Goal: Task Accomplishment & Management: Manage account settings

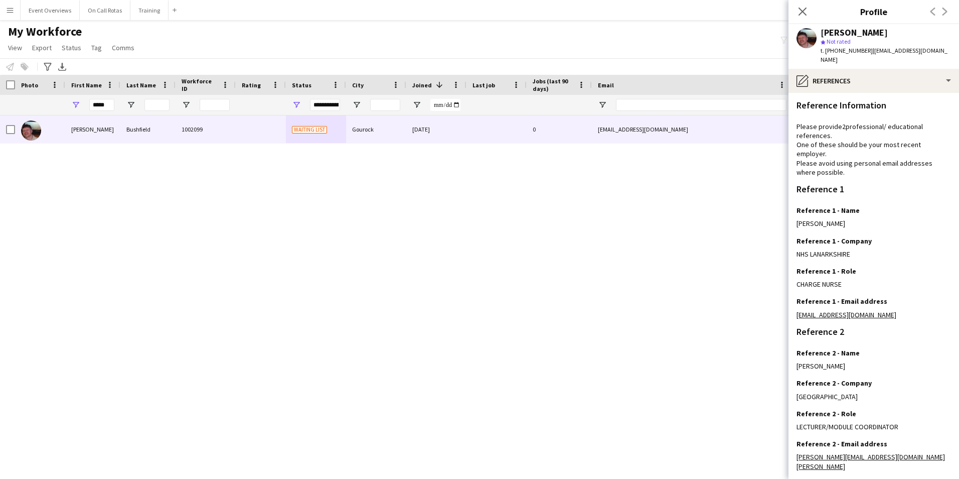
scroll to position [135, 0]
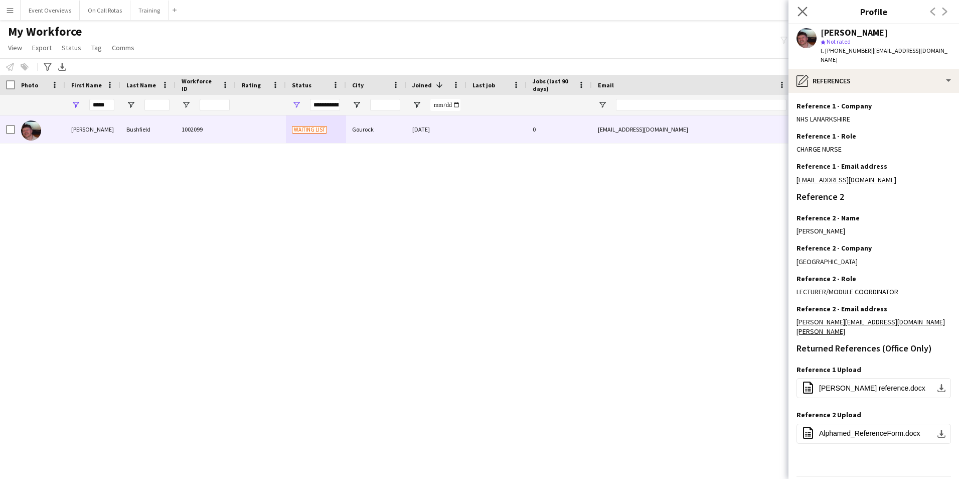
click at [798, 5] on app-icon "Close pop-in" at bounding box center [803, 12] width 15 height 15
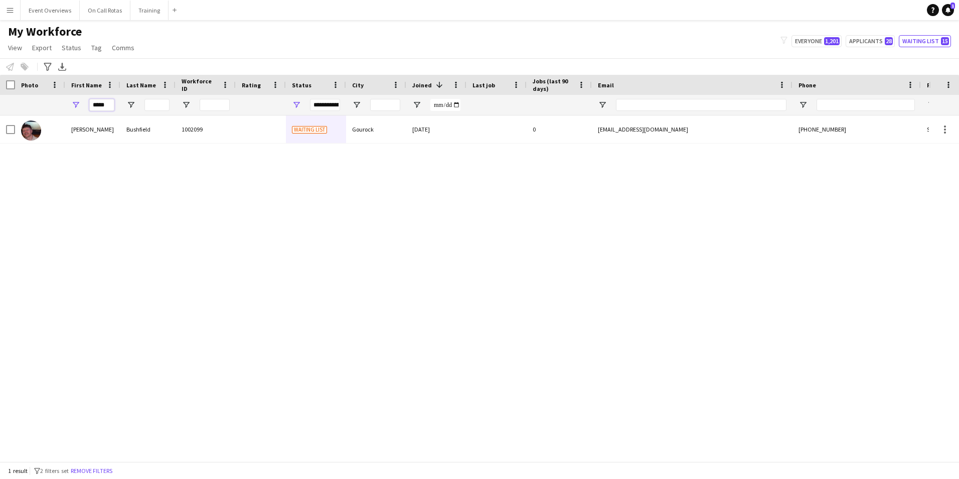
drag, startPoint x: 111, startPoint y: 105, endPoint x: 40, endPoint y: 104, distance: 71.8
click at [40, 104] on div "**********" at bounding box center [544, 105] width 1088 height 20
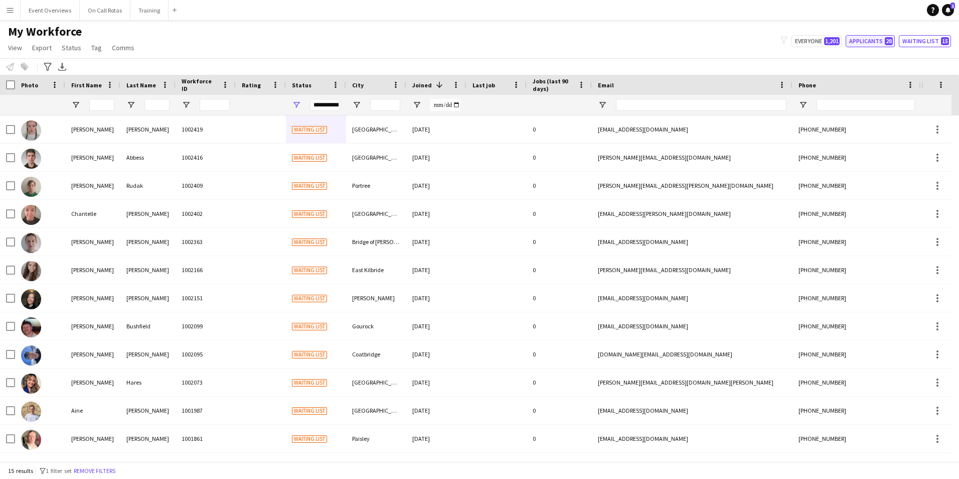
click at [873, 38] on button "Applicants 28" at bounding box center [870, 41] width 49 height 12
type input "**********"
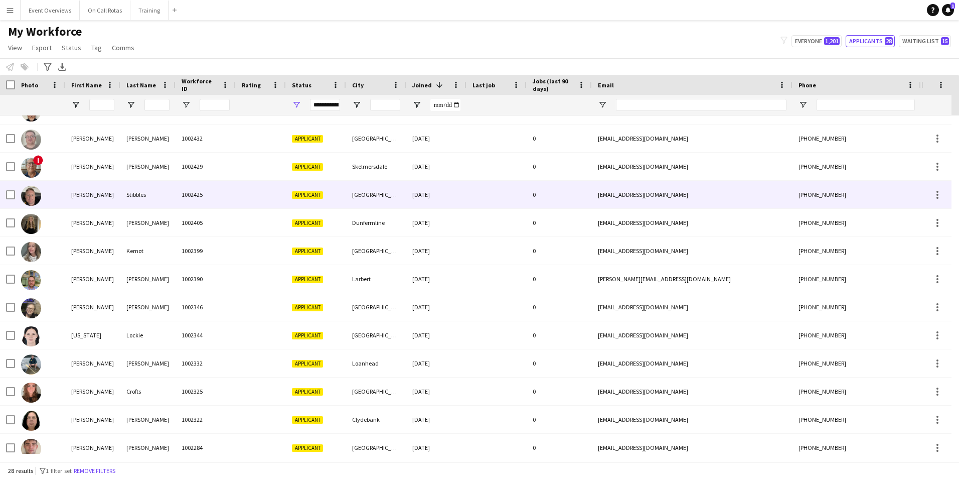
scroll to position [0, 0]
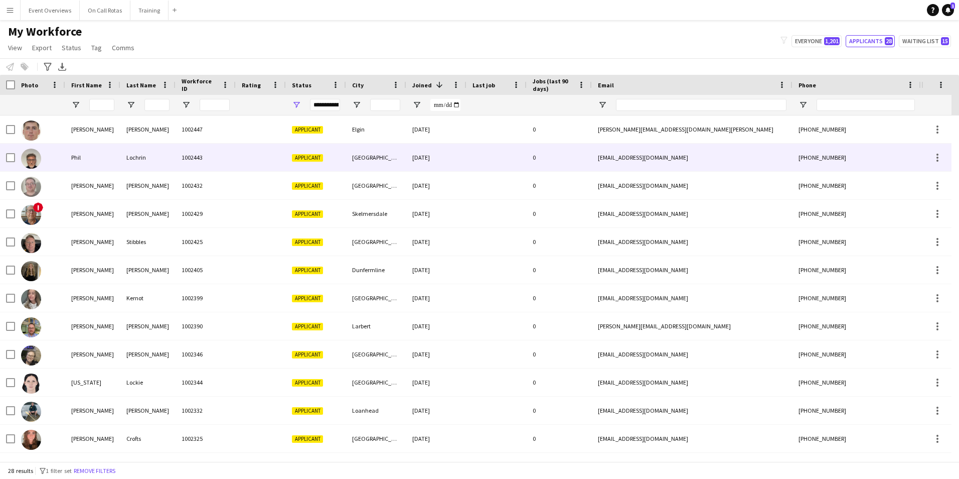
click at [120, 159] on div "Lochrin" at bounding box center [147, 157] width 55 height 28
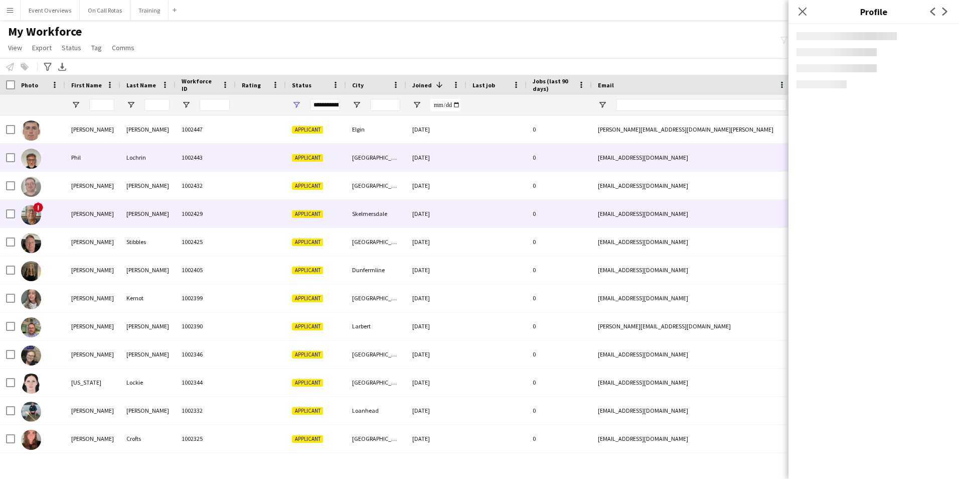
click at [115, 204] on div "Simon" at bounding box center [92, 214] width 55 height 28
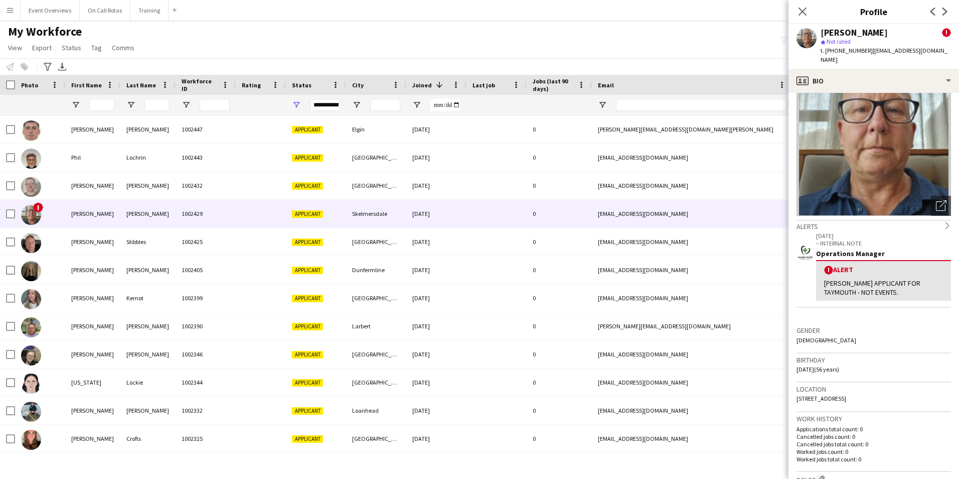
scroll to position [50, 0]
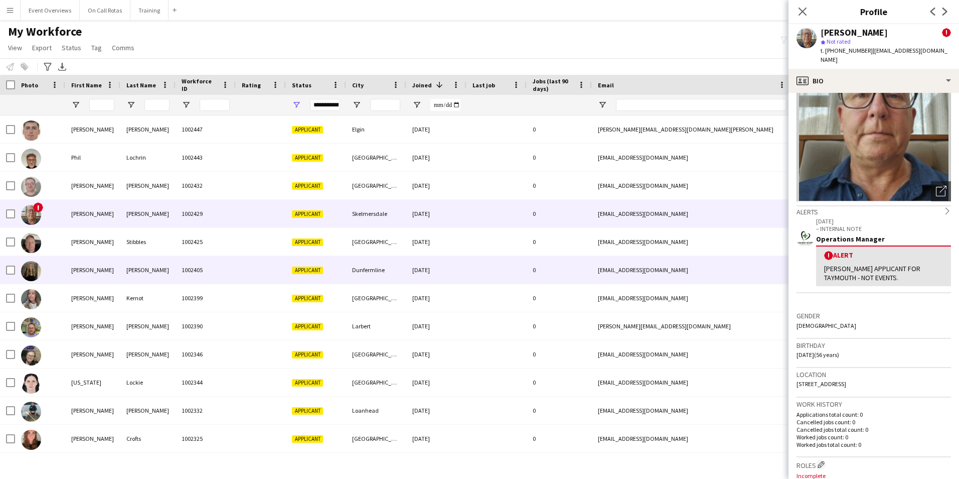
click at [80, 283] on div "Lucy" at bounding box center [92, 270] width 55 height 28
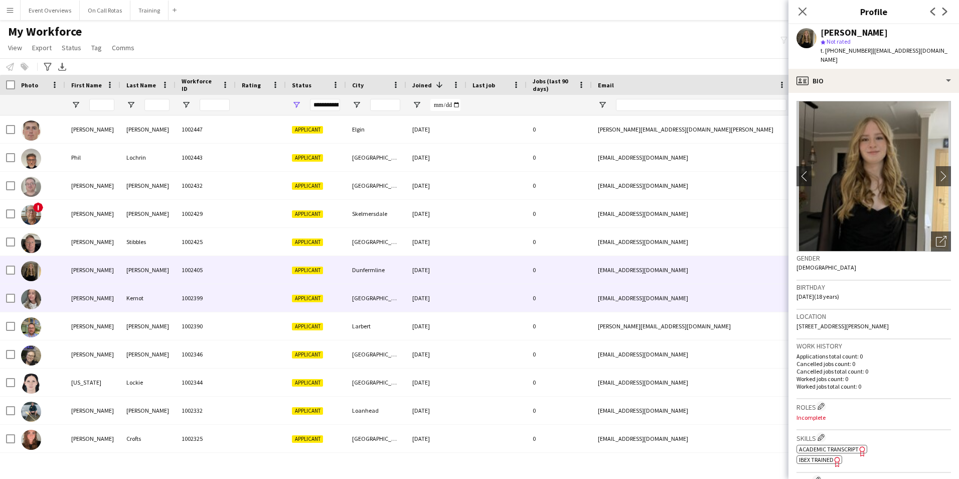
click at [82, 297] on div "Hannah" at bounding box center [92, 298] width 55 height 28
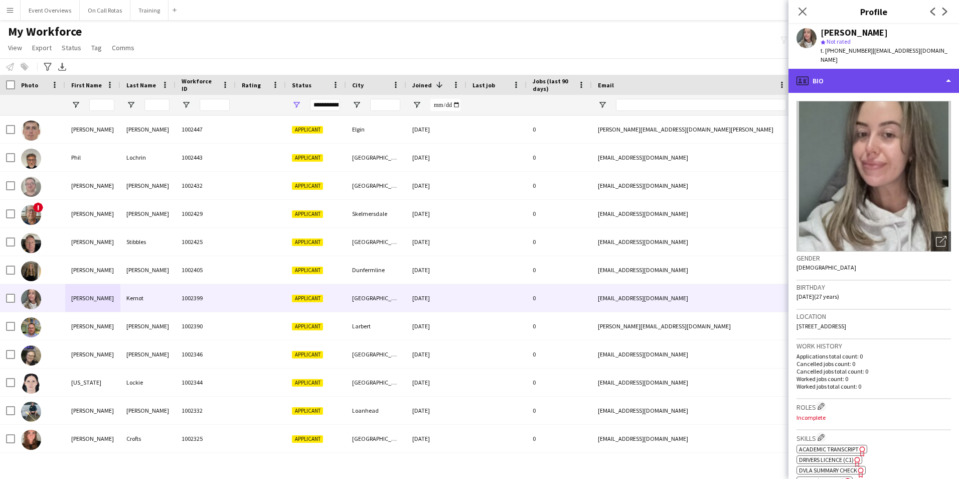
click at [857, 83] on div "profile Bio" at bounding box center [874, 81] width 171 height 24
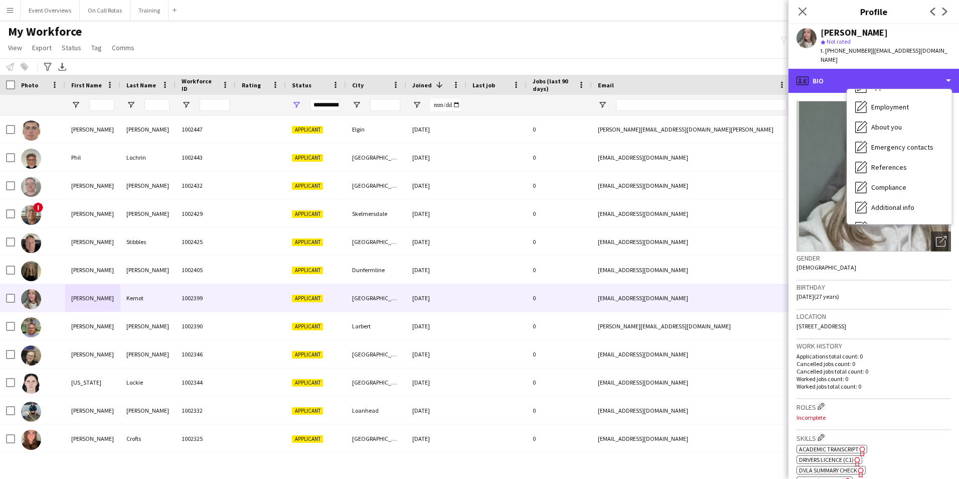
scroll to position [175, 0]
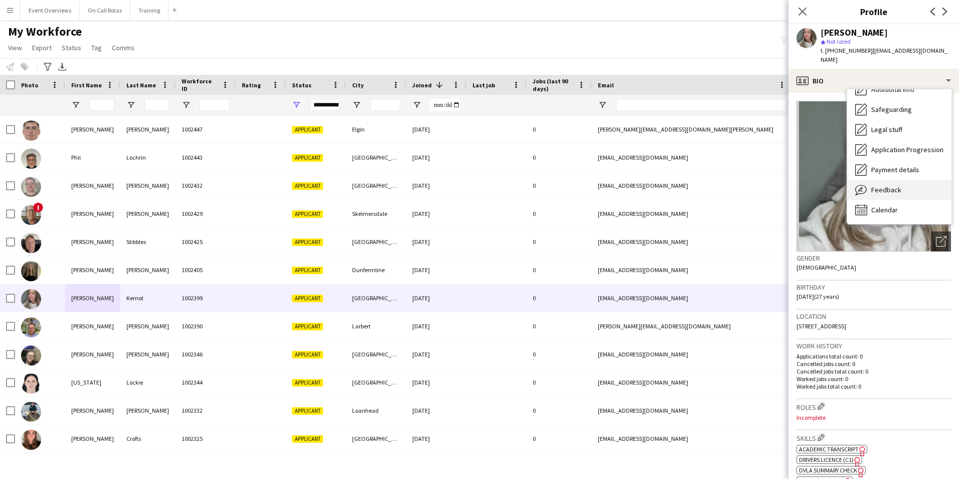
click at [888, 186] on span "Feedback" at bounding box center [886, 189] width 30 height 9
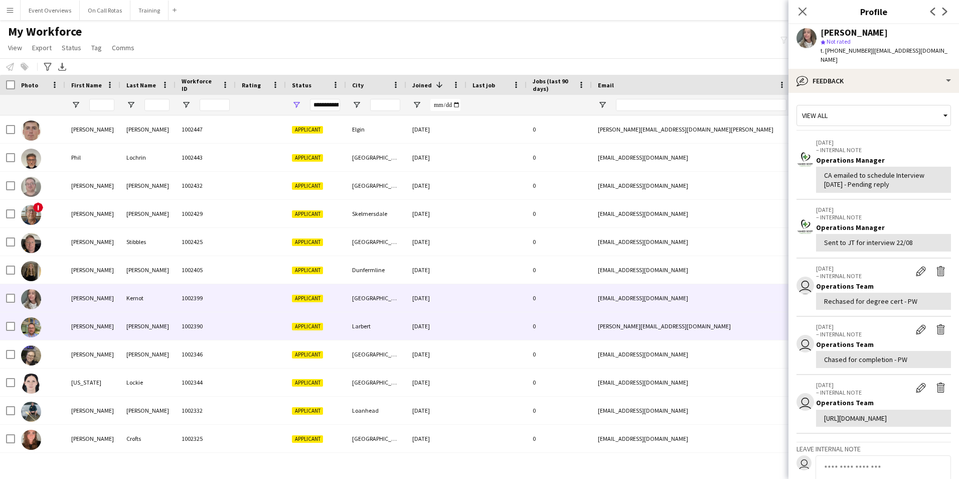
click at [122, 322] on div "Spicer" at bounding box center [147, 326] width 55 height 28
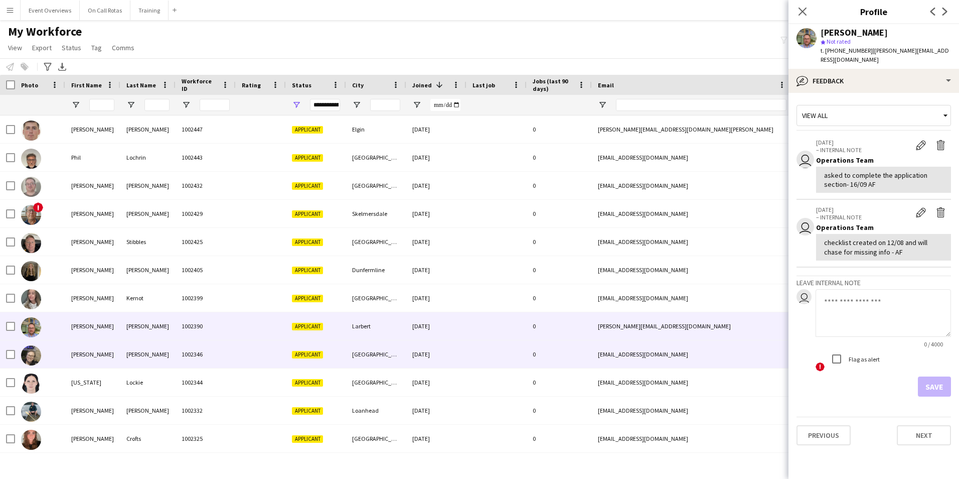
click at [122, 341] on div "Hansen" at bounding box center [147, 354] width 55 height 28
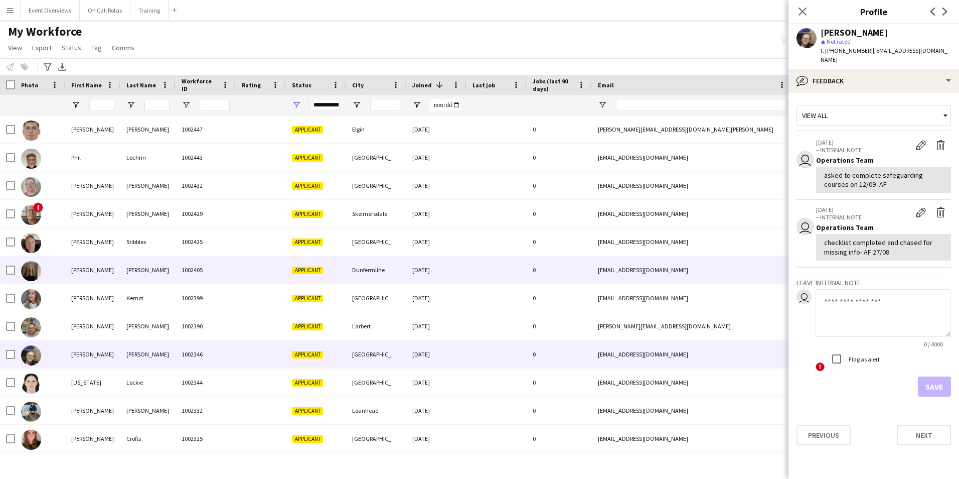
scroll to position [50, 0]
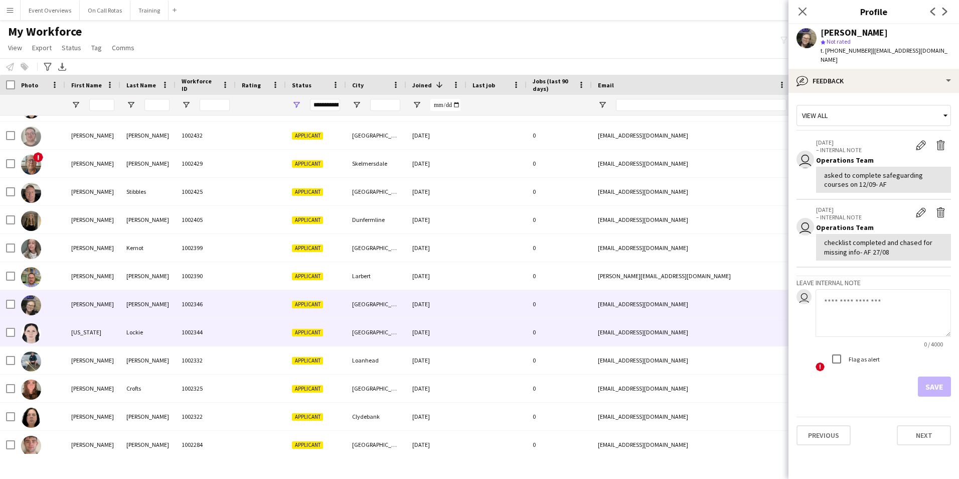
click at [68, 328] on div "Georgia" at bounding box center [92, 332] width 55 height 28
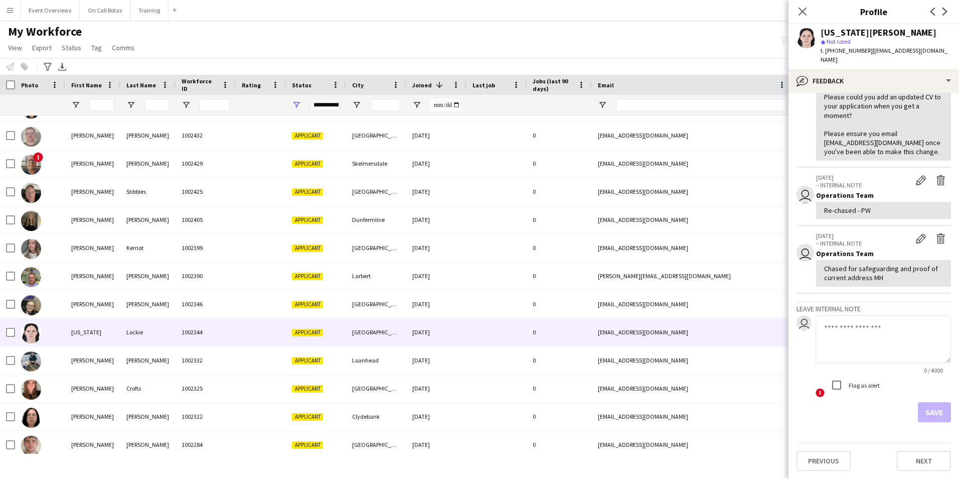
scroll to position [0, 0]
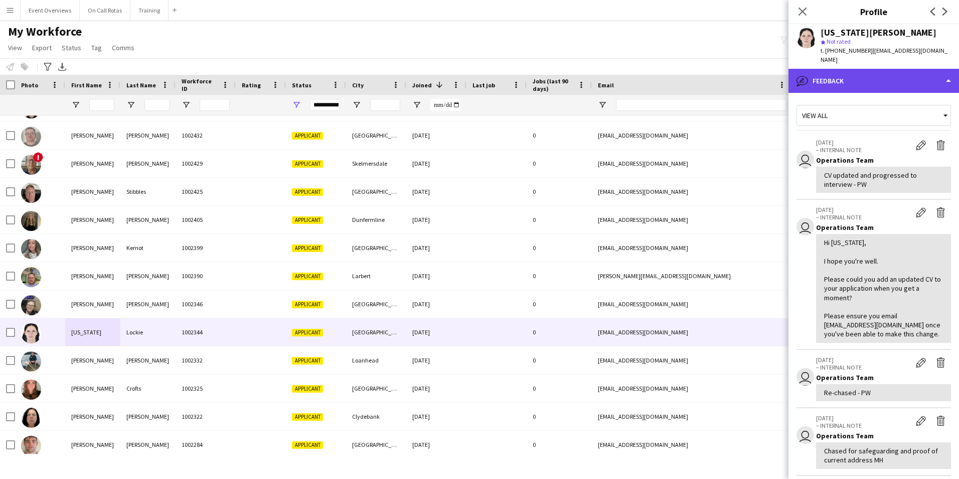
click at [846, 81] on div "bubble-pencil Feedback" at bounding box center [874, 81] width 171 height 24
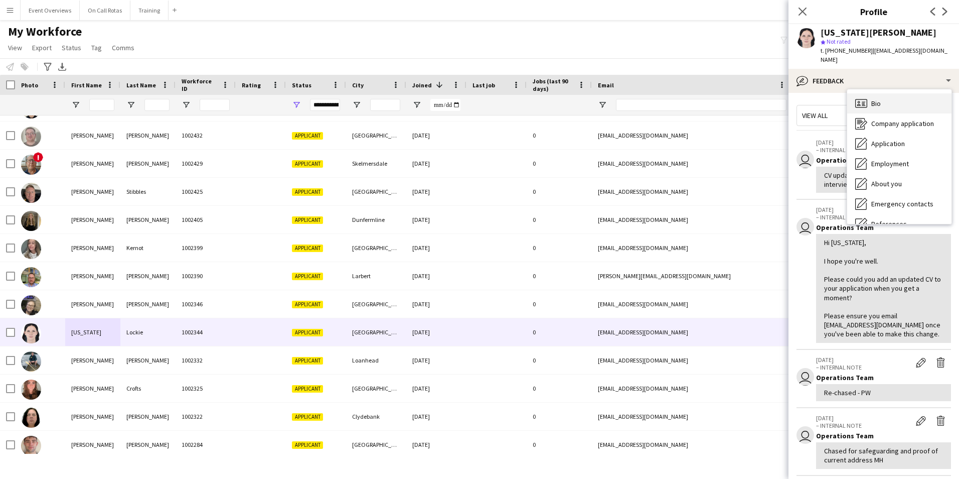
click at [880, 99] on span "Bio" at bounding box center [876, 103] width 10 height 9
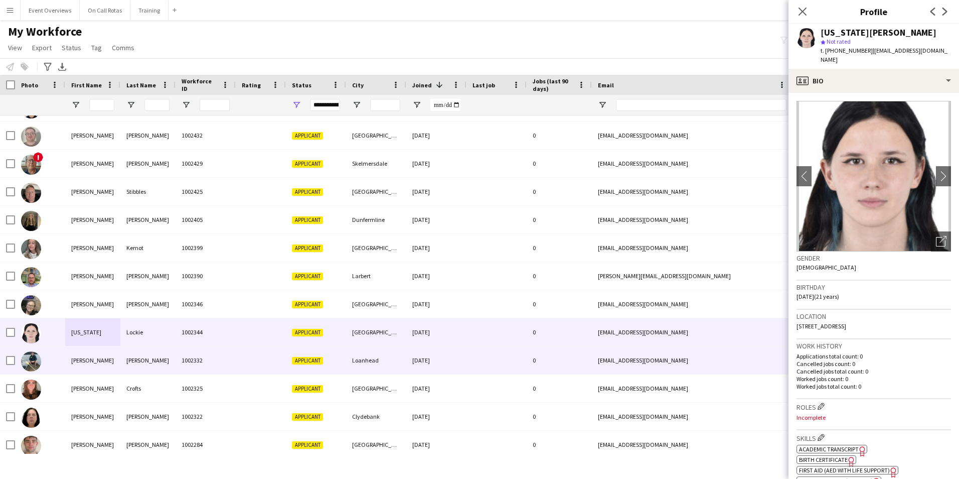
click at [104, 363] on div "Murray" at bounding box center [92, 360] width 55 height 28
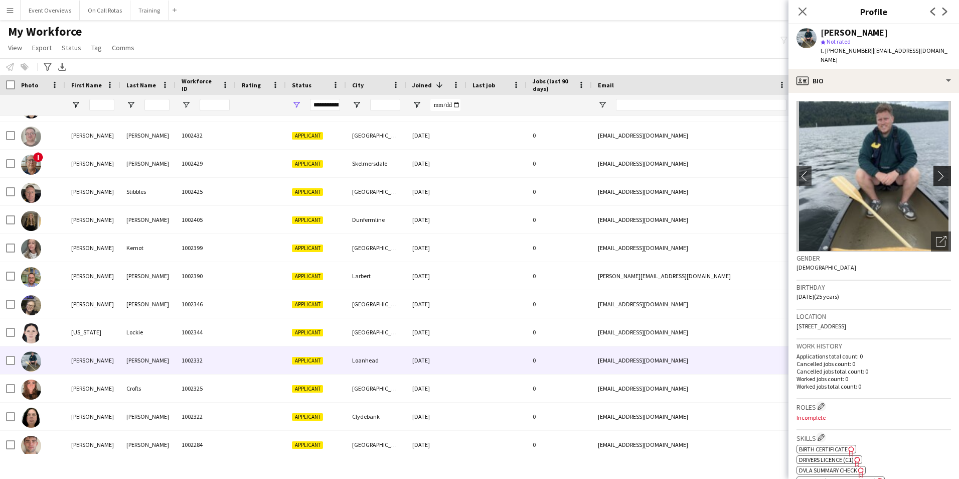
click at [936, 171] on app-icon "chevron-right" at bounding box center [944, 176] width 16 height 11
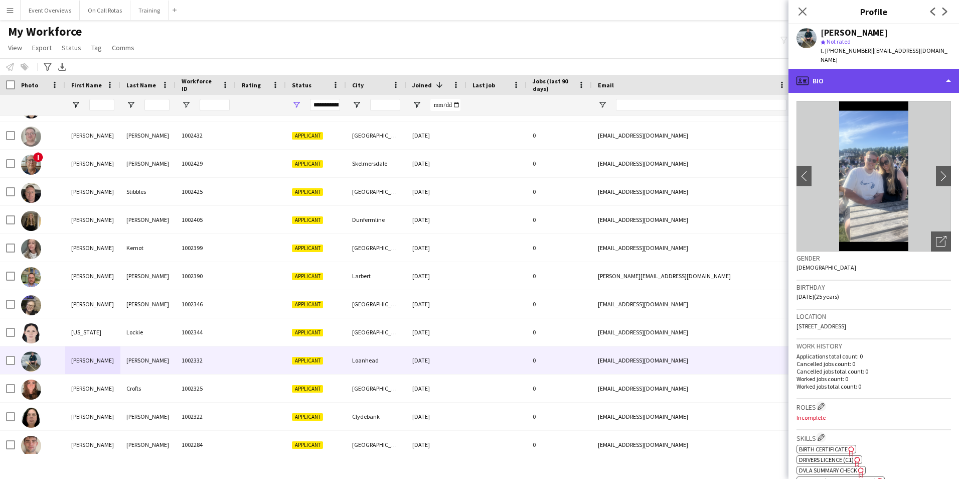
click at [893, 79] on div "profile Bio" at bounding box center [874, 81] width 171 height 24
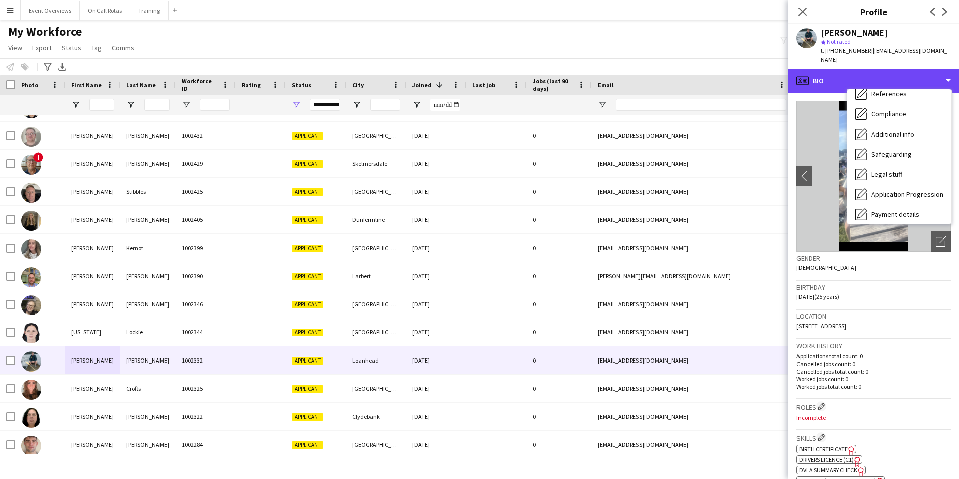
scroll to position [175, 0]
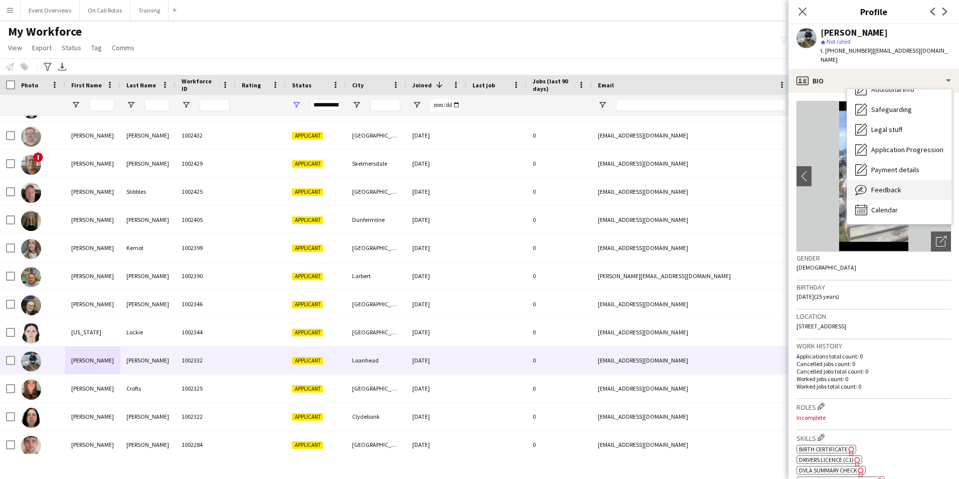
click at [895, 185] on span "Feedback" at bounding box center [886, 189] width 30 height 9
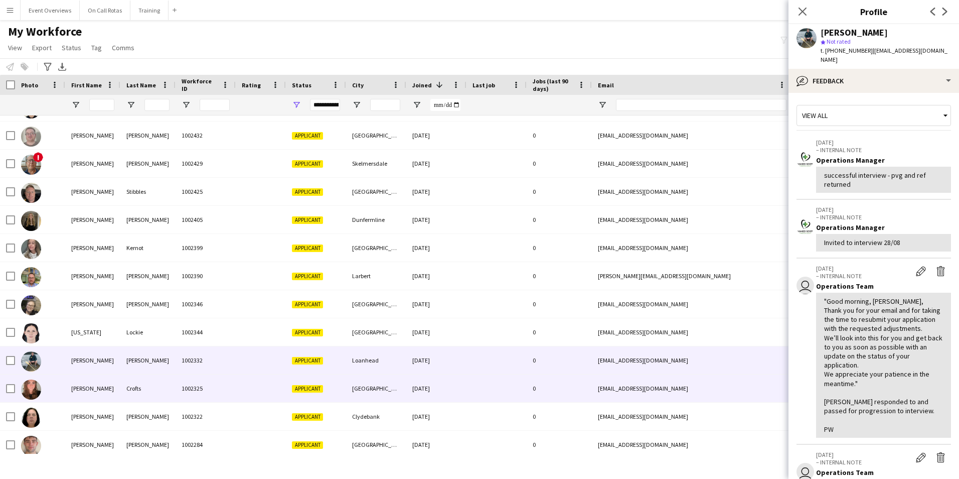
click at [92, 383] on div "Helena" at bounding box center [92, 388] width 55 height 28
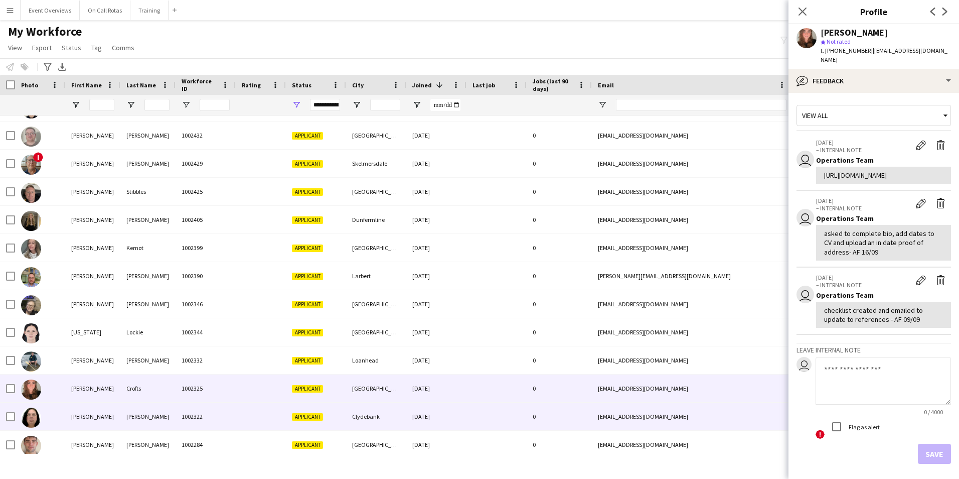
click at [97, 424] on div "Heather" at bounding box center [92, 416] width 55 height 28
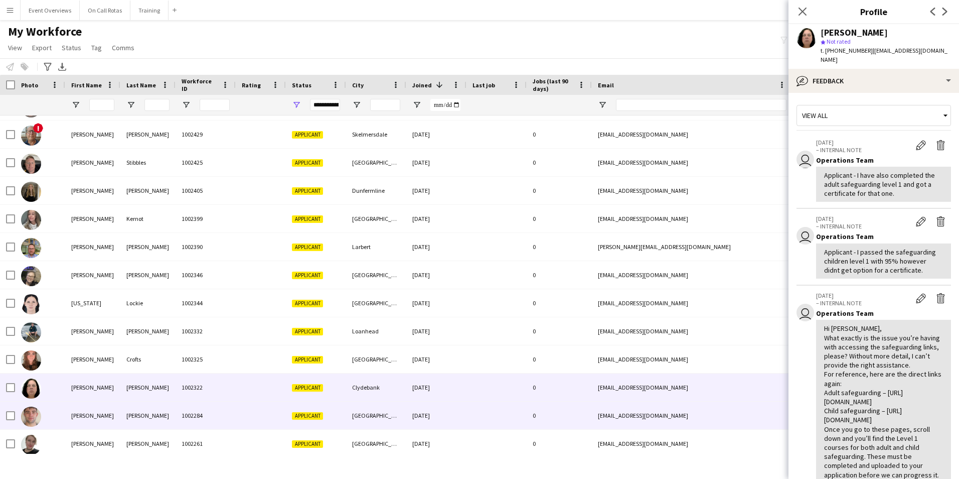
scroll to position [100, 0]
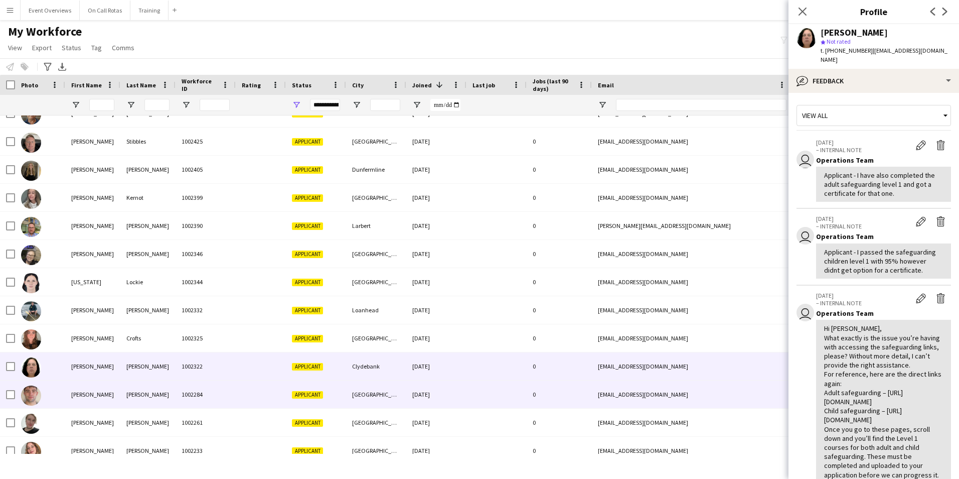
click at [97, 396] on div "Josh" at bounding box center [92, 394] width 55 height 28
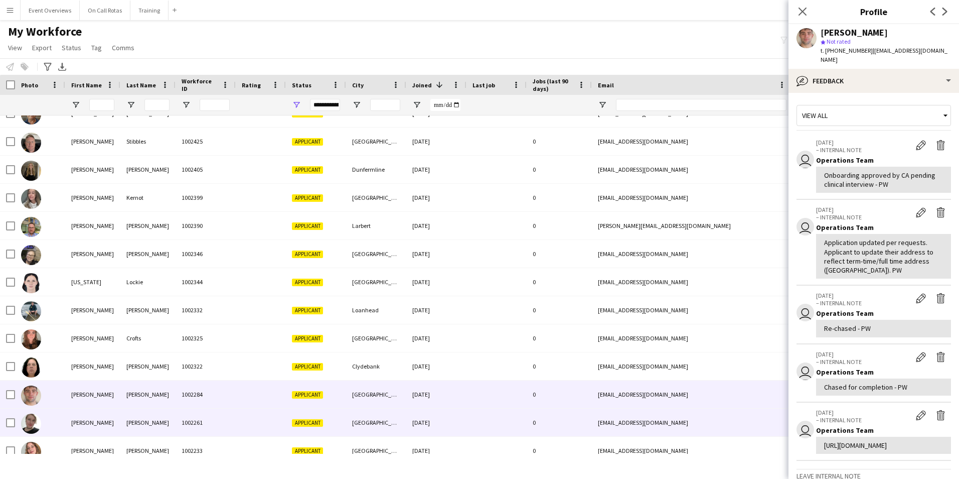
click at [92, 413] on div "Linda" at bounding box center [92, 422] width 55 height 28
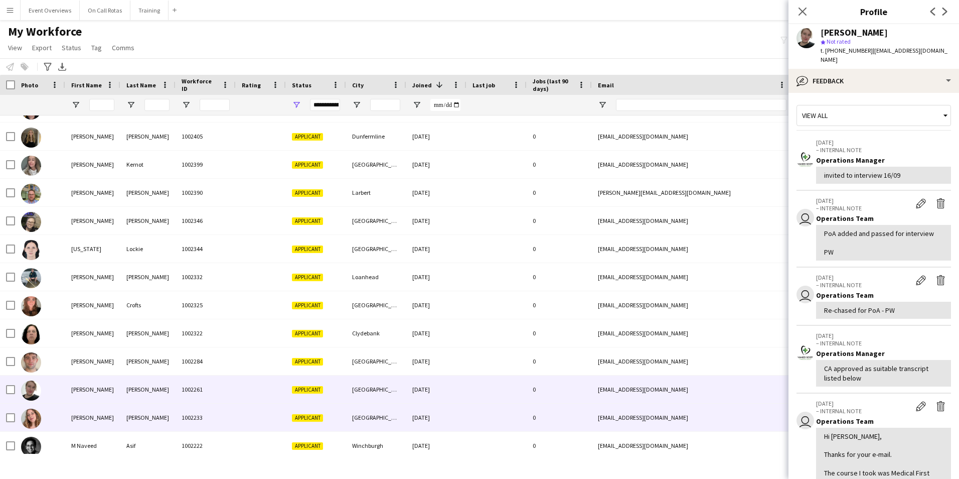
scroll to position [151, 0]
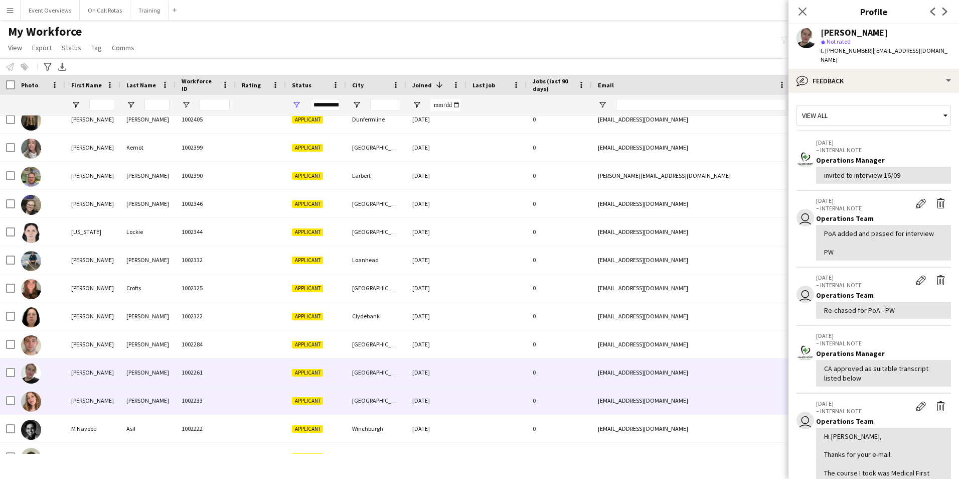
click at [92, 410] on div "Paulina" at bounding box center [92, 400] width 55 height 28
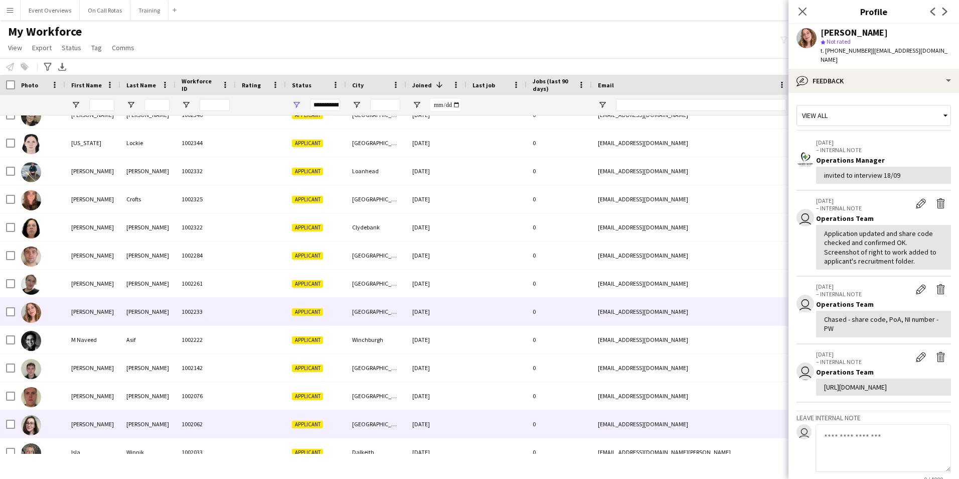
scroll to position [251, 0]
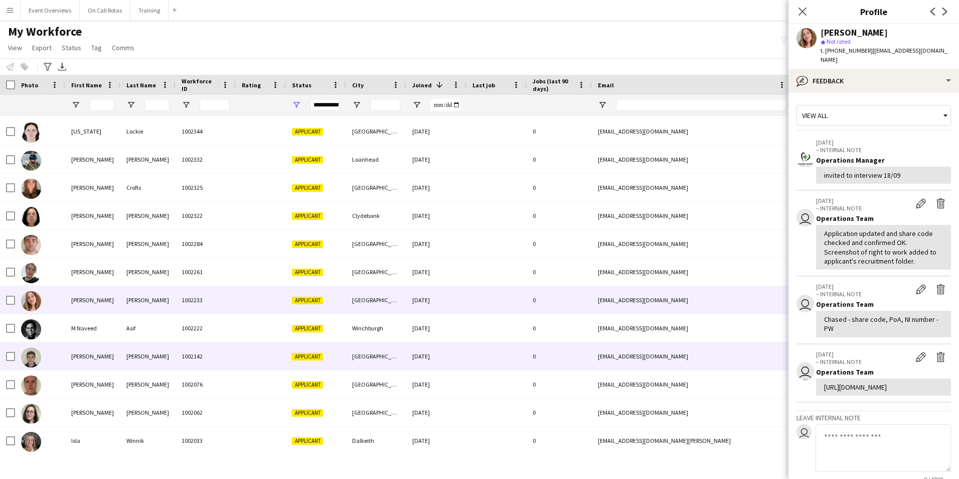
click at [112, 369] on div "Ryan" at bounding box center [92, 356] width 55 height 28
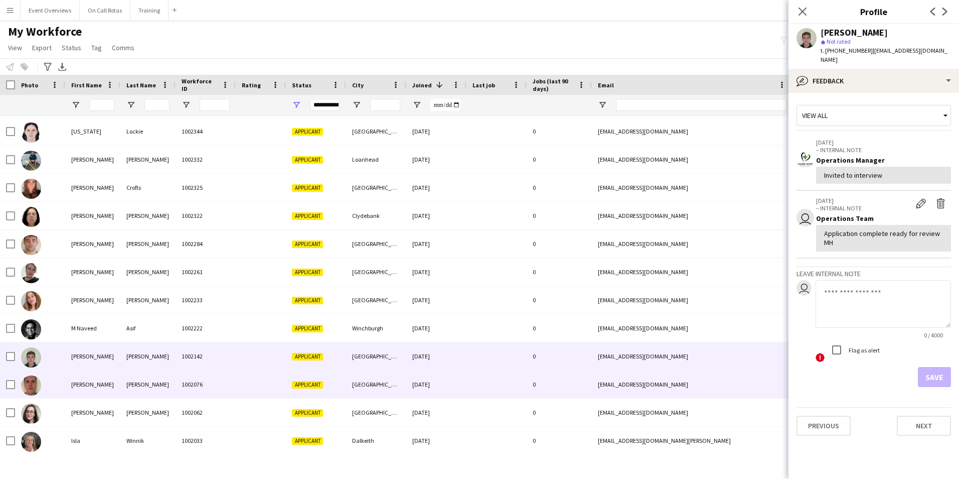
click at [107, 388] on div "Steven" at bounding box center [92, 384] width 55 height 28
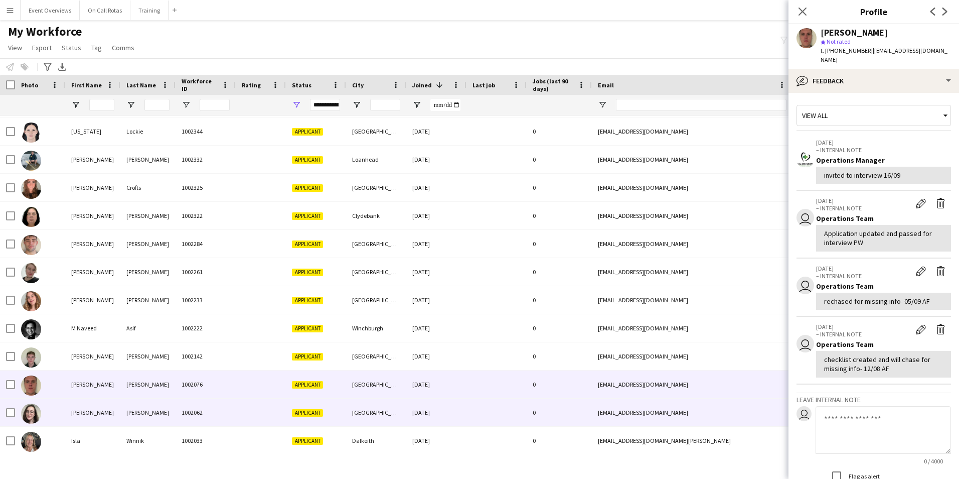
click at [109, 412] on div "Amy" at bounding box center [92, 412] width 55 height 28
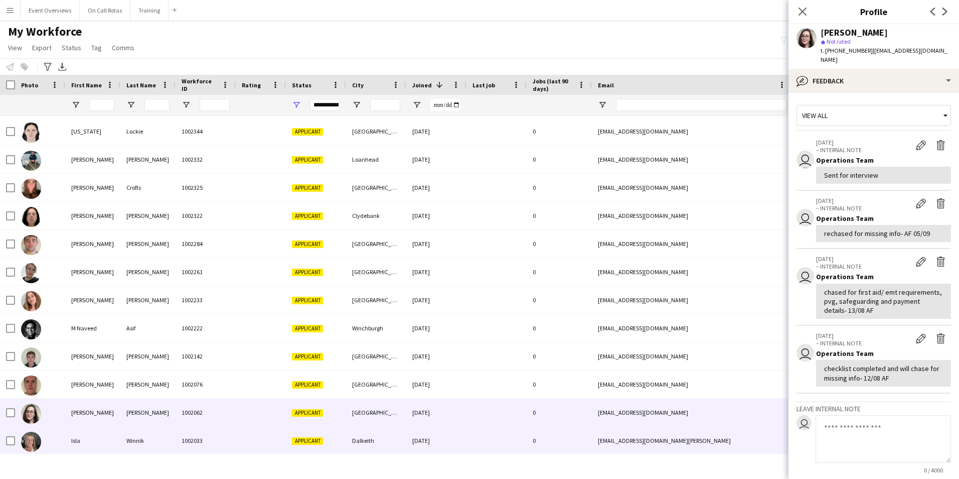
click at [82, 441] on div "Isla" at bounding box center [92, 440] width 55 height 28
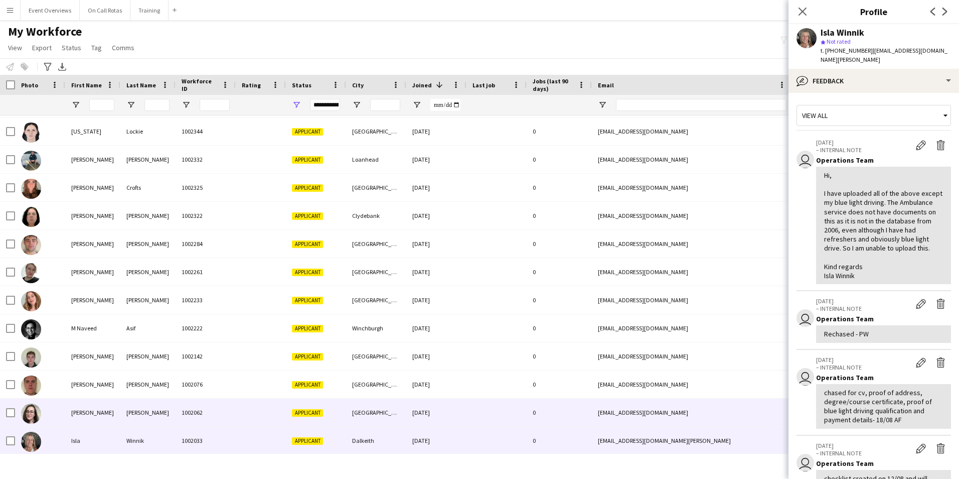
scroll to position [301, 0]
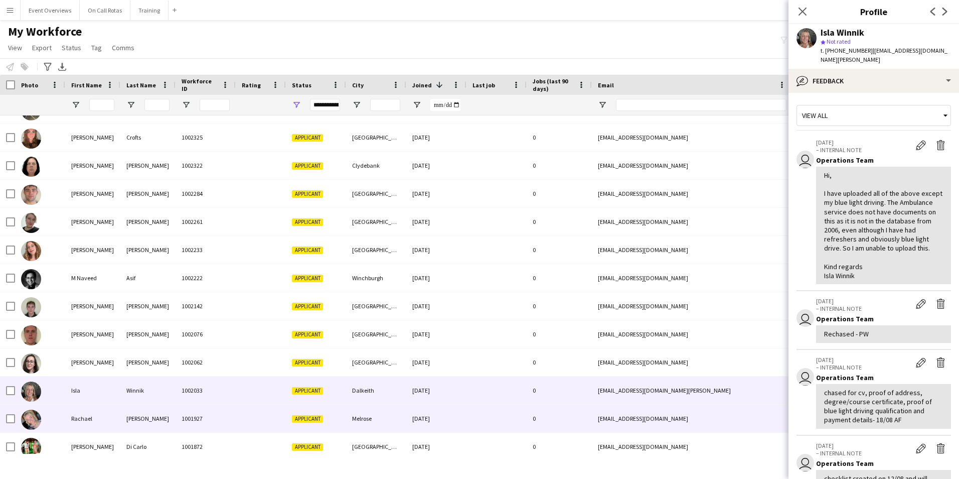
click at [97, 412] on div "Rachael" at bounding box center [92, 418] width 55 height 28
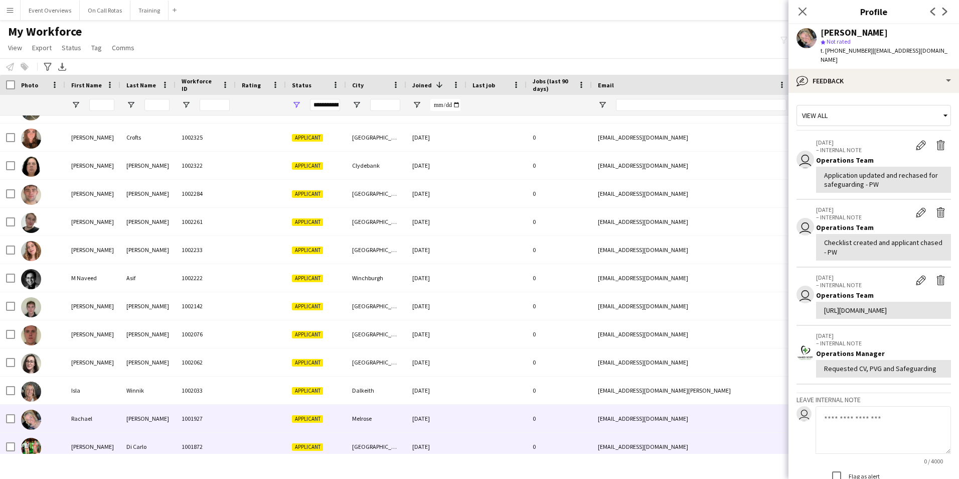
click at [98, 438] on div "Andrew" at bounding box center [92, 446] width 55 height 28
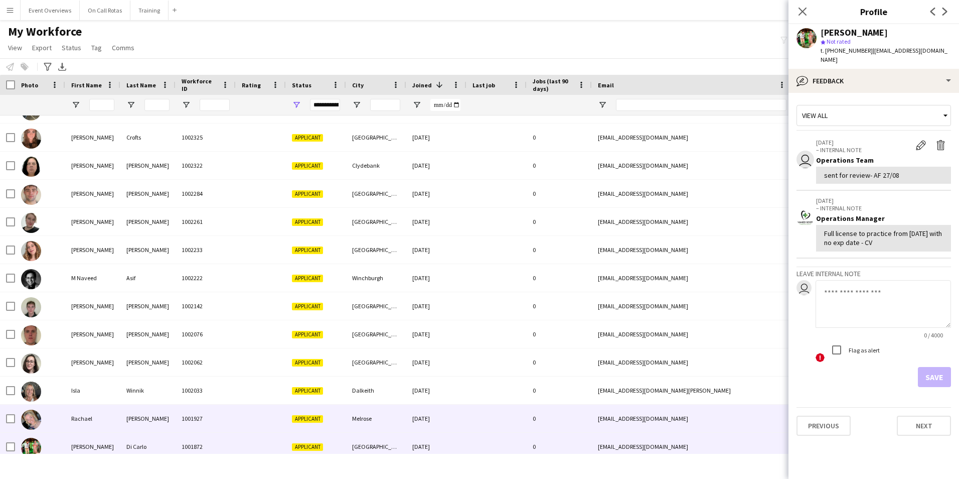
scroll to position [351, 0]
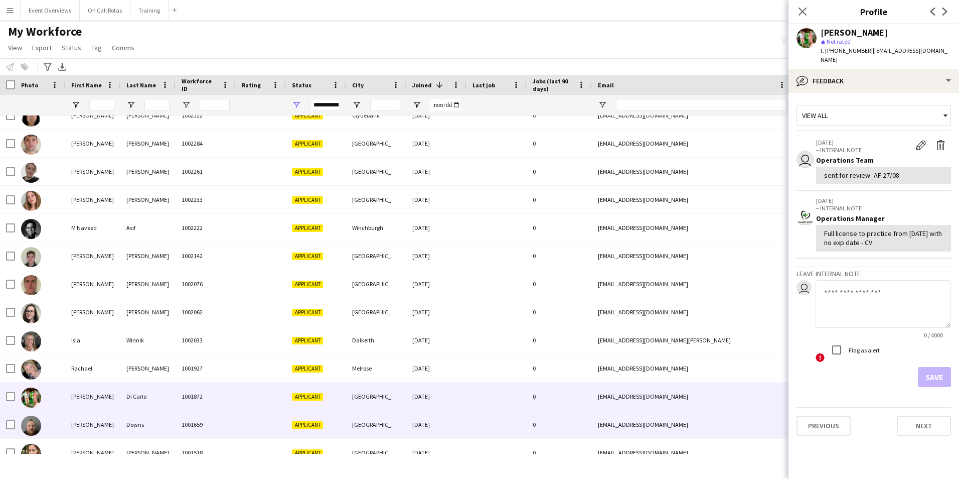
click at [108, 424] on div "Nicholas" at bounding box center [92, 424] width 55 height 28
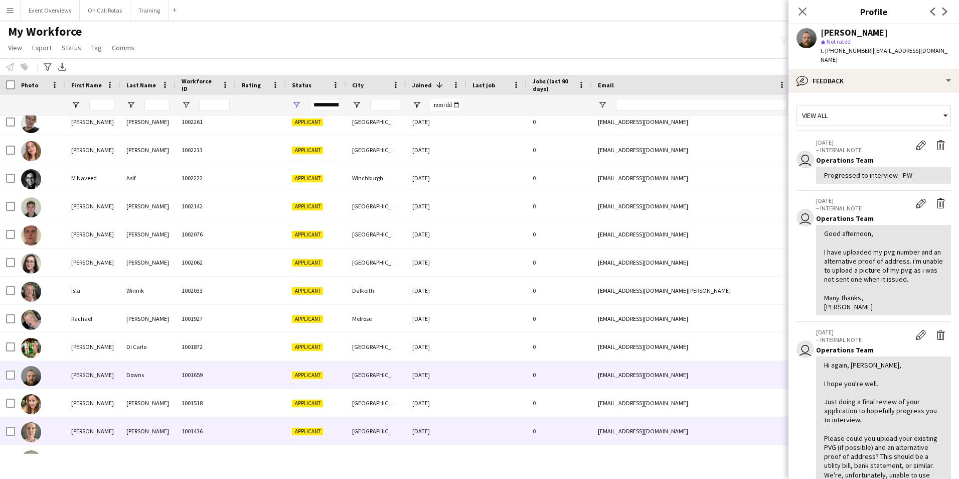
scroll to position [449, 0]
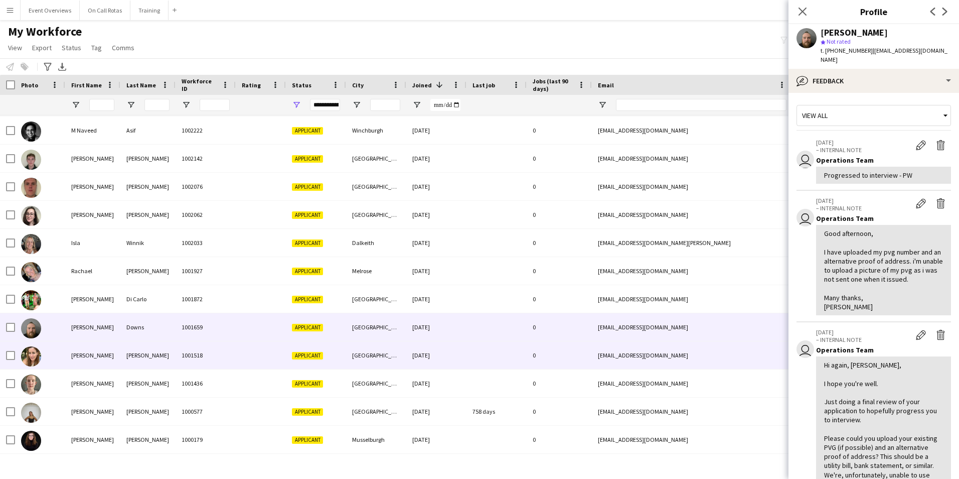
click at [116, 355] on div "Sally-Anne" at bounding box center [92, 355] width 55 height 28
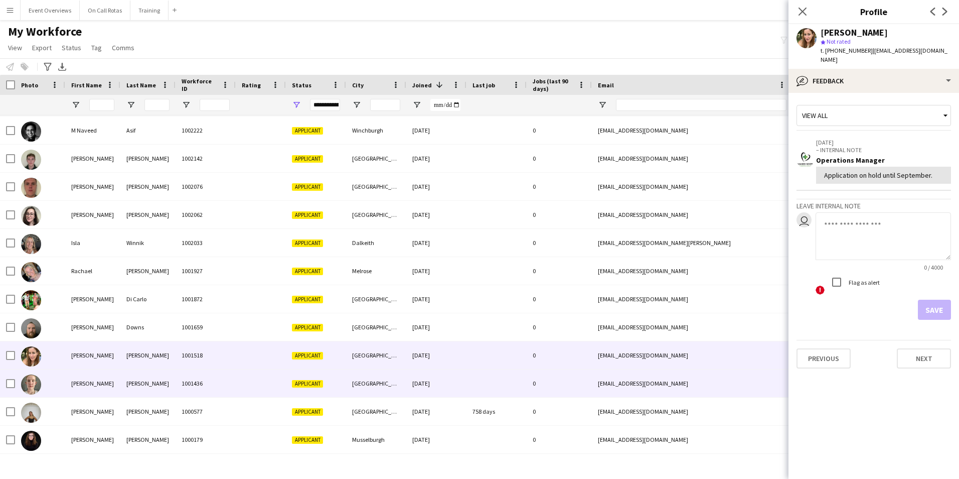
click at [105, 381] on div "Katlyn" at bounding box center [92, 383] width 55 height 28
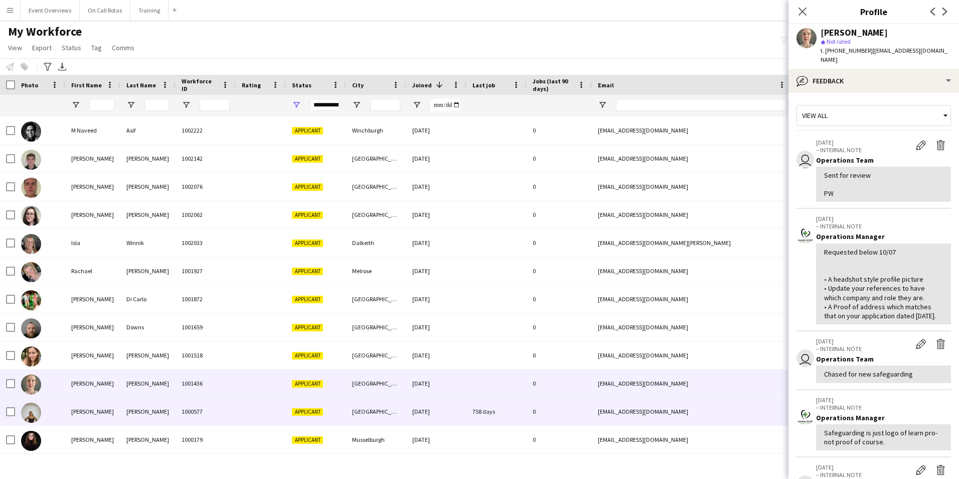
click at [104, 407] on div "Amy" at bounding box center [92, 411] width 55 height 28
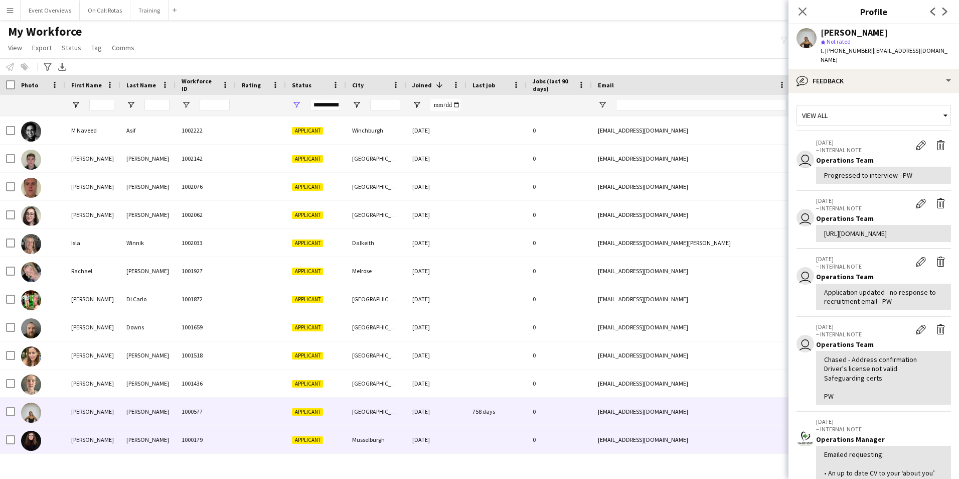
click at [97, 434] on div "Holly" at bounding box center [92, 439] width 55 height 28
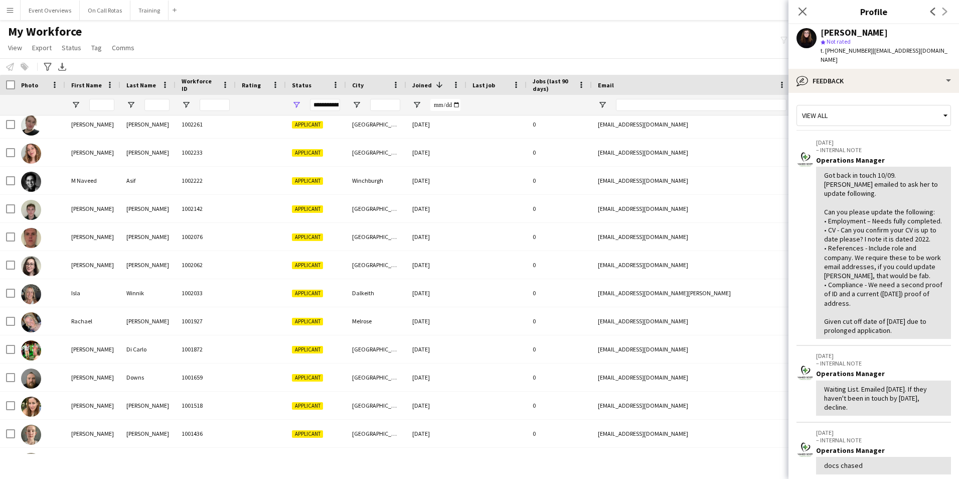
scroll to position [301, 0]
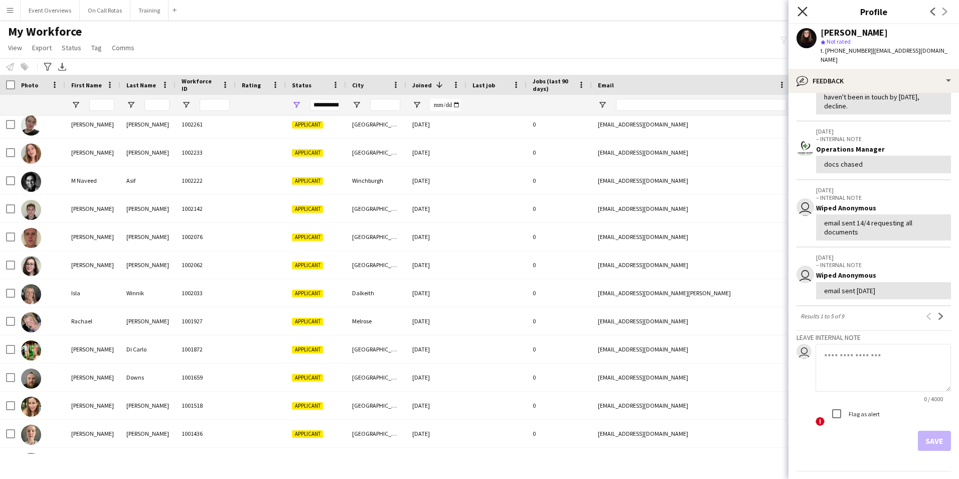
click at [800, 13] on icon "Close pop-in" at bounding box center [803, 12] width 10 height 10
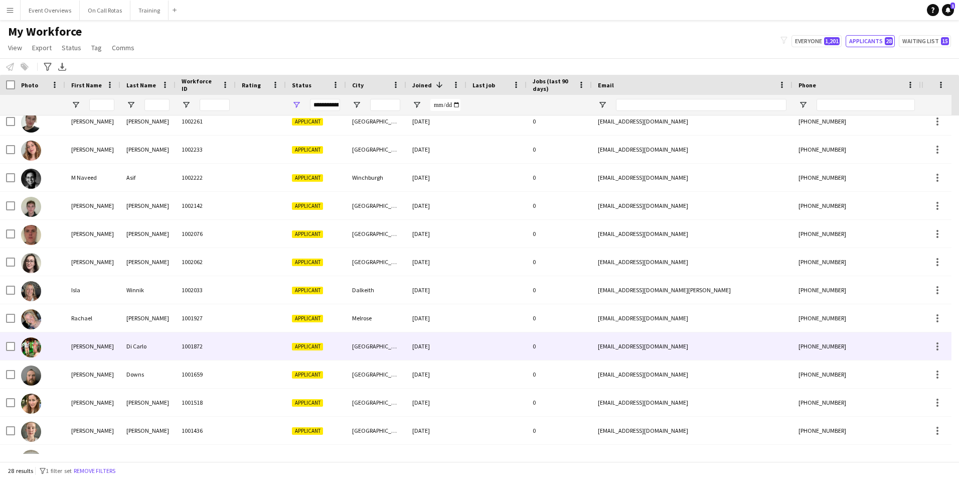
scroll to position [449, 0]
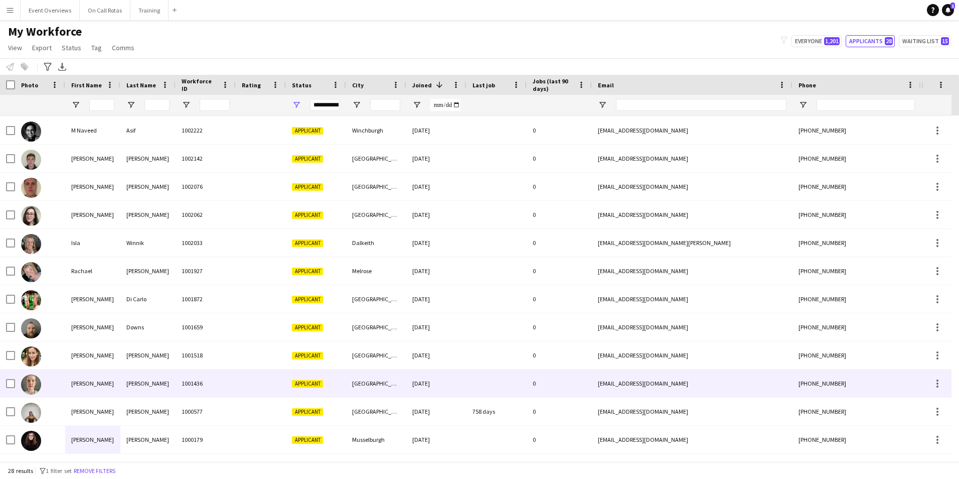
click at [94, 378] on div "[PERSON_NAME]" at bounding box center [92, 383] width 55 height 28
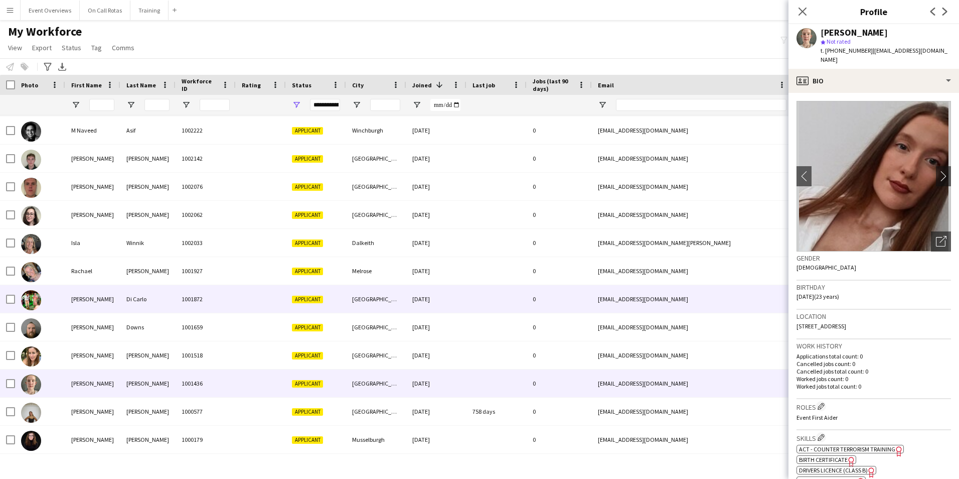
click at [77, 300] on div "[PERSON_NAME]" at bounding box center [92, 299] width 55 height 28
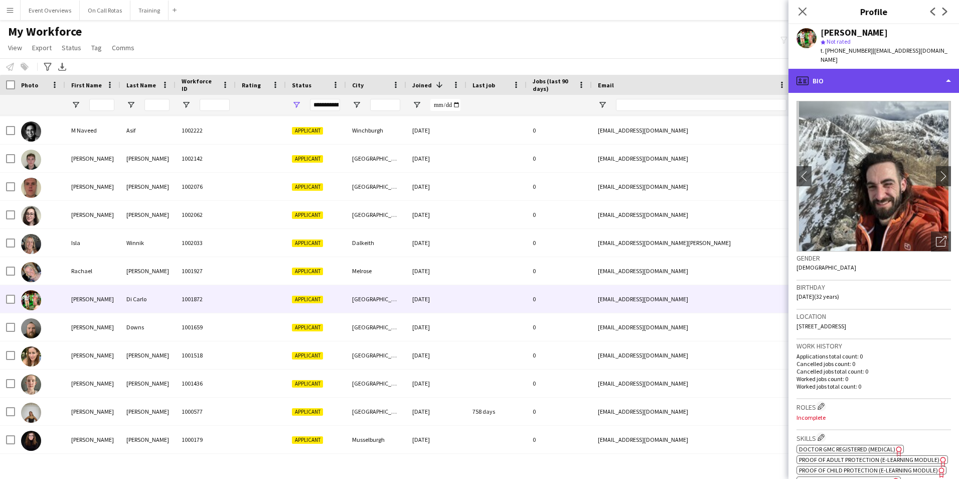
click at [853, 80] on div "profile Bio" at bounding box center [874, 81] width 171 height 24
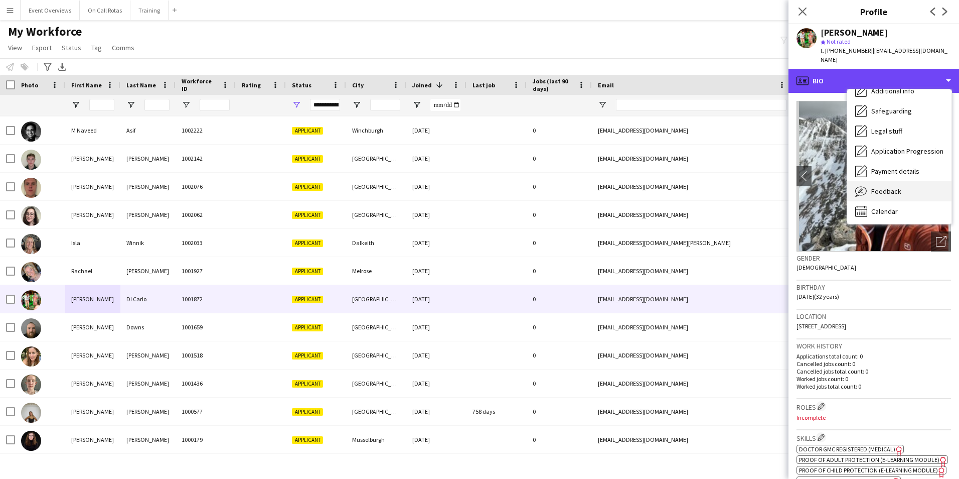
scroll to position [175, 0]
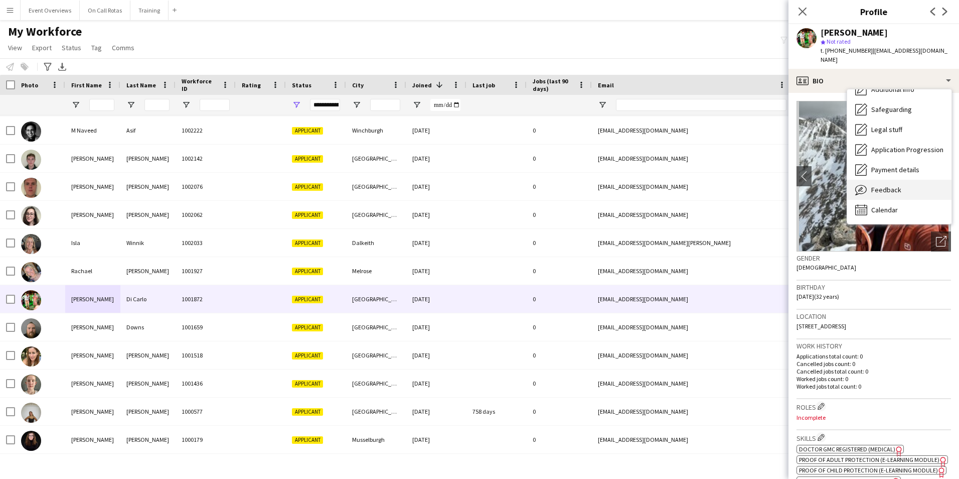
click at [898, 180] on div "Feedback Feedback" at bounding box center [899, 190] width 104 height 20
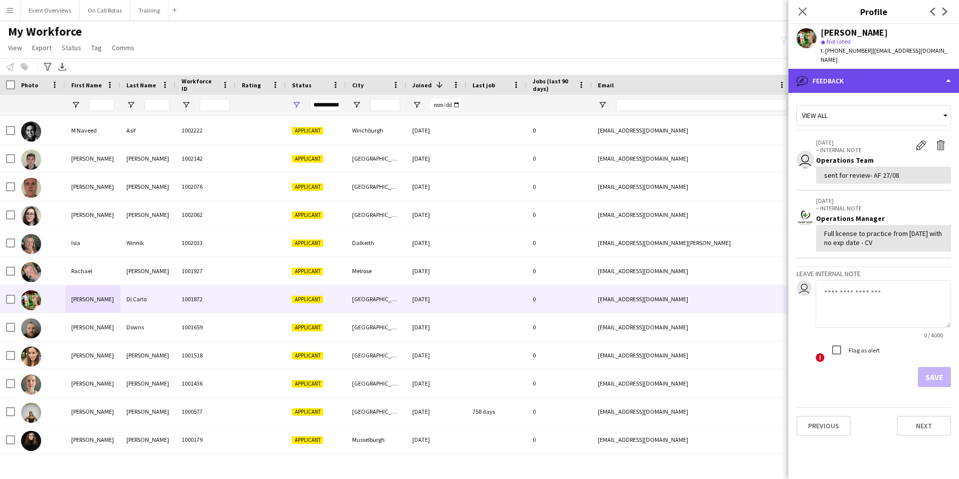
click at [839, 82] on div "bubble-pencil Feedback" at bounding box center [874, 81] width 171 height 24
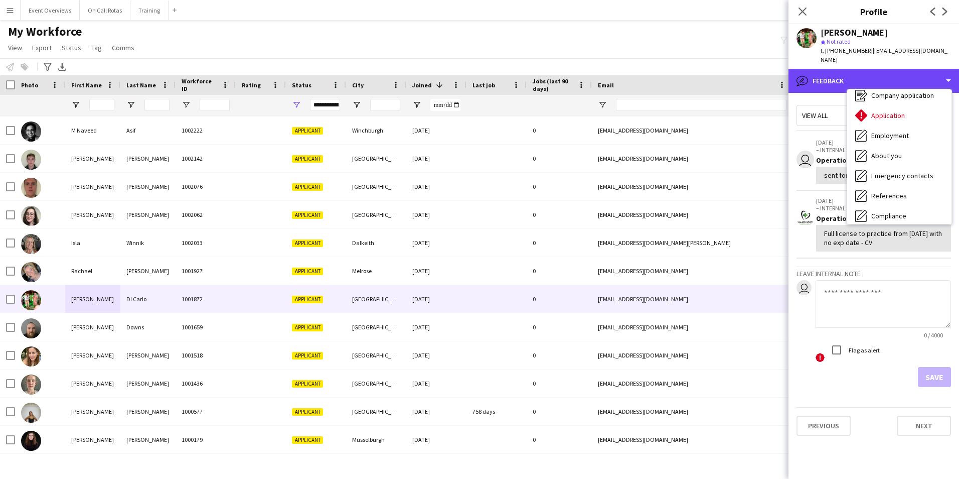
scroll to position [0, 0]
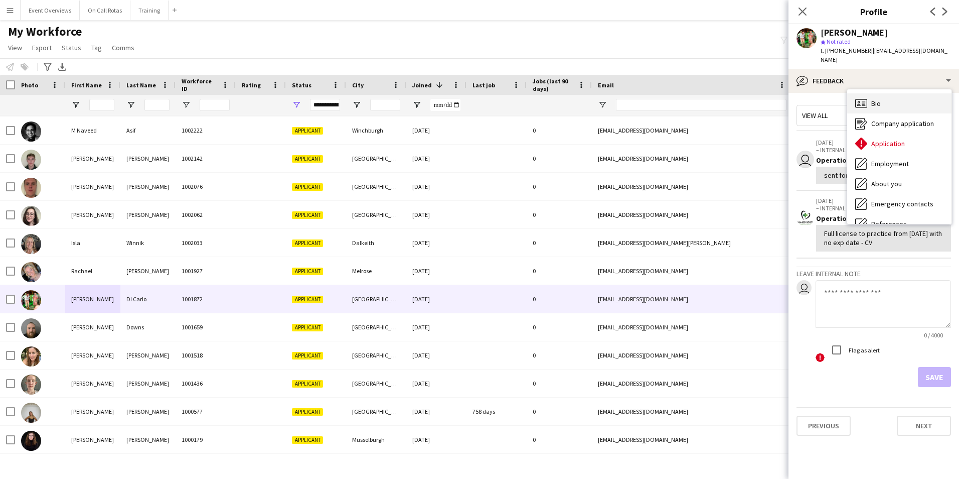
click at [873, 99] on span "Bio" at bounding box center [876, 103] width 10 height 9
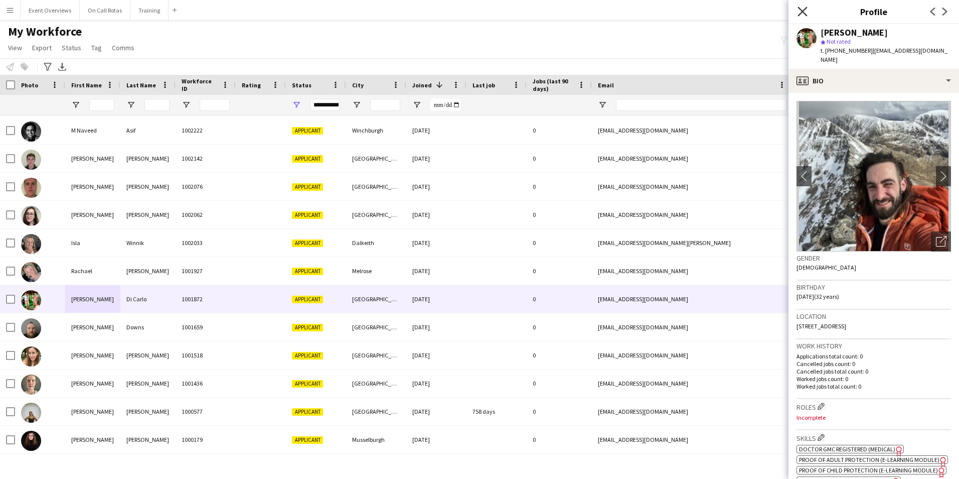
click at [804, 13] on icon at bounding box center [803, 12] width 10 height 10
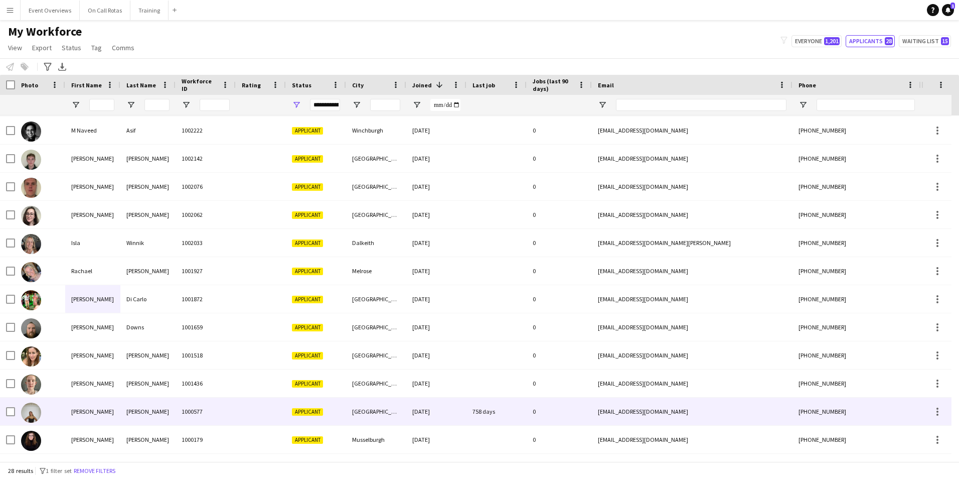
click at [137, 407] on div "[PERSON_NAME]" at bounding box center [147, 411] width 55 height 28
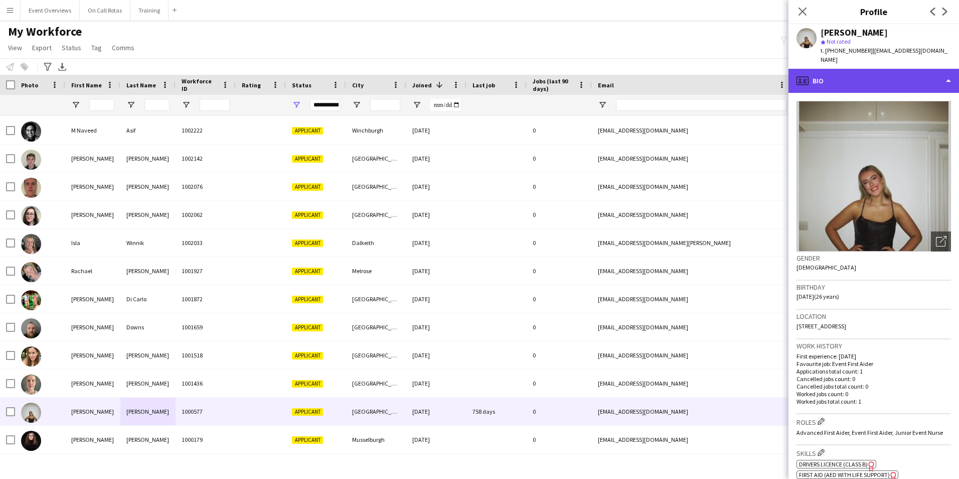
click at [833, 77] on div "profile Bio" at bounding box center [874, 81] width 171 height 24
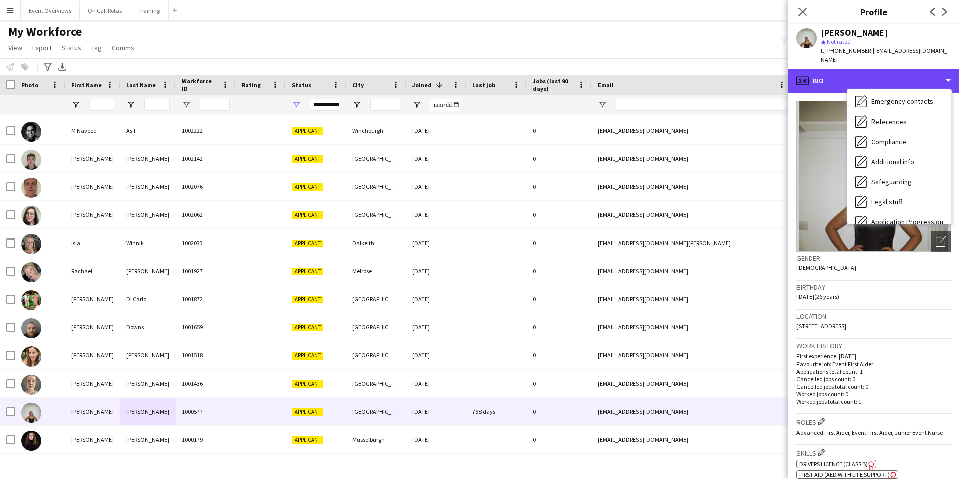
scroll to position [175, 0]
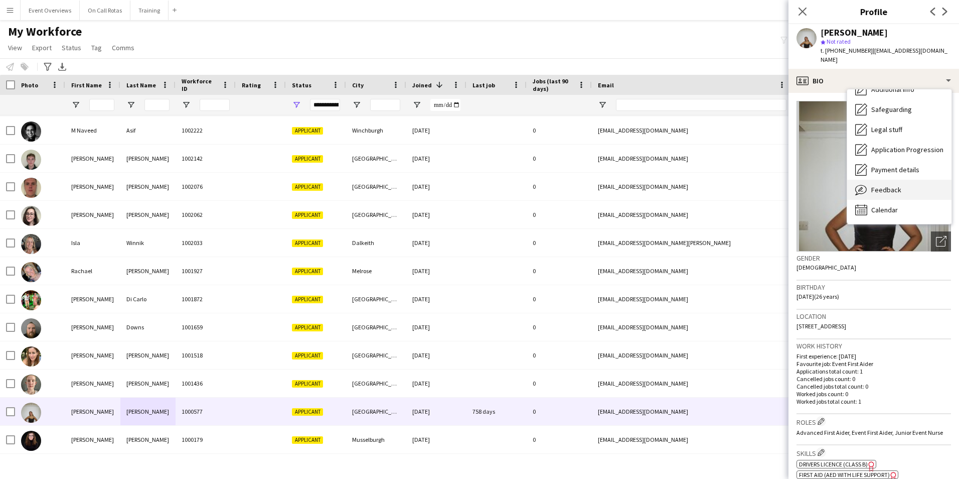
click at [880, 185] on span "Feedback" at bounding box center [886, 189] width 30 height 9
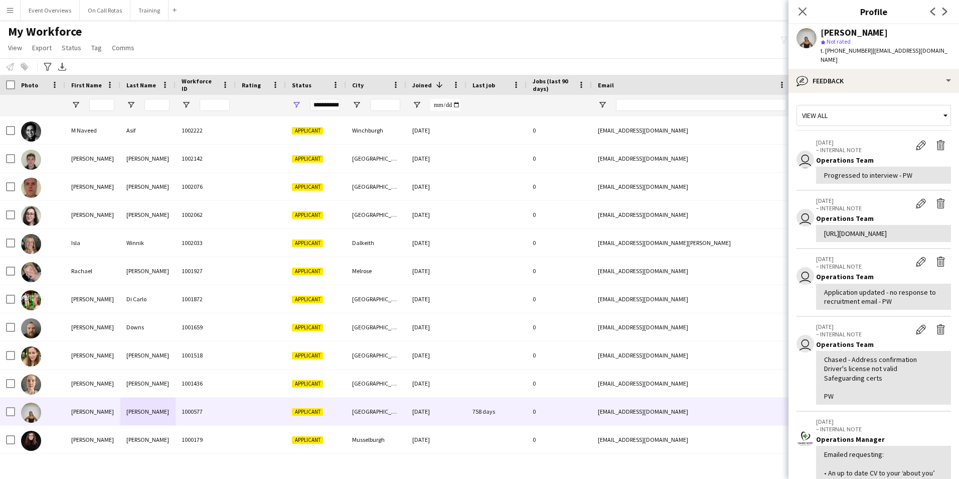
click at [809, 11] on div "Close pop-in" at bounding box center [803, 11] width 28 height 23
click at [807, 10] on icon "Close pop-in" at bounding box center [803, 12] width 10 height 10
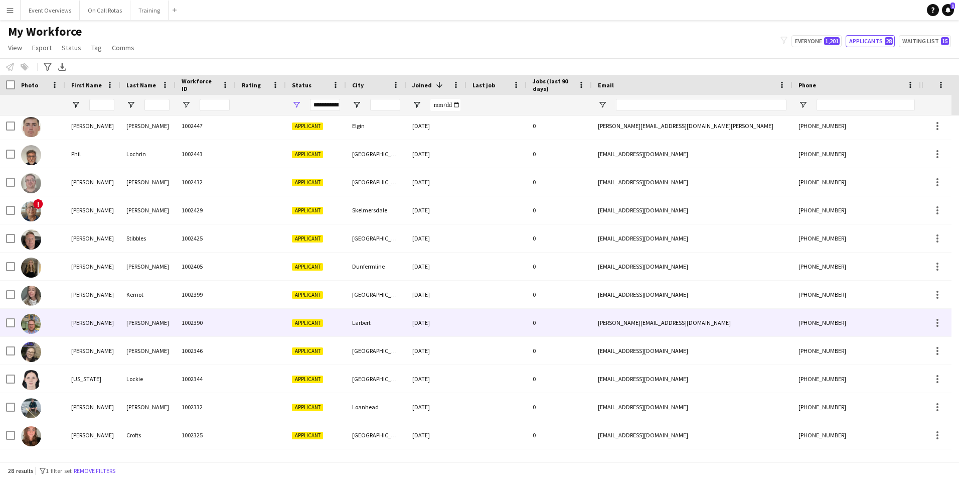
scroll to position [0, 0]
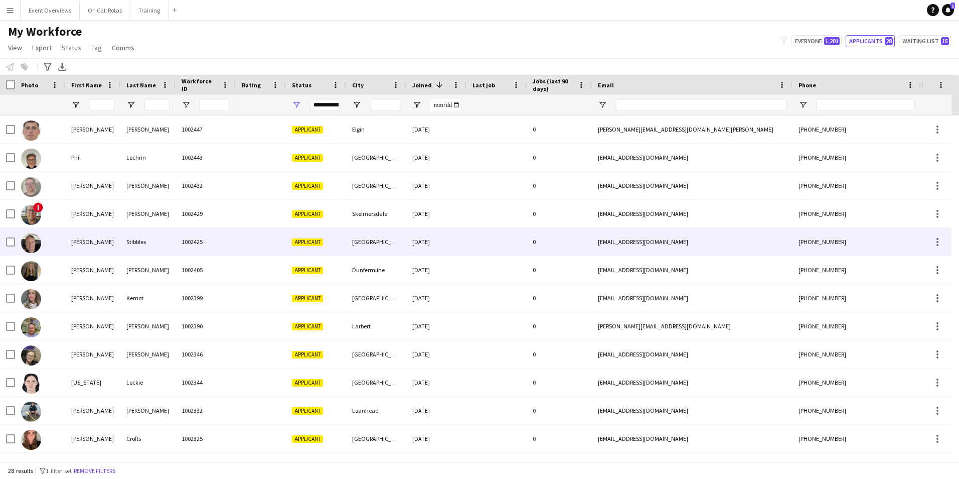
click at [189, 241] on div "1002425" at bounding box center [206, 242] width 60 height 28
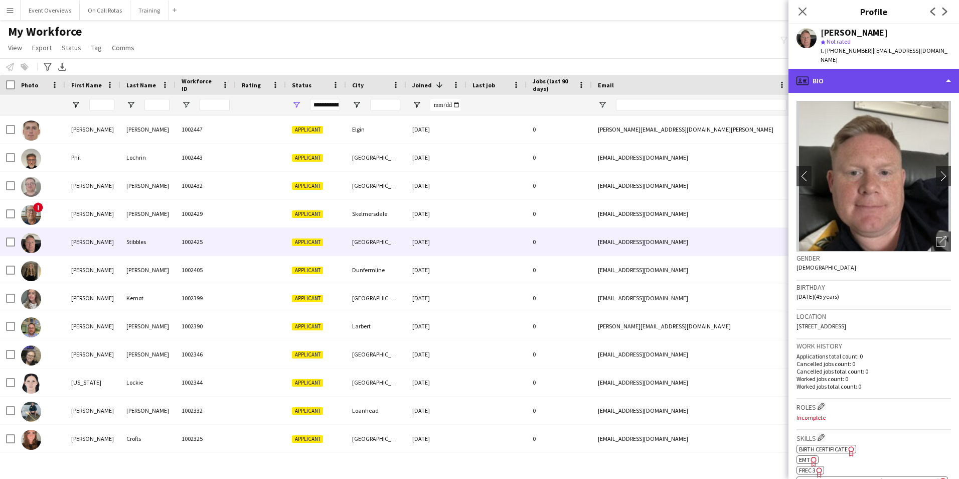
click at [853, 69] on div "profile Bio" at bounding box center [874, 81] width 171 height 24
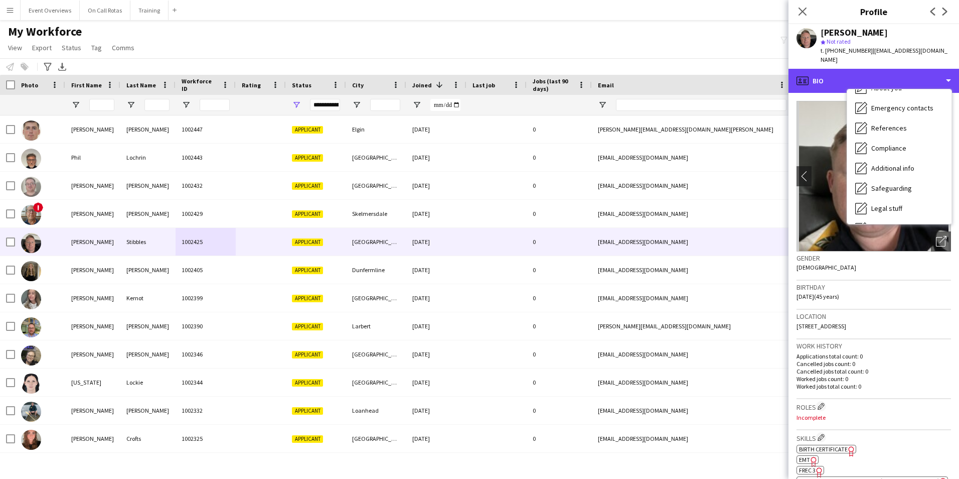
scroll to position [175, 0]
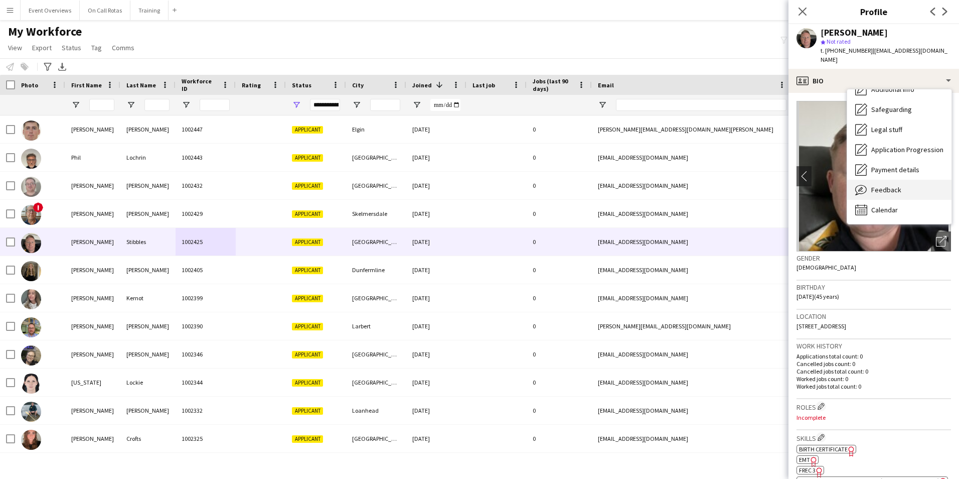
click at [878, 188] on div "Feedback Feedback" at bounding box center [899, 190] width 104 height 20
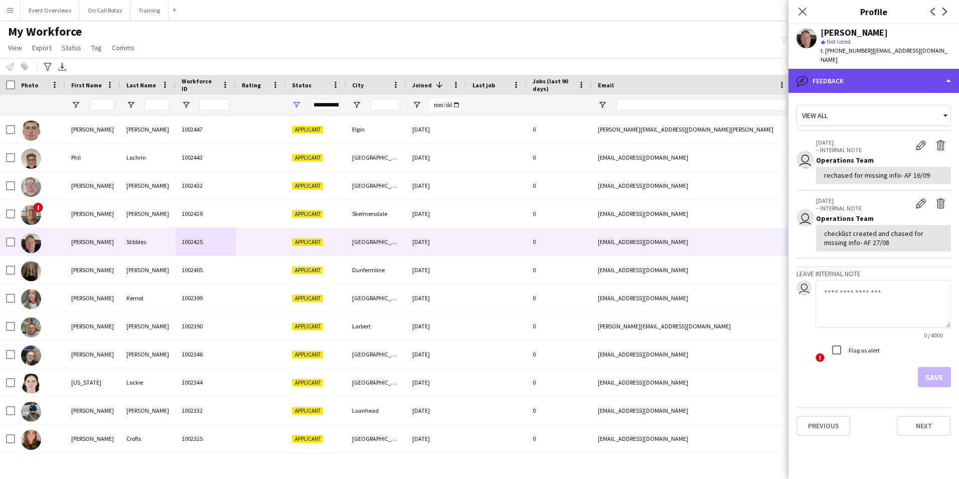
click at [861, 69] on div "bubble-pencil Feedback" at bounding box center [874, 81] width 171 height 24
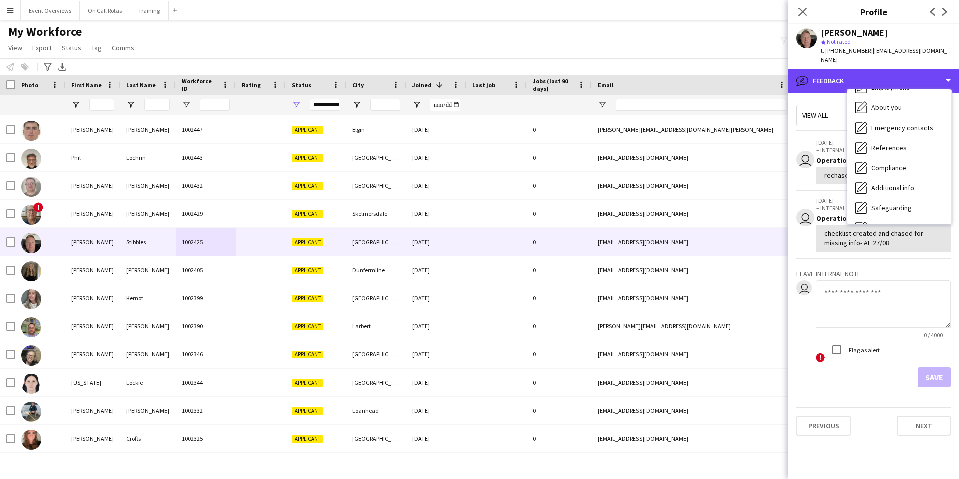
scroll to position [0, 0]
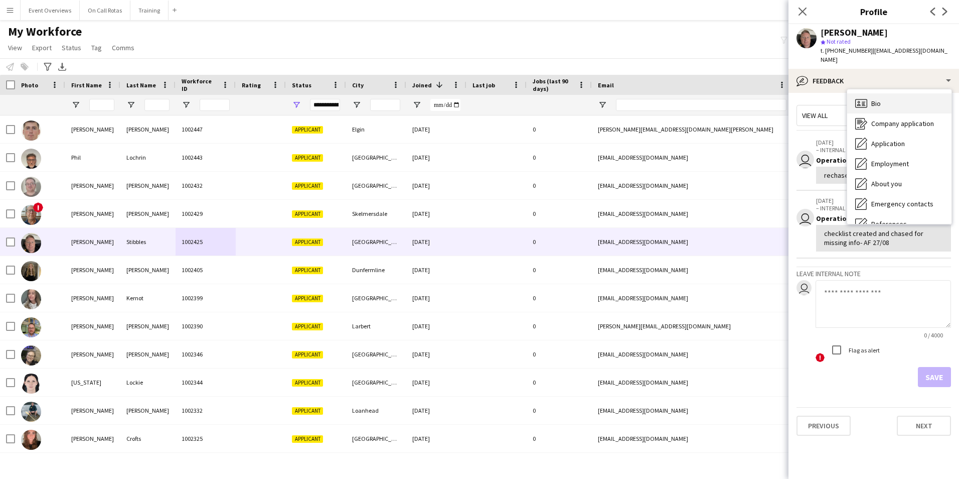
click at [869, 93] on div "Bio Bio" at bounding box center [899, 103] width 104 height 20
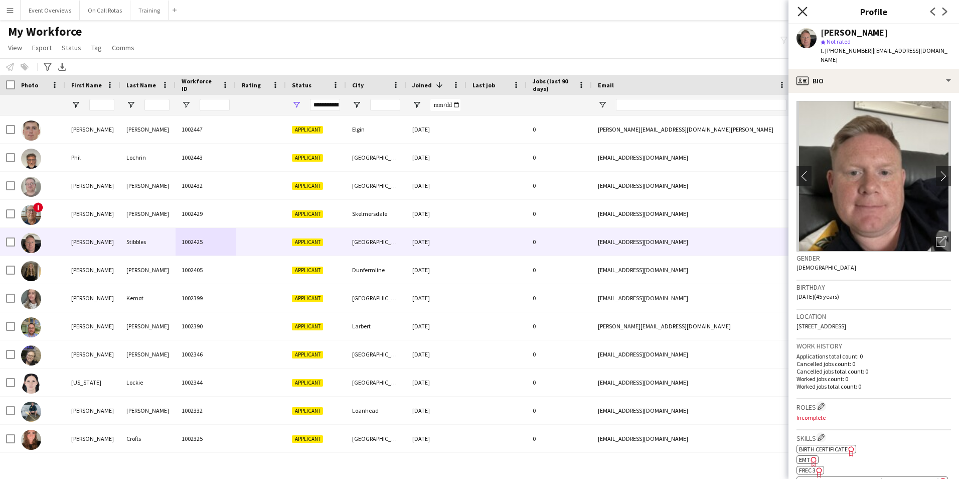
click at [805, 8] on app-icon "Close pop-in" at bounding box center [803, 12] width 15 height 15
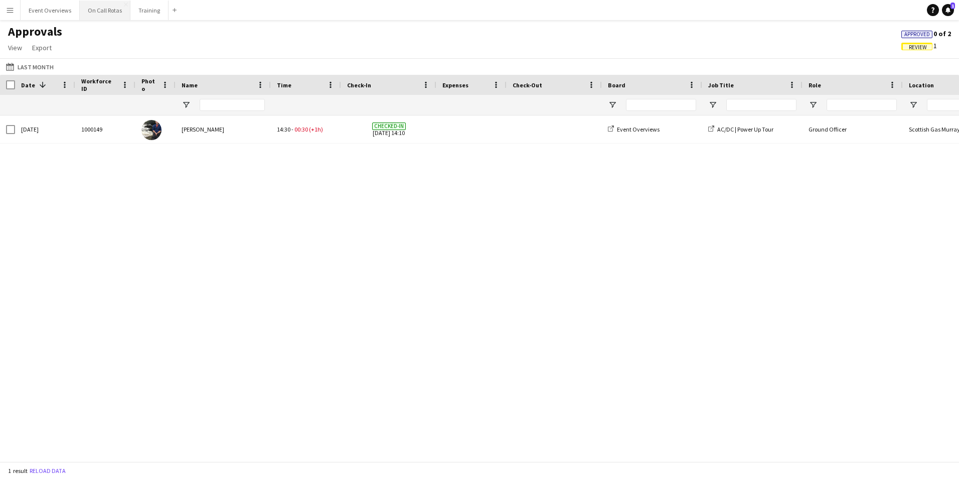
click at [98, 7] on button "On Call Rotas Close" at bounding box center [105, 11] width 51 height 20
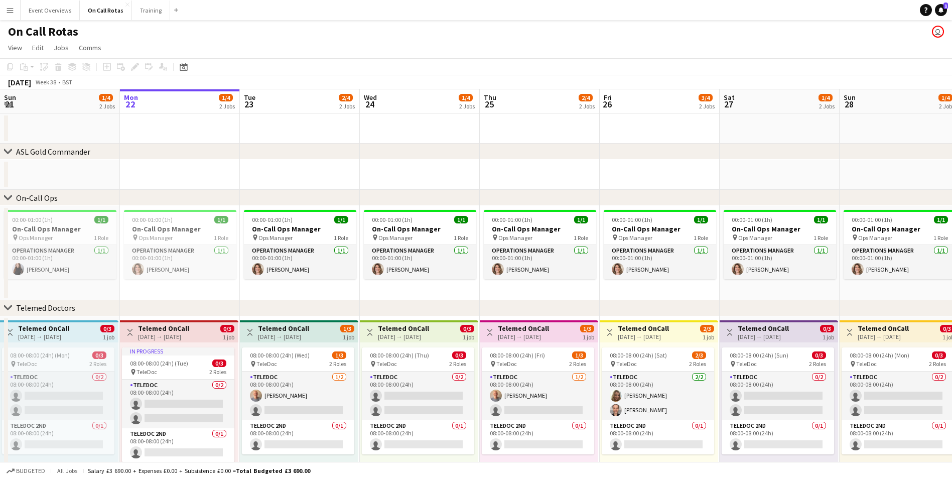
drag, startPoint x: 741, startPoint y: 309, endPoint x: 364, endPoint y: 320, distance: 376.4
click at [364, 320] on div "chevron-right ASL Gold Commander chevron-right On-Call Ops chevron-right Teleme…" at bounding box center [476, 295] width 952 height 412
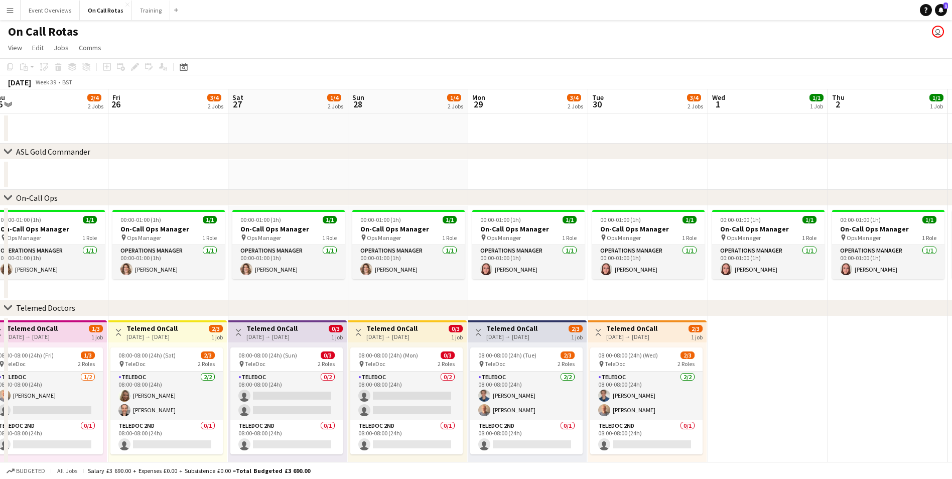
drag, startPoint x: 588, startPoint y: 162, endPoint x: 77, endPoint y: 190, distance: 511.0
click at [77, 190] on div "chevron-right ASL Gold Commander chevron-right On-Call Ops chevron-right Teleme…" at bounding box center [476, 295] width 952 height 412
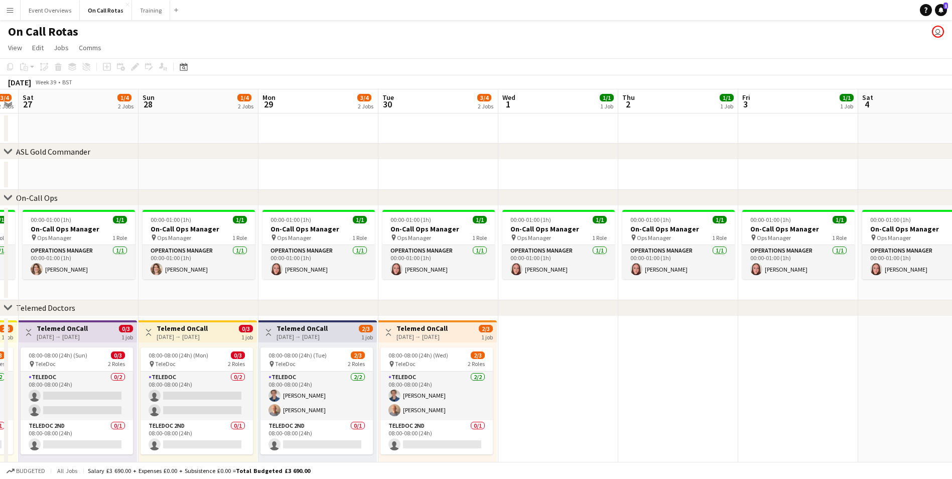
drag, startPoint x: 652, startPoint y: 174, endPoint x: 713, endPoint y: 202, distance: 67.3
click at [713, 202] on div "chevron-right ASL Gold Commander chevron-right On-Call Ops chevron-right Teleme…" at bounding box center [476, 295] width 952 height 412
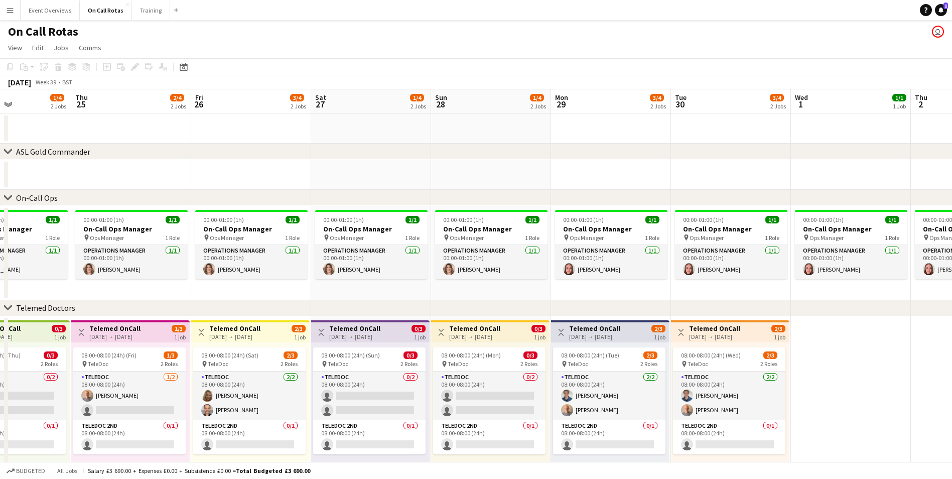
drag, startPoint x: 483, startPoint y: 173, endPoint x: 775, endPoint y: 177, distance: 292.5
click at [775, 177] on app-calendar-viewport "Mon 22 1/4 2 Jobs Tue 23 2/4 2 Jobs Wed 24 1/4 2 Jobs Thu 25 2/4 2 Jobs Fri 26 …" at bounding box center [476, 295] width 952 height 412
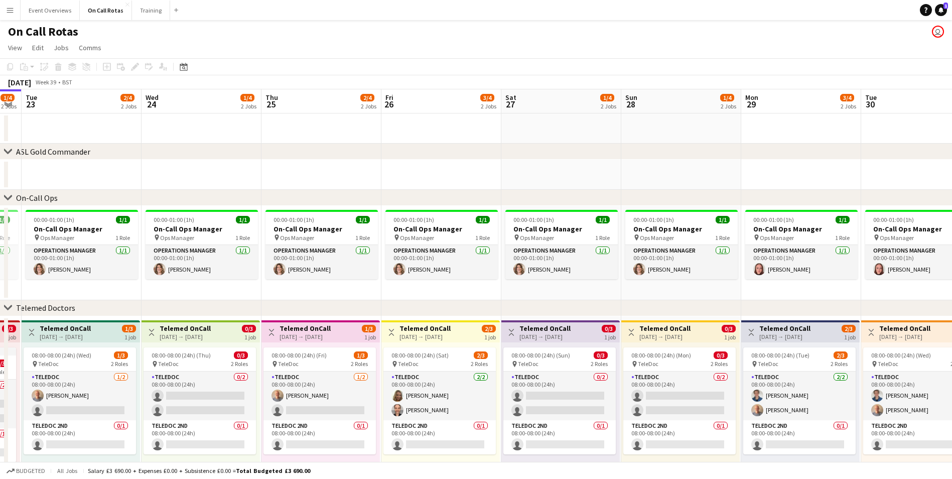
drag, startPoint x: 557, startPoint y: 174, endPoint x: 748, endPoint y: 175, distance: 190.2
click at [748, 175] on app-calendar-viewport "Sun 21 1/4 2 Jobs Mon 22 1/4 2 Jobs Tue 23 2/4 2 Jobs Wed 24 1/4 2 Jobs Thu 25 …" at bounding box center [476, 295] width 952 height 412
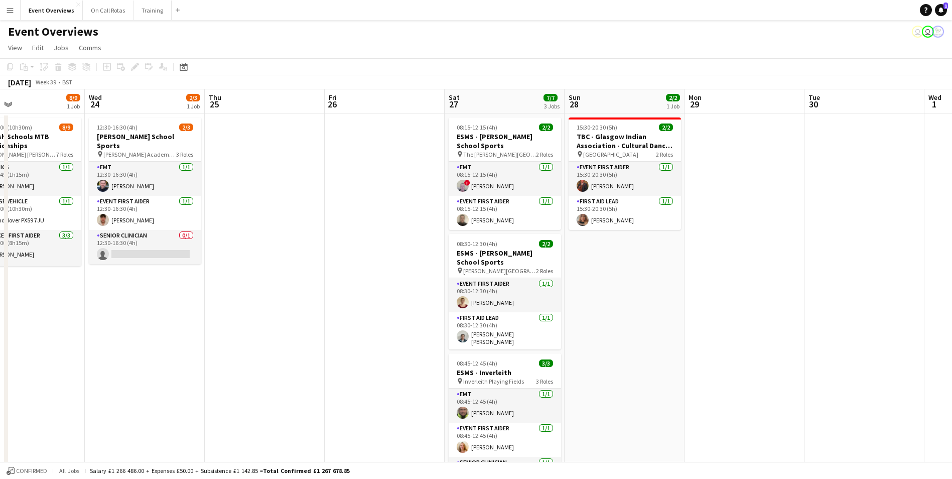
scroll to position [0, 385]
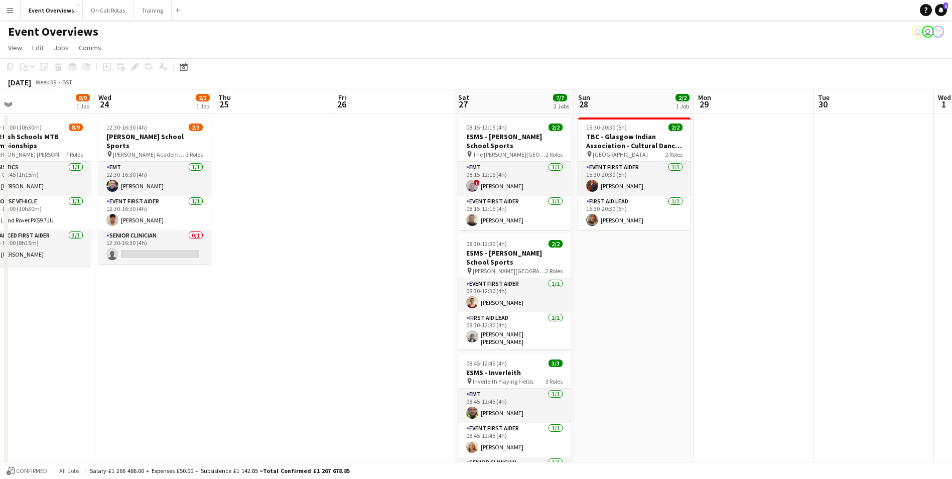
drag, startPoint x: 719, startPoint y: 239, endPoint x: 320, endPoint y: 302, distance: 404.8
click at [320, 302] on app-calendar-viewport "Sat 20 30/30 4 Jobs Sun 21 17/17 1 Job Mon 22 Tue 23 8/9 1 Job Wed 24 2/3 1 Job…" at bounding box center [476, 380] width 952 height 583
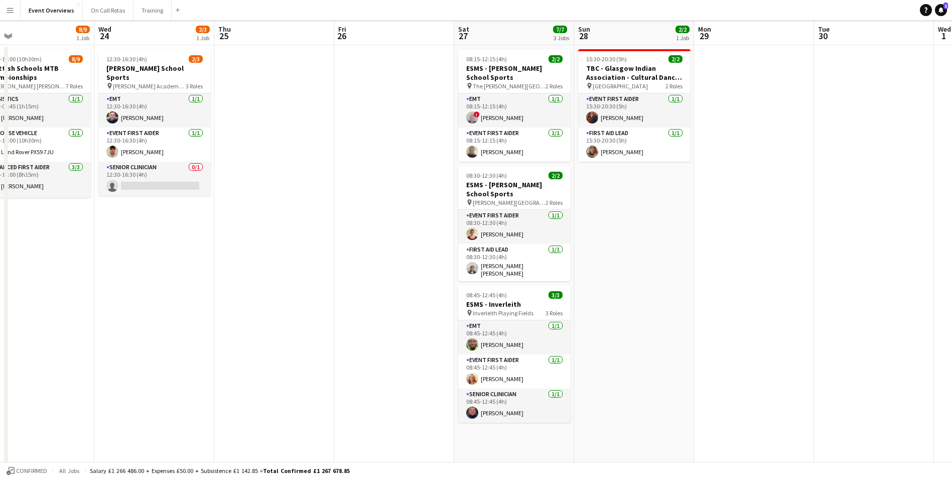
scroll to position [0, 0]
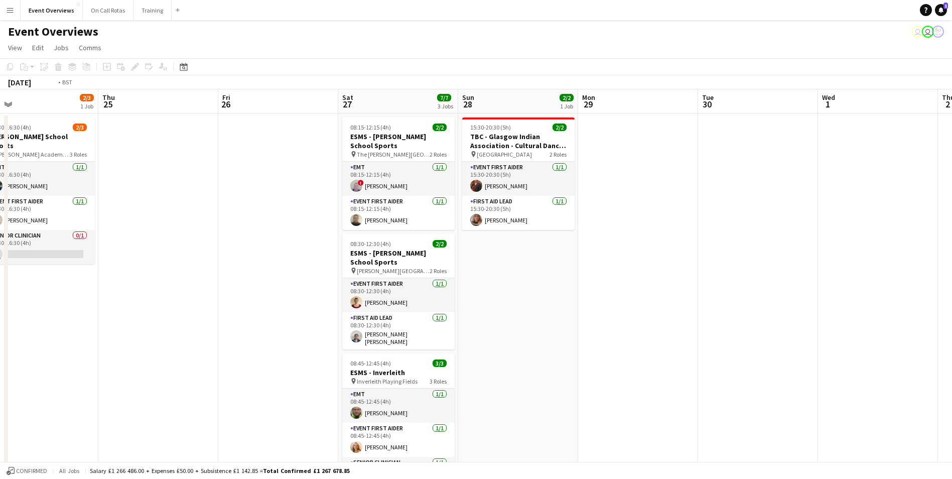
drag, startPoint x: 772, startPoint y: 309, endPoint x: 35, endPoint y: 318, distance: 736.6
click at [35, 318] on app-calendar-viewport "Sat 20 30/30 4 Jobs Sun 21 17/17 1 Job Mon 22 Tue 23 8/9 1 Job Wed 24 2/3 1 Job…" at bounding box center [476, 380] width 952 height 583
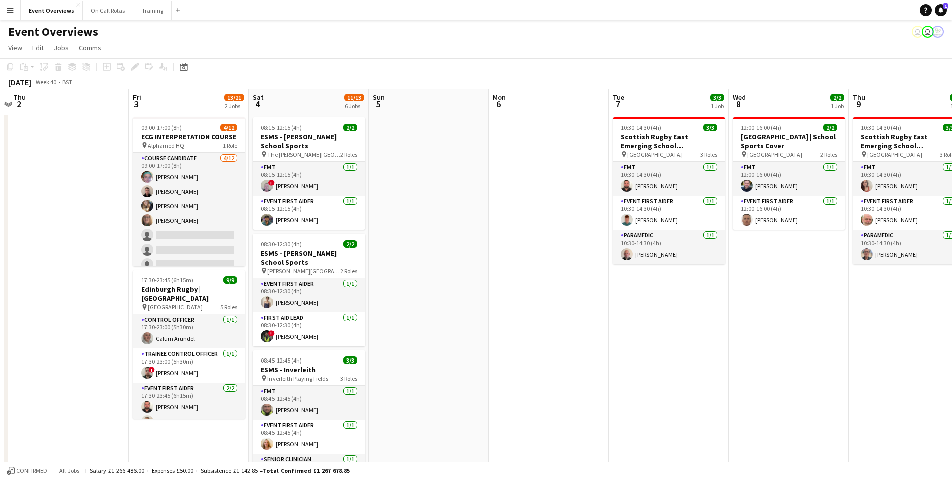
scroll to position [0, 392]
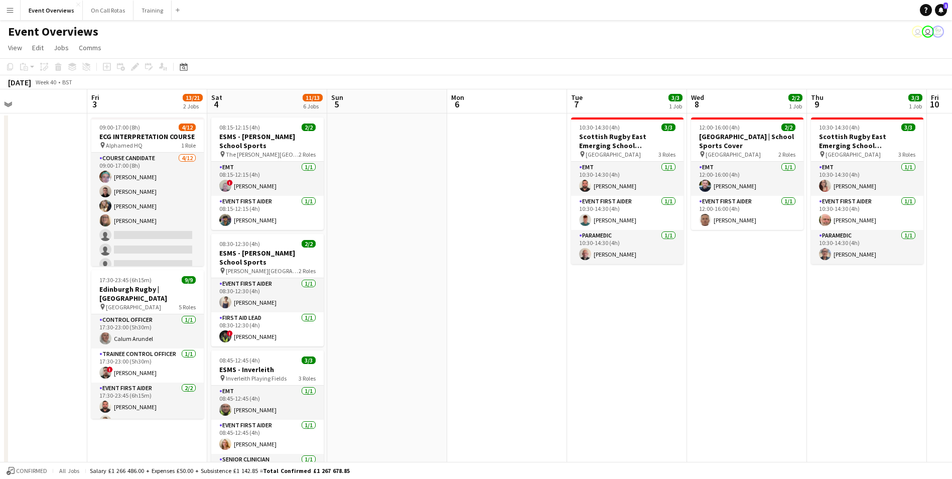
drag, startPoint x: 783, startPoint y: 323, endPoint x: 440, endPoint y: 347, distance: 344.0
click at [440, 347] on app-calendar-viewport "Mon 29 Tue 30 Wed 1 Thu 2 Fri 3 13/21 2 Jobs Sat 4 11/13 6 Jobs Sun 5 Mon 6 Tue…" at bounding box center [476, 475] width 952 height 772
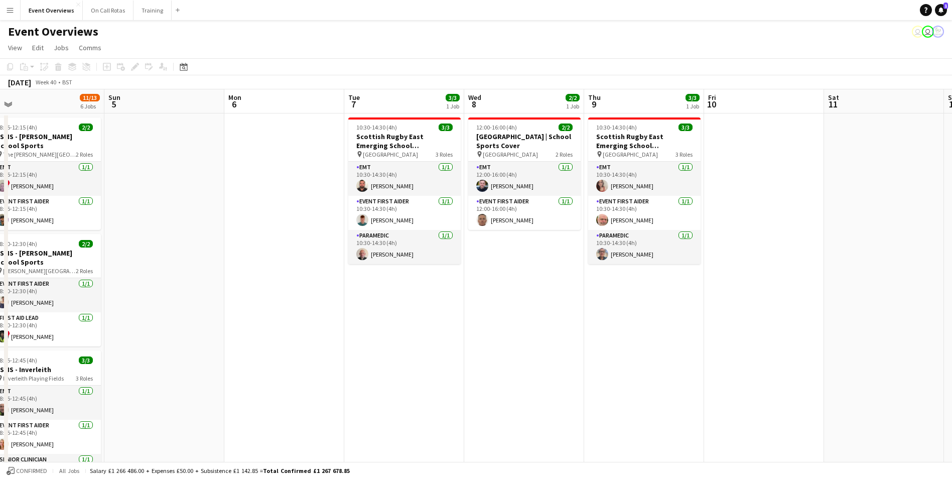
scroll to position [0, 386]
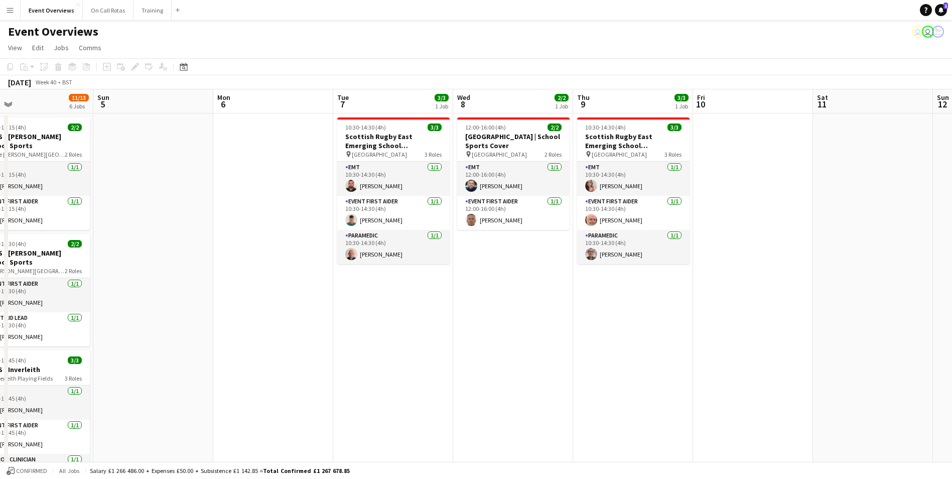
drag, startPoint x: 800, startPoint y: 332, endPoint x: 566, endPoint y: 348, distance: 234.4
click at [566, 348] on app-calendar-viewport "Wed 1 Thu 2 Fri 3 13/21 2 Jobs Sat 4 11/13 6 Jobs Sun 5 Mon 6 Tue 7 3/3 1 Job W…" at bounding box center [476, 475] width 952 height 772
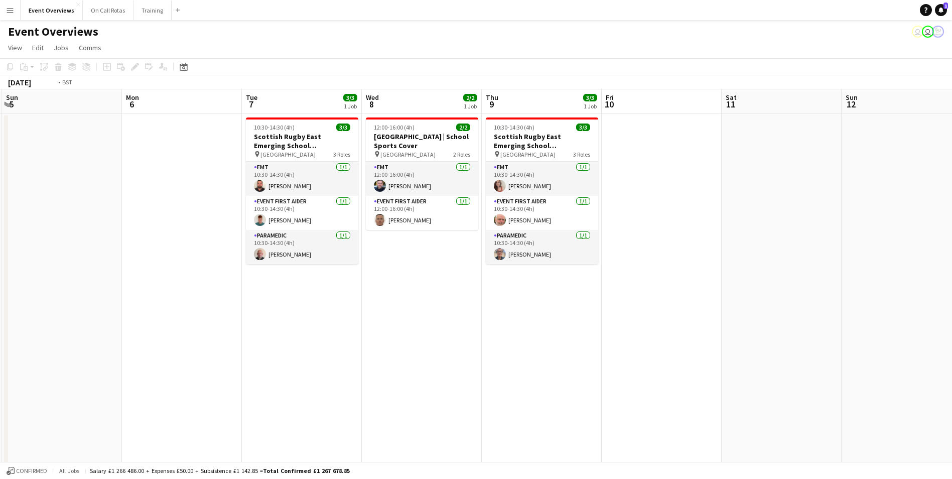
drag, startPoint x: 797, startPoint y: 306, endPoint x: 466, endPoint y: 344, distance: 333.3
click at [466, 344] on app-calendar-viewport "Thu 2 Fri 3 13/21 2 Jobs Sat 4 11/13 6 Jobs Sun 5 Mon 6 Tue 7 3/3 1 Job Wed 8 2…" at bounding box center [476, 475] width 952 height 772
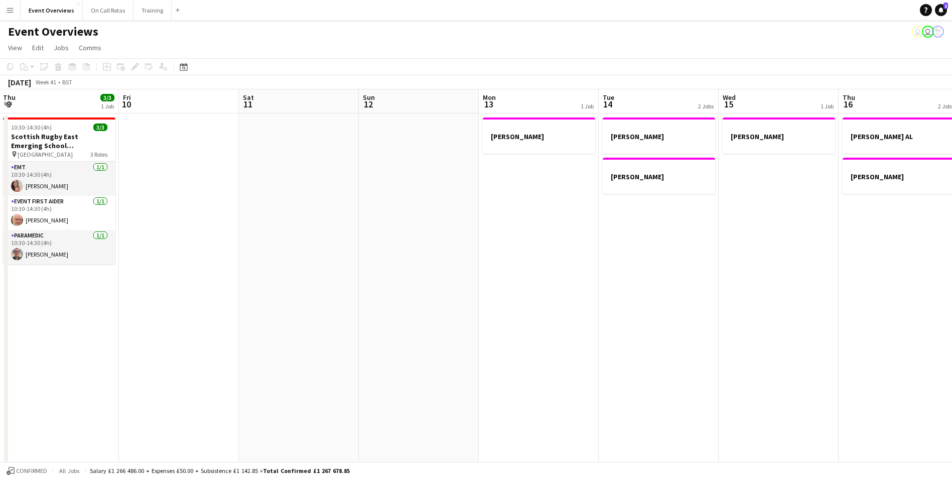
drag, startPoint x: 723, startPoint y: 335, endPoint x: 394, endPoint y: 341, distance: 329.7
click at [394, 341] on app-calendar-viewport "Tue 7 3/3 1 Job Wed 8 2/2 1 Job Thu 9 3/3 1 Job Fri 10 Sat 11 Sun 12 Mon 13 1 J…" at bounding box center [476, 475] width 952 height 772
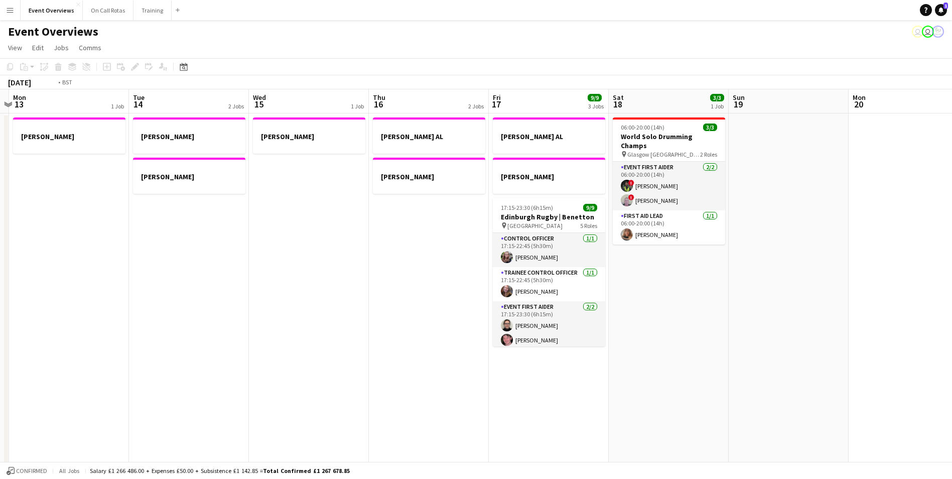
scroll to position [0, 372]
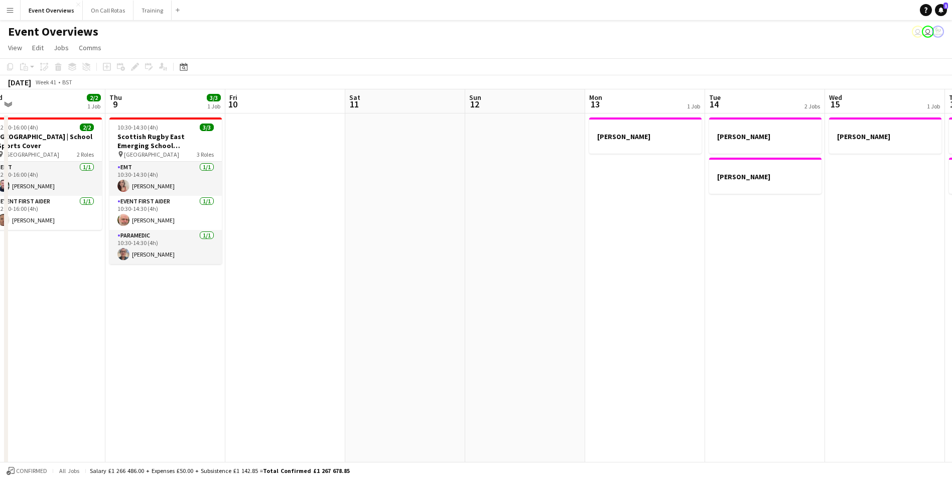
drag, startPoint x: 628, startPoint y: 325, endPoint x: 1016, endPoint y: 328, distance: 388.3
click at [951, 328] on html "Menu Boards Boards Boards All jobs Status Workforce Workforce My Workforce Recr…" at bounding box center [476, 439] width 952 height 879
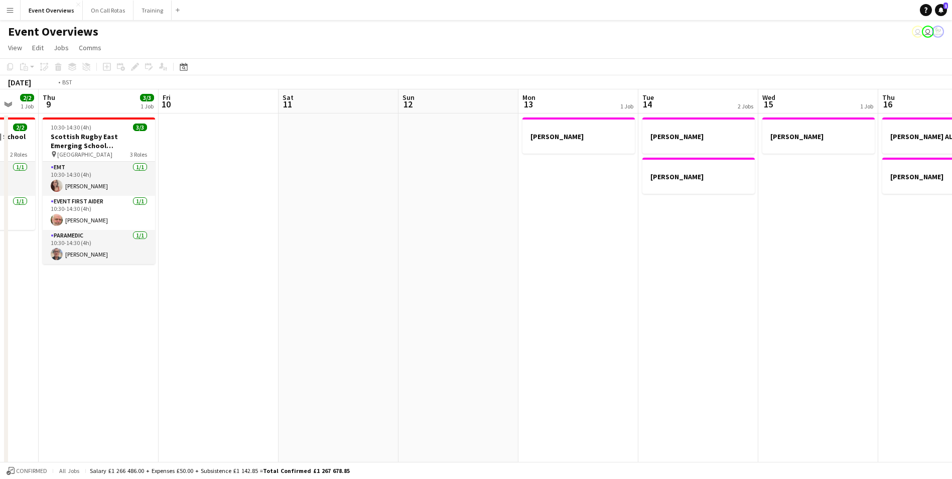
drag, startPoint x: 564, startPoint y: 281, endPoint x: 857, endPoint y: 272, distance: 293.6
click at [857, 272] on app-calendar-viewport "Mon 6 Tue 7 3/3 1 Job Wed 8 2/2 1 Job Thu 9 3/3 1 Job Fri 10 Sat 11 Sun 12 Mon …" at bounding box center [476, 475] width 952 height 772
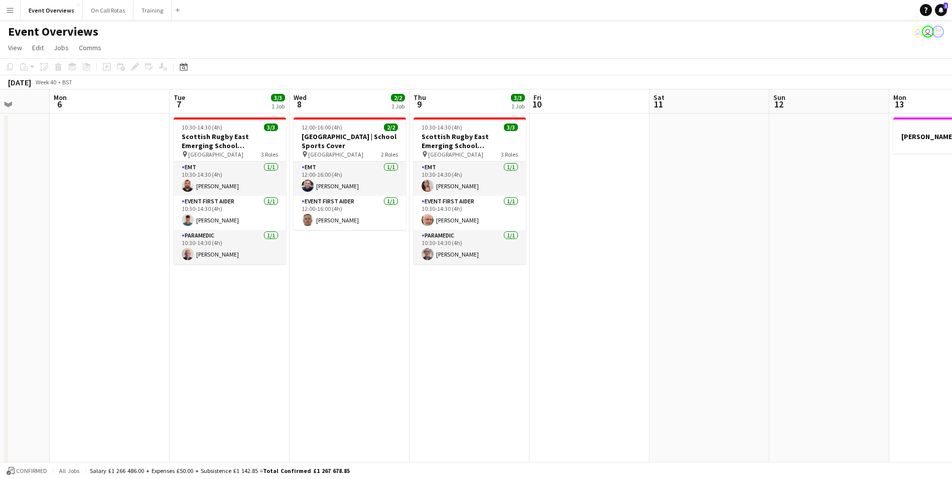
drag, startPoint x: 654, startPoint y: 283, endPoint x: 892, endPoint y: 279, distance: 237.3
click at [892, 279] on app-calendar-viewport "Fri 3 13/21 2 Jobs Sat 4 11/13 6 Jobs Sun 5 Mon 6 Tue 7 3/3 1 Job Wed 8 2/2 1 J…" at bounding box center [476, 475] width 952 height 772
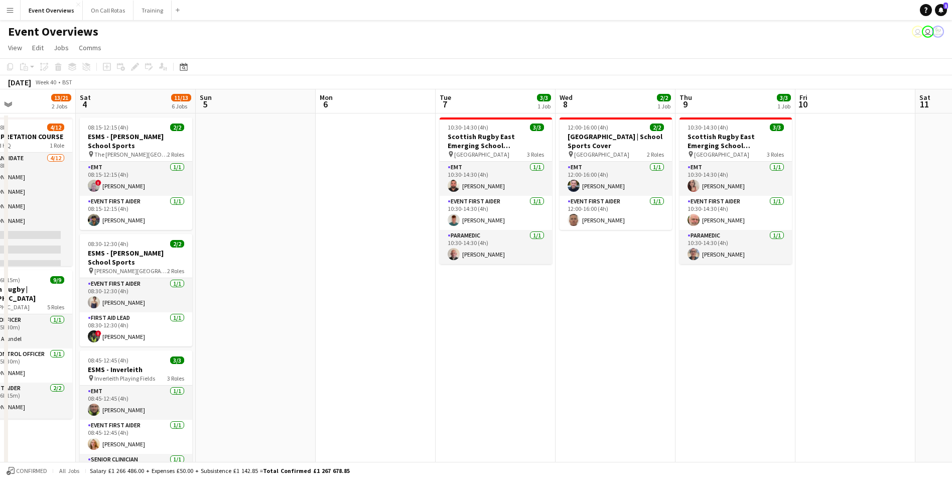
drag, startPoint x: 573, startPoint y: 301, endPoint x: 839, endPoint y: 297, distance: 265.9
click at [839, 297] on app-calendar-viewport "Wed 1 Thu 2 Fri 3 13/21 2 Jobs Sat 4 11/13 6 Jobs Sun 5 Mon 6 Tue 7 3/3 1 Job W…" at bounding box center [476, 475] width 952 height 772
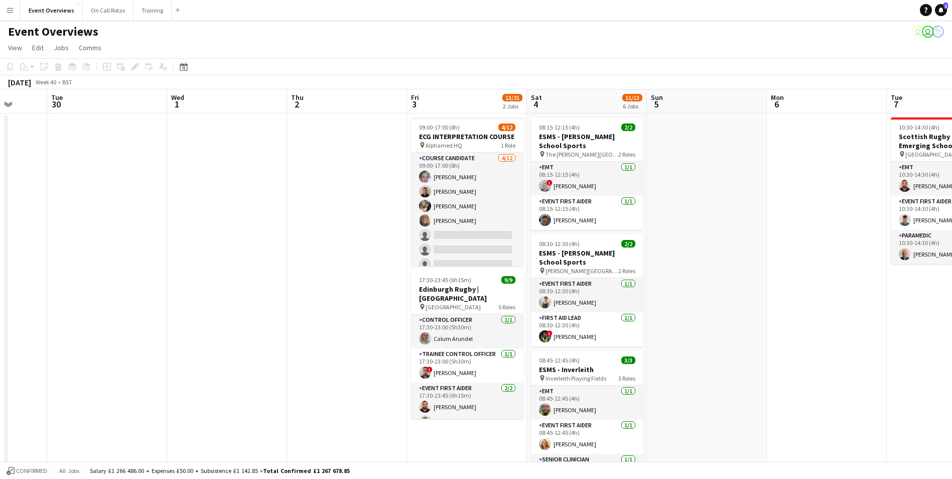
drag, startPoint x: 568, startPoint y: 316, endPoint x: 779, endPoint y: 316, distance: 211.2
click at [779, 316] on app-calendar-viewport "Sat 27 7/7 3 Jobs Sun 28 2/2 1 Job Mon 29 Tue 30 Wed 1 Thu 2 Fri 3 13/21 2 Jobs…" at bounding box center [476, 475] width 952 height 772
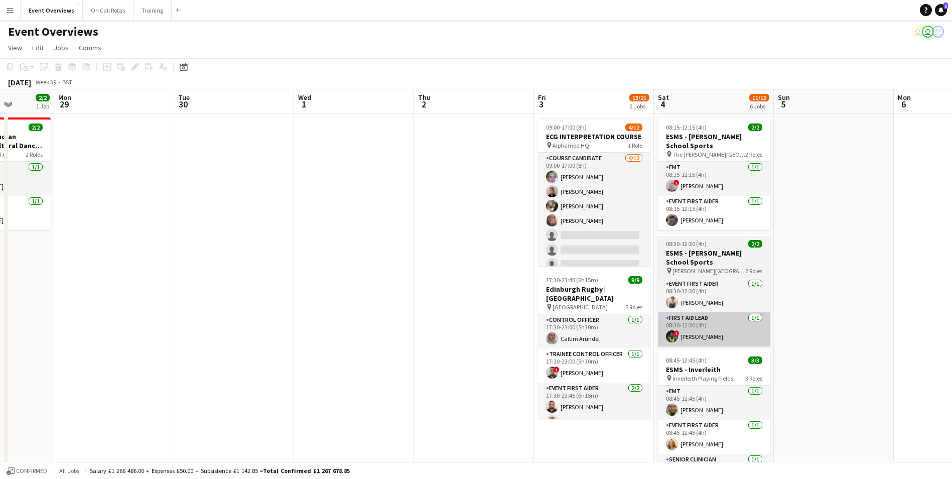
drag, startPoint x: 632, startPoint y: 329, endPoint x: 818, endPoint y: 326, distance: 186.2
click at [877, 329] on app-calendar-viewport "Fri 26 Sat 27 7/7 3 Jobs Sun 28 2/2 1 Job Mon 29 Tue 30 Wed 1 Thu 2 Fri 3 13/21…" at bounding box center [476, 475] width 952 height 772
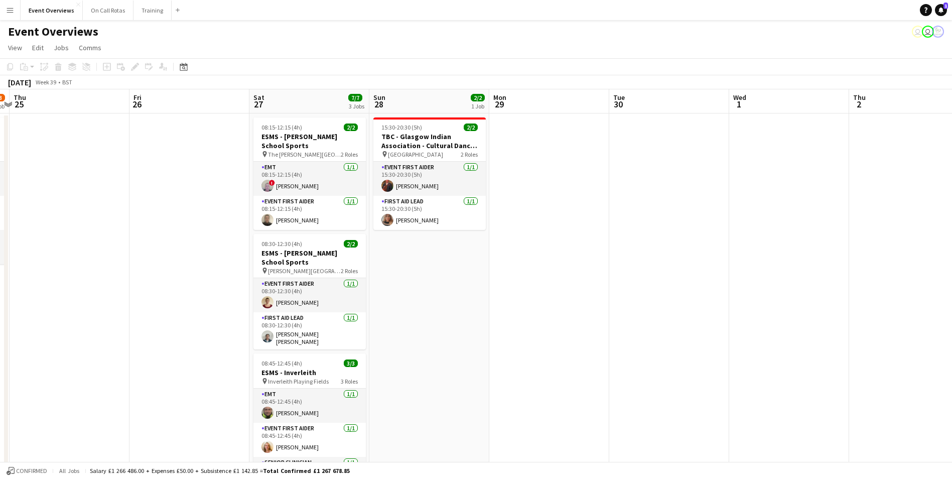
scroll to position [0, 207]
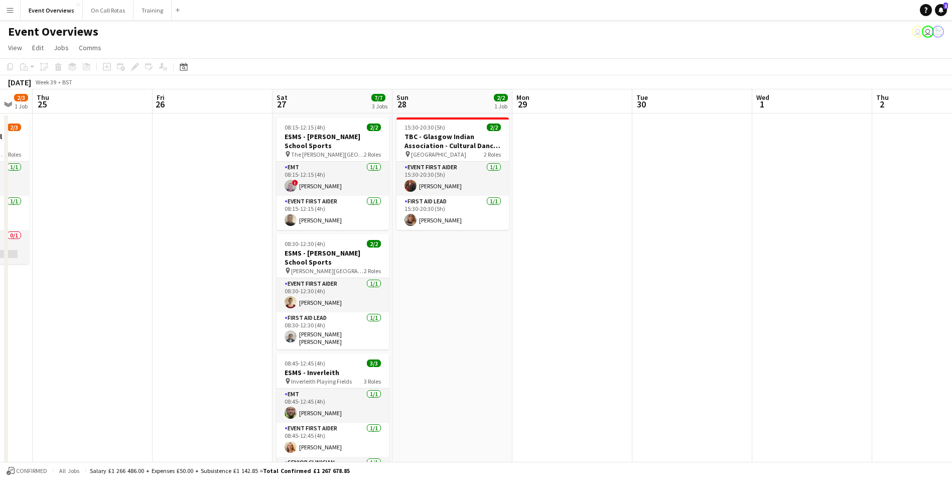
drag, startPoint x: 383, startPoint y: 321, endPoint x: 723, endPoint y: 316, distance: 339.7
click at [723, 316] on app-calendar-viewport "Tue 23 8/9 1 Job Wed 24 2/3 1 Job Thu 25 Fri 26 Sat 27 7/7 3 Jobs Sun 28 2/2 1 …" at bounding box center [476, 475] width 952 height 772
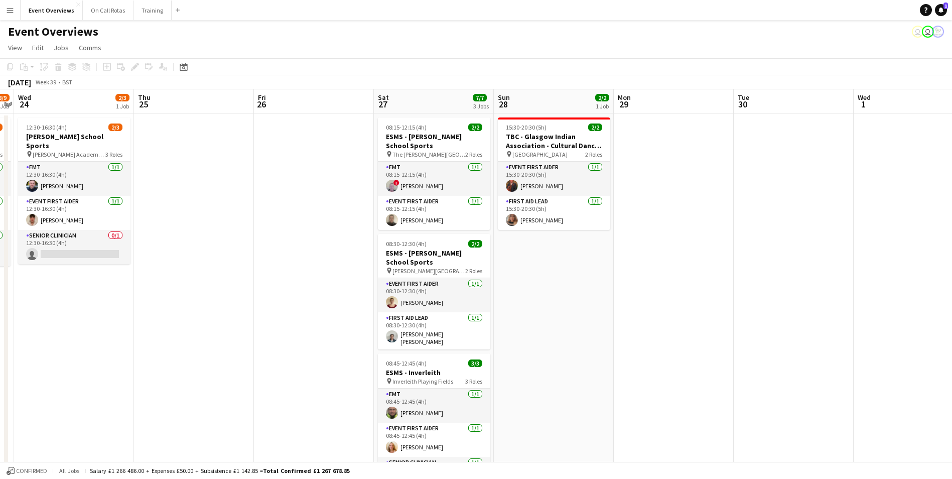
drag, startPoint x: 456, startPoint y: 327, endPoint x: 557, endPoint y: 318, distance: 101.8
click at [557, 318] on app-calendar-viewport "Mon 22 Tue 23 8/9 1 Job Wed 24 2/3 1 Job Thu 25 Fri 26 Sat 27 7/7 3 Jobs Sun 28…" at bounding box center [476, 475] width 952 height 772
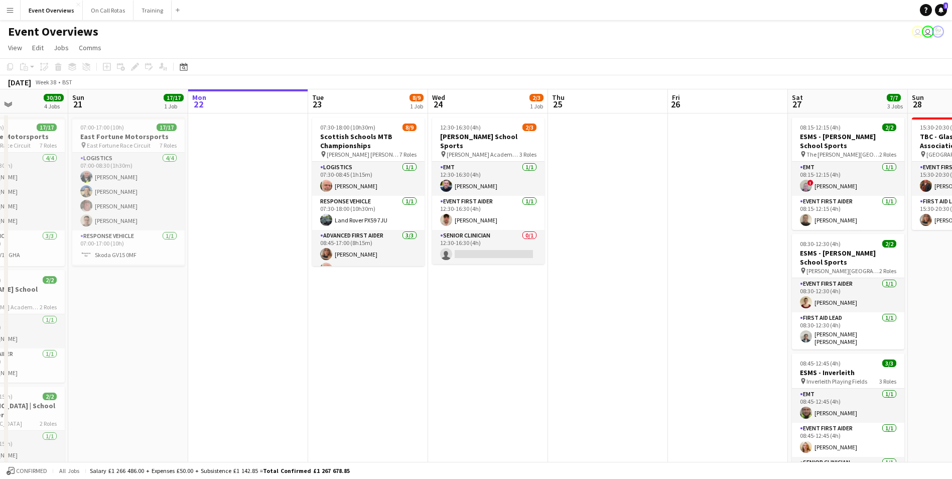
scroll to position [0, 239]
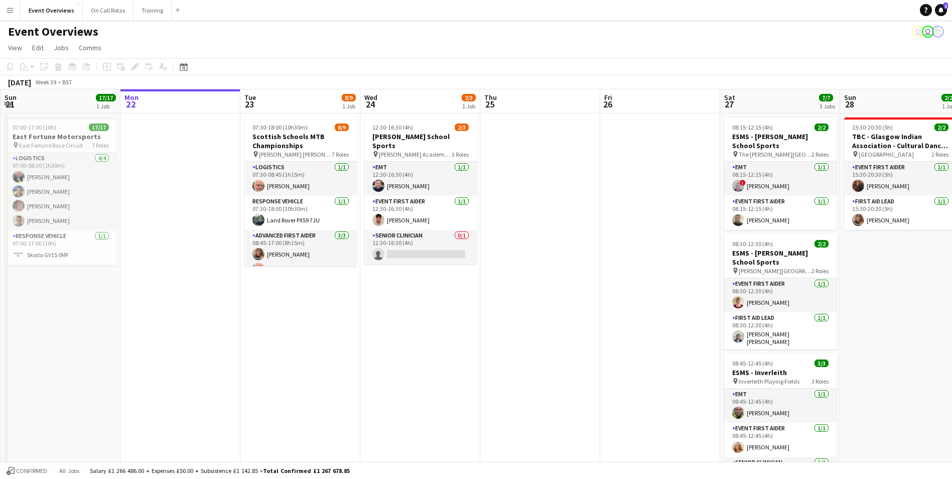
drag, startPoint x: 230, startPoint y: 330, endPoint x: 576, endPoint y: 311, distance: 346.7
click at [576, 311] on app-calendar-viewport "Fri 19 9/9 2 Jobs Sat 20 30/30 4 Jobs Sun 21 17/17 1 Job Mon 22 Tue 23 8/9 1 Jo…" at bounding box center [476, 475] width 952 height 772
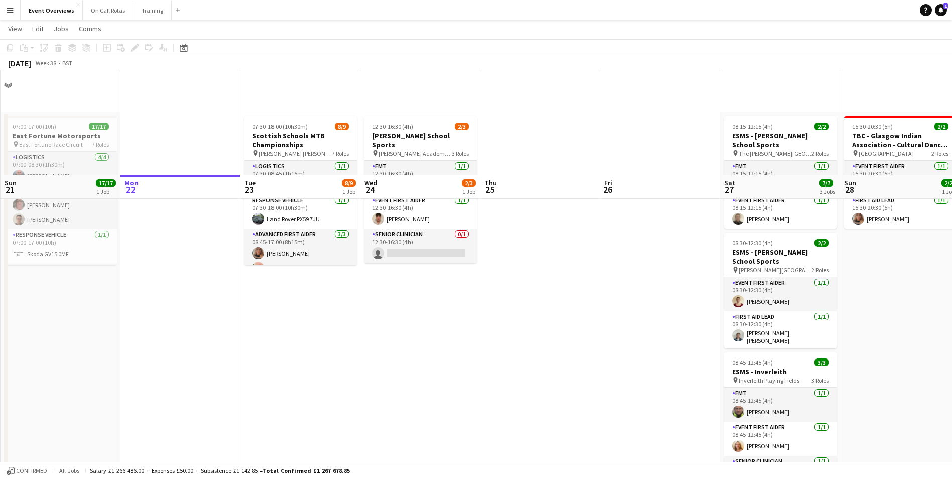
scroll to position [251, 0]
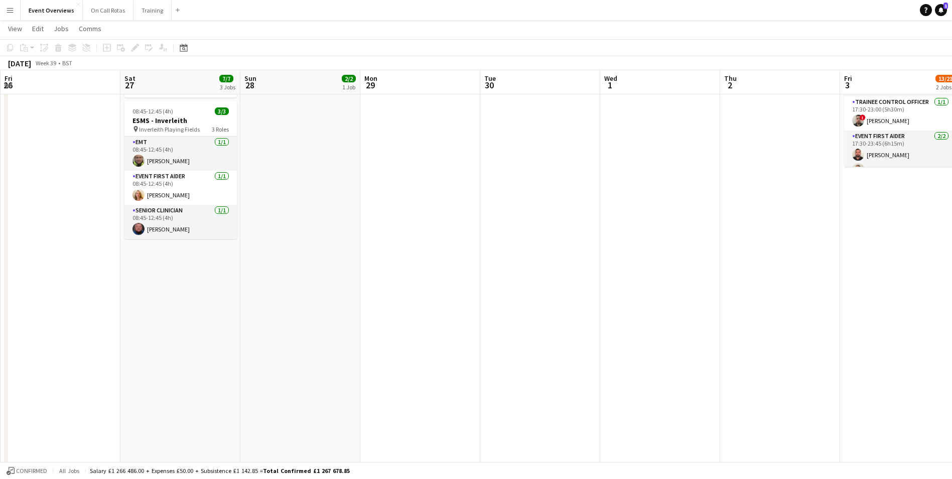
drag, startPoint x: 634, startPoint y: 298, endPoint x: 42, endPoint y: 273, distance: 592.0
click at [34, 280] on app-calendar-viewport "Tue 23 8/9 1 Job Wed 24 2/3 1 Job Thu 25 Fri 26 Sat 27 7/7 3 Jobs Sun 28 2/2 1 …" at bounding box center [476, 198] width 952 height 821
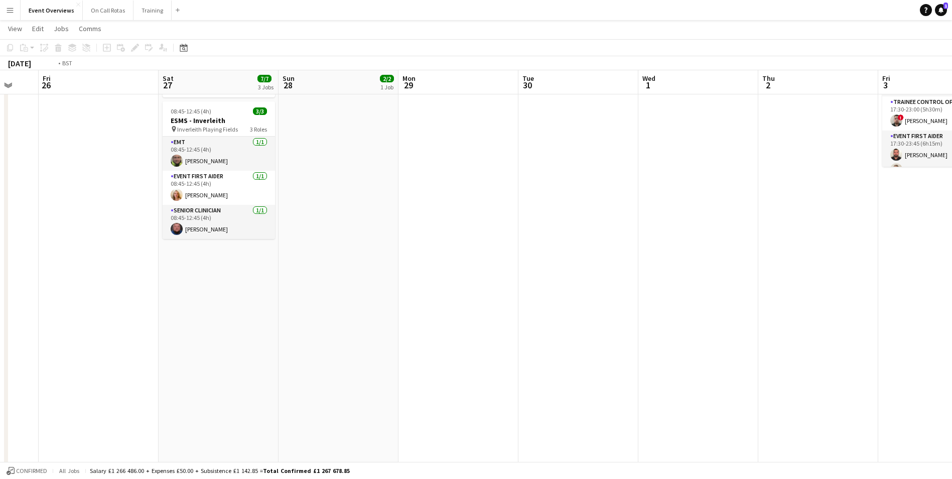
drag, startPoint x: 801, startPoint y: 247, endPoint x: 123, endPoint y: 282, distance: 678.2
click at [112, 285] on app-calendar-viewport "Tue 23 8/9 1 Job Wed 24 2/3 1 Job Thu 25 Fri 26 Sat 27 7/7 3 Jobs Sun 28 2/2 1 …" at bounding box center [476, 198] width 952 height 821
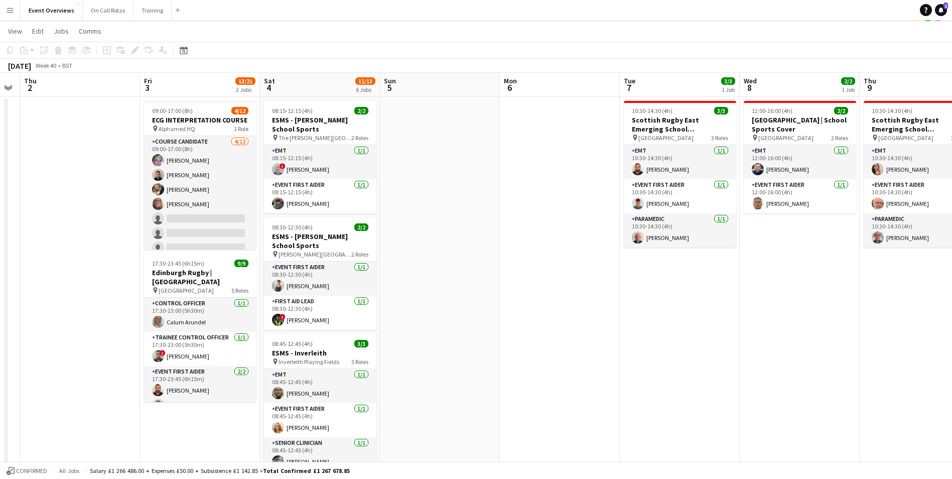
scroll to position [0, 0]
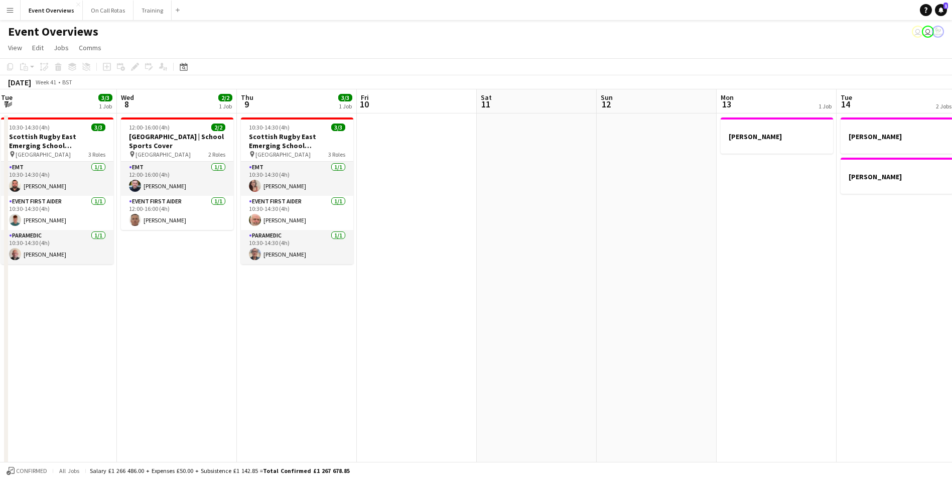
drag, startPoint x: 772, startPoint y: 327, endPoint x: 179, endPoint y: 304, distance: 594.0
click at [179, 304] on app-calendar-viewport "Sat 4 11/13 6 Jobs Sun 5 Mon 6 Tue 7 3/3 1 Job Wed 8 2/2 1 Job Thu 9 3/3 1 Job …" at bounding box center [476, 475] width 952 height 772
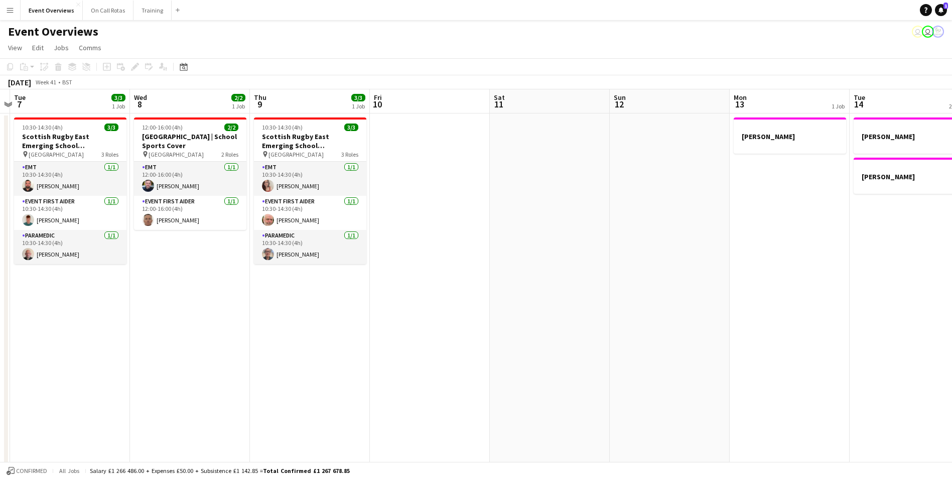
drag, startPoint x: 806, startPoint y: 234, endPoint x: 210, endPoint y: 248, distance: 595.7
click at [210, 248] on app-calendar-viewport "Sat 4 11/13 6 Jobs Sun 5 Mon 6 Tue 7 3/3 1 Job Wed 8 2/2 1 Job Thu 9 3/3 1 Job …" at bounding box center [476, 475] width 952 height 772
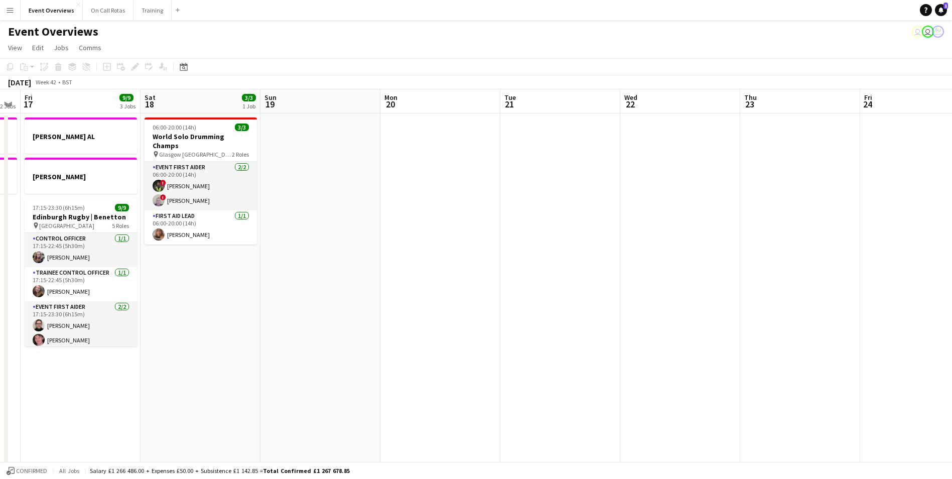
drag, startPoint x: 896, startPoint y: 257, endPoint x: 316, endPoint y: 267, distance: 579.6
click at [316, 267] on app-calendar-viewport "Tue 14 2 Jobs Wed 15 1 Job Thu 16 2 Jobs Fri 17 9/9 3 Jobs Sat 18 3/3 1 Job Sun…" at bounding box center [476, 475] width 952 height 772
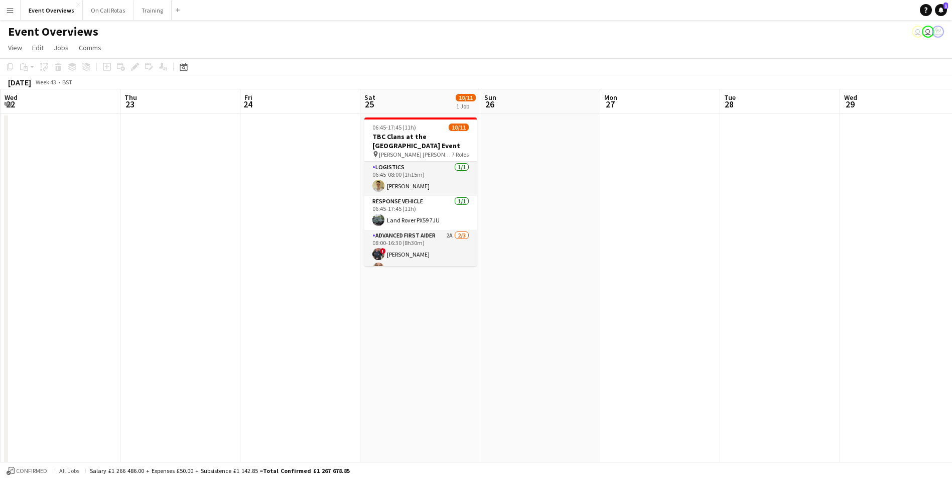
drag, startPoint x: 649, startPoint y: 244, endPoint x: 242, endPoint y: 252, distance: 407.0
click at [242, 252] on app-calendar-viewport "Sun 19 Mon 20 Tue 21 Wed 22 Thu 23 Fri 24 Sat 25 10/11 1 Job Sun 26 Mon 27 Tue …" at bounding box center [476, 475] width 952 height 772
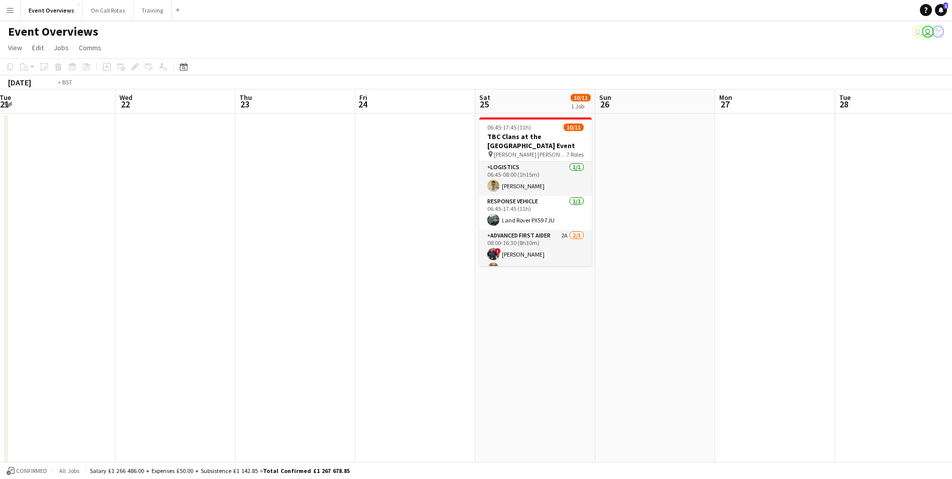
scroll to position [0, 273]
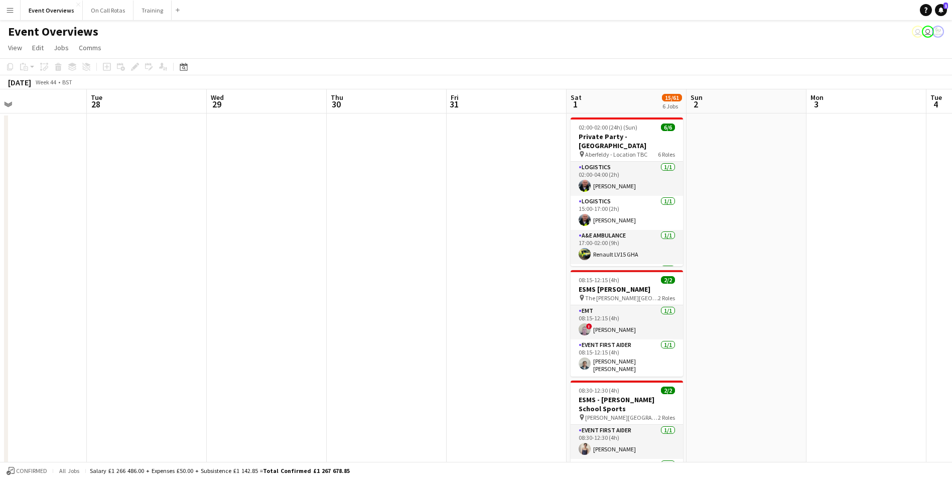
drag, startPoint x: 788, startPoint y: 234, endPoint x: 155, endPoint y: 251, distance: 633.4
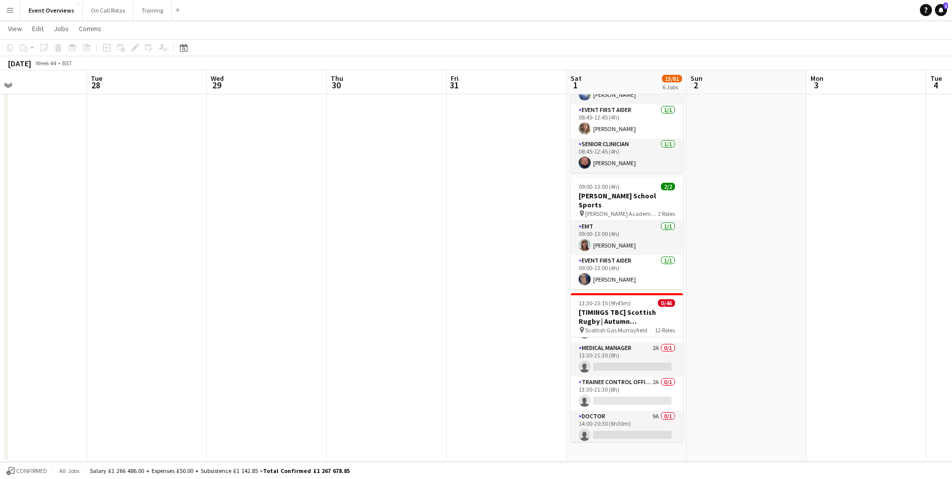
scroll to position [0, 0]
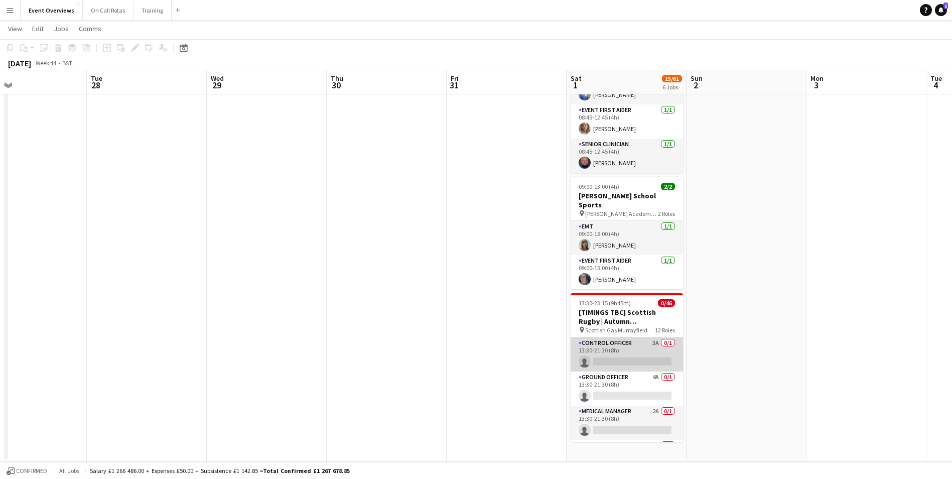
click at [638, 339] on app-card-role "Control Officer 3A 0/1 13:30-21:30 (8h) single-neutral-actions" at bounding box center [626, 354] width 112 height 34
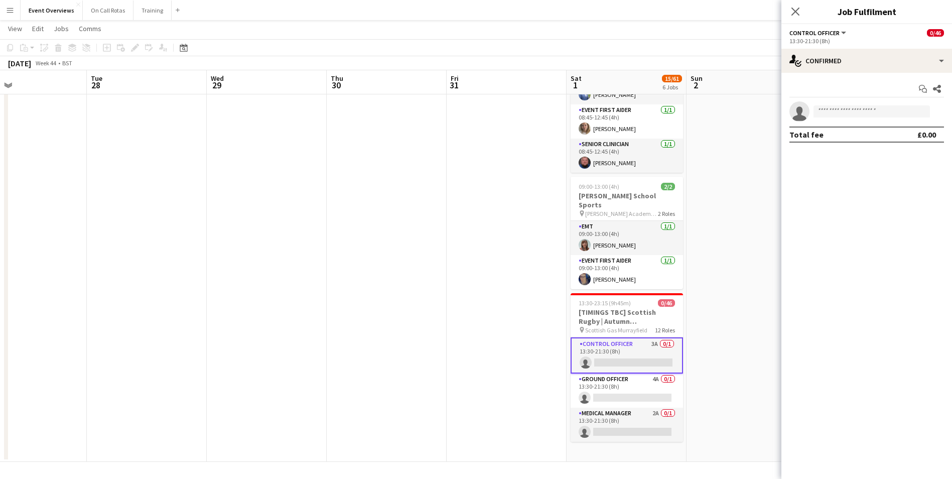
click at [834, 73] on div "Start chat Share single-neutral-actions Total fee £0.00" at bounding box center [866, 112] width 171 height 78
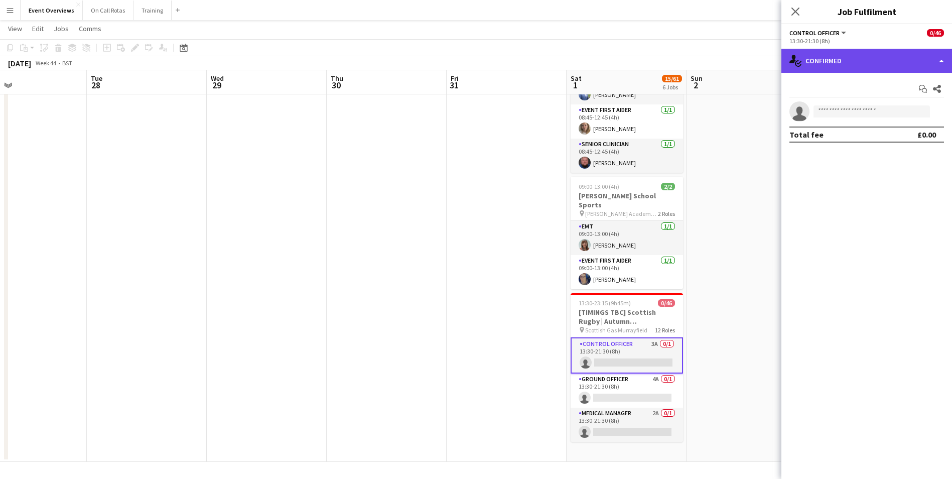
click at [837, 63] on div "single-neutral-actions-check-2 Confirmed" at bounding box center [866, 61] width 171 height 24
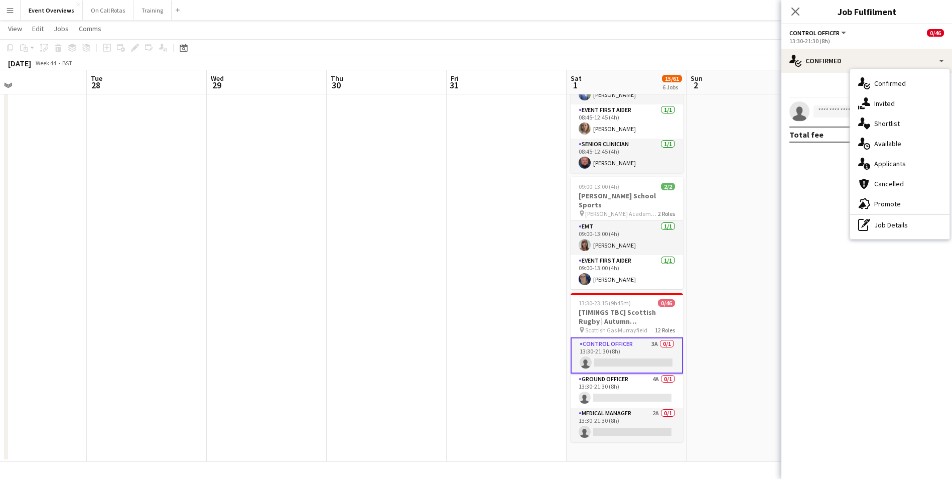
click at [882, 168] on span "Applicants" at bounding box center [890, 163] width 32 height 9
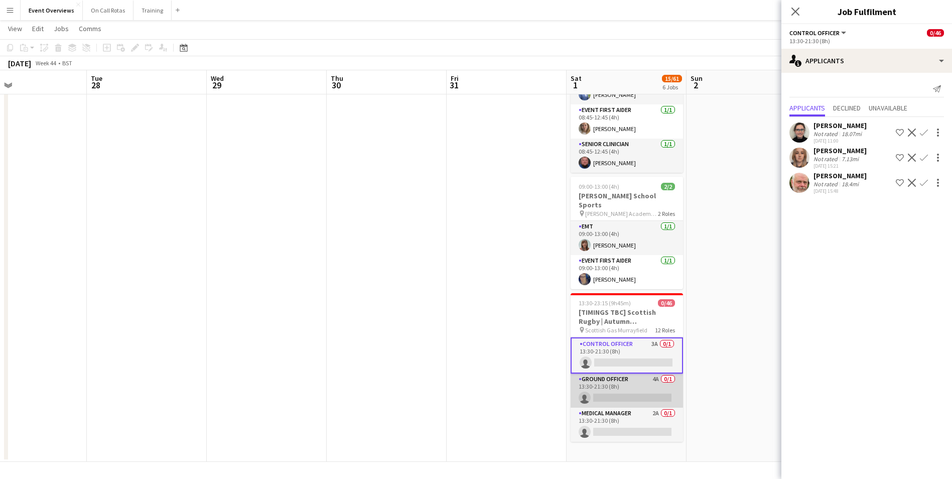
click at [624, 373] on app-card-role "Ground Officer 4A 0/1 13:30-21:30 (8h) single-neutral-actions" at bounding box center [626, 390] width 112 height 34
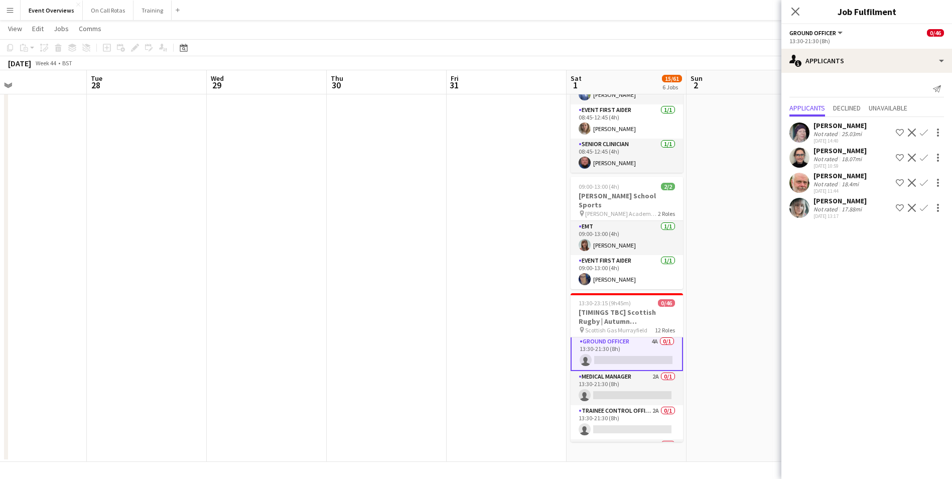
scroll to position [50, 0]
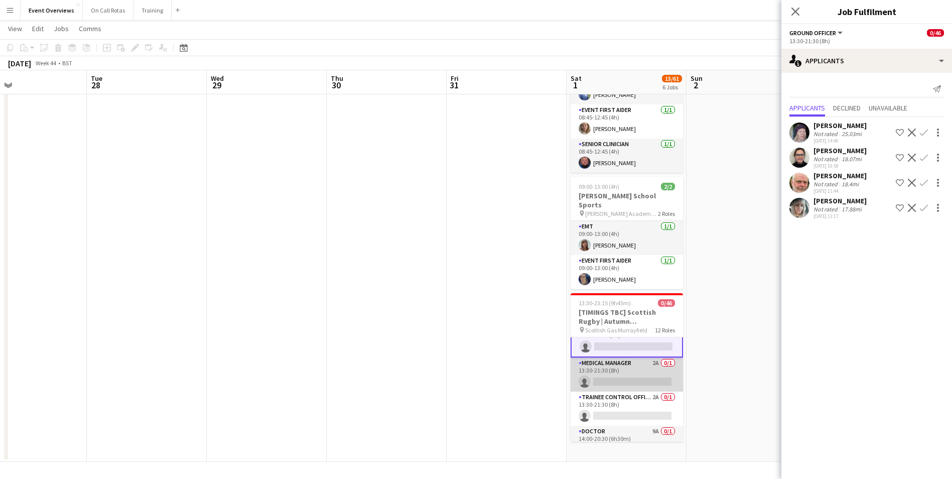
click at [632, 357] on app-card-role "Medical Manager 2A 0/1 13:30-21:30 (8h) single-neutral-actions" at bounding box center [626, 374] width 112 height 34
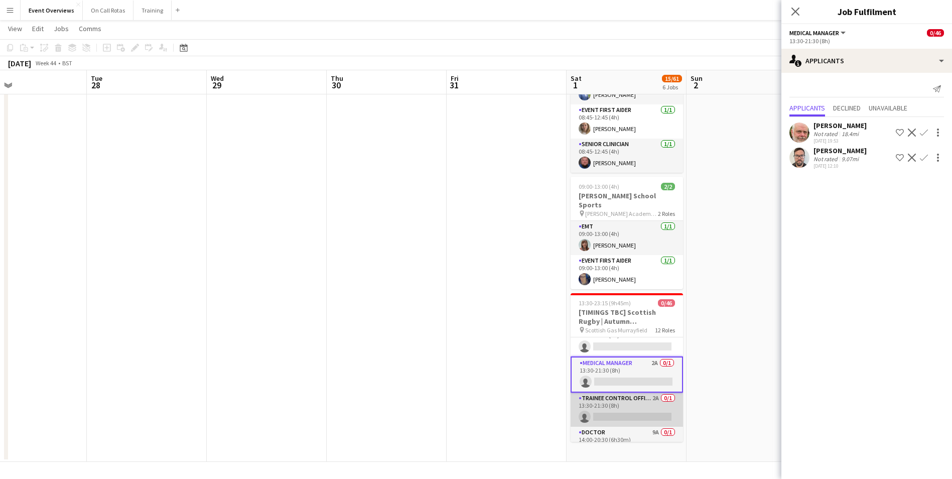
click at [621, 392] on app-card-role "Trainee Control Officer 2A 0/1 13:30-21:30 (8h) single-neutral-actions" at bounding box center [626, 409] width 112 height 34
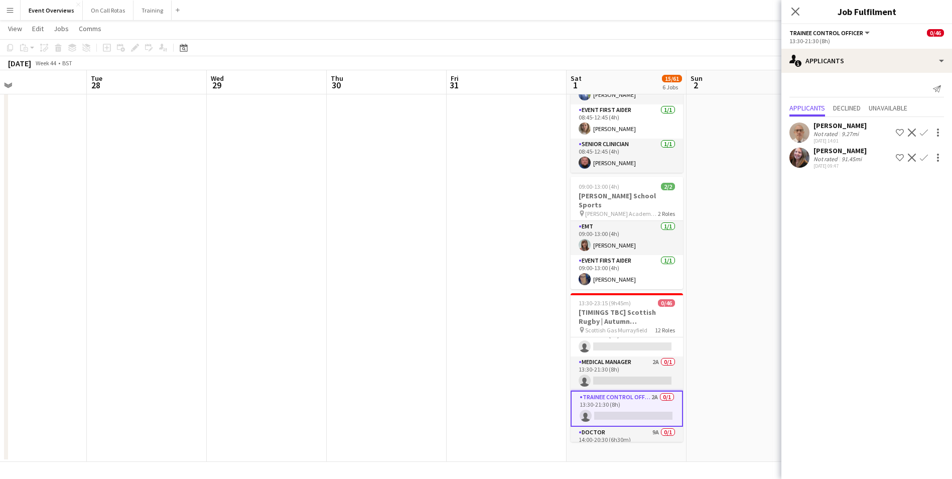
scroll to position [99, 0]
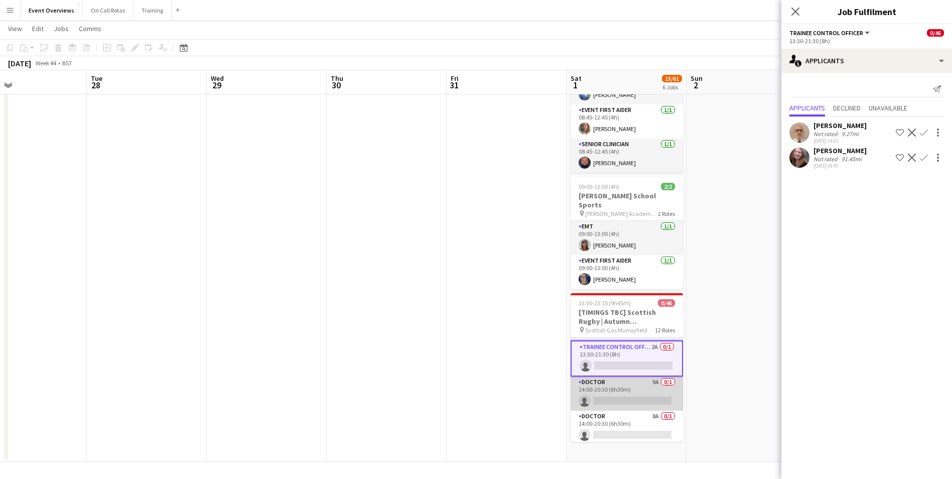
click at [618, 376] on app-card-role "Doctor 9A 0/1 14:00-20:30 (6h30m) single-neutral-actions" at bounding box center [626, 393] width 112 height 34
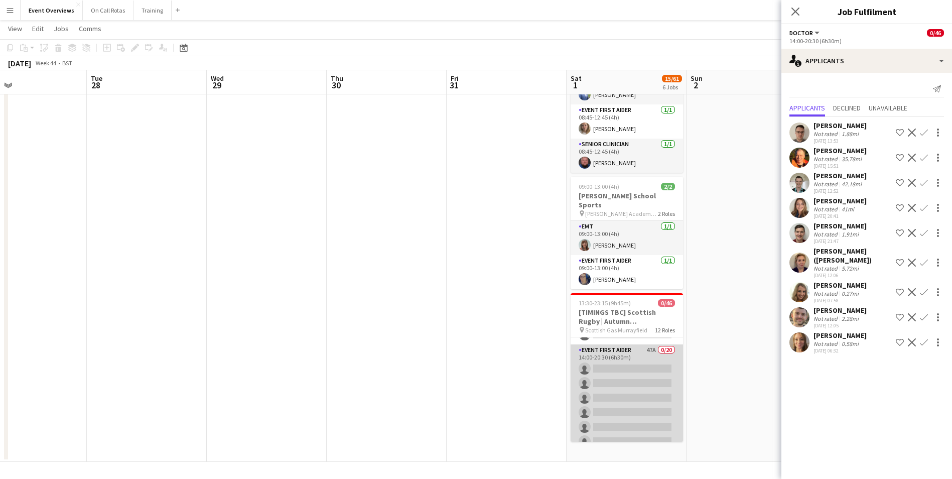
scroll to position [150, 0]
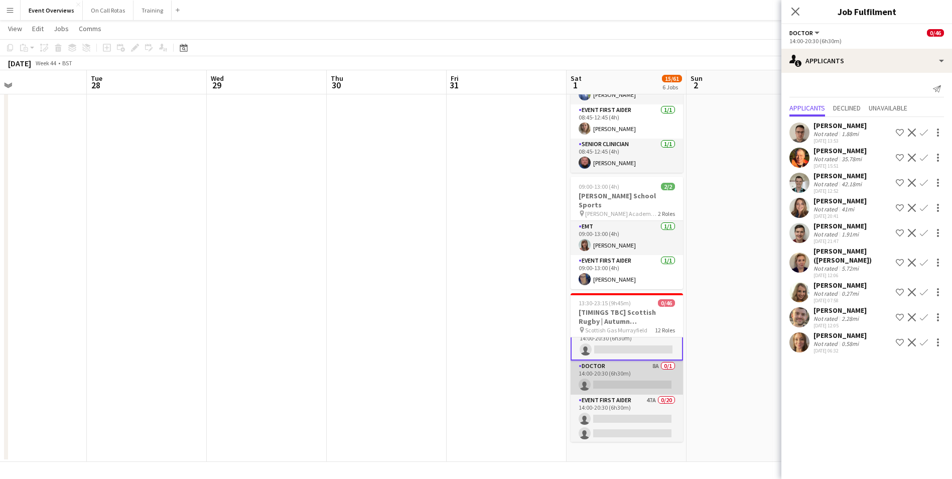
click at [630, 360] on app-card-role "Doctor 8A 0/1 14:00-20:30 (6h30m) single-neutral-actions" at bounding box center [626, 377] width 112 height 34
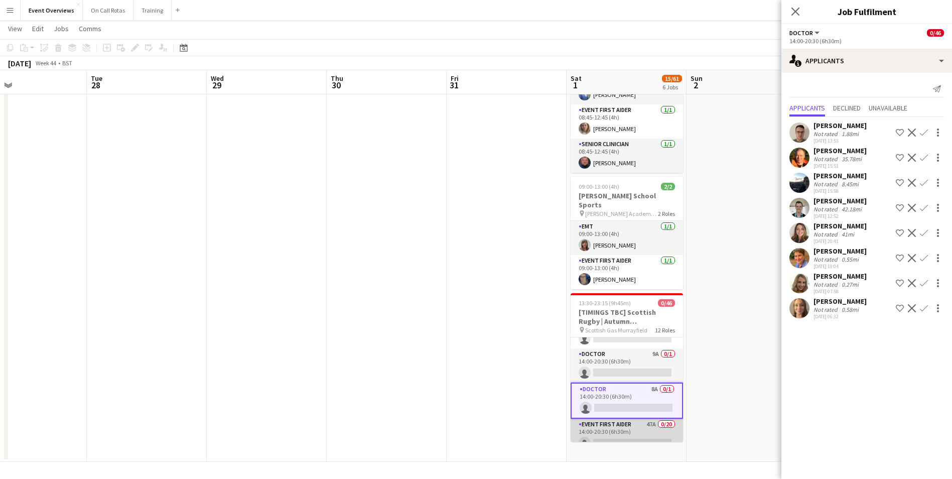
scroll to position [149, 0]
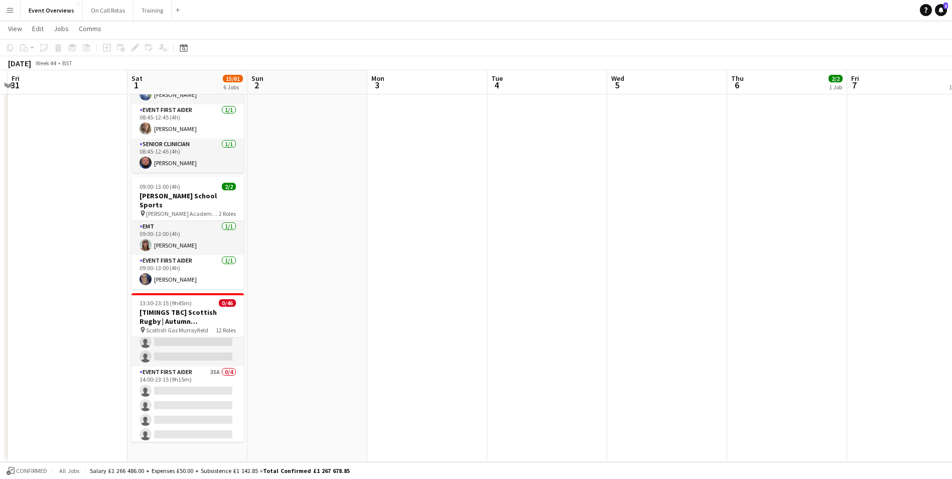
scroll to position [0, 343]
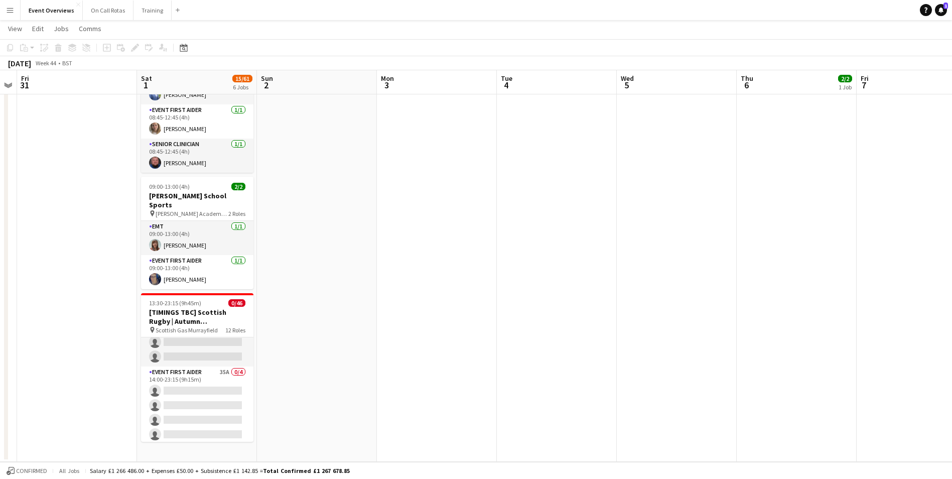
drag, startPoint x: 835, startPoint y: 305, endPoint x: 406, endPoint y: 336, distance: 430.6
click at [406, 336] on app-calendar-viewport "Tue 28 Wed 29 Thu 30 Fri 31 Sat 1 15/61 6 Jobs Sun 2 Mon 3 Tue 4 Wed 5 Thu 6 2/…" at bounding box center [476, 20] width 952 height 883
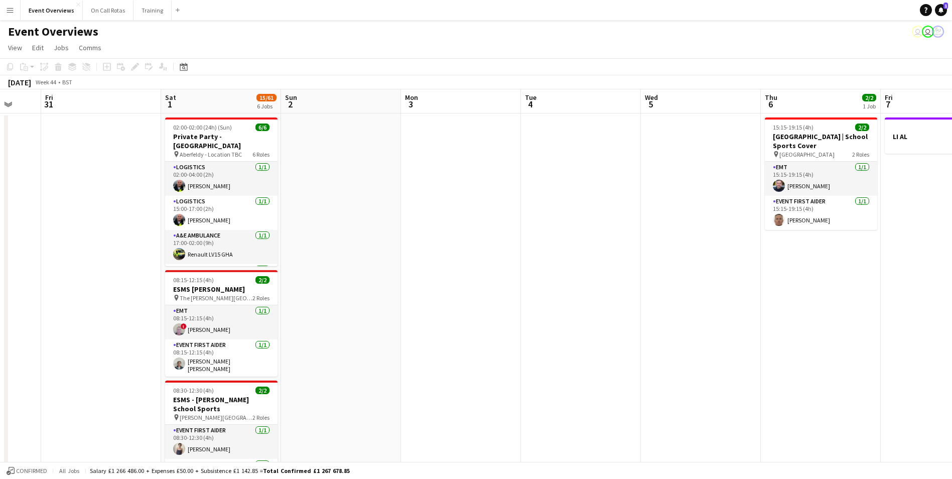
scroll to position [0, 395]
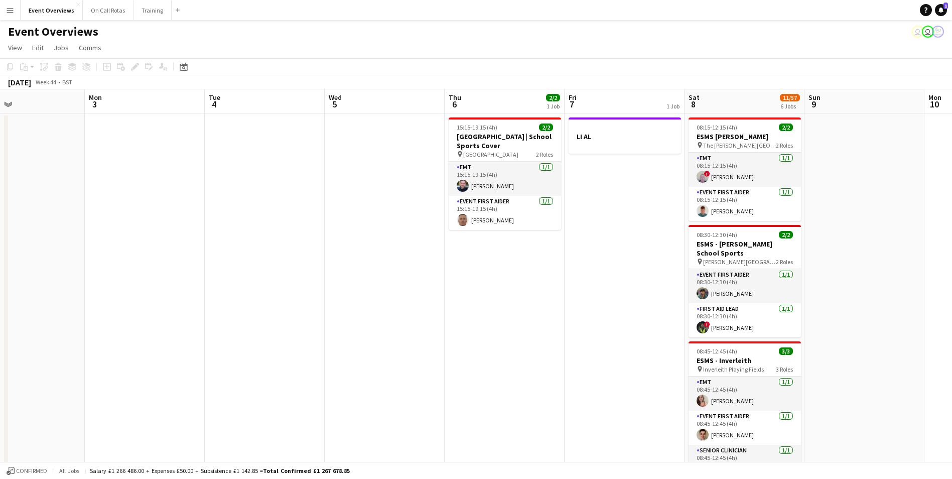
drag, startPoint x: 937, startPoint y: 293, endPoint x: 645, endPoint y: 312, distance: 292.6
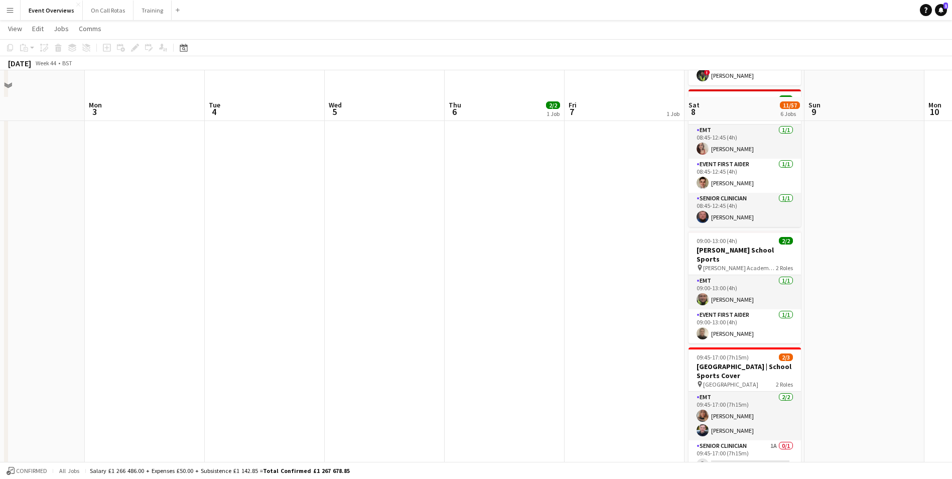
scroll to position [401, 0]
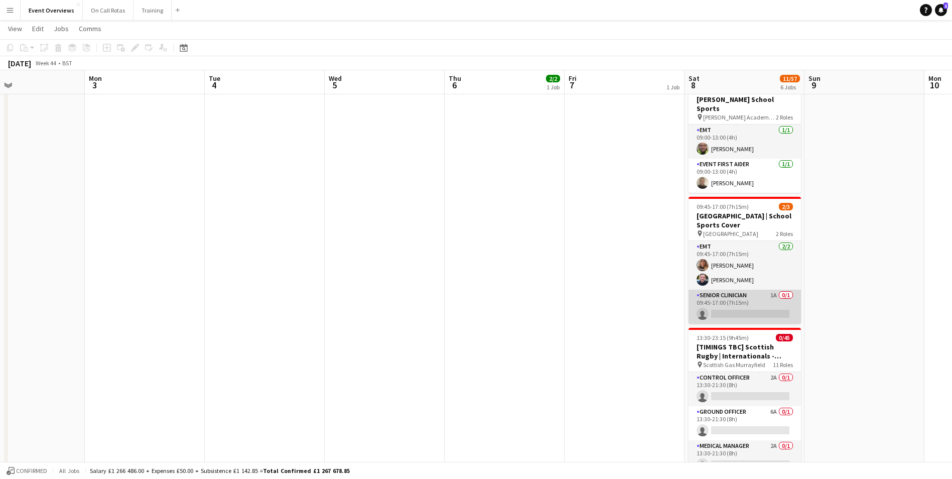
click at [728, 289] on app-card-role "Senior Clinician 1A 0/1 09:45-17:00 (7h15m) single-neutral-actions" at bounding box center [744, 306] width 112 height 34
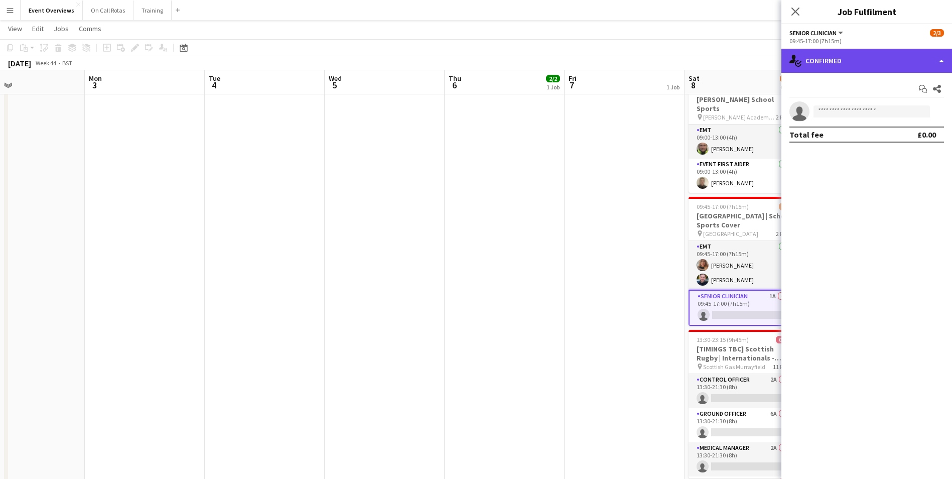
click at [811, 61] on div "single-neutral-actions-check-2 Confirmed" at bounding box center [866, 61] width 171 height 24
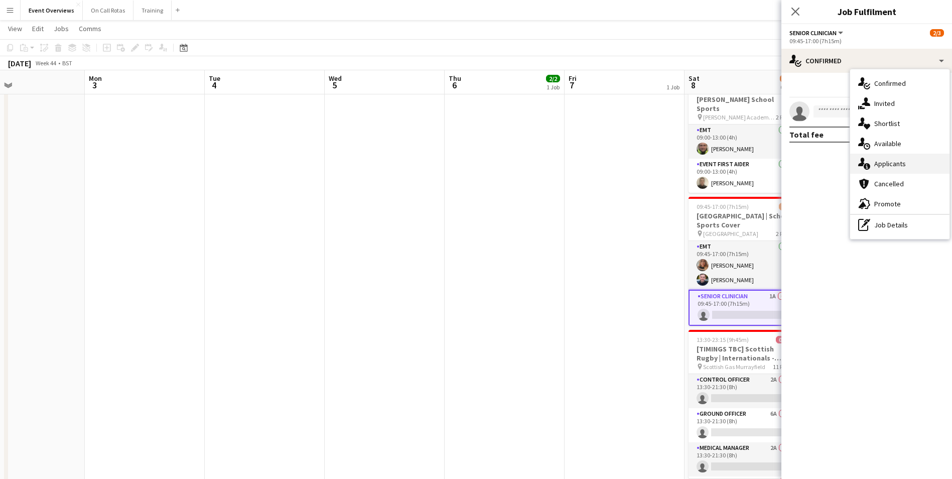
click at [879, 156] on div "single-neutral-actions-information Applicants" at bounding box center [899, 164] width 99 height 20
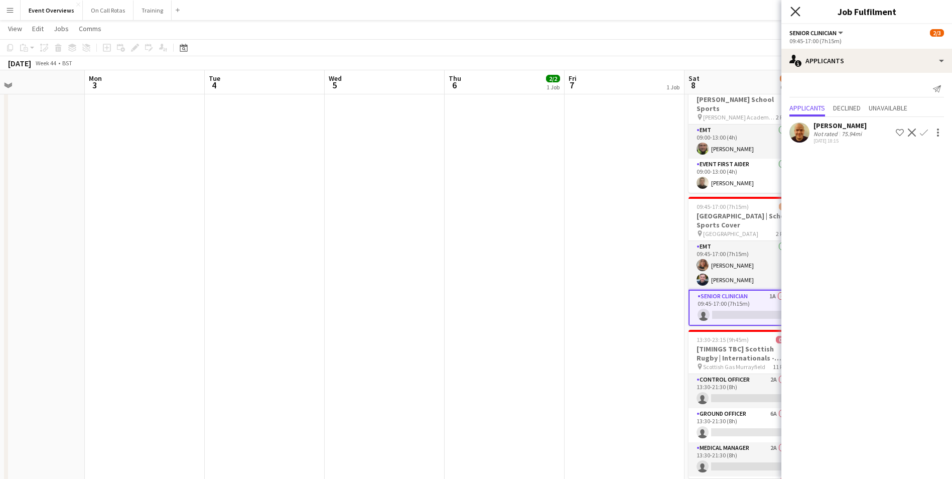
click at [797, 13] on icon at bounding box center [795, 12] width 10 height 10
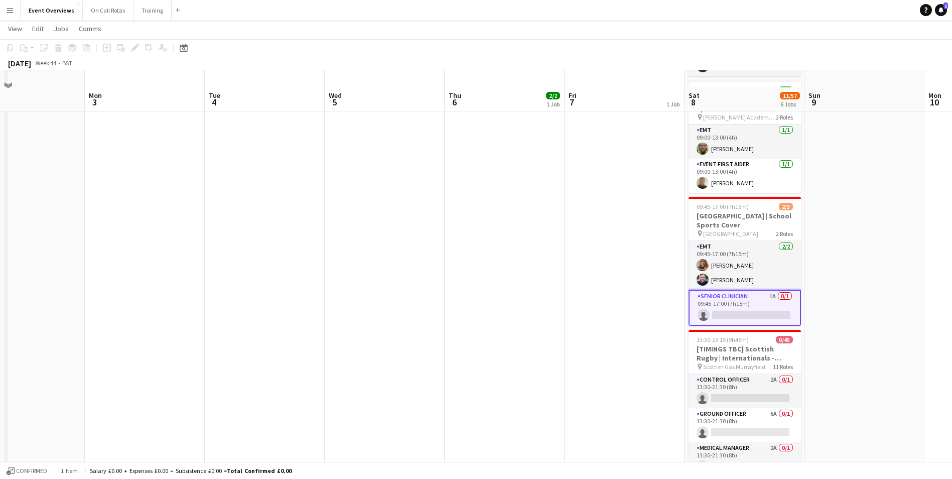
scroll to position [461, 0]
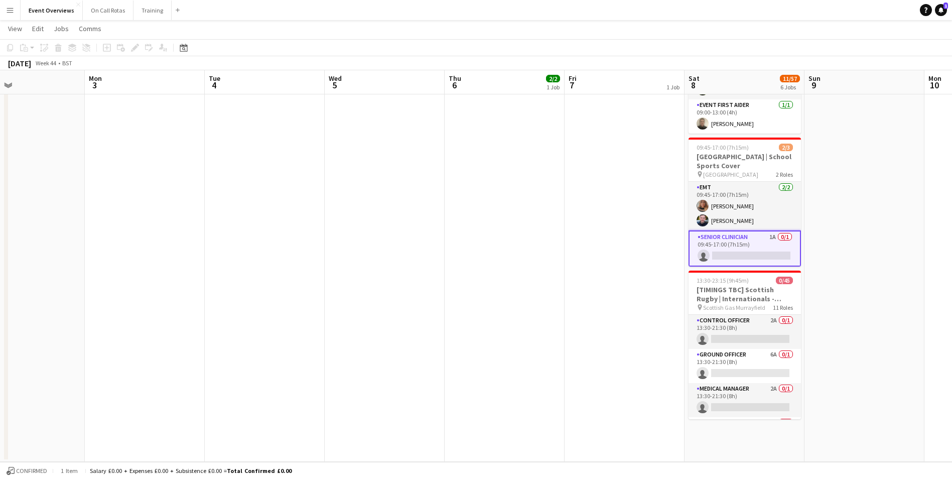
click at [537, 325] on app-date-cell "15:15-19:15 (4h) 2/2 Glenalmond College | School Sports Cover pin Glenalmond Co…" at bounding box center [505, 57] width 120 height 810
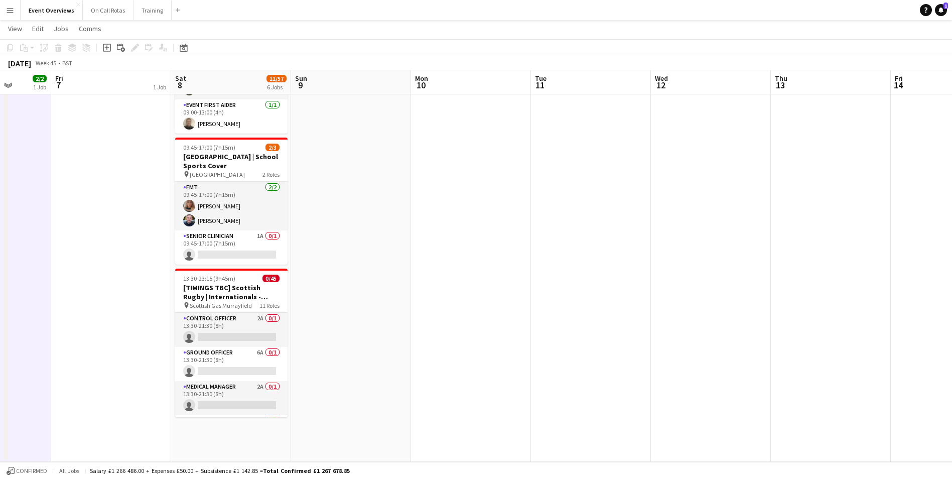
scroll to position [0, 319]
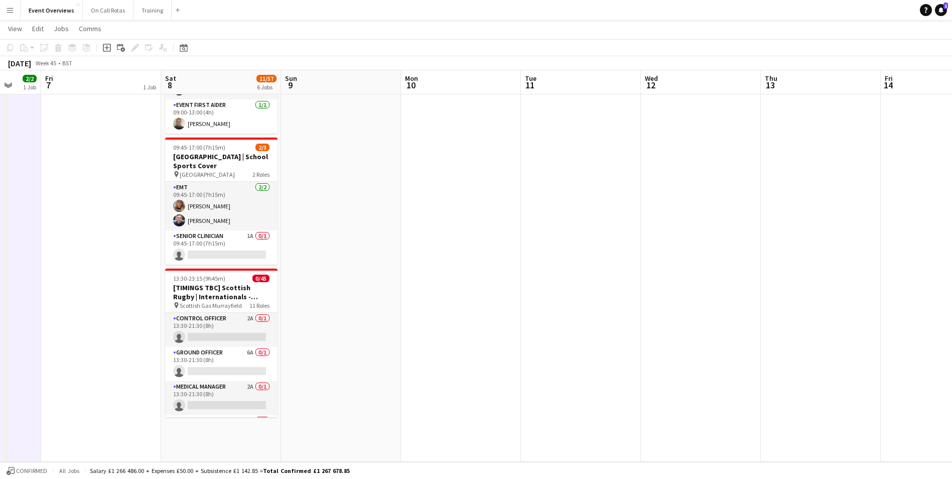
drag, startPoint x: 854, startPoint y: 318, endPoint x: 331, endPoint y: 296, distance: 523.8
click at [331, 296] on app-calendar-viewport "Tue 4 Wed 5 Thu 6 2/2 1 Job Fri 7 1 Job Sat 8 11/57 6 Jobs Sun 9 Mon 10 Tue 11 …" at bounding box center [476, 20] width 952 height 883
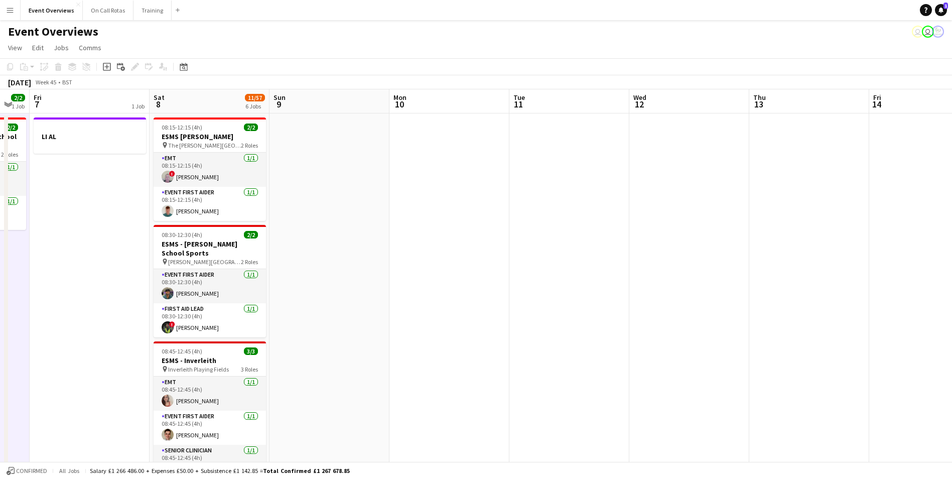
scroll to position [0, 355]
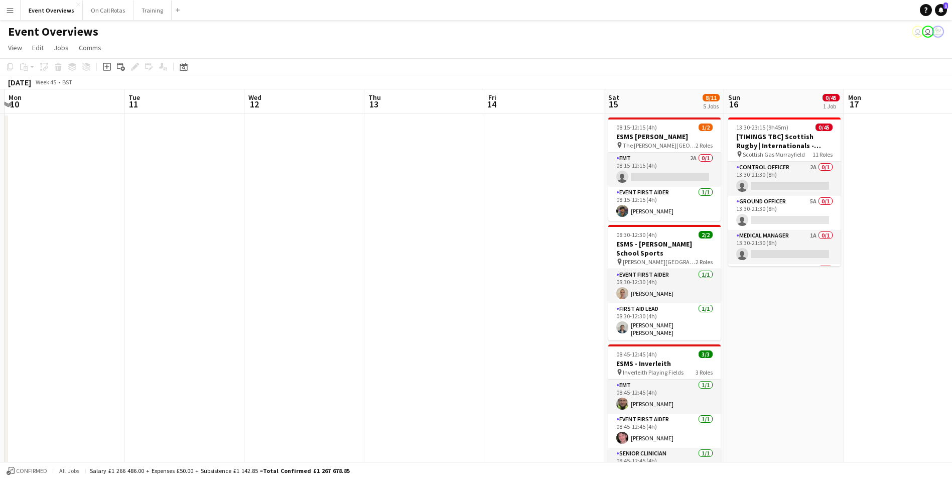
drag, startPoint x: 612, startPoint y: 264, endPoint x: 216, endPoint y: 355, distance: 406.5
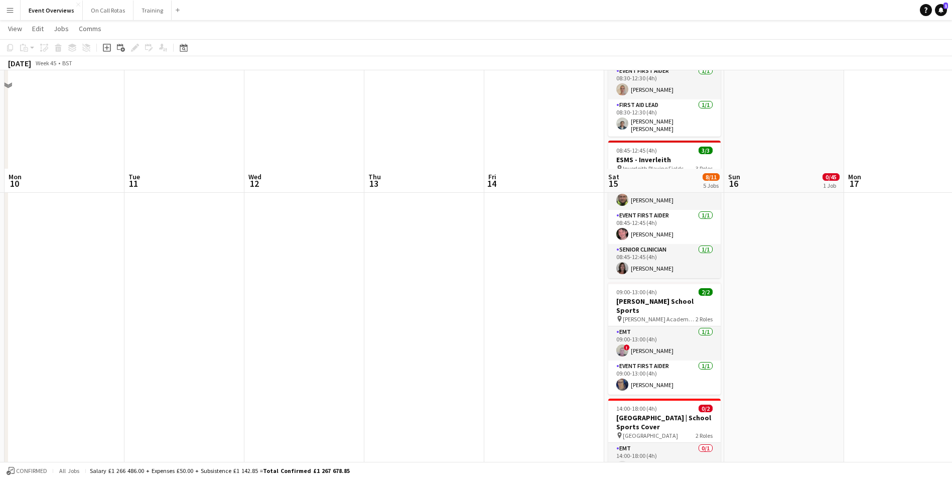
scroll to position [301, 0]
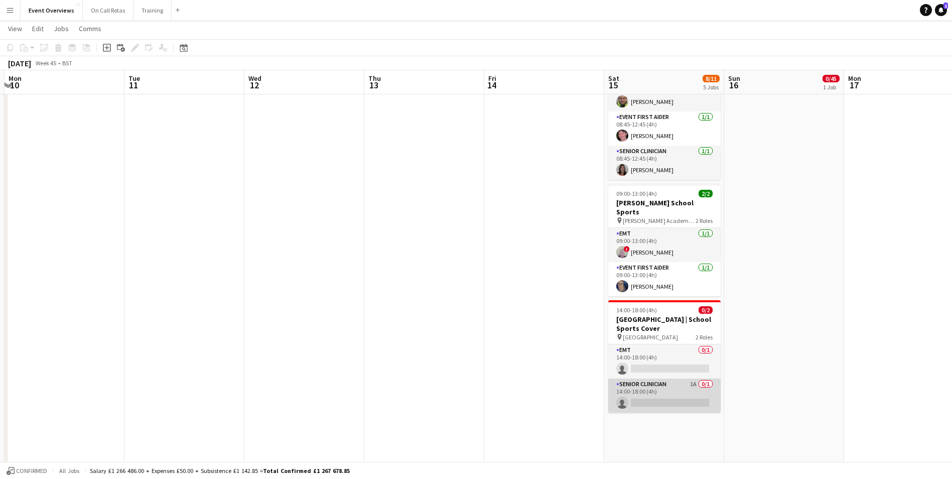
click at [666, 378] on app-card-role "Senior Clinician 1A 0/1 14:00-18:00 (4h) single-neutral-actions" at bounding box center [664, 395] width 112 height 34
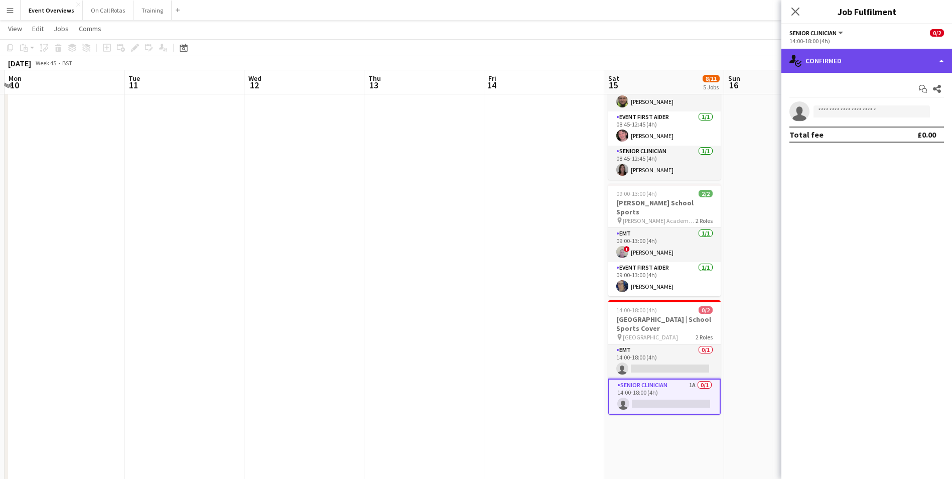
click at [819, 56] on div "single-neutral-actions-check-2 Confirmed" at bounding box center [866, 61] width 171 height 24
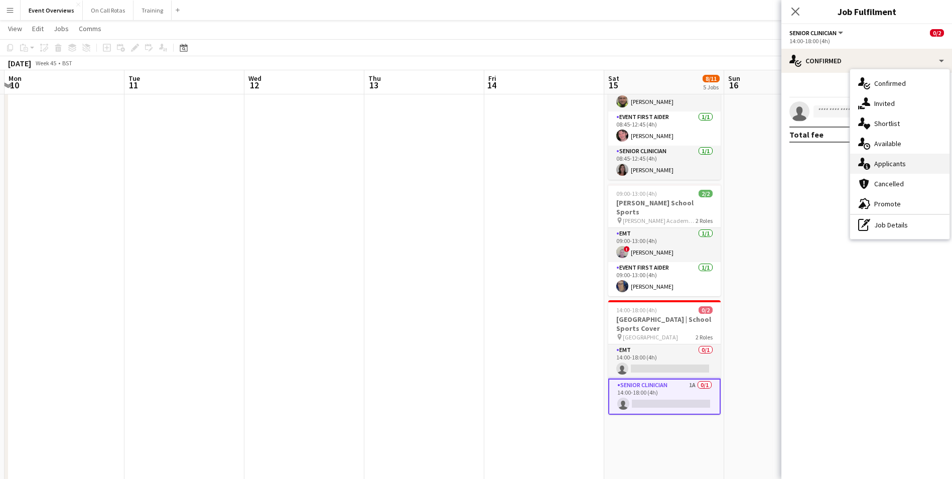
click at [875, 161] on span "Applicants" at bounding box center [890, 163] width 32 height 9
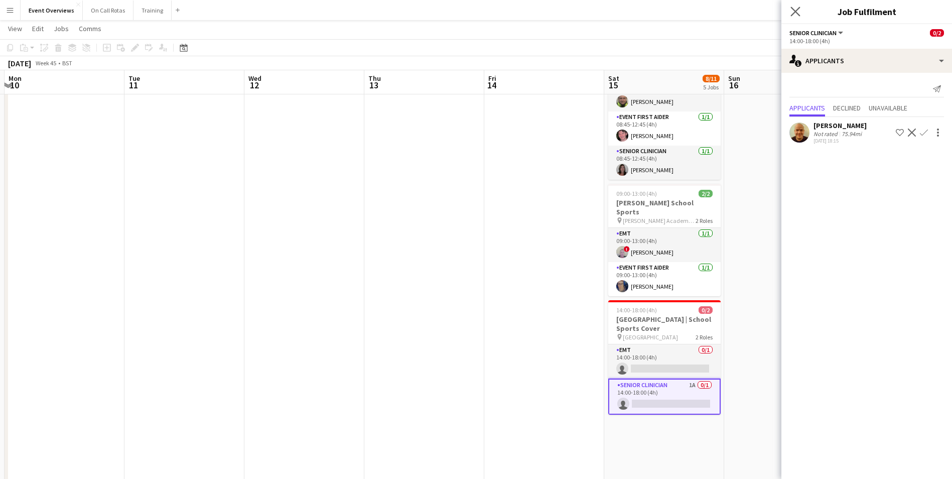
click at [800, 15] on icon "Close pop-in" at bounding box center [795, 12] width 10 height 10
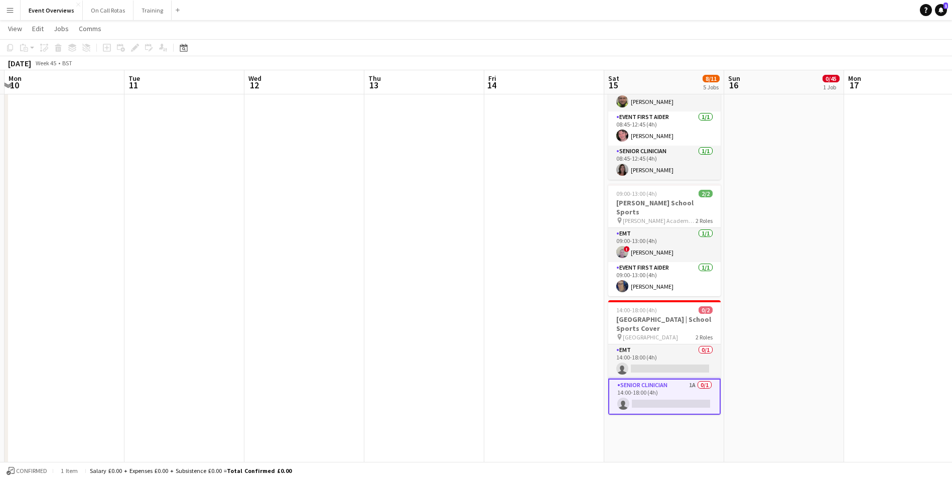
click at [802, 167] on app-date-cell "13:30-23:15 (9h45m) 0/45 [TIMINGS TBC] Scottish Rugby | Internationals - Scotla…" at bounding box center [784, 216] width 120 height 810
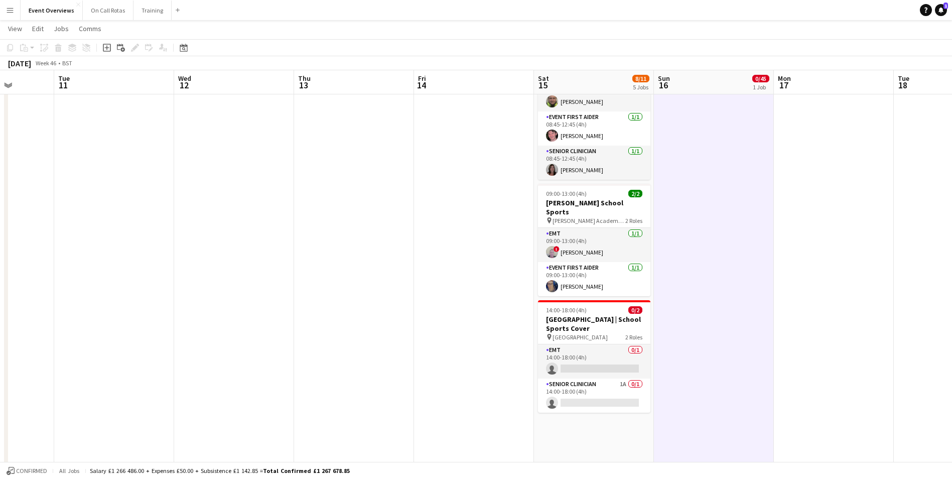
drag, startPoint x: 855, startPoint y: 224, endPoint x: 199, endPoint y: 250, distance: 656.7
click at [197, 250] on app-calendar-viewport "Sat 8 11/57 6 Jobs Sun 9 Mon 10 Tue 11 Wed 12 Thu 13 Fri 14 Sat 15 8/11 5 Jobs …" at bounding box center [476, 179] width 952 height 883
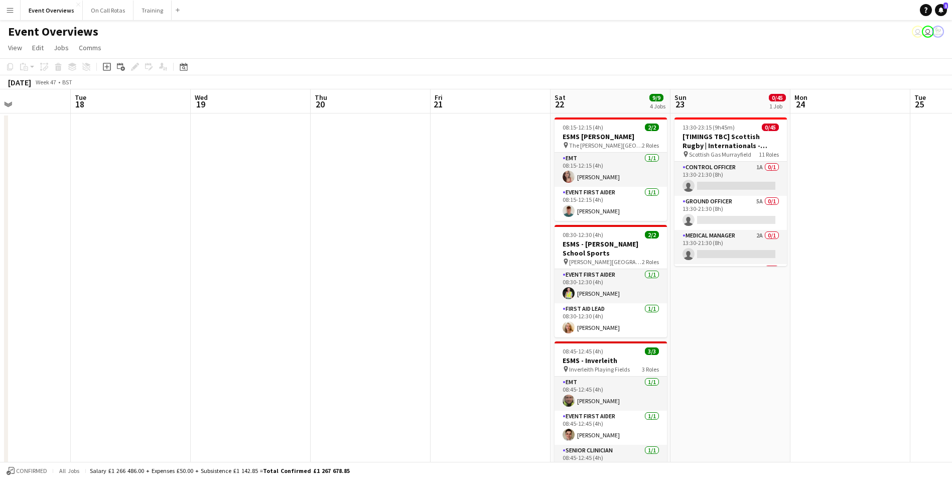
scroll to position [0, 307]
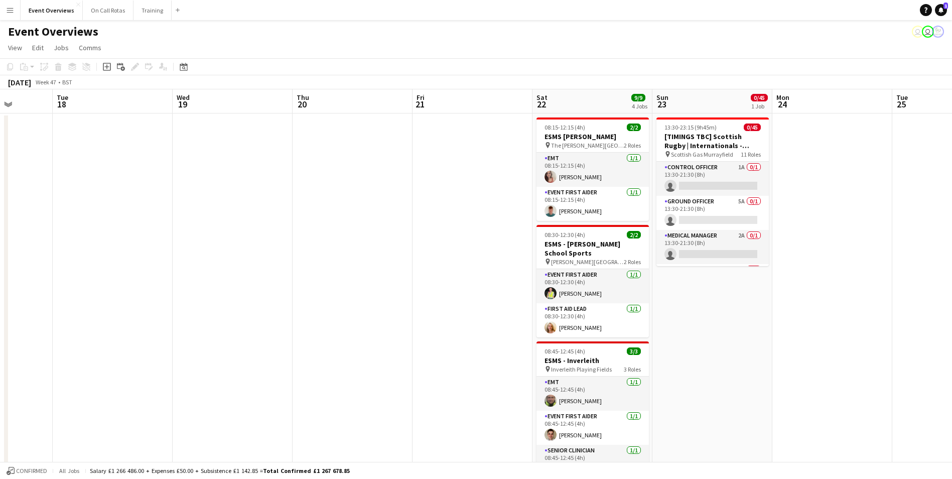
drag, startPoint x: 504, startPoint y: 264, endPoint x: 251, endPoint y: 265, distance: 252.9
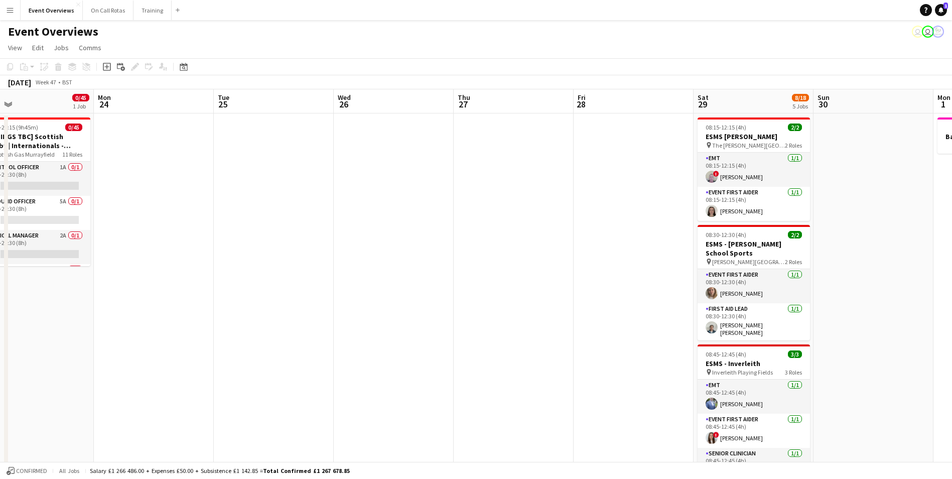
scroll to position [0, 333]
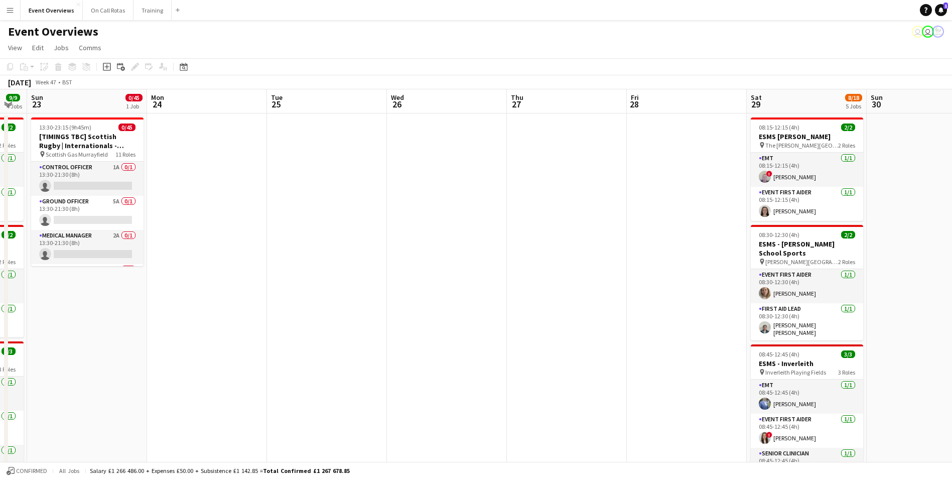
drag, startPoint x: 765, startPoint y: 286, endPoint x: 140, endPoint y: 259, distance: 625.7
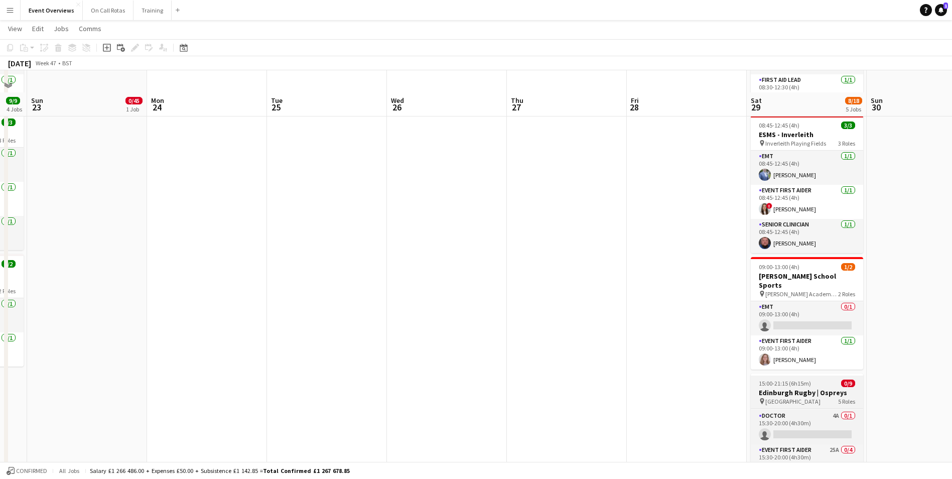
scroll to position [0, 0]
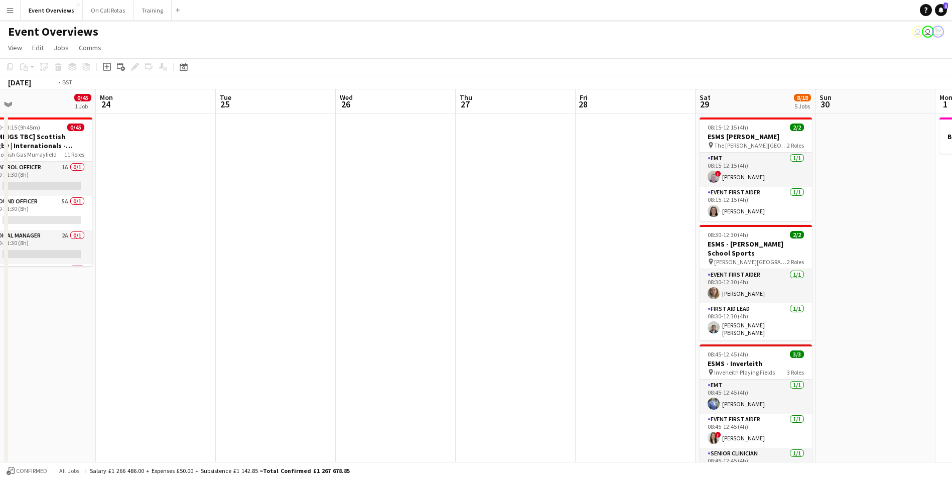
drag, startPoint x: 917, startPoint y: 336, endPoint x: 386, endPoint y: 323, distance: 531.5
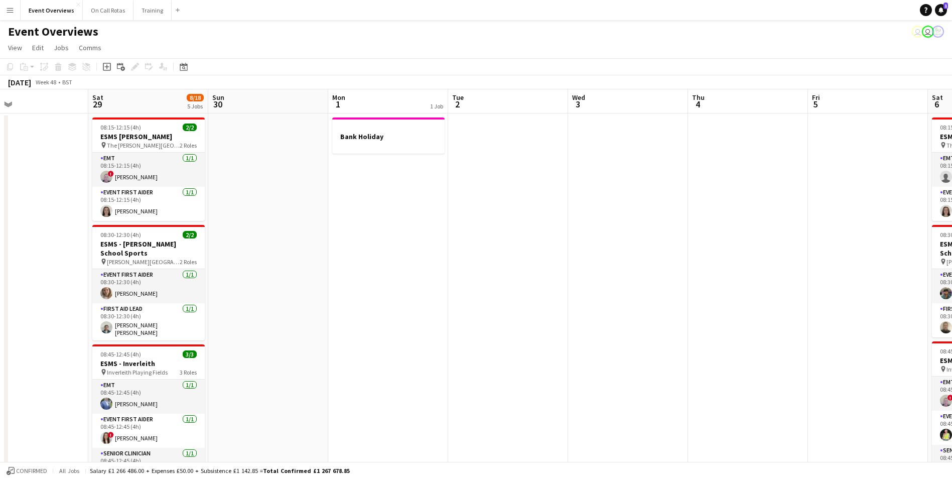
drag, startPoint x: 631, startPoint y: 311, endPoint x: 504, endPoint y: 314, distance: 127.0
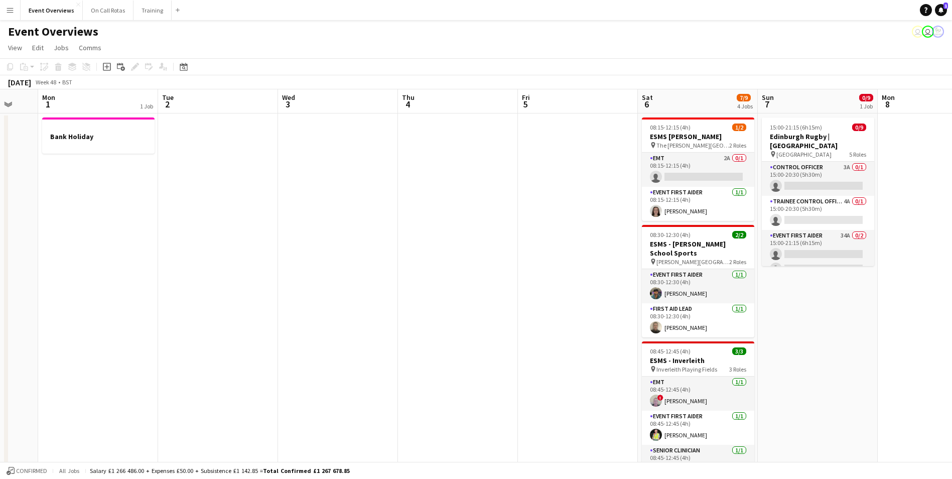
drag, startPoint x: 826, startPoint y: 309, endPoint x: 536, endPoint y: 336, distance: 291.3
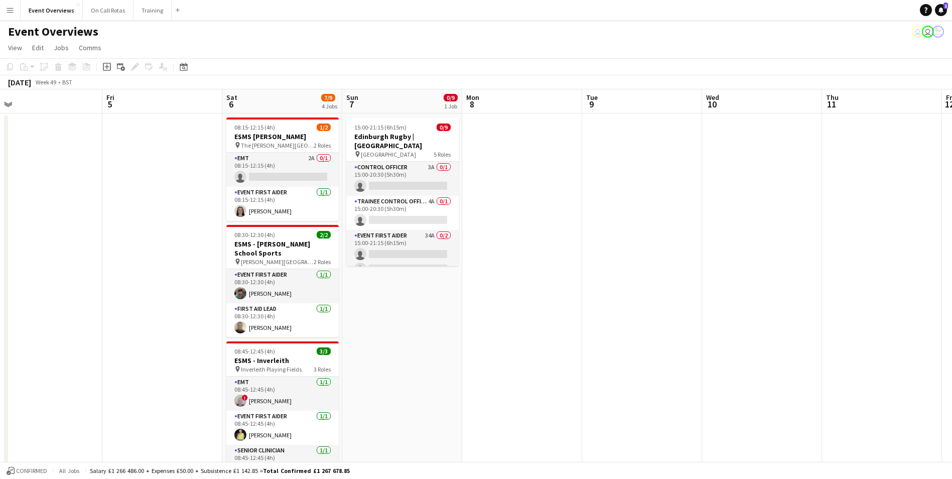
drag, startPoint x: 521, startPoint y: 311, endPoint x: 191, endPoint y: 271, distance: 332.0
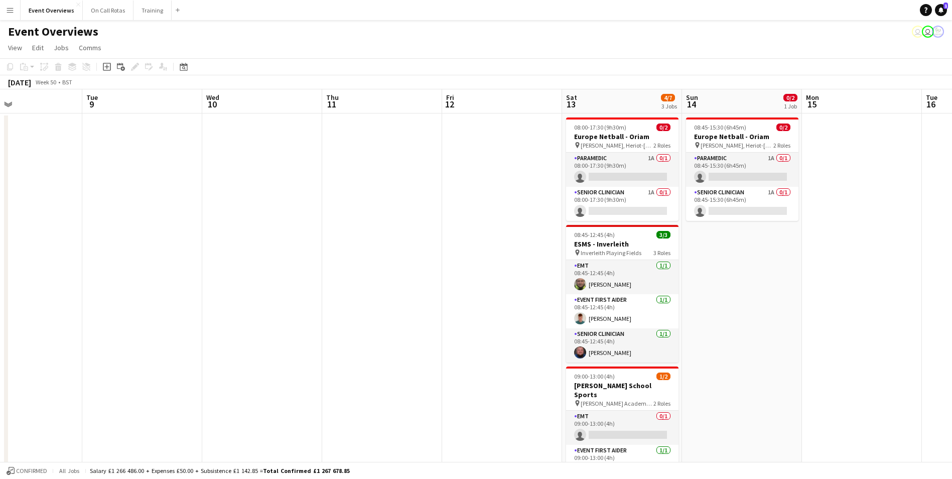
drag, startPoint x: 495, startPoint y: 261, endPoint x: 244, endPoint y: 262, distance: 250.4
click at [753, 163] on app-card-role "Paramedic 1A 0/1 08:45-15:30 (6h45m) single-neutral-actions" at bounding box center [742, 170] width 112 height 34
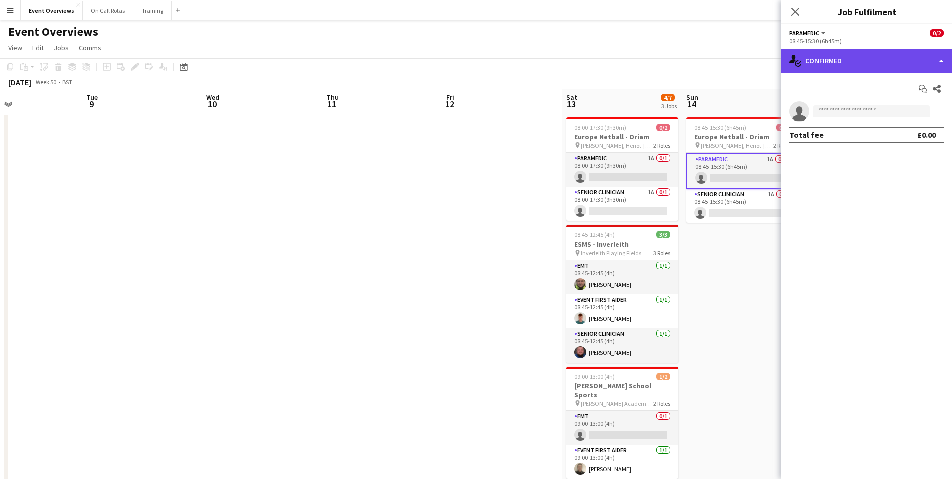
click at [859, 66] on div "single-neutral-actions-check-2 Confirmed" at bounding box center [866, 61] width 171 height 24
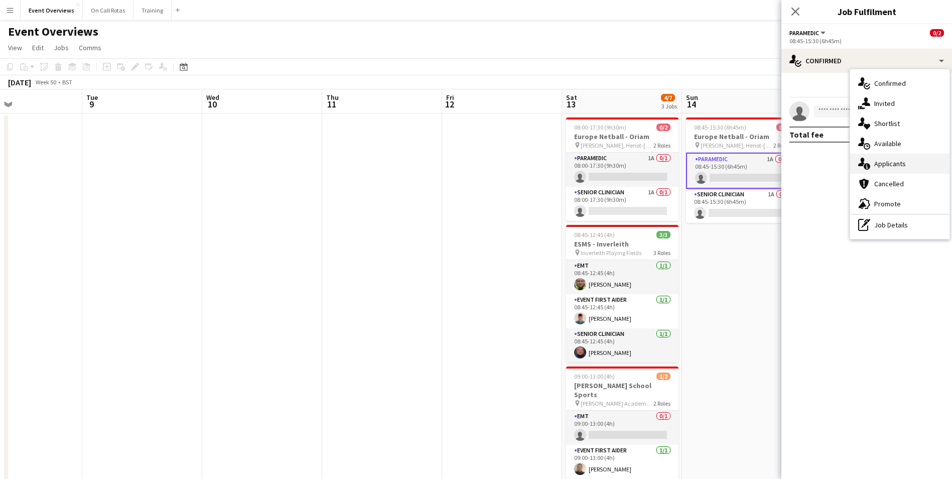
click at [888, 165] on span "Applicants" at bounding box center [890, 163] width 32 height 9
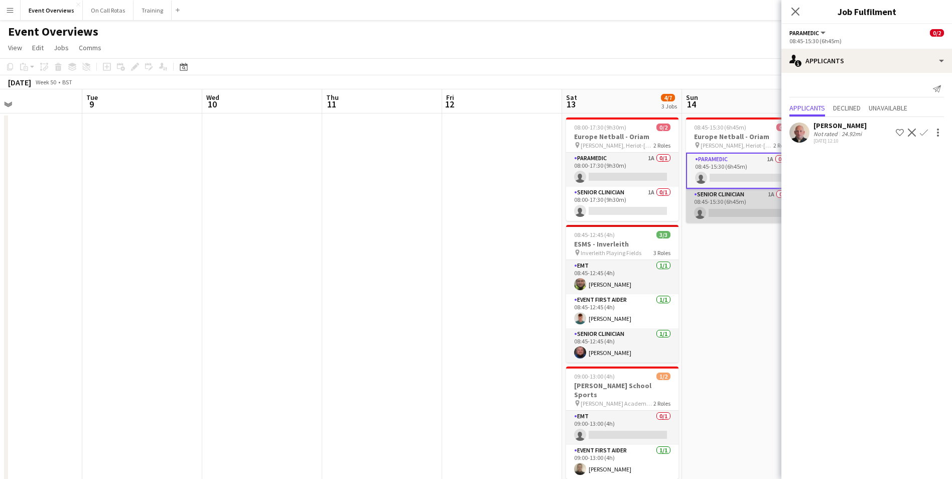
click at [726, 202] on app-card-role "Senior Clinician 1A 0/1 08:45-15:30 (6h45m) single-neutral-actions" at bounding box center [742, 206] width 112 height 34
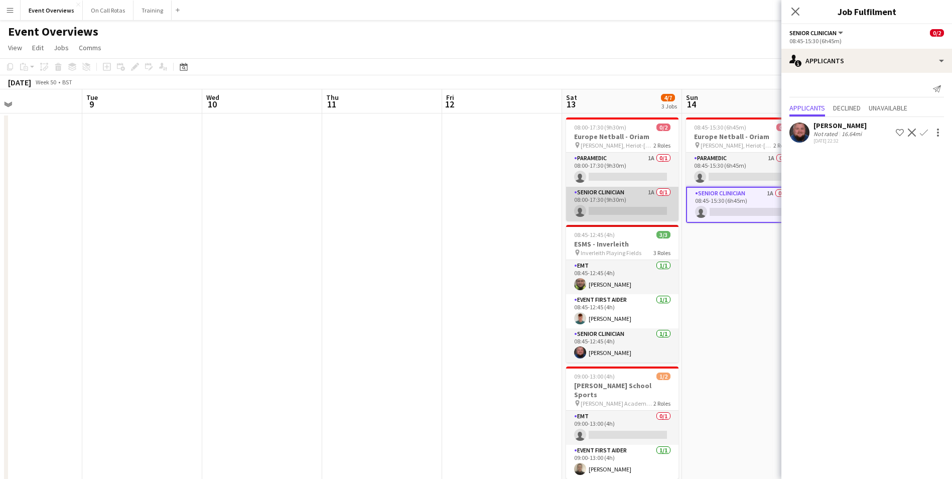
click at [646, 188] on app-card-role "Senior Clinician 1A 0/1 08:00-17:30 (9h30m) single-neutral-actions" at bounding box center [622, 204] width 112 height 34
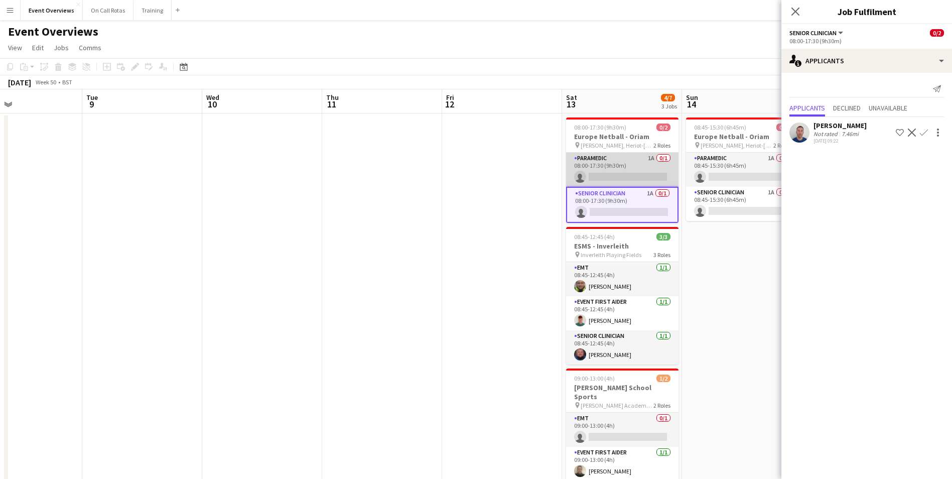
click at [633, 159] on app-card-role "Paramedic 1A 0/1 08:00-17:30 (9h30m) single-neutral-actions" at bounding box center [622, 170] width 112 height 34
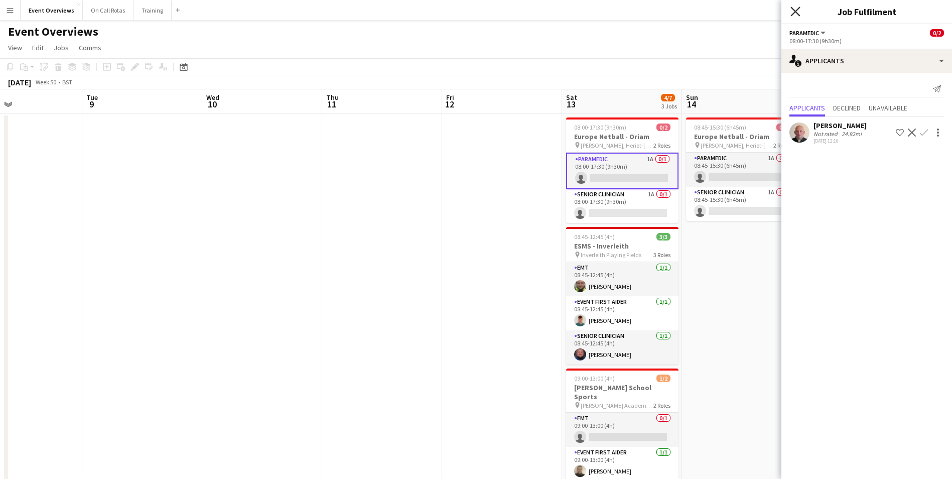
click at [796, 12] on icon at bounding box center [795, 12] width 10 height 10
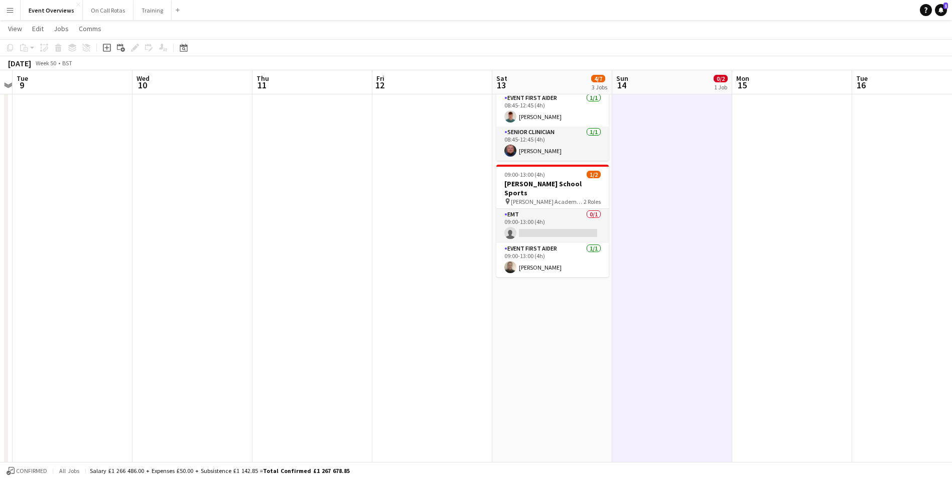
drag, startPoint x: 801, startPoint y: 301, endPoint x: 659, endPoint y: 291, distance: 142.3
click at [659, 291] on app-calendar-viewport "Sat 6 7/9 4 Jobs Sun 7 0/9 1 Job Mon 8 Tue 9 Wed 10 Thu 11 Fri 12 Sat 13 4/7 3 …" at bounding box center [476, 279] width 952 height 883
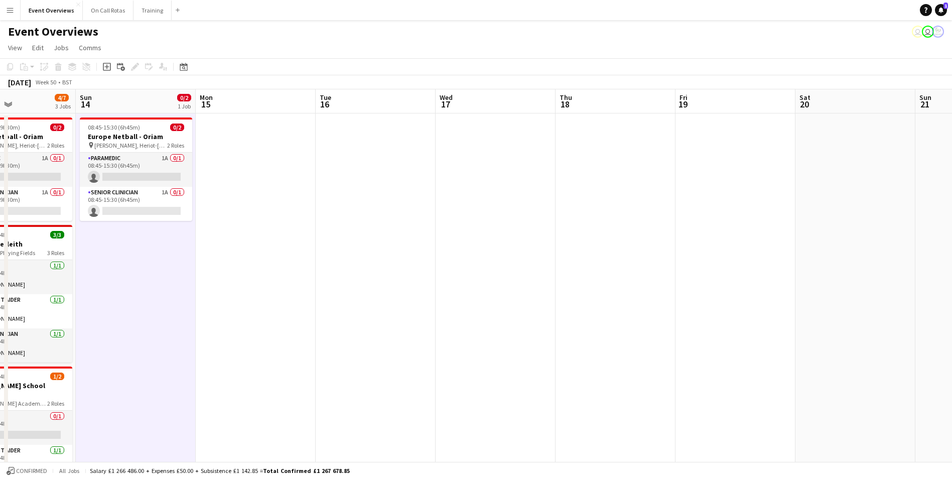
drag, startPoint x: 817, startPoint y: 245, endPoint x: 400, endPoint y: 254, distance: 416.5
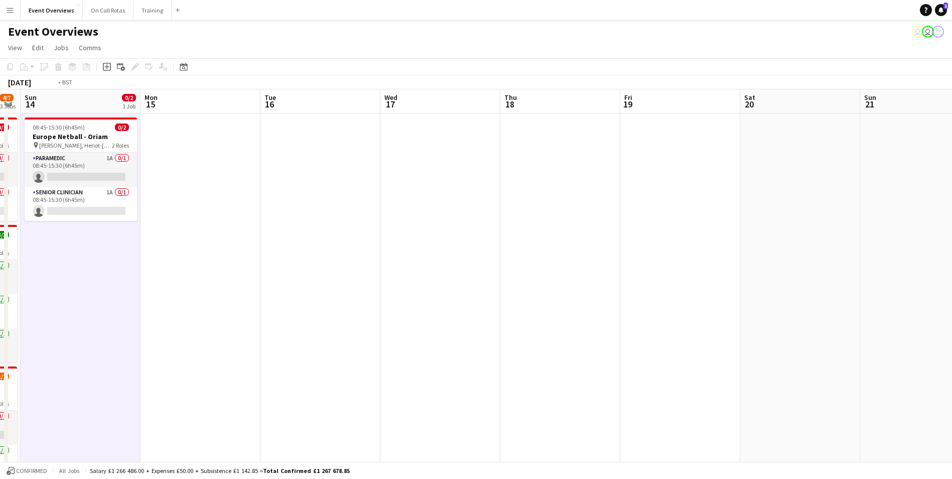
drag, startPoint x: 568, startPoint y: 232, endPoint x: 182, endPoint y: 226, distance: 386.9
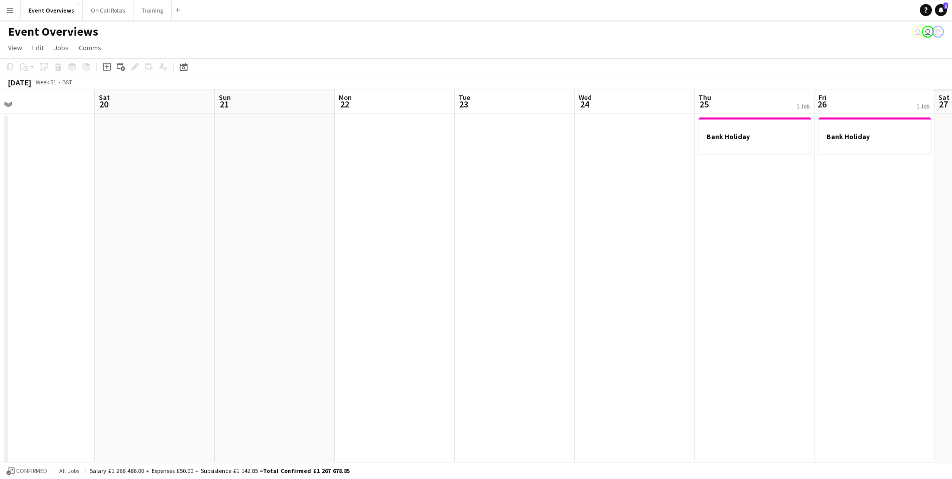
drag, startPoint x: 299, startPoint y: 209, endPoint x: 223, endPoint y: 199, distance: 75.9
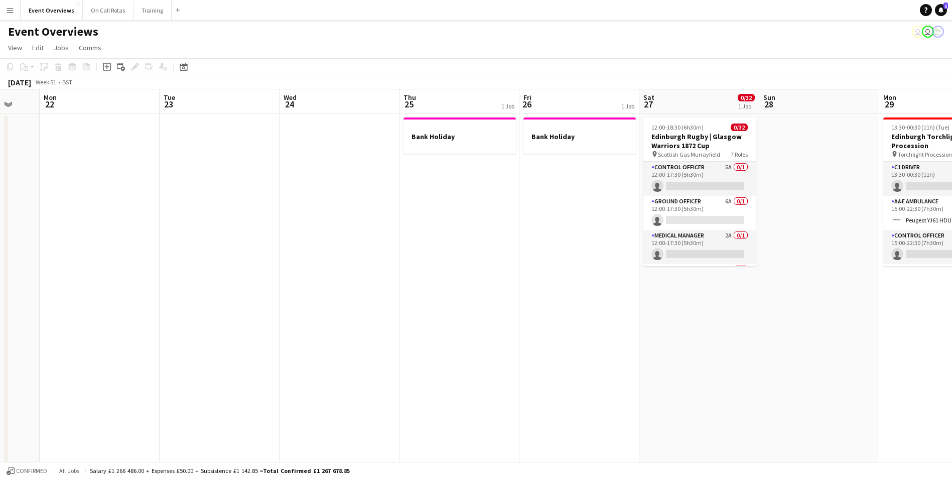
drag, startPoint x: 531, startPoint y: 190, endPoint x: 355, endPoint y: 205, distance: 176.8
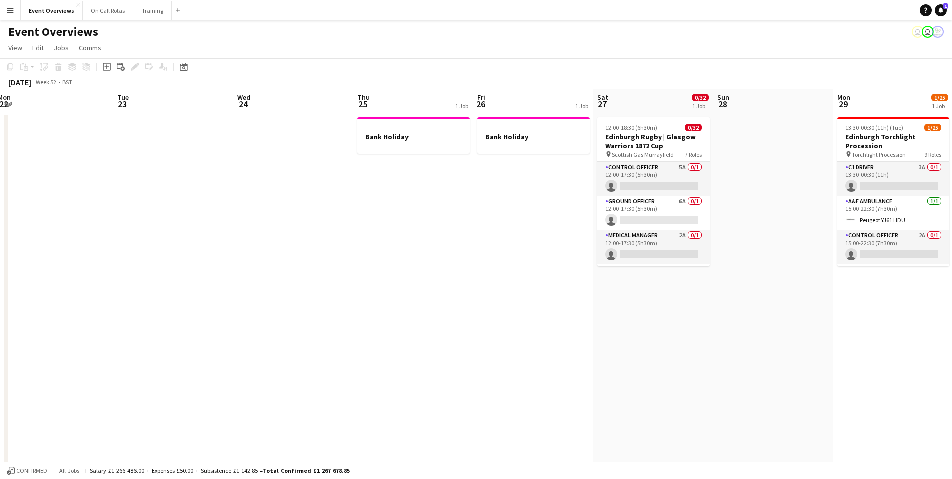
drag, startPoint x: 302, startPoint y: 221, endPoint x: 255, endPoint y: 230, distance: 47.1
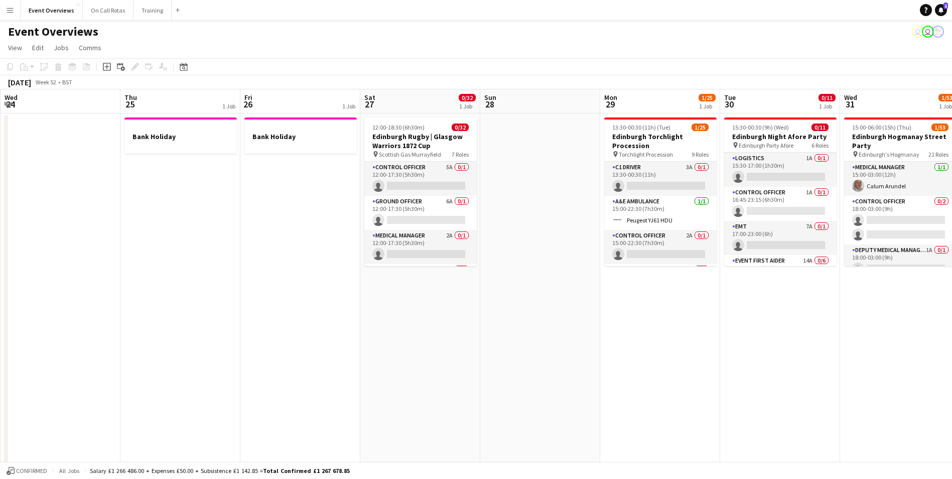
drag, startPoint x: 750, startPoint y: 239, endPoint x: 517, endPoint y: 283, distance: 236.9
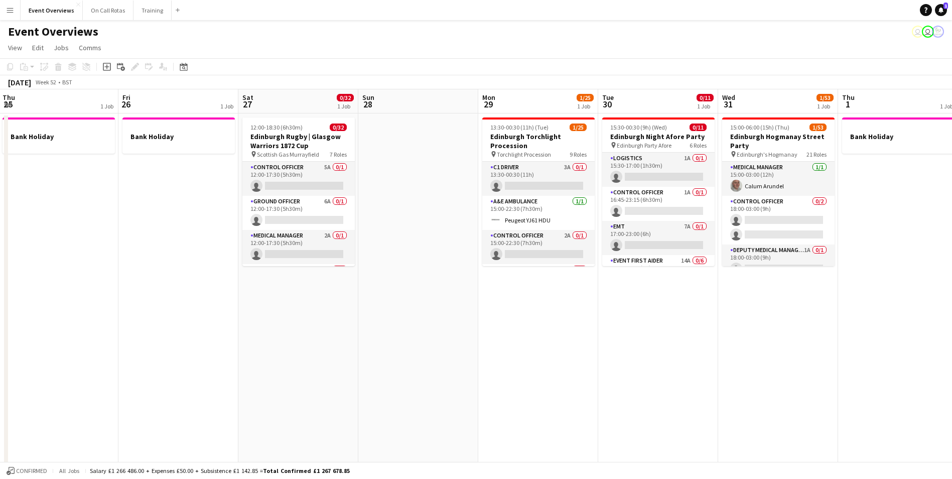
drag, startPoint x: 684, startPoint y: 290, endPoint x: 655, endPoint y: 291, distance: 29.1
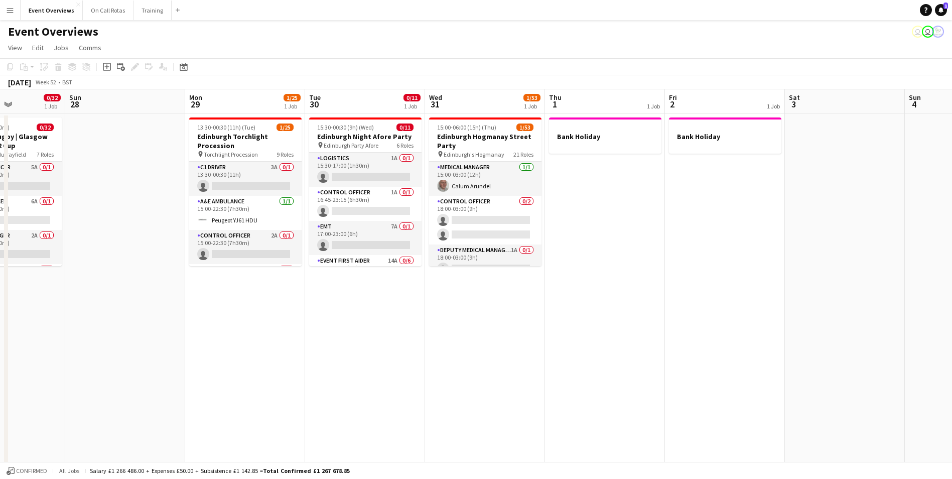
drag, startPoint x: 896, startPoint y: 285, endPoint x: 603, endPoint y: 285, distance: 293.0
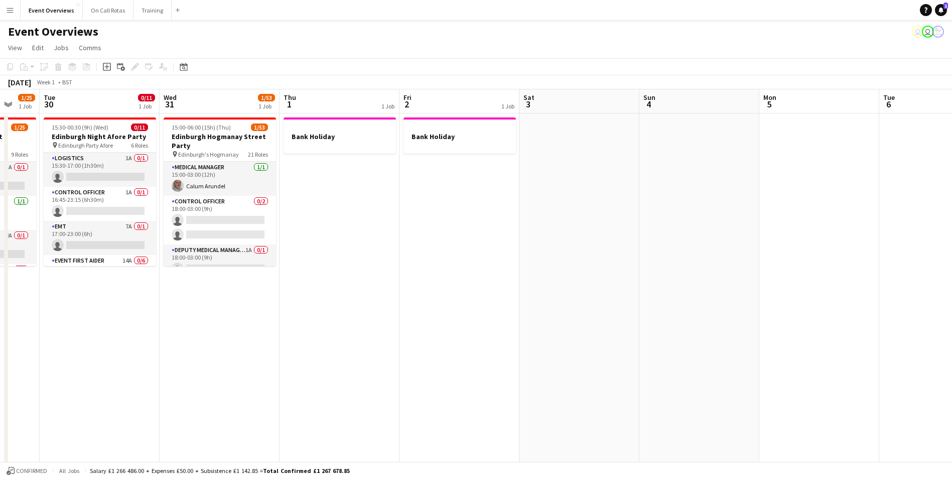
drag, startPoint x: 731, startPoint y: 275, endPoint x: 466, endPoint y: 302, distance: 266.7
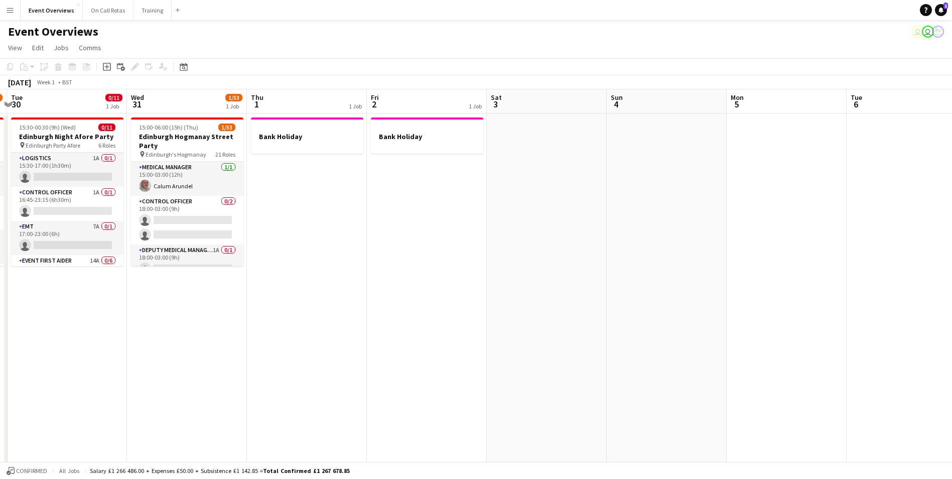
drag, startPoint x: 915, startPoint y: 289, endPoint x: 412, endPoint y: 281, distance: 502.3
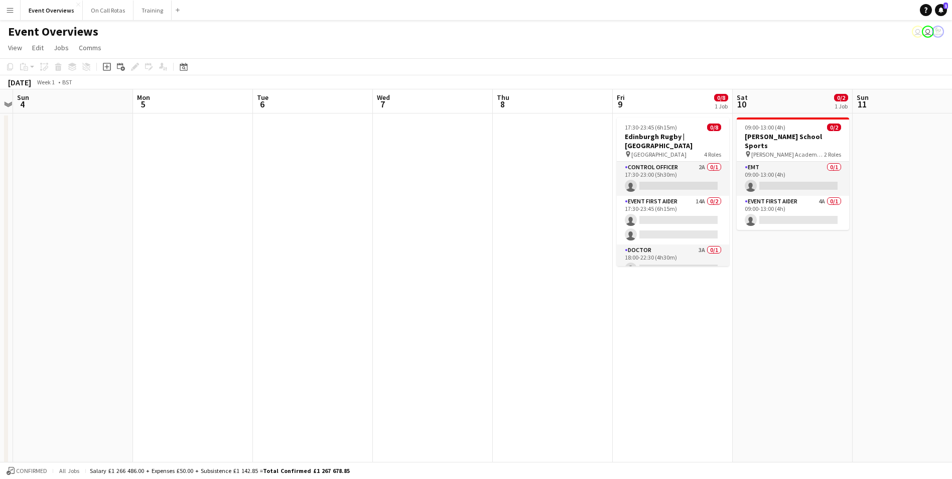
scroll to position [0, 350]
drag, startPoint x: 741, startPoint y: 269, endPoint x: 624, endPoint y: 279, distance: 117.3
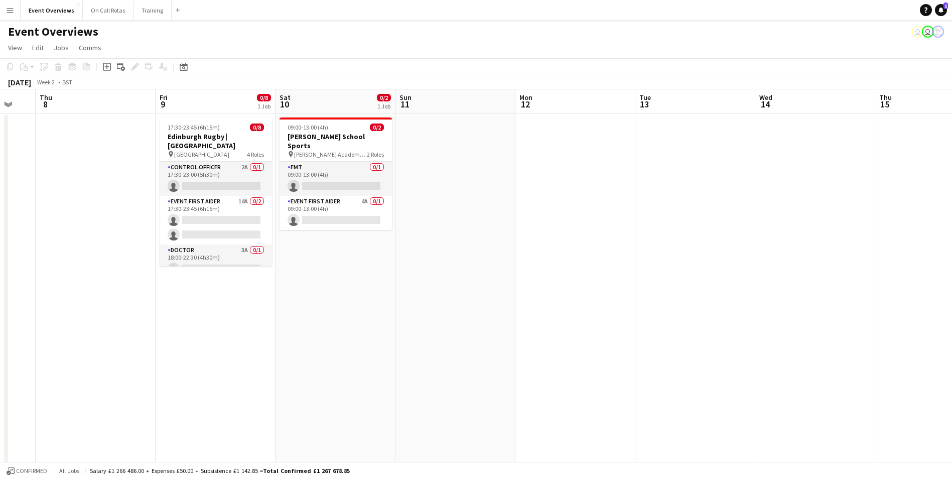
drag, startPoint x: 878, startPoint y: 263, endPoint x: 424, endPoint y: 251, distance: 454.2
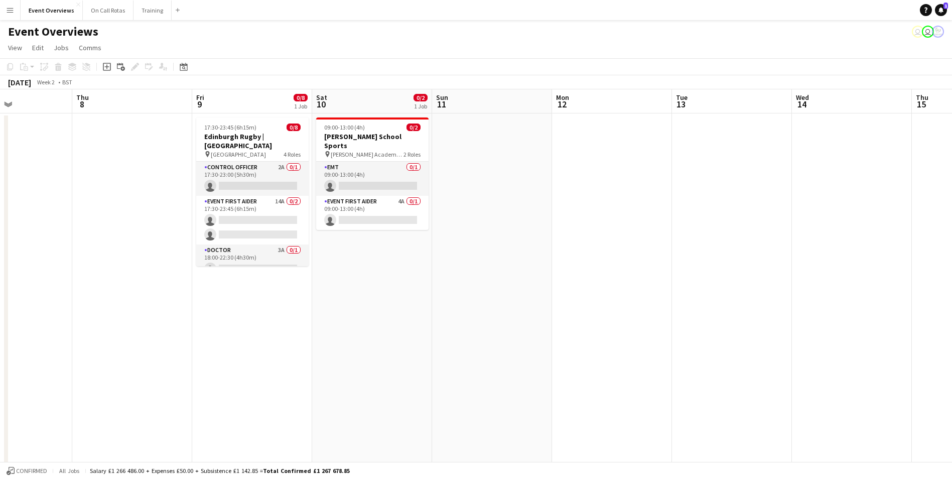
drag, startPoint x: 638, startPoint y: 251, endPoint x: 292, endPoint y: 229, distance: 346.9
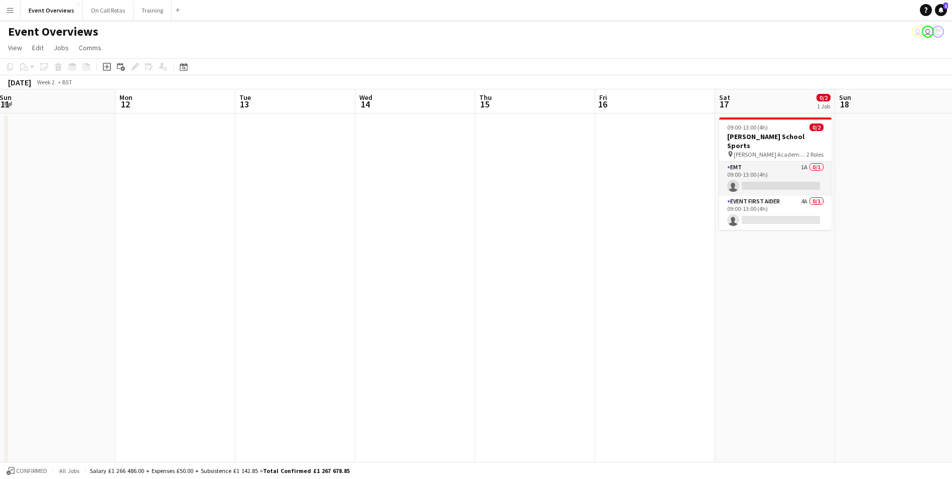
scroll to position [0, 391]
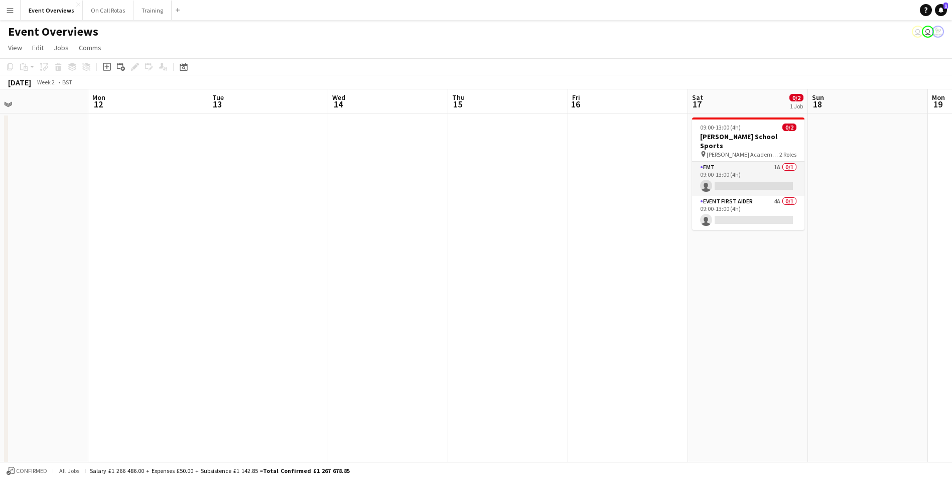
drag, startPoint x: 633, startPoint y: 234, endPoint x: 552, endPoint y: 238, distance: 80.9
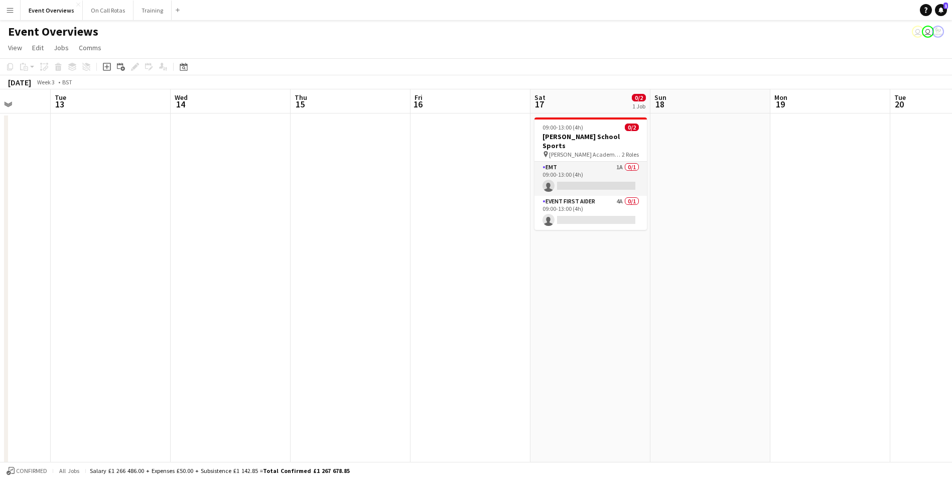
drag, startPoint x: 827, startPoint y: 267, endPoint x: 549, endPoint y: 281, distance: 277.8
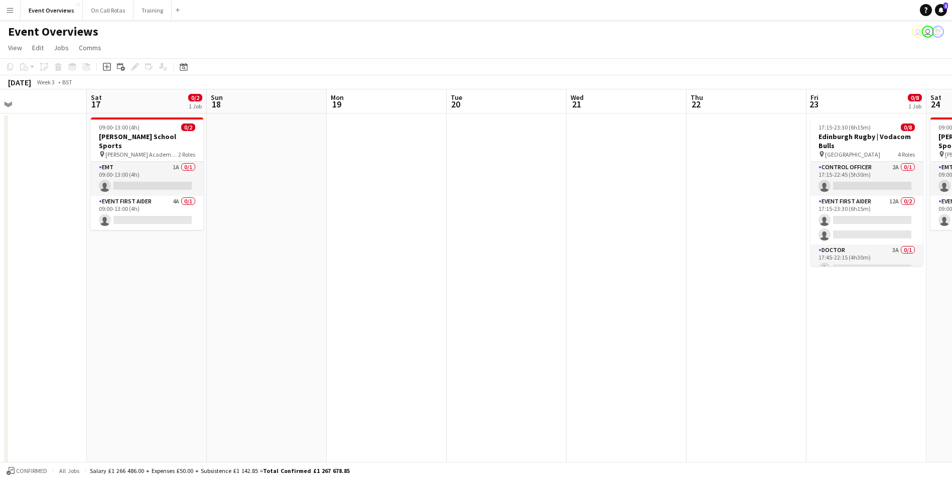
scroll to position [0, 373]
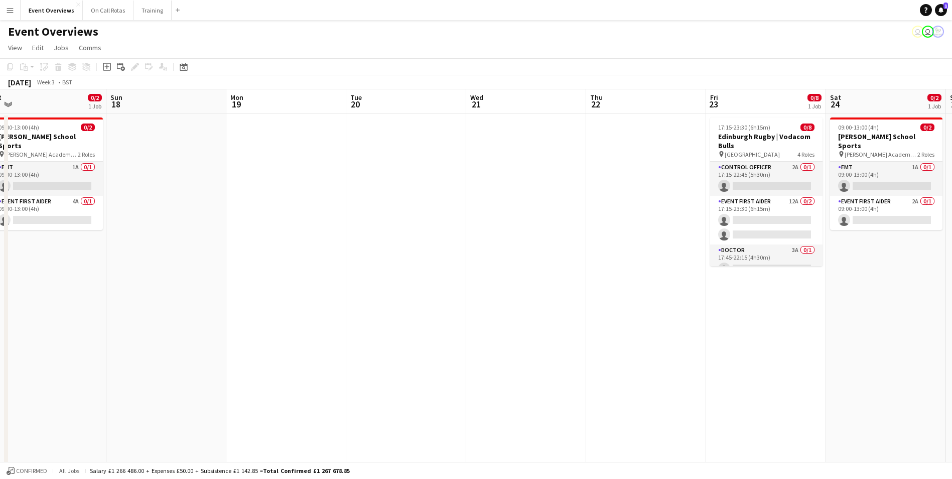
drag, startPoint x: 756, startPoint y: 266, endPoint x: 332, endPoint y: 275, distance: 424.1
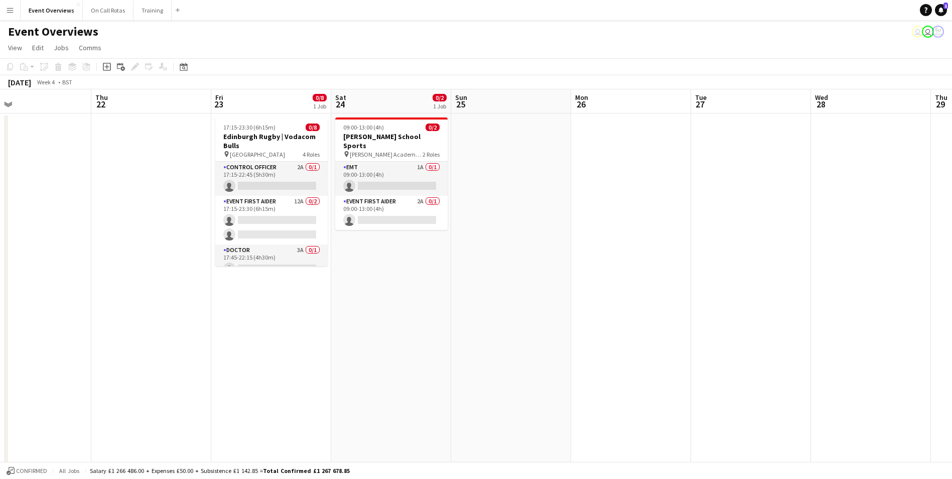
drag, startPoint x: 901, startPoint y: 275, endPoint x: 406, endPoint y: 314, distance: 496.2
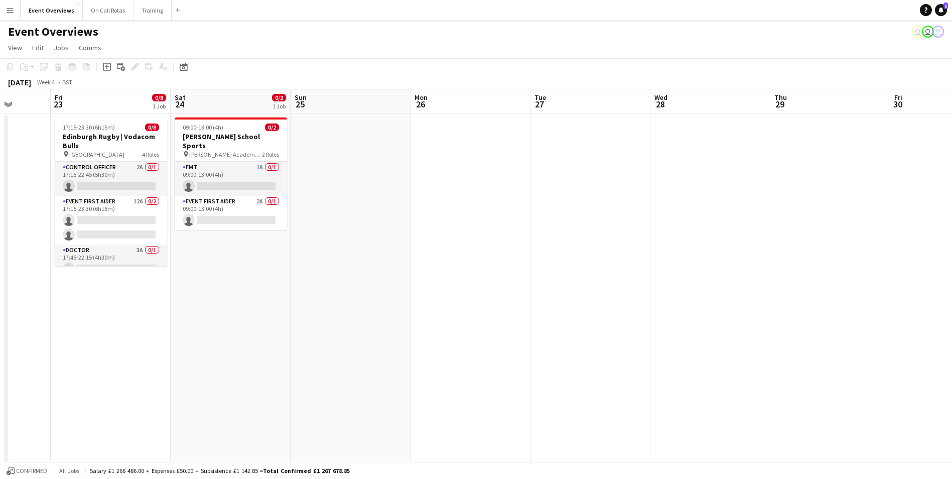
scroll to position [0, 329]
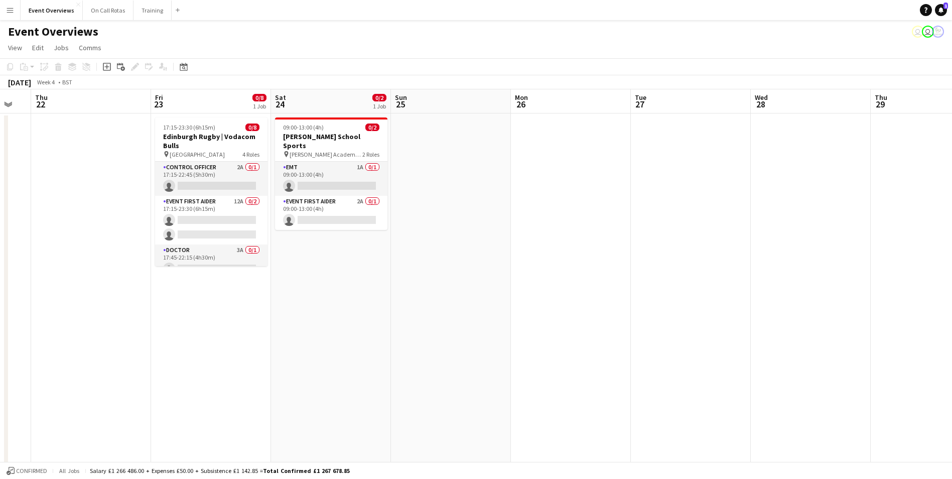
drag, startPoint x: 766, startPoint y: 311, endPoint x: 347, endPoint y: 323, distance: 419.6
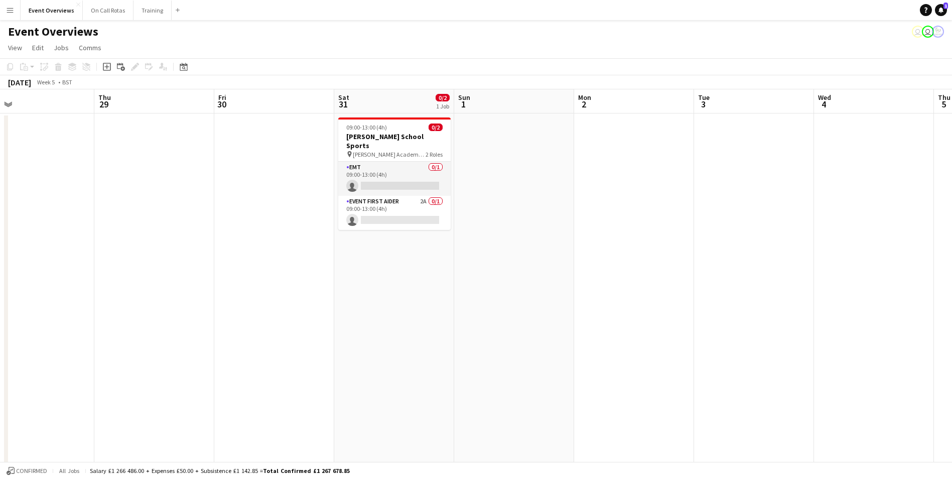
drag, startPoint x: 893, startPoint y: 151, endPoint x: 245, endPoint y: 299, distance: 665.0
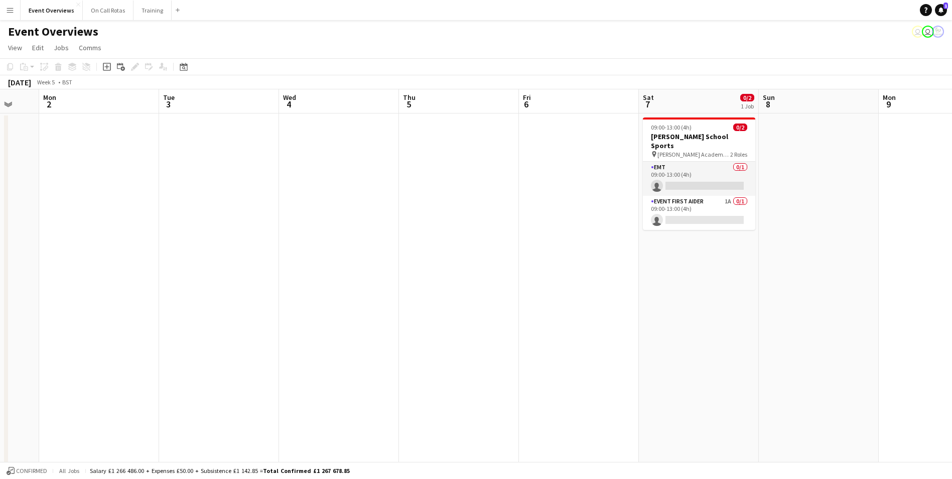
scroll to position [0, 334]
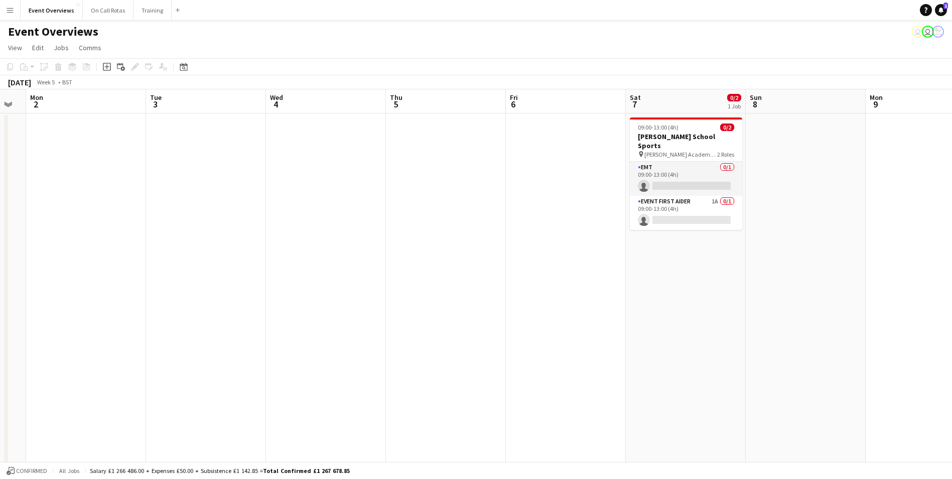
drag, startPoint x: 727, startPoint y: 198, endPoint x: 420, endPoint y: 264, distance: 314.7
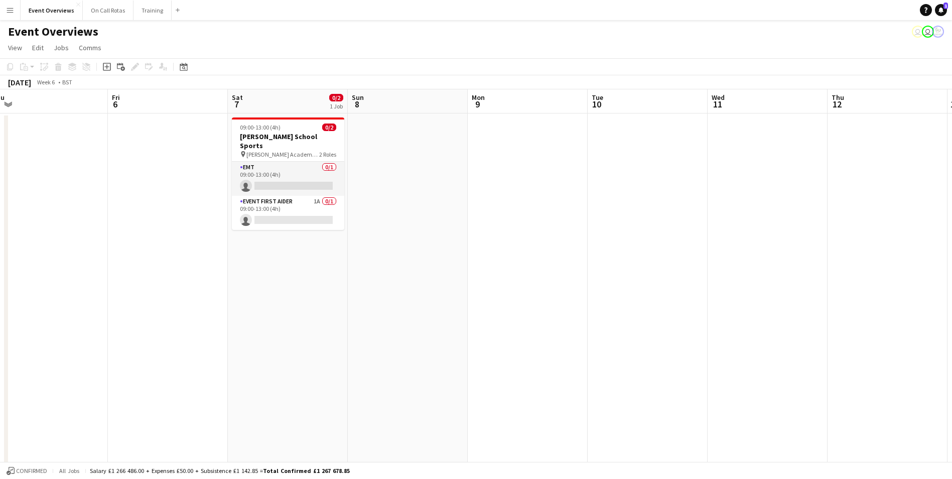
drag, startPoint x: 865, startPoint y: 242, endPoint x: 467, endPoint y: 371, distance: 418.4
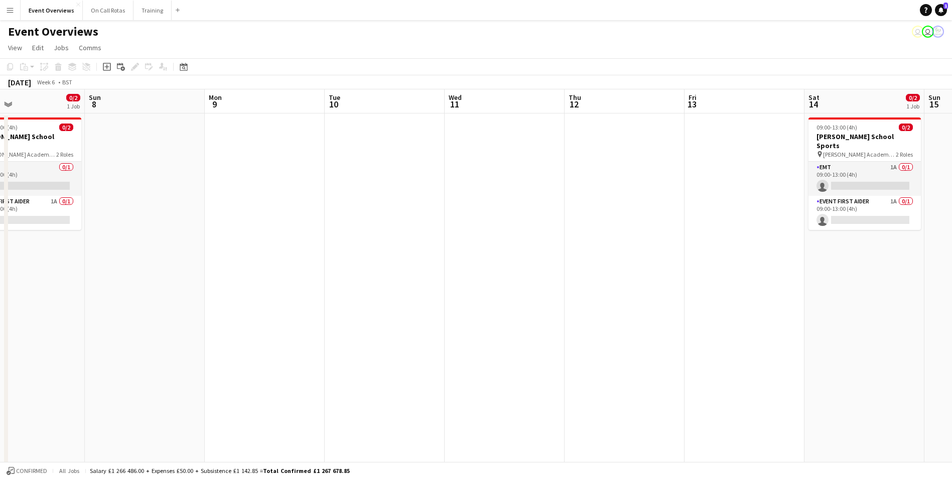
scroll to position [0, 288]
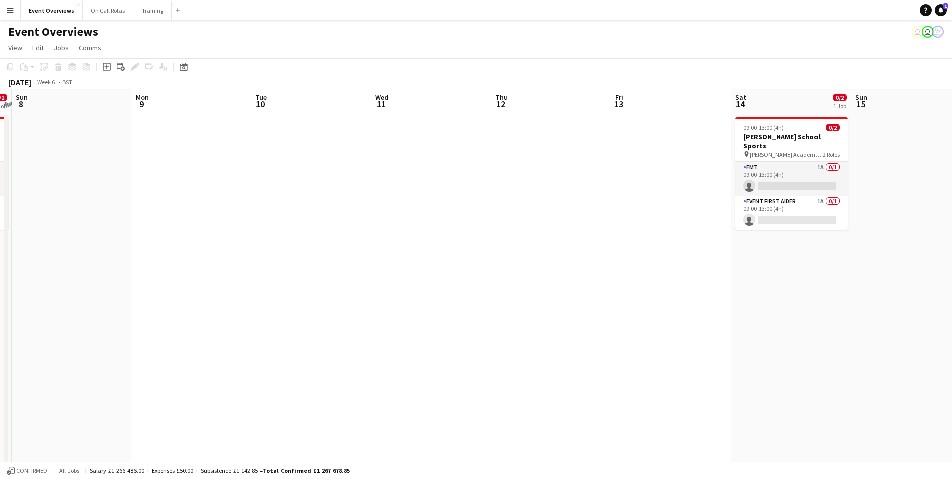
drag, startPoint x: 715, startPoint y: 311, endPoint x: 402, endPoint y: 335, distance: 314.0
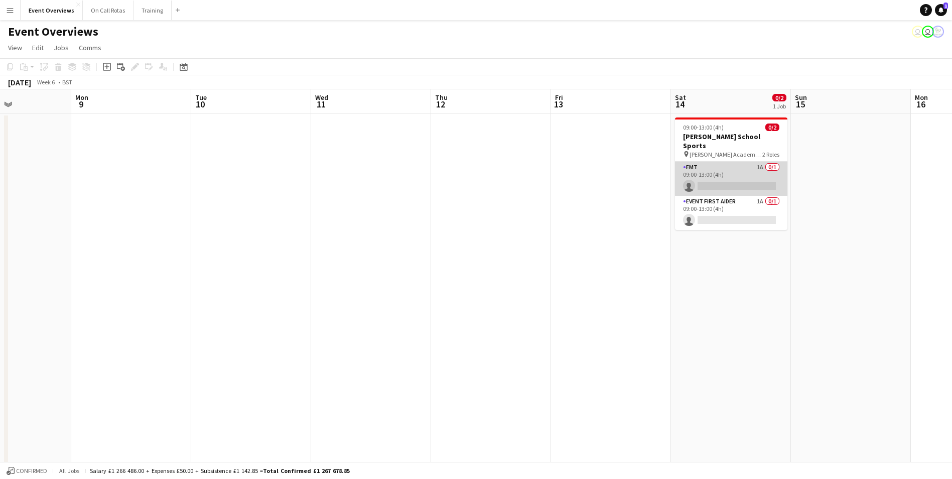
click at [740, 162] on app-card-role "EMT 1A 0/1 09:00-13:00 (4h) single-neutral-actions" at bounding box center [731, 179] width 112 height 34
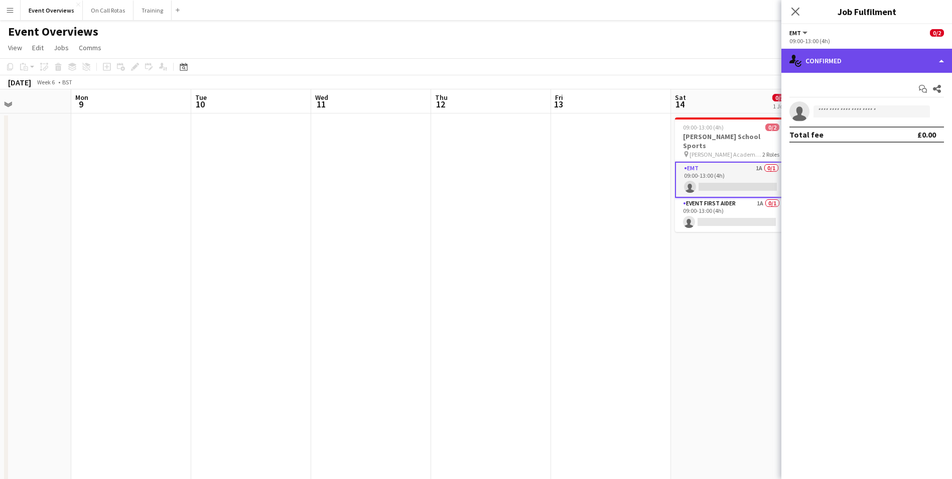
click at [840, 61] on div "single-neutral-actions-check-2 Confirmed" at bounding box center [866, 61] width 171 height 24
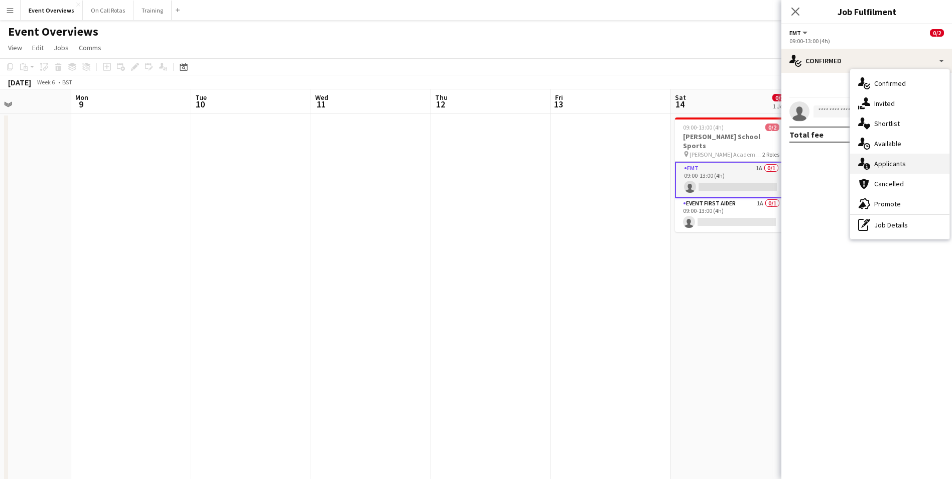
click at [881, 163] on span "Applicants" at bounding box center [890, 163] width 32 height 9
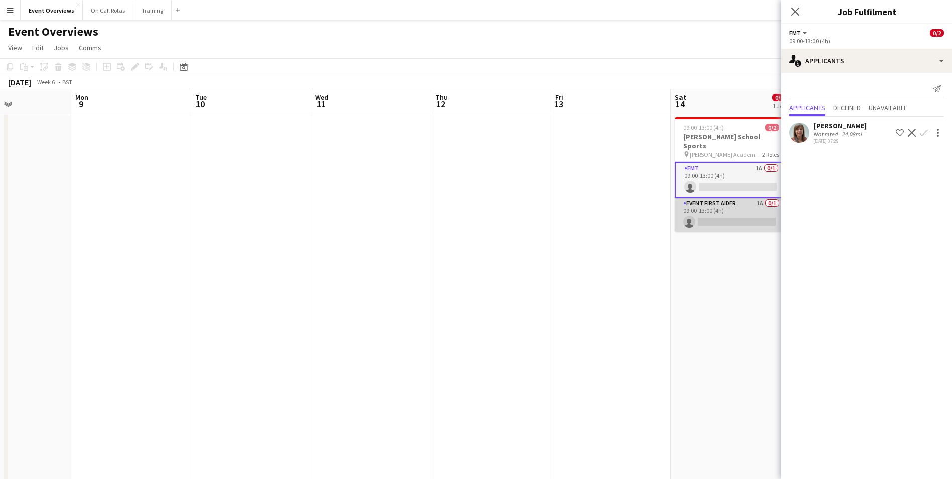
click at [737, 200] on app-card-role "Event First Aider 1A 0/1 09:00-13:00 (4h) single-neutral-actions" at bounding box center [731, 215] width 112 height 34
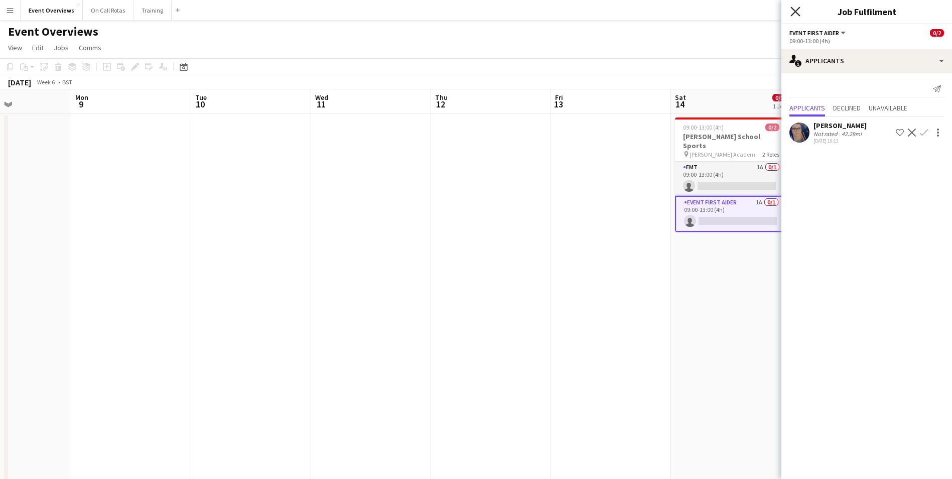
click at [798, 9] on icon at bounding box center [795, 12] width 10 height 10
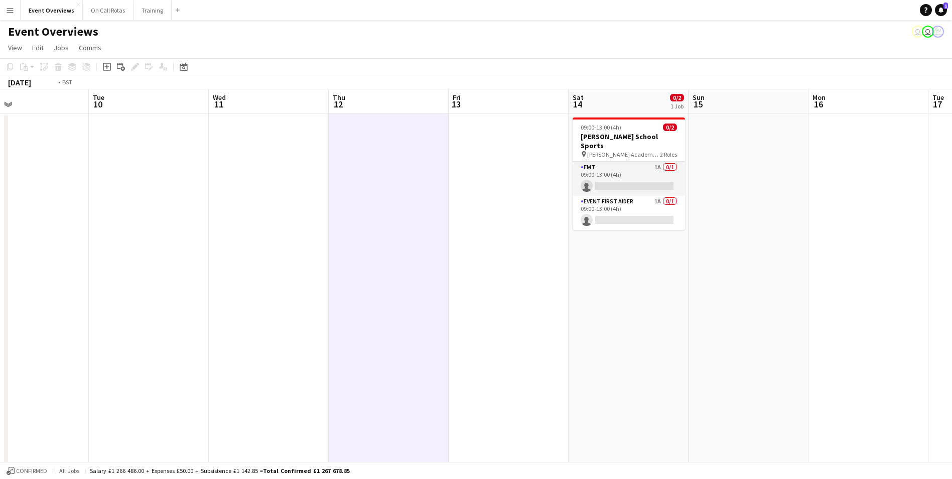
drag, startPoint x: 915, startPoint y: 253, endPoint x: 486, endPoint y: 278, distance: 429.7
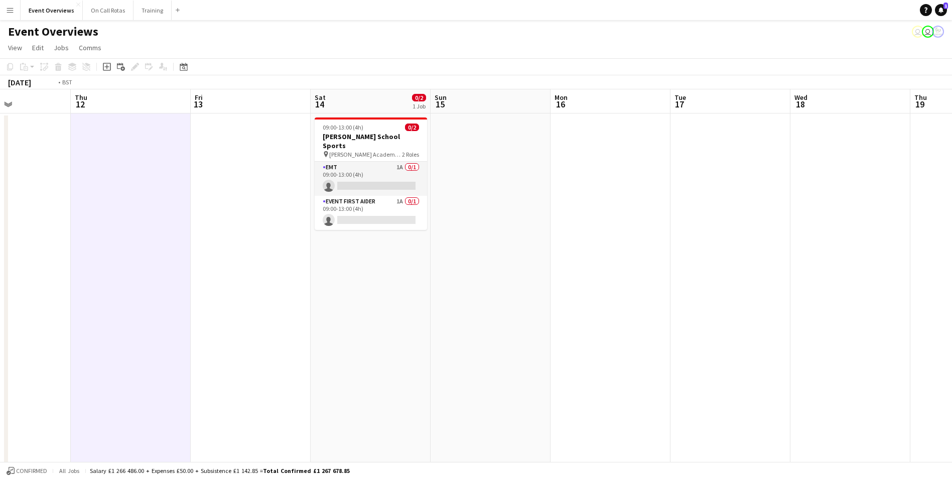
drag, startPoint x: 811, startPoint y: 187, endPoint x: 412, endPoint y: 193, distance: 398.4
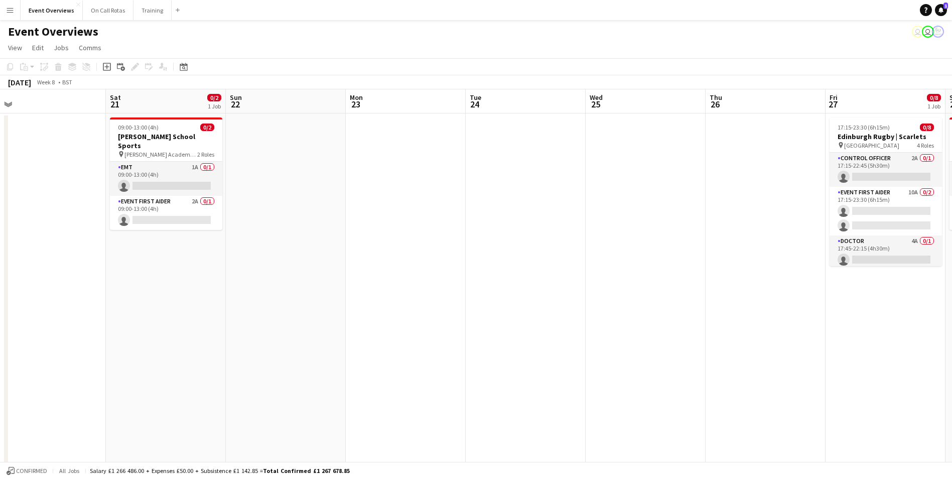
drag, startPoint x: 817, startPoint y: 166, endPoint x: 345, endPoint y: 204, distance: 473.7
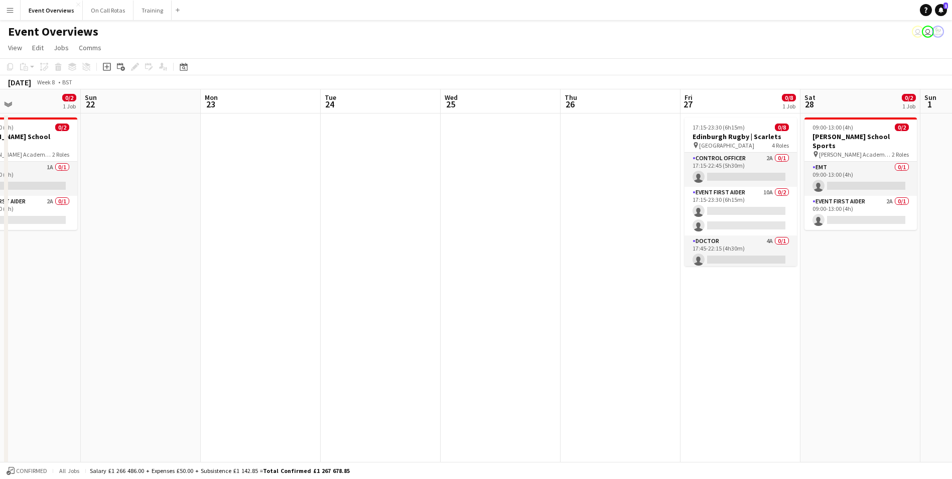
scroll to position [0, 325]
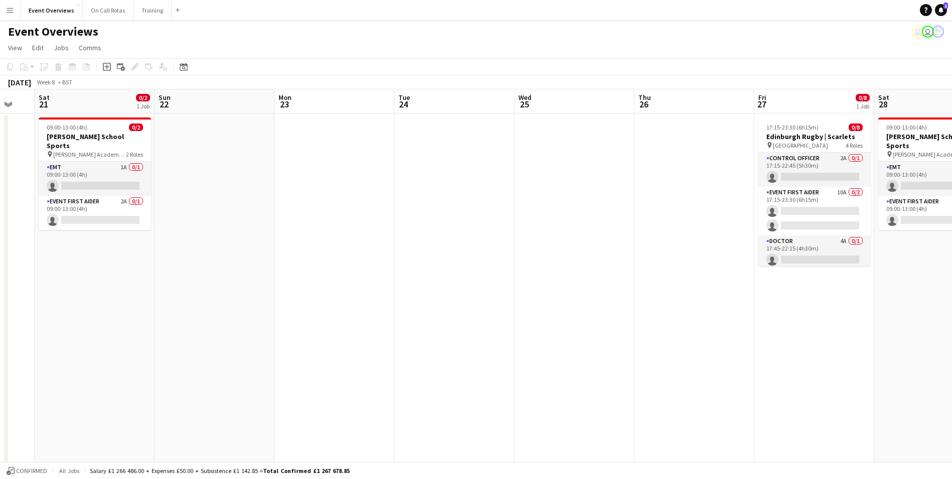
drag, startPoint x: 582, startPoint y: 174, endPoint x: 427, endPoint y: 184, distance: 155.9
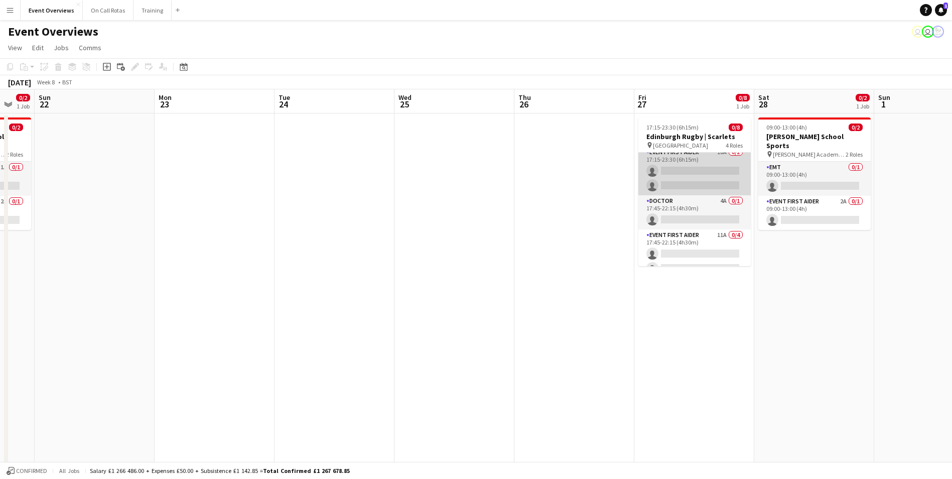
scroll to position [81, 0]
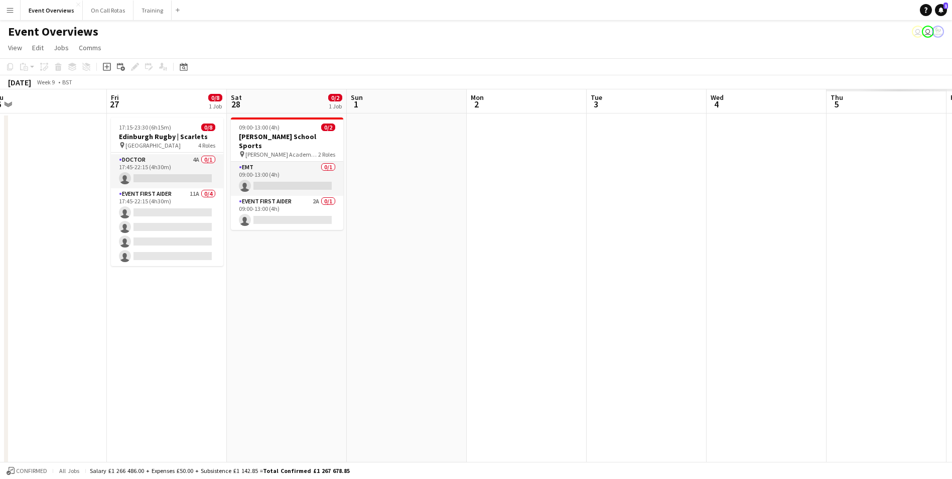
drag, startPoint x: 853, startPoint y: 269, endPoint x: 206, endPoint y: 337, distance: 650.7
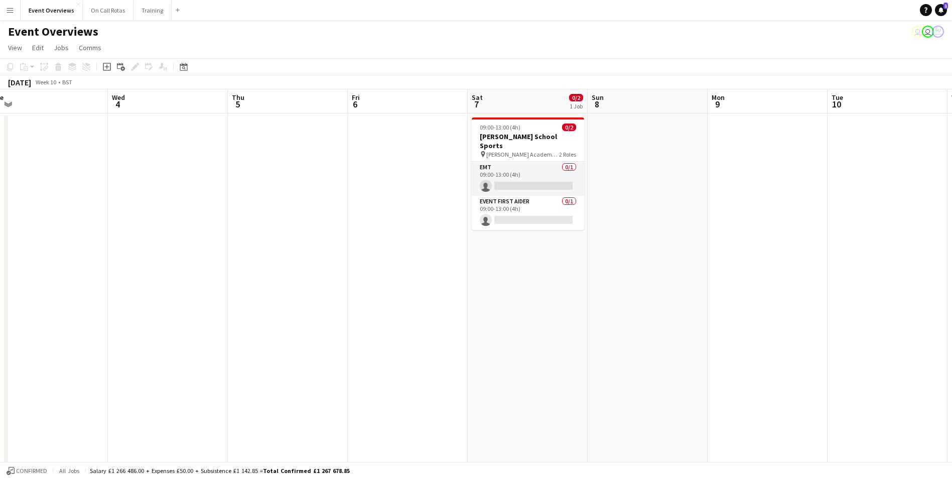
drag, startPoint x: 605, startPoint y: 237, endPoint x: 126, endPoint y: 243, distance: 478.7
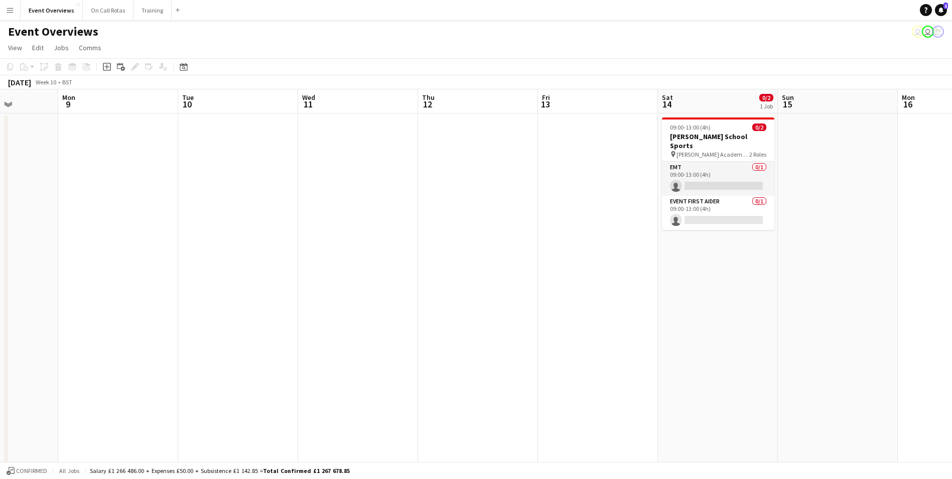
drag, startPoint x: 671, startPoint y: 225, endPoint x: -2, endPoint y: 233, distance: 672.8
click at [0, 233] on html "Menu Boards Boards Boards All jobs Status Workforce Workforce My Workforce Recr…" at bounding box center [476, 470] width 952 height 940
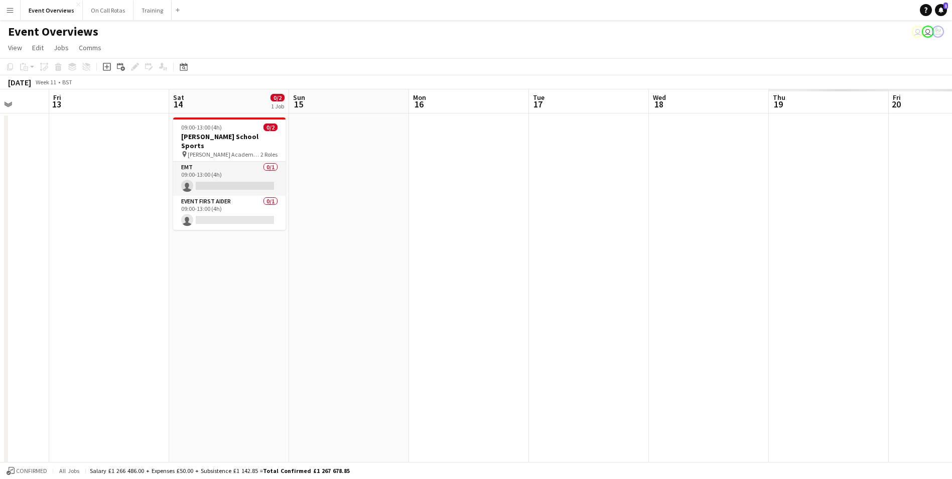
drag
click at [0, 228] on html "Menu Boards Boards Boards All jobs Status Workforce Workforce My Workforce Recr…" at bounding box center [476, 470] width 952 height 940
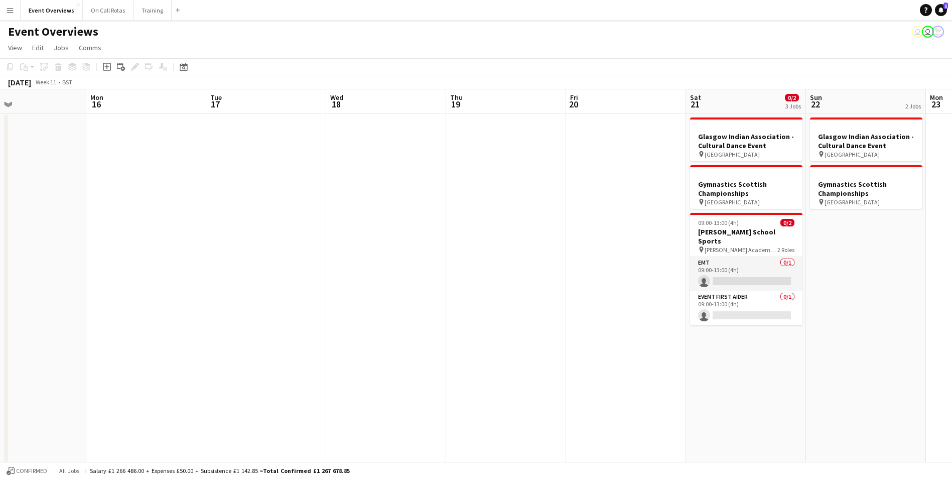
scroll to position [0, 396]
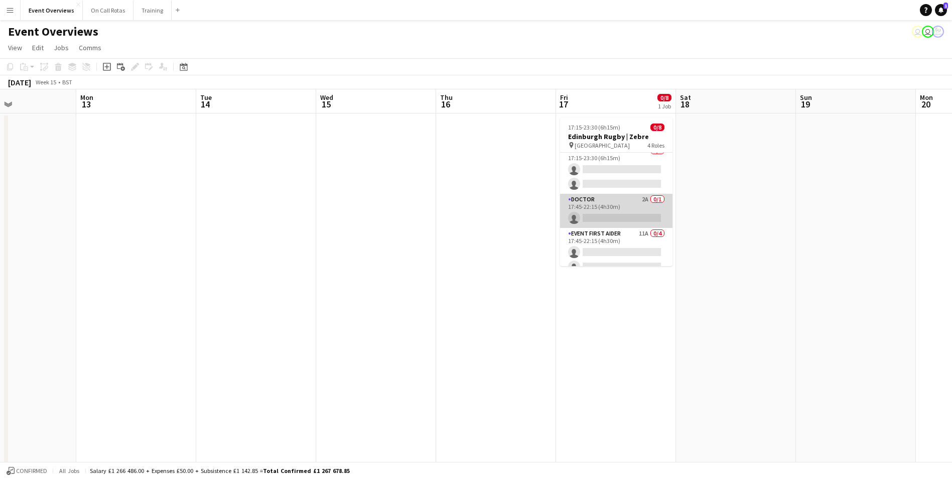
scroll to position [0, 0]
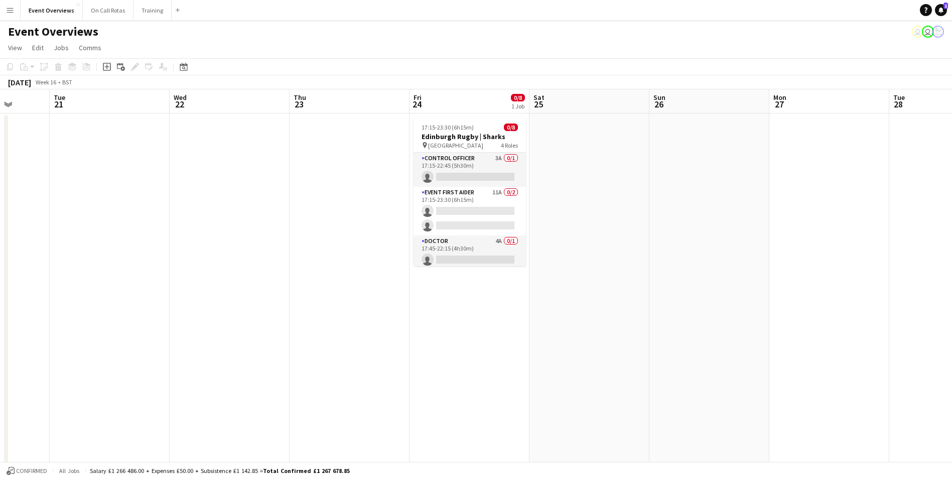
scroll to position [0, 352]
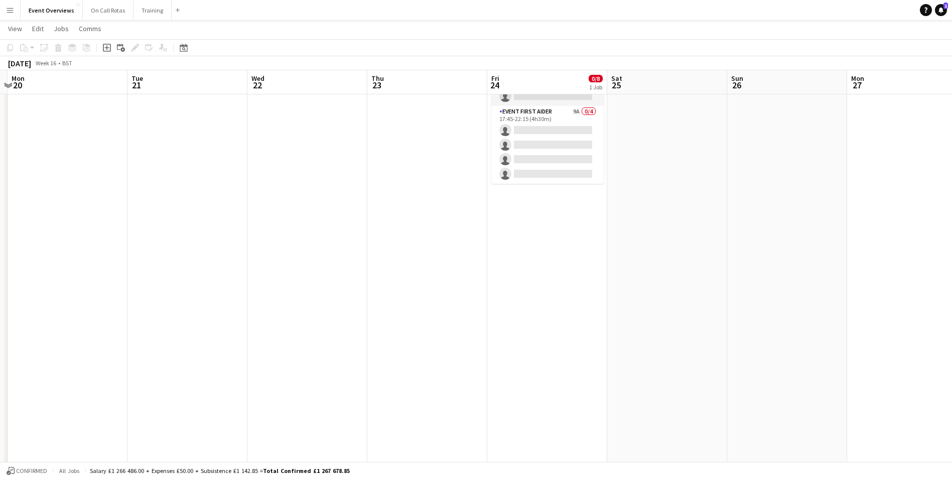
scroll to position [0, 0]
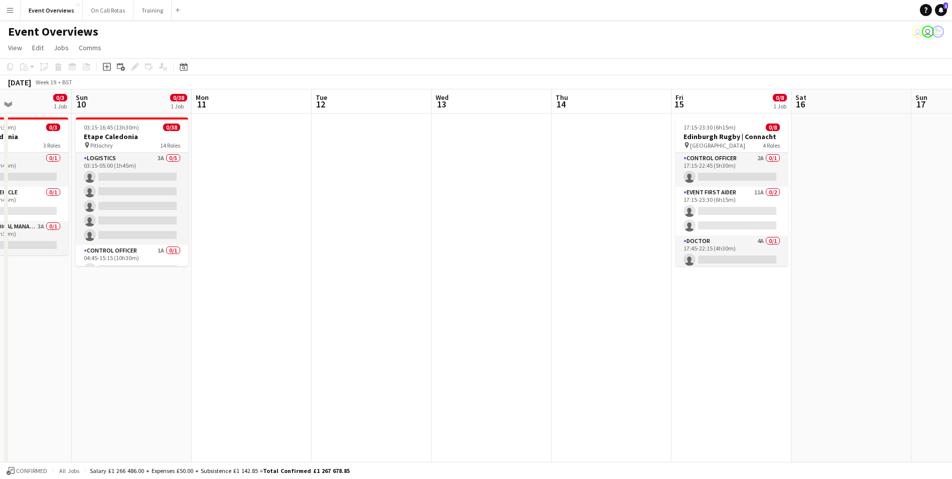
scroll to position [0, 324]
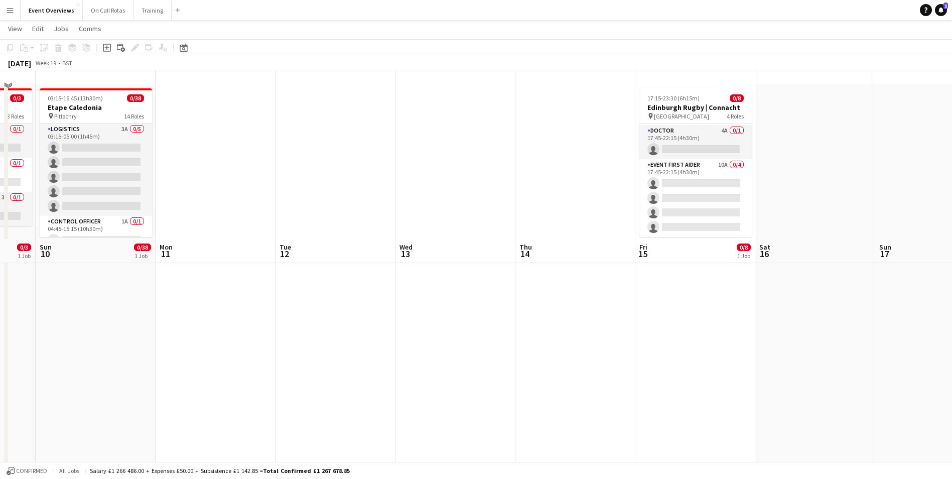
scroll to position [0, 0]
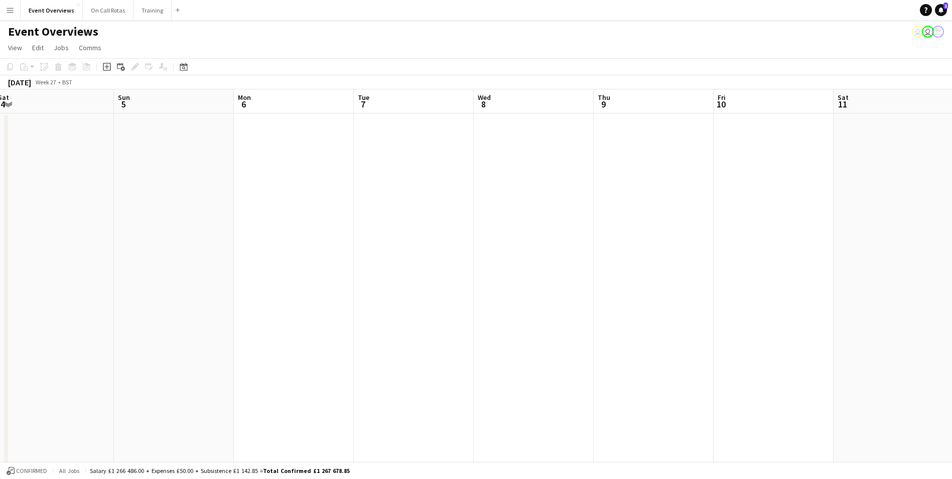
click at [0, 258] on html "Menu Boards Boards Boards All jobs Status Workforce Workforce My Workforce Recr…" at bounding box center [476, 470] width 952 height 940
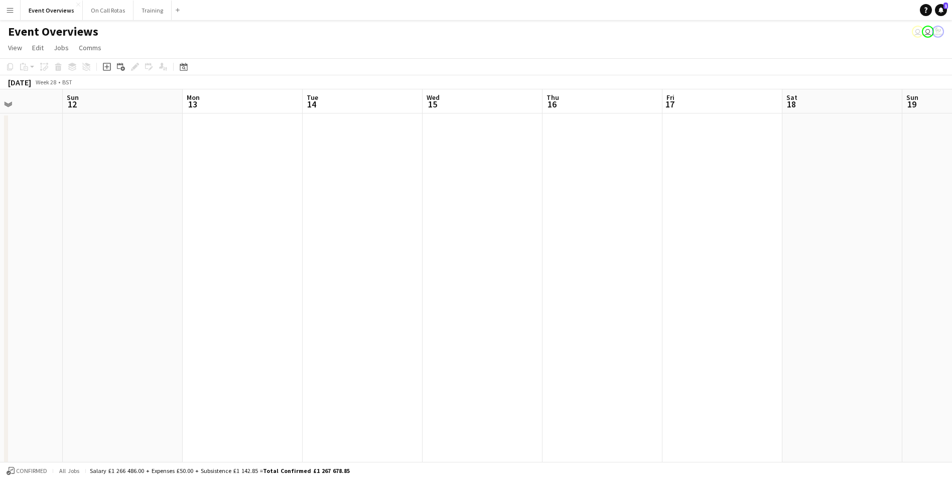
click at [181, 69] on icon "Date picker" at bounding box center [184, 67] width 8 height 8
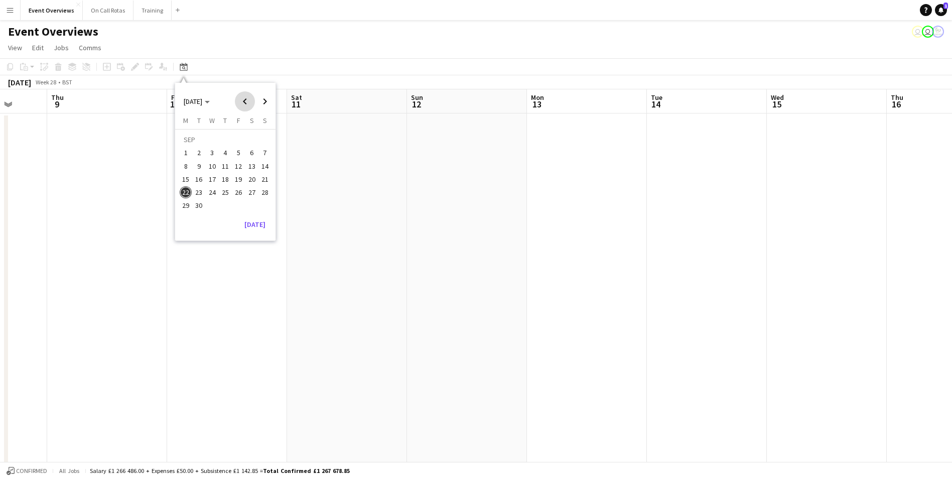
click at [240, 98] on span "Previous month" at bounding box center [245, 101] width 20 height 20
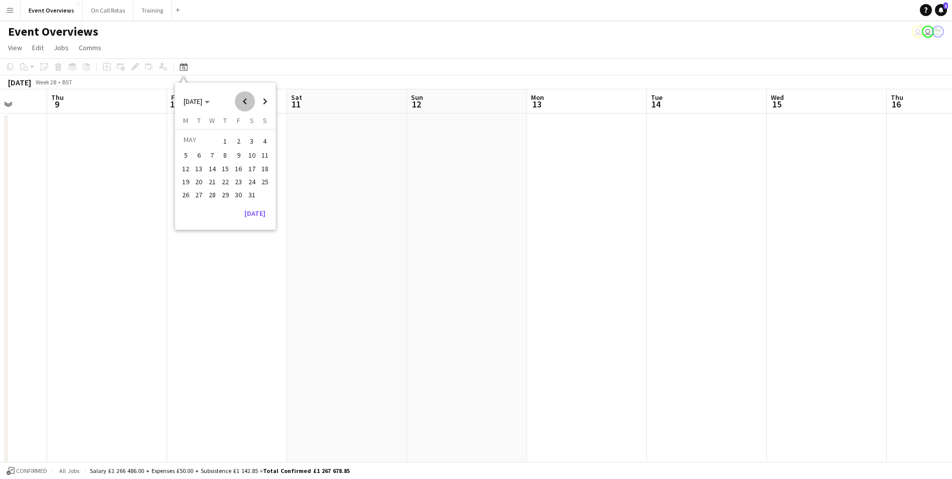
click at [240, 98] on span "Previous month" at bounding box center [245, 101] width 20 height 20
click at [271, 98] on span "Next month" at bounding box center [265, 101] width 20 height 20
click at [268, 99] on span "Next month" at bounding box center [265, 101] width 20 height 20
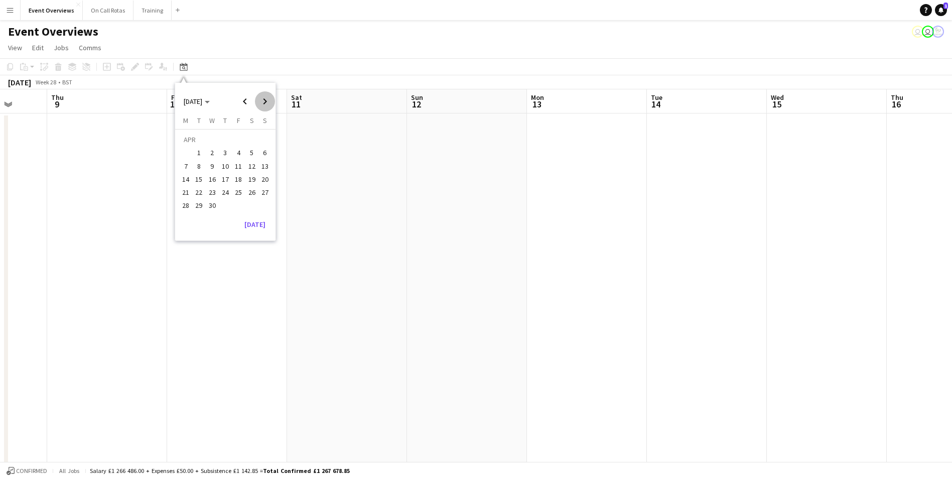
click at [268, 99] on span "Next month" at bounding box center [265, 101] width 20 height 20
click at [184, 188] on span "22" at bounding box center [186, 192] width 12 height 12
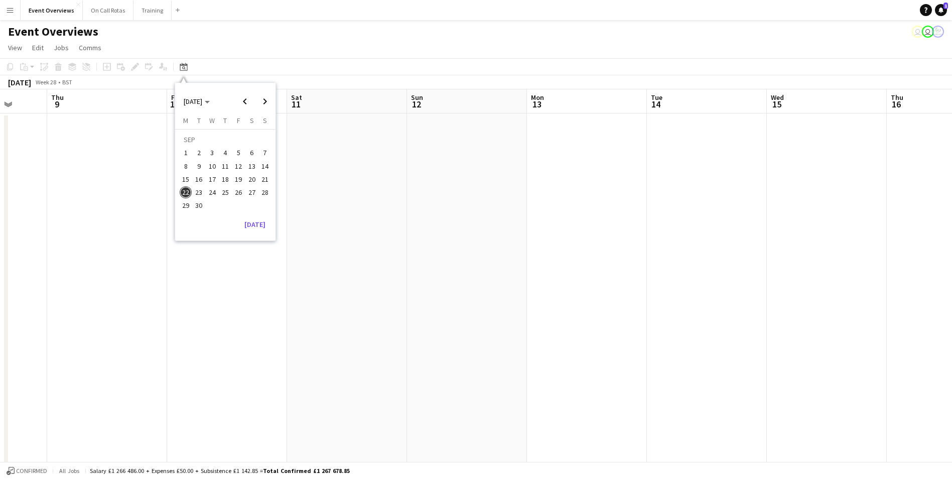
click at [198, 189] on span "23" at bounding box center [199, 192] width 12 height 12
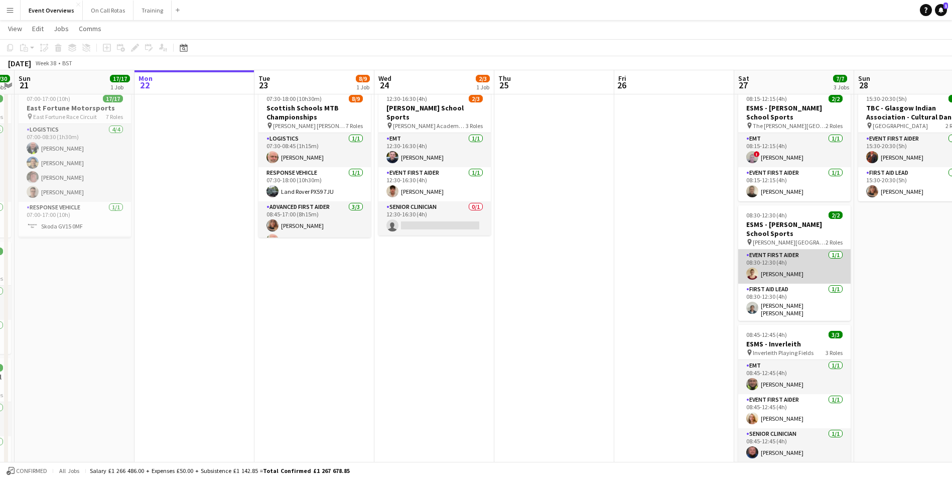
scroll to position [0, 0]
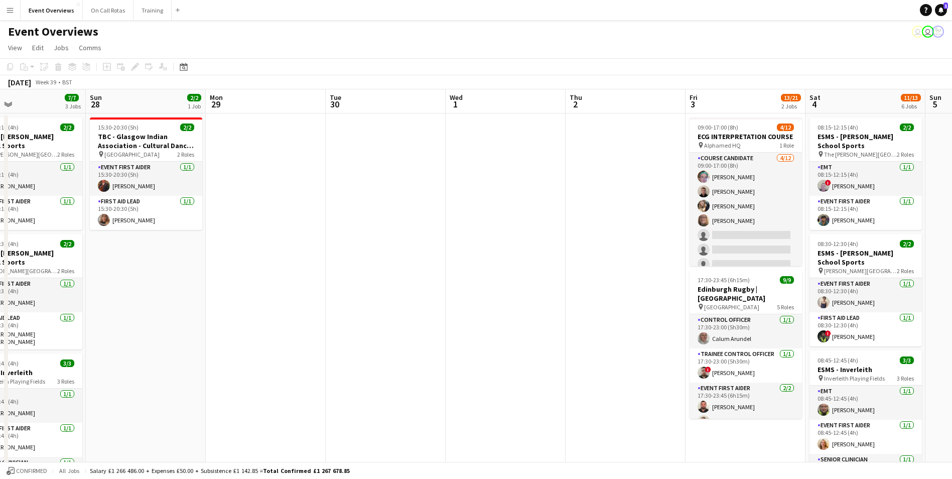
scroll to position [0, 386]
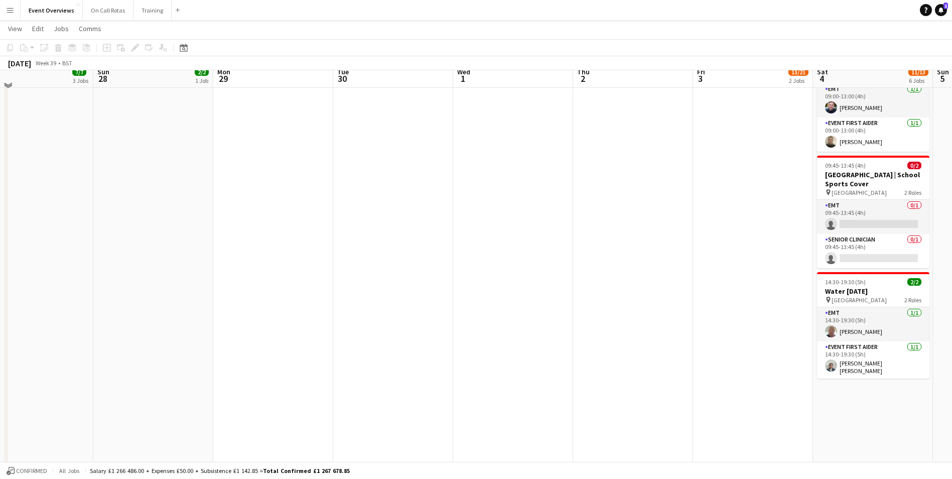
scroll to position [401, 0]
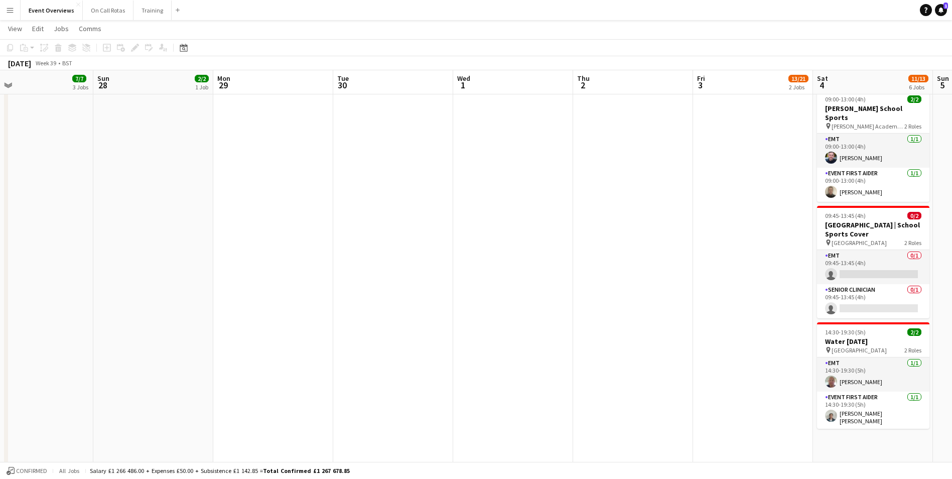
click at [478, 239] on app-date-cell at bounding box center [513, 116] width 120 height 810
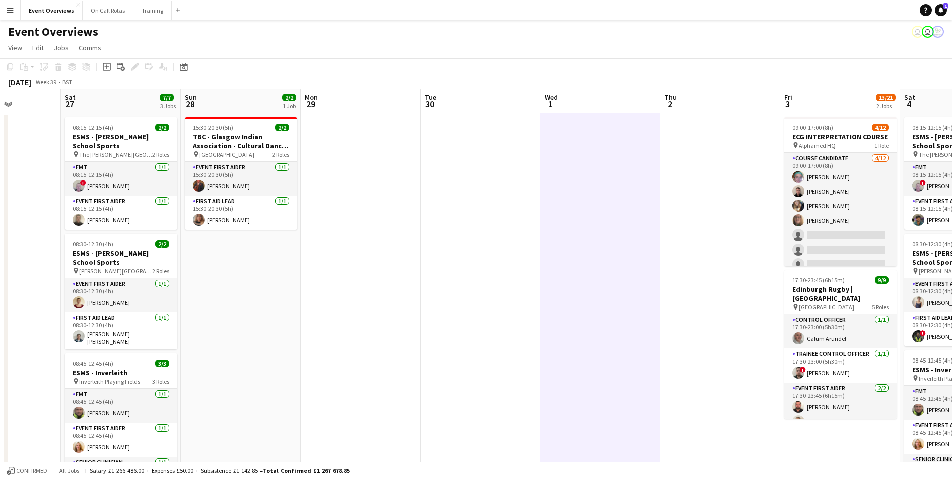
scroll to position [0, 289]
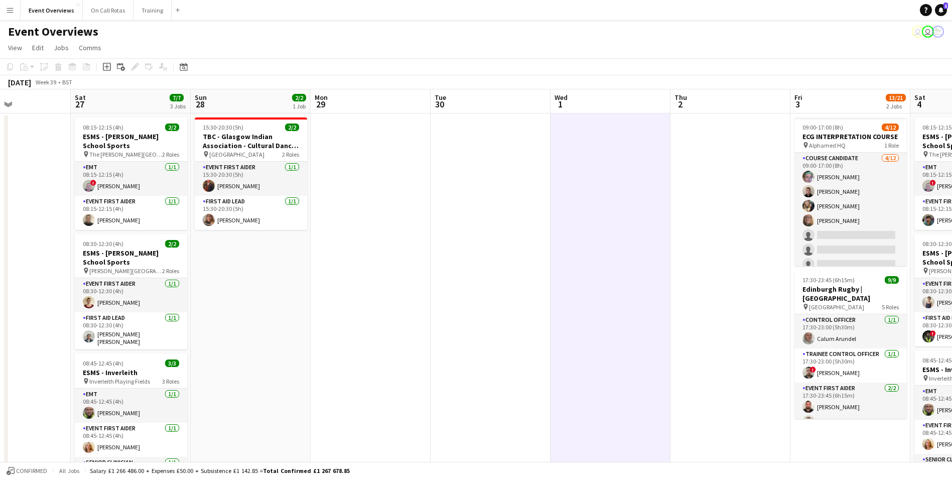
drag, startPoint x: 388, startPoint y: 227, endPoint x: 605, endPoint y: 235, distance: 217.4
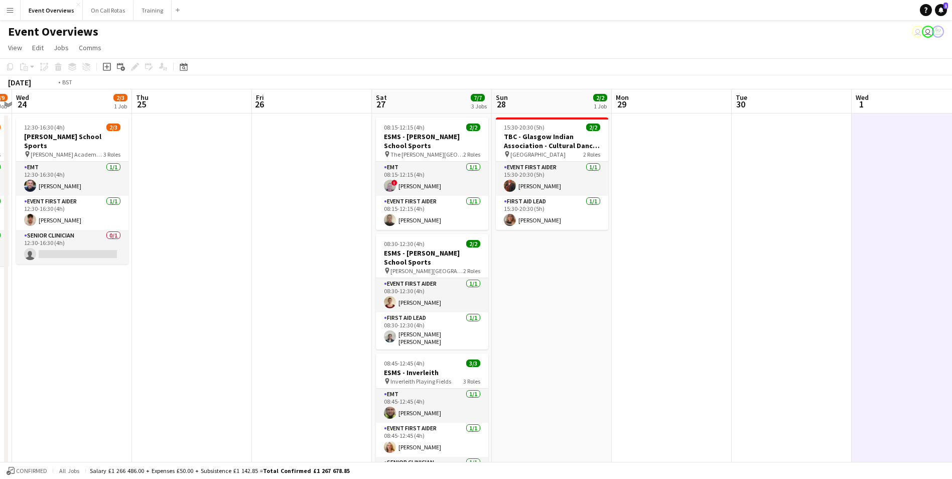
scroll to position [0, 299]
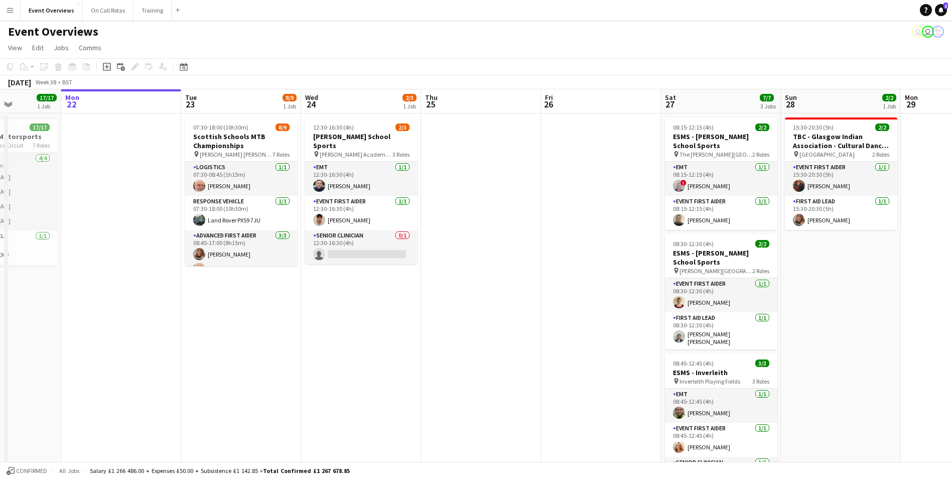
drag, startPoint x: 109, startPoint y: 196, endPoint x: 557, endPoint y: 167, distance: 449.0
click at [241, 197] on app-card-role "Paramedic 1/1 08:45-17:00 (8h15m) Derek Mitchell" at bounding box center [241, 181] width 112 height 34
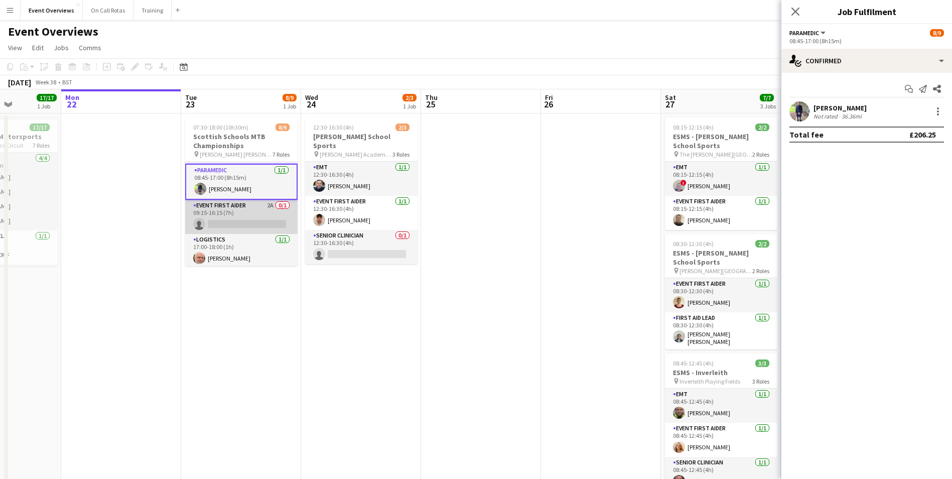
click at [243, 208] on app-card-role "Event First Aider 2A 0/1 09:15-16:15 (7h) single-neutral-actions" at bounding box center [241, 217] width 112 height 34
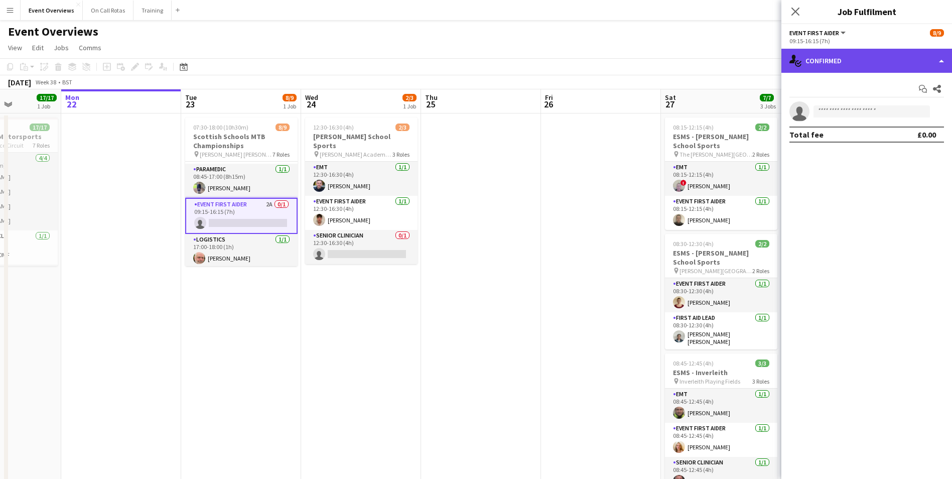
click at [866, 60] on div "single-neutral-actions-check-2 Confirmed" at bounding box center [866, 61] width 171 height 24
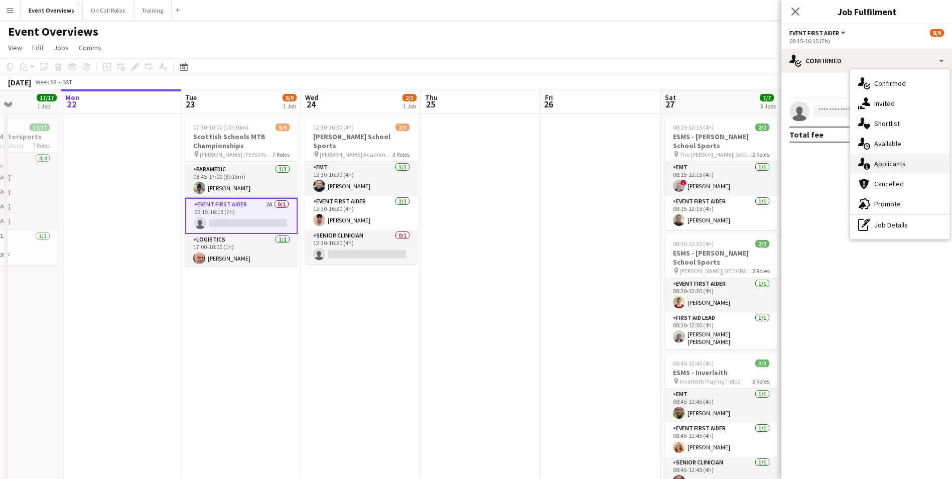
click at [869, 161] on icon "single-neutral-actions-information" at bounding box center [864, 164] width 12 height 12
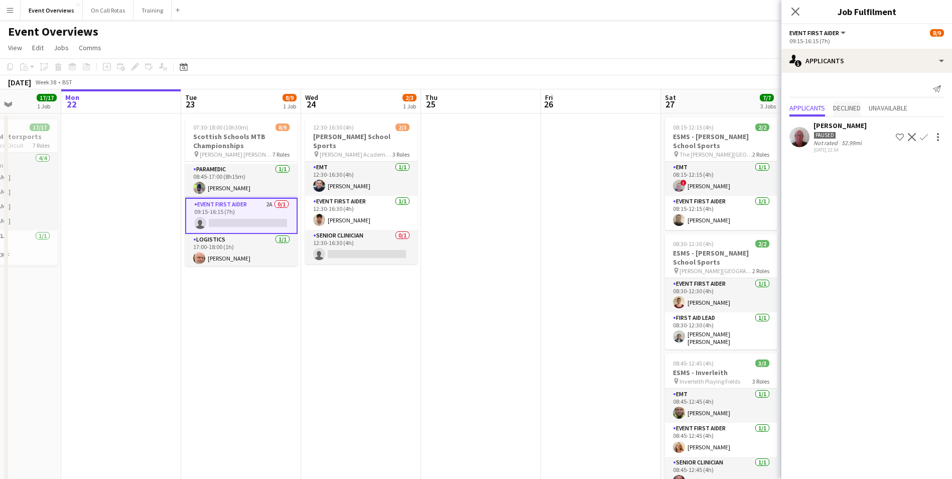
click at [850, 107] on span "Declined" at bounding box center [847, 107] width 28 height 7
click at [811, 78] on div "Applicants Declined Unavailable No declined applicants" at bounding box center [866, 99] width 171 height 53
click at [811, 86] on span "Applicants" at bounding box center [807, 87] width 36 height 7
click at [797, 17] on app-icon "Close pop-in" at bounding box center [795, 12] width 15 height 15
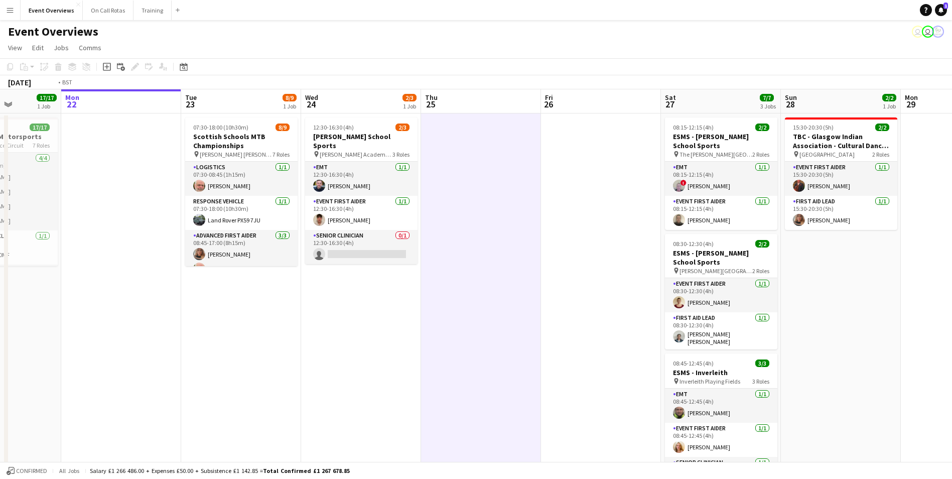
scroll to position [0, 394]
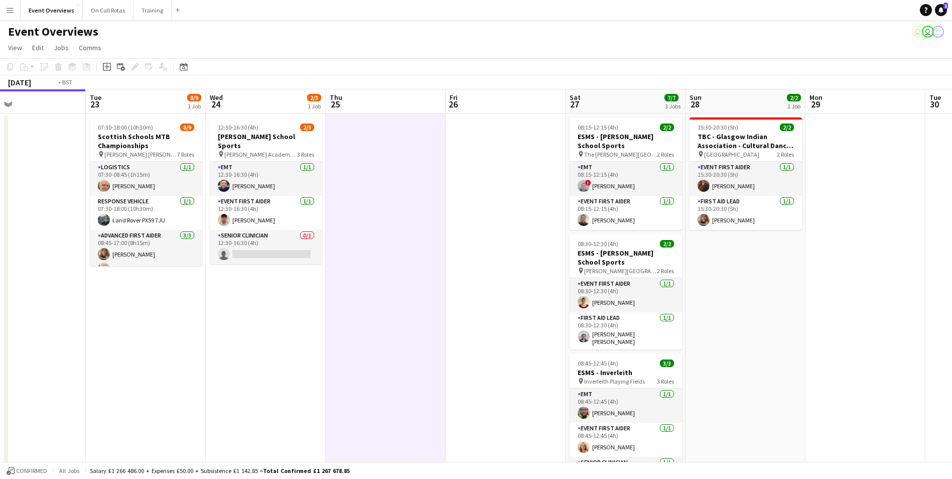
drag, startPoint x: 539, startPoint y: 235, endPoint x: 324, endPoint y: 230, distance: 215.3
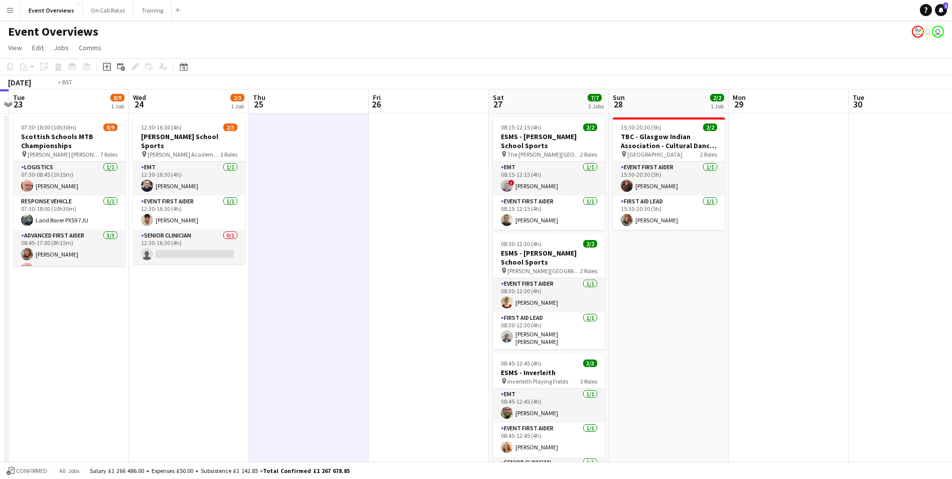
scroll to position [0, 300]
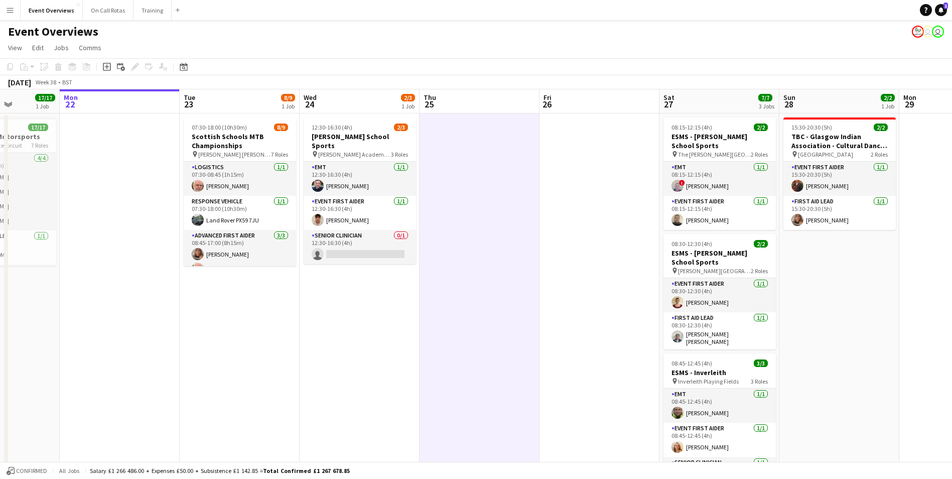
drag, startPoint x: 354, startPoint y: 282, endPoint x: 568, endPoint y: 287, distance: 213.8
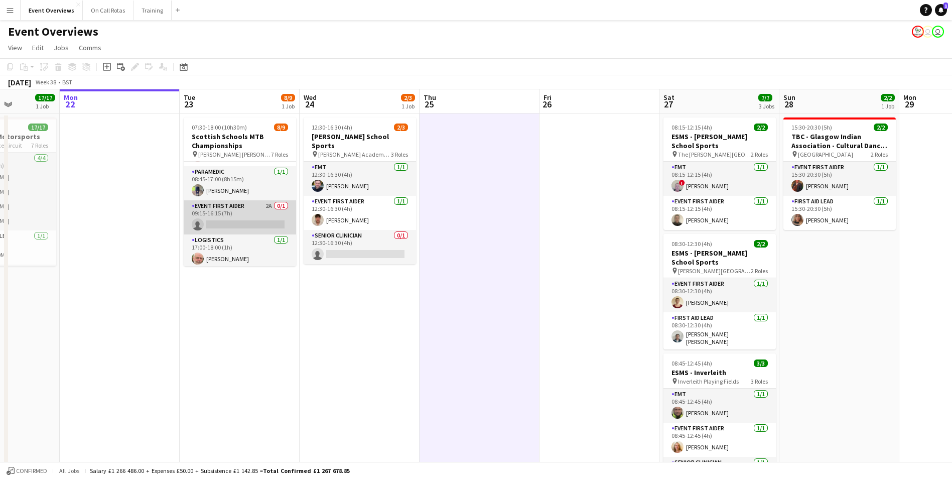
scroll to position [164, 0]
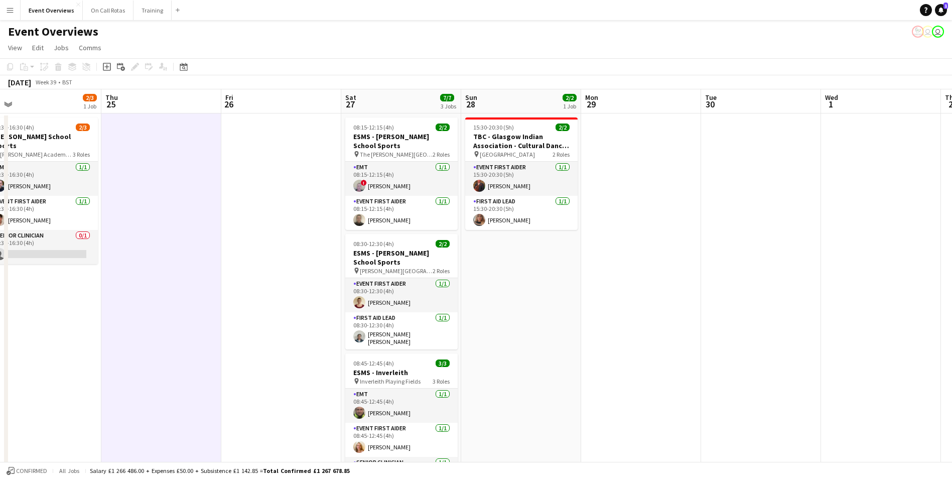
drag, startPoint x: 504, startPoint y: 214, endPoint x: 185, endPoint y: 205, distance: 319.7
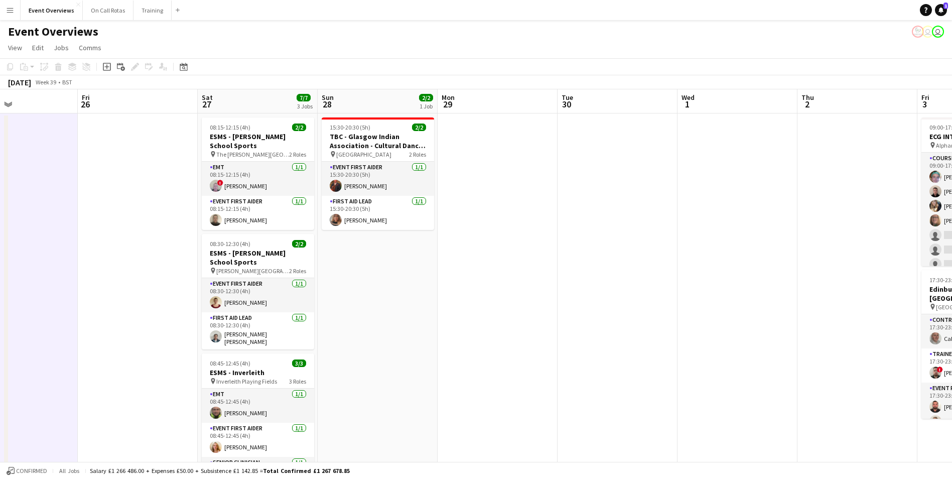
scroll to position [0, 280]
drag, startPoint x: 618, startPoint y: 258, endPoint x: 598, endPoint y: 249, distance: 22.0
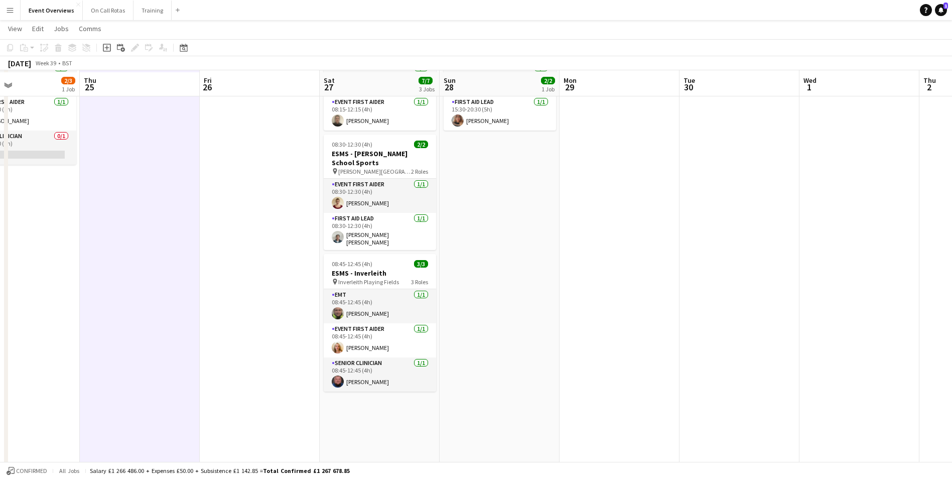
scroll to position [0, 0]
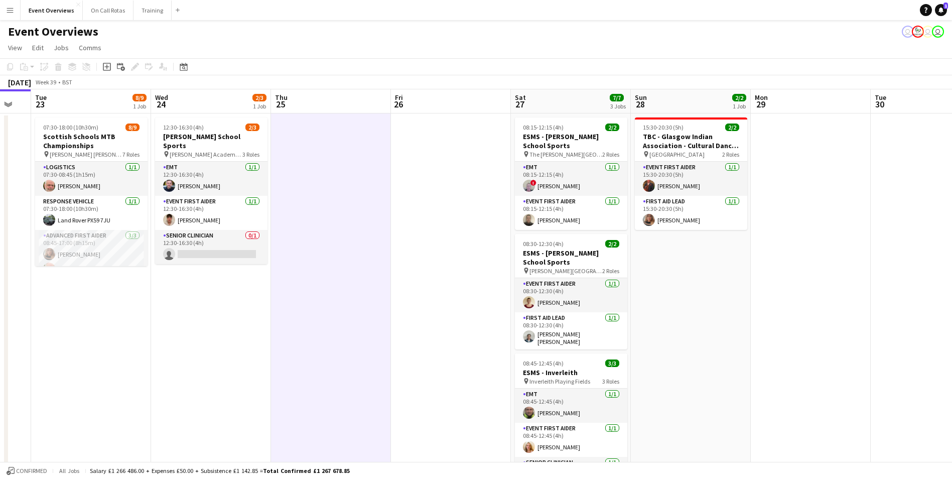
drag, startPoint x: 274, startPoint y: 196, endPoint x: 357, endPoint y: 194, distance: 82.8
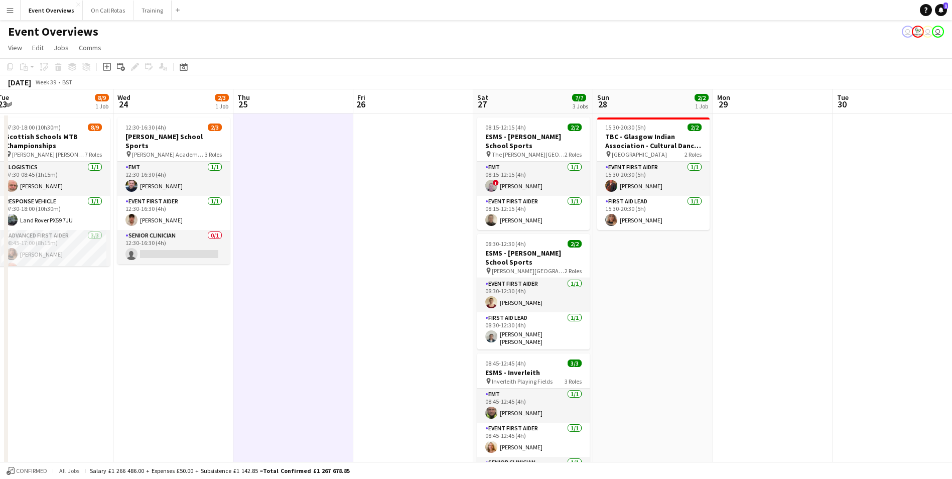
drag, startPoint x: 180, startPoint y: 284, endPoint x: 261, endPoint y: 286, distance: 80.8
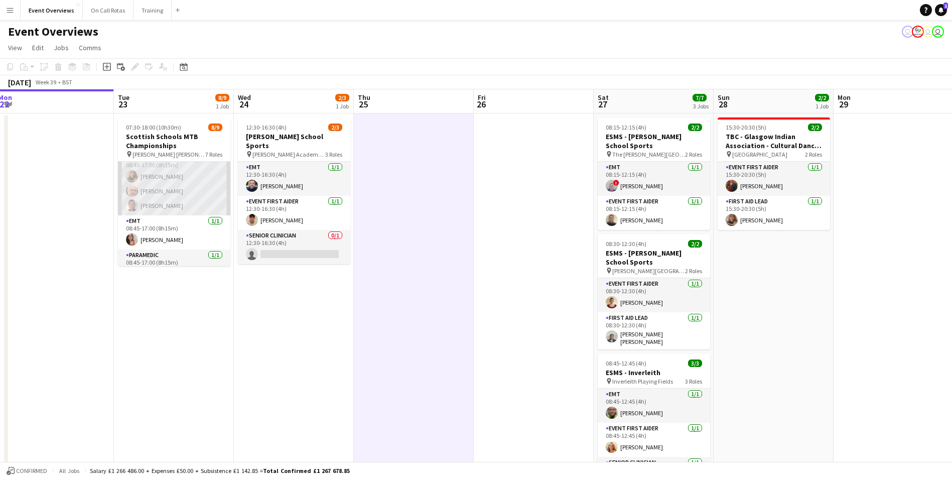
scroll to position [151, 0]
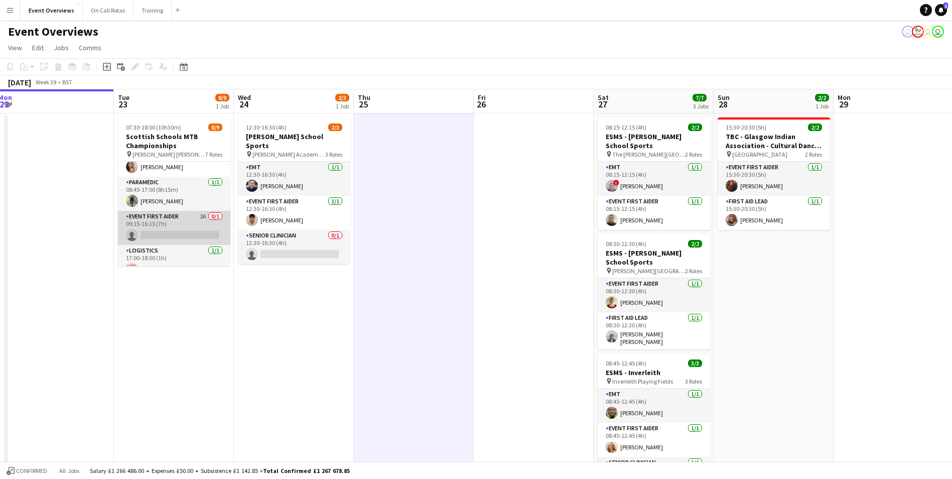
click at [189, 221] on app-card-role "Event First Aider 2A 0/1 09:15-16:15 (7h) single-neutral-actions" at bounding box center [174, 228] width 112 height 34
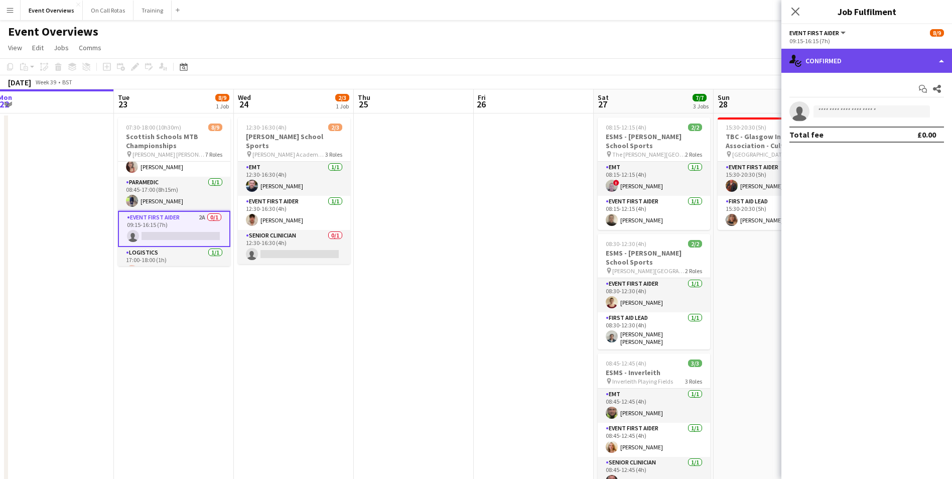
click at [855, 62] on div "single-neutral-actions-check-2 Confirmed" at bounding box center [866, 61] width 171 height 24
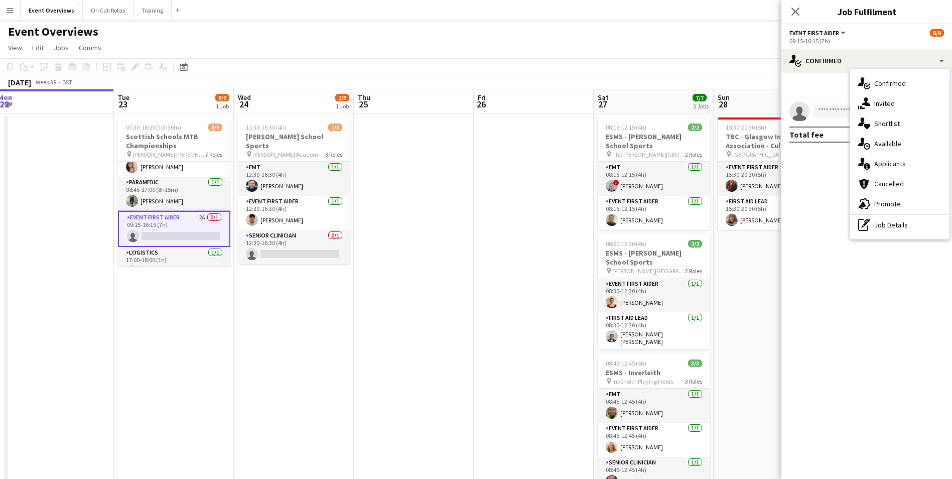
click at [874, 163] on div "single-neutral-actions-information Applicants" at bounding box center [899, 164] width 99 height 20
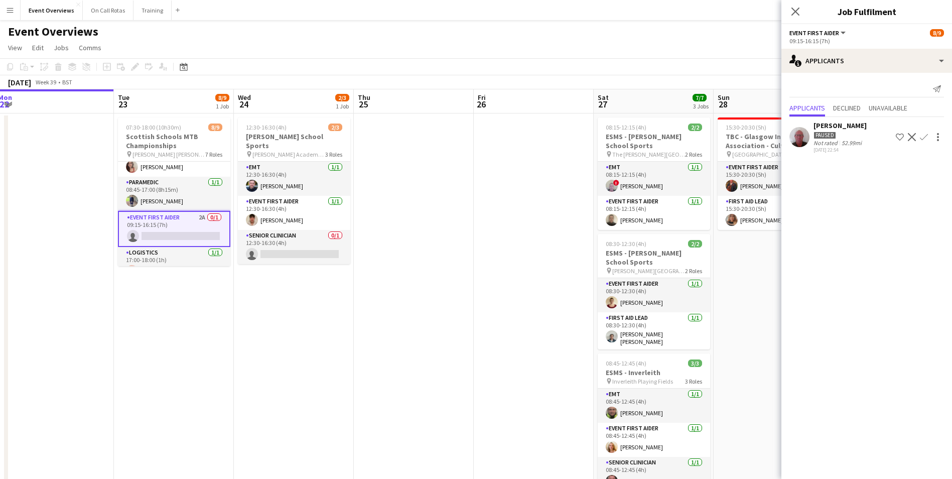
click at [788, 14] on div "Close pop-in" at bounding box center [795, 11] width 28 height 23
click at [789, 10] on app-icon "Close pop-in" at bounding box center [795, 12] width 15 height 15
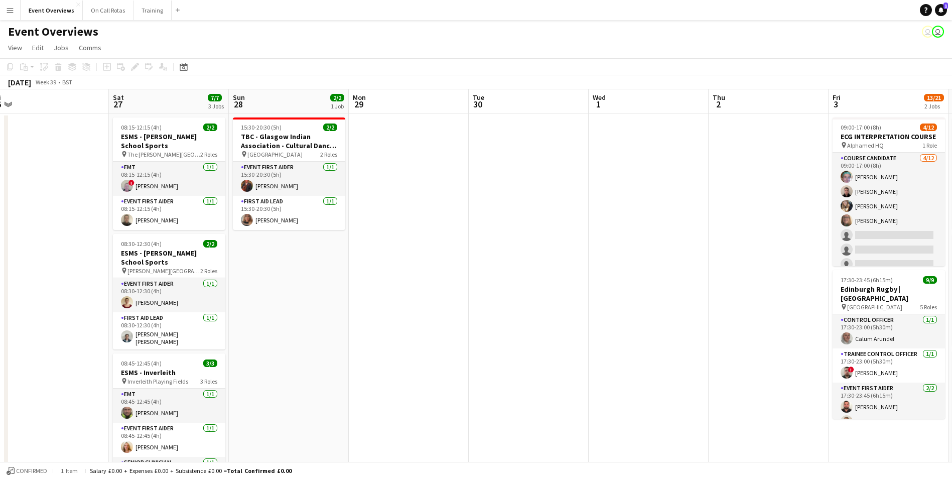
drag, startPoint x: 856, startPoint y: 295, endPoint x: 301, endPoint y: 265, distance: 556.2
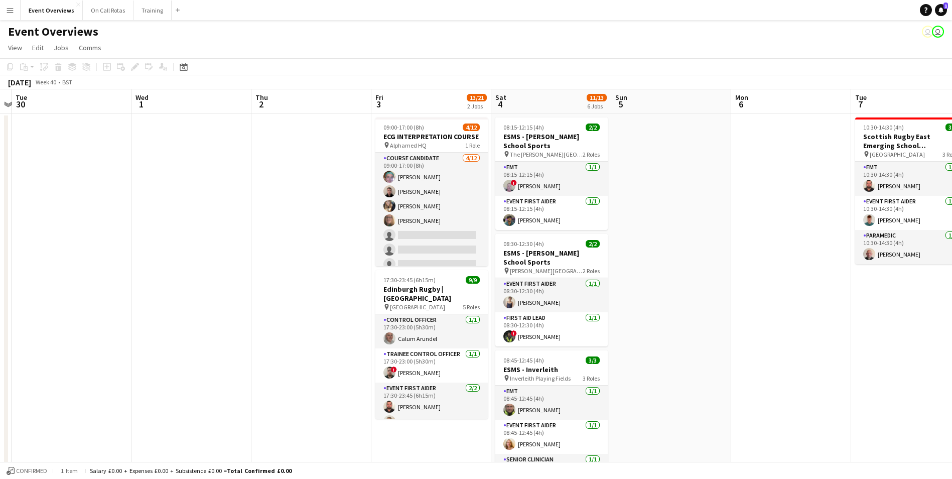
scroll to position [0, 373]
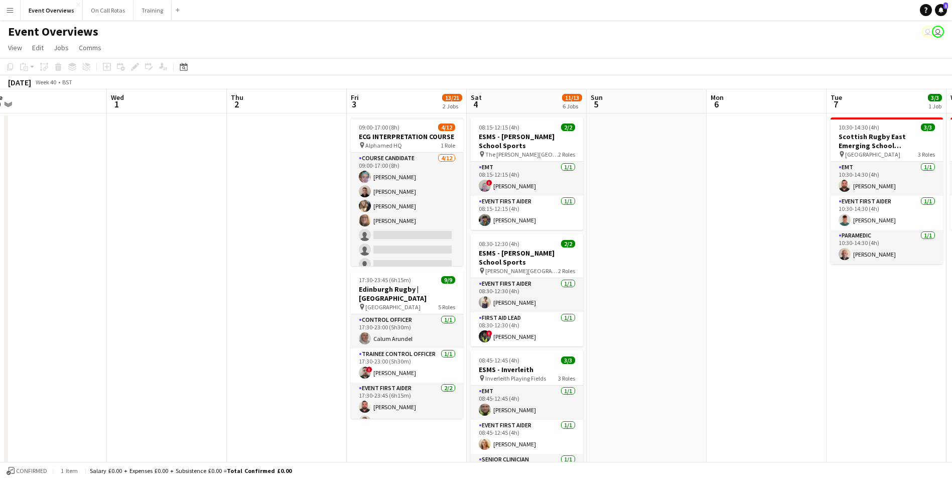
drag, startPoint x: 548, startPoint y: 257, endPoint x: 138, endPoint y: 223, distance: 411.4
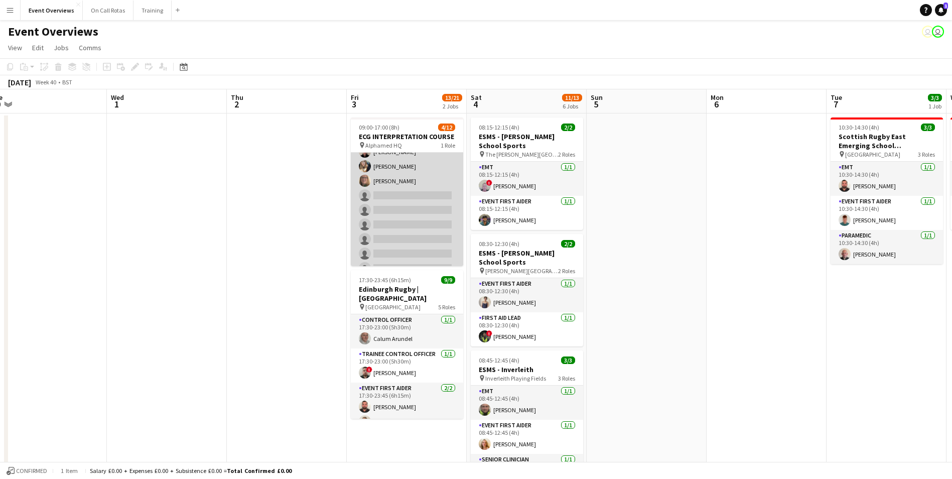
scroll to position [0, 0]
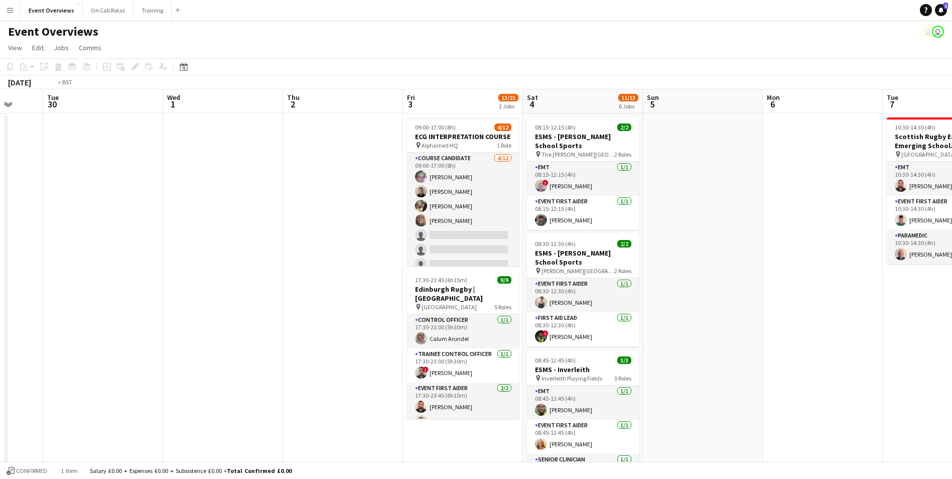
drag, startPoint x: 779, startPoint y: 324, endPoint x: 1084, endPoint y: 306, distance: 306.1
click at [951, 306] on html "Menu Boards Boards Boards All jobs Status Workforce Workforce My Workforce Recr…" at bounding box center [476, 470] width 952 height 940
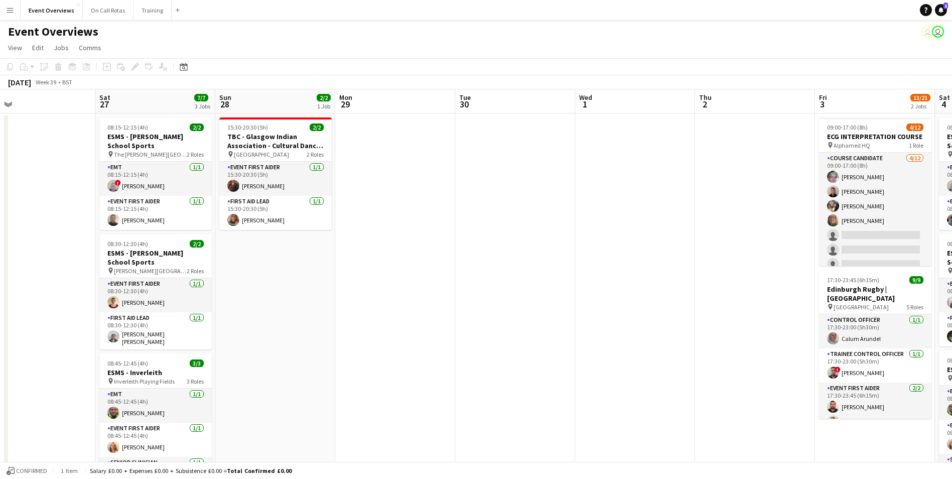
drag, startPoint x: 396, startPoint y: 251, endPoint x: 688, endPoint y: 259, distance: 292.1
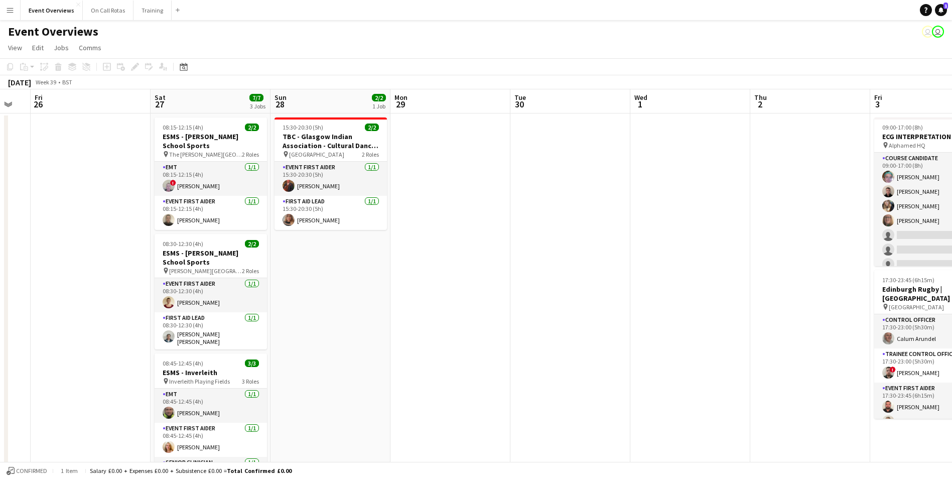
scroll to position [0, 284]
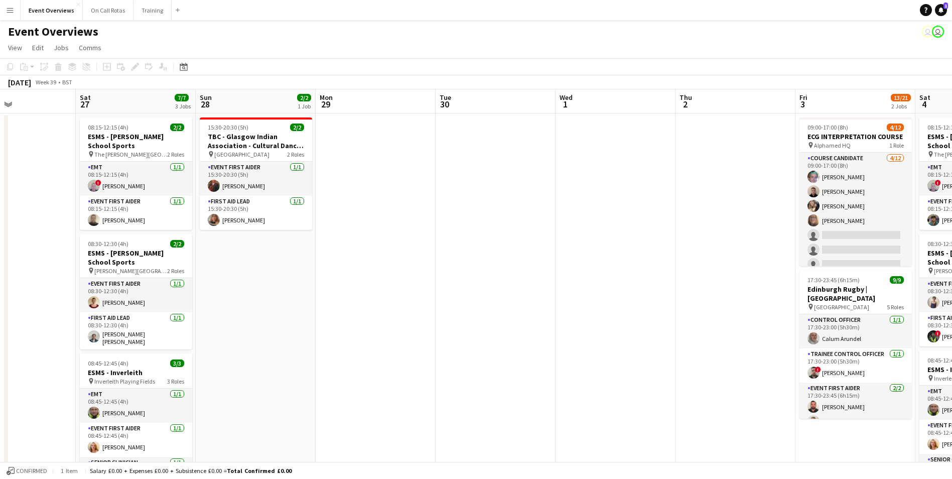
drag, startPoint x: 477, startPoint y: 239, endPoint x: 697, endPoint y: 236, distance: 220.3
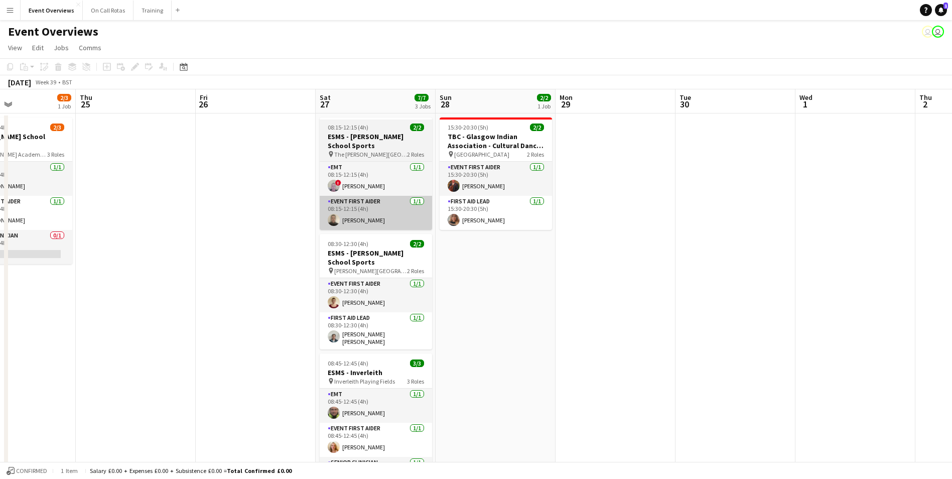
drag, startPoint x: 224, startPoint y: 231, endPoint x: 391, endPoint y: 207, distance: 168.8
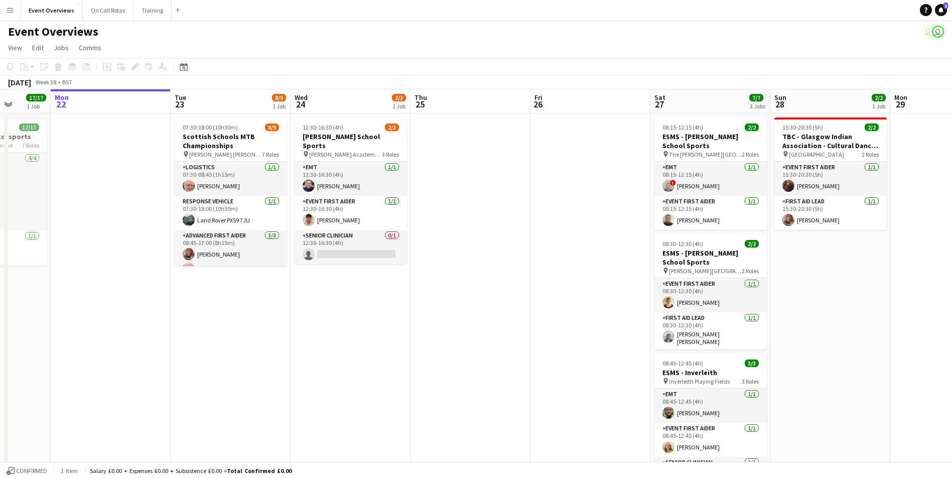
drag, startPoint x: 256, startPoint y: 191, endPoint x: 551, endPoint y: 215, distance: 296.0
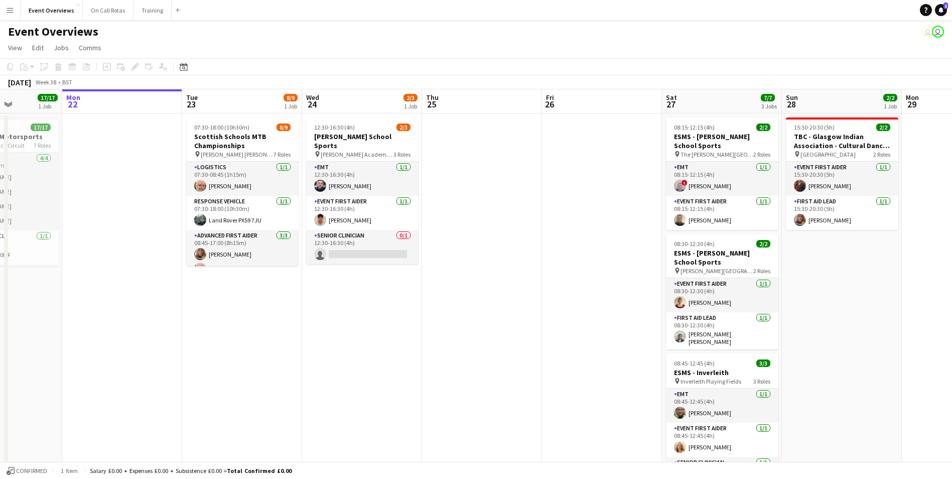
scroll to position [0, 289]
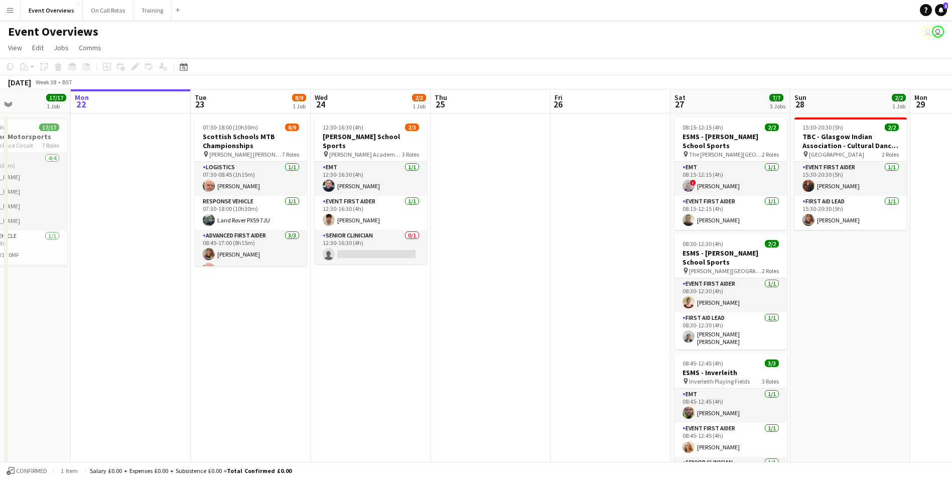
drag, startPoint x: 259, startPoint y: 350, endPoint x: 279, endPoint y: 362, distance: 23.4
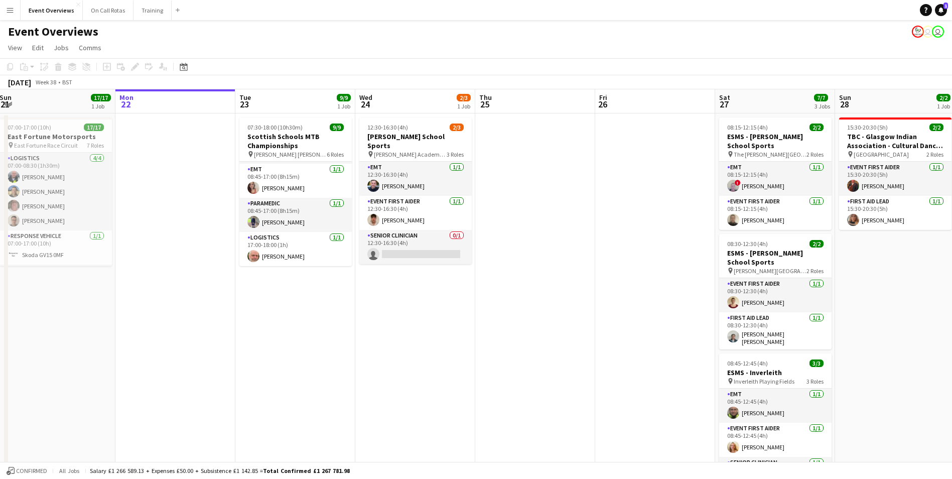
scroll to position [0, 226]
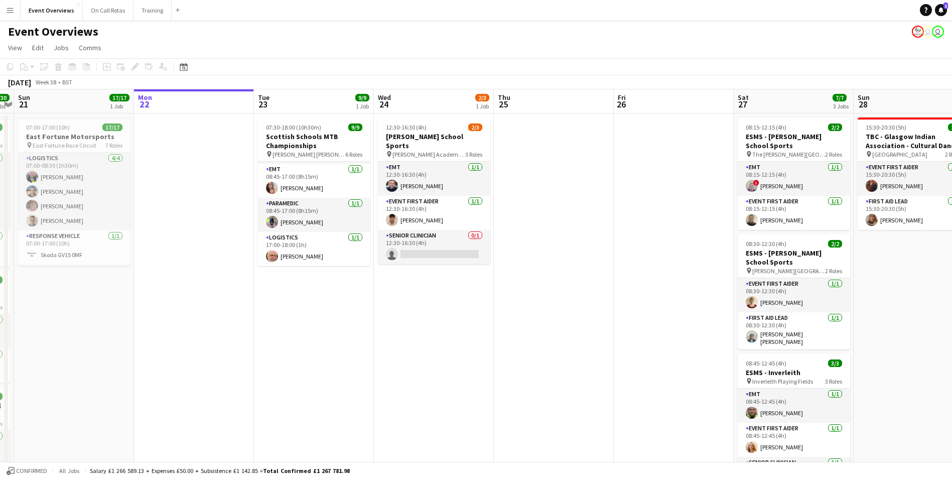
drag, startPoint x: 184, startPoint y: 233, endPoint x: 457, endPoint y: 227, distance: 272.5
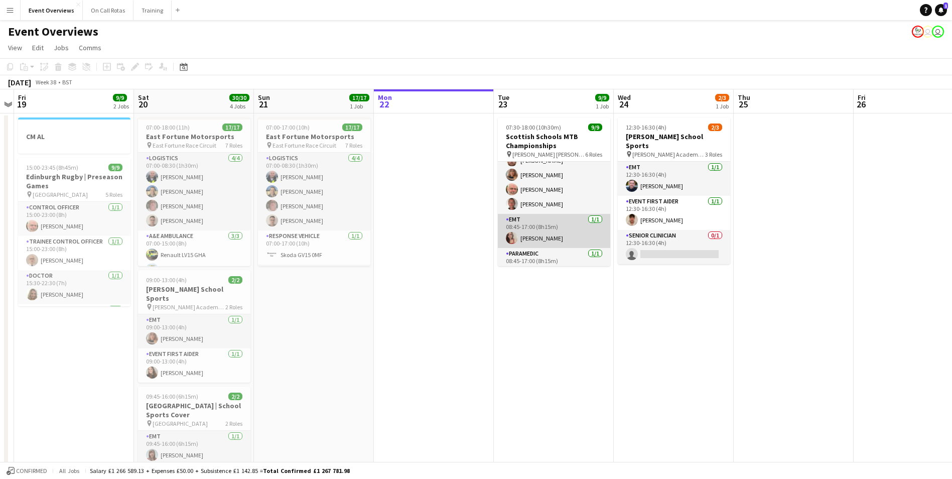
scroll to position [44, 0]
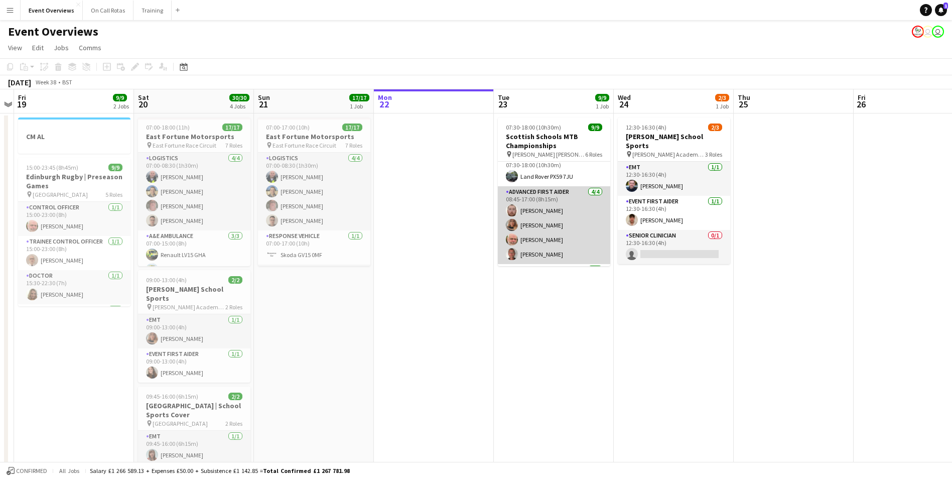
click at [513, 209] on app-user-avatar at bounding box center [512, 210] width 12 height 12
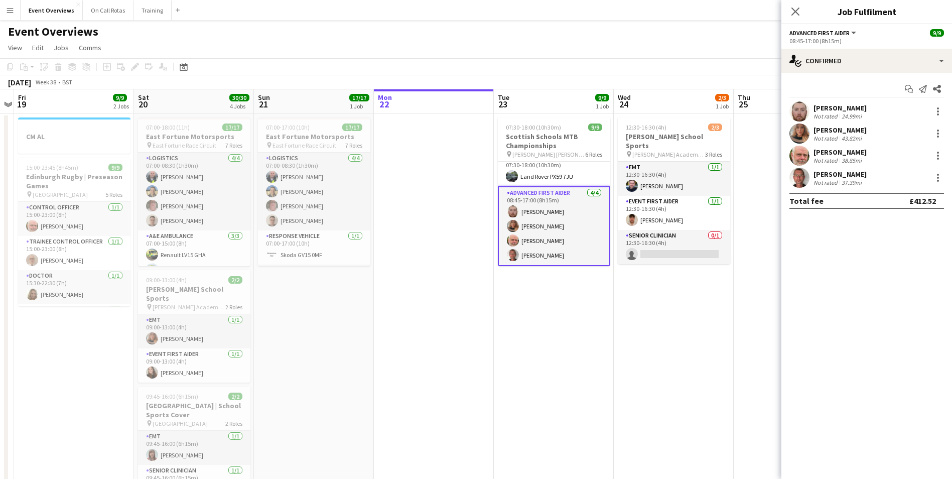
click at [797, 113] on app-user-avatar at bounding box center [799, 111] width 20 height 20
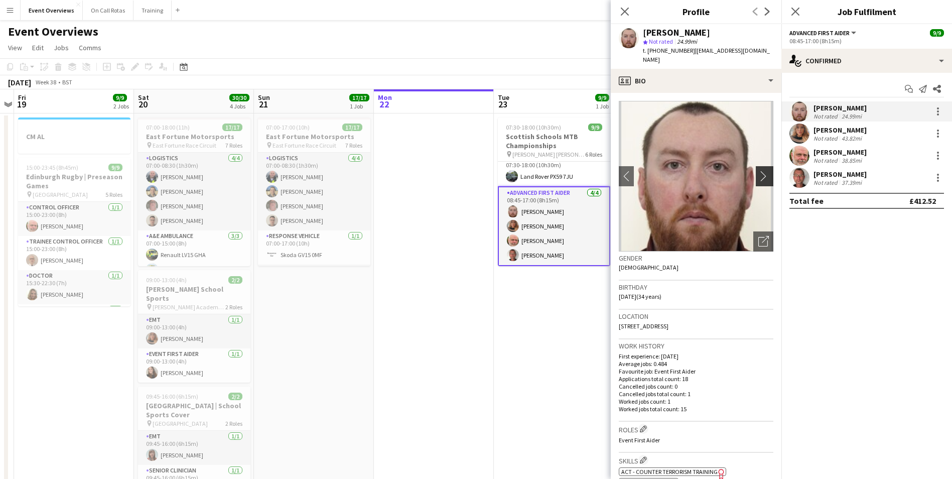
click at [758, 171] on app-icon "chevron-right" at bounding box center [766, 176] width 16 height 11
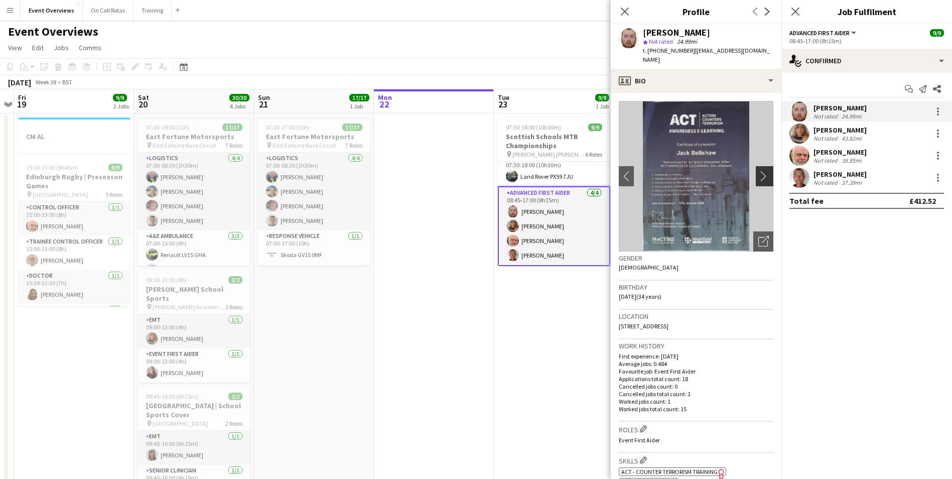
click at [758, 171] on app-icon "chevron-right" at bounding box center [766, 176] width 16 height 11
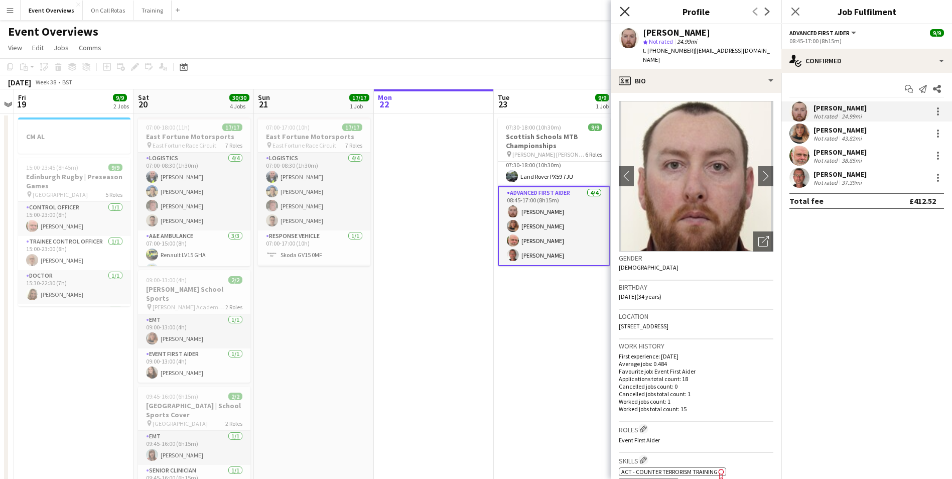
click at [622, 14] on icon "Close pop-in" at bounding box center [625, 12] width 10 height 10
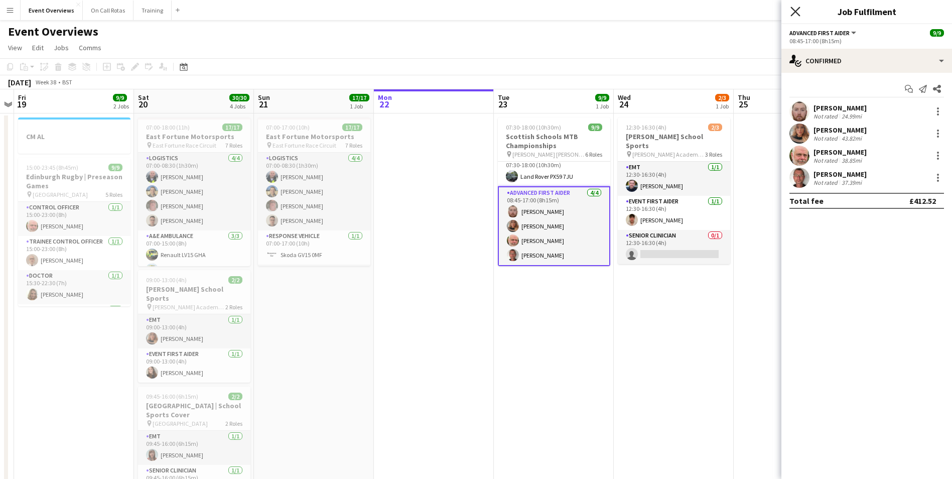
click at [797, 9] on icon "Close pop-in" at bounding box center [795, 12] width 10 height 10
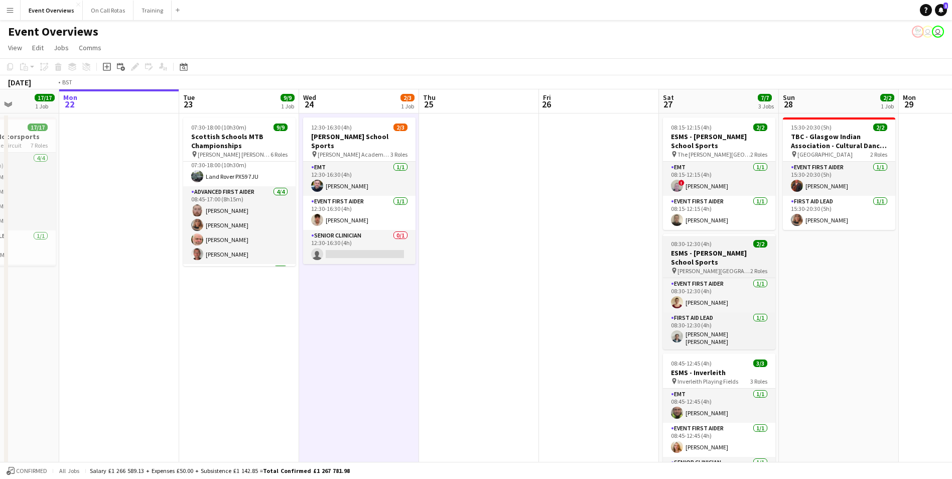
drag, startPoint x: 819, startPoint y: 275, endPoint x: 567, endPoint y: 270, distance: 251.9
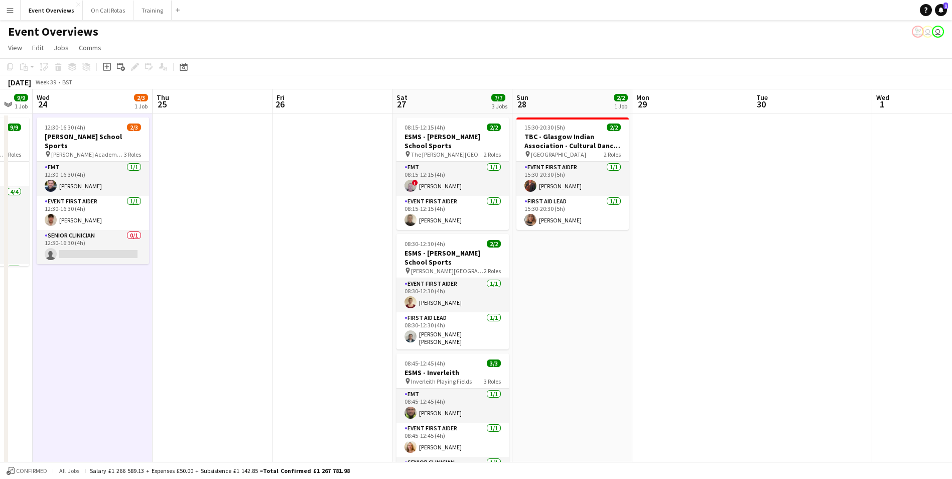
scroll to position [0, 347]
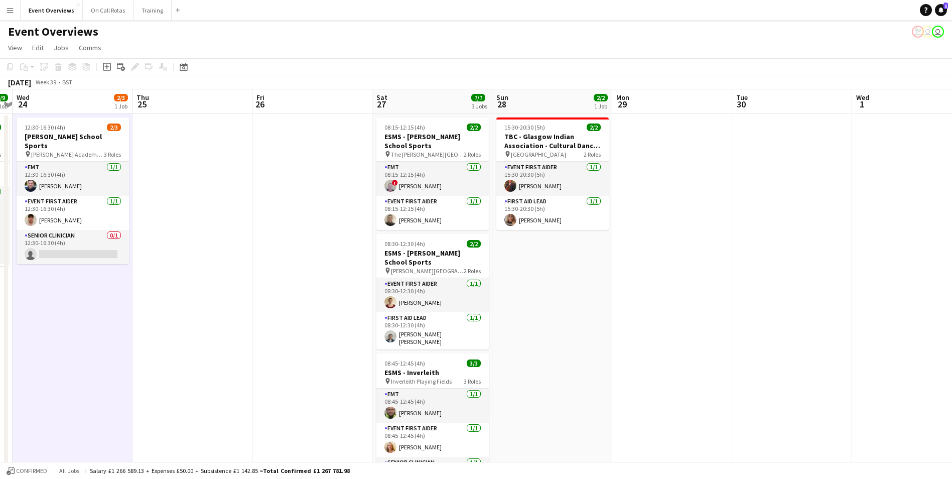
drag, startPoint x: 770, startPoint y: 241, endPoint x: 606, endPoint y: 257, distance: 165.3
click at [515, 221] on app-user-avatar at bounding box center [510, 220] width 12 height 12
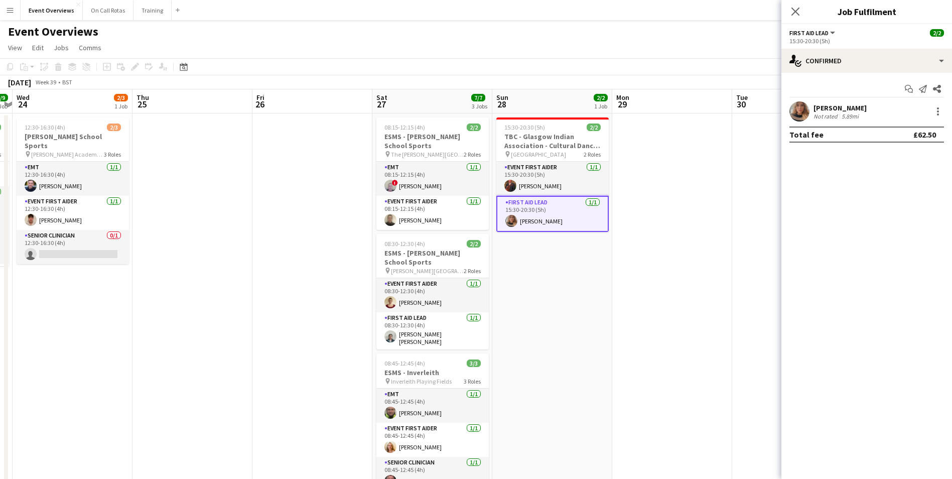
click at [793, 116] on app-user-avatar at bounding box center [799, 111] width 20 height 20
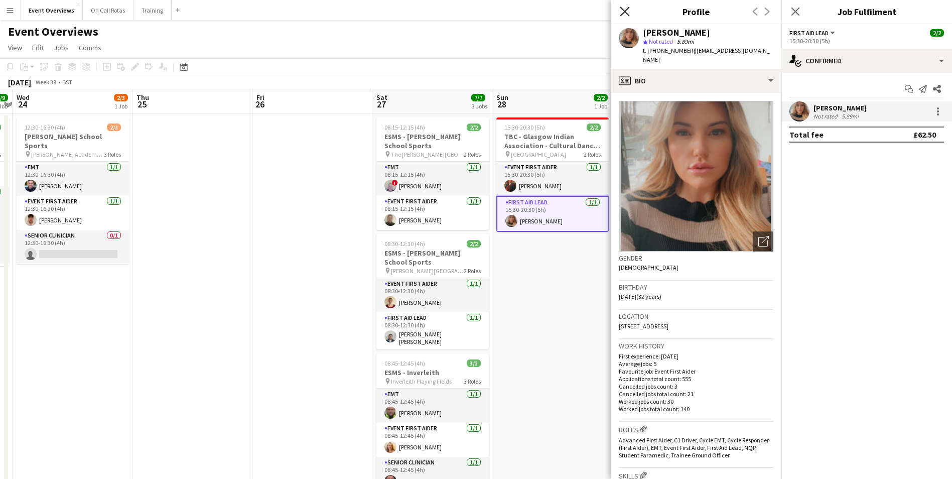
click at [623, 12] on icon "Close pop-in" at bounding box center [625, 12] width 10 height 10
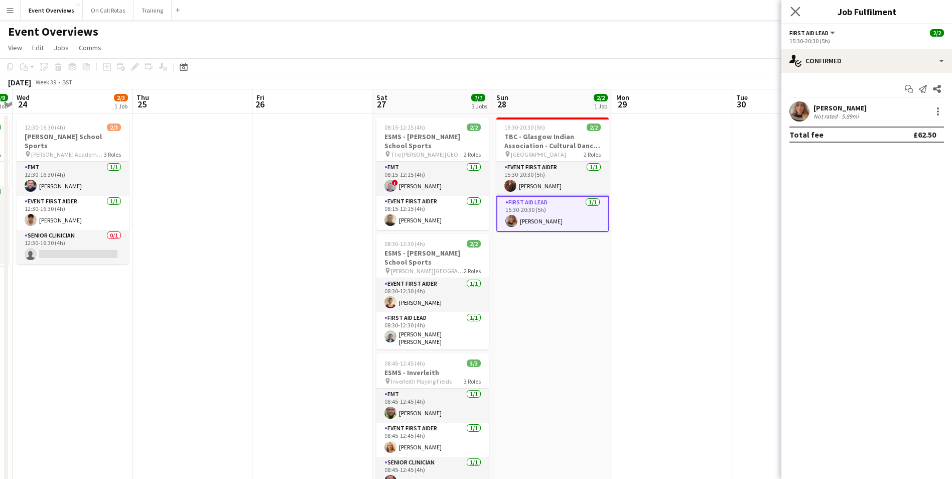
click at [794, 6] on app-icon "Close pop-in" at bounding box center [795, 12] width 15 height 15
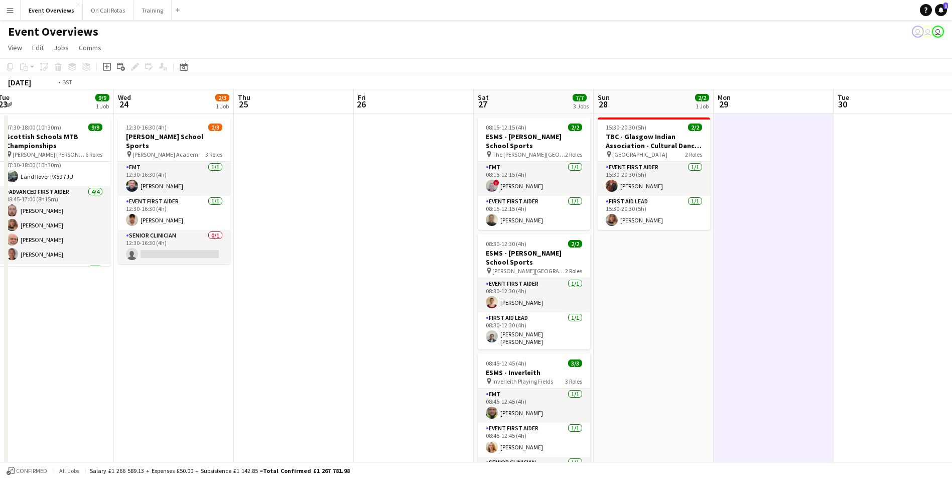
scroll to position [0, 228]
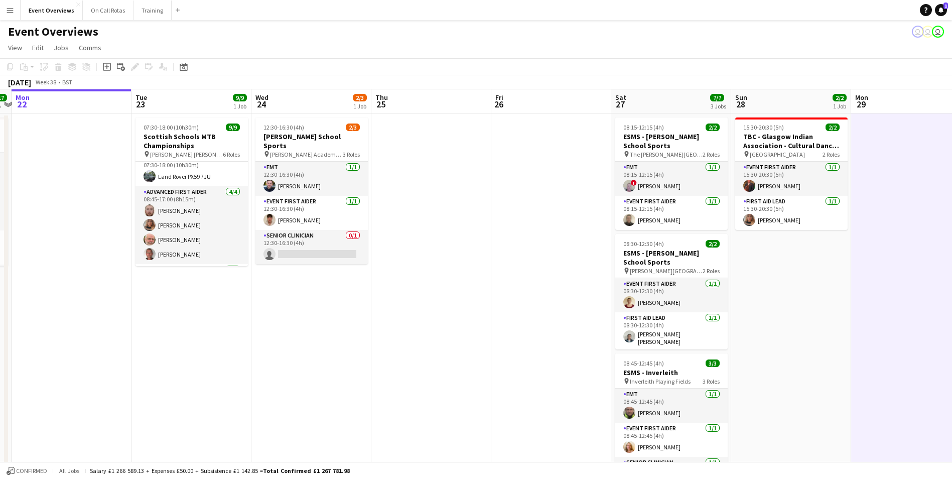
drag, startPoint x: 264, startPoint y: 221, endPoint x: 503, endPoint y: 218, distance: 238.8
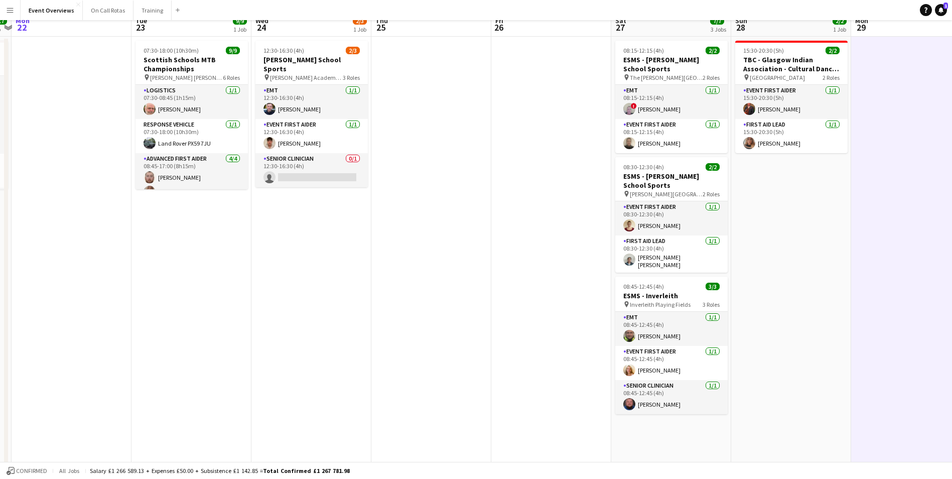
scroll to position [0, 0]
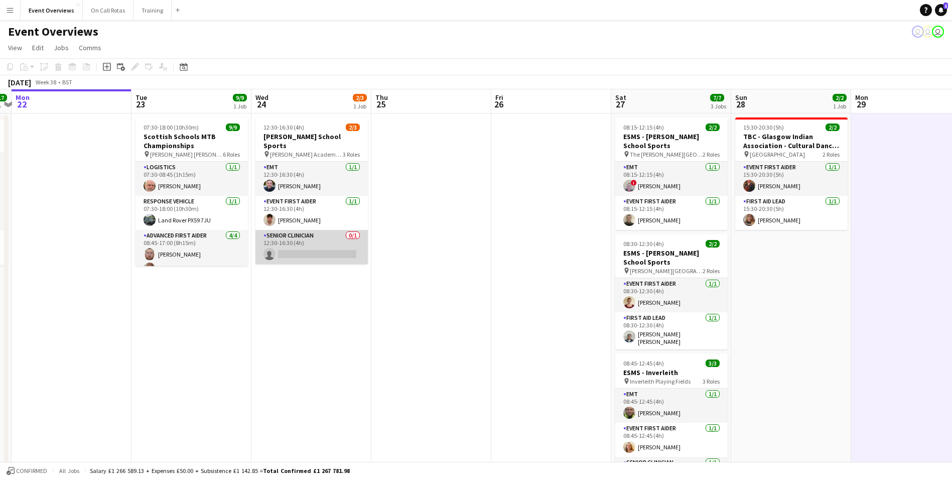
click at [286, 230] on app-card-role "Senior Clinician 0/1 12:30-16:30 (4h) single-neutral-actions" at bounding box center [311, 247] width 112 height 34
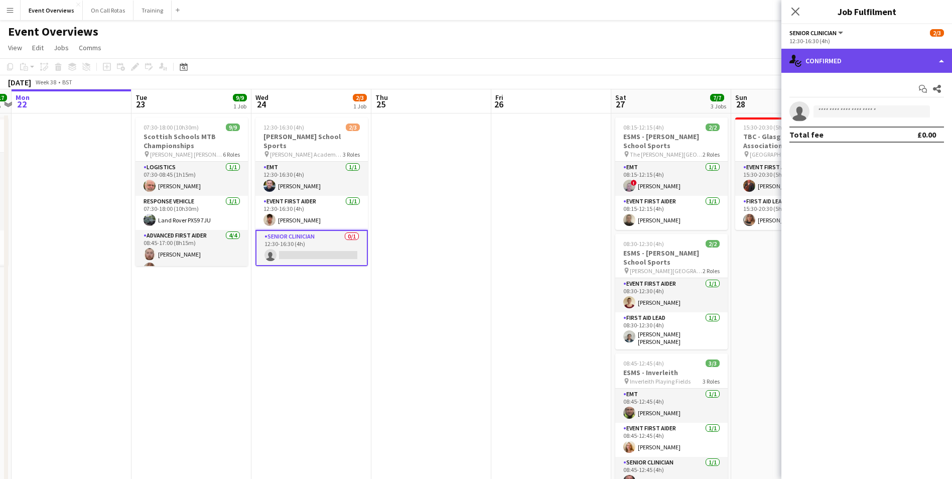
click at [884, 50] on div "single-neutral-actions-check-2 Confirmed" at bounding box center [866, 61] width 171 height 24
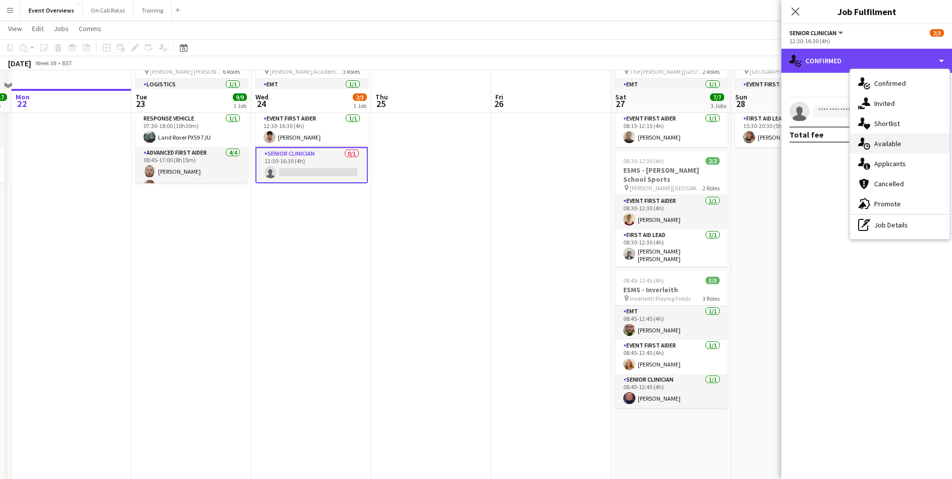
scroll to position [100, 0]
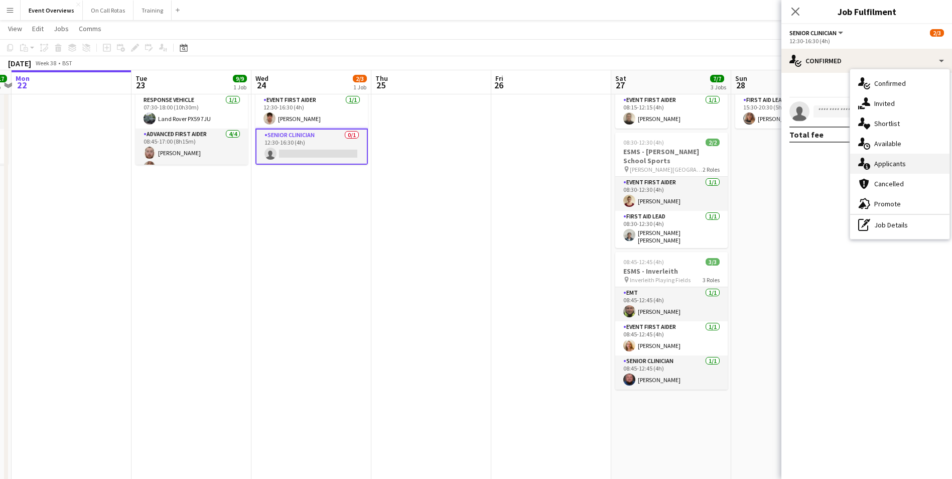
click at [890, 162] on span "Applicants" at bounding box center [890, 163] width 32 height 9
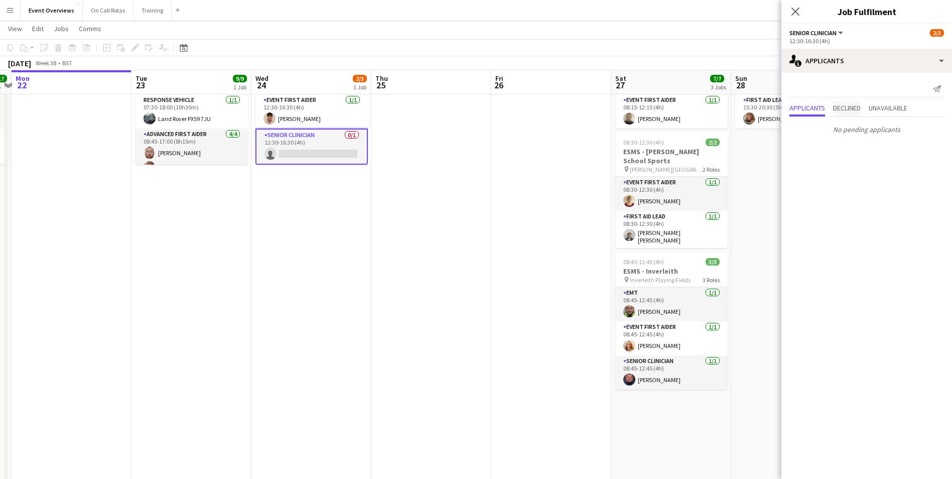
click at [858, 105] on span "Declined" at bounding box center [847, 107] width 28 height 7
click at [887, 87] on span "Unavailable" at bounding box center [887, 87] width 39 height 7
click at [799, 12] on icon "Close pop-in" at bounding box center [795, 12] width 10 height 10
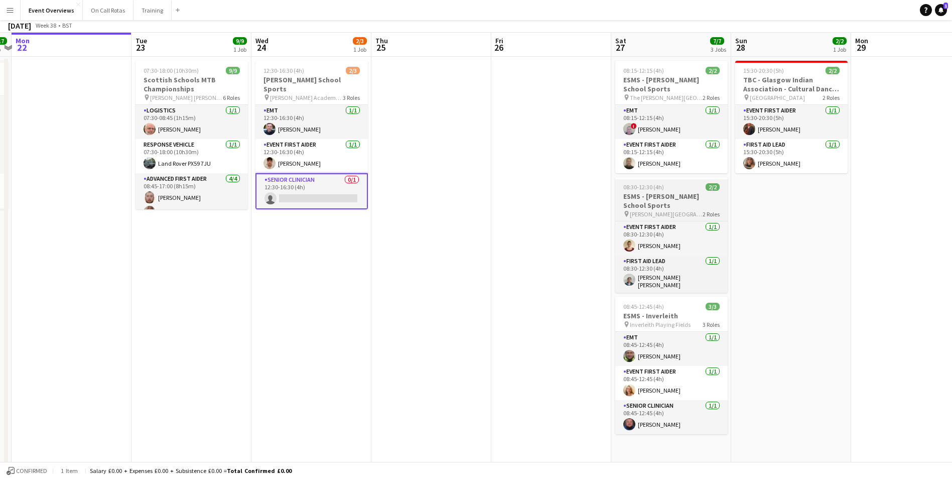
scroll to position [0, 0]
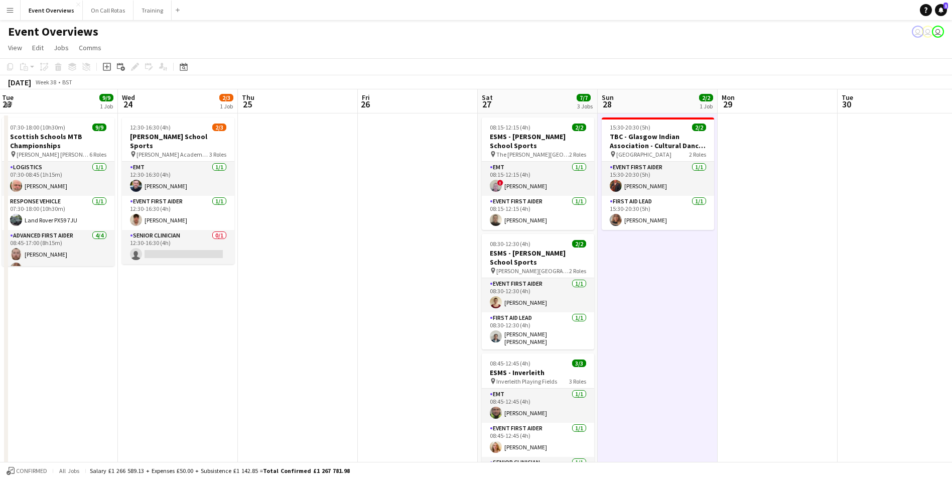
drag, startPoint x: 731, startPoint y: 254, endPoint x: 339, endPoint y: 173, distance: 400.2
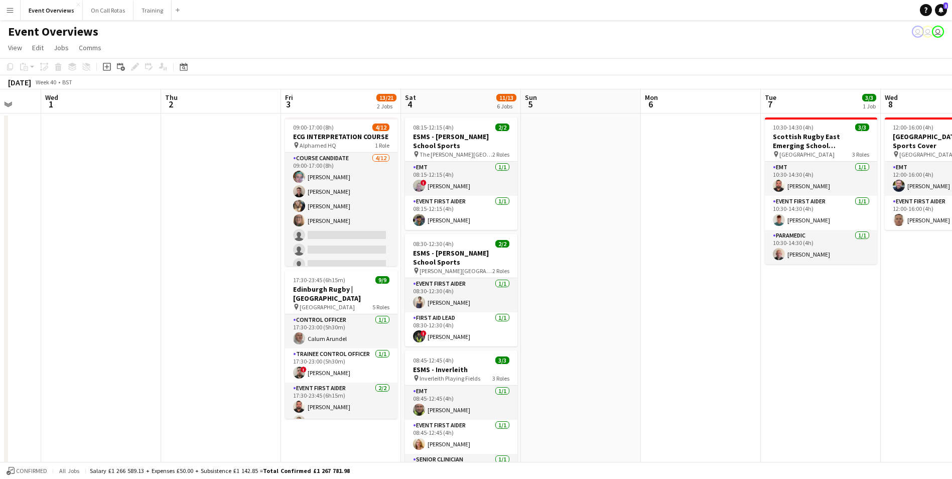
scroll to position [0, 246]
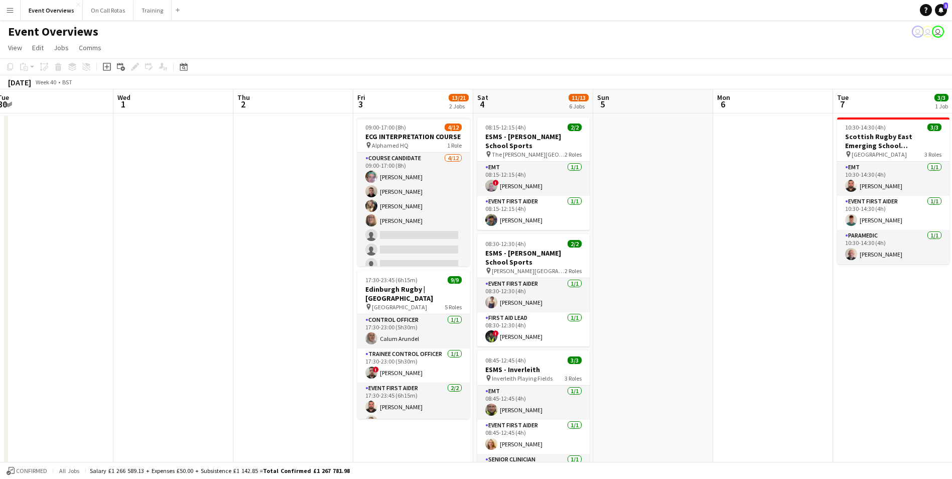
drag, startPoint x: 782, startPoint y: 156, endPoint x: 316, endPoint y: 99, distance: 469.6
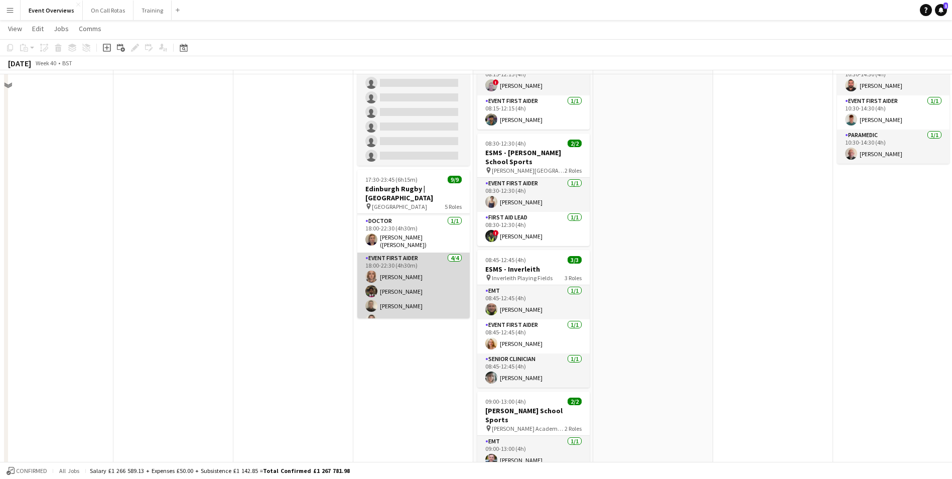
scroll to position [100, 0]
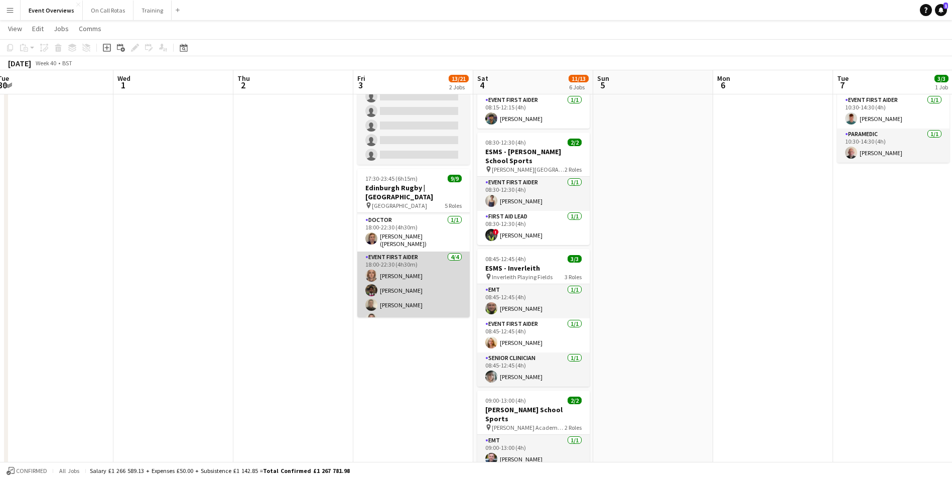
click at [374, 313] on app-user-avatar at bounding box center [371, 319] width 12 height 12
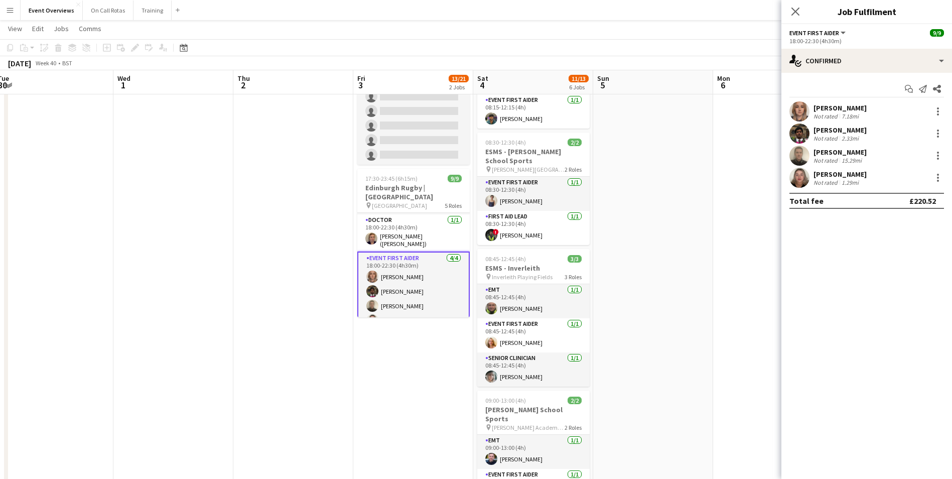
click at [795, 180] on app-user-avatar at bounding box center [799, 178] width 20 height 20
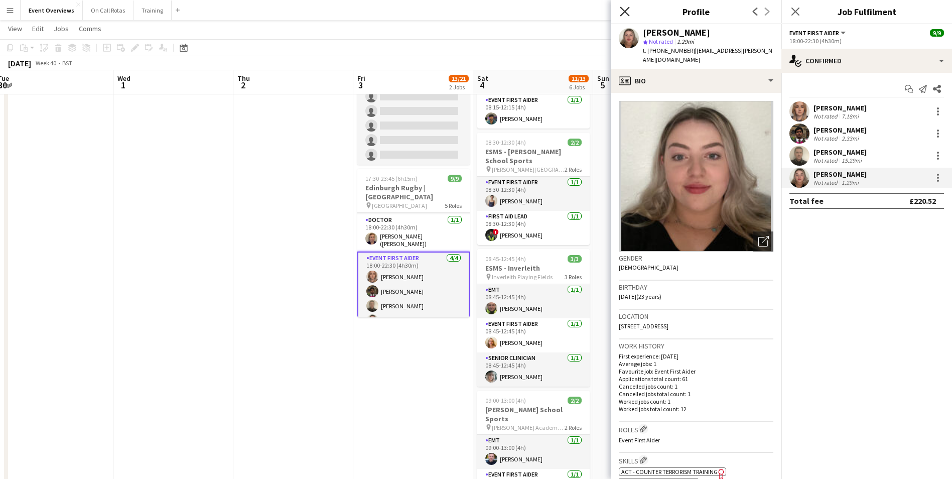
click at [621, 12] on icon "Close pop-in" at bounding box center [625, 12] width 10 height 10
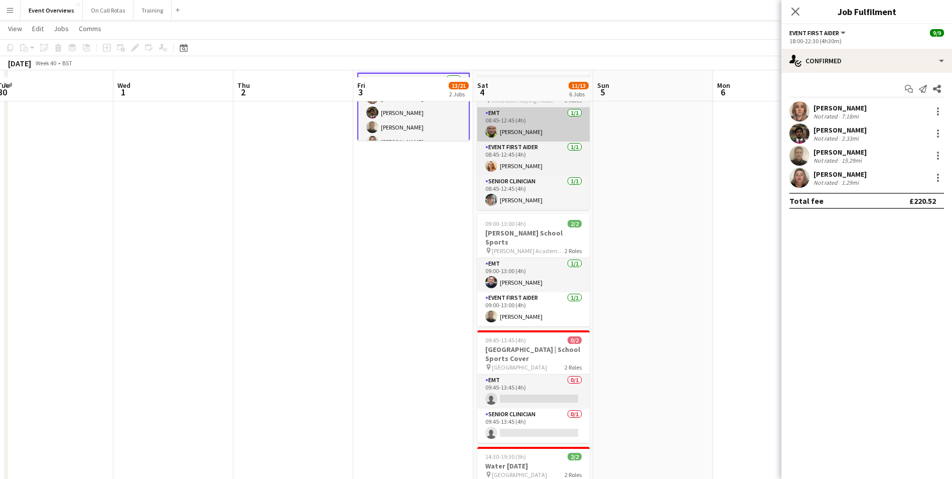
scroll to position [301, 0]
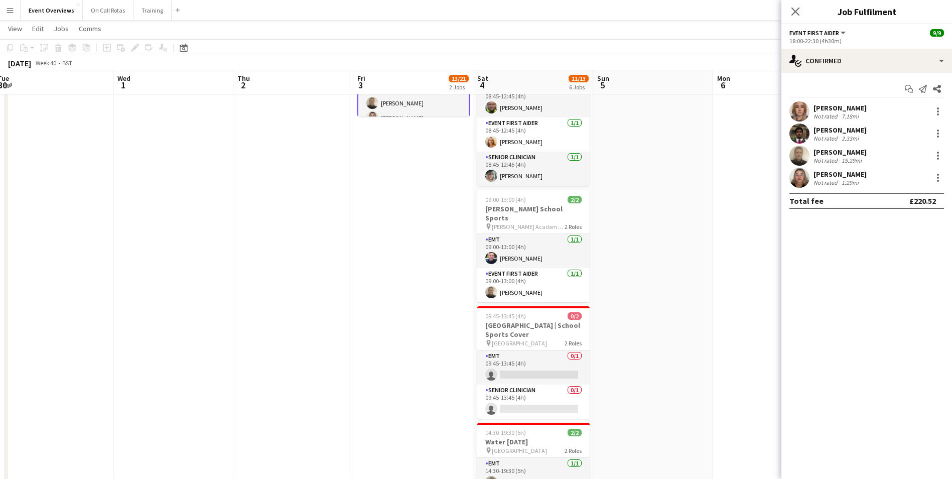
click at [647, 288] on app-date-cell at bounding box center [653, 216] width 120 height 810
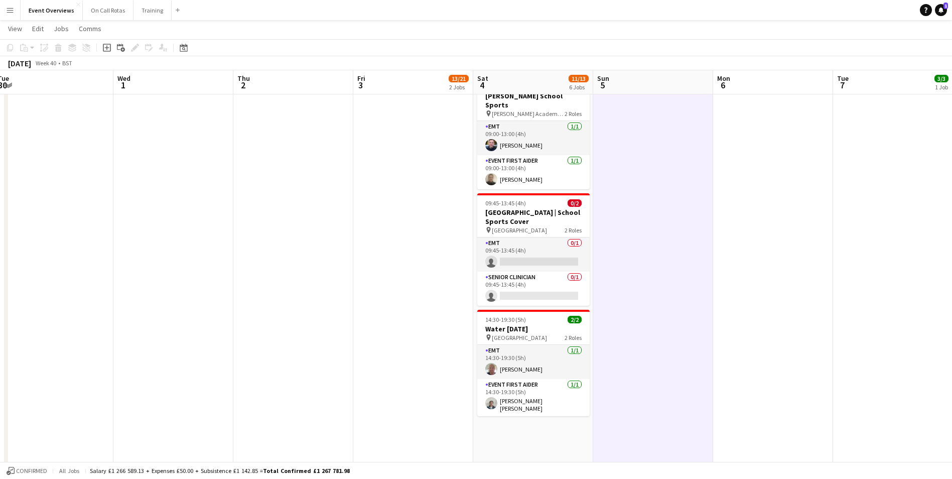
scroll to position [351, 0]
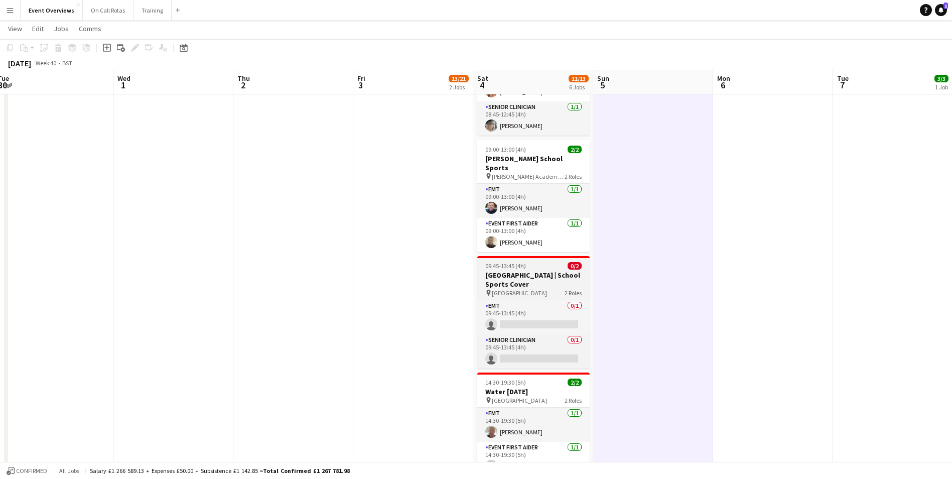
click at [531, 262] on div "09:45-13:45 (4h) 0/2" at bounding box center [533, 266] width 112 height 8
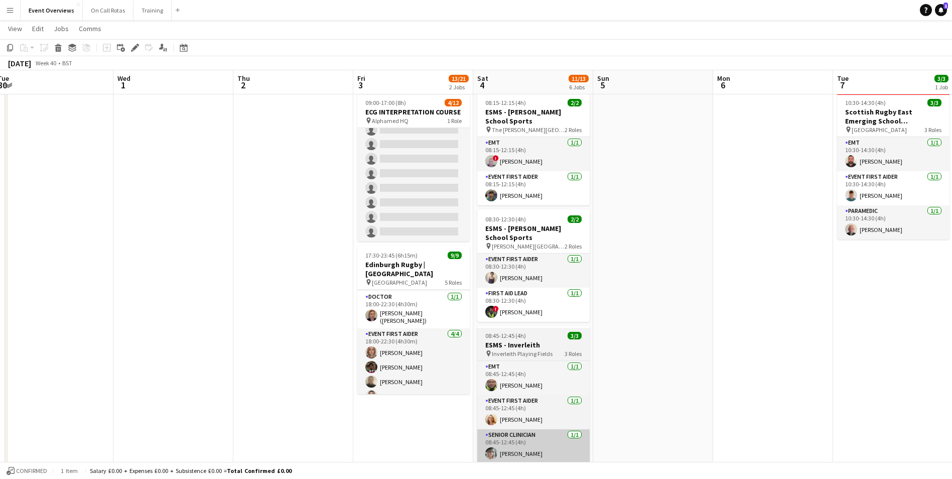
scroll to position [0, 0]
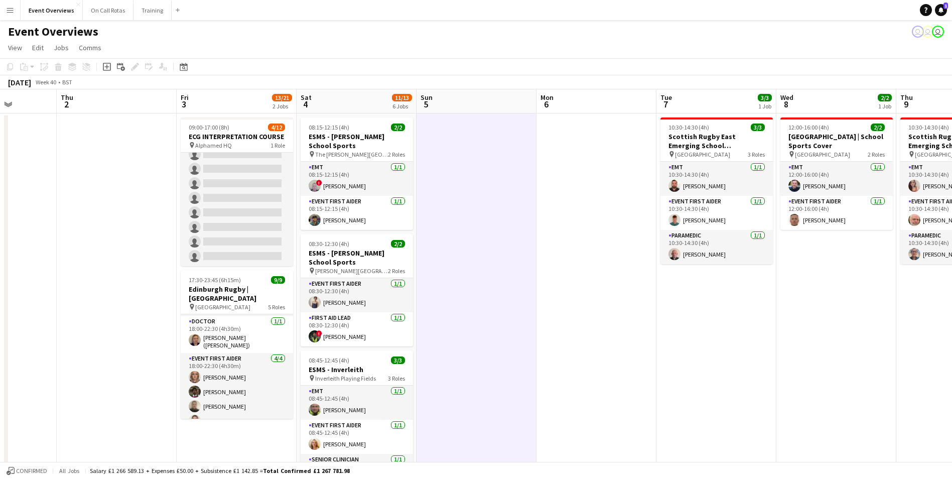
scroll to position [0, 313]
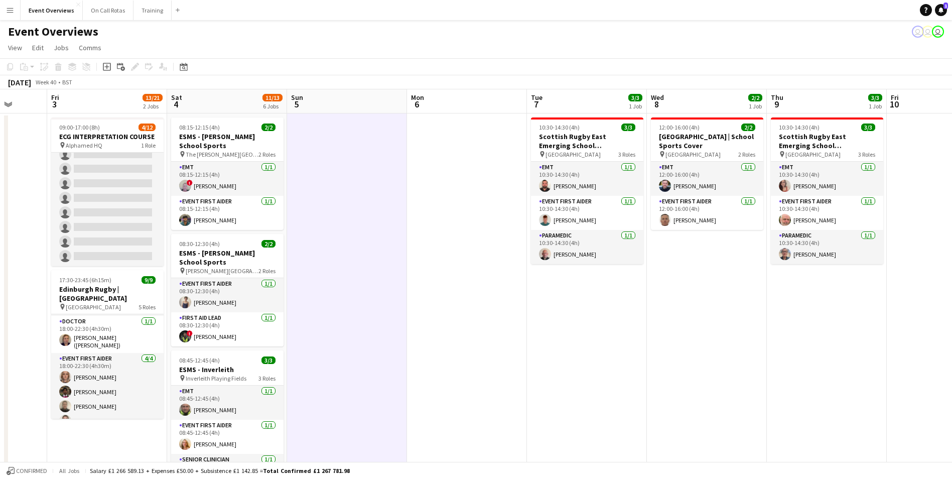
drag, startPoint x: 738, startPoint y: 239, endPoint x: 432, endPoint y: 209, distance: 307.5
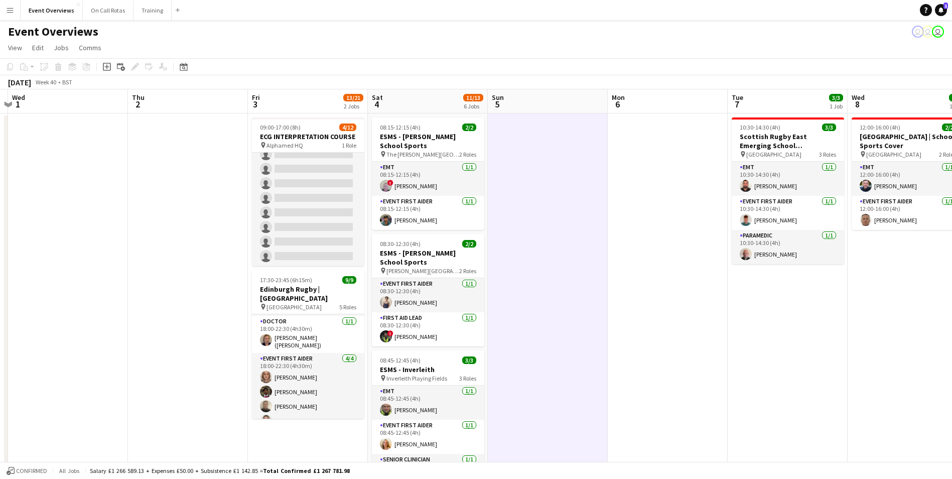
drag, startPoint x: 432, startPoint y: 209, endPoint x: 633, endPoint y: 216, distance: 200.8
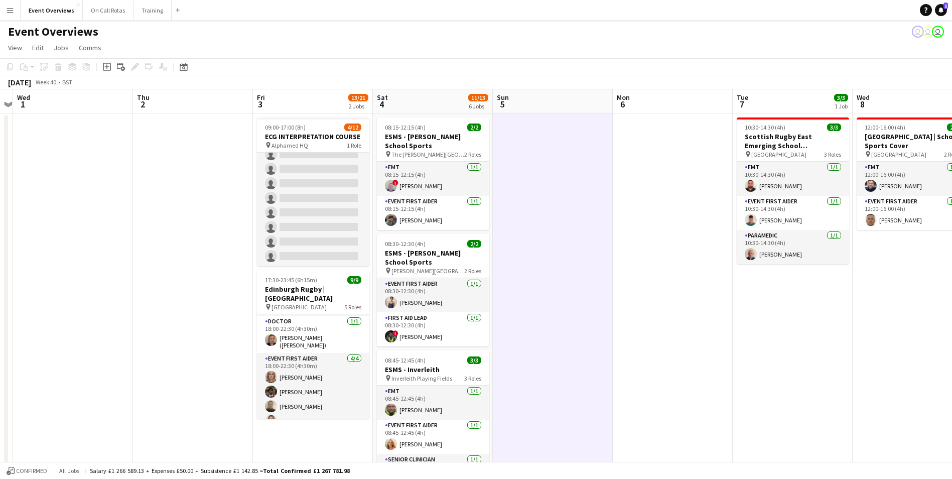
drag, startPoint x: 526, startPoint y: 212, endPoint x: 702, endPoint y: 217, distance: 175.7
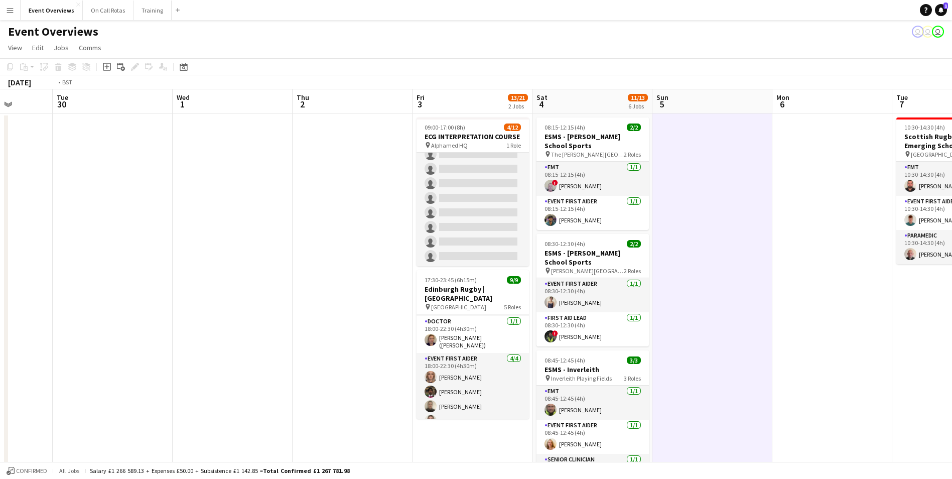
drag, startPoint x: 354, startPoint y: 210, endPoint x: 478, endPoint y: 186, distance: 126.7
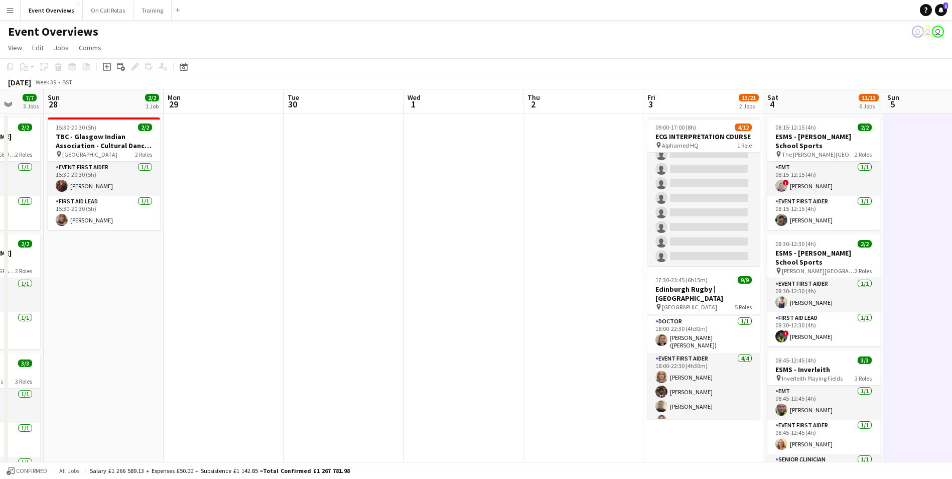
drag, startPoint x: 337, startPoint y: 187, endPoint x: 428, endPoint y: 201, distance: 91.9
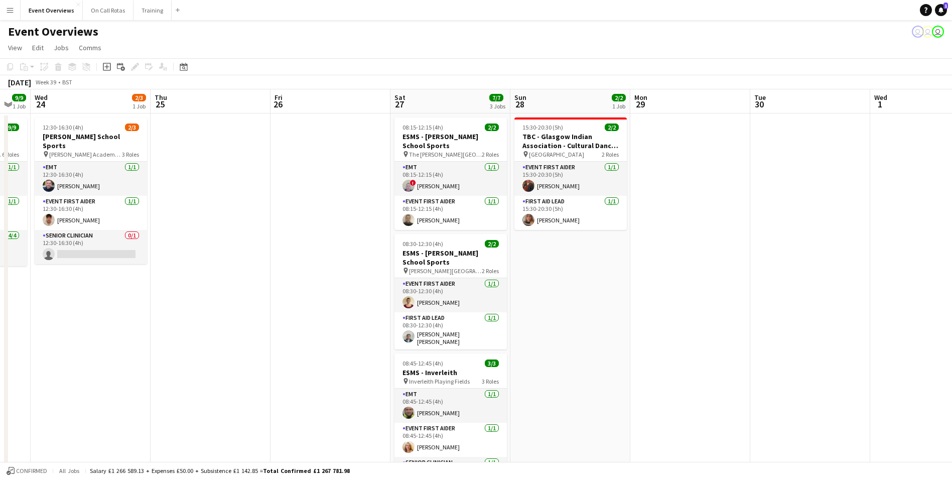
drag, startPoint x: 513, startPoint y: 205, endPoint x: 540, endPoint y: 205, distance: 27.1
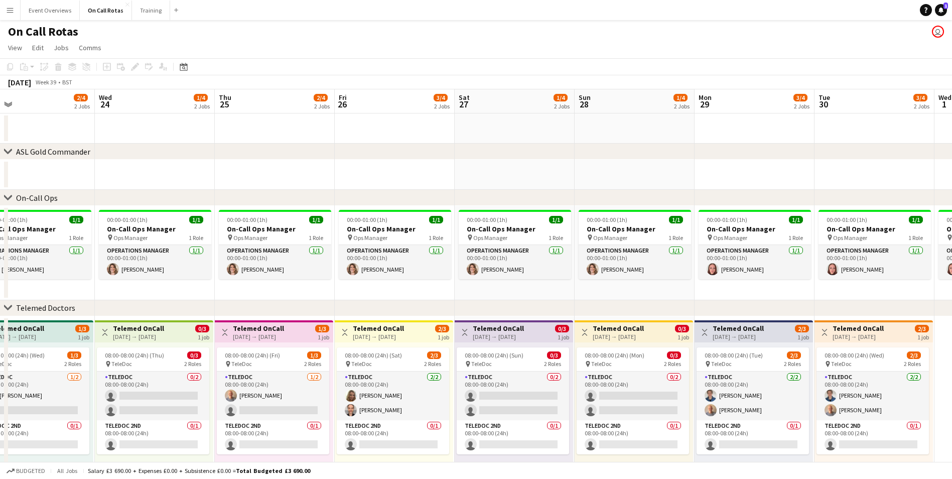
scroll to position [0, 253]
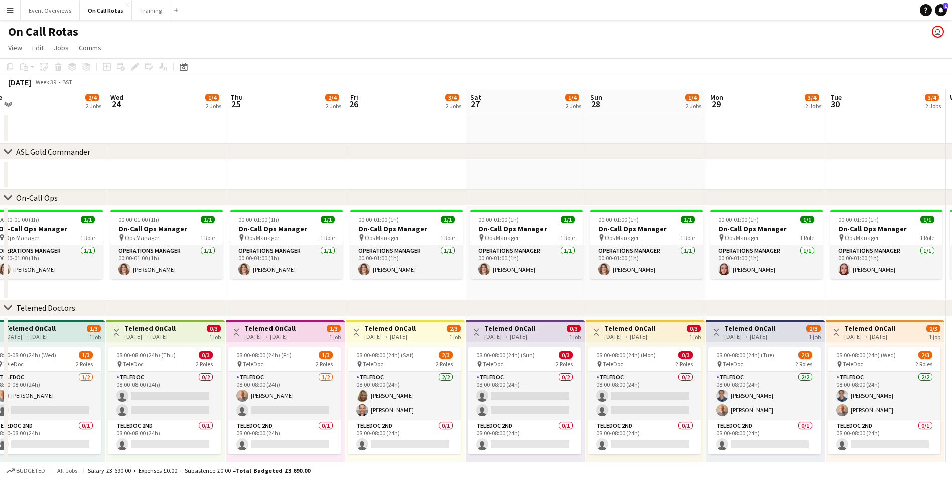
drag, startPoint x: 441, startPoint y: 202, endPoint x: 581, endPoint y: 236, distance: 145.1
click at [581, 236] on app-calendar-viewport "Sun 21 1/4 2 Jobs Mon 22 1/4 2 Jobs Tue 23 2/4 2 Jobs Wed 24 1/4 2 Jobs Thu 25 …" at bounding box center [476, 295] width 952 height 412
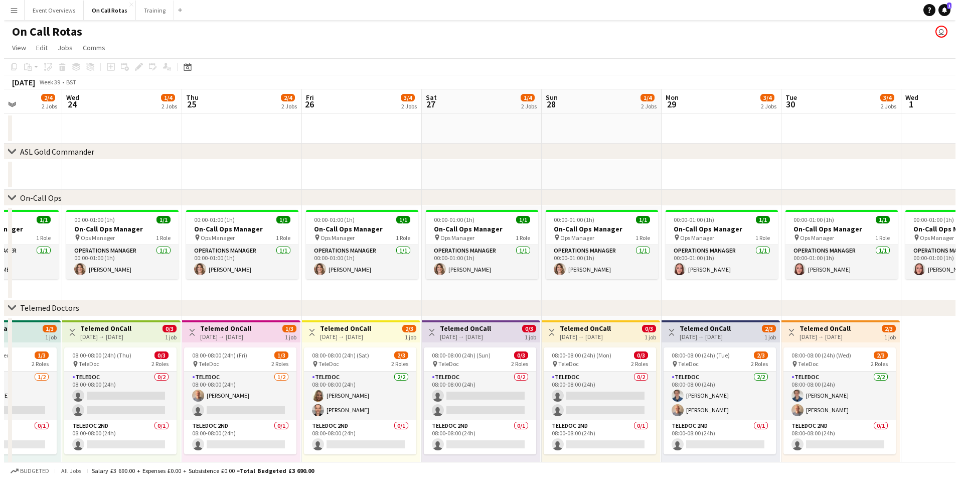
scroll to position [0, 384]
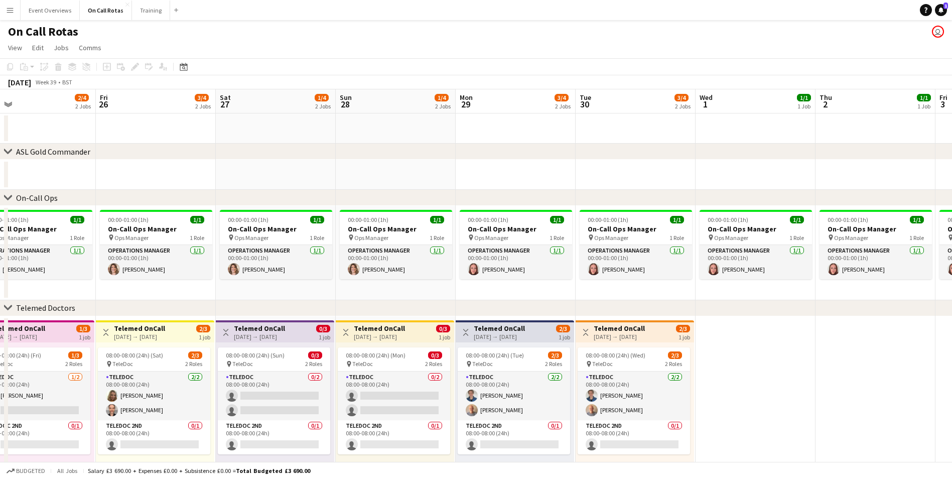
drag, startPoint x: 599, startPoint y: 130, endPoint x: 348, endPoint y: 130, distance: 250.4
click at [348, 130] on app-calendar-viewport "Mon 22 1/4 2 Jobs Tue 23 2/4 2 Jobs Wed 24 1/4 2 Jobs Thu 25 2/4 2 Jobs Fri 26 …" at bounding box center [476, 295] width 952 height 412
click at [64, 18] on button "Event Overviews Close" at bounding box center [50, 11] width 59 height 20
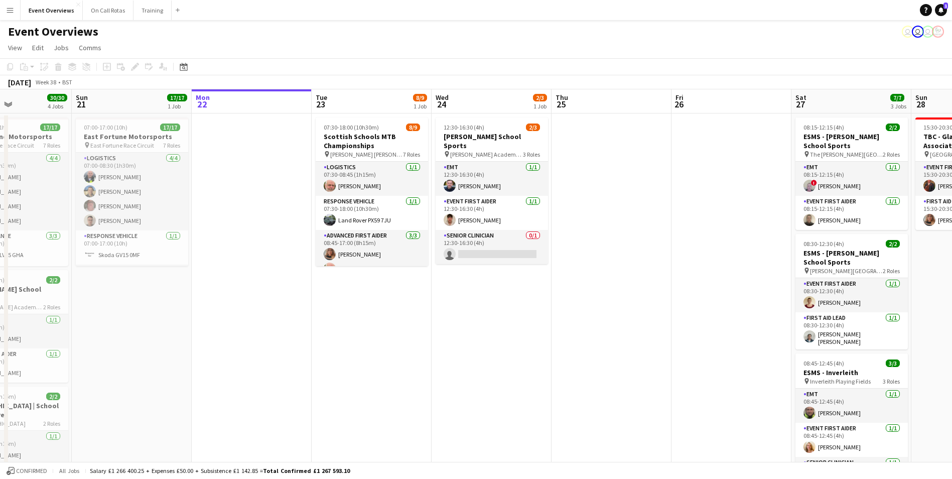
scroll to position [0, 251]
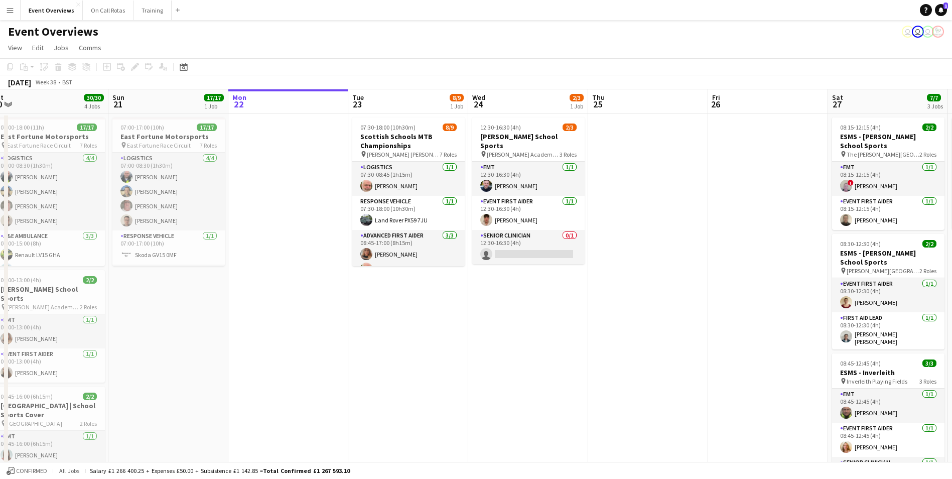
drag, startPoint x: 539, startPoint y: 284, endPoint x: 648, endPoint y: 255, distance: 112.6
click at [647, 255] on app-calendar-viewport "Thu 18 Fri 19 9/9 2 Jobs Sat 20 30/30 4 Jobs Sun 21 17/17 1 Job Mon 22 Tue 23 8…" at bounding box center [476, 380] width 952 height 583
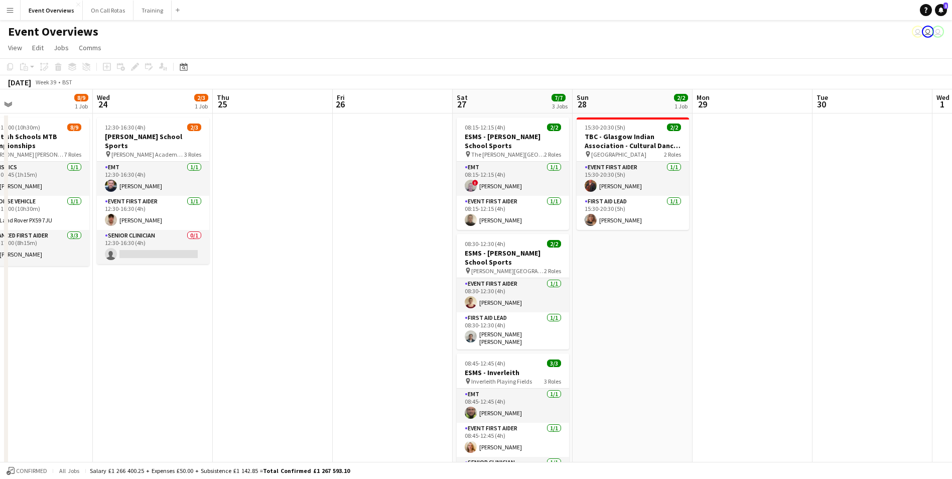
scroll to position [0, 317]
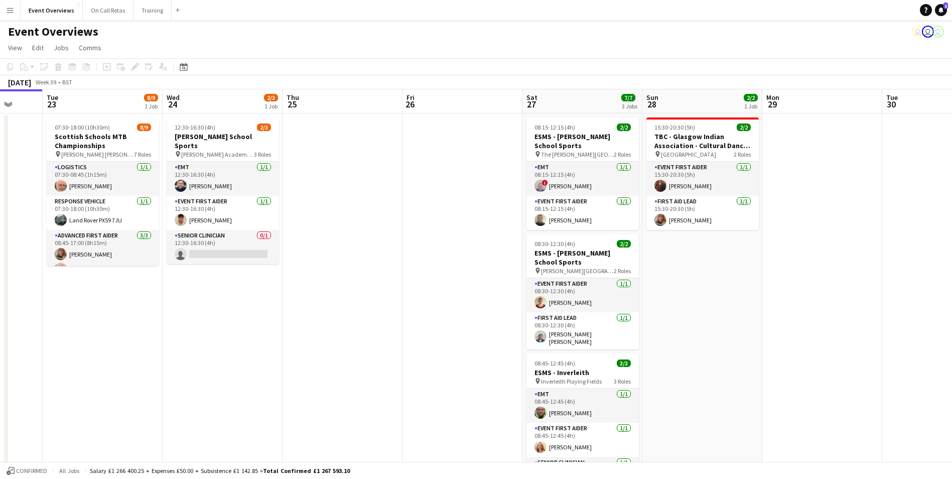
drag, startPoint x: 775, startPoint y: 207, endPoint x: 481, endPoint y: 207, distance: 294.0
click at [481, 207] on app-calendar-viewport "Sat 20 30/30 4 Jobs Sun 21 17/17 1 Job Mon 22 Tue 23 8/9 1 Job Wed 24 2/3 1 Job…" at bounding box center [476, 380] width 952 height 583
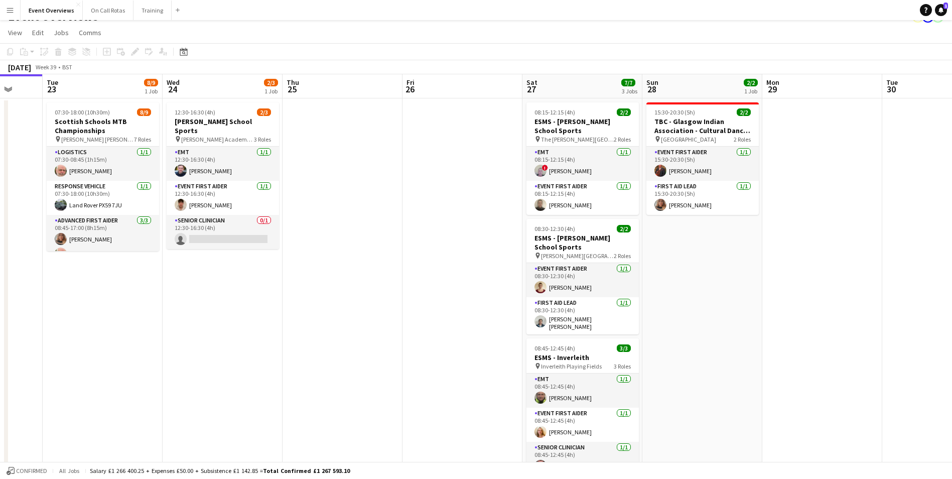
scroll to position [0, 0]
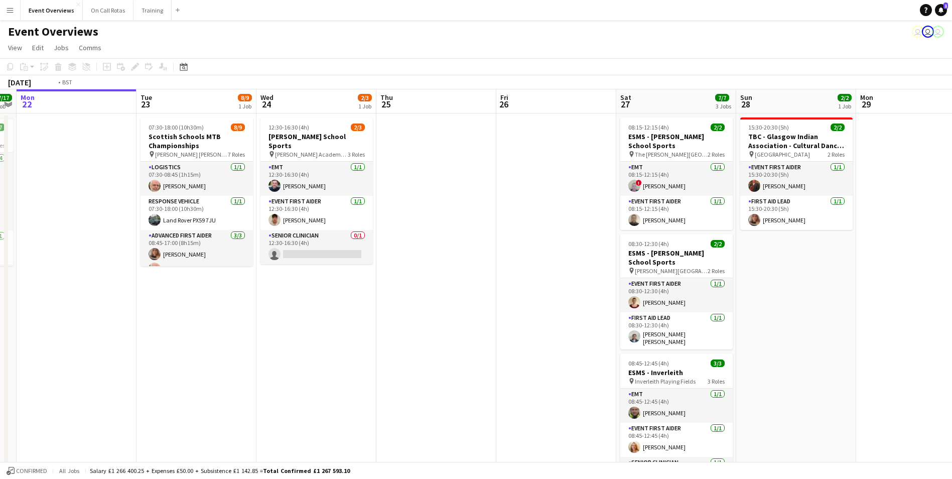
drag, startPoint x: 408, startPoint y: 198, endPoint x: 626, endPoint y: 160, distance: 221.0
click at [626, 160] on app-calendar-viewport "Sat 20 30/30 4 Jobs Sun 21 17/17 1 Job Mon 22 Tue 23 8/9 1 Job Wed 24 2/3 1 Job…" at bounding box center [476, 380] width 952 height 583
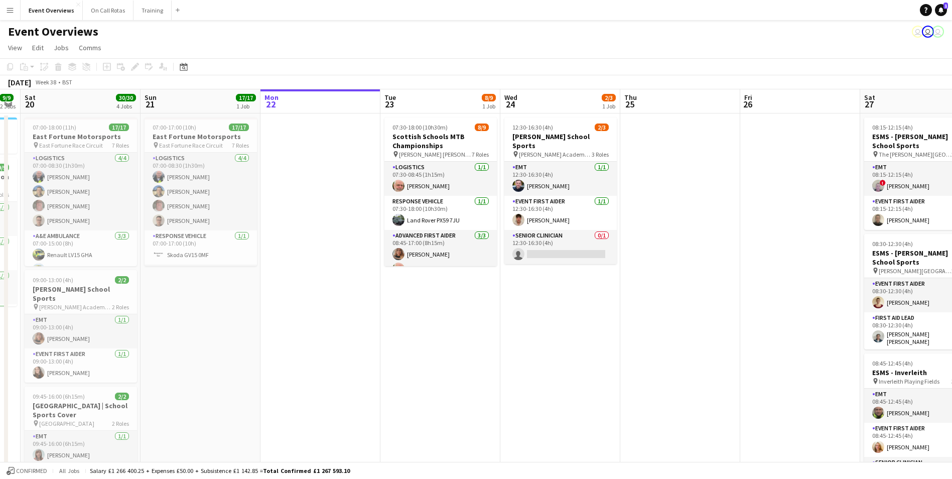
scroll to position [0, 279]
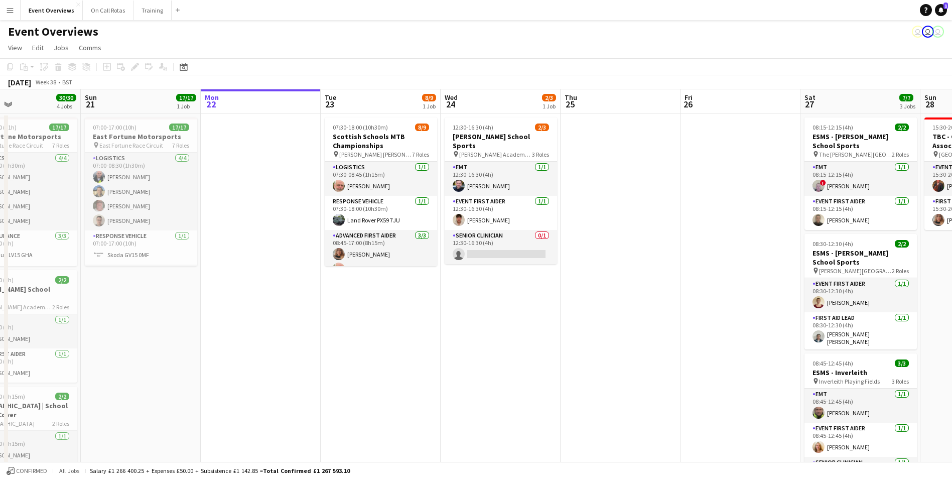
drag, startPoint x: 174, startPoint y: 163, endPoint x: 234, endPoint y: 157, distance: 60.5
click at [234, 157] on app-calendar-viewport "Thu 18 Fri 19 9/9 2 Jobs Sat 20 30/30 4 Jobs Sun 21 17/17 1 Job Mon 22 Tue 23 8…" at bounding box center [476, 380] width 952 height 583
click at [398, 268] on app-date-cell "07:30-18:00 (10h30m) 8/9 Scottish Schools MTB Championships pin Comrie Croft 7 …" at bounding box center [381, 392] width 120 height 559
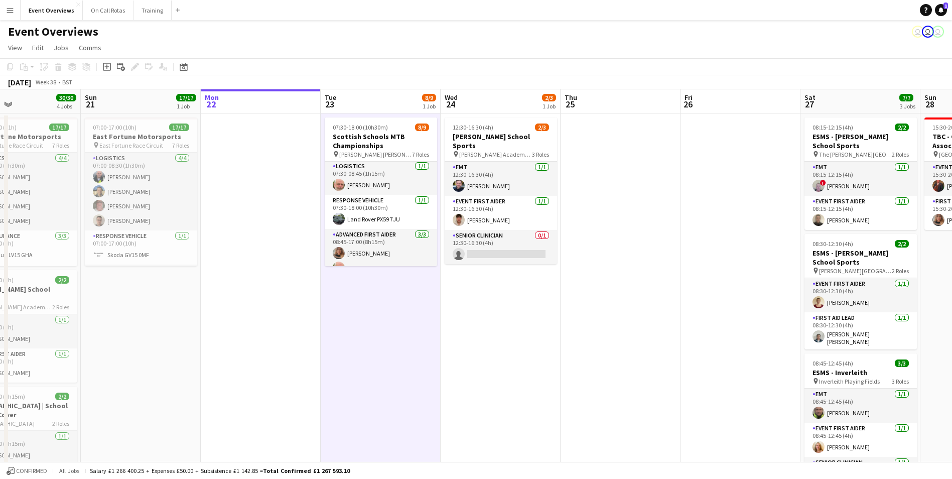
scroll to position [0, 0]
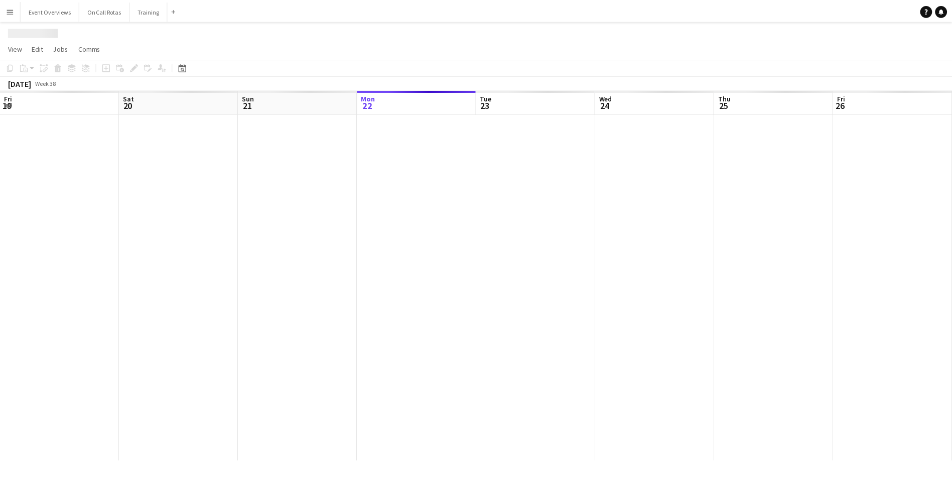
scroll to position [0, 240]
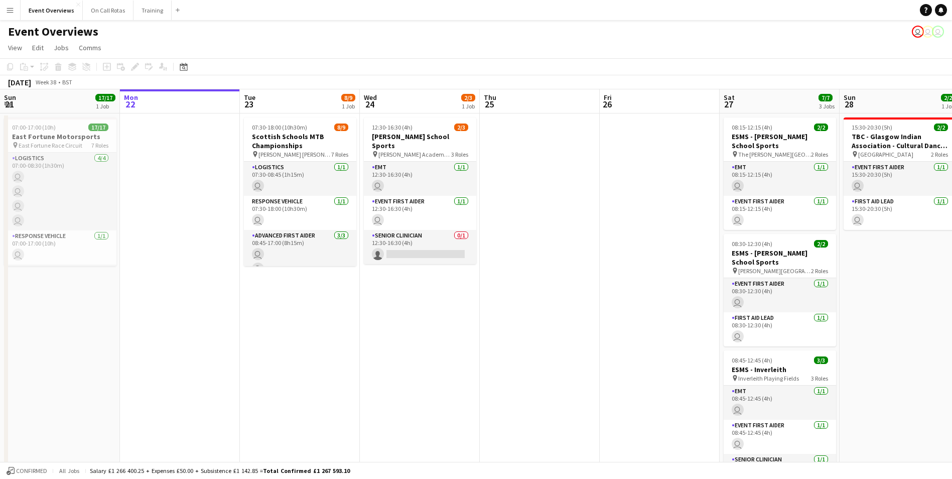
click at [9, 13] on app-icon "Menu" at bounding box center [10, 10] width 8 height 8
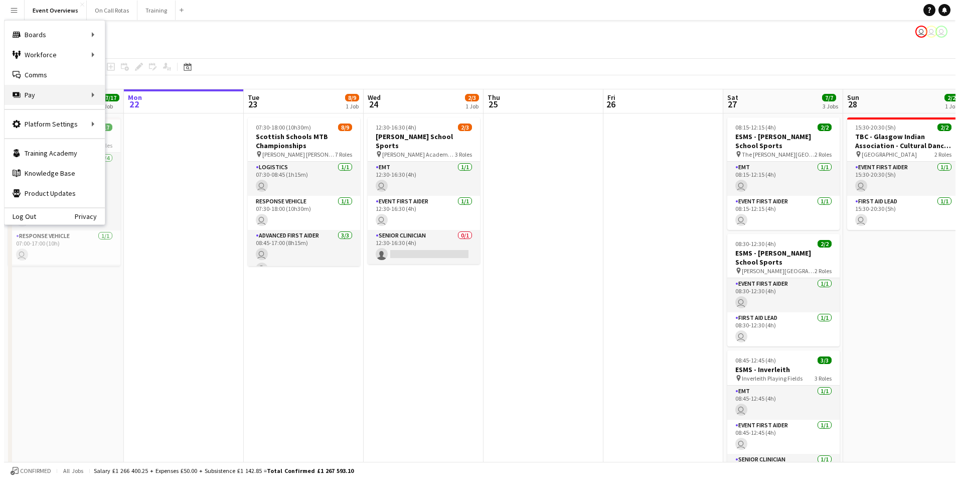
scroll to position [0, 0]
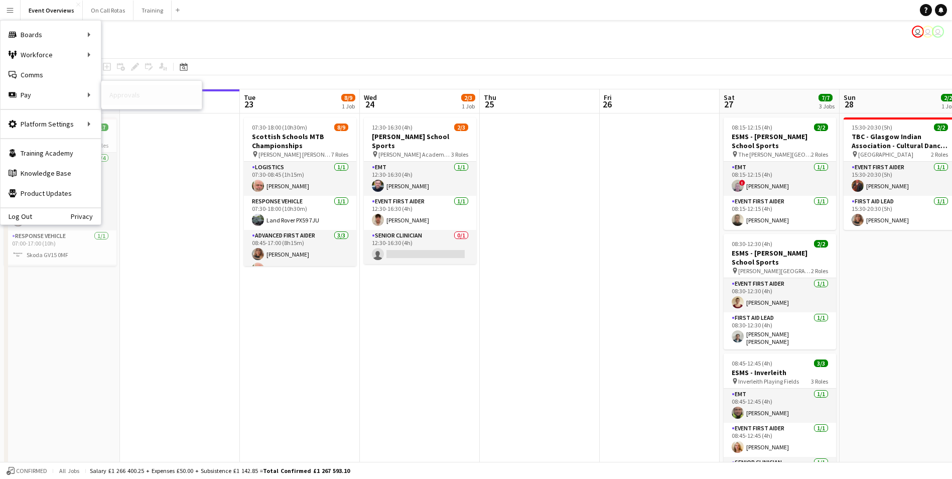
click at [105, 98] on link "Approvals" at bounding box center [151, 95] width 100 height 20
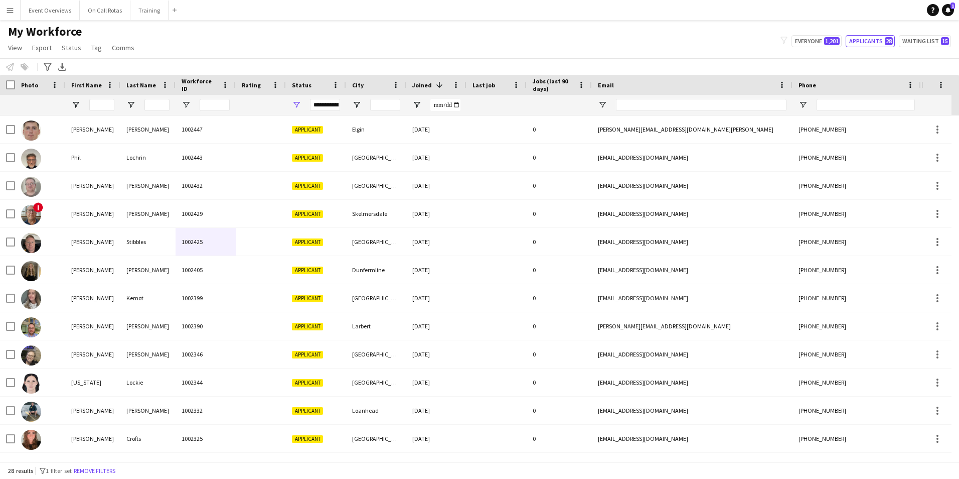
drag, startPoint x: 317, startPoint y: 104, endPoint x: 316, endPoint y: 110, distance: 6.1
click at [317, 104] on div "**********" at bounding box center [325, 105] width 30 height 12
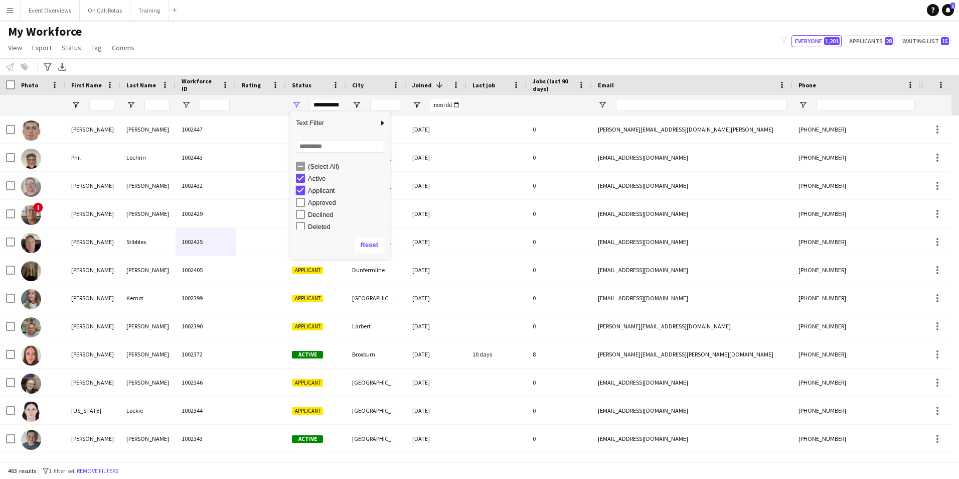
type input "**********"
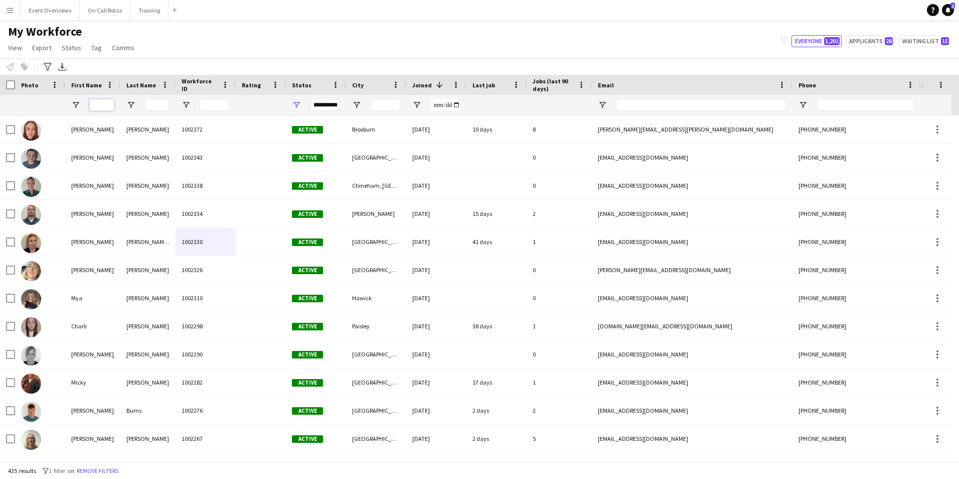
click at [104, 109] on input "First Name Filter Input" at bounding box center [101, 105] width 25 height 12
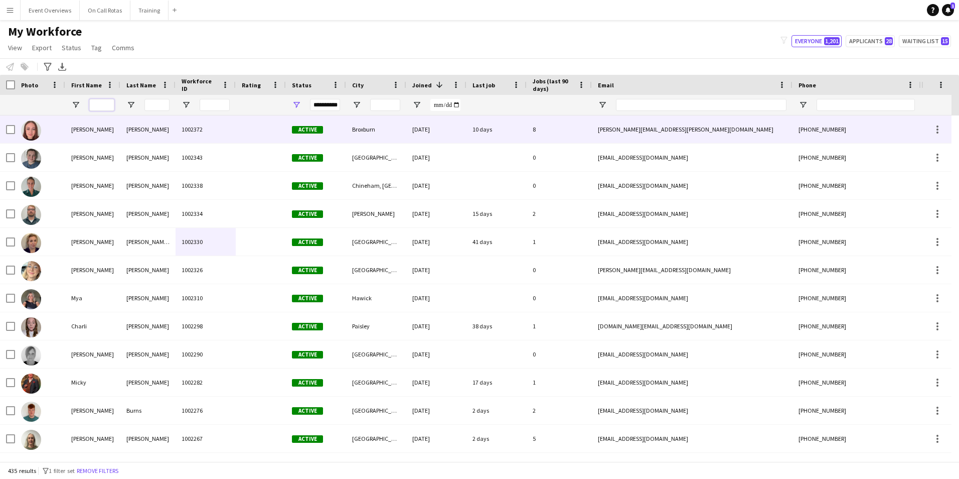
type input "*"
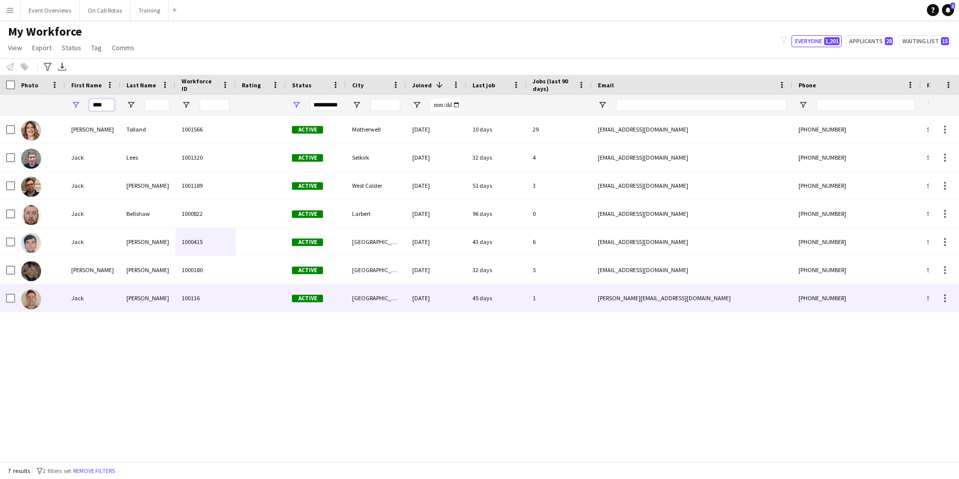
type input "****"
click at [91, 296] on div "Jack" at bounding box center [92, 298] width 55 height 28
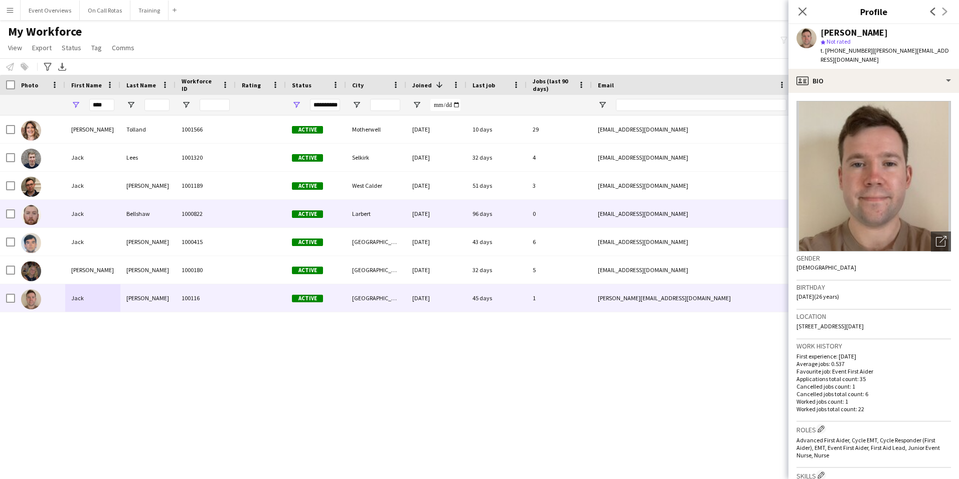
click at [408, 206] on div "[DATE]" at bounding box center [436, 214] width 60 height 28
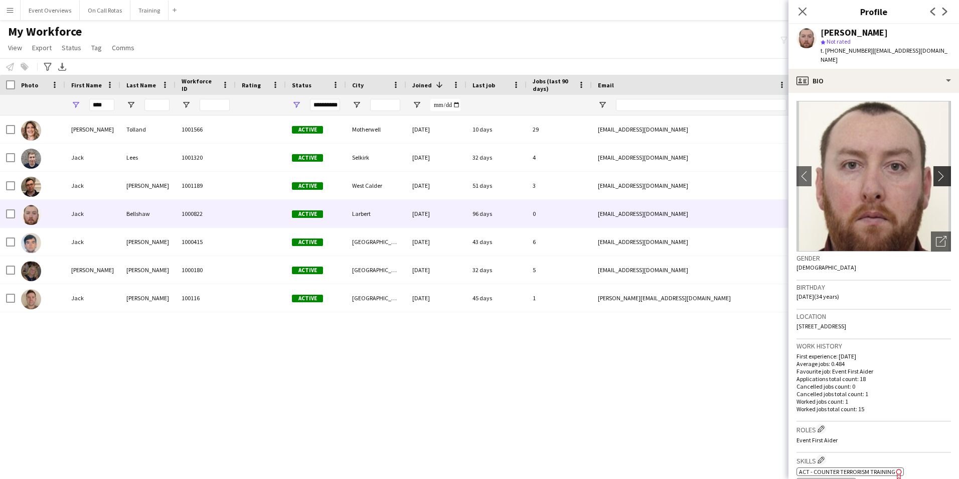
click at [941, 171] on app-icon "chevron-right" at bounding box center [944, 176] width 16 height 11
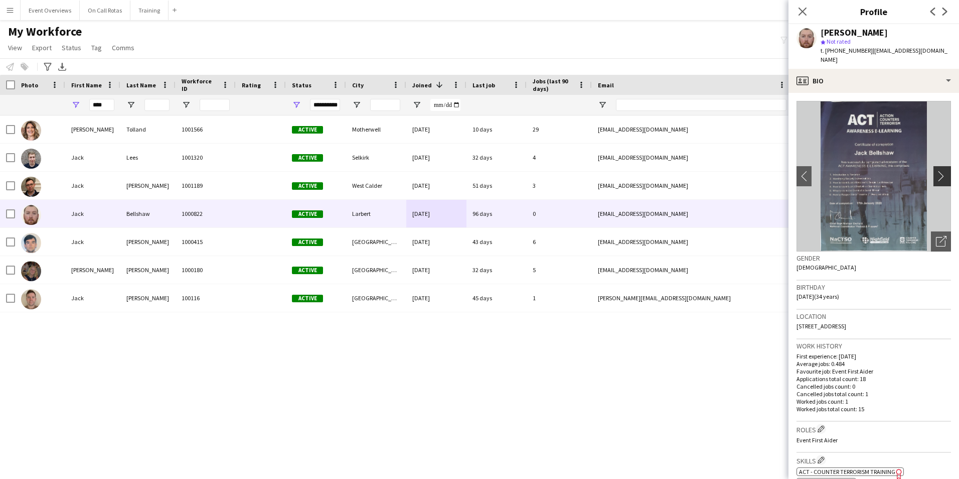
click at [941, 171] on app-icon "chevron-right" at bounding box center [944, 176] width 16 height 11
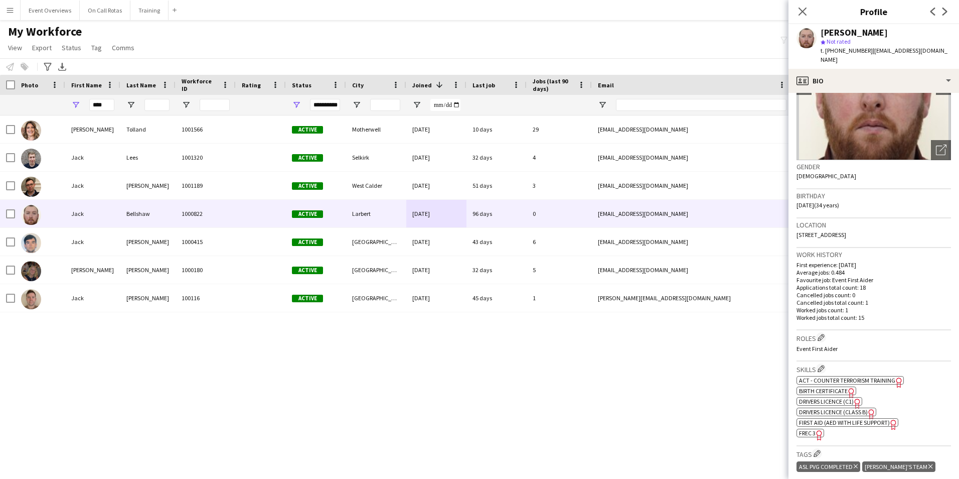
scroll to position [251, 0]
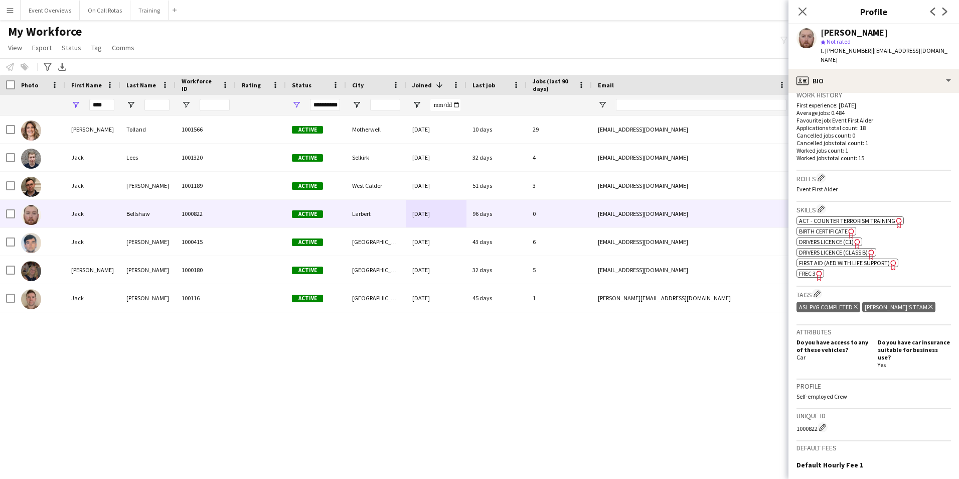
click at [801, 269] on span "FREC 3" at bounding box center [807, 273] width 17 height 8
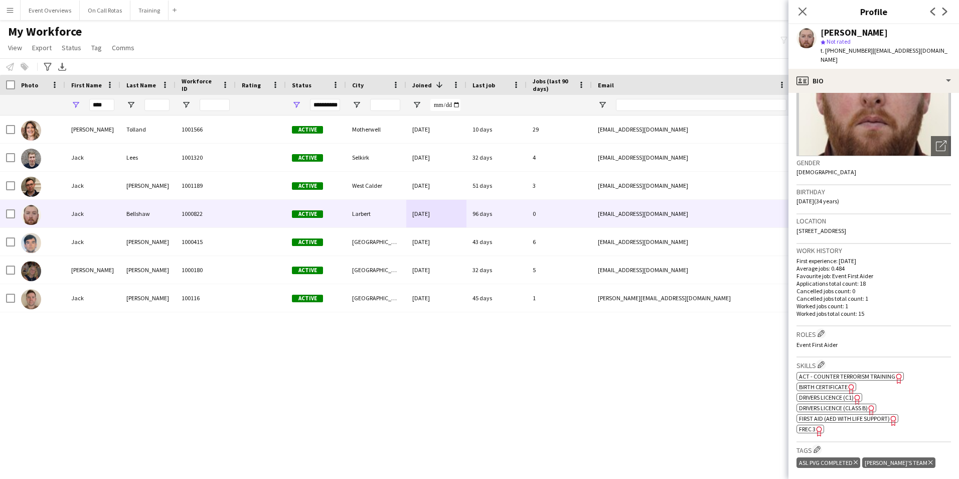
scroll to position [0, 0]
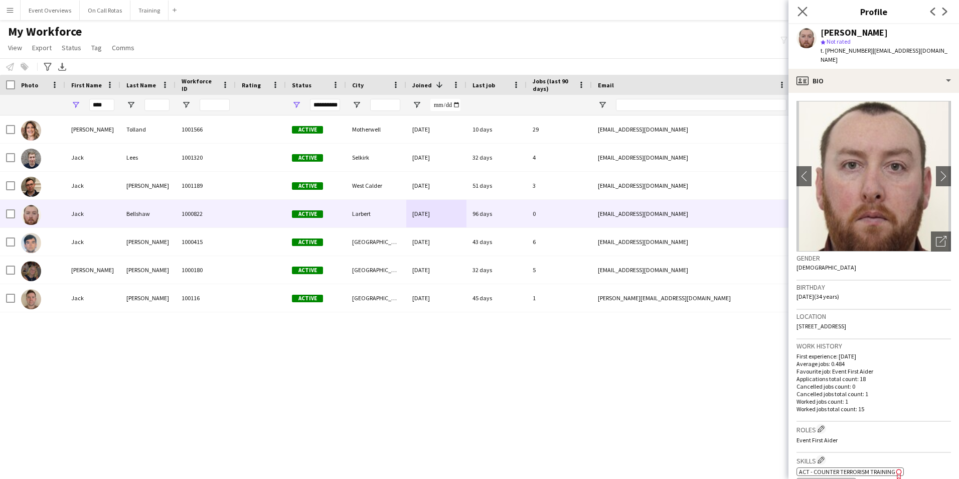
click at [802, 17] on app-icon "Close pop-in" at bounding box center [803, 12] width 15 height 15
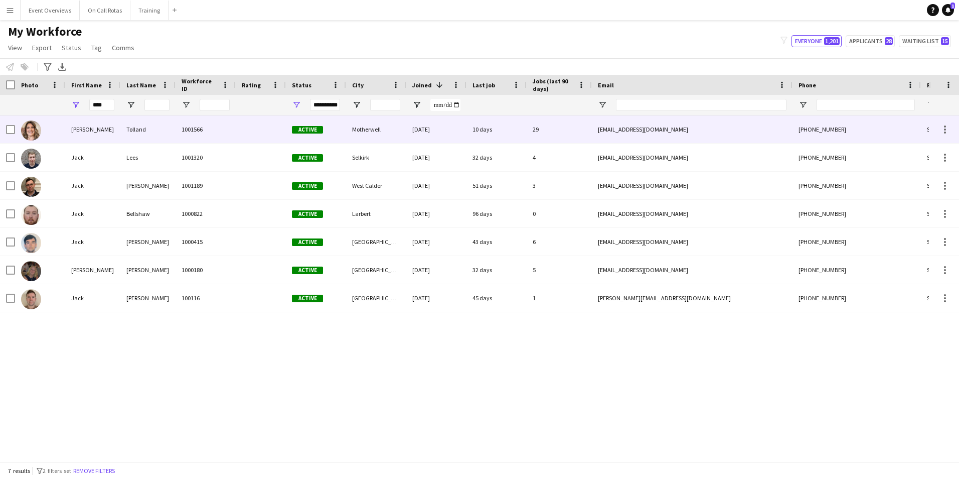
click at [152, 130] on div "Tolland" at bounding box center [147, 129] width 55 height 28
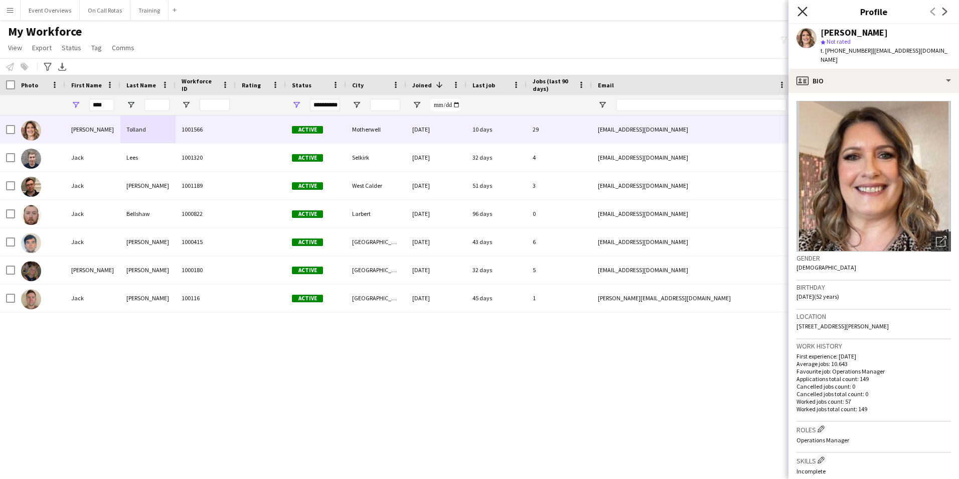
click at [802, 13] on icon at bounding box center [803, 12] width 10 height 10
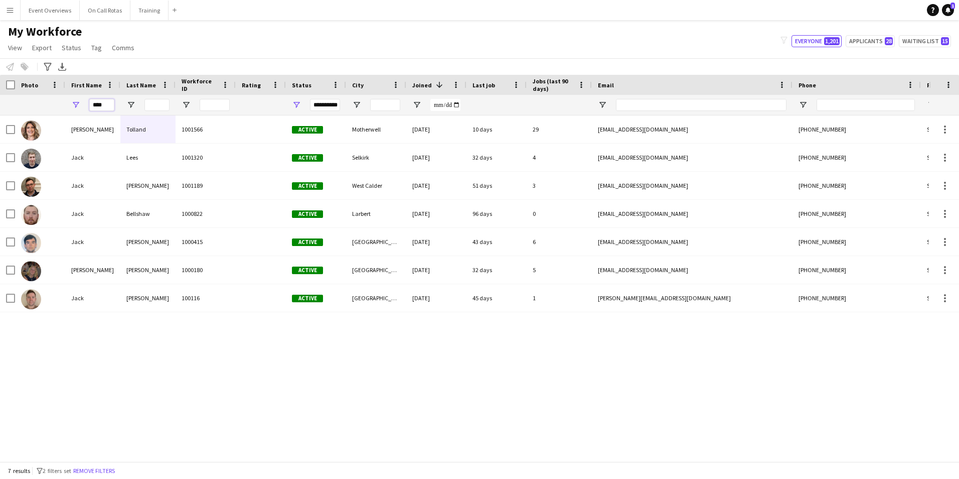
drag, startPoint x: 106, startPoint y: 103, endPoint x: 78, endPoint y: 104, distance: 28.6
click at [78, 104] on div "****" at bounding box center [92, 105] width 55 height 20
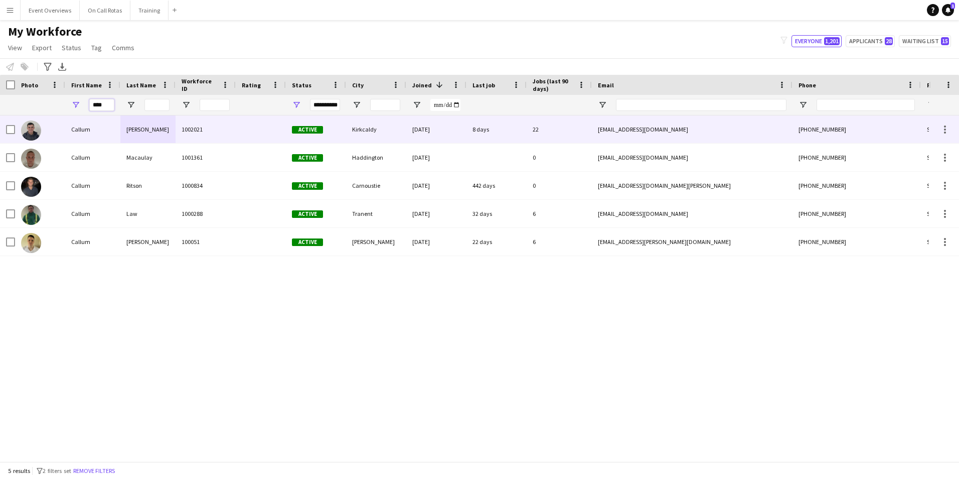
type input "****"
drag, startPoint x: 79, startPoint y: 113, endPoint x: 81, endPoint y: 124, distance: 11.3
click at [81, 124] on div "Callum" at bounding box center [92, 129] width 55 height 28
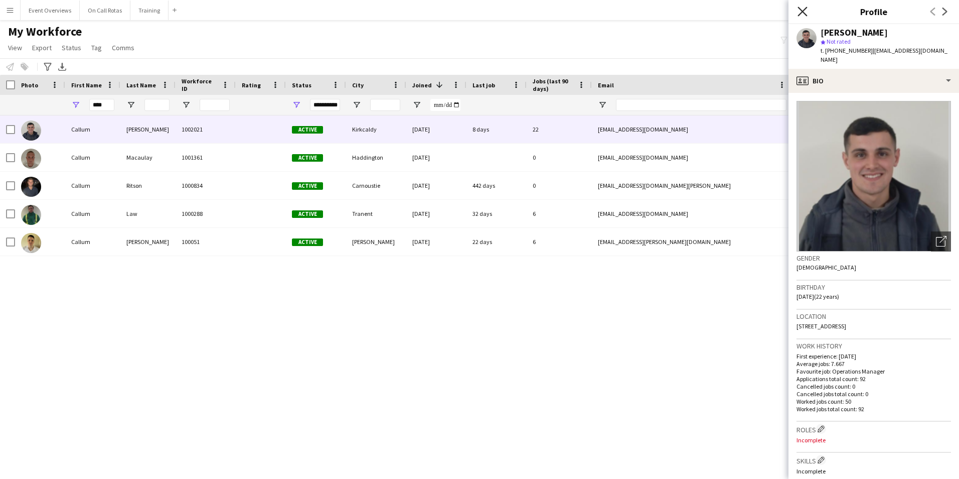
click at [802, 15] on icon "Close pop-in" at bounding box center [803, 12] width 10 height 10
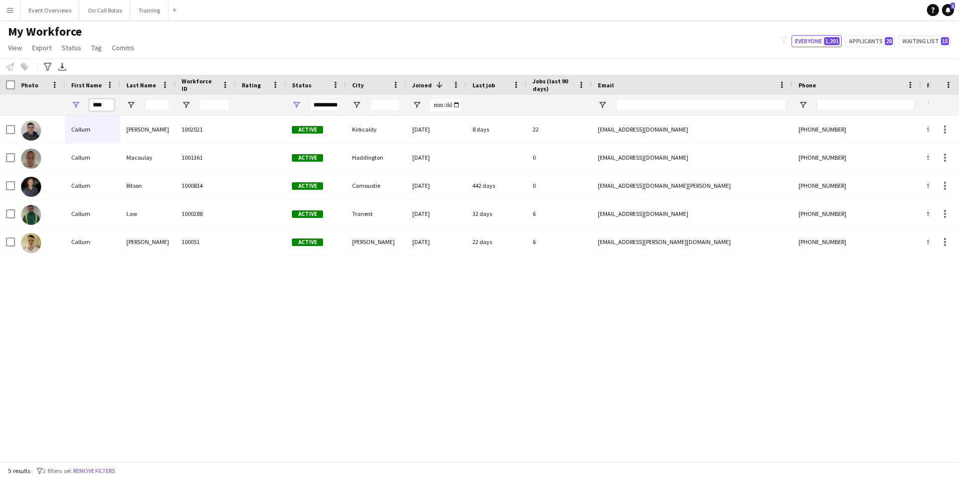
drag, startPoint x: 102, startPoint y: 102, endPoint x: 86, endPoint y: 107, distance: 16.2
click at [86, 107] on div "****" at bounding box center [92, 105] width 55 height 20
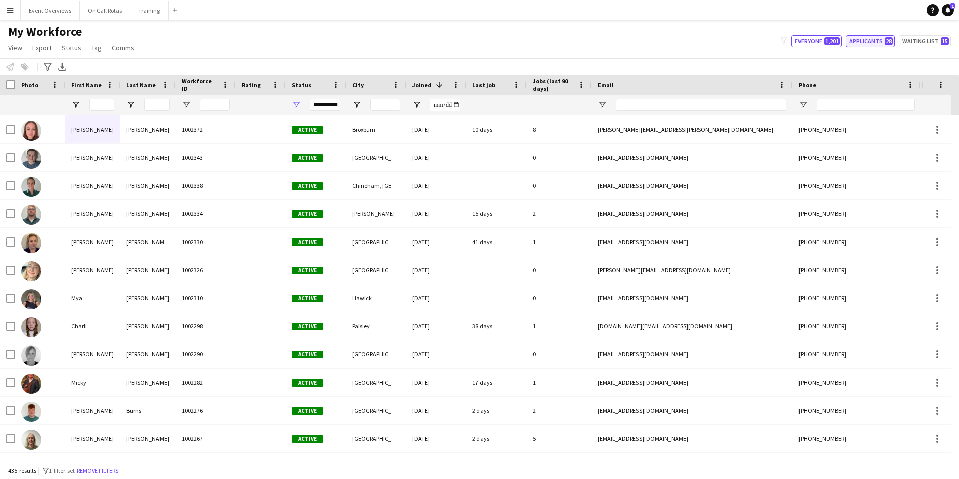
click at [891, 36] on button "Applicants 28" at bounding box center [870, 41] width 49 height 12
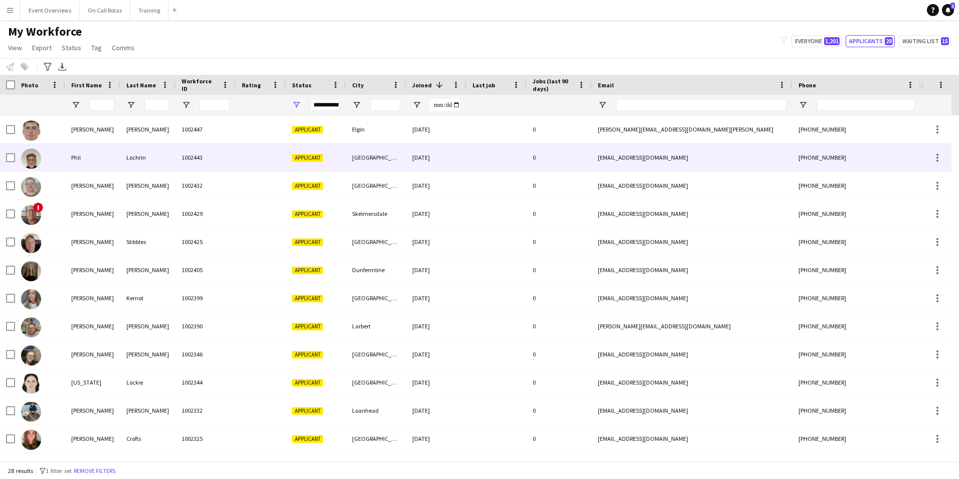
click at [487, 169] on div at bounding box center [497, 157] width 60 height 28
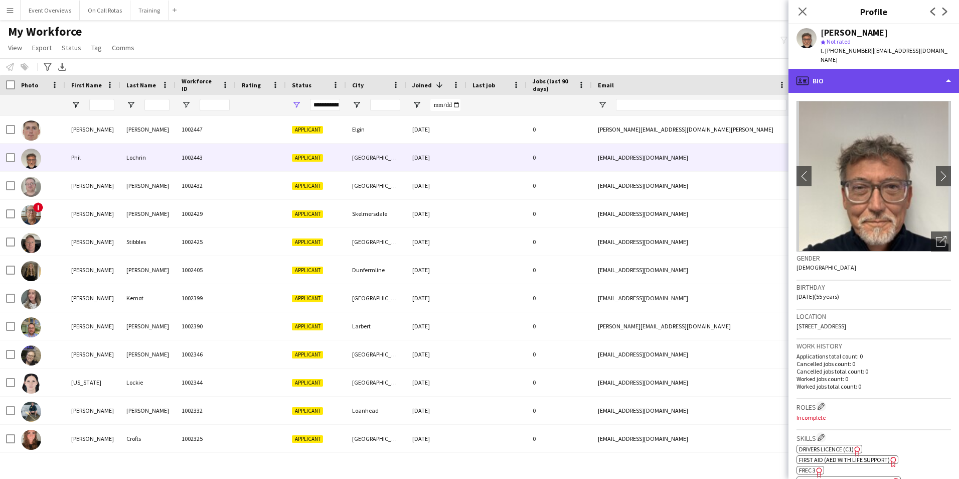
click at [869, 77] on div "profile Bio" at bounding box center [874, 81] width 171 height 24
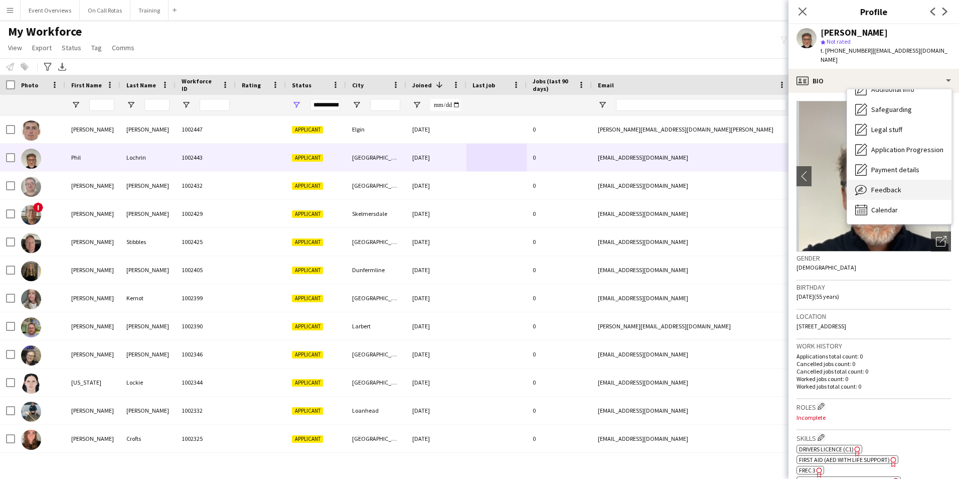
click at [898, 180] on div "Feedback Feedback" at bounding box center [899, 190] width 104 height 20
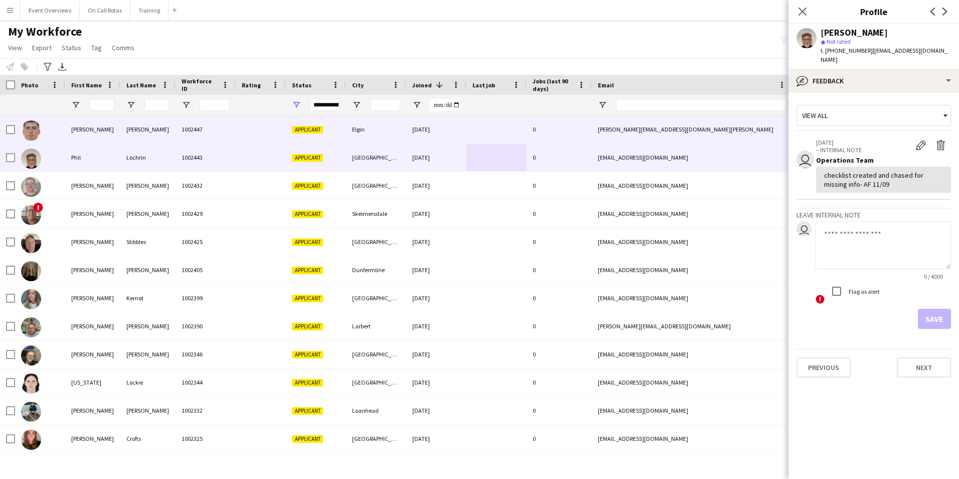
click at [409, 130] on div "14-09-2025" at bounding box center [436, 129] width 60 height 28
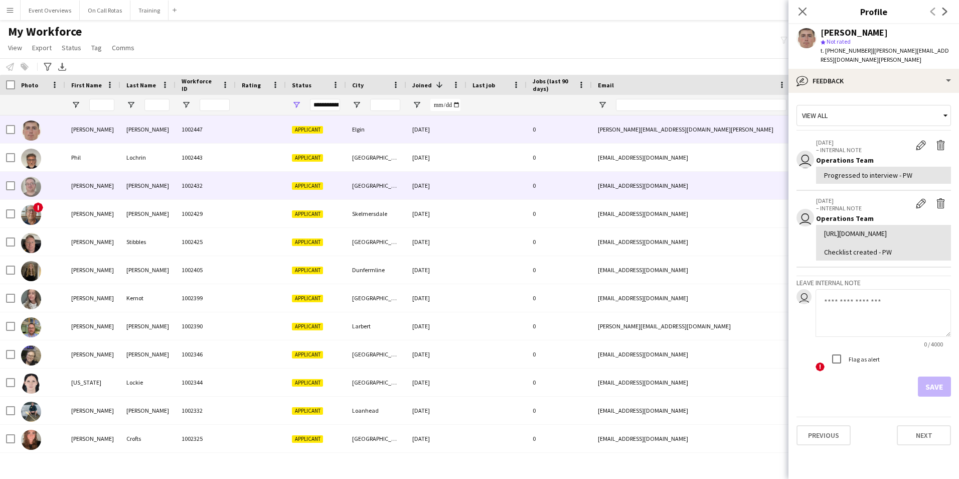
click at [362, 182] on div "Glasgow" at bounding box center [376, 186] width 60 height 28
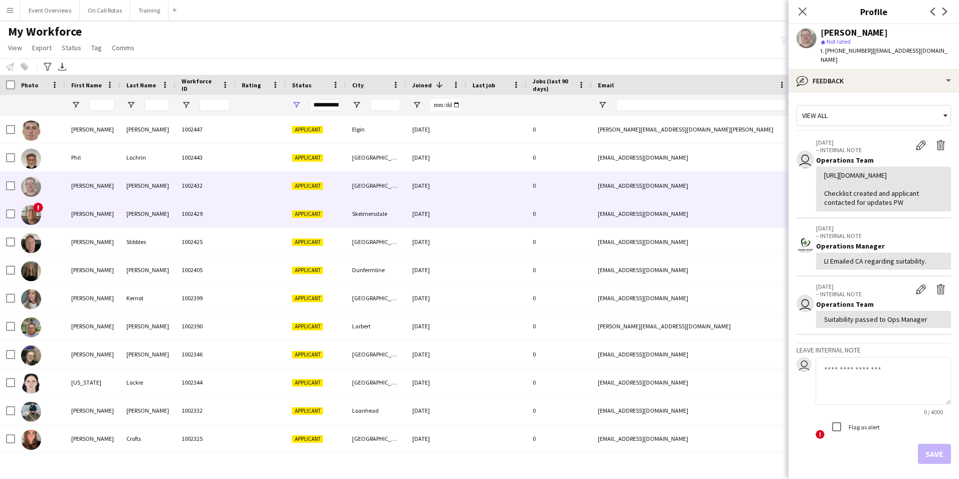
click at [362, 204] on div "Skelmersdale" at bounding box center [376, 214] width 60 height 28
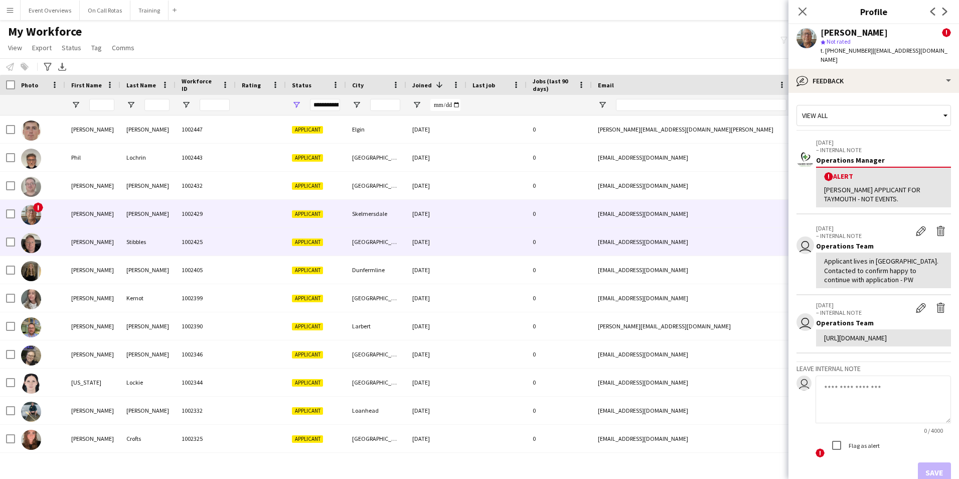
click at [362, 239] on div "Perth" at bounding box center [376, 242] width 60 height 28
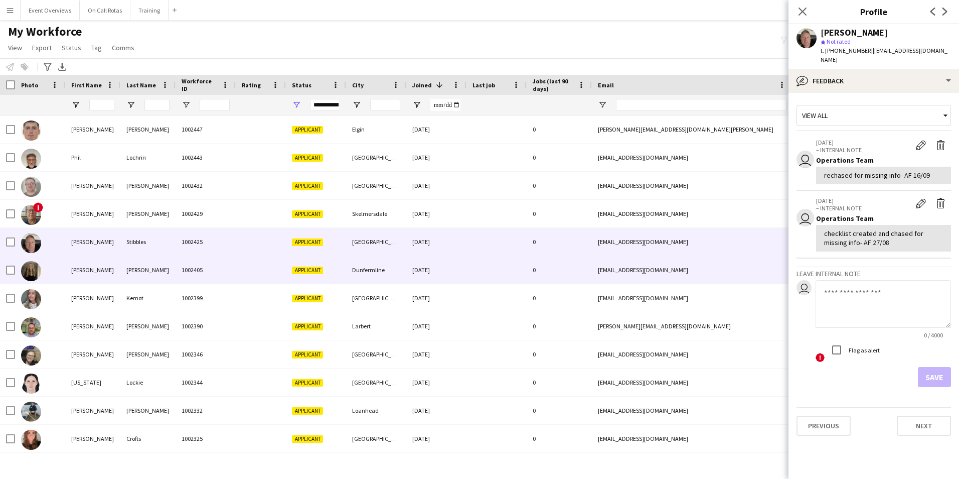
click at [355, 259] on div "Dunfermline" at bounding box center [376, 270] width 60 height 28
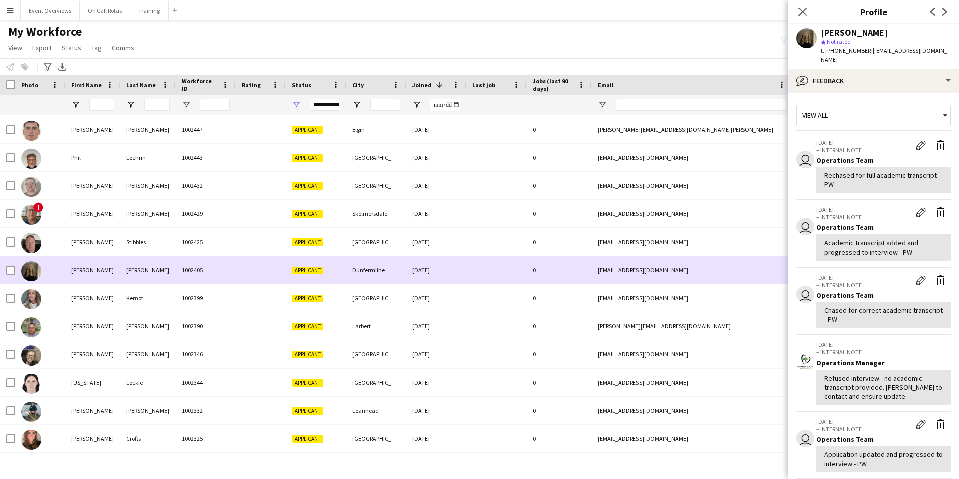
click at [359, 281] on div "Dunfermline" at bounding box center [376, 270] width 60 height 28
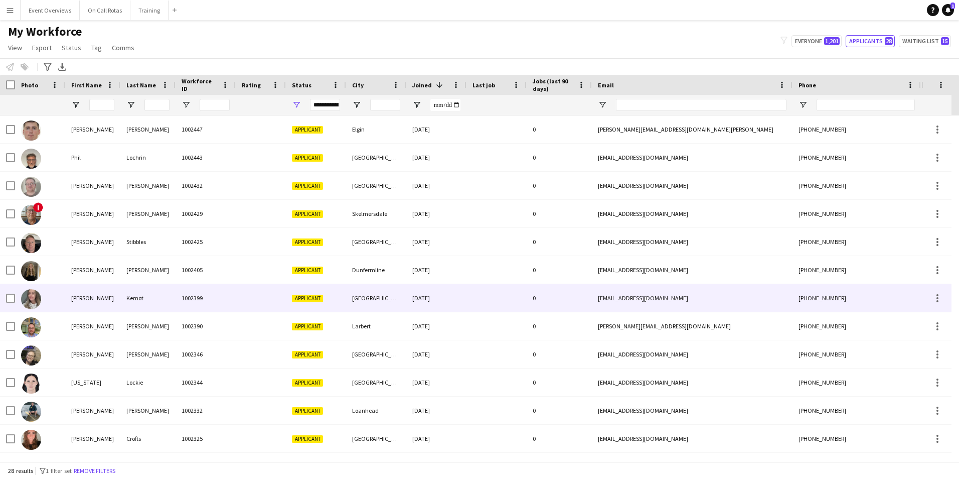
click at [359, 285] on div "Edinburgh" at bounding box center [376, 298] width 60 height 28
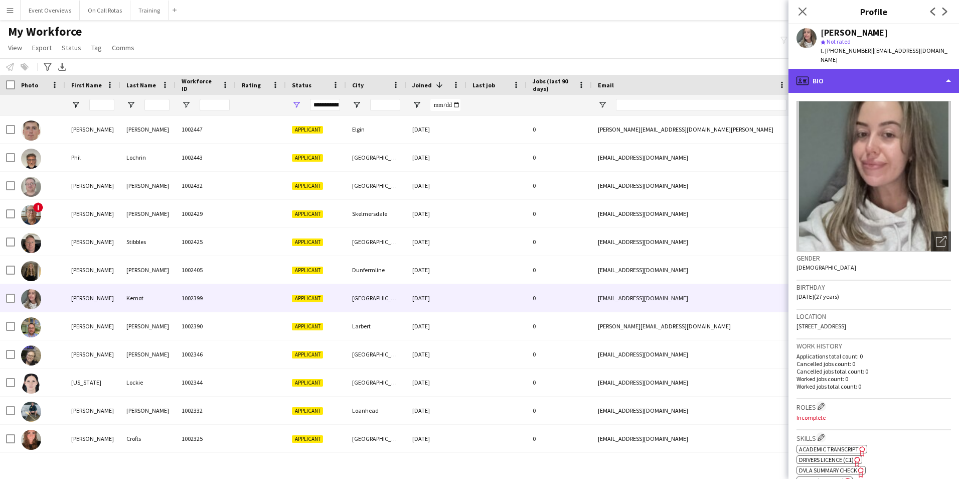
click at [874, 69] on div "profile Bio" at bounding box center [874, 81] width 171 height 24
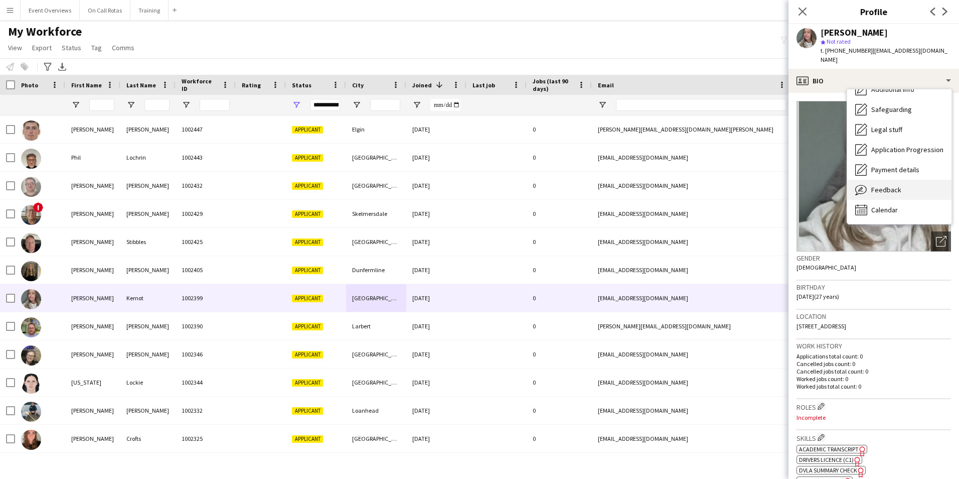
click at [884, 193] on span "Feedback" at bounding box center [886, 189] width 30 height 9
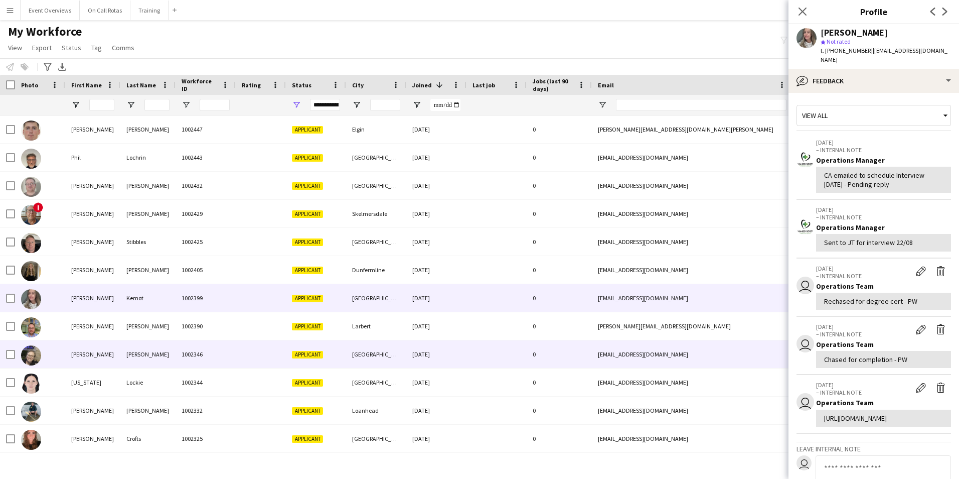
click at [300, 342] on div "Applicant" at bounding box center [316, 354] width 60 height 28
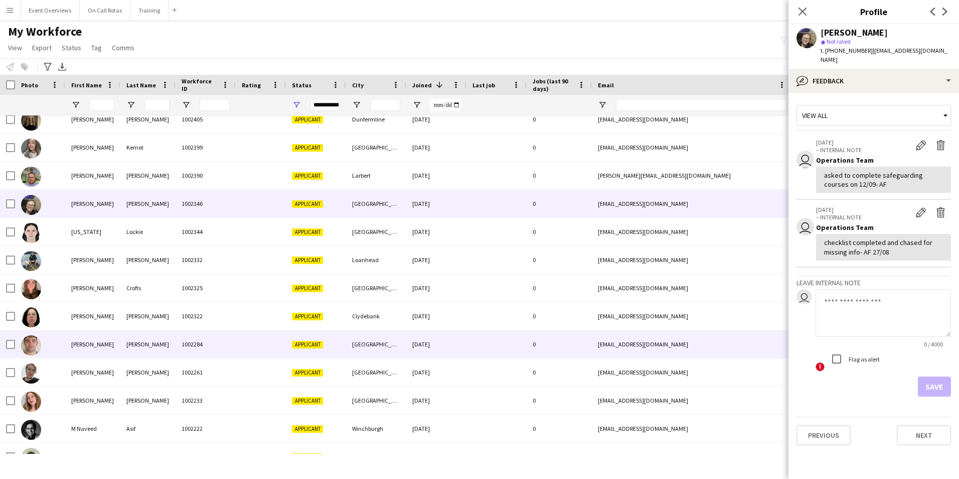
click at [358, 341] on div "Aberdeen" at bounding box center [376, 344] width 60 height 28
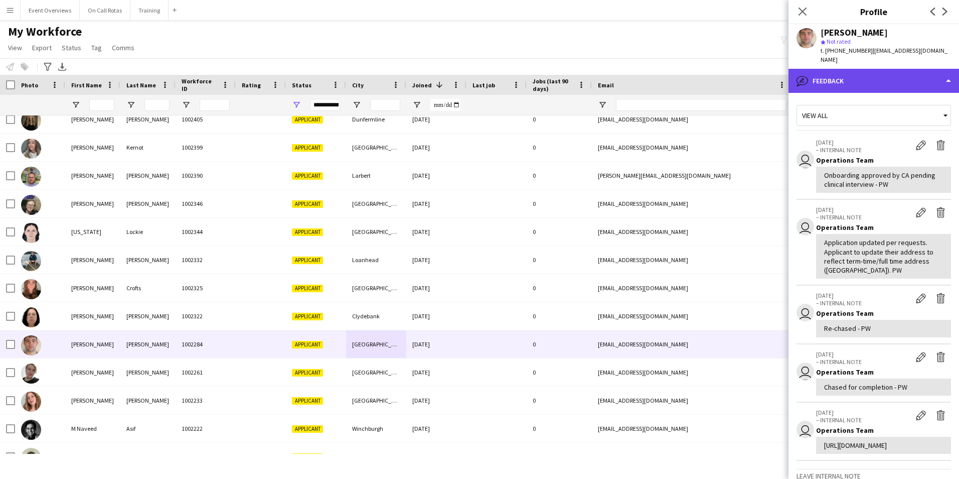
click at [840, 76] on div "bubble-pencil Feedback" at bounding box center [874, 81] width 171 height 24
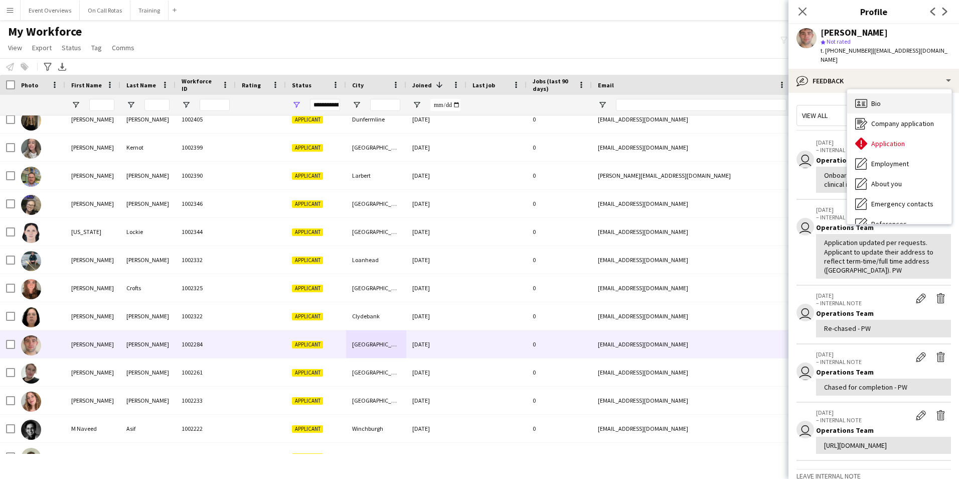
click at [879, 99] on span "Bio" at bounding box center [876, 103] width 10 height 9
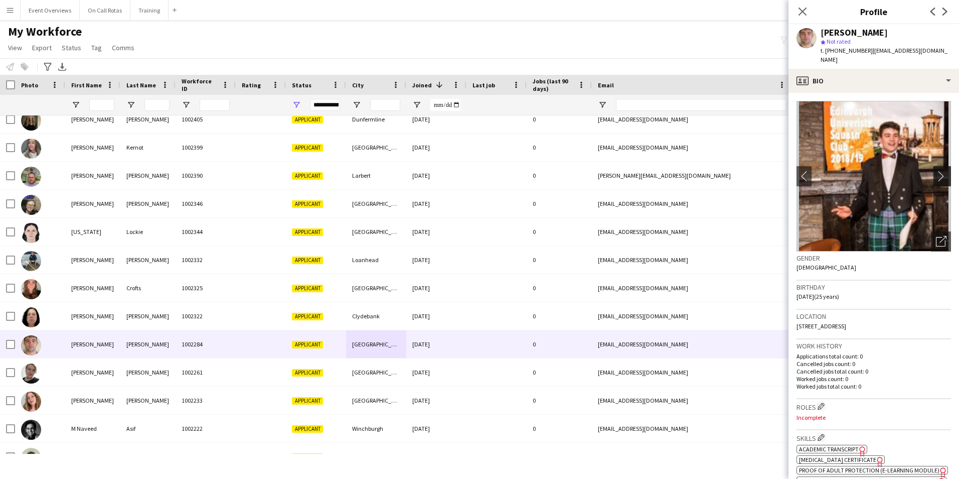
click at [936, 171] on app-icon "chevron-right" at bounding box center [944, 176] width 16 height 11
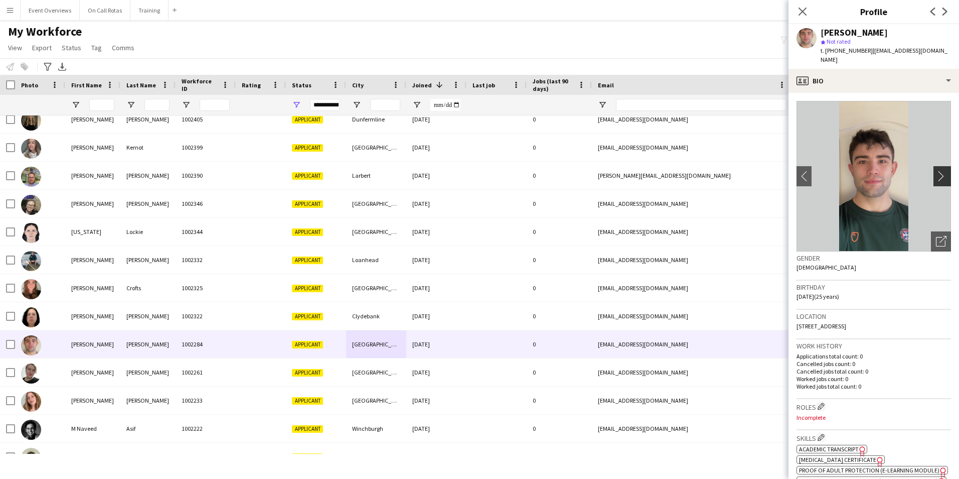
click at [936, 171] on app-icon "chevron-right" at bounding box center [944, 176] width 16 height 11
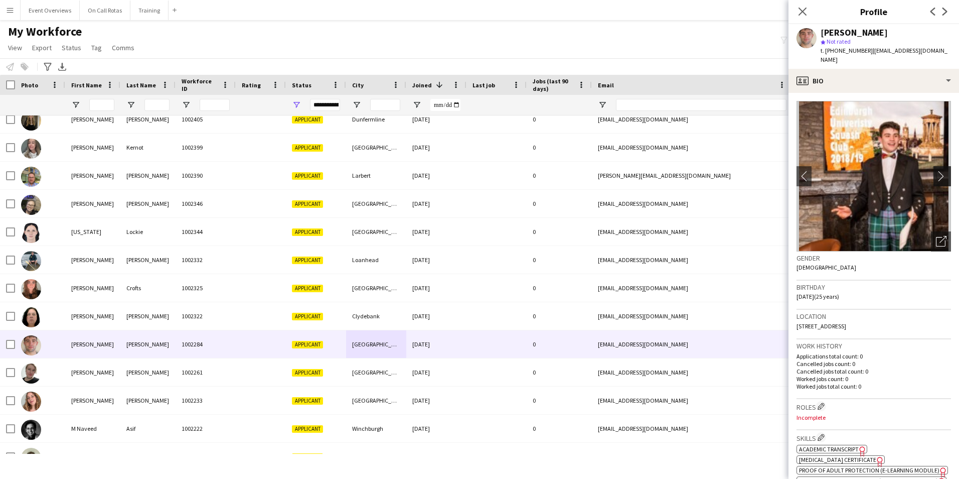
click at [936, 171] on app-icon "chevron-right" at bounding box center [944, 176] width 16 height 11
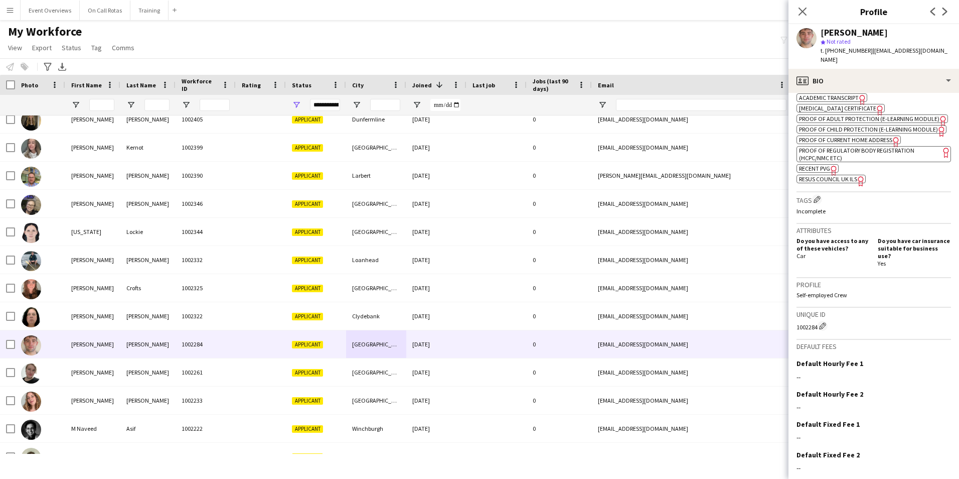
click at [840, 104] on span "Phlebotomy Certificate" at bounding box center [837, 108] width 77 height 8
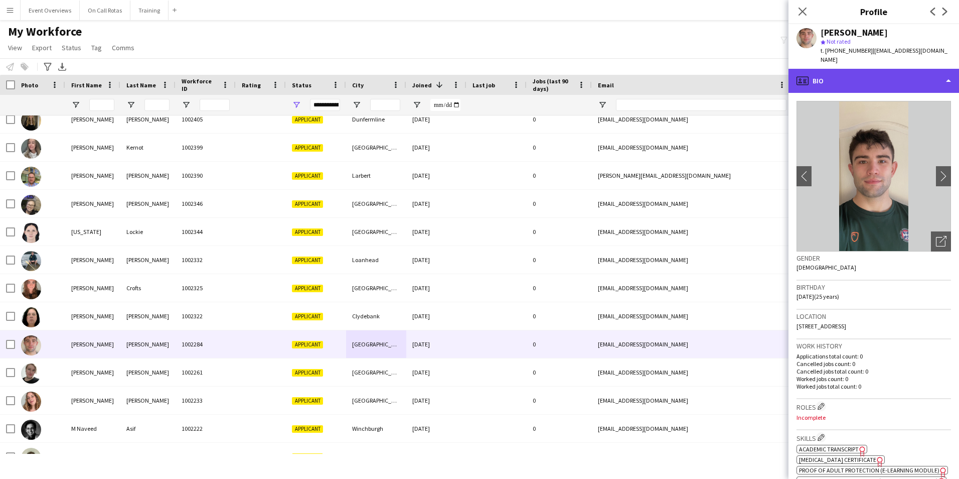
click at [840, 69] on div "profile Bio" at bounding box center [874, 81] width 171 height 24
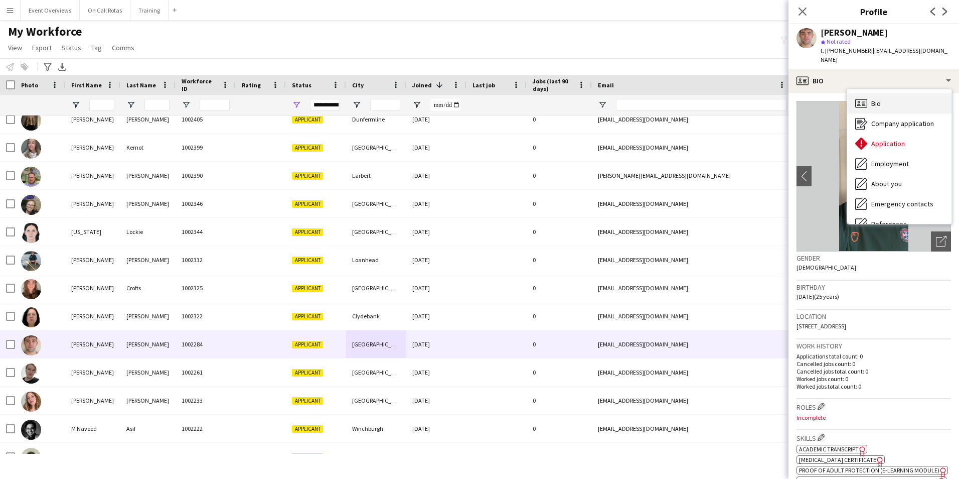
click at [873, 99] on span "Bio" at bounding box center [876, 103] width 10 height 9
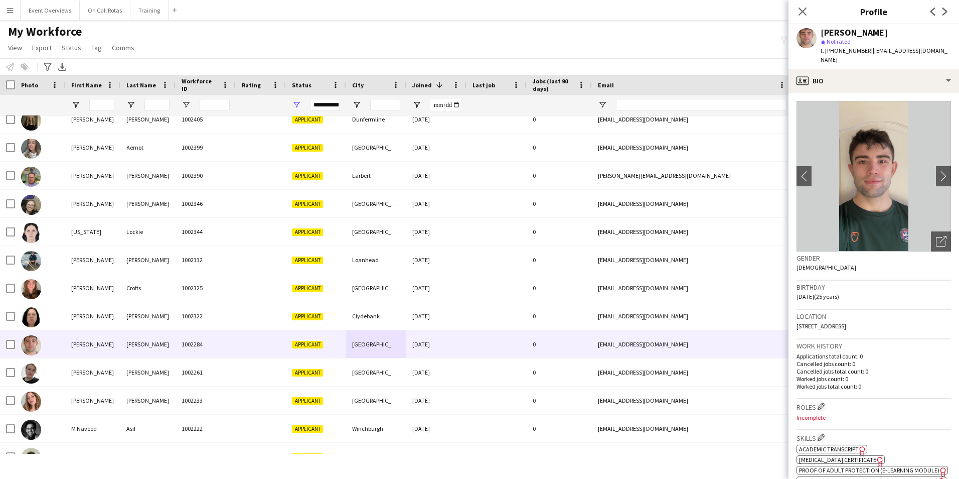
click at [801, 4] on div "Close pop-in" at bounding box center [803, 11] width 28 height 23
click at [800, 8] on icon at bounding box center [803, 12] width 10 height 10
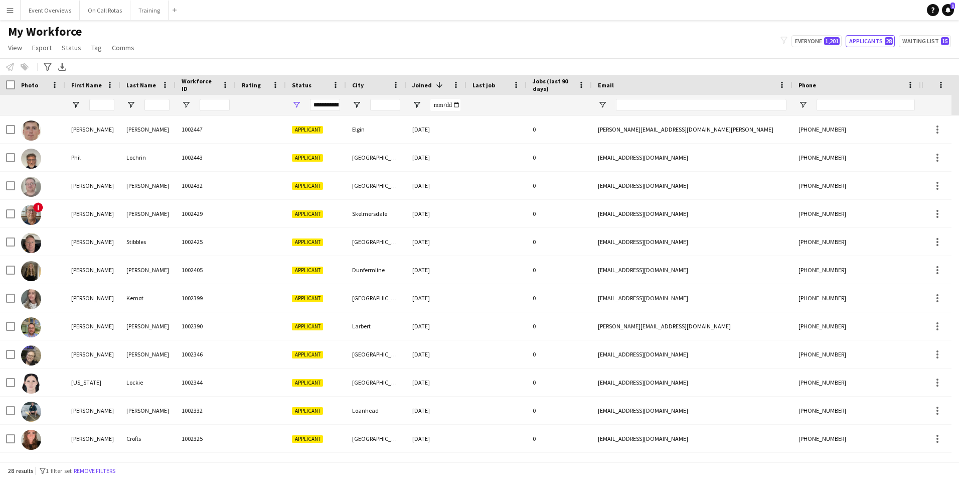
click at [808, 48] on div "My Workforce View Views Default view Active Staff Applications - First Aider Ap…" at bounding box center [479, 41] width 959 height 34
click at [814, 39] on button "Everyone 1,201" at bounding box center [817, 41] width 50 height 12
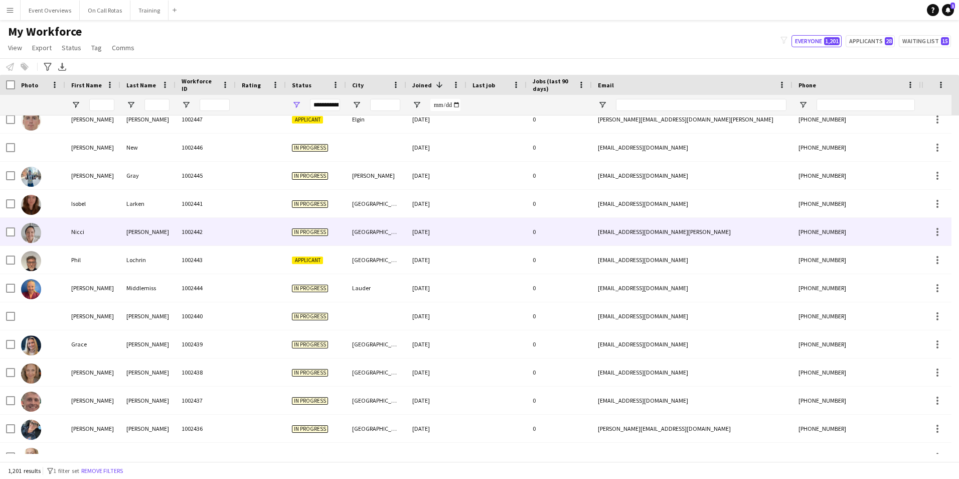
click at [424, 234] on div "10-09-2025" at bounding box center [436, 232] width 60 height 28
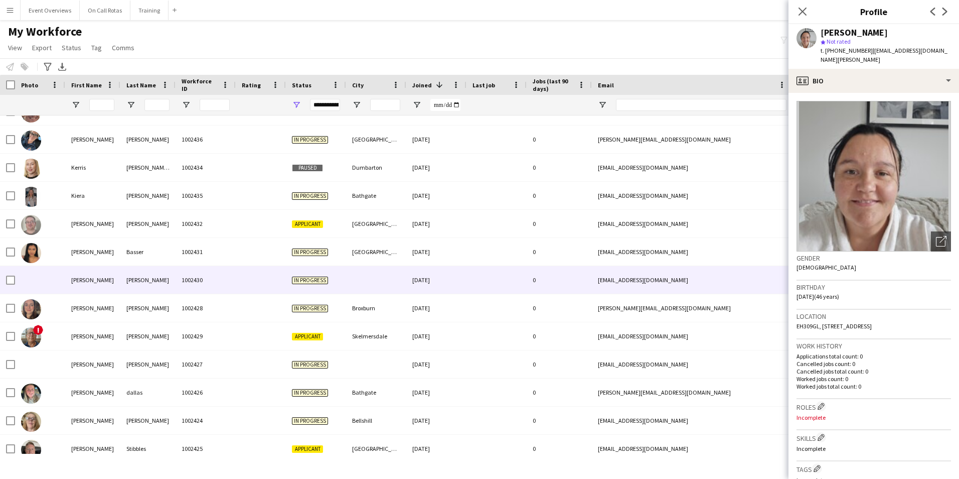
scroll to position [502, 0]
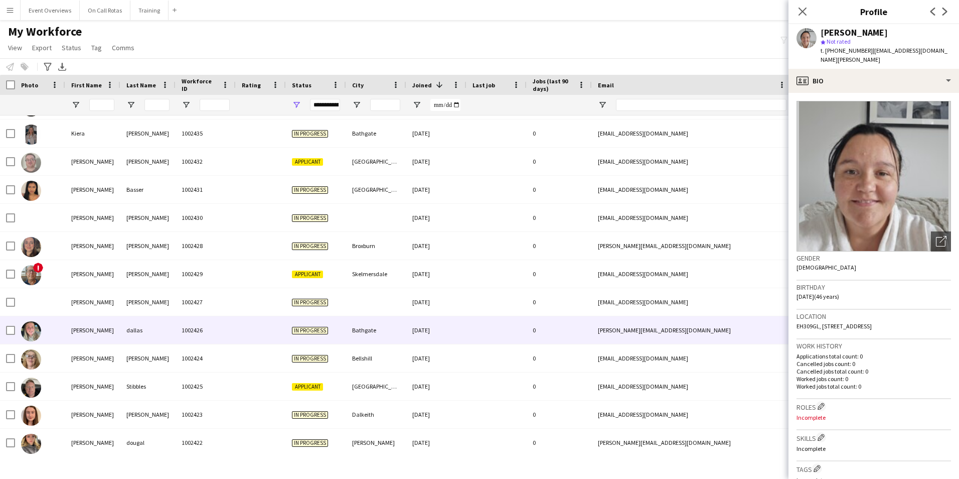
click at [321, 328] on span "In progress" at bounding box center [310, 331] width 36 height 8
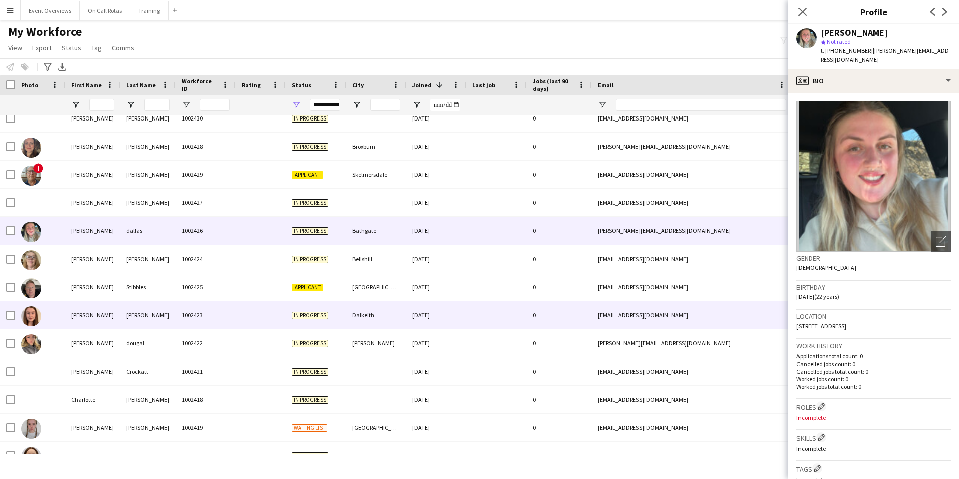
scroll to position [602, 0]
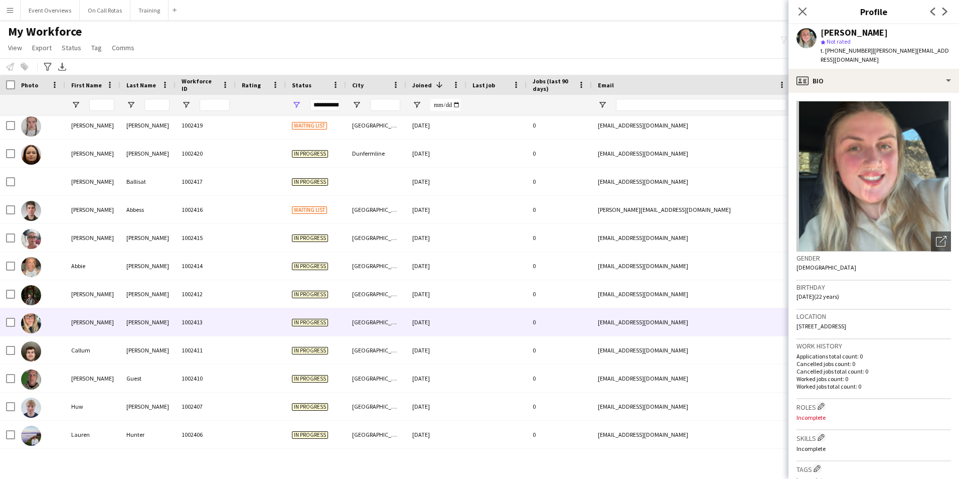
click at [321, 328] on div "In progress" at bounding box center [316, 322] width 60 height 28
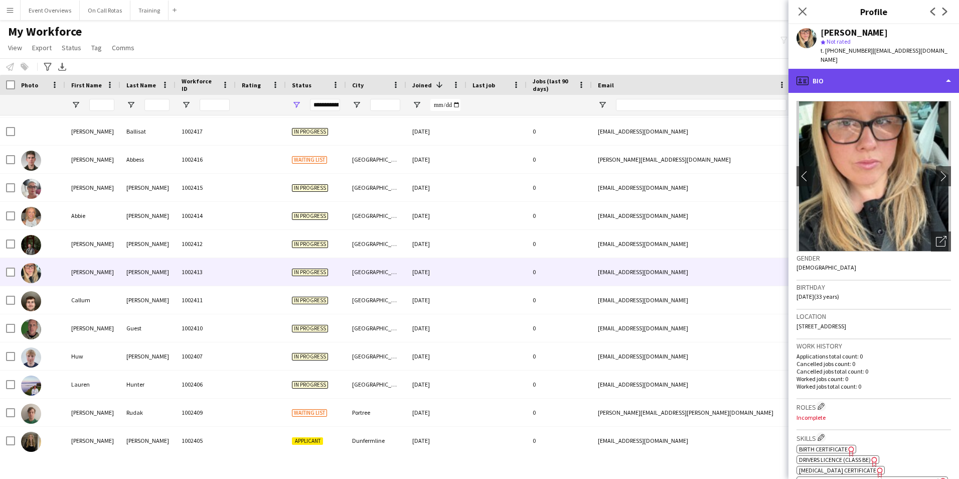
click at [830, 90] on div "profile Bio" at bounding box center [874, 81] width 171 height 24
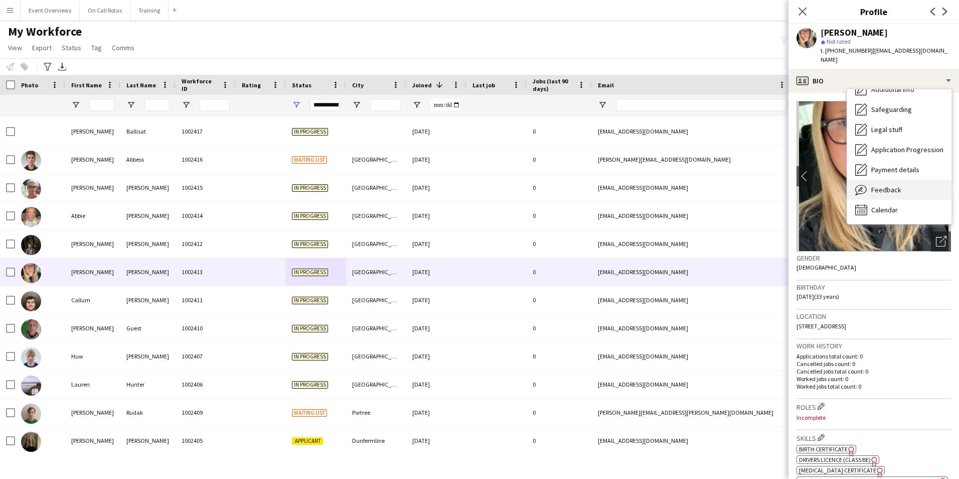
click at [878, 187] on span "Feedback" at bounding box center [886, 189] width 30 height 9
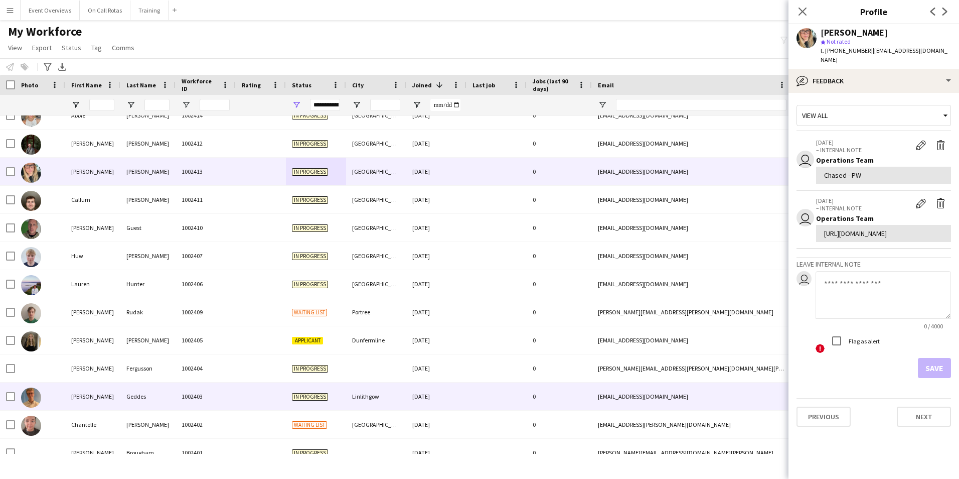
click at [189, 398] on div "1002403" at bounding box center [206, 396] width 60 height 28
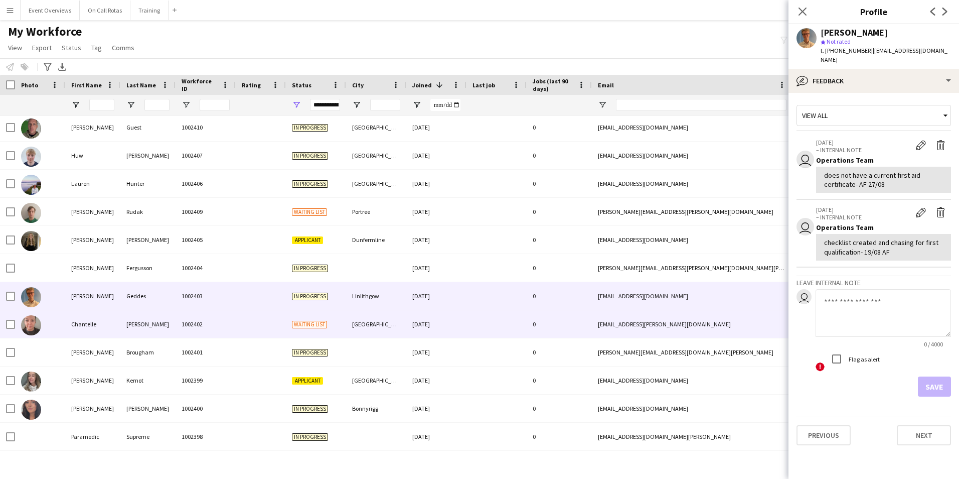
click at [176, 323] on div "1002402" at bounding box center [206, 324] width 60 height 28
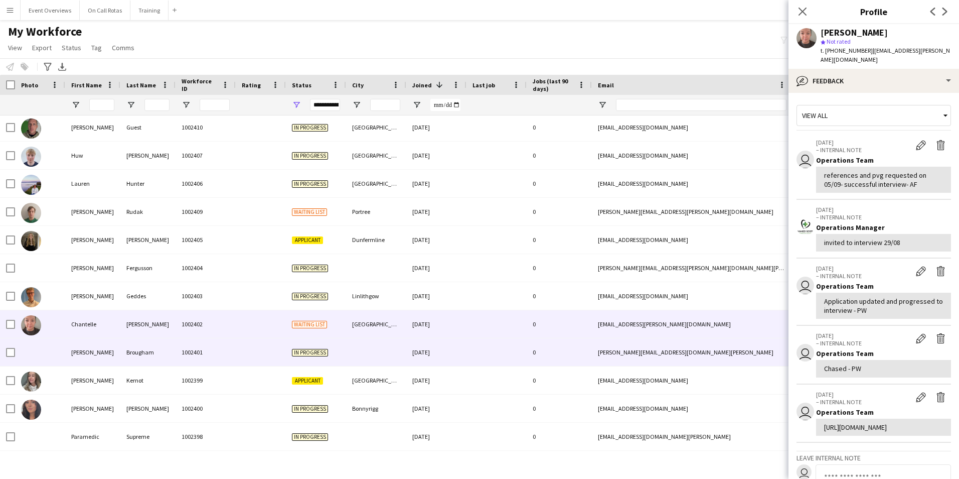
click at [162, 341] on div "Brougham" at bounding box center [147, 352] width 55 height 28
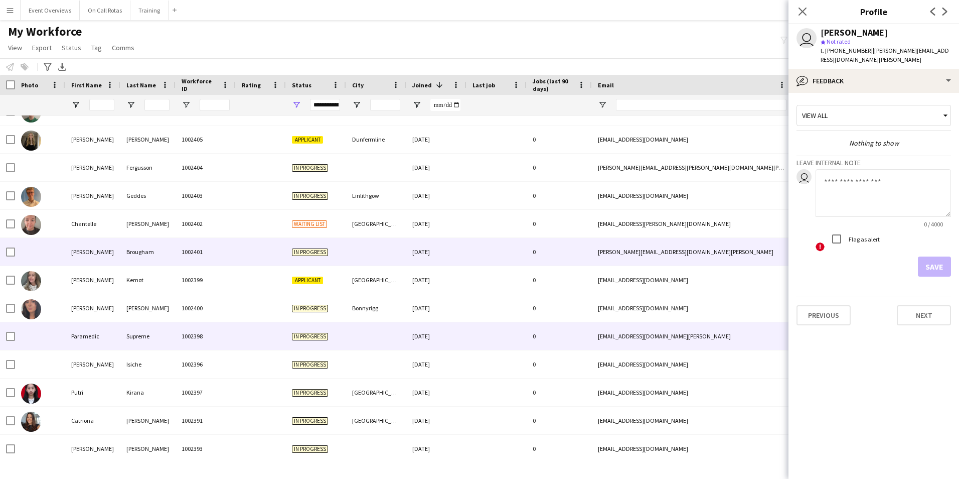
click at [162, 341] on div "Supreme" at bounding box center [147, 336] width 55 height 28
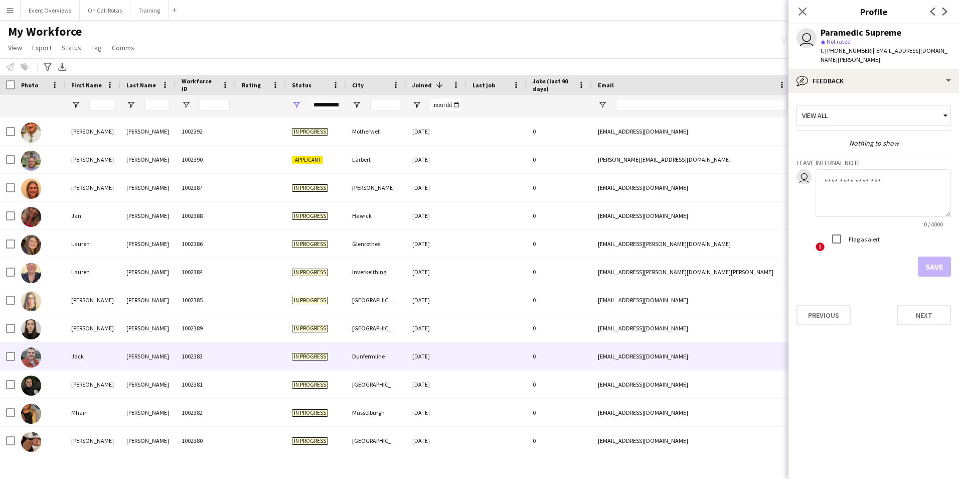
click at [161, 359] on div "McMahom" at bounding box center [147, 356] width 55 height 28
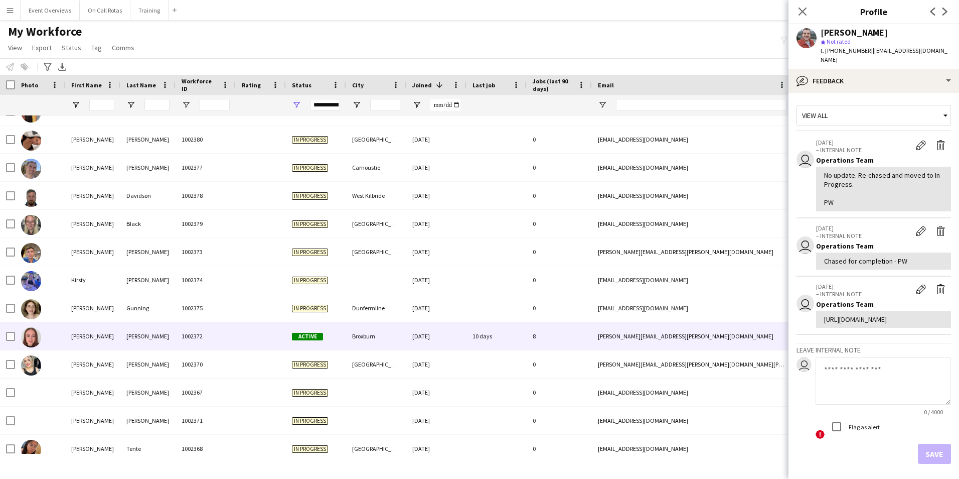
click at [159, 344] on div "Freeland" at bounding box center [147, 336] width 55 height 28
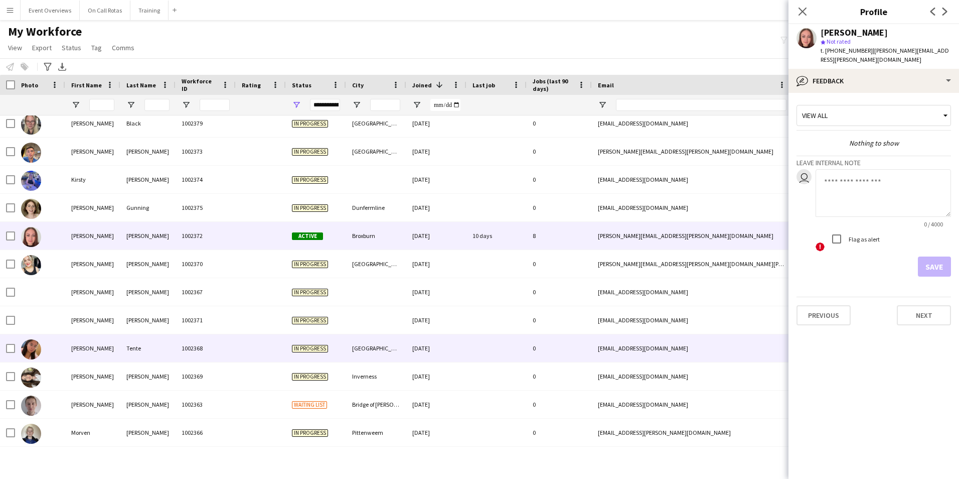
click at [158, 348] on div "Tente" at bounding box center [147, 348] width 55 height 28
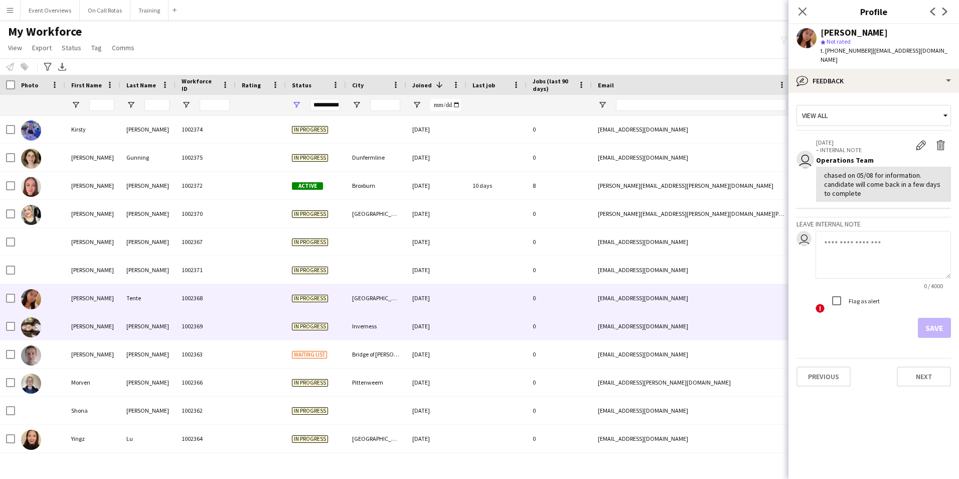
click at [180, 324] on div "1002369" at bounding box center [206, 326] width 60 height 28
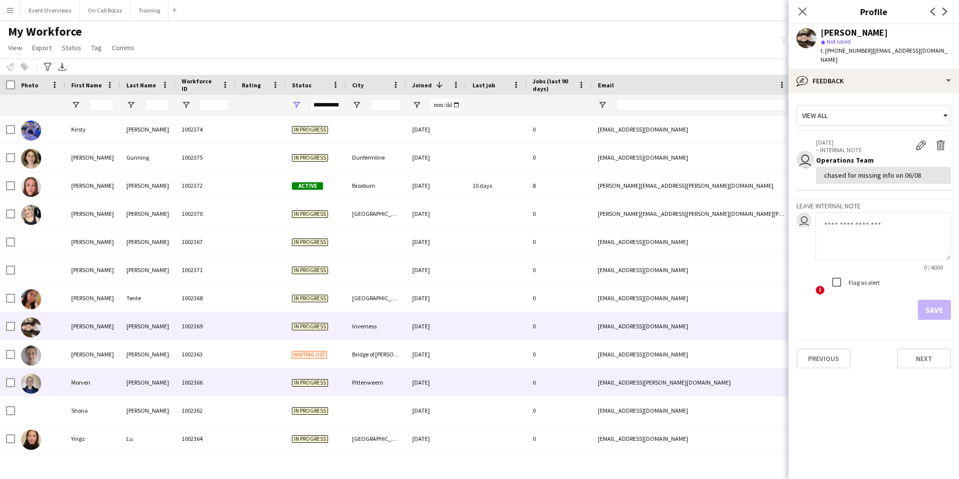
click at [161, 374] on div "Peebles" at bounding box center [147, 382] width 55 height 28
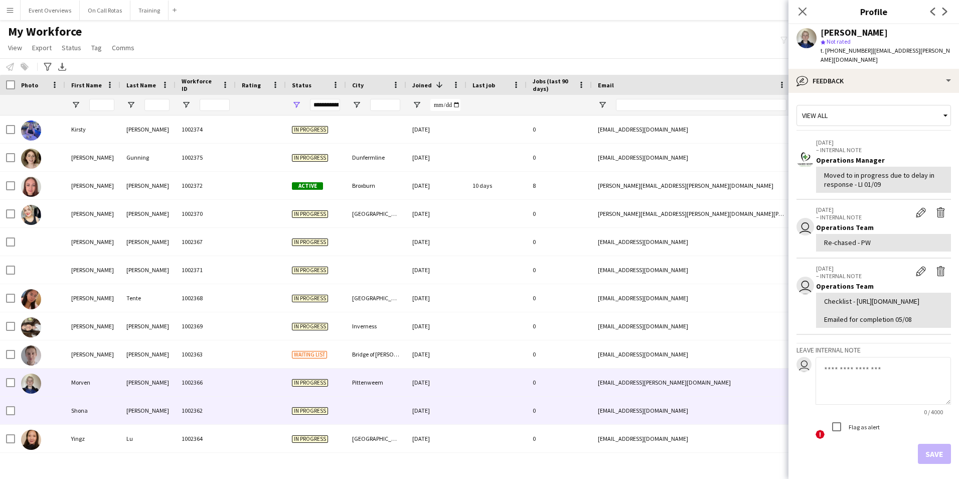
click at [157, 416] on div "Murray" at bounding box center [147, 410] width 55 height 28
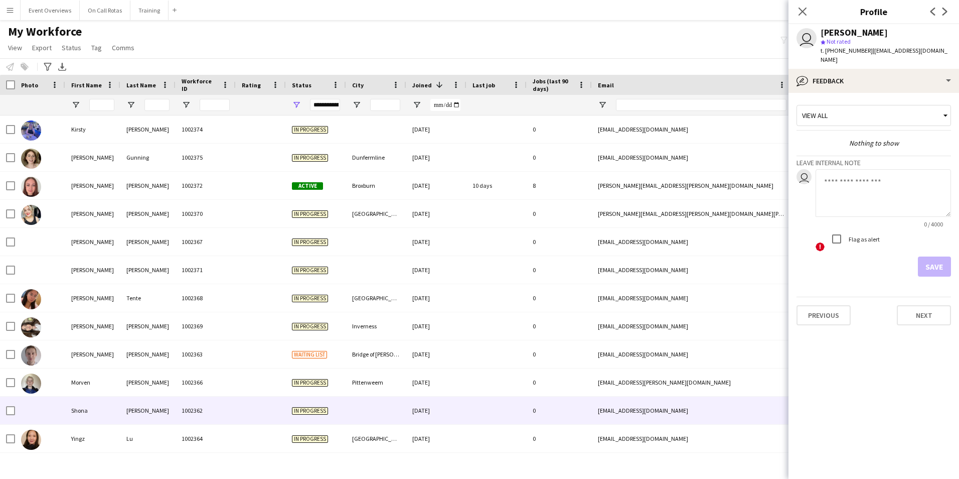
click at [806, 3] on div "Close pop-in" at bounding box center [803, 11] width 28 height 23
click at [805, 8] on icon "Close pop-in" at bounding box center [803, 12] width 10 height 10
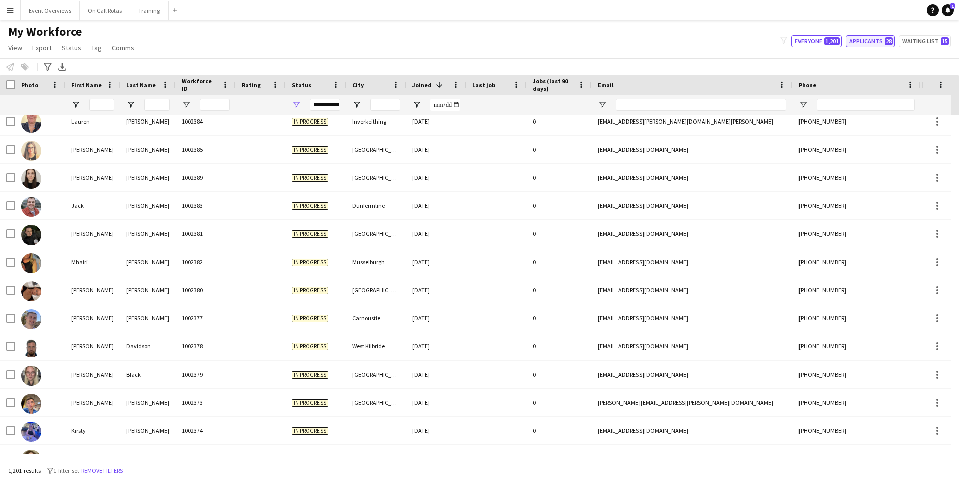
click at [851, 47] on button "Applicants 28" at bounding box center [870, 41] width 49 height 12
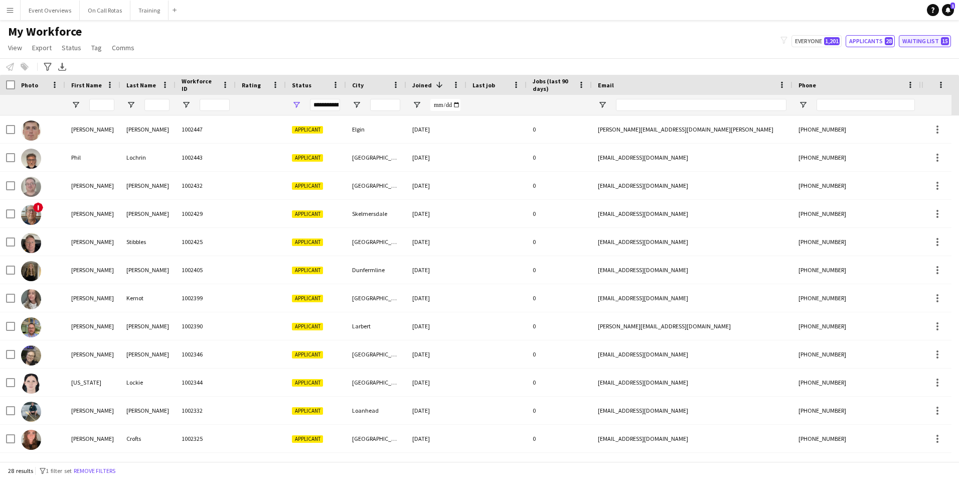
click at [937, 38] on button "Waiting list 15" at bounding box center [925, 41] width 52 height 12
type input "**********"
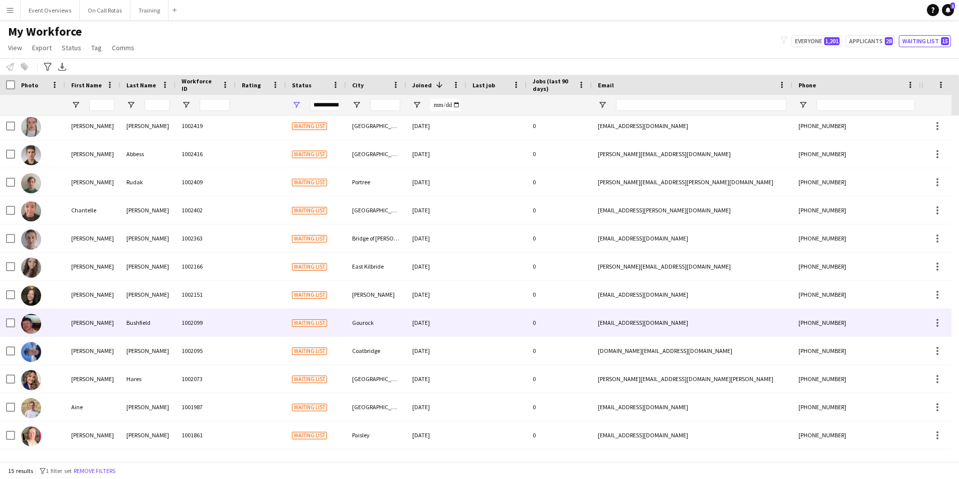
scroll to position [0, 0]
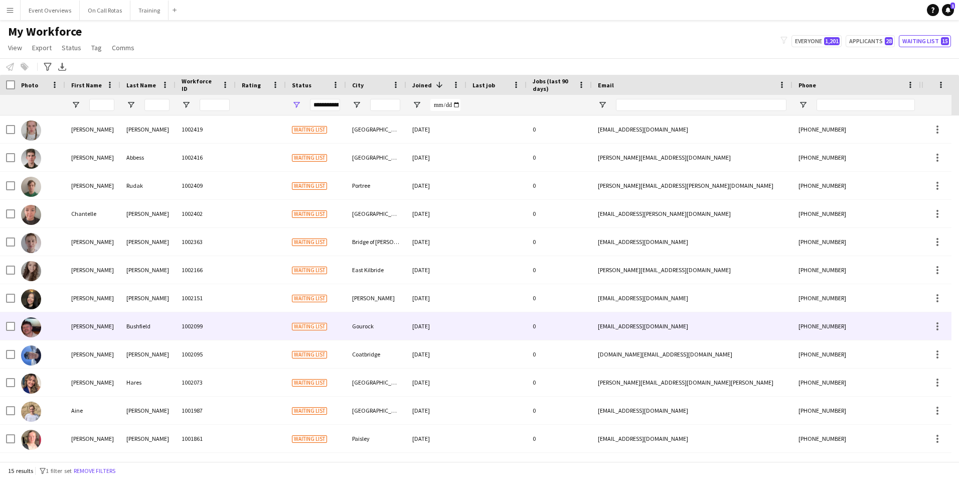
click at [400, 321] on div "Gourock" at bounding box center [376, 326] width 60 height 28
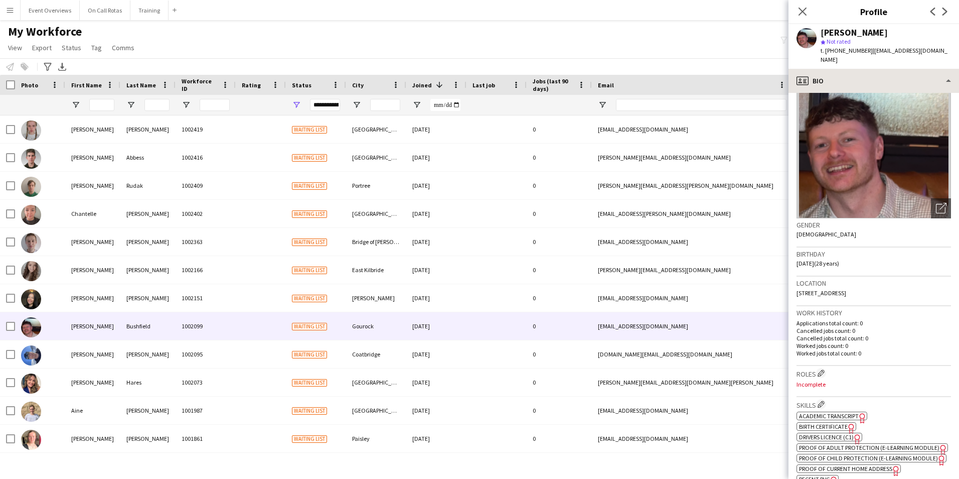
scroll to position [50, 0]
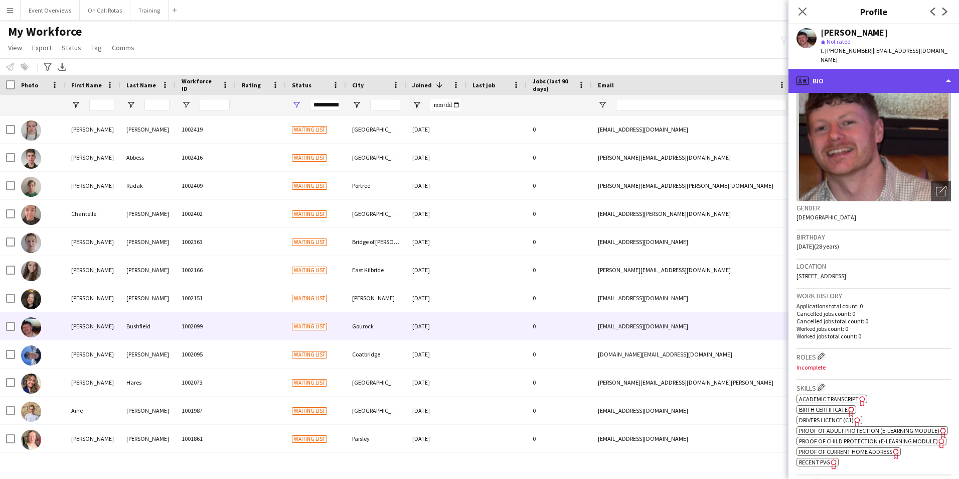
click at [860, 69] on div "profile Bio" at bounding box center [874, 81] width 171 height 24
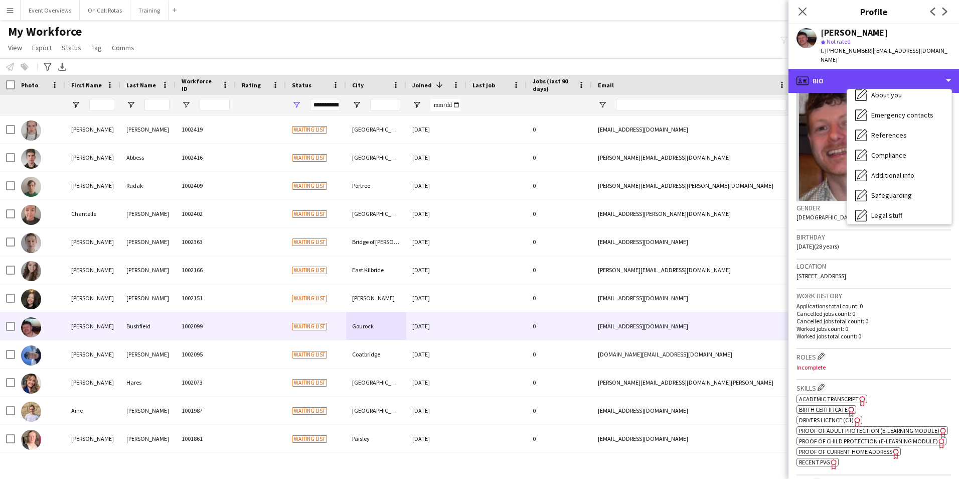
scroll to position [175, 0]
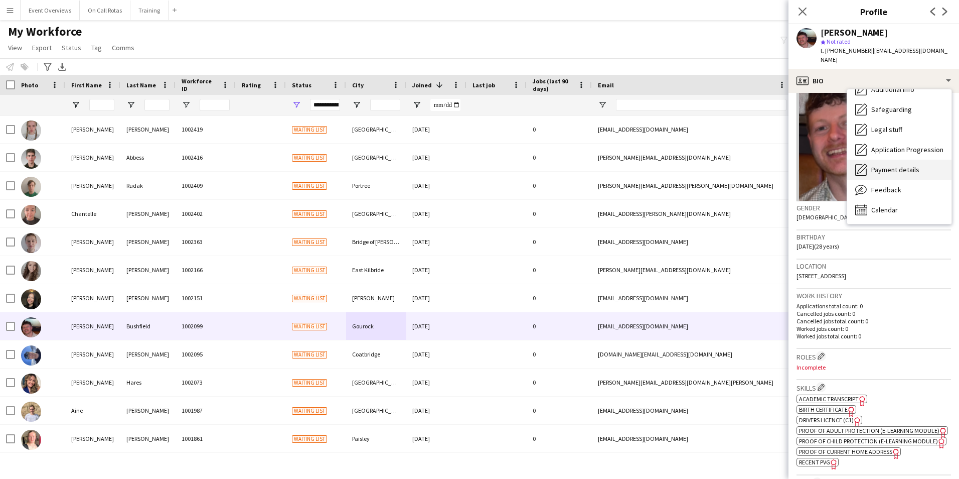
click at [869, 165] on div "Payment details Payment details" at bounding box center [899, 170] width 104 height 20
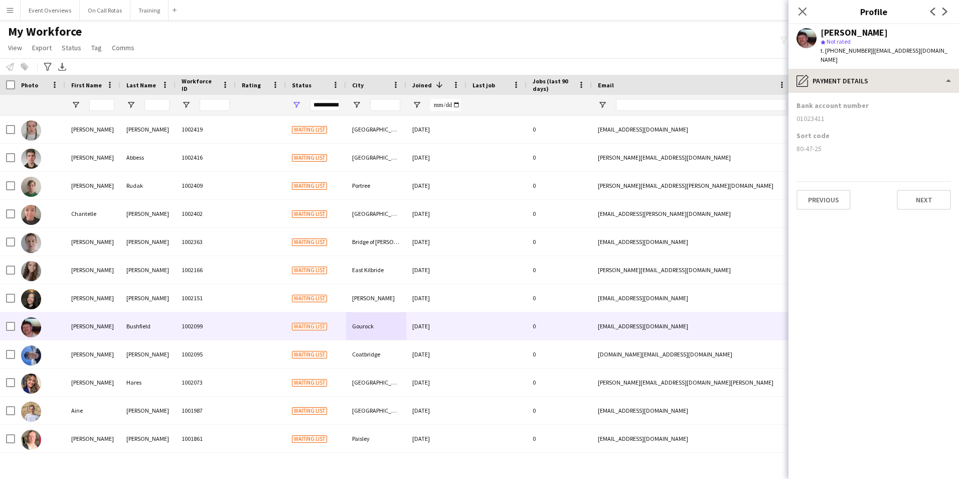
drag, startPoint x: 853, startPoint y: 90, endPoint x: 851, endPoint y: 80, distance: 10.2
click at [853, 93] on app-section-data-types "Bank account number 01023411 Sort code 80-47-25 Previous Next" at bounding box center [874, 286] width 171 height 386
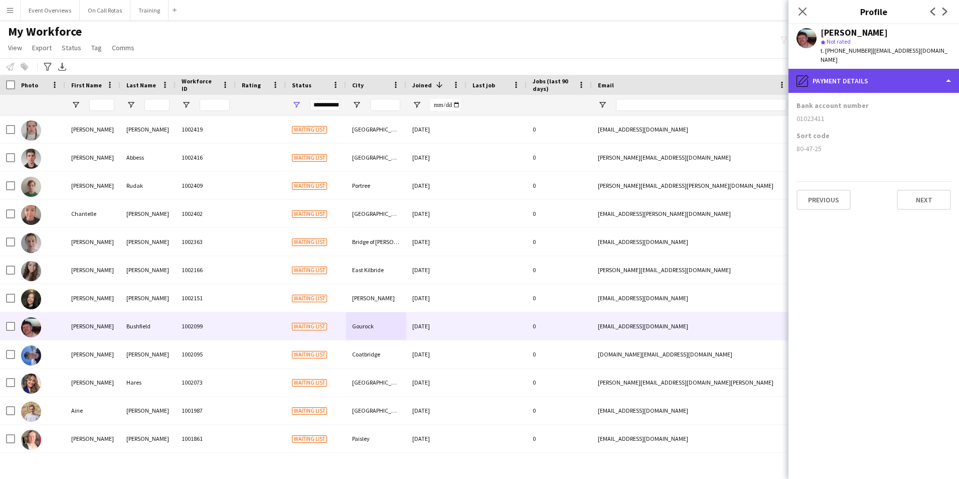
click at [850, 76] on div "pencil4 Payment details" at bounding box center [874, 81] width 171 height 24
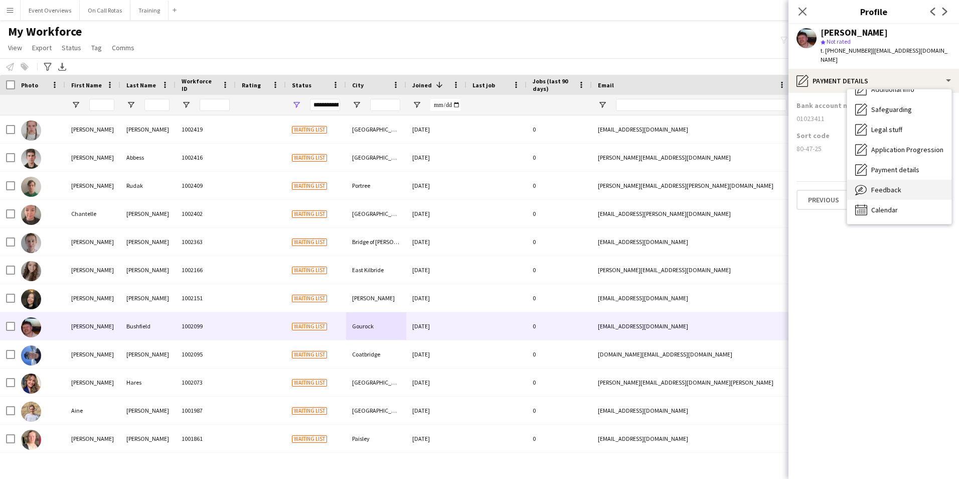
click at [888, 185] on div "Feedback Feedback" at bounding box center [899, 190] width 104 height 20
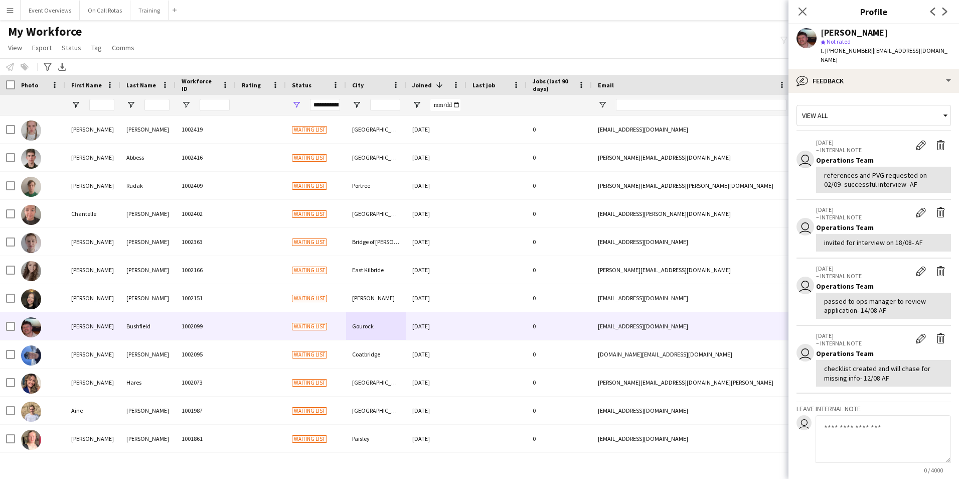
scroll to position [91, 0]
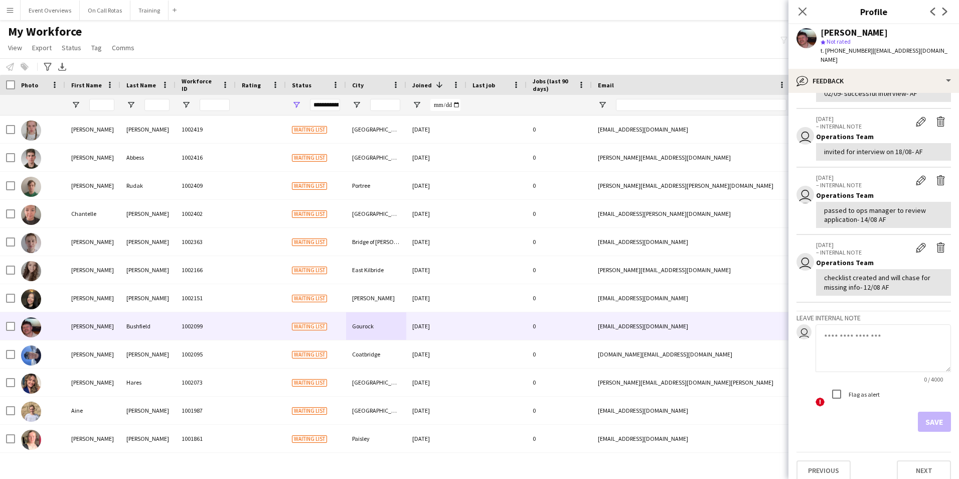
click at [850, 334] on textarea at bounding box center [883, 348] width 135 height 48
type textarea "**********"
click at [926, 413] on button "Save" at bounding box center [934, 421] width 33 height 20
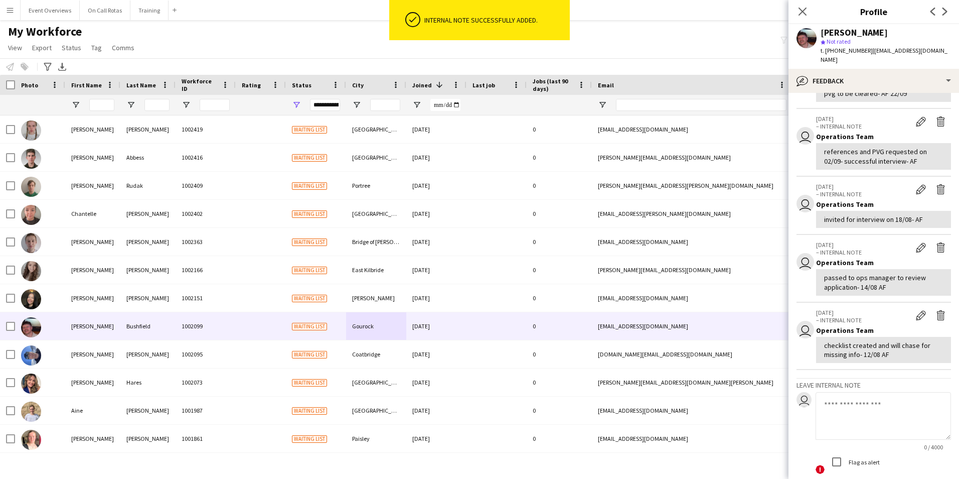
scroll to position [0, 0]
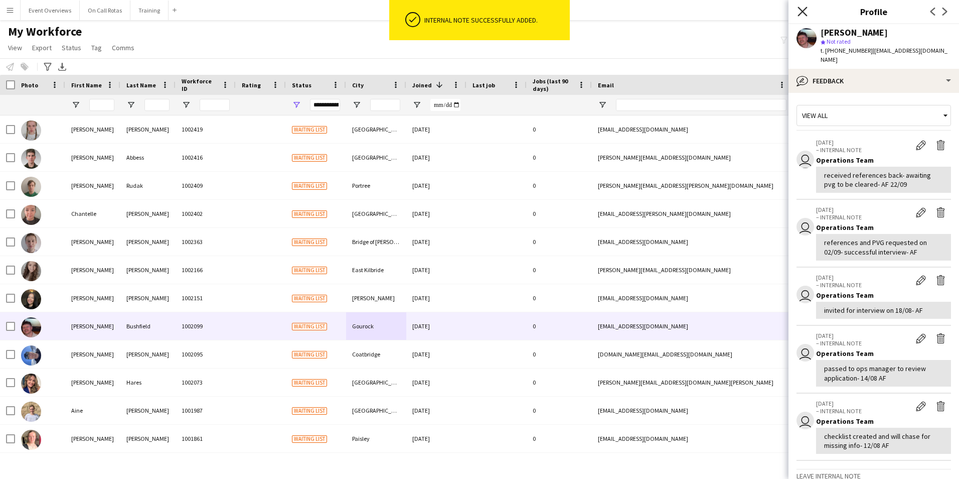
click at [806, 15] on icon at bounding box center [803, 12] width 10 height 10
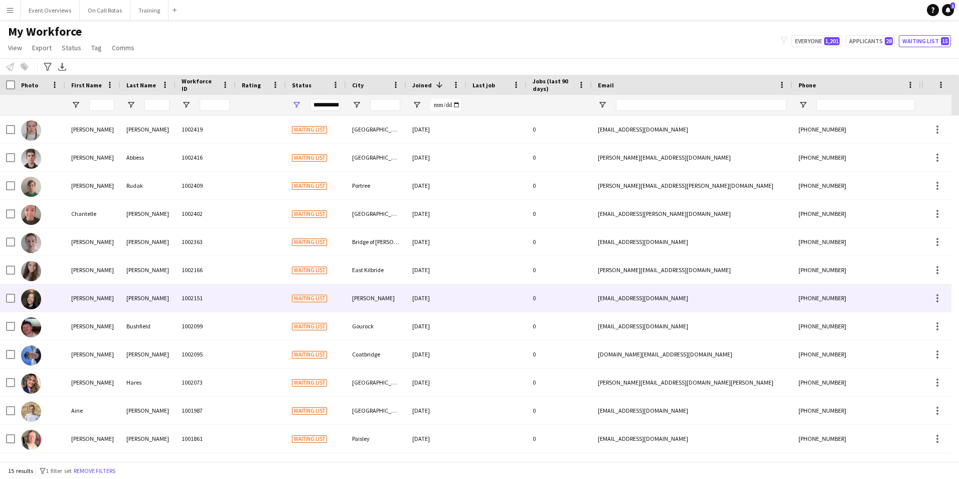
click at [490, 293] on div at bounding box center [497, 298] width 60 height 28
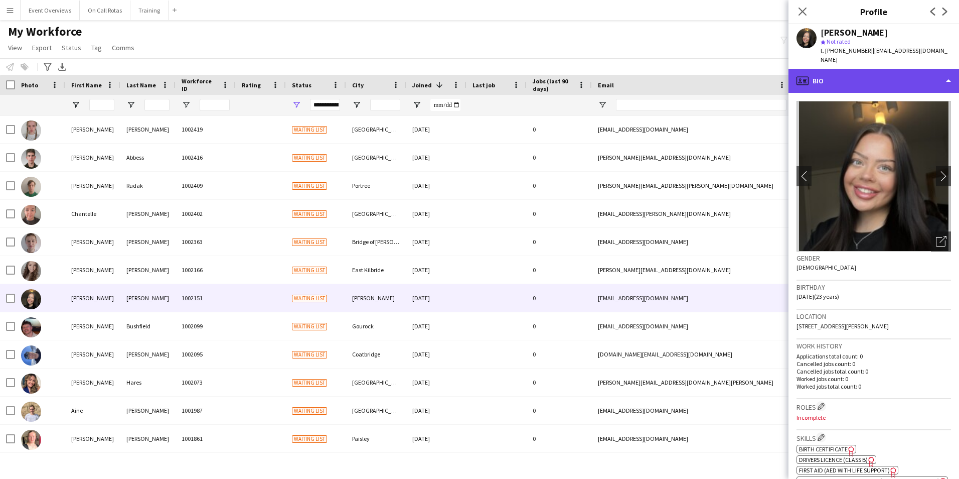
click at [910, 76] on div "profile Bio" at bounding box center [874, 81] width 171 height 24
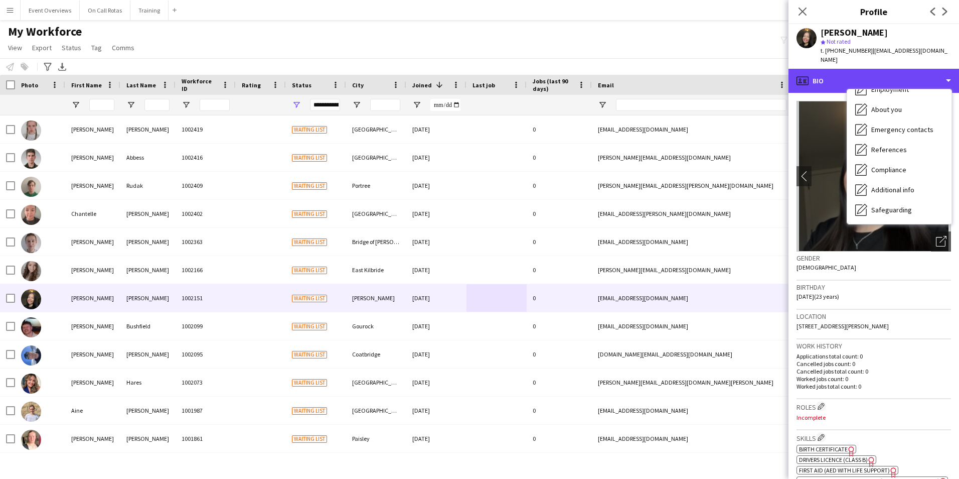
scroll to position [175, 0]
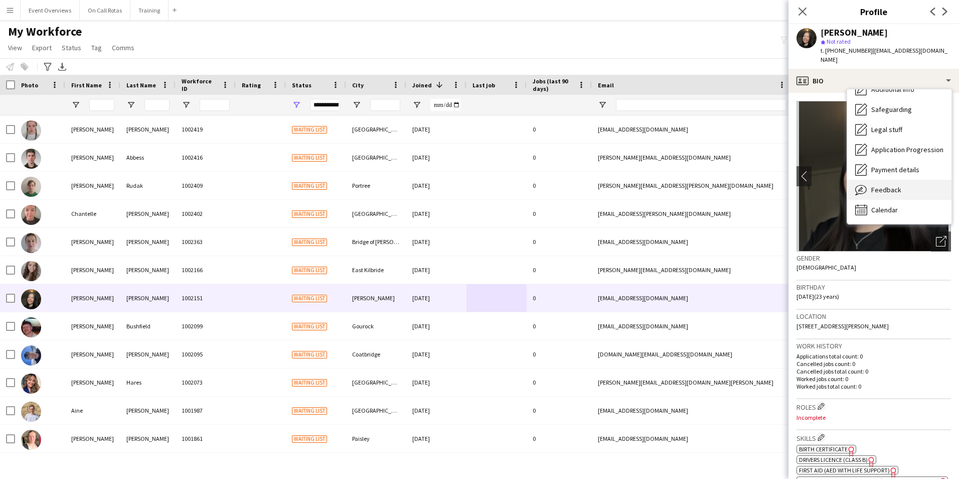
click at [899, 185] on span "Feedback" at bounding box center [886, 189] width 30 height 9
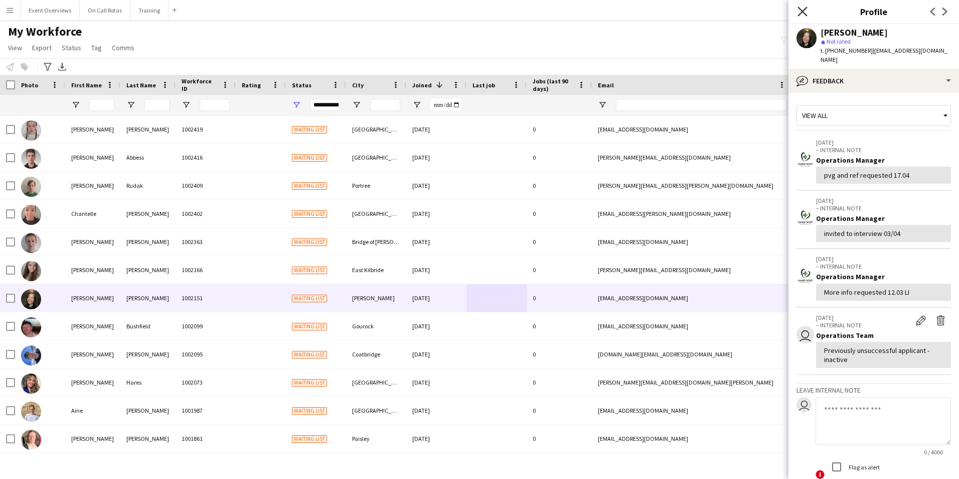
click at [800, 7] on icon "Close pop-in" at bounding box center [803, 12] width 10 height 10
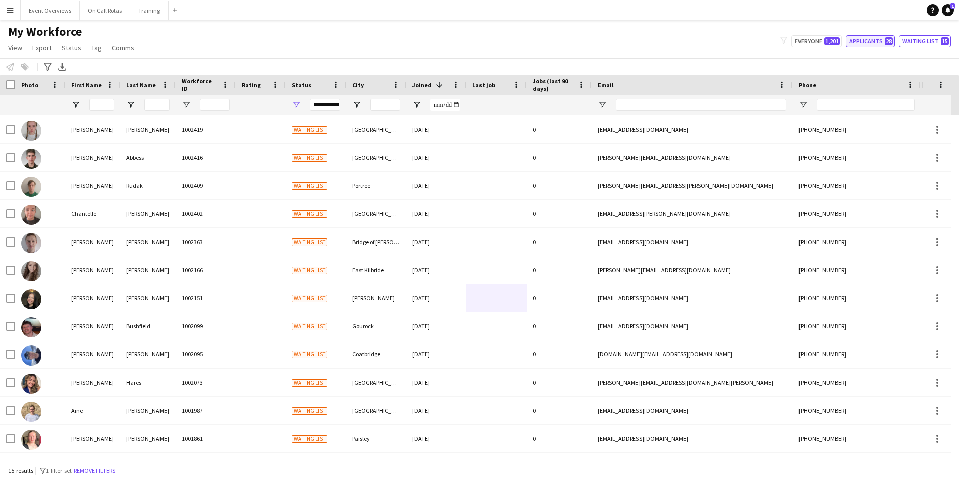
click at [890, 38] on span "28" at bounding box center [889, 41] width 8 height 8
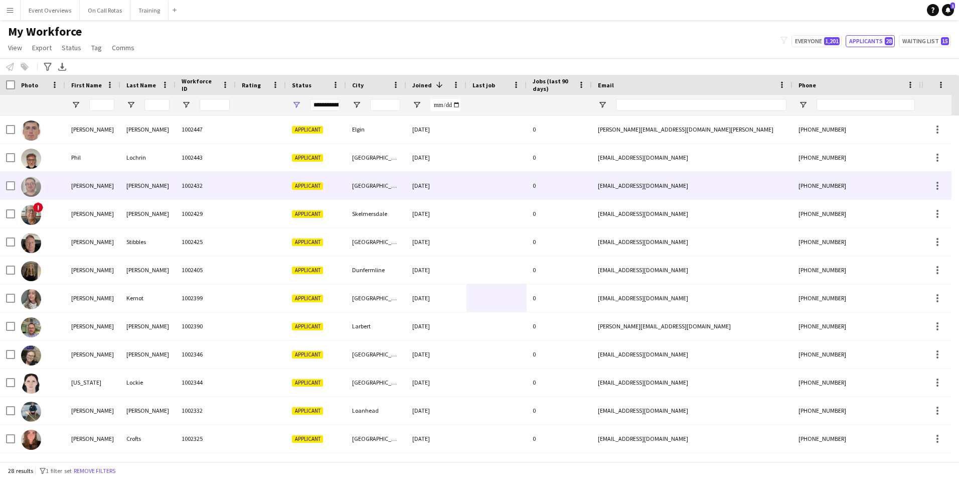
click at [275, 183] on div at bounding box center [261, 186] width 50 height 28
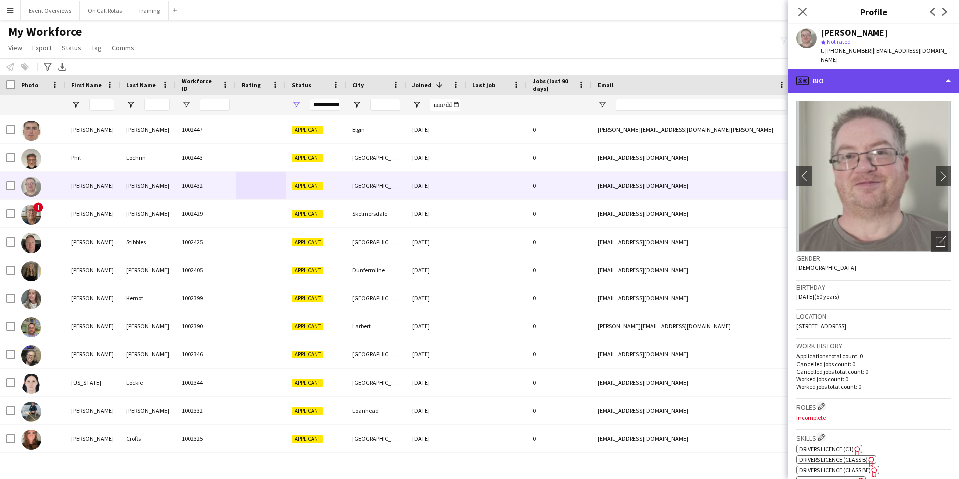
click at [851, 76] on div "profile Bio" at bounding box center [874, 81] width 171 height 24
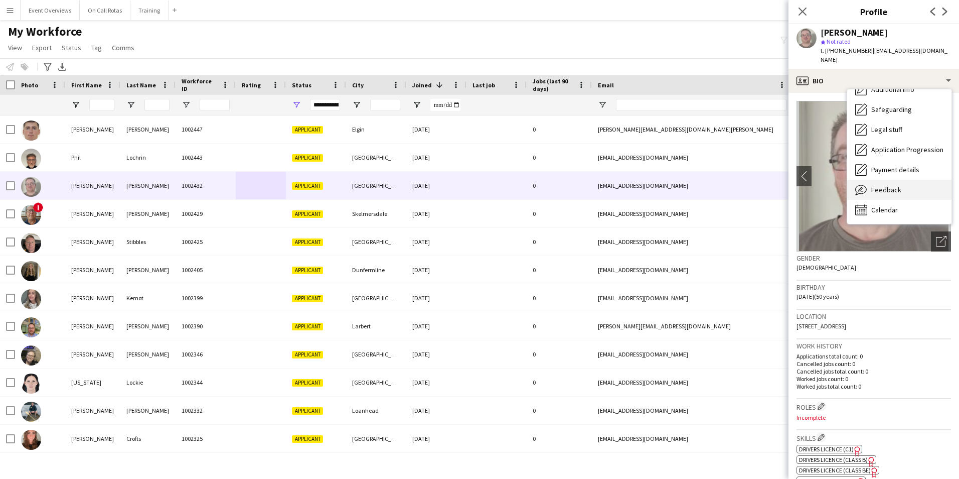
click at [884, 185] on span "Feedback" at bounding box center [886, 189] width 30 height 9
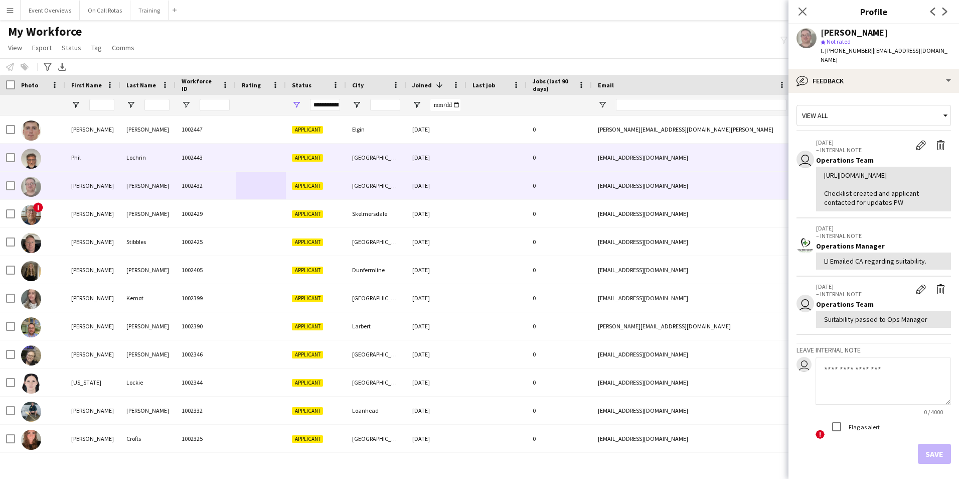
click at [168, 144] on div "Lochrin" at bounding box center [147, 157] width 55 height 28
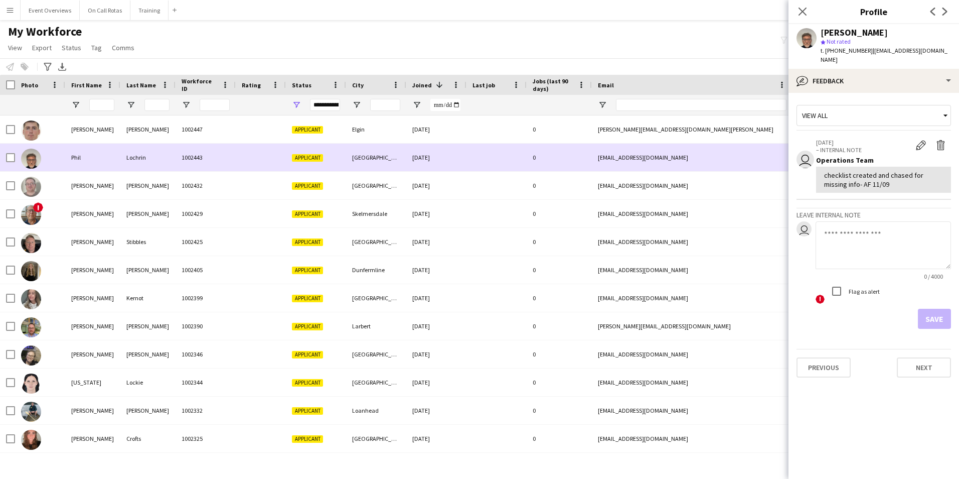
click at [168, 144] on div "Lochrin" at bounding box center [147, 157] width 55 height 28
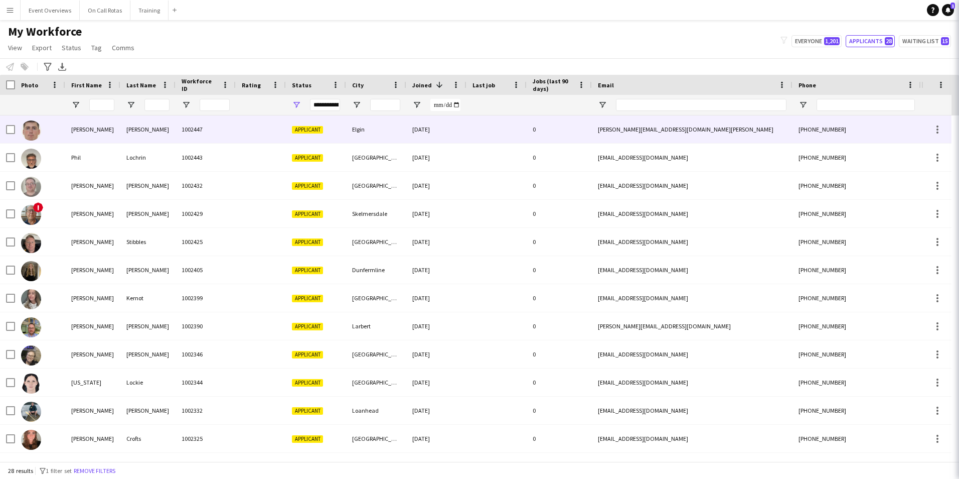
click at [168, 130] on div "Seaton" at bounding box center [147, 129] width 55 height 28
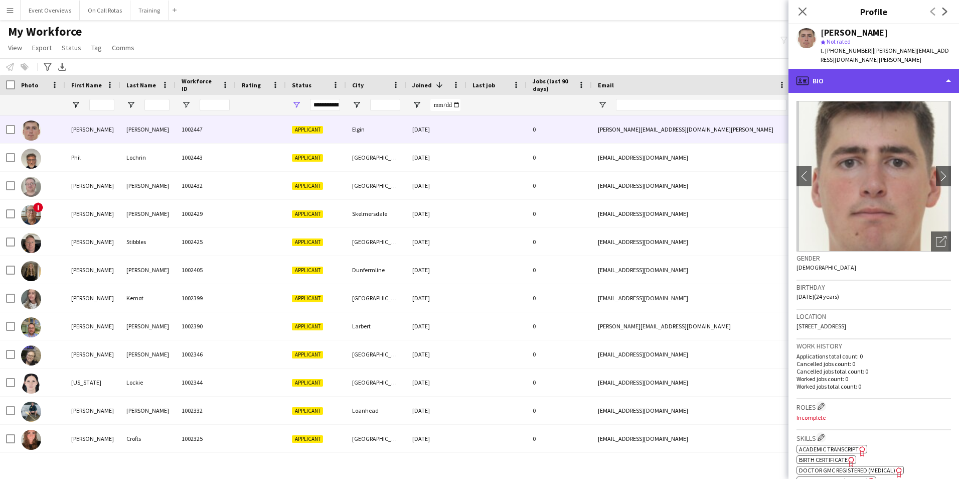
click at [863, 71] on div "profile Bio" at bounding box center [874, 81] width 171 height 24
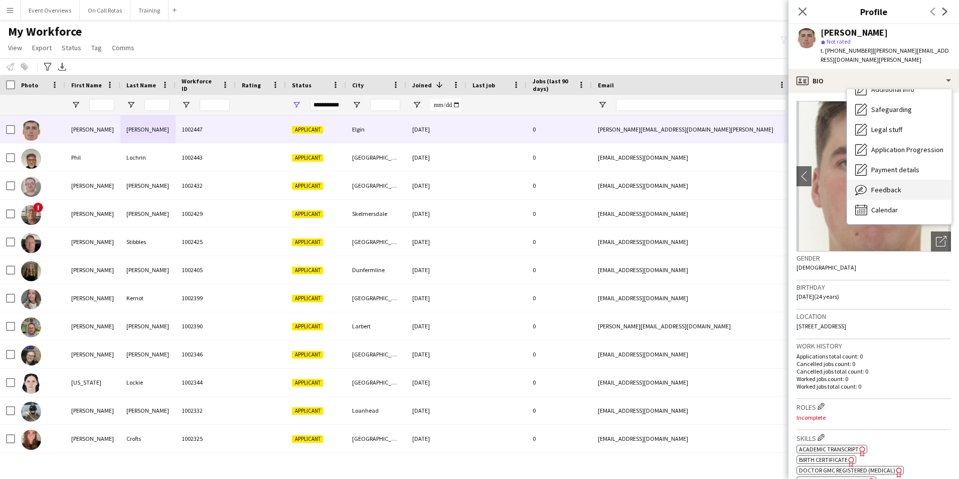
click at [881, 187] on div "Feedback Feedback" at bounding box center [899, 190] width 104 height 20
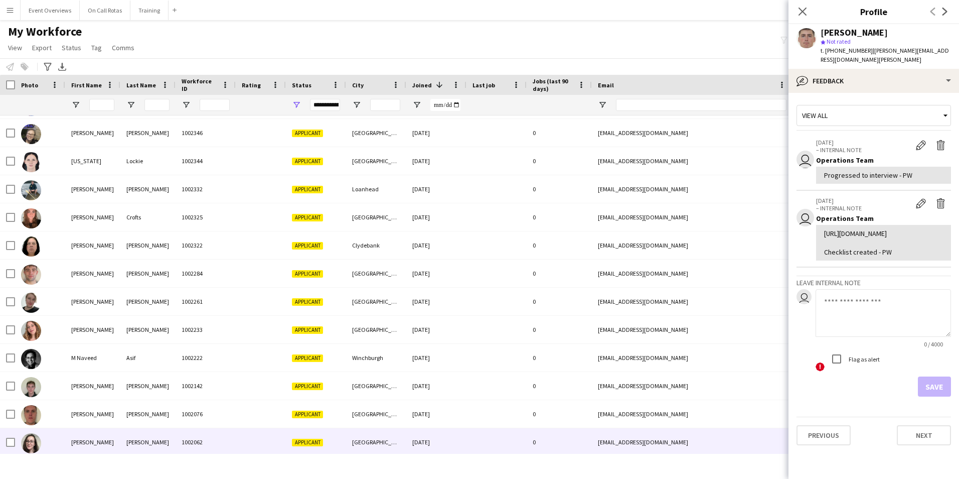
scroll to position [401, 0]
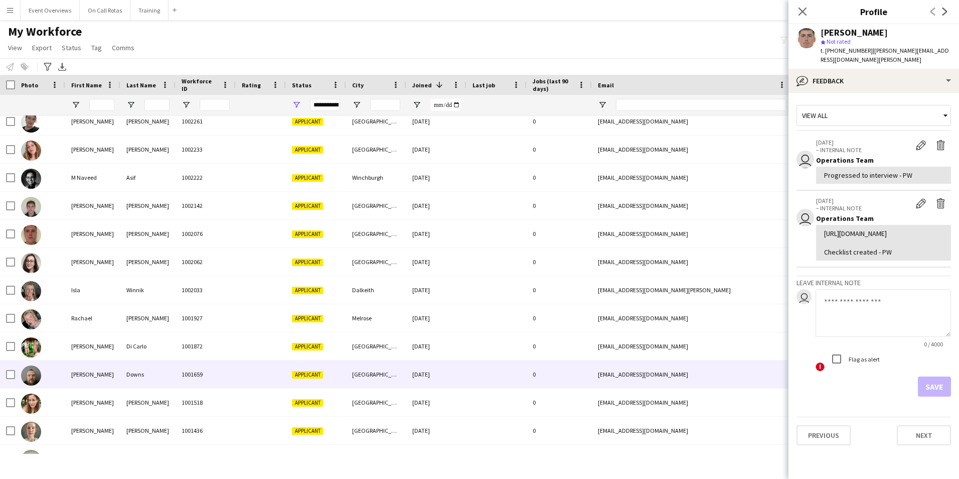
click at [107, 366] on div "Nicholas" at bounding box center [92, 374] width 55 height 28
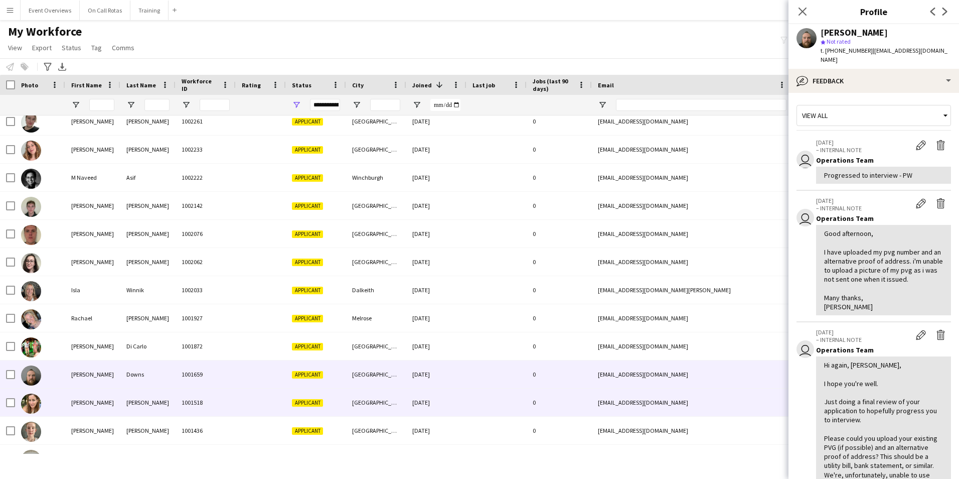
click at [82, 399] on div "Sally-Anne" at bounding box center [92, 402] width 55 height 28
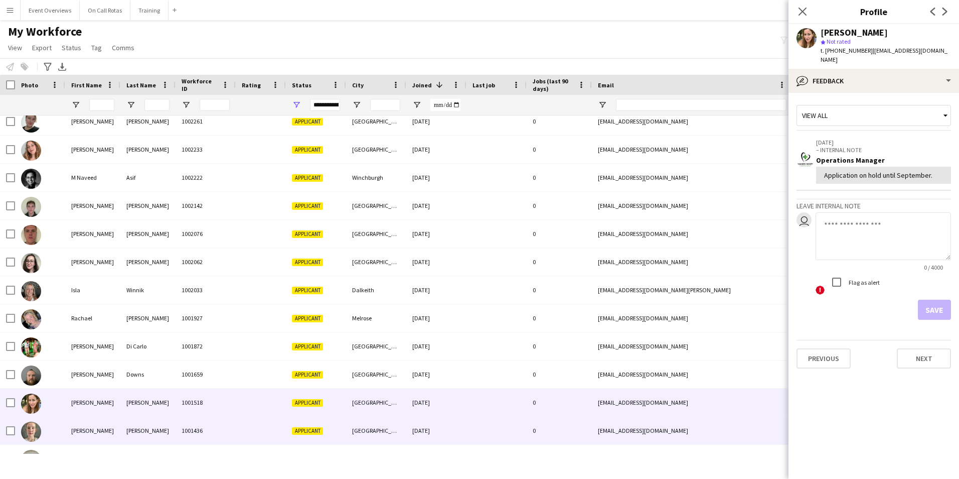
click at [82, 429] on div "Katlyn" at bounding box center [92, 430] width 55 height 28
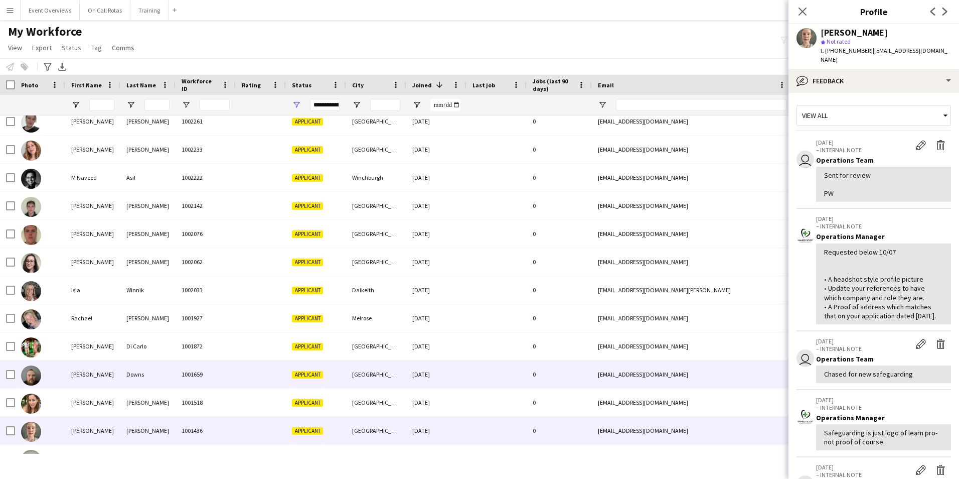
scroll to position [449, 0]
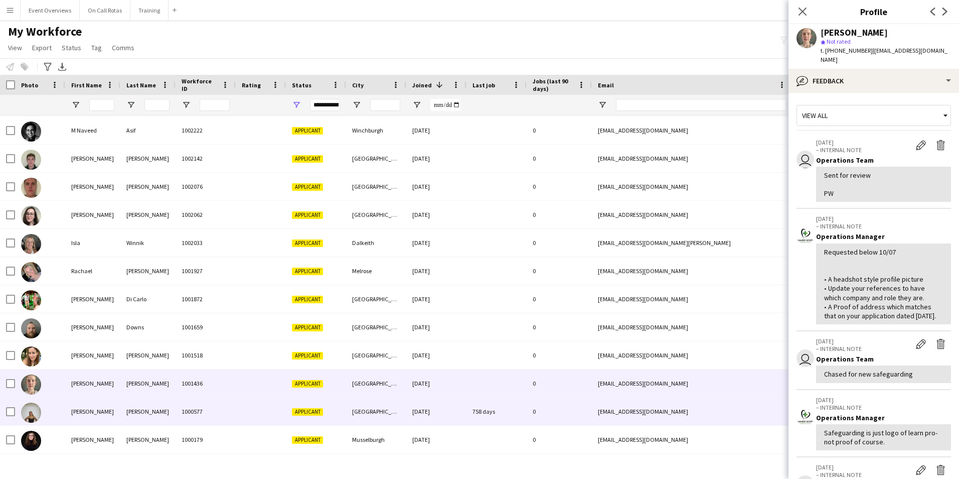
click at [105, 405] on div "Amy" at bounding box center [92, 411] width 55 height 28
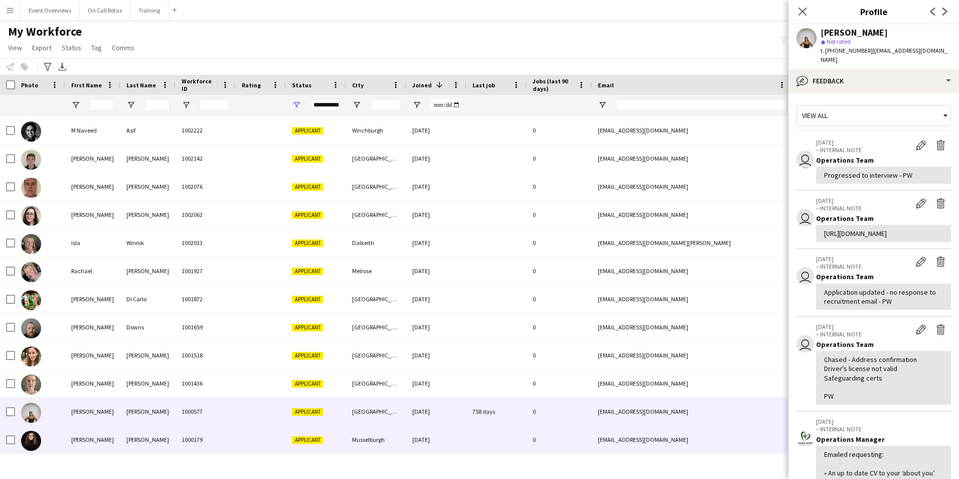
click at [143, 433] on div "Eunson" at bounding box center [147, 439] width 55 height 28
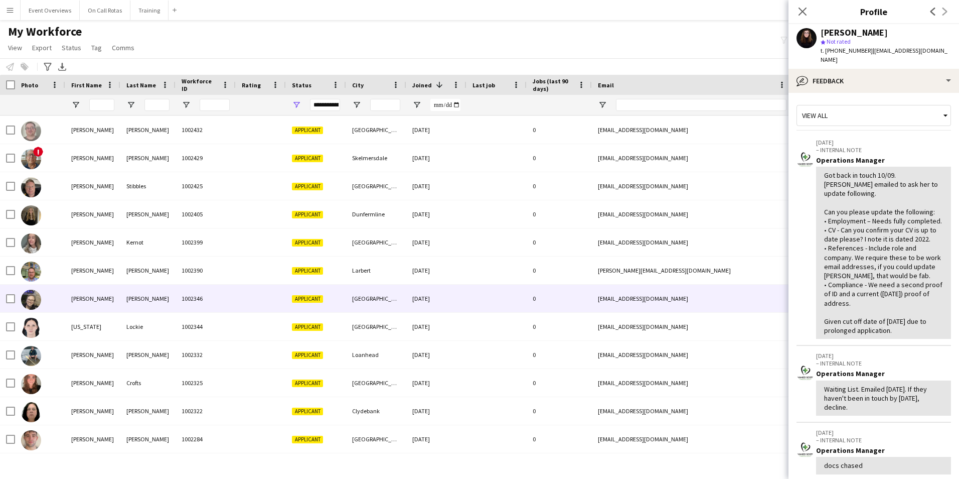
scroll to position [0, 0]
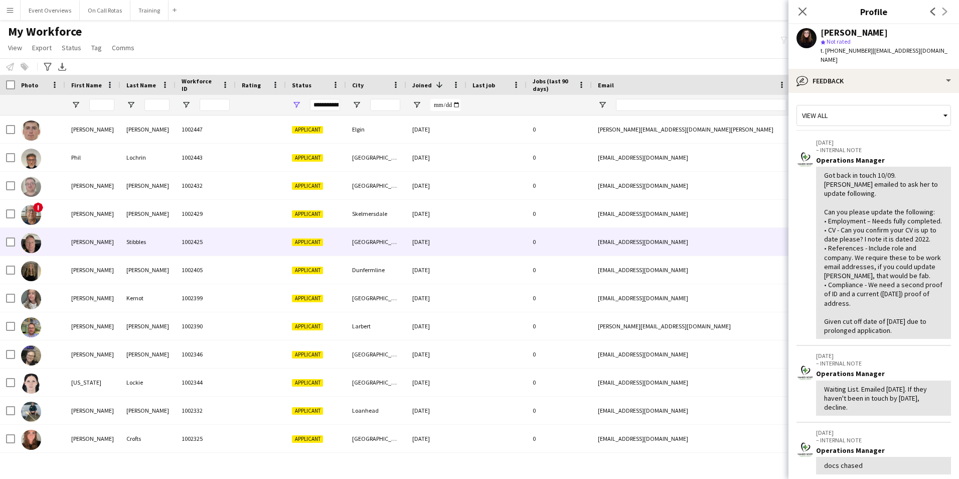
click at [105, 239] on div "[PERSON_NAME]" at bounding box center [92, 242] width 55 height 28
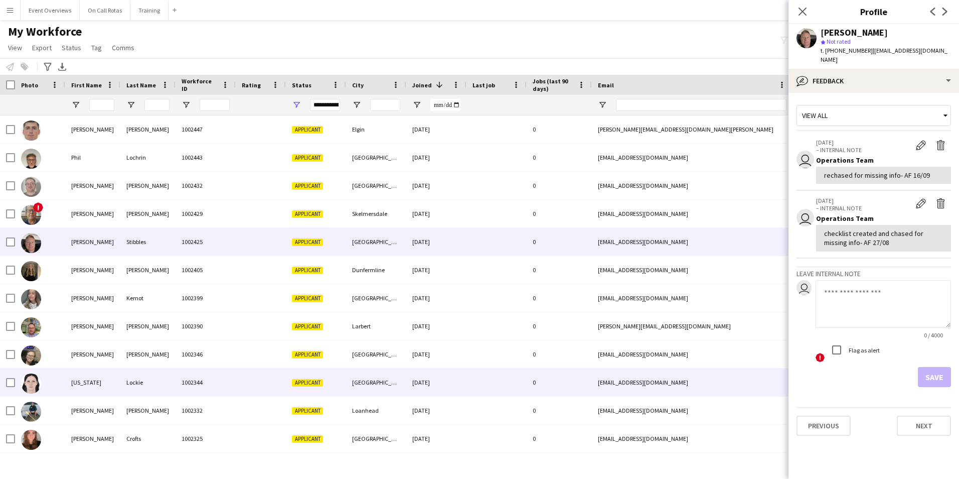
click at [96, 372] on div "[US_STATE]" at bounding box center [92, 382] width 55 height 28
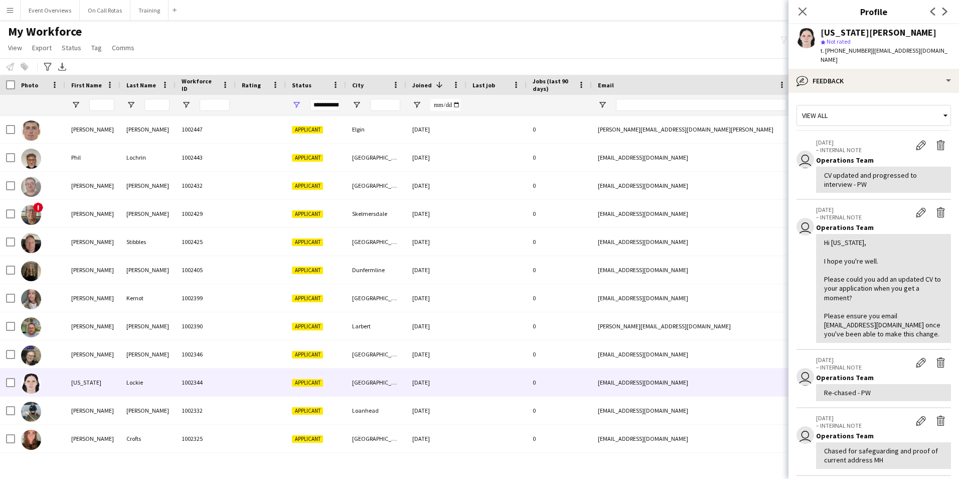
click at [838, 93] on app-crew-profile-feedback-tab "View all user 22-09-2025 – INTERNAL NOTE Edit internal note Delete internal not…" at bounding box center [874, 286] width 171 height 386
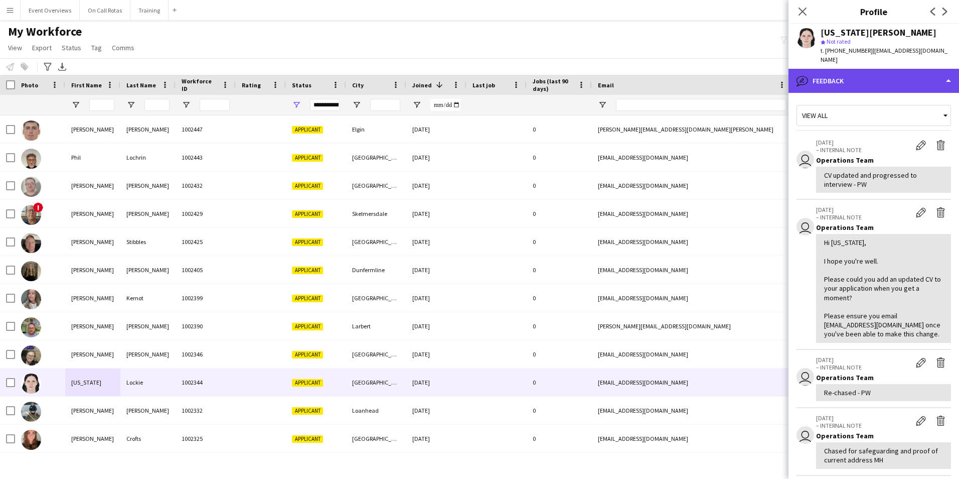
click at [840, 79] on div "bubble-pencil Feedback" at bounding box center [874, 81] width 171 height 24
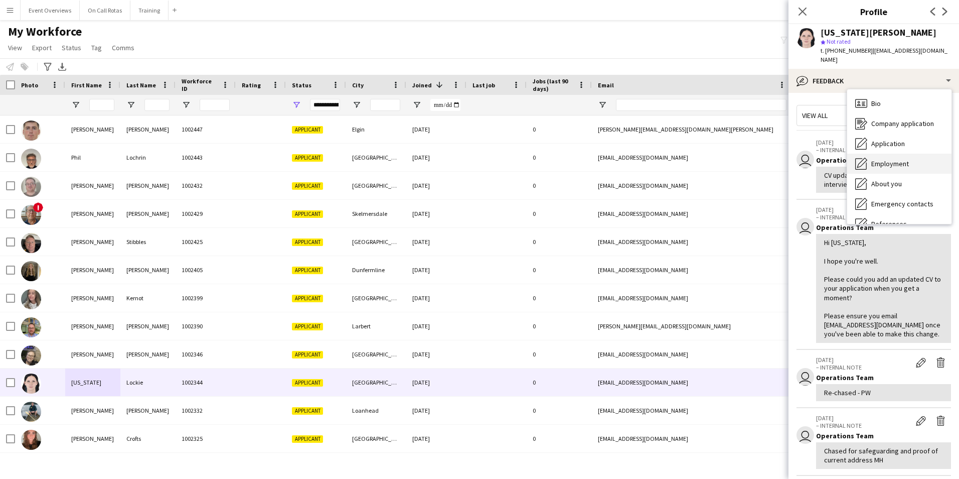
click at [883, 160] on div "Employment Employment" at bounding box center [899, 164] width 104 height 20
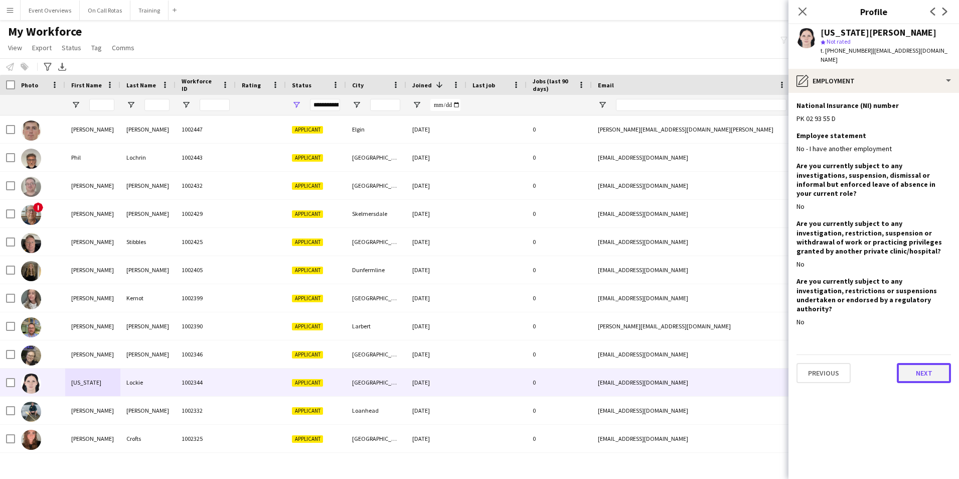
click at [915, 363] on button "Next" at bounding box center [924, 373] width 54 height 20
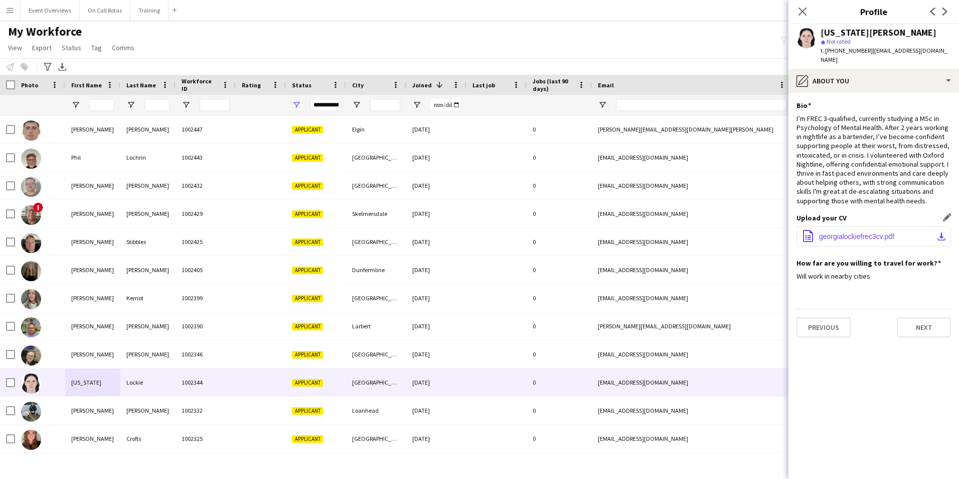
click at [862, 232] on button "office-file-sheet georgialockiefrec3cv.pdf download-bottom" at bounding box center [874, 236] width 155 height 20
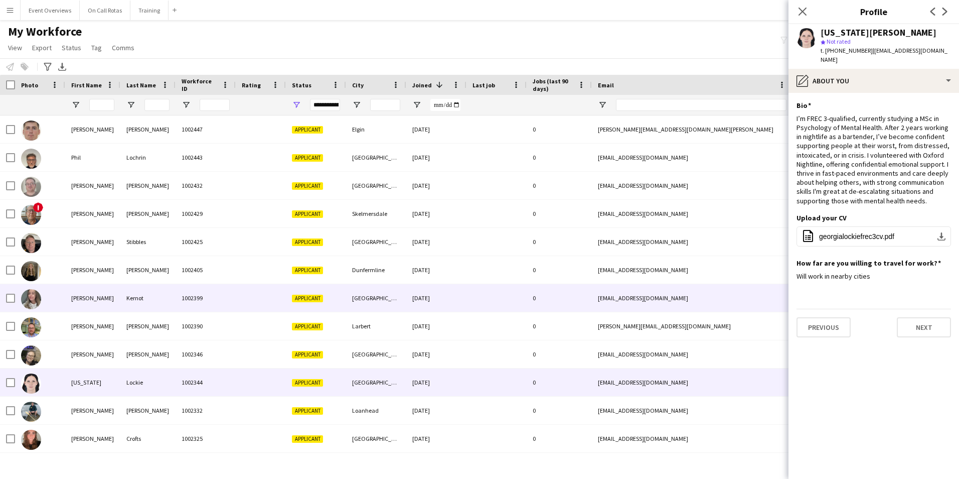
click at [121, 304] on div "Kernot" at bounding box center [147, 298] width 55 height 28
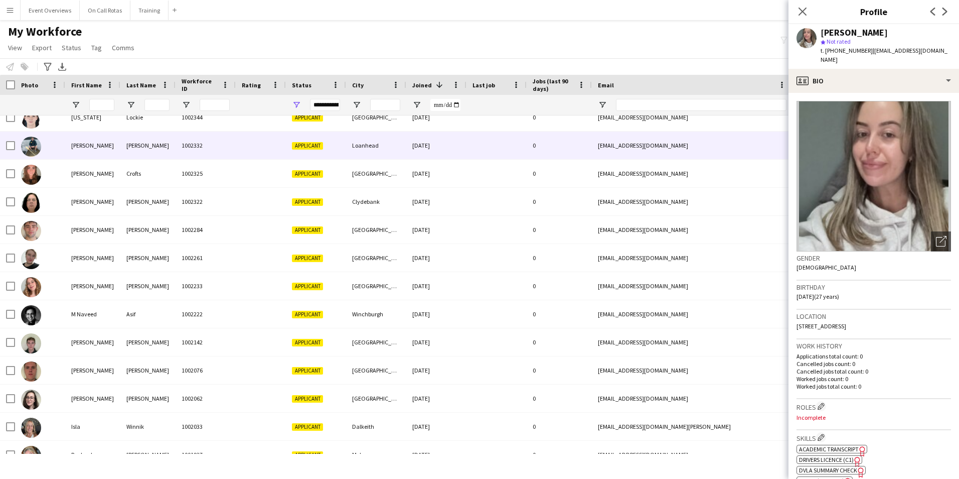
scroll to position [251, 0]
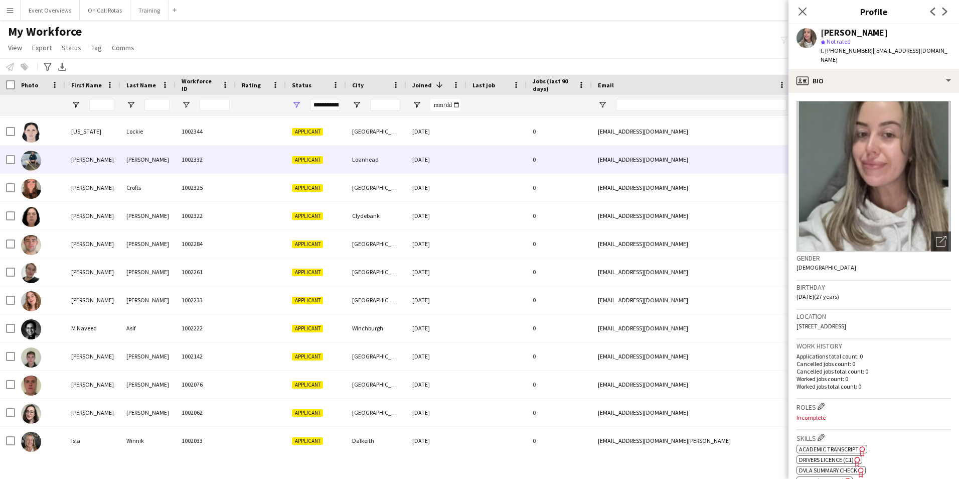
click at [113, 163] on div "[PERSON_NAME]" at bounding box center [92, 159] width 55 height 28
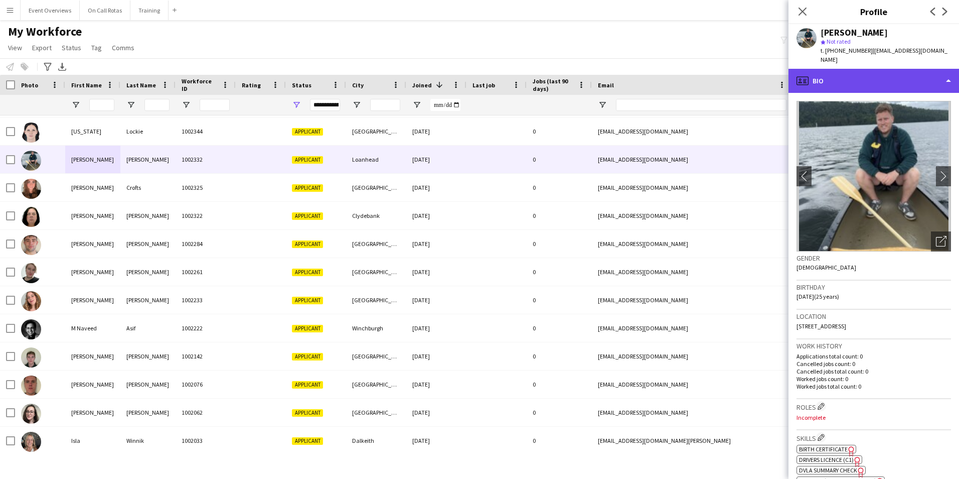
click at [923, 69] on div "profile Bio" at bounding box center [874, 81] width 171 height 24
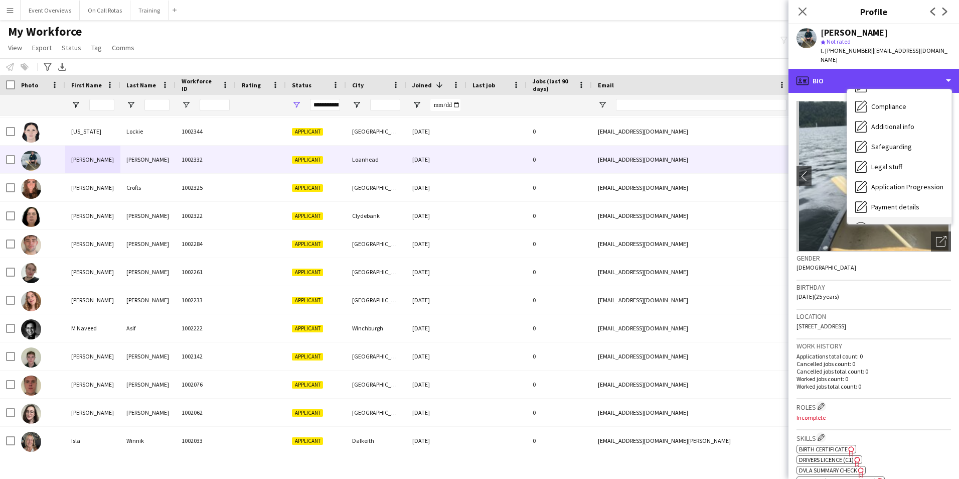
scroll to position [175, 0]
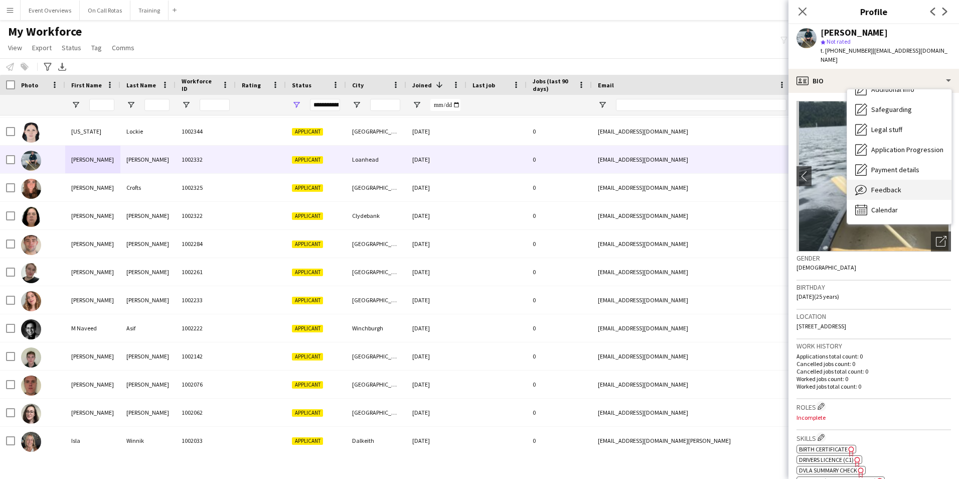
click at [906, 180] on div "Feedback Feedback" at bounding box center [899, 190] width 104 height 20
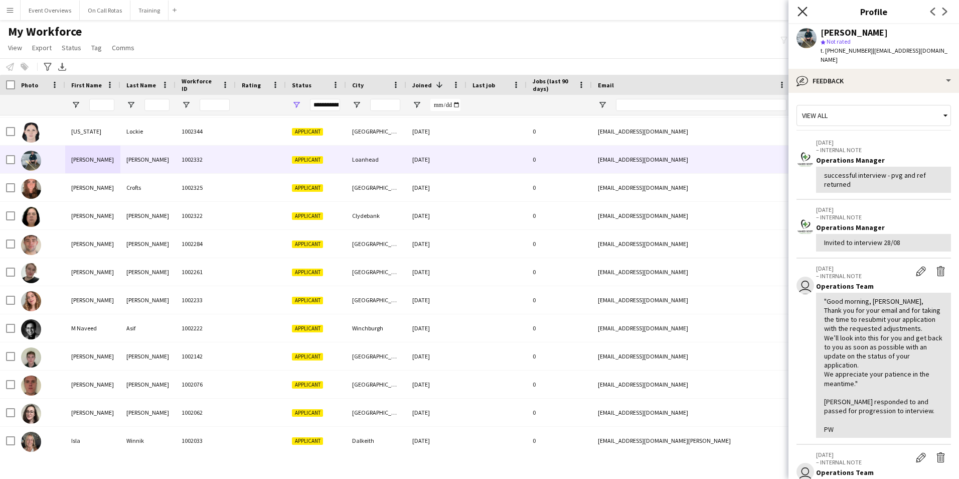
click at [806, 10] on icon "Close pop-in" at bounding box center [803, 12] width 10 height 10
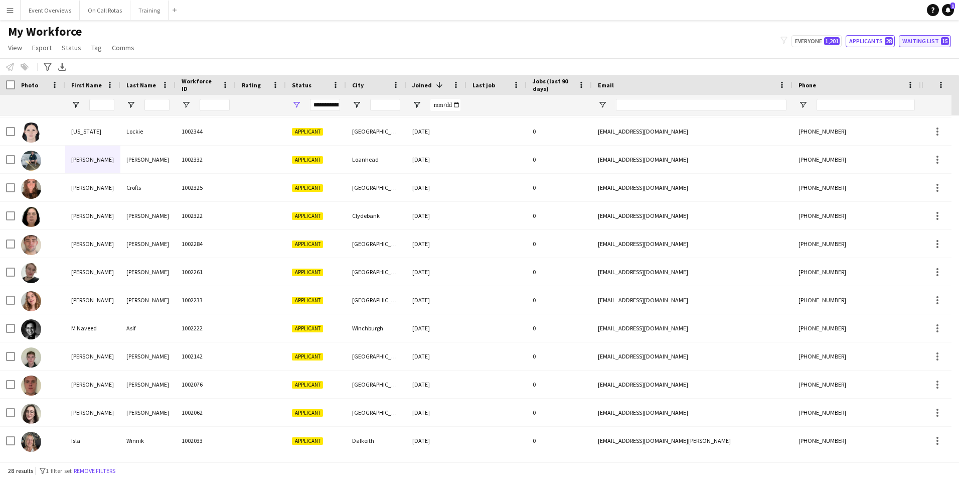
click at [938, 41] on button "Waiting list 15" at bounding box center [925, 41] width 52 height 12
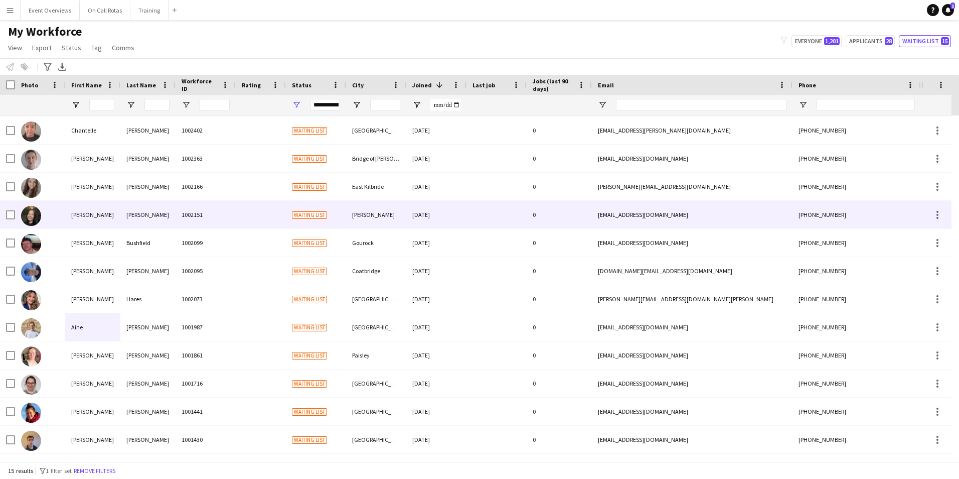
click at [373, 226] on div "[PERSON_NAME]" at bounding box center [376, 215] width 60 height 28
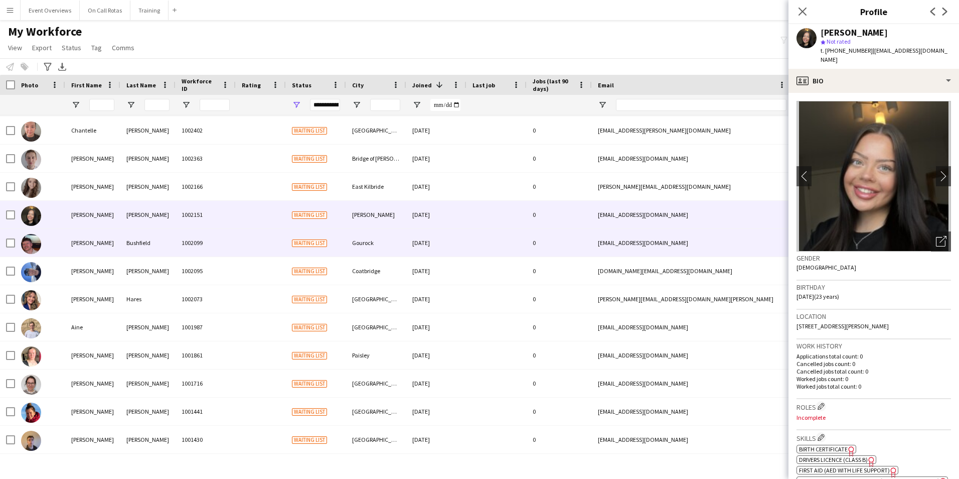
click at [373, 239] on div "Gourock" at bounding box center [376, 243] width 60 height 28
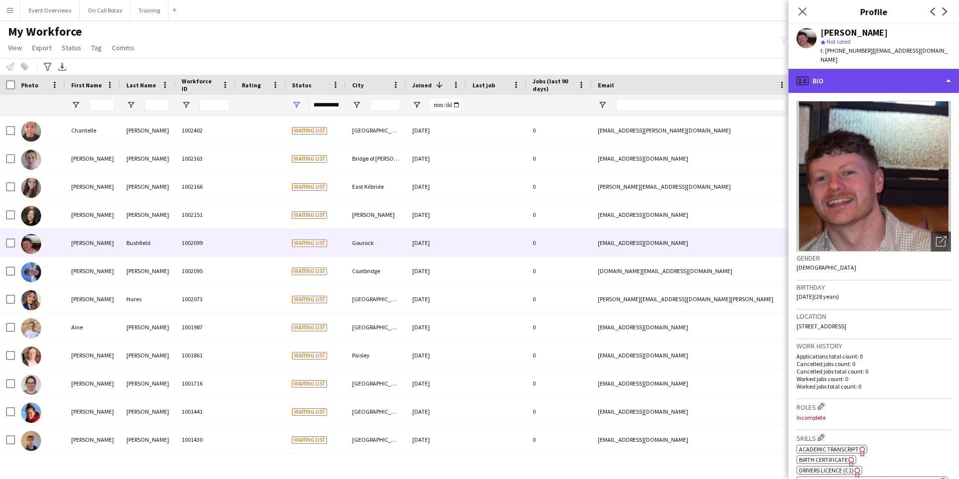
click at [905, 75] on div "profile Bio" at bounding box center [874, 81] width 171 height 24
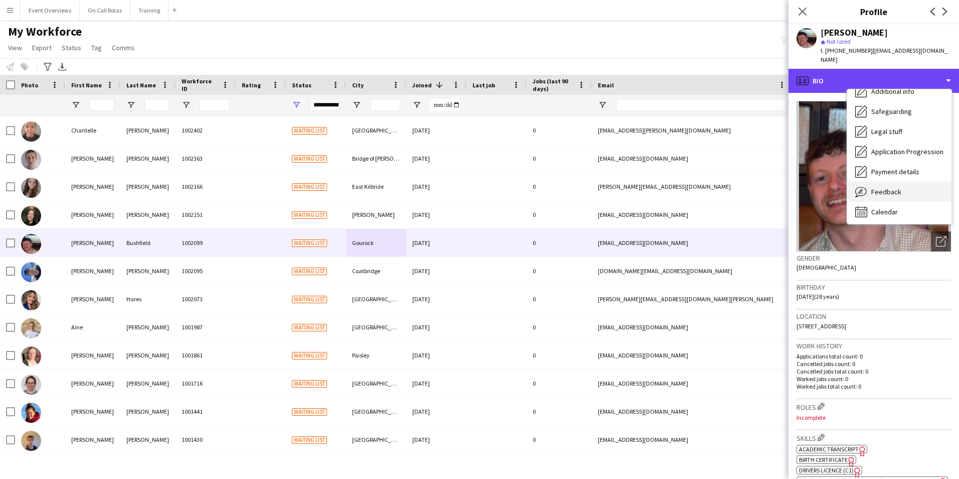
scroll to position [175, 0]
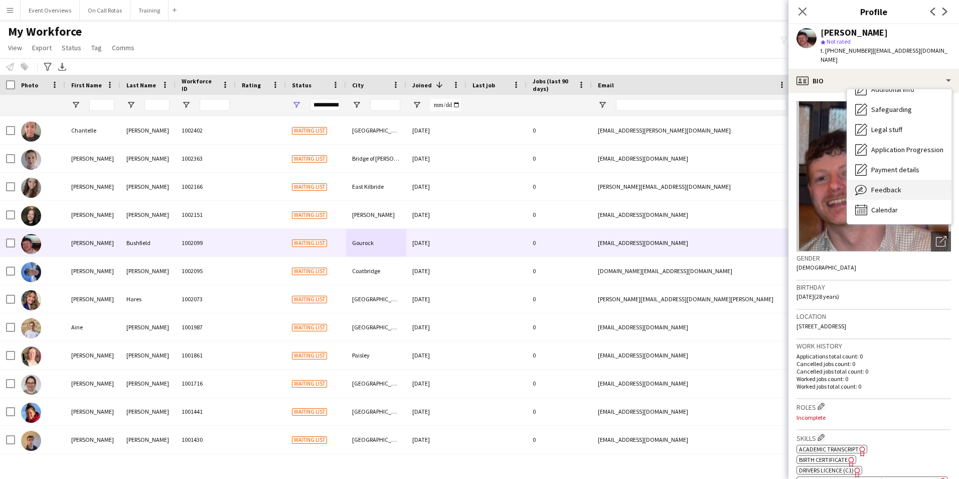
click at [905, 180] on div "Feedback Feedback" at bounding box center [899, 190] width 104 height 20
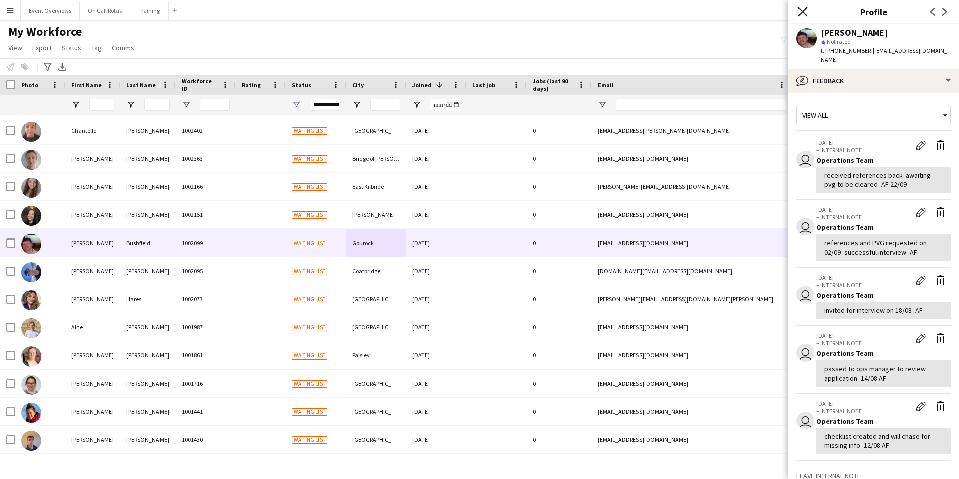
click at [800, 14] on icon at bounding box center [803, 12] width 10 height 10
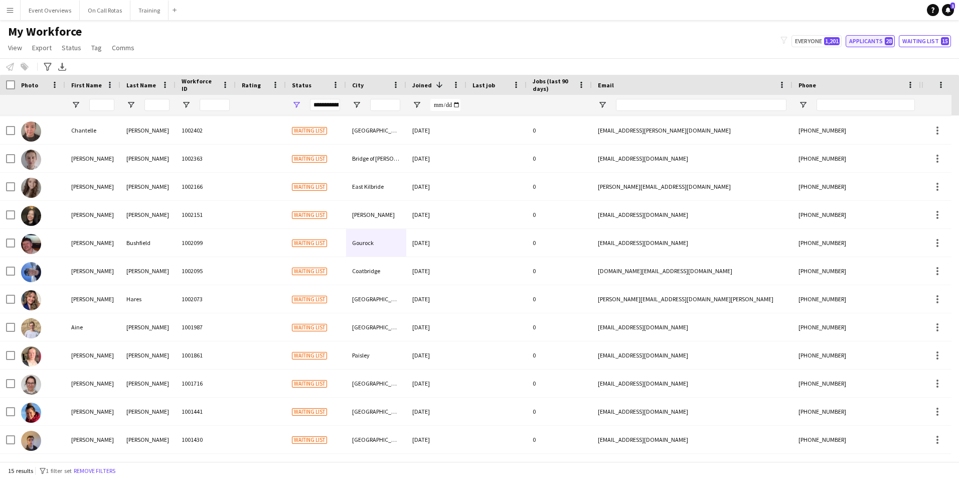
click at [869, 40] on button "Applicants 28" at bounding box center [870, 41] width 49 height 12
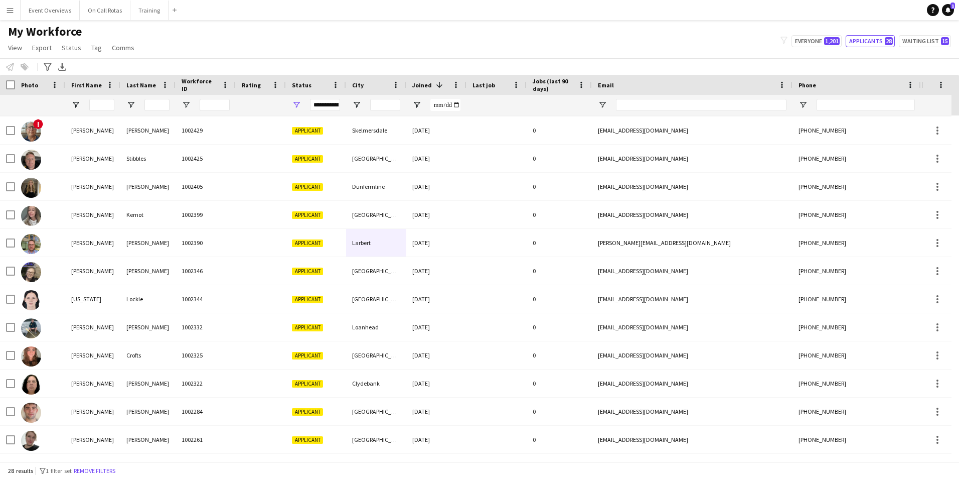
click at [328, 103] on div "**********" at bounding box center [325, 105] width 30 height 12
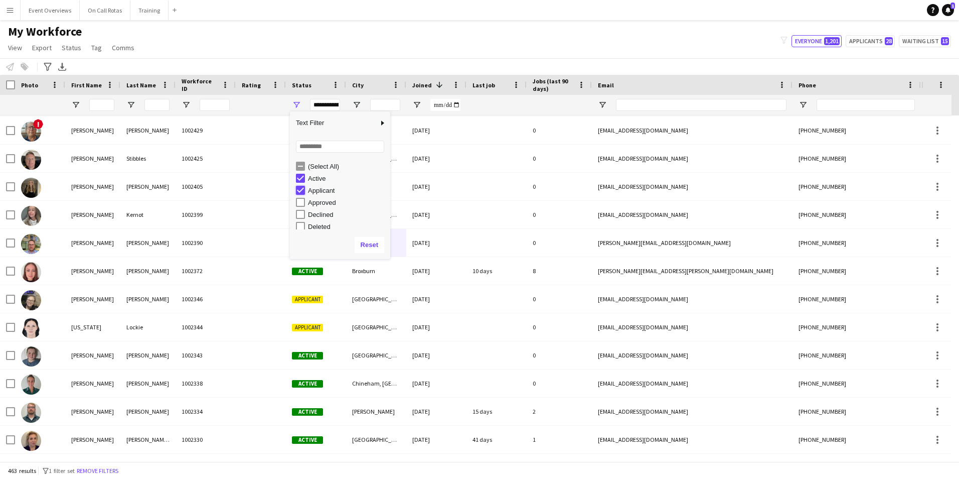
type input "**********"
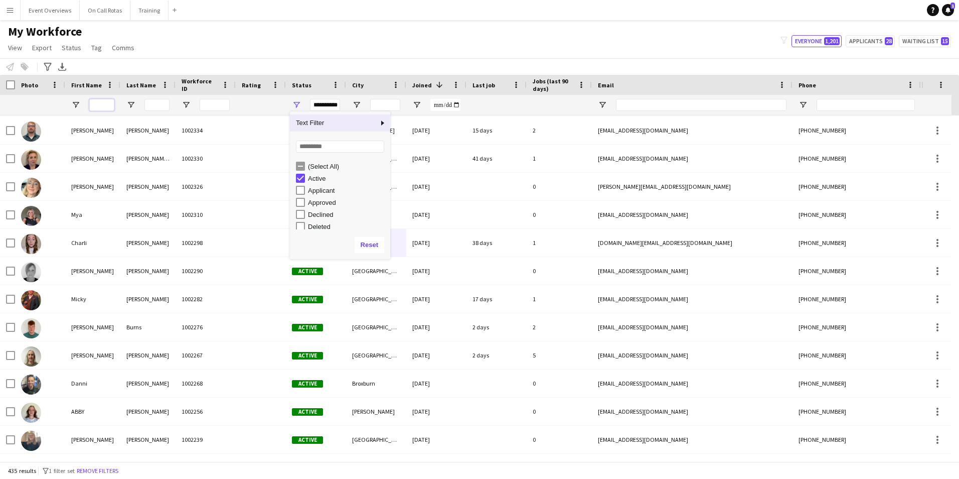
click at [98, 108] on input "First Name Filter Input" at bounding box center [101, 105] width 25 height 12
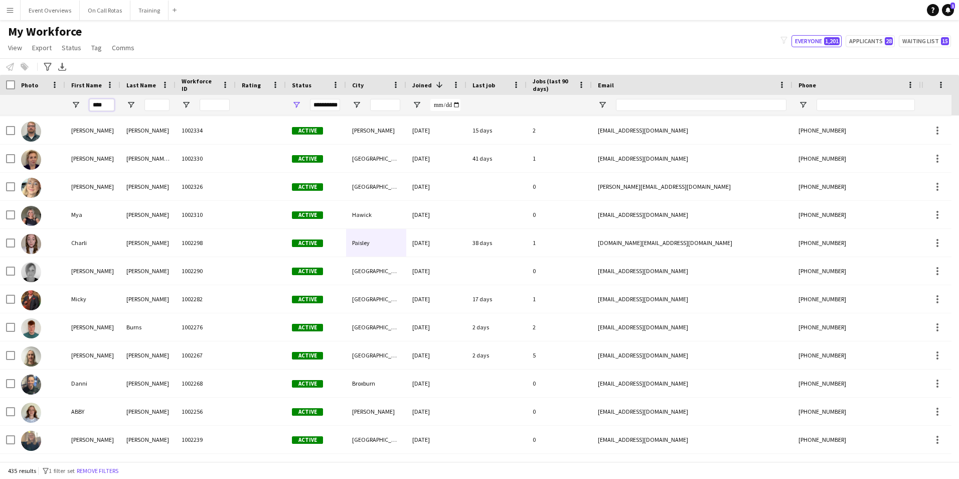
scroll to position [0, 0]
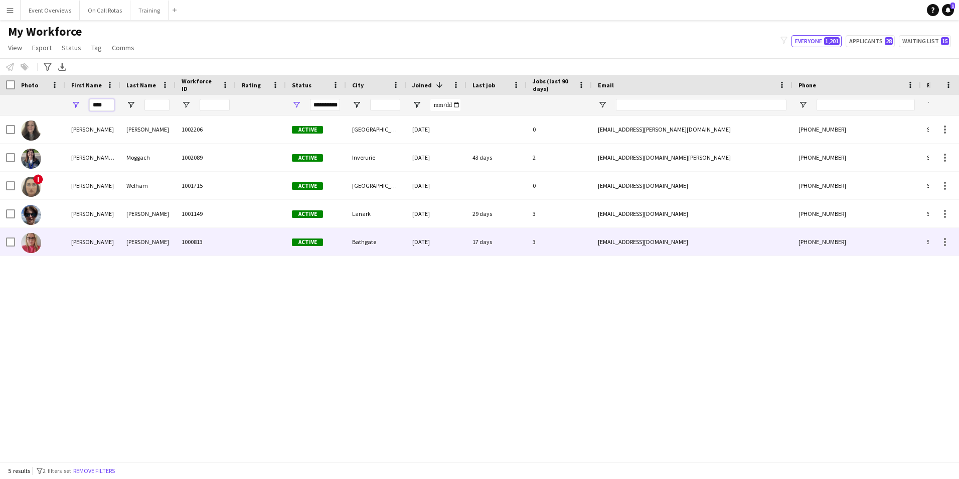
type input "****"
click at [137, 237] on div "[PERSON_NAME]" at bounding box center [147, 242] width 55 height 28
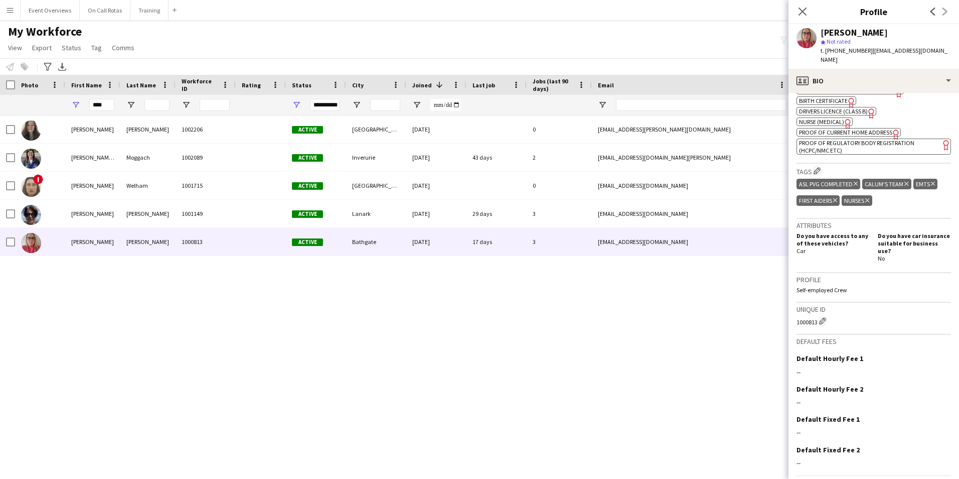
scroll to position [397, 0]
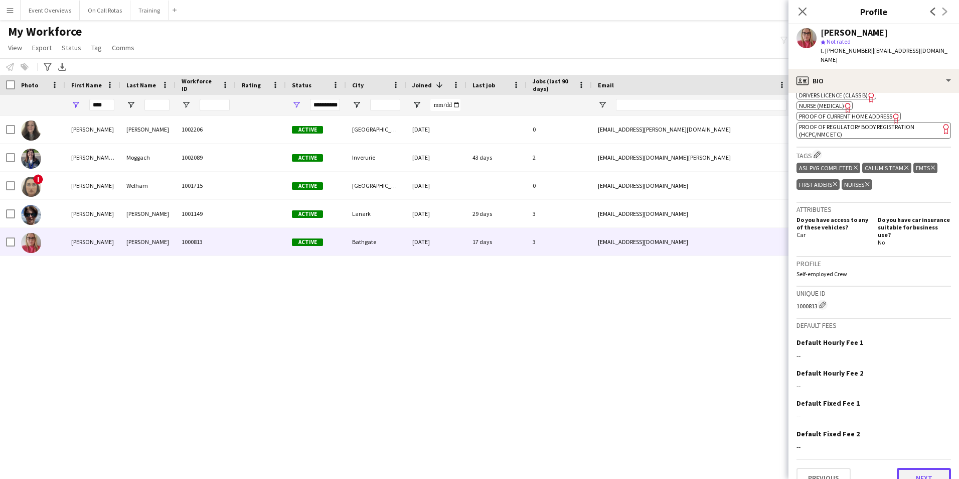
click at [904, 468] on button "Next" at bounding box center [924, 478] width 54 height 20
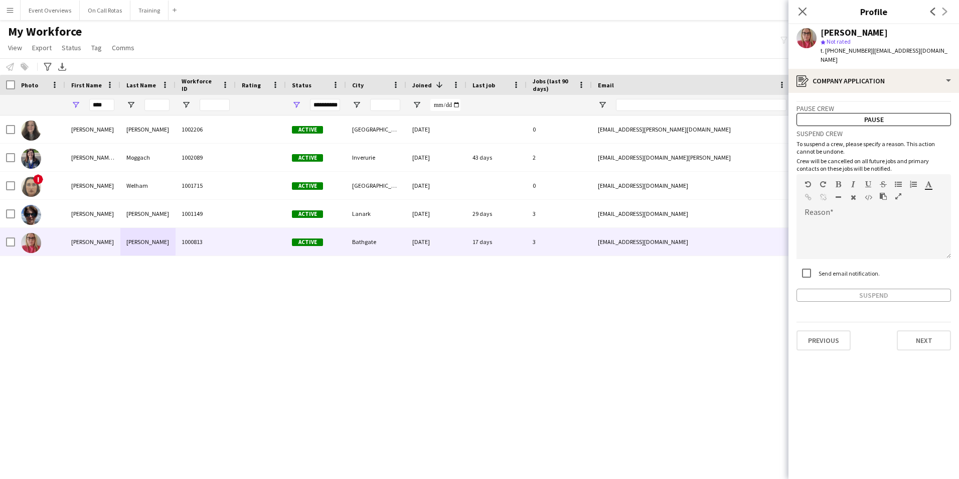
click at [895, 326] on div "Previous Next" at bounding box center [874, 336] width 155 height 29
click at [912, 333] on button "Next" at bounding box center [924, 340] width 54 height 20
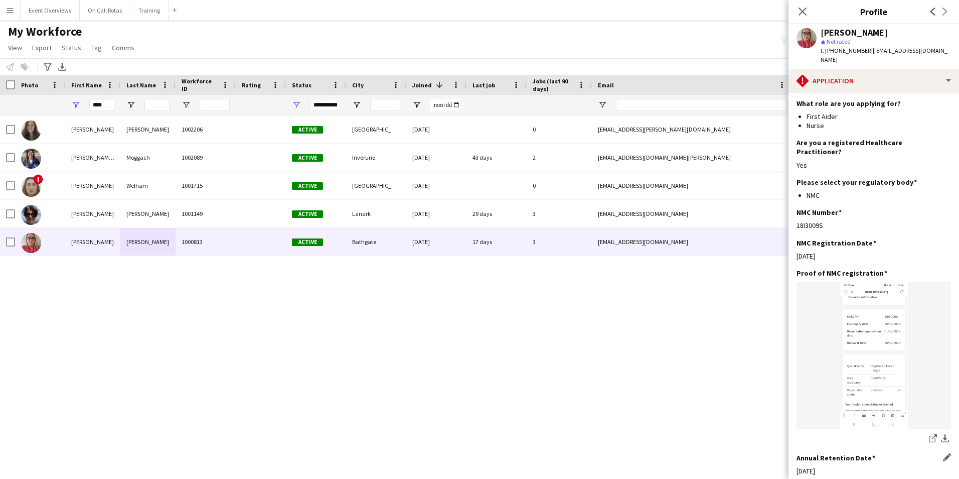
scroll to position [230, 0]
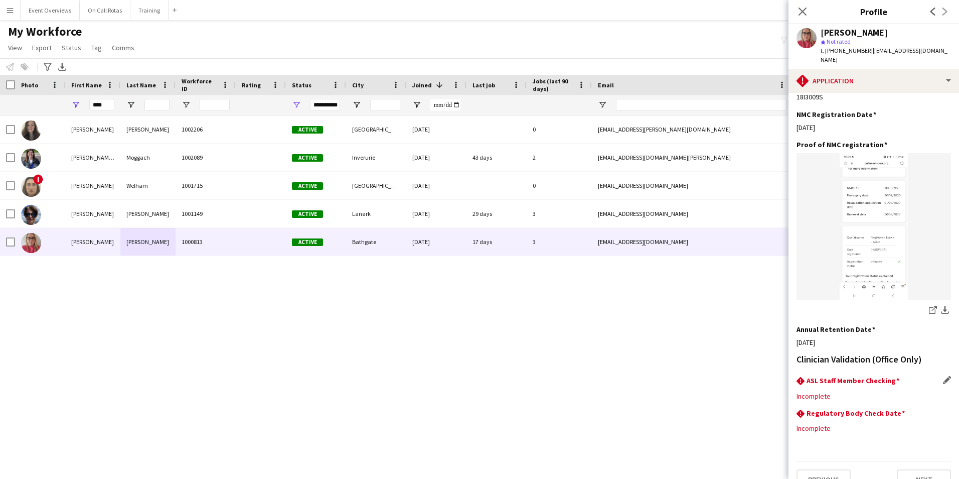
click at [933, 376] on div "rhombus-alert ASL Staff Member Checking Edit this field" at bounding box center [874, 381] width 155 height 11
click at [943, 376] on app-icon "Edit this field" at bounding box center [947, 380] width 8 height 8
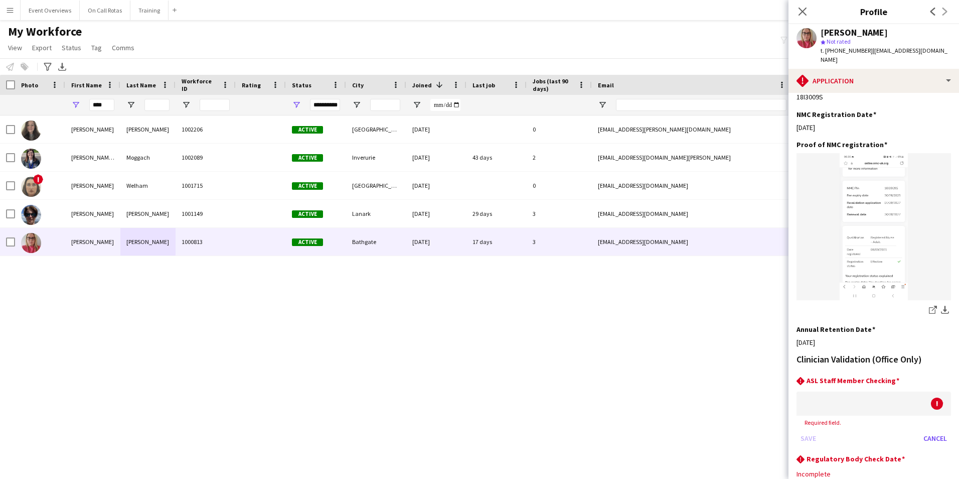
click at [931, 393] on div at bounding box center [941, 403] width 20 height 20
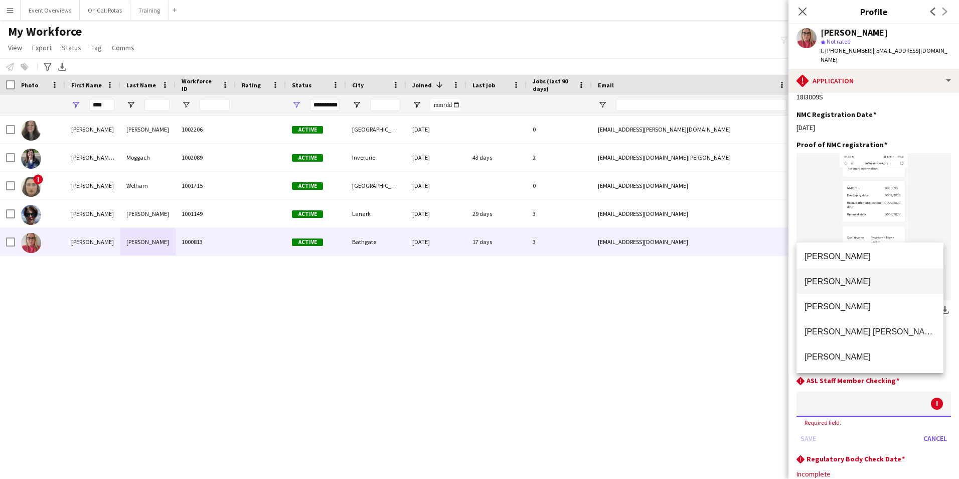
scroll to position [0, 0]
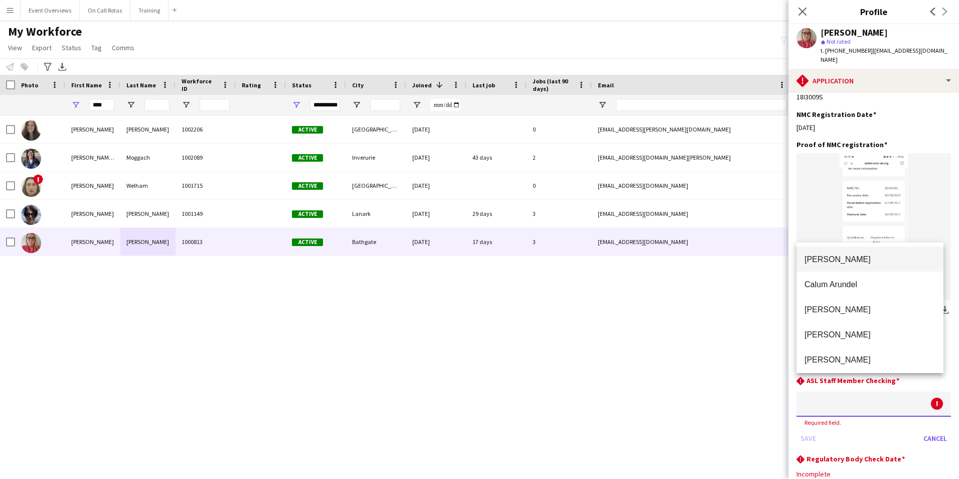
click at [818, 229] on div at bounding box center [479, 239] width 959 height 479
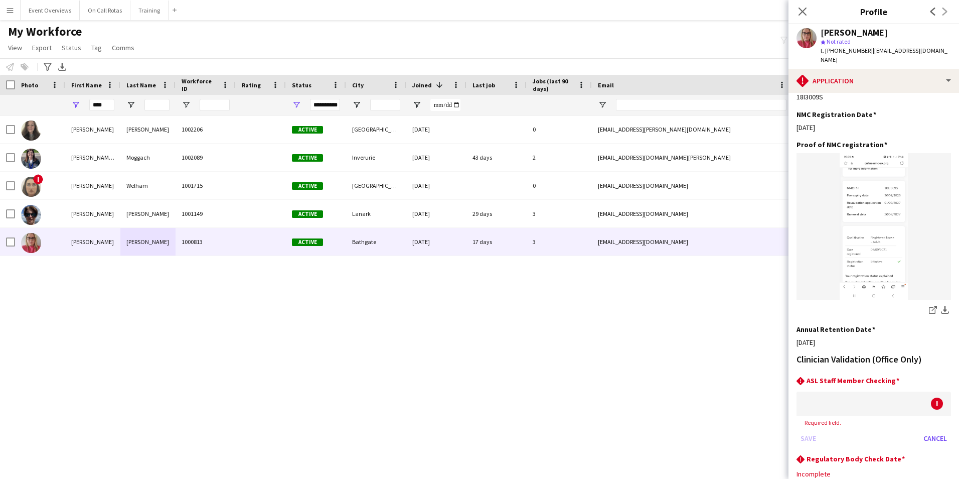
click at [869, 391] on div at bounding box center [864, 403] width 134 height 24
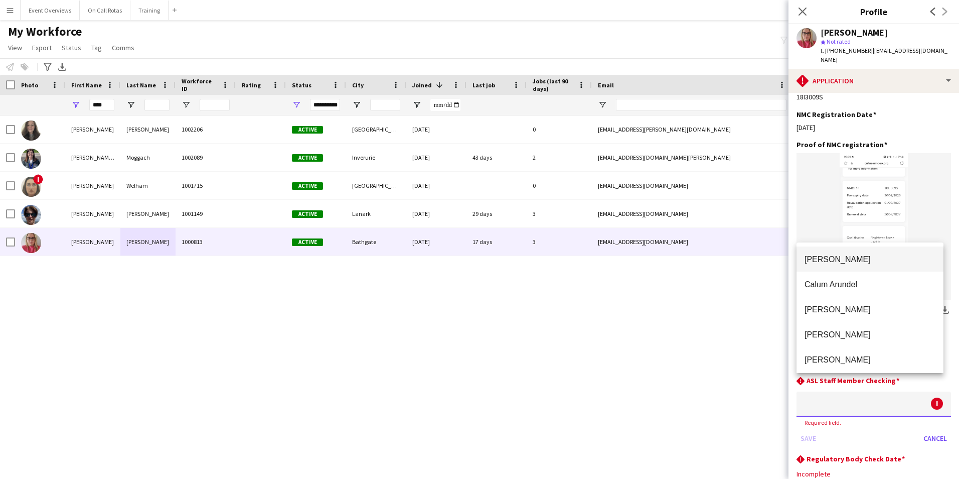
click at [812, 195] on div at bounding box center [479, 239] width 959 height 479
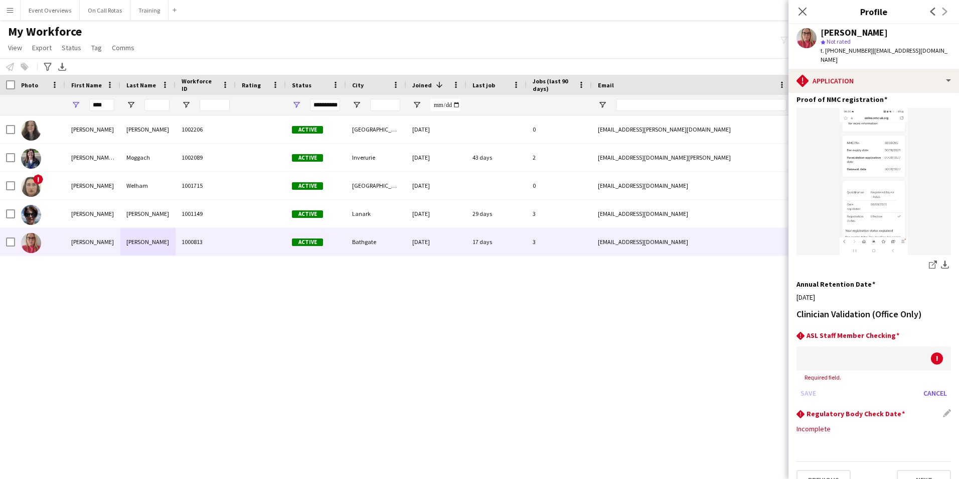
scroll to position [275, 0]
click at [943, 408] on div "rhombus-alert Regulatory Body Check Date Edit this field" at bounding box center [874, 413] width 155 height 11
drag, startPoint x: 940, startPoint y: 395, endPoint x: 933, endPoint y: 396, distance: 7.0
click at [939, 408] on div "rhombus-alert Regulatory Body Check Date Edit this field" at bounding box center [874, 413] width 155 height 11
click at [887, 408] on h3 "Regulatory Body Check Date" at bounding box center [856, 412] width 98 height 9
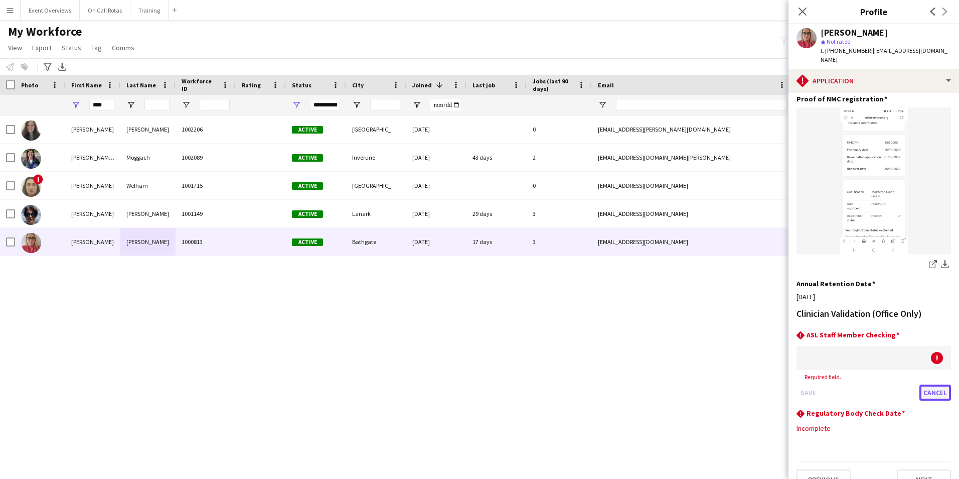
click at [925, 384] on button "Cancel" at bounding box center [936, 392] width 32 height 16
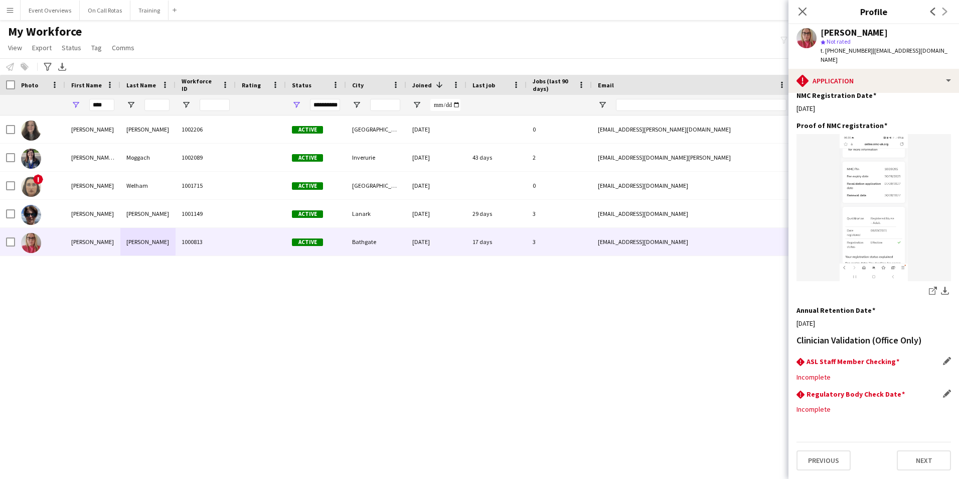
scroll to position [230, 0]
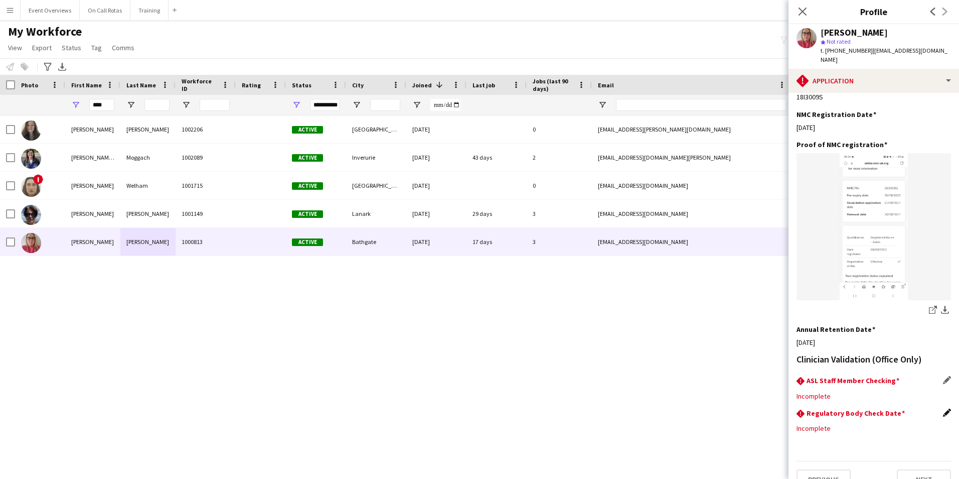
click at [943, 408] on app-icon "Edit this field" at bounding box center [947, 412] width 8 height 8
click at [899, 417] on body "Menu Boards Boards Boards All jobs Status Workforce Workforce My Workforce Recr…" at bounding box center [479, 239] width 959 height 479
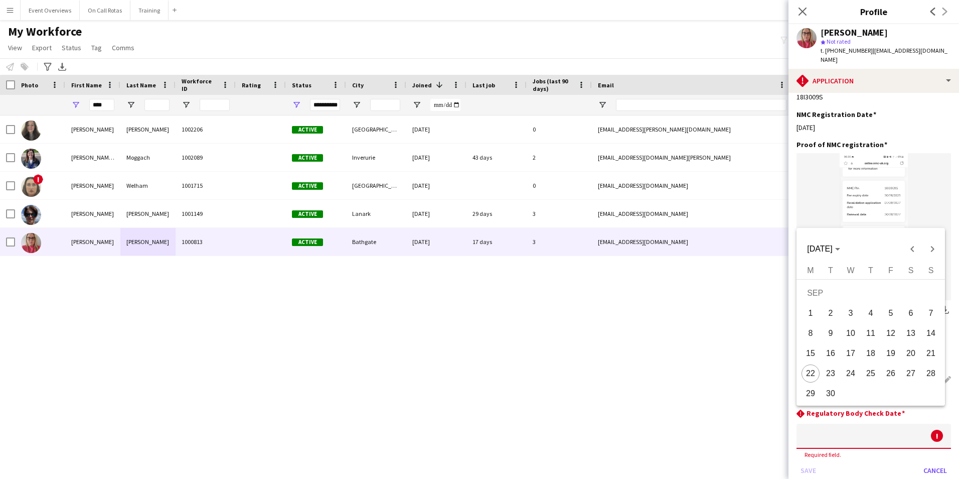
click at [915, 34] on div at bounding box center [479, 239] width 959 height 479
click at [808, 198] on div at bounding box center [479, 239] width 959 height 479
click at [815, 373] on span "22" at bounding box center [811, 373] width 18 height 18
type input "**********"
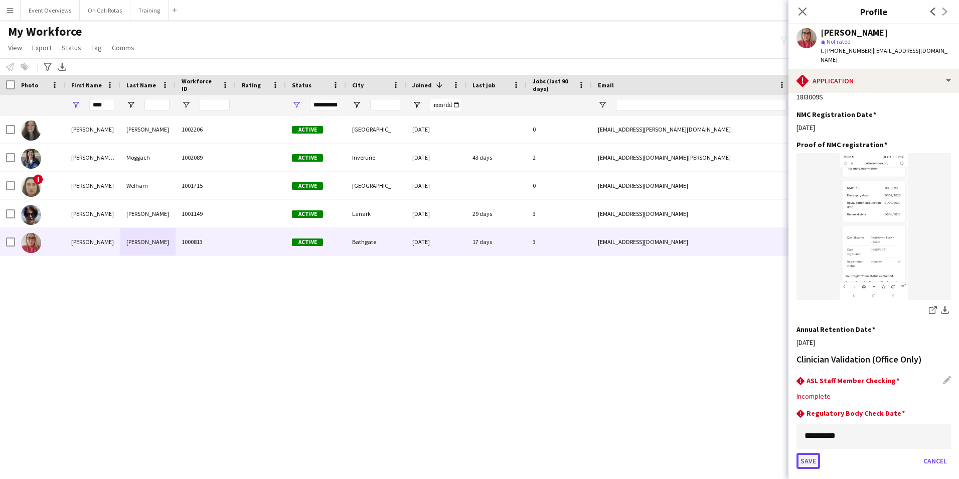
click at [809, 453] on button "Save" at bounding box center [809, 461] width 24 height 16
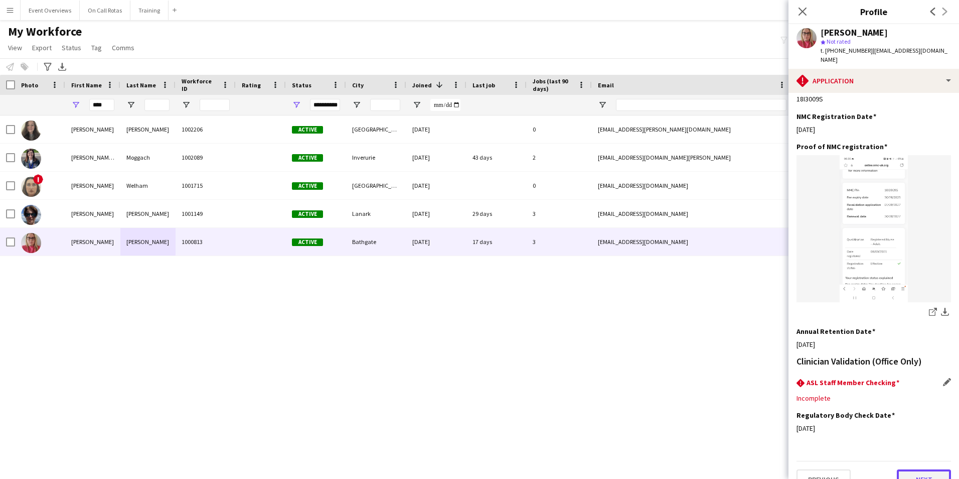
click at [932, 469] on button "Next" at bounding box center [924, 479] width 54 height 20
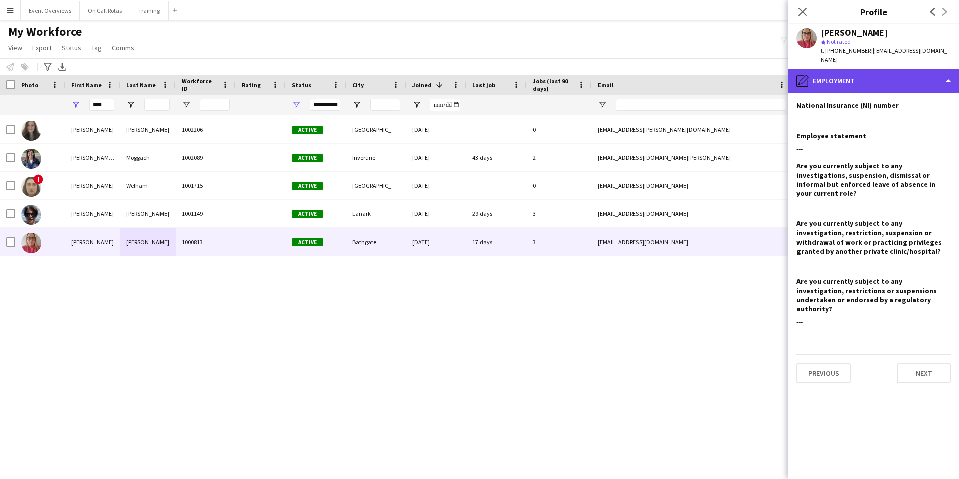
click at [816, 71] on div "pencil4 Employment" at bounding box center [874, 81] width 171 height 24
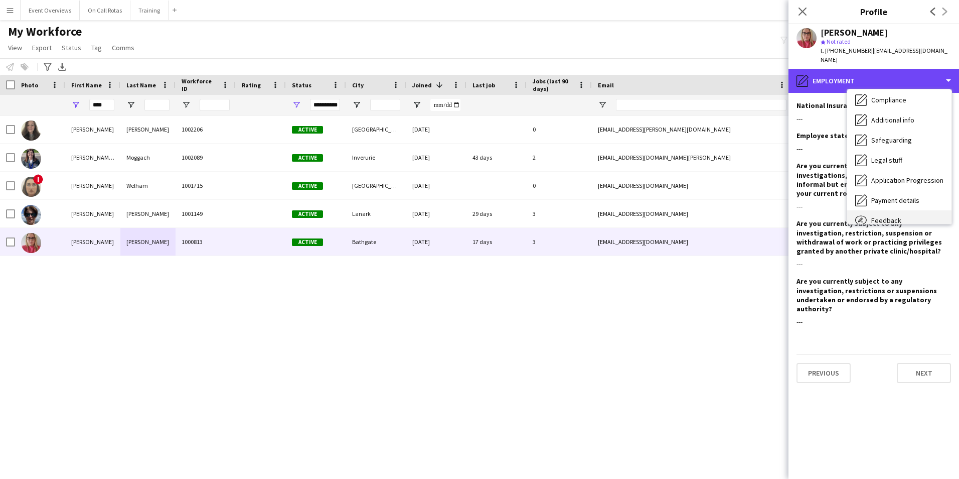
scroll to position [175, 0]
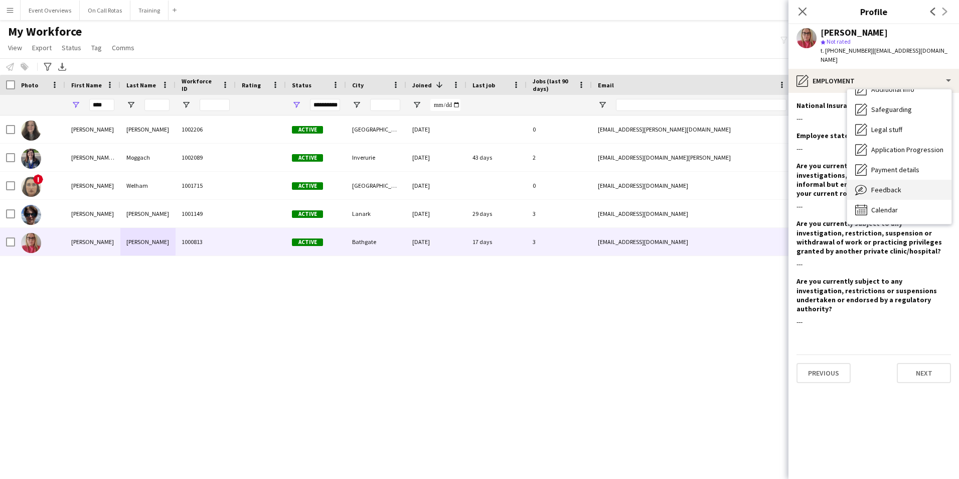
click at [886, 185] on span "Feedback" at bounding box center [886, 189] width 30 height 9
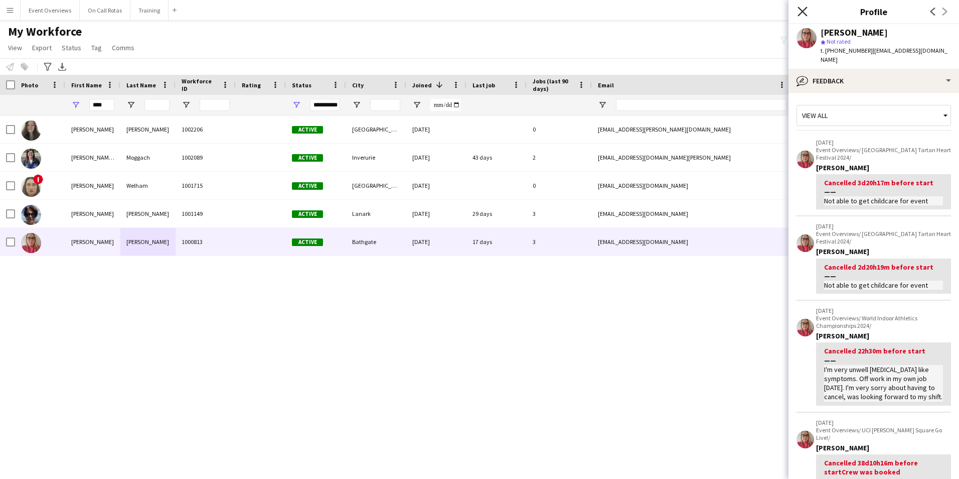
click at [802, 13] on icon "Close pop-in" at bounding box center [803, 12] width 10 height 10
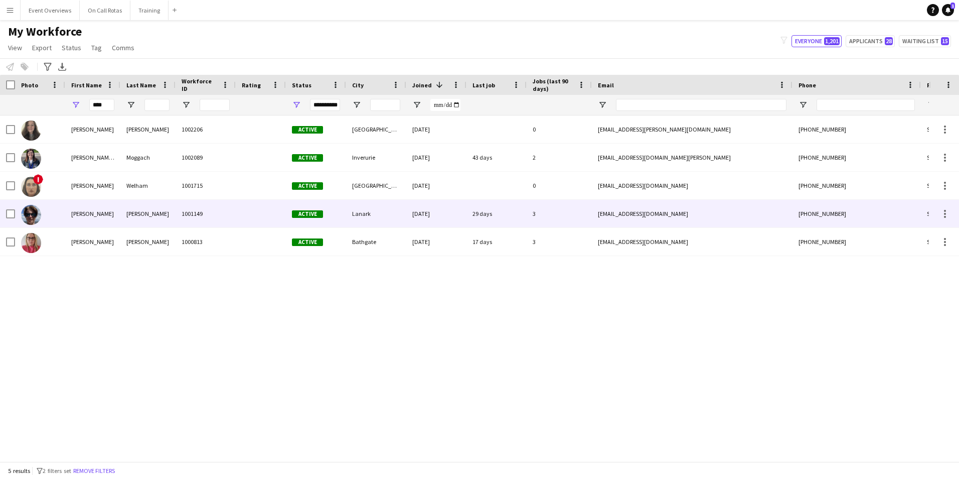
click at [167, 213] on div "Macleod" at bounding box center [147, 214] width 55 height 28
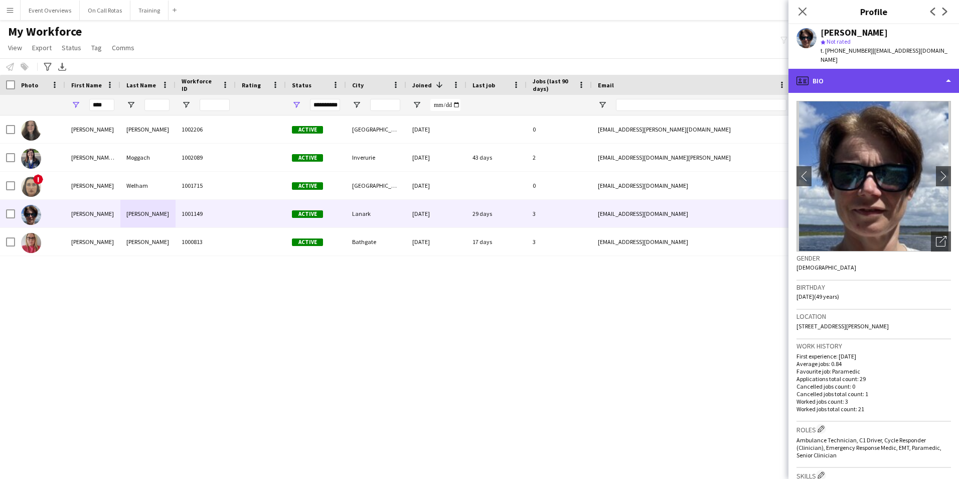
click at [838, 83] on div "profile Bio" at bounding box center [874, 81] width 171 height 24
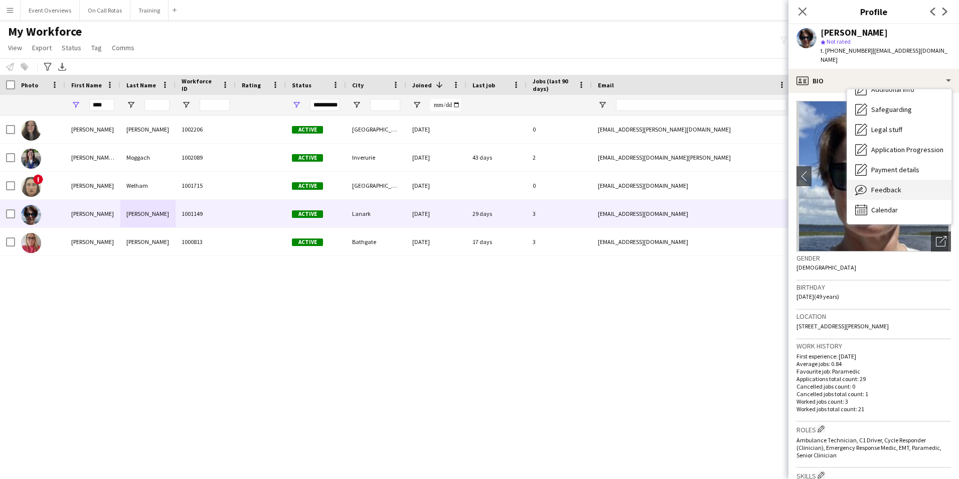
click at [871, 188] on div "Feedback Feedback" at bounding box center [899, 190] width 104 height 20
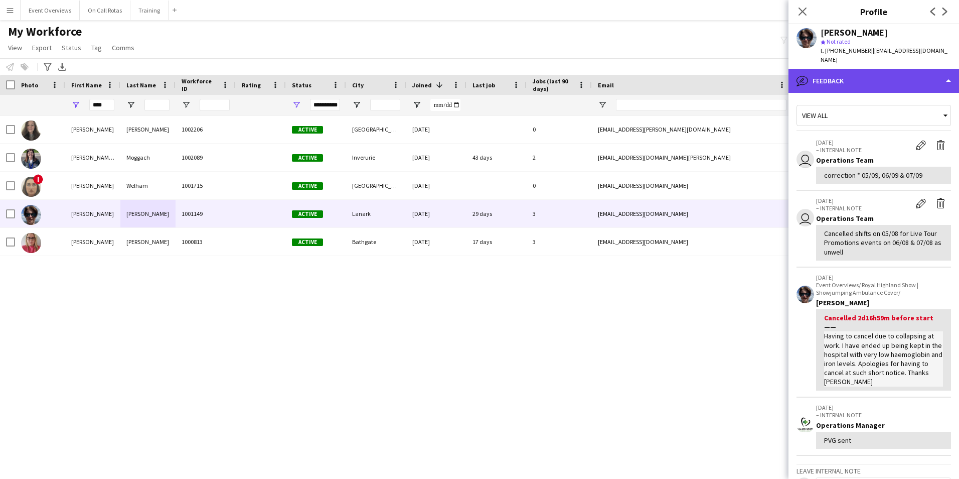
click at [891, 72] on div "bubble-pencil Feedback" at bounding box center [874, 81] width 171 height 24
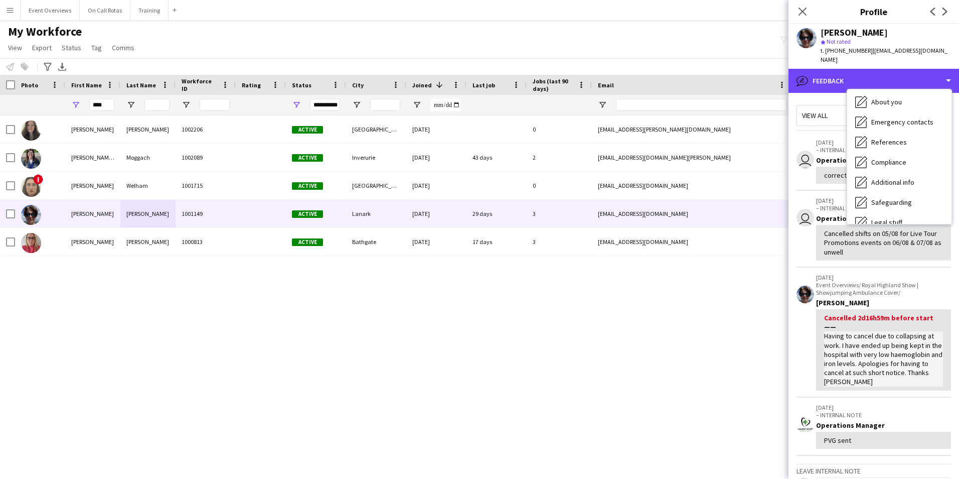
scroll to position [0, 0]
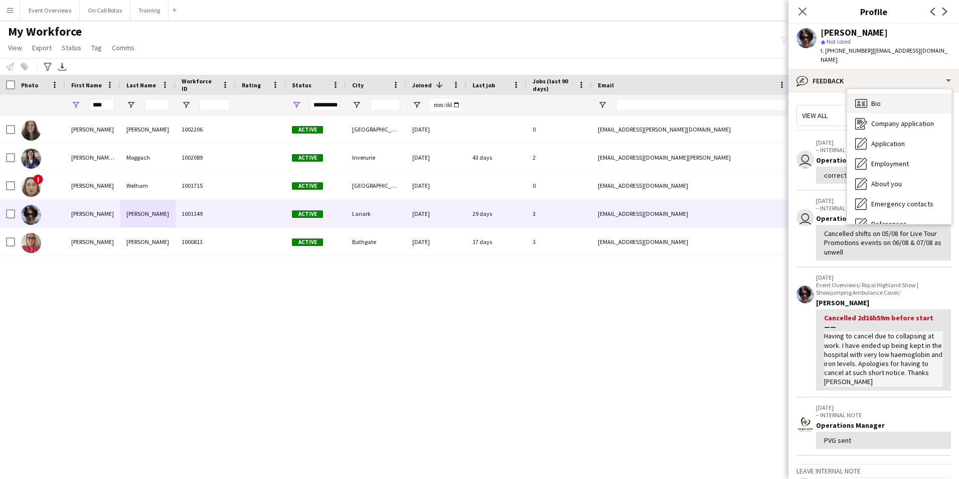
click at [883, 93] on div "Bio Bio" at bounding box center [899, 103] width 104 height 20
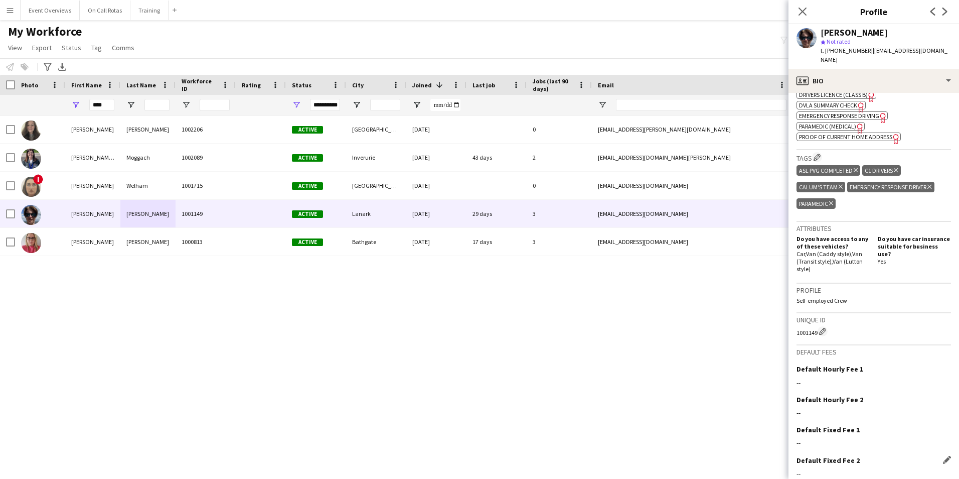
scroll to position [447, 0]
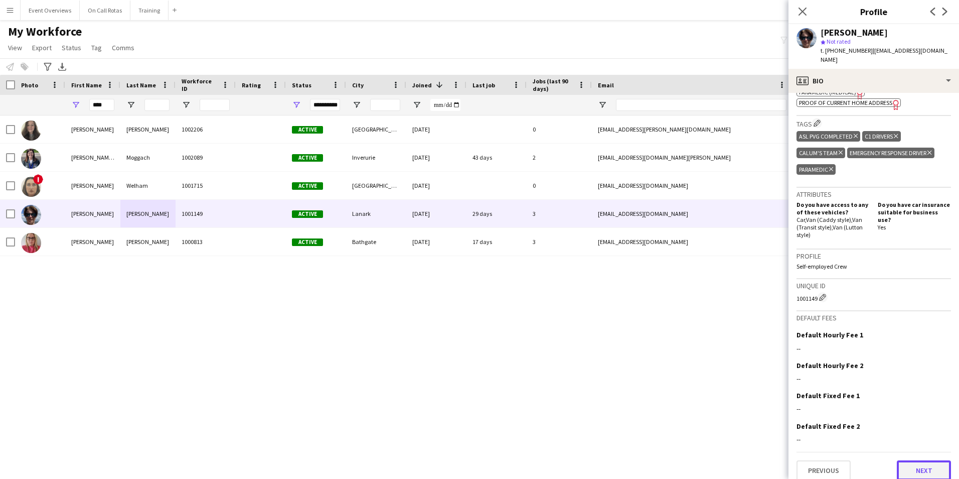
click at [928, 465] on button "Next" at bounding box center [924, 470] width 54 height 20
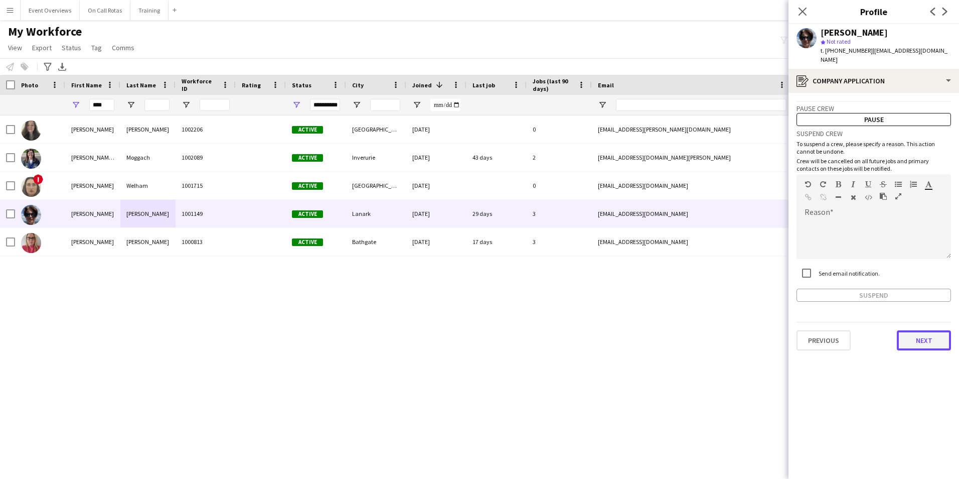
click at [912, 332] on button "Next" at bounding box center [924, 340] width 54 height 20
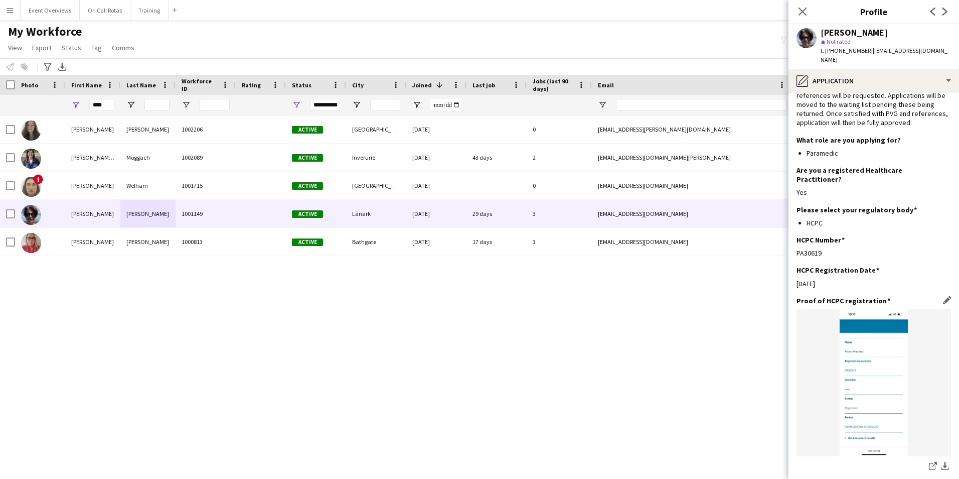
scroll to position [217, 0]
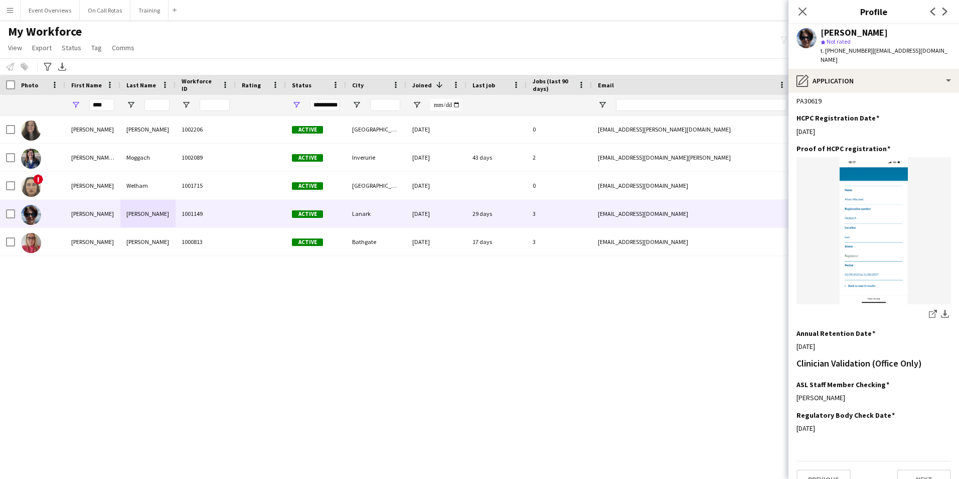
drag, startPoint x: 798, startPoint y: 13, endPoint x: 789, endPoint y: 9, distance: 9.7
click at [799, 13] on icon "Close pop-in" at bounding box center [803, 12] width 8 height 8
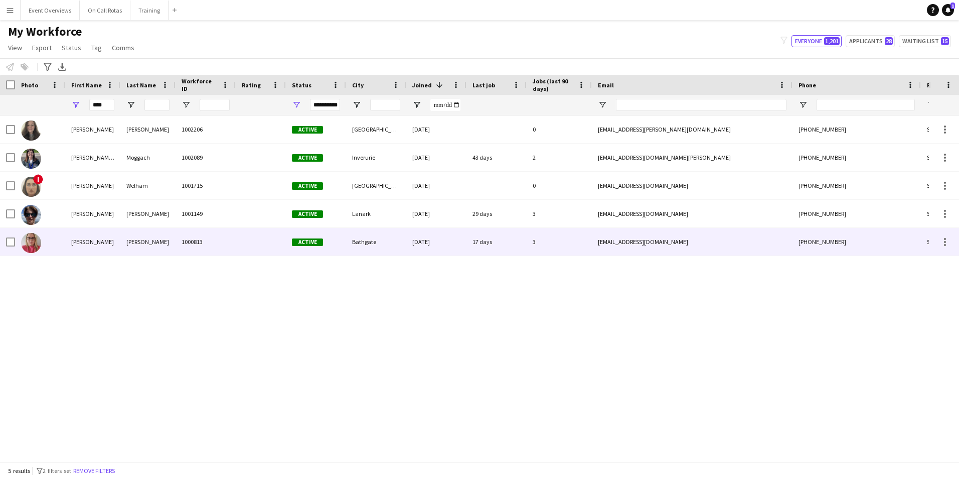
click at [120, 244] on div "Alishia" at bounding box center [92, 242] width 55 height 28
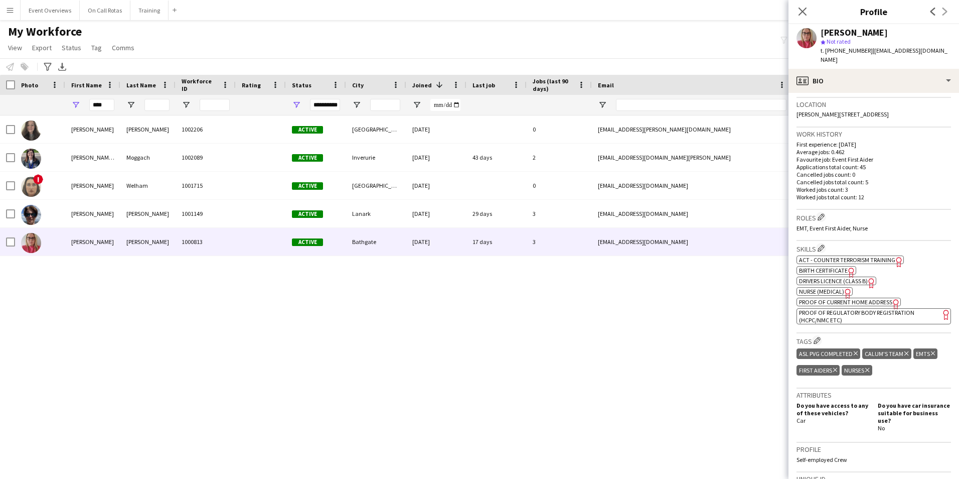
scroll to position [0, 0]
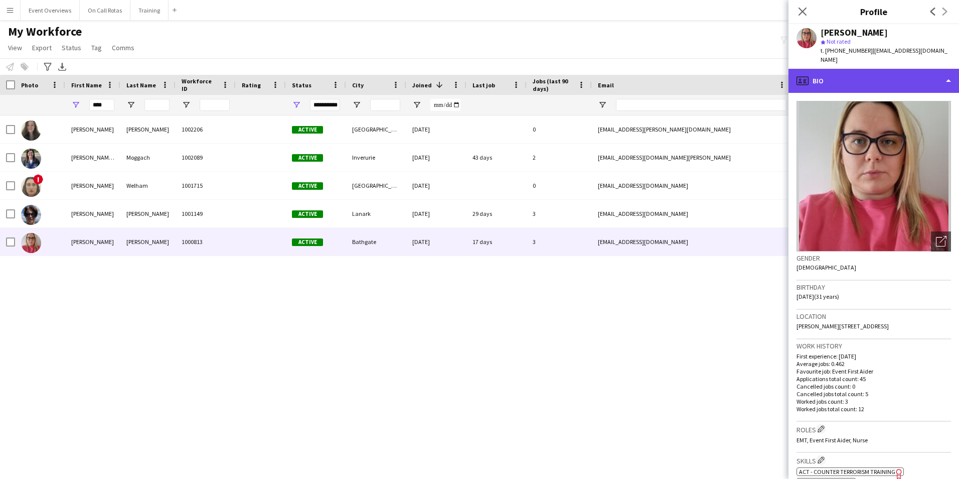
click at [857, 78] on div "profile Bio" at bounding box center [874, 81] width 171 height 24
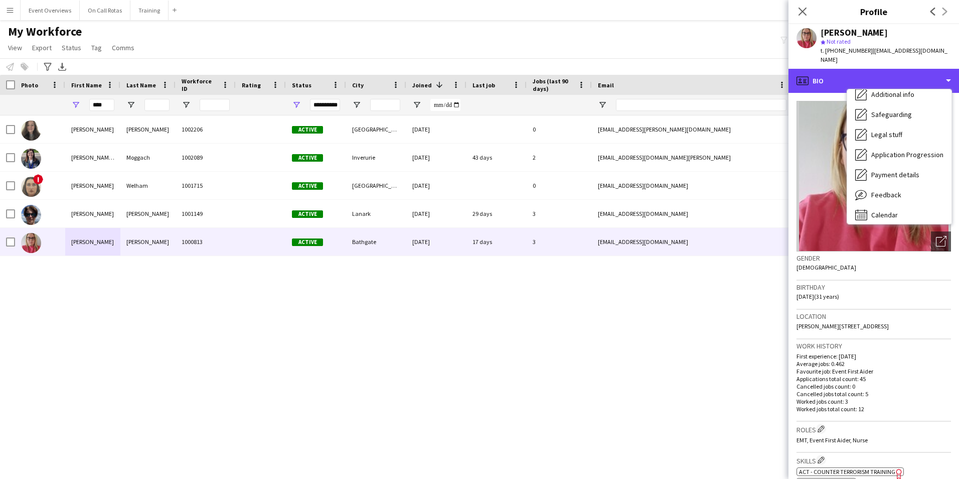
scroll to position [175, 0]
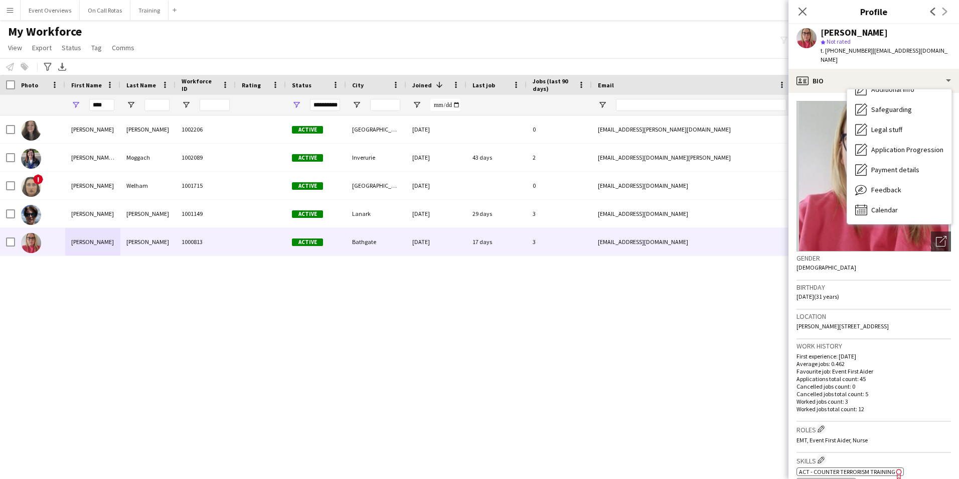
click at [891, 185] on span "Feedback" at bounding box center [886, 189] width 30 height 9
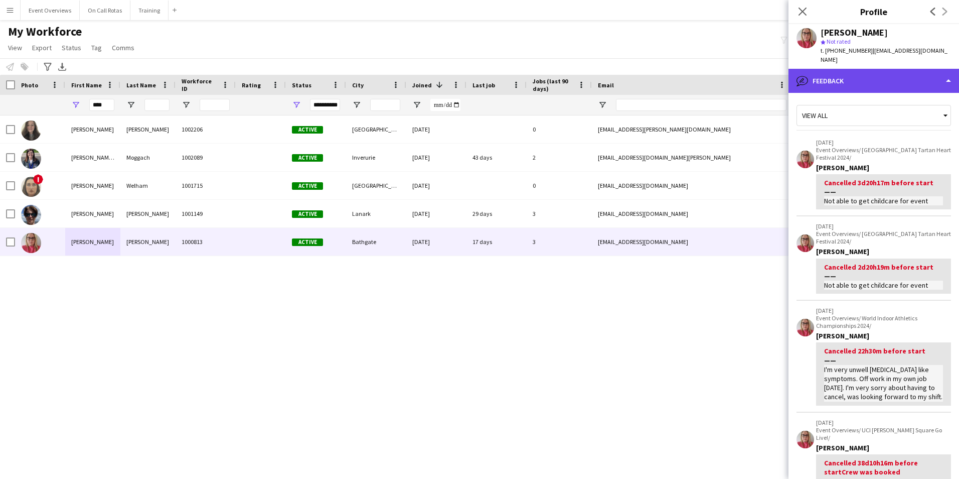
click at [818, 70] on div "bubble-pencil Feedback" at bounding box center [874, 81] width 171 height 24
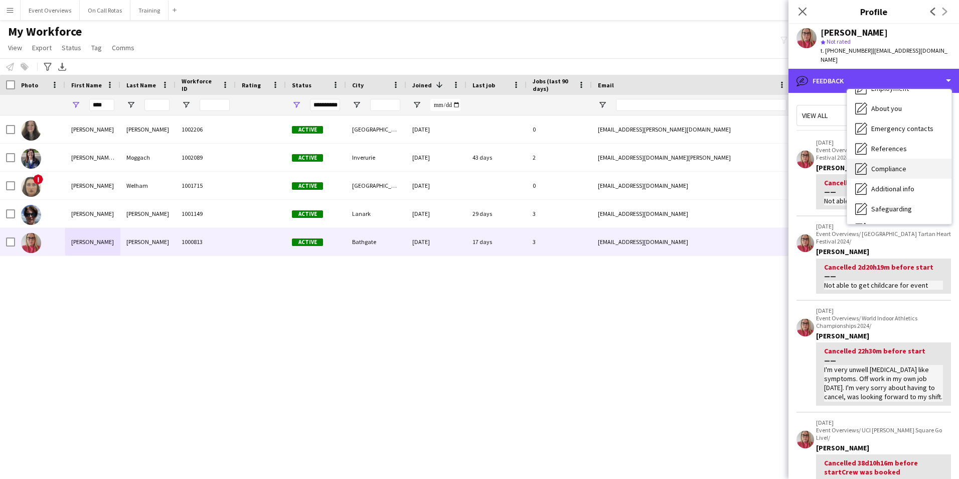
scroll to position [74, 0]
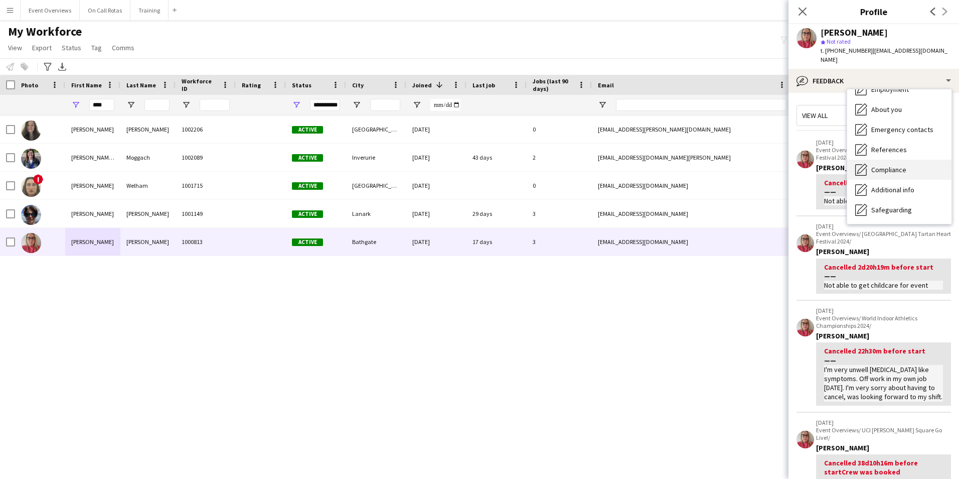
click at [887, 165] on span "Compliance" at bounding box center [888, 169] width 35 height 9
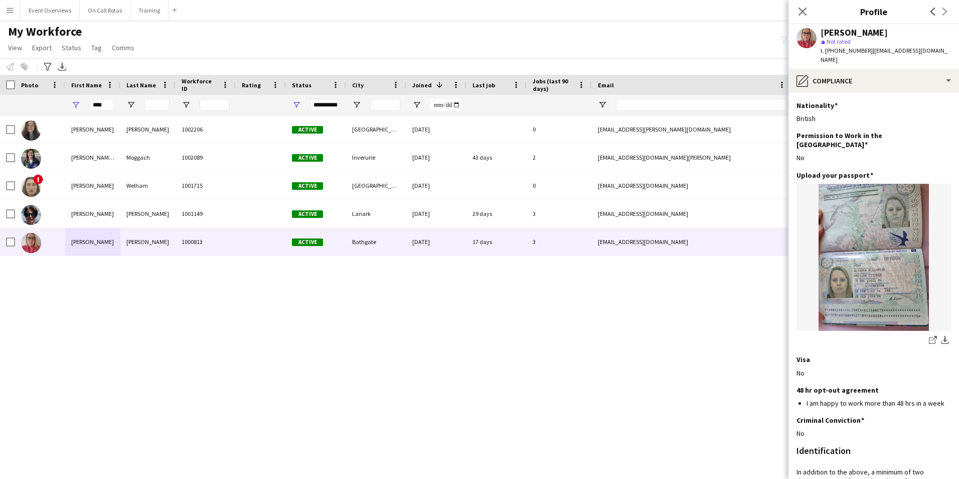
click at [858, 53] on span "t. +447521590995" at bounding box center [847, 51] width 52 height 8
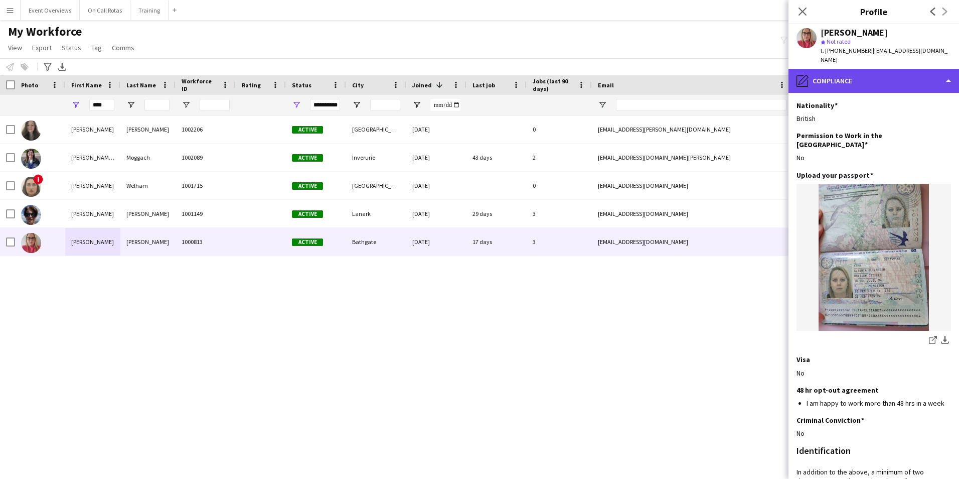
click at [858, 81] on div "pencil4 Compliance" at bounding box center [874, 81] width 171 height 24
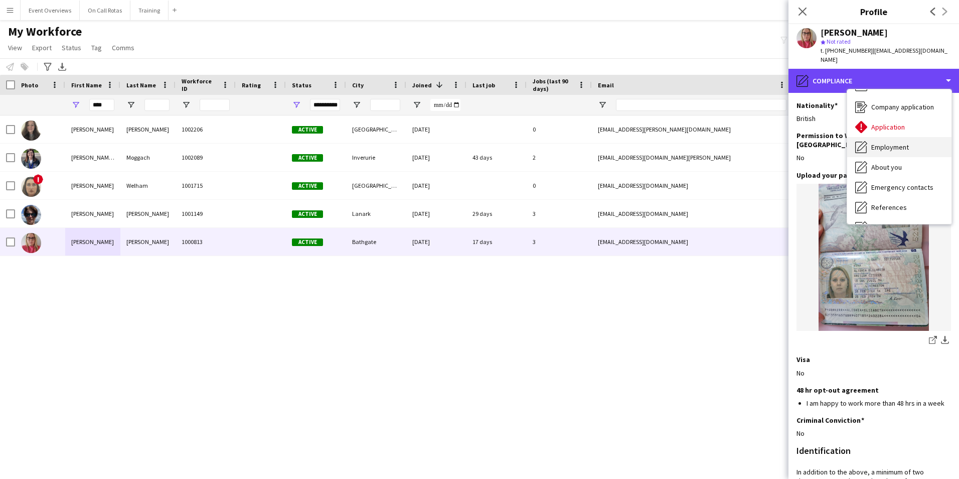
scroll to position [0, 0]
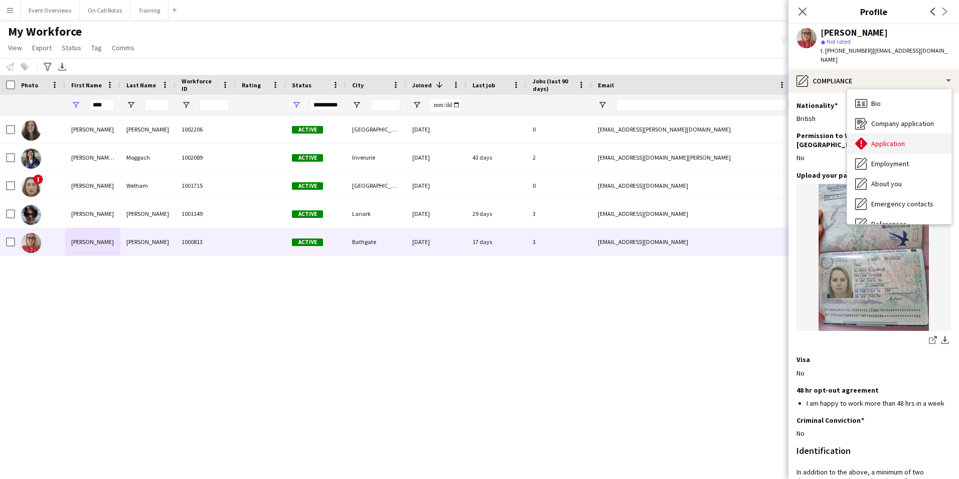
click at [881, 133] on div "Application Application" at bounding box center [899, 143] width 104 height 20
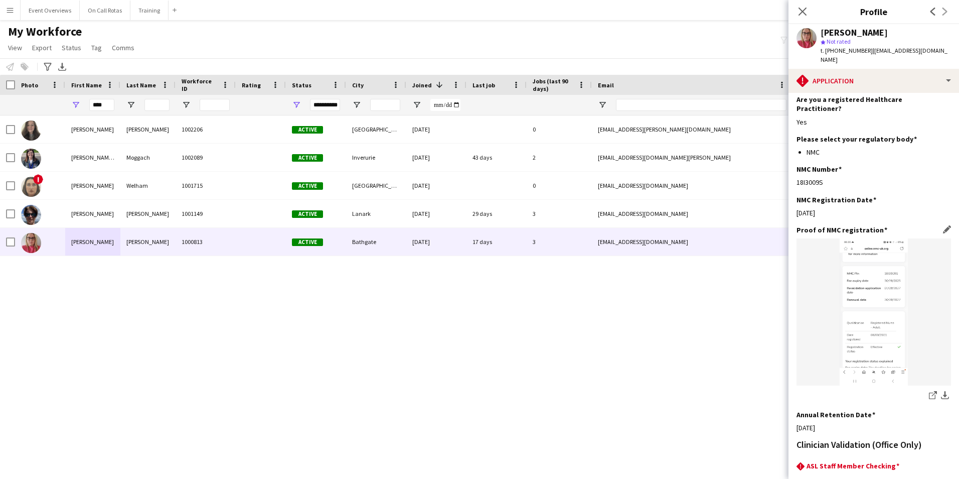
scroll to position [228, 0]
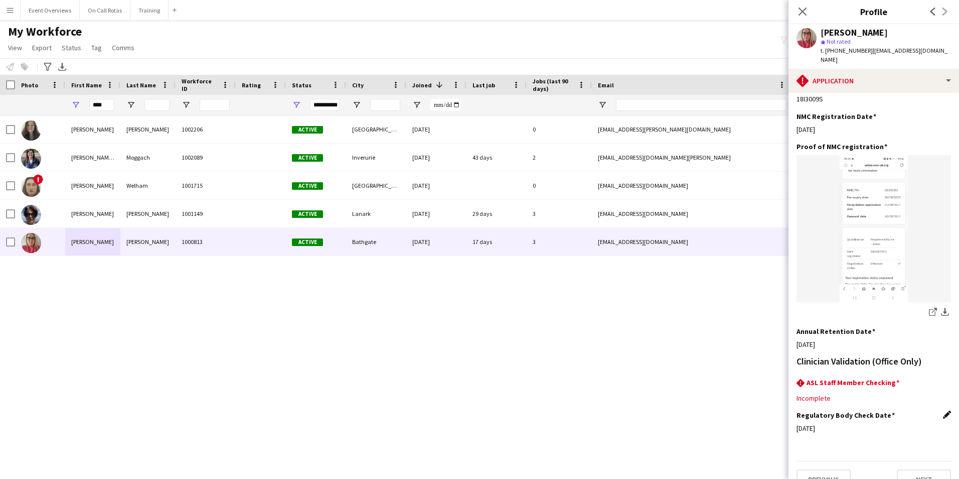
click at [943, 410] on app-icon "Edit this field" at bounding box center [947, 414] width 8 height 8
click at [893, 414] on body "Menu Boards Boards Boards All jobs Status Workforce Workforce My Workforce Recr…" at bounding box center [479, 239] width 959 height 479
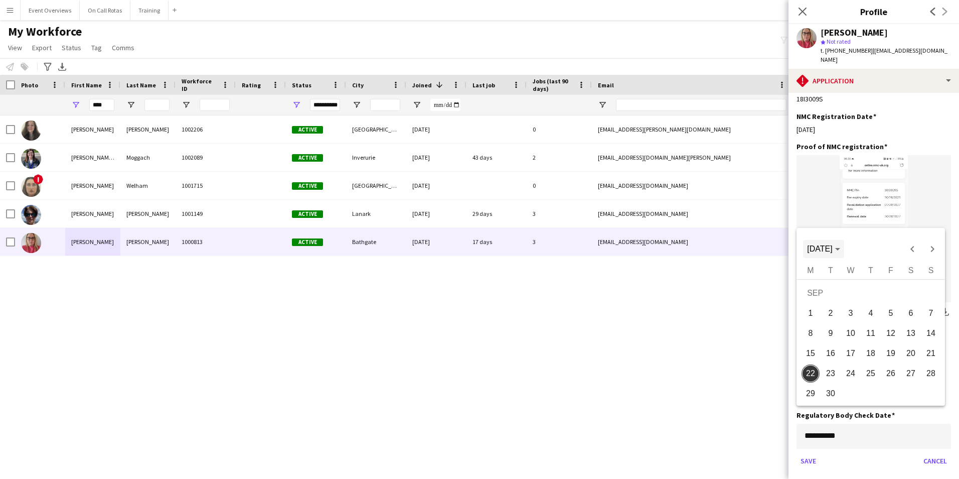
click at [840, 245] on span "[DATE]" at bounding box center [823, 248] width 33 height 9
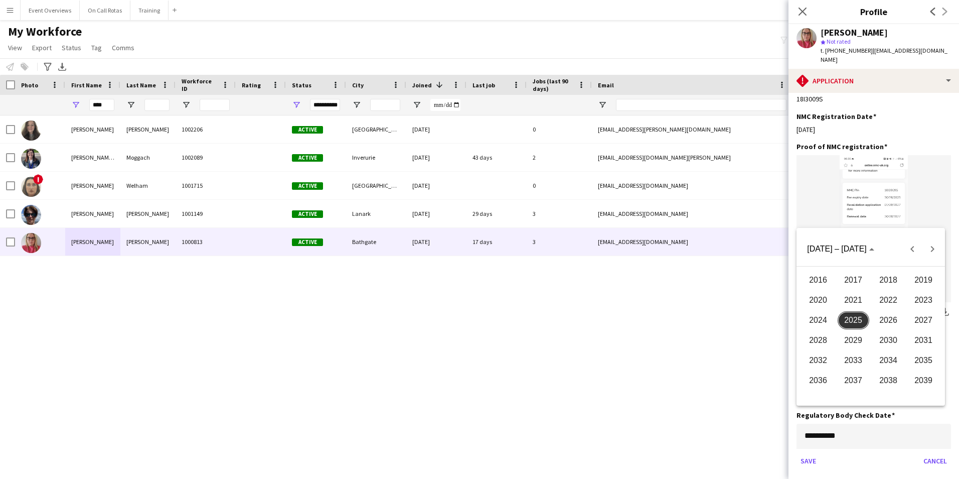
click at [882, 321] on span "2026" at bounding box center [889, 320] width 32 height 18
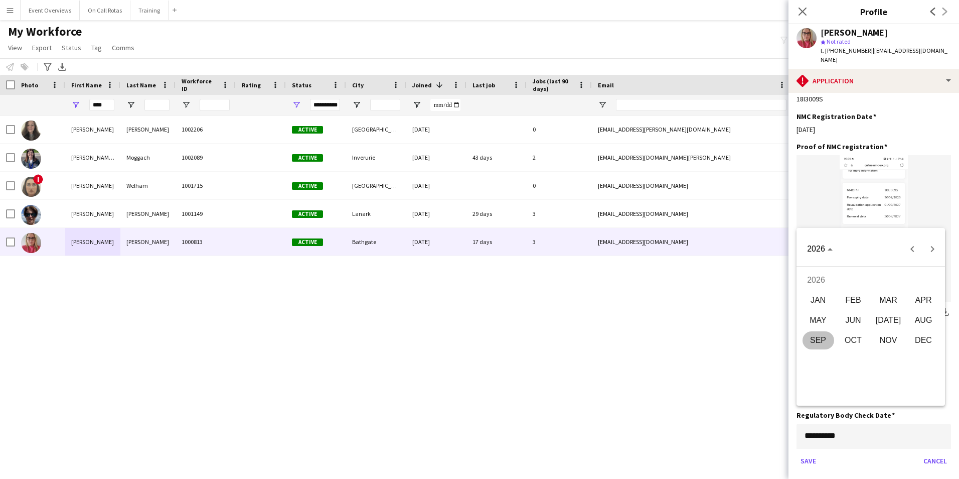
click at [825, 341] on span "SEP" at bounding box center [819, 340] width 32 height 18
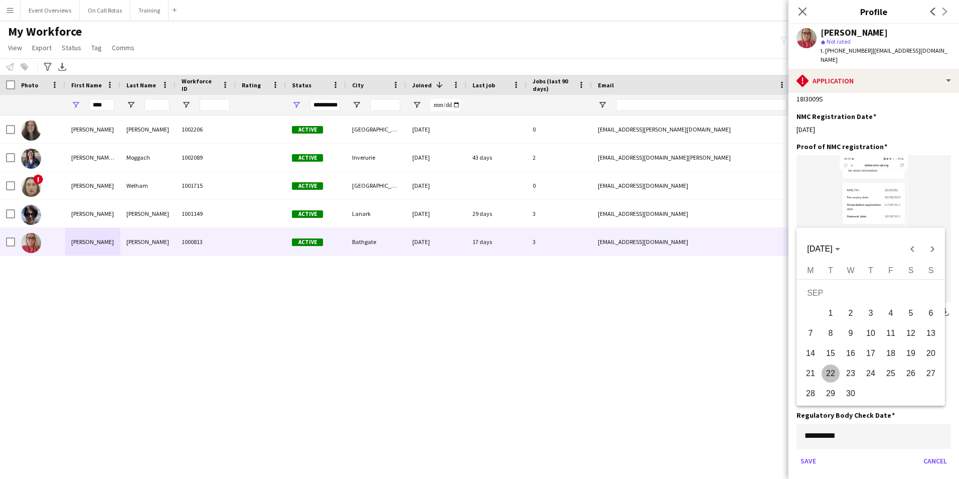
click at [843, 393] on span "30" at bounding box center [851, 393] width 18 height 18
type input "**********"
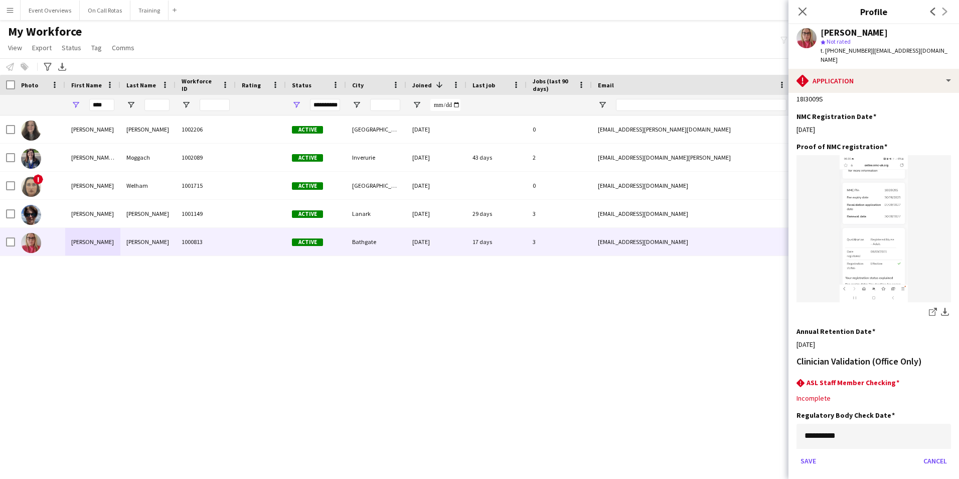
click at [796, 438] on app-section-data-types "Please ensure that applications are fully completed to avoid delays in the appl…" at bounding box center [874, 286] width 171 height 386
click at [812, 453] on button "Save" at bounding box center [809, 461] width 24 height 16
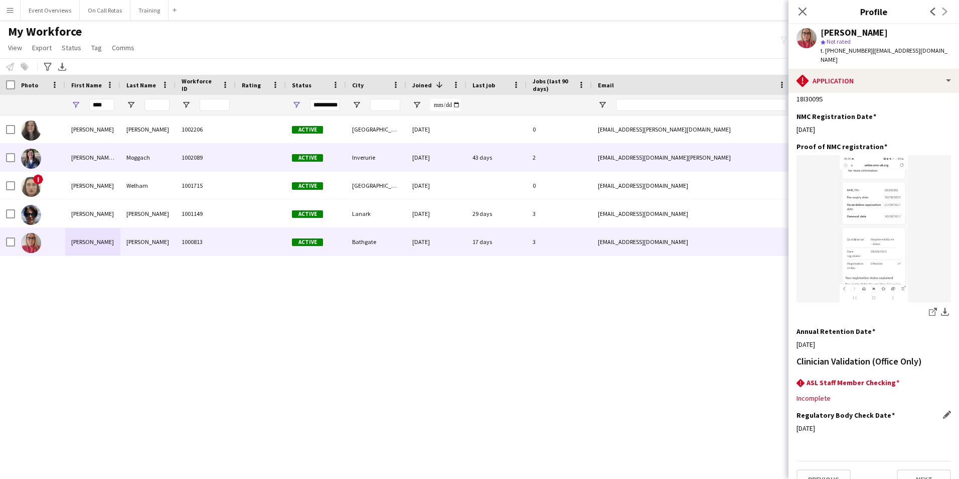
click at [138, 153] on div "Moggach" at bounding box center [147, 157] width 55 height 28
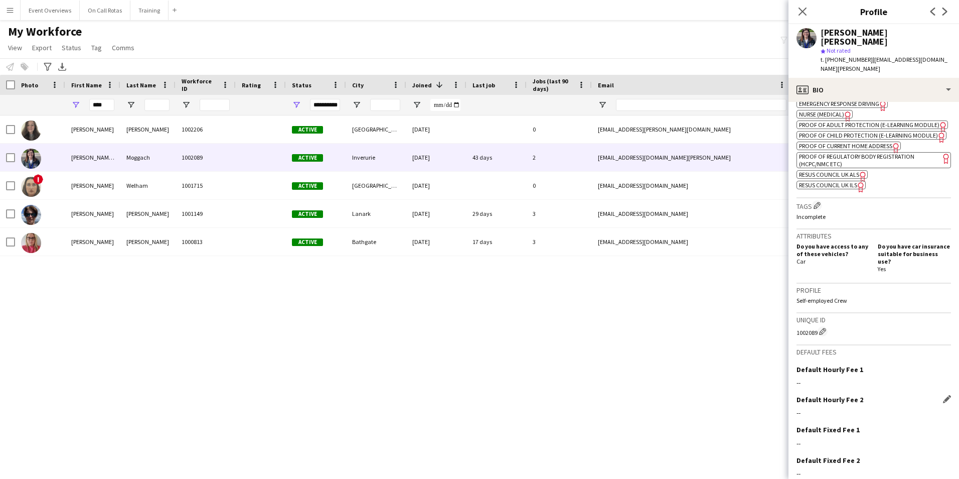
scroll to position [441, 0]
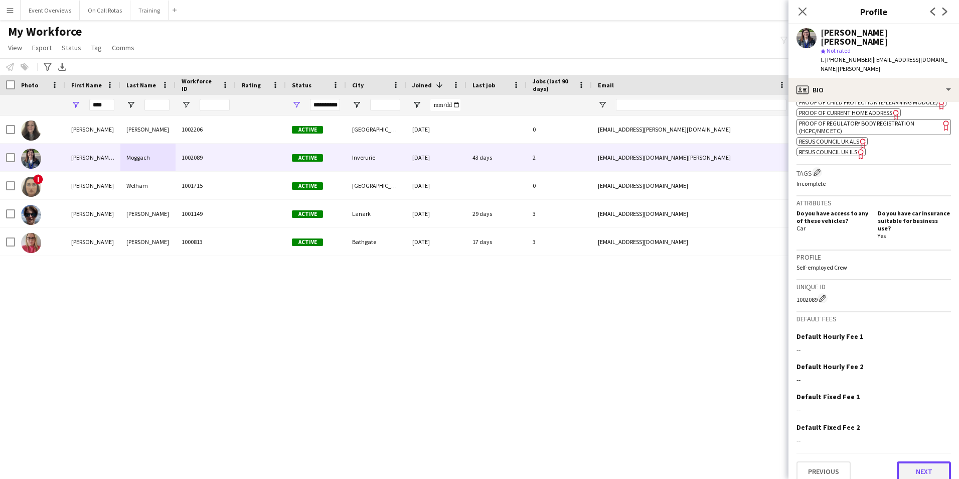
click at [902, 461] on button "Next" at bounding box center [924, 471] width 54 height 20
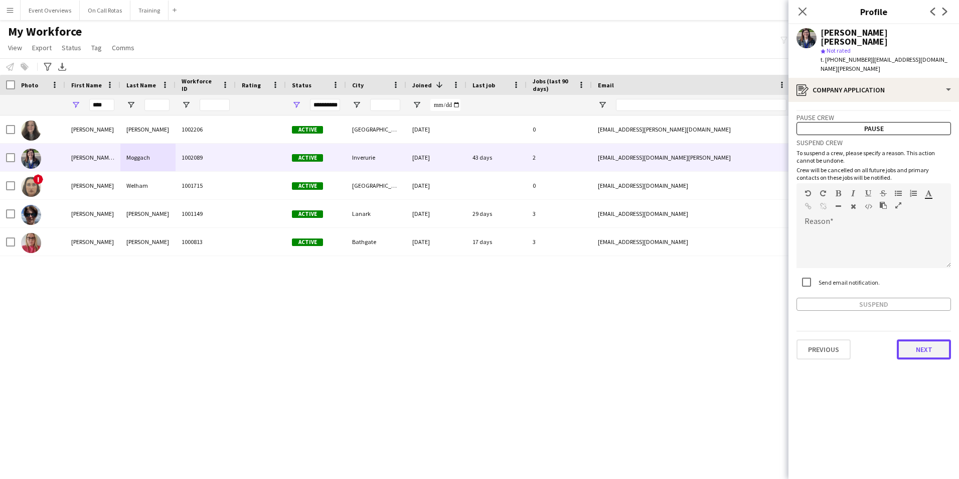
click at [918, 339] on button "Next" at bounding box center [924, 349] width 54 height 20
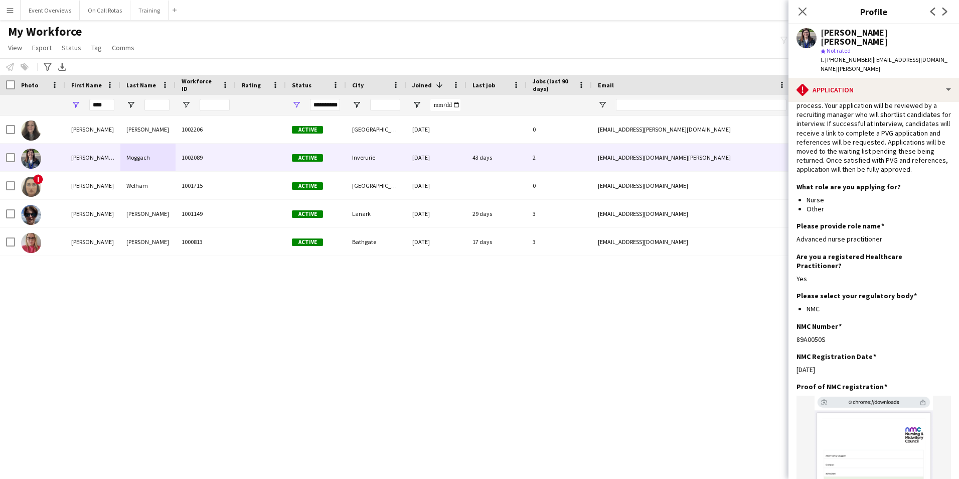
scroll to position [0, 0]
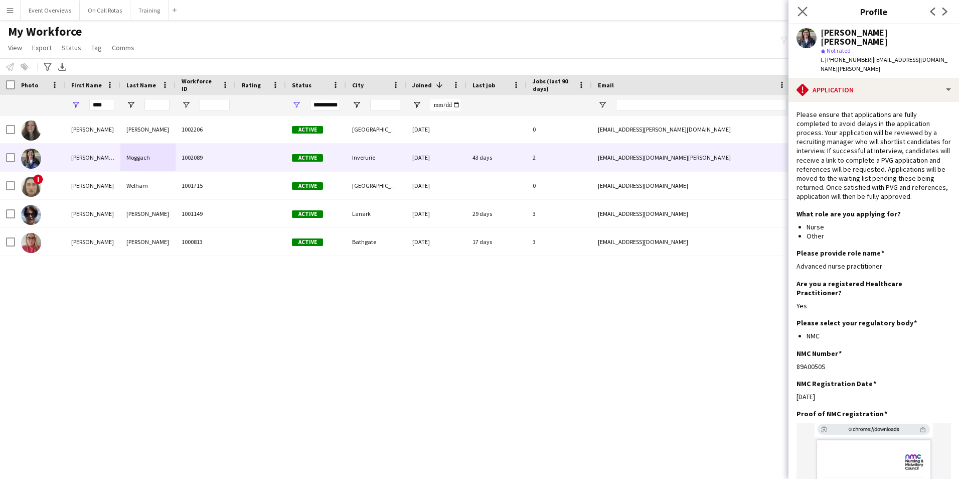
click at [805, 6] on app-icon "Close pop-in" at bounding box center [803, 12] width 15 height 15
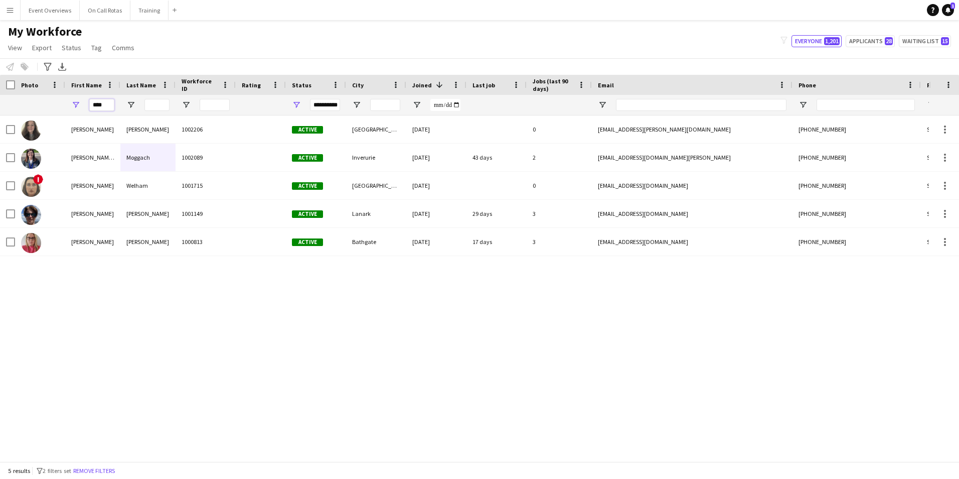
click at [107, 105] on input "****" at bounding box center [101, 105] width 25 height 12
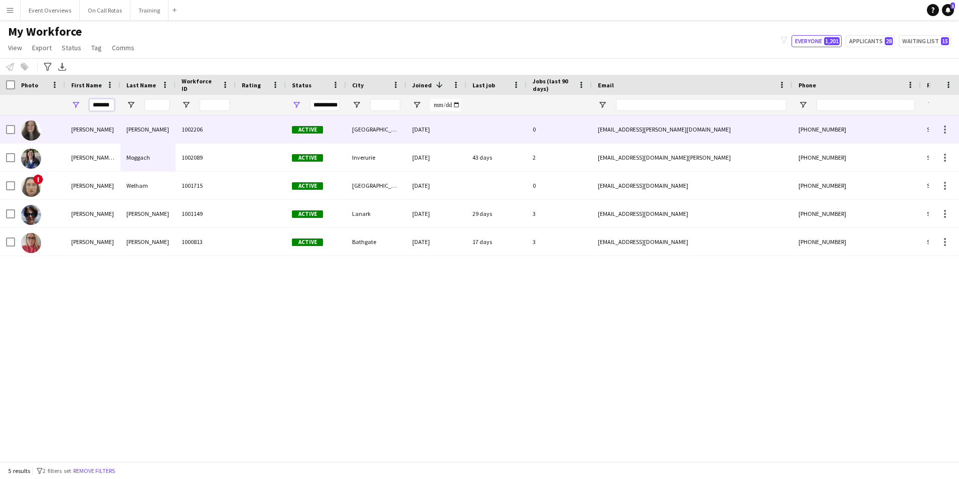
type input "******"
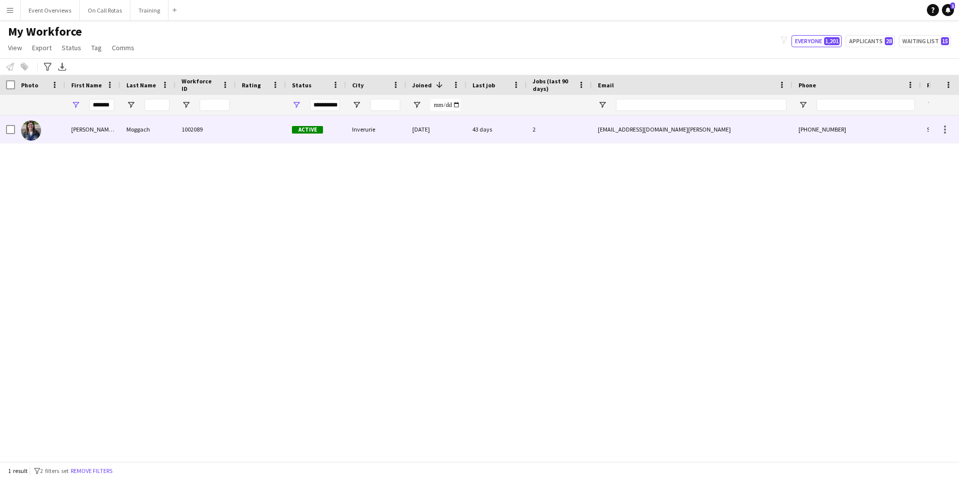
drag, startPoint x: 174, startPoint y: 157, endPoint x: 219, endPoint y: 152, distance: 45.9
click at [177, 143] on div "Alison Nancy Moggach 1002089 Active Inverurie 21-02-2025 43 days 2 alison.mogga…" at bounding box center [544, 129] width 1088 height 28
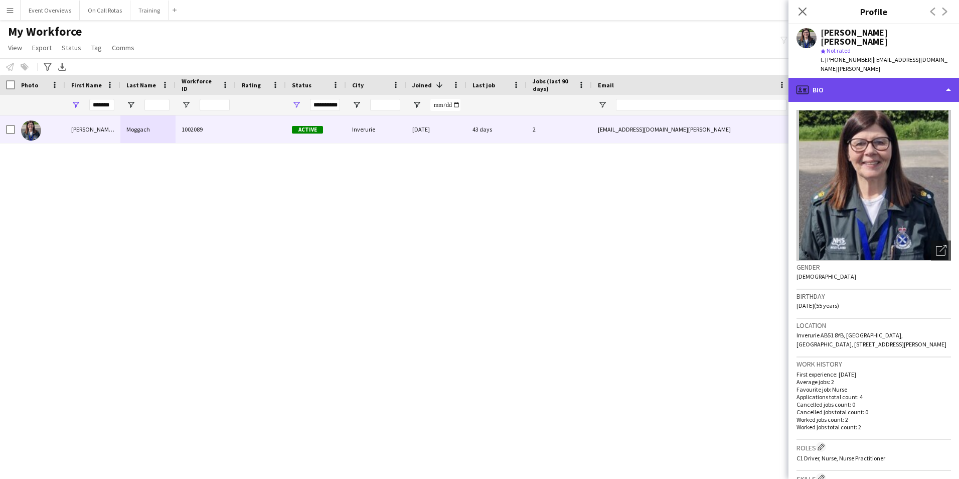
click at [847, 78] on div "profile Bio" at bounding box center [874, 90] width 171 height 24
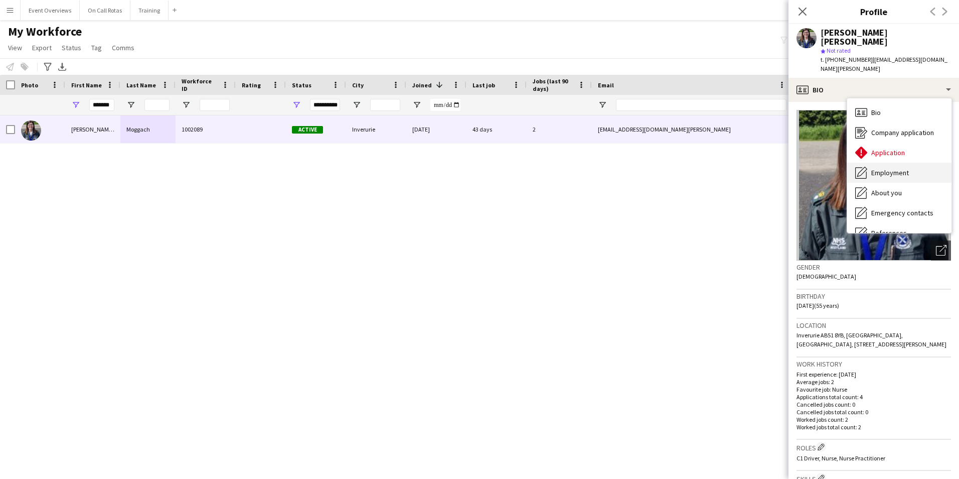
click at [902, 168] on span "Employment" at bounding box center [890, 172] width 38 height 9
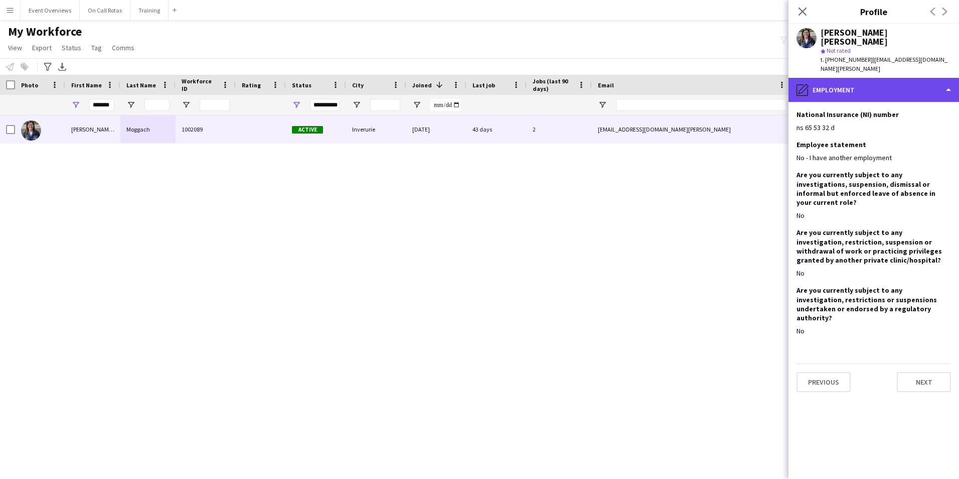
click at [851, 78] on div "pencil4 Employment" at bounding box center [874, 90] width 171 height 24
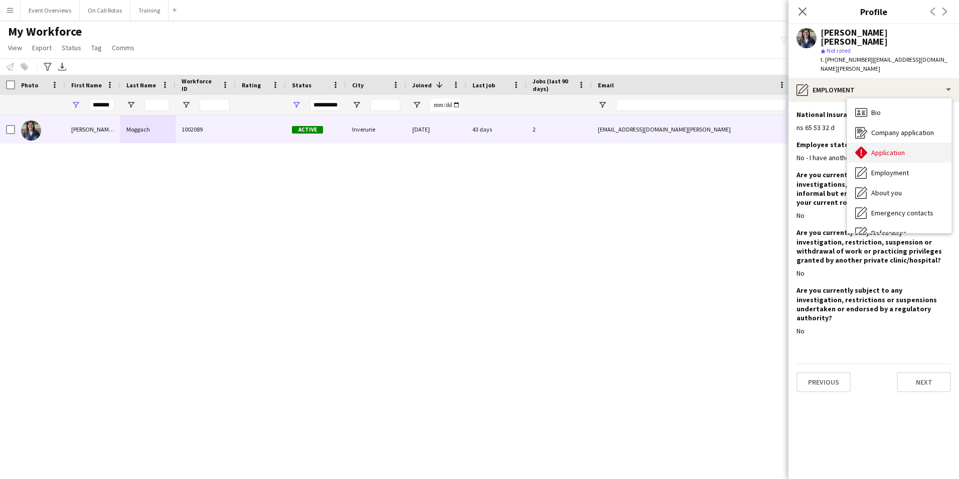
click at [897, 142] on div "Application Application" at bounding box center [899, 152] width 104 height 20
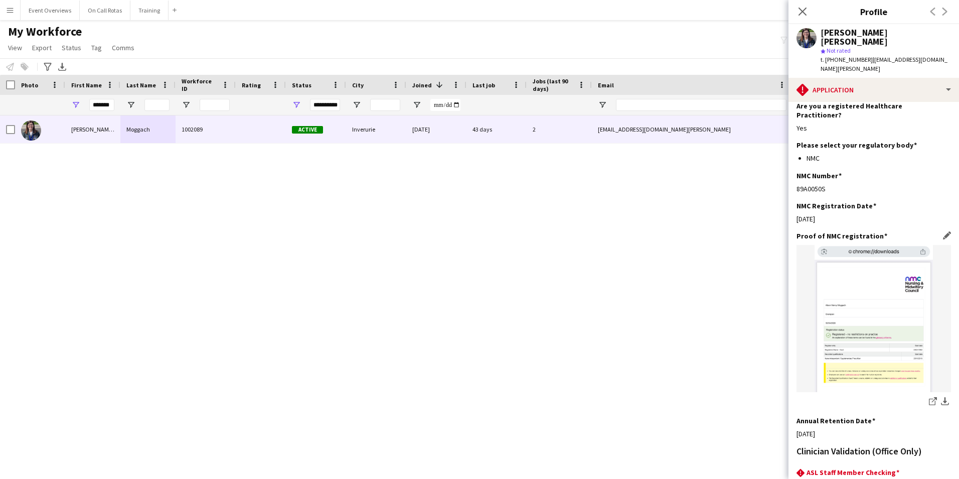
scroll to position [260, 0]
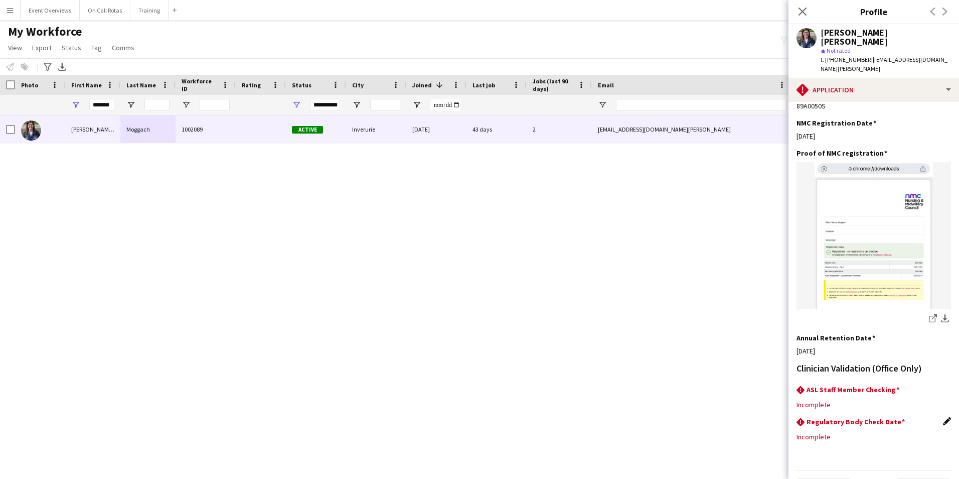
click at [943, 417] on app-icon "Edit this field" at bounding box center [947, 421] width 8 height 8
click at [873, 412] on body "Menu Boards Boards Boards All jobs Status Workforce Workforce My Workforce Recr…" at bounding box center [479, 239] width 959 height 479
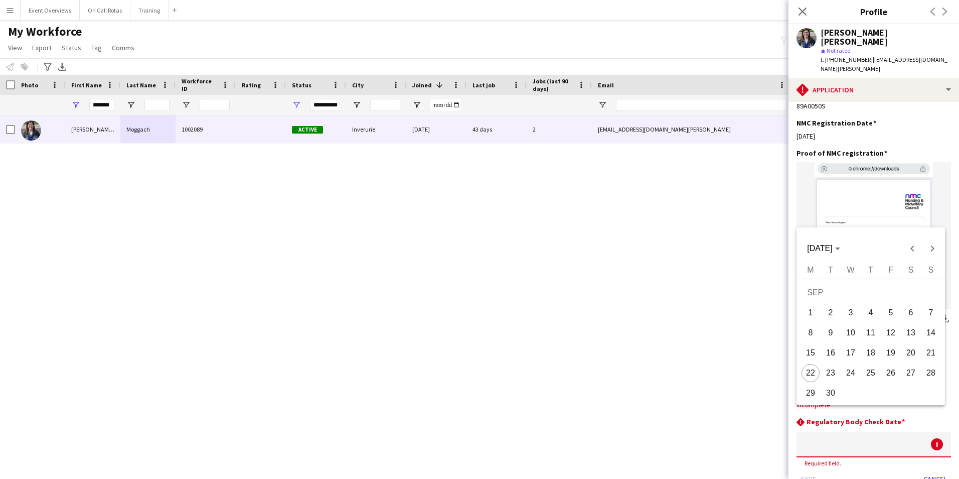
click at [891, 110] on div at bounding box center [479, 239] width 959 height 479
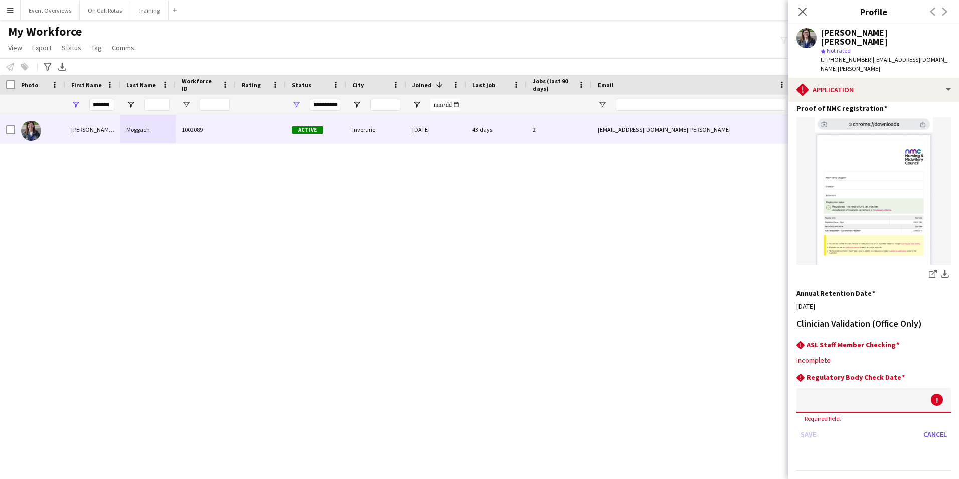
scroll to position [306, 0]
click at [846, 386] on input at bounding box center [874, 398] width 155 height 25
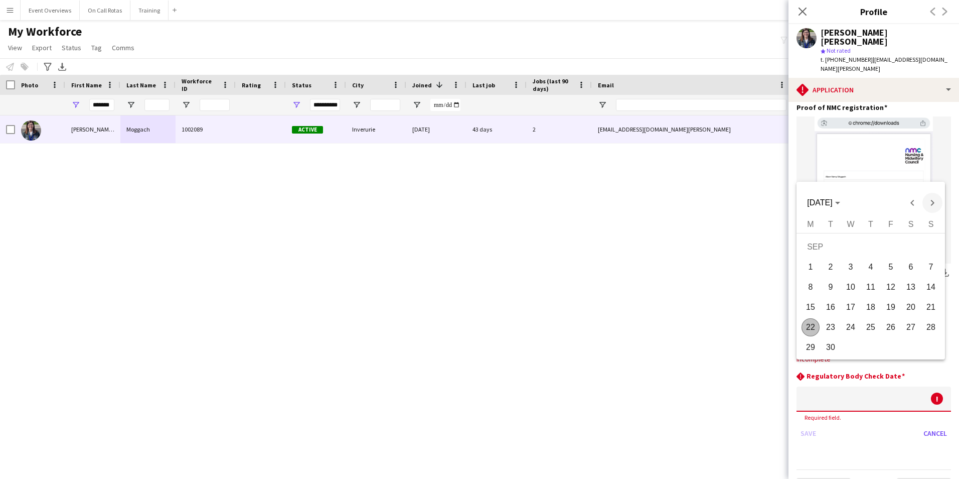
click at [931, 196] on span "Next month" at bounding box center [933, 203] width 20 height 20
click at [844, 207] on span "Choose month and year" at bounding box center [823, 203] width 41 height 24
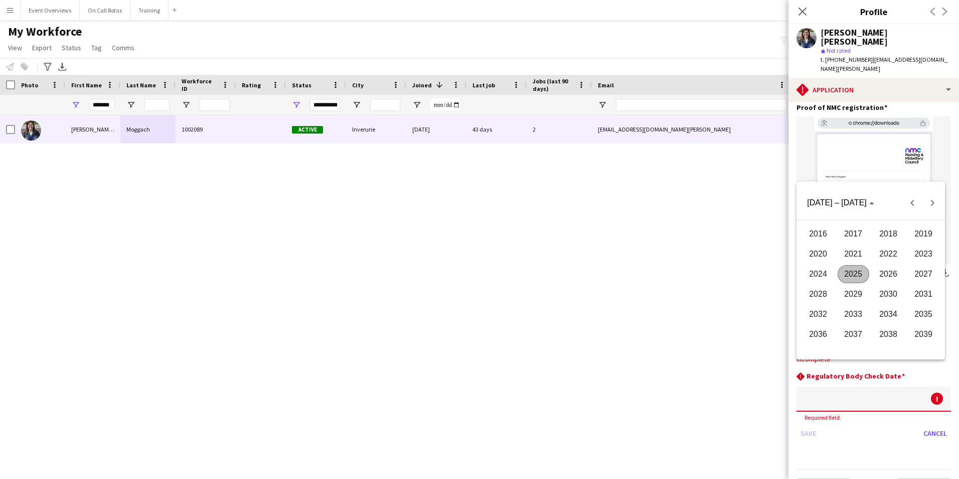
click at [888, 273] on span "2026" at bounding box center [889, 274] width 32 height 18
click at [857, 275] on span "JUN" at bounding box center [854, 274] width 32 height 18
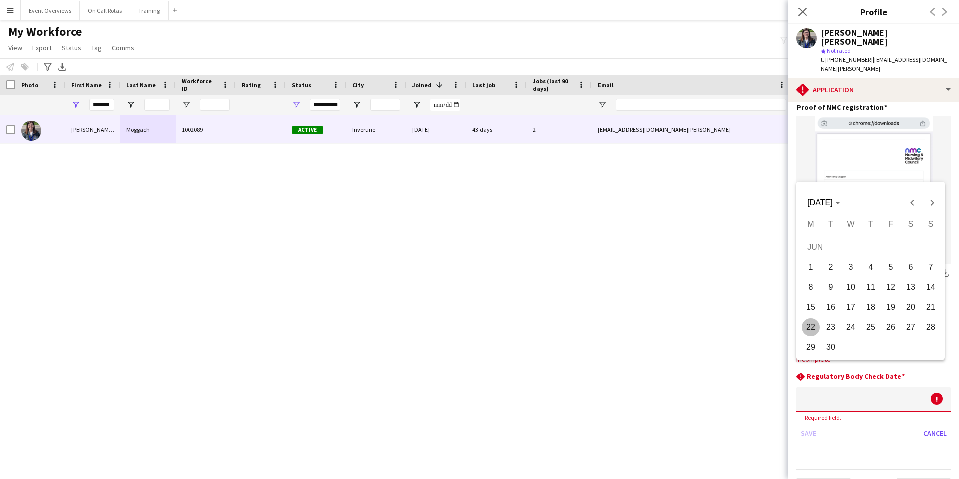
click at [830, 338] on span "30" at bounding box center [831, 347] width 18 height 18
type input "**********"
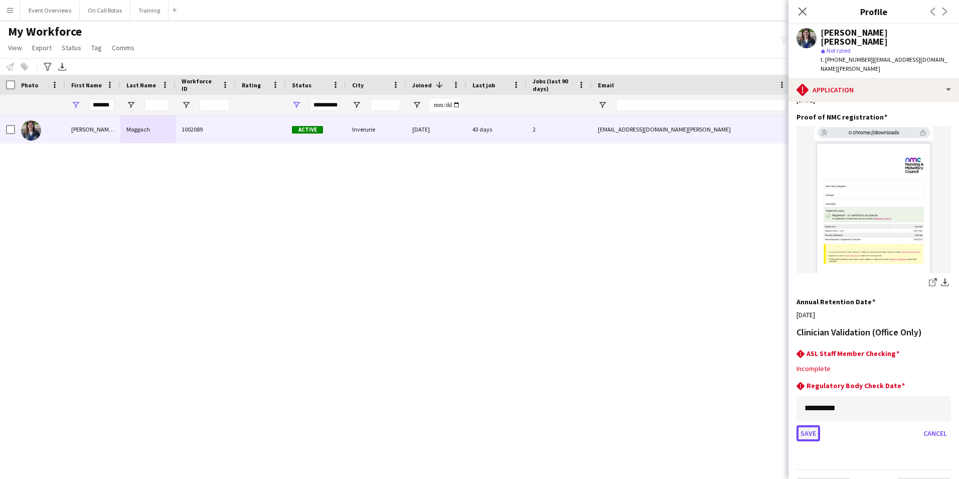
click at [816, 425] on button "Save" at bounding box center [809, 433] width 24 height 16
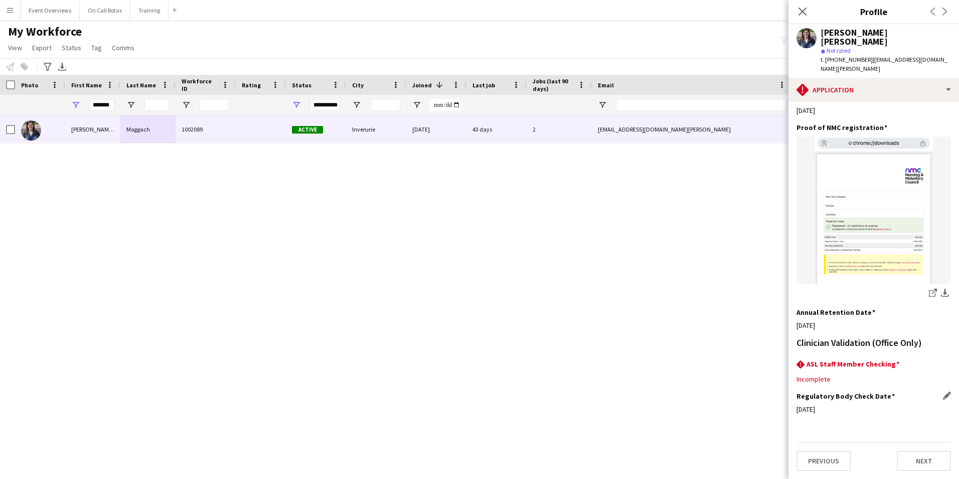
scroll to position [258, 0]
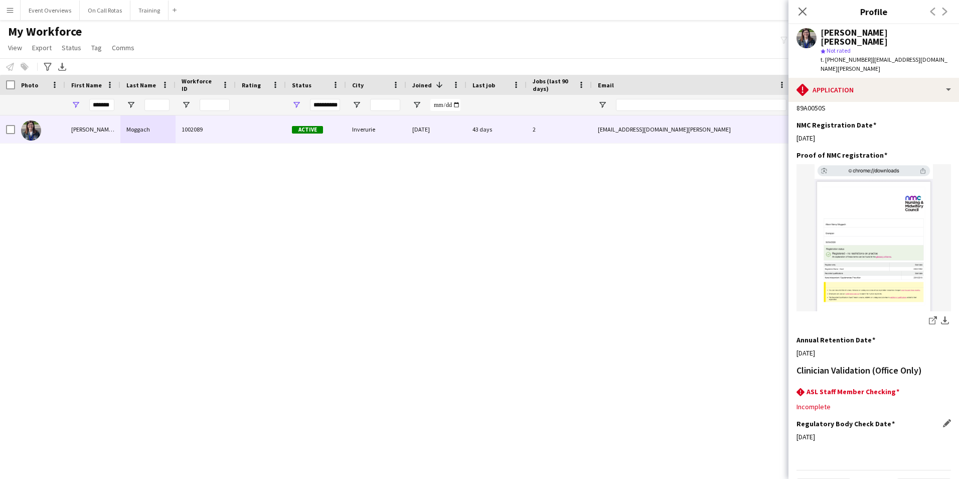
drag, startPoint x: 115, startPoint y: 101, endPoint x: 97, endPoint y: 104, distance: 18.7
click at [97, 104] on div "******" at bounding box center [92, 105] width 55 height 20
drag, startPoint x: 111, startPoint y: 106, endPoint x: 69, endPoint y: 109, distance: 41.7
click at [69, 109] on div "******" at bounding box center [92, 105] width 55 height 20
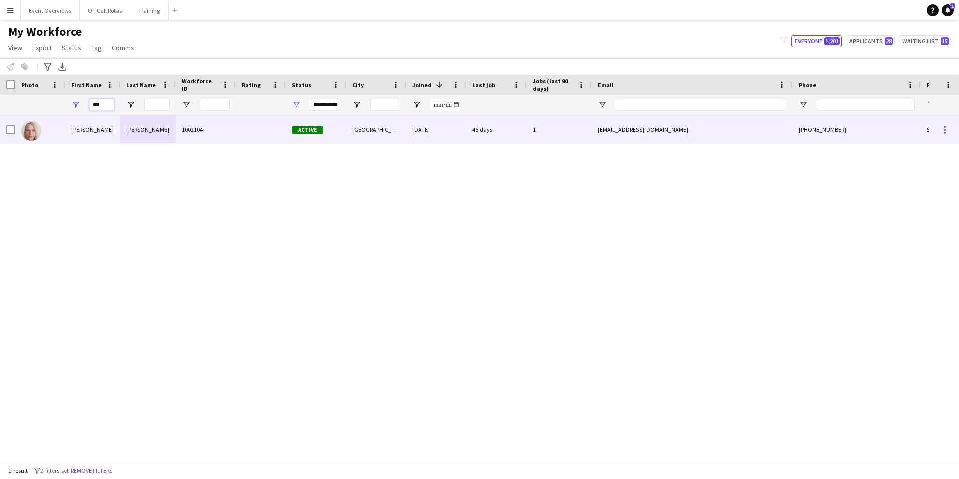
type input "***"
click at [86, 137] on div "Baerbel" at bounding box center [92, 129] width 55 height 28
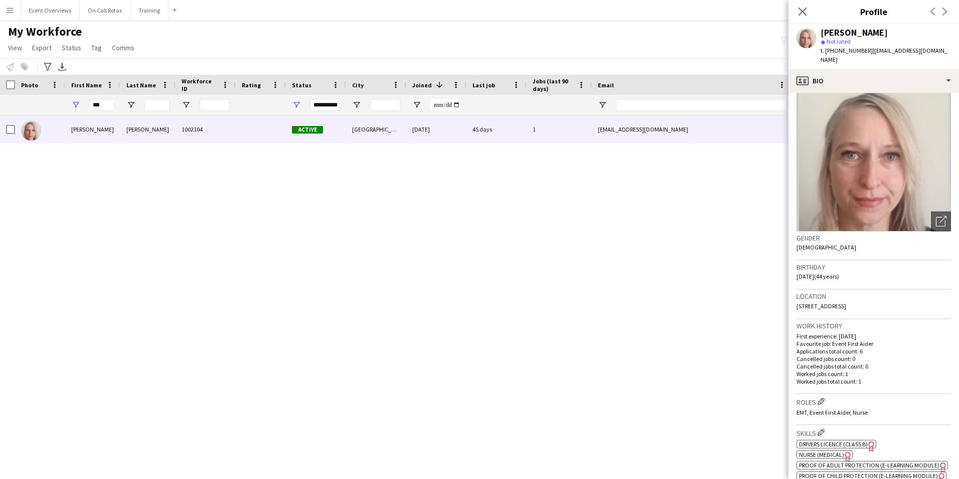
scroll to position [0, 0]
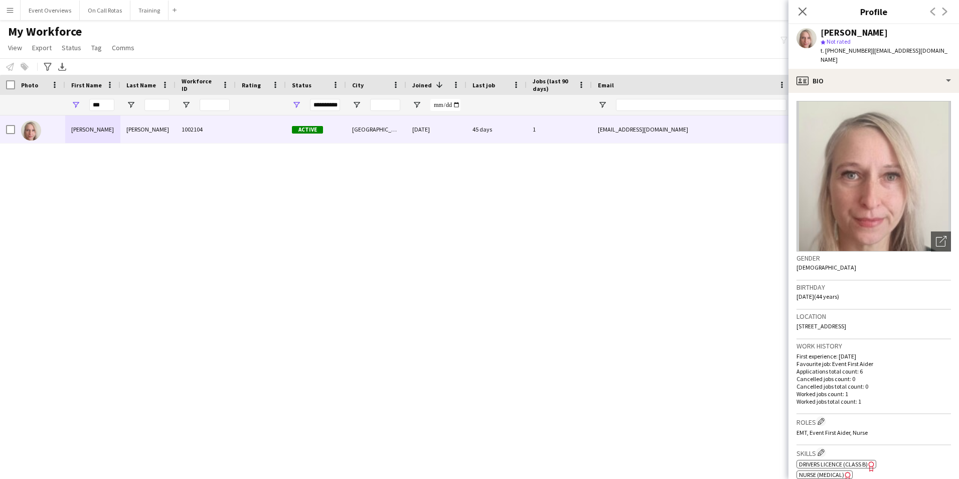
click at [912, 54] on span "| rlumhbmluebker@gmail.com" at bounding box center [884, 55] width 127 height 17
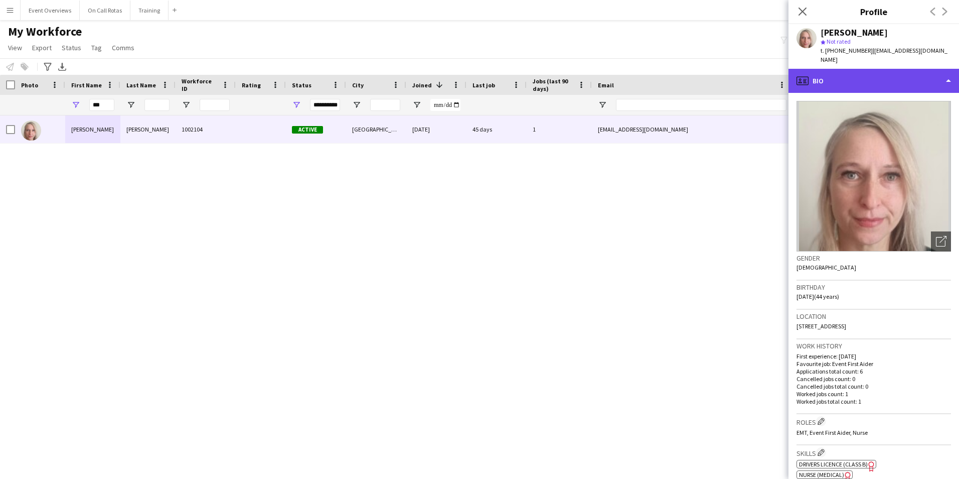
click at [911, 69] on div "profile Bio" at bounding box center [874, 81] width 171 height 24
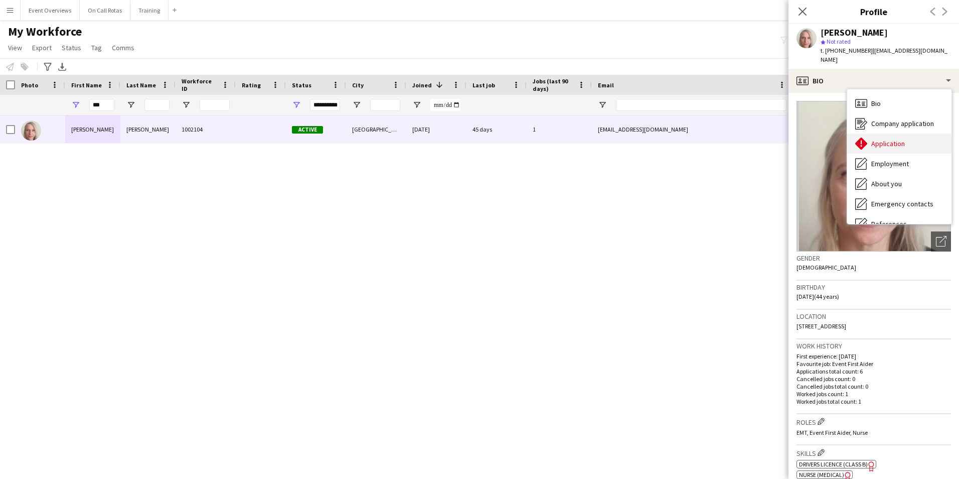
click at [898, 139] on span "Application" at bounding box center [888, 143] width 34 height 9
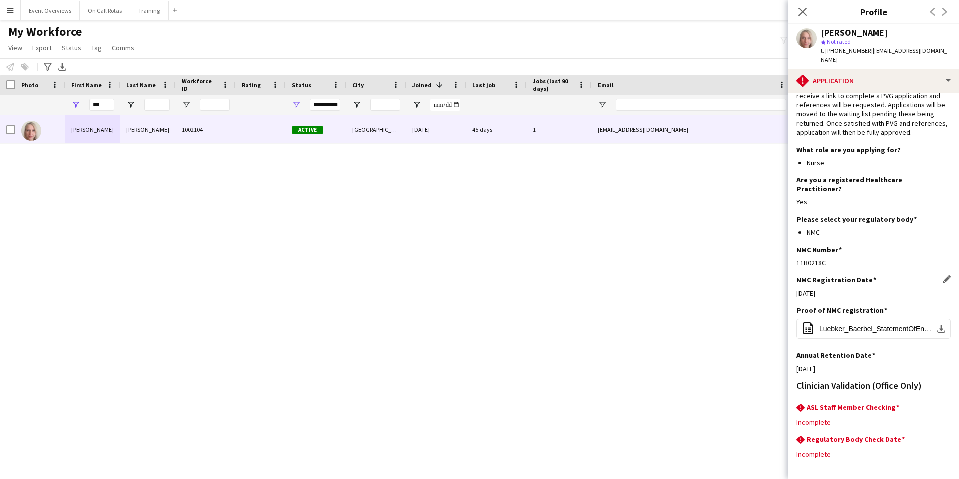
scroll to position [82, 0]
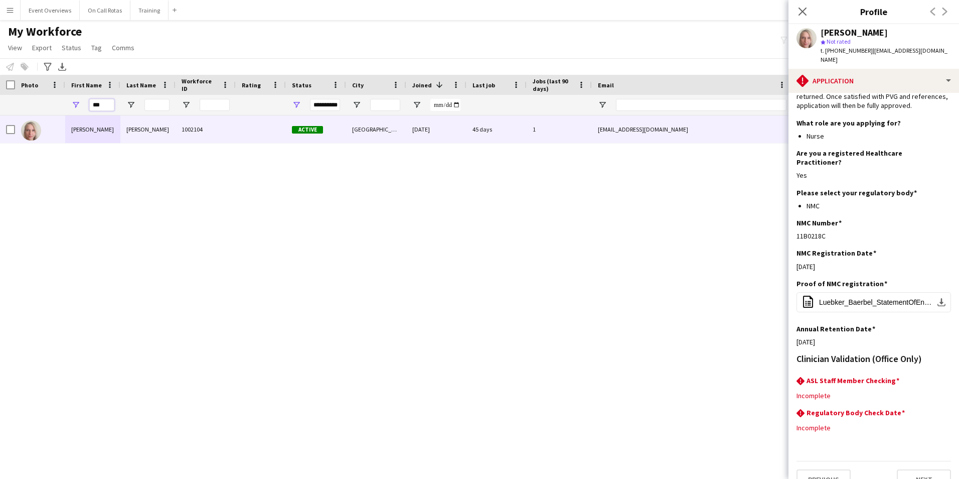
drag, startPoint x: 104, startPoint y: 104, endPoint x: 71, endPoint y: 109, distance: 33.6
click at [71, 109] on div "***" at bounding box center [92, 105] width 55 height 20
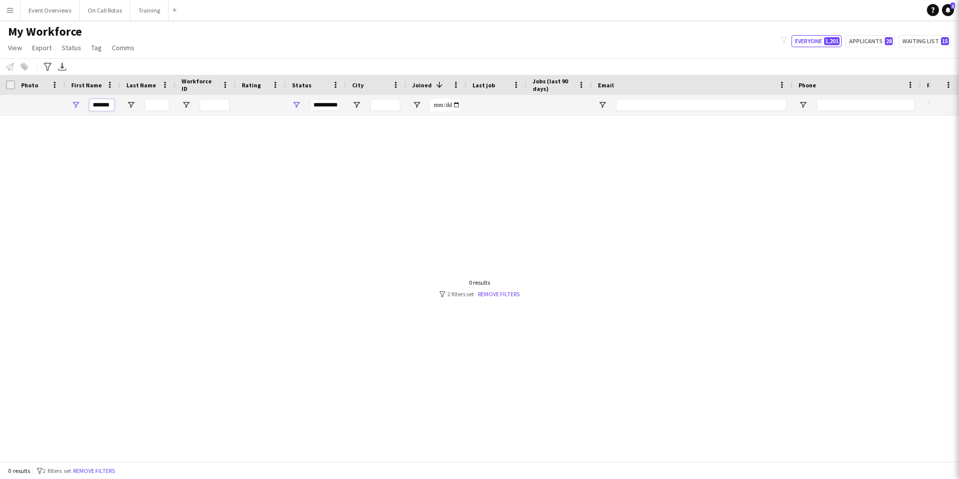
scroll to position [0, 0]
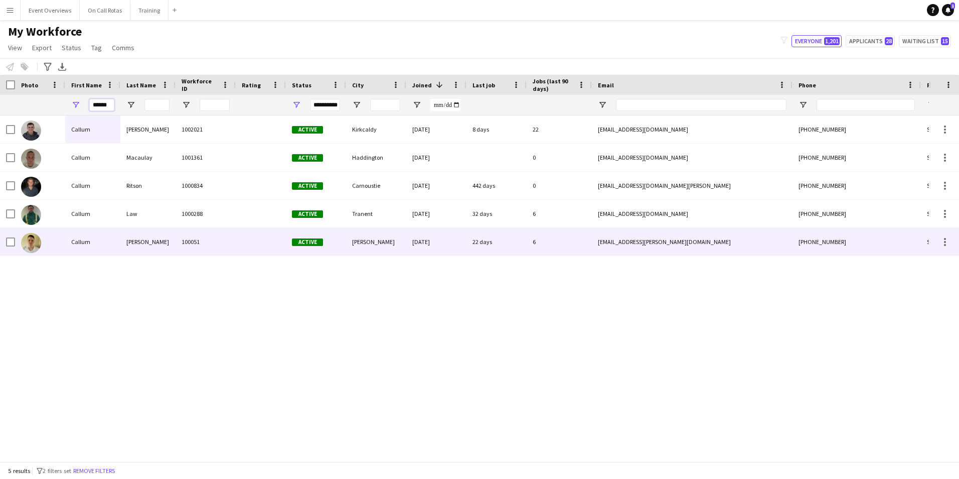
type input "******"
click at [170, 244] on div "Wallace" at bounding box center [147, 242] width 55 height 28
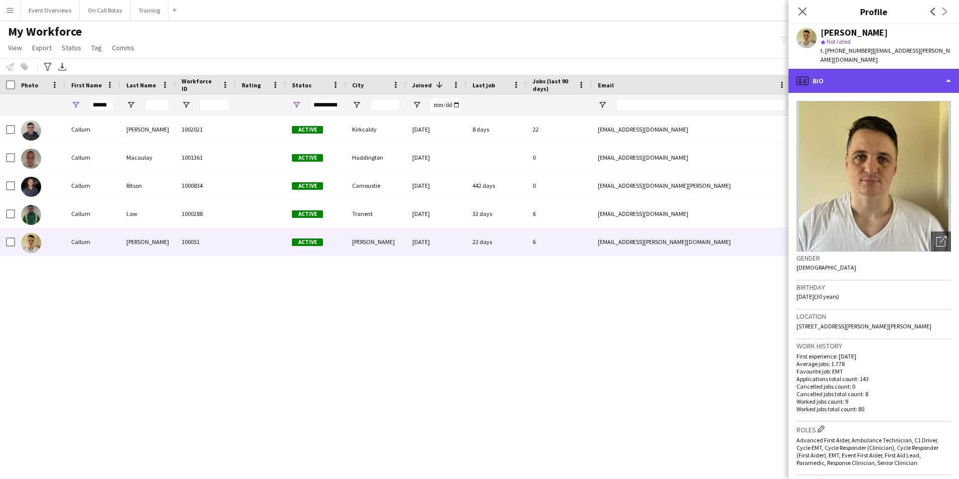
click at [846, 81] on div "profile Bio" at bounding box center [874, 81] width 171 height 24
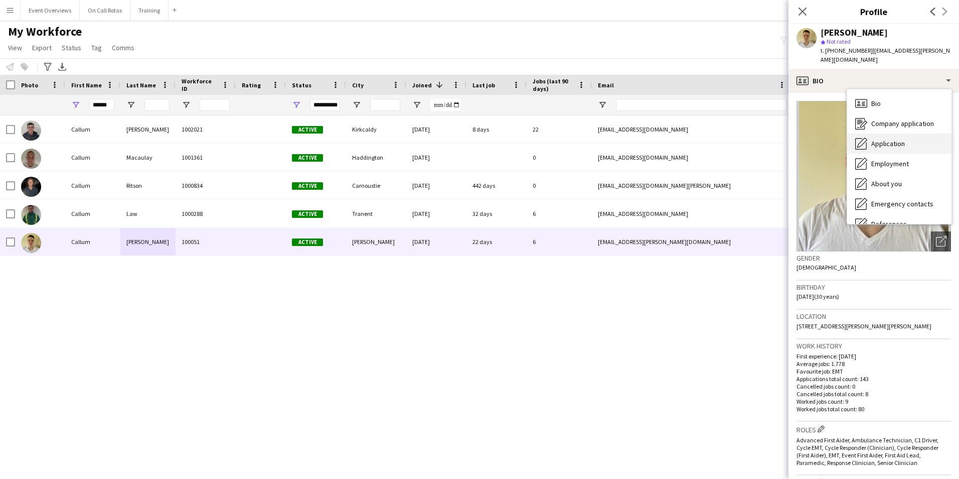
click at [871, 139] on span "Application" at bounding box center [888, 143] width 34 height 9
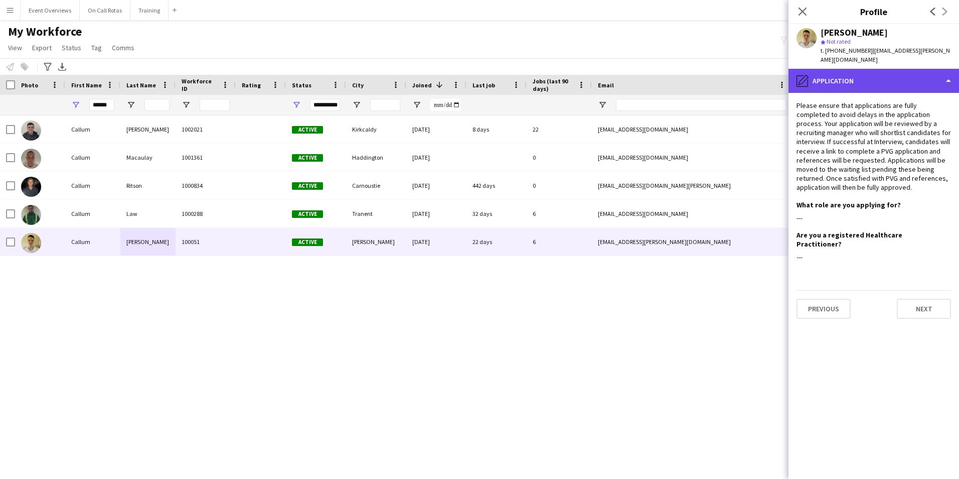
click at [838, 81] on div "pencil4 Application" at bounding box center [874, 81] width 171 height 24
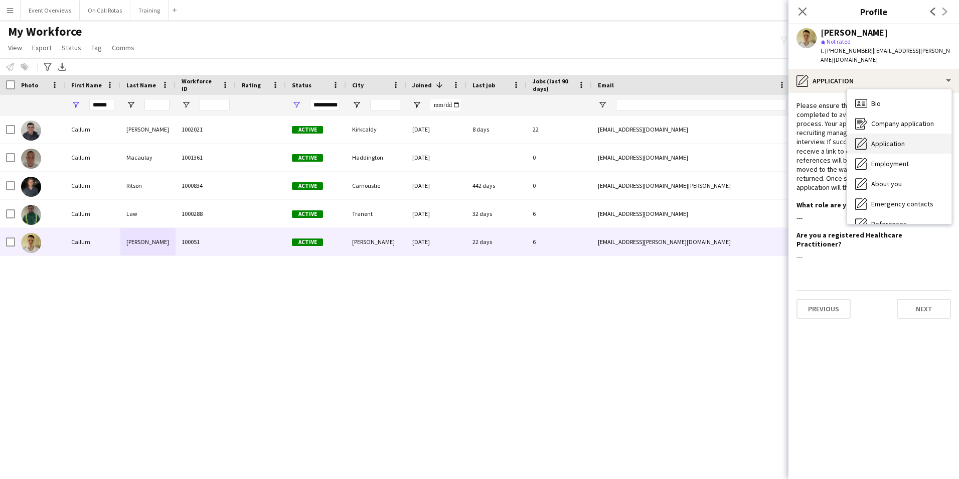
click at [882, 140] on div "Application Application" at bounding box center [899, 143] width 104 height 20
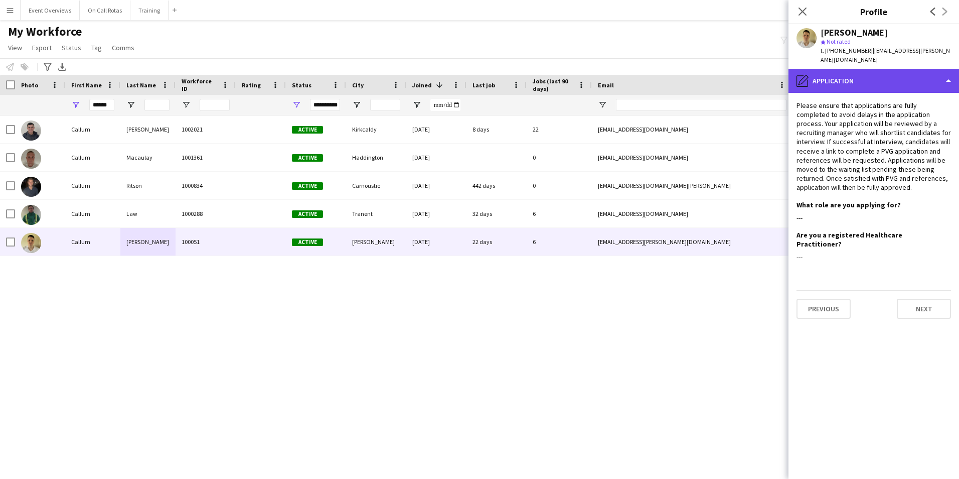
click at [853, 69] on div "pencil4 Application" at bounding box center [874, 81] width 171 height 24
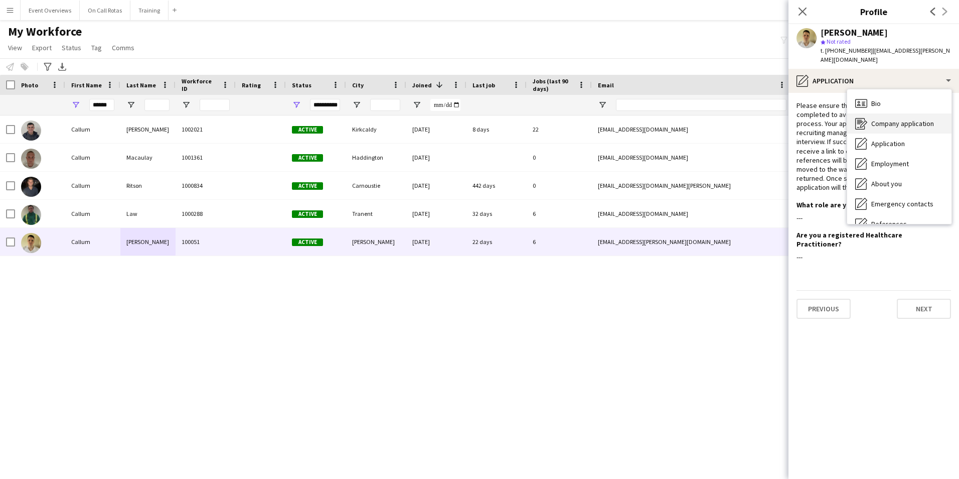
click at [889, 119] on span "Company application" at bounding box center [902, 123] width 63 height 9
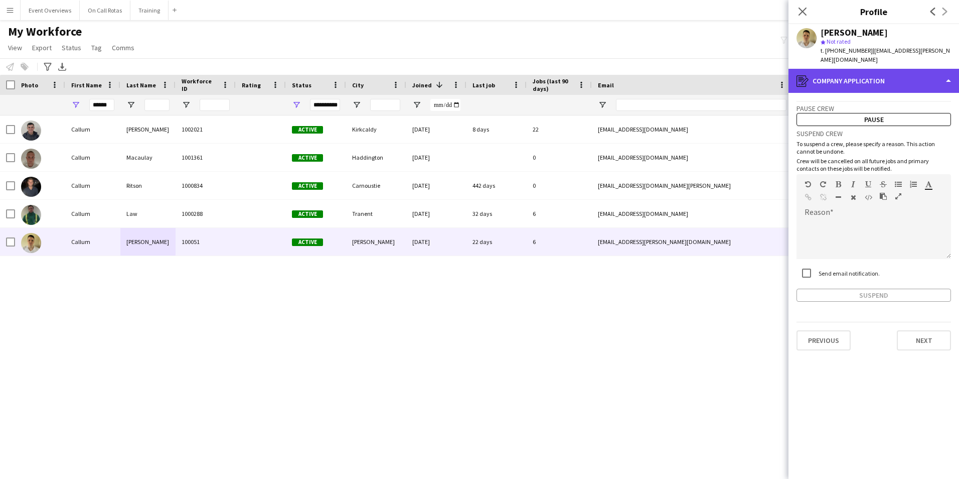
click at [864, 73] on div "register Company application" at bounding box center [874, 81] width 171 height 24
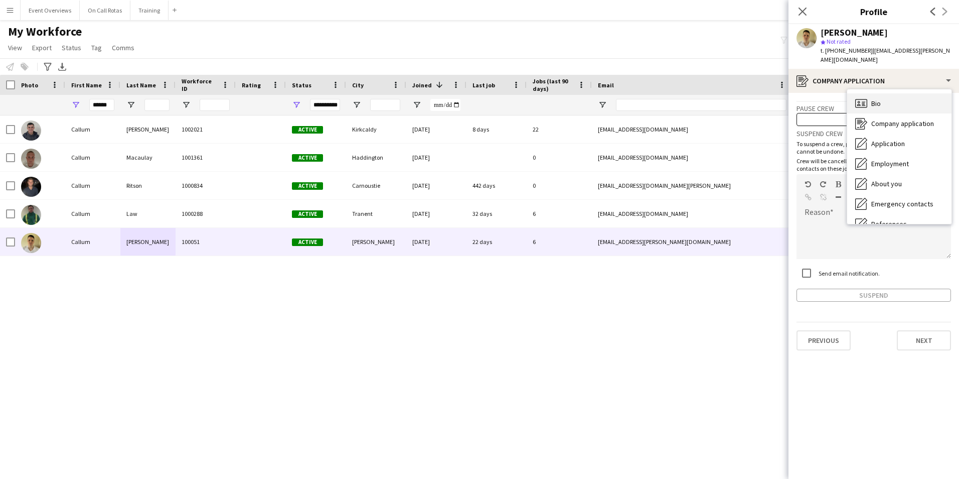
click at [885, 97] on div "Bio Bio" at bounding box center [899, 103] width 104 height 20
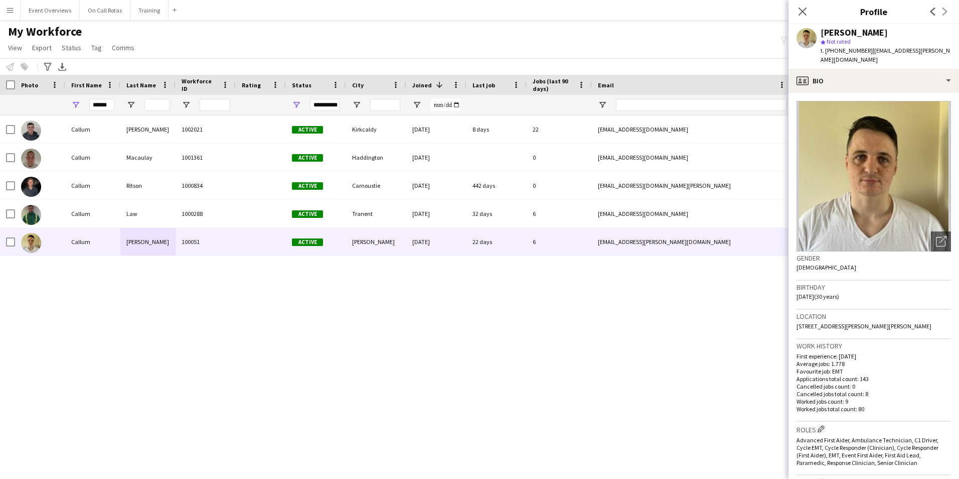
click at [115, 109] on div "******" at bounding box center [92, 105] width 55 height 20
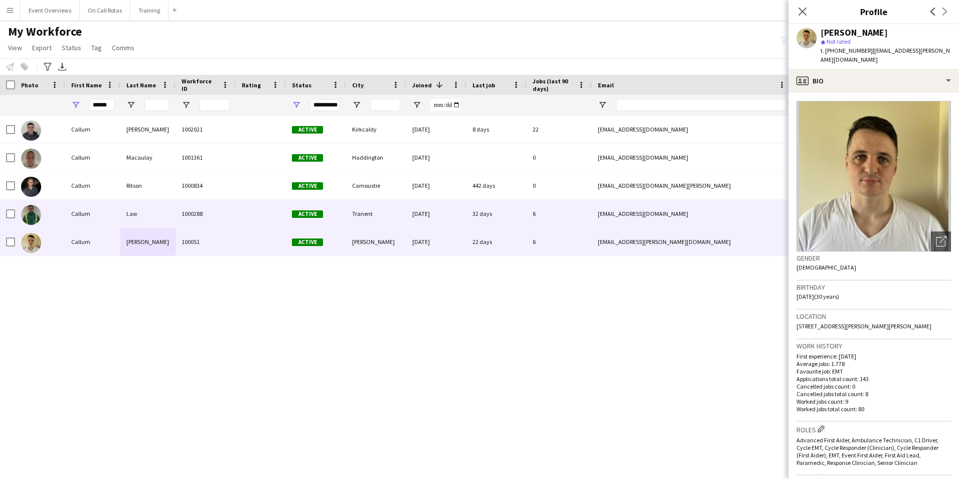
click at [137, 207] on div "Law" at bounding box center [147, 214] width 55 height 28
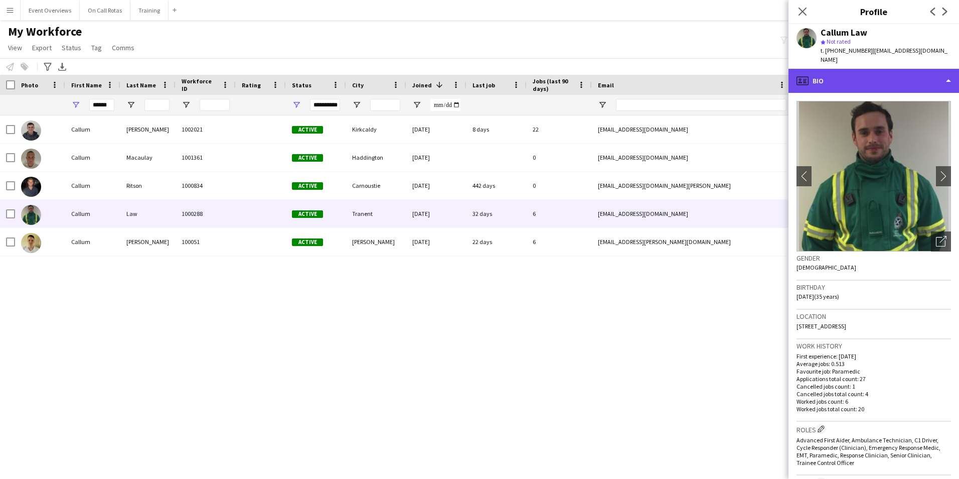
click at [929, 85] on div "profile Bio" at bounding box center [874, 81] width 171 height 24
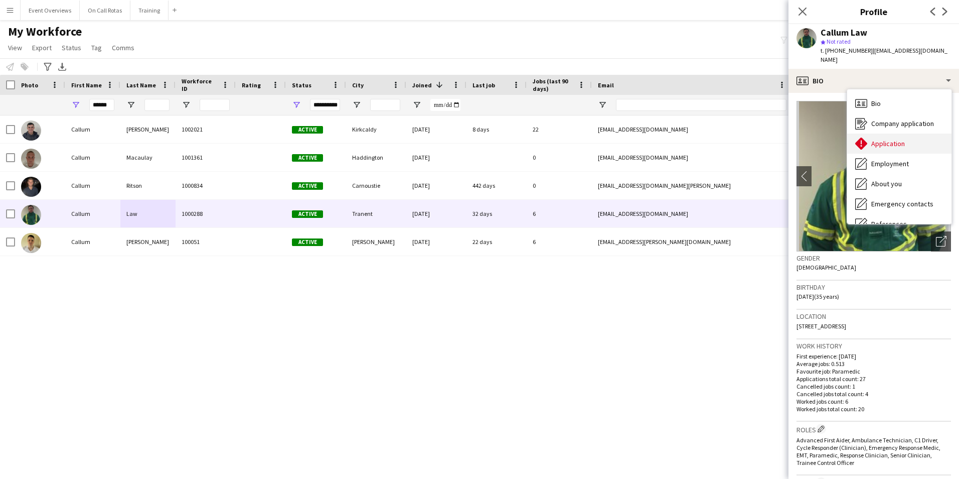
click at [915, 144] on div "Application Application" at bounding box center [899, 143] width 104 height 20
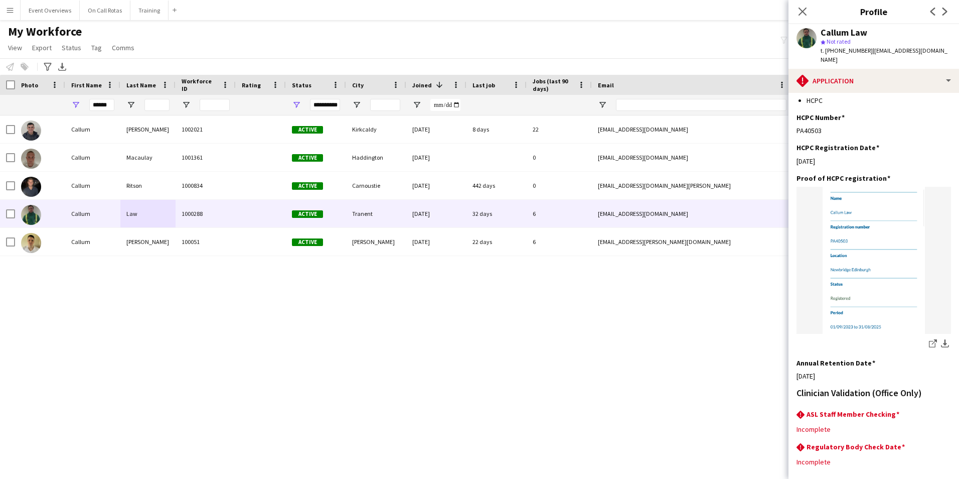
scroll to position [230, 0]
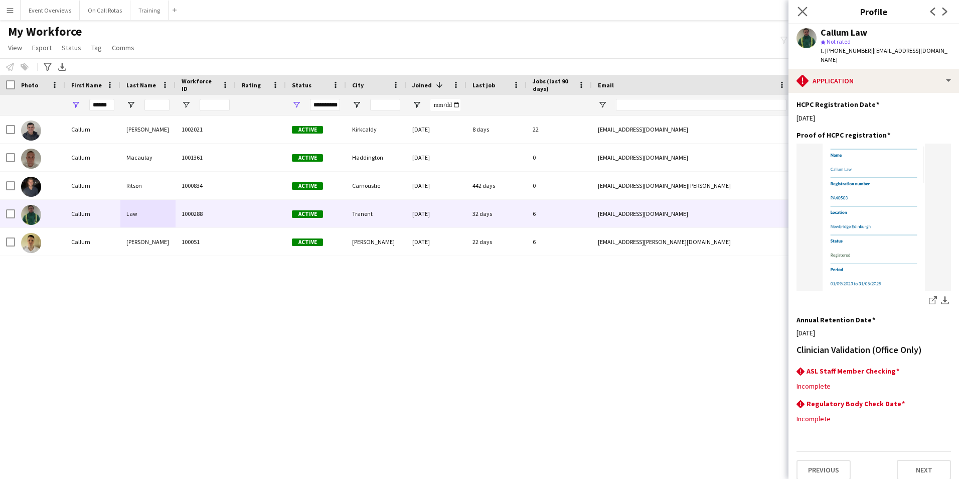
click at [797, 7] on app-icon "Close pop-in" at bounding box center [803, 12] width 15 height 15
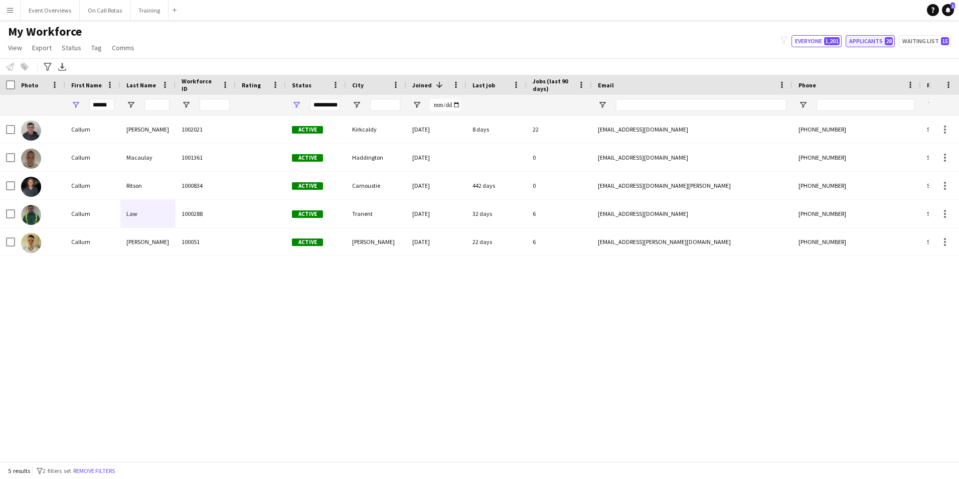
click at [866, 40] on button "Applicants 28" at bounding box center [870, 41] width 49 height 12
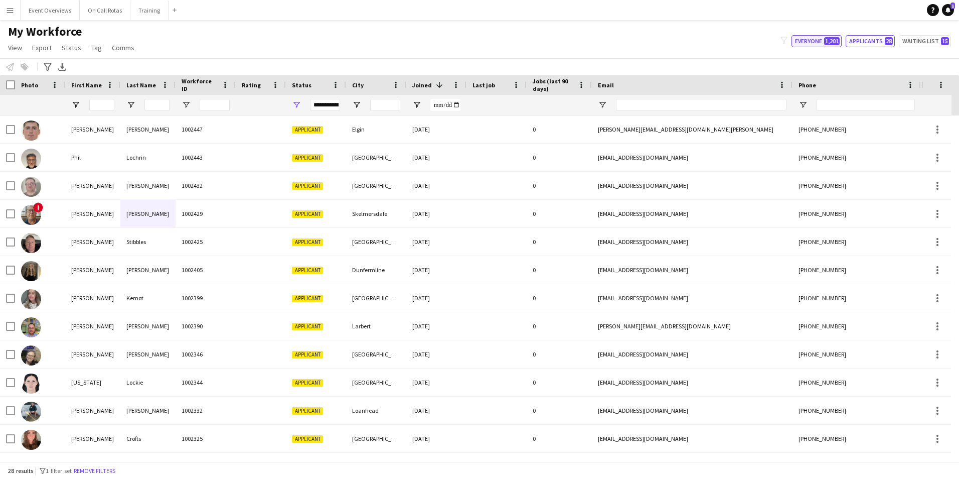
click at [822, 47] on button "Everyone 1,201" at bounding box center [817, 41] width 50 height 12
type input "**********"
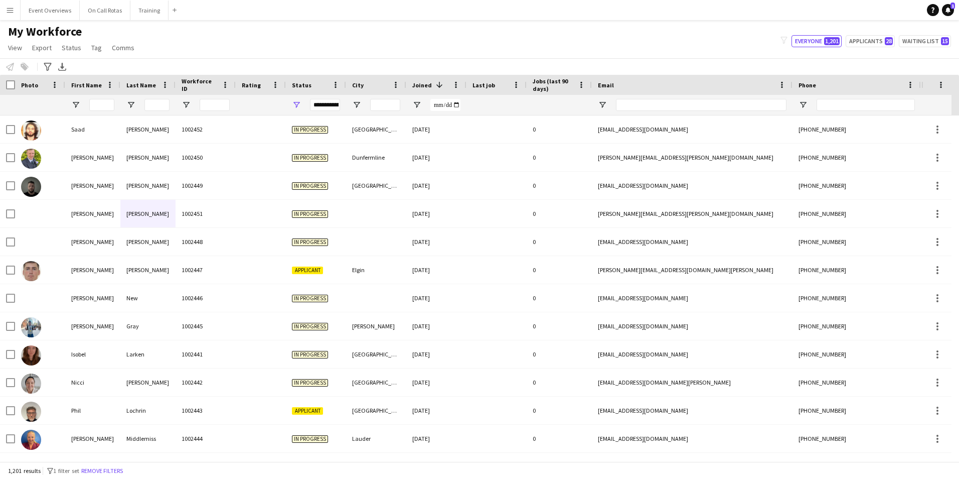
click at [328, 112] on div "**********" at bounding box center [325, 105] width 30 height 20
click at [324, 107] on div "**********" at bounding box center [325, 105] width 30 height 12
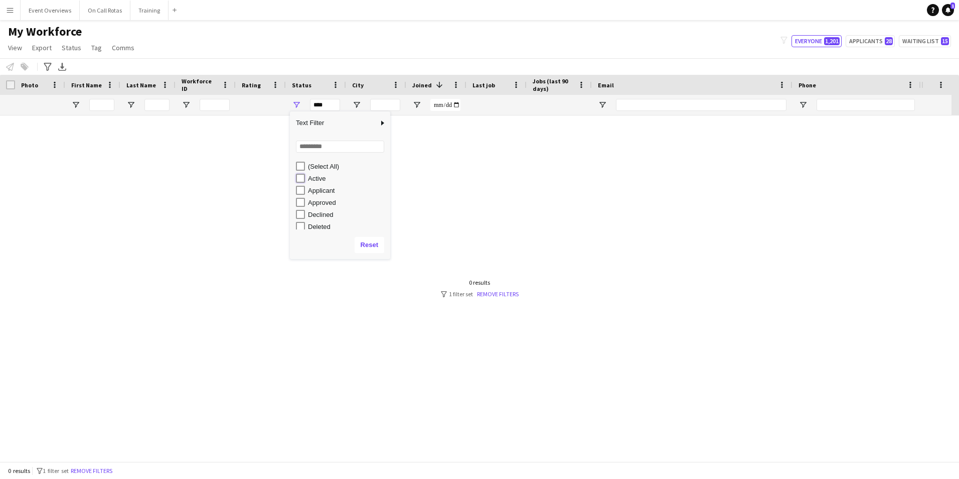
type input "**********"
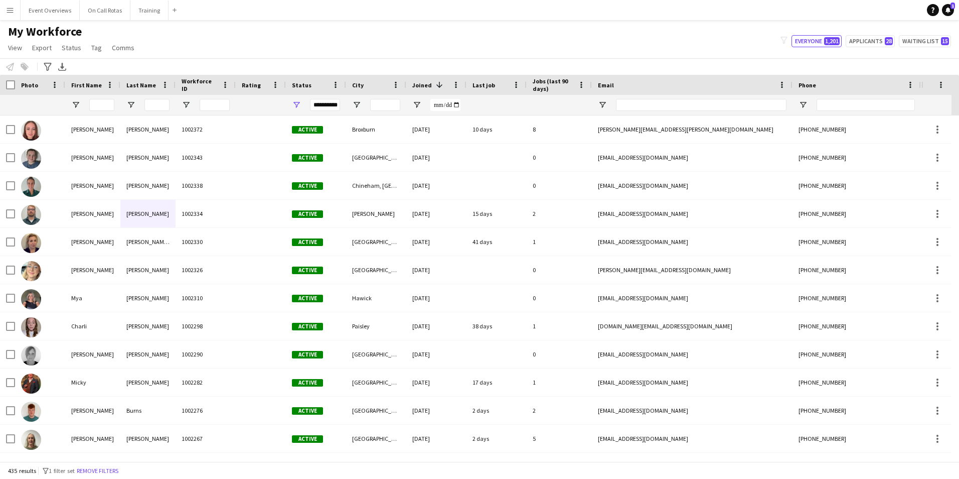
click at [420, 32] on div "My Workforce View Views Default view Active Staff Applications - First Aider Ap…" at bounding box center [479, 41] width 959 height 34
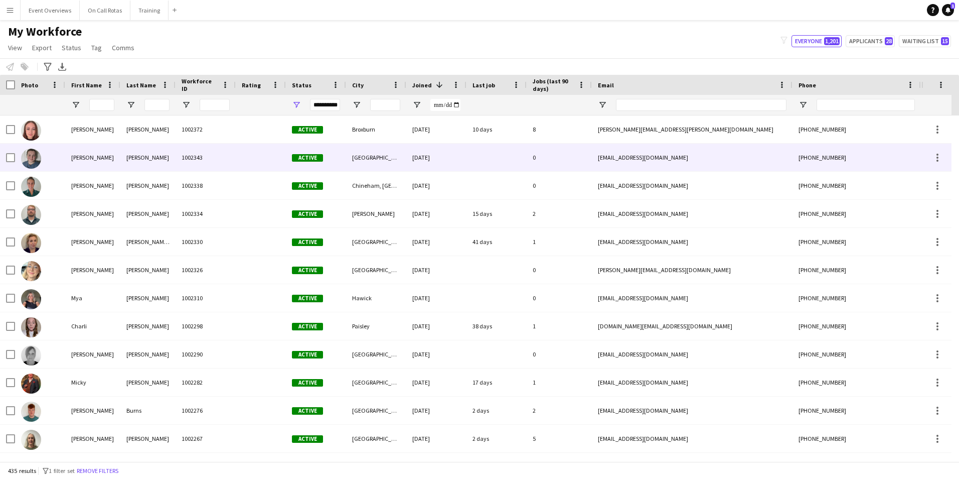
click at [153, 147] on div "[PERSON_NAME]" at bounding box center [147, 157] width 55 height 28
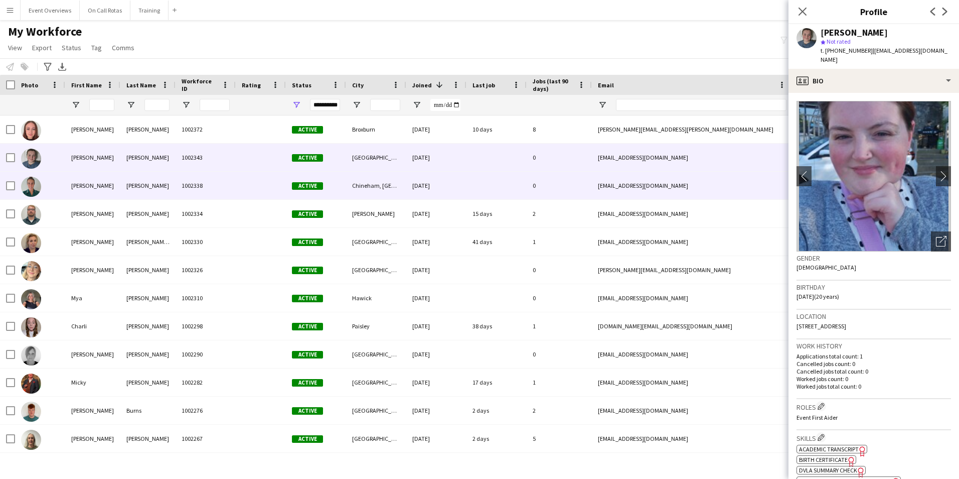
click at [549, 179] on div "0" at bounding box center [559, 186] width 65 height 28
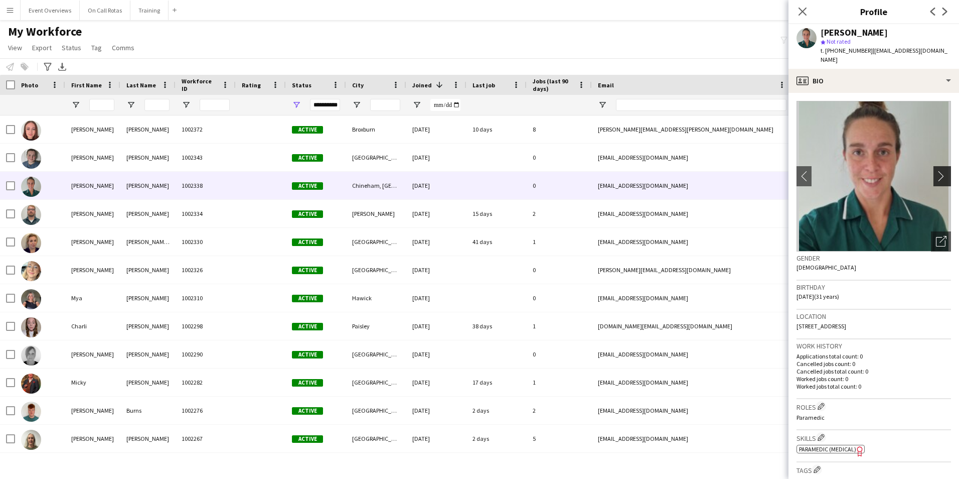
click at [936, 171] on app-icon "chevron-right" at bounding box center [944, 176] width 16 height 11
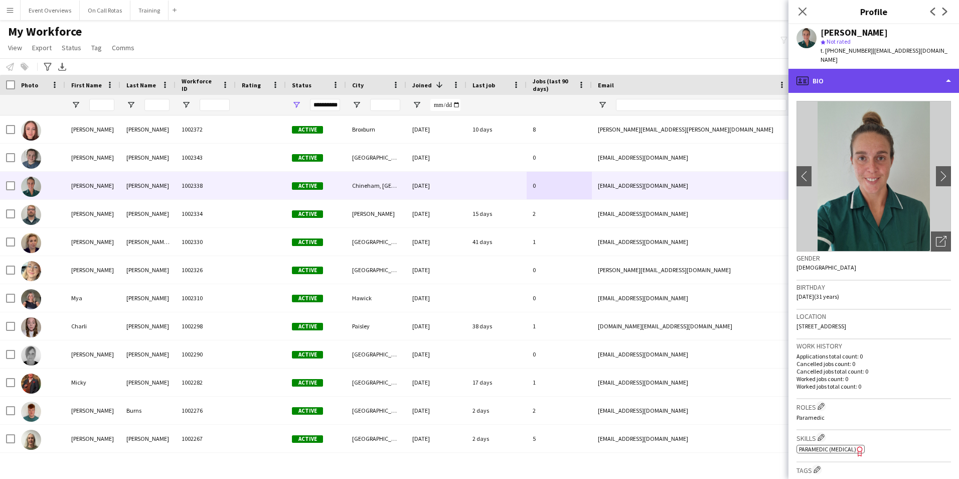
click at [840, 79] on div "profile Bio" at bounding box center [874, 81] width 171 height 24
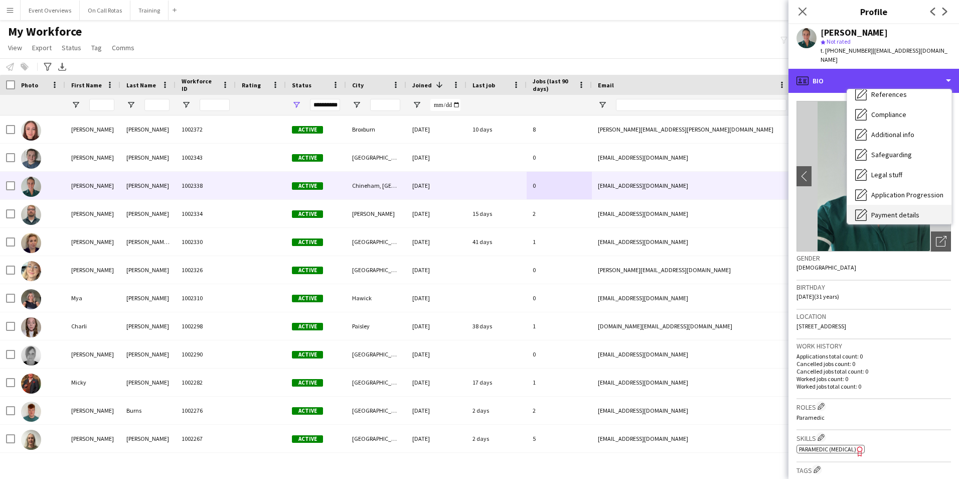
scroll to position [175, 0]
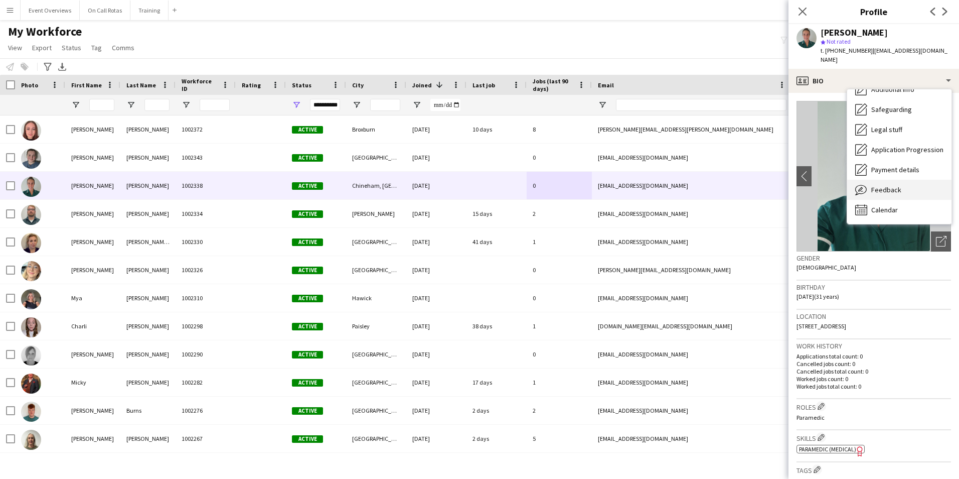
click at [880, 185] on span "Feedback" at bounding box center [886, 189] width 30 height 9
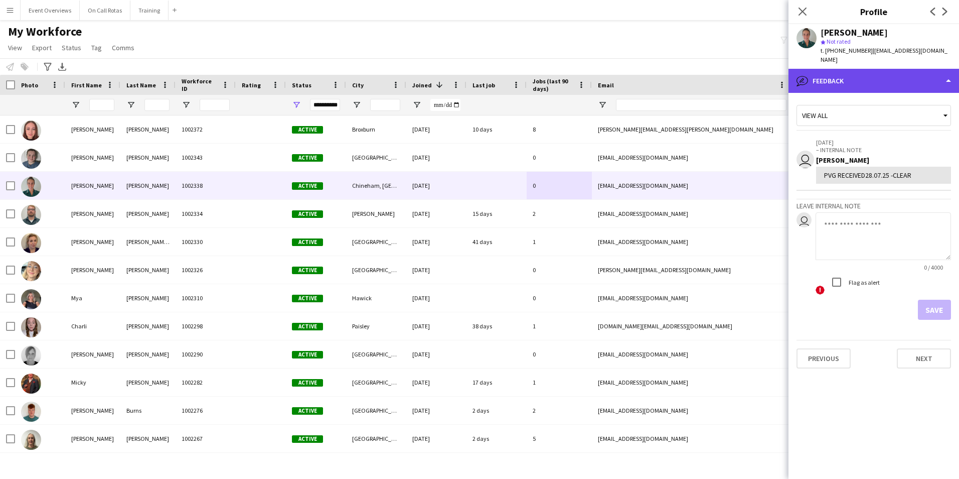
click at [864, 69] on div "bubble-pencil Feedback" at bounding box center [874, 81] width 171 height 24
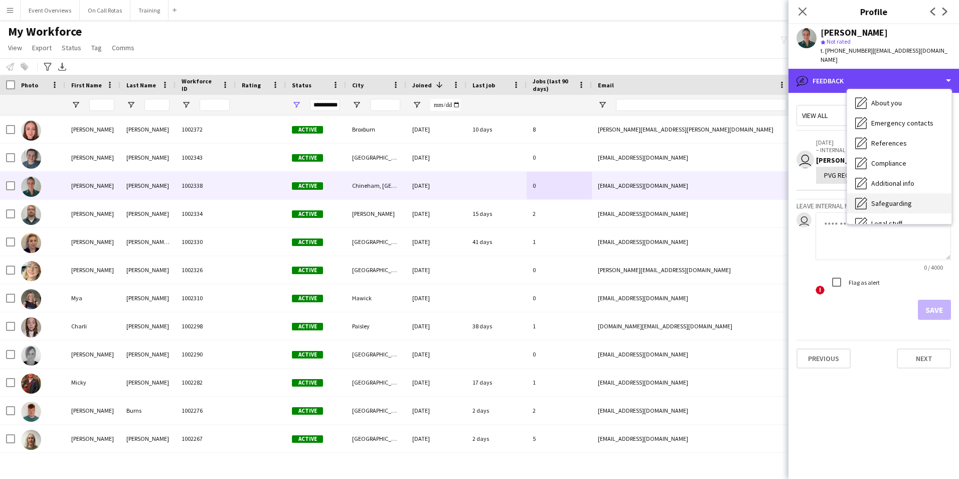
scroll to position [0, 0]
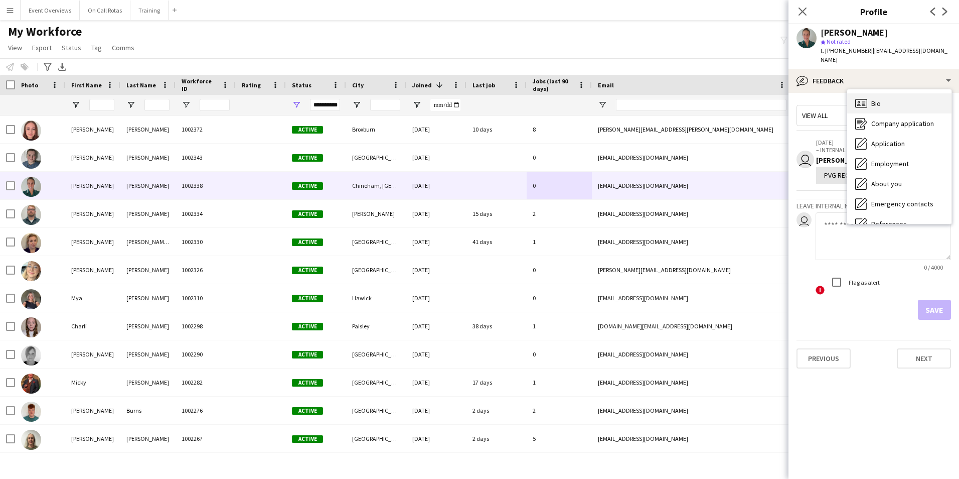
click at [889, 95] on div "Bio Bio" at bounding box center [899, 103] width 104 height 20
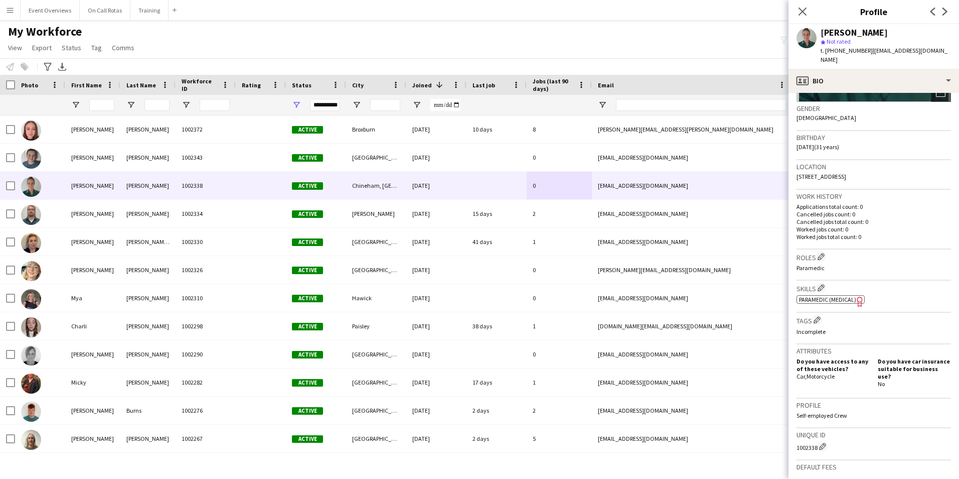
scroll to position [301, 0]
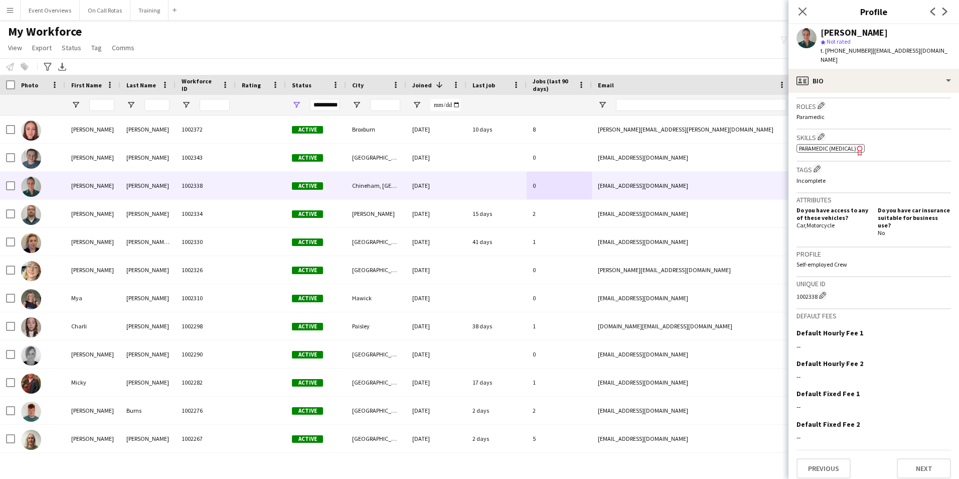
click at [835, 145] on span "Paramedic (Medical)" at bounding box center [827, 148] width 57 height 8
click at [801, 13] on icon at bounding box center [803, 12] width 10 height 10
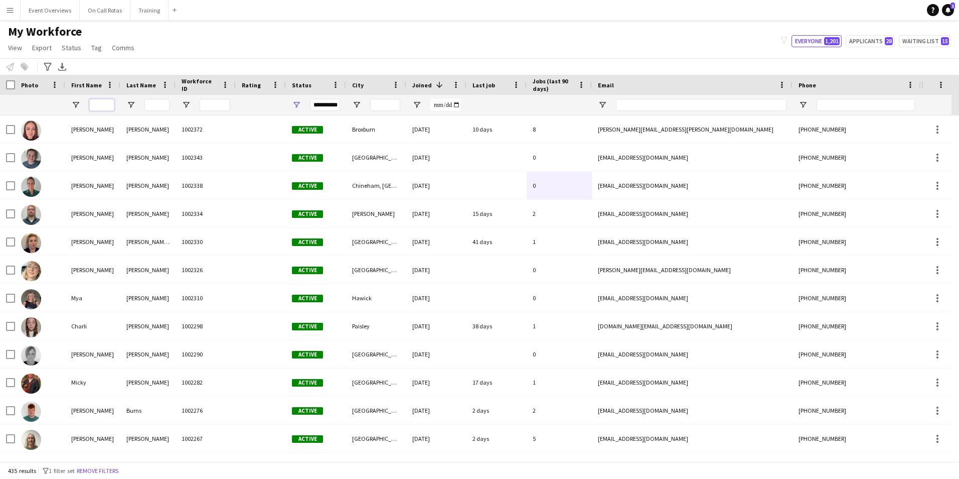
click at [108, 107] on input "First Name Filter Input" at bounding box center [101, 105] width 25 height 12
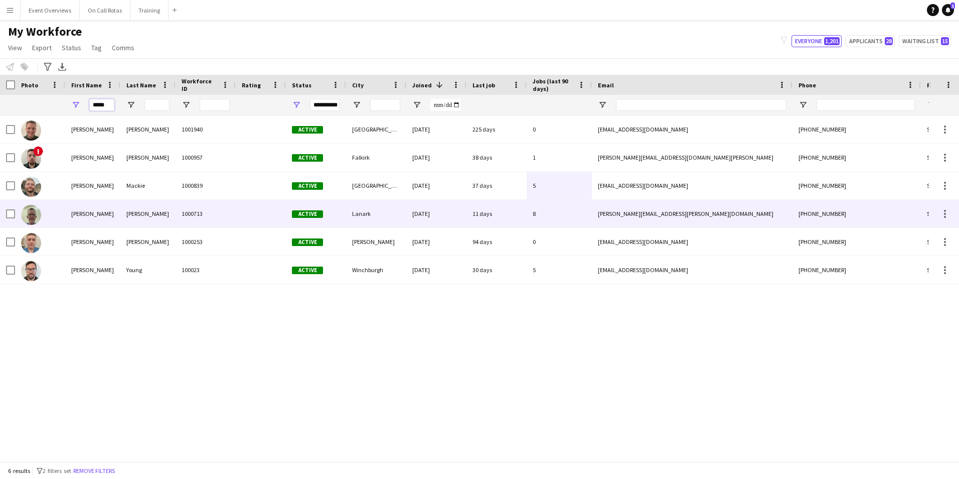
type input "*****"
click at [131, 214] on div "Devall" at bounding box center [147, 214] width 55 height 28
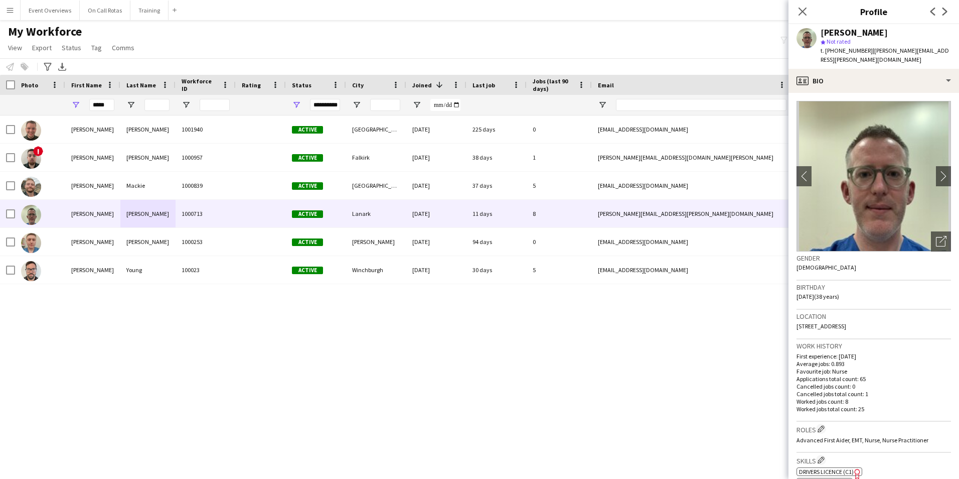
click at [843, 60] on div "t. +447533082212 | craig.mclenaghan@hotmail.co.uk" at bounding box center [886, 55] width 130 height 18
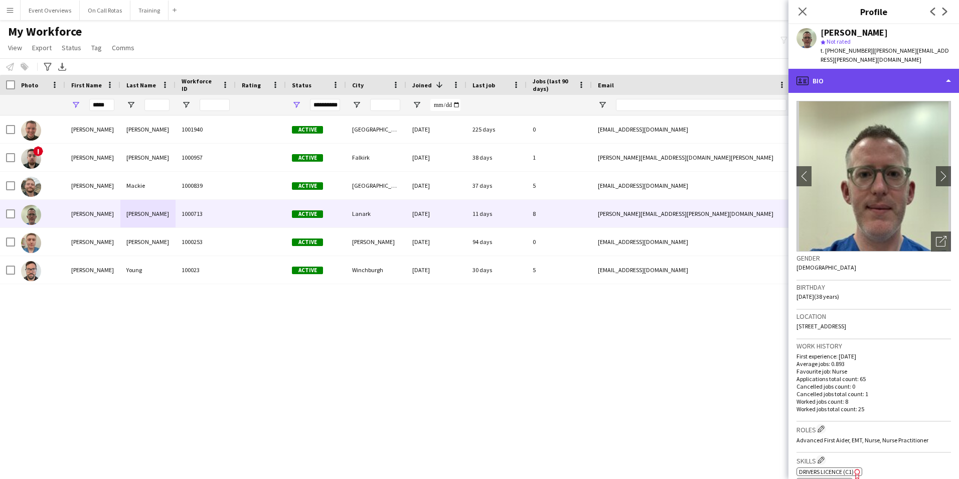
click at [853, 76] on div "profile Bio" at bounding box center [874, 81] width 171 height 24
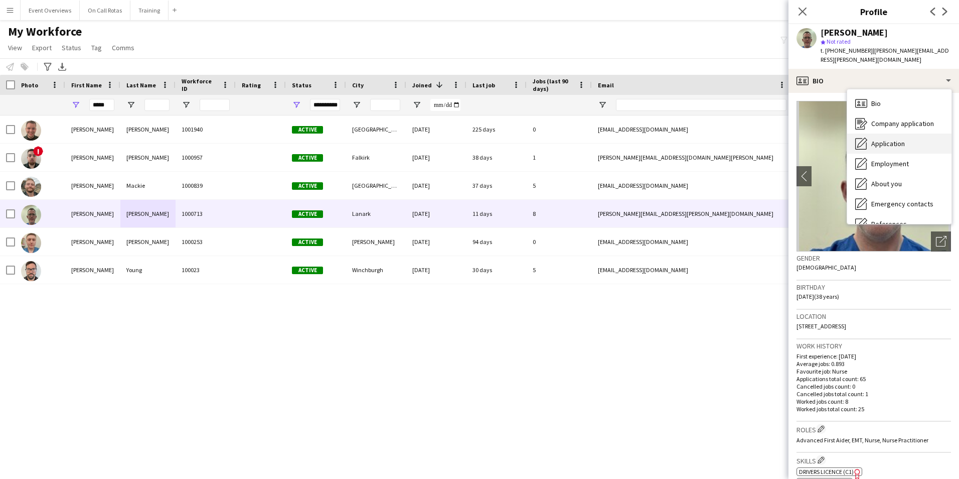
click at [892, 141] on span "Application" at bounding box center [888, 143] width 34 height 9
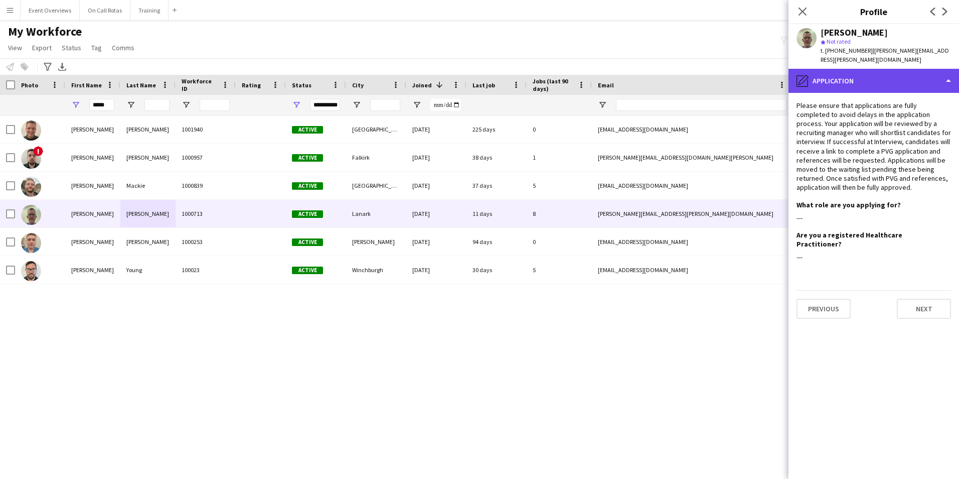
click at [860, 83] on div "pencil4 Application" at bounding box center [874, 81] width 171 height 24
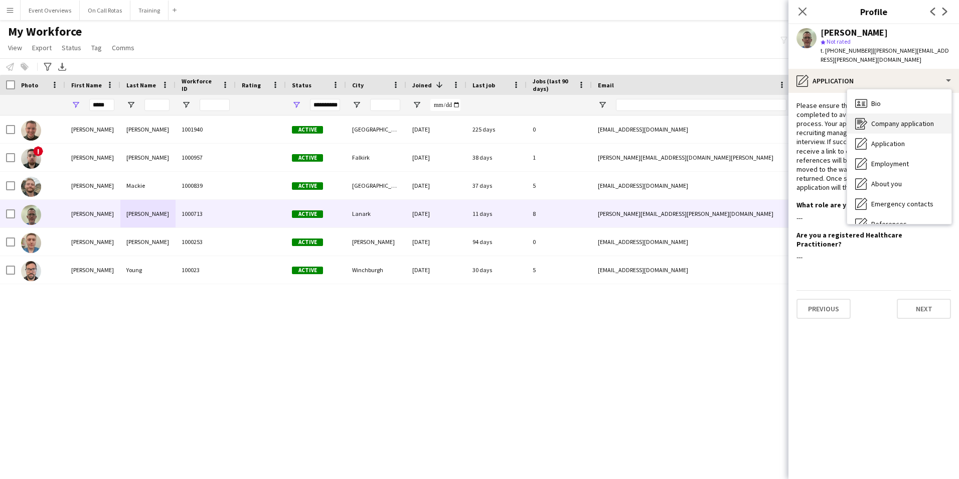
click at [876, 121] on span "Company application" at bounding box center [902, 123] width 63 height 9
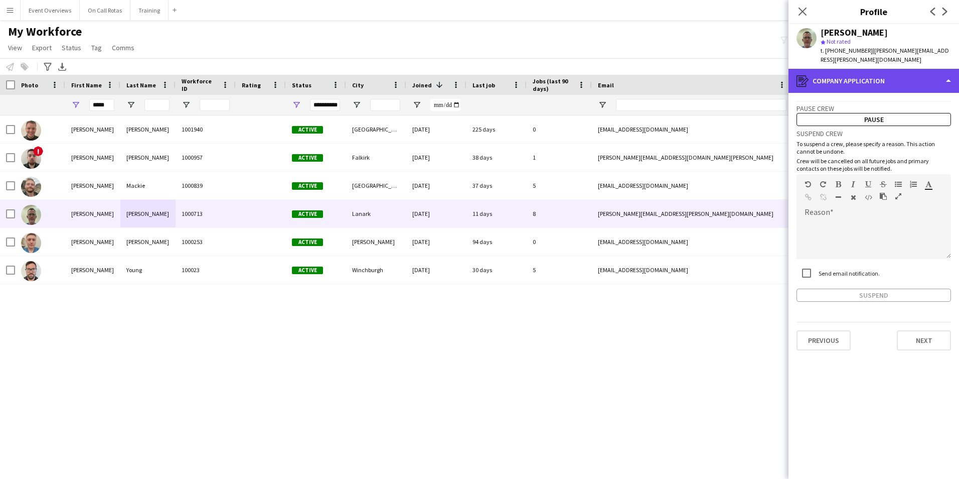
click at [866, 86] on div "register Company application" at bounding box center [874, 81] width 171 height 24
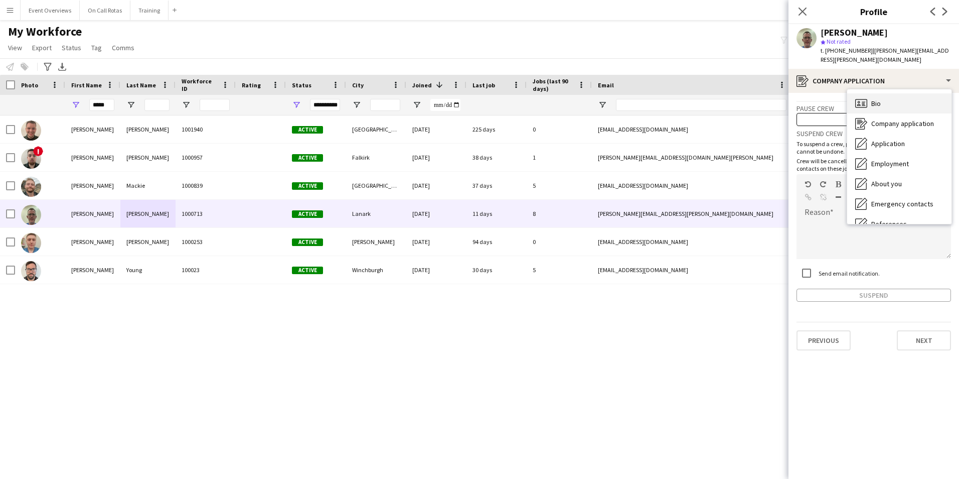
click at [877, 103] on span "Bio" at bounding box center [876, 103] width 10 height 9
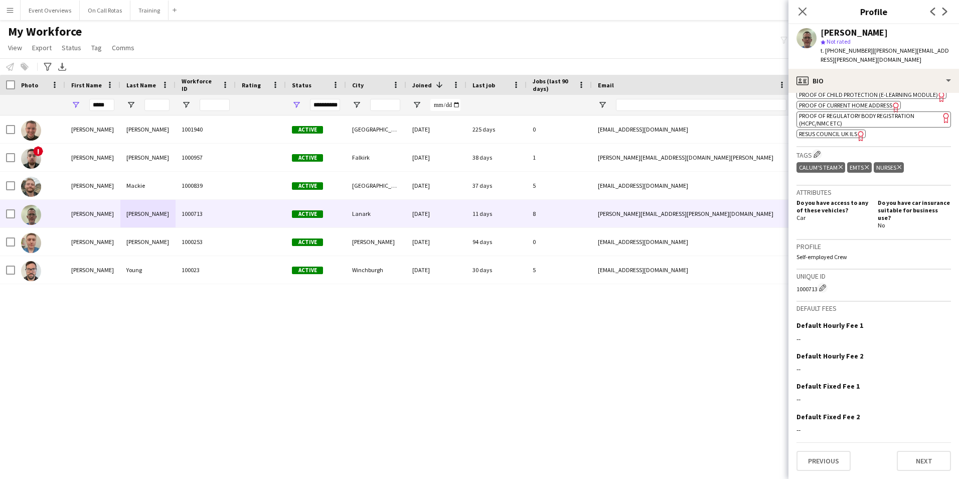
scroll to position [416, 0]
click at [866, 126] on span "Proof of Regulatory Body Registration (HCPC/NMC etc)" at bounding box center [856, 119] width 115 height 15
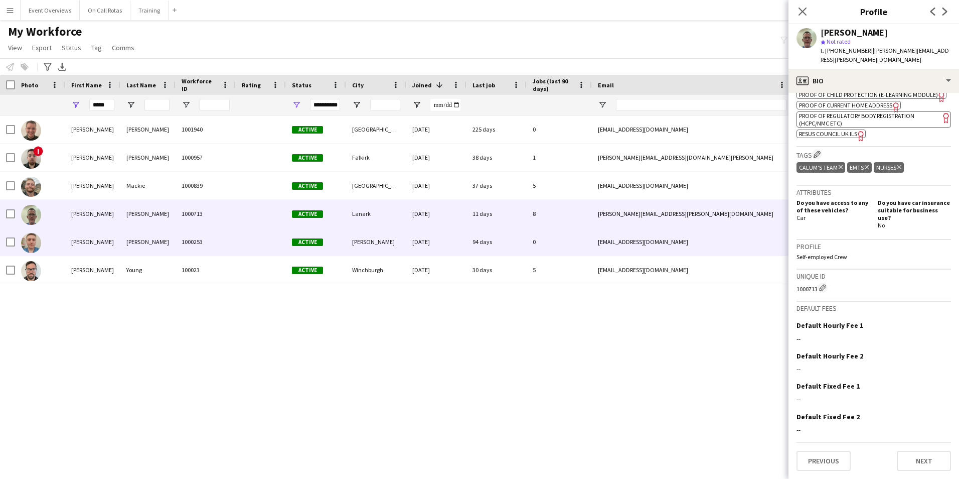
click at [154, 234] on div "Kerr" at bounding box center [147, 242] width 55 height 28
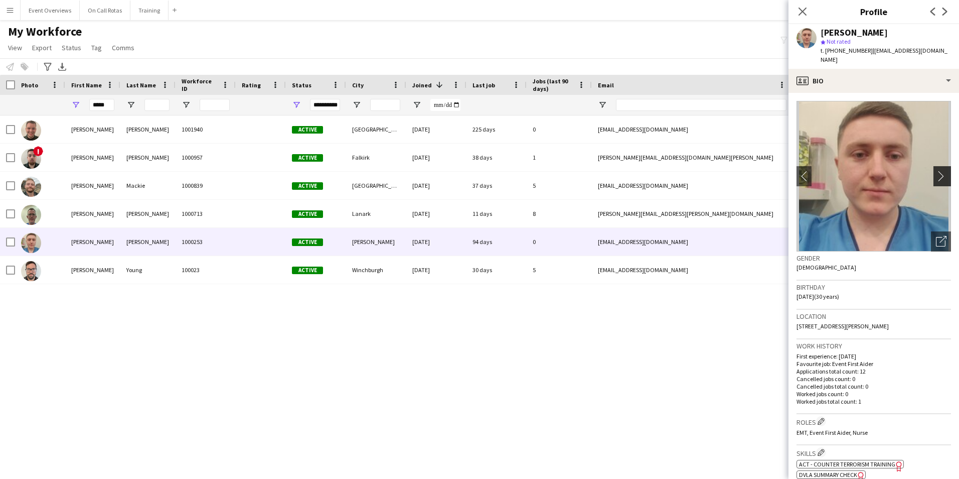
click at [936, 171] on app-icon "chevron-right" at bounding box center [944, 176] width 16 height 11
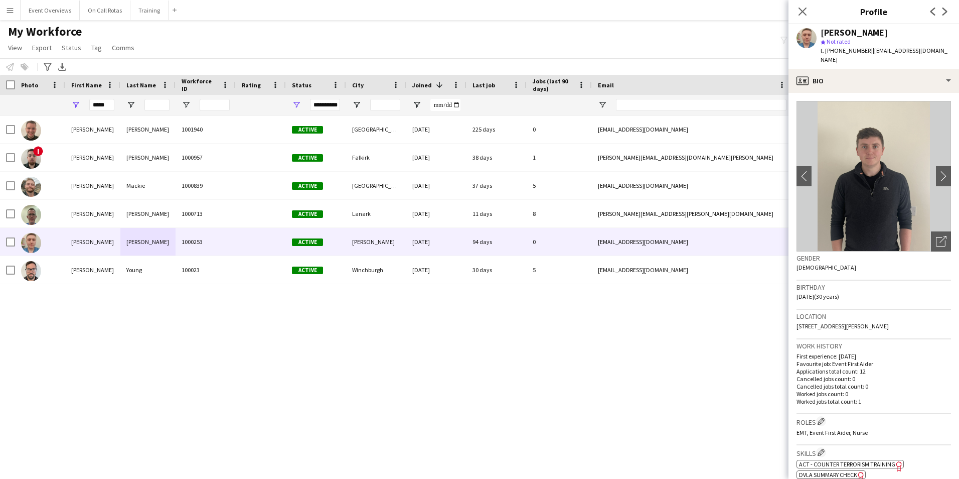
click at [795, 167] on app-crew-profile-bio "chevron-left chevron-right Open photos pop-in Gender Male Birthday 26-02-1995 (…" at bounding box center [874, 286] width 171 height 386
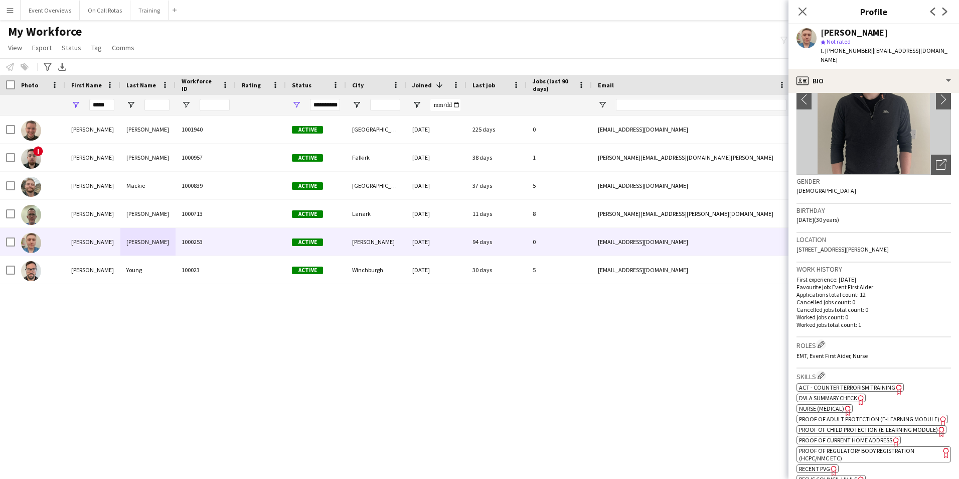
scroll to position [151, 0]
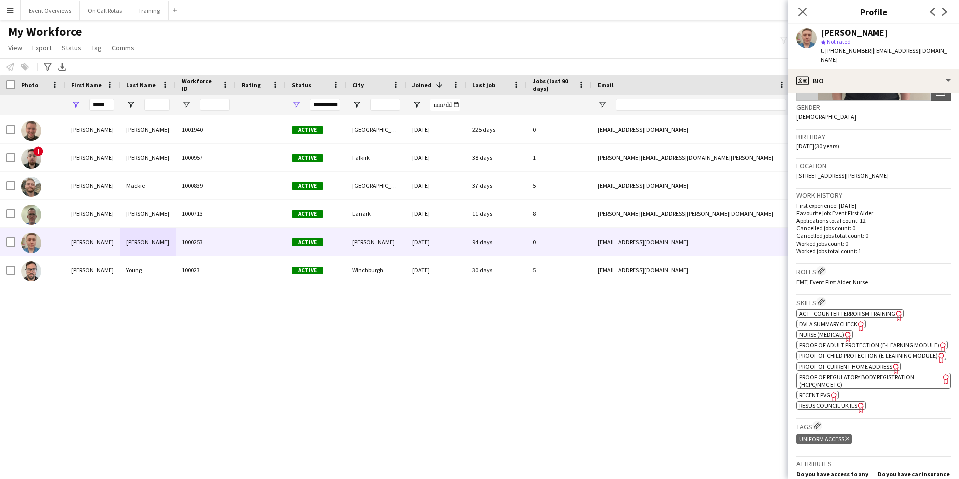
click at [841, 388] on span "Proof of Regulatory Body Registration (HCPC/NMC etc)" at bounding box center [856, 380] width 115 height 15
click at [821, 398] on span "Recent PVG" at bounding box center [814, 395] width 31 height 8
click at [812, 384] on span "Proof of Regulatory Body Registration (HCPC/NMC etc)" at bounding box center [856, 380] width 115 height 15
drag, startPoint x: 114, startPoint y: 98, endPoint x: 106, endPoint y: 102, distance: 8.3
click at [106, 102] on div "*****" at bounding box center [101, 105] width 25 height 20
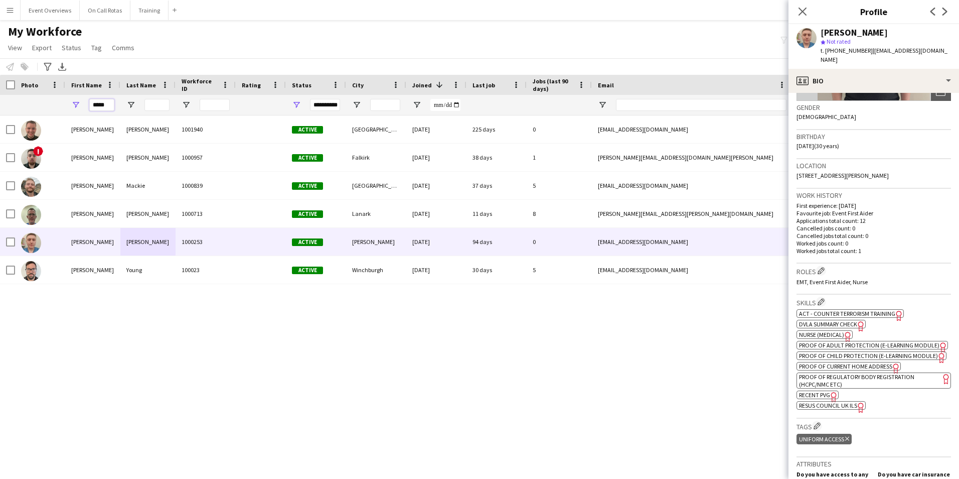
drag, startPoint x: 108, startPoint y: 105, endPoint x: 93, endPoint y: 106, distance: 15.1
click at [90, 106] on input "*****" at bounding box center [101, 105] width 25 height 12
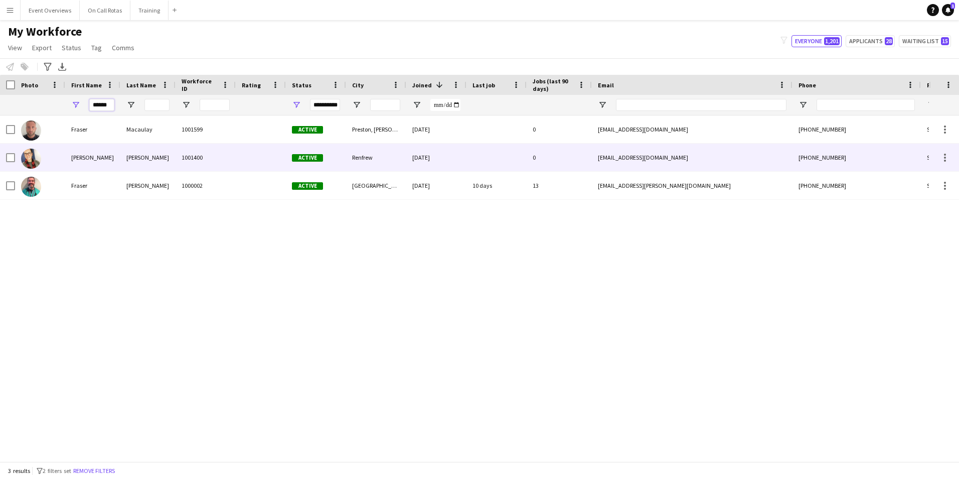
type input "******"
click at [158, 162] on div "Walker" at bounding box center [147, 157] width 55 height 28
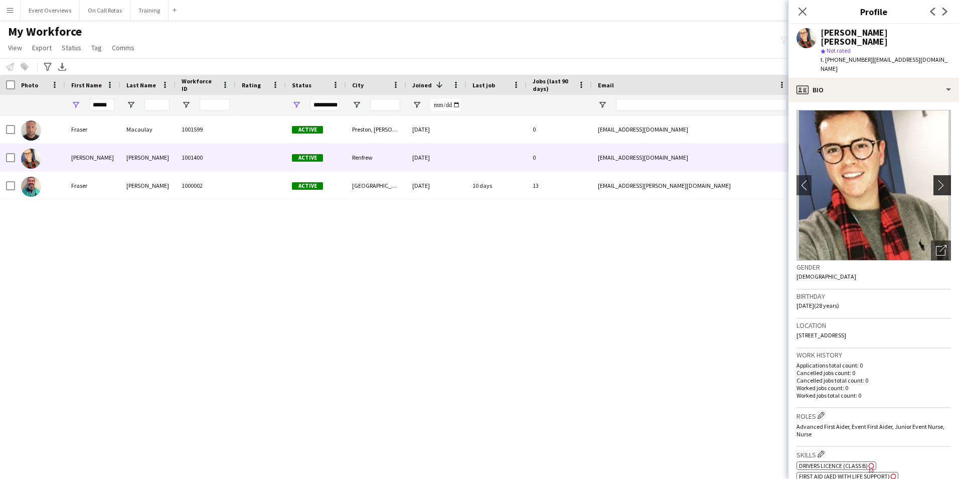
click at [939, 180] on app-icon "chevron-right" at bounding box center [944, 185] width 16 height 11
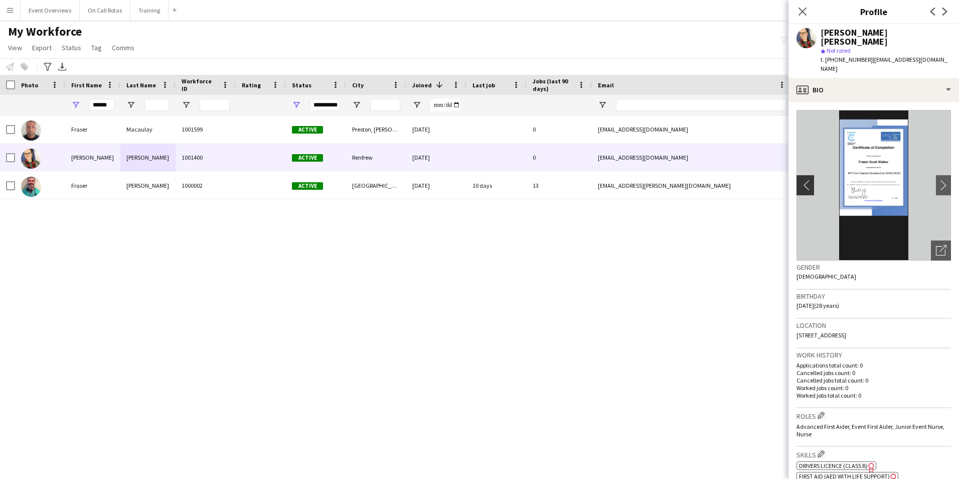
click at [806, 180] on app-icon "chevron-left" at bounding box center [805, 185] width 16 height 11
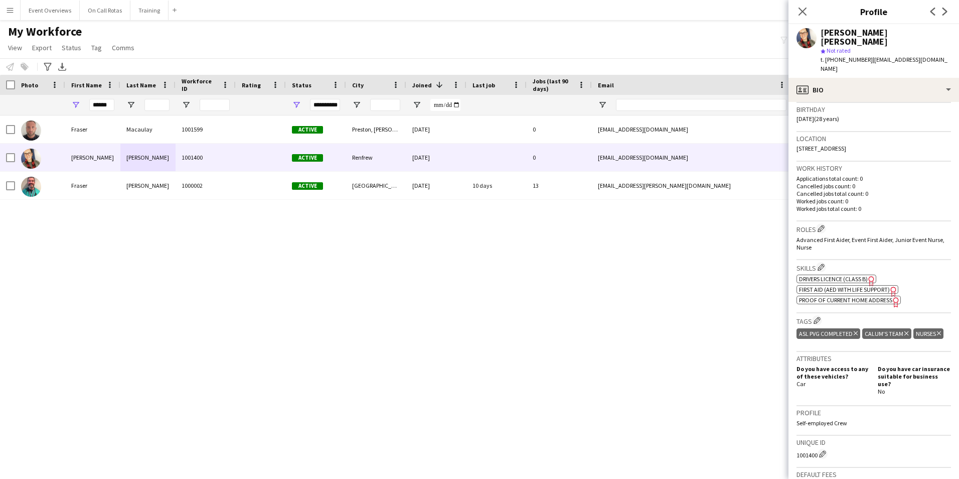
scroll to position [201, 0]
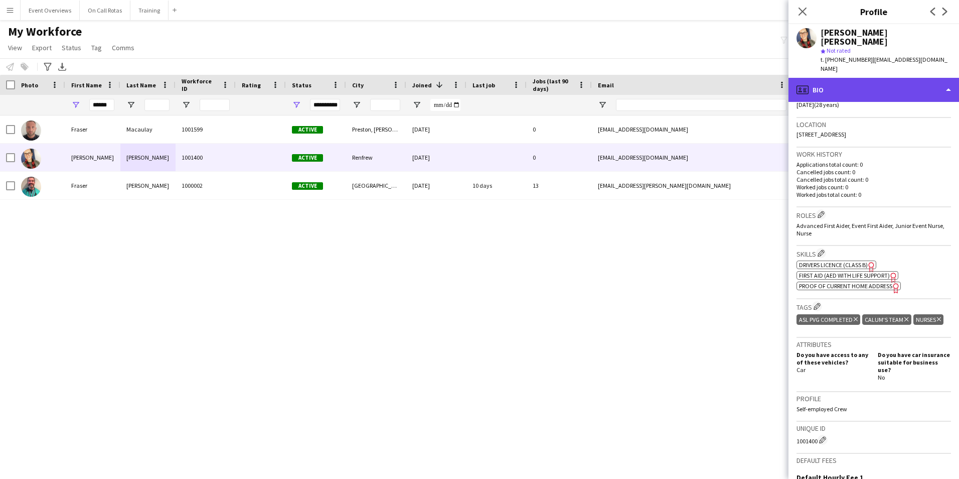
click at [856, 78] on div "profile Bio" at bounding box center [874, 90] width 171 height 24
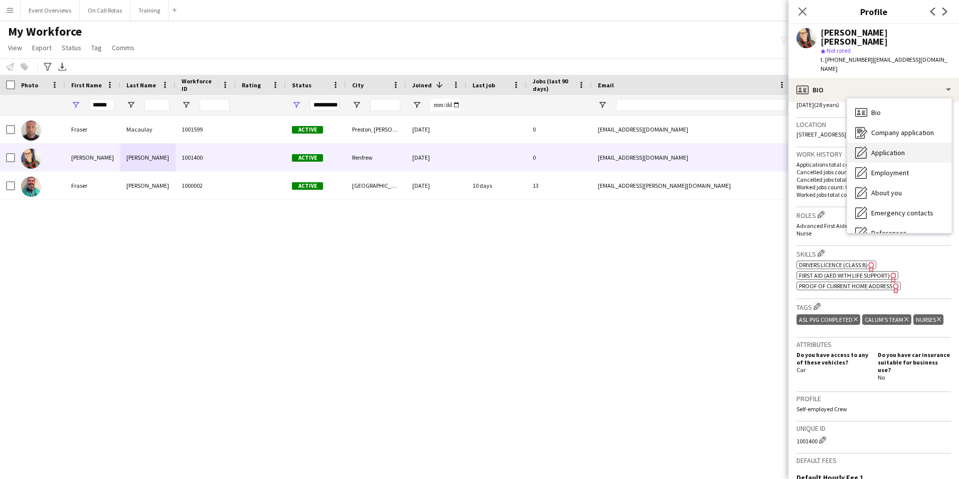
click at [882, 148] on span "Application" at bounding box center [888, 152] width 34 height 9
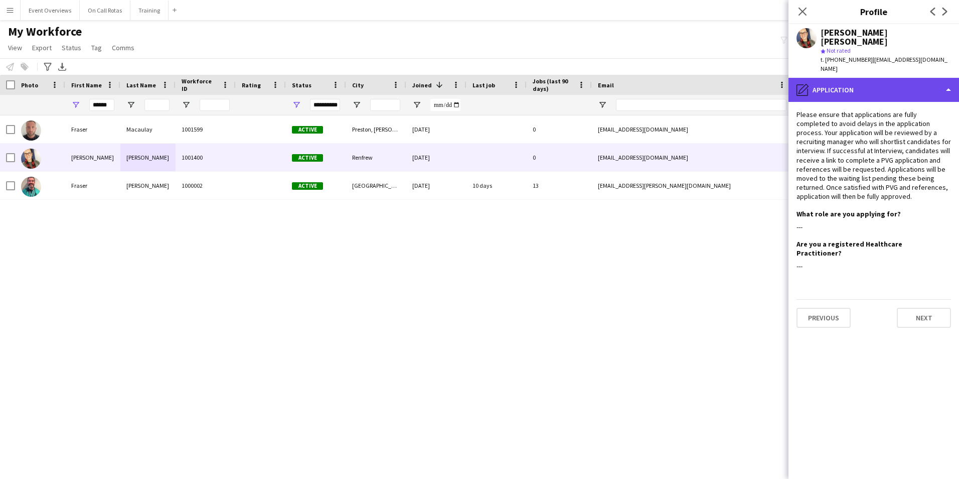
click at [834, 78] on div "pencil4 Application" at bounding box center [874, 90] width 171 height 24
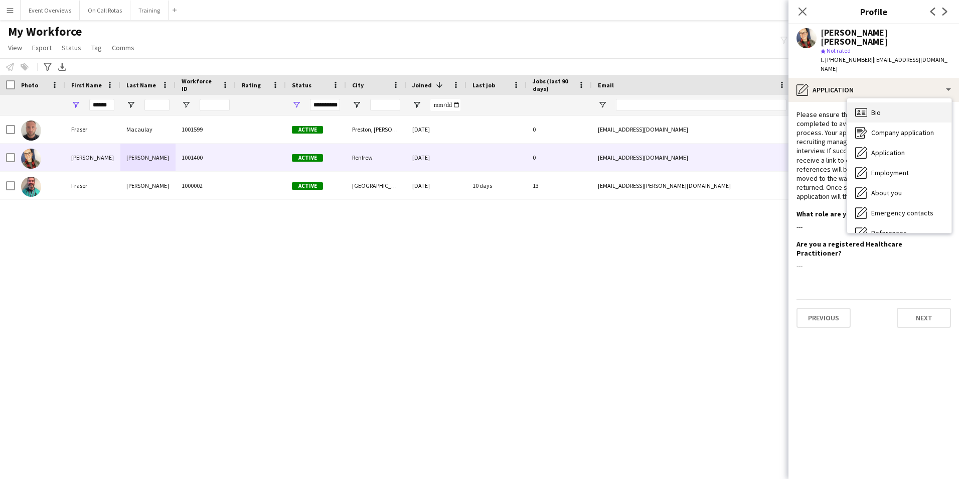
click at [860, 106] on icon "Bio" at bounding box center [861, 112] width 12 height 12
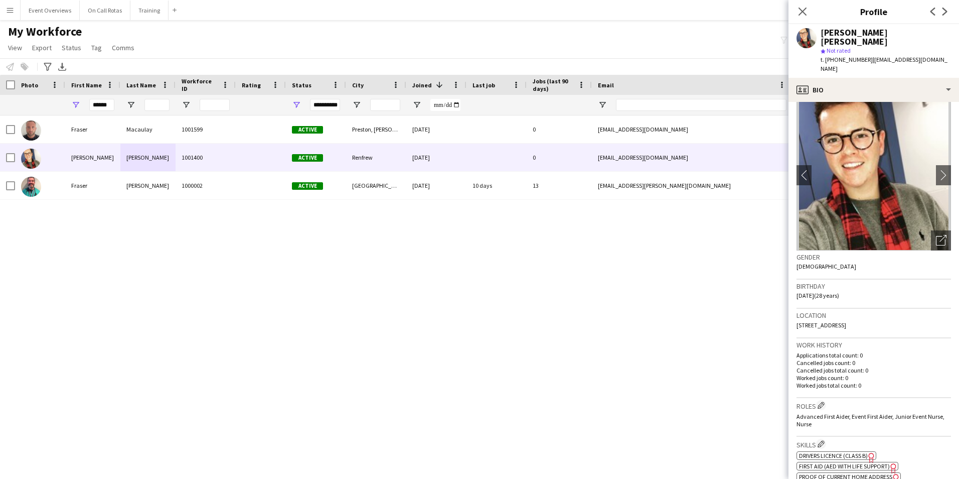
scroll to position [0, 0]
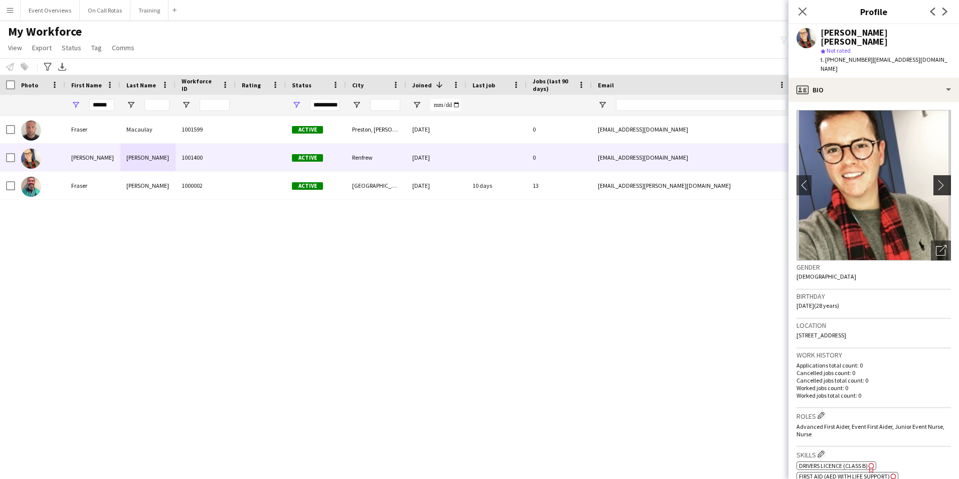
click at [934, 175] on button "chevron-right" at bounding box center [944, 185] width 20 height 20
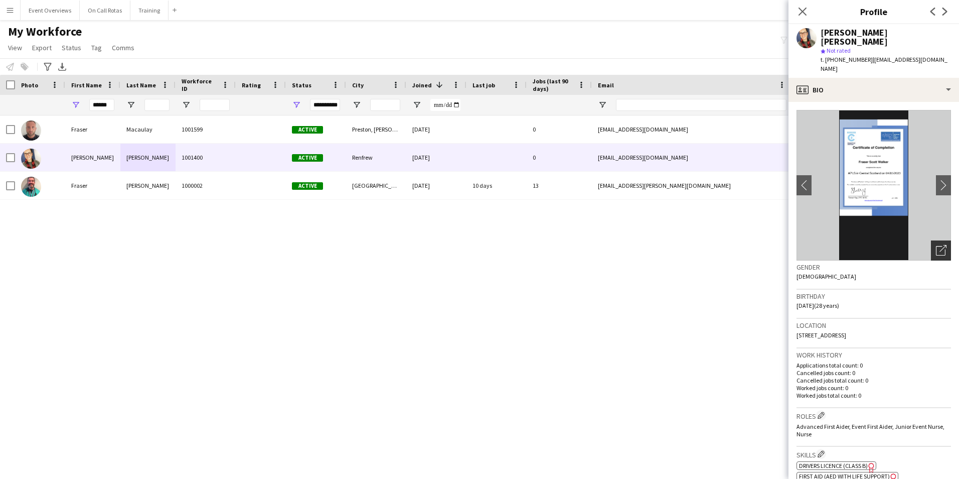
click at [935, 240] on div "Open photos pop-in" at bounding box center [941, 250] width 20 height 20
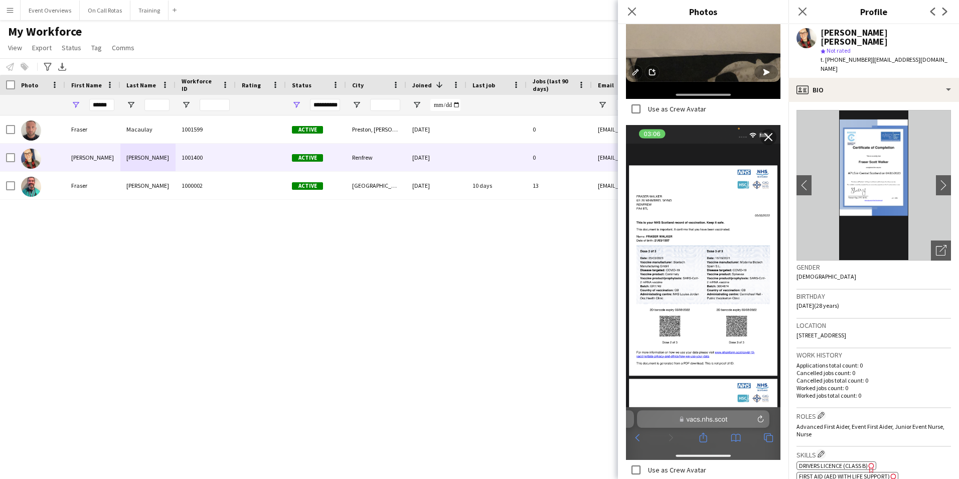
scroll to position [2007, 0]
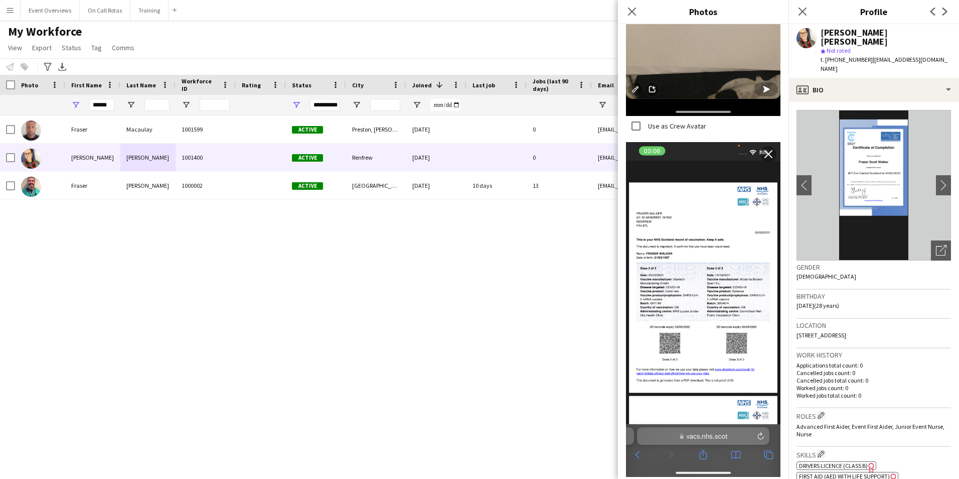
click at [710, 193] on img at bounding box center [703, 309] width 155 height 335
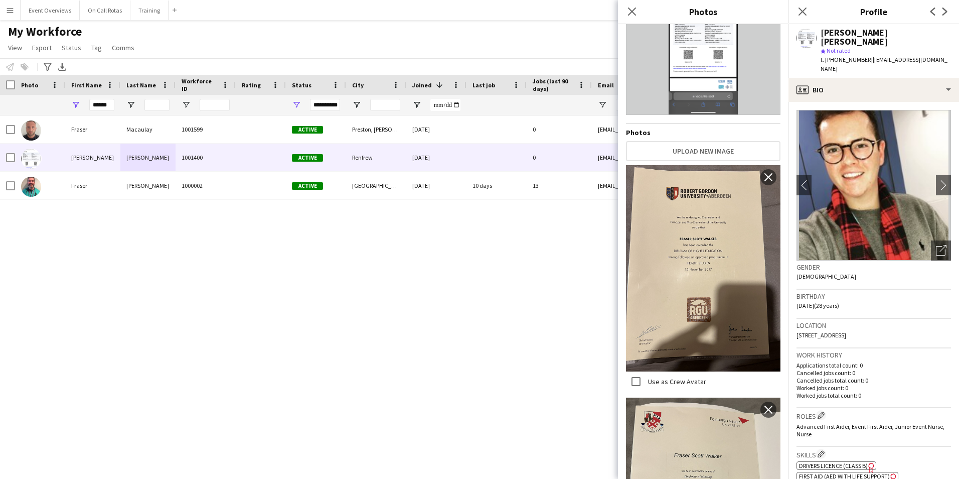
scroll to position [0, 0]
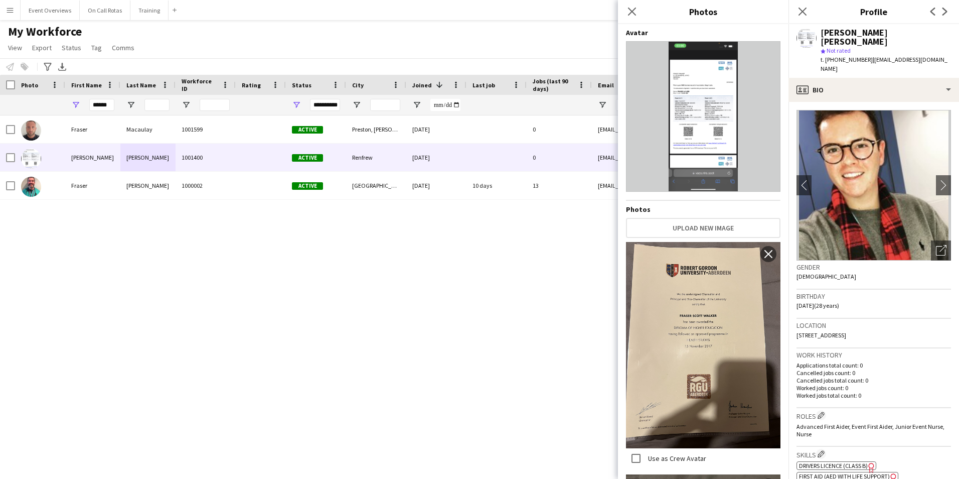
click at [684, 102] on img at bounding box center [703, 116] width 155 height 151
click at [727, 134] on img at bounding box center [703, 116] width 155 height 151
click at [631, 10] on icon at bounding box center [632, 12] width 10 height 10
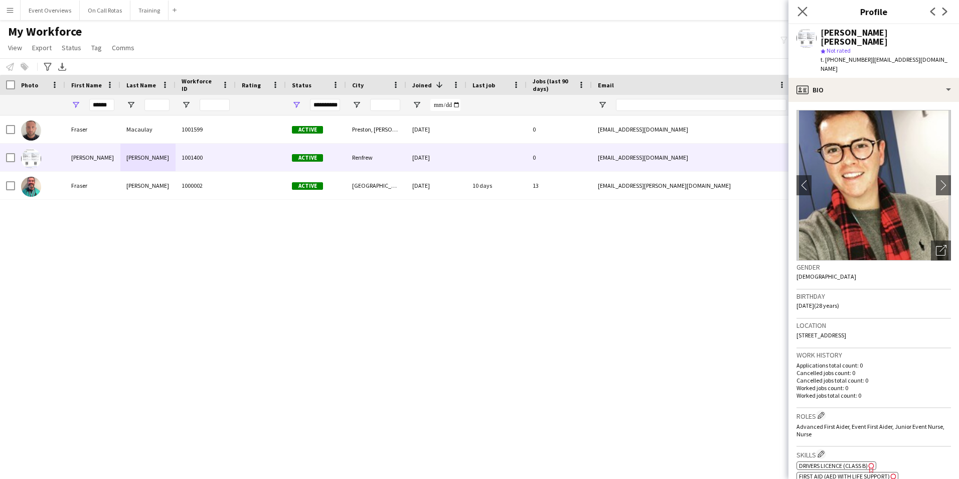
click at [797, 14] on app-icon "Close pop-in" at bounding box center [803, 12] width 15 height 15
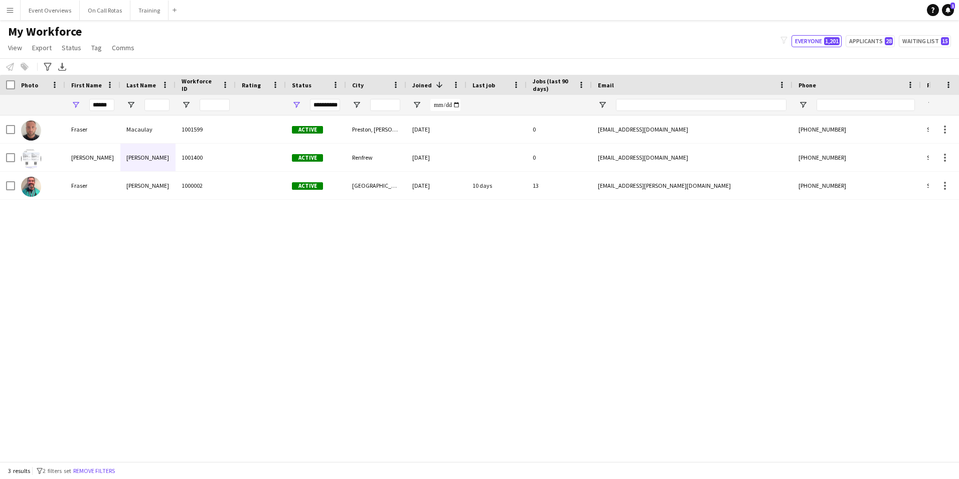
drag, startPoint x: 114, startPoint y: 105, endPoint x: 92, endPoint y: 106, distance: 22.1
click at [92, 106] on div "******" at bounding box center [92, 105] width 55 height 20
drag, startPoint x: 112, startPoint y: 105, endPoint x: 68, endPoint y: 88, distance: 46.9
click at [62, 105] on div "**********" at bounding box center [544, 105] width 1088 height 20
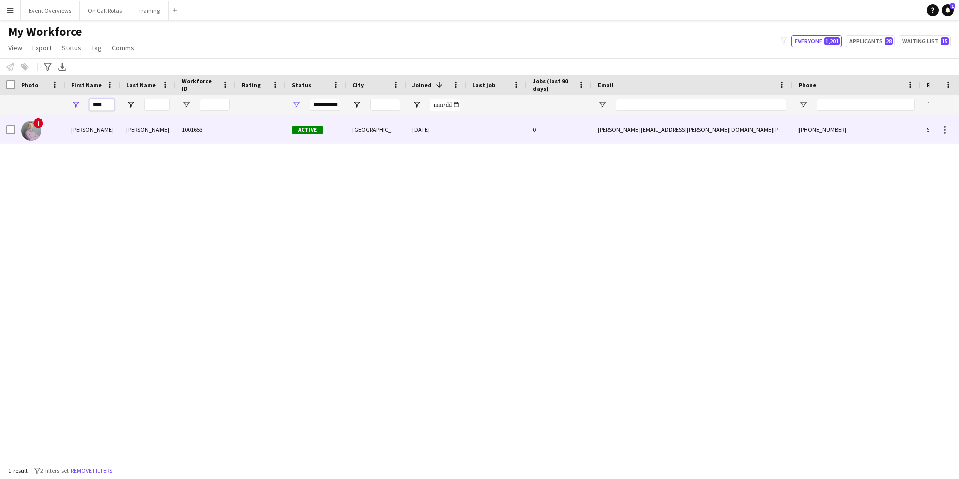
type input "****"
click at [151, 139] on div "[PERSON_NAME]" at bounding box center [147, 129] width 55 height 28
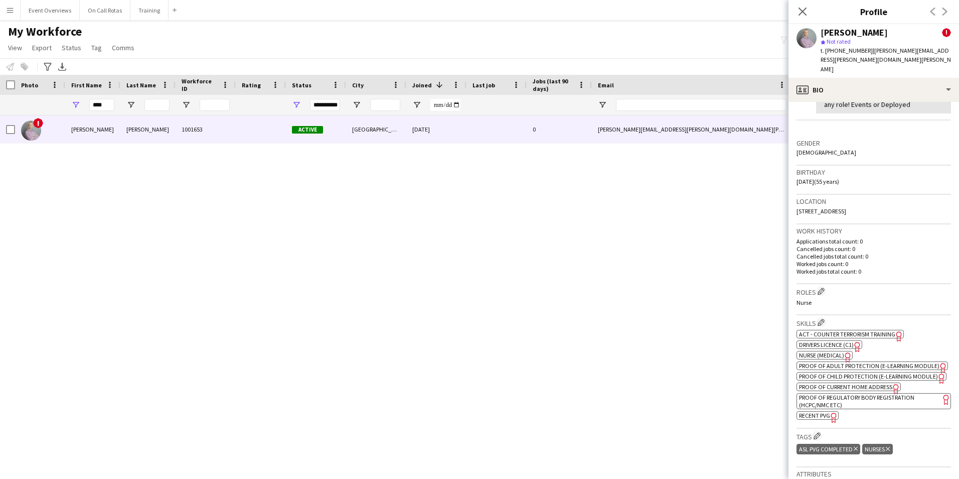
scroll to position [251, 0]
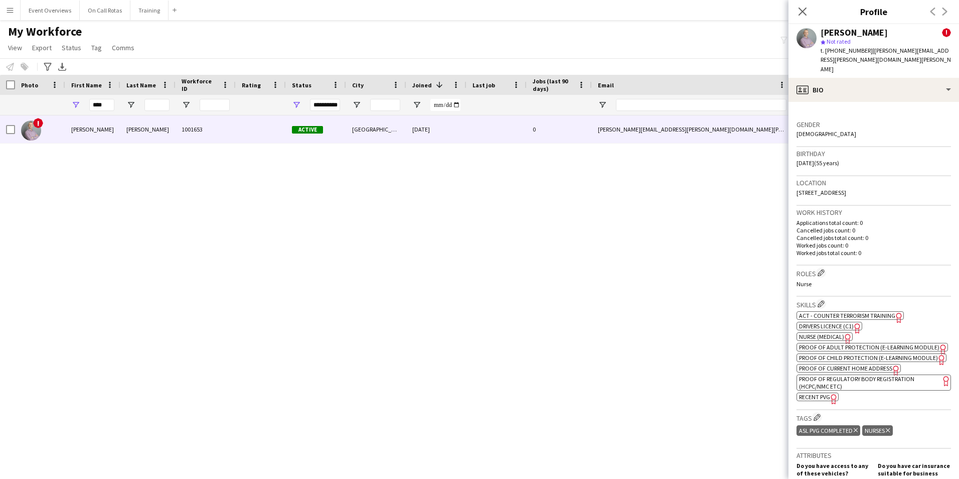
click at [862, 375] on span "Proof of Regulatory Body Registration (HCPC/NMC etc)" at bounding box center [856, 382] width 115 height 15
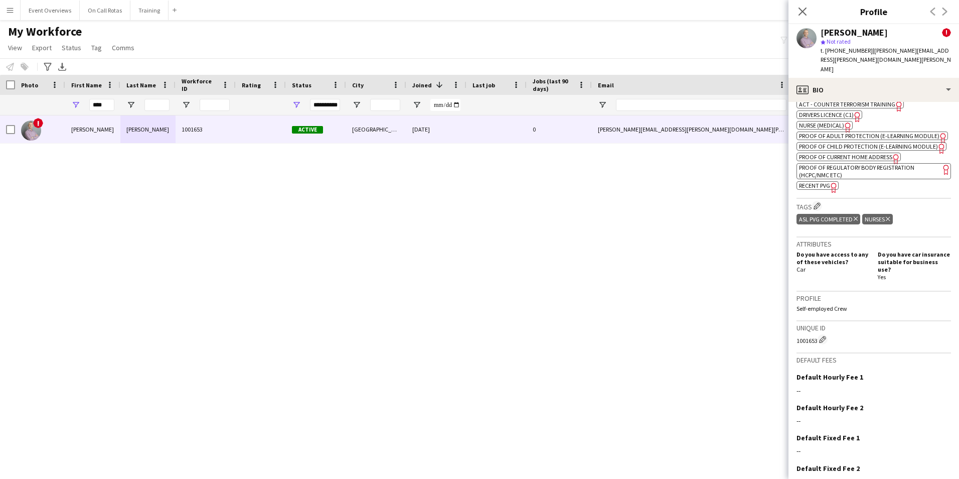
scroll to position [353, 0]
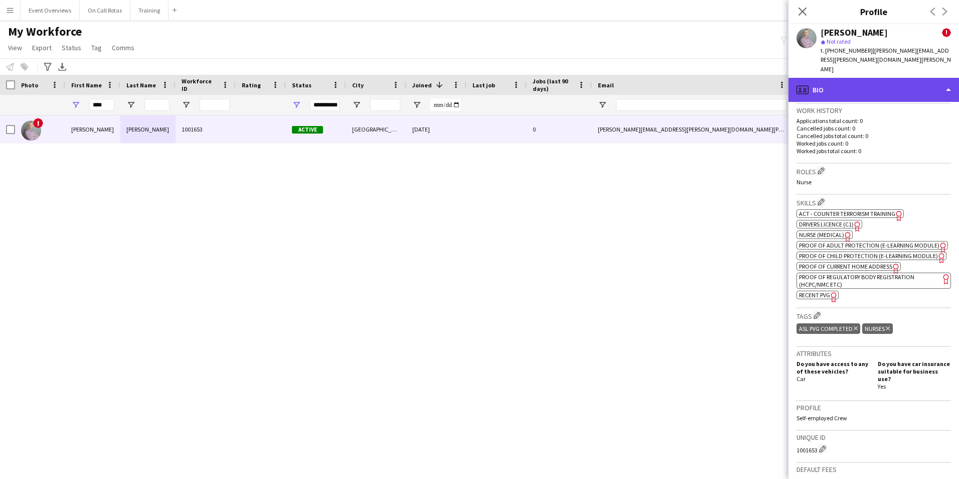
click at [867, 78] on div "profile Bio" at bounding box center [874, 90] width 171 height 24
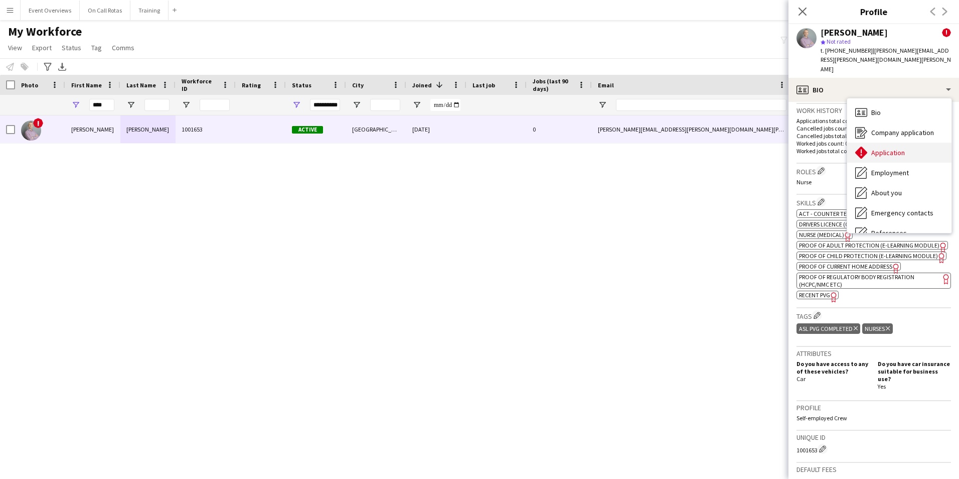
click at [904, 142] on div "Application Application" at bounding box center [899, 152] width 104 height 20
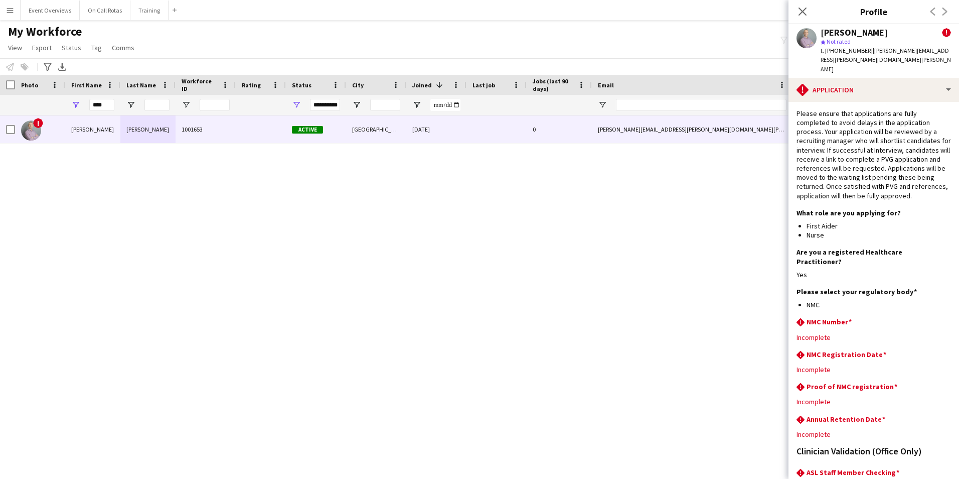
scroll to position [0, 0]
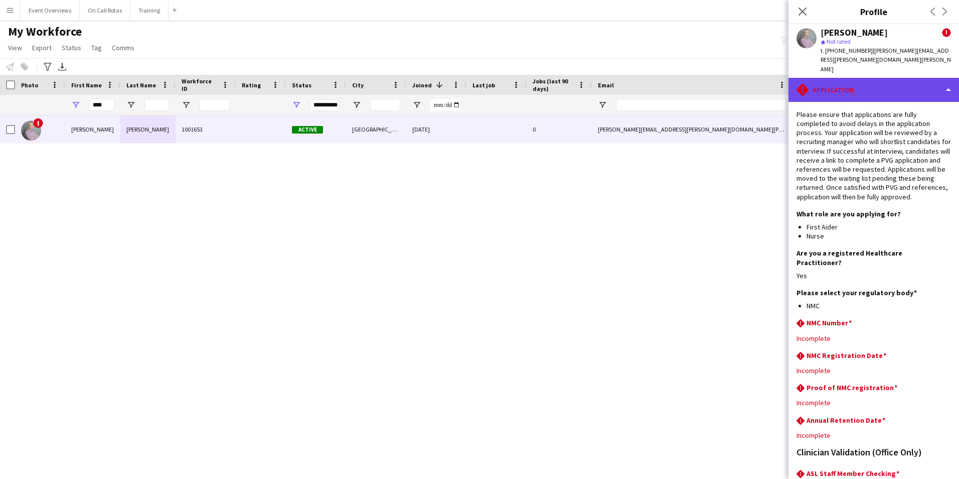
click at [845, 82] on div "rhombus-alert Application" at bounding box center [874, 90] width 171 height 24
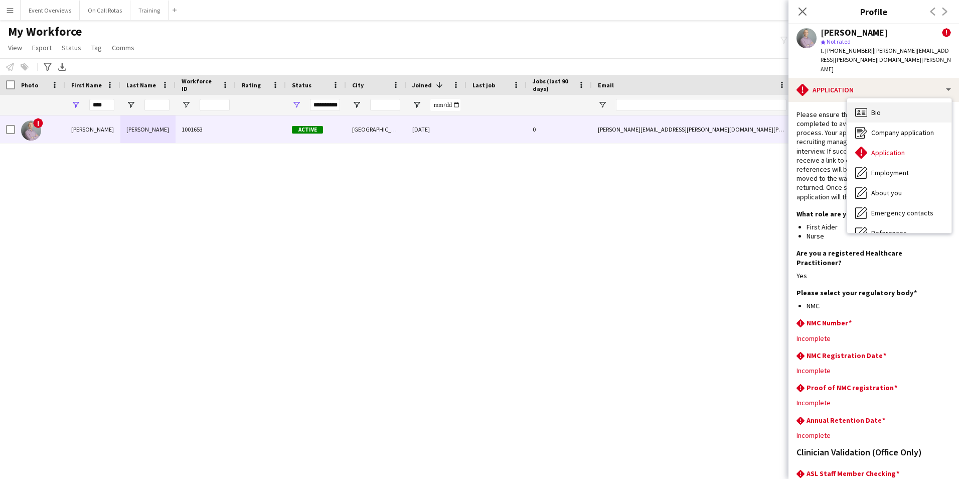
click at [873, 102] on div "Bio Bio" at bounding box center [899, 112] width 104 height 20
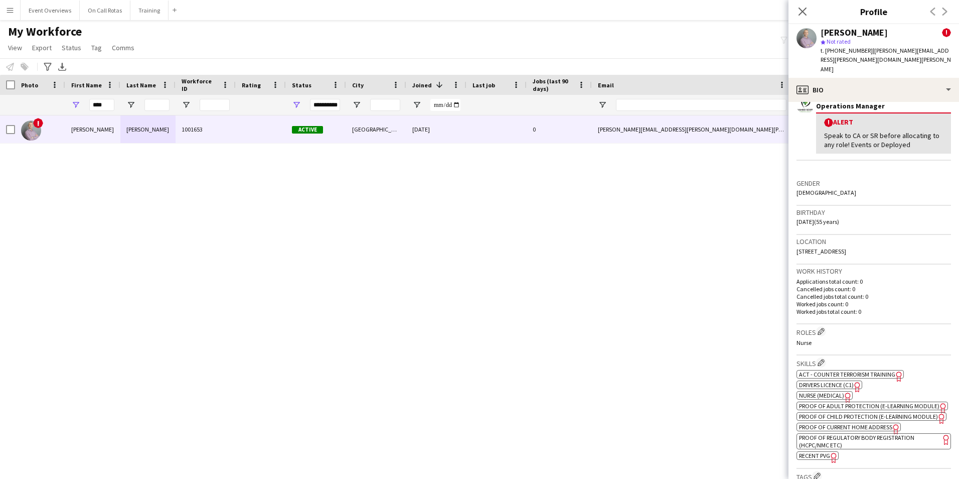
scroll to position [301, 0]
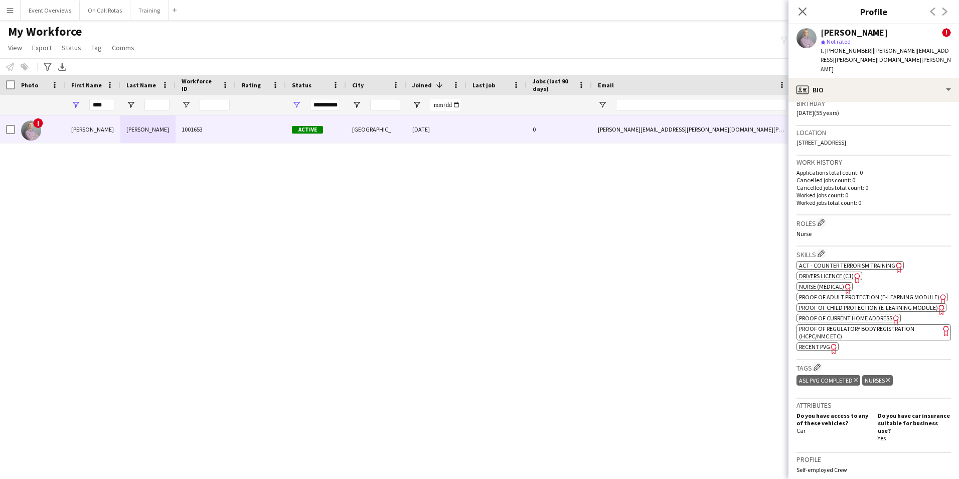
click at [813, 328] on span "Proof of Regulatory Body Registration (HCPC/NMC etc)" at bounding box center [856, 332] width 115 height 15
drag, startPoint x: 106, startPoint y: 105, endPoint x: 56, endPoint y: 112, distance: 50.7
click at [56, 112] on div "**********" at bounding box center [544, 105] width 1088 height 20
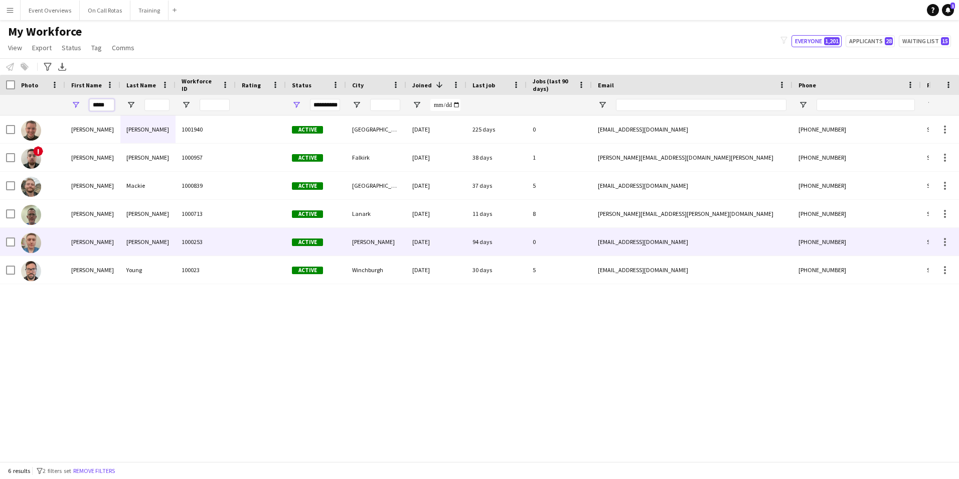
type input "*****"
click at [151, 234] on div "Kerr" at bounding box center [147, 242] width 55 height 28
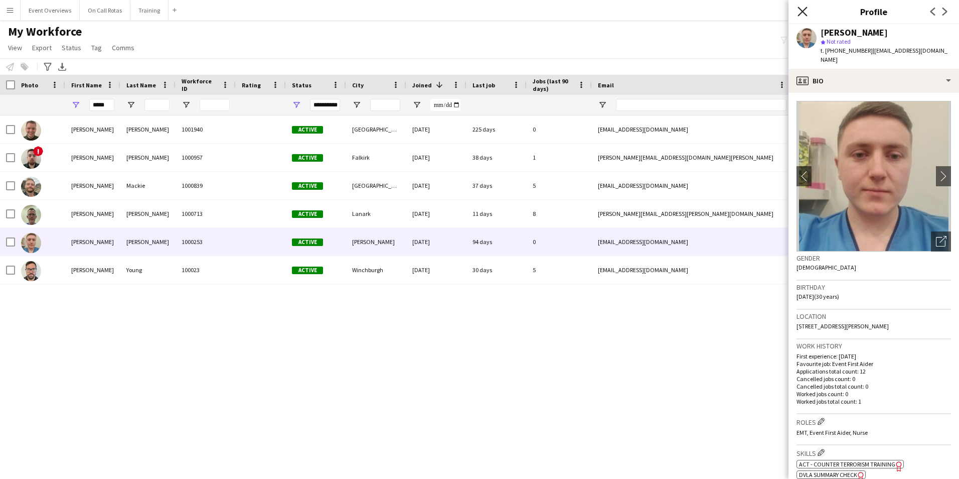
click at [806, 12] on icon "Close pop-in" at bounding box center [803, 12] width 10 height 10
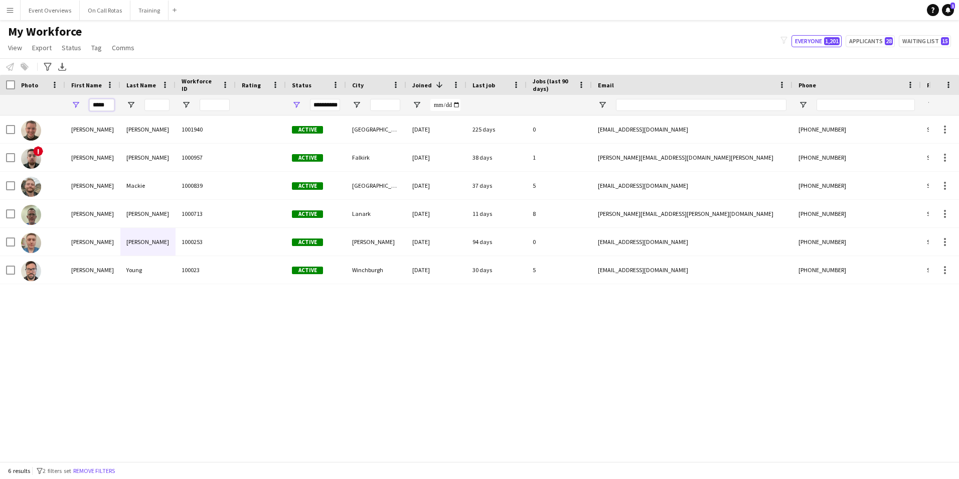
drag, startPoint x: 114, startPoint y: 102, endPoint x: 86, endPoint y: 104, distance: 27.7
click at [86, 104] on div "*****" at bounding box center [92, 105] width 55 height 20
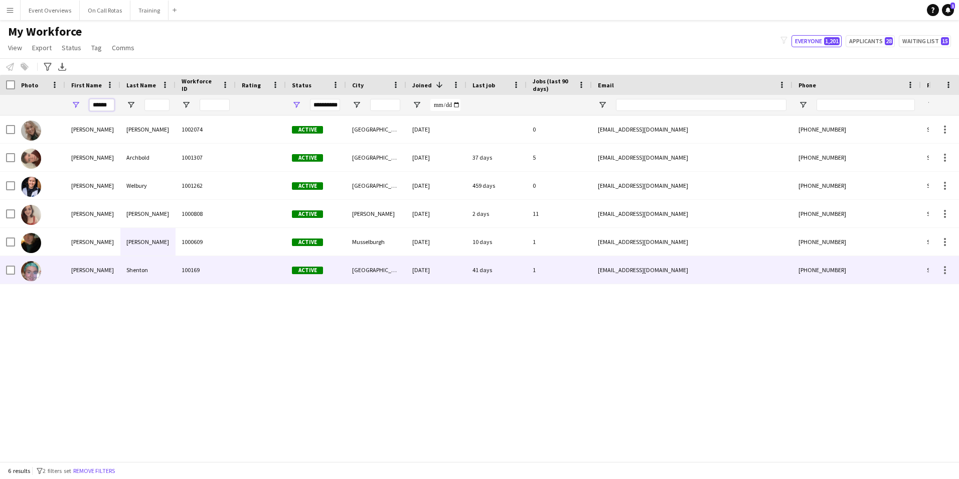
type input "******"
click at [157, 271] on div "Shenton" at bounding box center [147, 270] width 55 height 28
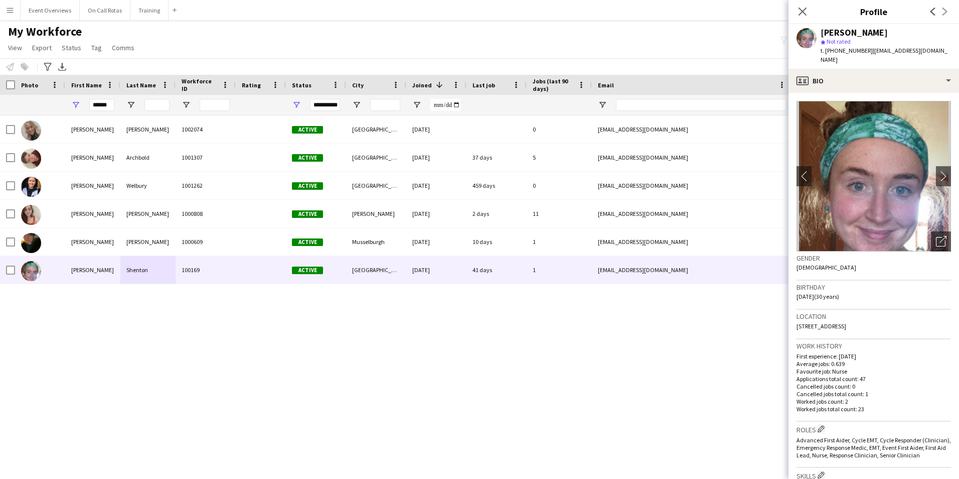
click at [928, 166] on img at bounding box center [874, 176] width 155 height 151
click at [941, 171] on app-icon "chevron-right" at bounding box center [944, 176] width 16 height 11
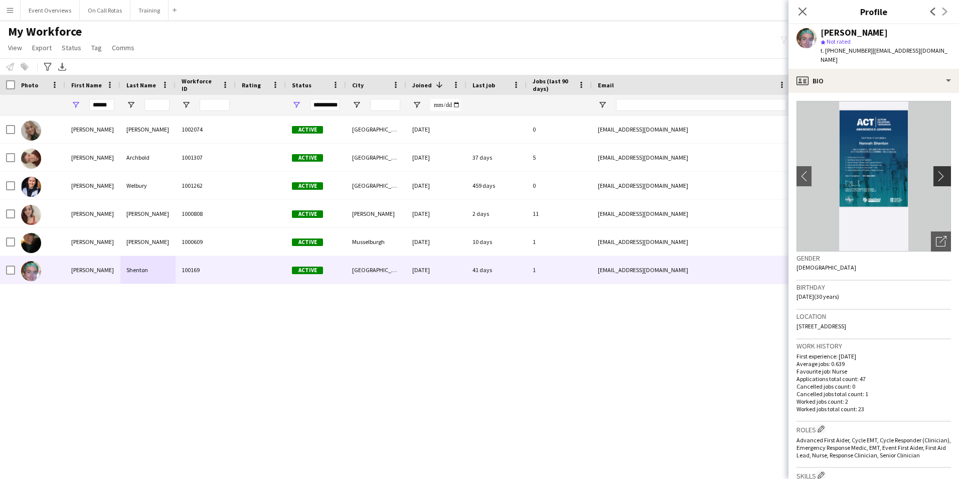
click at [941, 171] on app-icon "chevron-right" at bounding box center [944, 176] width 16 height 11
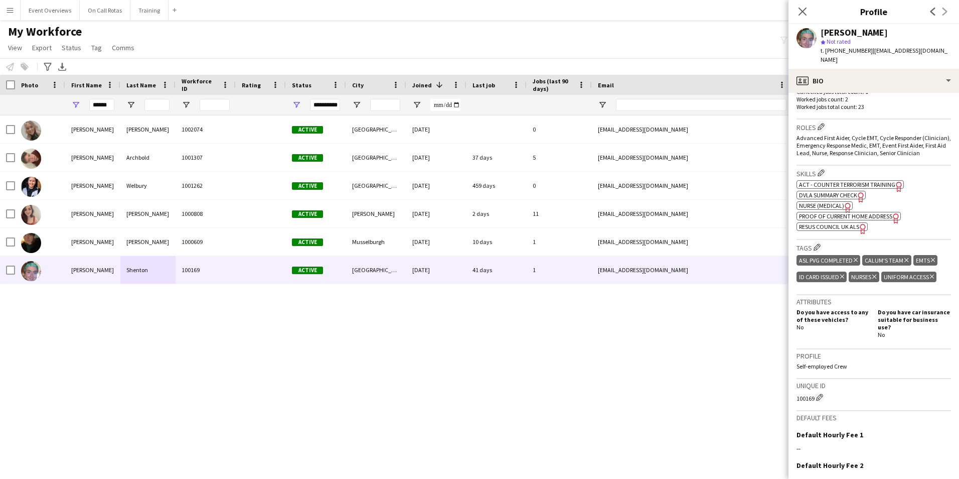
scroll to position [402, 0]
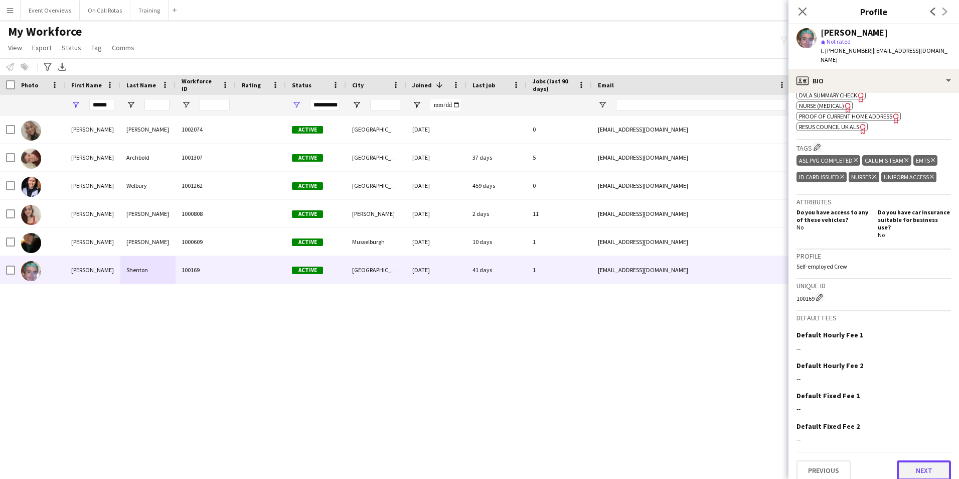
click at [911, 460] on button "Next" at bounding box center [924, 470] width 54 height 20
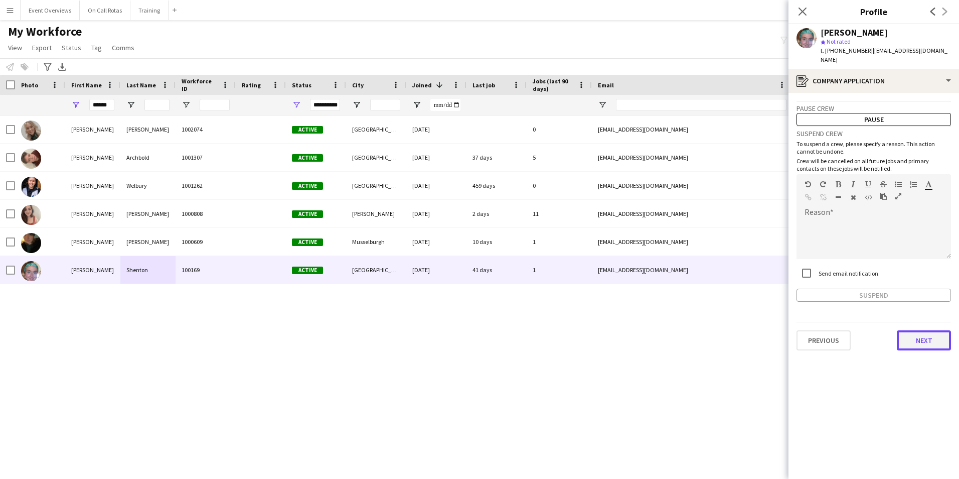
click at [927, 330] on button "Next" at bounding box center [924, 340] width 54 height 20
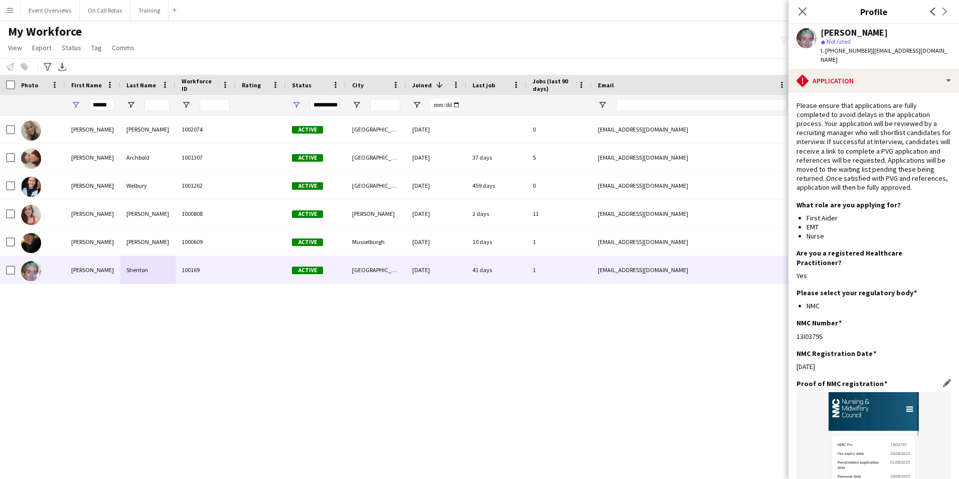
scroll to position [239, 0]
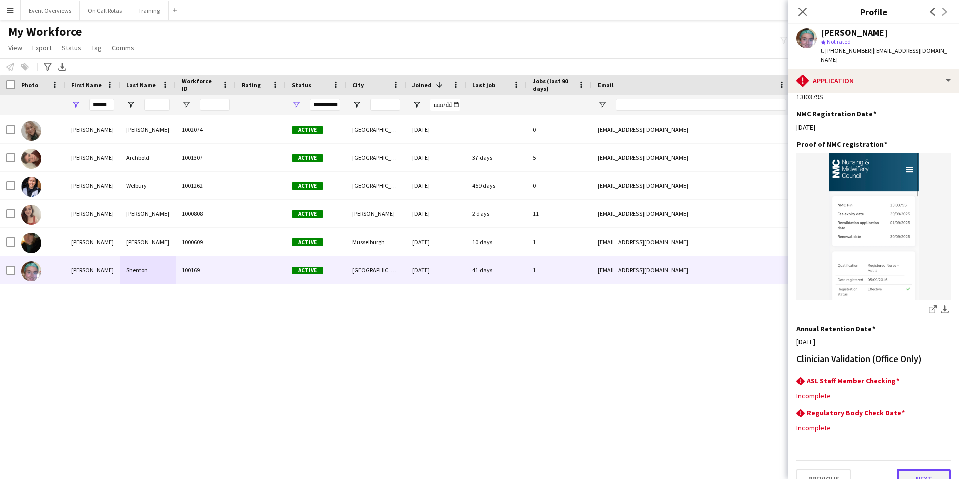
click at [923, 469] on button "Next" at bounding box center [924, 479] width 54 height 20
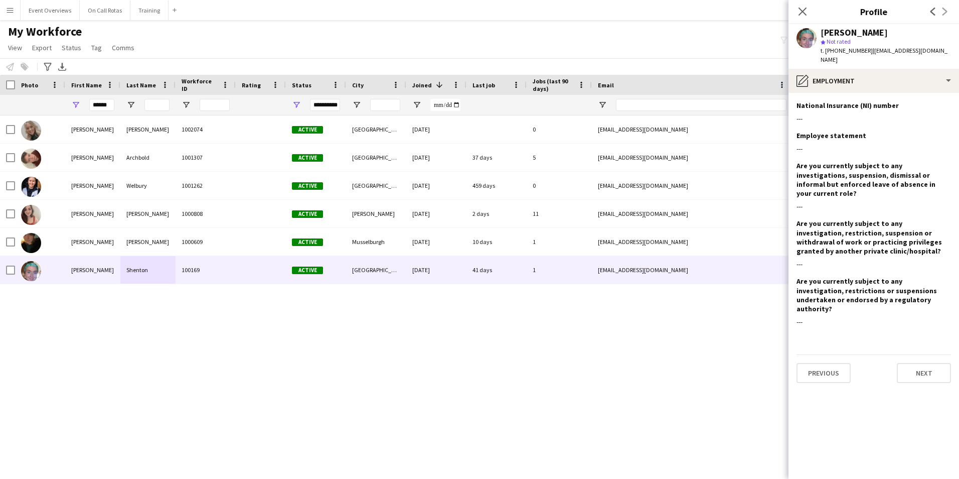
scroll to position [0, 0]
click at [916, 363] on button "Next" at bounding box center [924, 373] width 54 height 20
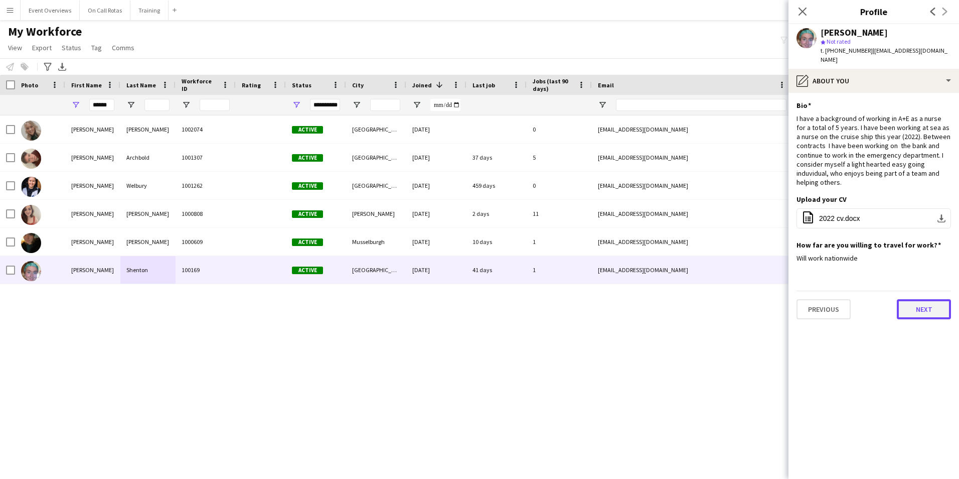
click at [913, 305] on button "Next" at bounding box center [924, 309] width 54 height 20
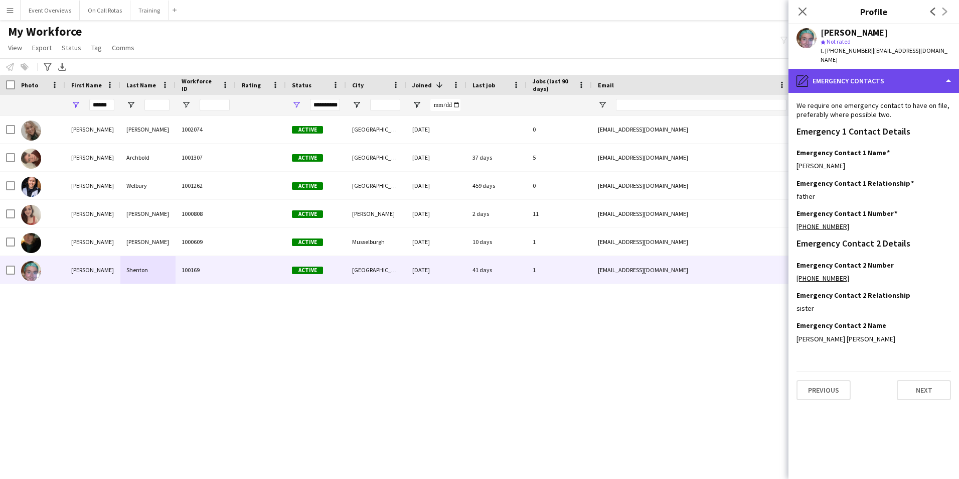
click at [833, 69] on div "pencil4 Emergency contacts" at bounding box center [874, 81] width 171 height 24
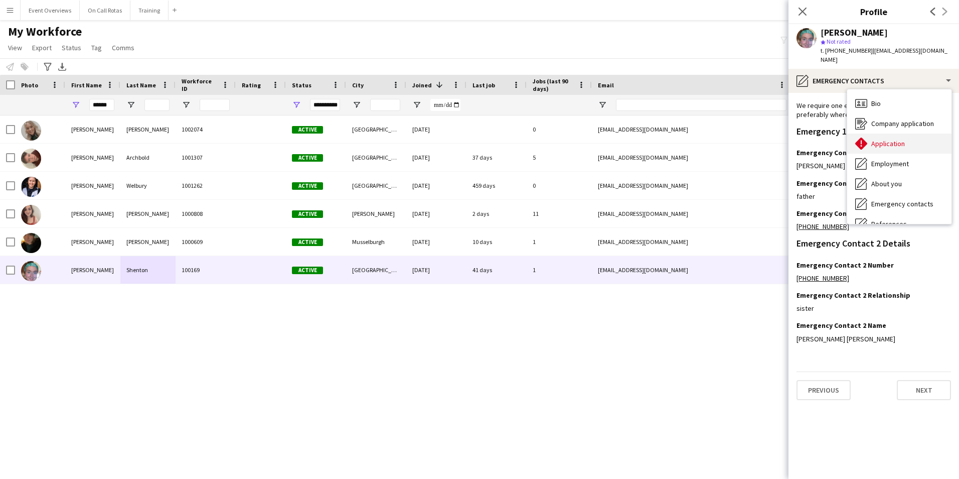
click at [883, 133] on div "Application Application" at bounding box center [899, 143] width 104 height 20
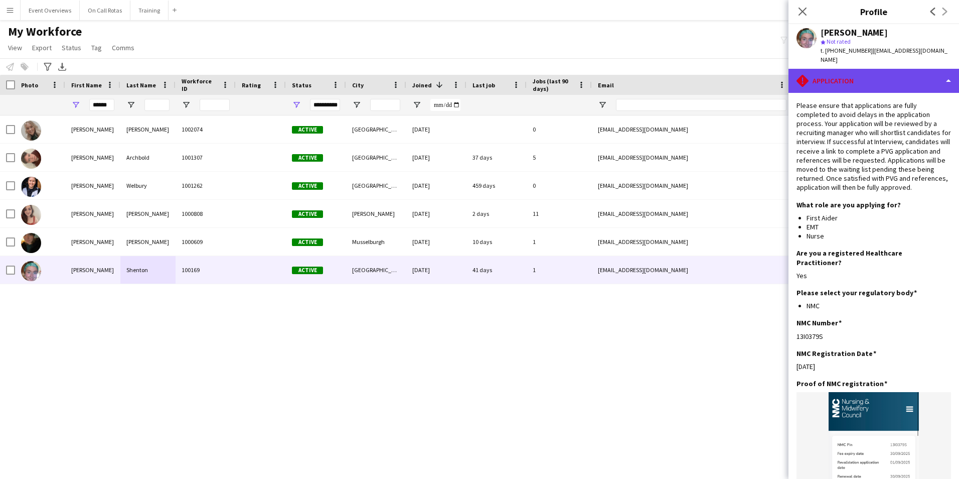
click at [864, 76] on div "rhombus-alert Application" at bounding box center [874, 81] width 171 height 24
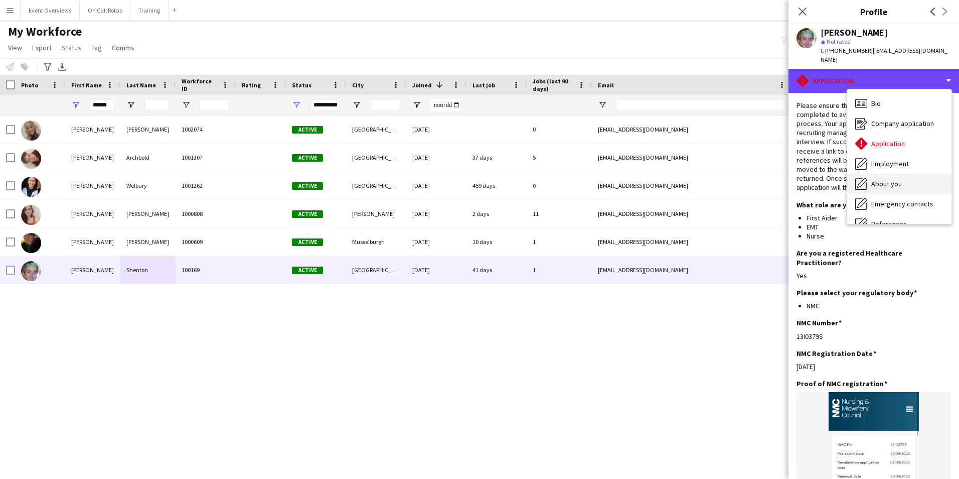
scroll to position [50, 0]
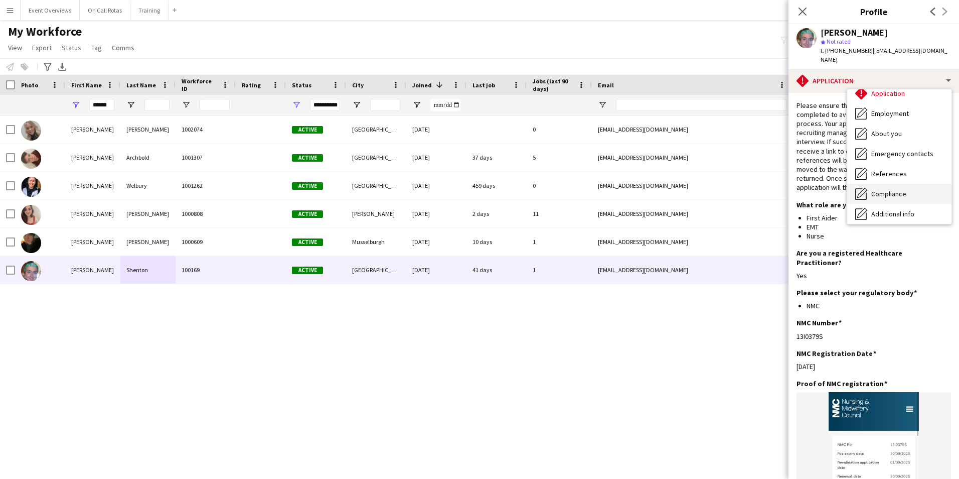
click at [897, 189] on span "Compliance" at bounding box center [888, 193] width 35 height 9
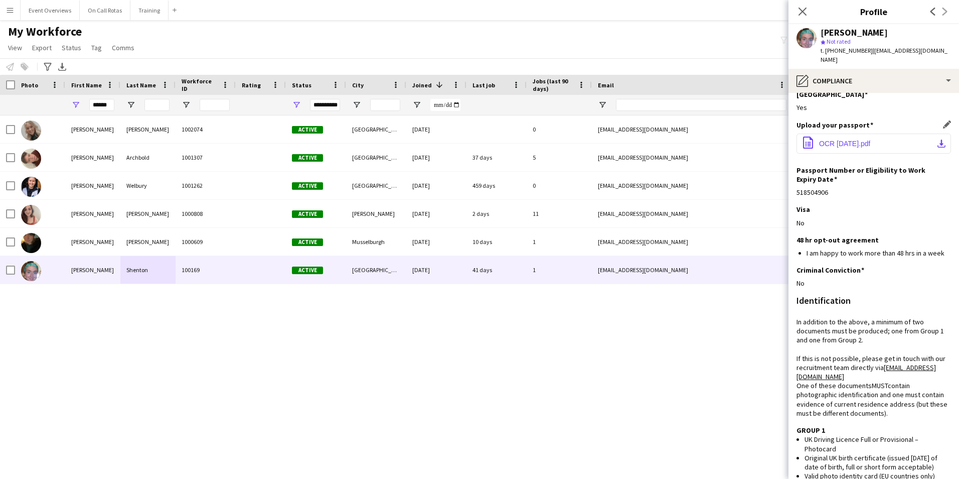
click at [847, 139] on span "OCR 14-10-2021.pdf" at bounding box center [844, 143] width 51 height 8
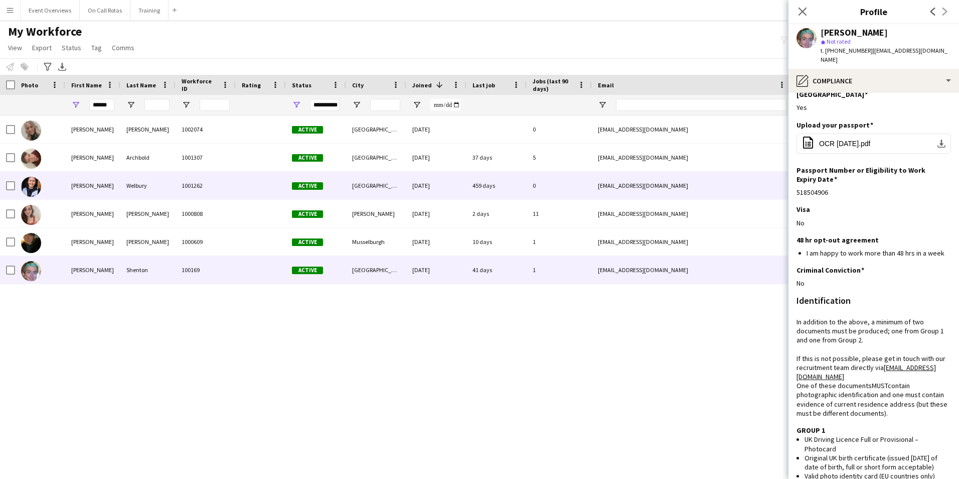
click at [133, 174] on div "Welbury" at bounding box center [147, 186] width 55 height 28
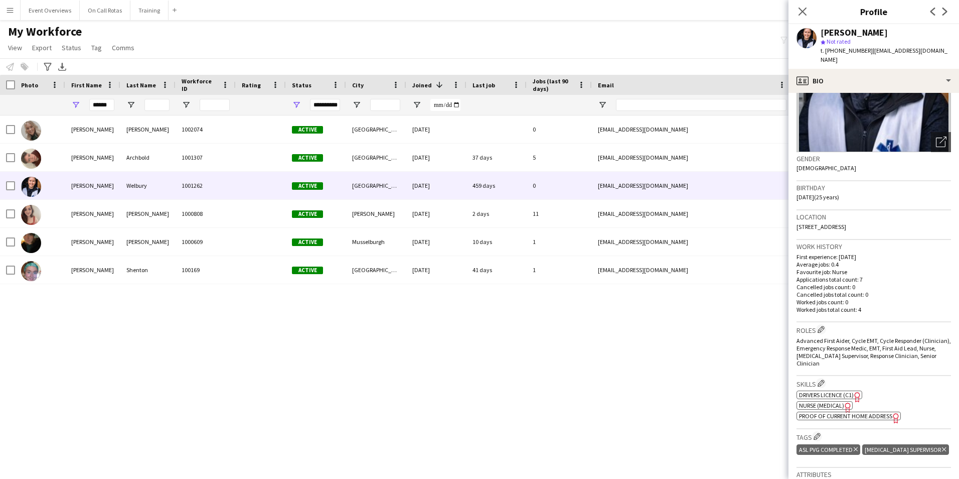
scroll to position [100, 0]
click at [859, 59] on div "[PERSON_NAME] star Not rated t. [PHONE_NUMBER] | [EMAIL_ADDRESS][DOMAIN_NAME]" at bounding box center [874, 46] width 171 height 45
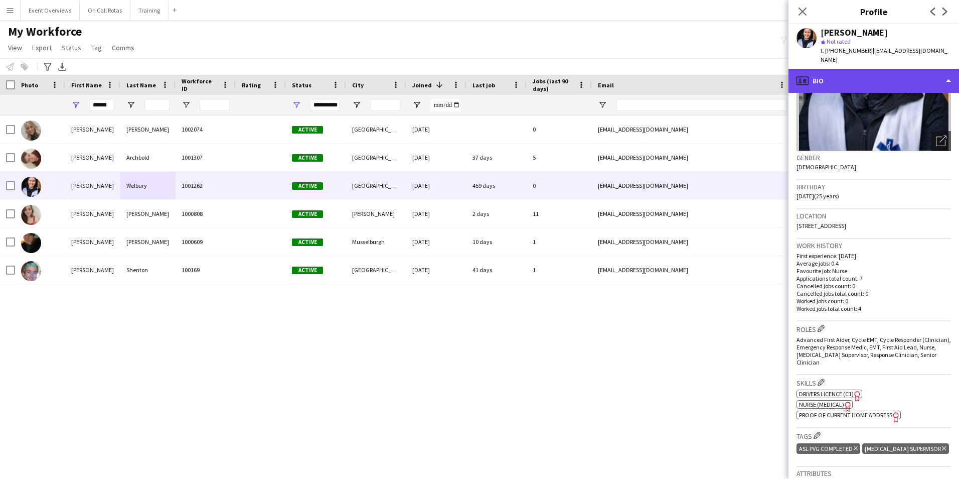
click at [863, 73] on div "profile Bio" at bounding box center [874, 81] width 171 height 24
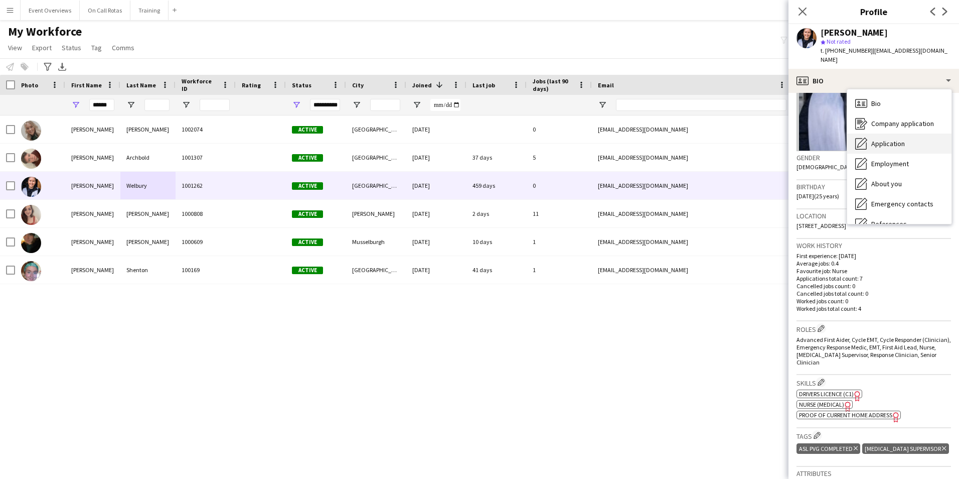
click at [888, 139] on span "Application" at bounding box center [888, 143] width 34 height 9
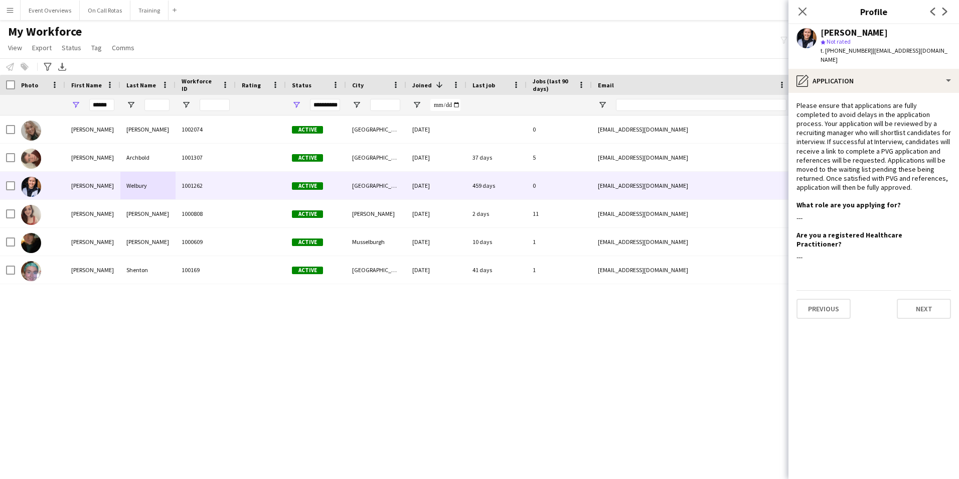
click at [854, 93] on app-section-data-types "Please ensure that applications are fully completed to avoid delays in the appl…" at bounding box center [874, 286] width 171 height 386
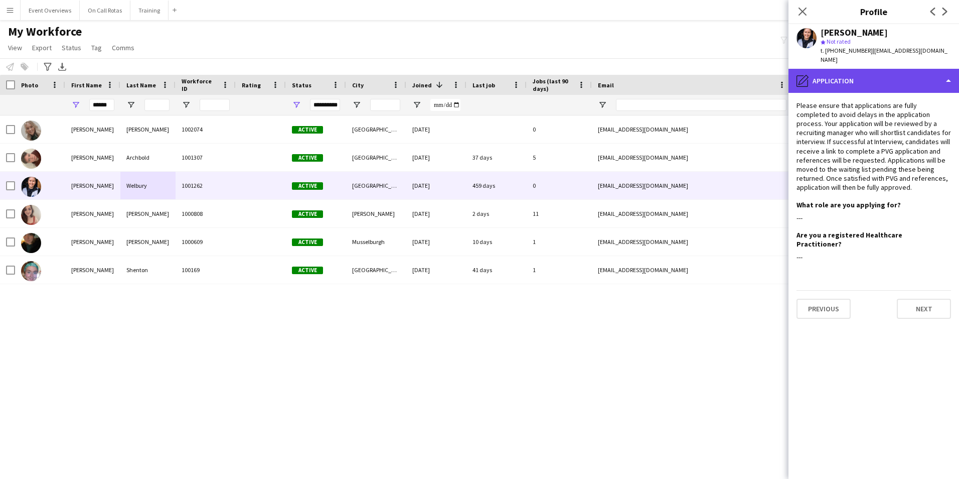
click at [853, 75] on div "pencil4 Application" at bounding box center [874, 81] width 171 height 24
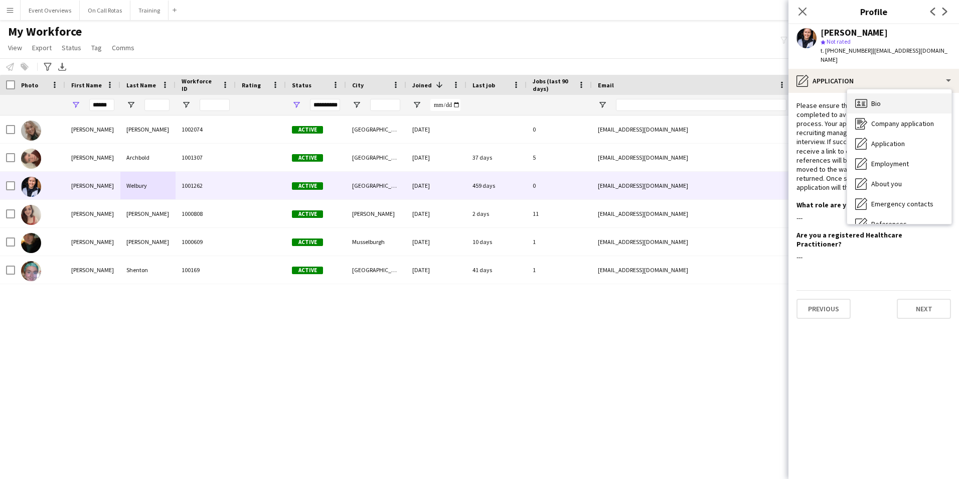
click at [871, 99] on span "Bio" at bounding box center [876, 103] width 10 height 9
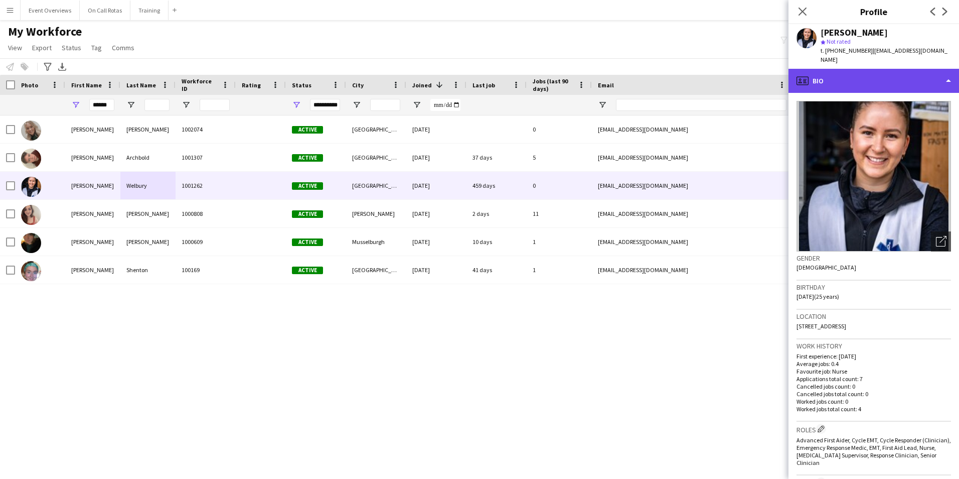
click at [867, 80] on div "profile Bio" at bounding box center [874, 81] width 171 height 24
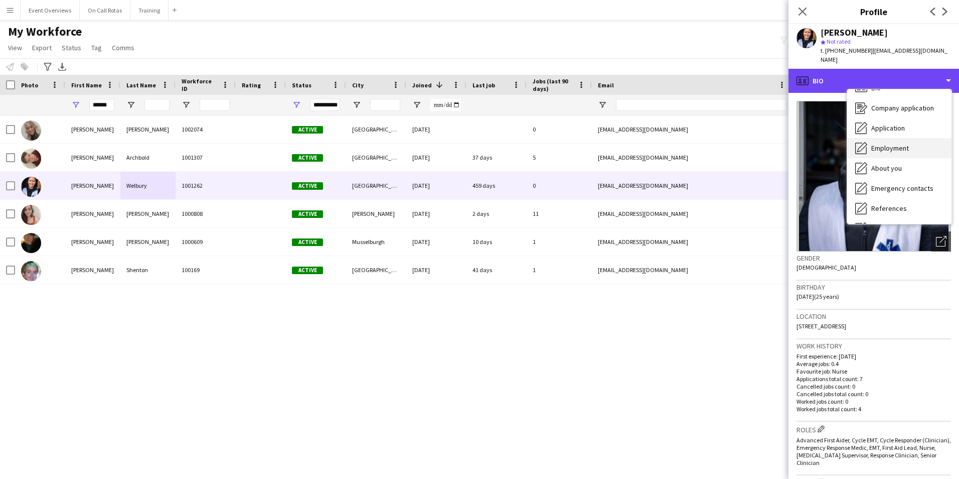
scroll to position [0, 0]
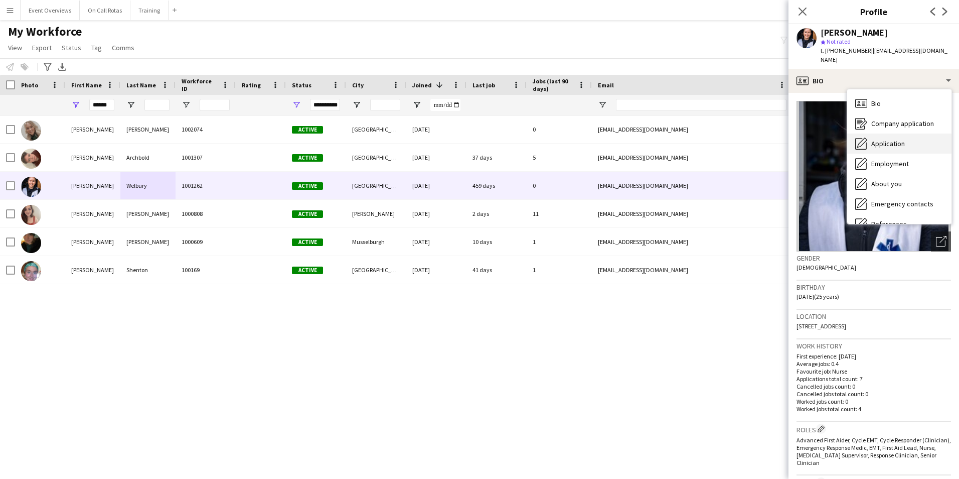
click at [891, 141] on div "Application Application" at bounding box center [899, 143] width 104 height 20
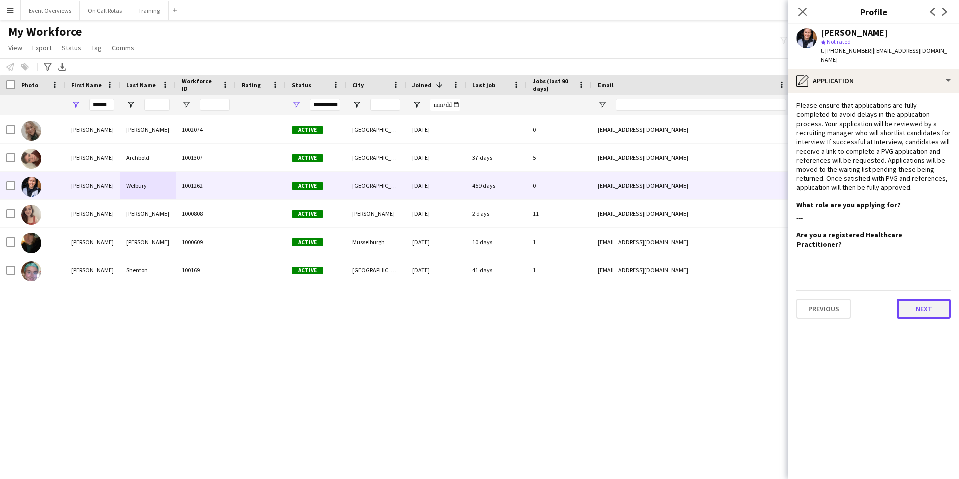
click at [912, 299] on button "Next" at bounding box center [924, 309] width 54 height 20
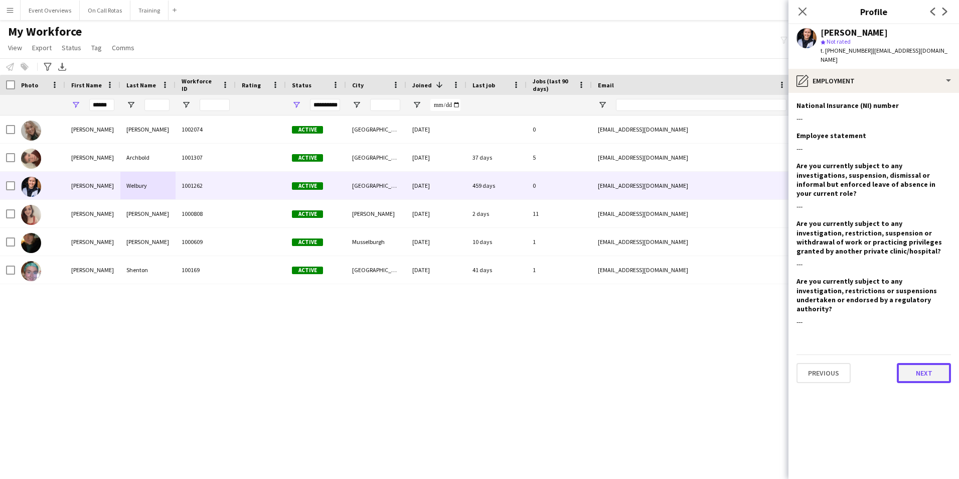
click at [919, 363] on button "Next" at bounding box center [924, 373] width 54 height 20
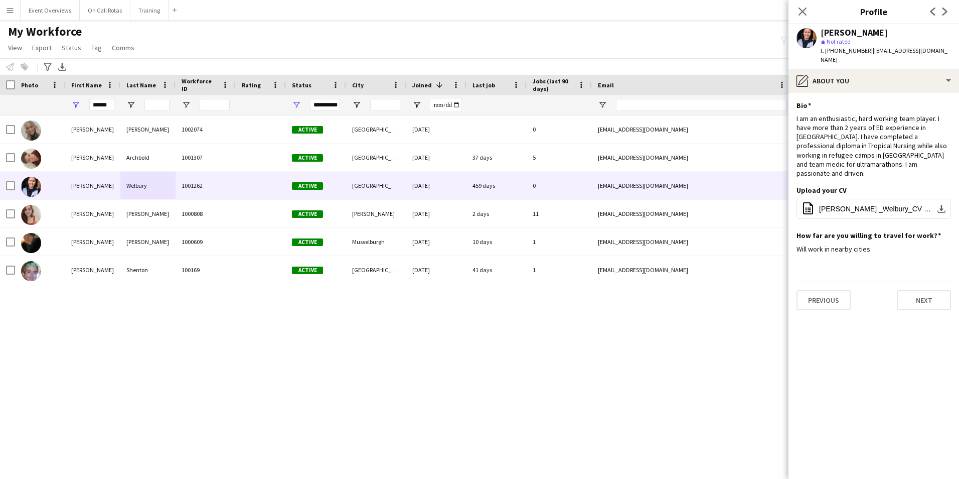
click at [914, 281] on div "Previous Next" at bounding box center [874, 295] width 155 height 29
click at [921, 290] on button "Next" at bounding box center [924, 300] width 54 height 20
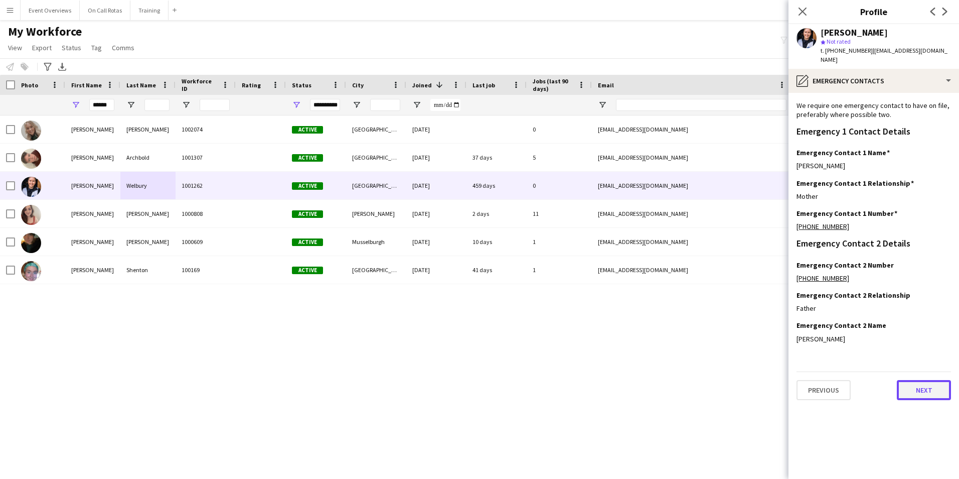
click at [914, 380] on button "Next" at bounding box center [924, 390] width 54 height 20
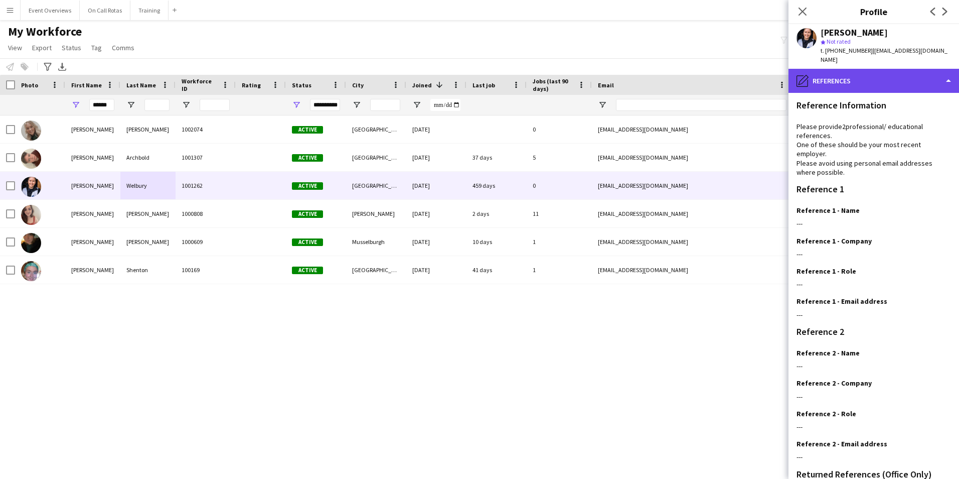
click at [851, 74] on div "pencil4 References" at bounding box center [874, 81] width 171 height 24
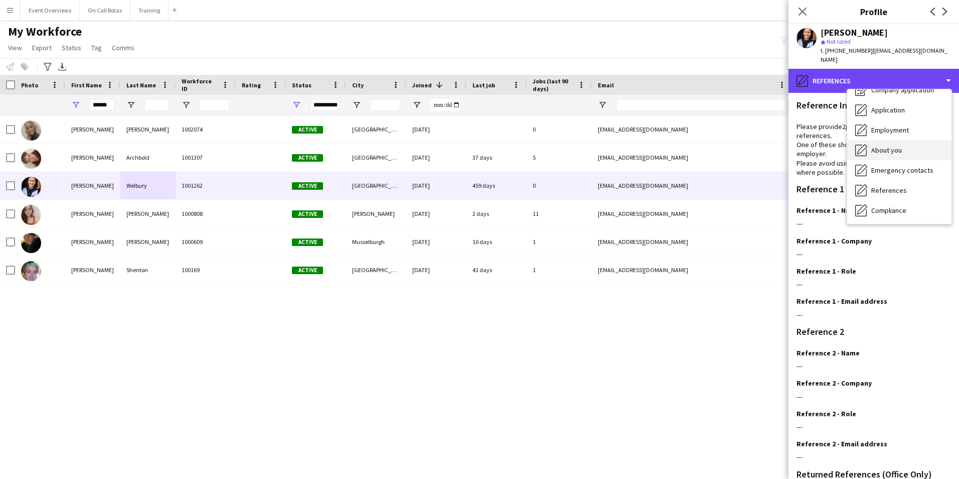
scroll to position [50, 0]
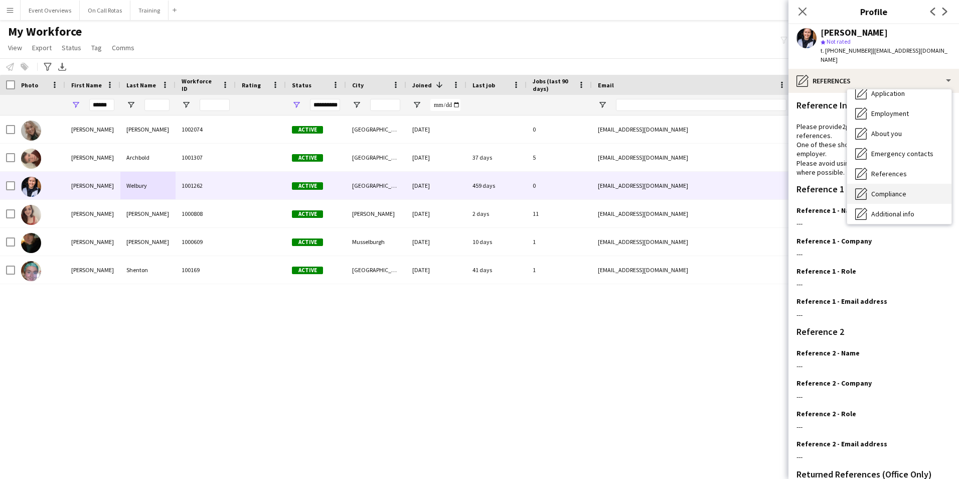
click at [889, 189] on span "Compliance" at bounding box center [888, 193] width 35 height 9
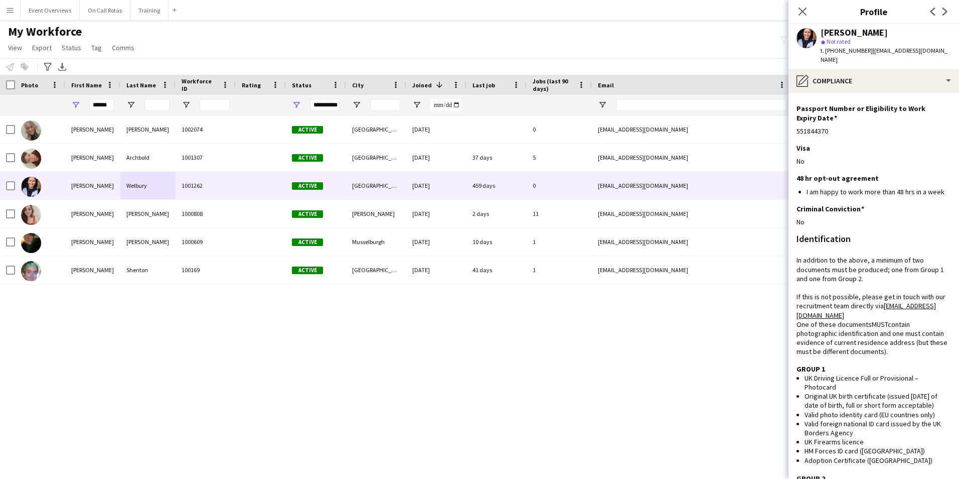
scroll to position [0, 0]
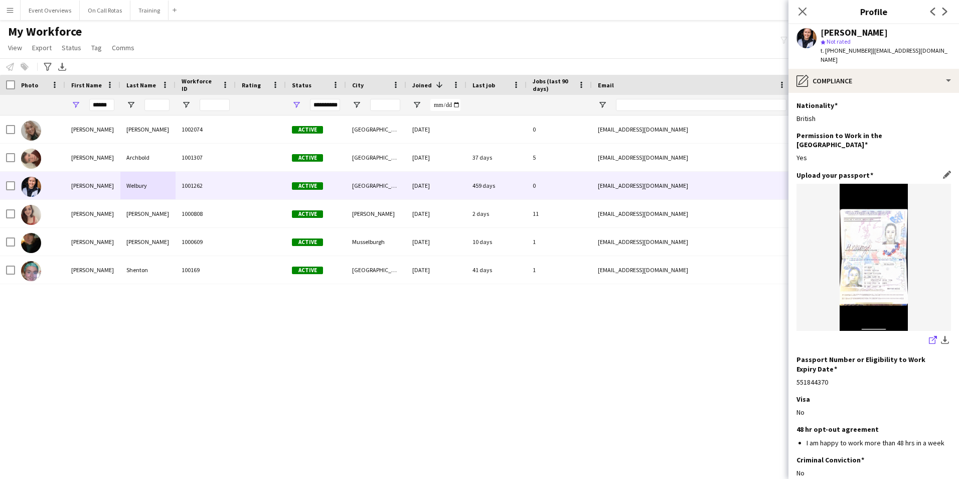
click at [929, 336] on icon "share-external-link-1" at bounding box center [933, 340] width 8 height 8
drag, startPoint x: 112, startPoint y: 107, endPoint x: 0, endPoint y: 113, distance: 112.0
click at [0, 113] on html "Menu Boards Boards Boards All jobs Status Workforce Workforce My Workforce Recr…" at bounding box center [479, 239] width 959 height 479
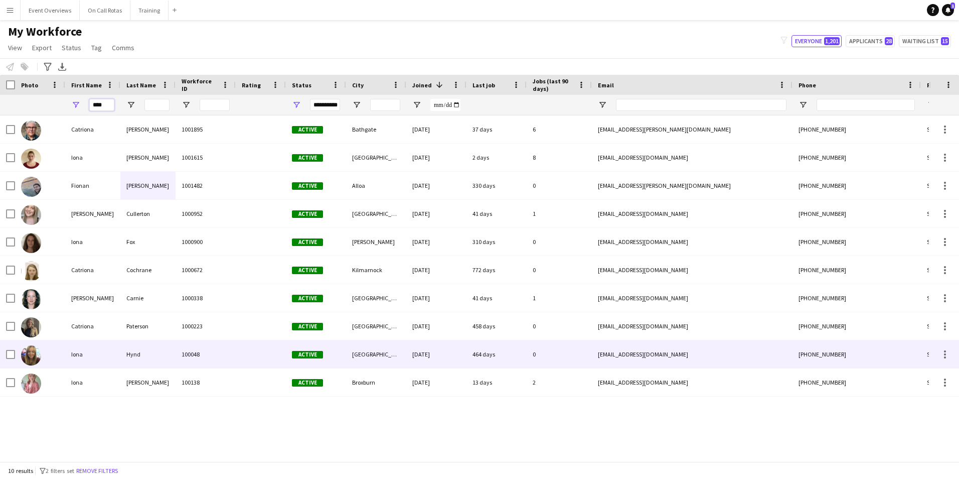
type input "****"
click at [170, 359] on div "Hynd" at bounding box center [147, 354] width 55 height 28
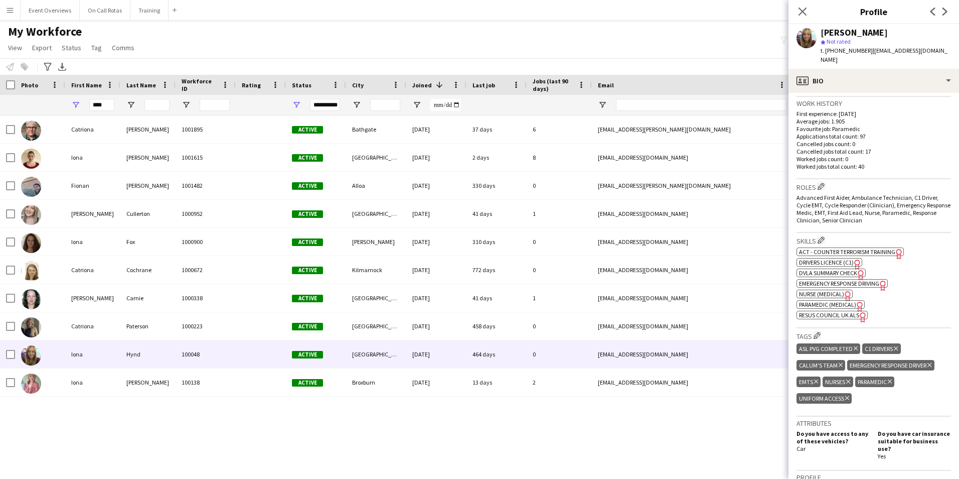
scroll to position [251, 0]
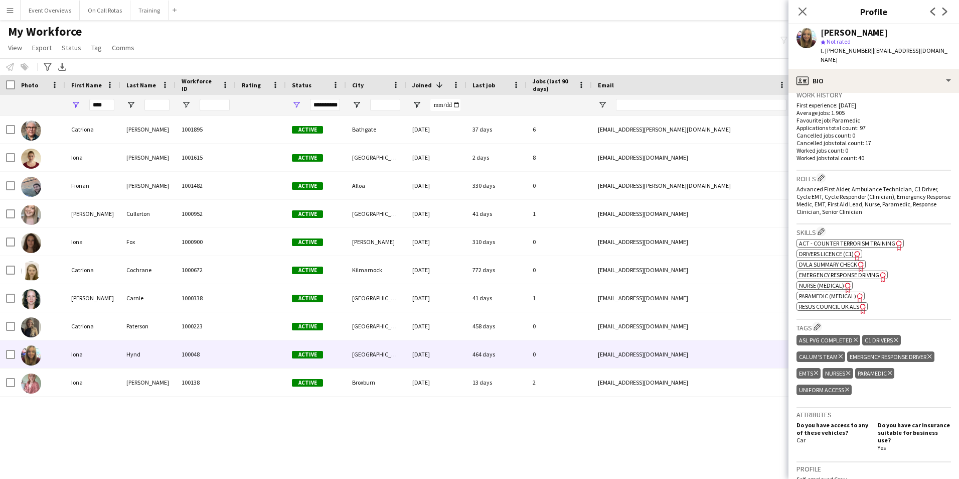
click at [856, 90] on h3 "Work history" at bounding box center [874, 94] width 155 height 9
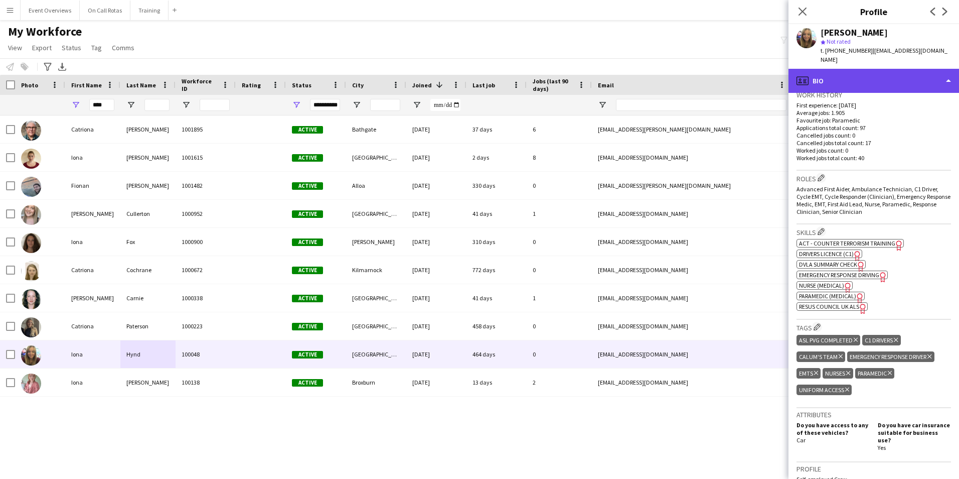
click at [856, 76] on div "profile Bio" at bounding box center [874, 81] width 171 height 24
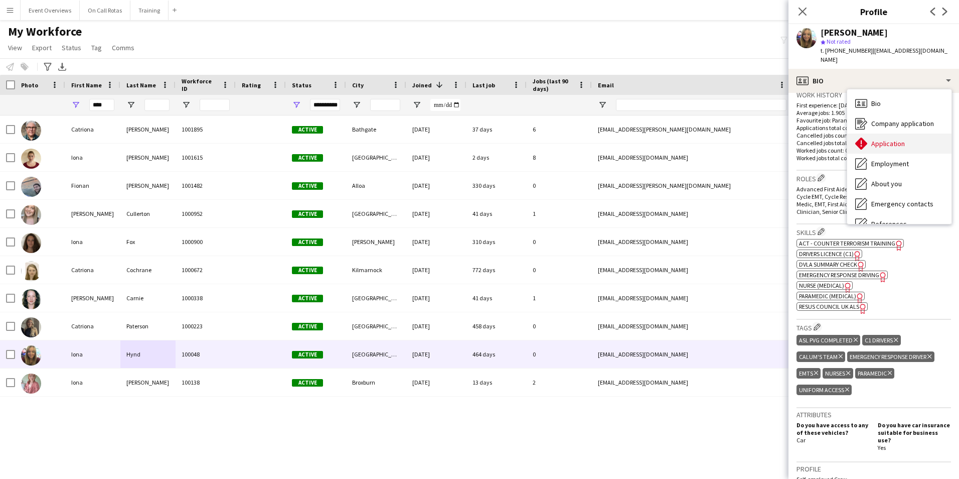
click at [884, 139] on span "Application" at bounding box center [888, 143] width 34 height 9
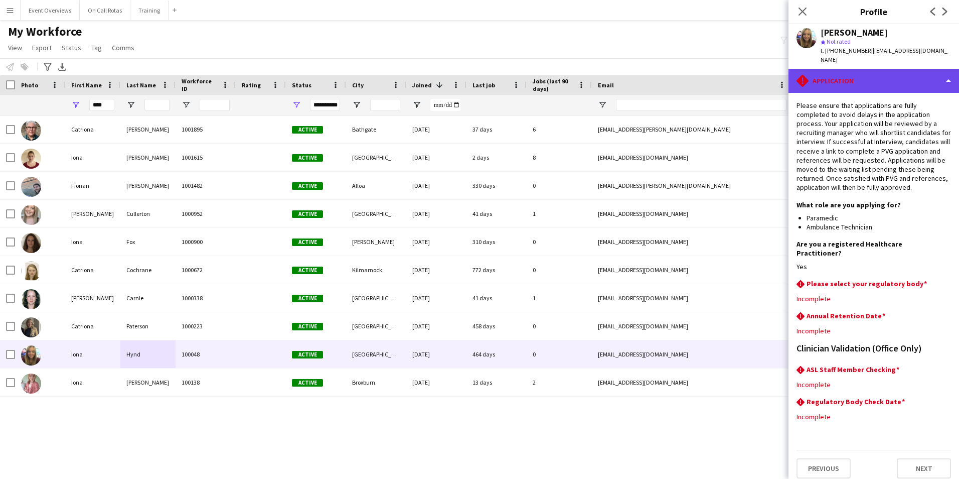
click at [852, 69] on div "rhombus-alert Application" at bounding box center [874, 81] width 171 height 24
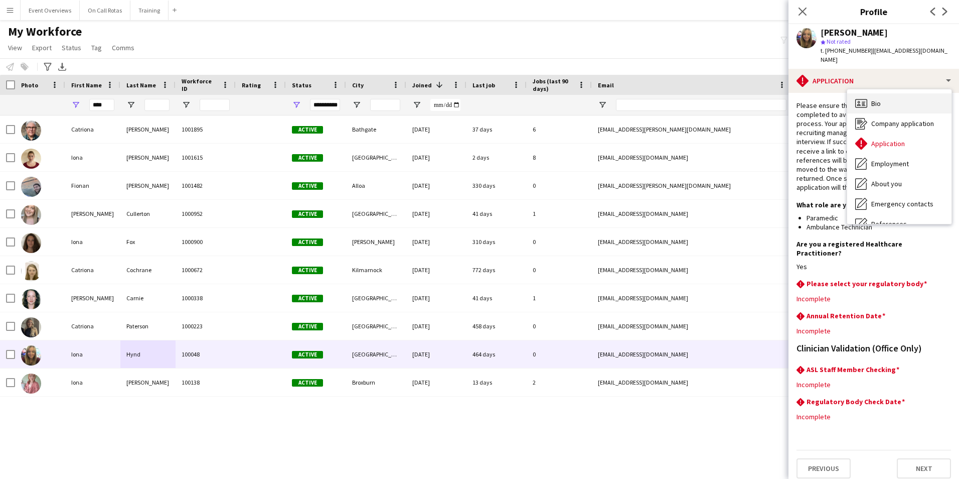
click at [876, 99] on span "Bio" at bounding box center [876, 103] width 10 height 9
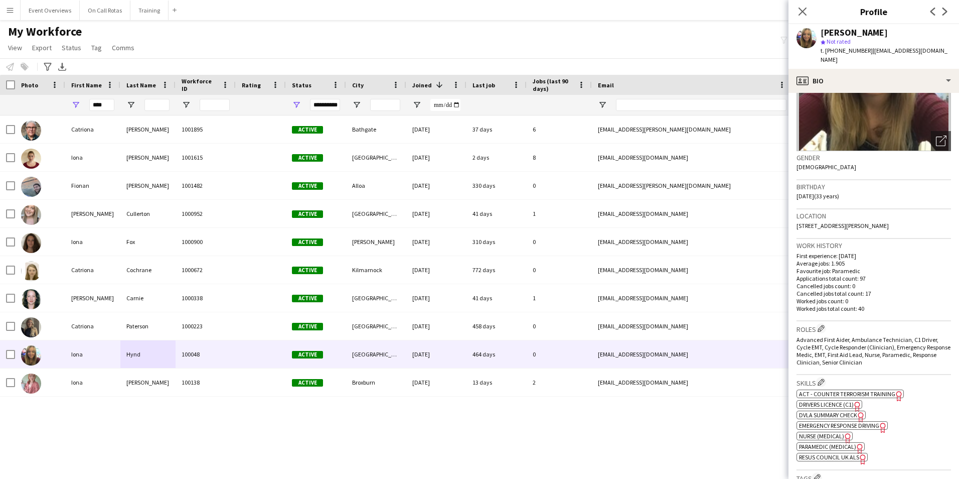
scroll to position [151, 0]
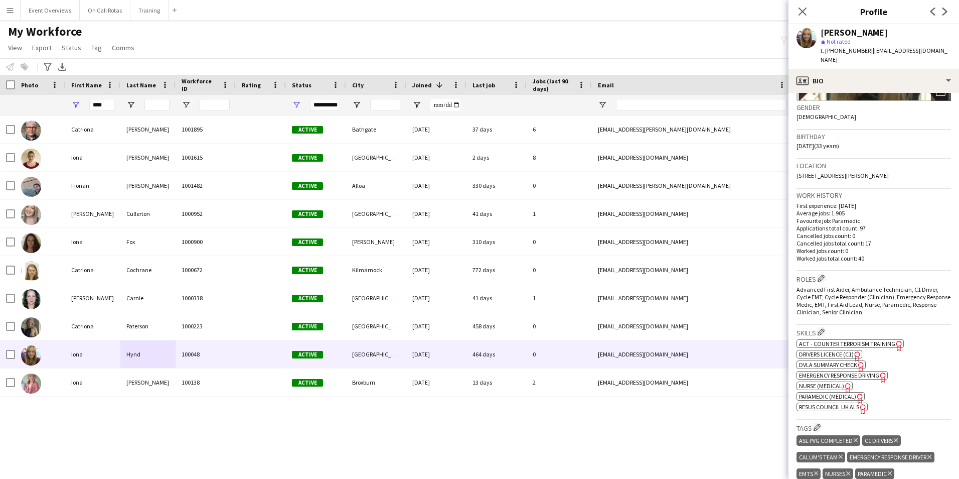
click at [837, 382] on span "Nurse (Medical)" at bounding box center [821, 386] width 45 height 8
drag, startPoint x: 110, startPoint y: 103, endPoint x: 40, endPoint y: 110, distance: 70.6
click at [40, 110] on div "**********" at bounding box center [544, 105] width 1088 height 20
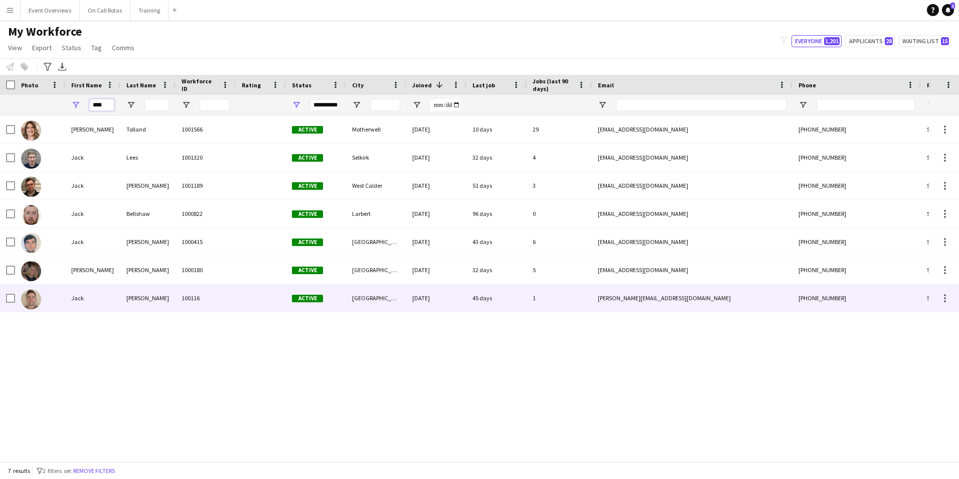
type input "****"
click at [142, 295] on div "[PERSON_NAME]" at bounding box center [147, 298] width 55 height 28
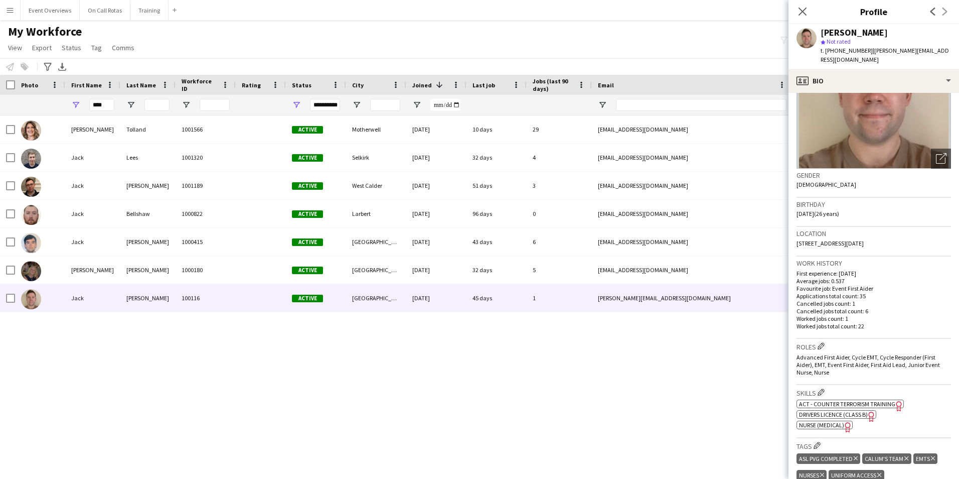
scroll to position [251, 0]
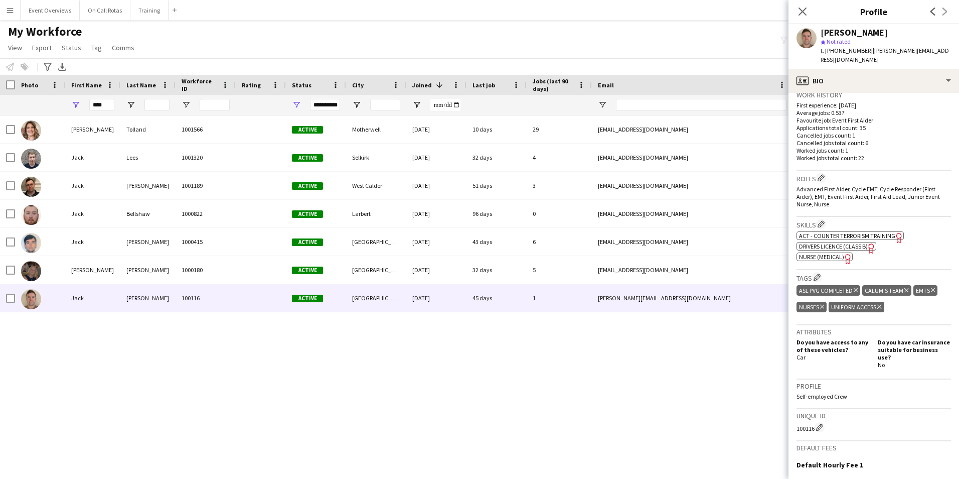
click at [846, 90] on h3 "Work history" at bounding box center [874, 94] width 155 height 9
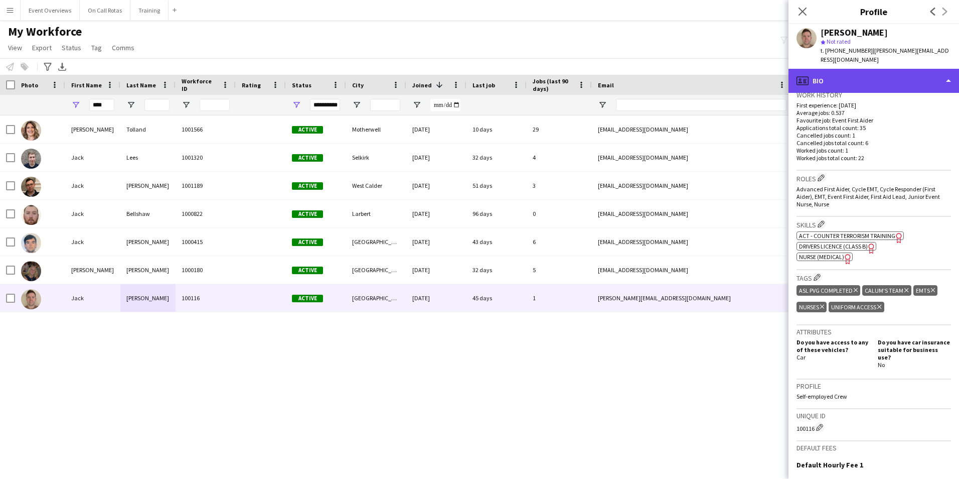
click at [845, 71] on div "profile Bio" at bounding box center [874, 81] width 171 height 24
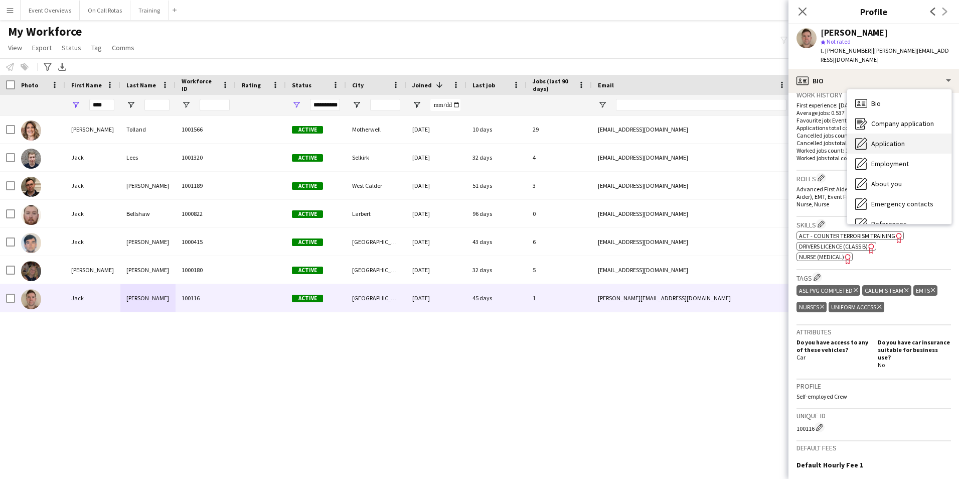
click at [889, 139] on span "Application" at bounding box center [888, 143] width 34 height 9
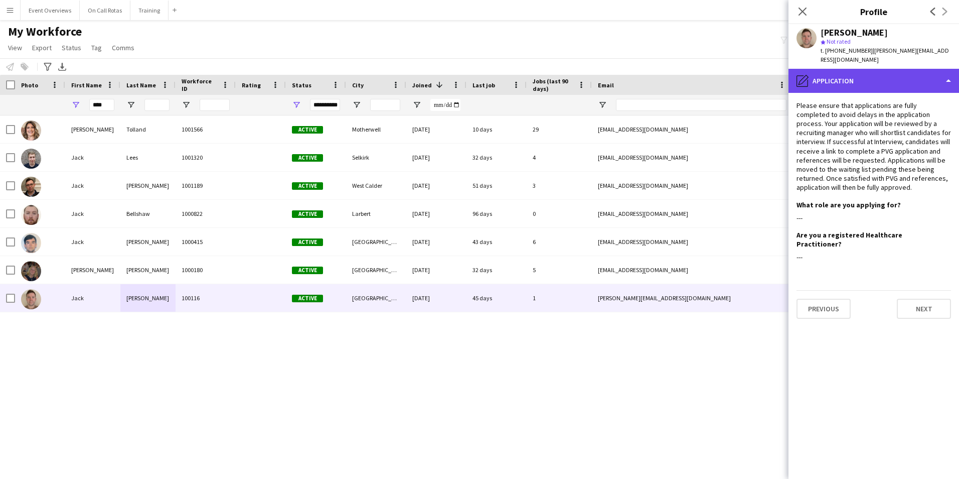
click at [831, 69] on div "pencil4 Application" at bounding box center [874, 81] width 171 height 24
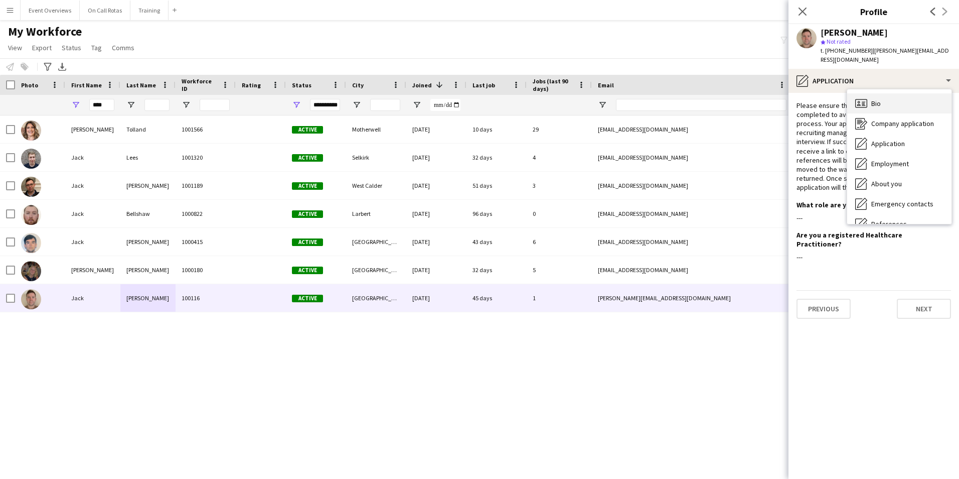
click at [879, 99] on span "Bio" at bounding box center [876, 103] width 10 height 9
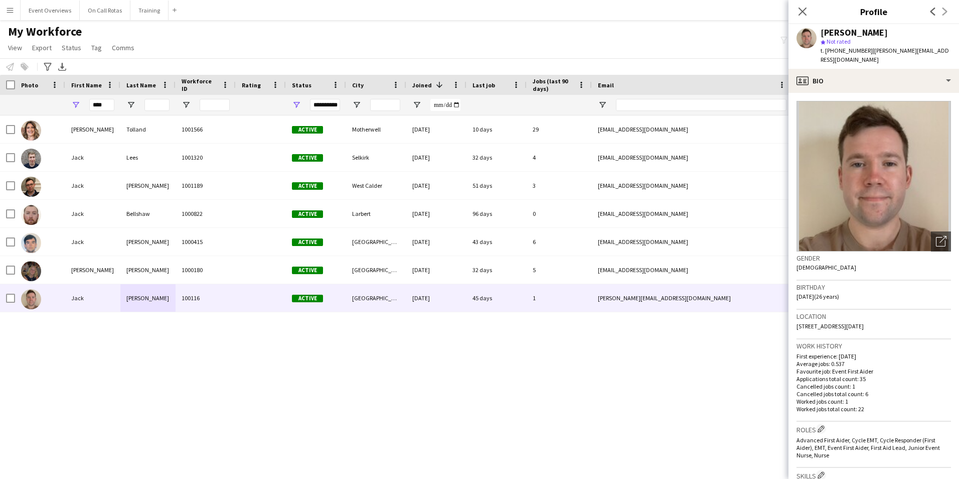
click at [934, 185] on img at bounding box center [874, 176] width 155 height 151
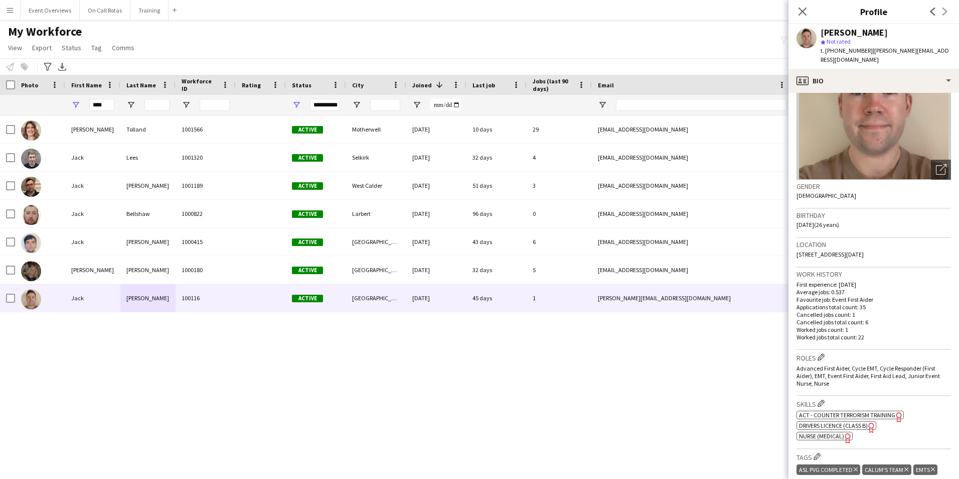
scroll to position [0, 0]
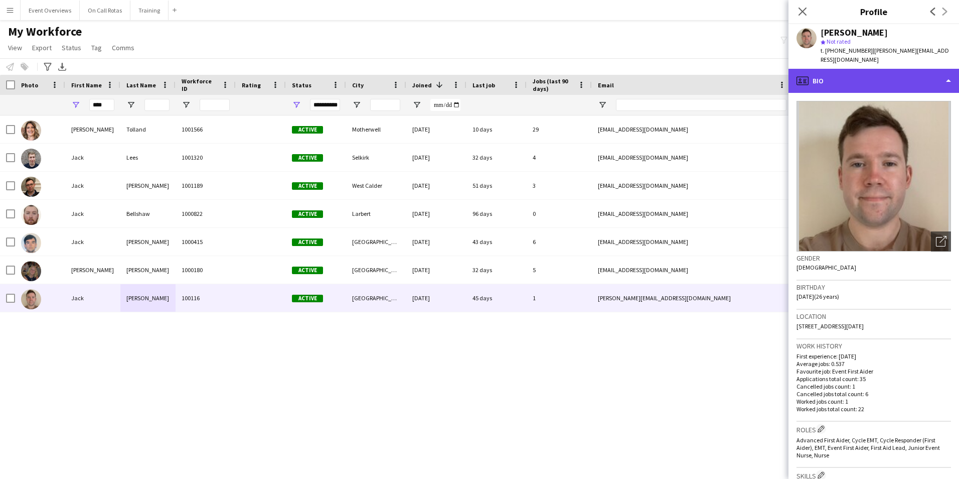
click at [838, 69] on div "profile Bio" at bounding box center [874, 81] width 171 height 24
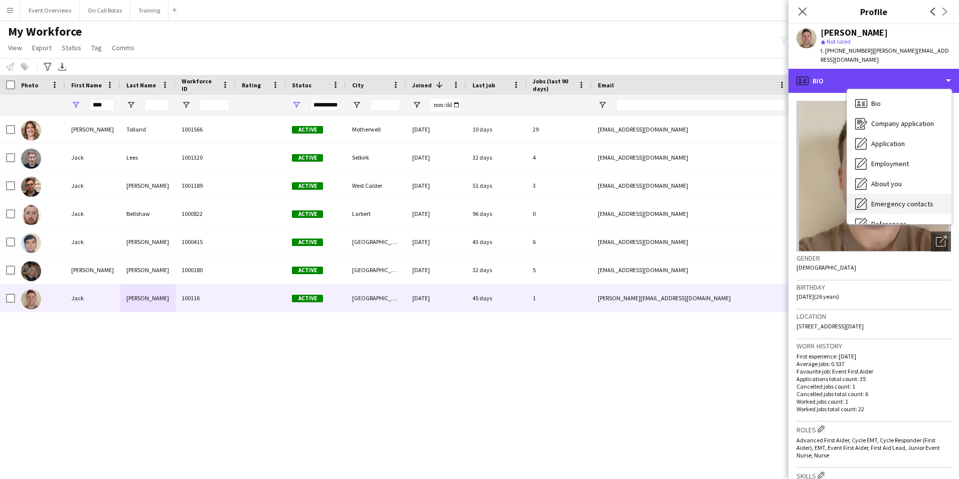
scroll to position [100, 0]
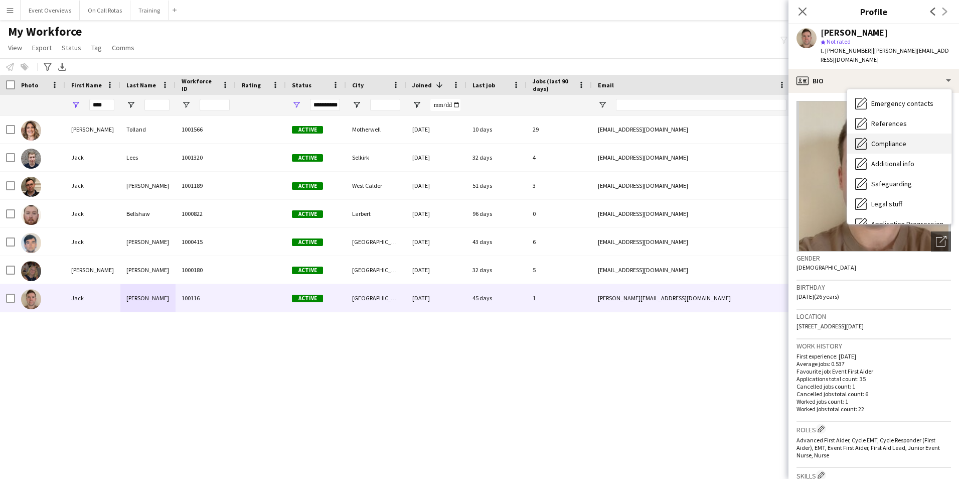
click at [882, 139] on span "Compliance" at bounding box center [888, 143] width 35 height 9
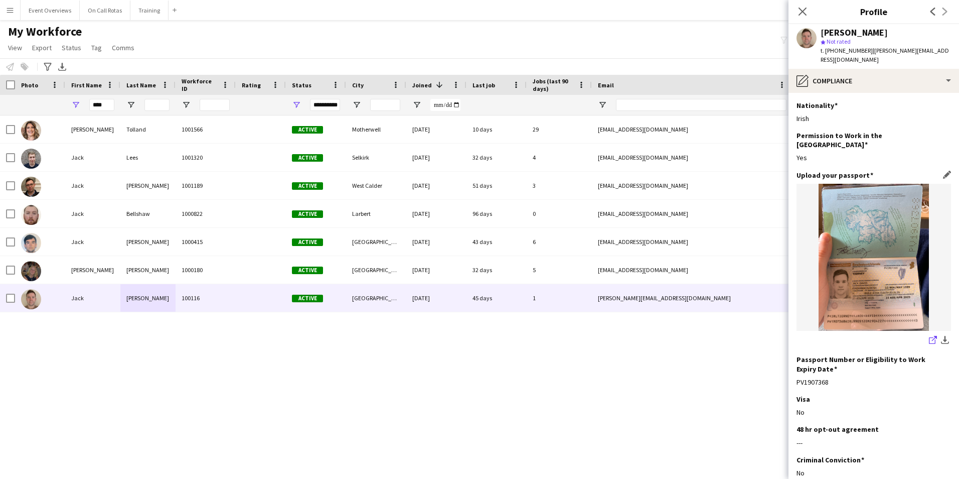
click at [929, 336] on app-icon "share-external-link-1" at bounding box center [933, 341] width 8 height 10
drag, startPoint x: 103, startPoint y: 107, endPoint x: 43, endPoint y: 110, distance: 59.8
click at [43, 110] on div "**********" at bounding box center [544, 105] width 1088 height 20
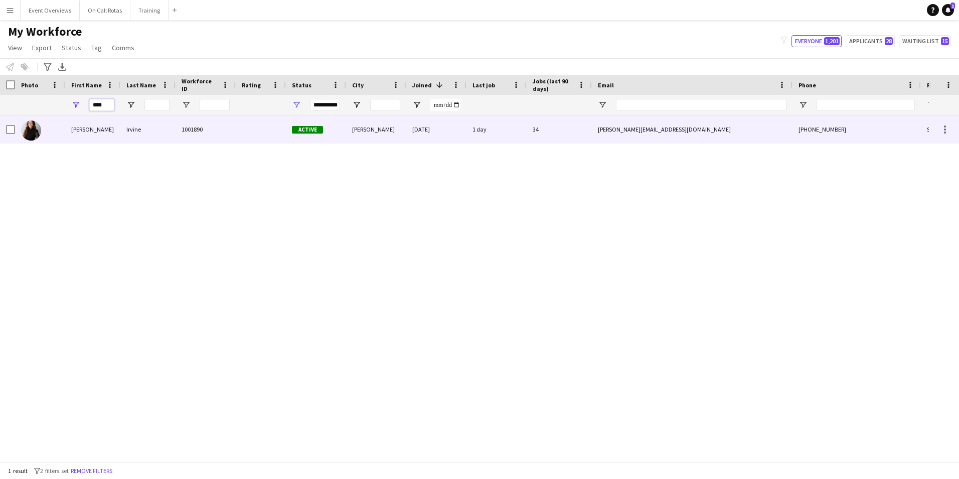
type input "****"
click at [122, 132] on div "Irvine" at bounding box center [147, 129] width 55 height 28
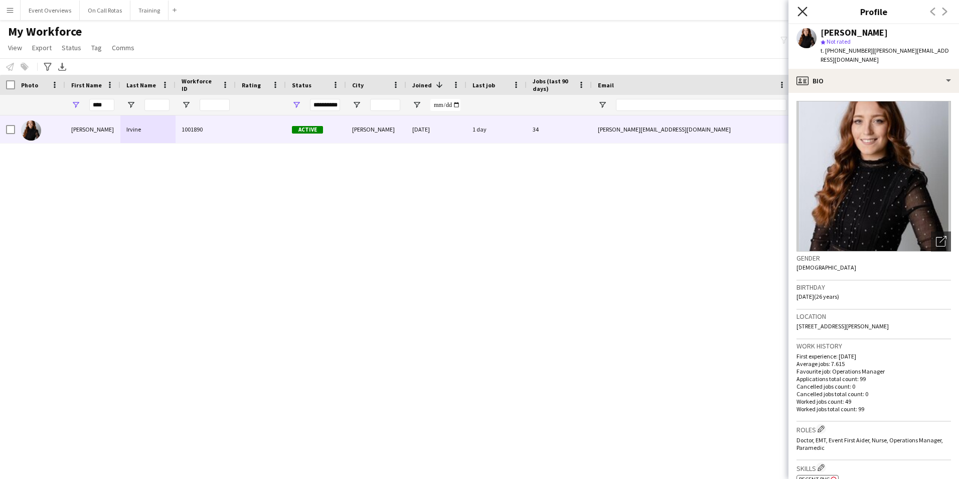
click at [807, 14] on icon "Close pop-in" at bounding box center [803, 12] width 10 height 10
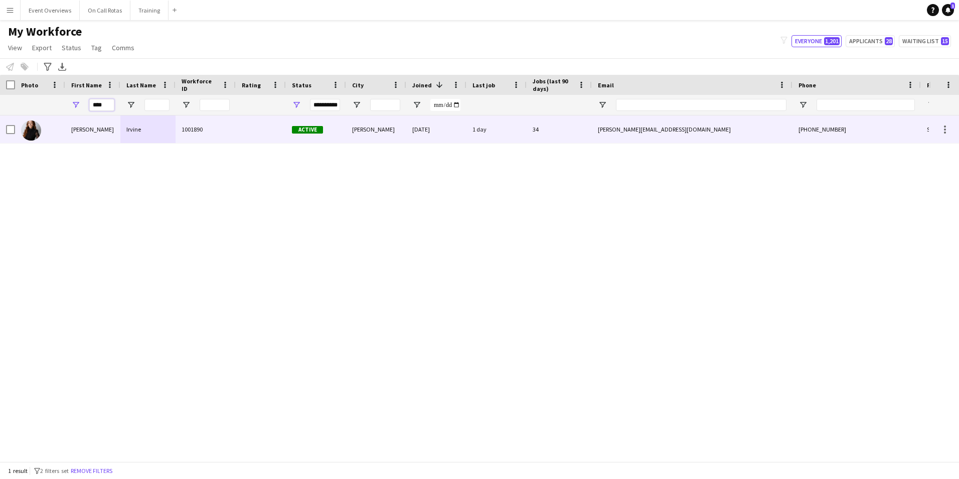
drag, startPoint x: 112, startPoint y: 106, endPoint x: 62, endPoint y: 117, distance: 52.0
click at [62, 117] on div "Workforce Details Photo First Name" at bounding box center [479, 268] width 959 height 386
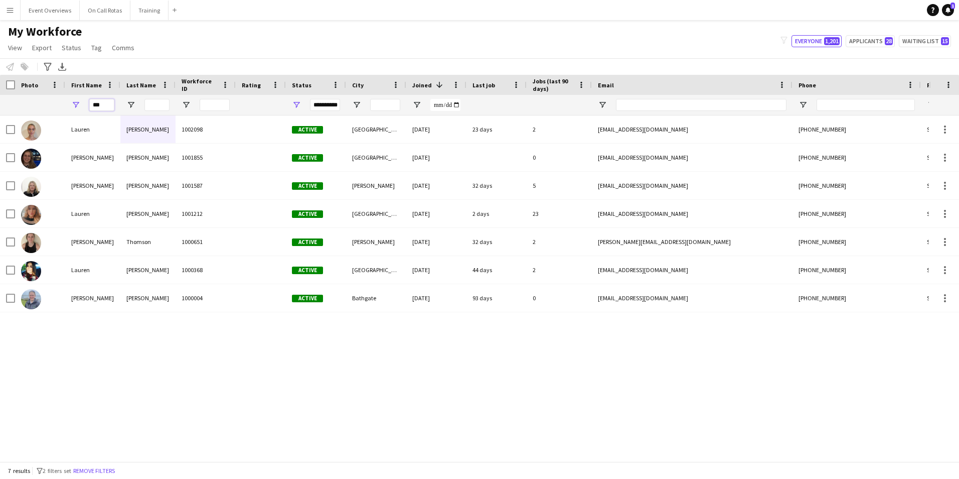
type input "***"
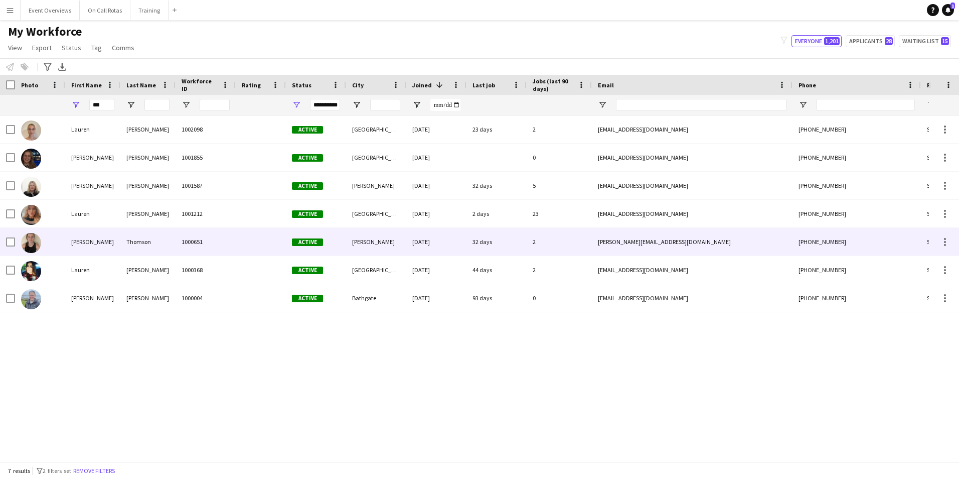
click at [163, 234] on div "Thomson" at bounding box center [147, 242] width 55 height 28
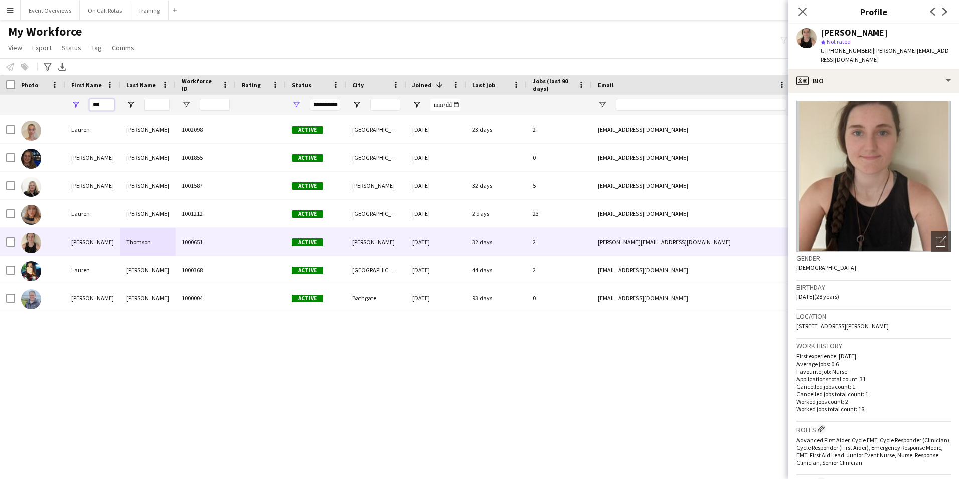
drag, startPoint x: 103, startPoint y: 104, endPoint x: 75, endPoint y: 104, distance: 28.1
click at [75, 104] on div "***" at bounding box center [92, 105] width 55 height 20
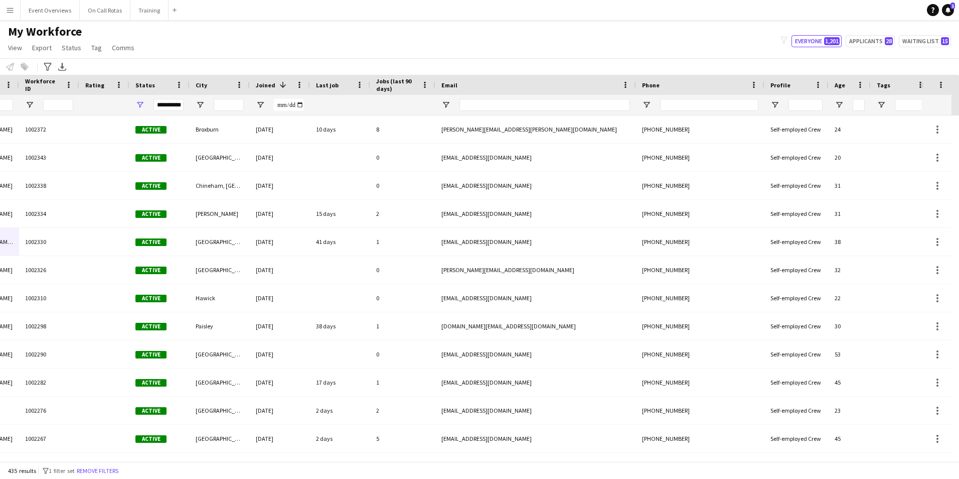
scroll to position [0, 166]
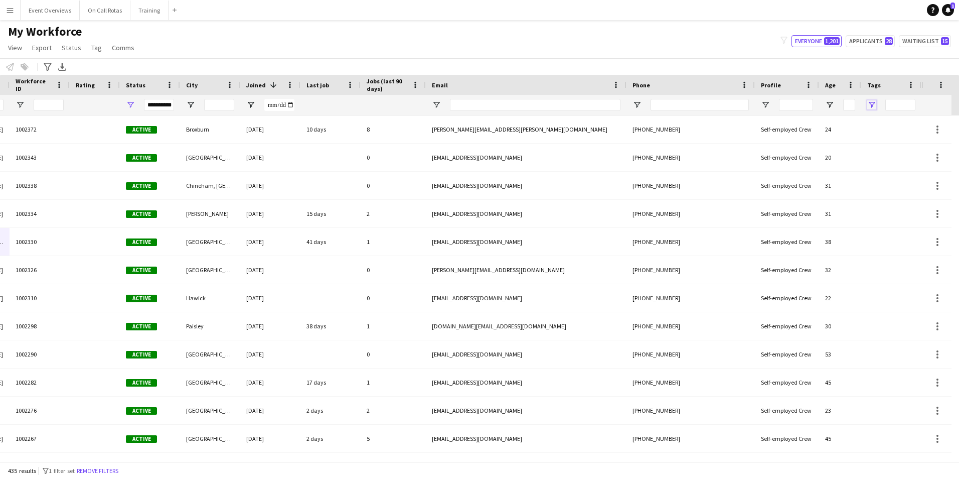
click at [873, 103] on span "Open Filter Menu" at bounding box center [871, 104] width 9 height 9
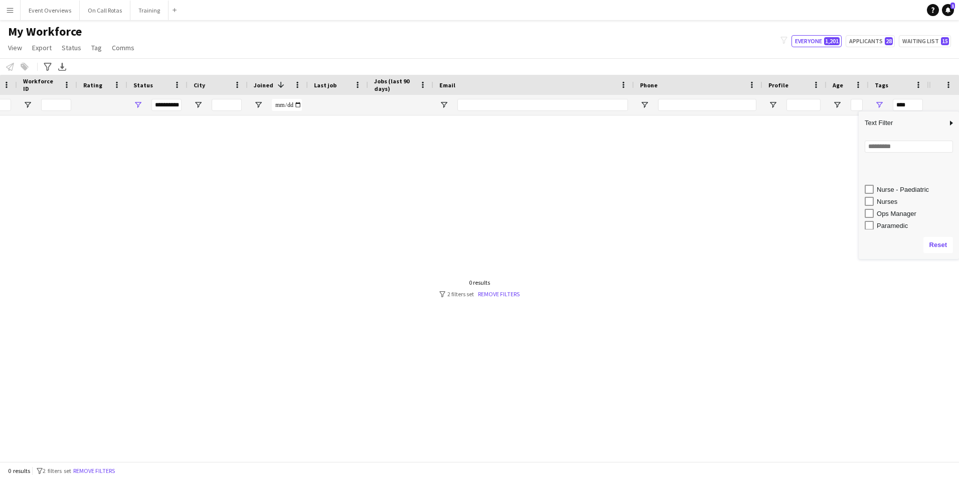
scroll to position [301, 0]
type input "**********"
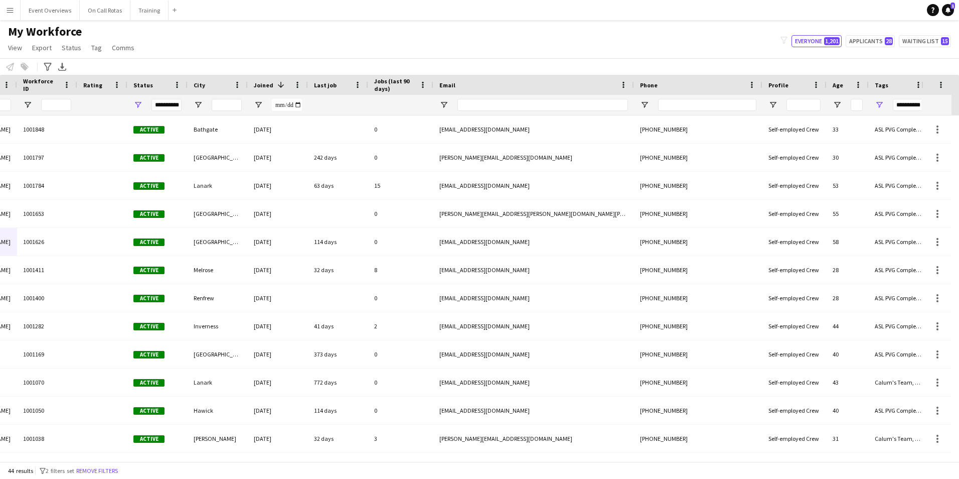
scroll to position [0, 0]
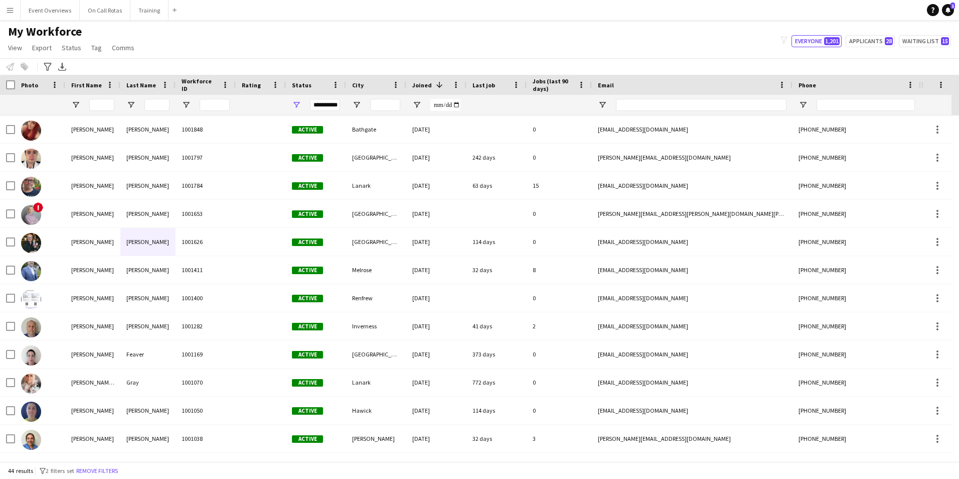
click at [90, 86] on span "First Name" at bounding box center [86, 85] width 31 height 8
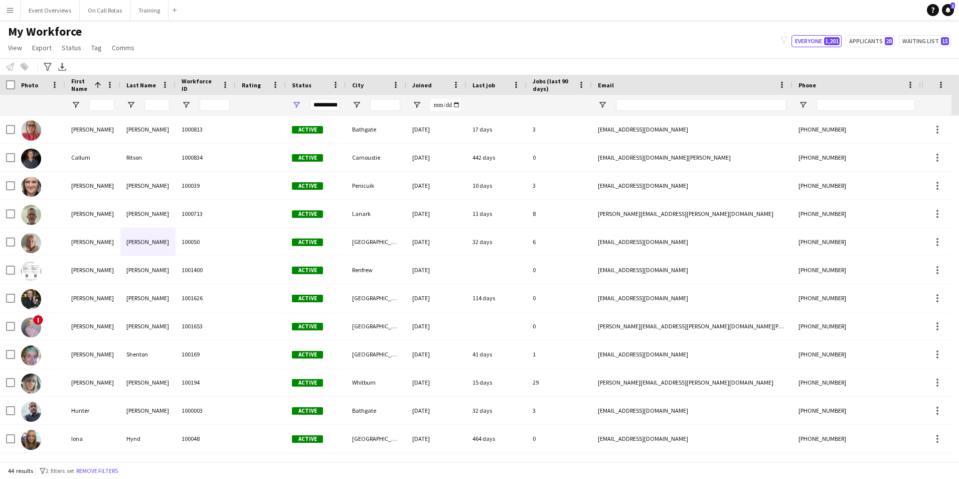
click at [90, 86] on span at bounding box center [96, 84] width 12 height 9
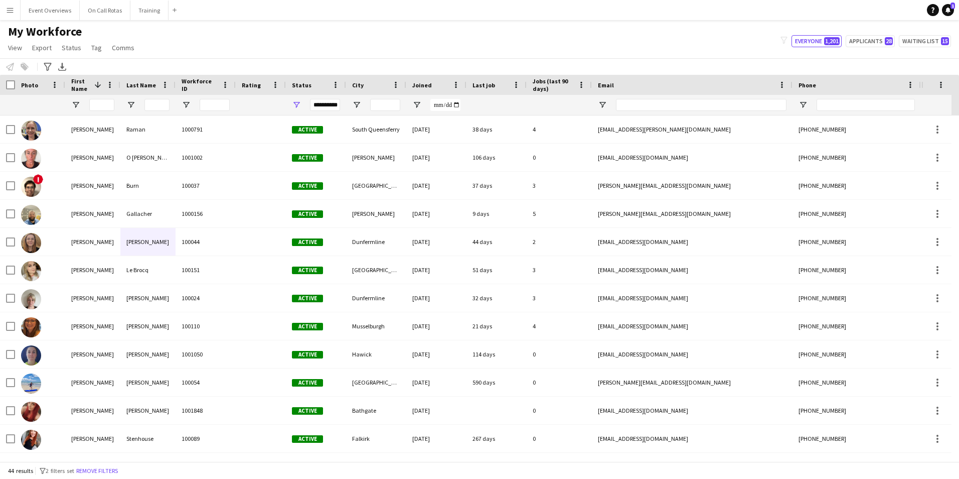
click at [90, 86] on span at bounding box center [96, 84] width 12 height 9
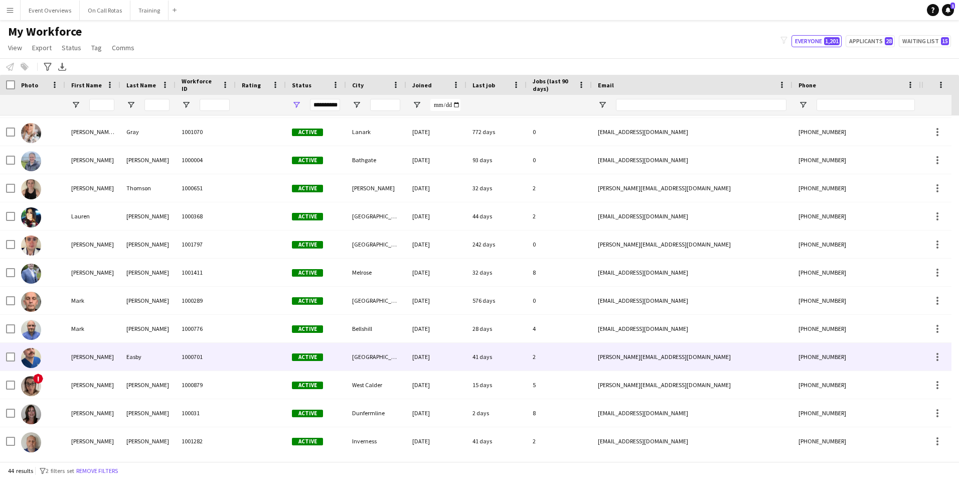
scroll to position [755, 0]
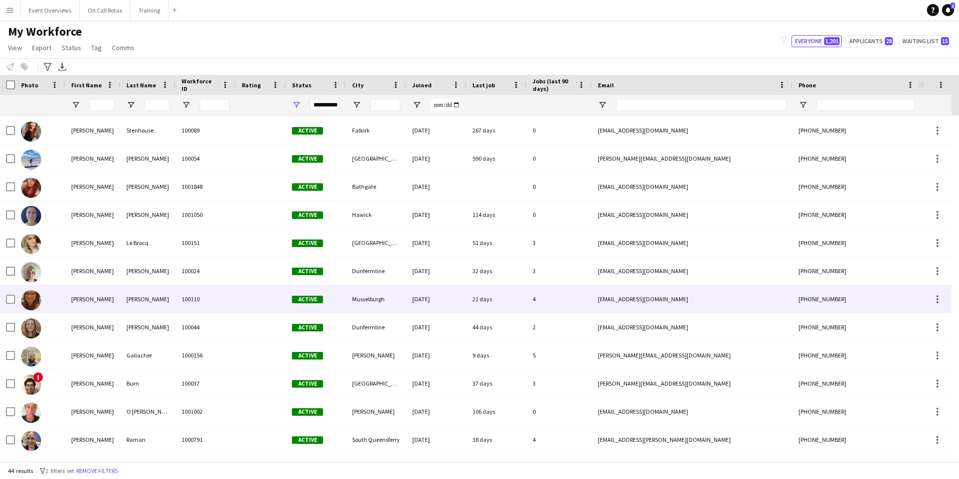
click at [196, 294] on div "100110" at bounding box center [206, 299] width 60 height 28
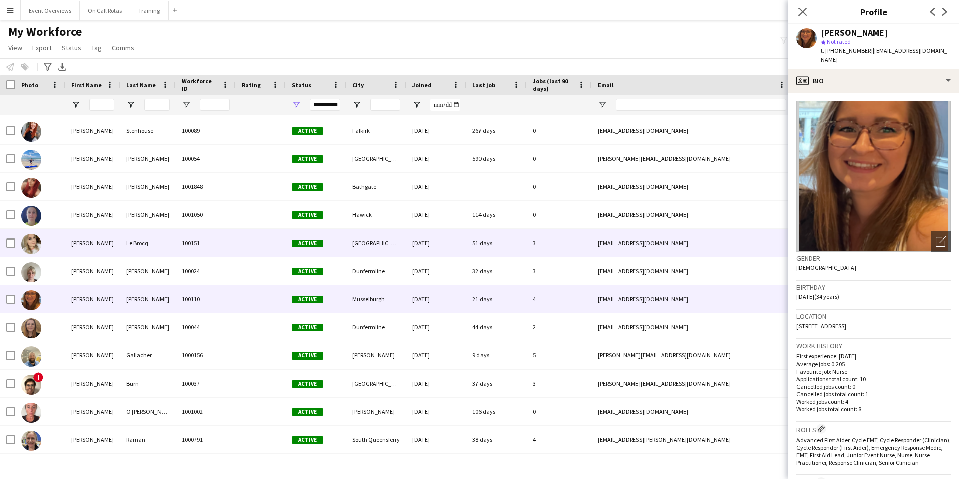
click at [119, 240] on div "[PERSON_NAME]" at bounding box center [92, 243] width 55 height 28
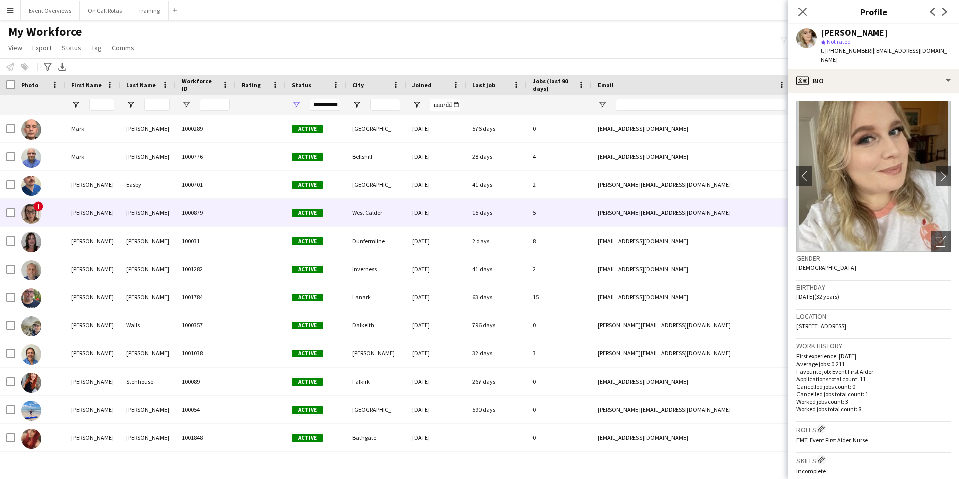
click at [157, 212] on div "Jamieson" at bounding box center [147, 213] width 55 height 28
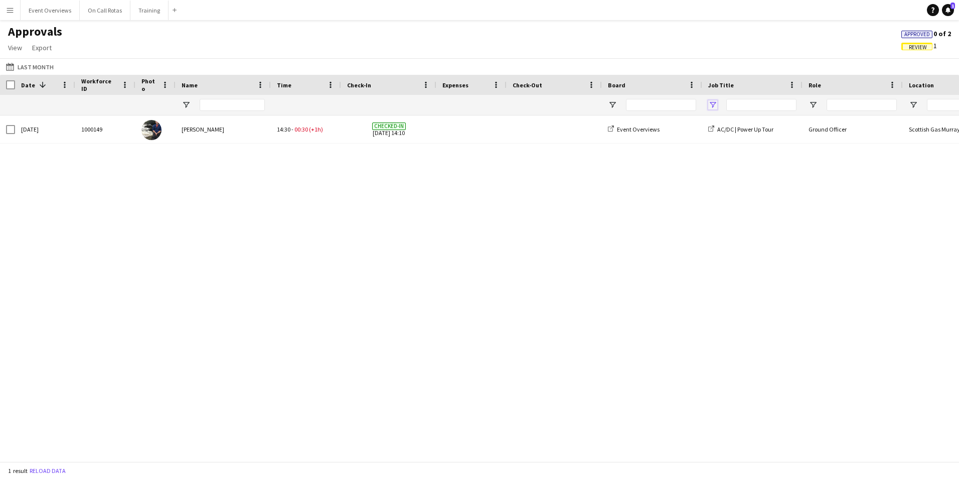
click at [715, 105] on span "Open Filter Menu" at bounding box center [712, 104] width 9 height 9
type input "***"
click at [599, 198] on div "[DATE] 1000149 [PERSON_NAME] 14:30 - 00:30 (+1h) Checked-in [DATE] 14:10 Event …" at bounding box center [479, 284] width 959 height 338
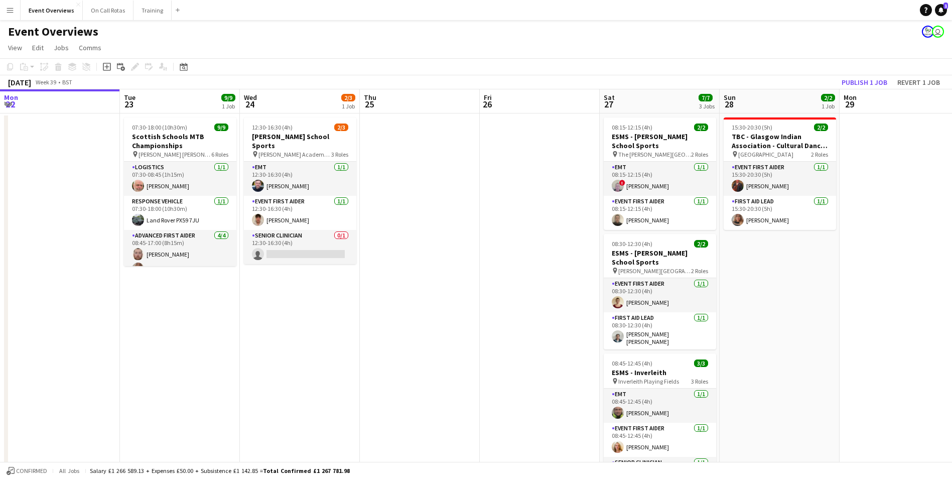
scroll to position [115, 0]
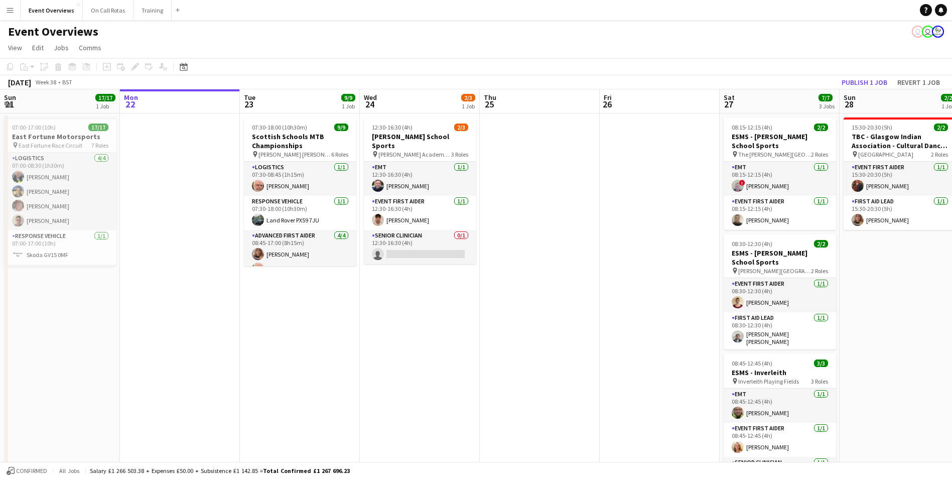
click at [12, 11] on app-icon "Menu" at bounding box center [10, 10] width 8 height 8
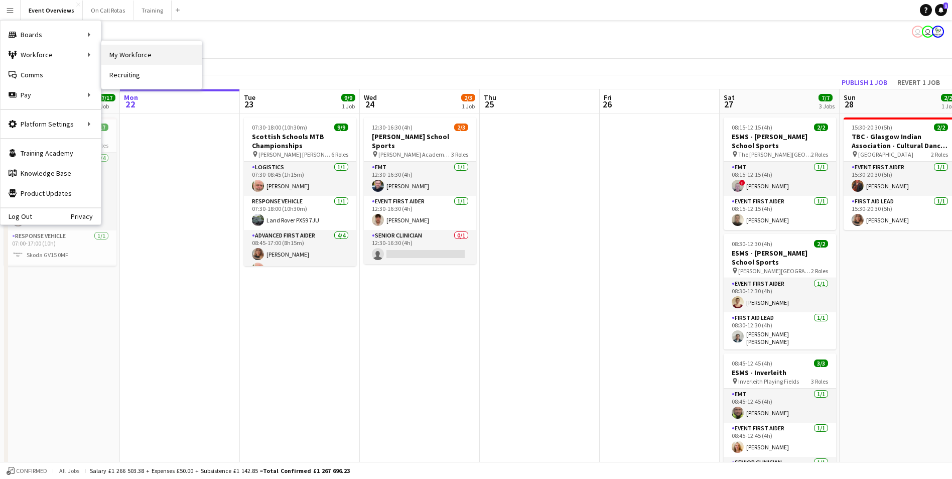
click at [129, 53] on link "My Workforce" at bounding box center [151, 55] width 100 height 20
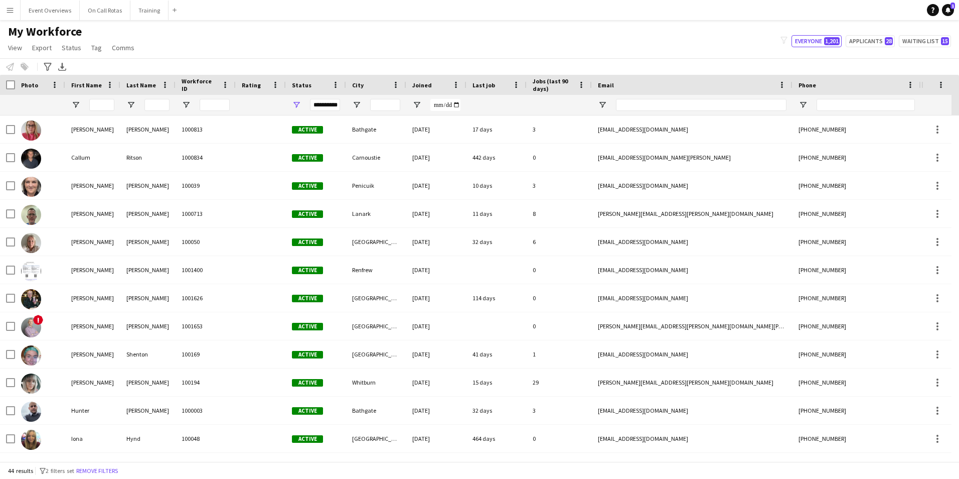
click at [931, 33] on div "My Workforce View Views Default view Active Staff Applications - First Aider Ap…" at bounding box center [479, 41] width 959 height 34
click at [931, 38] on button "Waiting list 15" at bounding box center [925, 41] width 52 height 12
type input "**********"
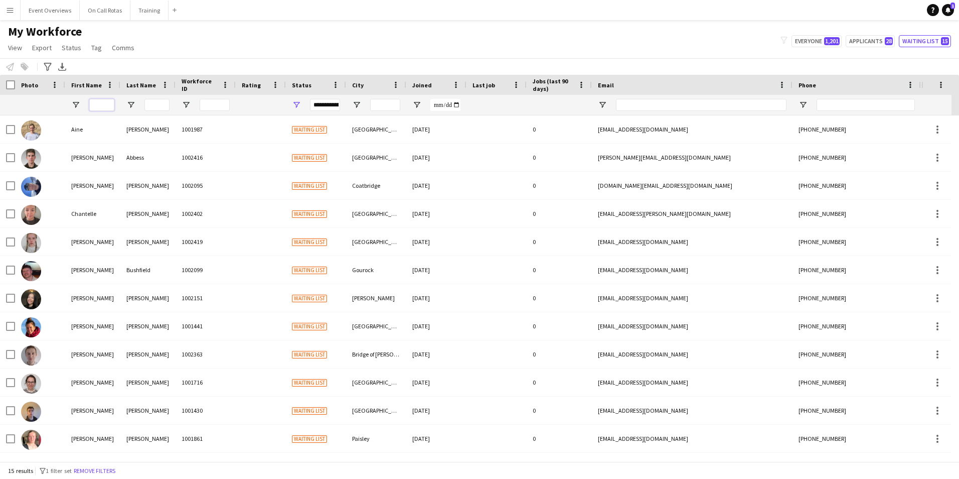
click at [101, 107] on input "First Name Filter Input" at bounding box center [101, 105] width 25 height 12
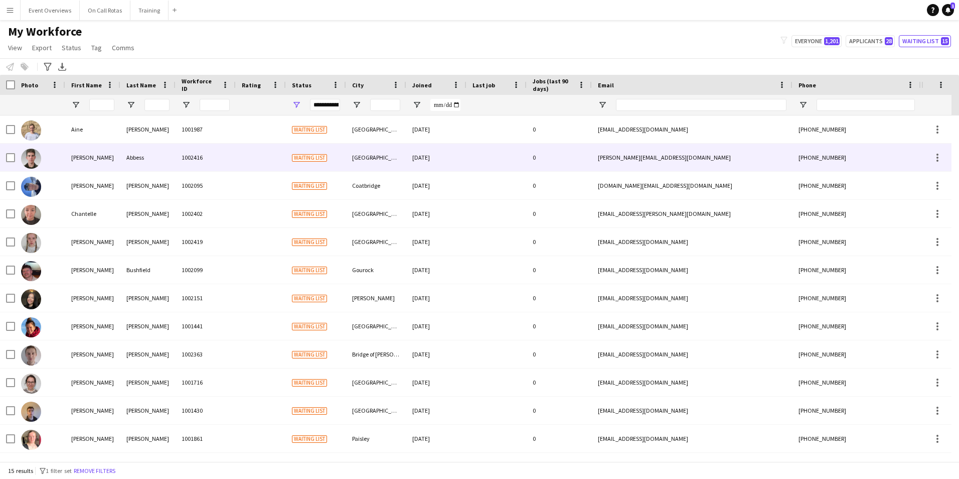
click at [93, 153] on div "[PERSON_NAME]" at bounding box center [92, 157] width 55 height 28
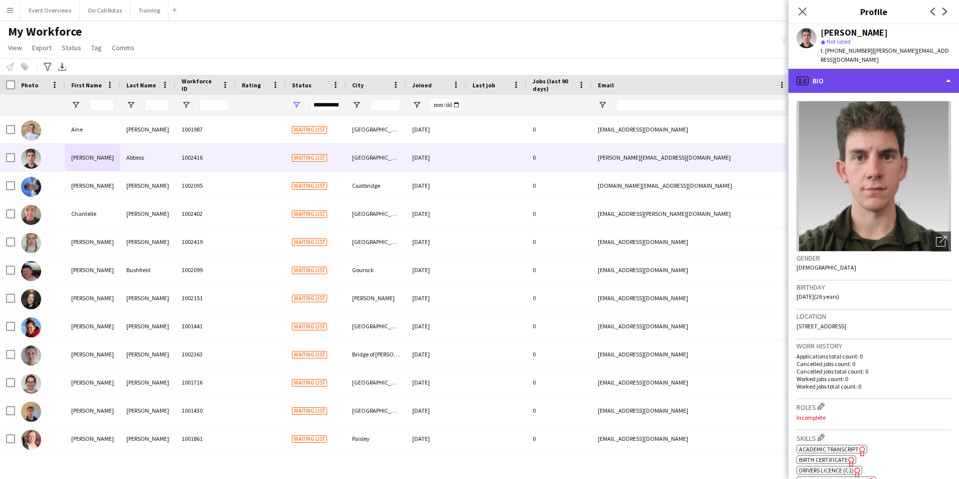
click at [855, 72] on div "profile Bio" at bounding box center [874, 81] width 171 height 24
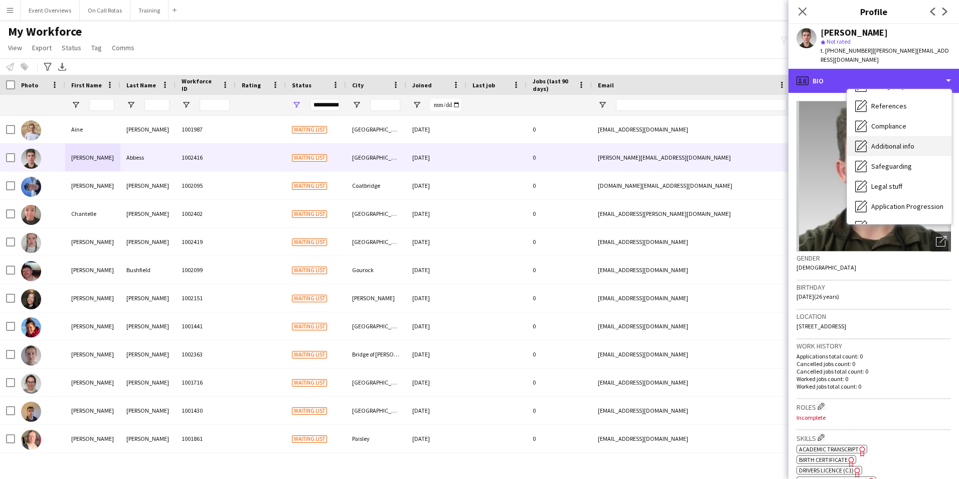
scroll to position [100, 0]
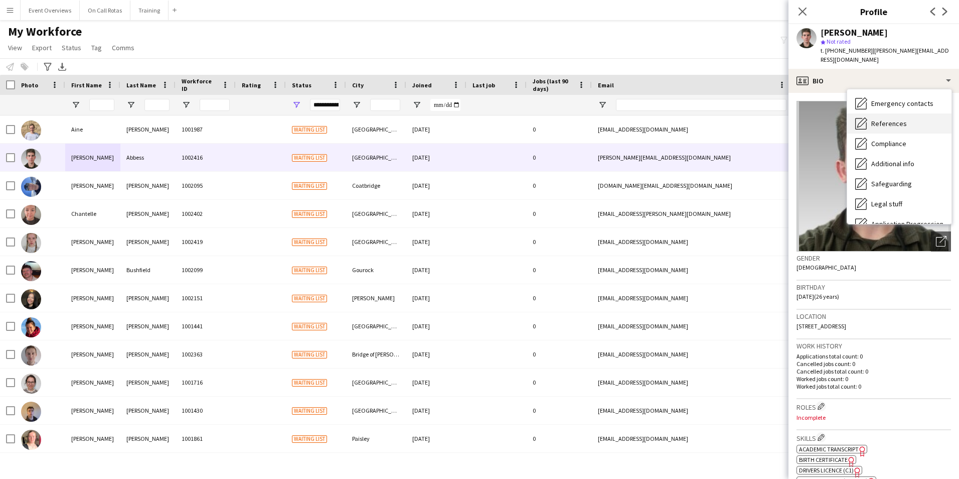
click at [881, 119] on span "References" at bounding box center [889, 123] width 36 height 9
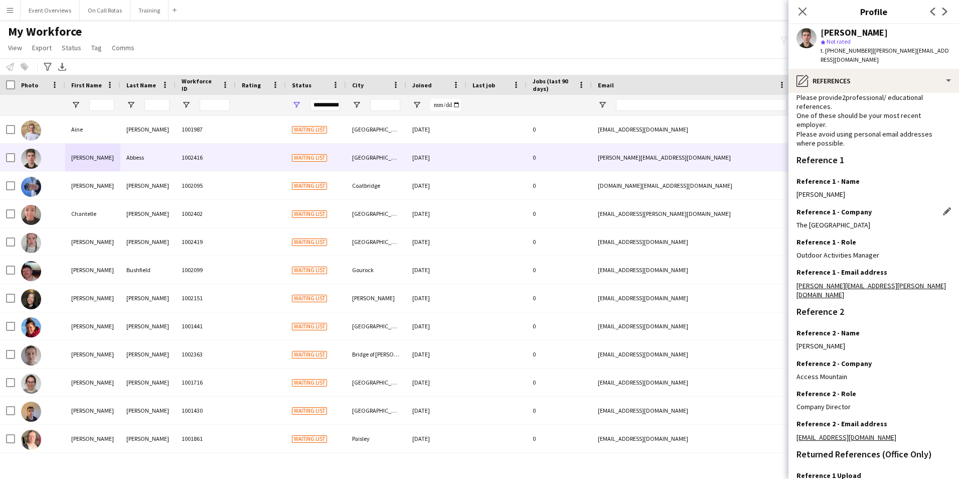
scroll to position [120, 0]
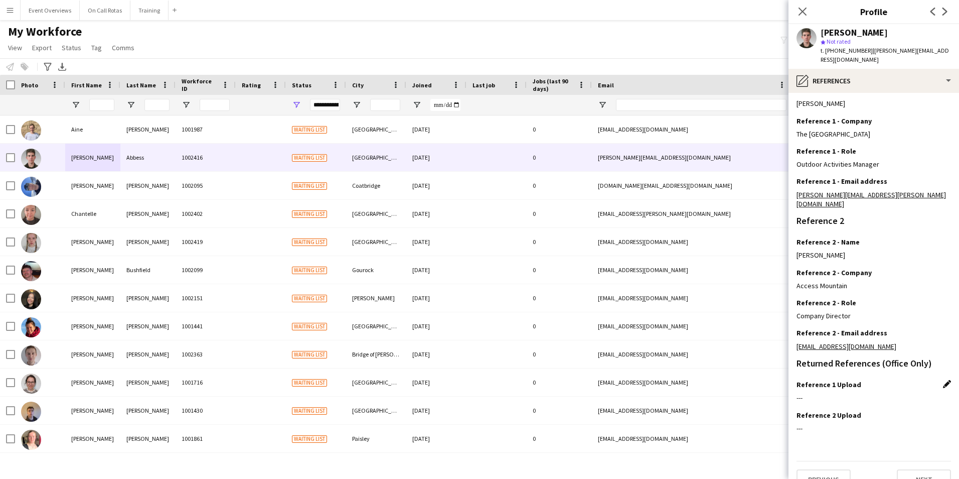
click at [943, 380] on app-icon "Edit this field" at bounding box center [947, 384] width 8 height 8
click at [904, 393] on button "Upload new file" at bounding box center [920, 401] width 63 height 16
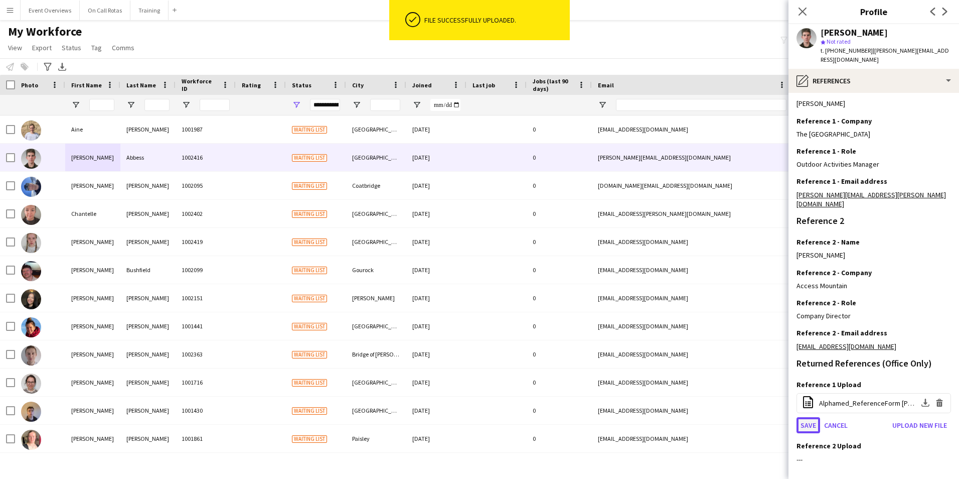
click at [807, 417] on button "Save" at bounding box center [809, 425] width 24 height 16
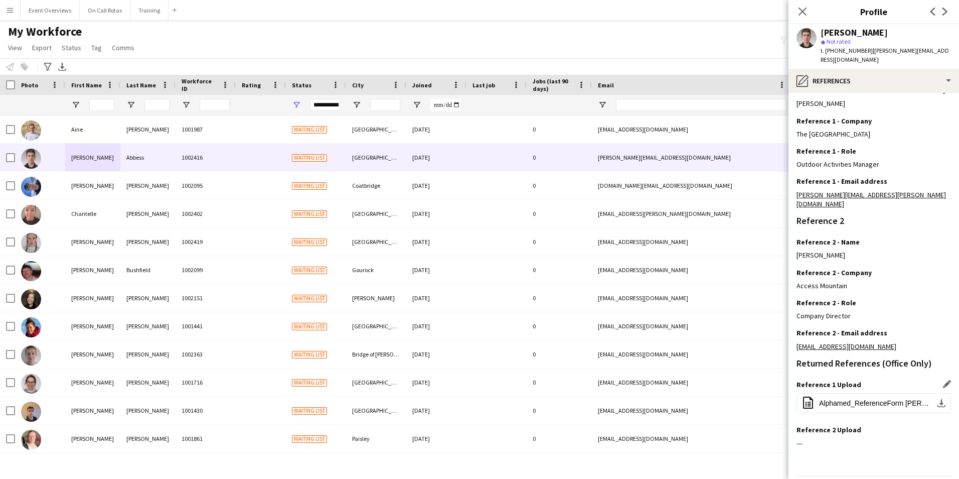
click at [841, 86] on h3 "Reference 1 - Name" at bounding box center [828, 90] width 63 height 9
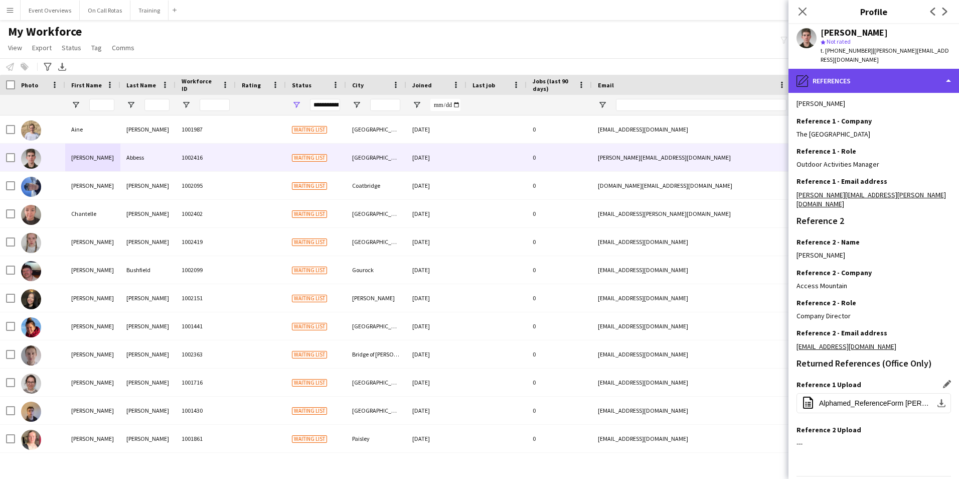
click at [840, 78] on div "pencil4 References" at bounding box center [874, 81] width 171 height 24
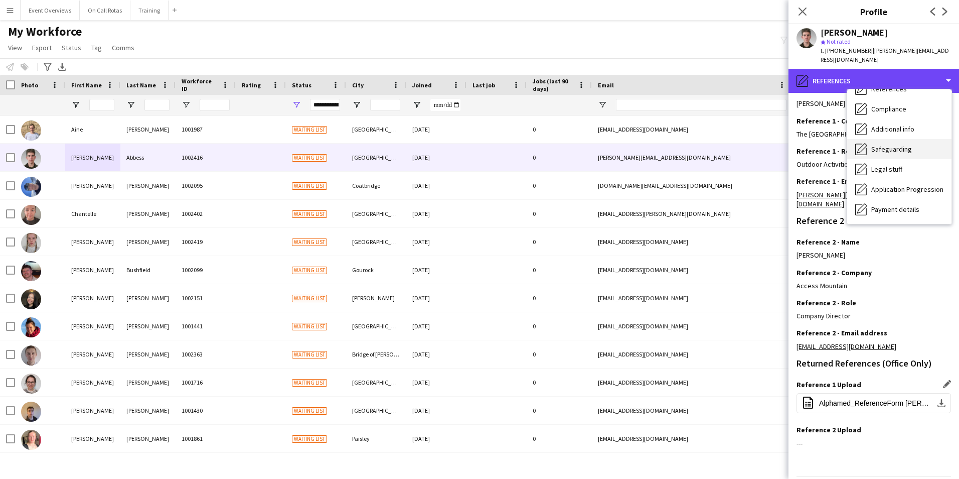
scroll to position [151, 0]
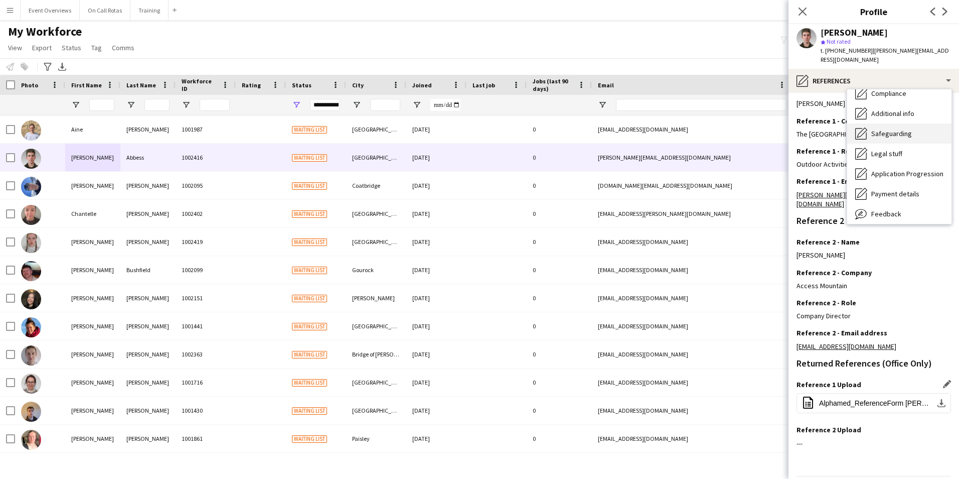
click at [882, 123] on div "Safeguarding Safeguarding" at bounding box center [899, 133] width 104 height 20
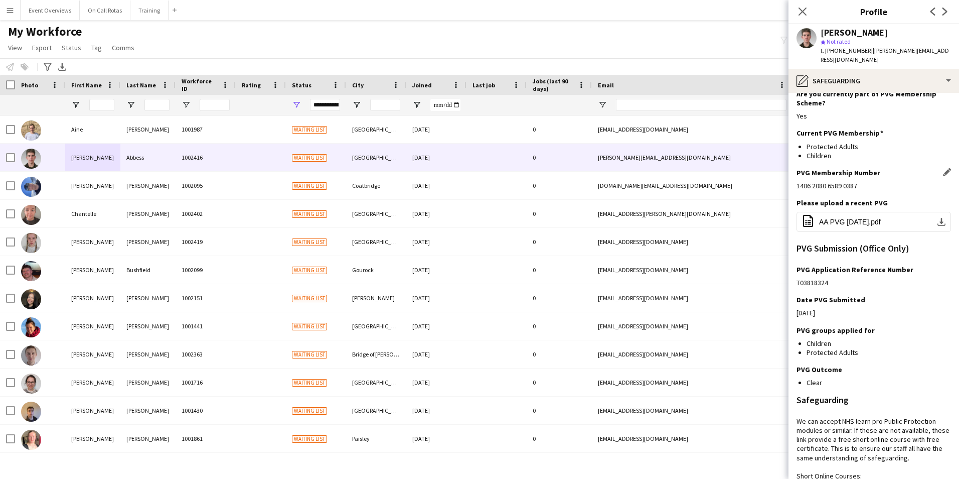
scroll to position [50, 0]
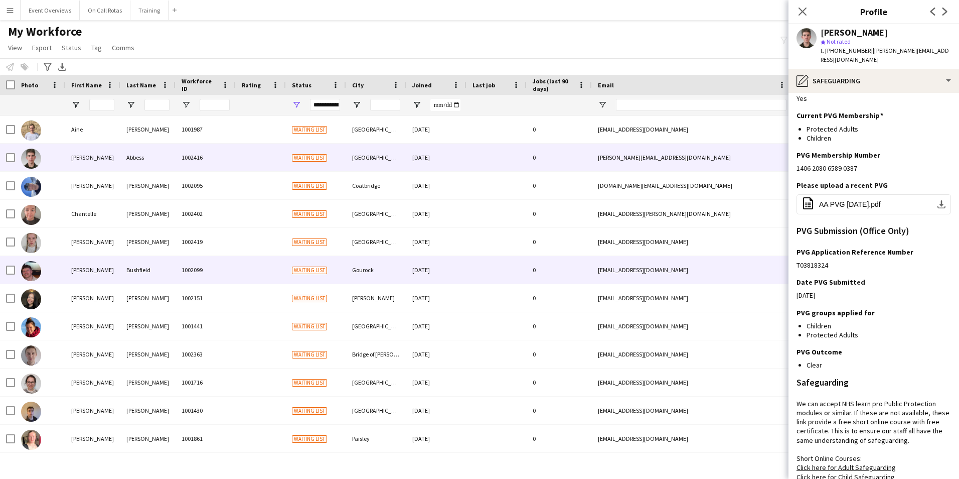
click at [230, 266] on div "1002099" at bounding box center [206, 270] width 60 height 28
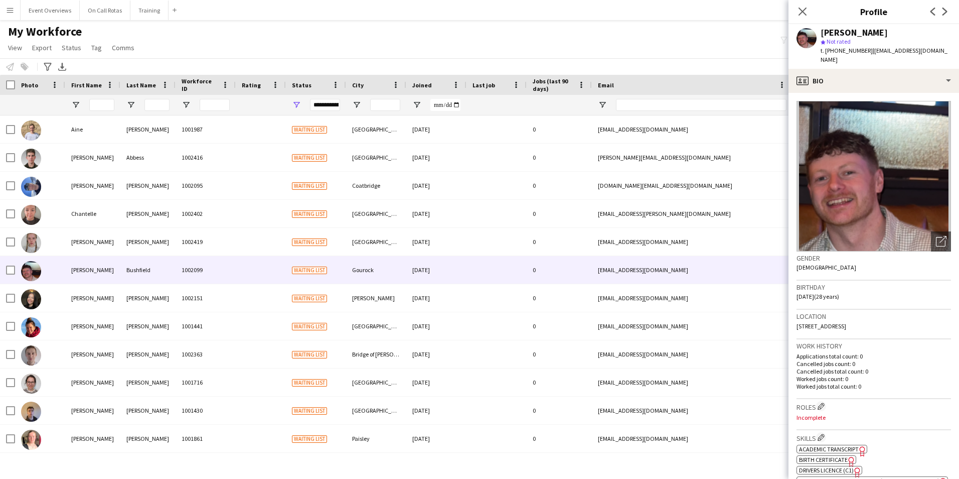
click at [891, 93] on app-crew-profile-bio "Open photos pop-in Gender Male Birthday 24-01-1997 (28 years) Location 4 Clacha…" at bounding box center [874, 286] width 171 height 386
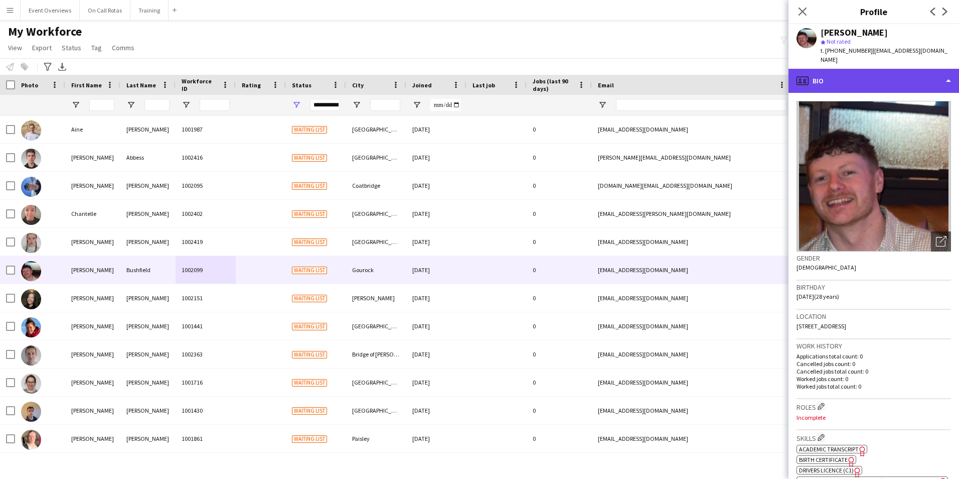
click at [891, 77] on div "profile Bio" at bounding box center [874, 81] width 171 height 24
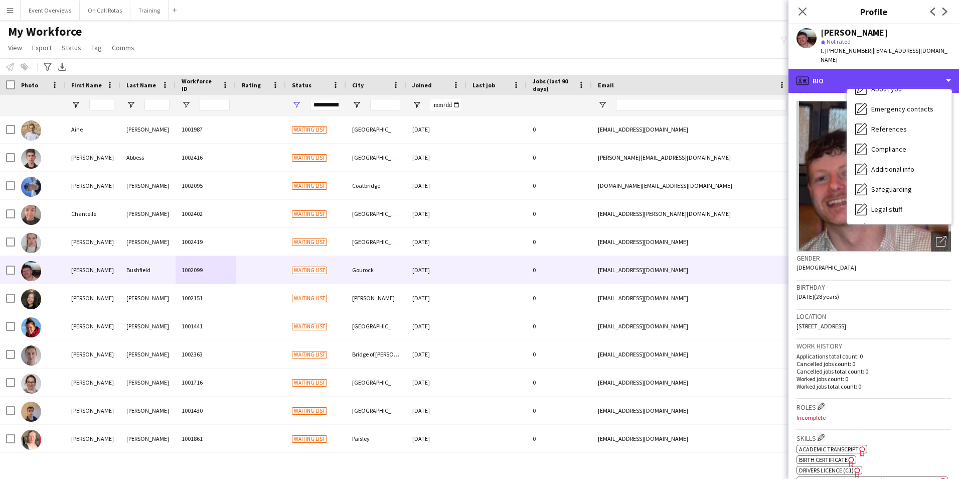
scroll to position [175, 0]
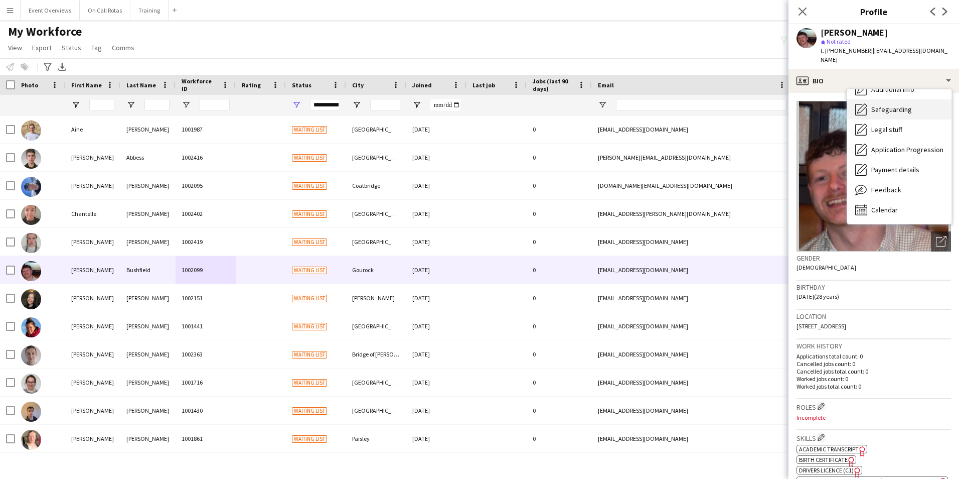
click at [889, 105] on span "Safeguarding" at bounding box center [891, 109] width 41 height 9
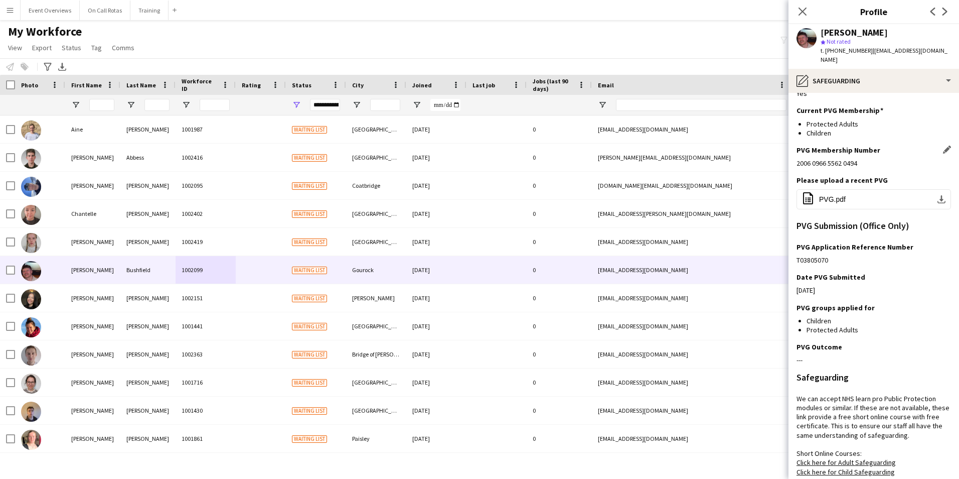
scroll to position [151, 0]
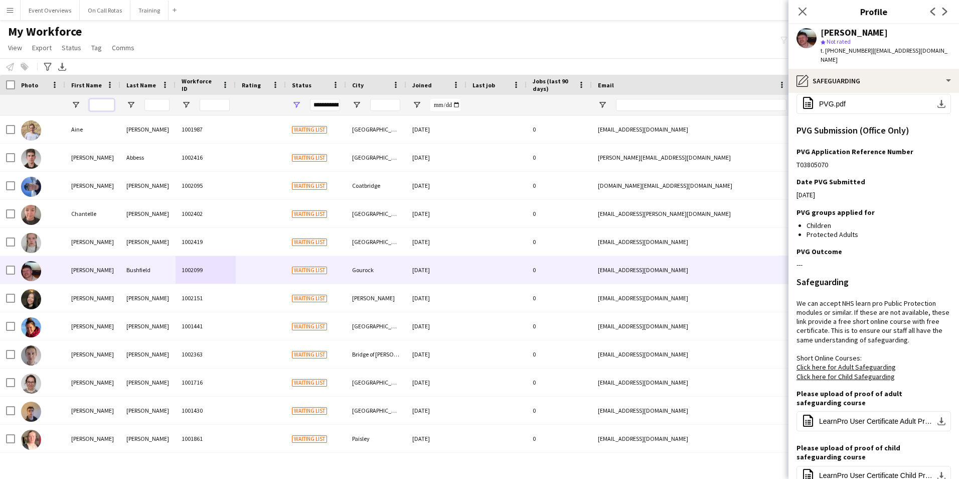
click at [99, 105] on input "First Name Filter Input" at bounding box center [101, 105] width 25 height 12
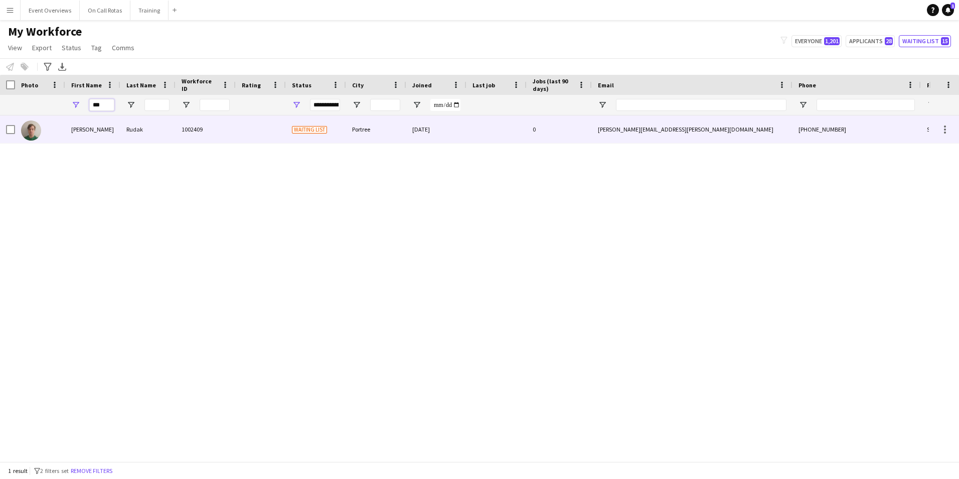
type input "***"
click at [107, 128] on div "Radziej" at bounding box center [92, 129] width 55 height 28
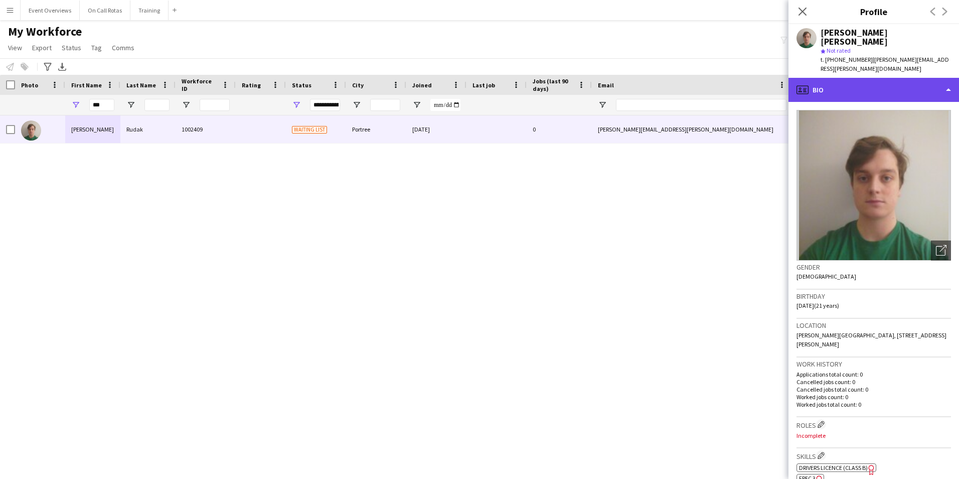
click at [840, 78] on div "profile Bio" at bounding box center [874, 90] width 171 height 24
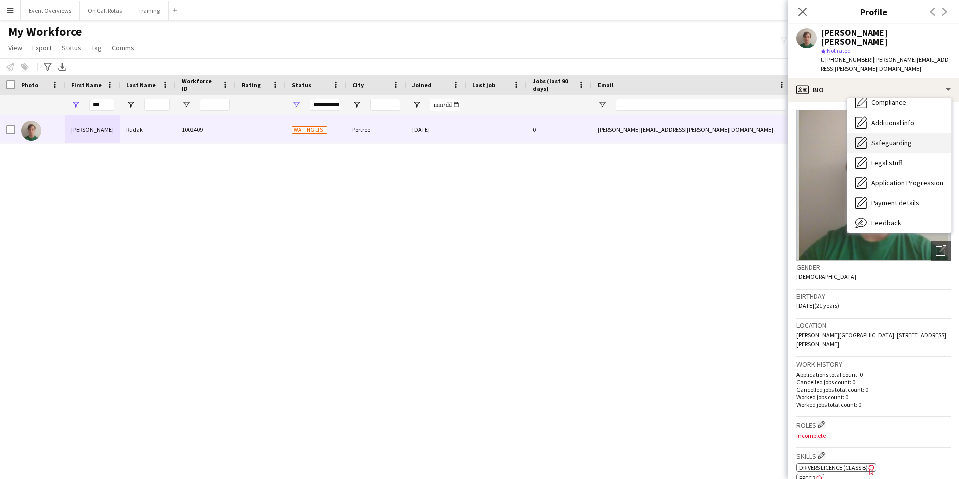
click at [889, 138] on span "Safeguarding" at bounding box center [891, 142] width 41 height 9
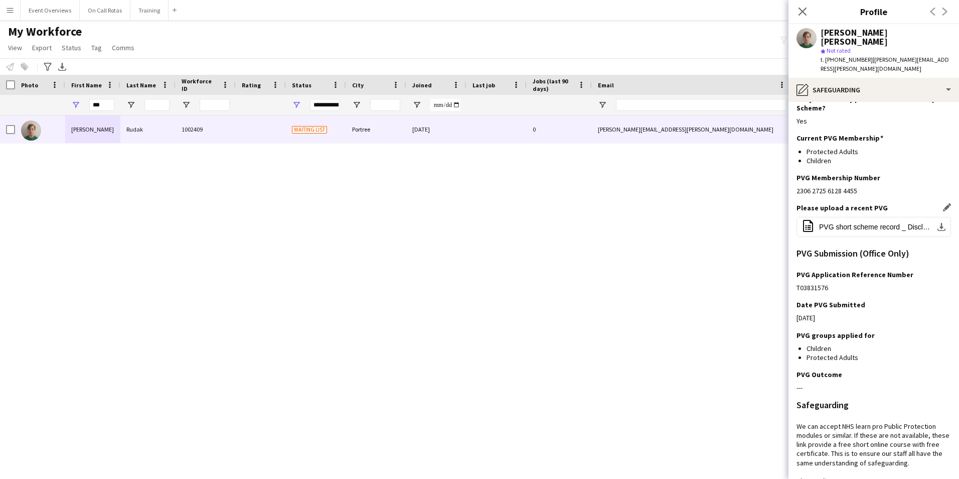
scroll to position [50, 0]
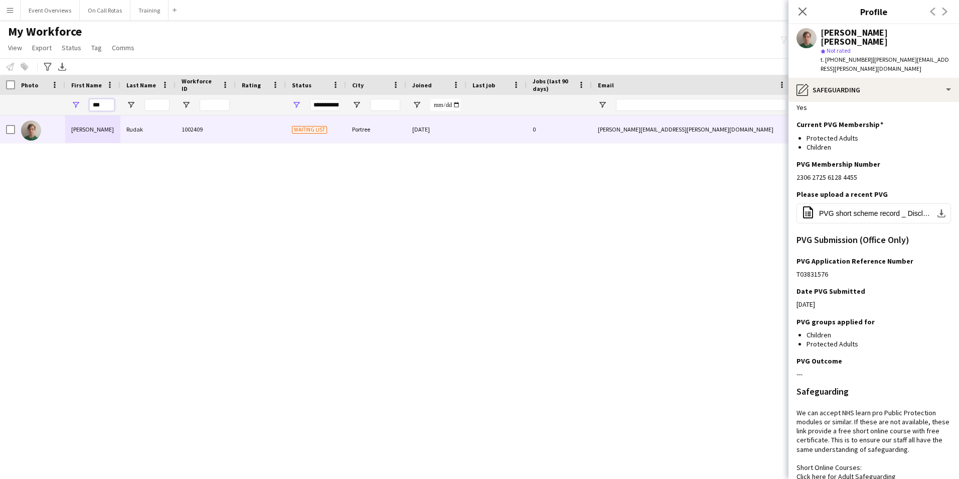
drag, startPoint x: 110, startPoint y: 108, endPoint x: 36, endPoint y: 102, distance: 74.5
click at [36, 102] on div "**********" at bounding box center [544, 105] width 1088 height 20
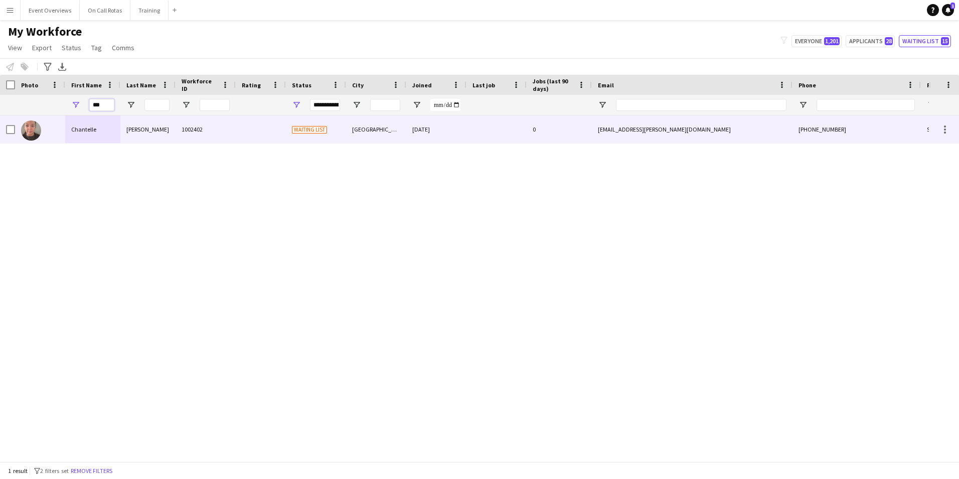
type input "***"
click at [88, 129] on div "Chantelle" at bounding box center [92, 129] width 55 height 28
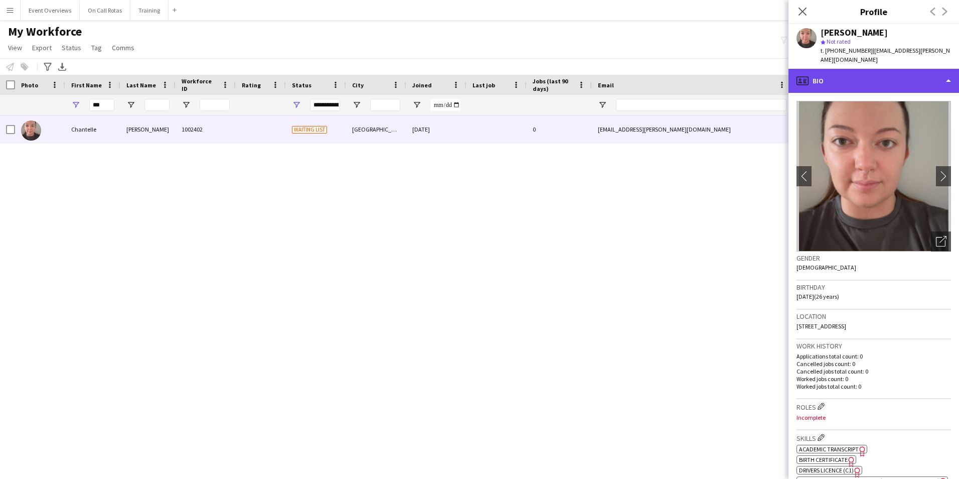
click at [853, 69] on div "profile Bio" at bounding box center [874, 81] width 171 height 24
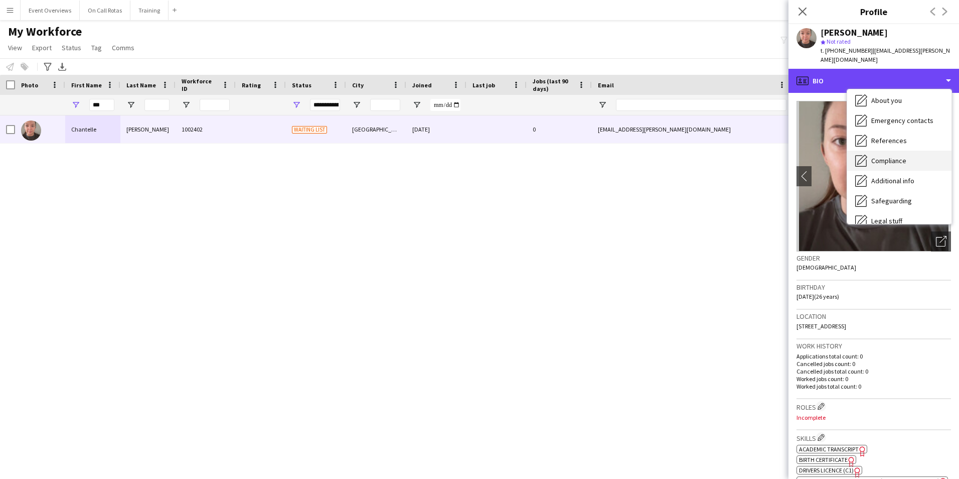
scroll to position [100, 0]
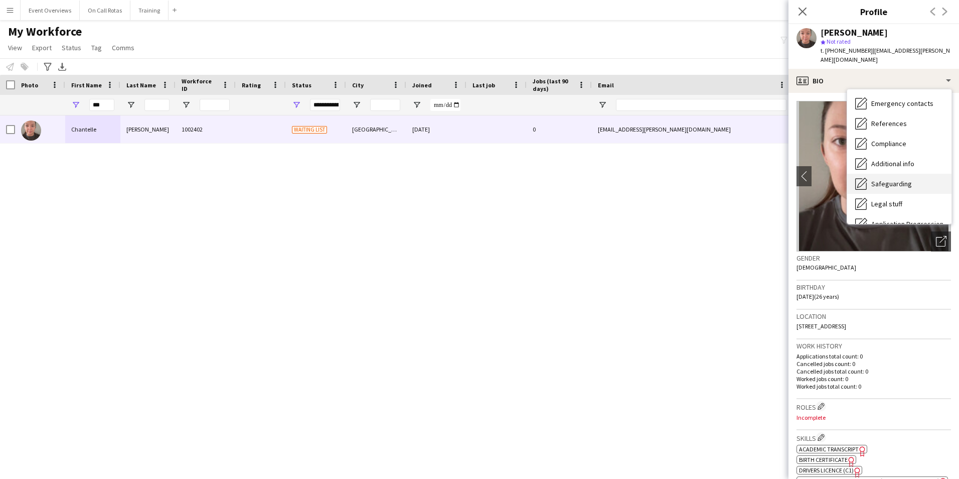
click at [896, 179] on span "Safeguarding" at bounding box center [891, 183] width 41 height 9
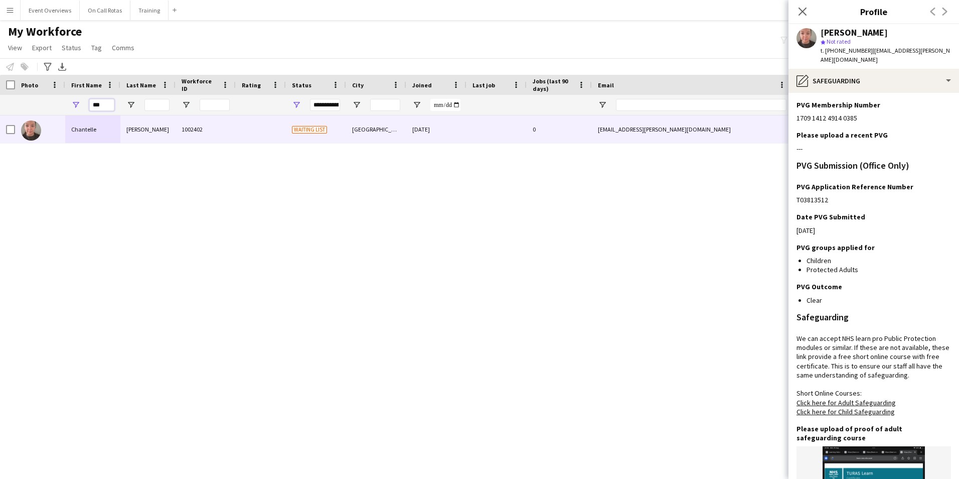
drag, startPoint x: 111, startPoint y: 104, endPoint x: 83, endPoint y: 106, distance: 28.7
click at [83, 107] on div "***" at bounding box center [92, 105] width 55 height 20
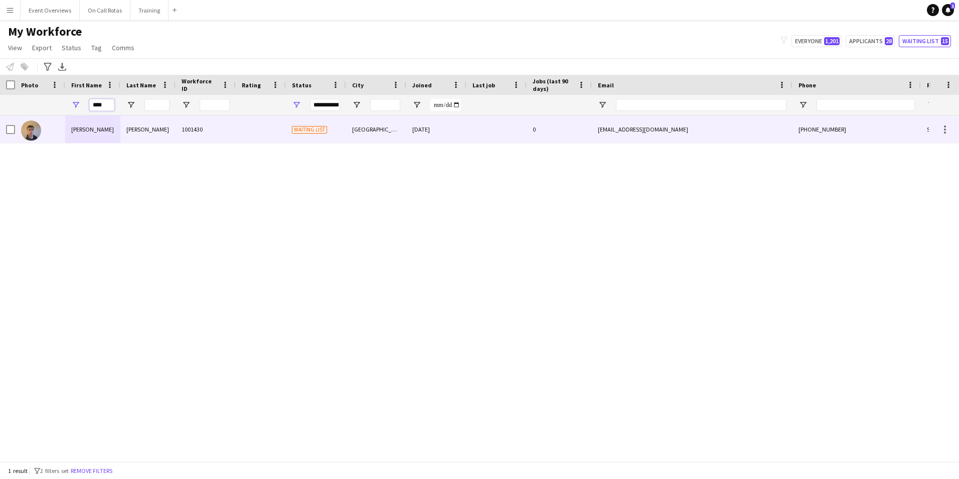
type input "****"
click at [364, 122] on div "[GEOGRAPHIC_DATA]" at bounding box center [376, 129] width 60 height 28
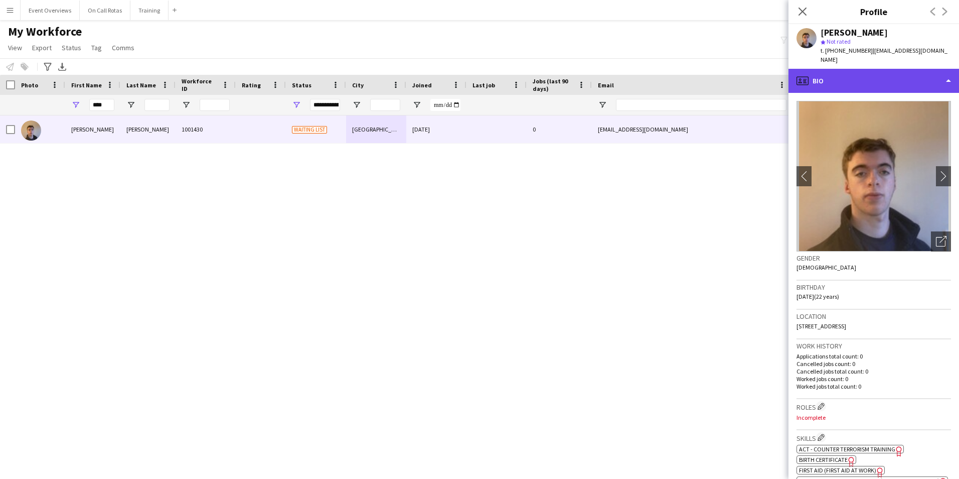
click at [874, 76] on div "profile Bio" at bounding box center [874, 81] width 171 height 24
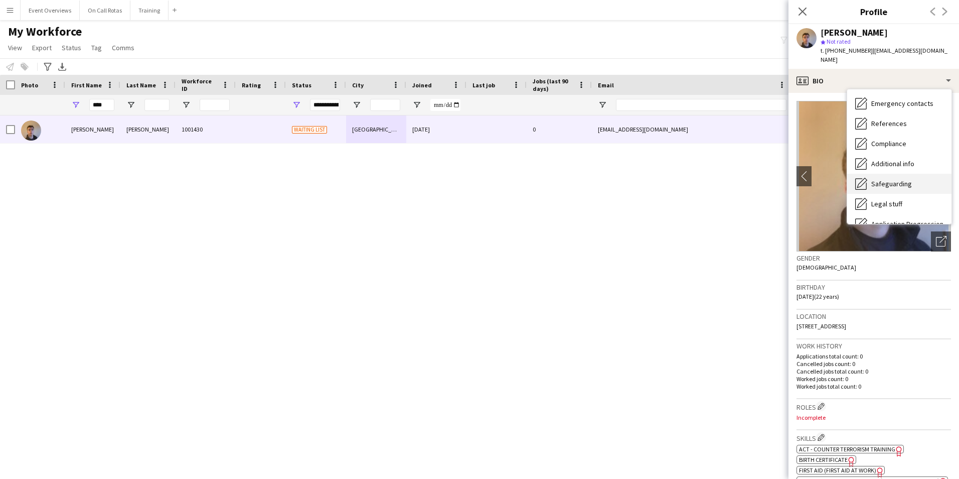
click at [889, 183] on div "Safeguarding Safeguarding" at bounding box center [899, 184] width 104 height 20
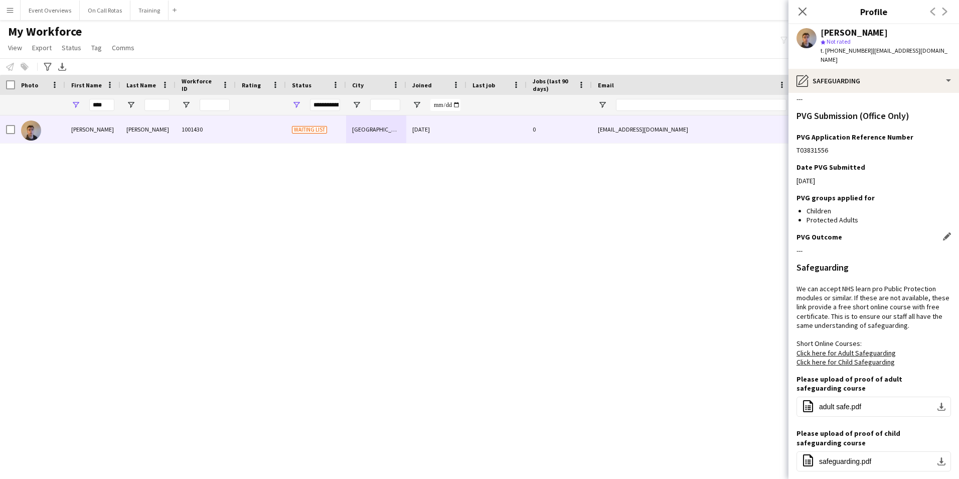
scroll to position [151, 0]
drag, startPoint x: 113, startPoint y: 100, endPoint x: 76, endPoint y: 98, distance: 37.2
click at [76, 98] on div "****" at bounding box center [92, 105] width 55 height 20
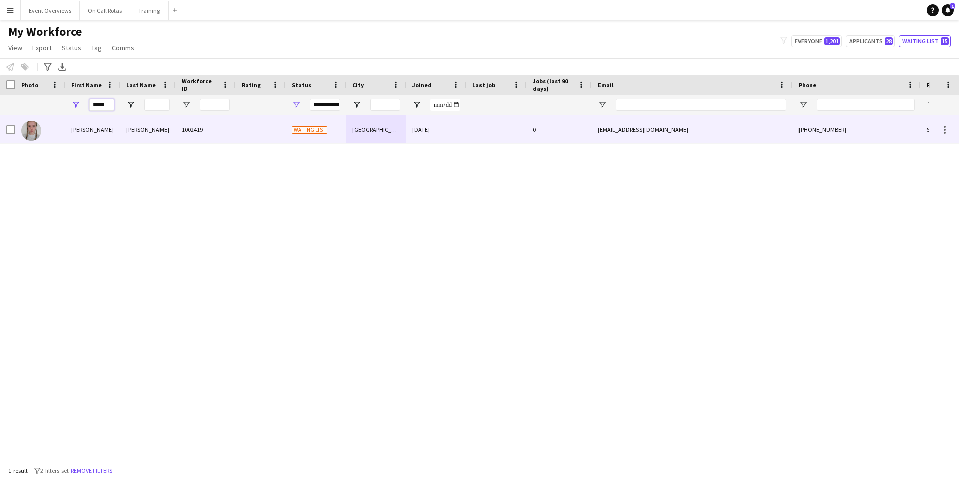
type input "*****"
click at [121, 140] on div "Colvin" at bounding box center [147, 129] width 55 height 28
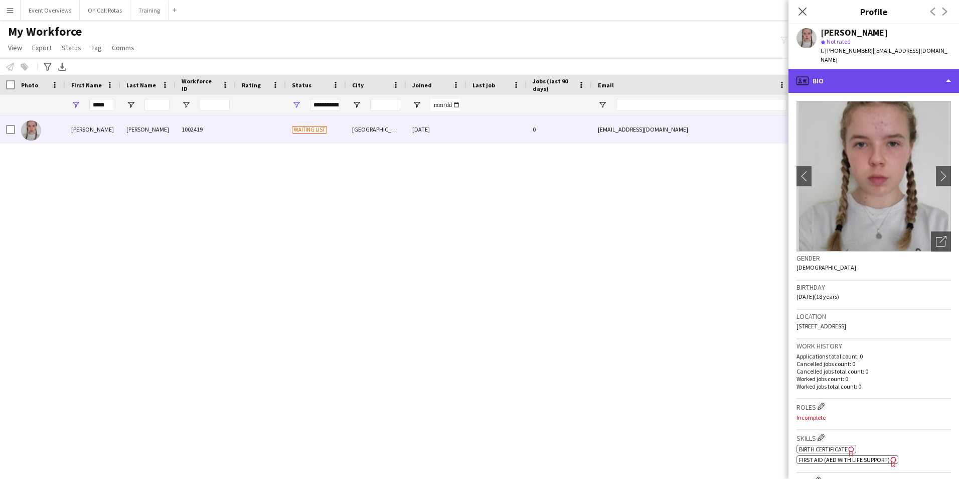
click at [852, 74] on div "profile Bio" at bounding box center [874, 81] width 171 height 24
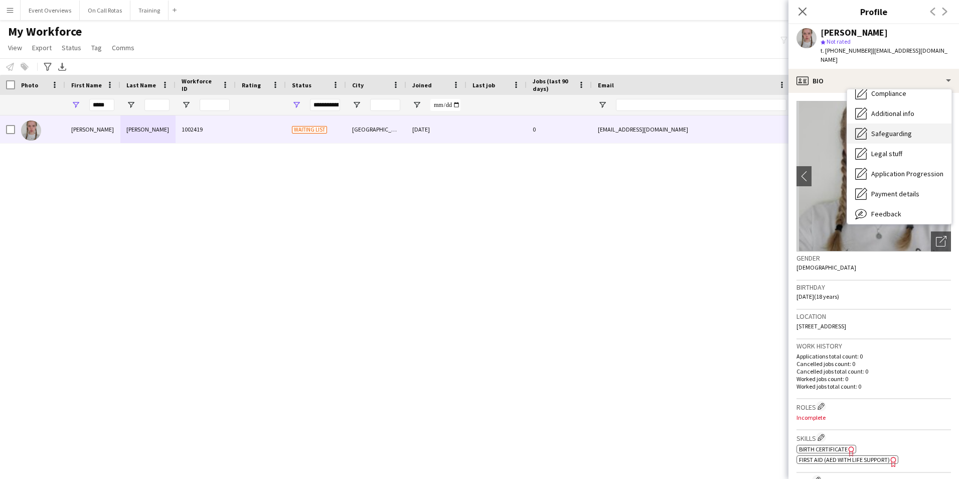
click at [885, 129] on span "Safeguarding" at bounding box center [891, 133] width 41 height 9
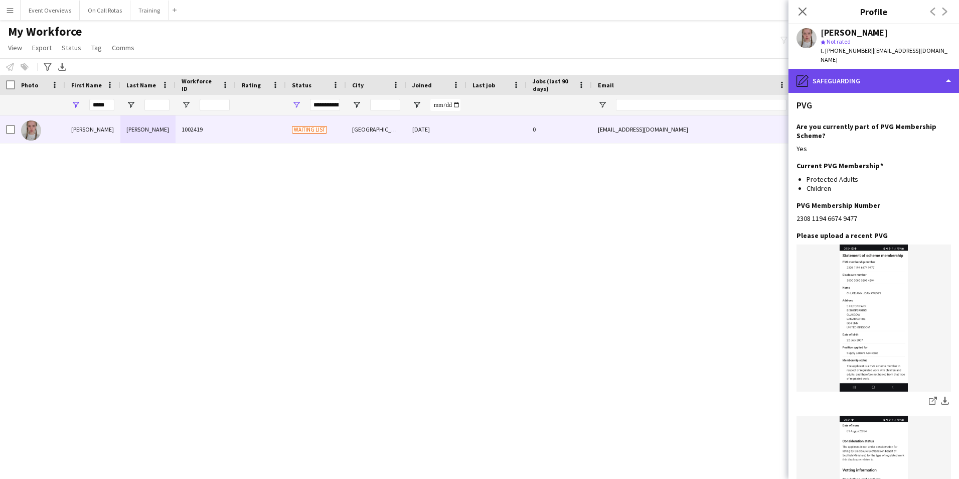
click at [860, 69] on div "pencil4 Safeguarding" at bounding box center [874, 81] width 171 height 24
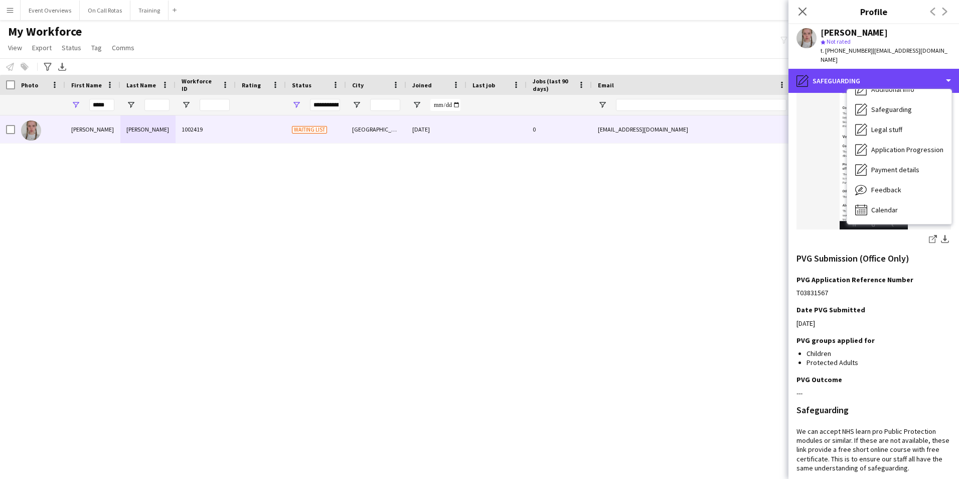
scroll to position [351, 0]
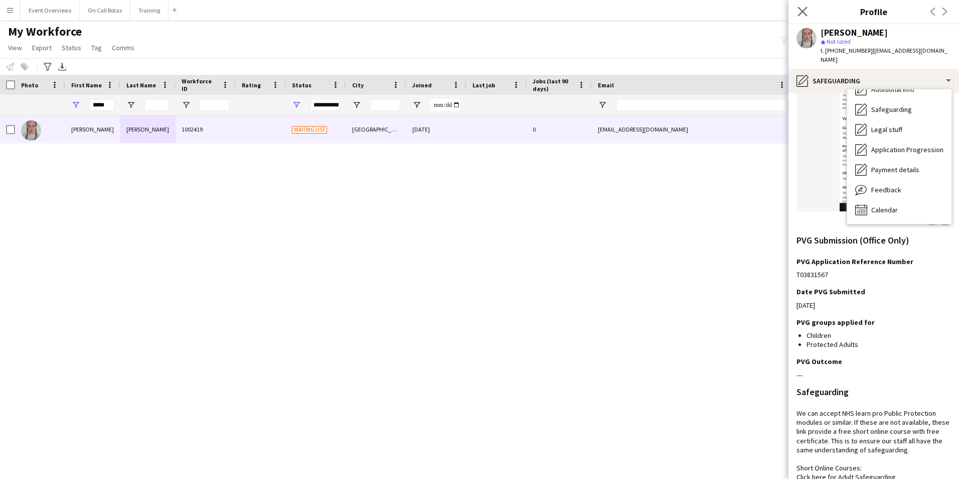
click at [797, 11] on app-icon "Close pop-in" at bounding box center [803, 12] width 15 height 15
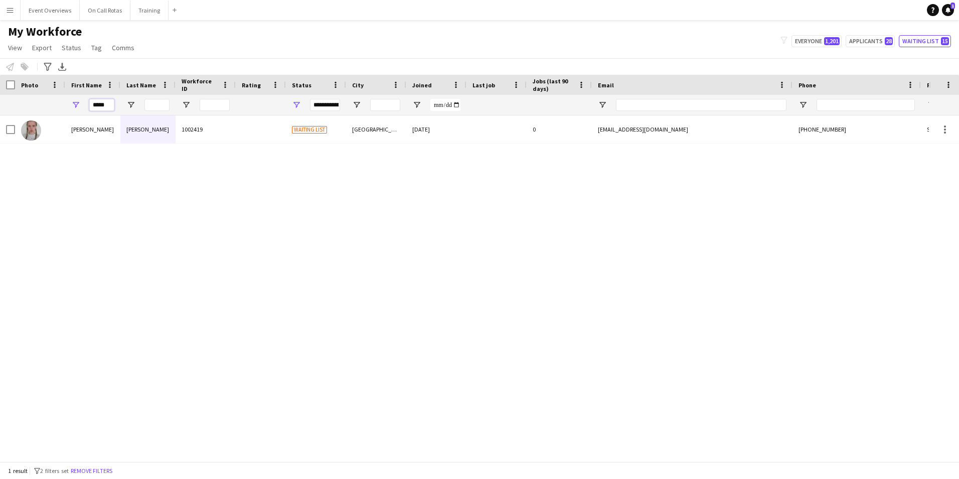
drag, startPoint x: 112, startPoint y: 102, endPoint x: 77, endPoint y: 104, distance: 35.2
click at [77, 104] on div "*****" at bounding box center [92, 105] width 55 height 20
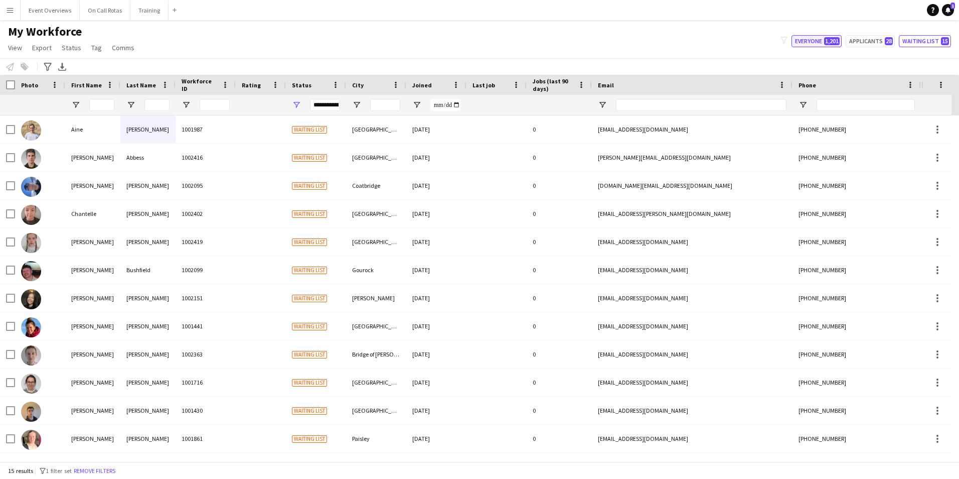
click at [821, 38] on button "Everyone 1,201" at bounding box center [817, 41] width 50 height 12
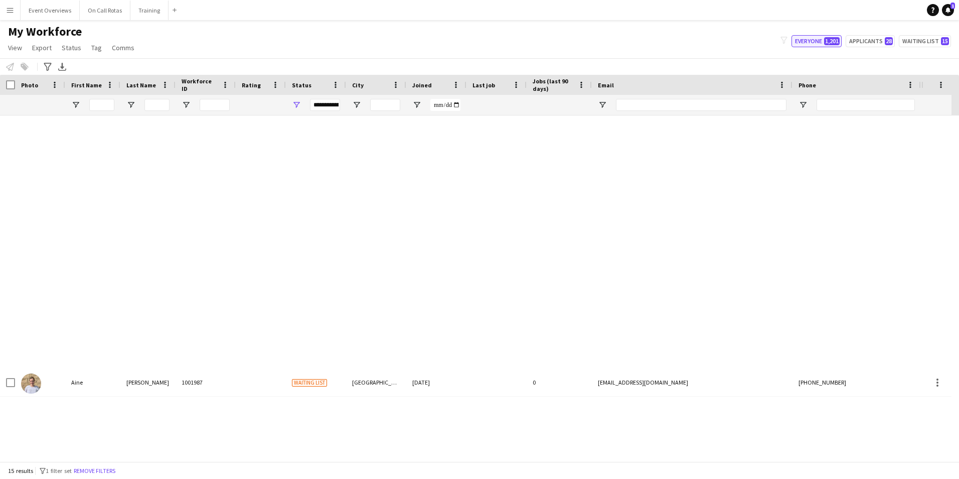
type input "**********"
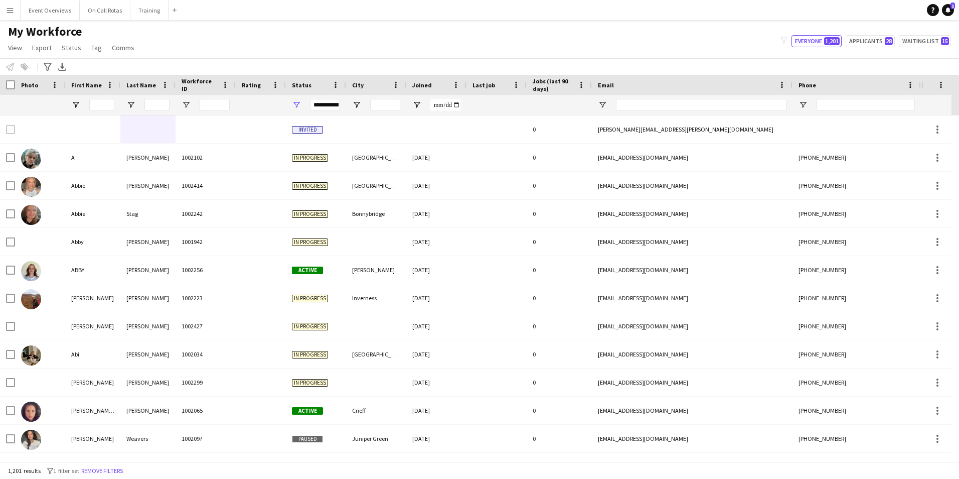
click at [321, 108] on div "**********" at bounding box center [325, 105] width 30 height 12
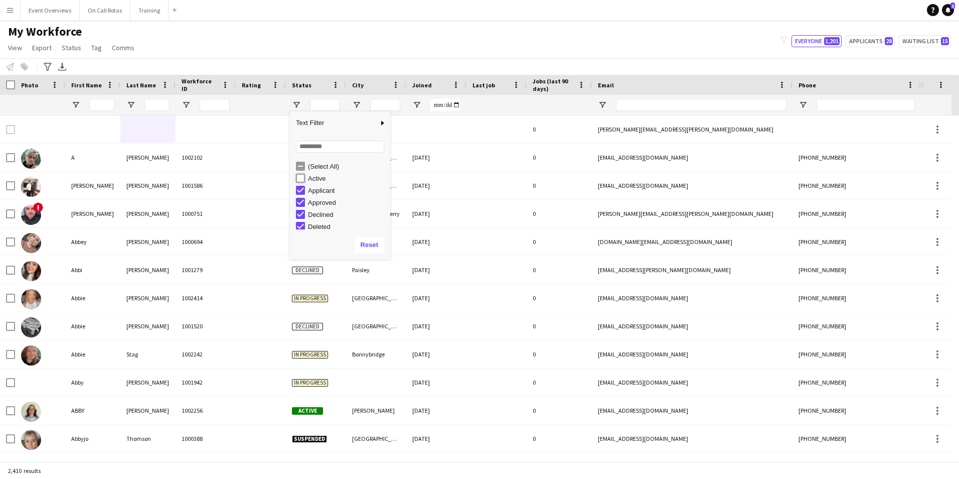
type input "**********"
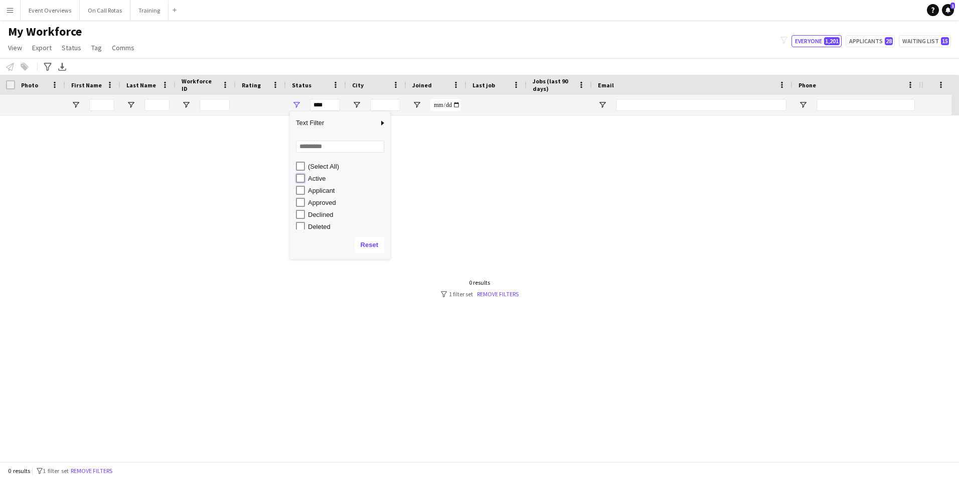
type input "**********"
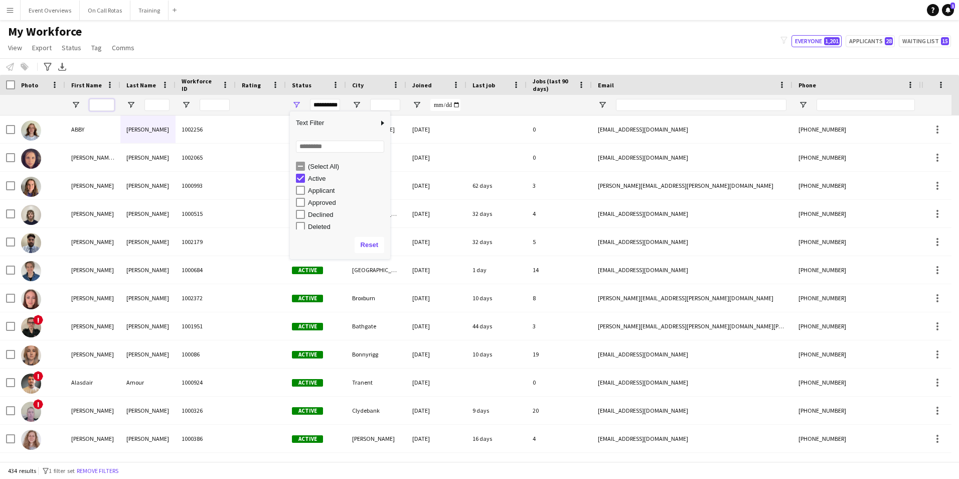
click at [95, 107] on input "First Name Filter Input" at bounding box center [101, 105] width 25 height 12
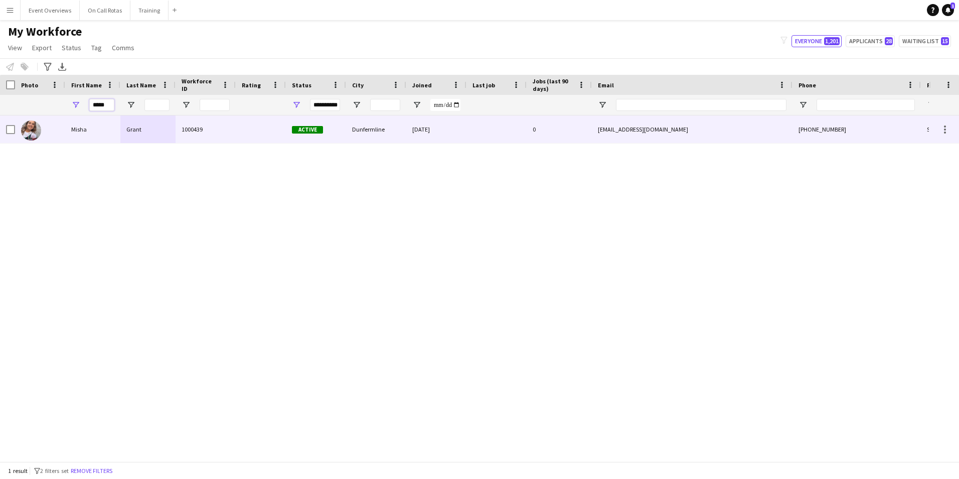
type input "*****"
click at [236, 132] on div at bounding box center [261, 129] width 50 height 28
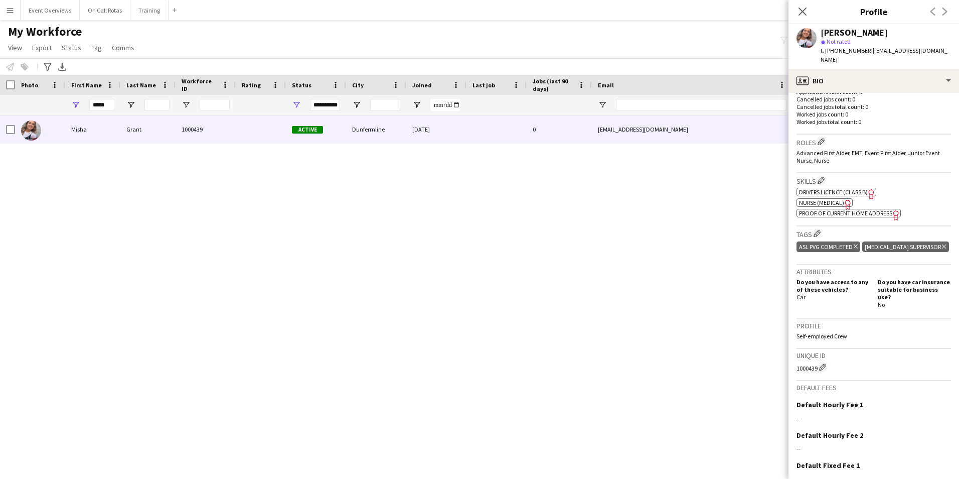
scroll to position [327, 0]
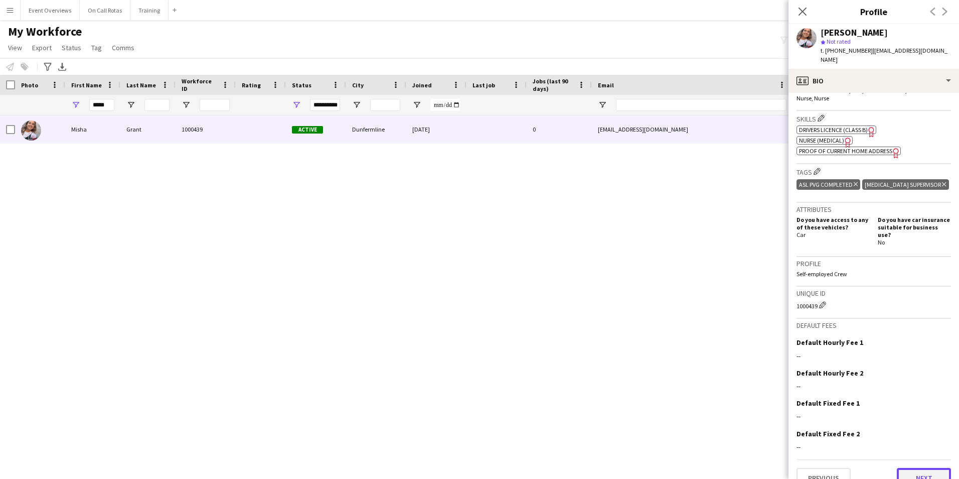
click at [910, 468] on button "Next" at bounding box center [924, 478] width 54 height 20
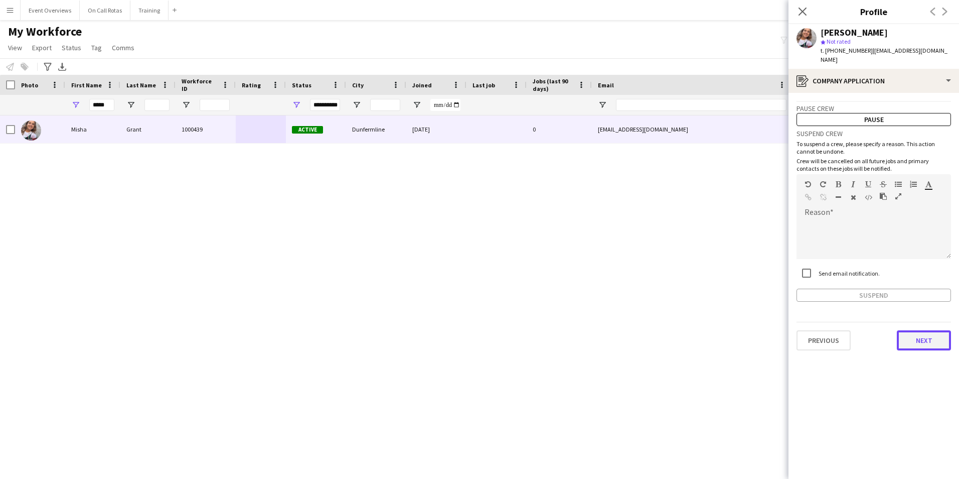
click at [921, 334] on button "Next" at bounding box center [924, 340] width 54 height 20
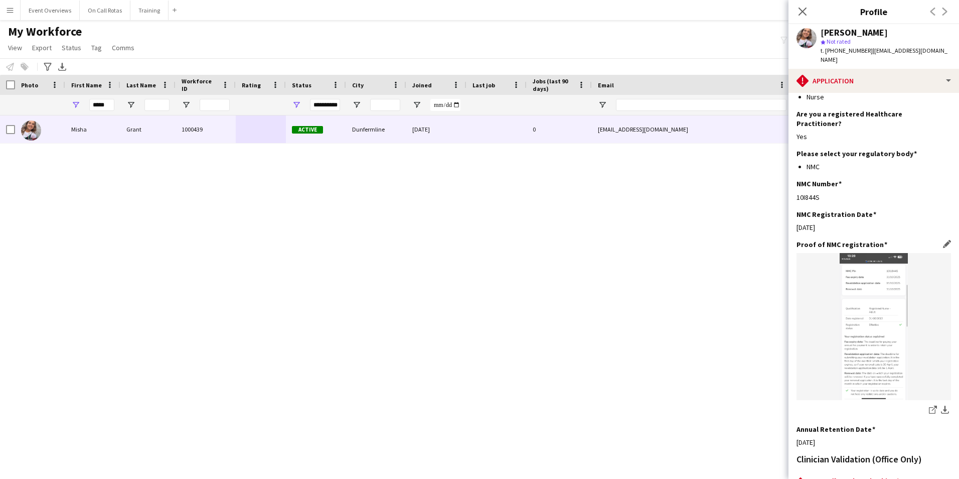
scroll to position [189, 0]
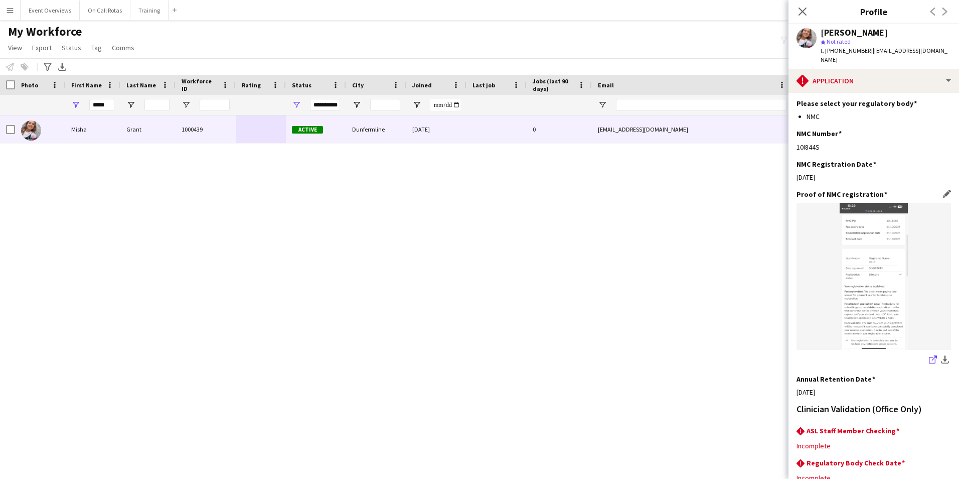
click at [929, 357] on icon at bounding box center [932, 360] width 7 height 7
drag, startPoint x: 116, startPoint y: 104, endPoint x: 82, endPoint y: 106, distance: 34.2
click at [82, 106] on div "*****" at bounding box center [92, 105] width 55 height 20
drag, startPoint x: 113, startPoint y: 102, endPoint x: 76, endPoint y: 106, distance: 37.9
click at [76, 106] on div "*****" at bounding box center [92, 105] width 55 height 20
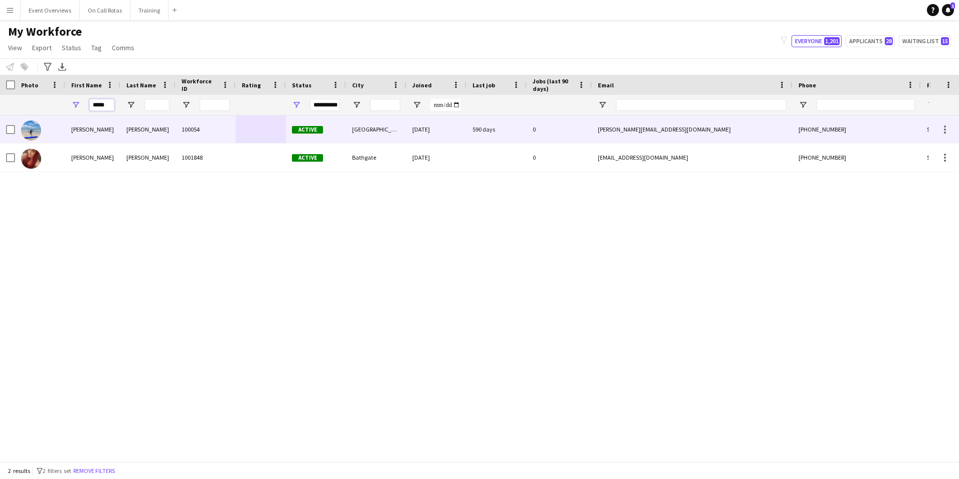
type input "*****"
click at [165, 118] on div "[PERSON_NAME]" at bounding box center [147, 129] width 55 height 28
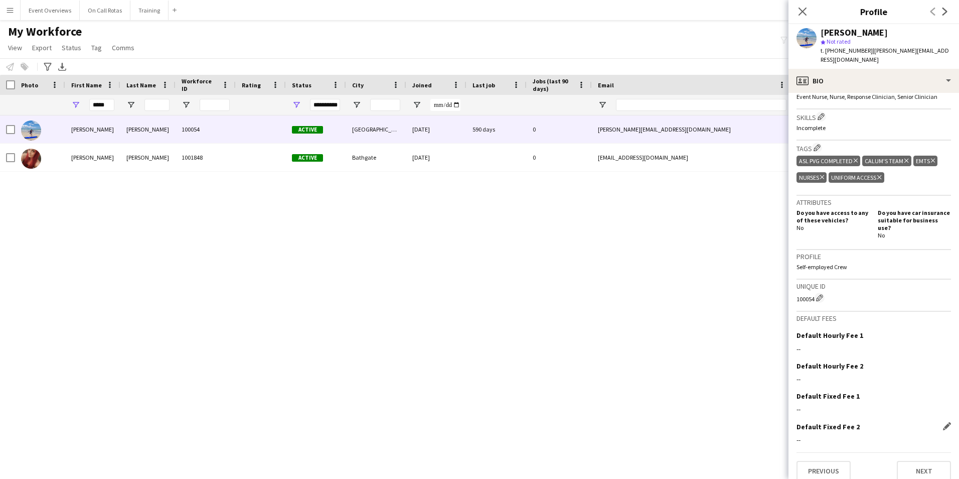
scroll to position [359, 0]
click at [904, 460] on button "Next" at bounding box center [924, 470] width 54 height 20
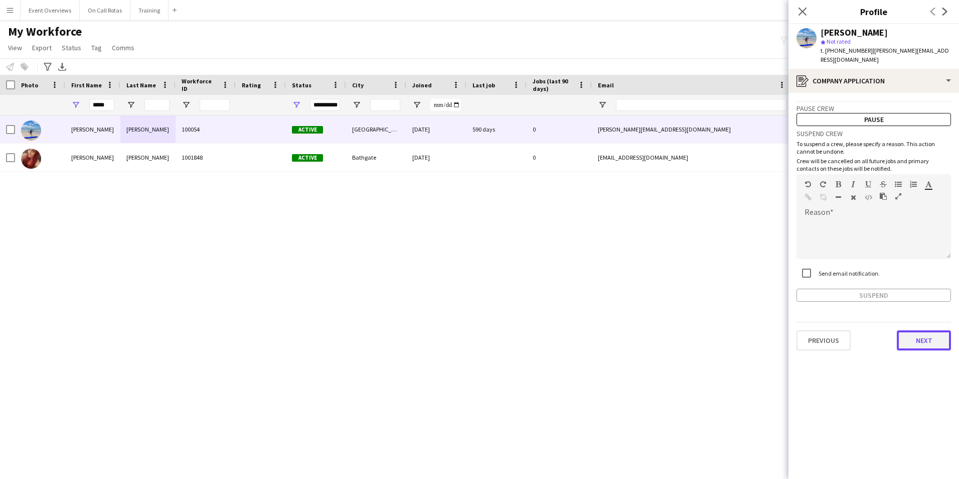
click at [917, 335] on button "Next" at bounding box center [924, 340] width 54 height 20
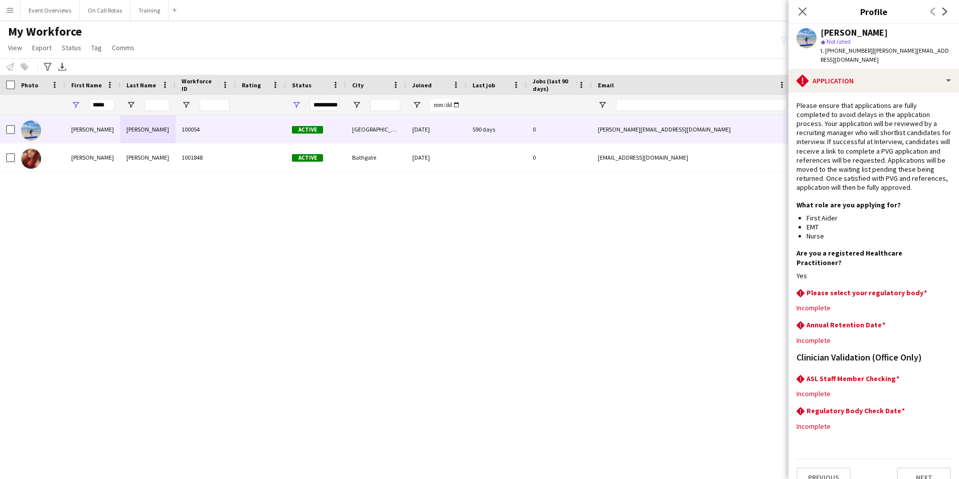
click at [850, 93] on app-section-data-types "Please ensure that applications are fully completed to avoid delays in the appl…" at bounding box center [874, 286] width 171 height 386
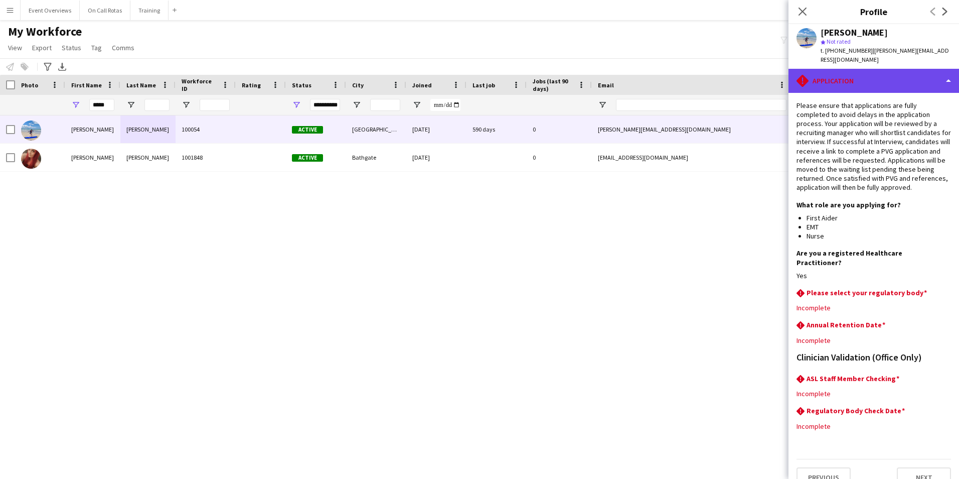
click at [852, 71] on div "rhombus-alert Application" at bounding box center [874, 81] width 171 height 24
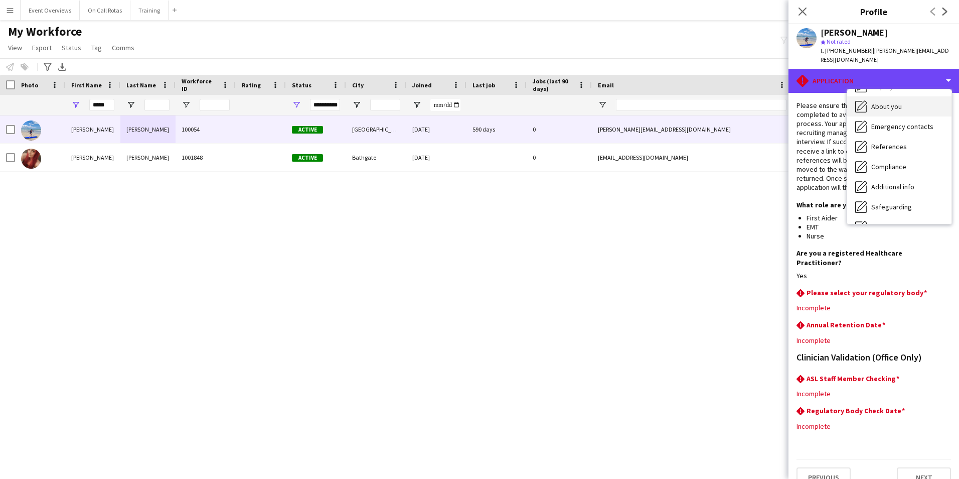
scroll to position [151, 0]
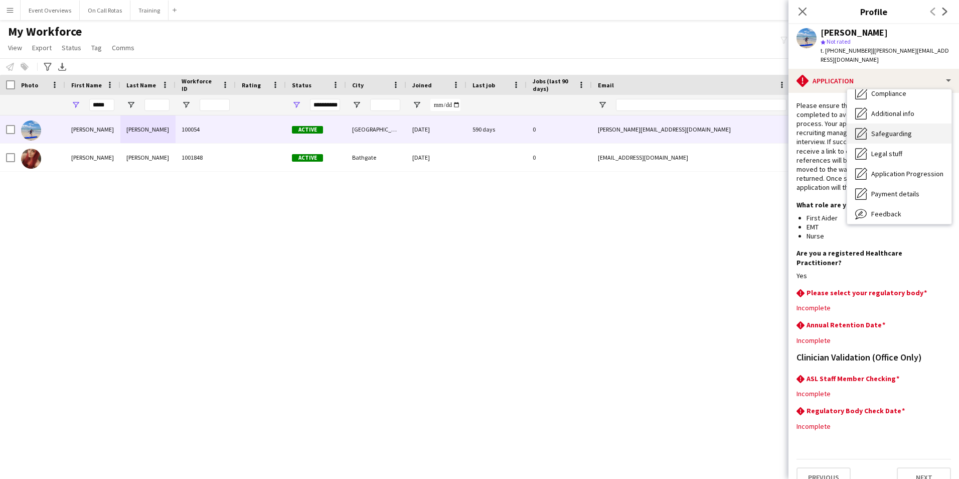
click at [890, 129] on span "Safeguarding" at bounding box center [891, 133] width 41 height 9
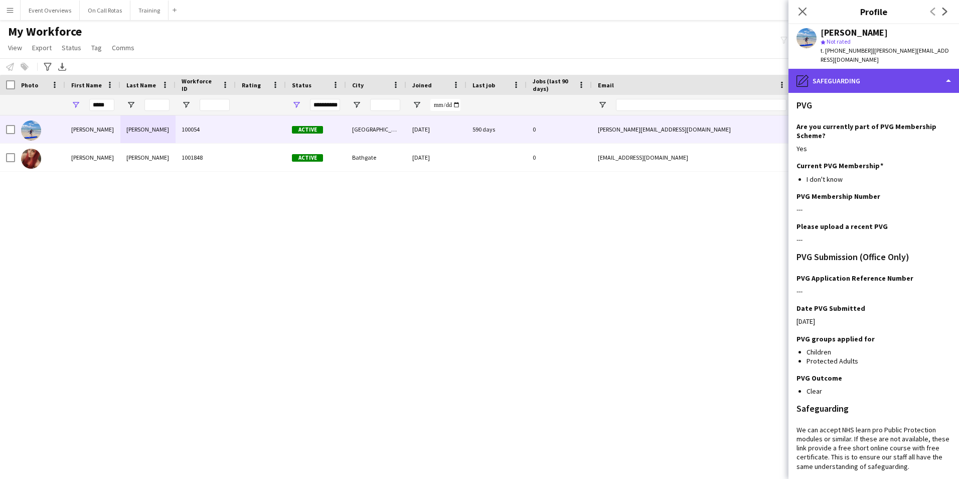
click at [865, 75] on div "pencil4 Safeguarding" at bounding box center [874, 81] width 171 height 24
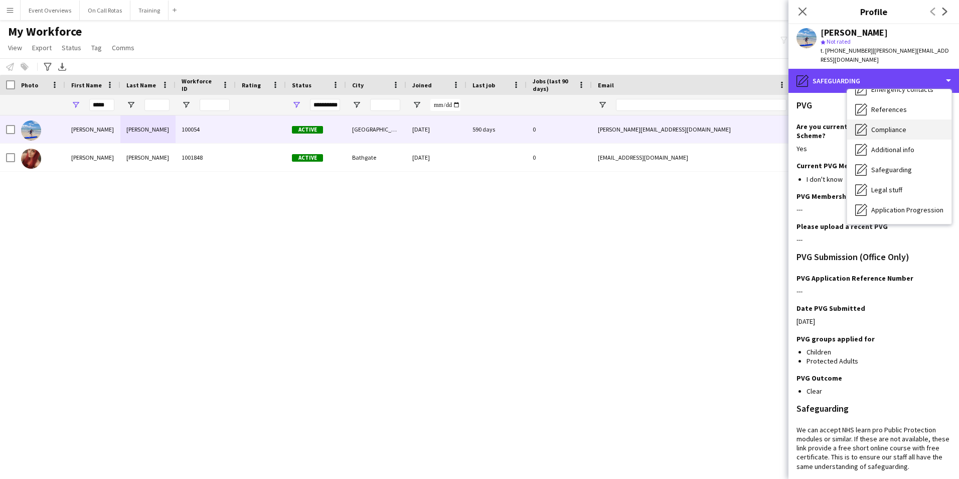
scroll to position [100, 0]
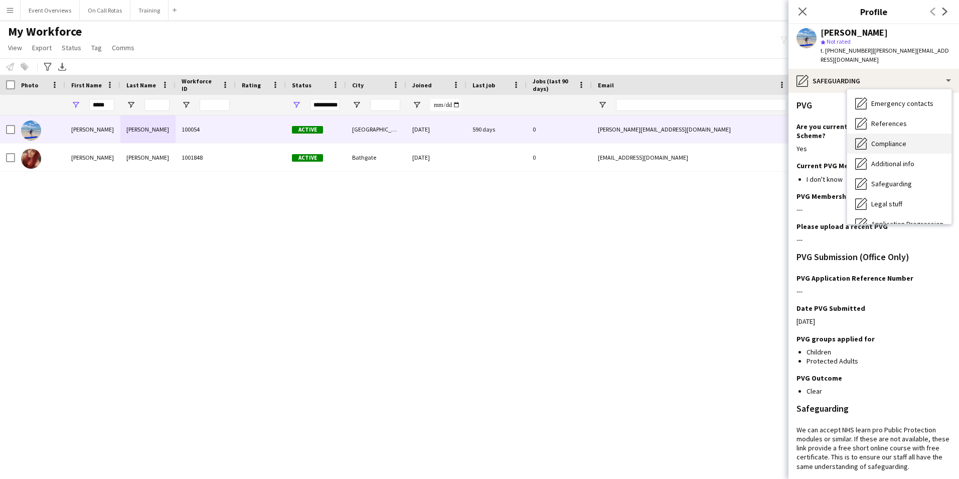
click at [889, 139] on span "Compliance" at bounding box center [888, 143] width 35 height 9
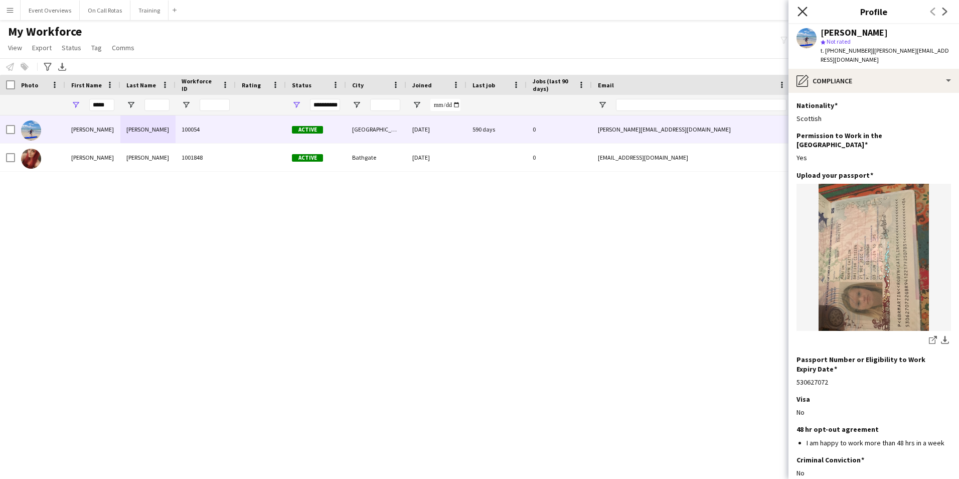
click at [805, 12] on icon "Close pop-in" at bounding box center [803, 12] width 10 height 10
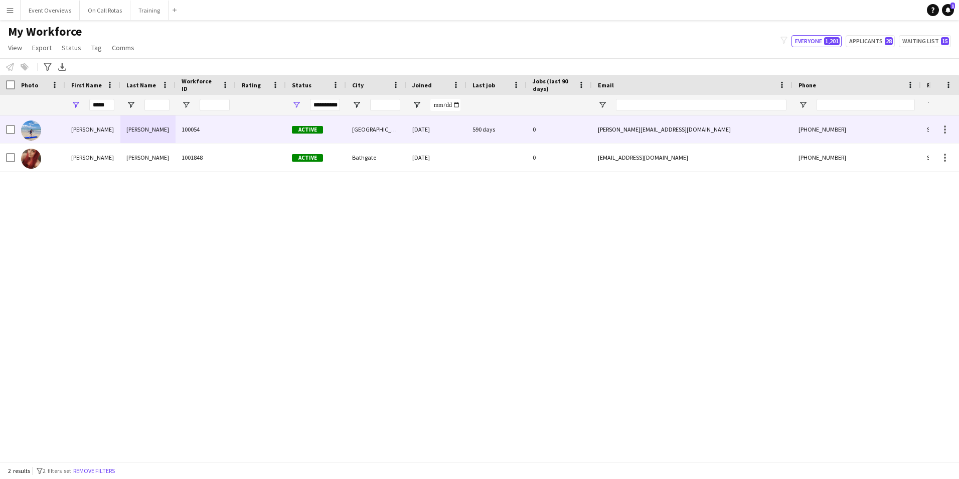
drag, startPoint x: 266, startPoint y: 130, endPoint x: 286, endPoint y: 127, distance: 20.3
click at [266, 130] on div at bounding box center [261, 129] width 50 height 28
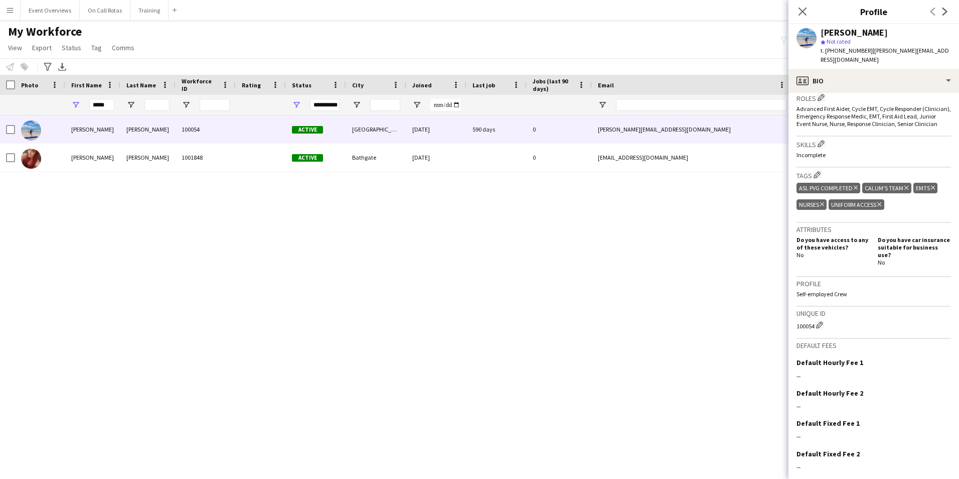
scroll to position [359, 0]
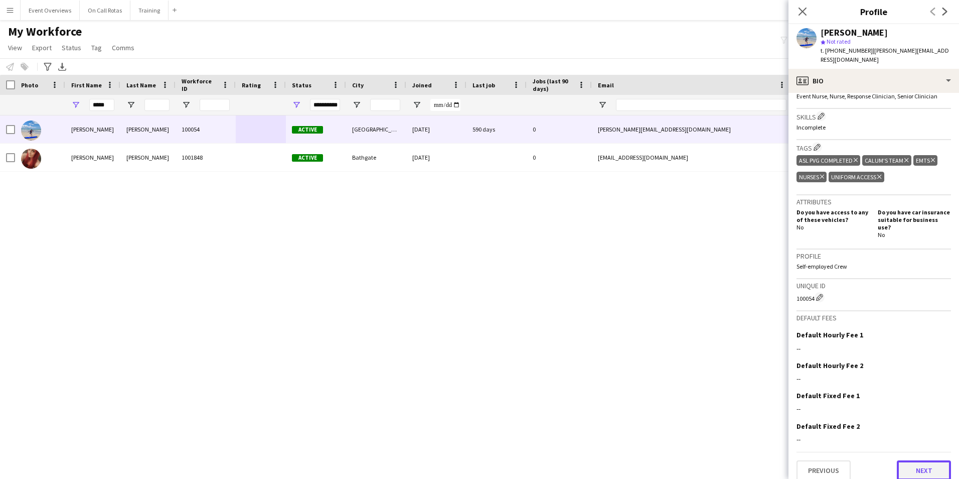
click at [913, 461] on button "Next" at bounding box center [924, 470] width 54 height 20
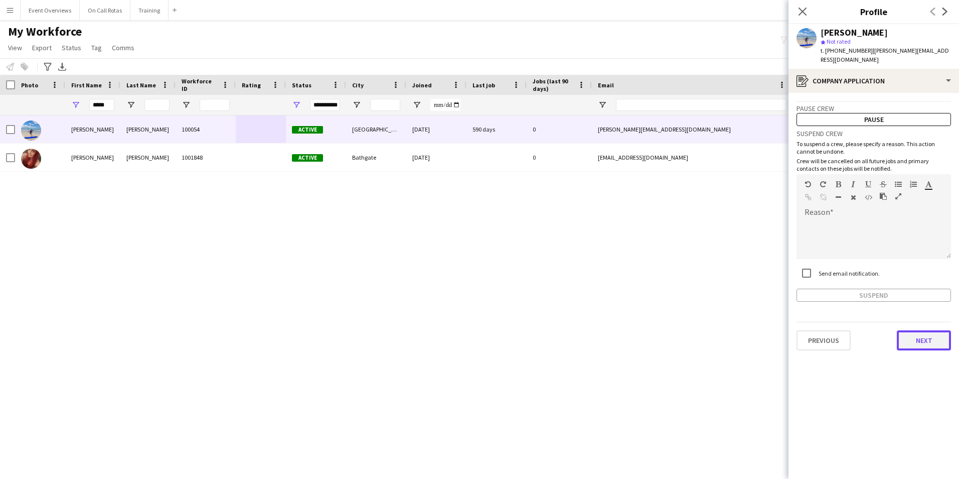
click at [919, 332] on button "Next" at bounding box center [924, 340] width 54 height 20
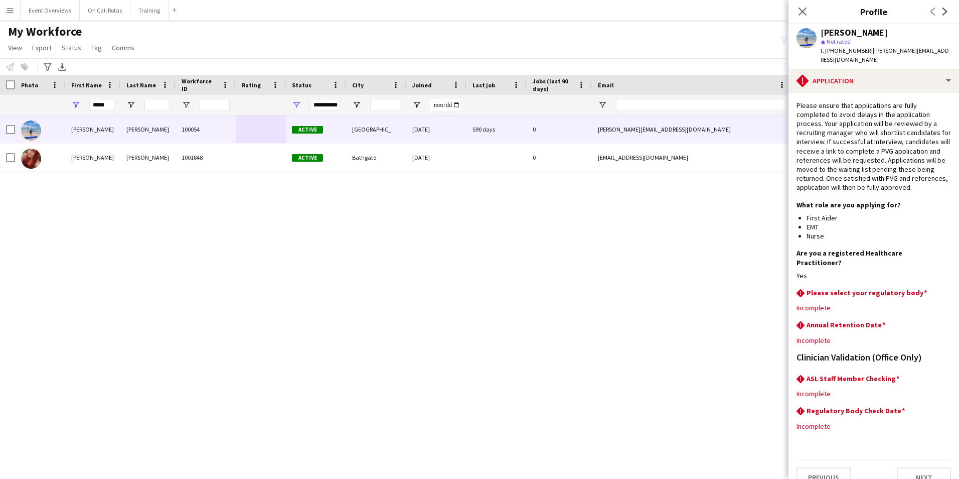
click at [926, 459] on div "Previous Next" at bounding box center [874, 473] width 155 height 29
click at [928, 467] on button "Next" at bounding box center [924, 477] width 54 height 20
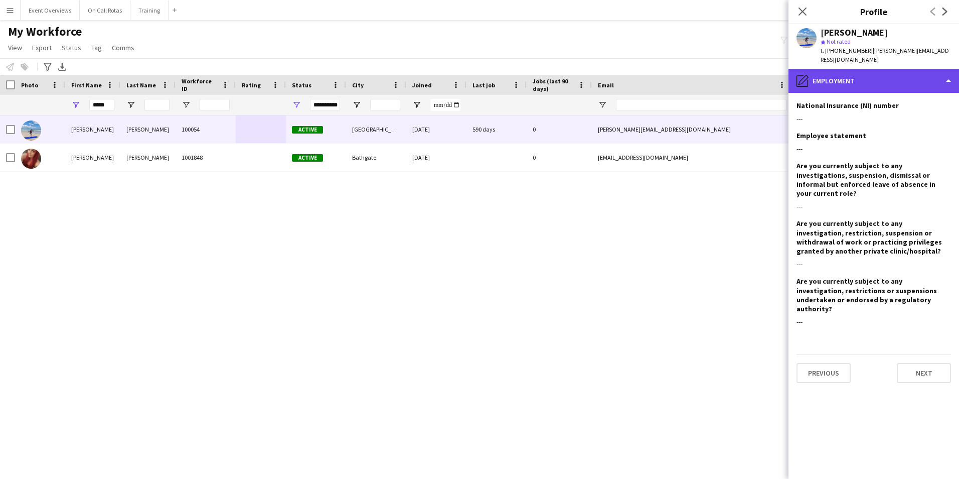
drag, startPoint x: 829, startPoint y: 75, endPoint x: 834, endPoint y: 78, distance: 6.1
click at [829, 75] on div "pencil4 Employment" at bounding box center [874, 81] width 171 height 24
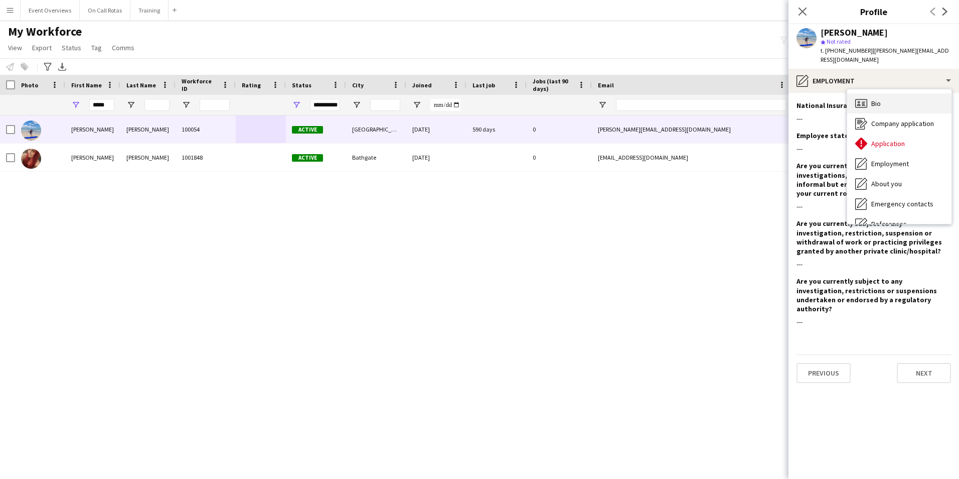
click at [882, 97] on div "Bio Bio" at bounding box center [899, 103] width 104 height 20
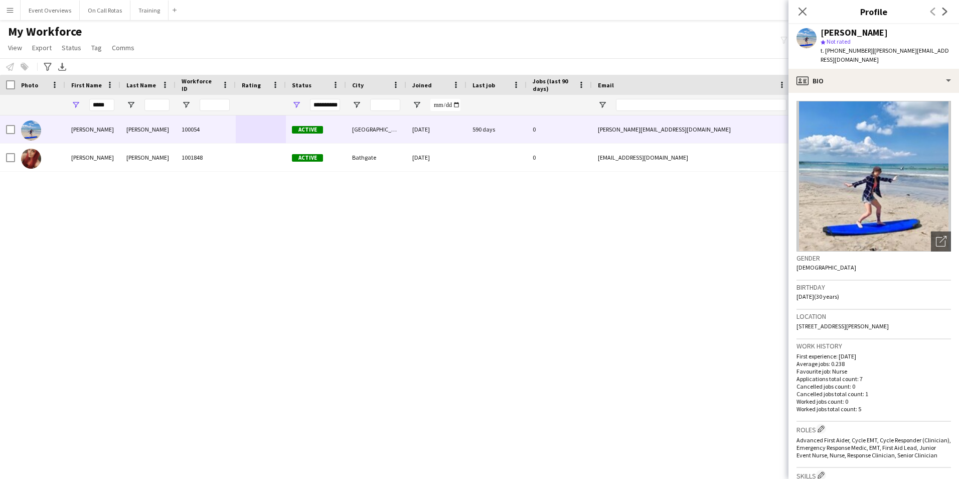
scroll to position [50, 0]
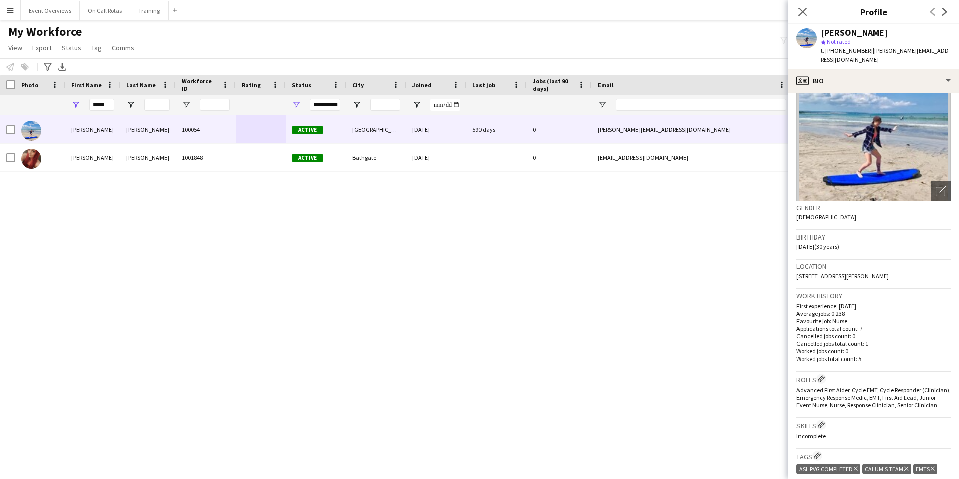
click at [857, 46] on div "[PERSON_NAME] star Not rated t. [PHONE_NUMBER] | [PERSON_NAME][EMAIL_ADDRESS][D…" at bounding box center [886, 46] width 130 height 37
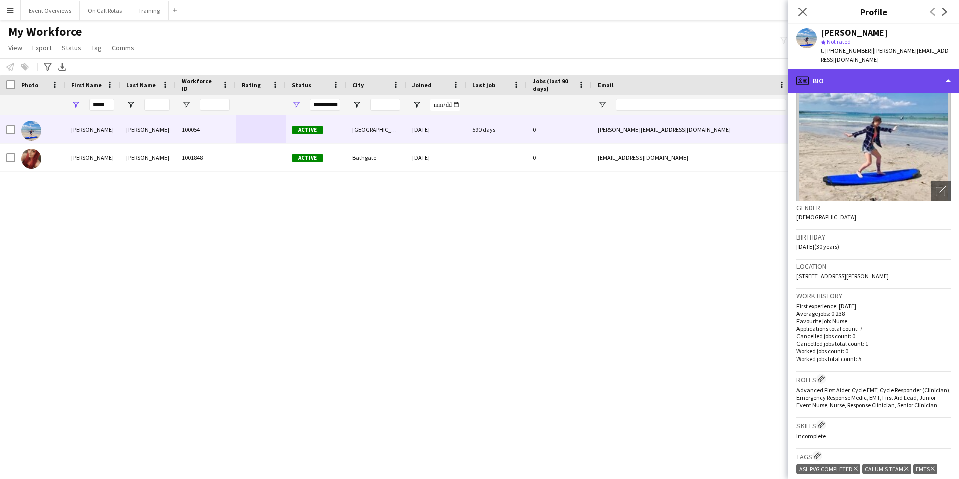
drag, startPoint x: 857, startPoint y: 46, endPoint x: 859, endPoint y: 71, distance: 24.7
click at [858, 69] on div "profile Bio" at bounding box center [874, 81] width 171 height 24
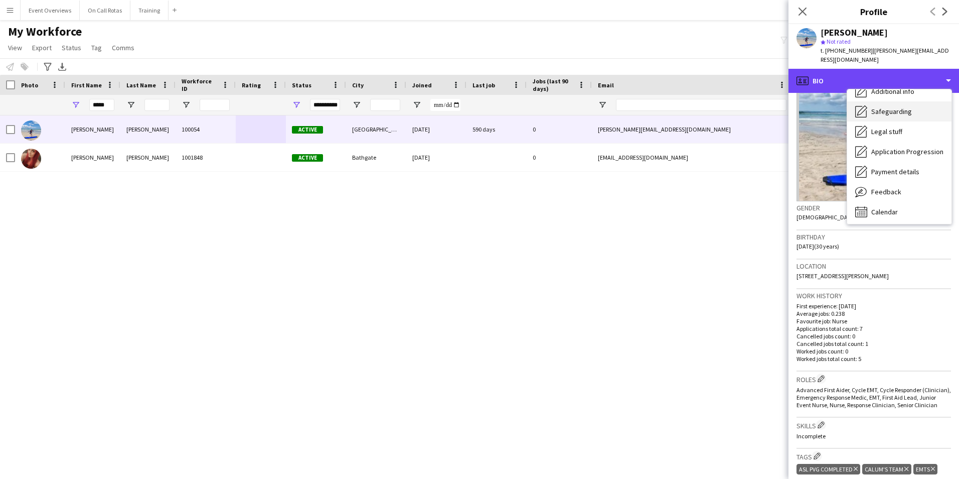
scroll to position [175, 0]
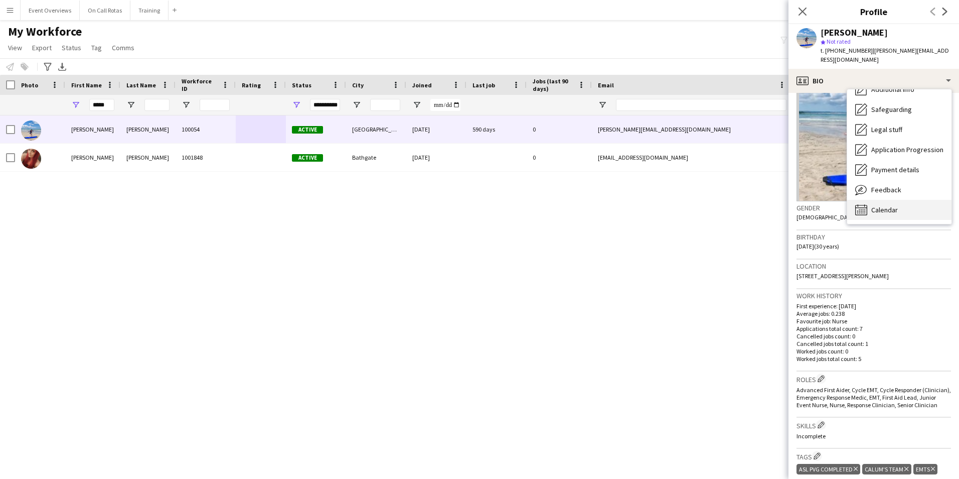
click at [888, 205] on span "Calendar" at bounding box center [884, 209] width 27 height 9
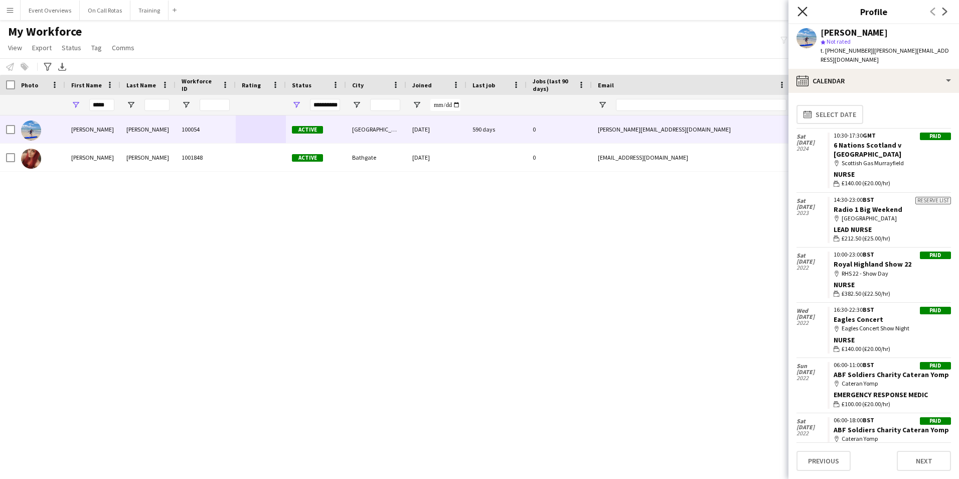
click at [804, 13] on icon at bounding box center [803, 12] width 10 height 10
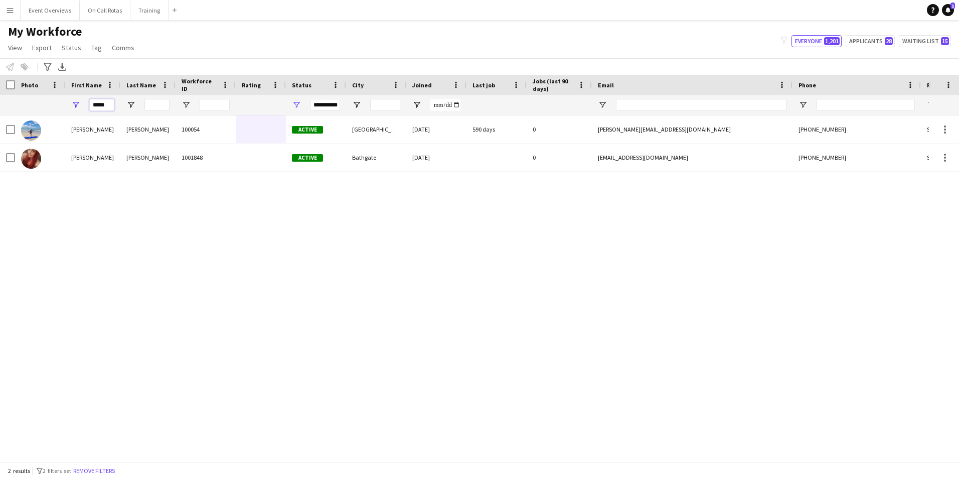
drag, startPoint x: 110, startPoint y: 104, endPoint x: 62, endPoint y: 111, distance: 48.7
click at [62, 111] on div "**********" at bounding box center [544, 105] width 1088 height 20
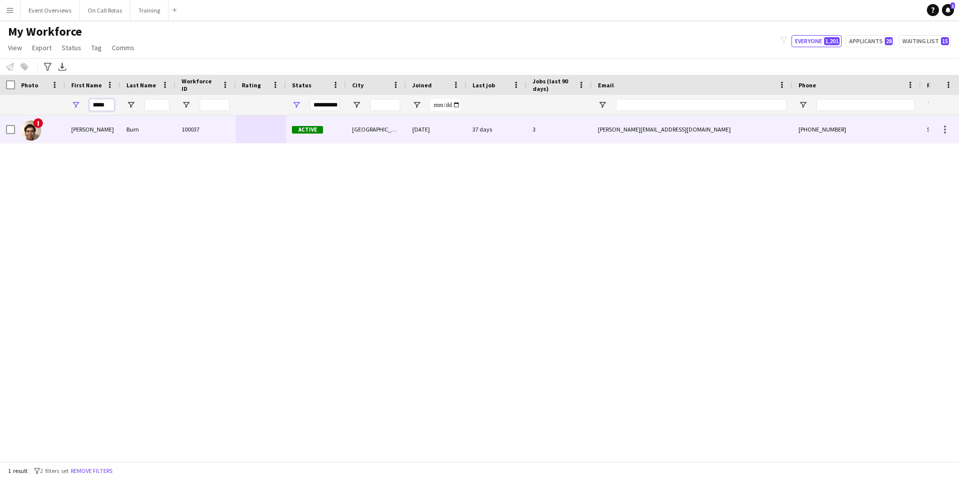
type input "*****"
click at [116, 128] on div "Susan" at bounding box center [92, 129] width 55 height 28
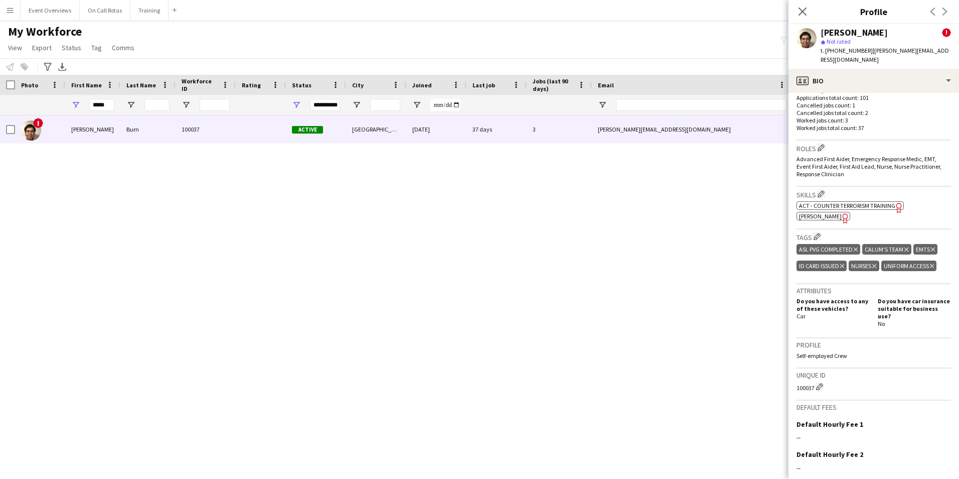
scroll to position [401, 0]
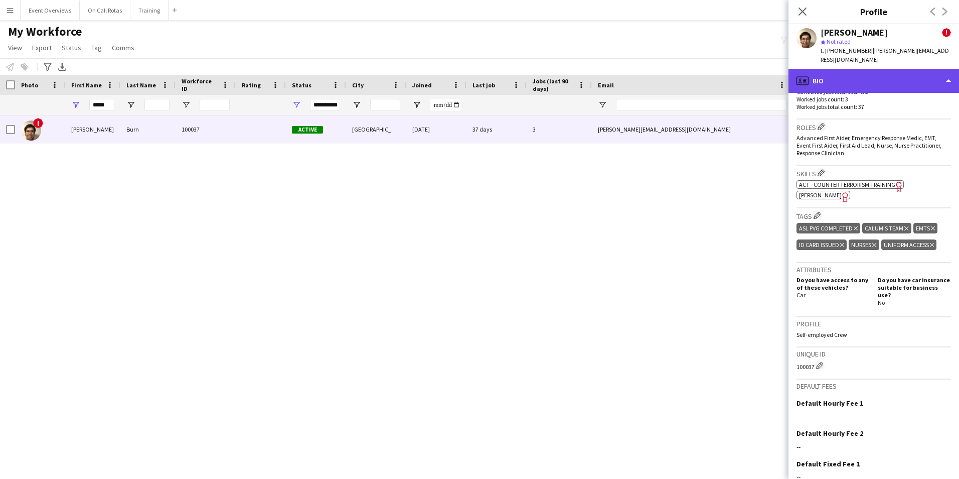
click at [855, 78] on div "profile Bio" at bounding box center [874, 81] width 171 height 24
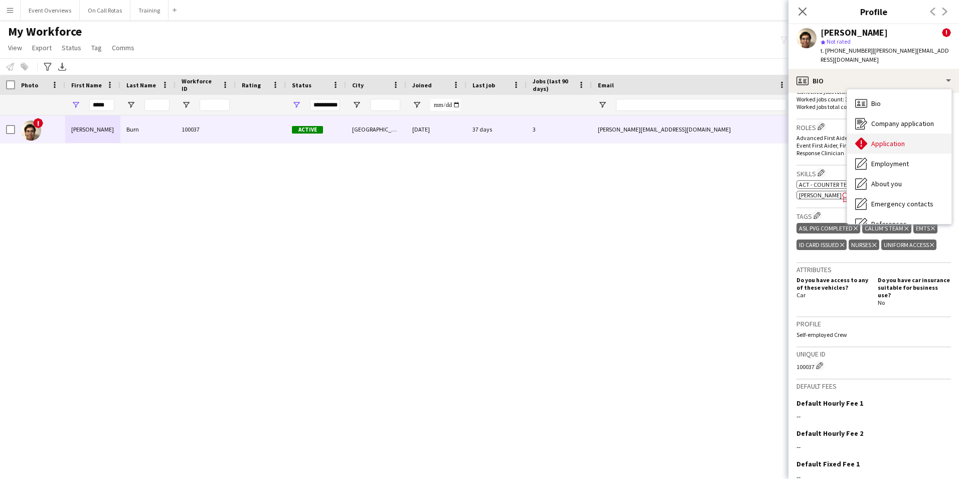
click at [899, 139] on span "Application" at bounding box center [888, 143] width 34 height 9
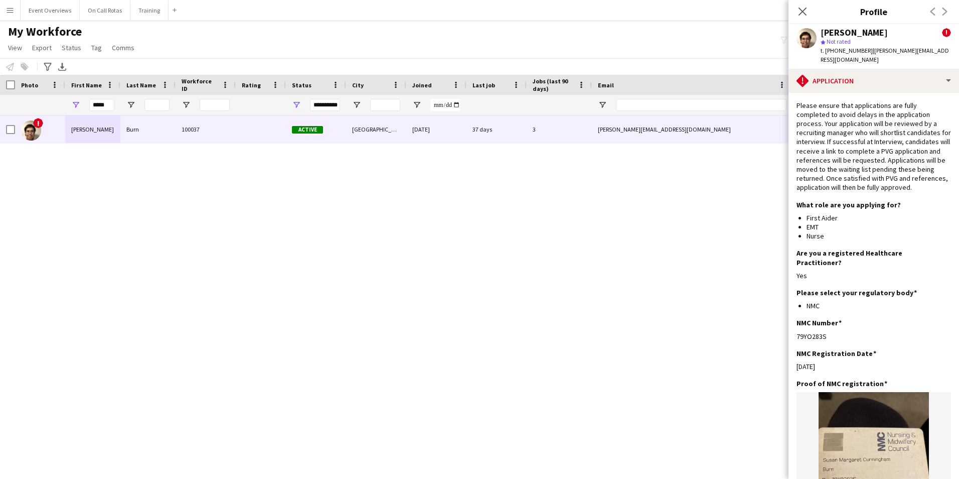
drag, startPoint x: 827, startPoint y: 316, endPoint x: 796, endPoint y: 317, distance: 31.1
click at [796, 317] on app-section-data-types "Please ensure that applications are fully completed to avoid delays in the appl…" at bounding box center [874, 286] width 171 height 386
copy div "79YO283S"
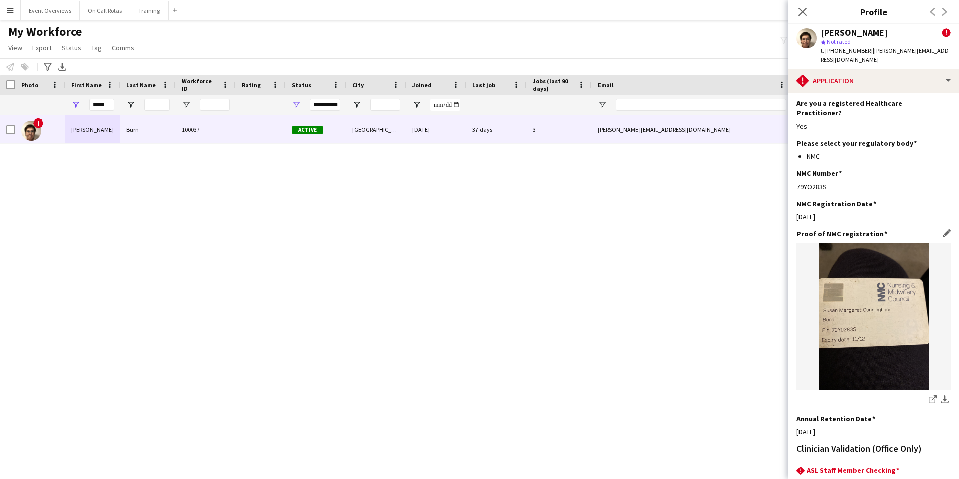
scroll to position [151, 0]
drag, startPoint x: 113, startPoint y: 104, endPoint x: 56, endPoint y: 109, distance: 56.9
click at [56, 109] on div "**********" at bounding box center [544, 105] width 1088 height 20
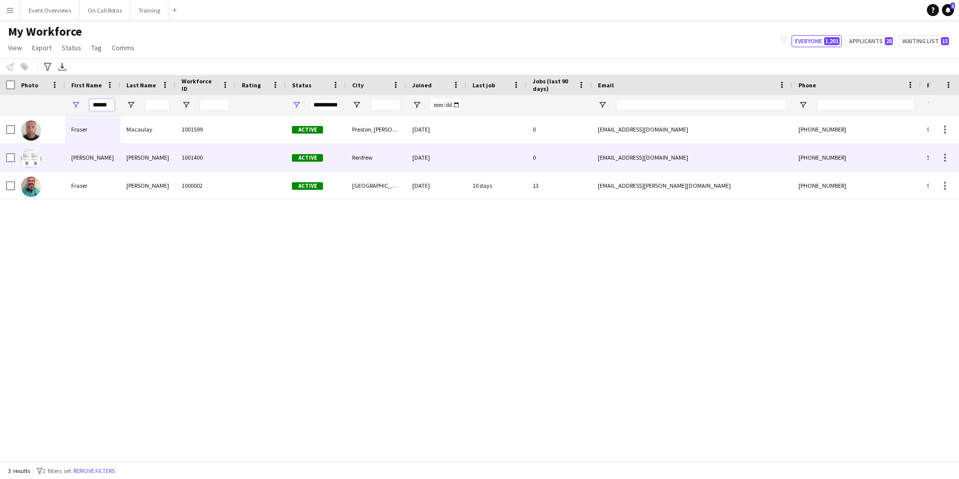
type input "******"
click at [136, 161] on div "[PERSON_NAME]" at bounding box center [147, 157] width 55 height 28
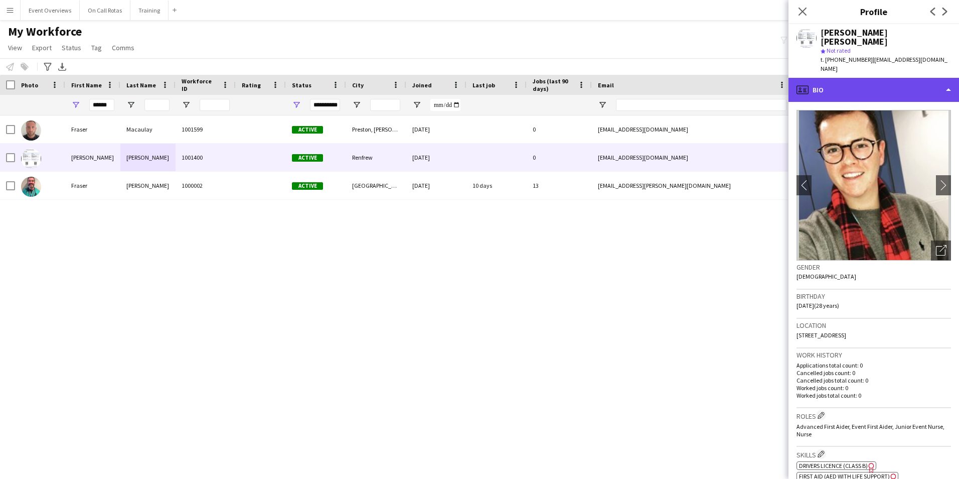
click at [852, 78] on div "profile Bio" at bounding box center [874, 90] width 171 height 24
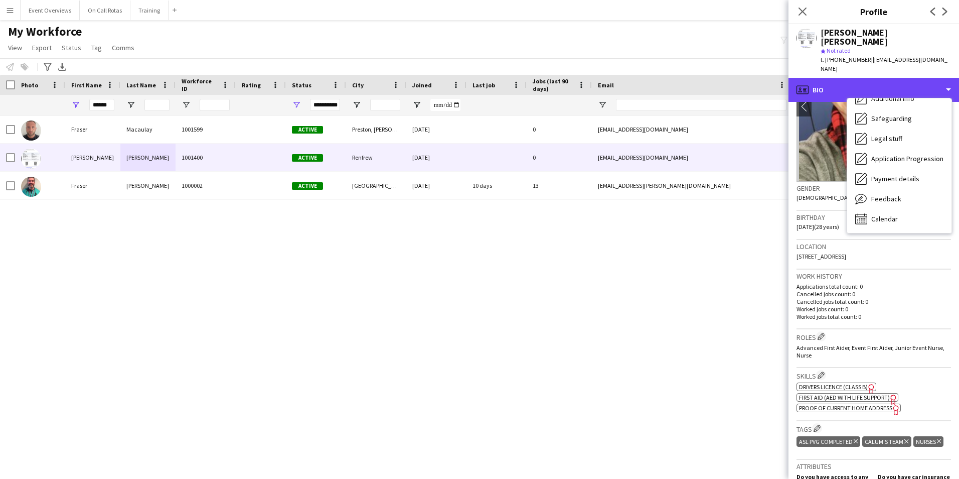
scroll to position [100, 0]
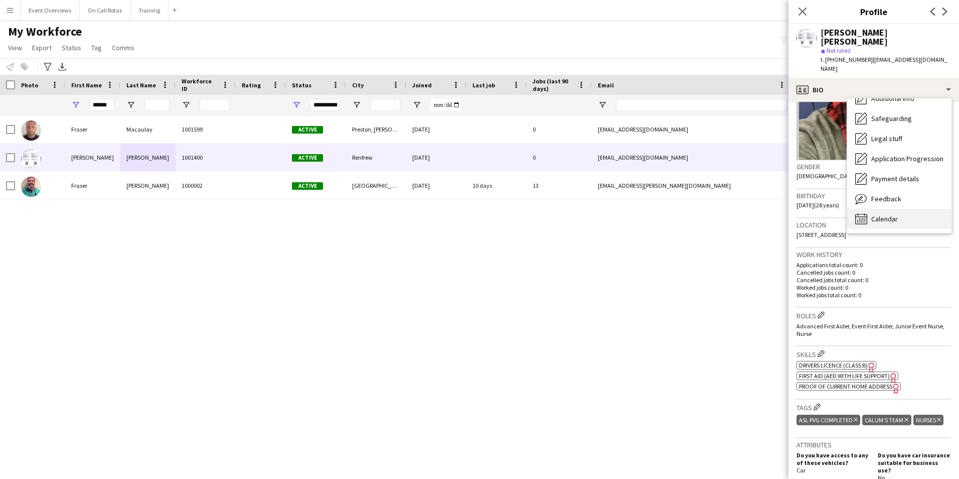
click at [886, 214] on span "Calendar" at bounding box center [884, 218] width 27 height 9
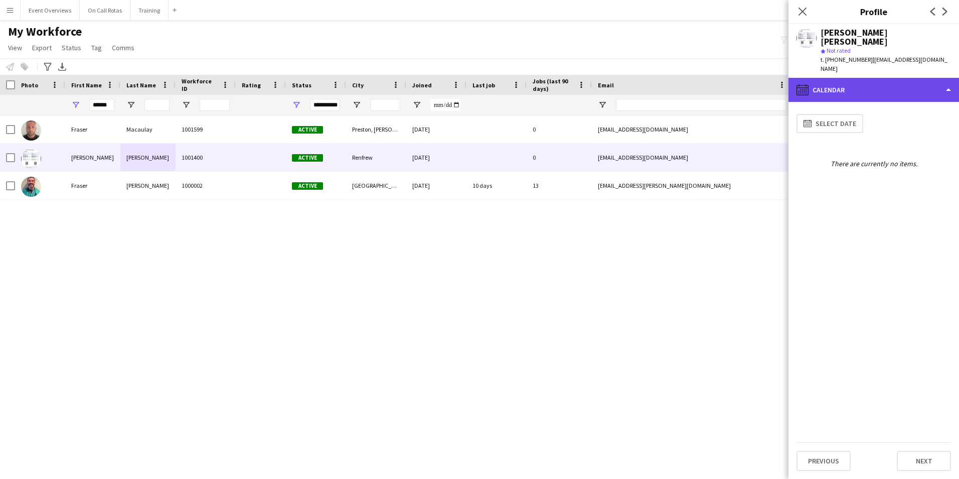
click at [871, 82] on div "calendar-full Calendar" at bounding box center [874, 90] width 171 height 24
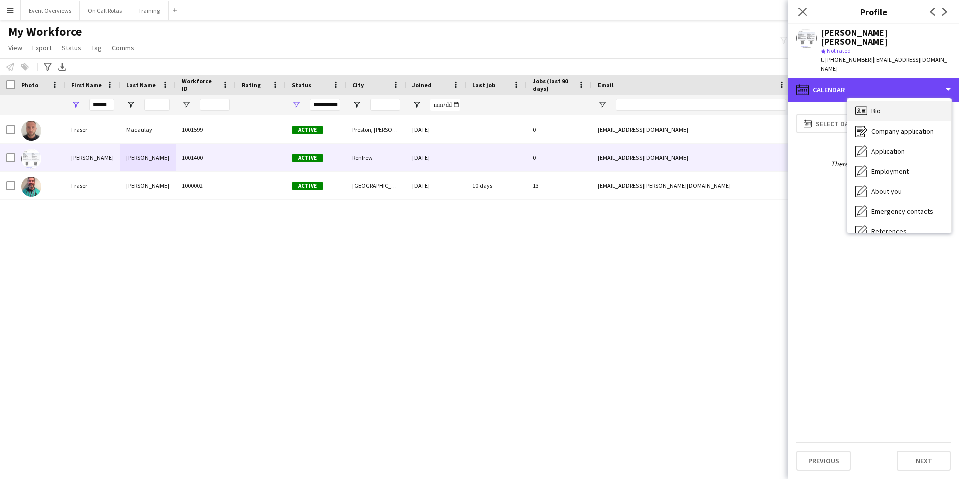
scroll to position [0, 0]
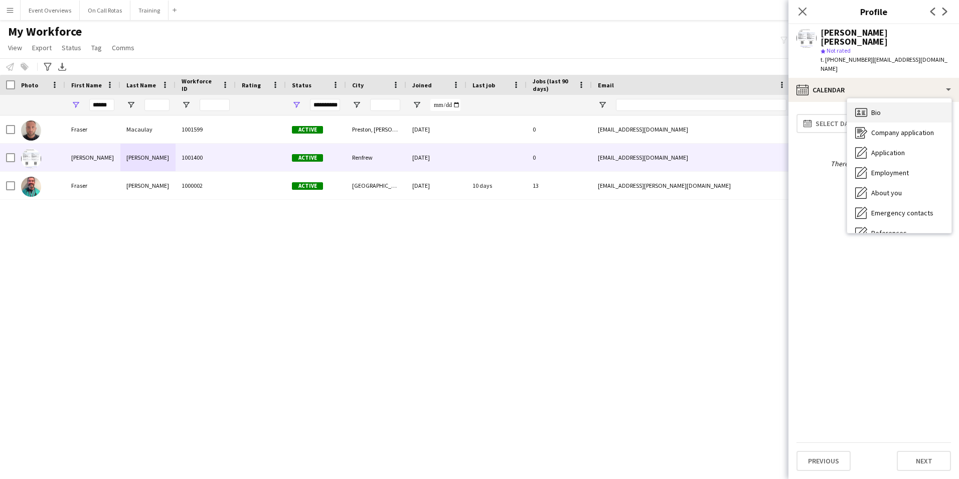
click at [898, 102] on div "Bio Bio" at bounding box center [899, 112] width 104 height 20
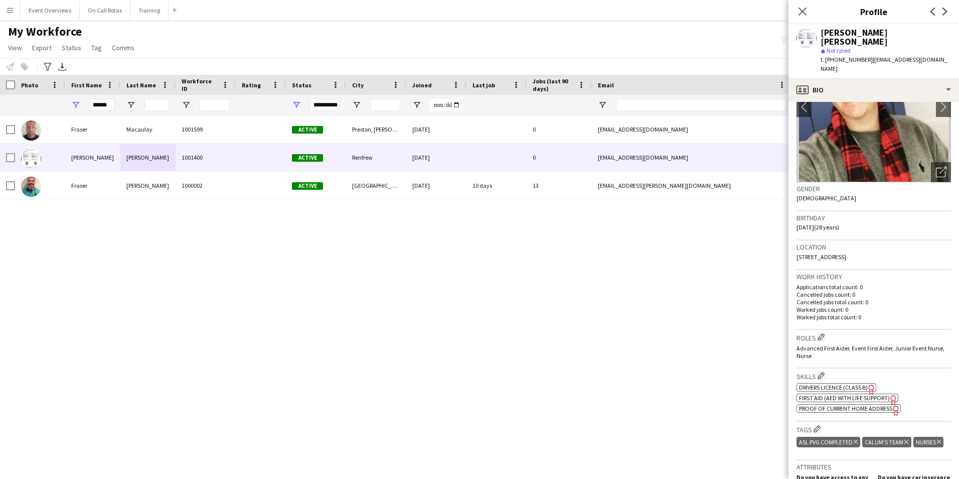
scroll to position [100, 0]
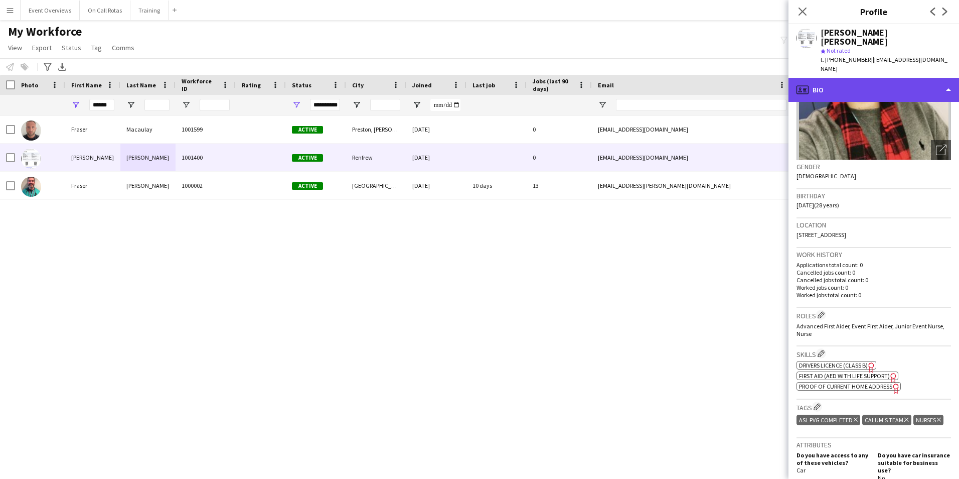
click at [886, 78] on div "profile Bio" at bounding box center [874, 90] width 171 height 24
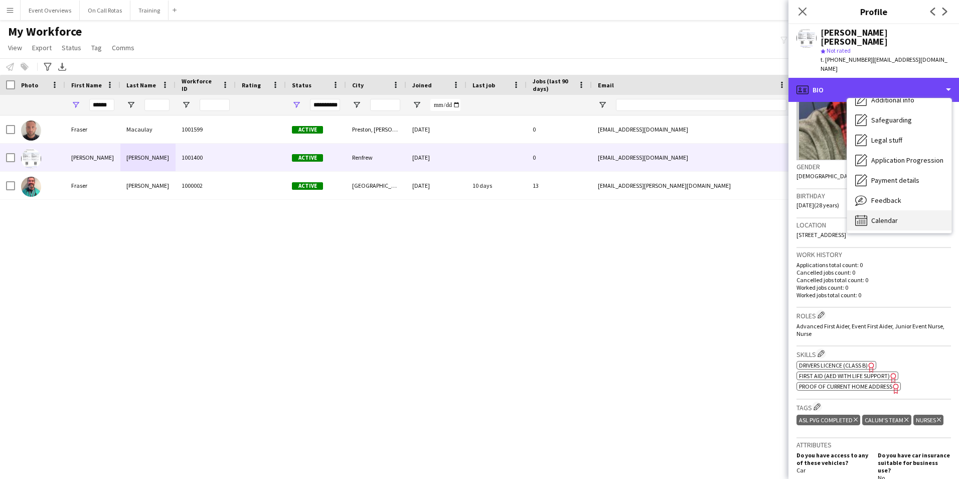
scroll to position [175, 0]
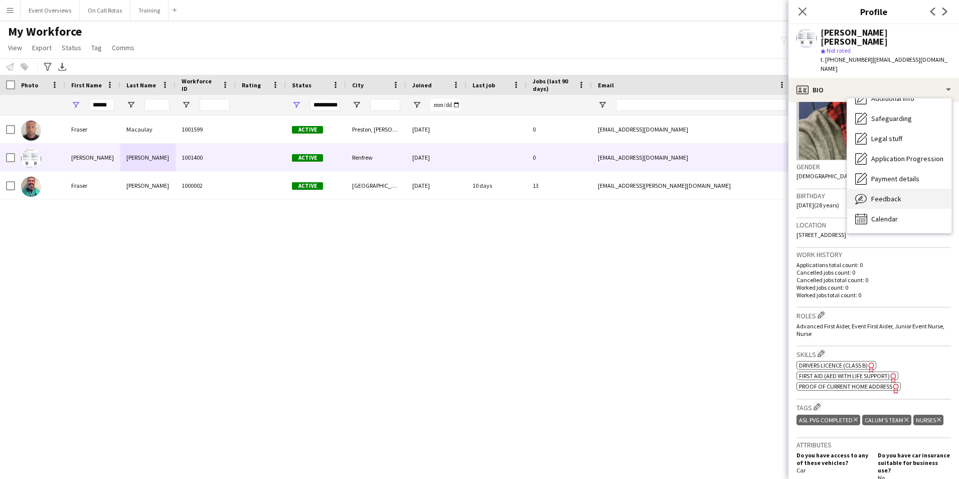
click at [895, 194] on span "Feedback" at bounding box center [886, 198] width 30 height 9
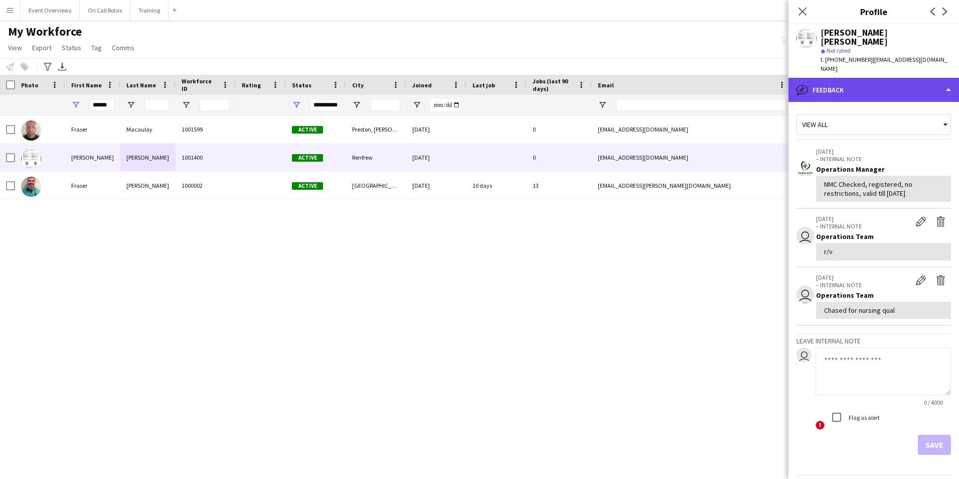
click at [851, 82] on div "bubble-pencil Feedback" at bounding box center [874, 90] width 171 height 24
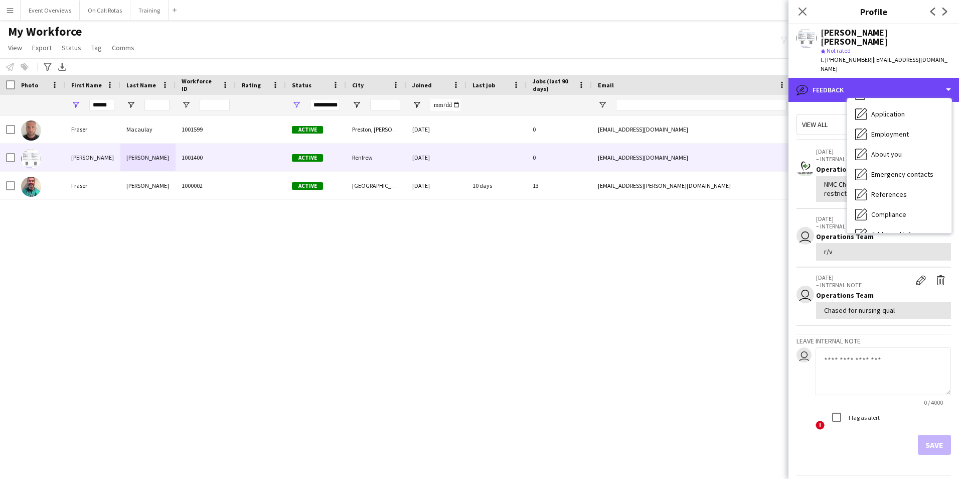
scroll to position [0, 0]
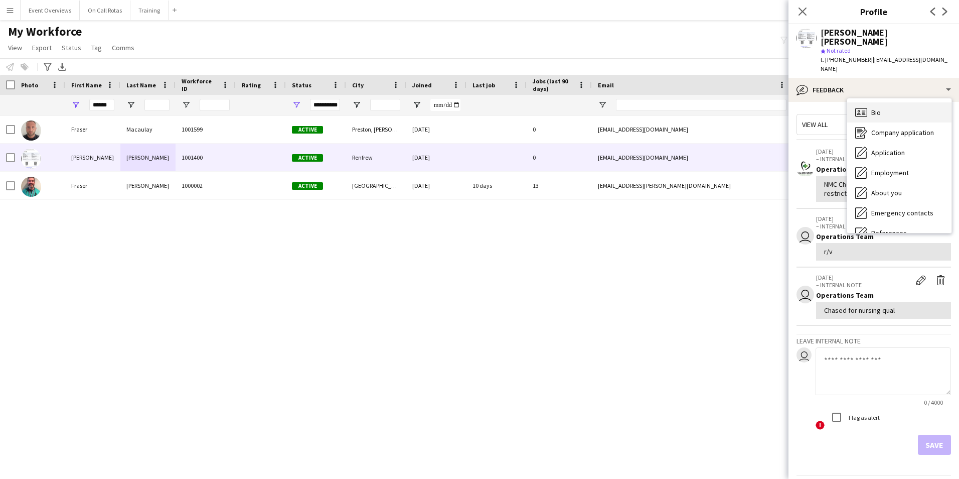
click at [873, 108] on span "Bio" at bounding box center [876, 112] width 10 height 9
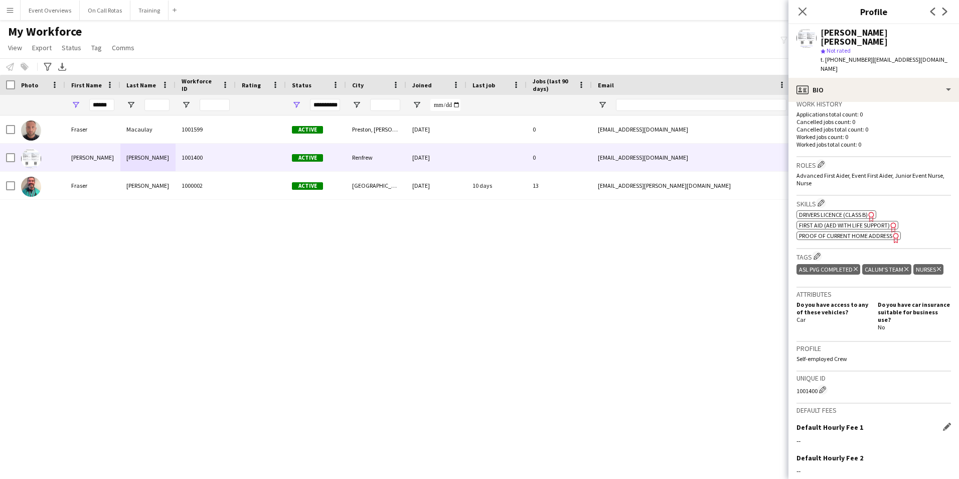
scroll to position [343, 0]
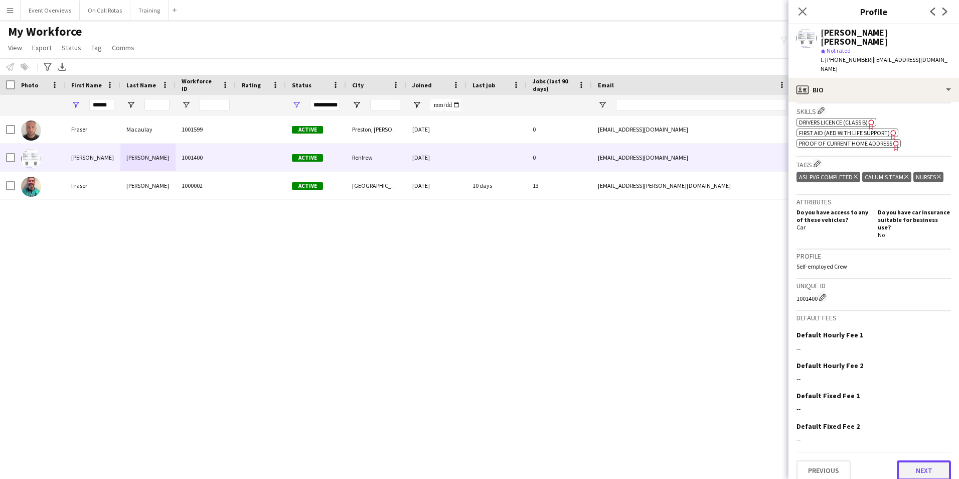
click at [925, 460] on button "Next" at bounding box center [924, 470] width 54 height 20
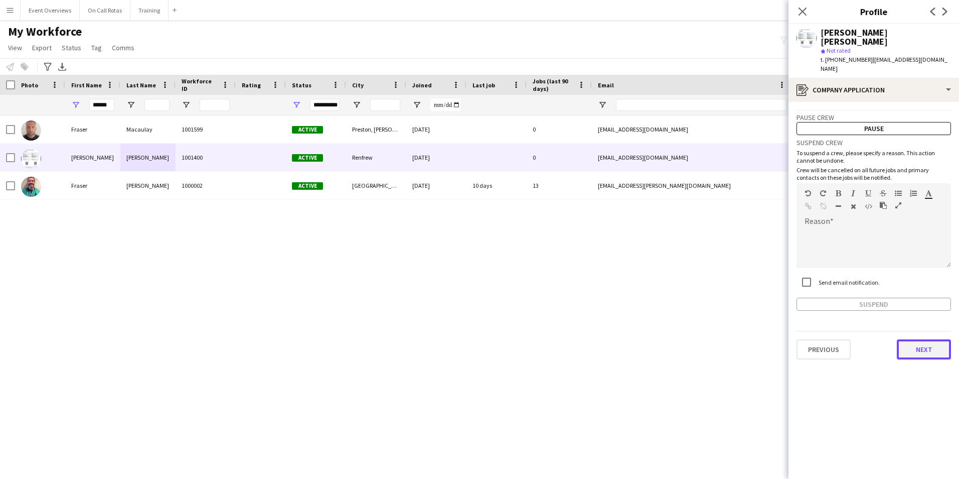
click at [931, 339] on button "Next" at bounding box center [924, 349] width 54 height 20
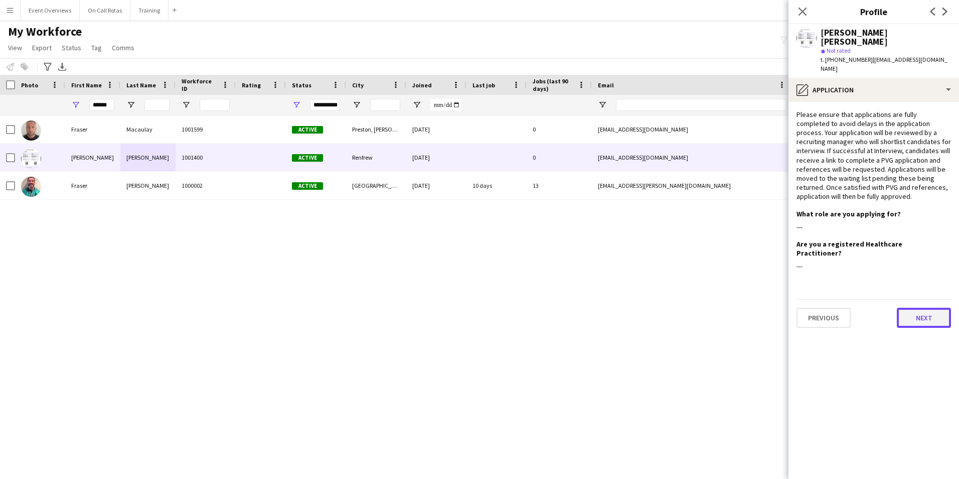
click at [925, 308] on button "Next" at bounding box center [924, 318] width 54 height 20
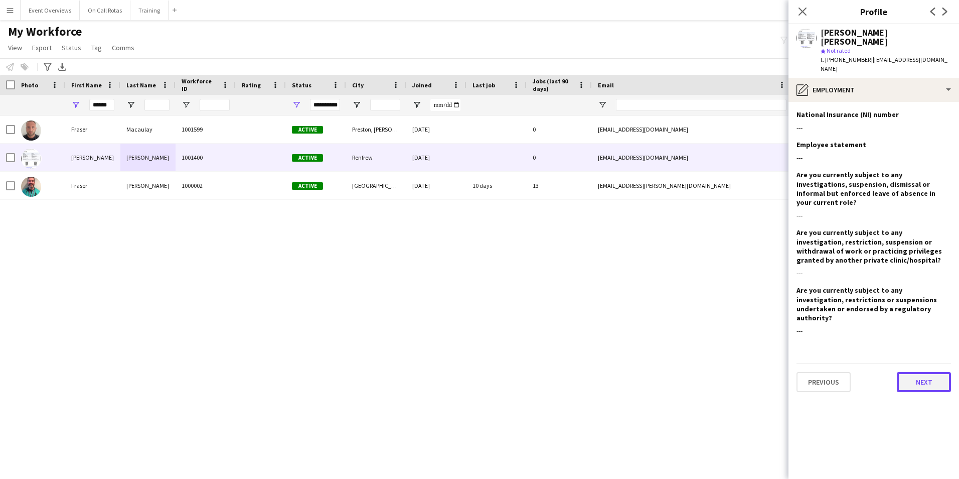
click at [915, 372] on button "Next" at bounding box center [924, 382] width 54 height 20
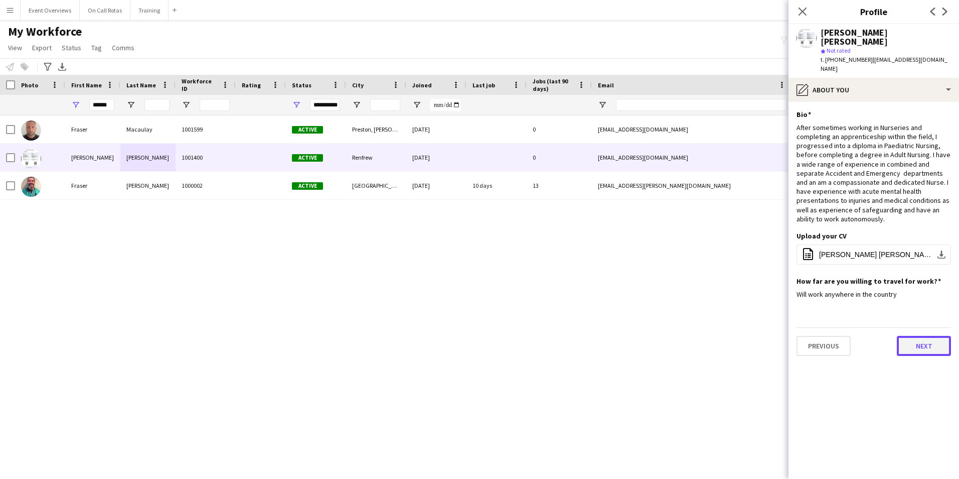
click at [913, 336] on button "Next" at bounding box center [924, 346] width 54 height 20
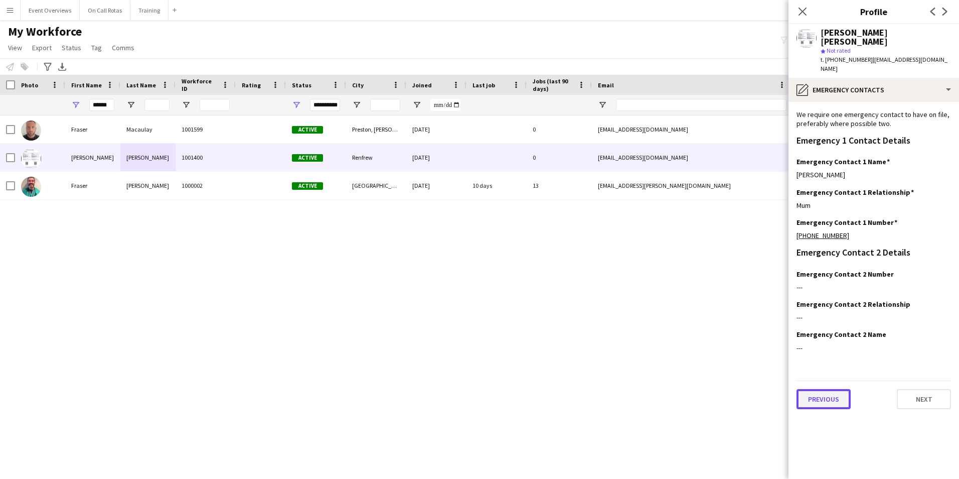
click at [824, 389] on button "Previous" at bounding box center [824, 399] width 54 height 20
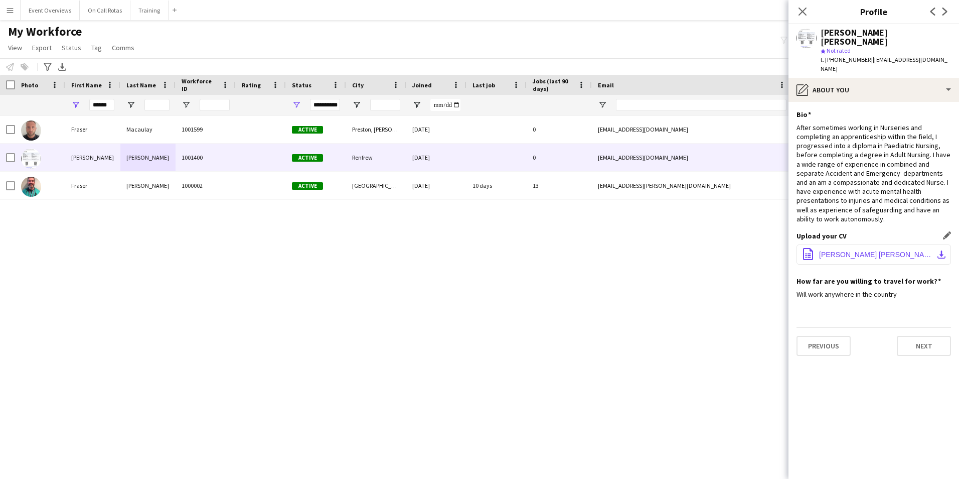
click at [867, 250] on span "Fraser Scott Walker - CV Nov 23.pdf" at bounding box center [875, 254] width 113 height 8
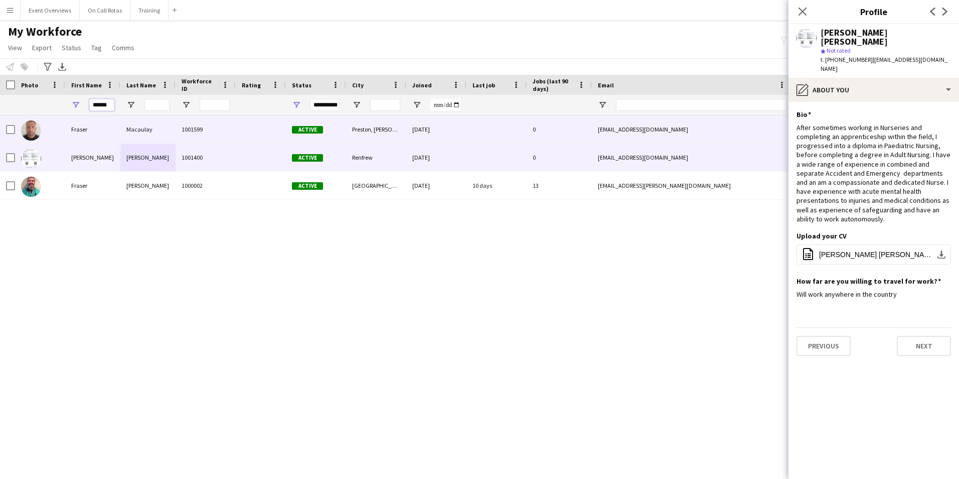
drag, startPoint x: 112, startPoint y: 105, endPoint x: 30, endPoint y: 121, distance: 83.8
click at [30, 121] on div "Workforce Details Photo First Name" at bounding box center [479, 268] width 959 height 386
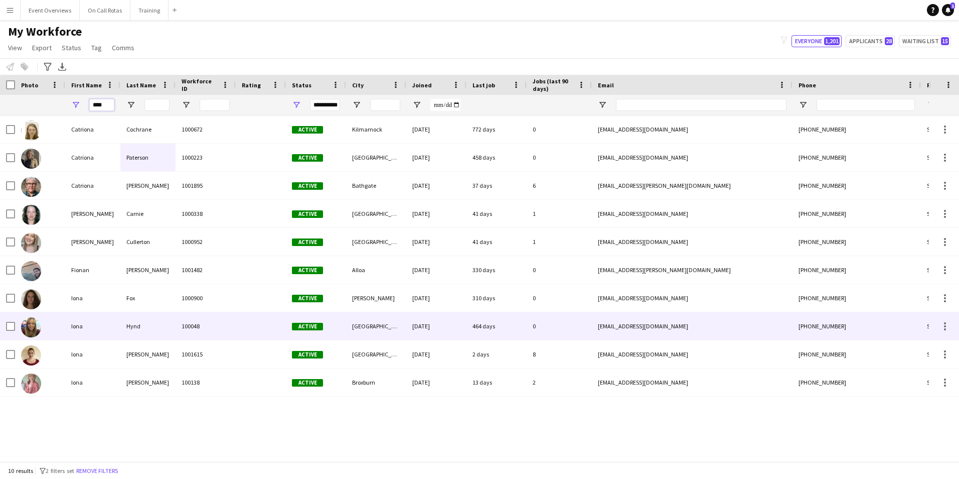
type input "****"
click at [132, 326] on div "Hynd" at bounding box center [147, 326] width 55 height 28
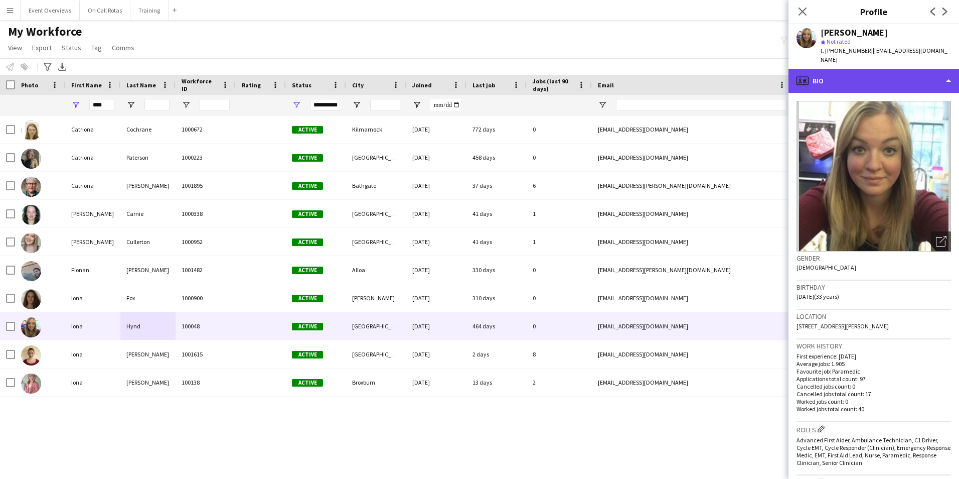
click at [876, 69] on div "profile Bio" at bounding box center [874, 81] width 171 height 24
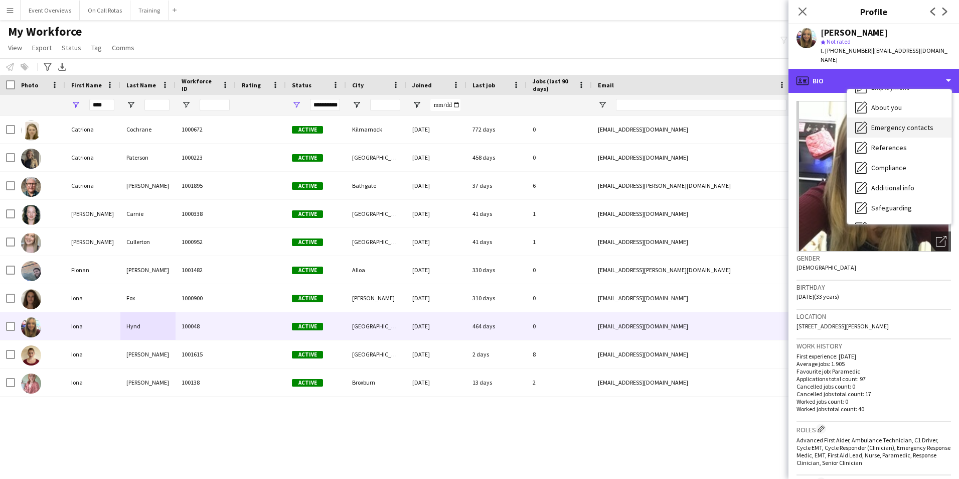
scroll to position [175, 0]
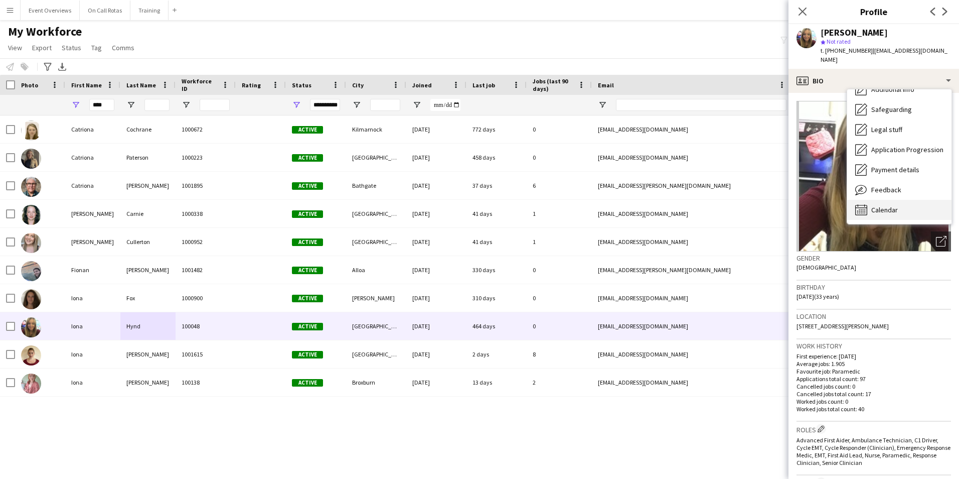
click at [888, 210] on div "Calendar Calendar" at bounding box center [899, 210] width 104 height 20
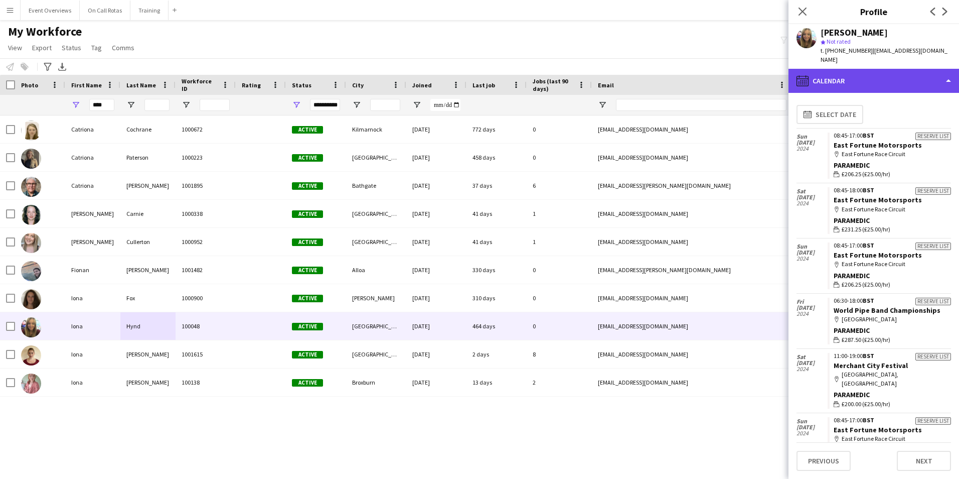
click at [876, 69] on div "calendar-full Calendar" at bounding box center [874, 81] width 171 height 24
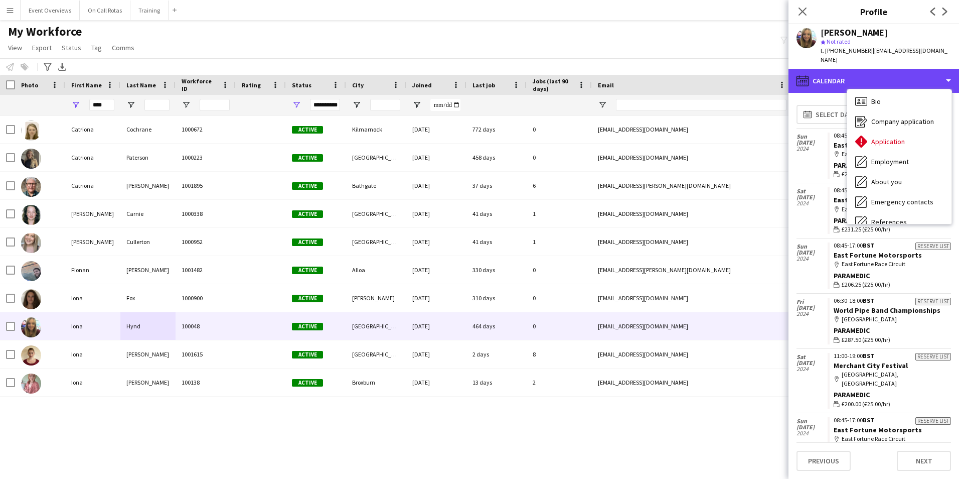
scroll to position [0, 0]
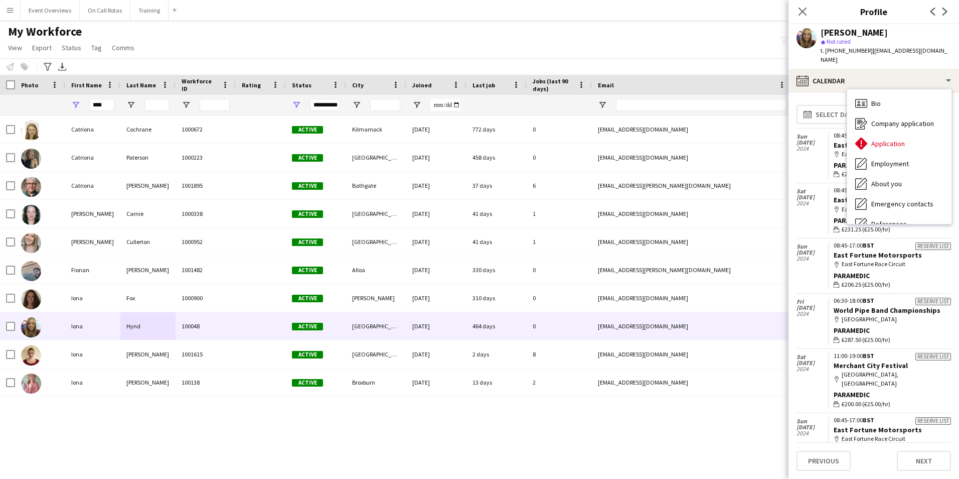
click at [885, 93] on div "Bio Bio" at bounding box center [899, 103] width 104 height 20
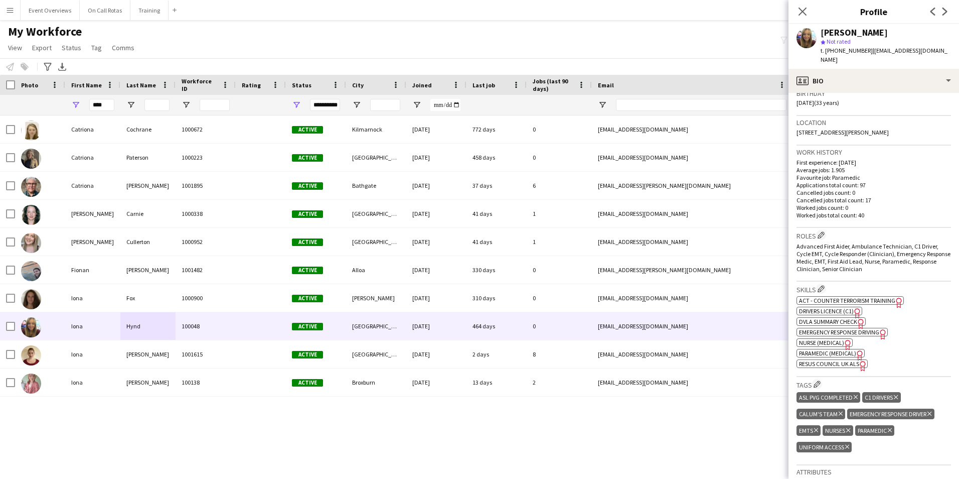
scroll to position [201, 0]
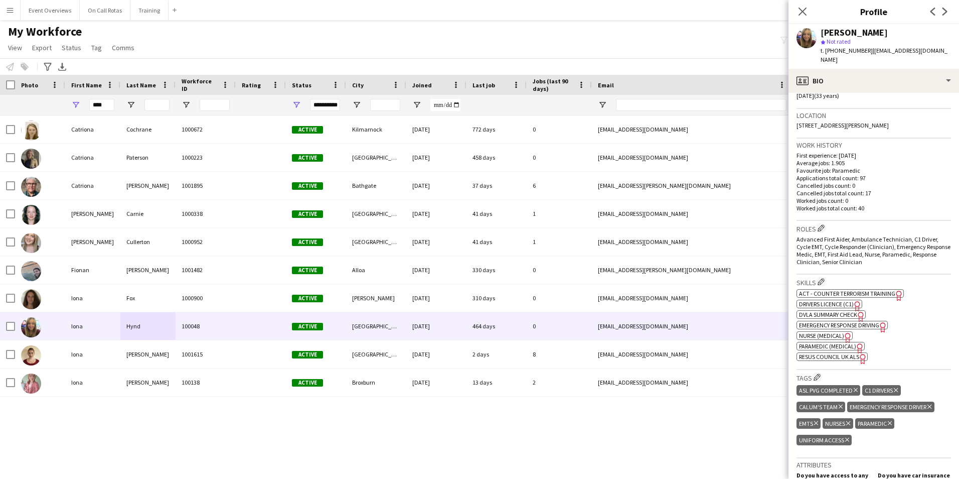
click at [832, 353] on span "Resus Council UK ALS" at bounding box center [829, 357] width 60 height 8
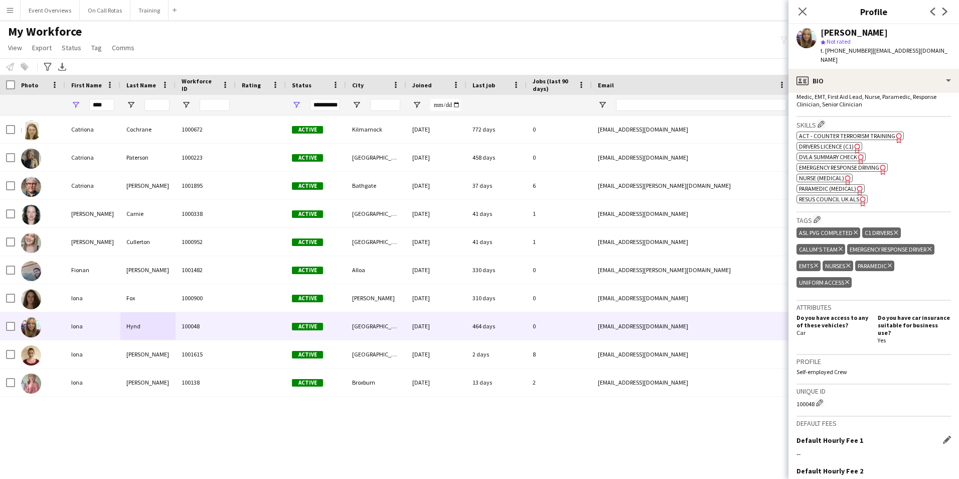
scroll to position [456, 0]
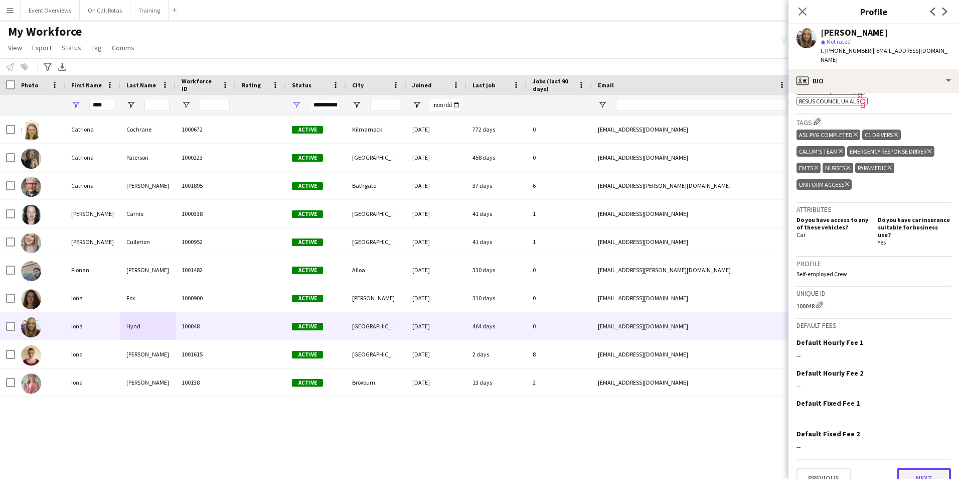
click at [904, 468] on button "Next" at bounding box center [924, 478] width 54 height 20
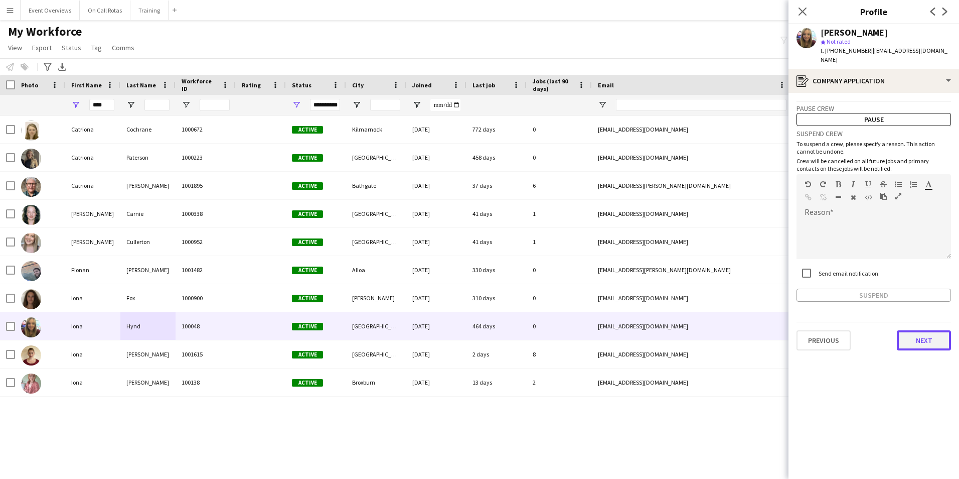
click at [913, 330] on button "Next" at bounding box center [924, 340] width 54 height 20
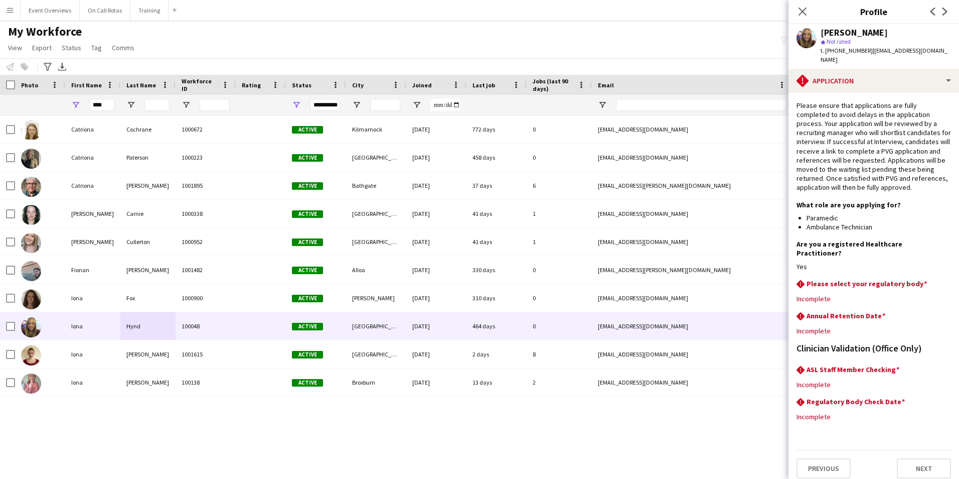
click at [807, 4] on div "Close pop-in" at bounding box center [803, 11] width 28 height 23
click at [800, 9] on icon at bounding box center [803, 12] width 10 height 10
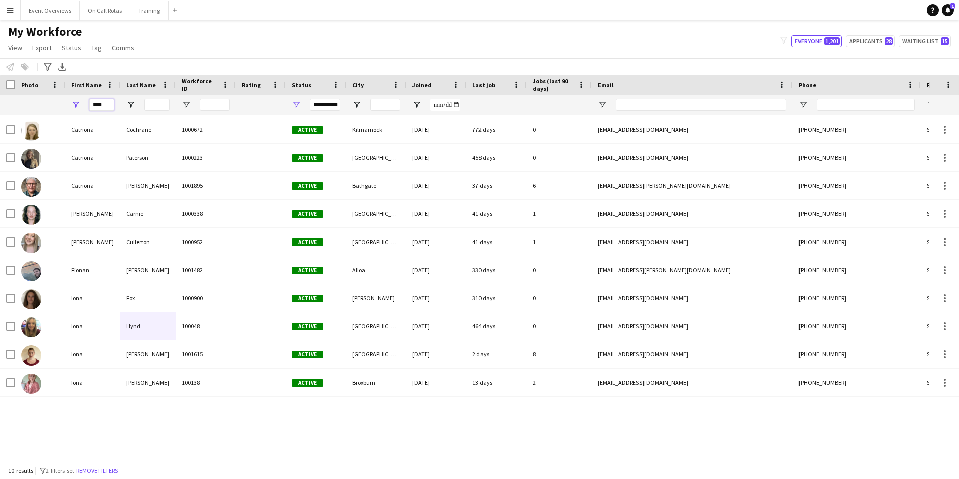
drag, startPoint x: 110, startPoint y: 109, endPoint x: 62, endPoint y: 114, distance: 48.4
click at [62, 114] on div "**********" at bounding box center [544, 105] width 1088 height 20
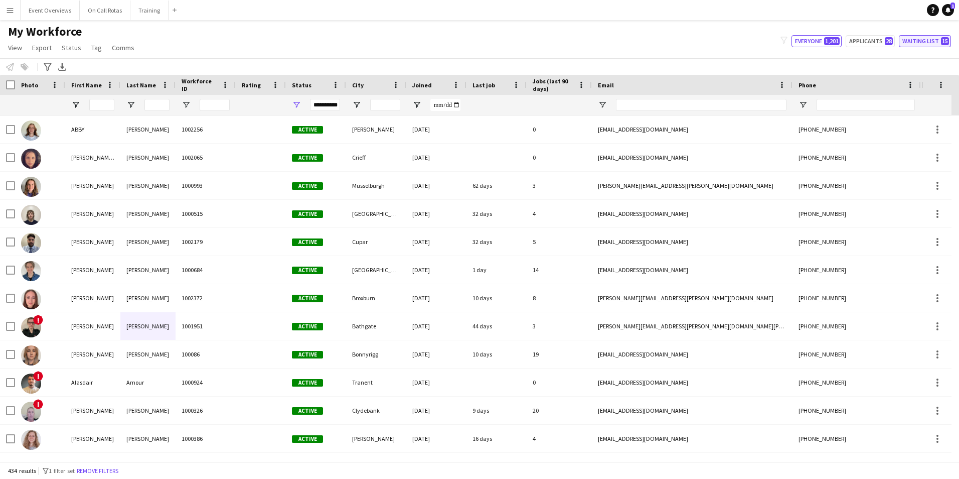
click at [905, 38] on button "Waiting list 15" at bounding box center [925, 41] width 52 height 12
type input "**********"
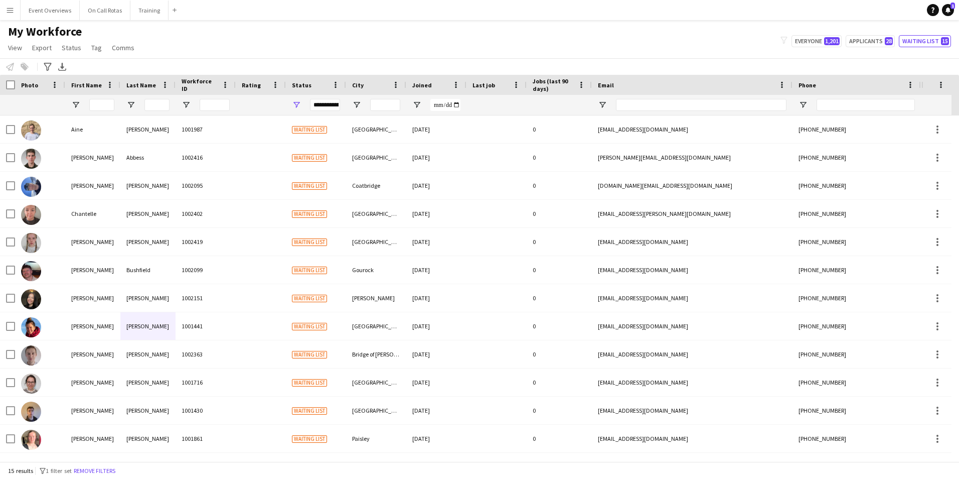
click at [94, 98] on div at bounding box center [101, 105] width 25 height 20
click at [96, 103] on input "First Name Filter Input" at bounding box center [101, 105] width 25 height 12
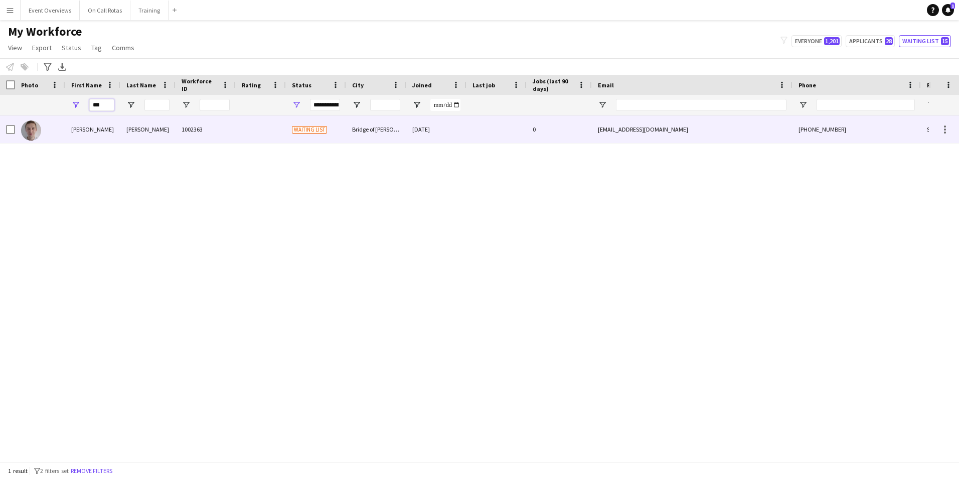
type input "***"
click at [100, 128] on div "Ian" at bounding box center [92, 129] width 55 height 28
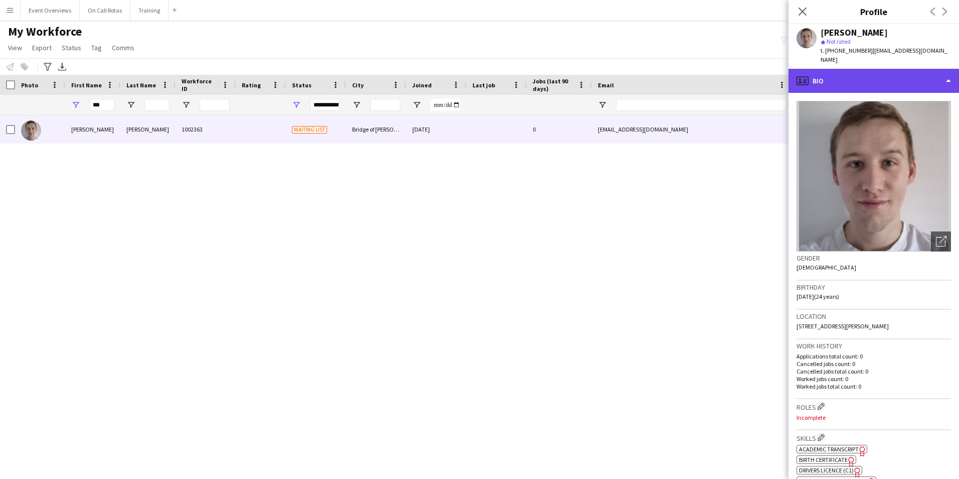
click at [824, 69] on div "profile Bio" at bounding box center [874, 81] width 171 height 24
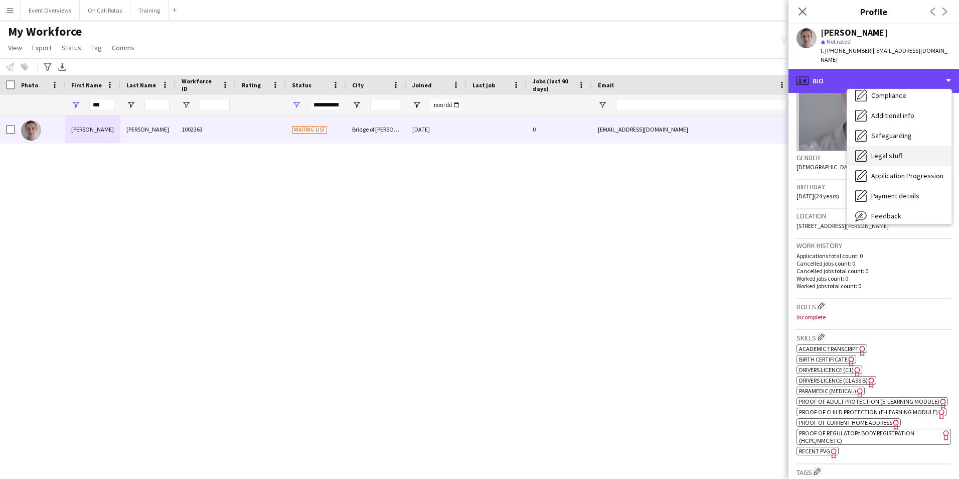
scroll to position [124, 0]
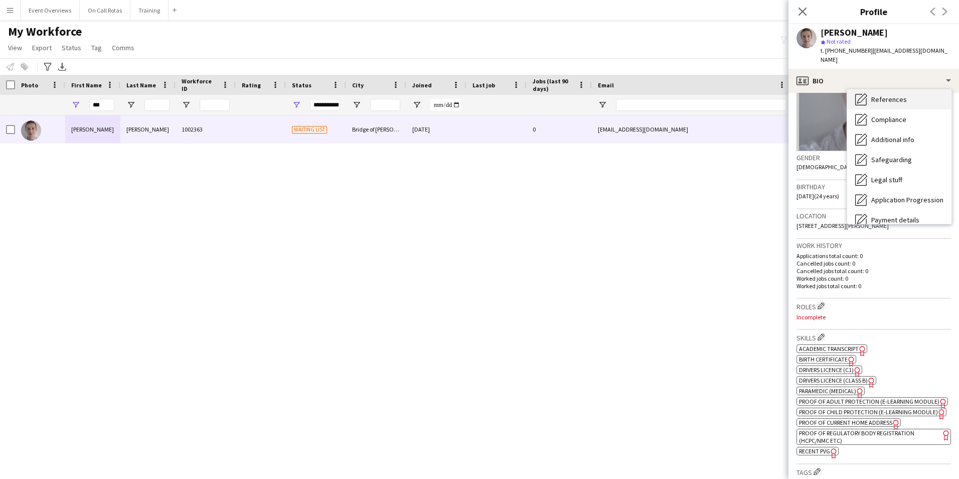
click at [872, 96] on div "References References" at bounding box center [899, 99] width 104 height 20
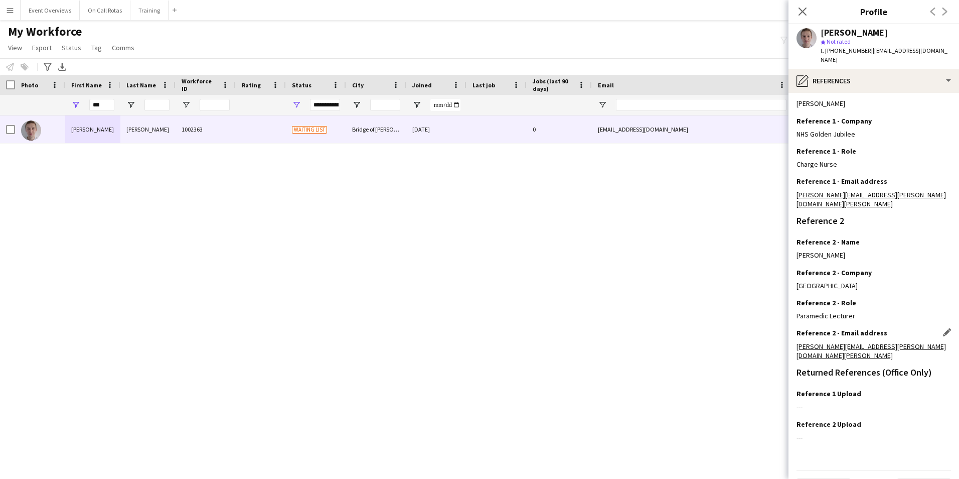
scroll to position [70, 0]
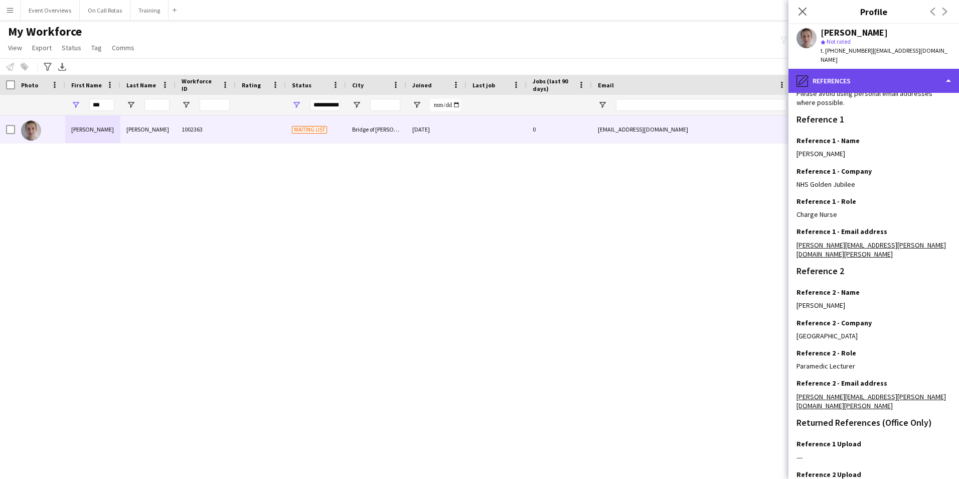
click at [856, 76] on div "pencil4 References" at bounding box center [874, 81] width 171 height 24
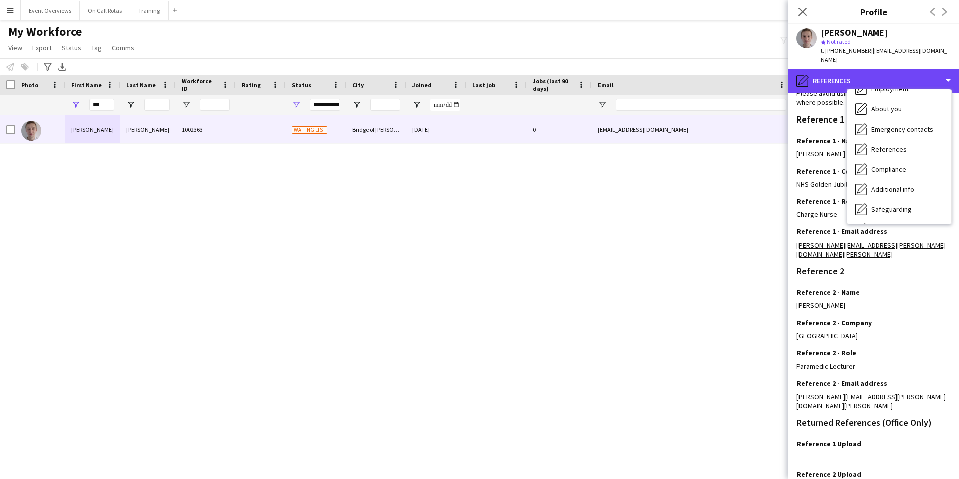
scroll to position [74, 0]
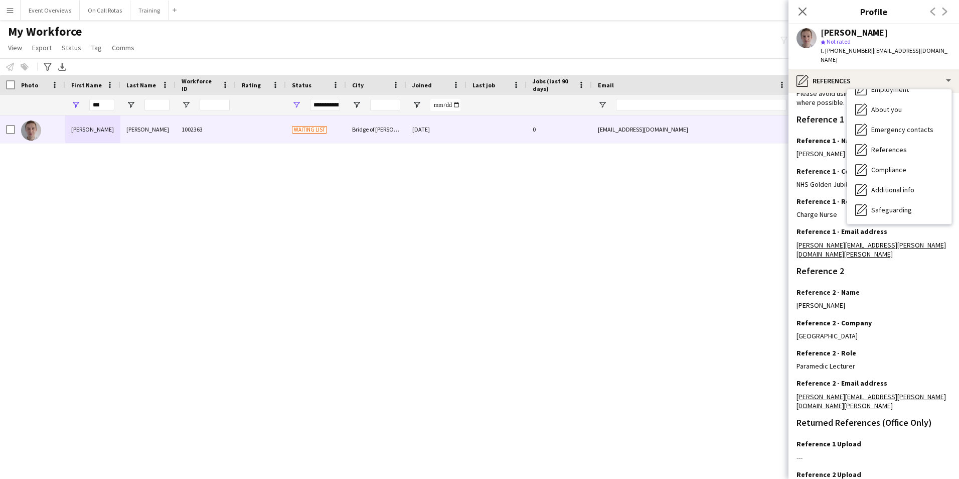
click at [899, 36] on div "Ian Sweeney" at bounding box center [886, 32] width 130 height 9
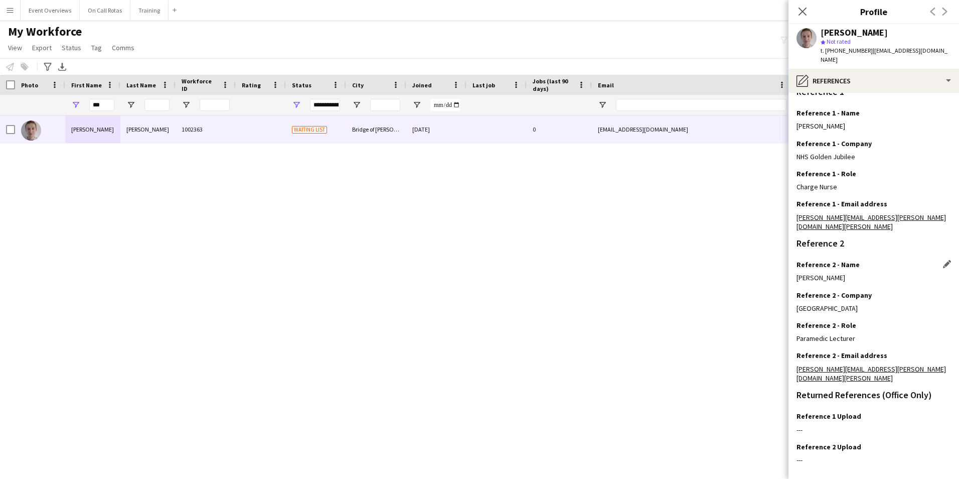
scroll to position [120, 0]
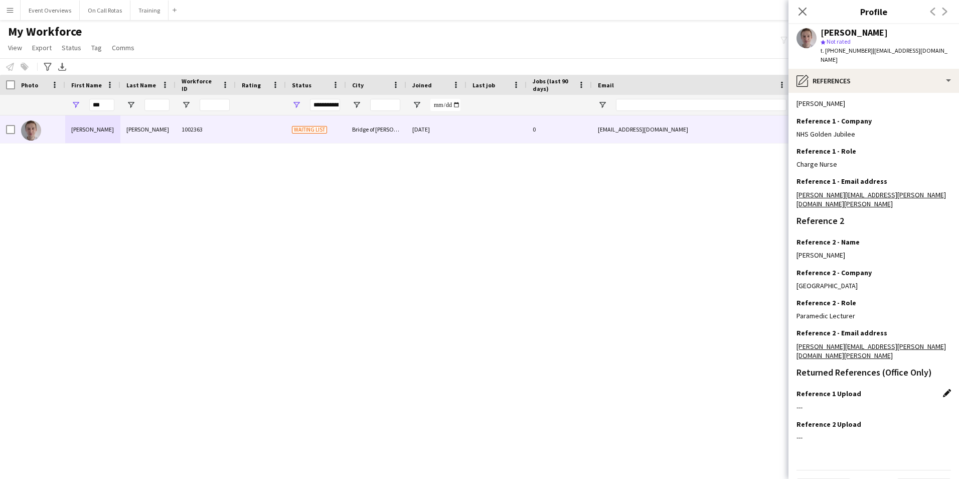
click at [943, 389] on app-icon "Edit this field" at bounding box center [947, 393] width 8 height 8
click at [928, 402] on button "Upload new file" at bounding box center [920, 410] width 63 height 16
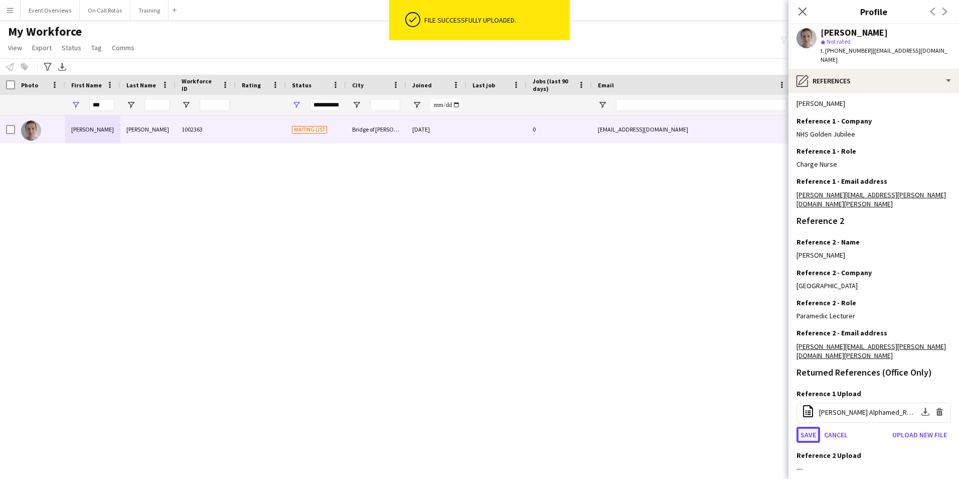
click at [809, 426] on button "Save" at bounding box center [809, 434] width 24 height 16
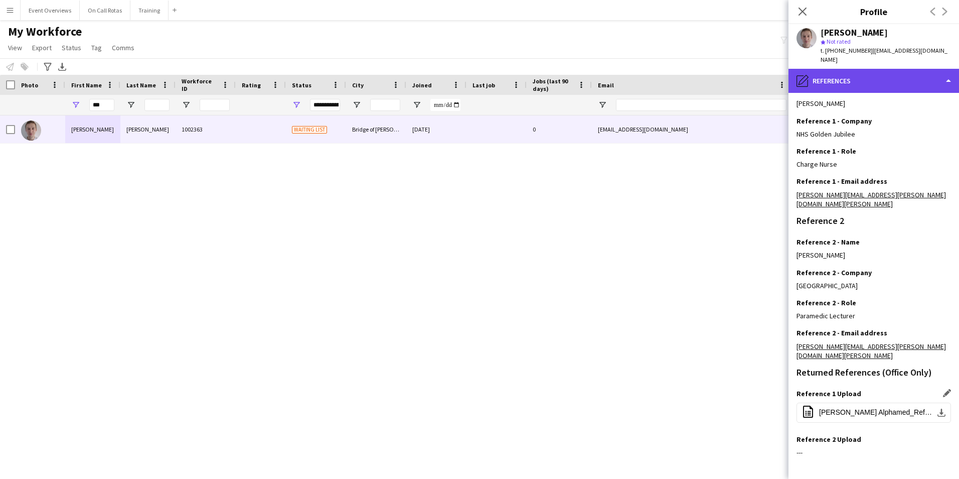
click at [825, 70] on div "pencil4 References" at bounding box center [874, 81] width 171 height 24
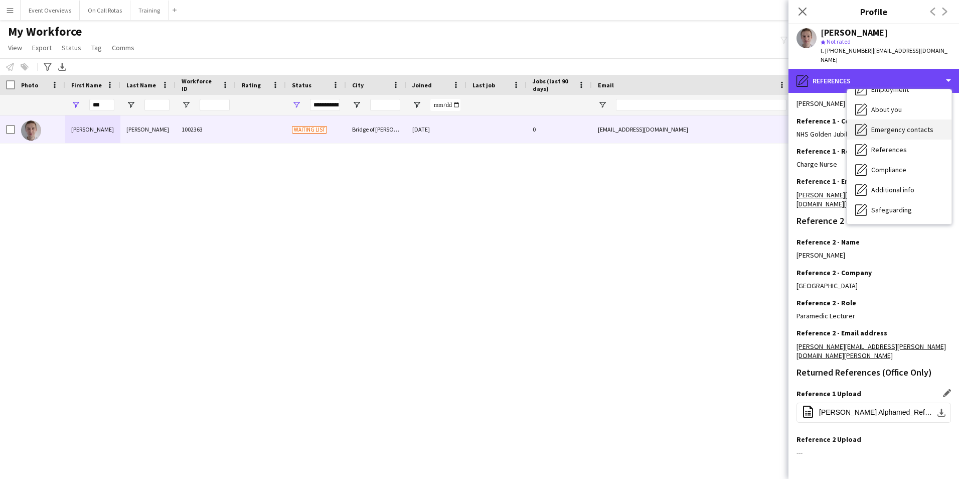
scroll to position [24, 0]
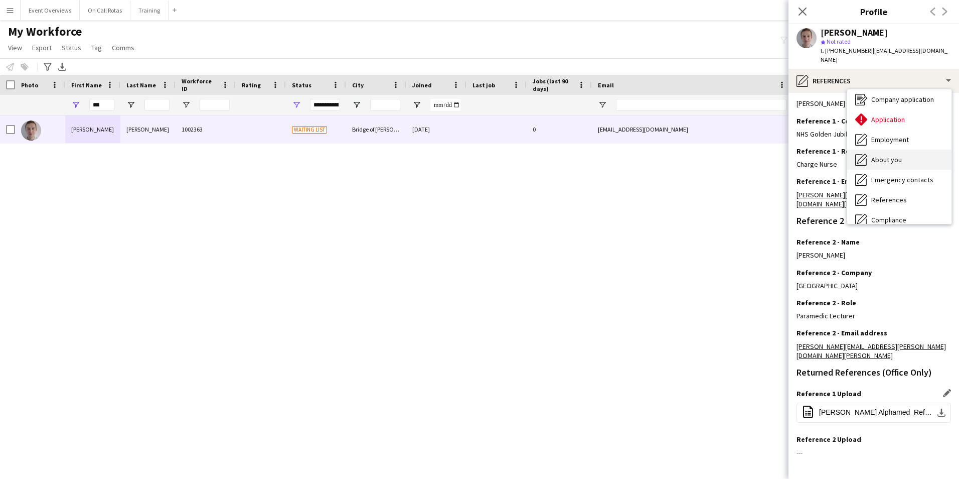
click at [896, 150] on div "About you About you" at bounding box center [899, 160] width 104 height 20
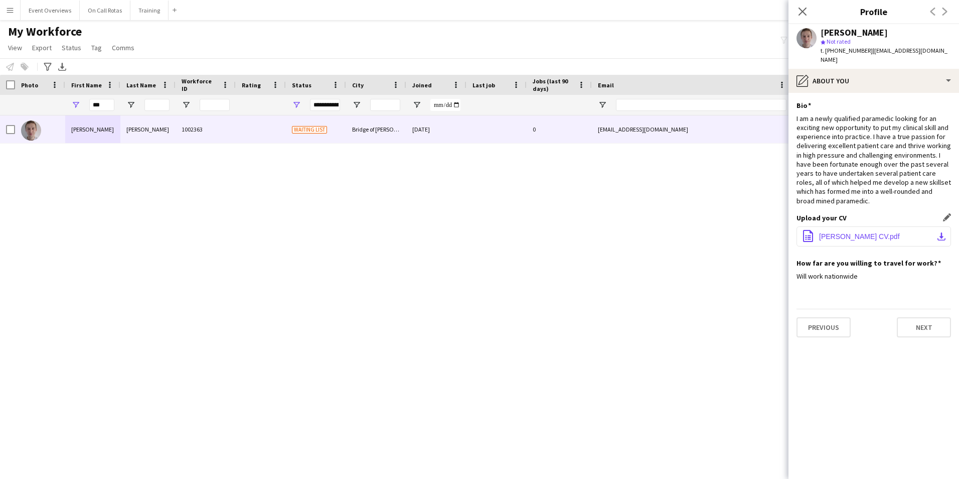
click at [846, 231] on button "office-file-sheet Ian Sweeney CV.pdf download-bottom" at bounding box center [874, 236] width 155 height 20
click at [800, 9] on icon at bounding box center [803, 12] width 10 height 10
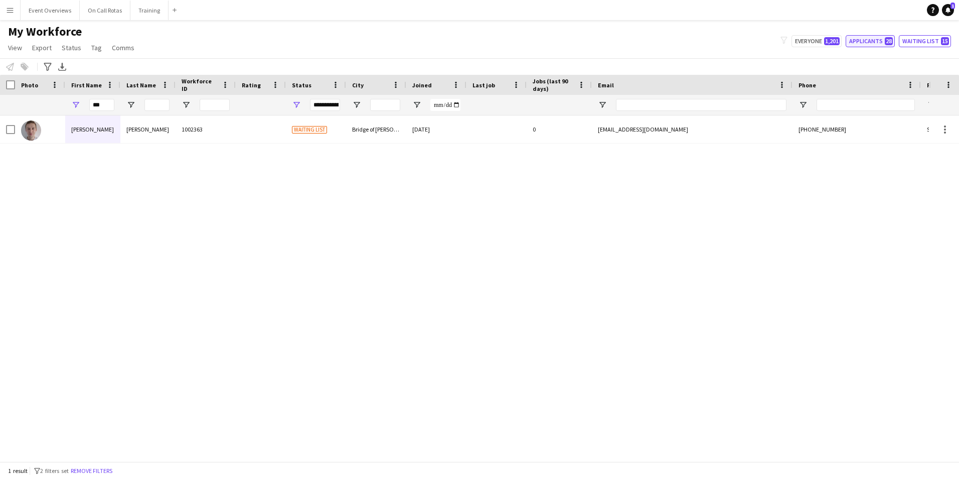
click at [872, 40] on button "Applicants 28" at bounding box center [870, 41] width 49 height 12
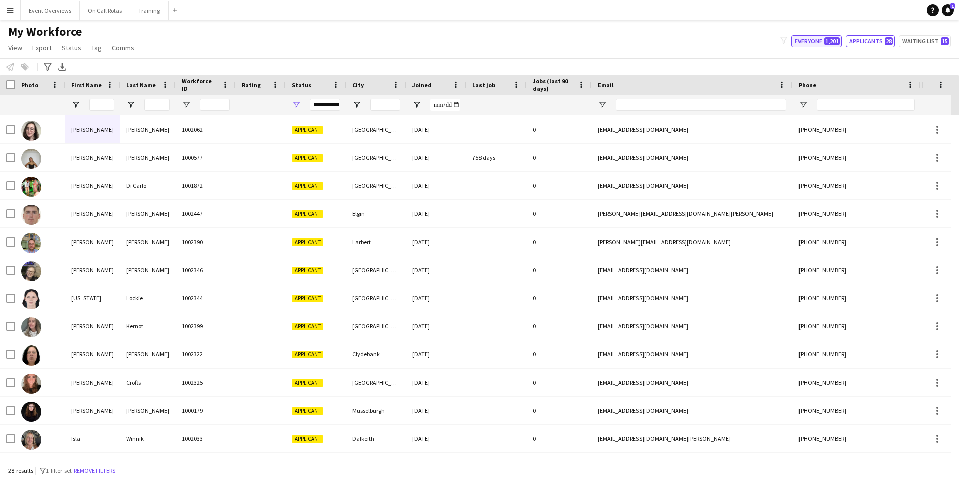
click at [796, 36] on button "Everyone 1,201" at bounding box center [817, 41] width 50 height 12
type input "**********"
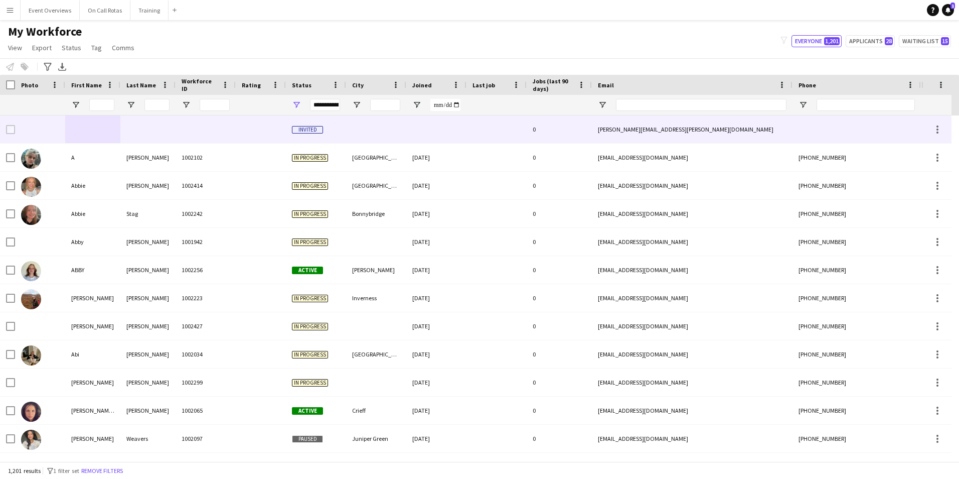
click at [191, 119] on div at bounding box center [206, 129] width 60 height 28
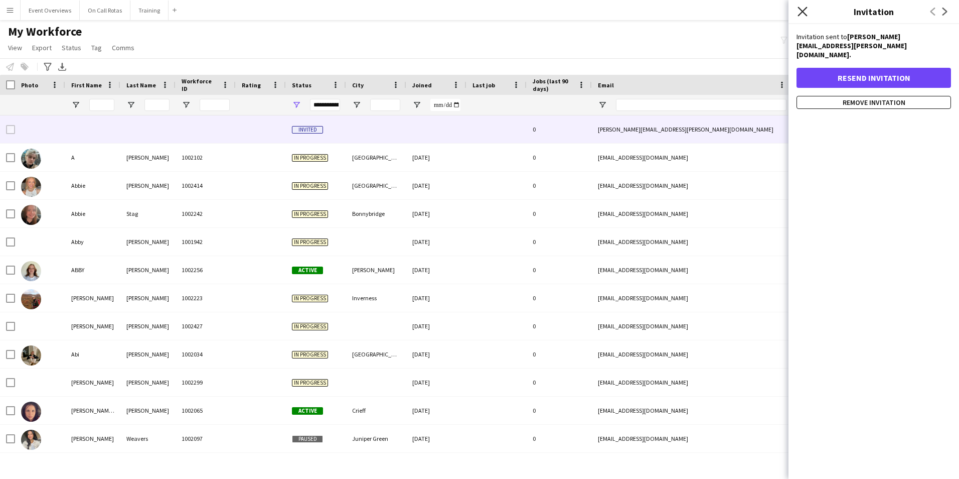
click at [800, 10] on icon "Close pop-in" at bounding box center [803, 12] width 10 height 10
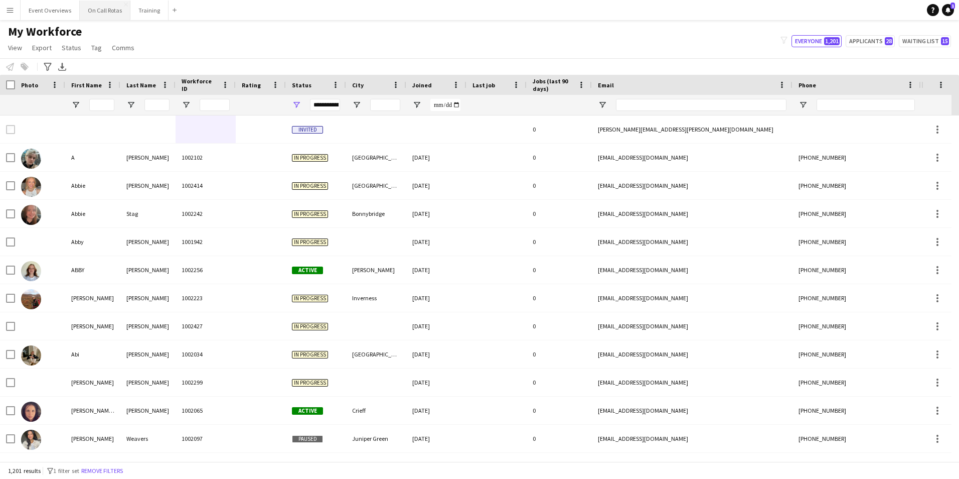
click at [99, 11] on button "On Call Rotas Close" at bounding box center [105, 11] width 51 height 20
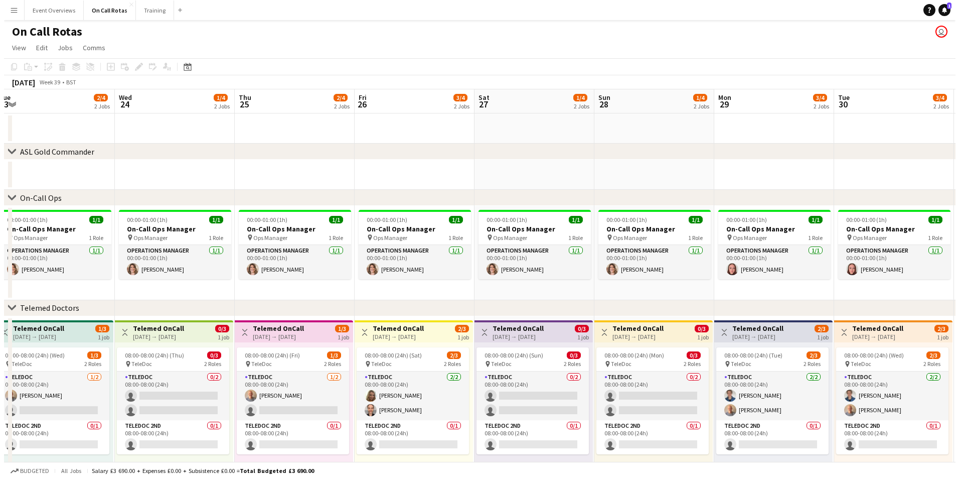
scroll to position [0, 208]
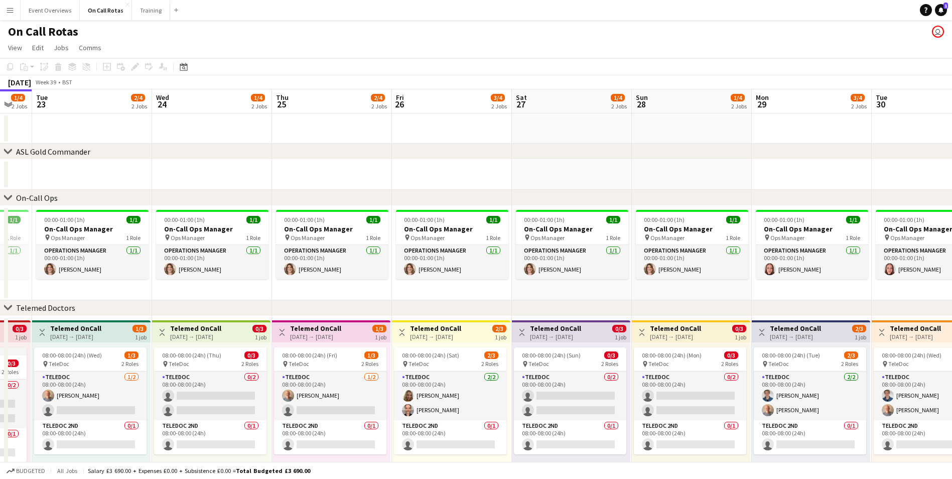
drag, startPoint x: 632, startPoint y: 299, endPoint x: 424, endPoint y: 240, distance: 216.0
click at [424, 240] on app-calendar-viewport "Sun 21 1/4 2 Jobs Mon 22 1/4 2 Jobs Tue 23 2/4 2 Jobs Wed 24 1/4 2 Jobs Thu 25 …" at bounding box center [476, 295] width 952 height 412
click at [55, 8] on button "Event Overviews Close" at bounding box center [50, 11] width 59 height 20
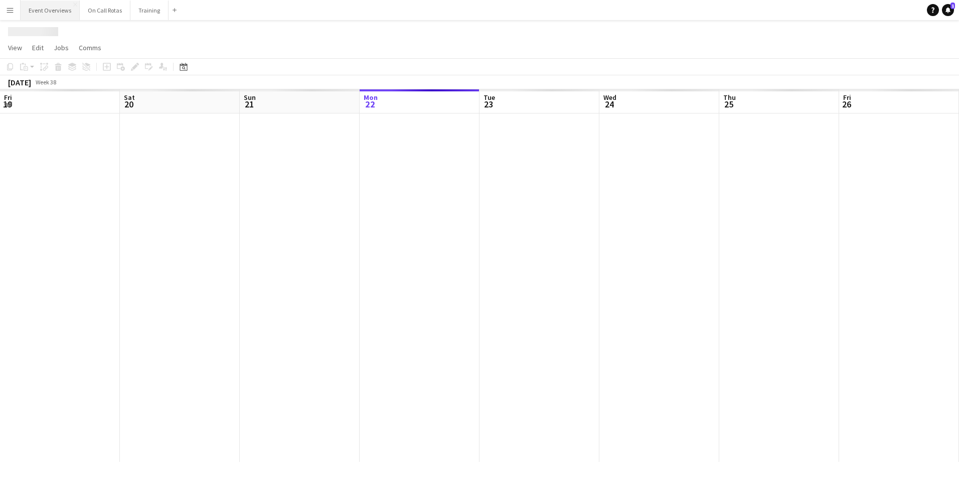
scroll to position [0, 240]
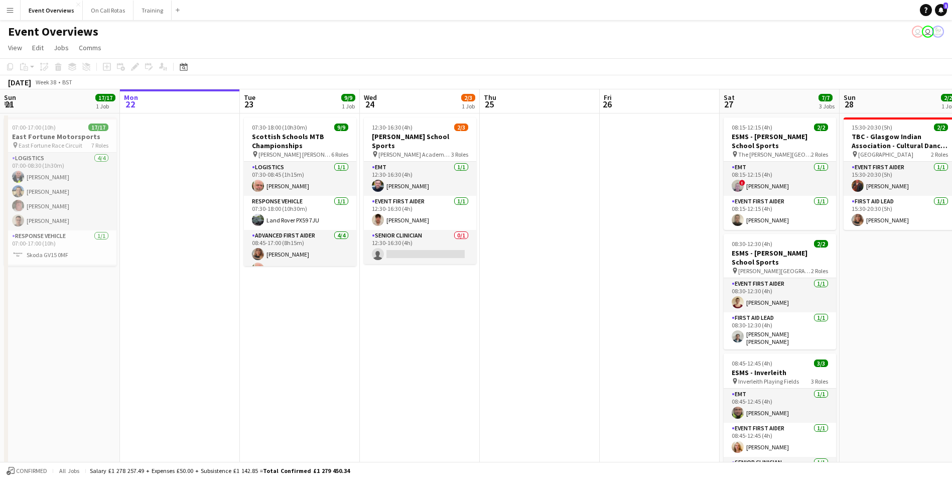
click at [9, 5] on button "Menu" at bounding box center [10, 10] width 20 height 20
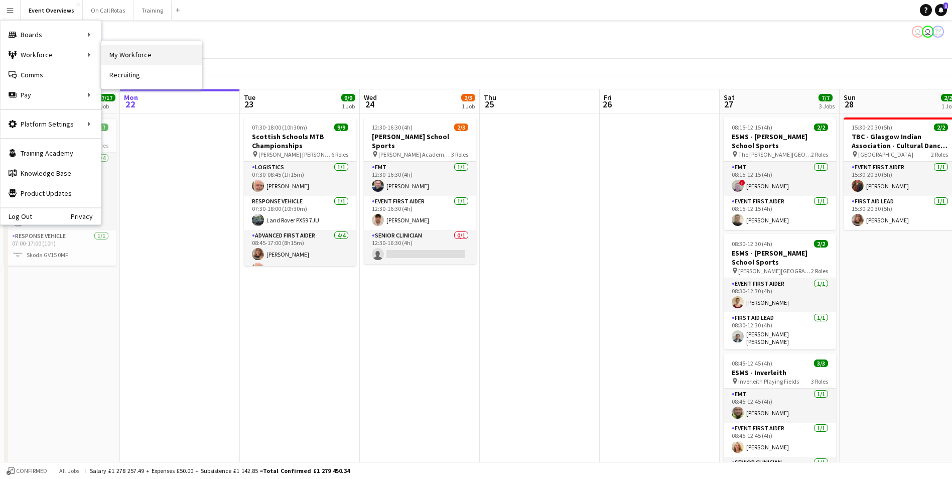
click at [137, 54] on link "My Workforce" at bounding box center [151, 55] width 100 height 20
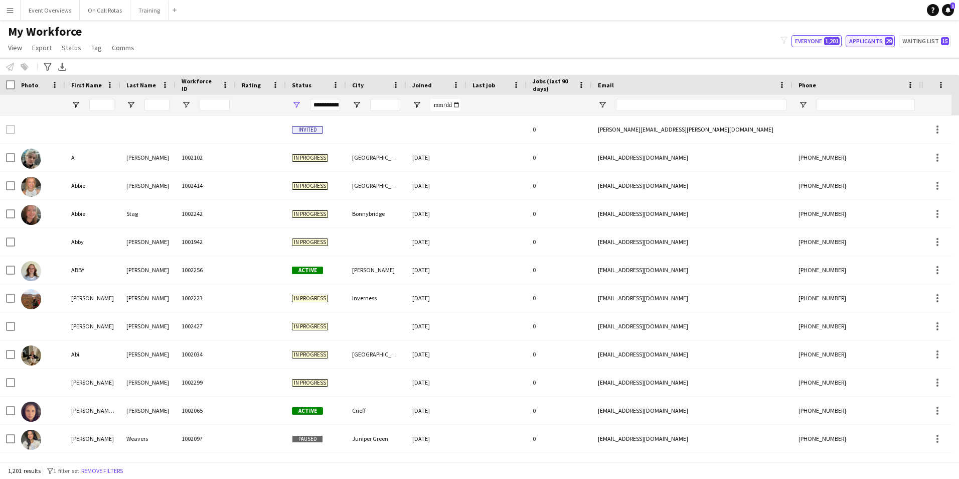
click at [873, 40] on button "Applicants 29" at bounding box center [870, 41] width 49 height 12
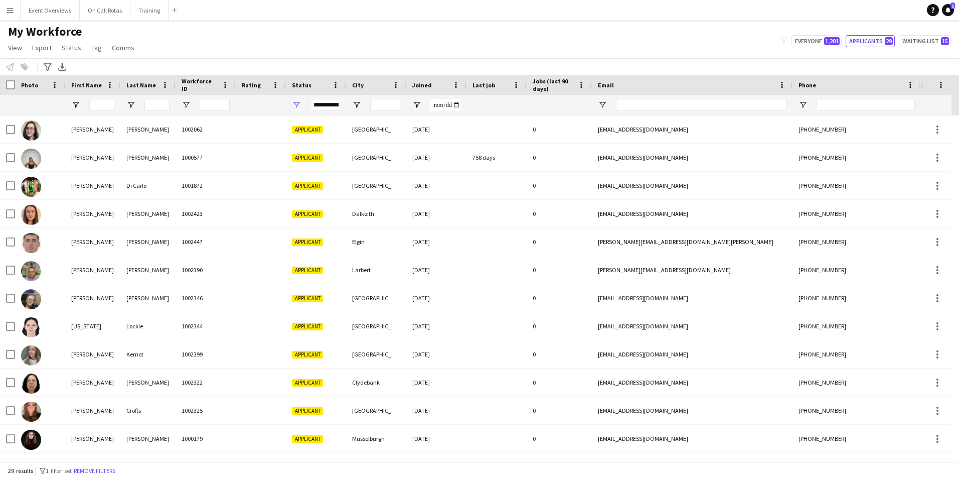
click at [429, 83] on span "Joined" at bounding box center [422, 85] width 20 height 8
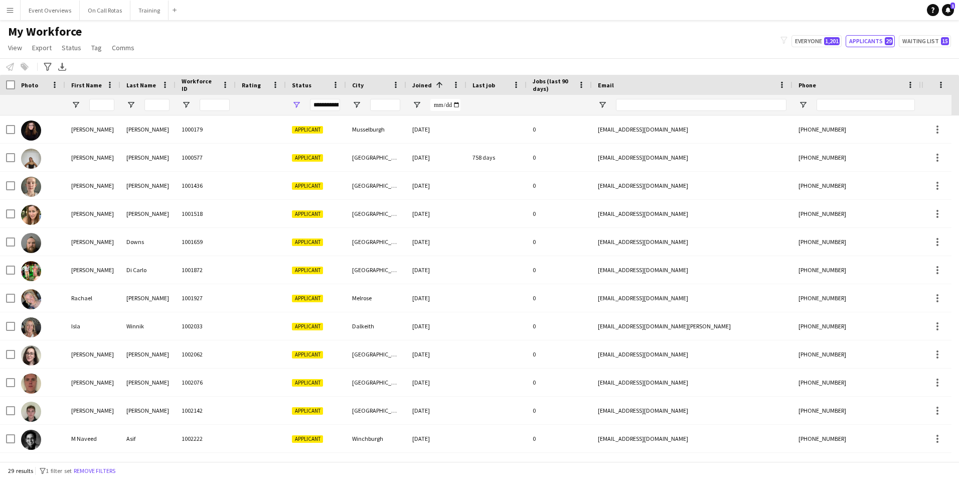
click at [429, 83] on span "Joined" at bounding box center [422, 85] width 20 height 8
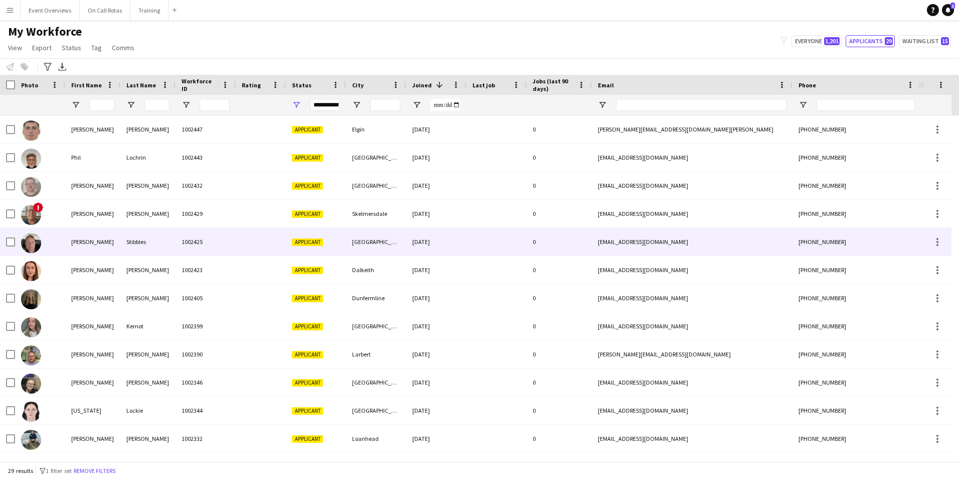
click at [303, 256] on div "Richard Stibbles 1002425 Applicant Perth 26-08-2025 0 rstibbles3@hotmail.co.uk …" at bounding box center [544, 242] width 1088 height 28
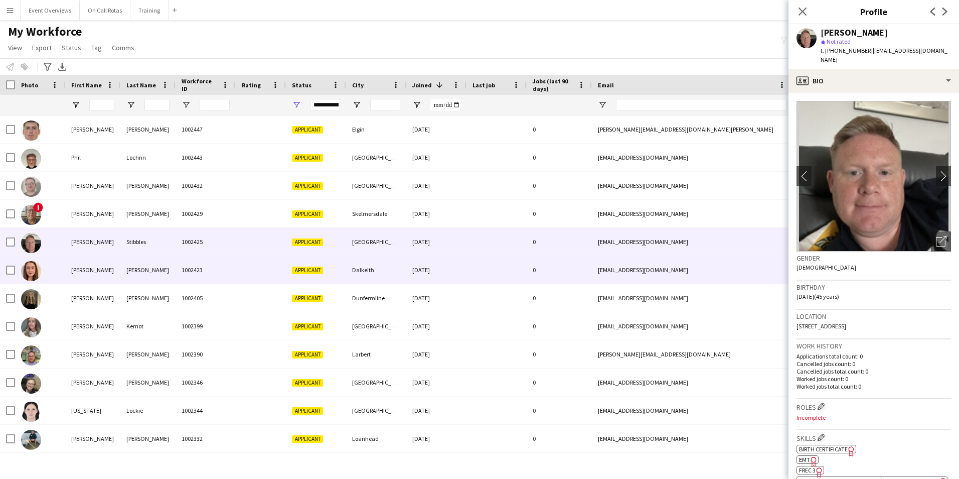
drag, startPoint x: 382, startPoint y: 275, endPoint x: 435, endPoint y: 270, distance: 53.9
click at [385, 276] on div "Dalkeith" at bounding box center [376, 270] width 60 height 28
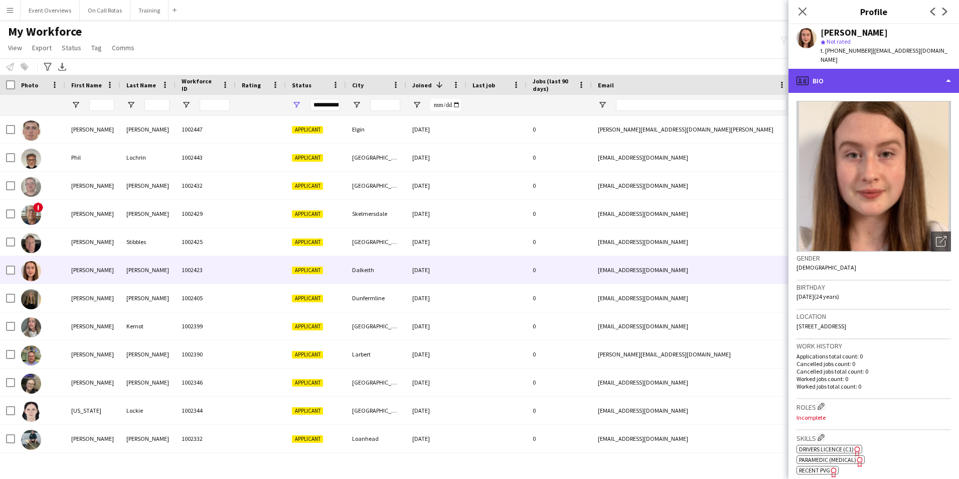
click at [864, 71] on div "profile Bio" at bounding box center [874, 81] width 171 height 24
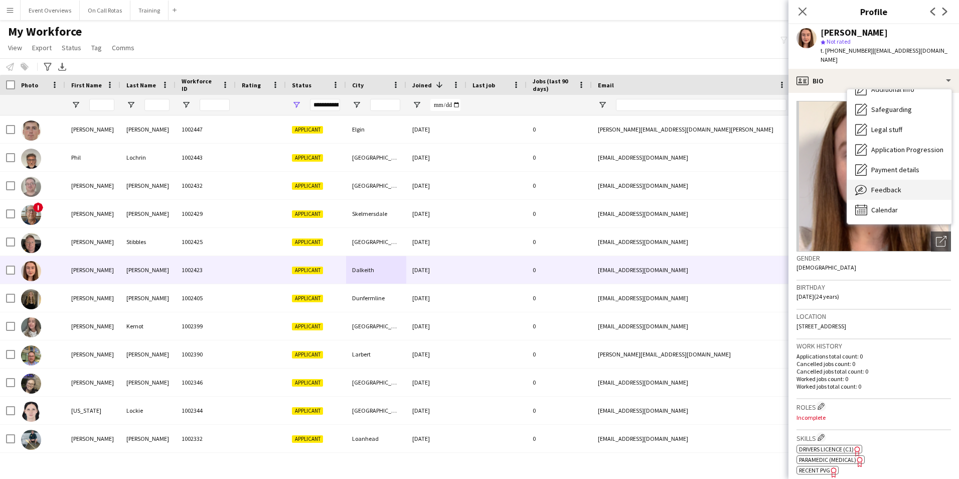
click at [880, 188] on div "Feedback Feedback" at bounding box center [899, 190] width 104 height 20
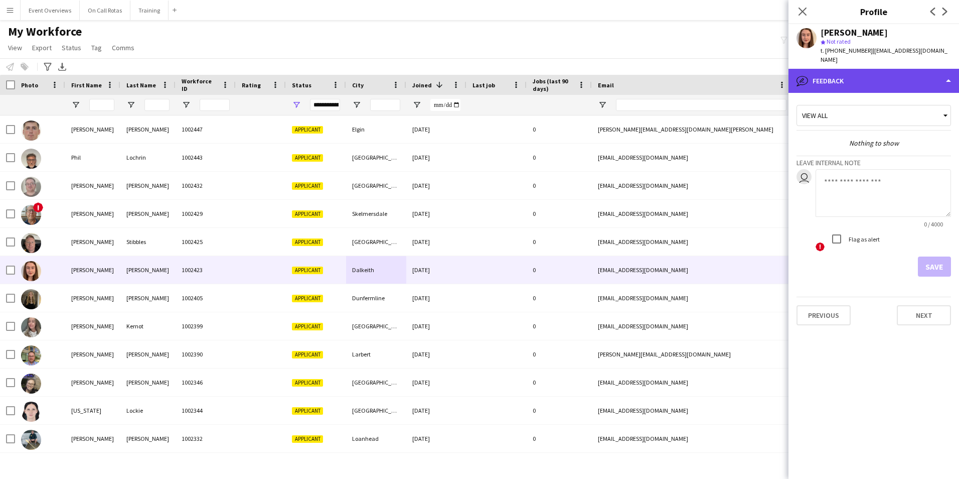
click at [857, 69] on div "bubble-pencil Feedback" at bounding box center [874, 81] width 171 height 24
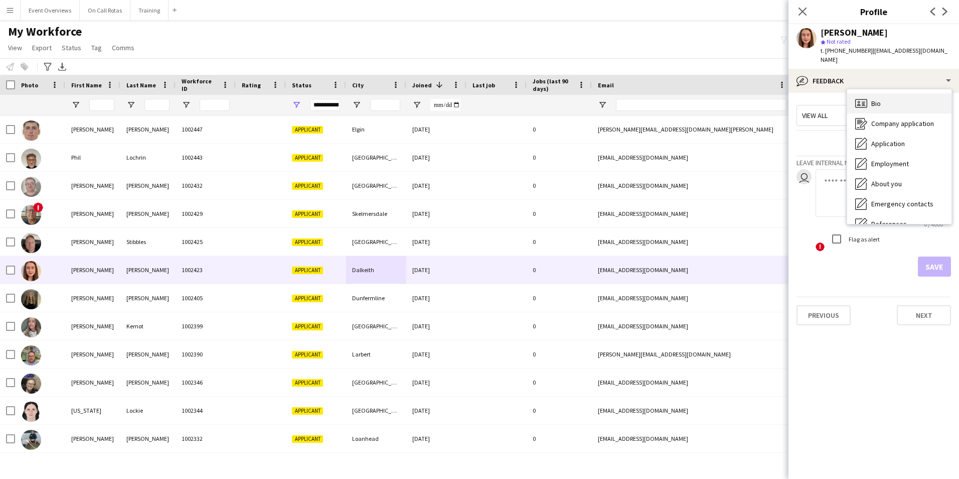
click at [887, 93] on div "Bio Bio" at bounding box center [899, 103] width 104 height 20
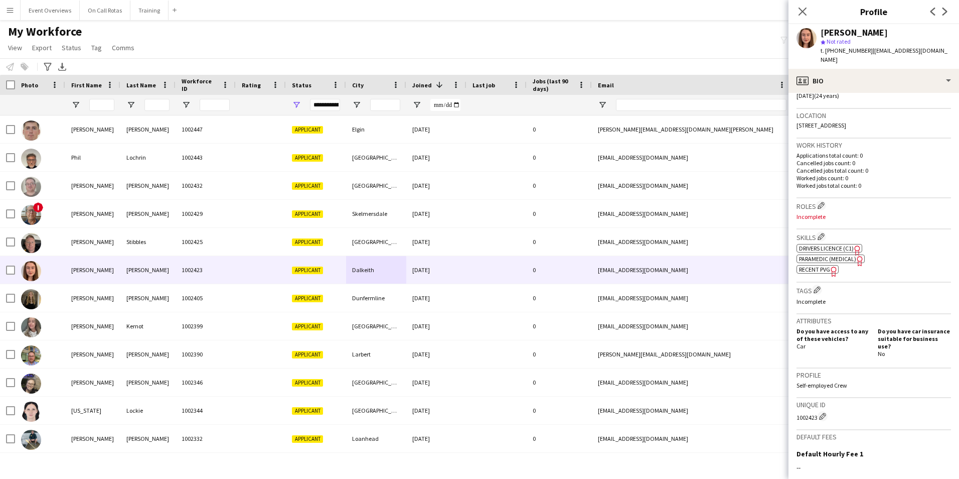
click at [824, 254] on app-spec-pill "ok-circled2 background Layer 1 cross-circle-red background Layer 1 Paramedic (M…" at bounding box center [831, 258] width 68 height 9
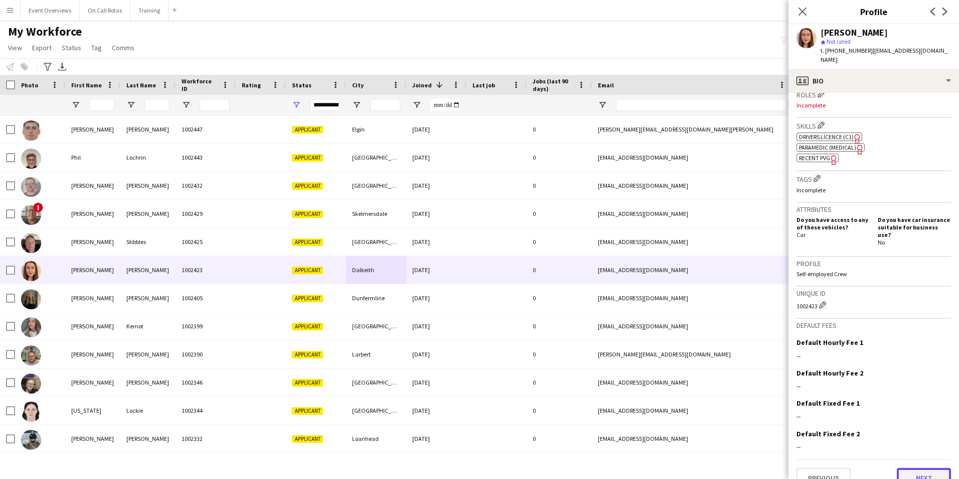
click at [901, 468] on button "Next" at bounding box center [924, 478] width 54 height 20
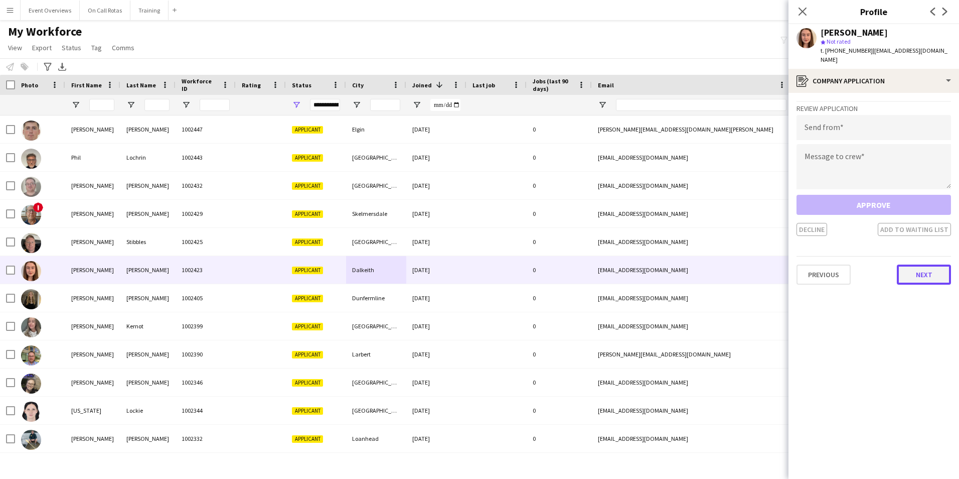
click at [907, 271] on button "Next" at bounding box center [924, 274] width 54 height 20
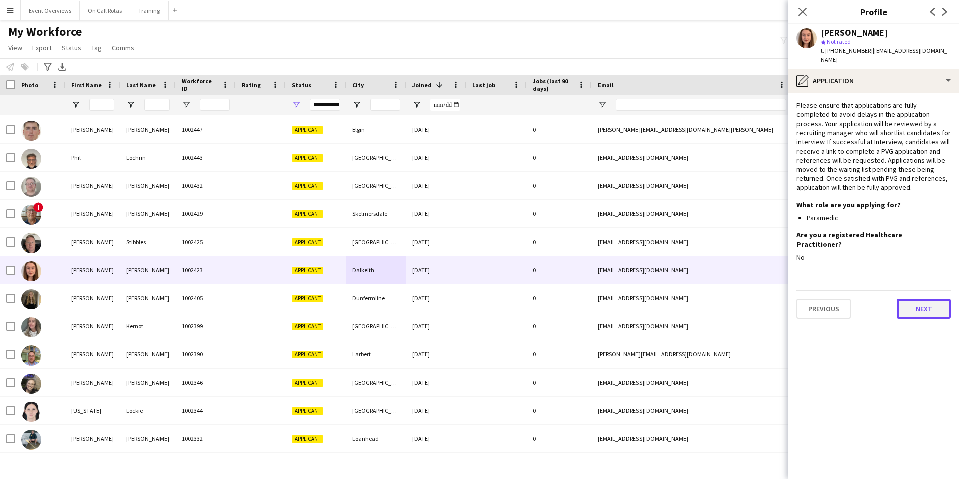
click at [911, 299] on button "Next" at bounding box center [924, 309] width 54 height 20
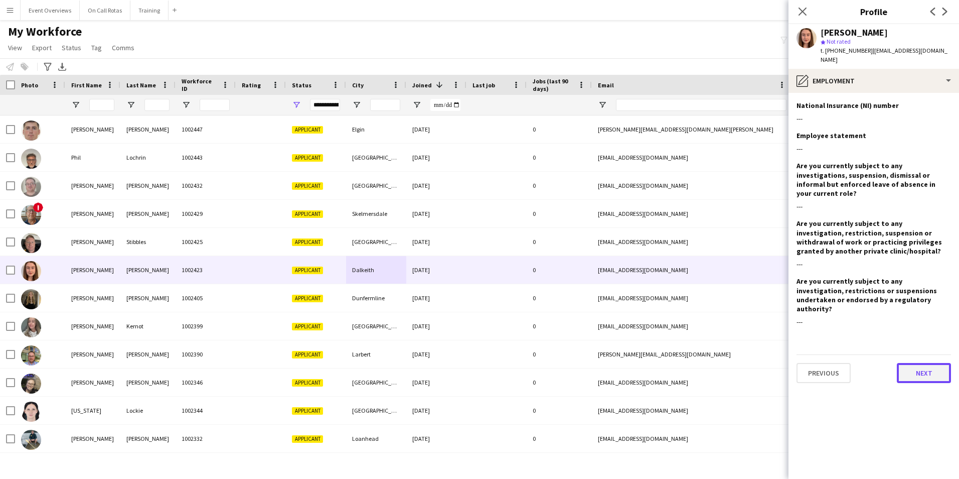
click at [907, 363] on button "Next" at bounding box center [924, 373] width 54 height 20
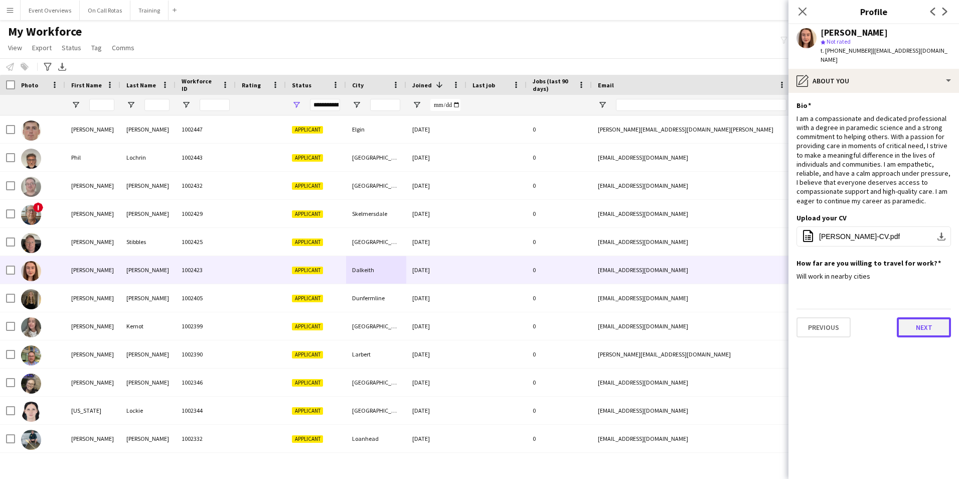
click at [905, 317] on button "Next" at bounding box center [924, 327] width 54 height 20
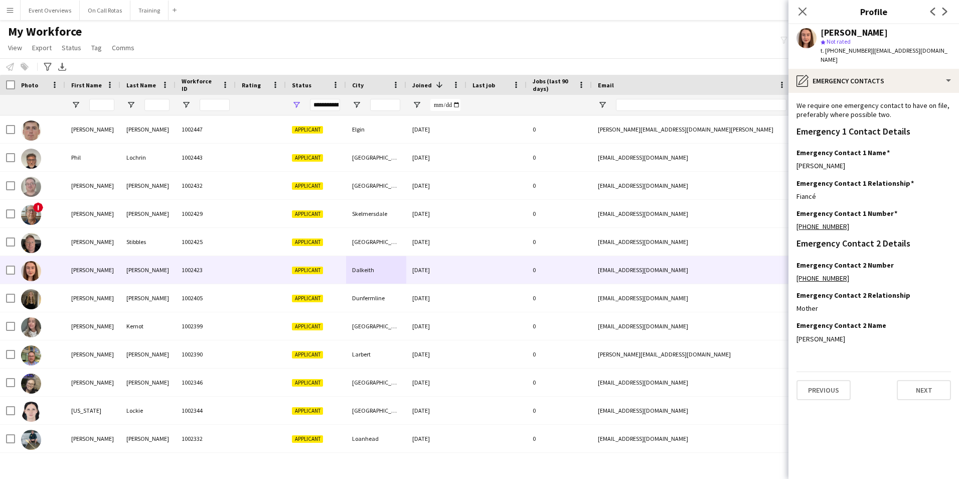
drag, startPoint x: 855, startPoint y: 329, endPoint x: 792, endPoint y: 331, distance: 63.2
click at [792, 331] on app-section-data-types "We require one emergency contact to have on file, preferably where possible two…" at bounding box center [874, 286] width 171 height 386
copy div "Kathleen Turner"
click at [807, 12] on icon "Close pop-in" at bounding box center [803, 12] width 10 height 10
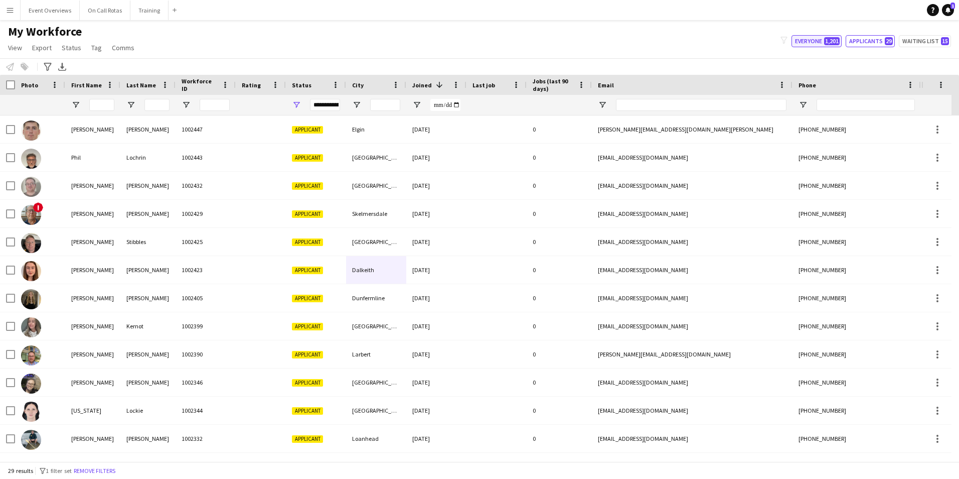
click at [822, 43] on button "Everyone 1,201" at bounding box center [817, 41] width 50 height 12
type input "**********"
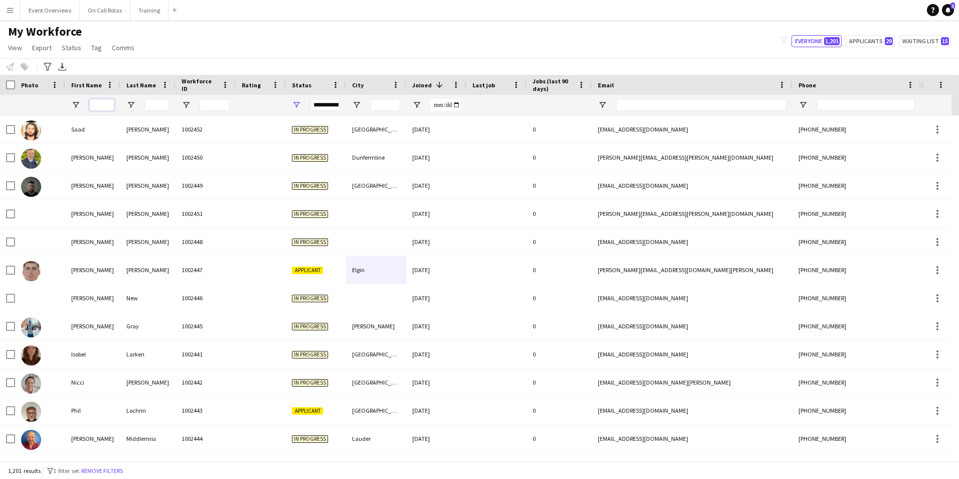
click at [93, 102] on input "First Name Filter Input" at bounding box center [101, 105] width 25 height 12
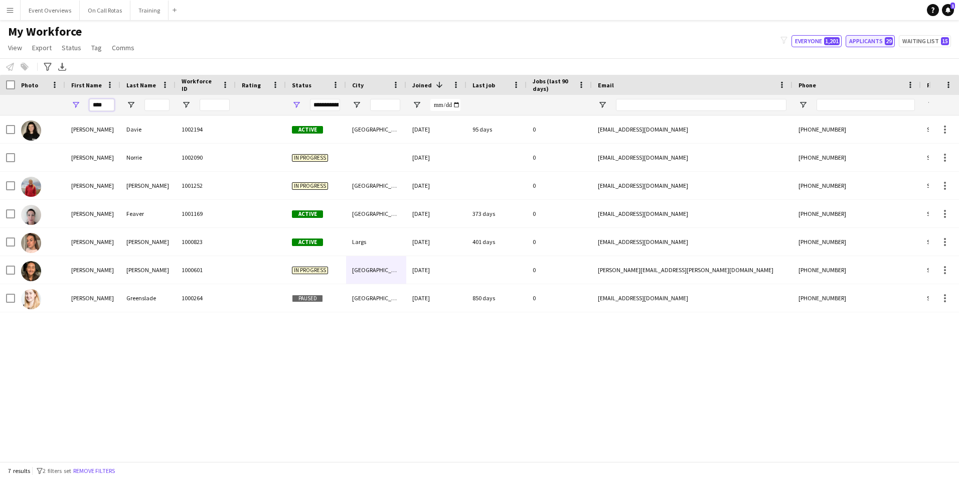
type input "****"
click at [866, 39] on button "Applicants 29" at bounding box center [870, 41] width 49 height 12
type input "**********"
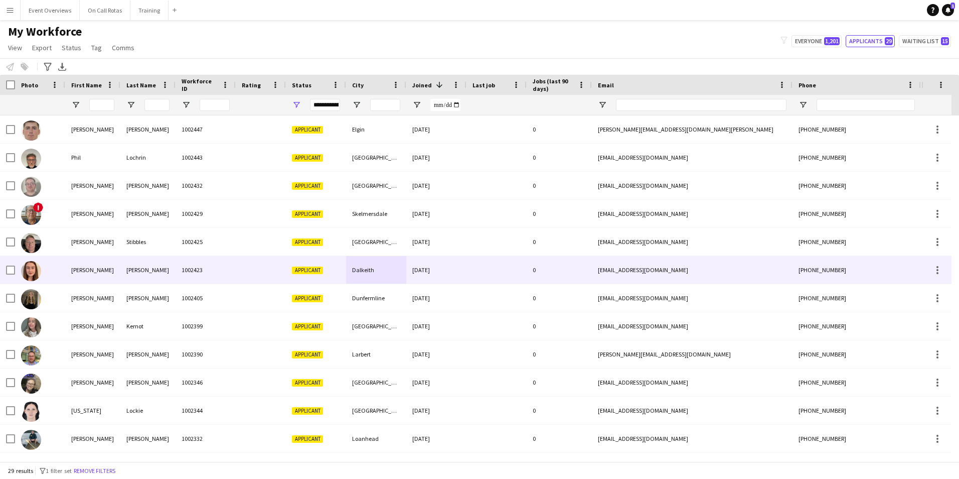
click at [118, 261] on div "Claire" at bounding box center [92, 270] width 55 height 28
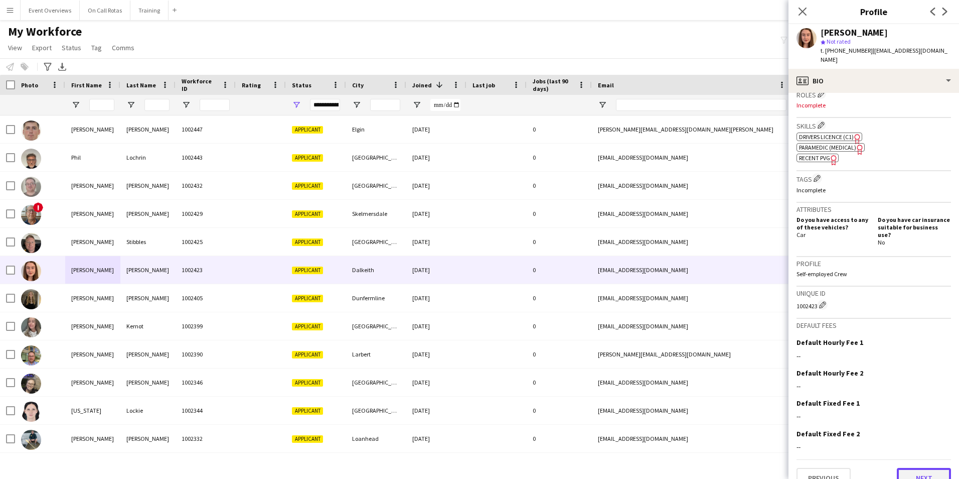
click at [910, 468] on button "Next" at bounding box center [924, 478] width 54 height 20
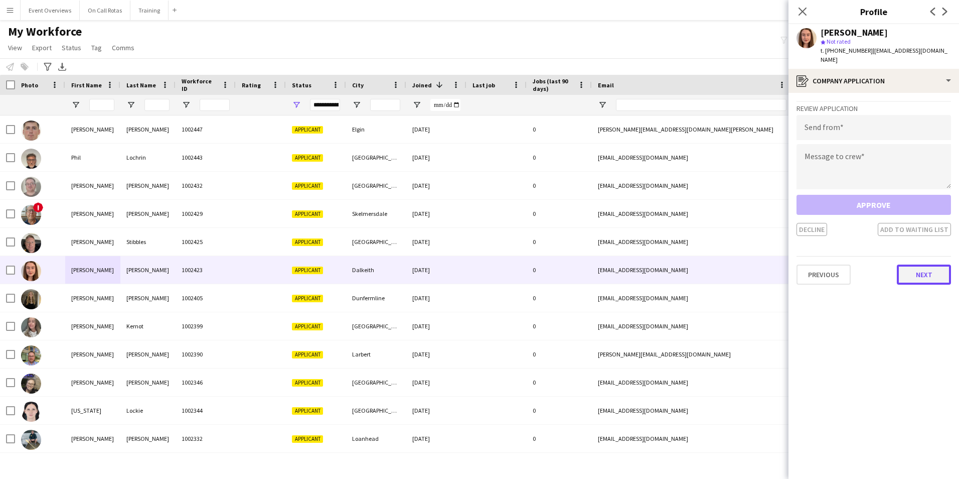
click at [919, 270] on button "Next" at bounding box center [924, 274] width 54 height 20
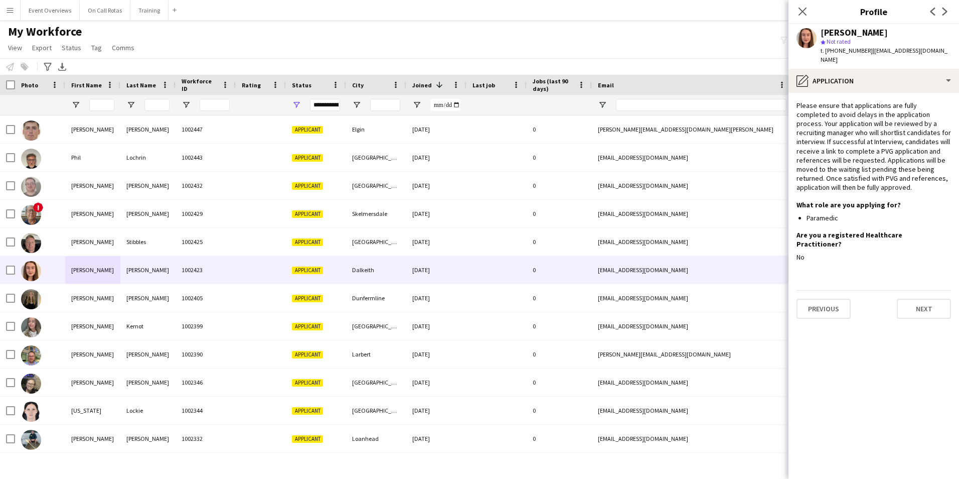
click at [913, 302] on app-section-data-types "Please ensure that applications are fully completed to avoid delays in the appl…" at bounding box center [874, 286] width 171 height 386
click at [913, 299] on button "Next" at bounding box center [924, 309] width 54 height 20
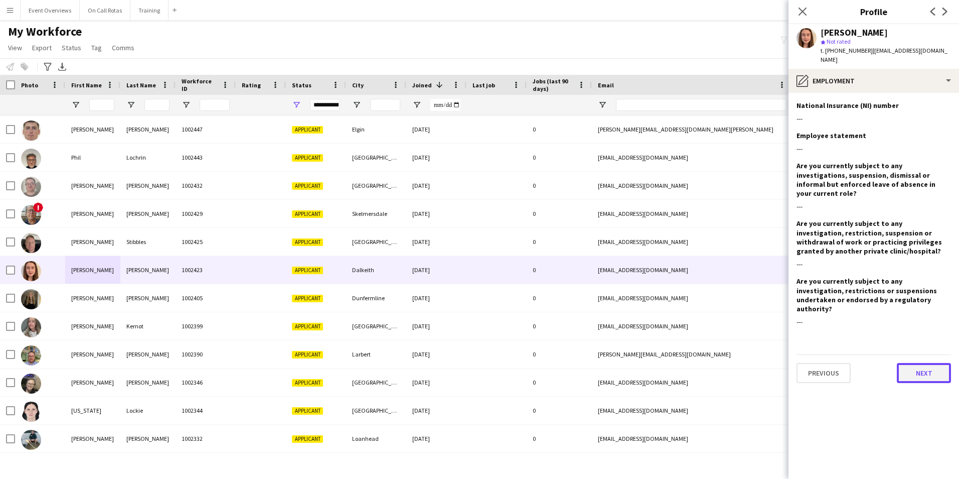
click at [912, 363] on button "Next" at bounding box center [924, 373] width 54 height 20
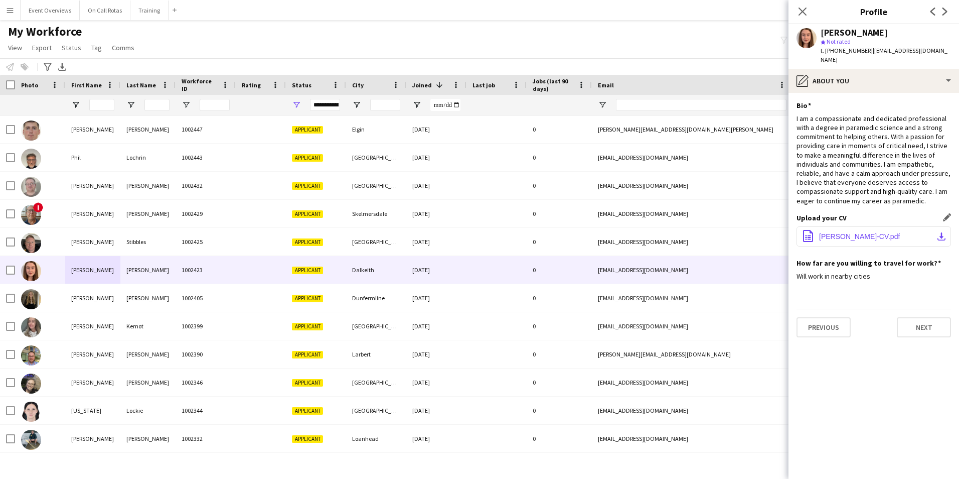
click at [864, 232] on span "Claire-Turner-CV.pdf" at bounding box center [859, 236] width 81 height 8
click at [793, 12] on div "Close pop-in" at bounding box center [803, 11] width 28 height 23
click at [810, 12] on div "Close pop-in" at bounding box center [803, 11] width 28 height 23
click at [797, 8] on app-icon "Close pop-in" at bounding box center [803, 12] width 15 height 15
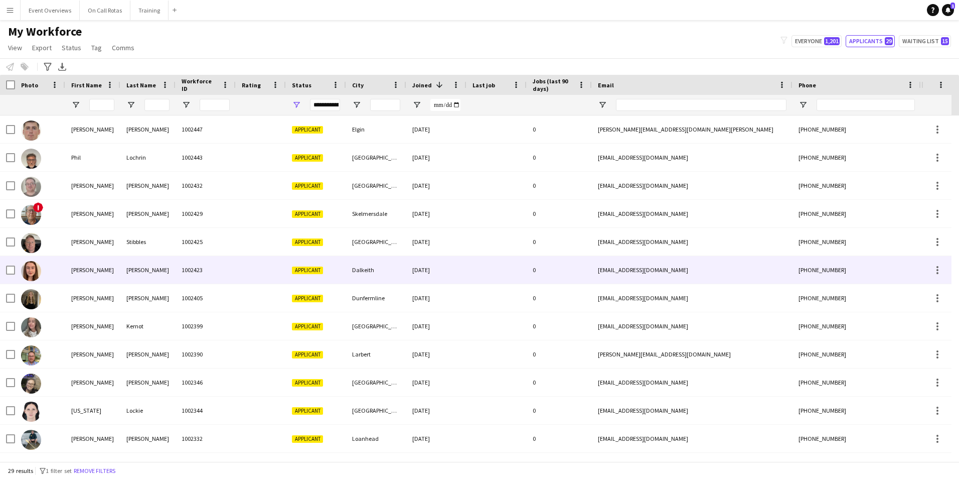
click at [181, 273] on div "1002423" at bounding box center [206, 270] width 60 height 28
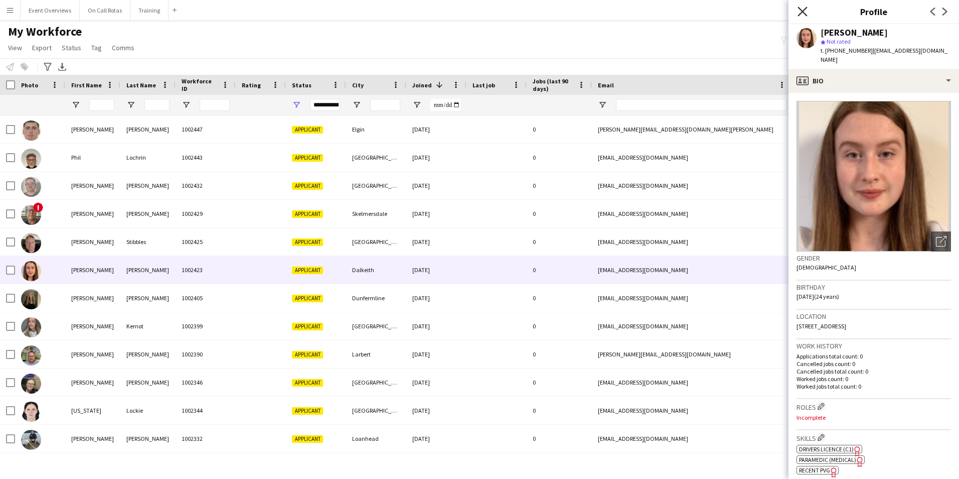
click at [803, 14] on icon "Close pop-in" at bounding box center [803, 12] width 10 height 10
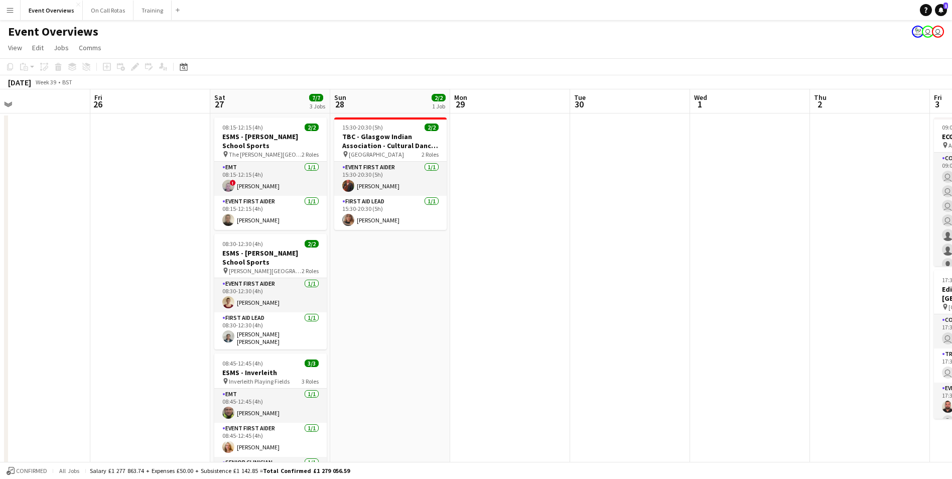
scroll to position [0, 284]
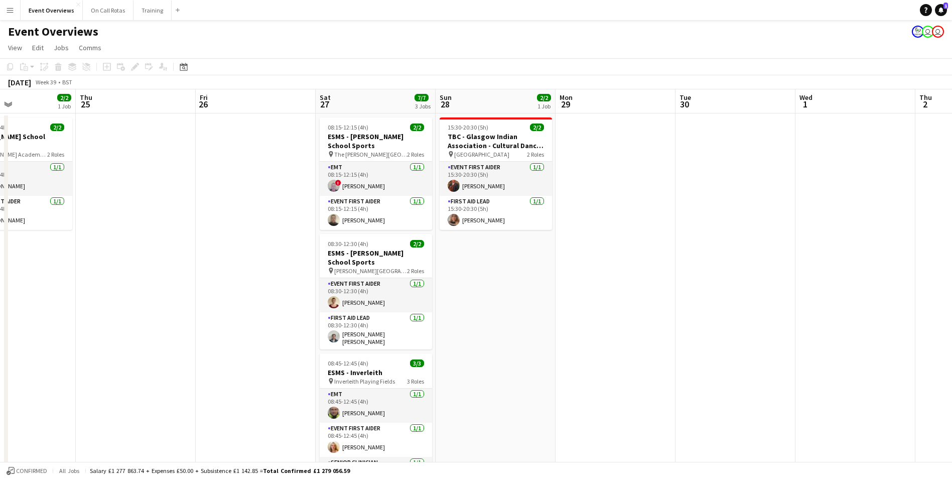
drag, startPoint x: 686, startPoint y: 320, endPoint x: 282, endPoint y: 326, distance: 403.9
click at [282, 326] on app-calendar-viewport "Mon 22 Tue 23 9/9 1 Job Wed 24 2/2 1 Job Thu 25 Fri 26 Sat 27 7/7 3 Jobs Sun 28…" at bounding box center [476, 380] width 952 height 583
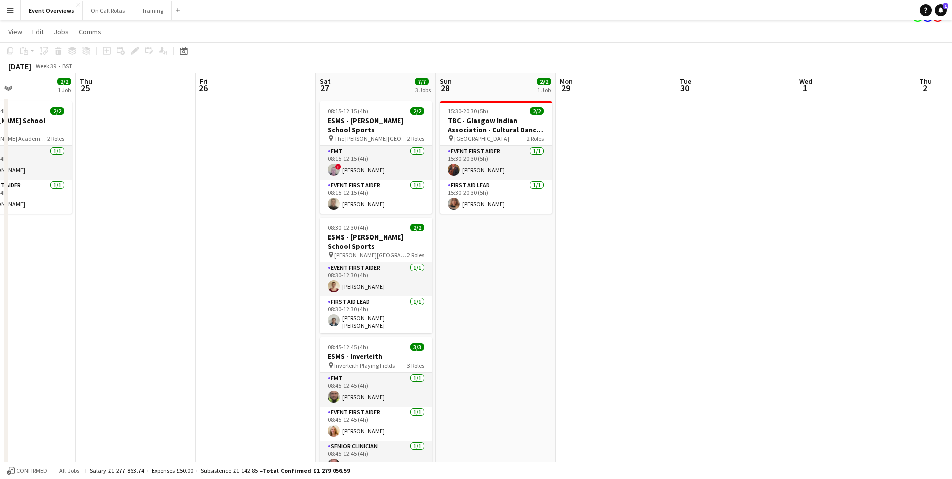
scroll to position [0, 0]
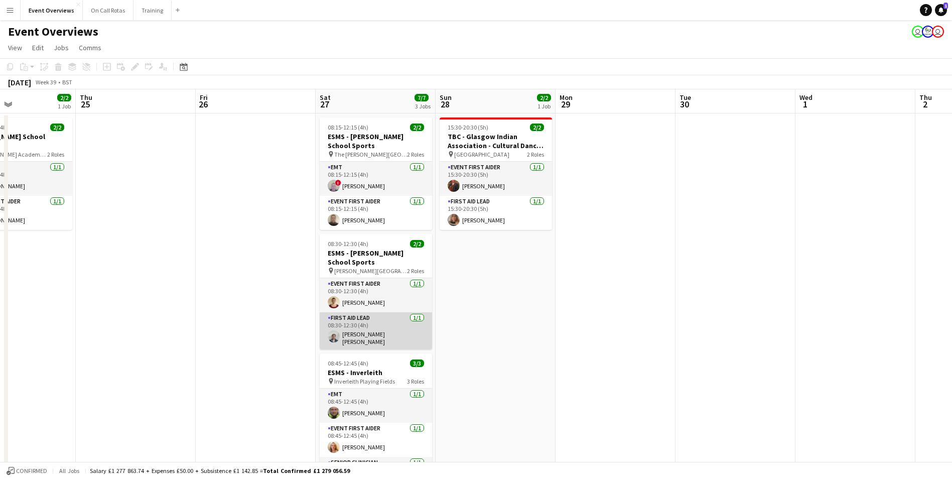
click at [387, 321] on app-card-role "First Aid Lead [DATE] 08:30-12:30 (4h) [PERSON_NAME] [PERSON_NAME]" at bounding box center [376, 330] width 112 height 37
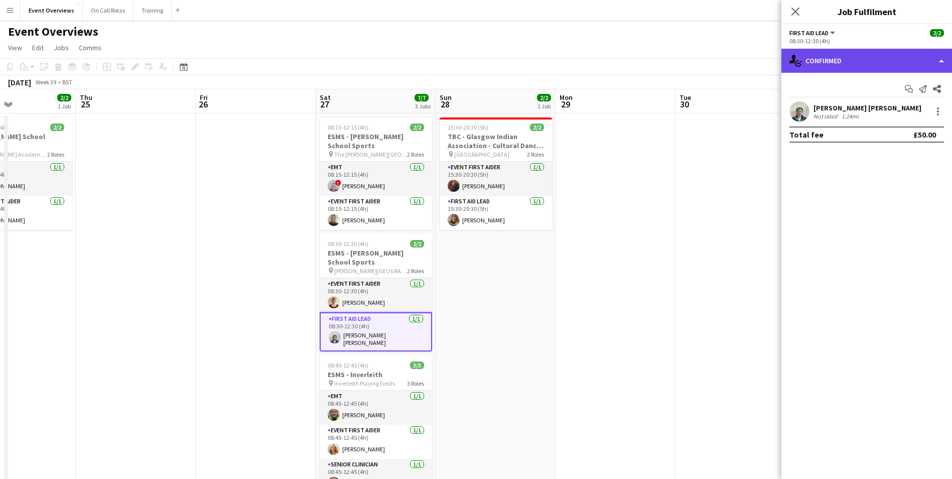
click at [834, 56] on div "single-neutral-actions-check-2 Confirmed" at bounding box center [866, 61] width 171 height 24
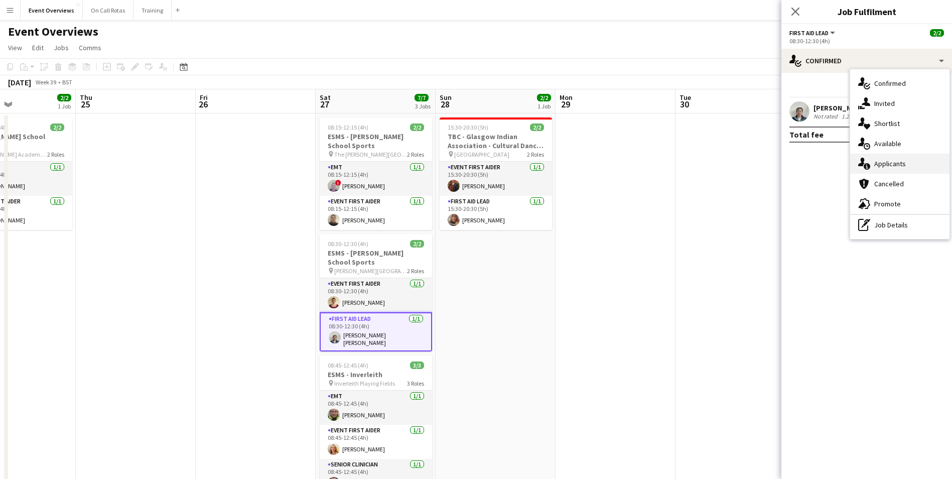
click at [880, 167] on span "Applicants" at bounding box center [890, 163] width 32 height 9
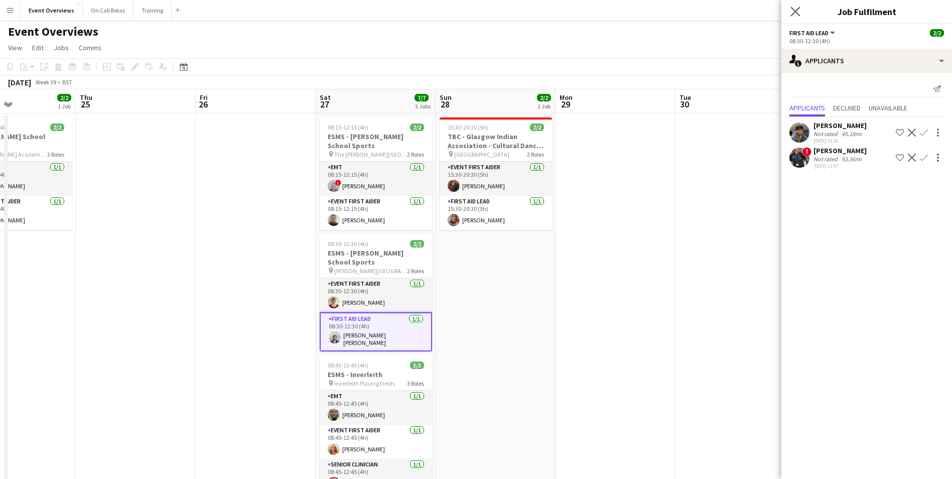
click at [793, 6] on app-icon "Close pop-in" at bounding box center [795, 12] width 15 height 15
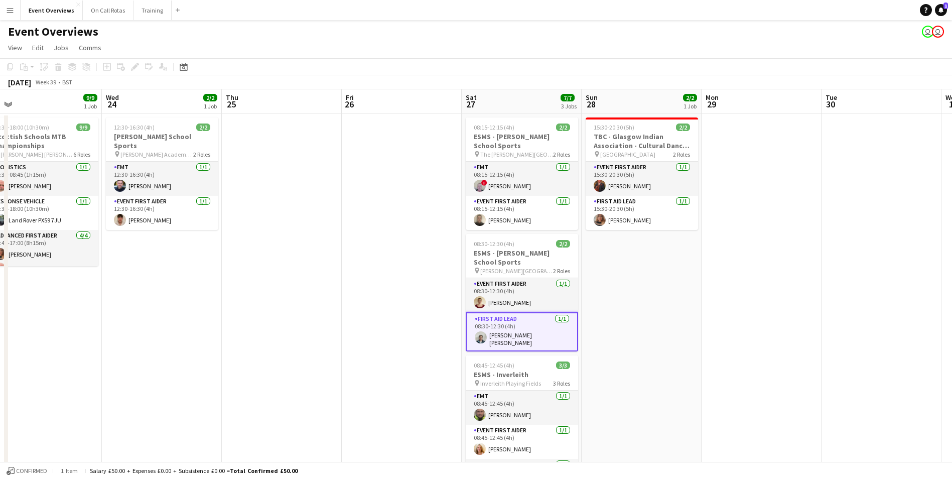
drag, startPoint x: 594, startPoint y: 314, endPoint x: 747, endPoint y: 281, distance: 156.1
click at [747, 281] on app-calendar-viewport "Sun 21 17/17 1 Job Mon 22 Tue 23 9/9 1 Job Wed 24 2/2 1 Job Thu 25 Fri 26 Sat 2…" at bounding box center [476, 475] width 952 height 772
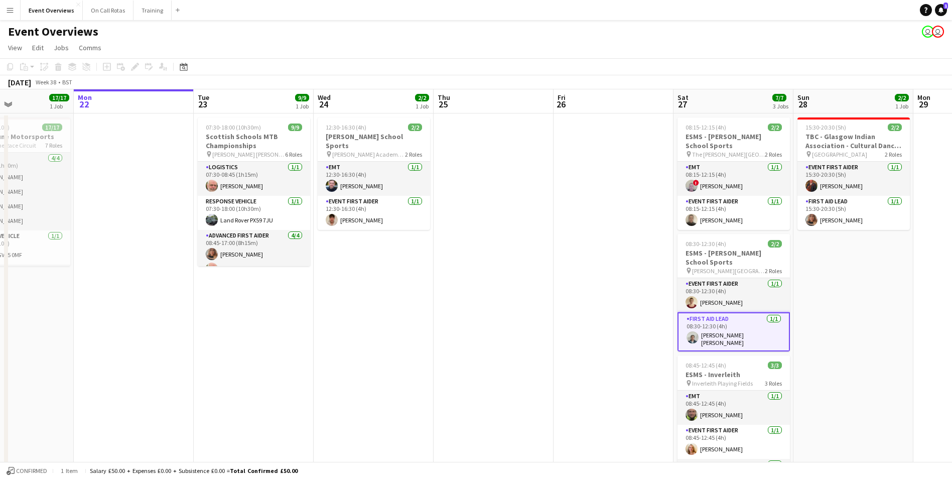
drag, startPoint x: 311, startPoint y: 348, endPoint x: 517, endPoint y: 316, distance: 209.2
click at [517, 316] on app-calendar-viewport "Fri 19 9/9 2 Jobs Sat 20 30/30 4 Jobs Sun 21 17/17 1 Job Mon 22 Tue 23 9/9 1 Jo…" at bounding box center [476, 475] width 952 height 772
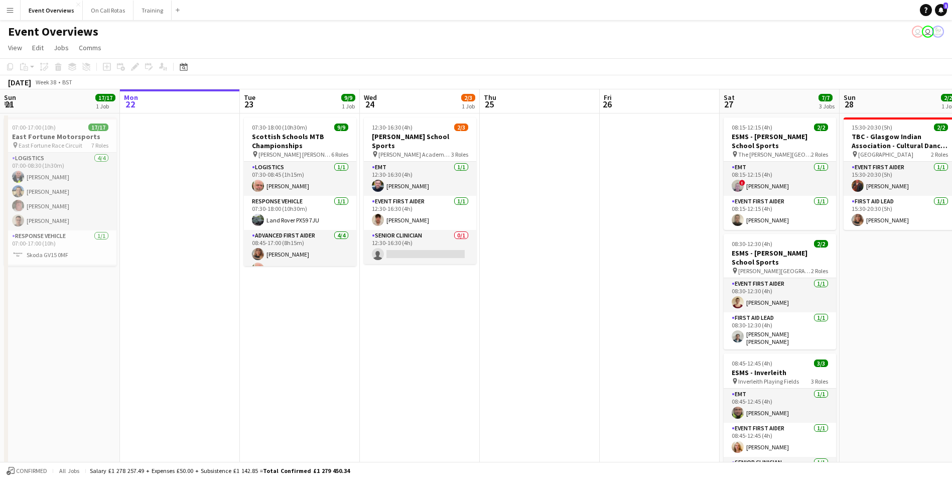
click at [19, 13] on button "Menu" at bounding box center [10, 10] width 20 height 20
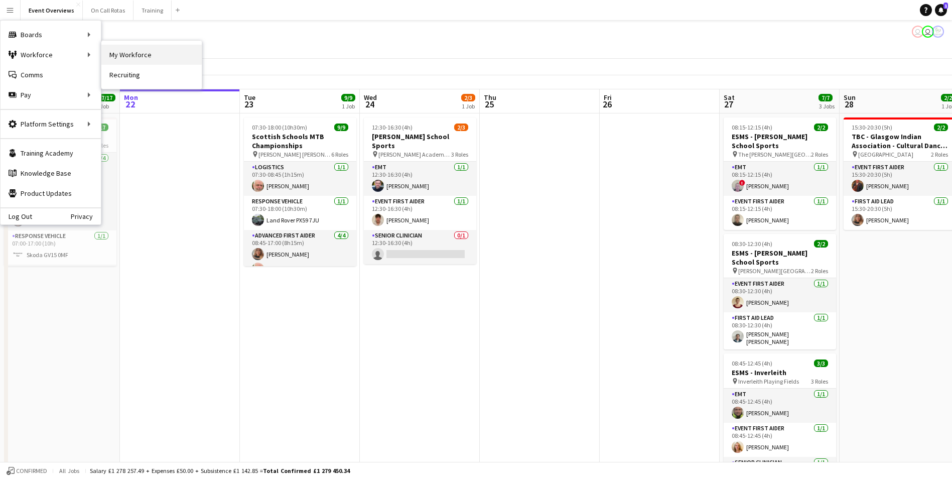
click at [129, 49] on link "My Workforce" at bounding box center [151, 55] width 100 height 20
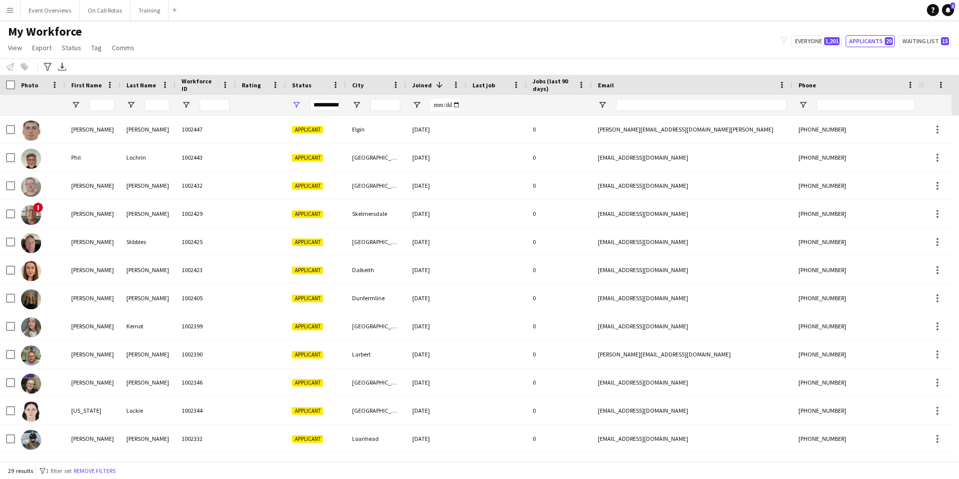
click at [314, 106] on div "**********" at bounding box center [325, 105] width 30 height 12
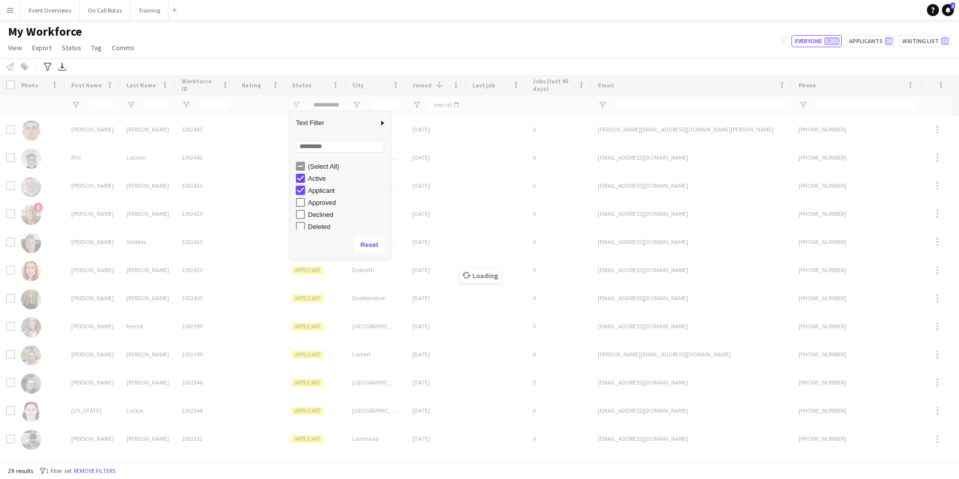
type input "**********"
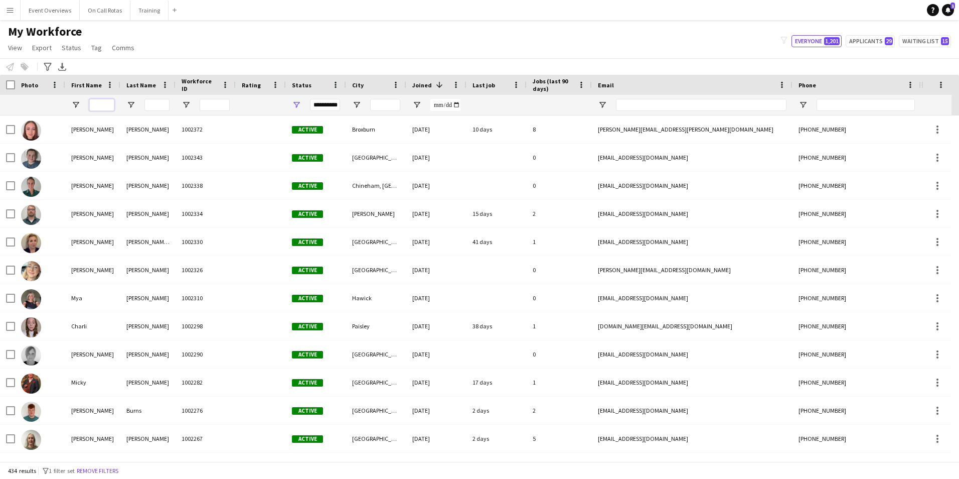
click at [103, 102] on input "First Name Filter Input" at bounding box center [101, 105] width 25 height 12
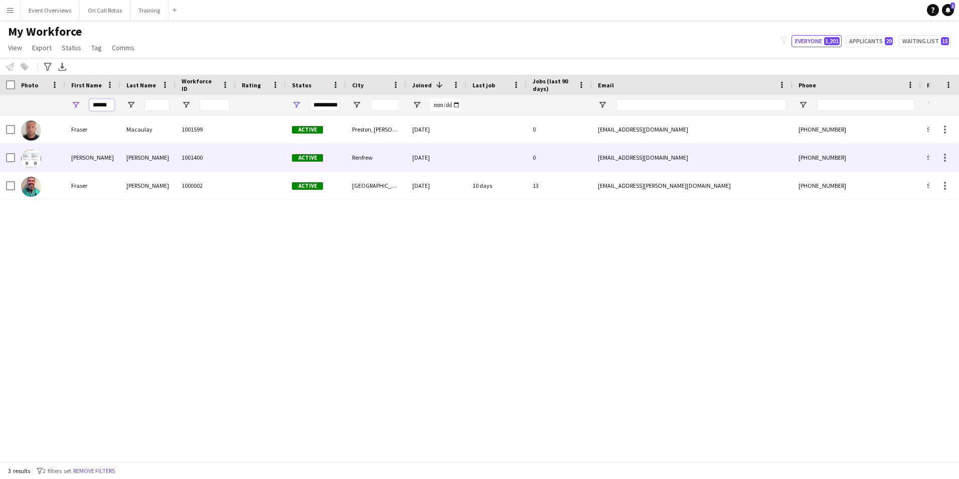
type input "******"
click at [142, 155] on div "[PERSON_NAME]" at bounding box center [147, 157] width 55 height 28
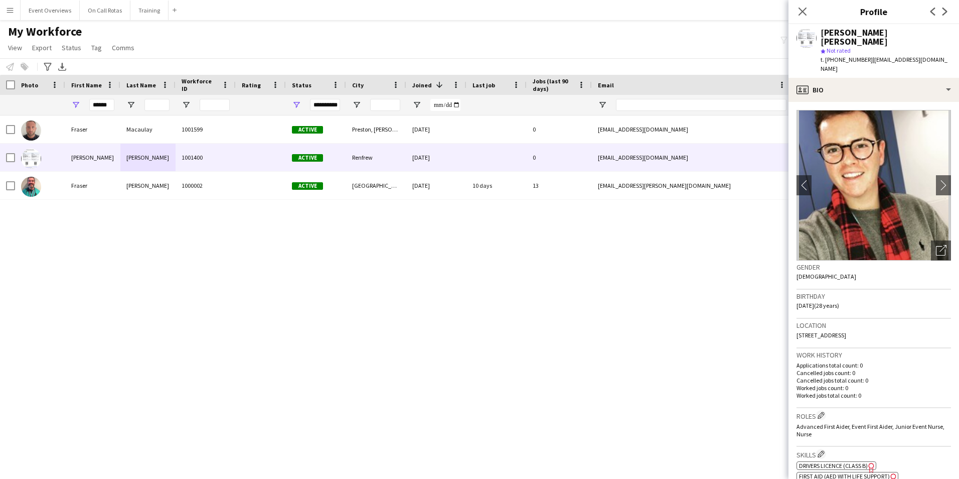
drag, startPoint x: 953, startPoint y: 50, endPoint x: 869, endPoint y: 53, distance: 83.9
click at [869, 53] on div "[PERSON_NAME] [PERSON_NAME] star Not rated t. [PHONE_NUMBER] | [EMAIL_ADDRESS][…" at bounding box center [874, 51] width 171 height 54
copy span "[EMAIL_ADDRESS][DOMAIN_NAME]"
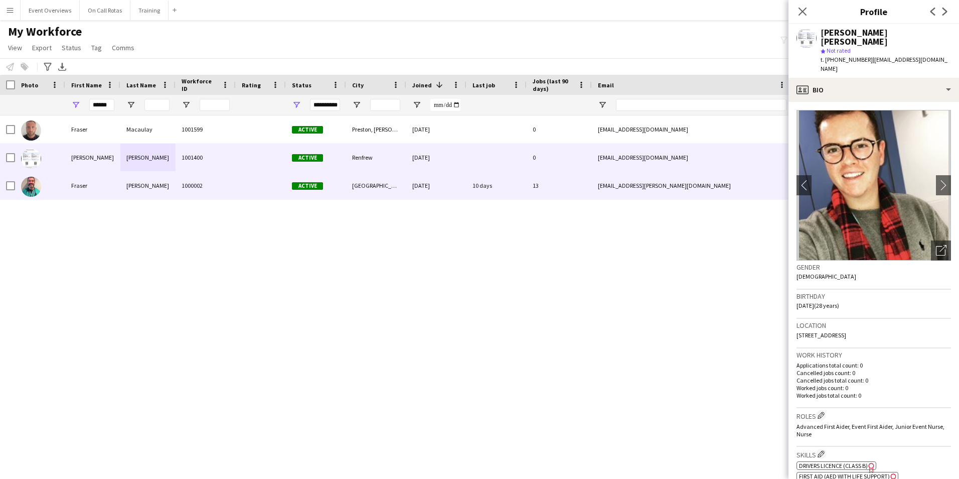
click at [405, 190] on div "[GEOGRAPHIC_DATA]" at bounding box center [376, 186] width 60 height 28
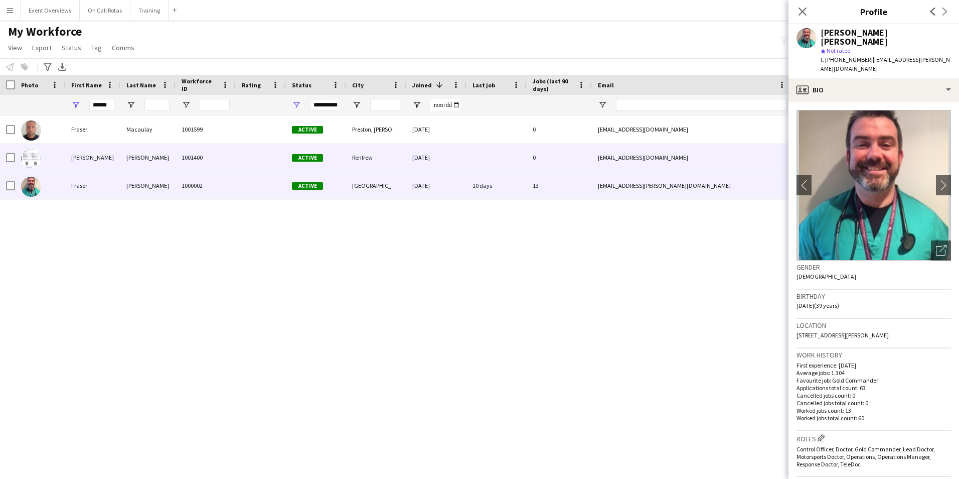
click at [443, 162] on div "[DATE]" at bounding box center [436, 157] width 60 height 28
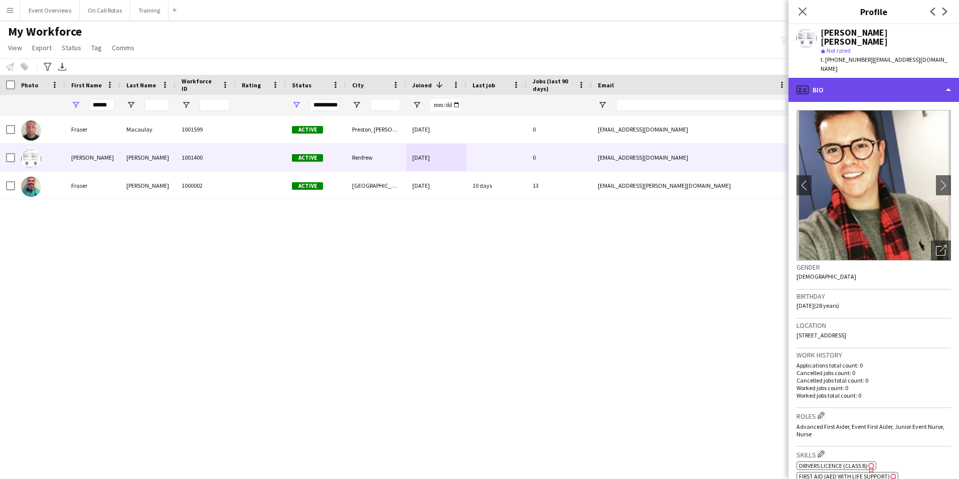
click at [852, 78] on div "profile Bio" at bounding box center [874, 90] width 171 height 24
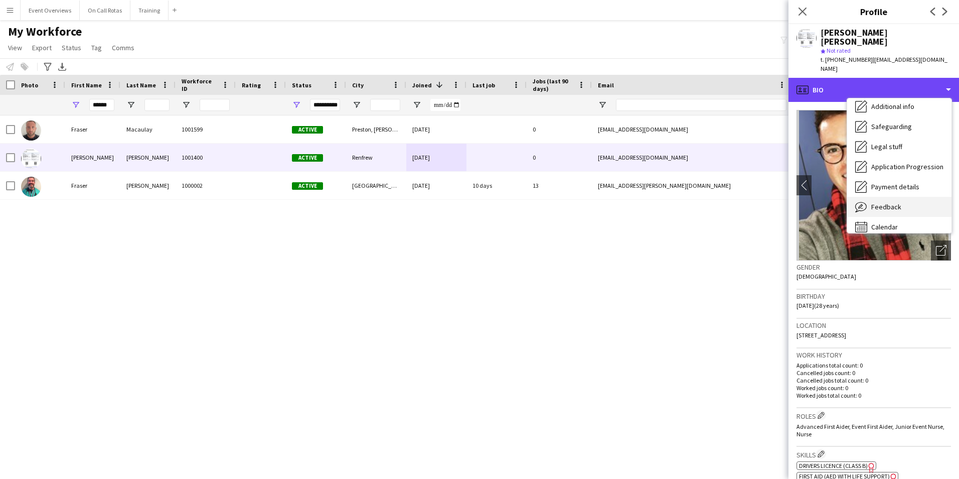
scroll to position [175, 0]
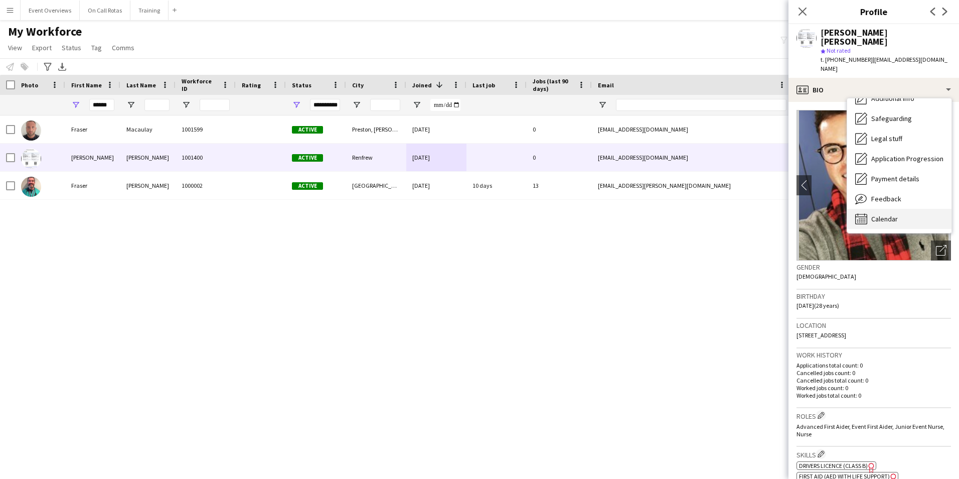
click at [885, 214] on span "Calendar" at bounding box center [884, 218] width 27 height 9
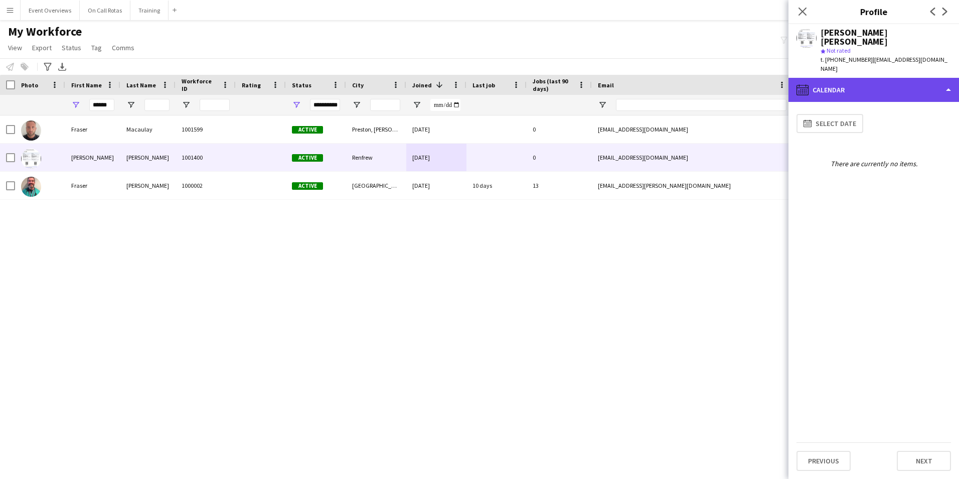
click at [851, 78] on div "calendar-full Calendar" at bounding box center [874, 90] width 171 height 24
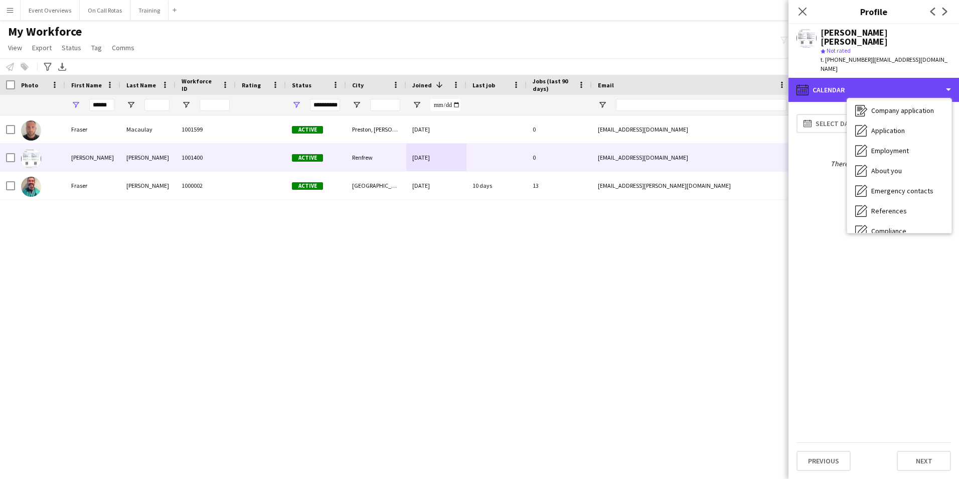
scroll to position [0, 0]
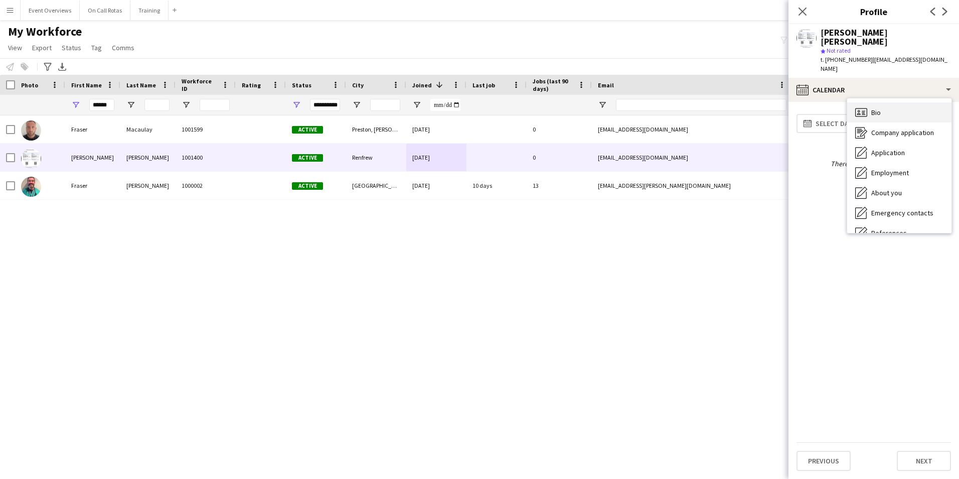
click at [891, 102] on div "Bio Bio" at bounding box center [899, 112] width 104 height 20
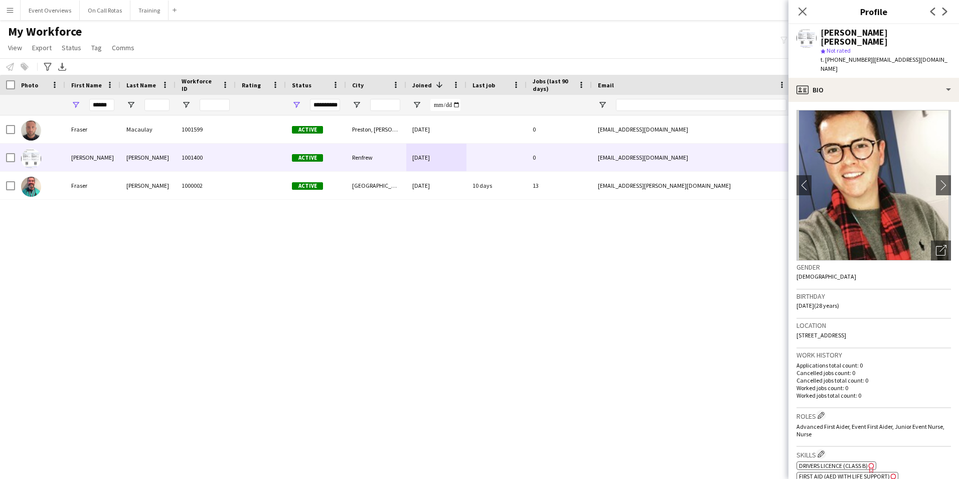
scroll to position [151, 0]
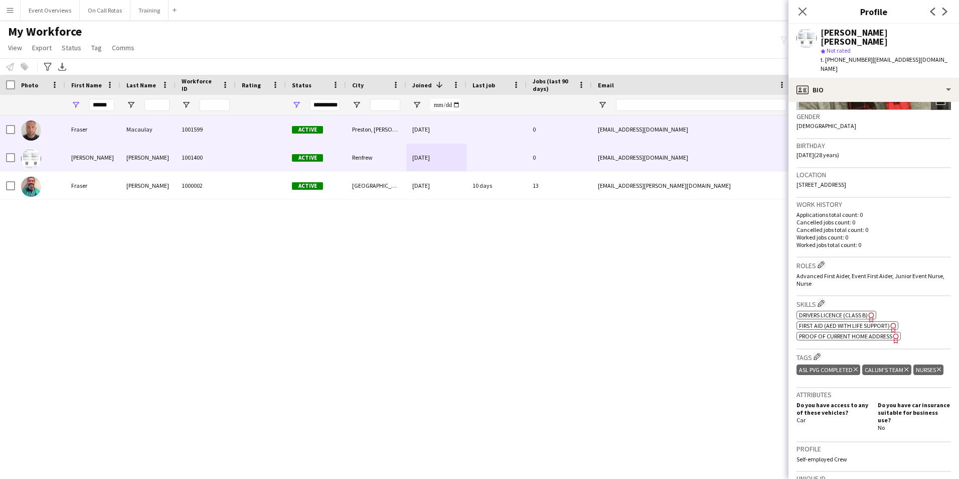
click at [609, 127] on div "[EMAIL_ADDRESS][DOMAIN_NAME]" at bounding box center [692, 129] width 201 height 28
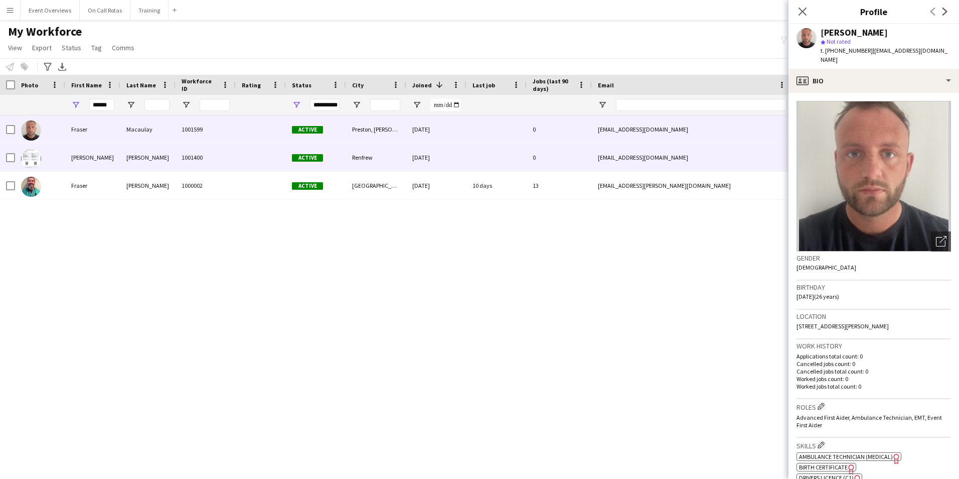
click at [728, 163] on div "[EMAIL_ADDRESS][DOMAIN_NAME]" at bounding box center [692, 157] width 201 height 28
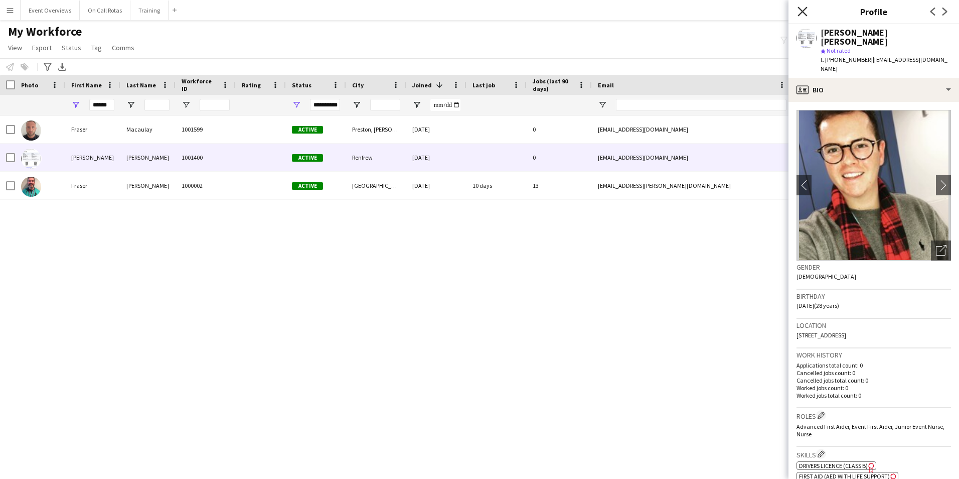
click at [800, 9] on icon at bounding box center [803, 12] width 10 height 10
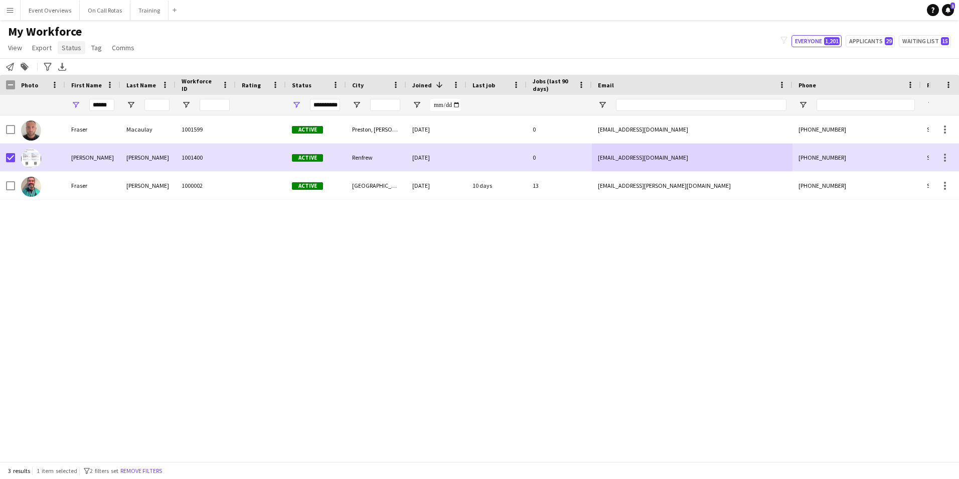
click at [65, 48] on span "Status" at bounding box center [72, 47] width 20 height 9
click at [87, 69] on link "Edit" at bounding box center [93, 69] width 70 height 21
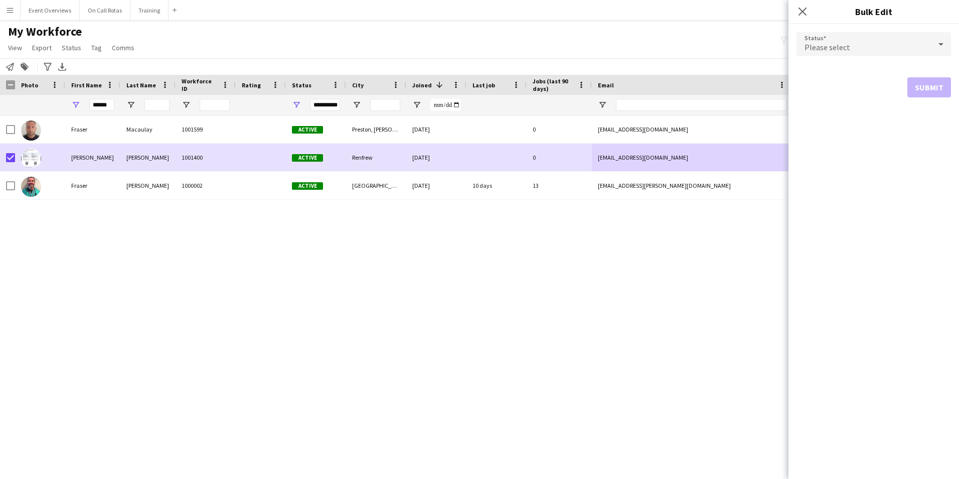
click at [880, 53] on div "Please select" at bounding box center [864, 44] width 134 height 24
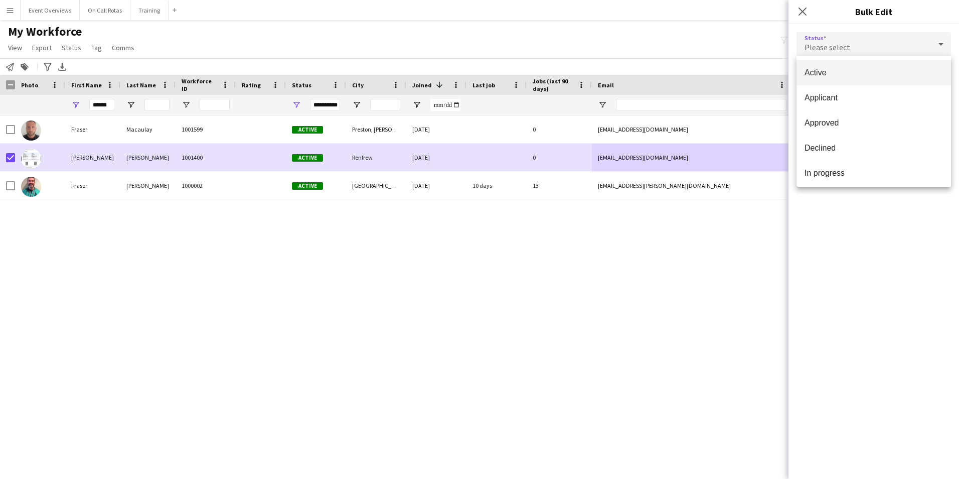
scroll to position [100, 0]
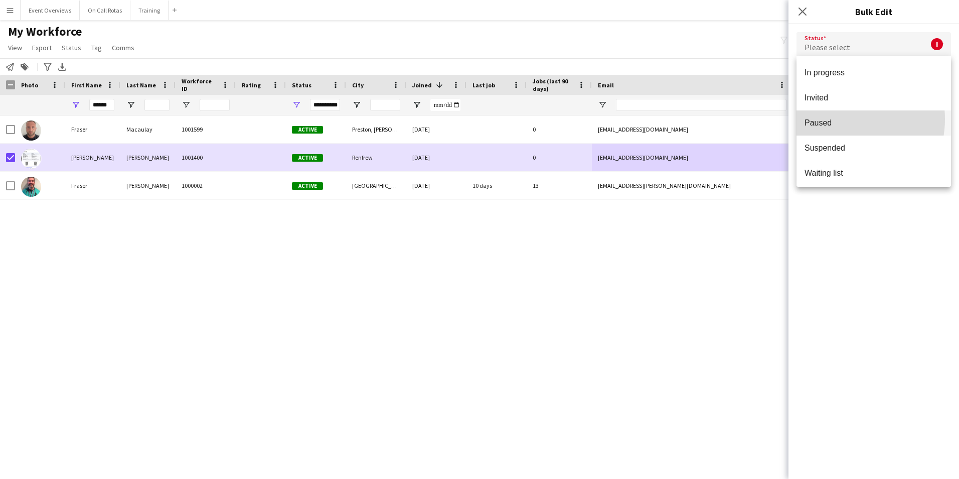
click at [840, 119] on span "Paused" at bounding box center [874, 123] width 138 height 10
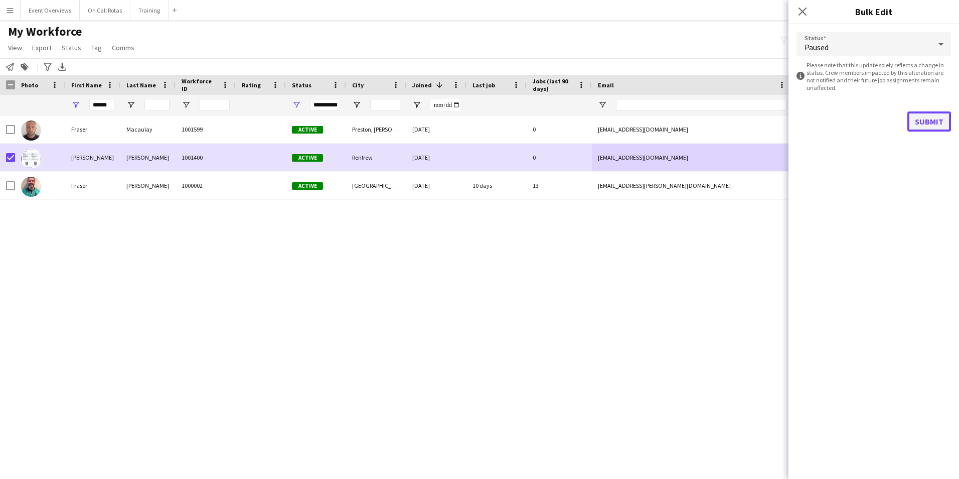
click at [928, 124] on button "Submit" at bounding box center [930, 121] width 44 height 20
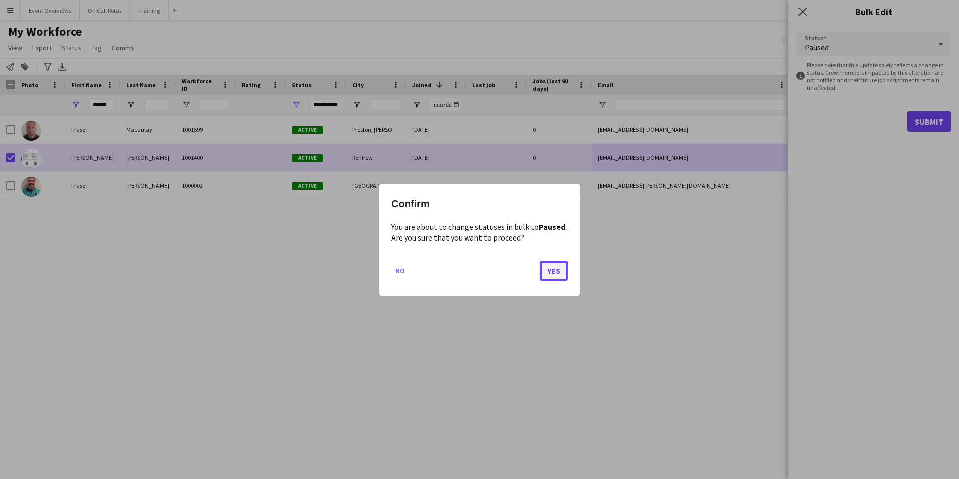
click at [546, 263] on button "Yes" at bounding box center [554, 270] width 28 height 20
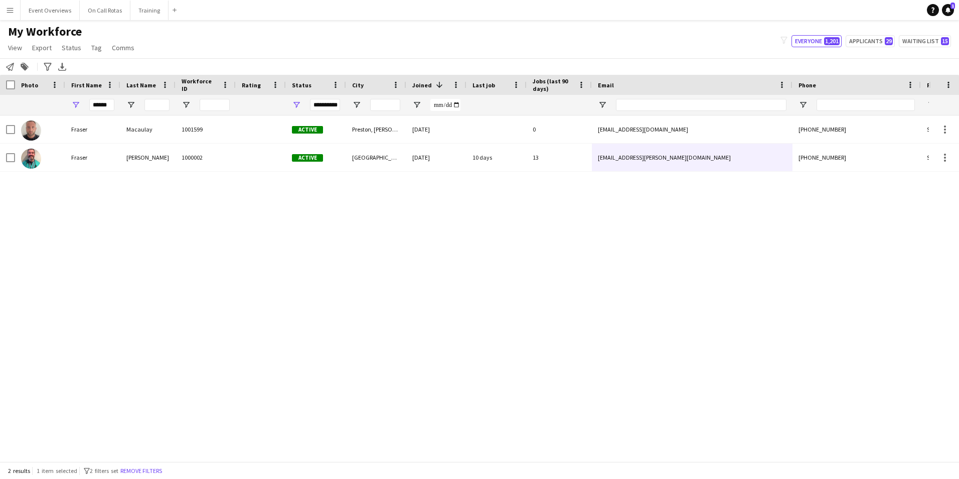
click at [275, 282] on div "[PERSON_NAME] 1001599 Active [GEOGRAPHIC_DATA][PERSON_NAME][PERSON_NAME], [GEOG…" at bounding box center [464, 284] width 929 height 338
click at [77, 232] on div "[PERSON_NAME] 1001599 Active [GEOGRAPHIC_DATA][PERSON_NAME][PERSON_NAME], [GEOG…" at bounding box center [464, 284] width 929 height 338
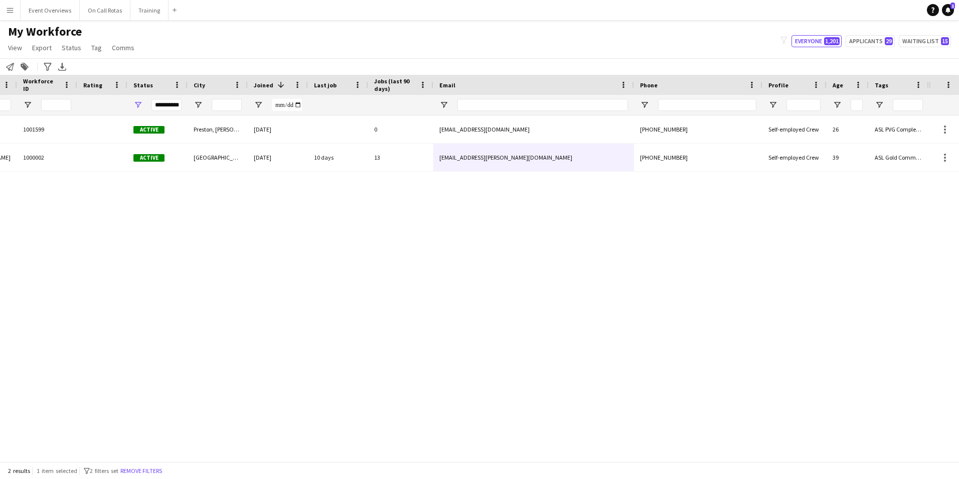
scroll to position [0, 0]
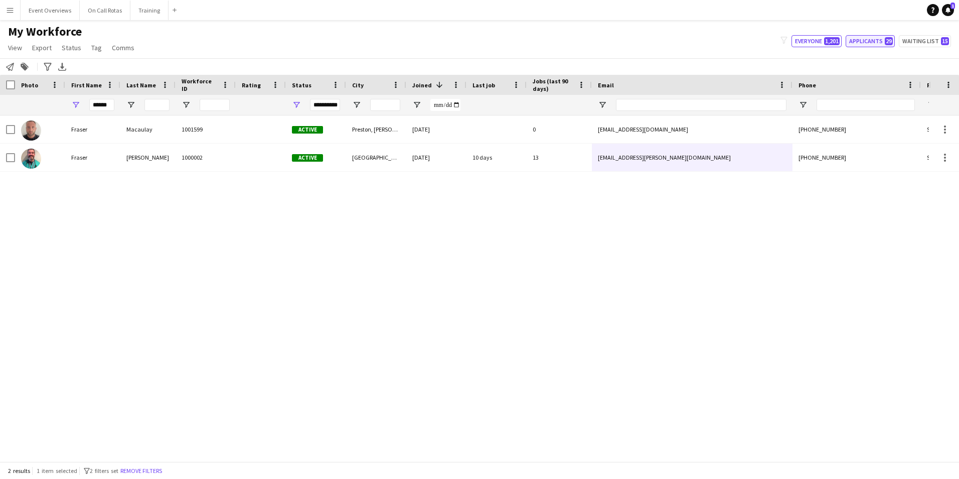
click at [877, 43] on button "Applicants 29" at bounding box center [870, 41] width 49 height 12
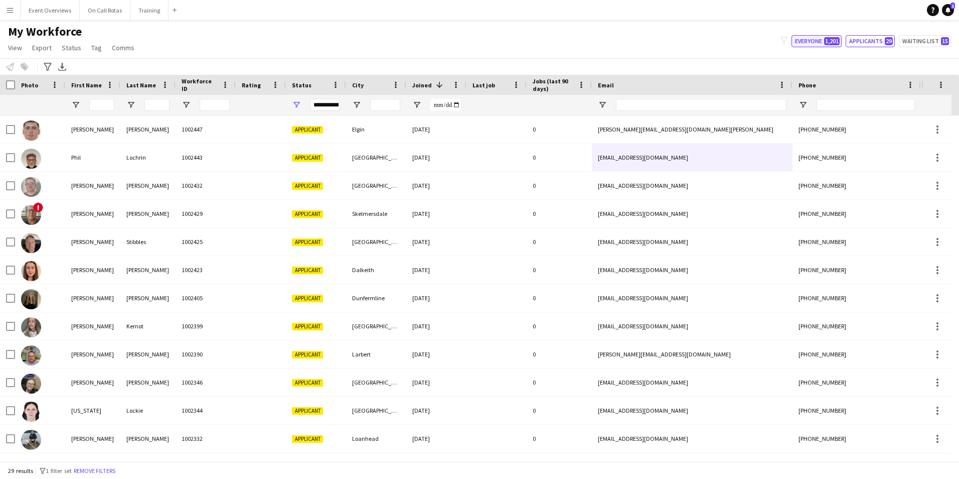
click at [821, 42] on button "Everyone 1,201" at bounding box center [817, 41] width 50 height 12
type input "**********"
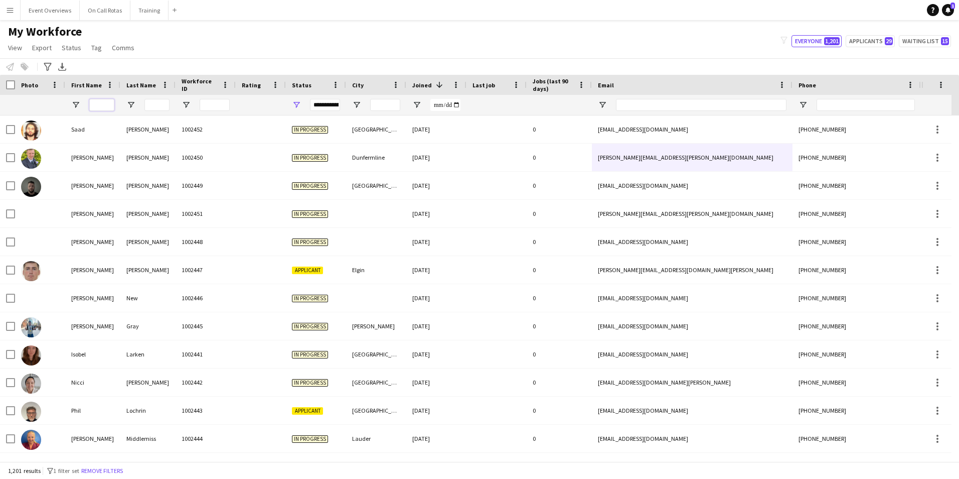
click at [107, 103] on input "First Name Filter Input" at bounding box center [101, 105] width 25 height 12
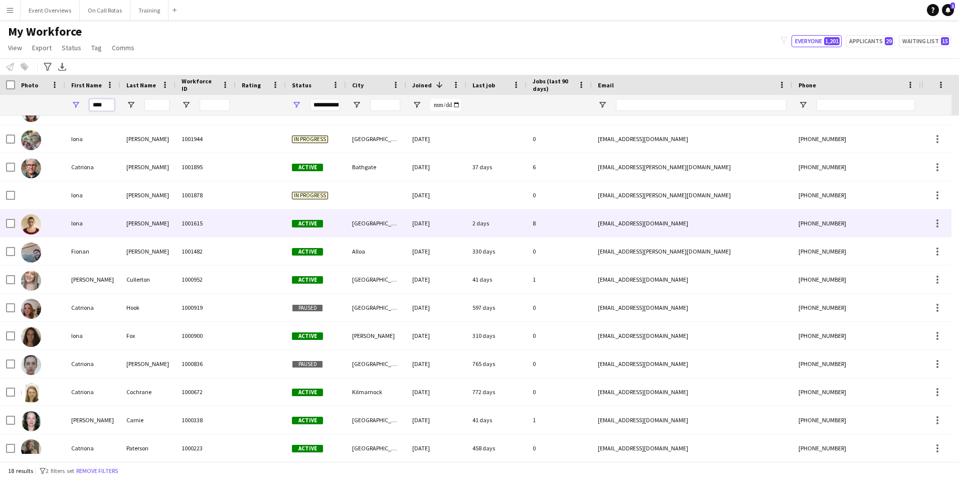
scroll to position [168, 0]
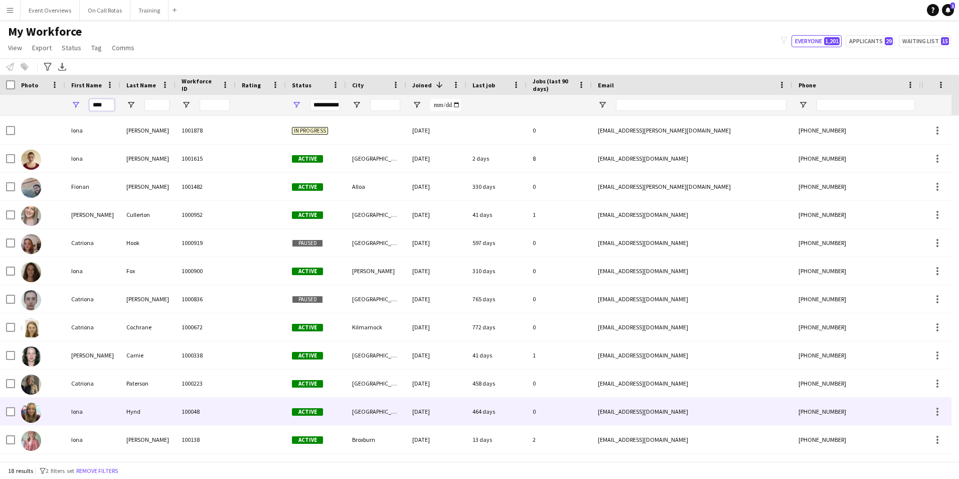
type input "****"
click at [139, 412] on div "Hynd" at bounding box center [147, 411] width 55 height 28
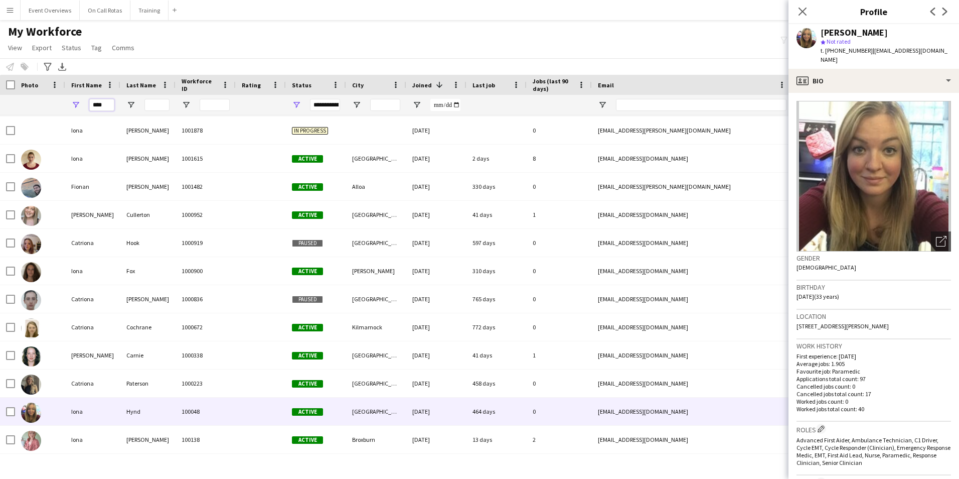
drag, startPoint x: 110, startPoint y: 105, endPoint x: 60, endPoint y: 109, distance: 49.8
click at [60, 109] on div "**********" at bounding box center [544, 105] width 1088 height 20
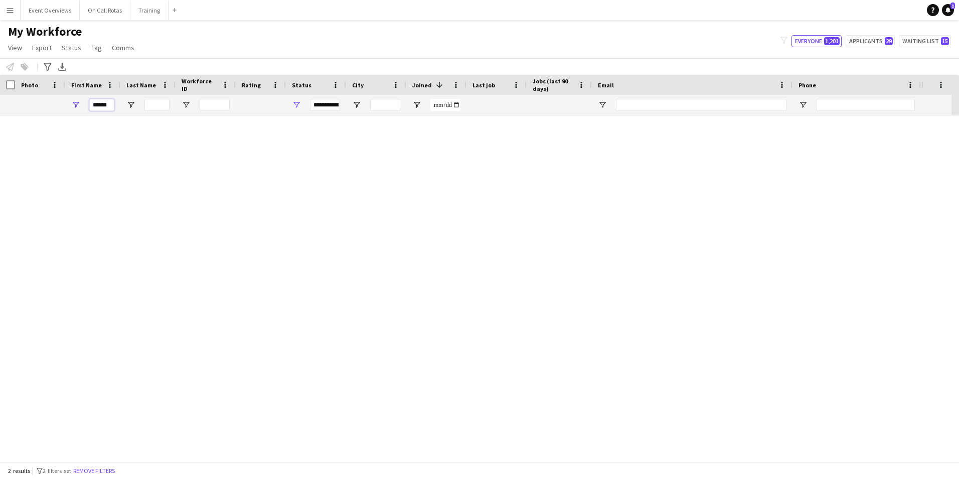
scroll to position [0, 0]
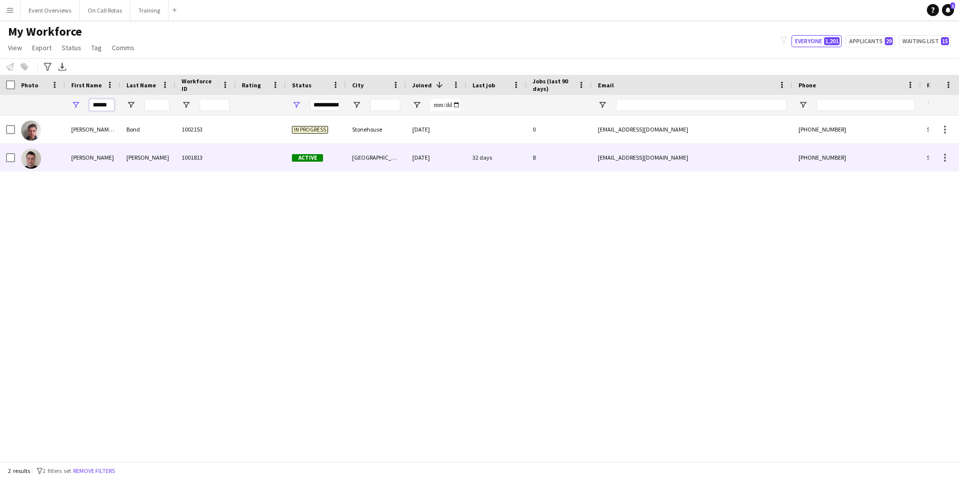
type input "******"
click at [84, 149] on div "[PERSON_NAME]" at bounding box center [92, 157] width 55 height 28
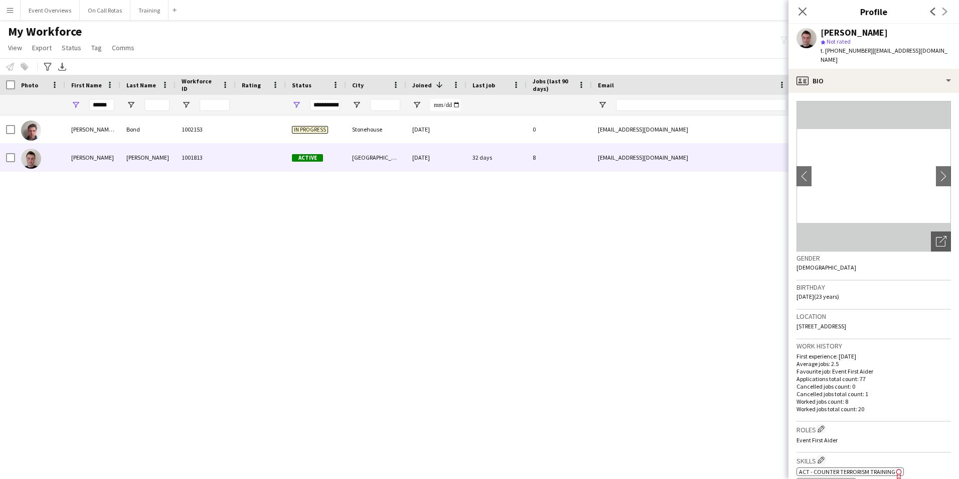
click at [926, 160] on img at bounding box center [874, 176] width 155 height 151
click at [934, 166] on button "chevron-right" at bounding box center [944, 176] width 20 height 20
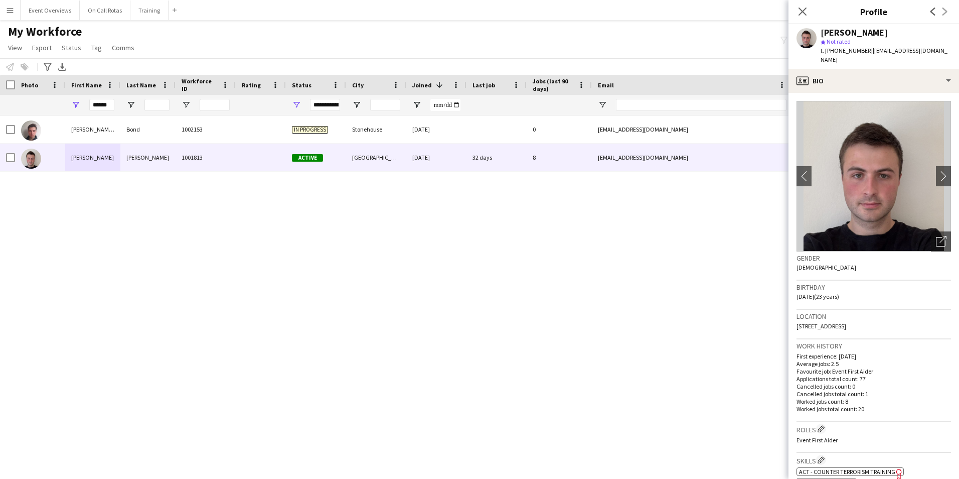
click at [793, 16] on div "Close pop-in" at bounding box center [803, 11] width 28 height 23
click at [807, 9] on icon "Close pop-in" at bounding box center [803, 12] width 10 height 10
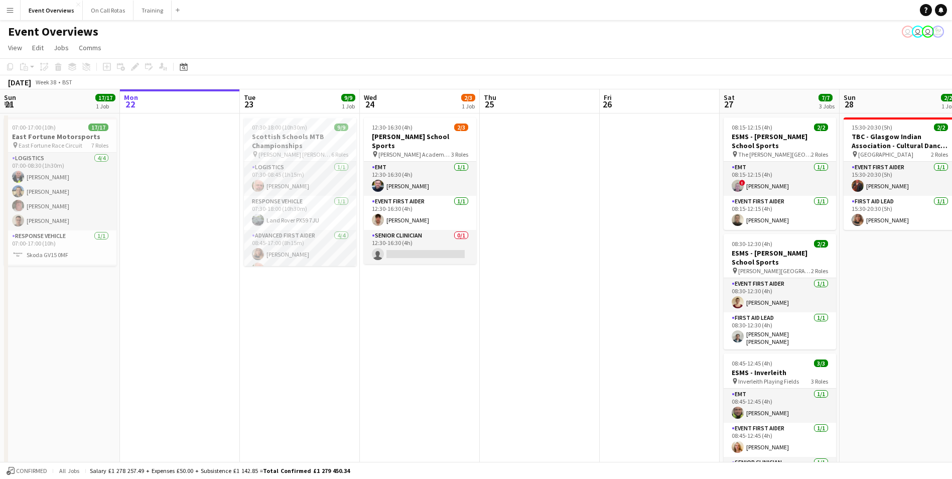
click at [11, 9] on app-icon "Menu" at bounding box center [10, 10] width 8 height 8
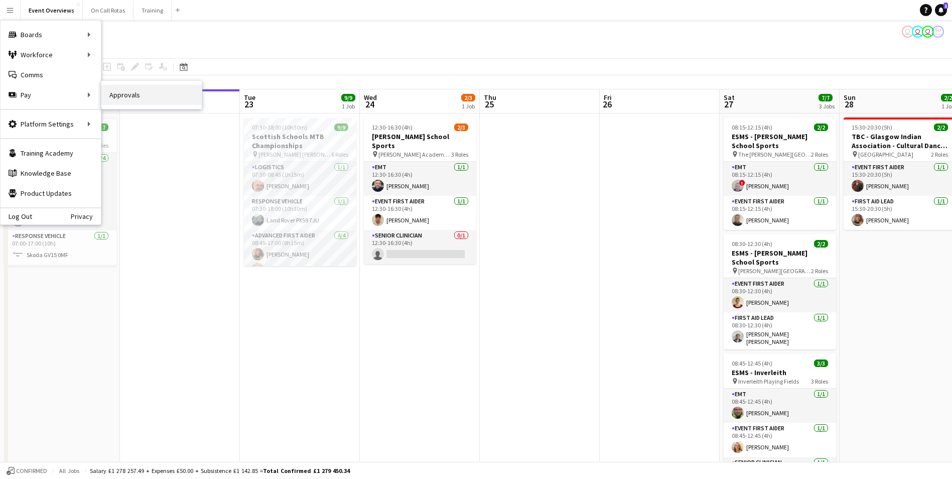
click at [145, 95] on link "Approvals" at bounding box center [151, 95] width 100 height 20
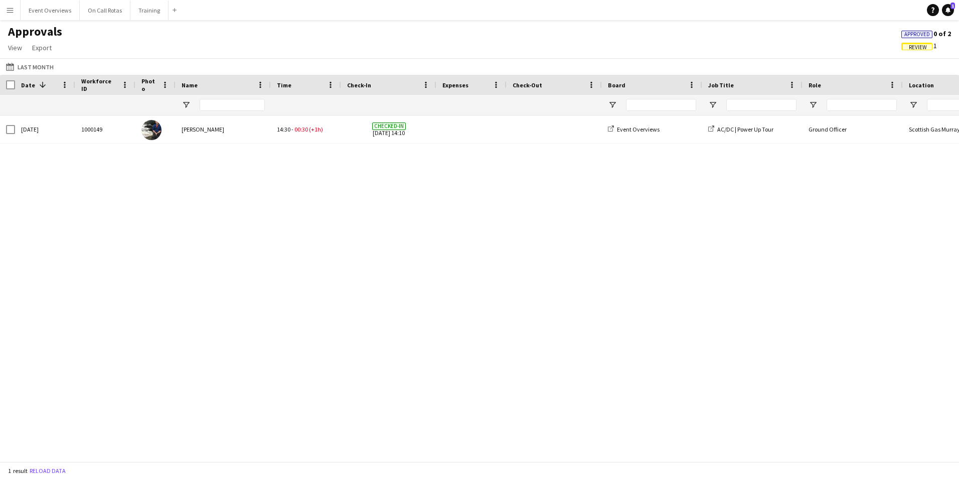
click at [927, 33] on span "Approved" at bounding box center [918, 34] width 26 height 7
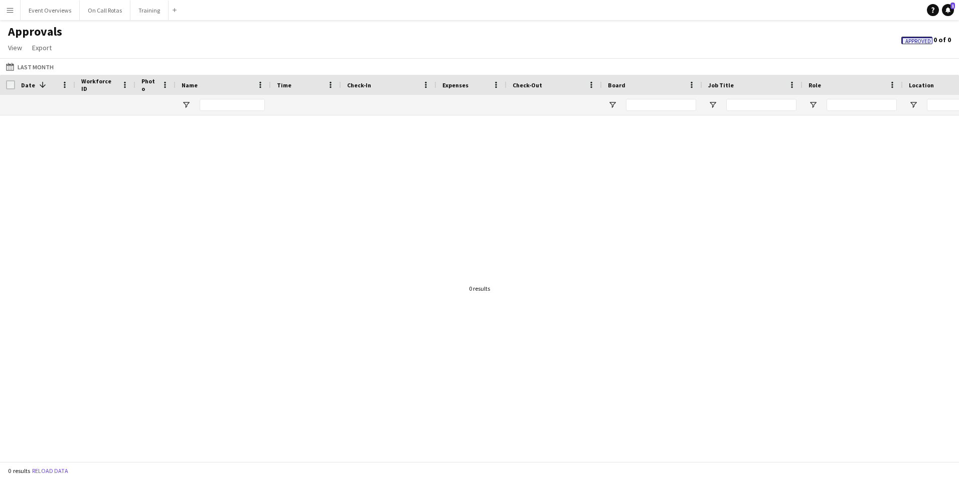
click at [925, 39] on span "Approved" at bounding box center [919, 41] width 26 height 7
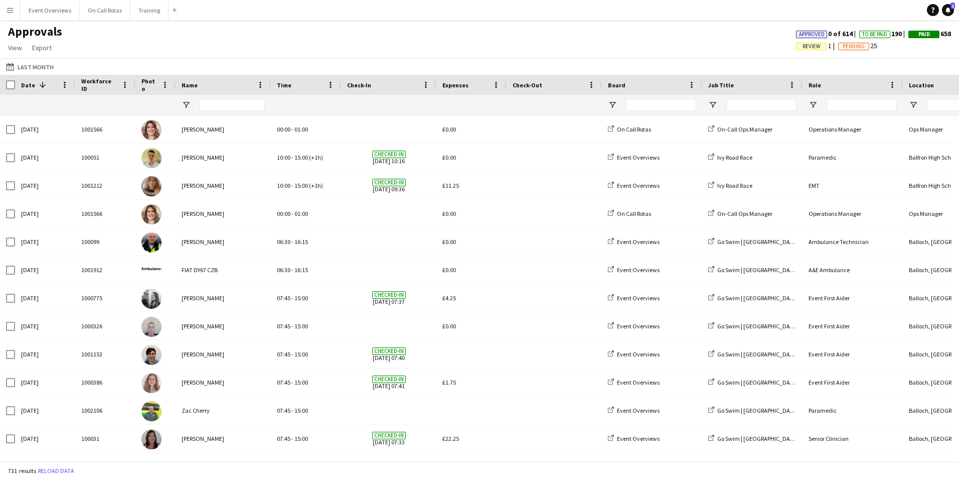
click at [932, 33] on span "Paid" at bounding box center [924, 35] width 31 height 8
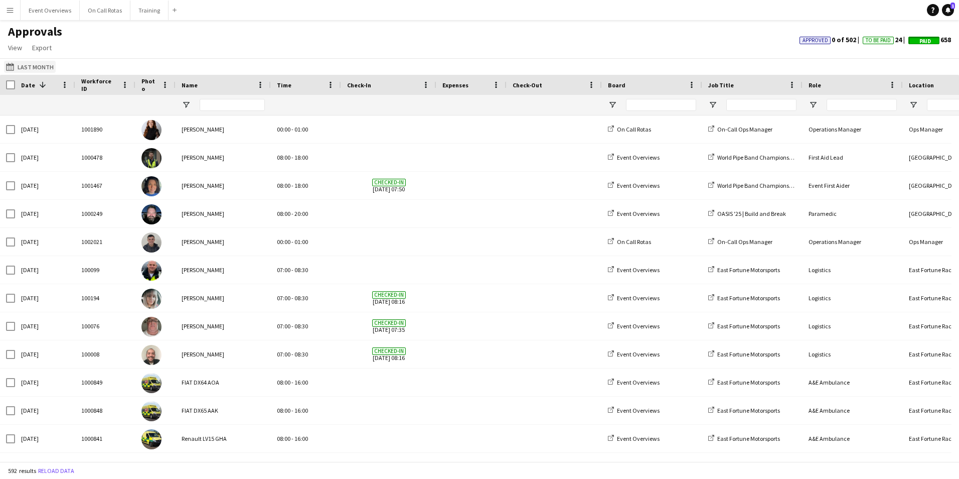
click at [38, 70] on button "Last Month Last Month" at bounding box center [30, 67] width 52 height 12
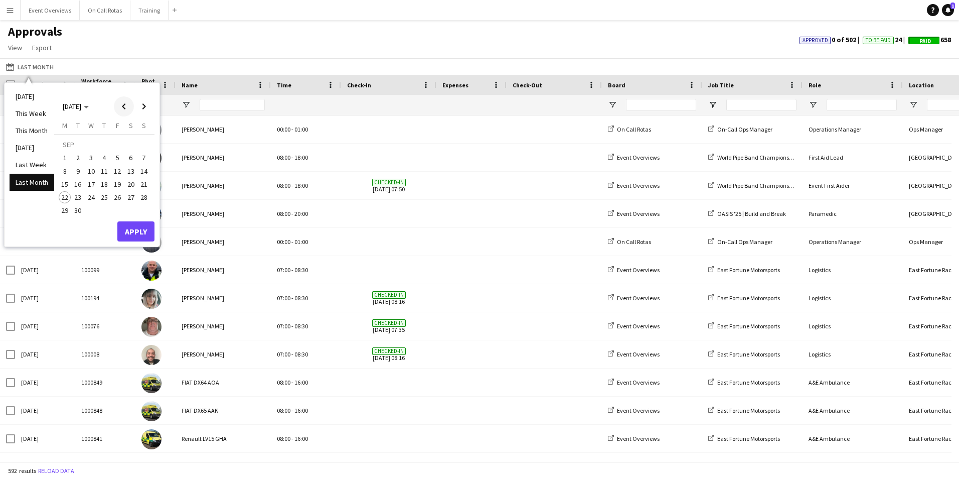
click at [124, 105] on span "Previous month" at bounding box center [124, 106] width 20 height 20
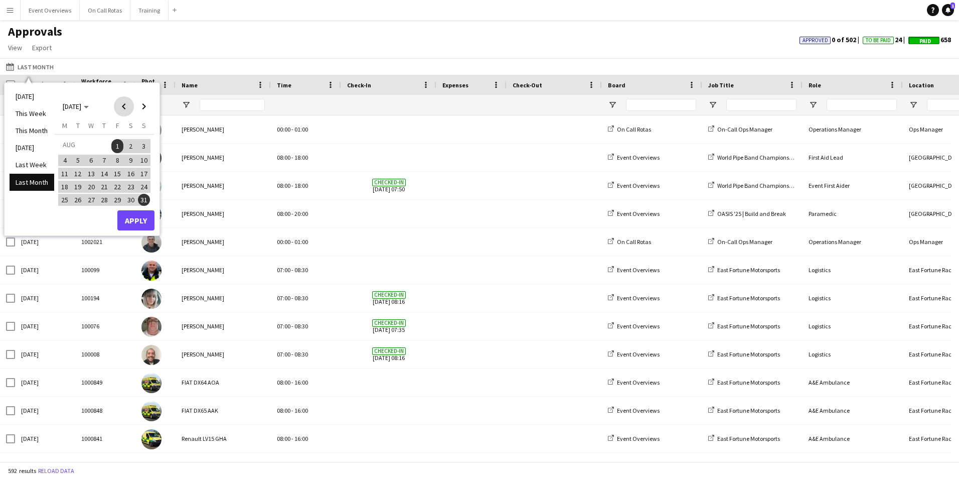
click at [124, 105] on span "Previous month" at bounding box center [124, 106] width 20 height 20
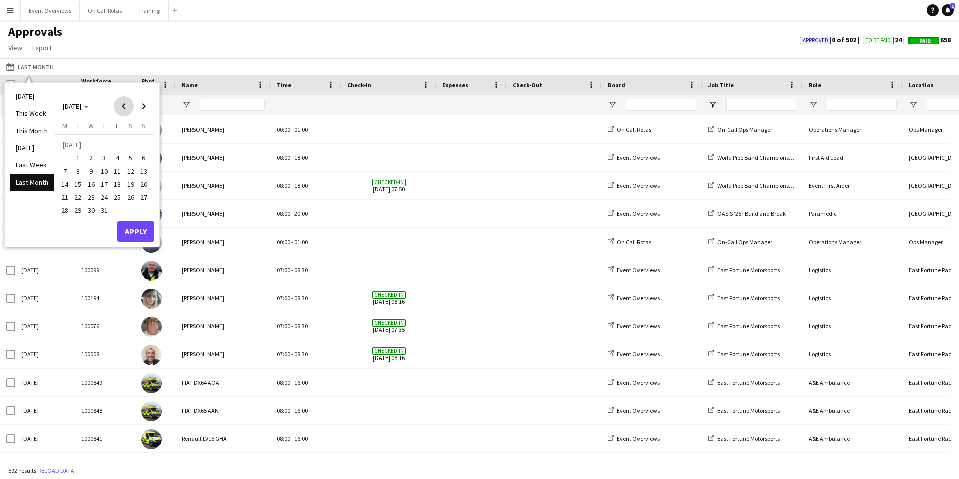
click at [124, 105] on span "Previous month" at bounding box center [124, 106] width 20 height 20
click at [141, 145] on span "1" at bounding box center [144, 146] width 12 height 14
click at [61, 211] on span "30" at bounding box center [65, 213] width 12 height 12
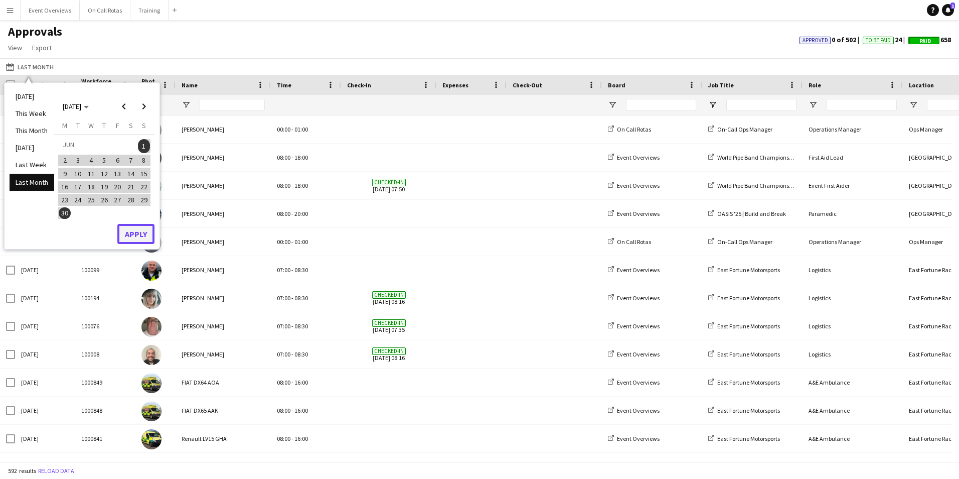
click at [126, 233] on button "Apply" at bounding box center [135, 234] width 37 height 20
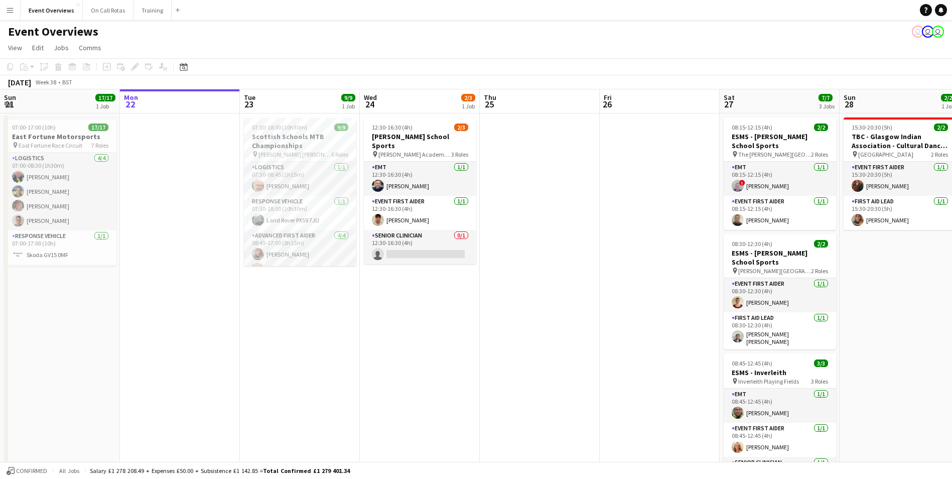
click at [11, 7] on app-icon "Menu" at bounding box center [10, 10] width 8 height 8
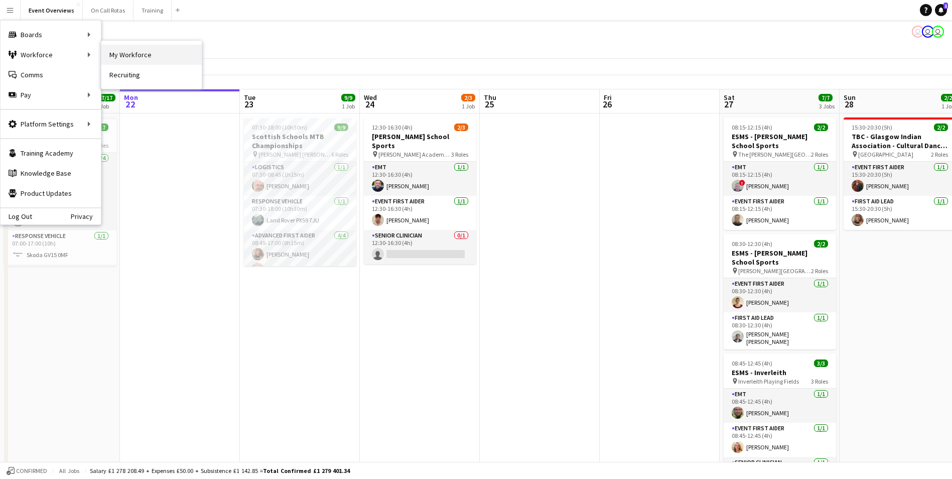
click at [132, 54] on link "My Workforce" at bounding box center [151, 55] width 100 height 20
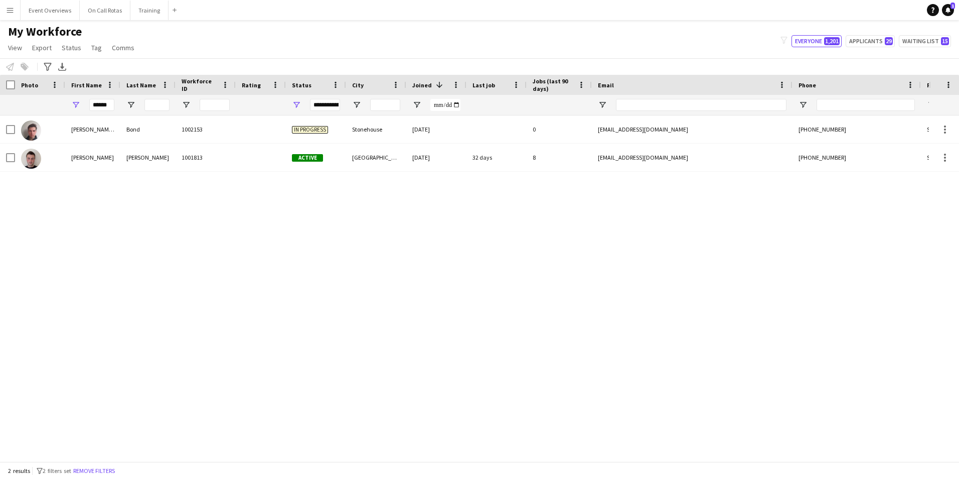
click at [326, 104] on div "**********" at bounding box center [325, 105] width 30 height 12
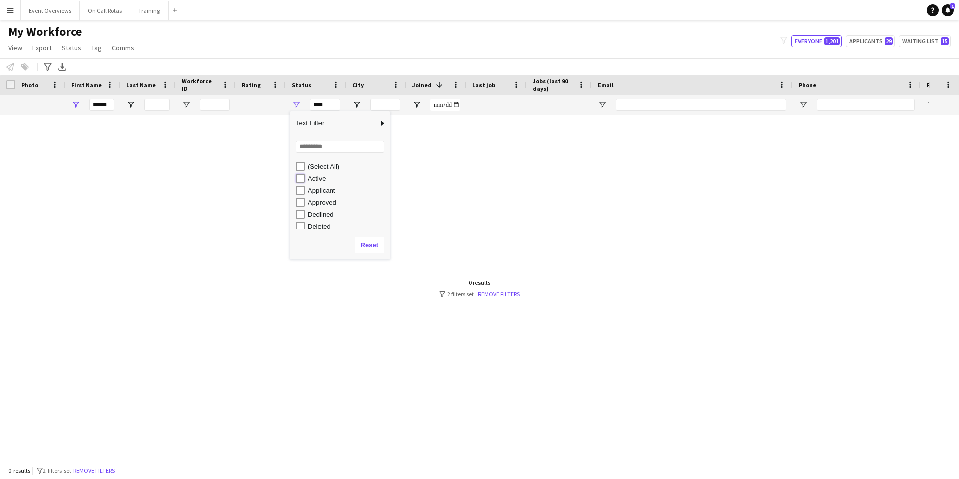
type input "**********"
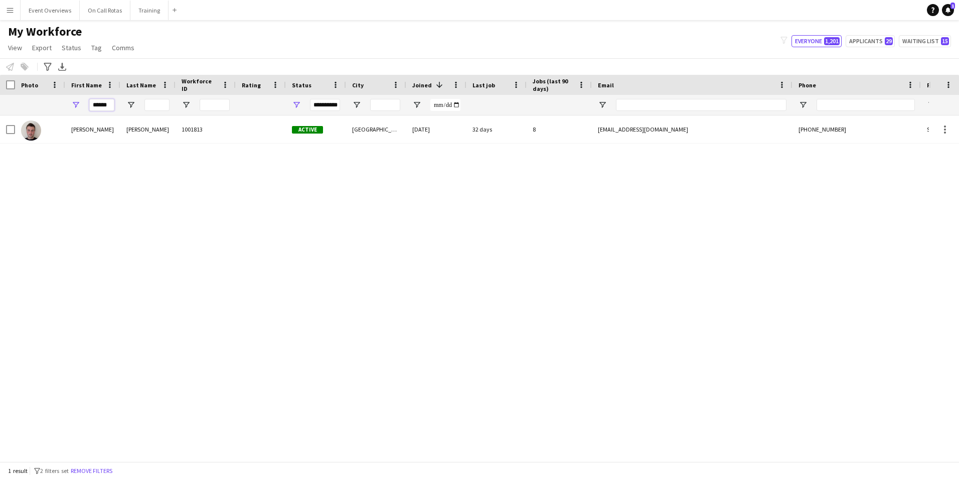
drag, startPoint x: 111, startPoint y: 105, endPoint x: 53, endPoint y: 99, distance: 59.0
click at [53, 99] on div "**********" at bounding box center [544, 105] width 1088 height 20
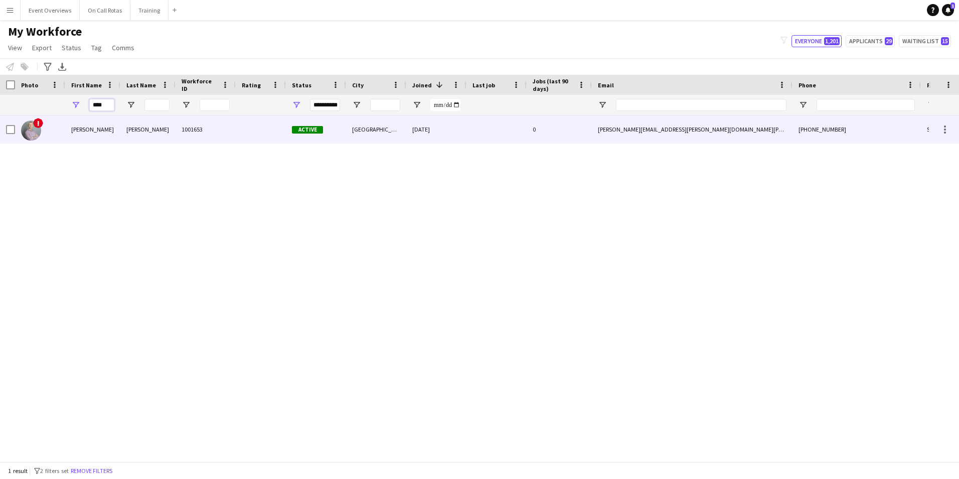
type input "****"
click at [127, 135] on div "[PERSON_NAME]" at bounding box center [147, 129] width 55 height 28
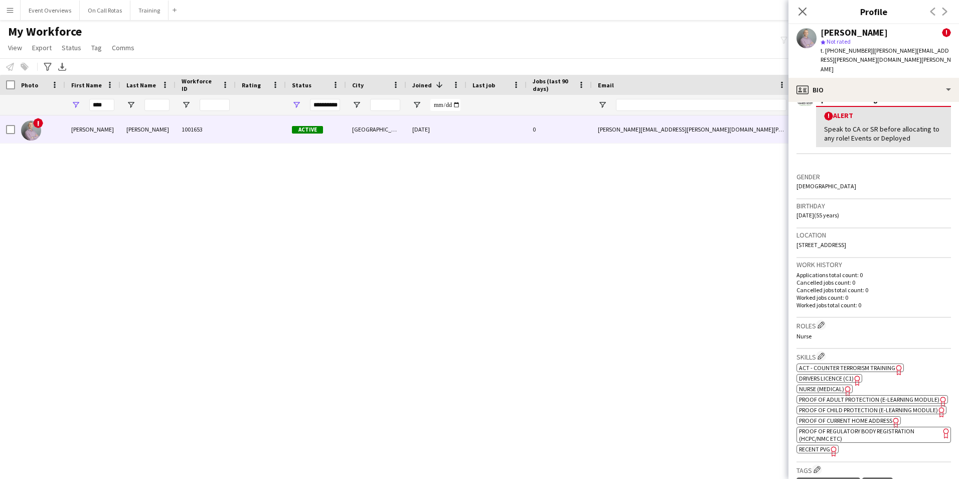
scroll to position [201, 0]
click at [841, 427] on span "Proof of Regulatory Body Registration (HCPC/NMC etc)" at bounding box center [856, 432] width 115 height 15
click at [802, 13] on icon at bounding box center [803, 12] width 10 height 10
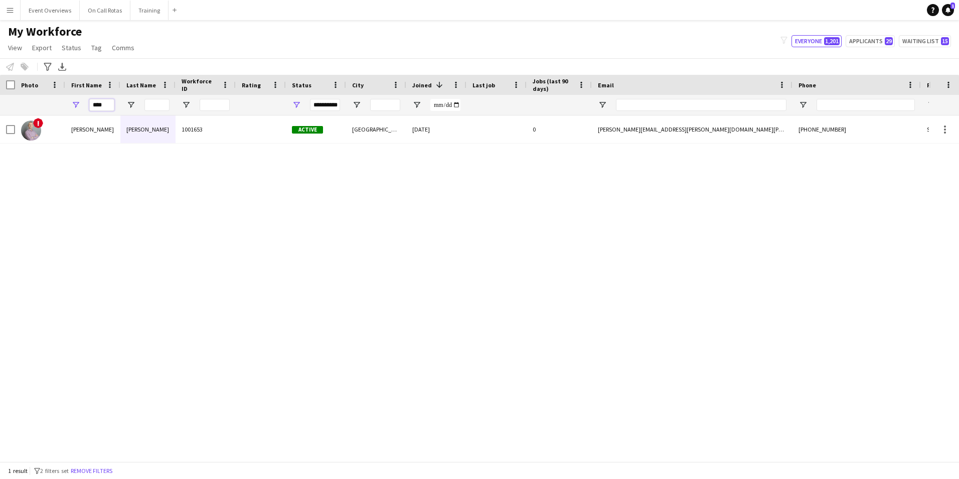
drag, startPoint x: 109, startPoint y: 104, endPoint x: 52, endPoint y: 113, distance: 57.9
click at [52, 113] on div "**********" at bounding box center [544, 105] width 1088 height 20
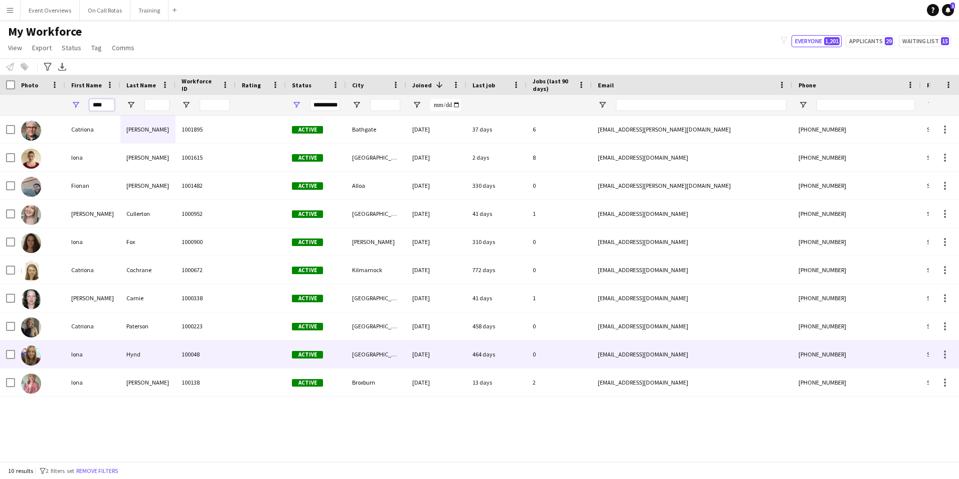
type input "****"
click at [145, 356] on div "Hynd" at bounding box center [147, 354] width 55 height 28
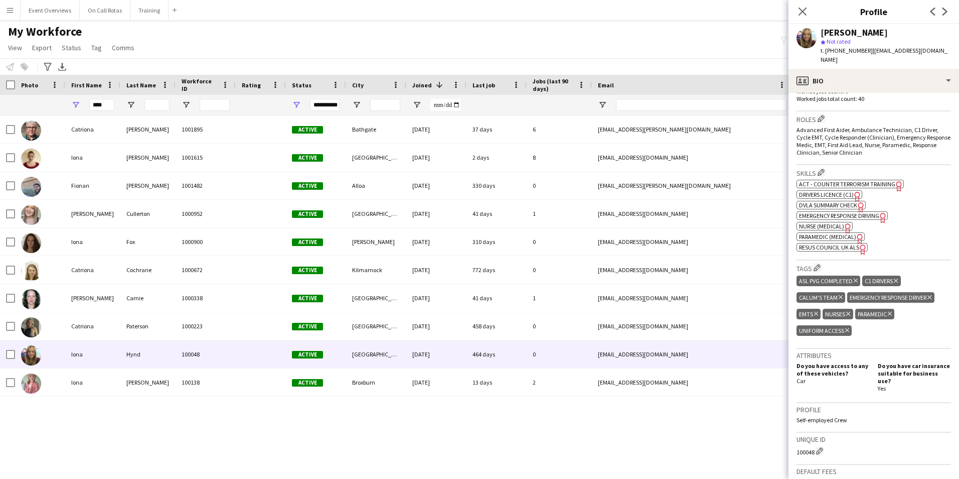
scroll to position [456, 0]
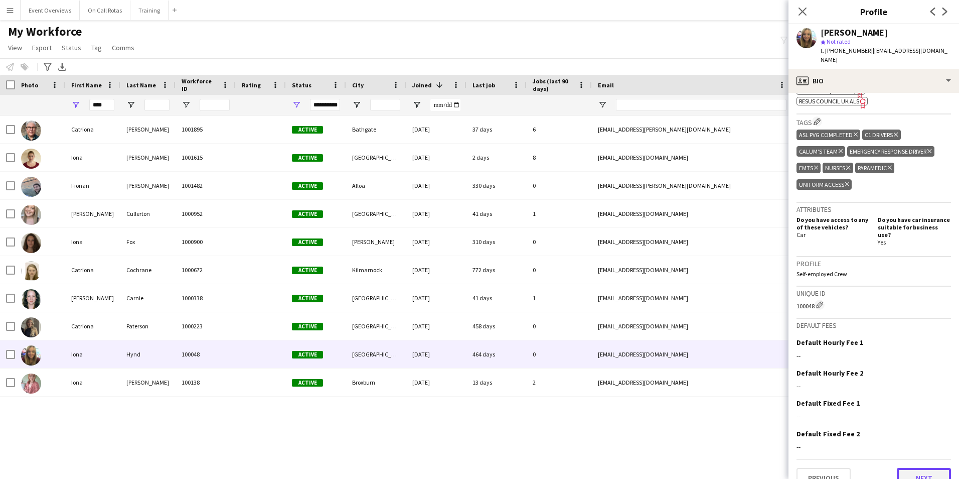
click at [913, 468] on button "Next" at bounding box center [924, 478] width 54 height 20
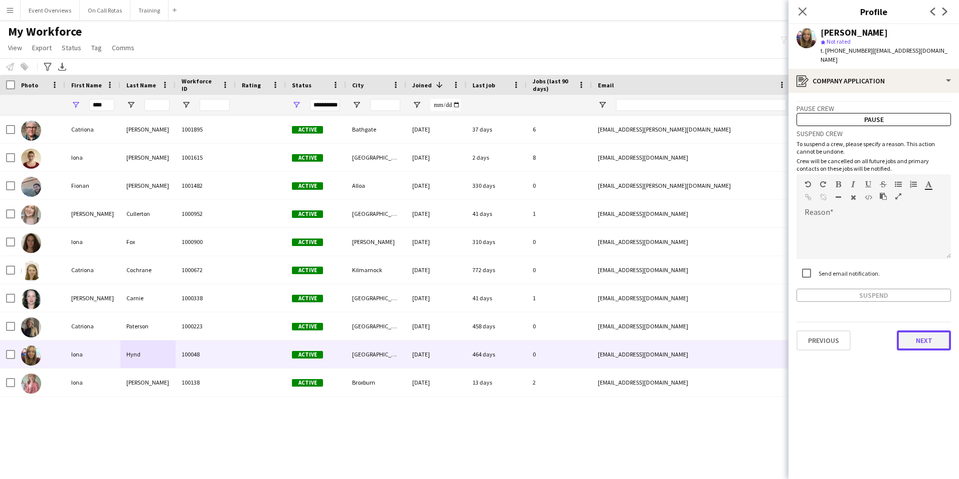
click at [918, 330] on button "Next" at bounding box center [924, 340] width 54 height 20
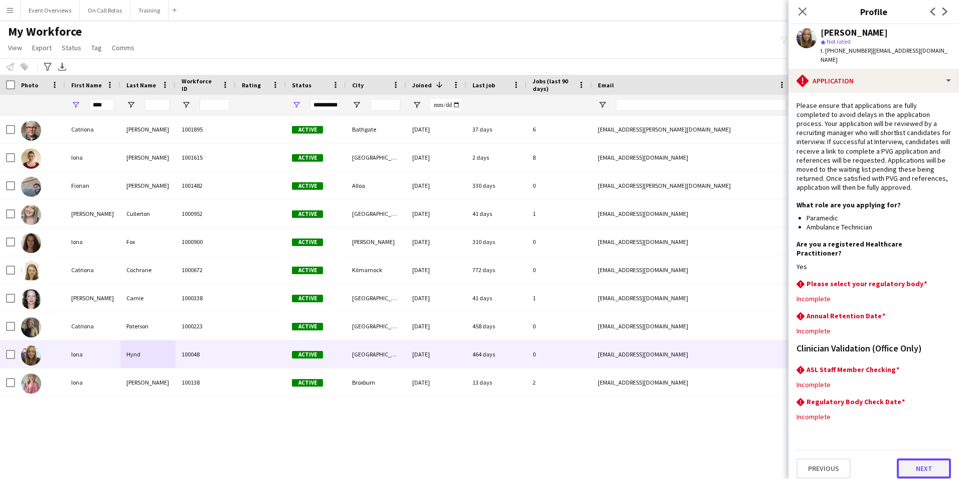
click at [914, 458] on button "Next" at bounding box center [924, 468] width 54 height 20
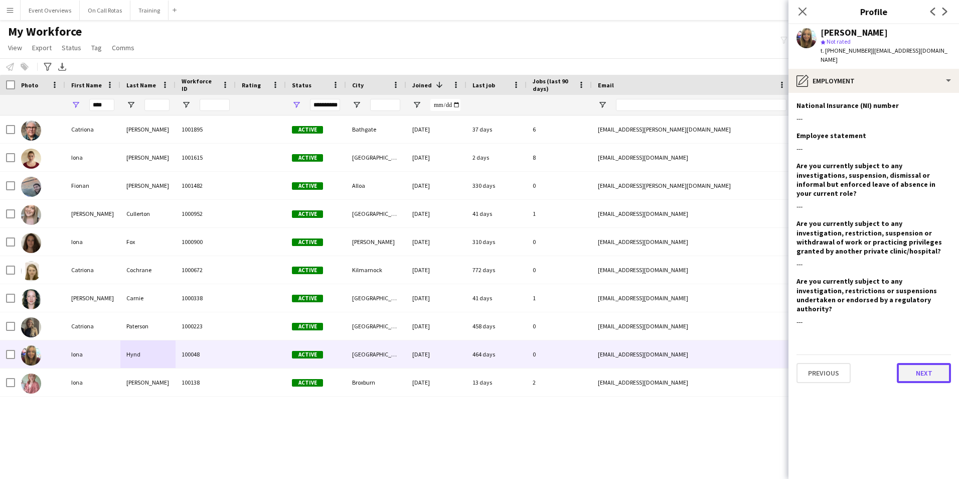
click at [912, 363] on button "Next" at bounding box center [924, 373] width 54 height 20
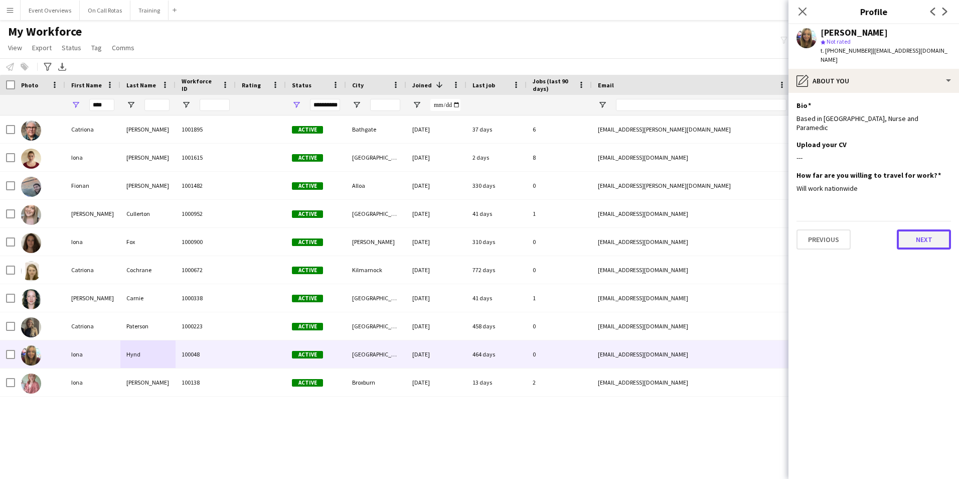
click at [937, 229] on button "Next" at bounding box center [924, 239] width 54 height 20
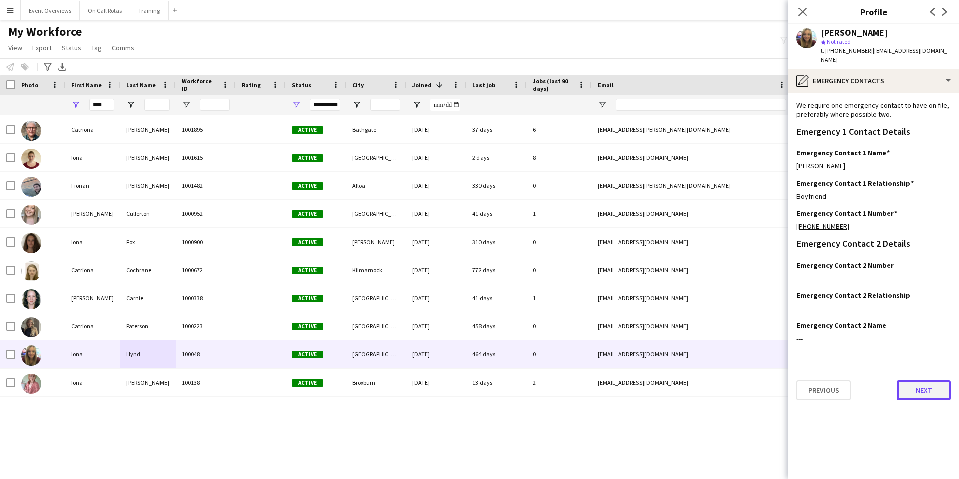
click at [925, 384] on button "Next" at bounding box center [924, 390] width 54 height 20
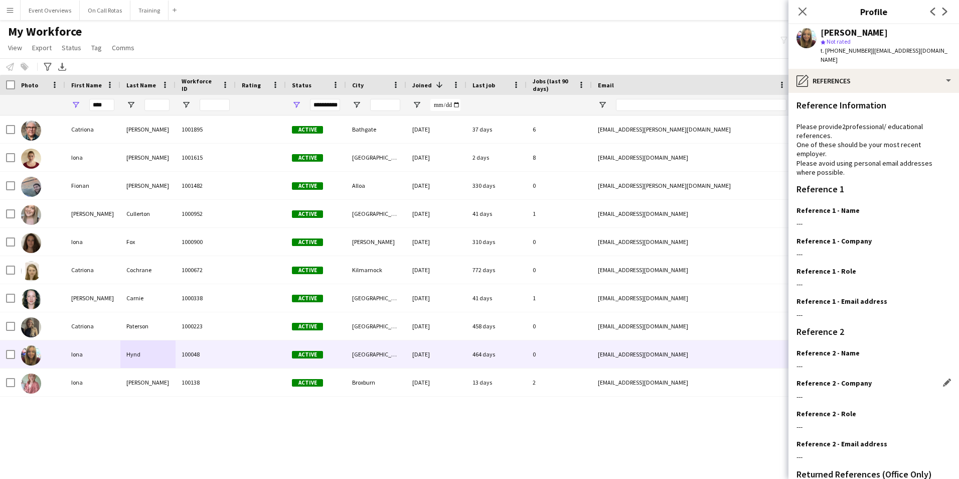
scroll to position [120, 0]
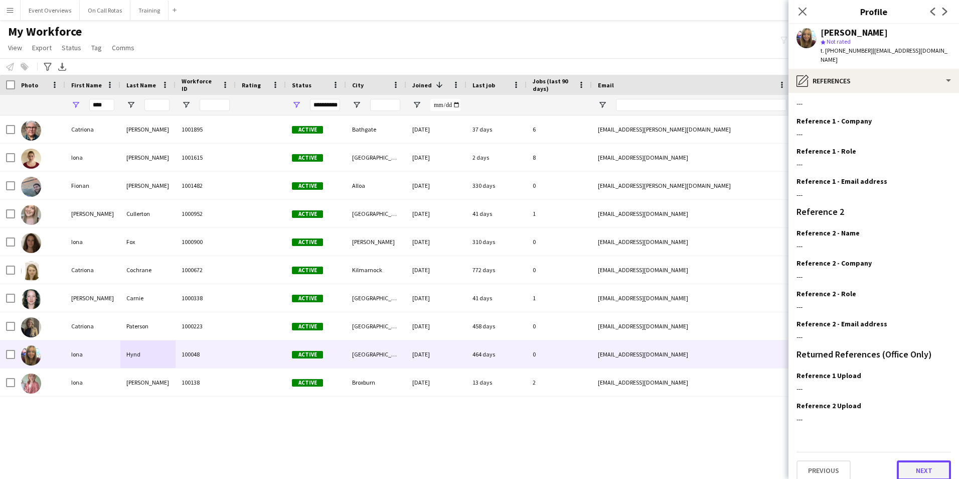
click at [924, 460] on button "Next" at bounding box center [924, 470] width 54 height 20
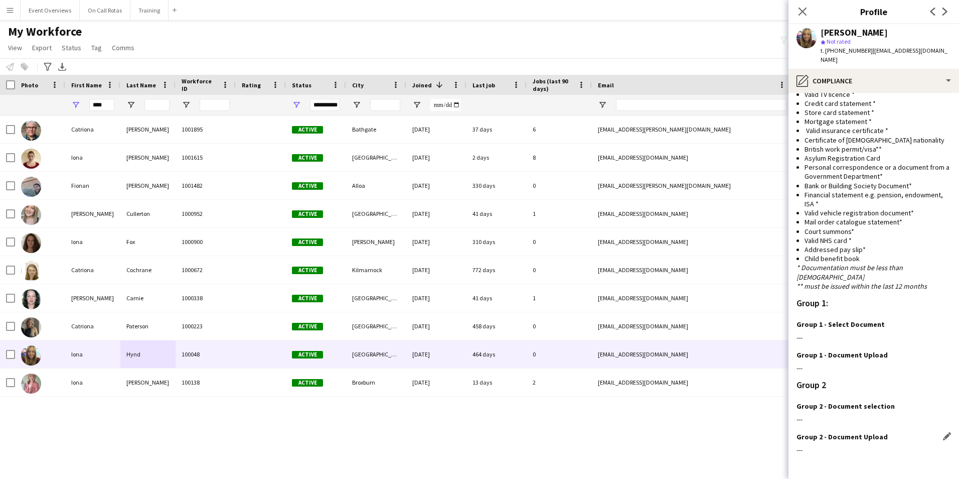
scroll to position [720, 0]
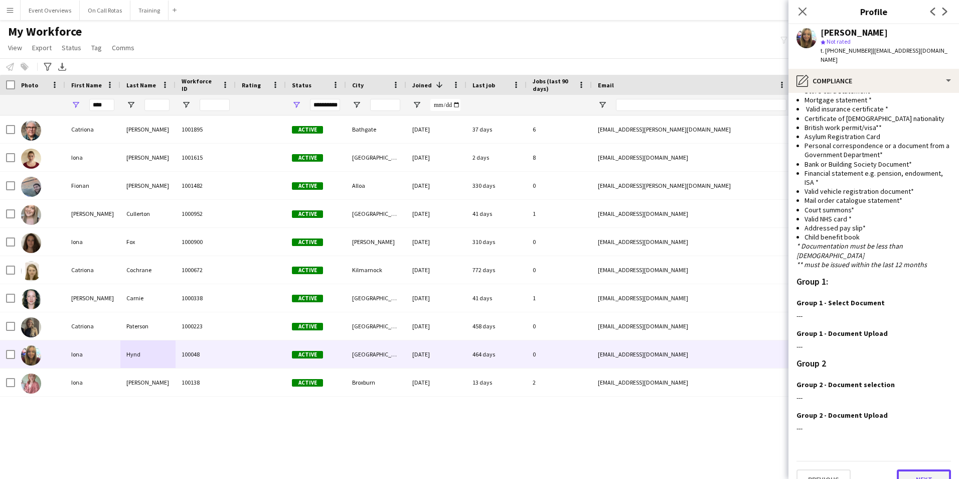
click at [910, 469] on button "Next" at bounding box center [924, 479] width 54 height 20
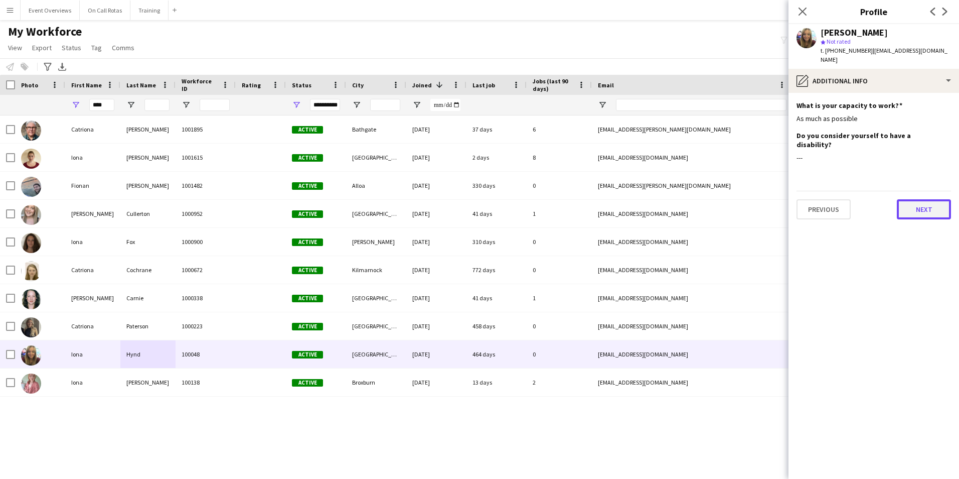
click at [924, 199] on button "Next" at bounding box center [924, 209] width 54 height 20
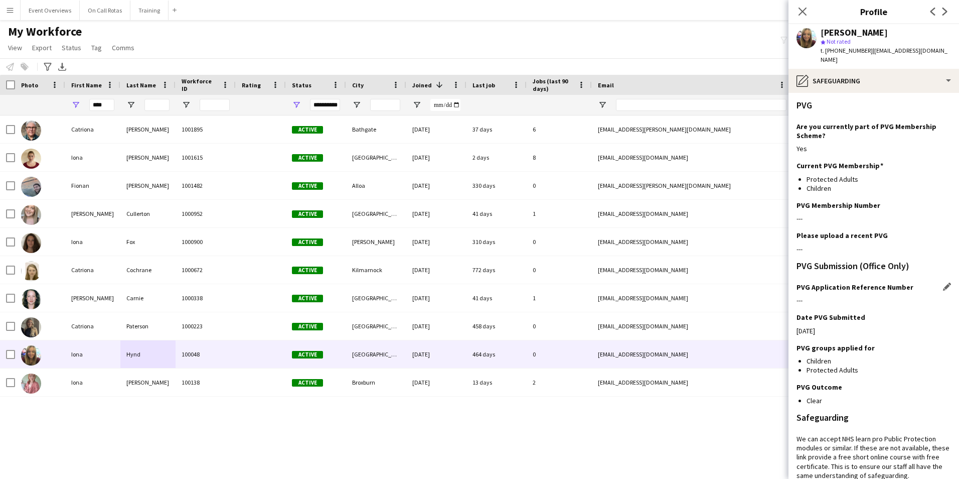
scroll to position [172, 0]
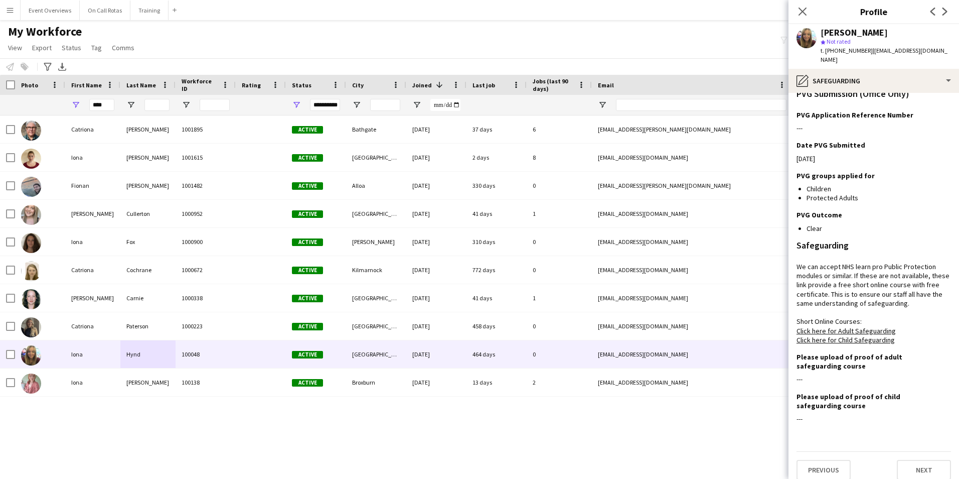
click at [907, 451] on div "Previous Next" at bounding box center [874, 465] width 155 height 29
click at [911, 460] on button "Next" at bounding box center [924, 470] width 54 height 20
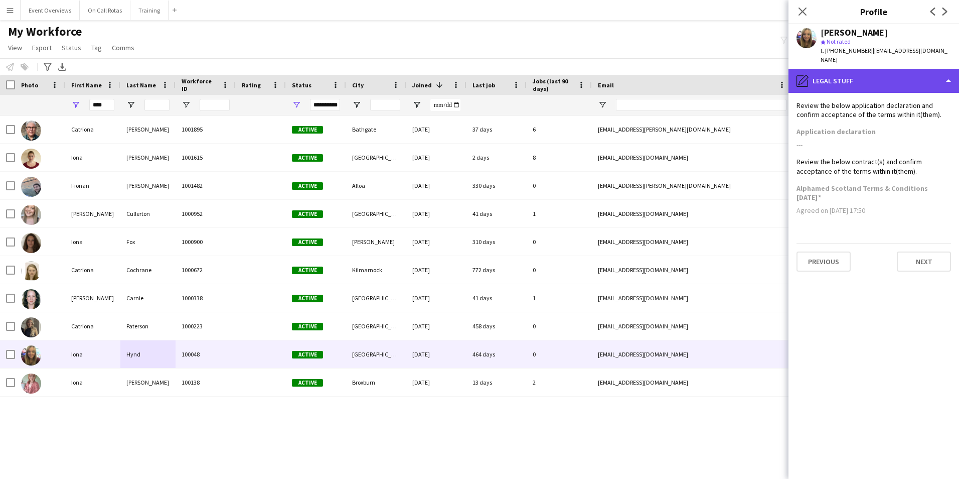
click at [861, 69] on div "pencil4 Legal stuff" at bounding box center [874, 81] width 171 height 24
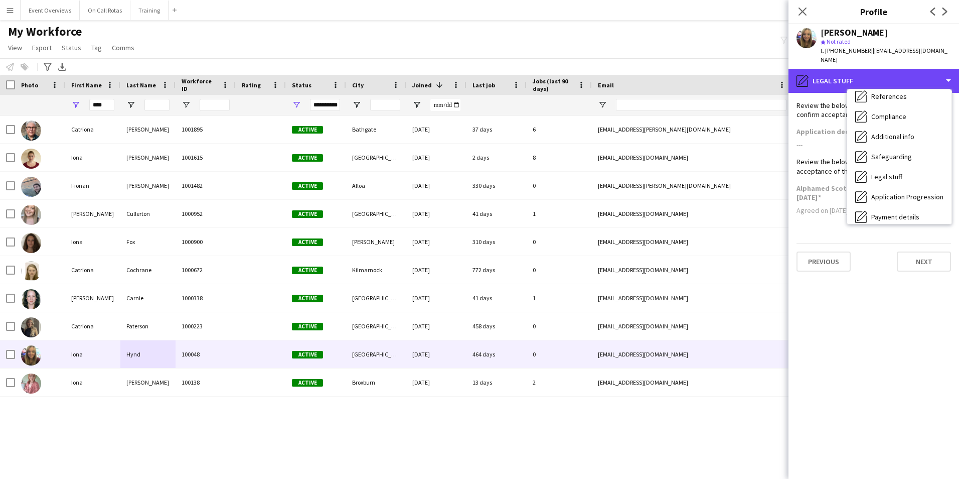
scroll to position [175, 0]
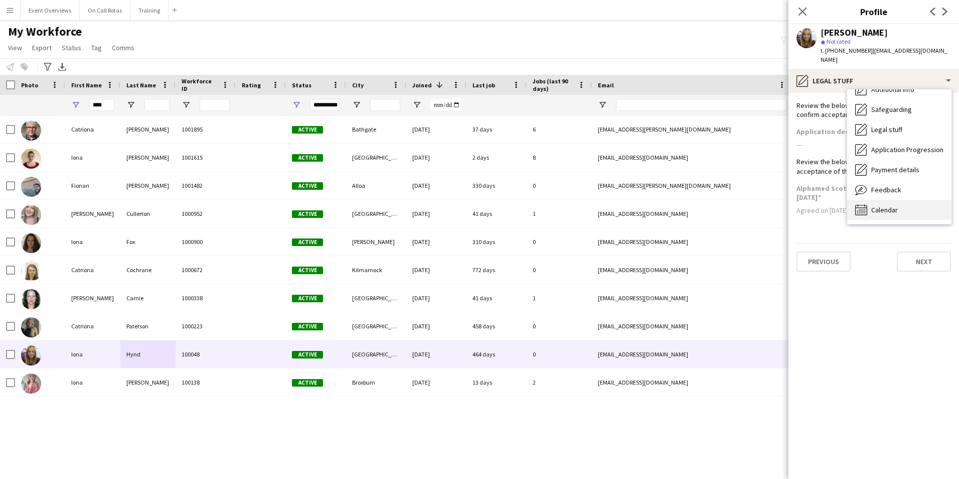
click at [883, 200] on div "Calendar Calendar" at bounding box center [899, 210] width 104 height 20
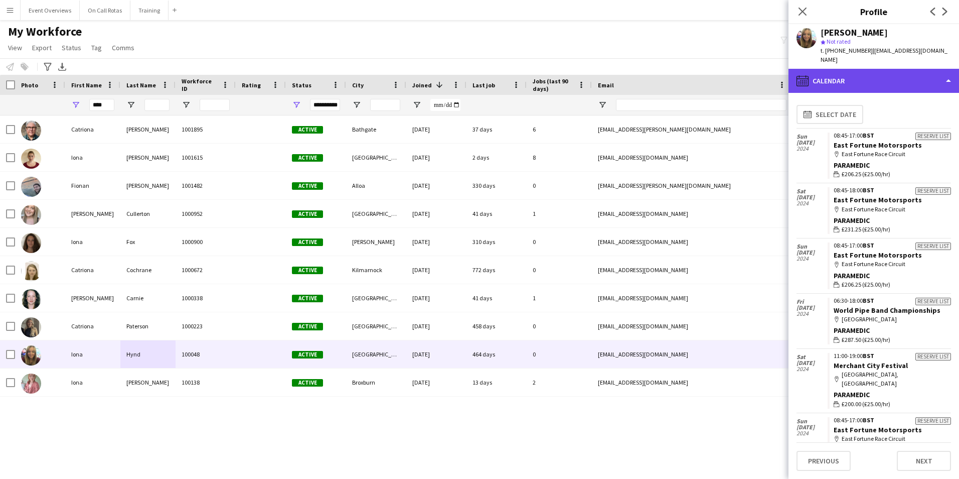
click at [876, 69] on div "calendar-full Calendar" at bounding box center [874, 81] width 171 height 24
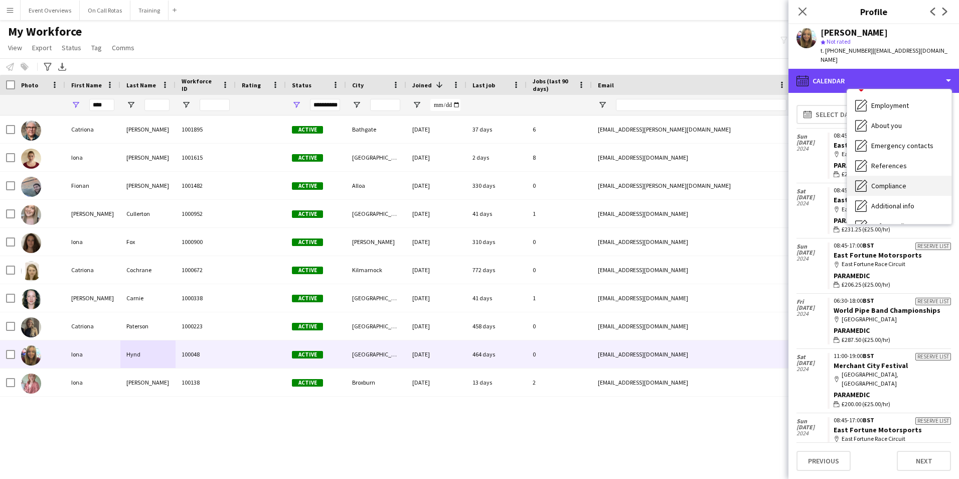
scroll to position [0, 0]
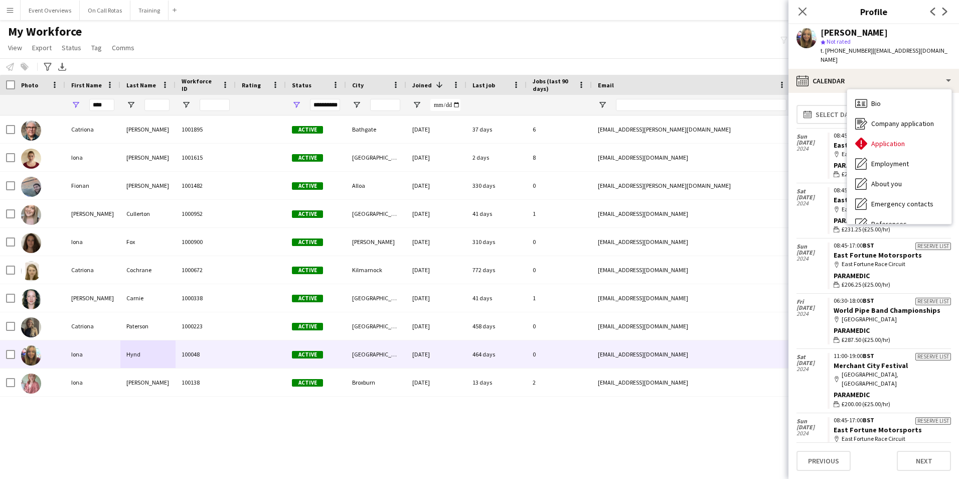
click at [886, 93] on div "Bio Bio" at bounding box center [899, 103] width 104 height 20
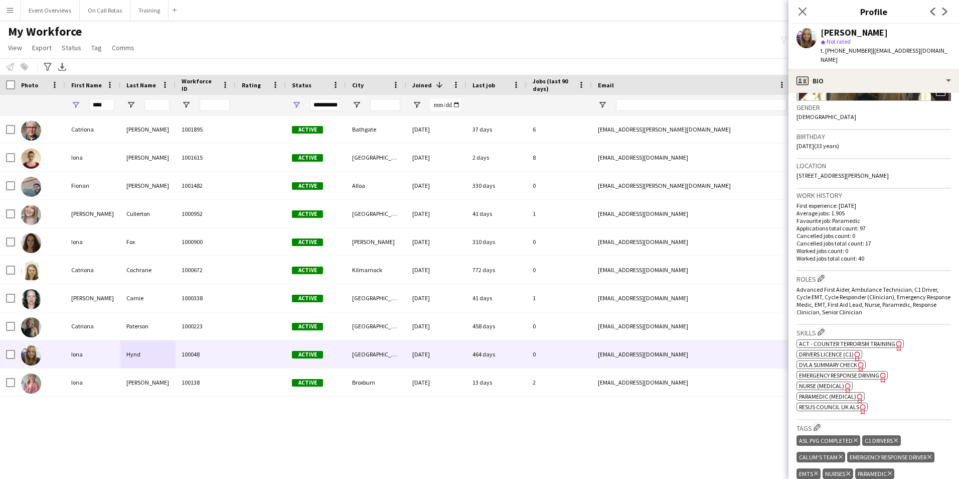
scroll to position [201, 0]
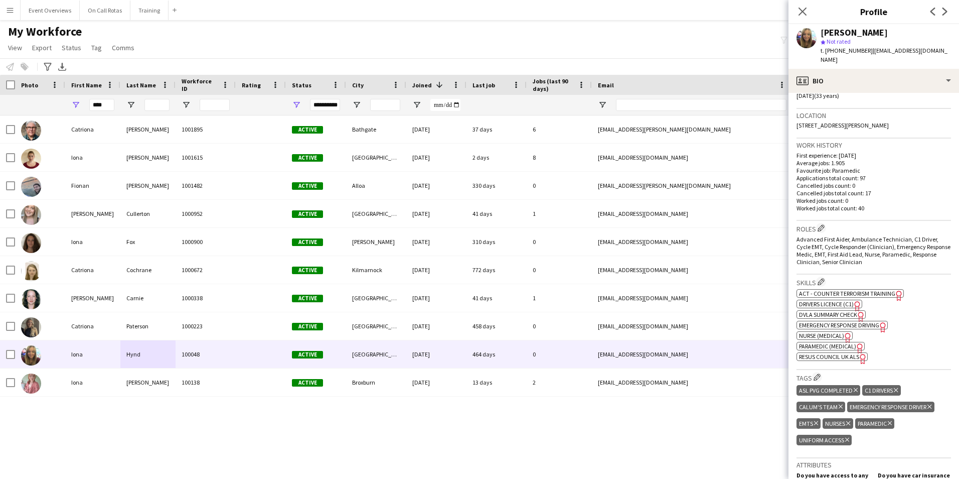
click at [814, 332] on span "Nurse (Medical)" at bounding box center [821, 336] width 45 height 8
drag, startPoint x: 914, startPoint y: 54, endPoint x: 867, endPoint y: 53, distance: 46.7
click at [867, 53] on div "[PERSON_NAME] star Not rated t. [PHONE_NUMBER] | [EMAIL_ADDRESS][DOMAIN_NAME]" at bounding box center [874, 46] width 171 height 45
copy span "[EMAIL_ADDRESS][DOMAIN_NAME]"
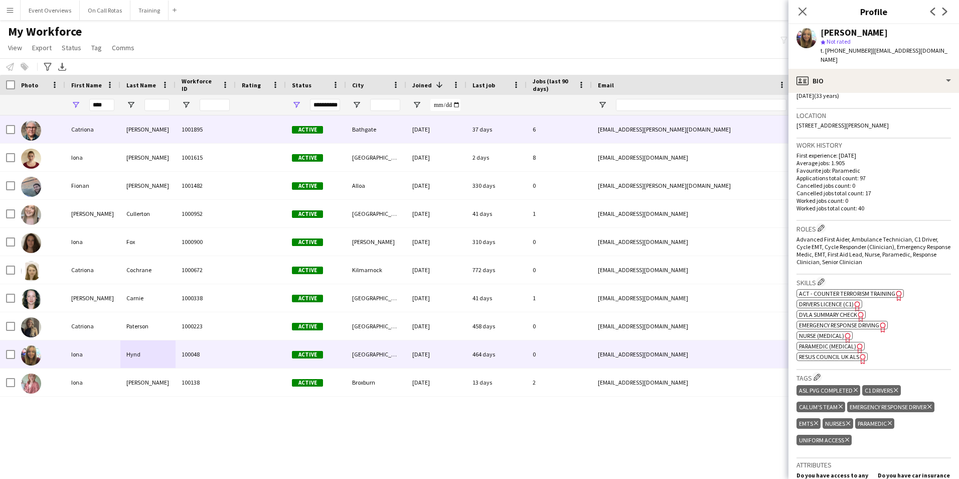
click at [160, 119] on div "[PERSON_NAME]" at bounding box center [147, 129] width 55 height 28
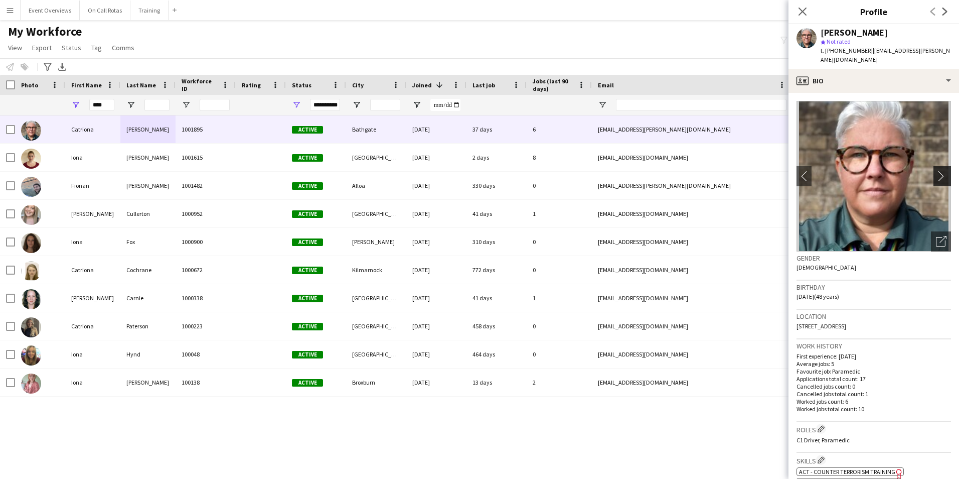
click at [934, 166] on button "chevron-right" at bounding box center [944, 176] width 20 height 20
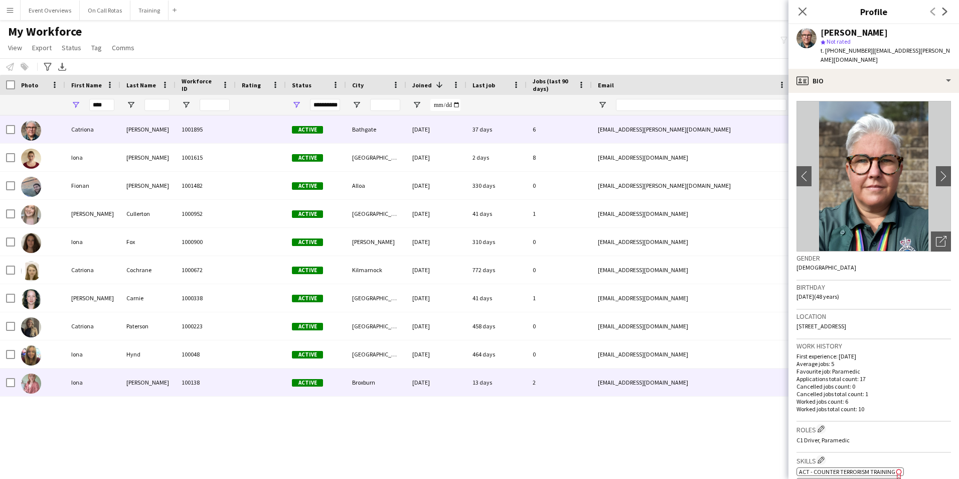
click at [529, 377] on div "2" at bounding box center [559, 382] width 65 height 28
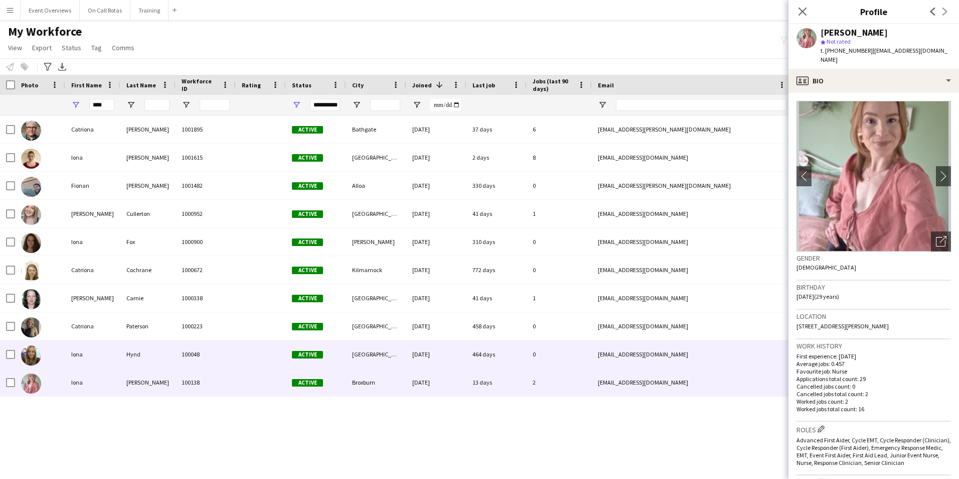
click at [348, 357] on div "[GEOGRAPHIC_DATA]" at bounding box center [376, 354] width 60 height 28
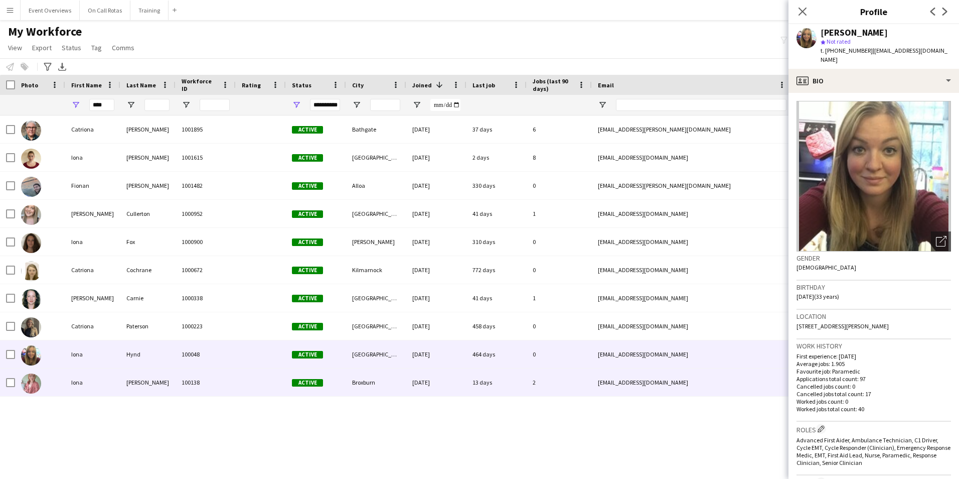
click at [360, 391] on div "Broxburn" at bounding box center [376, 382] width 60 height 28
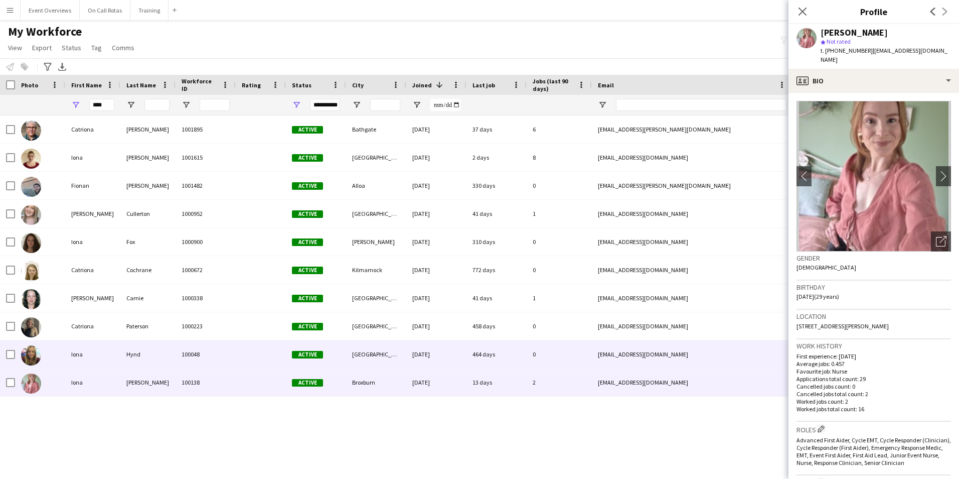
click at [356, 354] on div "[GEOGRAPHIC_DATA]" at bounding box center [376, 354] width 60 height 28
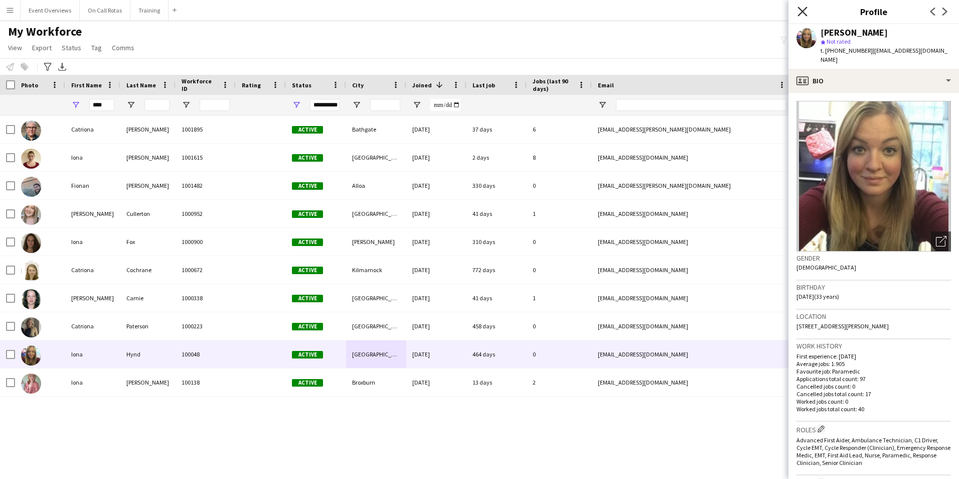
click at [806, 13] on icon "Close pop-in" at bounding box center [803, 12] width 10 height 10
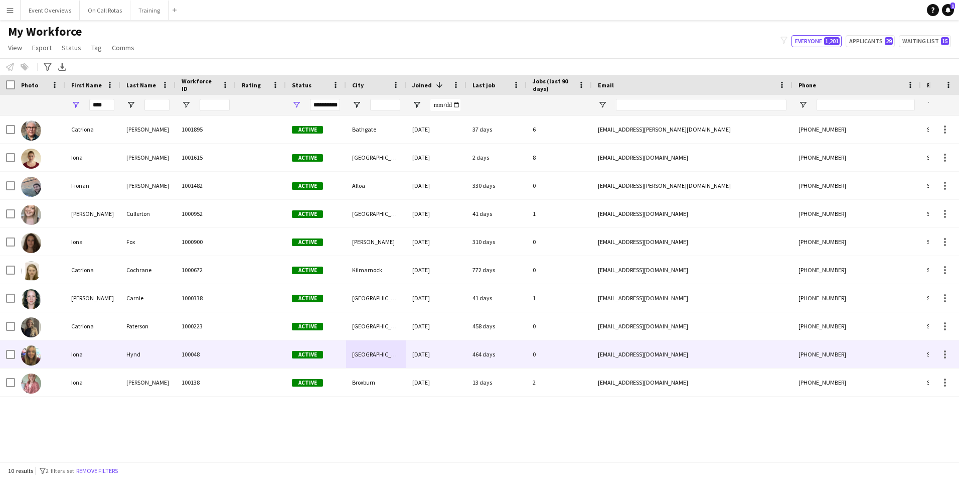
click at [129, 359] on div "Hynd" at bounding box center [147, 354] width 55 height 28
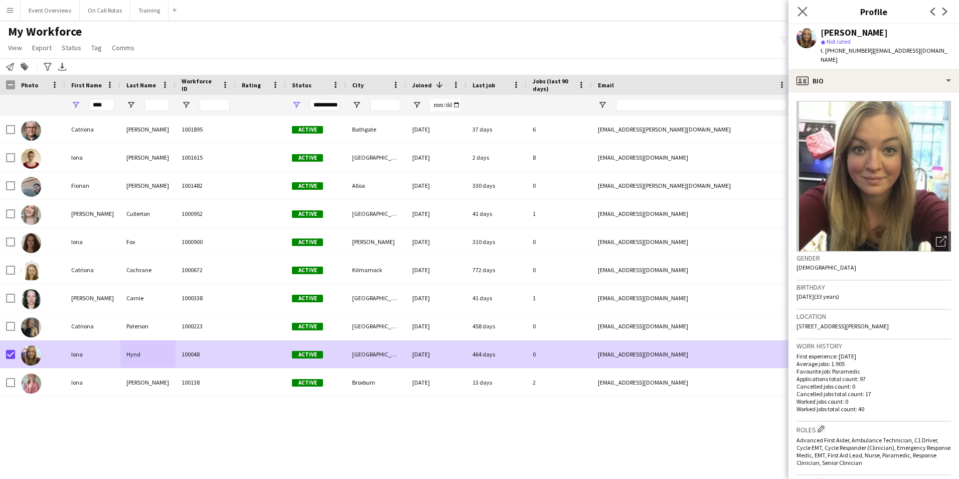
click at [804, 6] on app-icon "Close pop-in" at bounding box center [803, 12] width 15 height 15
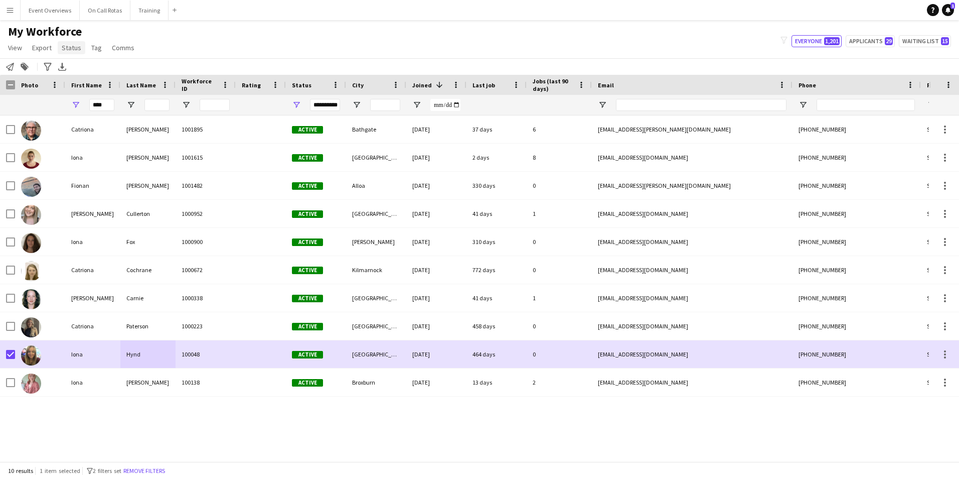
click at [75, 48] on span "Status" at bounding box center [72, 47] width 20 height 9
click at [80, 68] on link "Edit" at bounding box center [93, 69] width 70 height 21
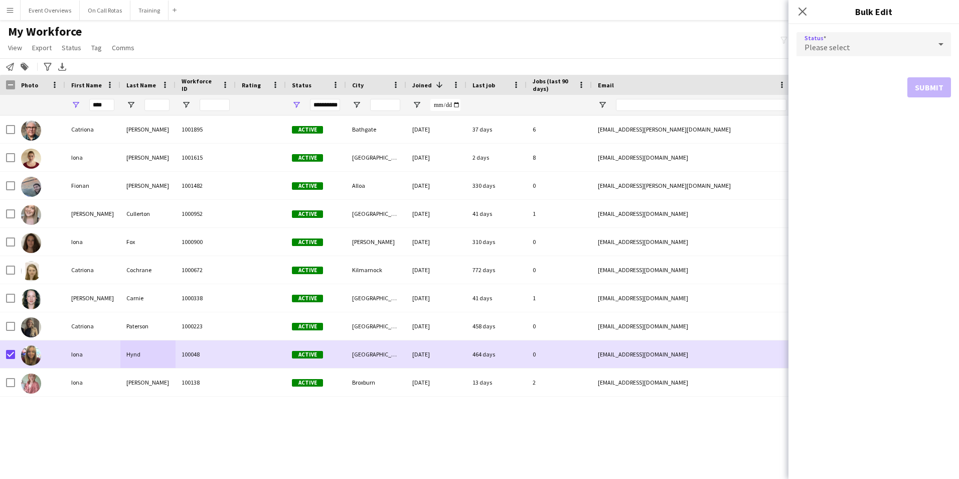
click at [824, 44] on span "Please select" at bounding box center [828, 47] width 46 height 10
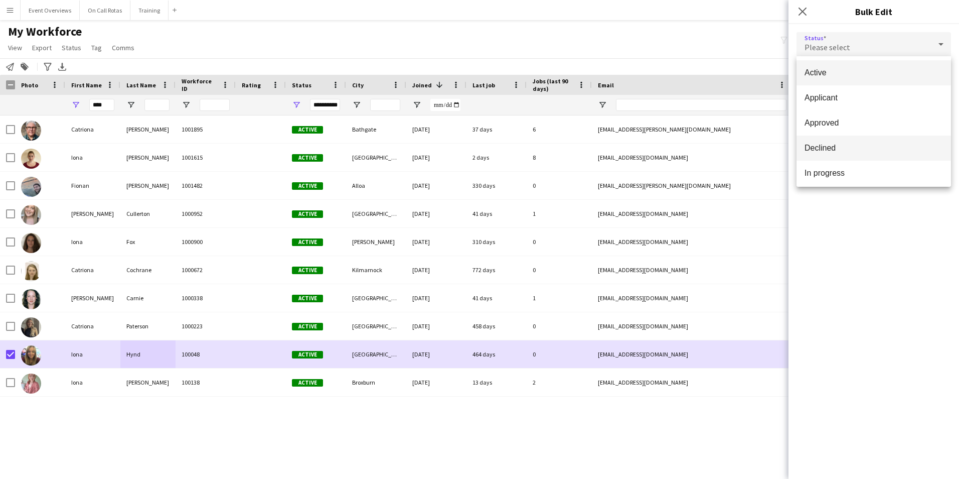
scroll to position [50, 0]
click at [844, 176] on span "Paused" at bounding box center [874, 173] width 138 height 10
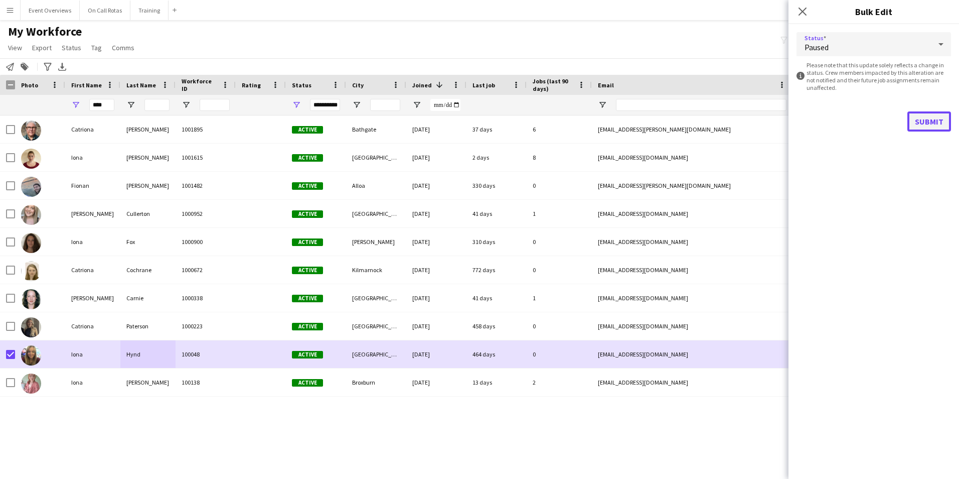
click at [914, 117] on button "Submit" at bounding box center [930, 121] width 44 height 20
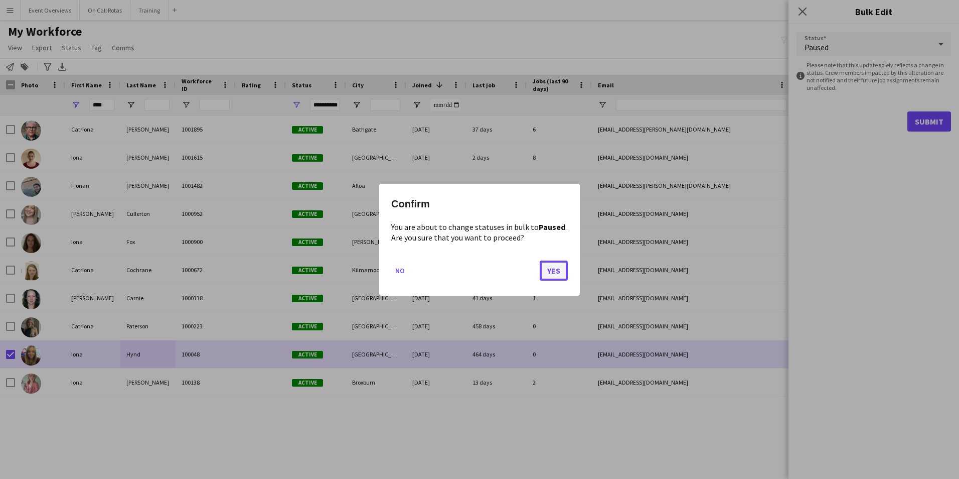
click at [554, 267] on button "Yes" at bounding box center [554, 270] width 28 height 20
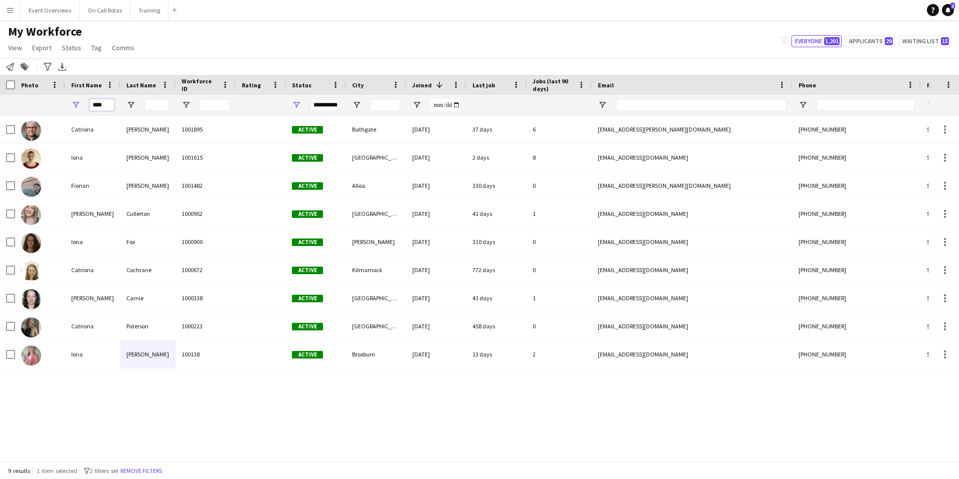
drag, startPoint x: 113, startPoint y: 105, endPoint x: 39, endPoint y: 89, distance: 76.0
click at [46, 107] on div "**********" at bounding box center [544, 105] width 1088 height 20
type input "******"
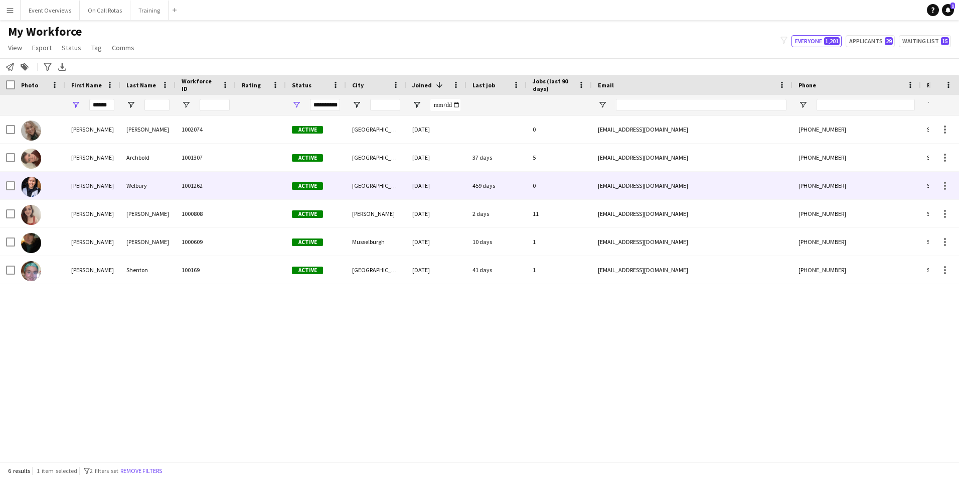
click at [120, 179] on div "Welbury" at bounding box center [147, 186] width 55 height 28
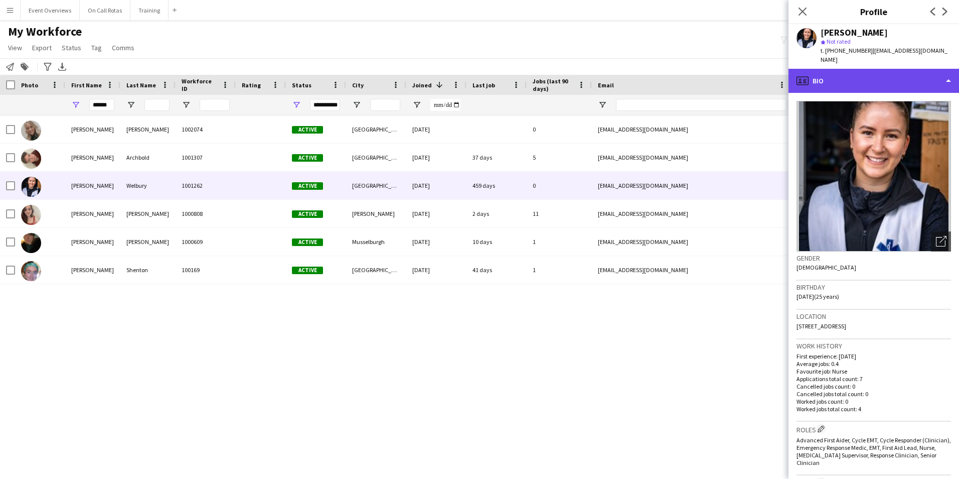
click at [830, 69] on div "profile Bio" at bounding box center [874, 81] width 171 height 24
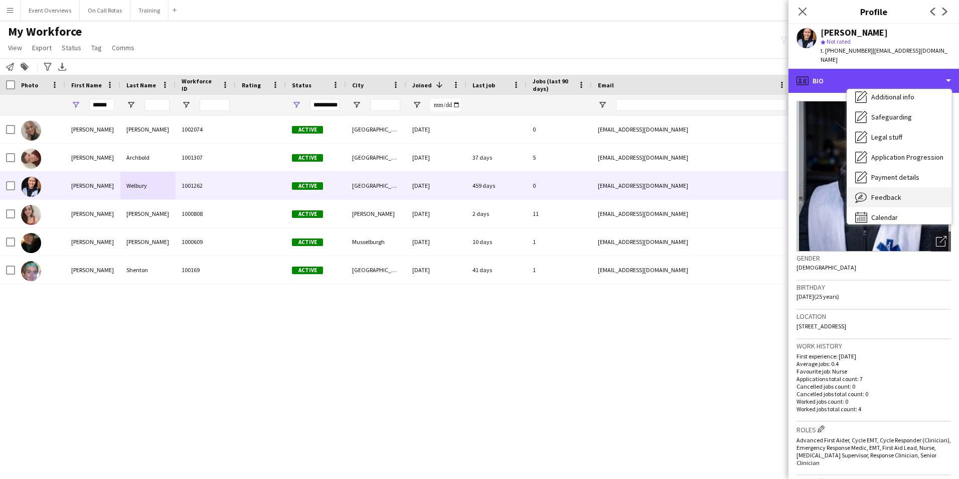
scroll to position [175, 0]
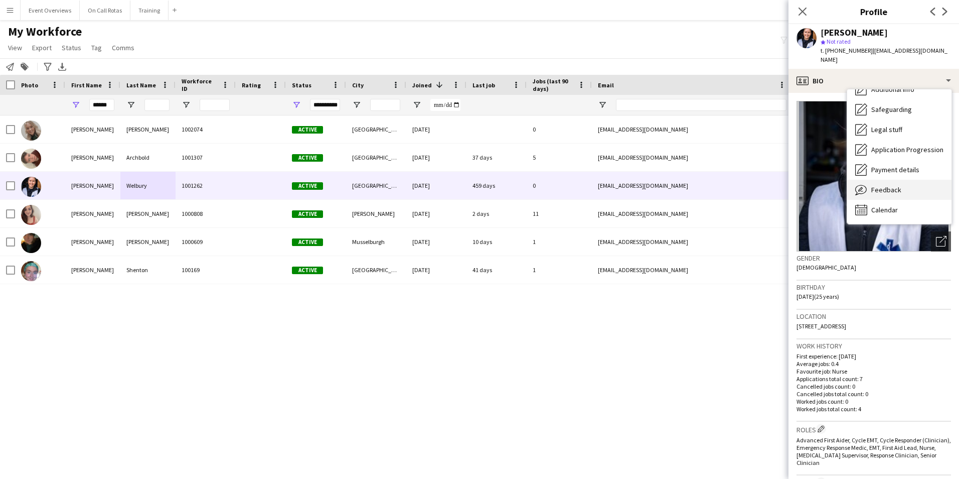
click at [895, 205] on span "Calendar" at bounding box center [884, 209] width 27 height 9
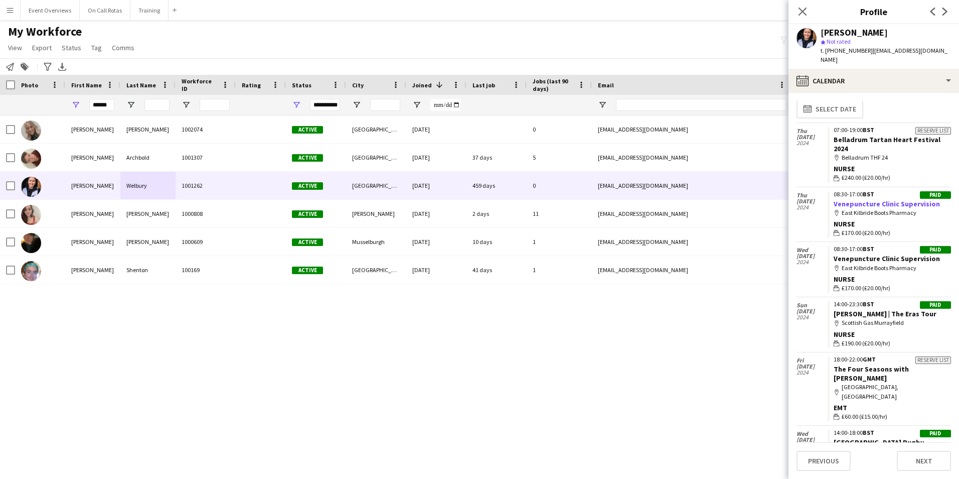
scroll to position [0, 0]
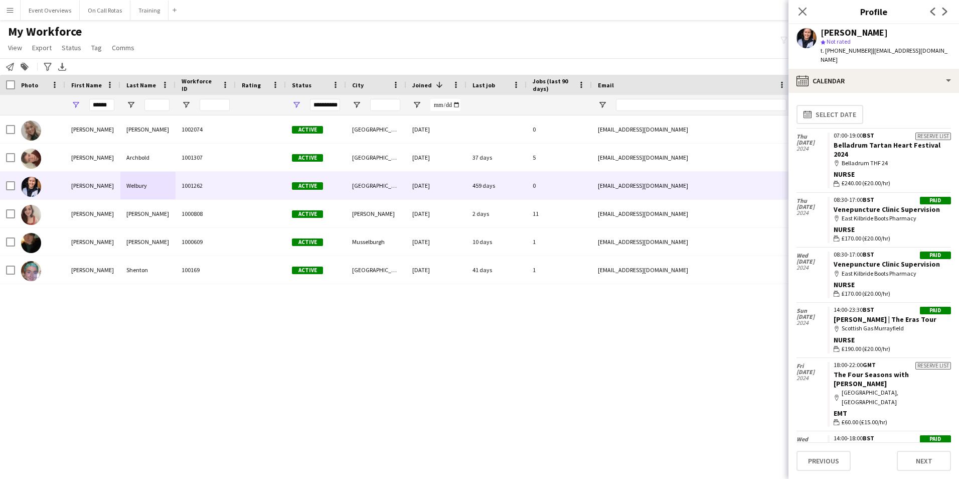
click at [799, 3] on div "Close pop-in" at bounding box center [803, 11] width 28 height 23
click at [804, 11] on icon "Close pop-in" at bounding box center [803, 12] width 10 height 10
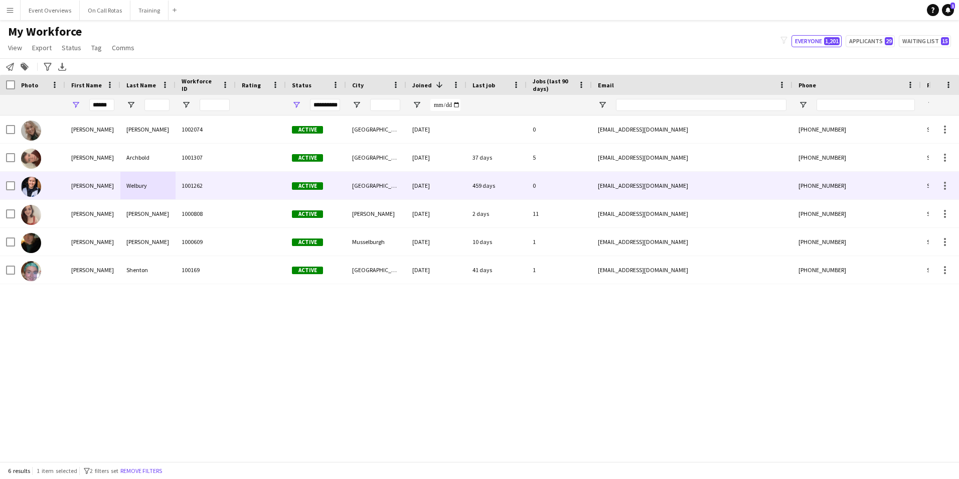
click at [266, 190] on div at bounding box center [261, 186] width 50 height 28
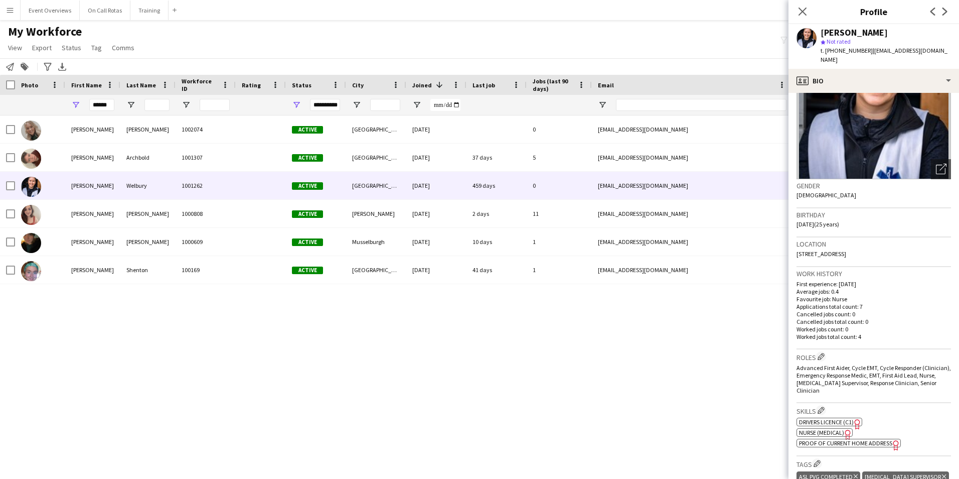
scroll to position [251, 0]
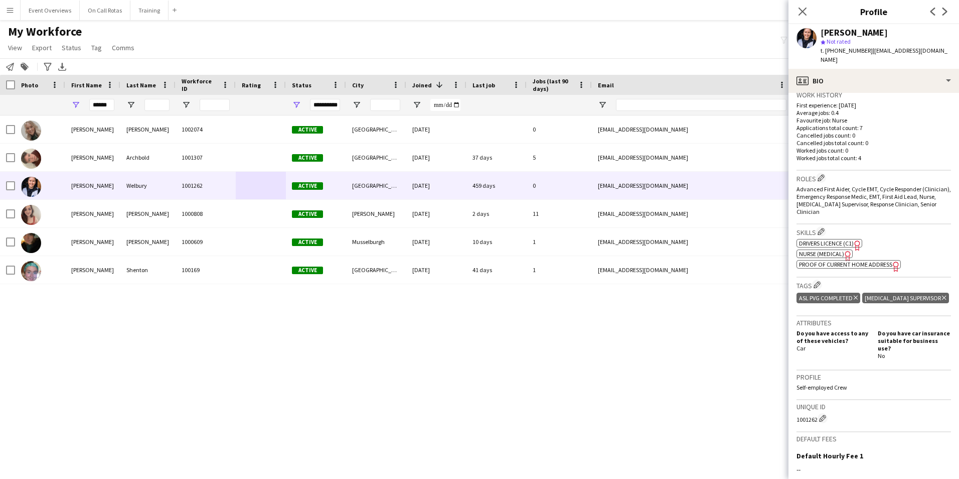
click at [827, 250] on span "Nurse (Medical)" at bounding box center [821, 254] width 45 height 8
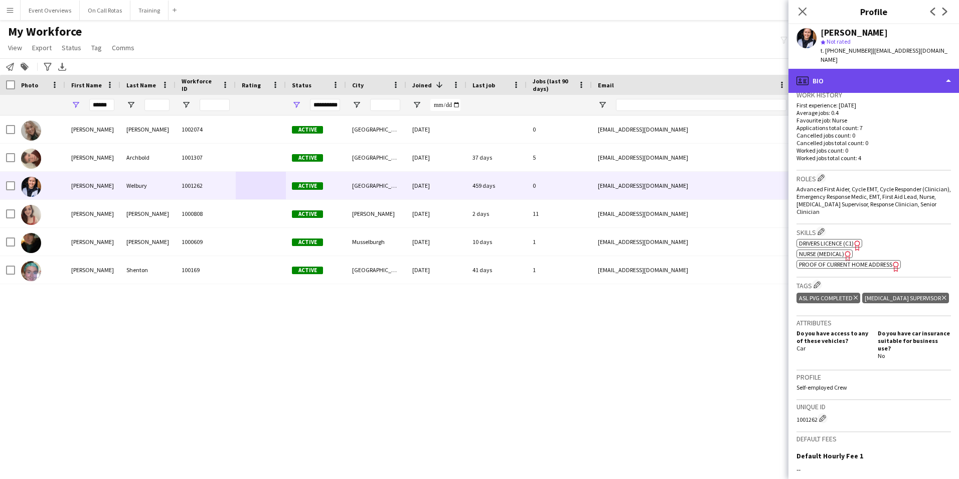
click at [855, 69] on div "profile Bio" at bounding box center [874, 81] width 171 height 24
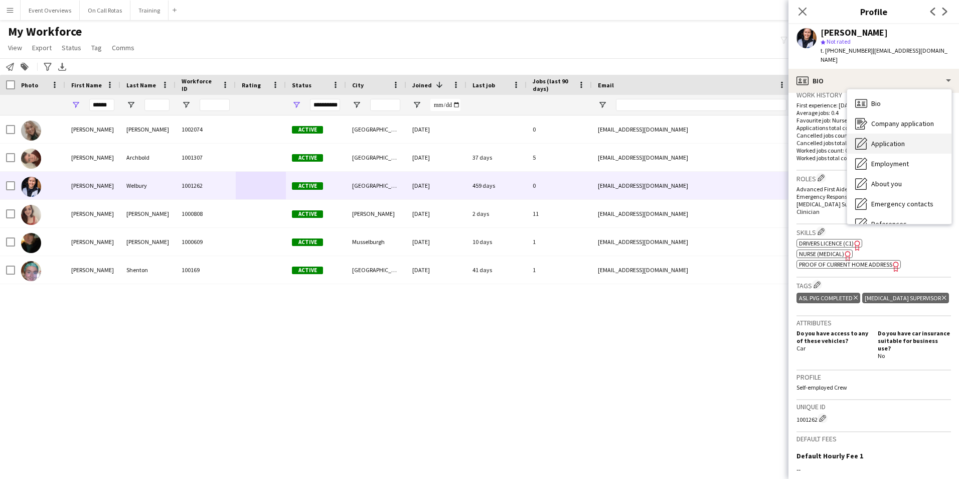
click at [894, 139] on span "Application" at bounding box center [888, 143] width 34 height 9
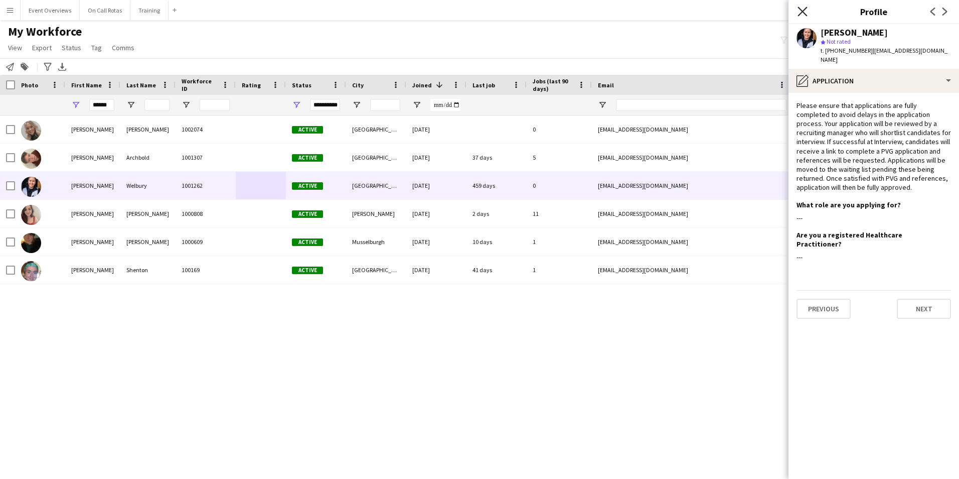
click at [802, 10] on icon at bounding box center [803, 12] width 10 height 10
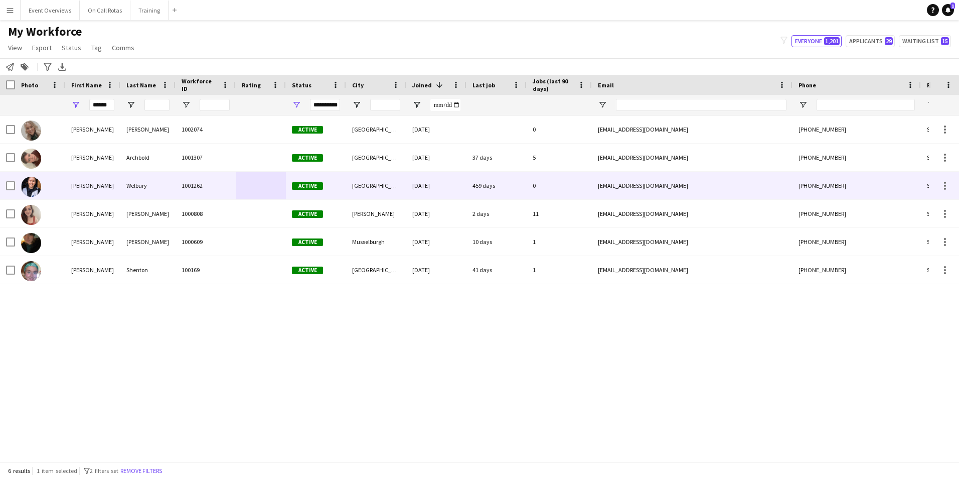
click at [289, 179] on div "Active" at bounding box center [316, 186] width 60 height 28
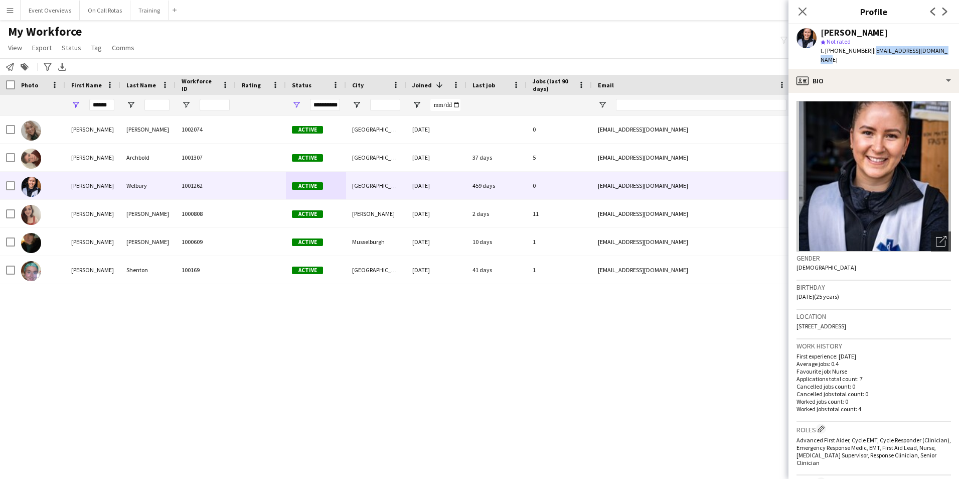
drag, startPoint x: 946, startPoint y: 49, endPoint x: 870, endPoint y: 52, distance: 76.3
click at [870, 52] on div "[PERSON_NAME] star Not rated t. [PHONE_NUMBER] | [EMAIL_ADDRESS][DOMAIN_NAME]" at bounding box center [874, 46] width 171 height 45
copy span "[EMAIL_ADDRESS][DOMAIN_NAME]"
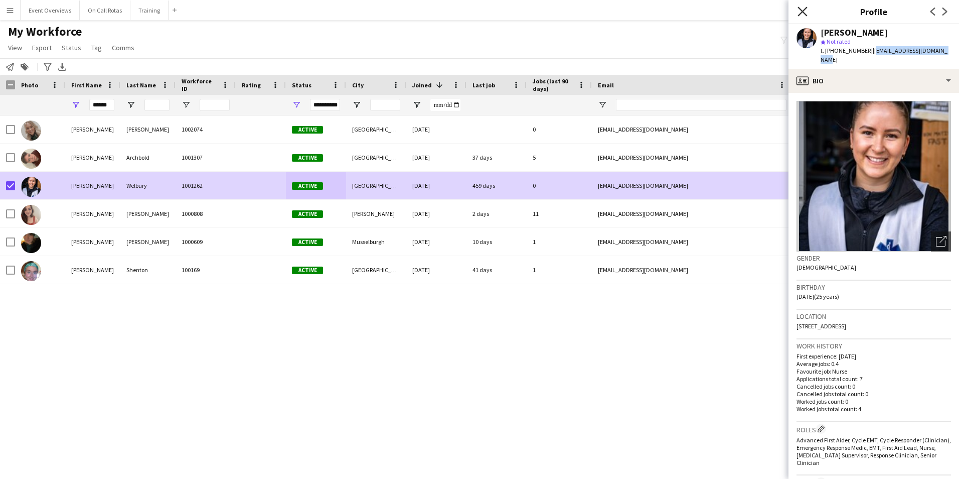
click at [807, 7] on icon "Close pop-in" at bounding box center [803, 12] width 10 height 10
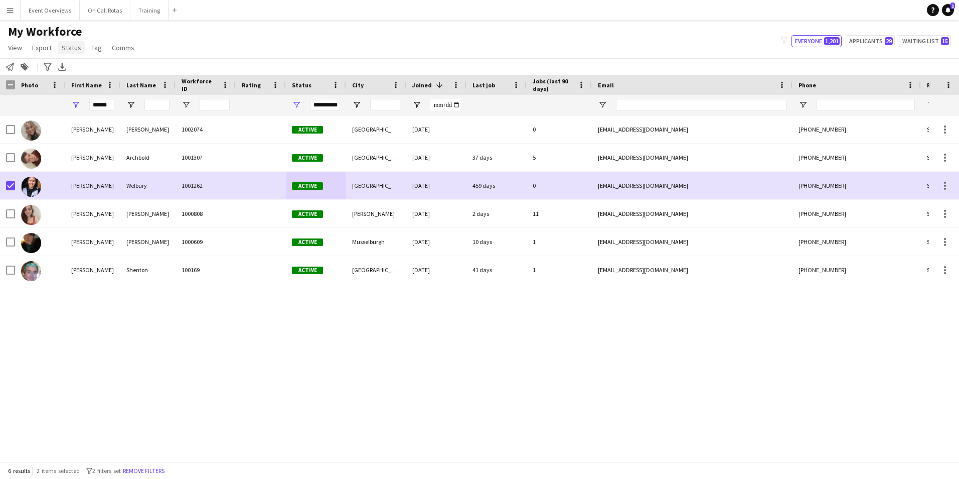
click at [72, 51] on span "Status" at bounding box center [72, 47] width 20 height 9
click at [109, 69] on link "Edit" at bounding box center [93, 69] width 70 height 21
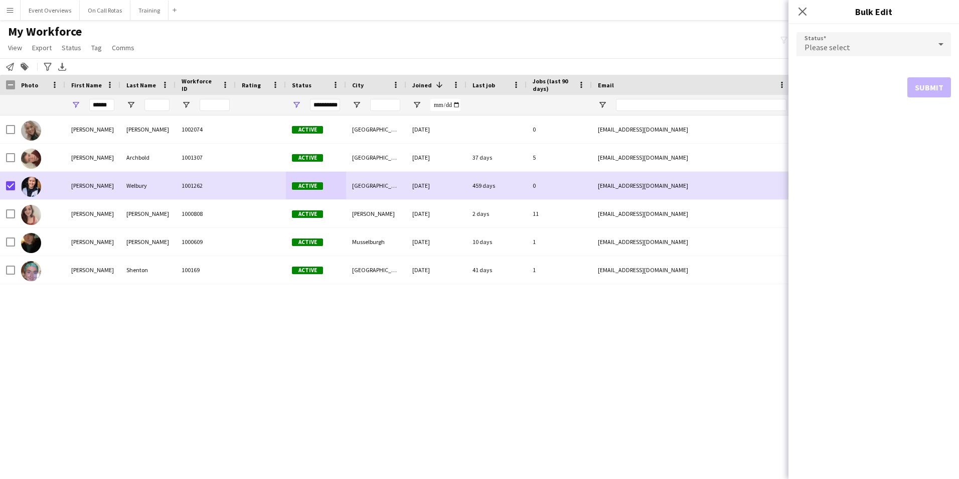
click at [818, 48] on span "Please select" at bounding box center [828, 47] width 46 height 10
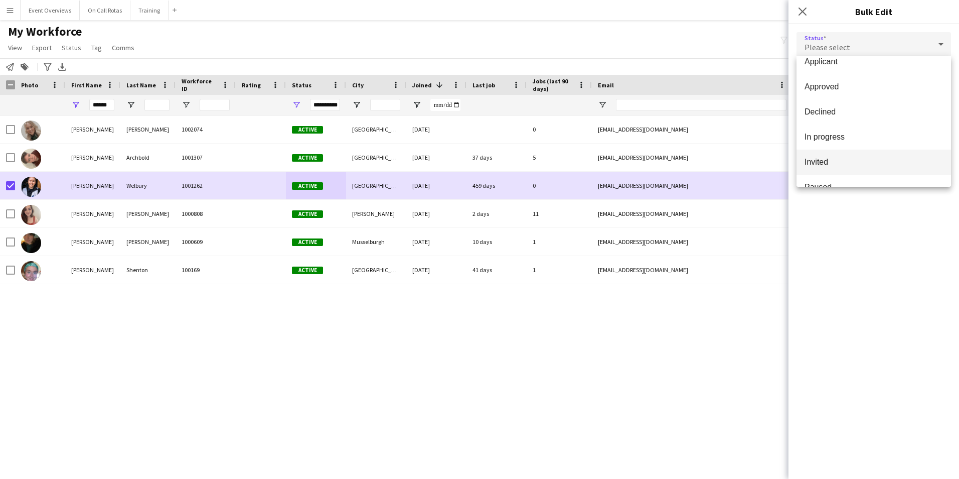
scroll to position [50, 0]
click at [837, 169] on span "Paused" at bounding box center [874, 173] width 138 height 10
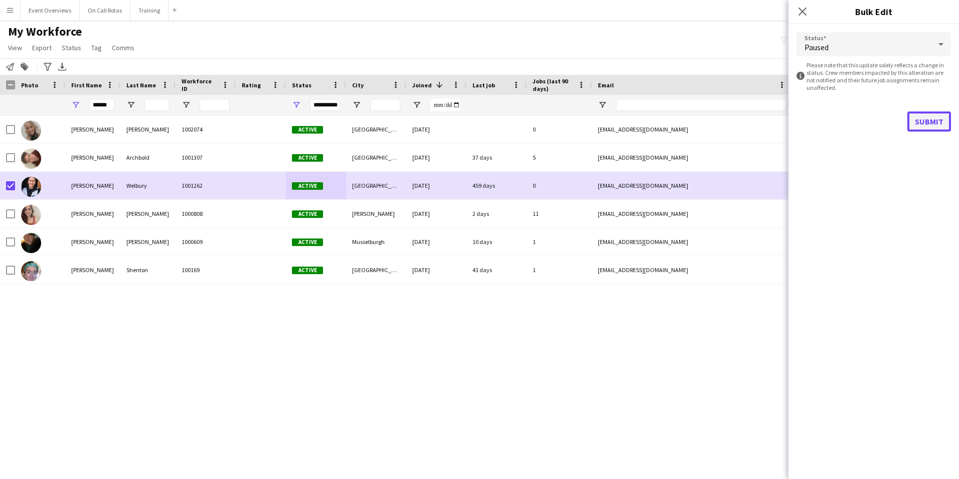
click at [931, 121] on button "Submit" at bounding box center [930, 121] width 44 height 20
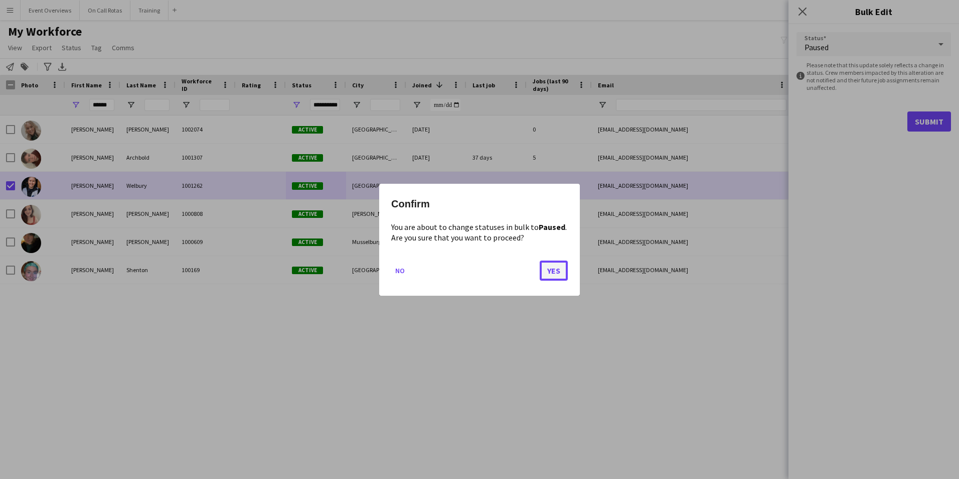
click at [549, 269] on button "Yes" at bounding box center [554, 270] width 28 height 20
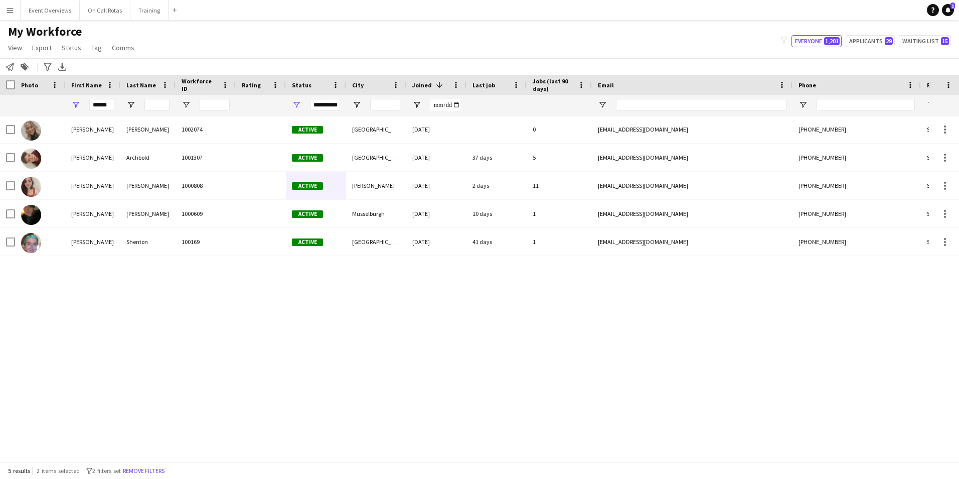
click at [116, 106] on div "******" at bounding box center [92, 105] width 55 height 20
drag, startPoint x: 114, startPoint y: 105, endPoint x: 70, endPoint y: 94, distance: 45.6
click at [70, 94] on div "Workforce Details Photo First Name 1" at bounding box center [544, 95] width 1088 height 41
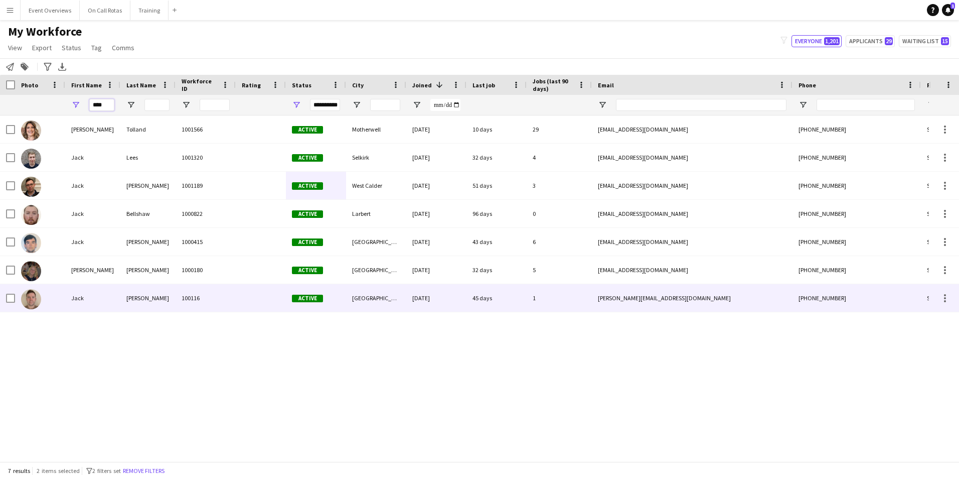
type input "****"
click at [108, 293] on div "Jack" at bounding box center [92, 298] width 55 height 28
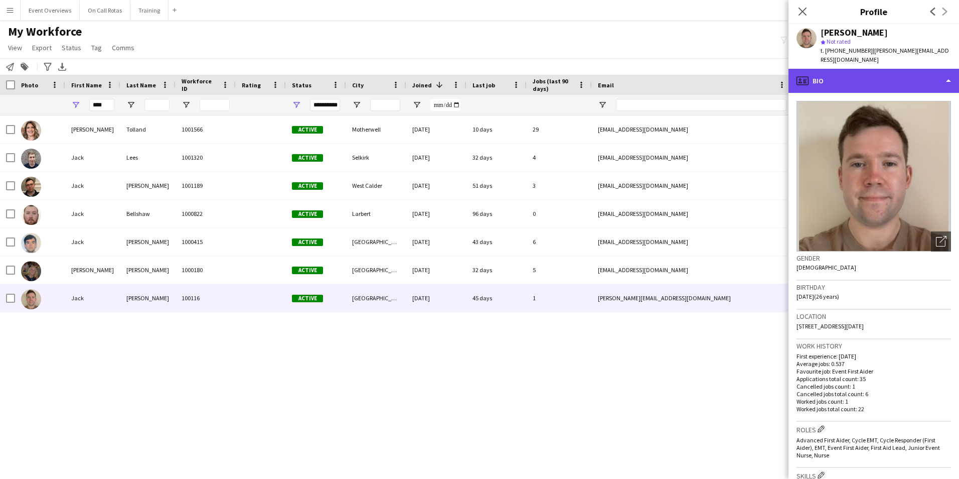
click at [871, 74] on div "profile Bio" at bounding box center [874, 81] width 171 height 24
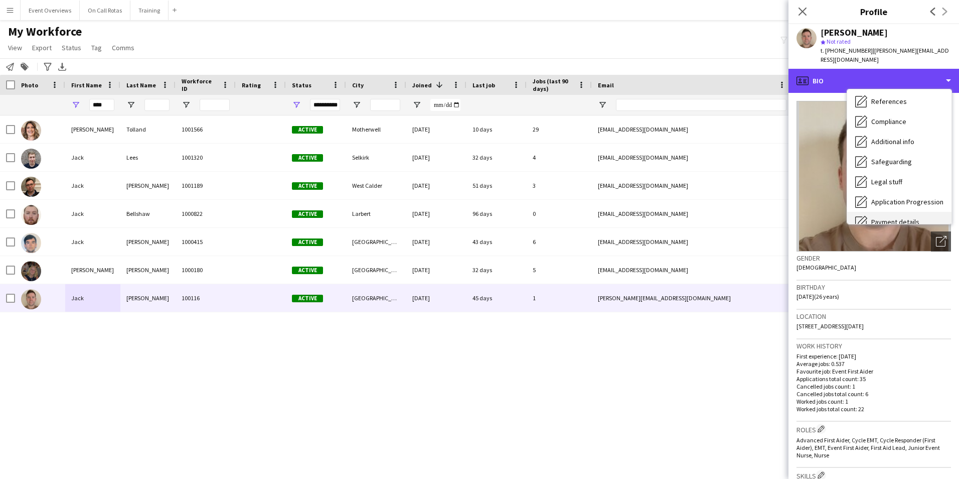
scroll to position [175, 0]
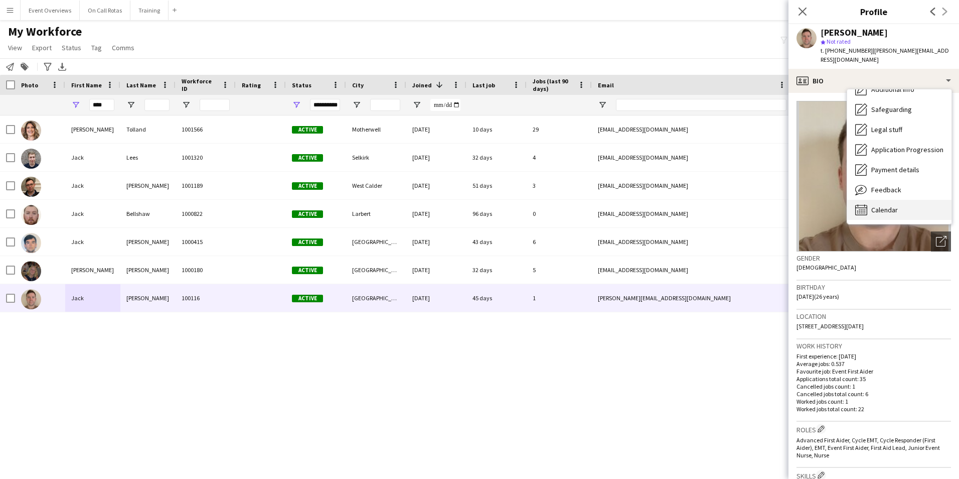
click at [883, 205] on span "Calendar" at bounding box center [884, 209] width 27 height 9
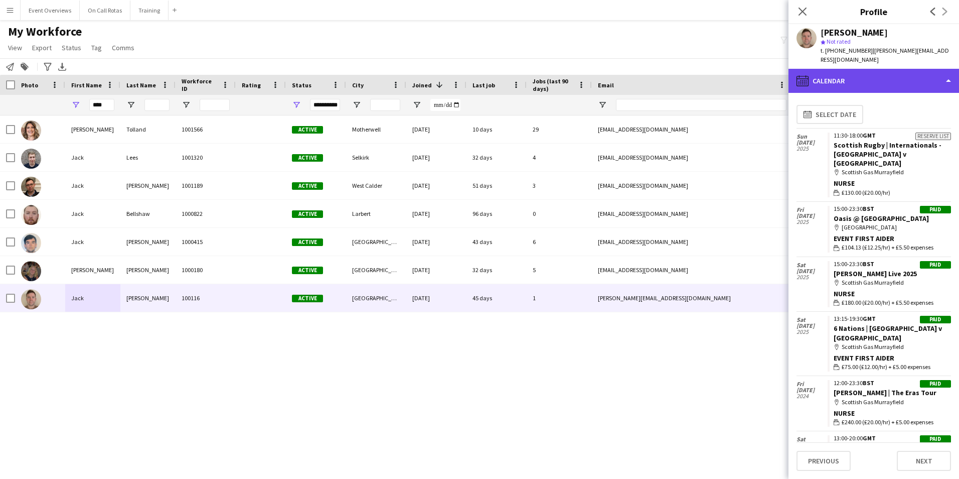
drag, startPoint x: 851, startPoint y: 78, endPoint x: 866, endPoint y: 75, distance: 15.3
click at [851, 78] on div "calendar-full Calendar" at bounding box center [874, 81] width 171 height 24
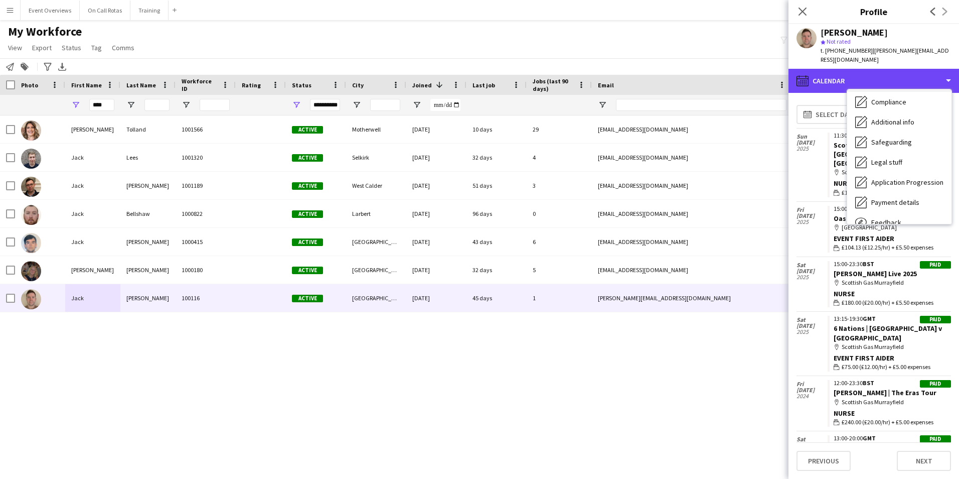
scroll to position [124, 0]
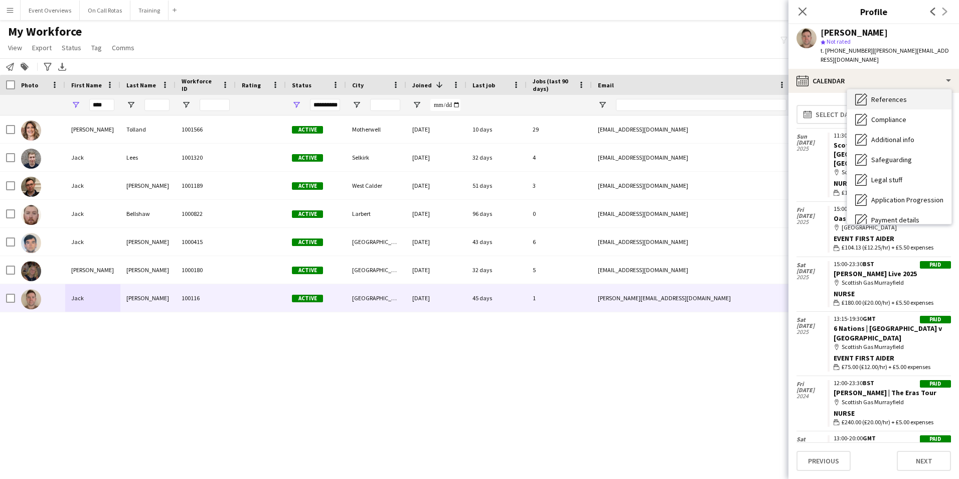
click at [871, 95] on span "References" at bounding box center [889, 99] width 36 height 9
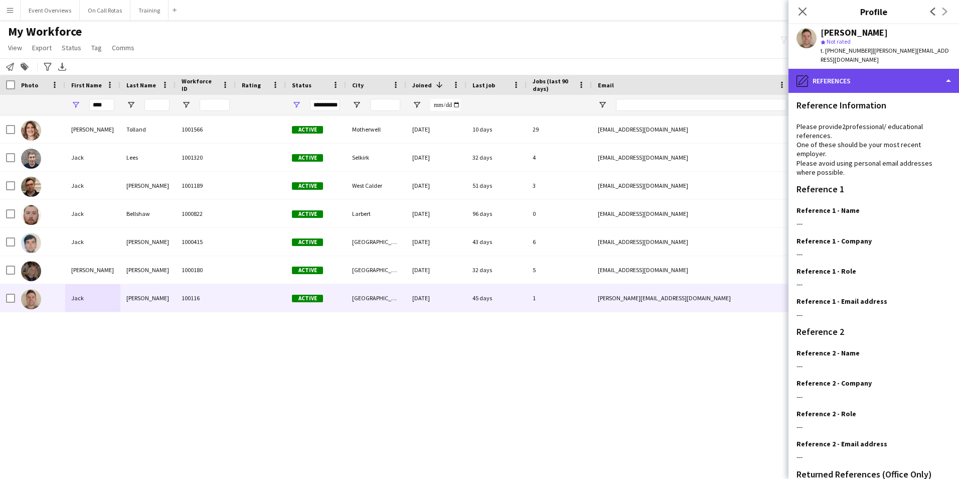
click at [849, 69] on div "pencil4 References" at bounding box center [874, 81] width 171 height 24
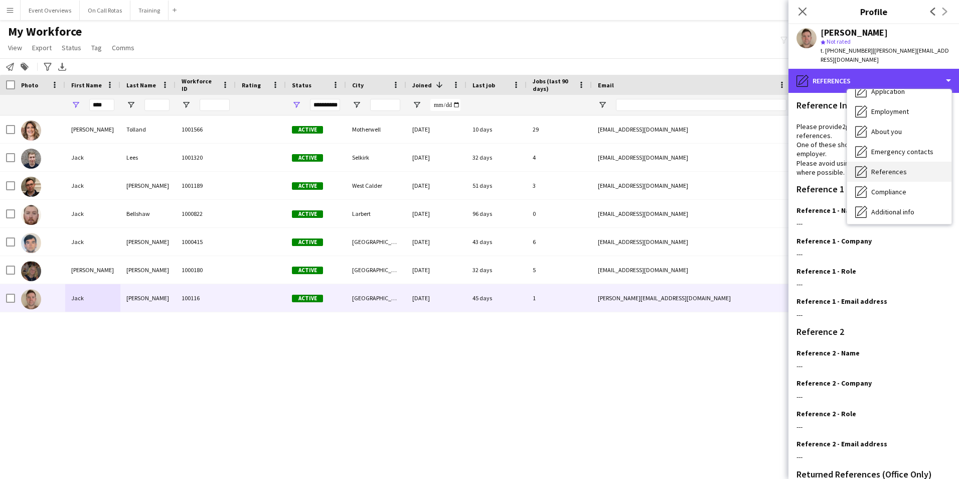
scroll to position [0, 0]
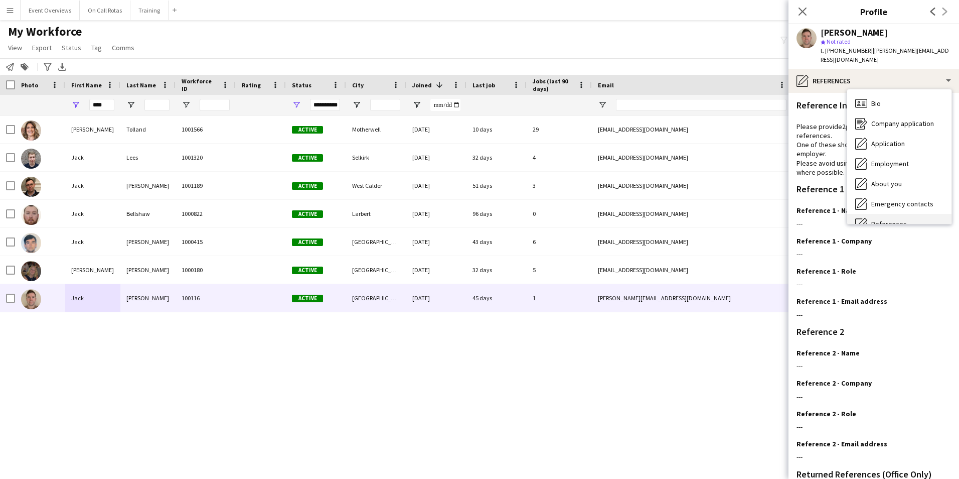
click at [889, 133] on div "Application Application" at bounding box center [899, 143] width 104 height 20
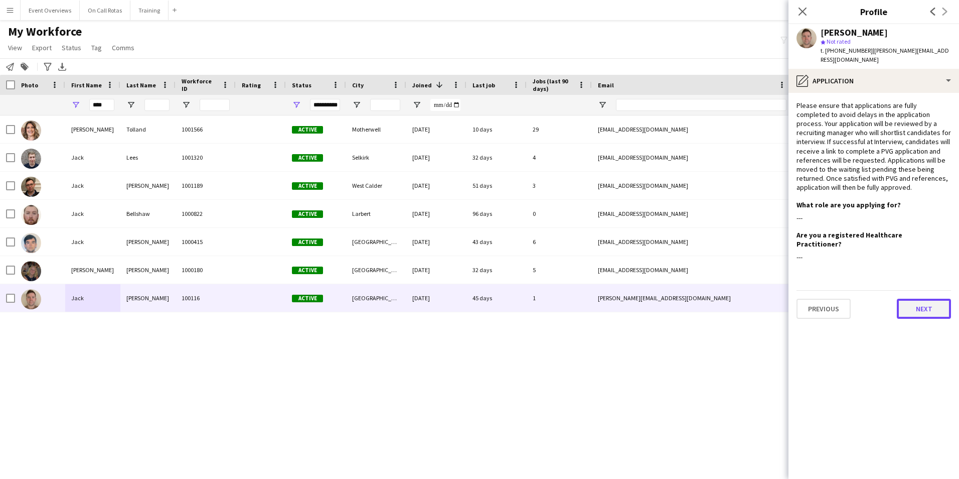
click at [921, 299] on button "Next" at bounding box center [924, 309] width 54 height 20
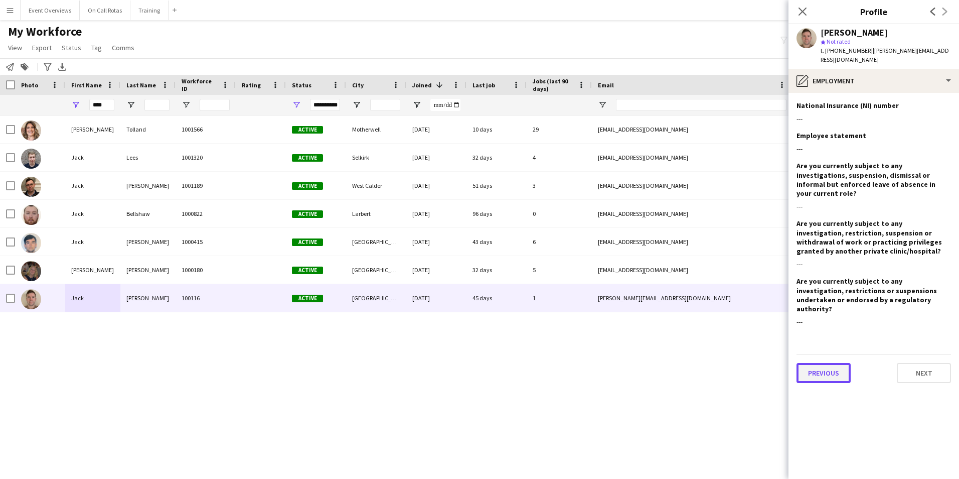
click at [822, 363] on button "Previous" at bounding box center [824, 373] width 54 height 20
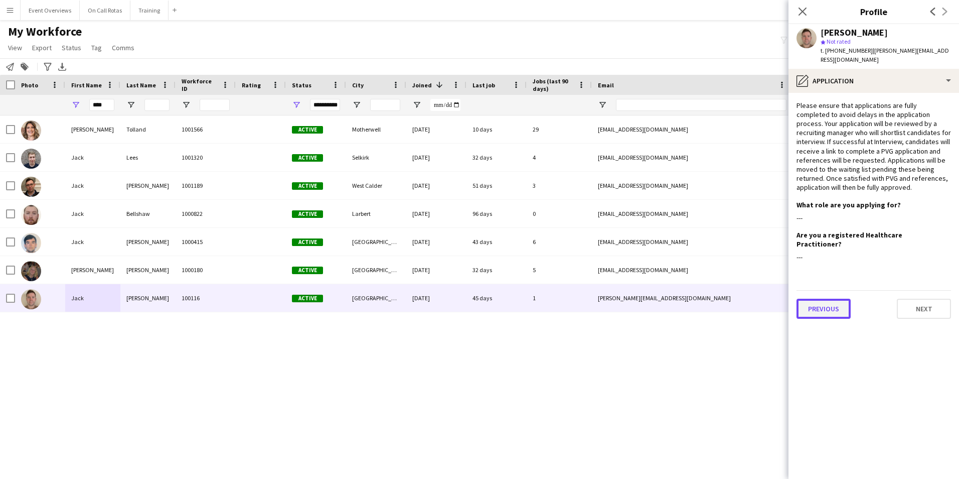
click at [826, 299] on button "Previous" at bounding box center [824, 309] width 54 height 20
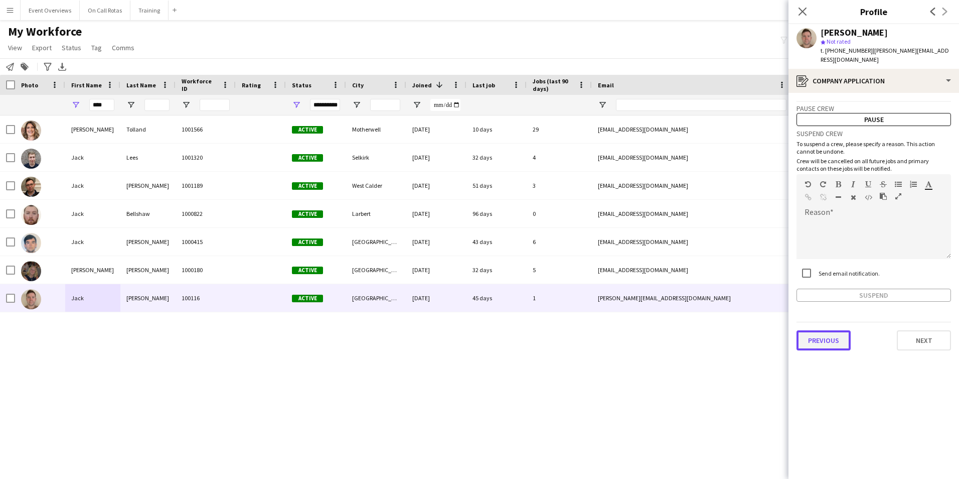
click at [825, 337] on button "Previous" at bounding box center [824, 340] width 54 height 20
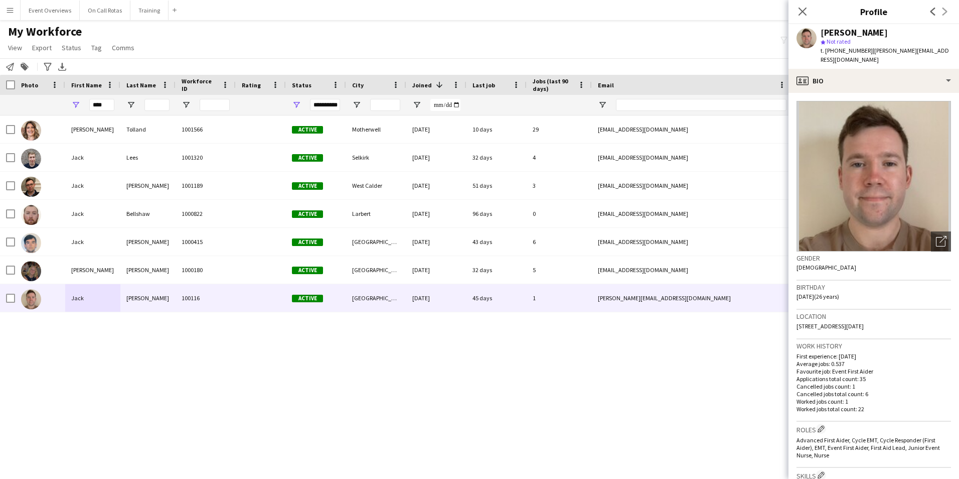
scroll to position [100, 0]
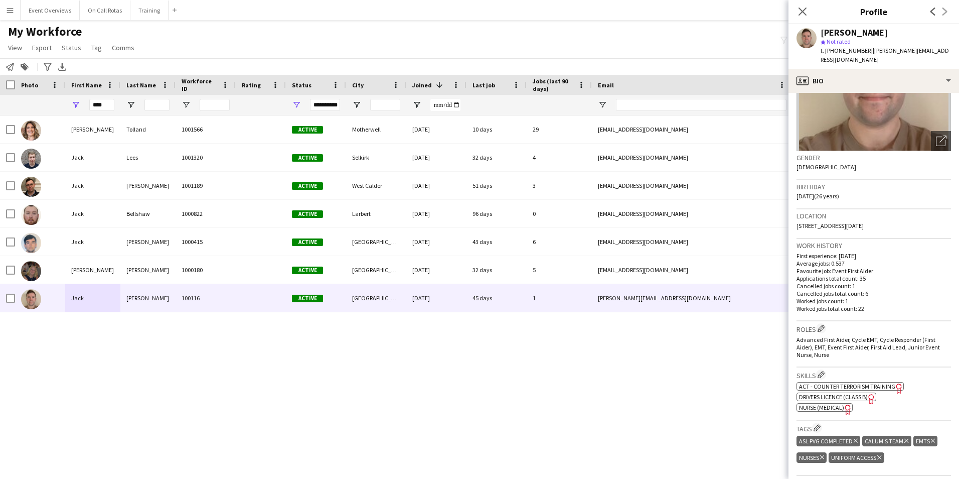
click at [827, 403] on span "Nurse (Medical)" at bounding box center [821, 407] width 45 height 8
click at [801, 8] on icon "Close pop-in" at bounding box center [803, 12] width 10 height 10
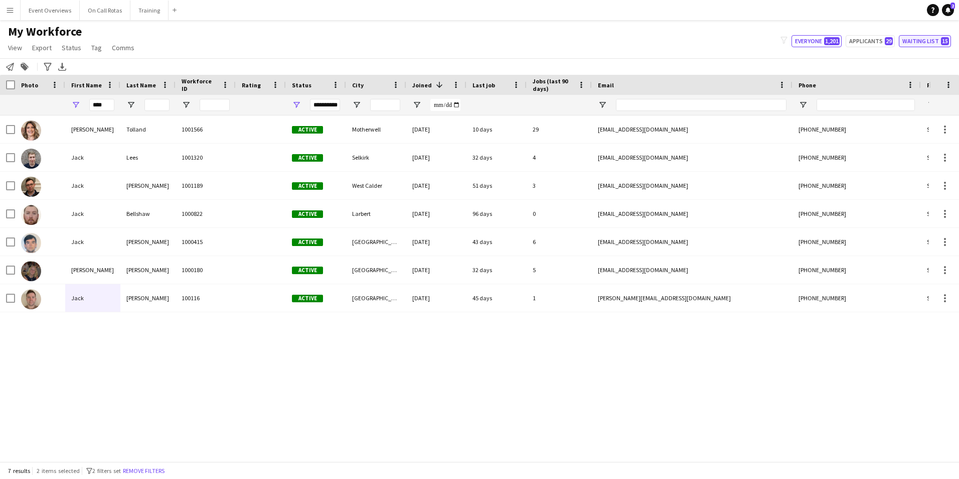
click at [915, 43] on button "Waiting list 15" at bounding box center [925, 41] width 52 height 12
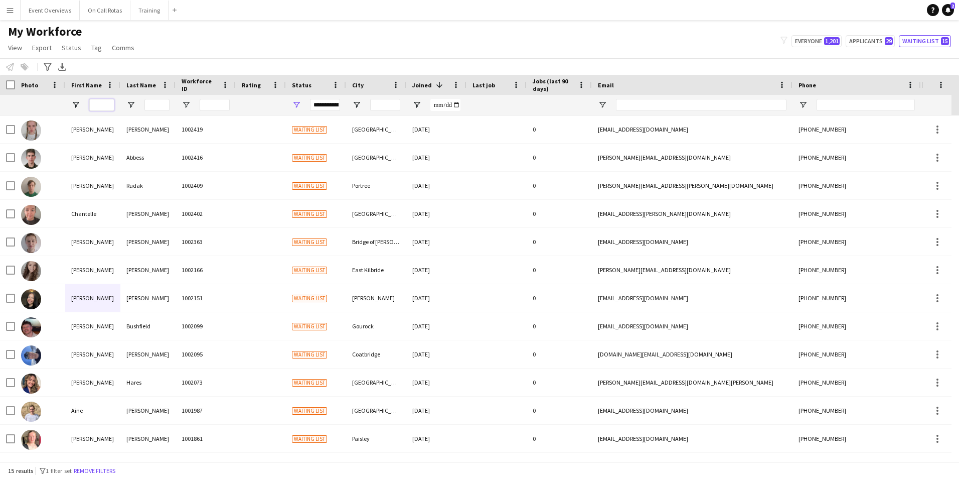
click at [96, 105] on input "First Name Filter Input" at bounding box center [101, 105] width 25 height 12
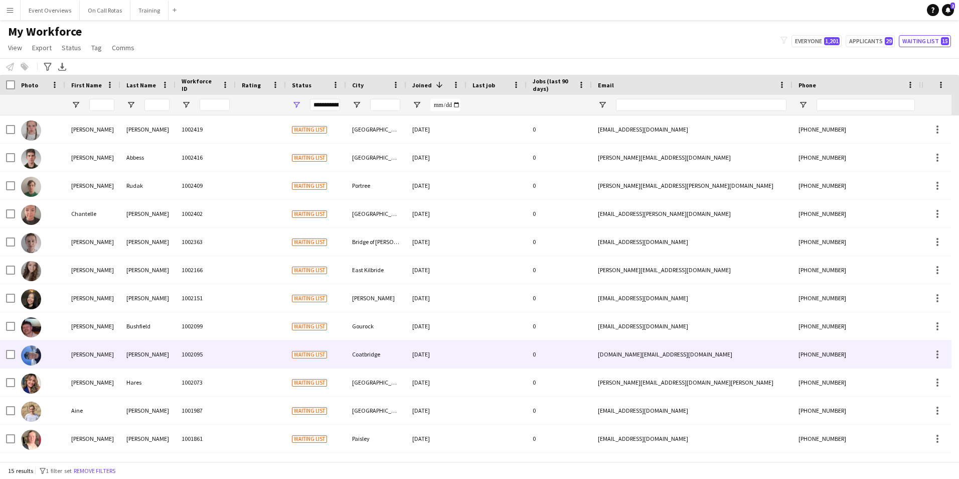
click at [145, 341] on div "[PERSON_NAME]" at bounding box center [147, 354] width 55 height 28
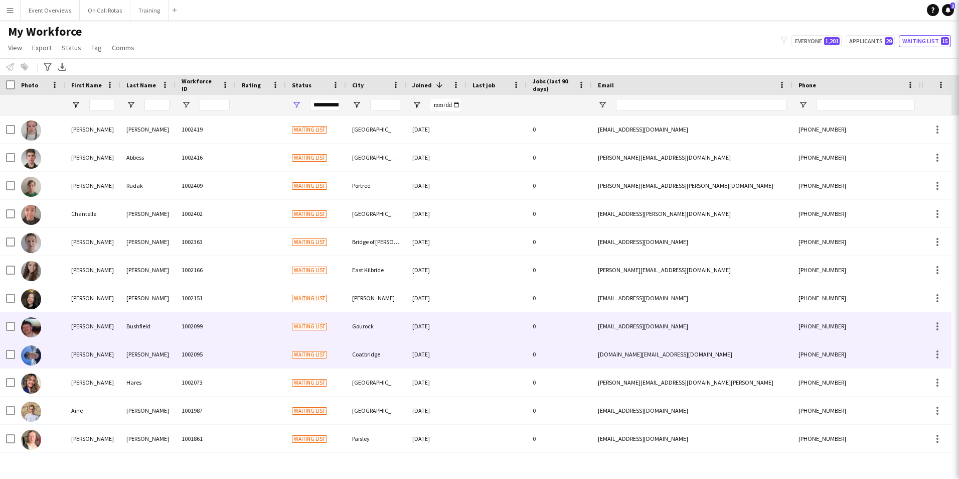
click at [149, 321] on div "Bushfield" at bounding box center [147, 326] width 55 height 28
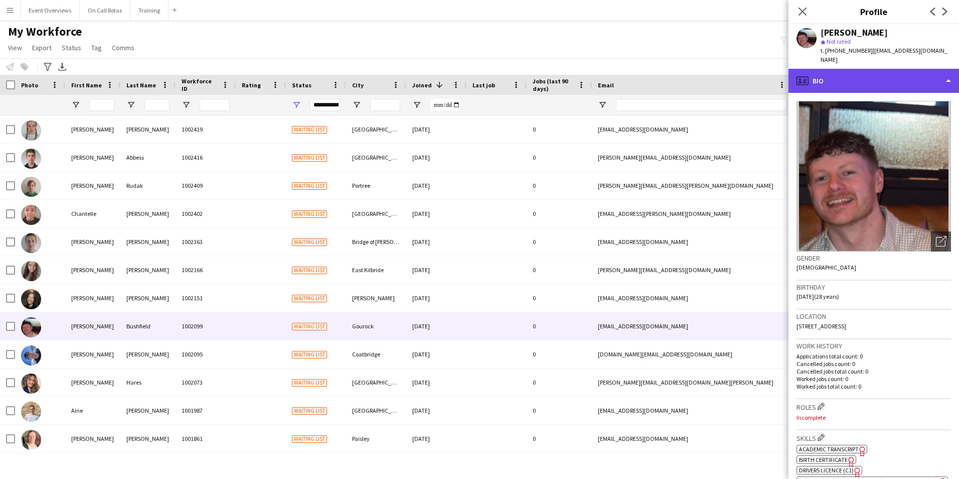
click at [848, 69] on div "profile Bio" at bounding box center [874, 81] width 171 height 24
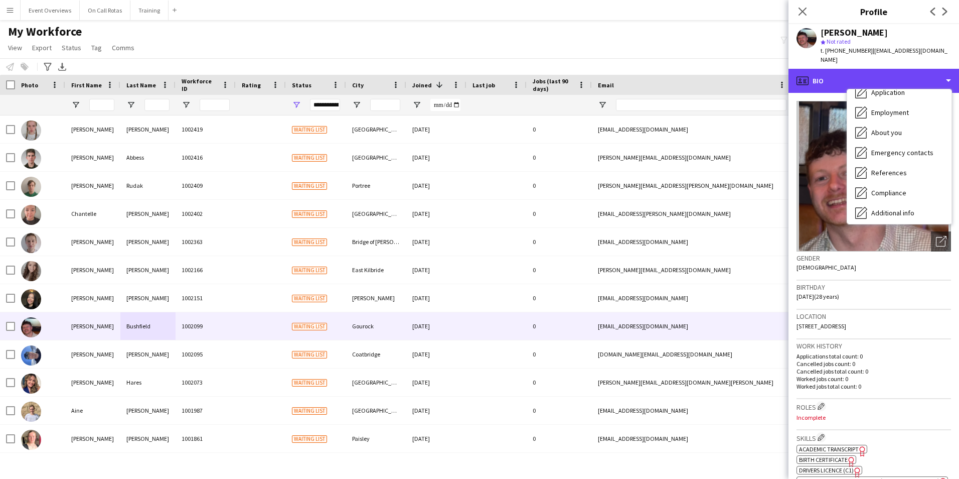
scroll to position [151, 0]
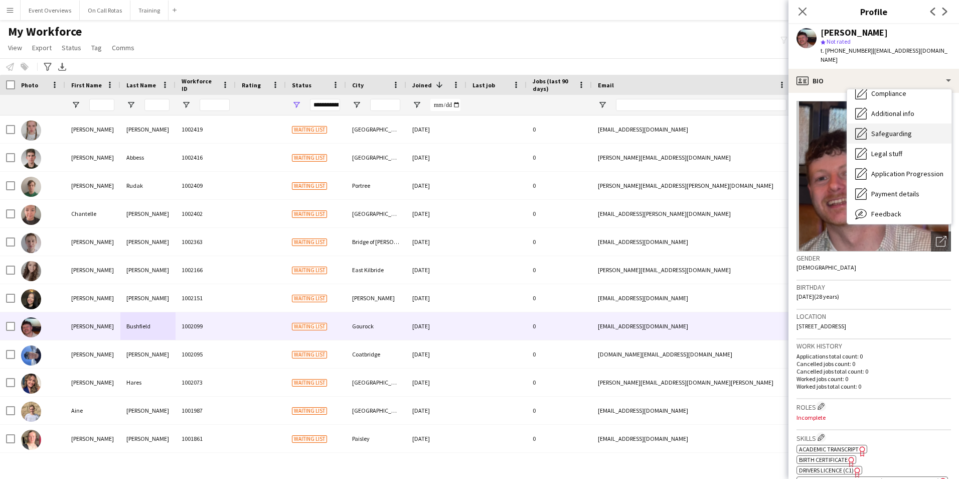
click at [879, 129] on span "Safeguarding" at bounding box center [891, 133] width 41 height 9
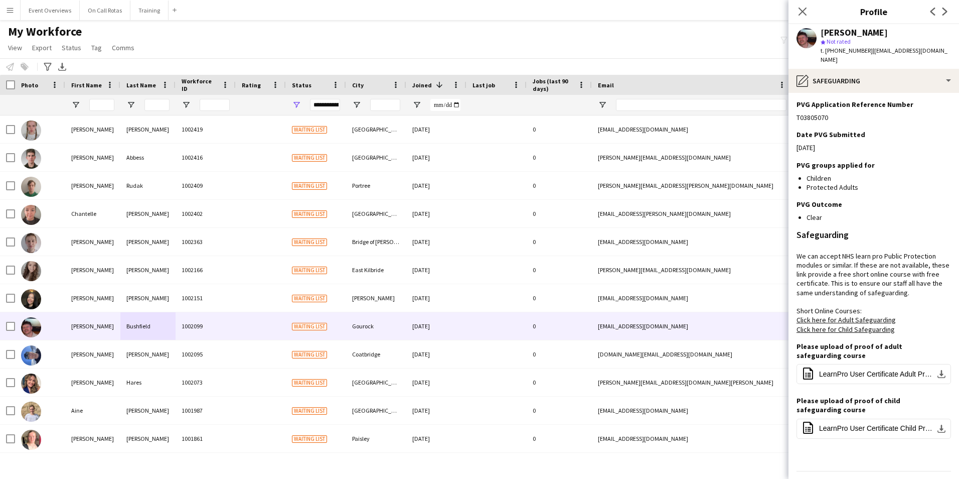
scroll to position [217, 0]
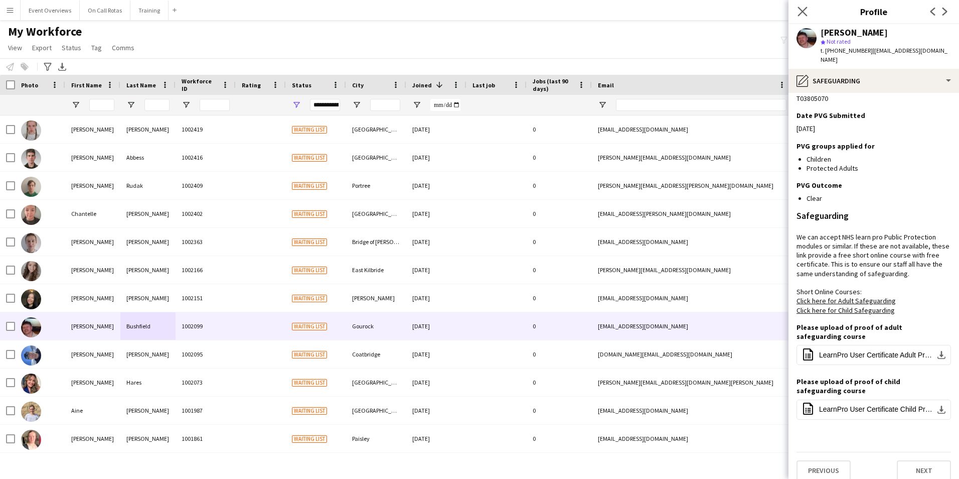
click at [802, 7] on icon "Close pop-in" at bounding box center [803, 12] width 10 height 10
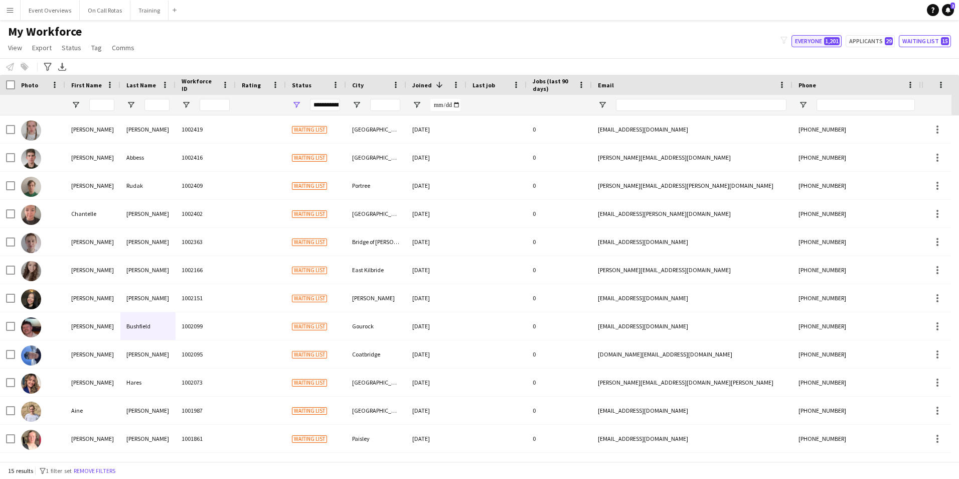
click at [824, 39] on button "Everyone 1,201" at bounding box center [817, 41] width 50 height 12
type input "**********"
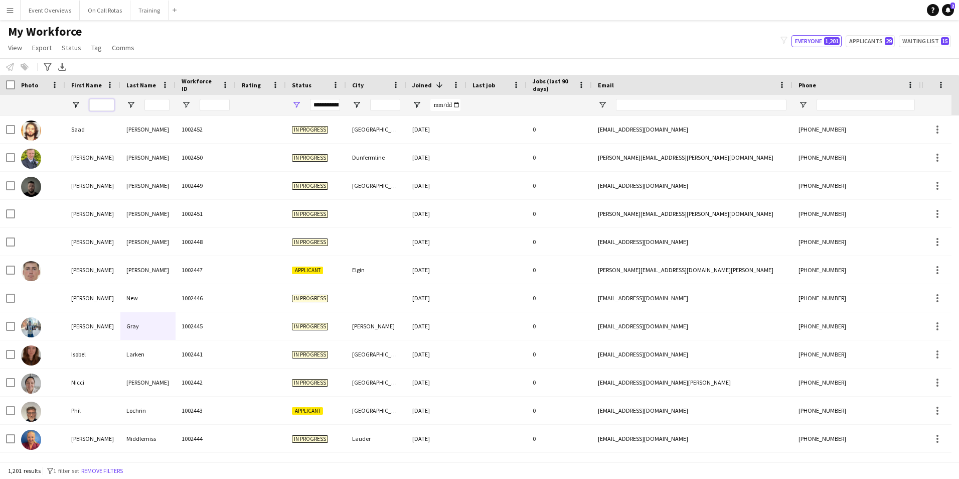
click at [110, 99] on input "First Name Filter Input" at bounding box center [101, 105] width 25 height 12
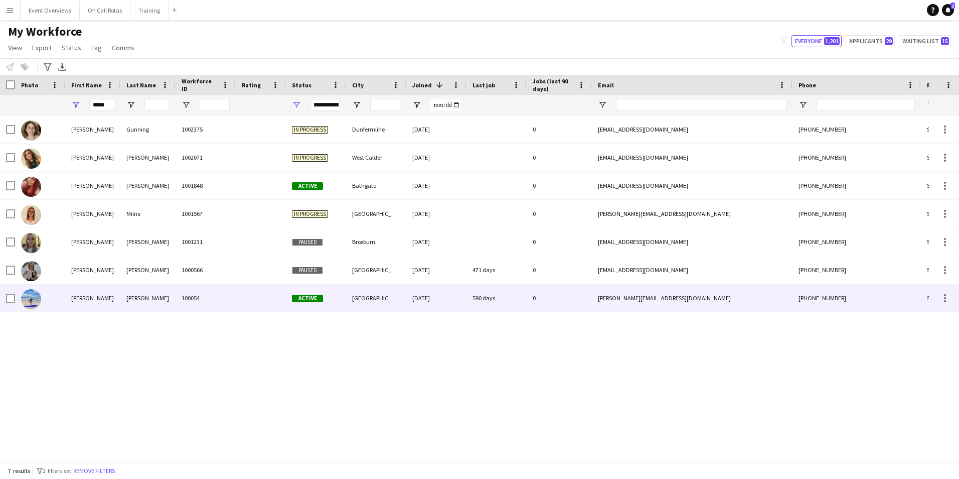
click at [197, 294] on div "100054" at bounding box center [206, 298] width 60 height 28
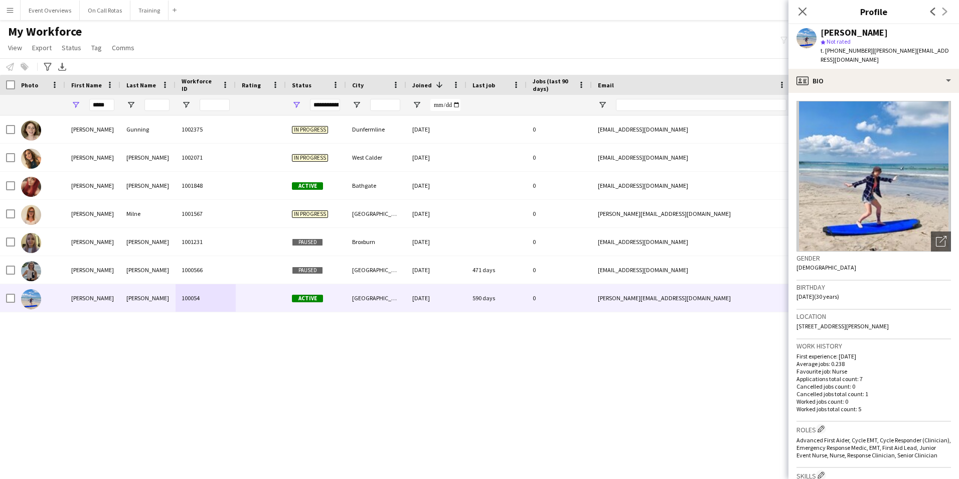
click at [850, 54] on span "t. +447912866838" at bounding box center [847, 51] width 52 height 8
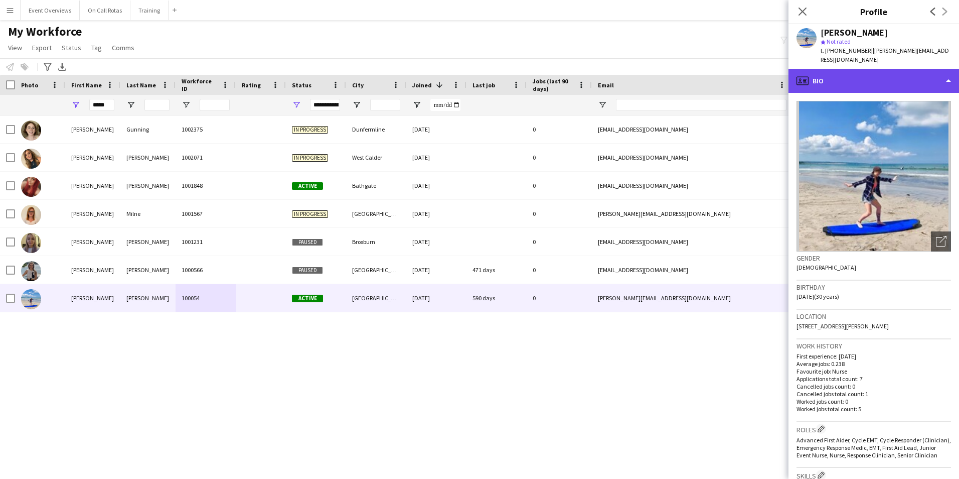
click at [855, 72] on div "profile Bio" at bounding box center [874, 81] width 171 height 24
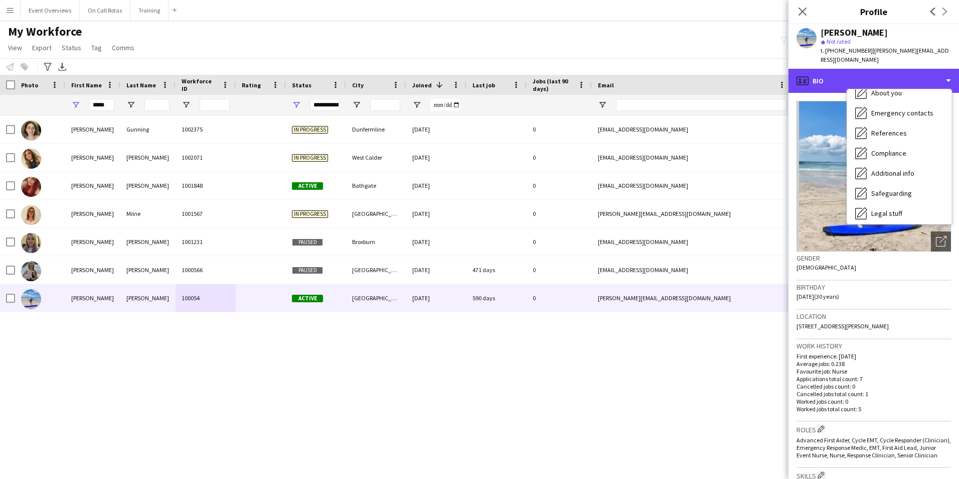
scroll to position [175, 0]
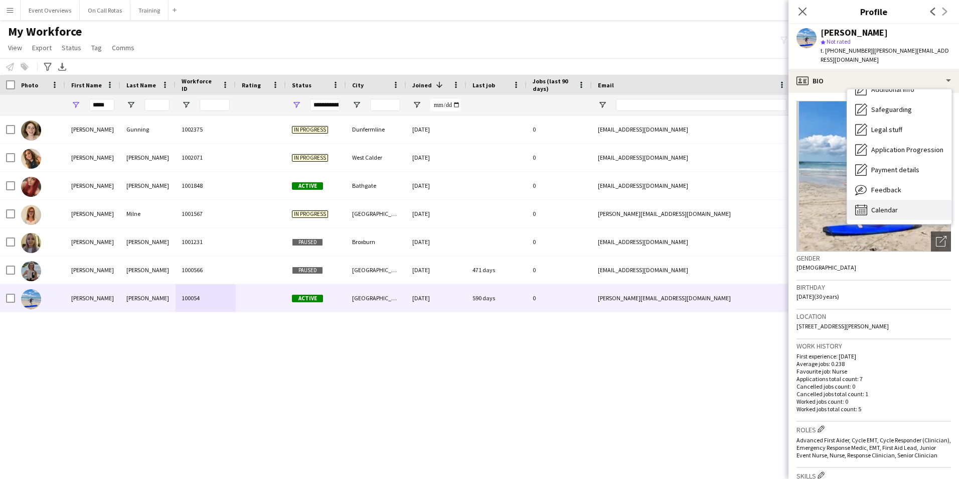
click at [890, 205] on span "Calendar" at bounding box center [884, 209] width 27 height 9
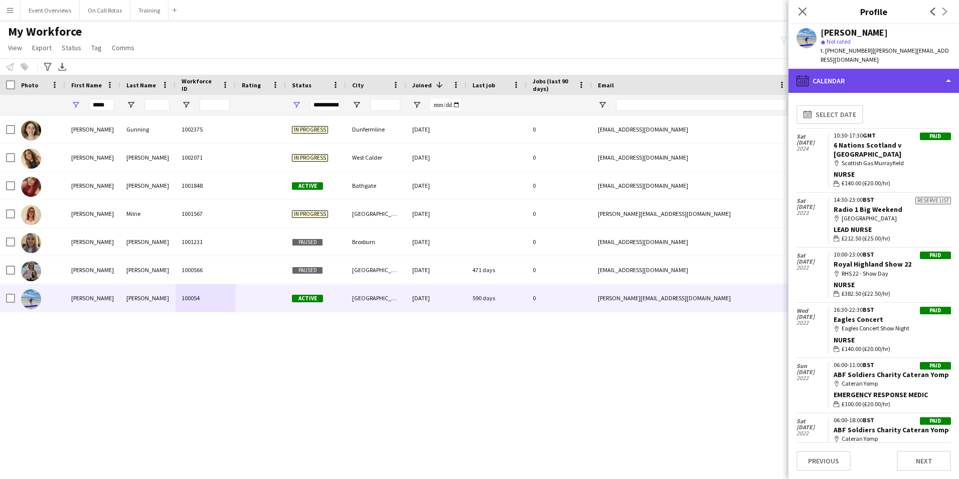
click at [869, 69] on div "calendar-full Calendar" at bounding box center [874, 81] width 171 height 24
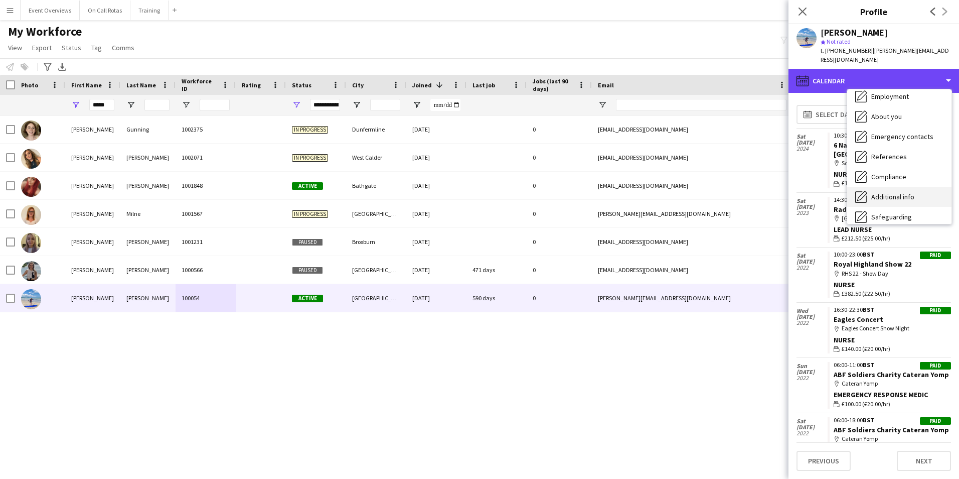
scroll to position [0, 0]
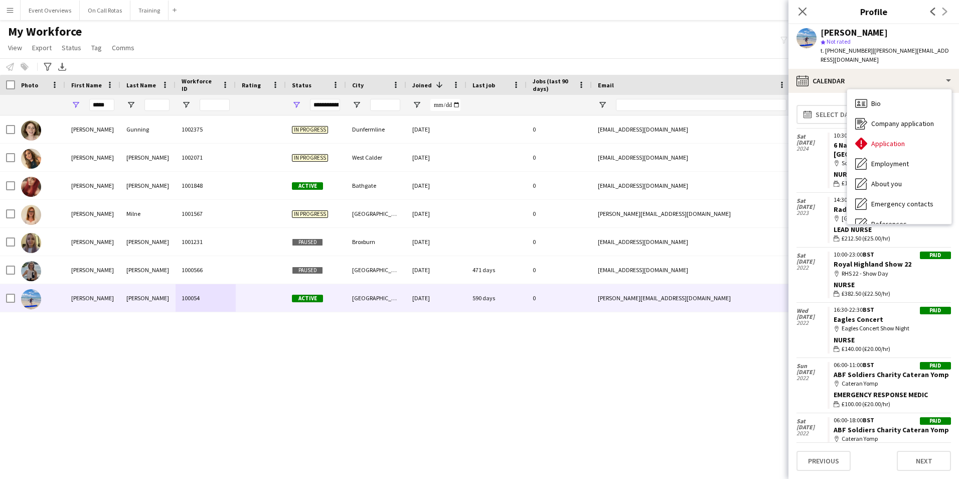
click at [886, 93] on div "Bio Bio" at bounding box center [899, 103] width 104 height 20
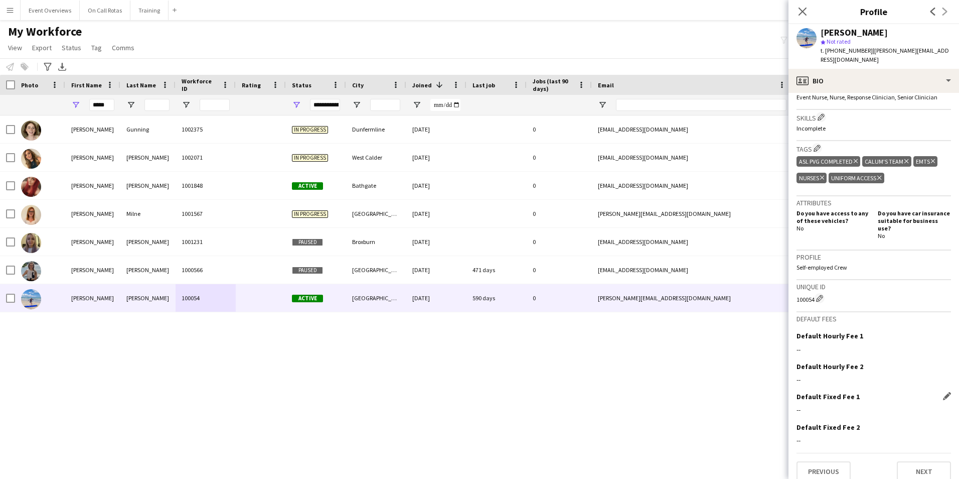
scroll to position [359, 0]
click at [928, 466] on button "Next" at bounding box center [924, 470] width 54 height 20
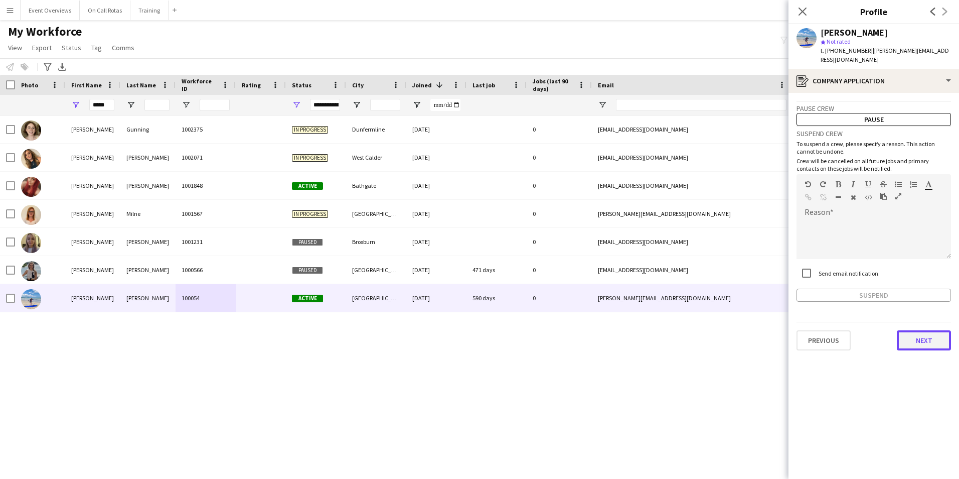
click at [912, 330] on button "Next" at bounding box center [924, 340] width 54 height 20
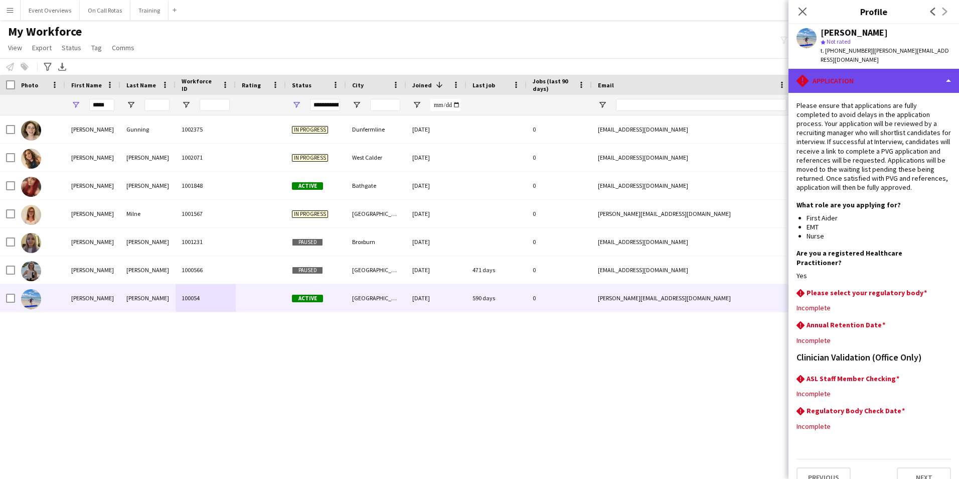
click at [873, 70] on div "rhombus-alert Application" at bounding box center [874, 81] width 171 height 24
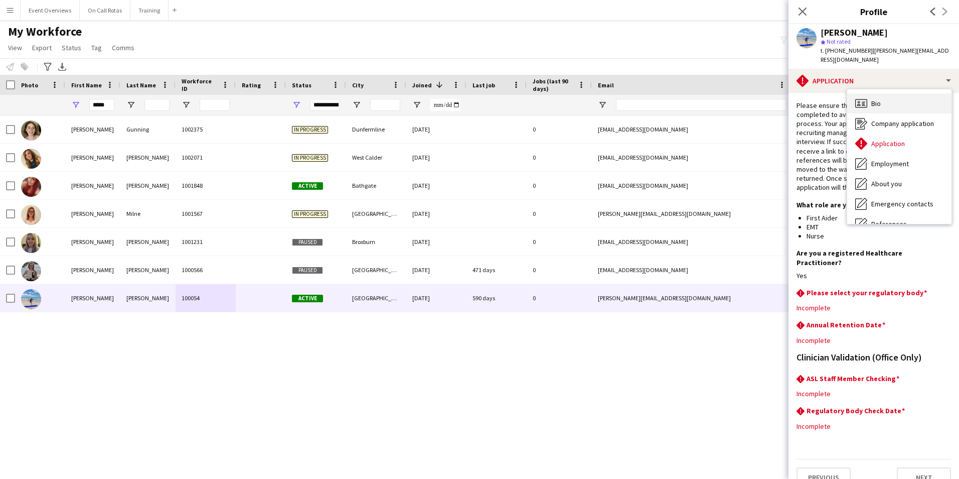
click at [888, 95] on div "Bio Bio" at bounding box center [899, 103] width 104 height 20
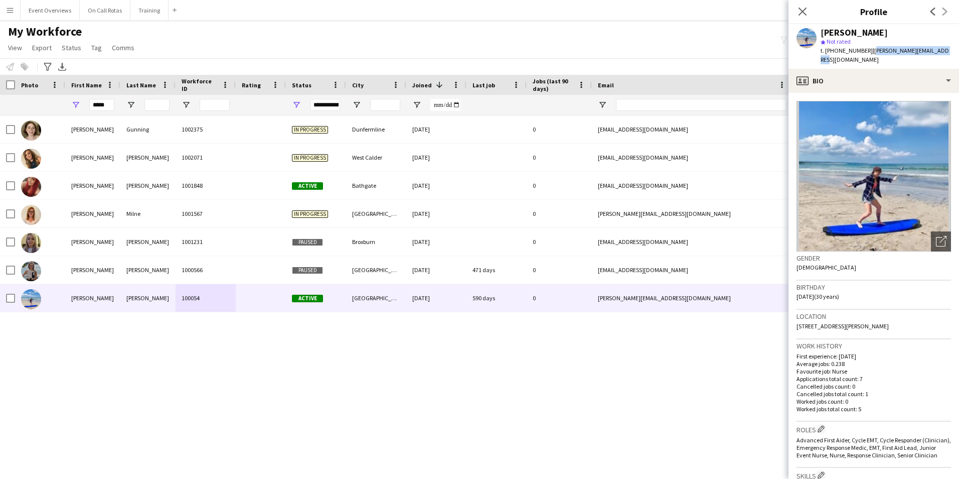
drag, startPoint x: 947, startPoint y: 50, endPoint x: 868, endPoint y: 55, distance: 78.9
click at [868, 55] on div "Robyn Martin star Not rated t. +447912866838 | robena-martin@hotmail.com" at bounding box center [874, 46] width 171 height 45
copy span "robena-martin@hotmail.com"
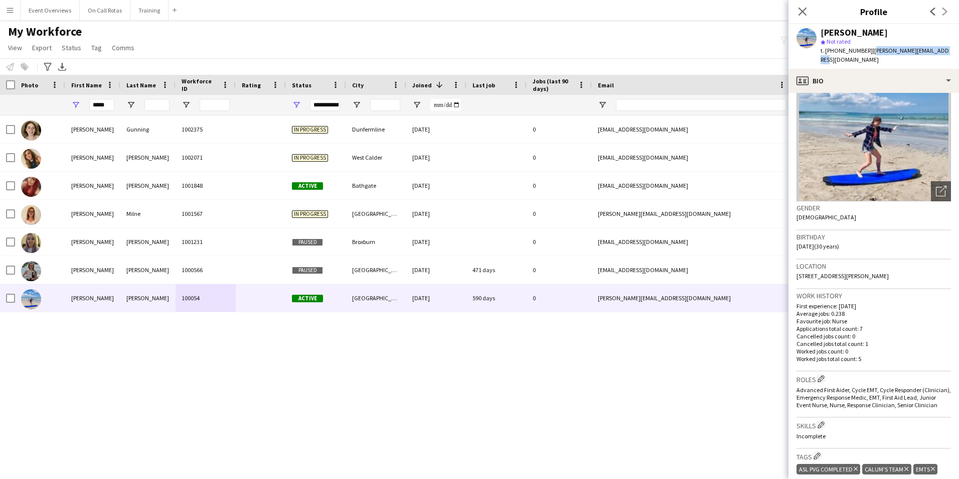
drag, startPoint x: 802, startPoint y: 11, endPoint x: 796, endPoint y: 10, distance: 6.2
click at [802, 11] on icon at bounding box center [803, 12] width 8 height 8
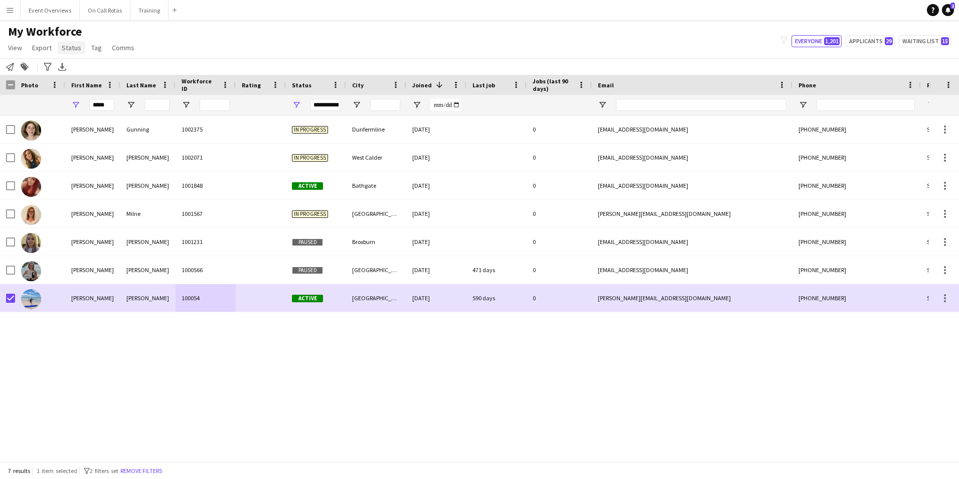
click at [73, 47] on span "Status" at bounding box center [72, 47] width 20 height 9
drag, startPoint x: 96, startPoint y: 67, endPoint x: 106, endPoint y: 66, distance: 9.5
click at [96, 67] on link "Edit" at bounding box center [93, 69] width 70 height 21
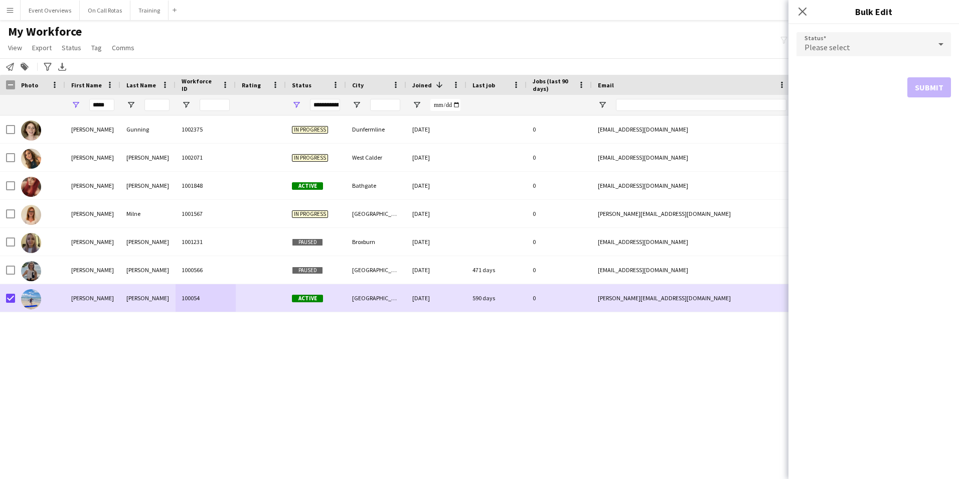
click at [818, 58] on form "Status Please select Submit" at bounding box center [874, 64] width 155 height 81
click at [821, 48] on span "Please select" at bounding box center [828, 47] width 46 height 10
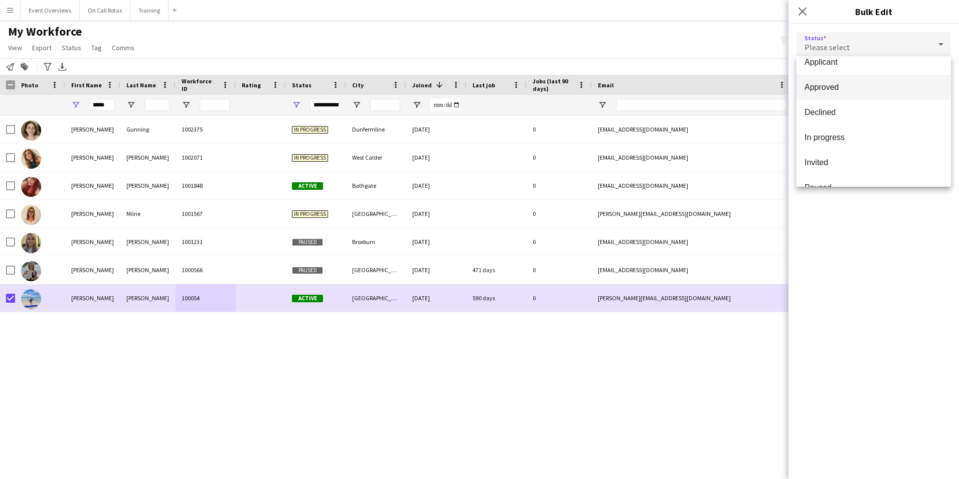
scroll to position [100, 0]
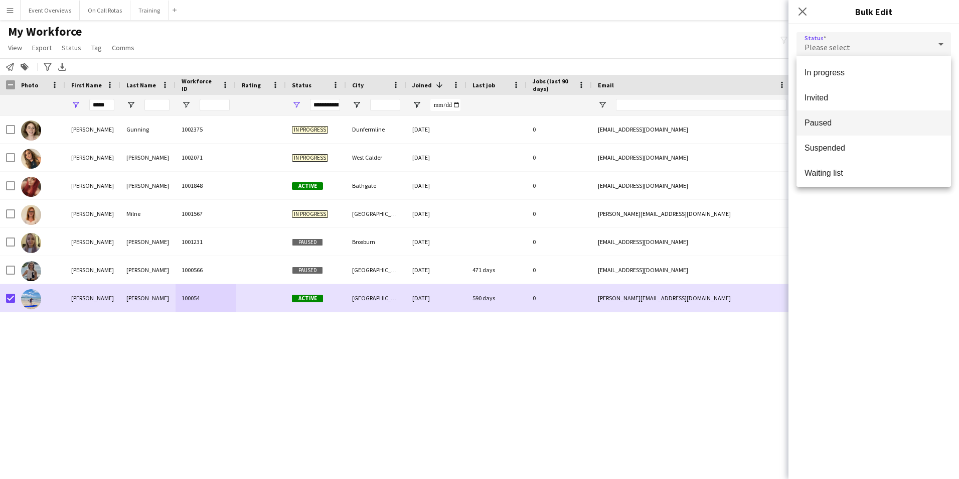
click at [824, 117] on mat-option "Paused" at bounding box center [874, 122] width 155 height 25
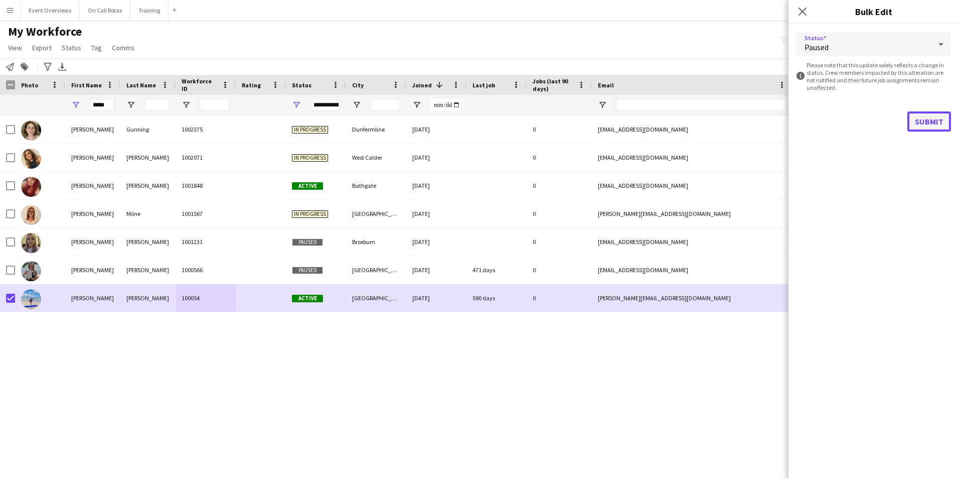
click at [927, 115] on button "Submit" at bounding box center [930, 121] width 44 height 20
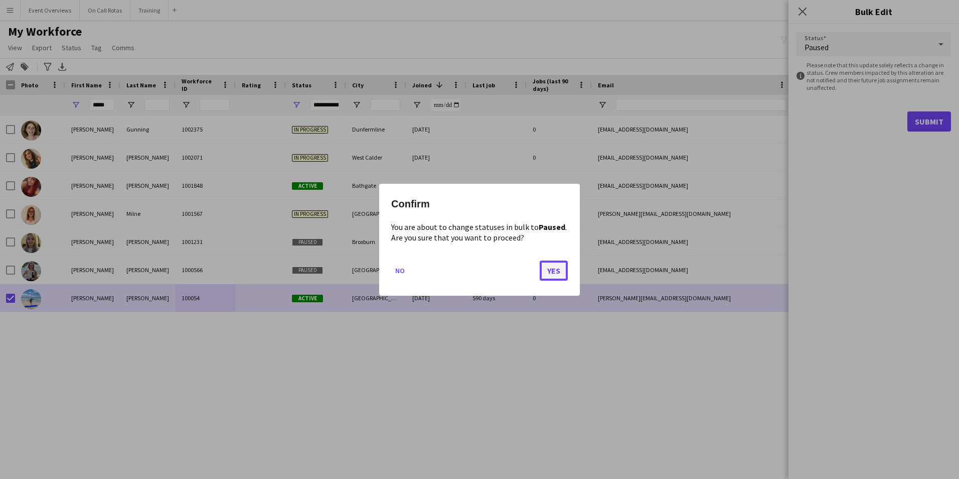
click at [552, 261] on button "Yes" at bounding box center [554, 270] width 28 height 20
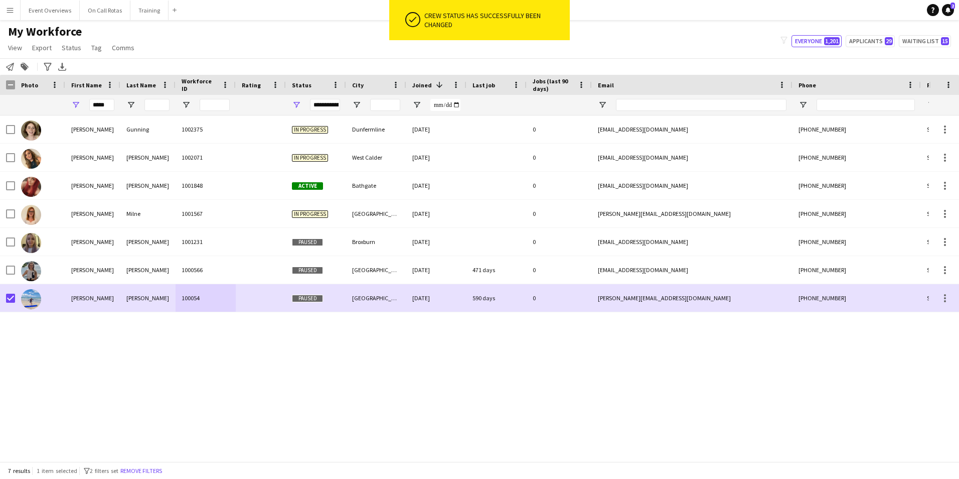
click at [148, 324] on div "Robyn Gunning 1002375 In progress Dunfermline 07-08-2025 0 rmagunning@gmail.com…" at bounding box center [464, 284] width 929 height 338
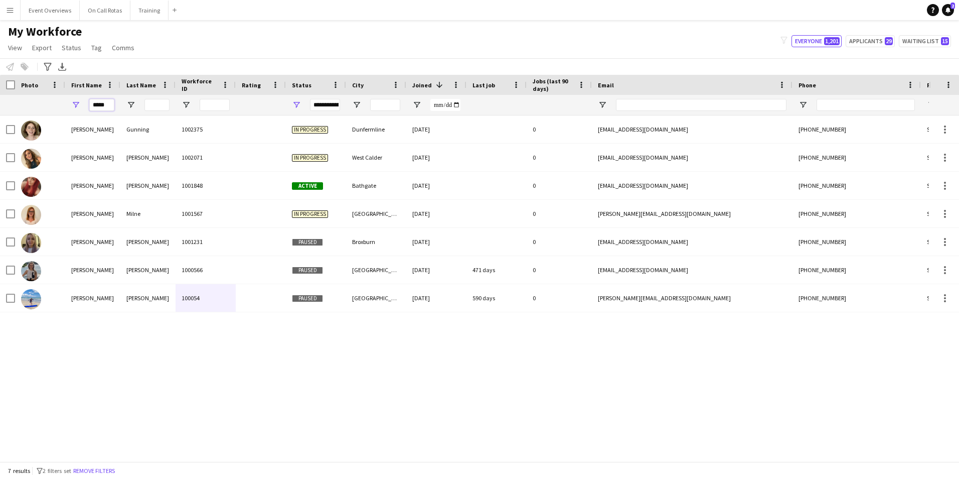
drag, startPoint x: 105, startPoint y: 104, endPoint x: 78, endPoint y: 104, distance: 27.6
click at [78, 104] on div "*****" at bounding box center [92, 105] width 55 height 20
type input "*"
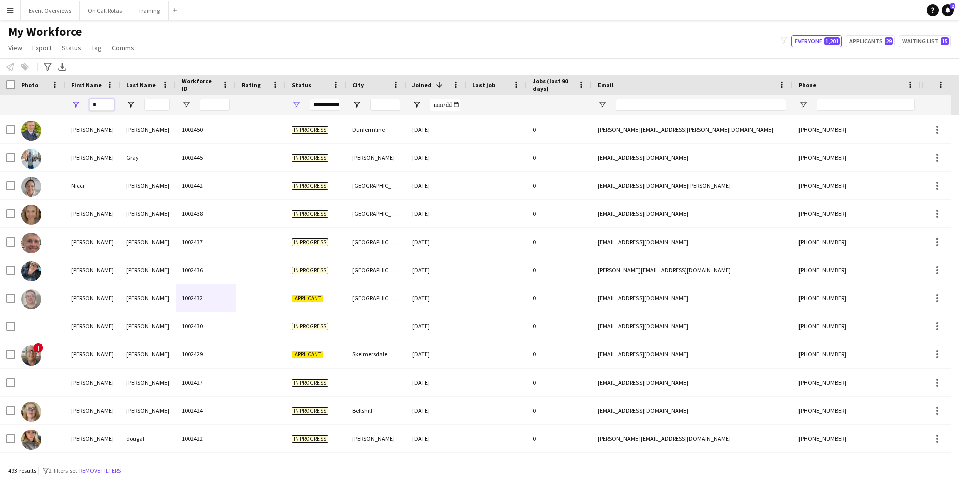
click at [99, 108] on input "*" at bounding box center [101, 105] width 25 height 12
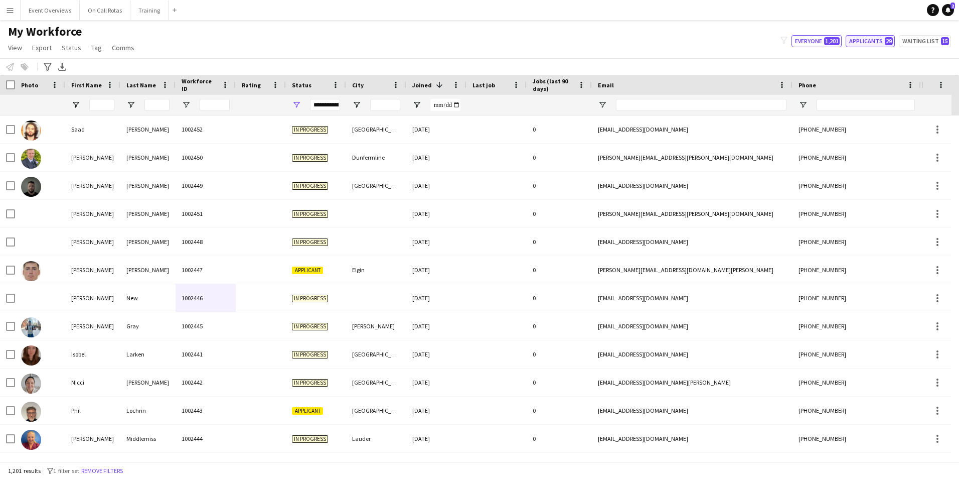
click at [886, 44] on button "Applicants 29" at bounding box center [870, 41] width 49 height 12
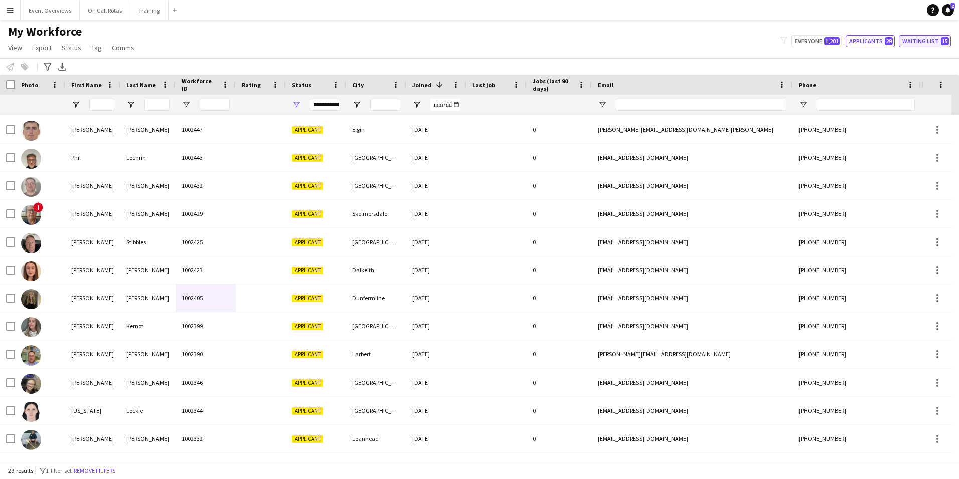
click at [920, 36] on button "Waiting list 15" at bounding box center [925, 41] width 52 height 12
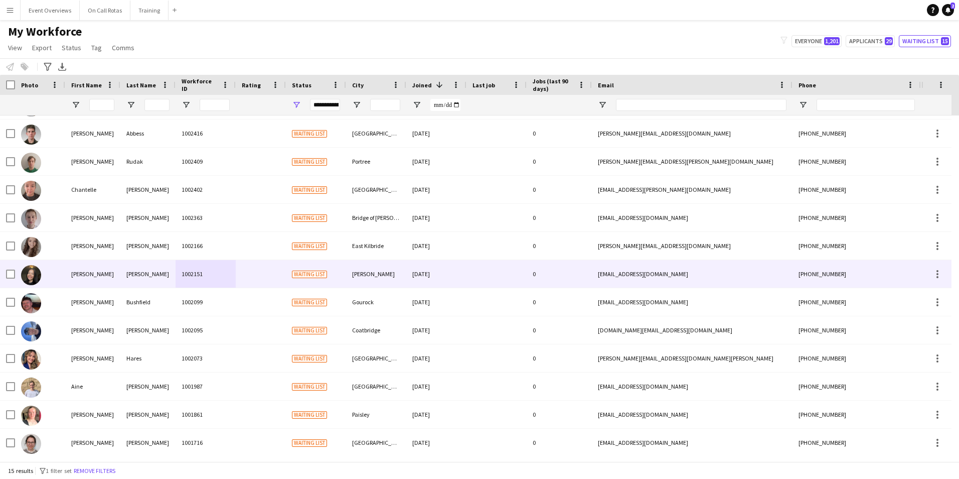
scroll to position [0, 0]
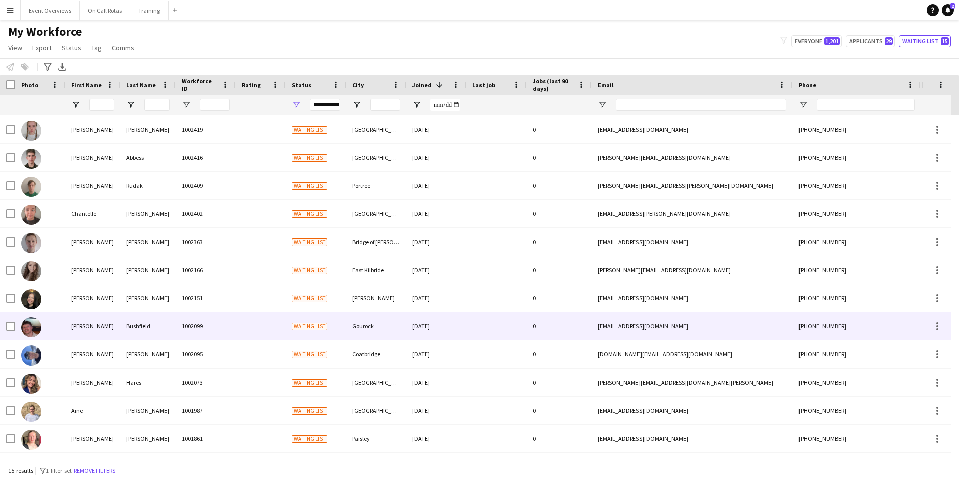
click at [386, 331] on div "Gourock" at bounding box center [376, 326] width 60 height 28
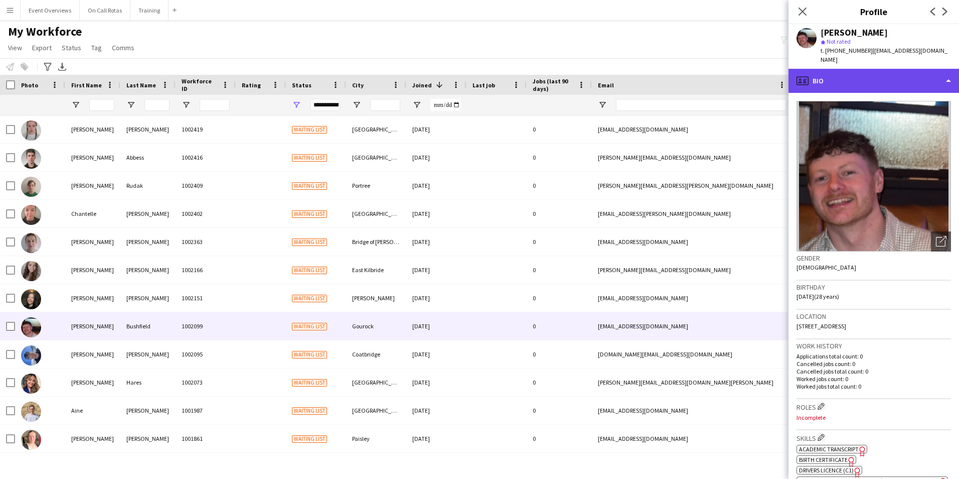
click at [902, 69] on div "profile Bio" at bounding box center [874, 81] width 171 height 24
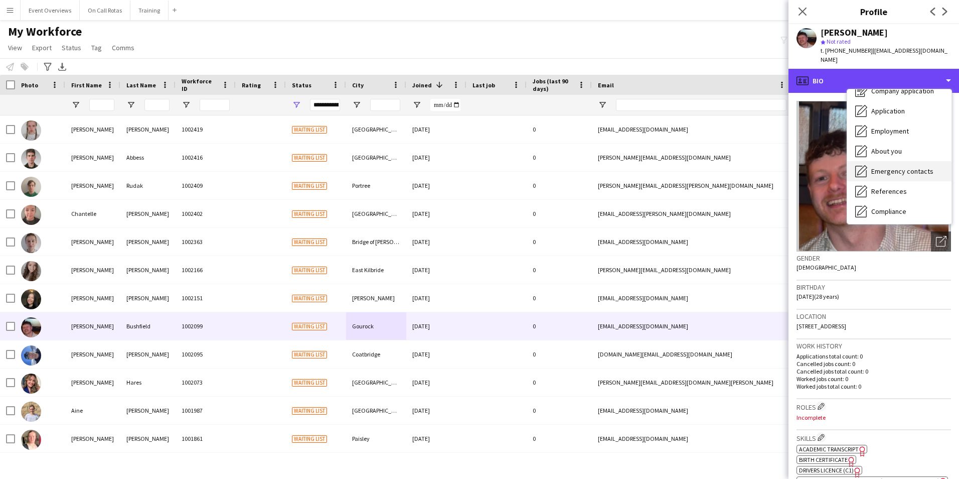
scroll to position [50, 0]
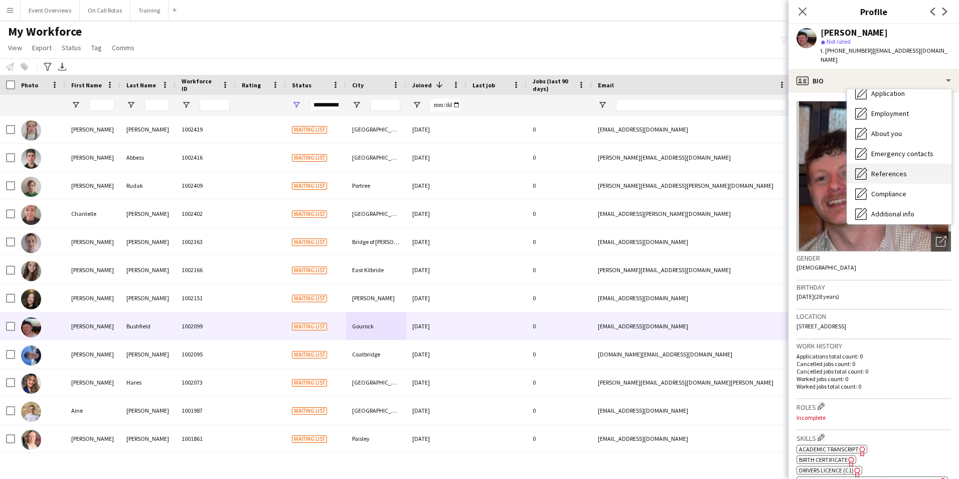
click at [908, 164] on div "References References" at bounding box center [899, 174] width 104 height 20
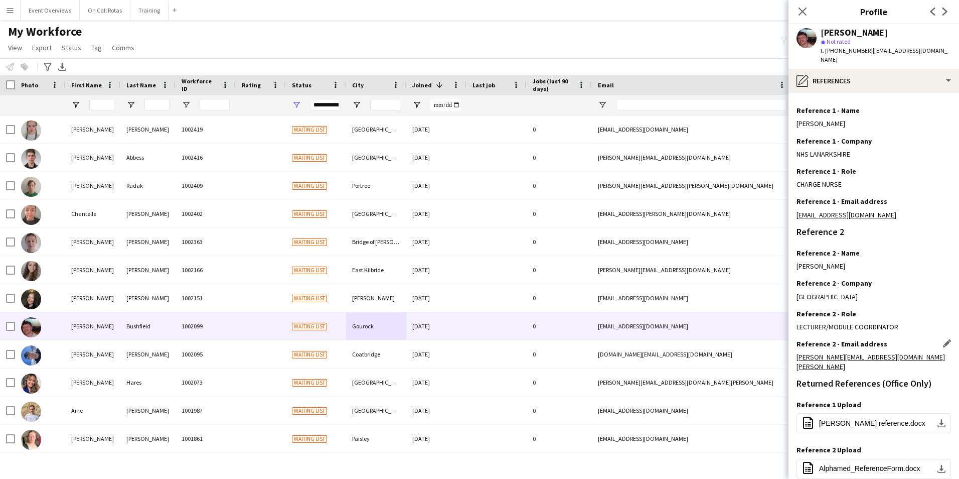
scroll to position [0, 0]
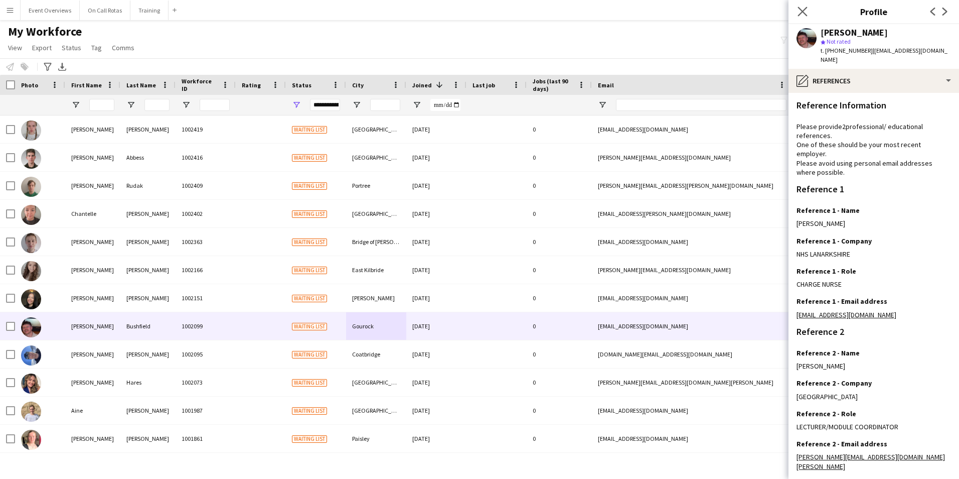
click at [800, 18] on app-icon "Close pop-in" at bounding box center [803, 12] width 15 height 15
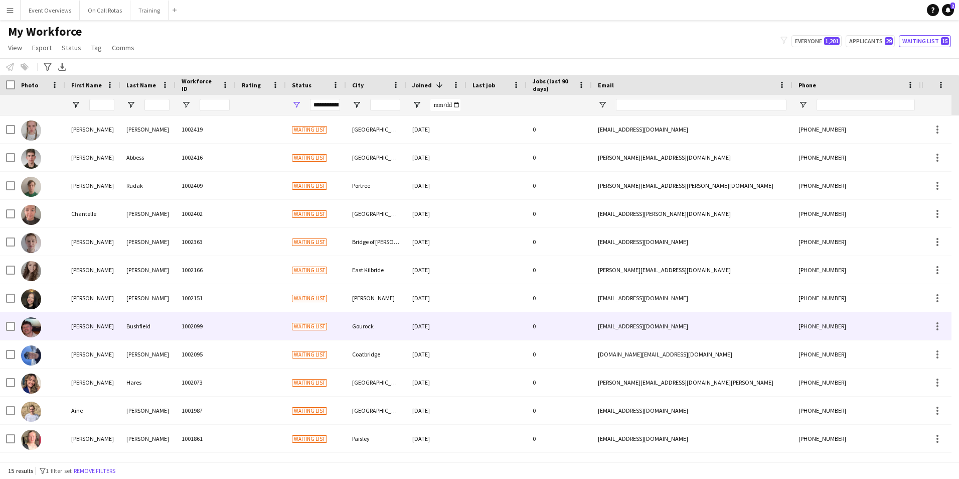
click at [511, 317] on div at bounding box center [497, 326] width 60 height 28
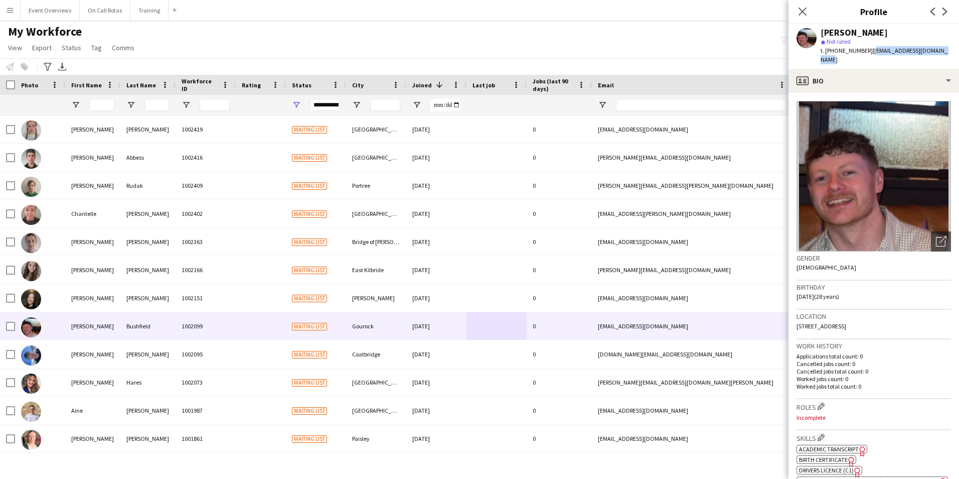
drag, startPoint x: 924, startPoint y: 52, endPoint x: 873, endPoint y: 50, distance: 50.7
click at [873, 50] on div "[PERSON_NAME] star Not rated t. [PHONE_NUMBER] | [EMAIL_ADDRESS][DOMAIN_NAME]" at bounding box center [874, 46] width 171 height 45
copy span "[EMAIL_ADDRESS][DOMAIN_NAME]"
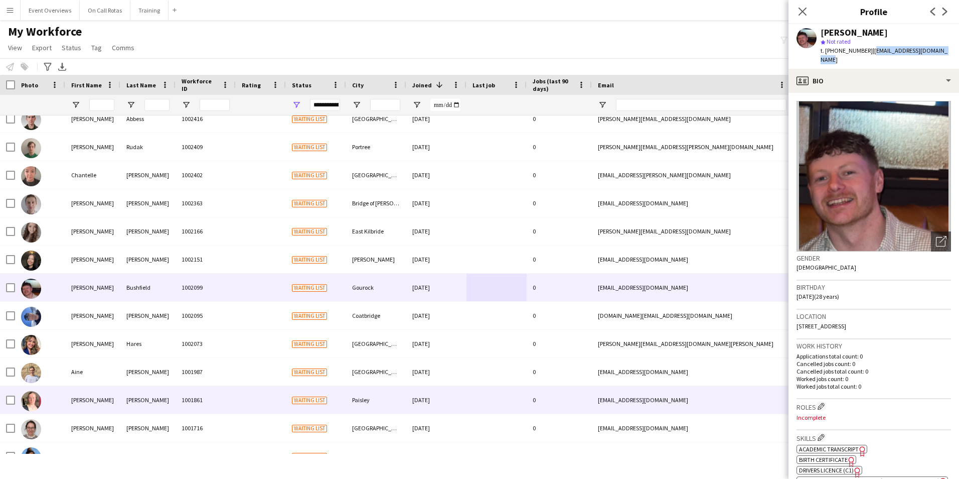
scroll to position [83, 0]
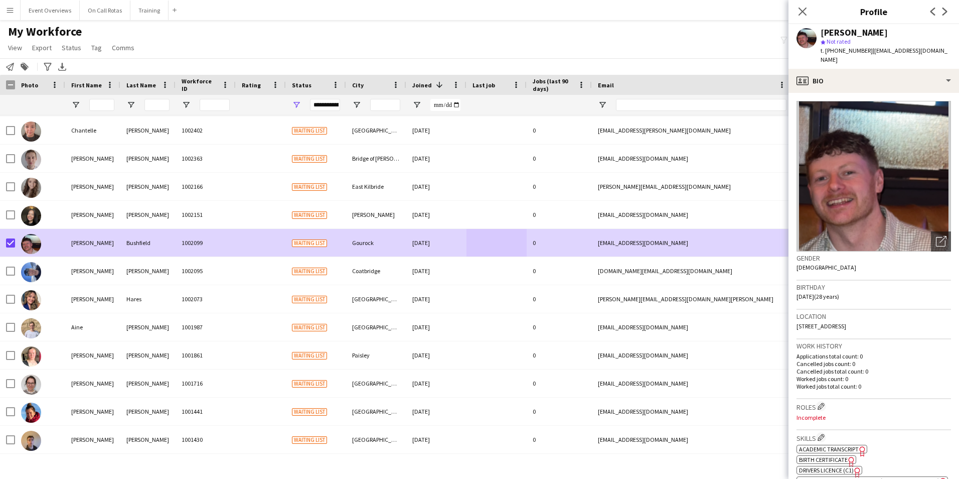
click at [810, 12] on div "Close pop-in" at bounding box center [803, 11] width 28 height 23
click at [806, 12] on icon "Close pop-in" at bounding box center [803, 12] width 10 height 10
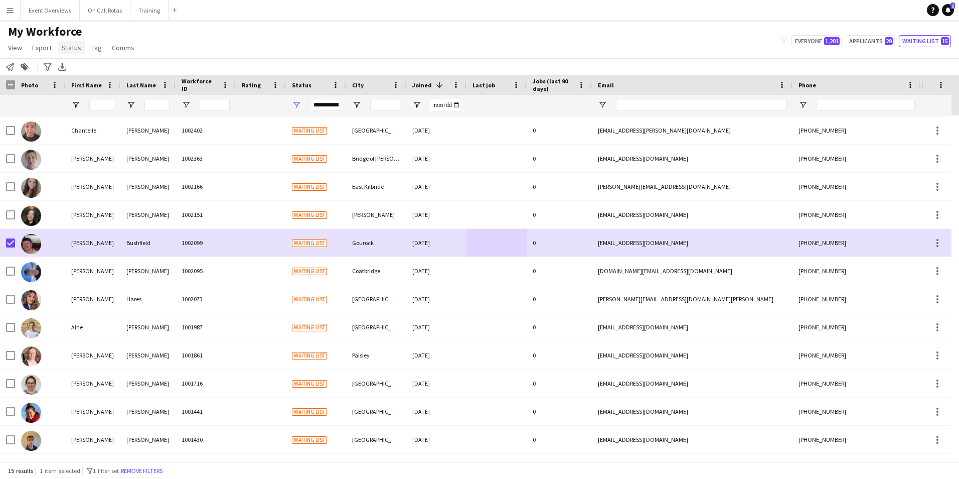
click at [73, 45] on span "Status" at bounding box center [72, 47] width 20 height 9
click at [76, 68] on span "Edit" at bounding box center [72, 69] width 12 height 9
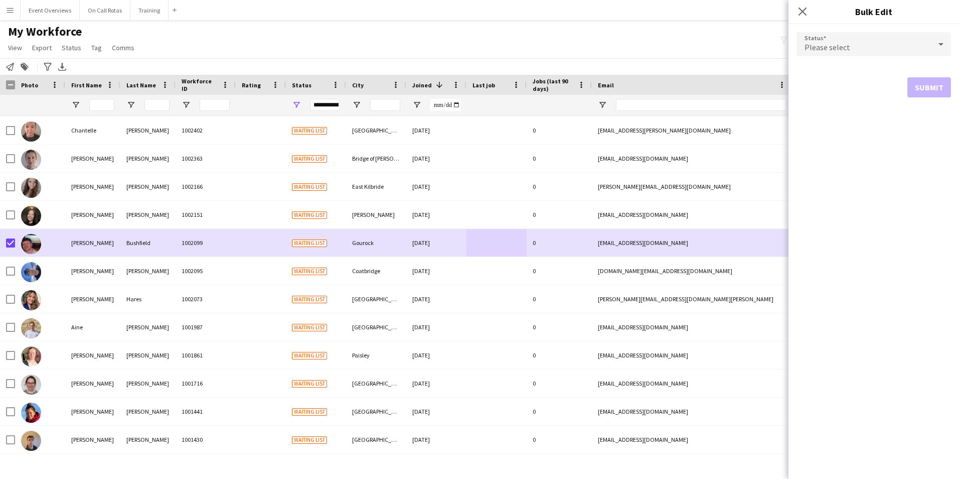
click at [855, 38] on div "Please select" at bounding box center [864, 44] width 134 height 24
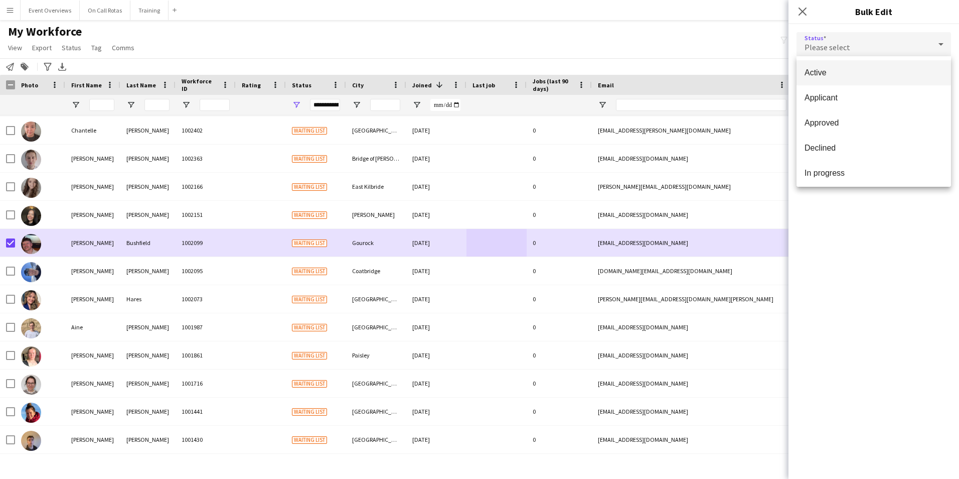
click at [820, 76] on span "Active" at bounding box center [874, 73] width 138 height 10
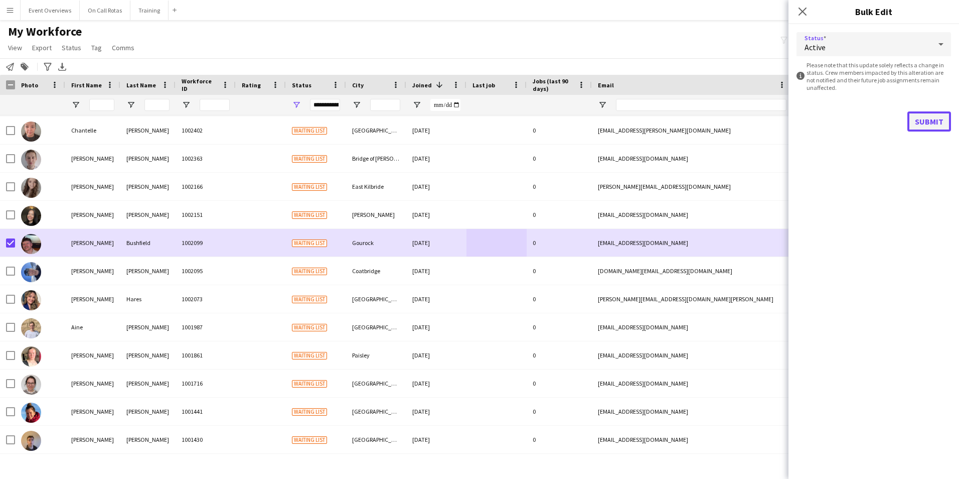
click at [925, 121] on button "Submit" at bounding box center [930, 121] width 44 height 20
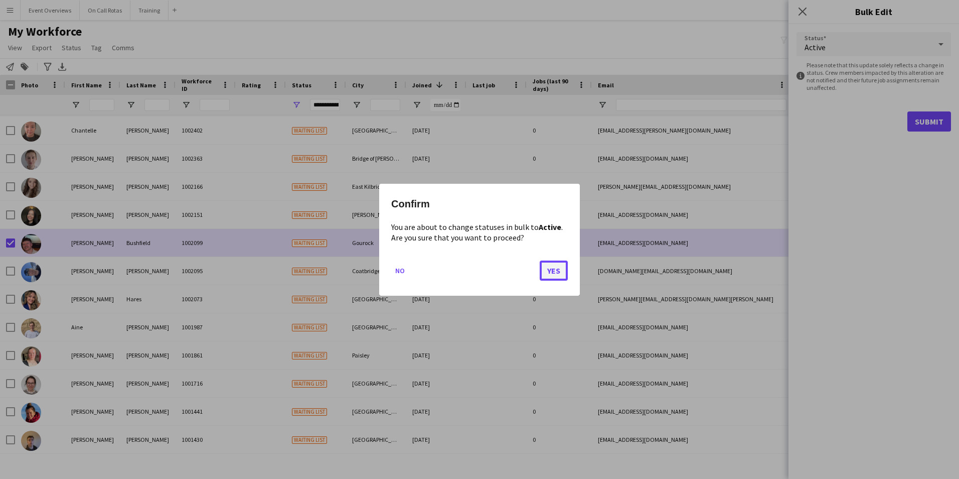
click at [552, 277] on button "Yes" at bounding box center [554, 270] width 28 height 20
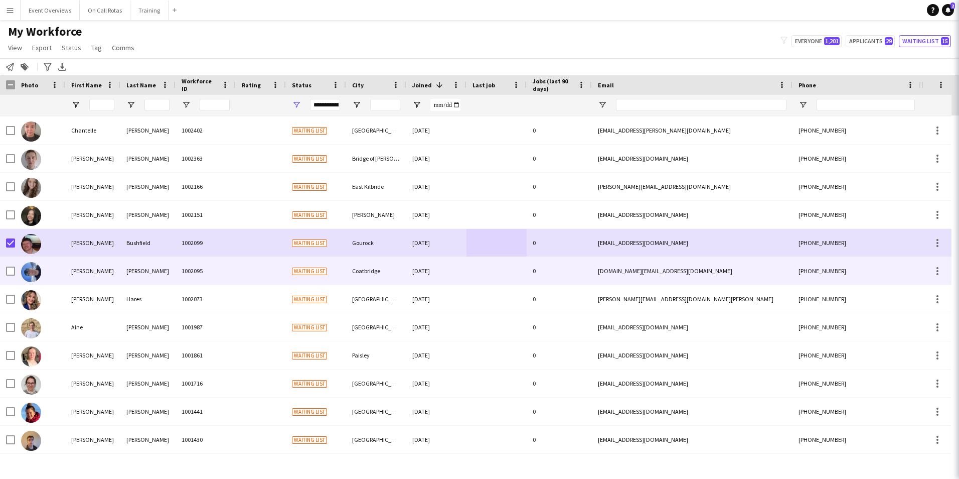
scroll to position [55, 0]
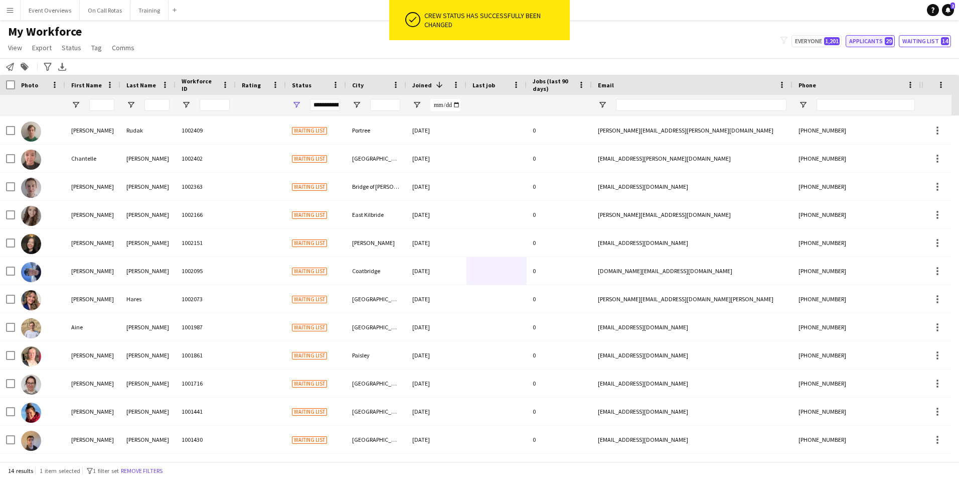
click at [859, 40] on button "Applicants 29" at bounding box center [870, 41] width 49 height 12
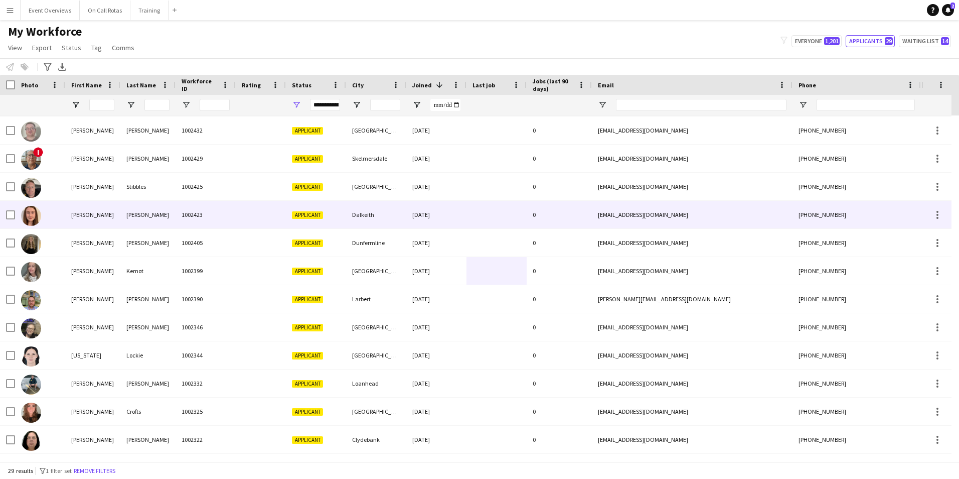
click at [187, 216] on div "1002423" at bounding box center [206, 215] width 60 height 28
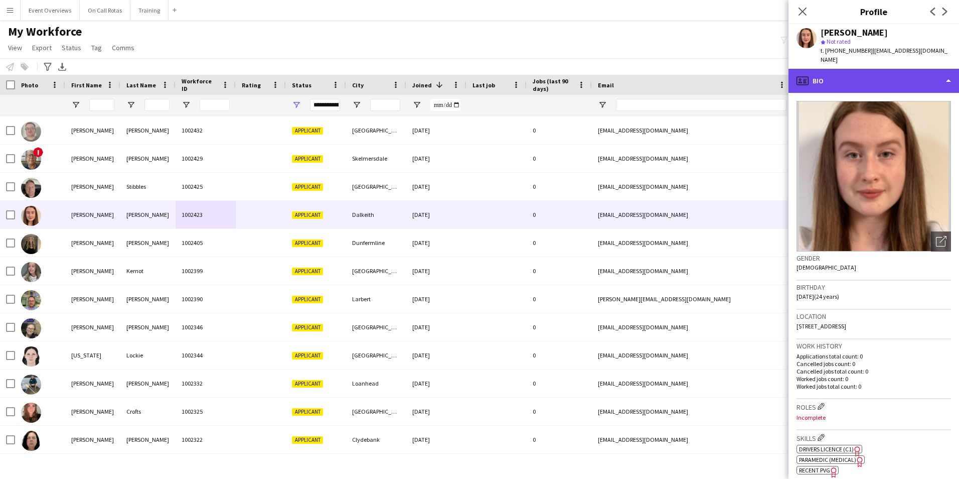
click at [827, 74] on div "profile Bio" at bounding box center [874, 81] width 171 height 24
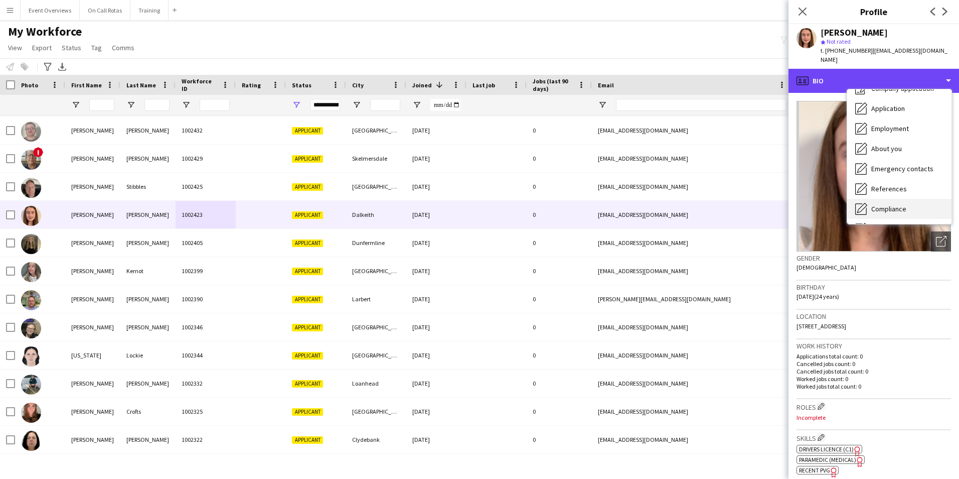
scroll to position [50, 0]
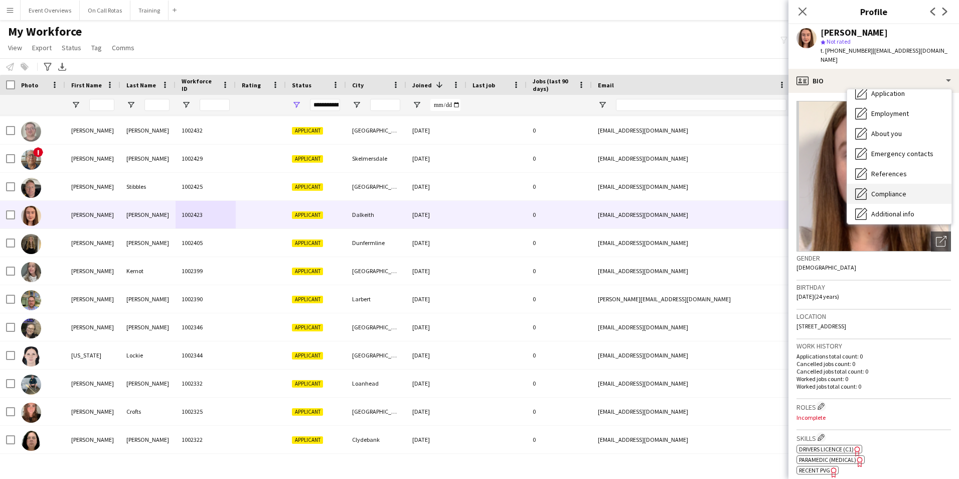
click at [886, 184] on div "Compliance Compliance" at bounding box center [899, 194] width 104 height 20
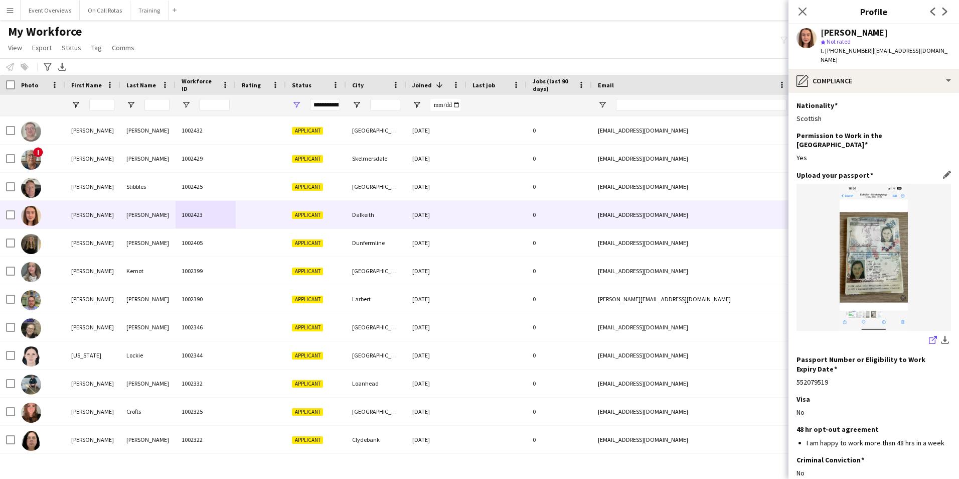
click at [929, 336] on icon "share-external-link-1" at bounding box center [933, 340] width 8 height 8
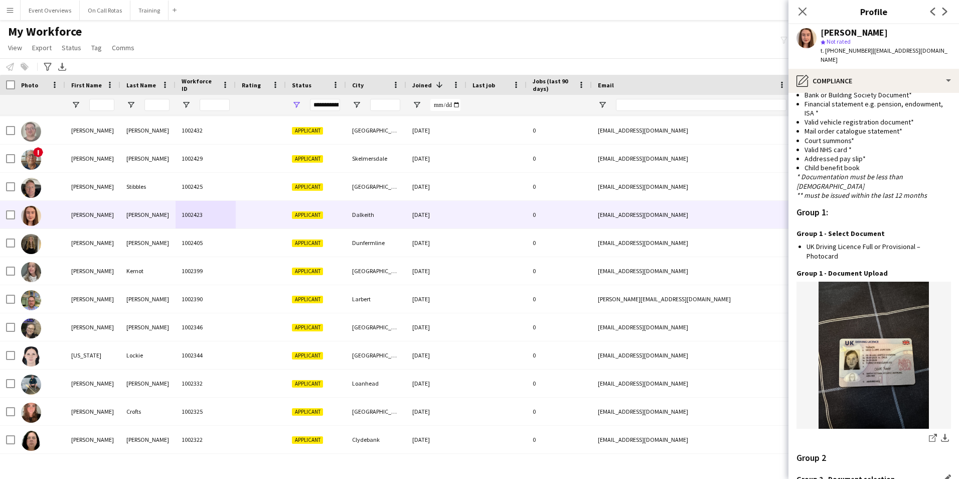
scroll to position [884, 0]
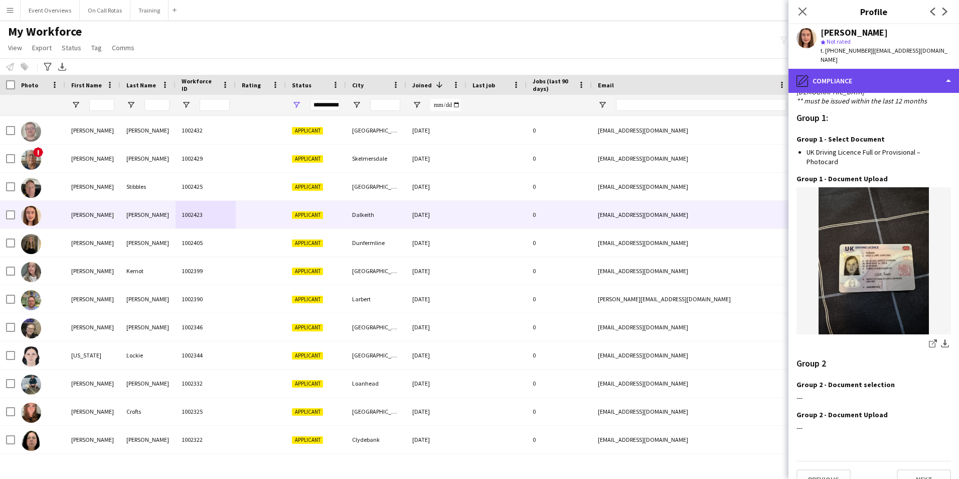
click at [853, 69] on div "pencil4 Compliance" at bounding box center [874, 81] width 171 height 24
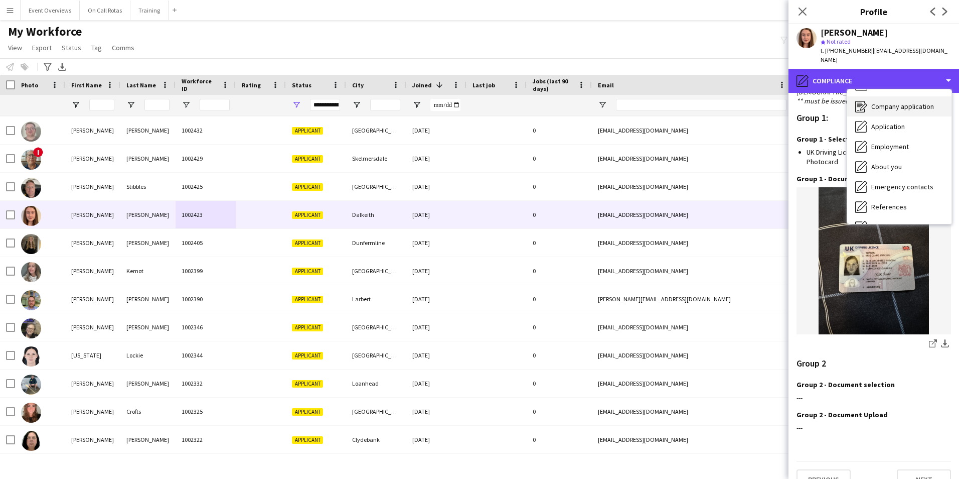
scroll to position [0, 0]
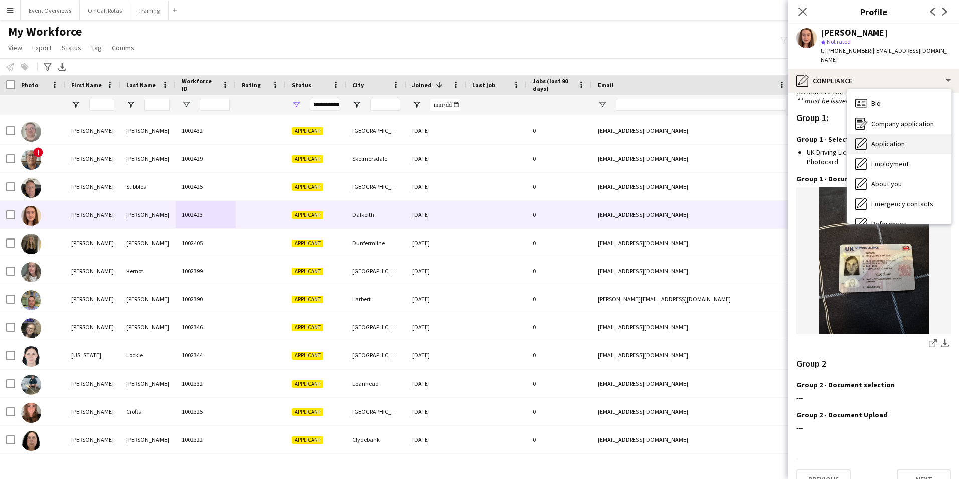
click at [885, 139] on span "Application" at bounding box center [888, 143] width 34 height 9
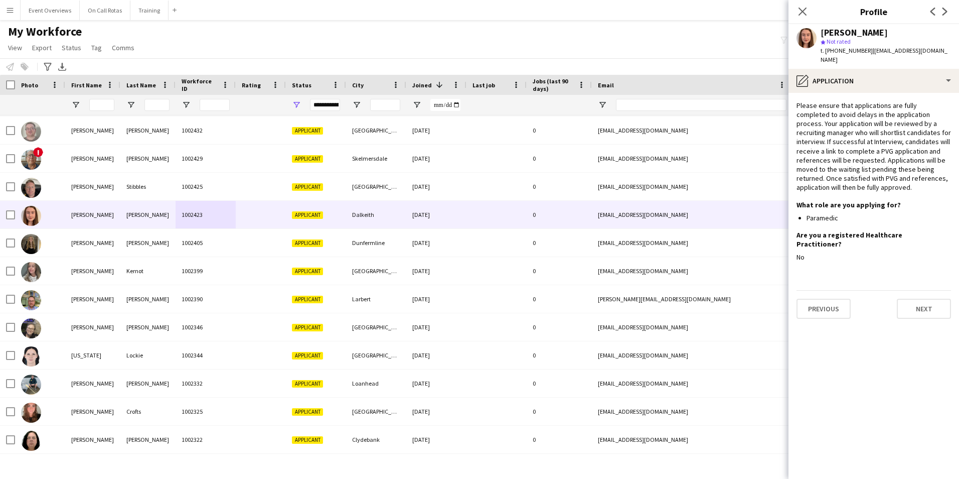
click at [930, 303] on app-section-data-types "Please ensure that applications are fully completed to avoid delays in the appl…" at bounding box center [874, 286] width 171 height 386
click at [922, 290] on div "Previous Next" at bounding box center [874, 304] width 155 height 29
click at [928, 299] on button "Next" at bounding box center [924, 309] width 54 height 20
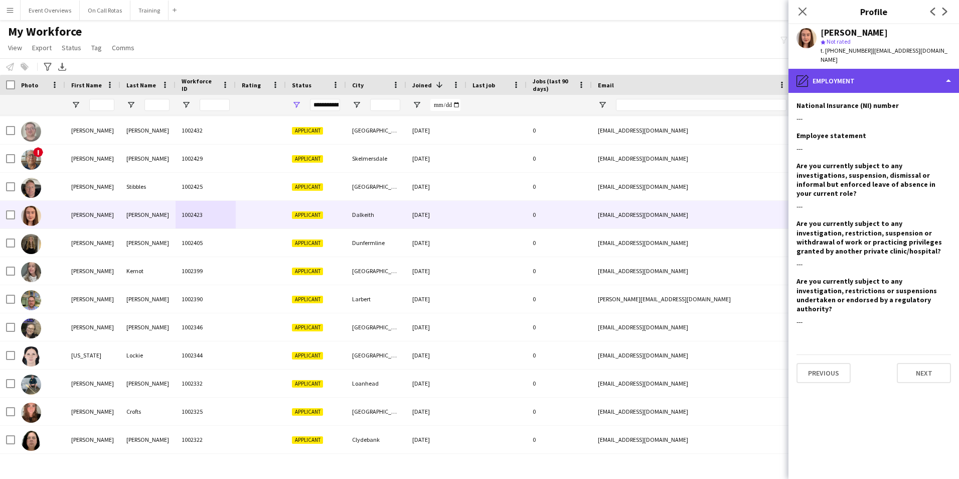
click at [872, 74] on div "pencil4 Employment" at bounding box center [874, 81] width 171 height 24
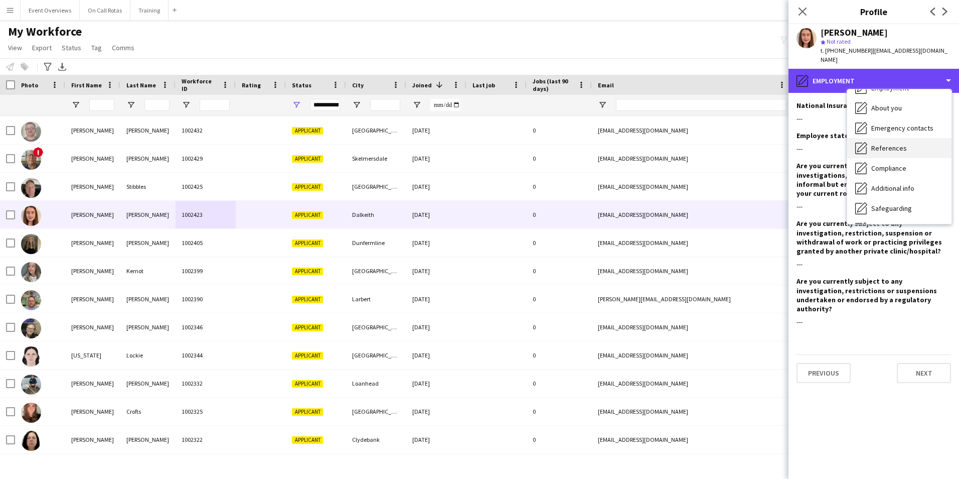
scroll to position [175, 0]
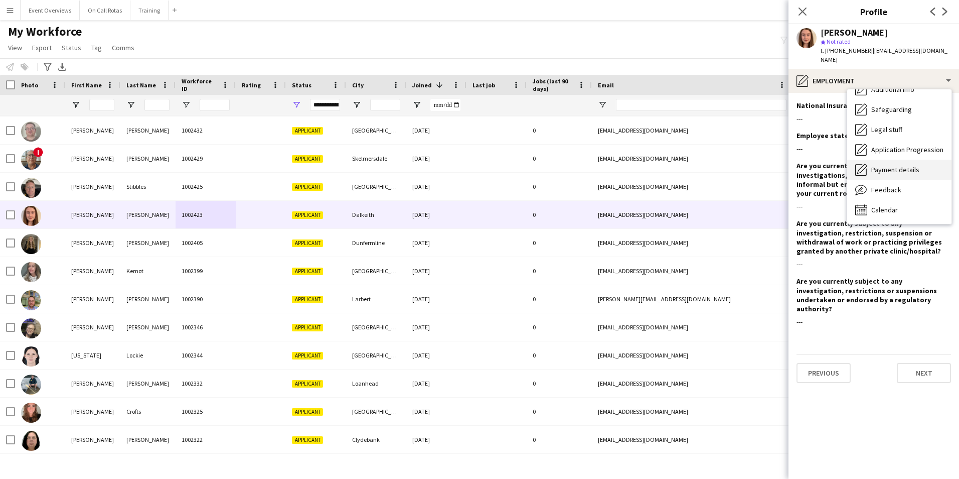
click at [898, 165] on span "Payment details" at bounding box center [895, 169] width 48 height 9
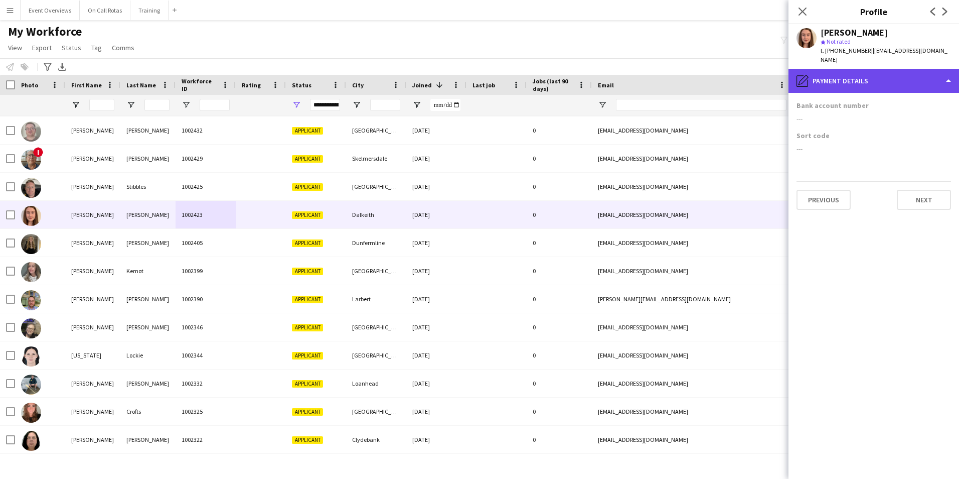
click at [845, 78] on div "pencil4 Payment details" at bounding box center [874, 81] width 171 height 24
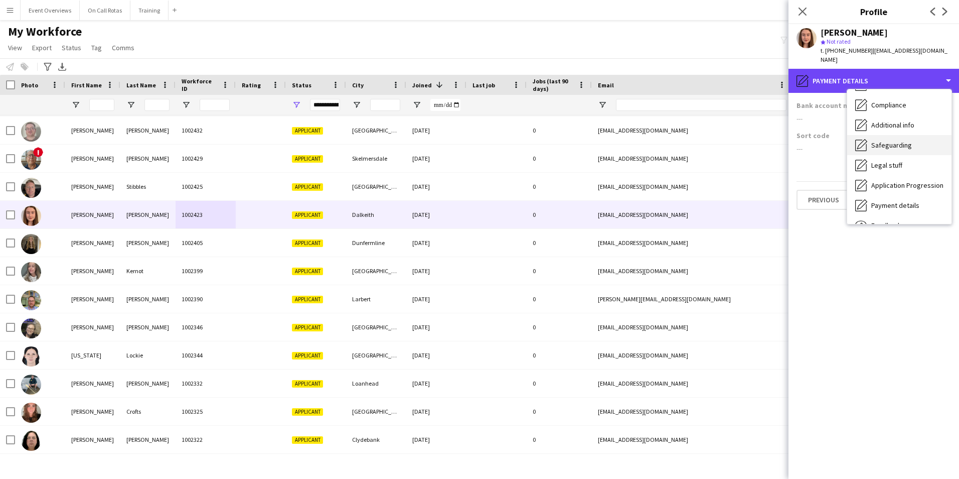
scroll to position [124, 0]
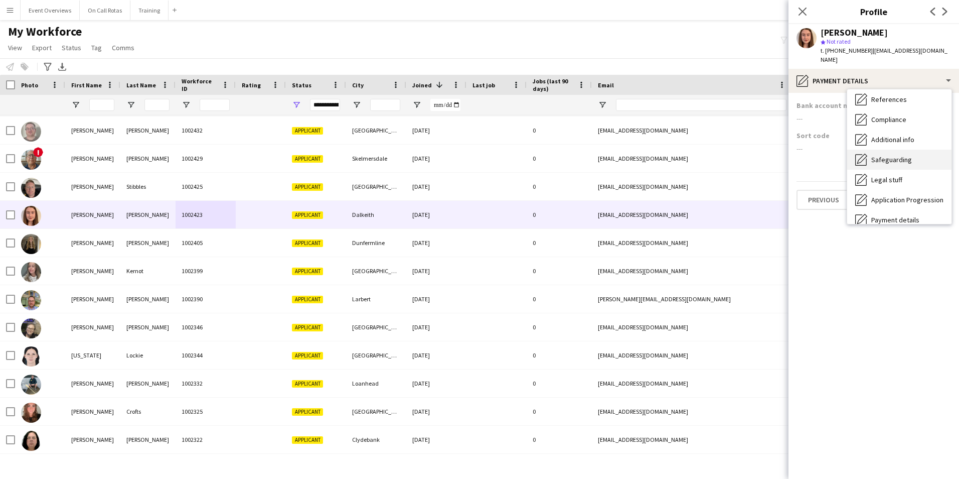
click at [889, 155] on span "Safeguarding" at bounding box center [891, 159] width 41 height 9
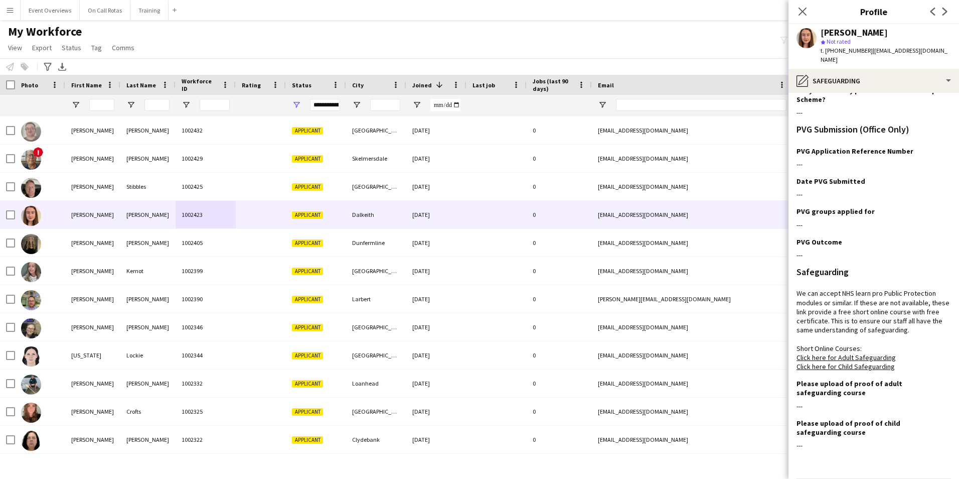
scroll to position [63, 0]
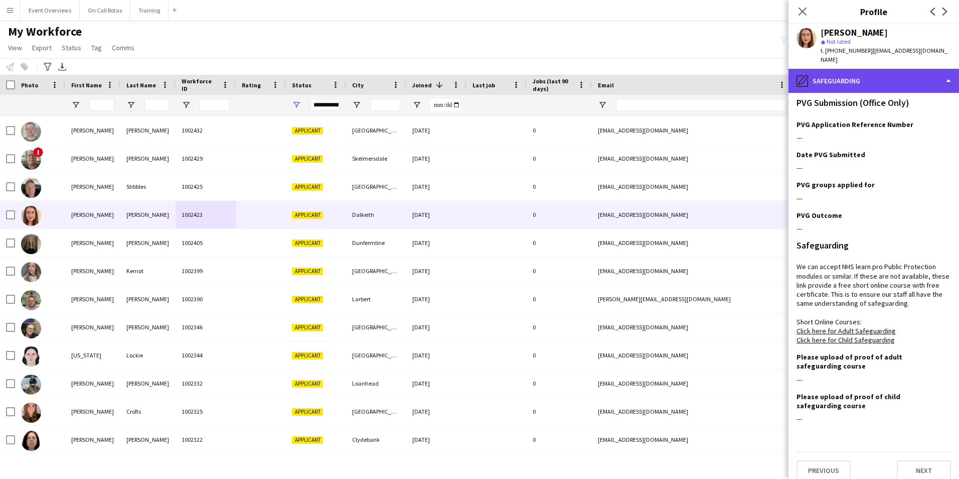
click at [867, 71] on div "pencil4 Safeguarding" at bounding box center [874, 81] width 171 height 24
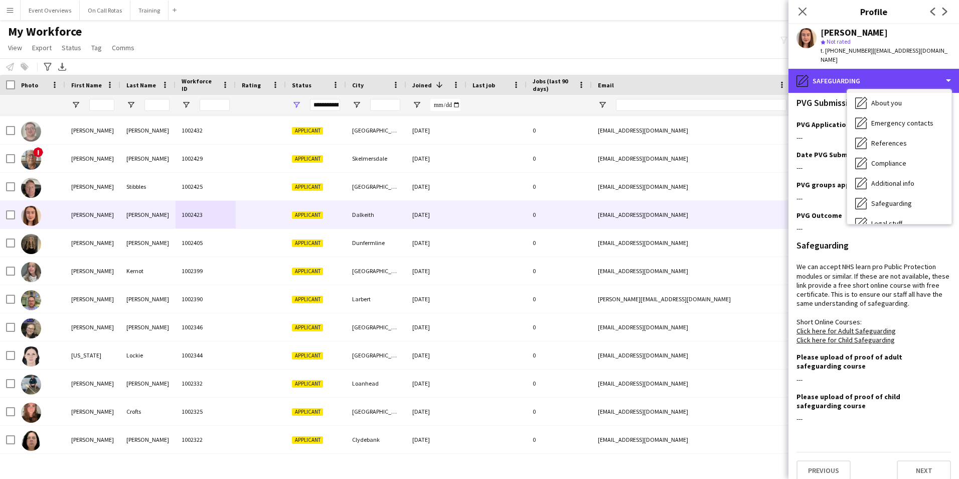
scroll to position [24, 0]
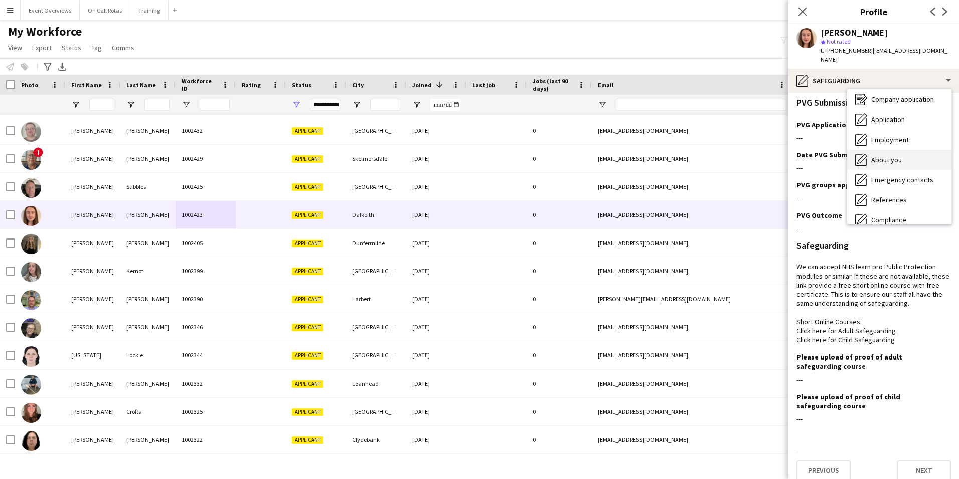
click at [886, 155] on span "About you" at bounding box center [886, 159] width 31 height 9
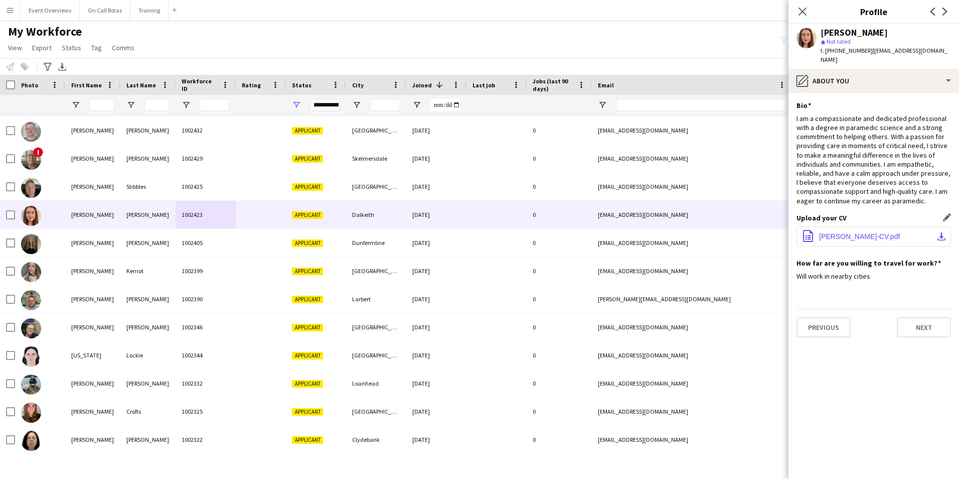
click at [859, 232] on span "Claire-Turner-CV.pdf" at bounding box center [859, 236] width 81 height 8
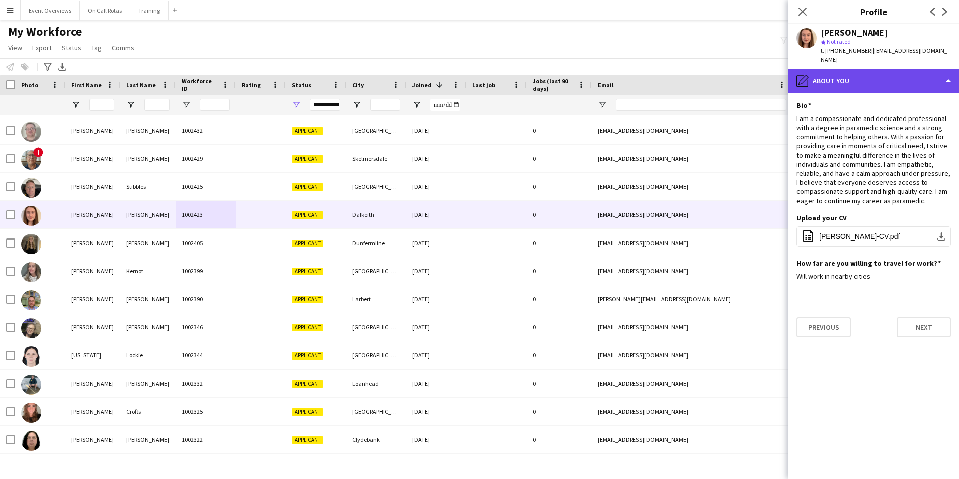
click at [849, 78] on div "pencil4 About you" at bounding box center [874, 81] width 171 height 24
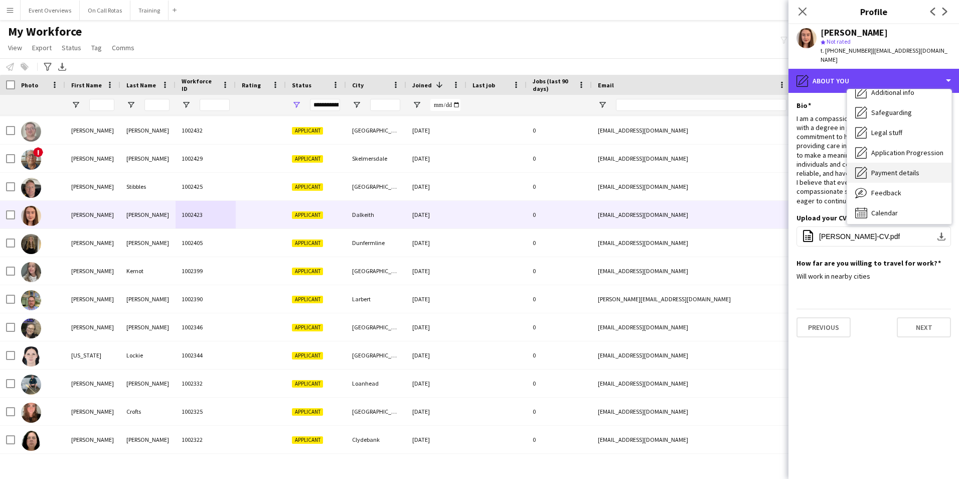
scroll to position [175, 0]
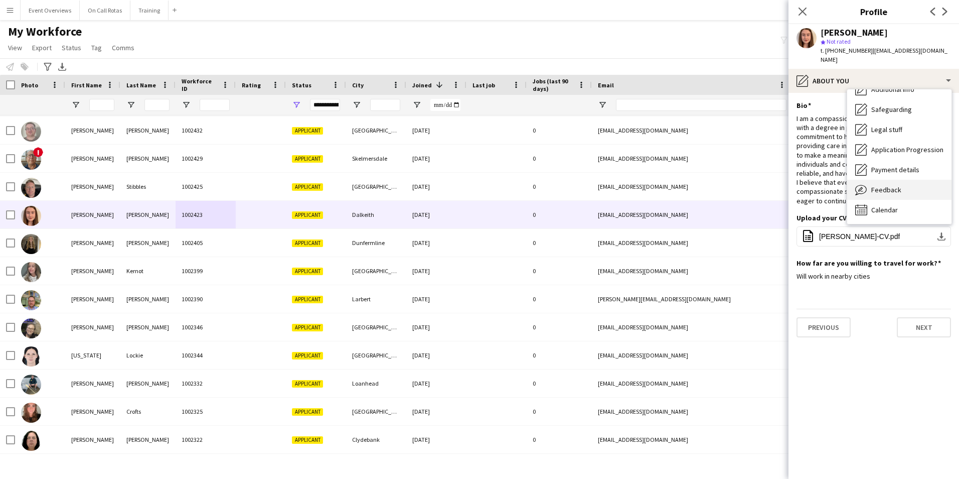
click at [894, 185] on span "Feedback" at bounding box center [886, 189] width 30 height 9
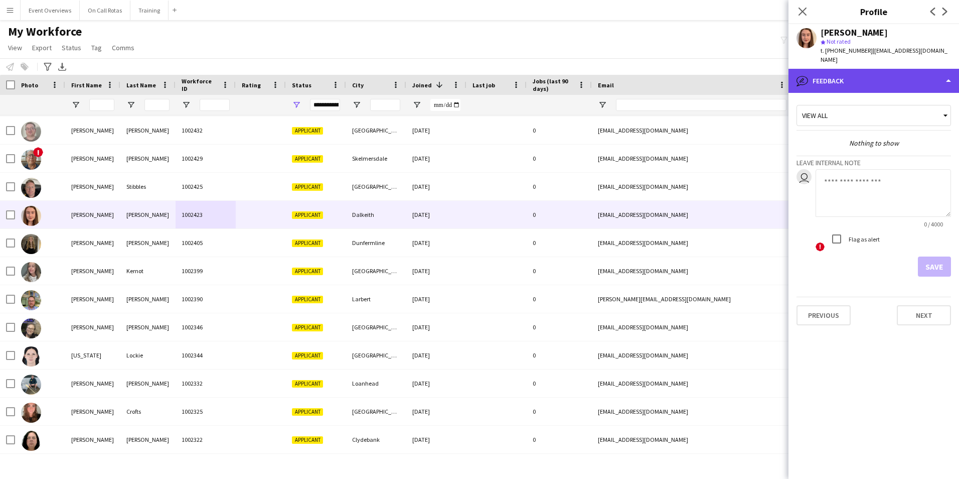
click at [839, 69] on div "bubble-pencil Feedback" at bounding box center [874, 81] width 171 height 24
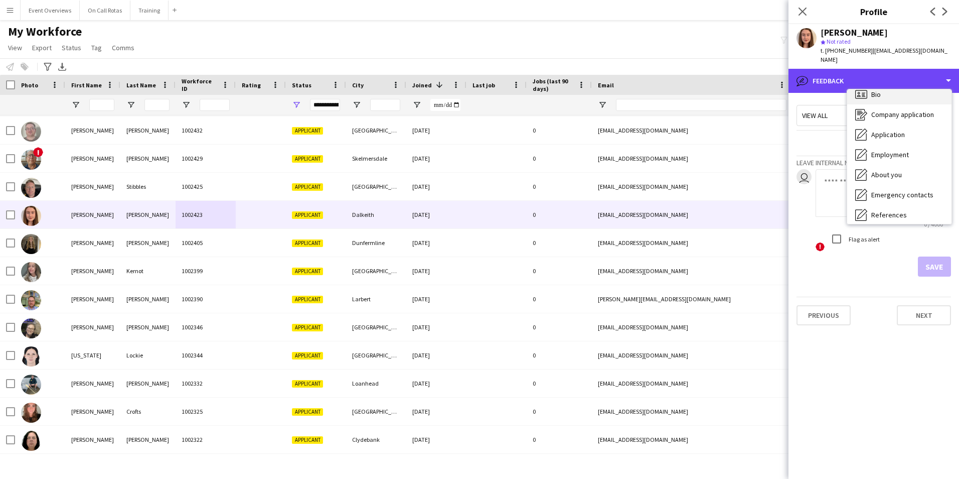
scroll to position [0, 0]
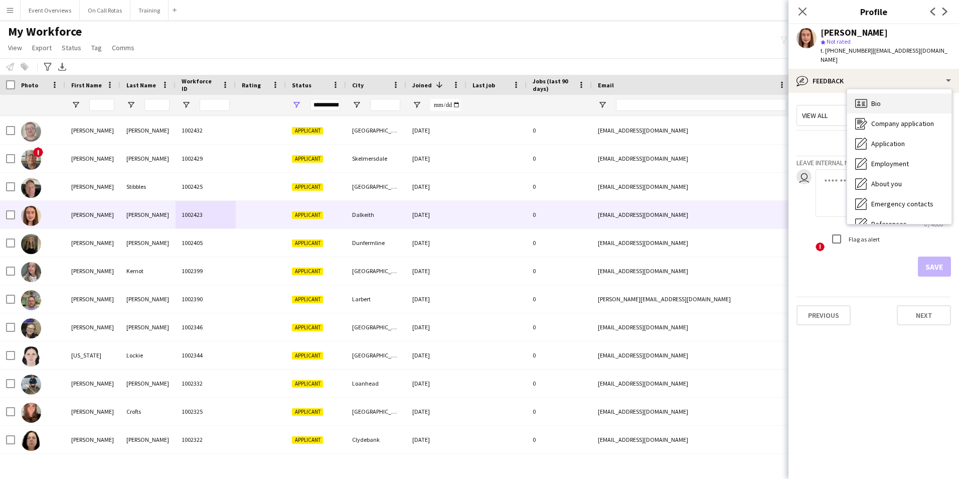
click at [880, 99] on span "Bio" at bounding box center [876, 103] width 10 height 9
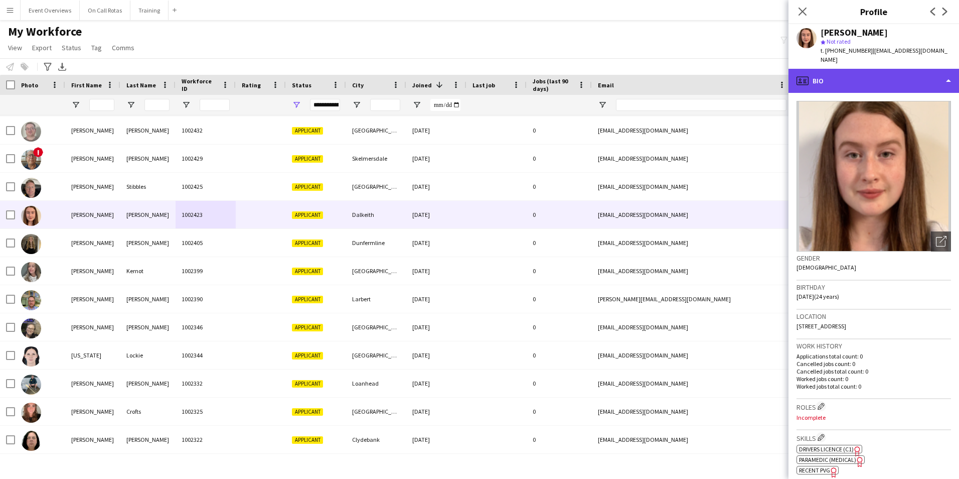
click at [860, 70] on div "profile Bio" at bounding box center [874, 81] width 171 height 24
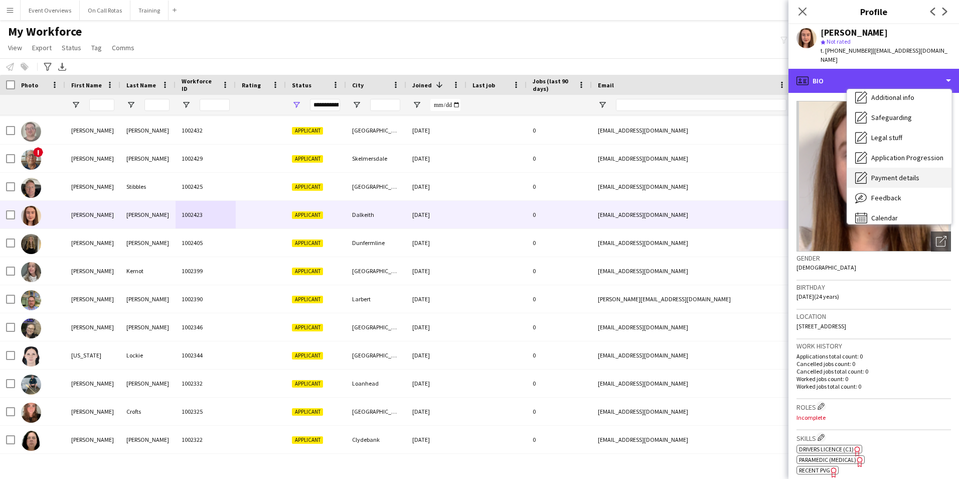
scroll to position [175, 0]
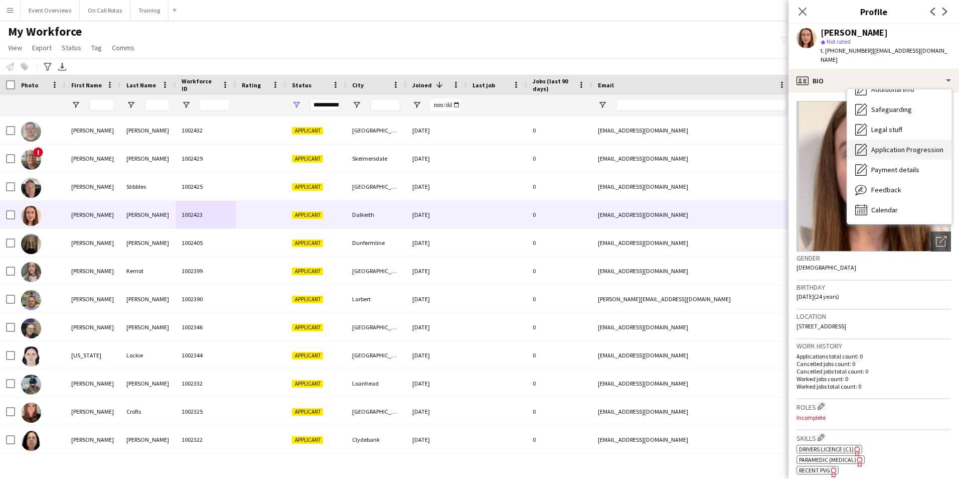
click at [890, 145] on div "Application Progression Application Progression" at bounding box center [899, 149] width 104 height 20
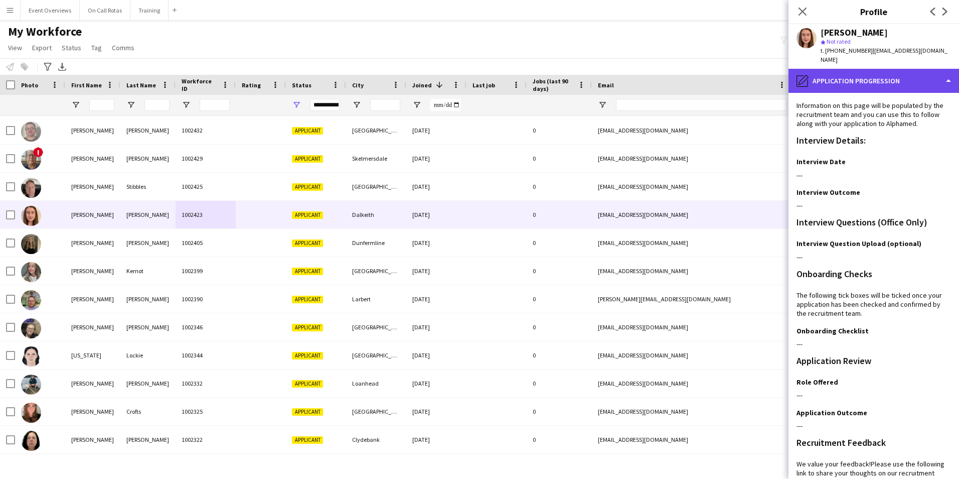
click at [848, 78] on div "pencil4 Application Progression" at bounding box center [874, 81] width 171 height 24
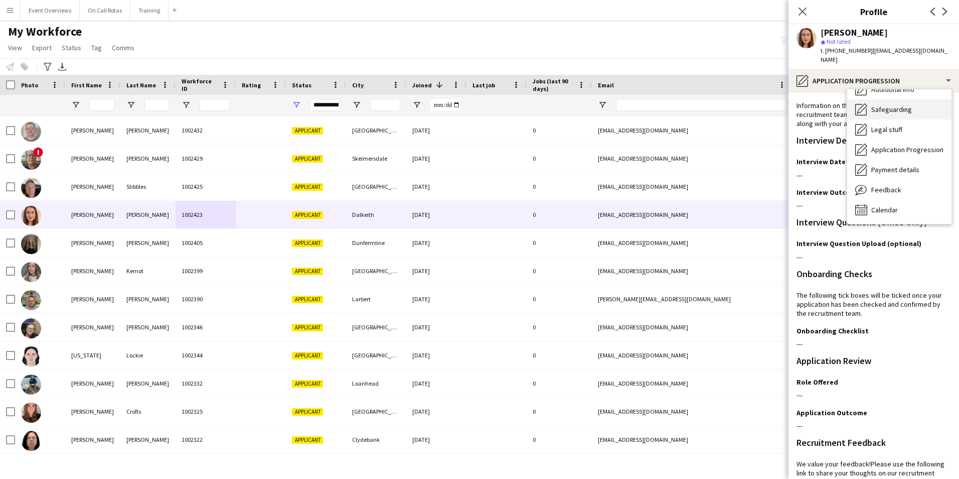
click at [891, 105] on span "Safeguarding" at bounding box center [891, 109] width 41 height 9
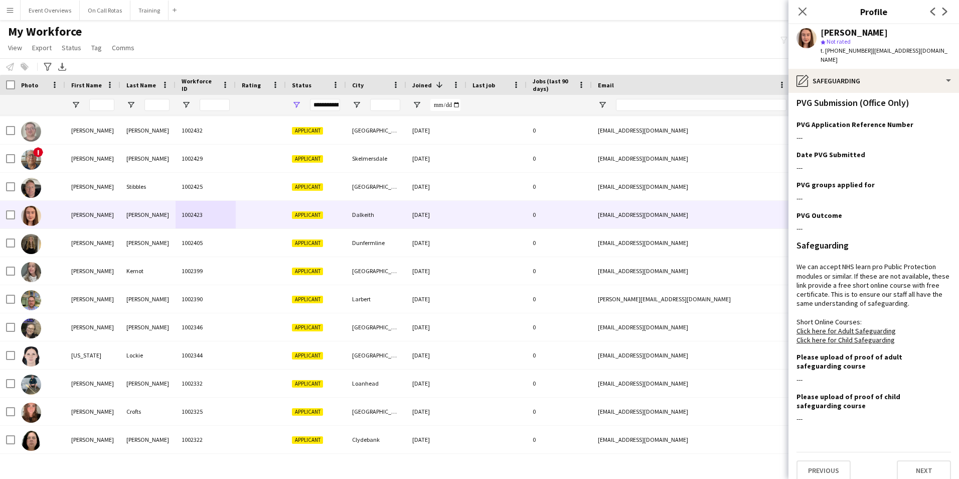
scroll to position [13, 0]
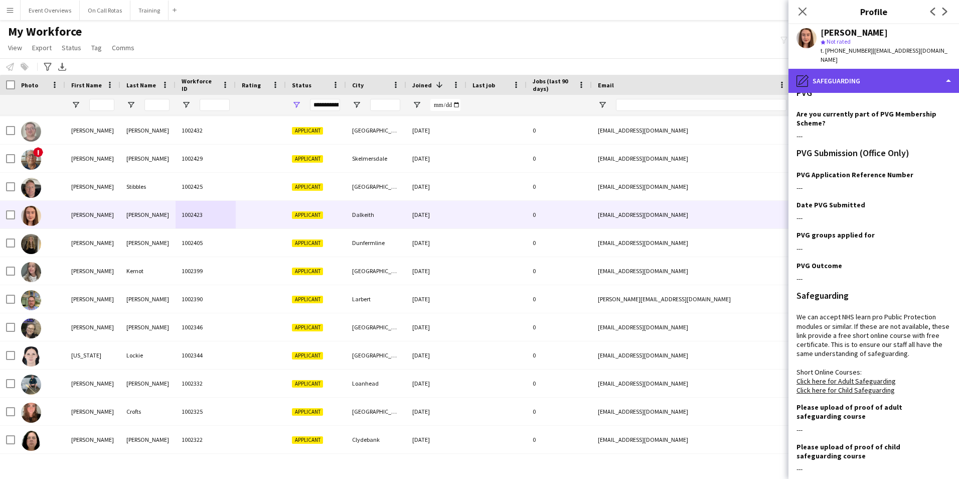
click at [828, 69] on div "pencil4 Safeguarding" at bounding box center [874, 81] width 171 height 24
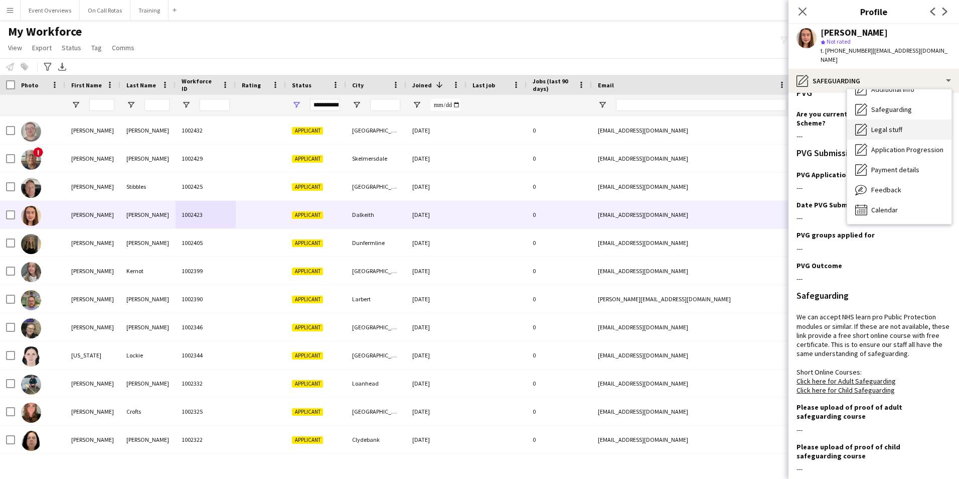
click at [893, 125] on span "Legal stuff" at bounding box center [886, 129] width 31 height 9
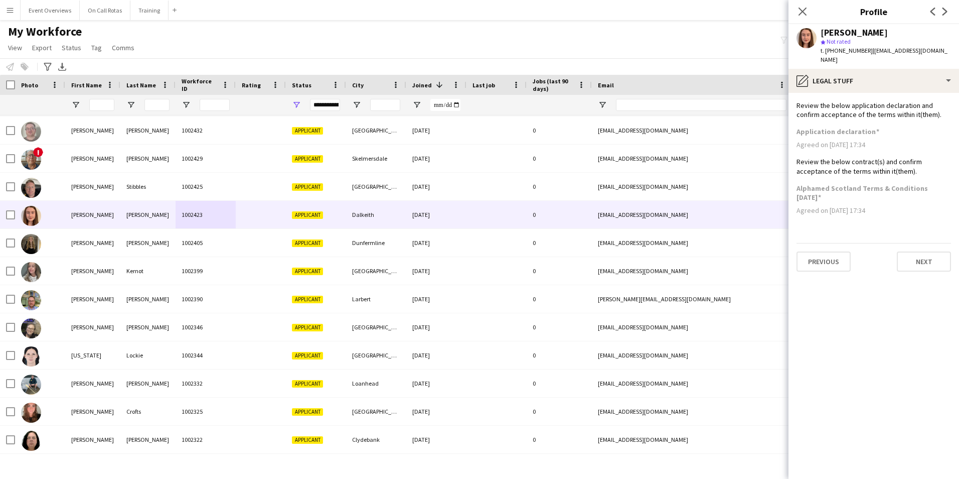
scroll to position [0, 0]
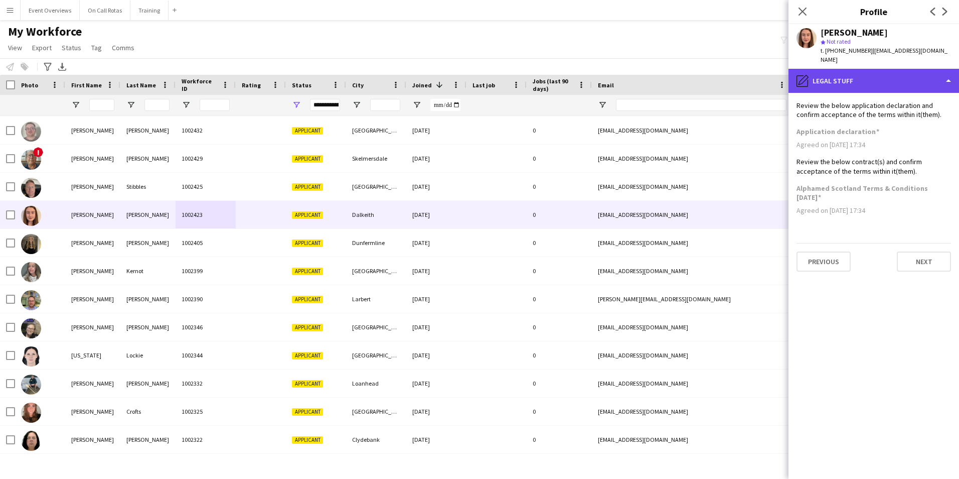
click at [900, 76] on div "pencil4 Legal stuff" at bounding box center [874, 81] width 171 height 24
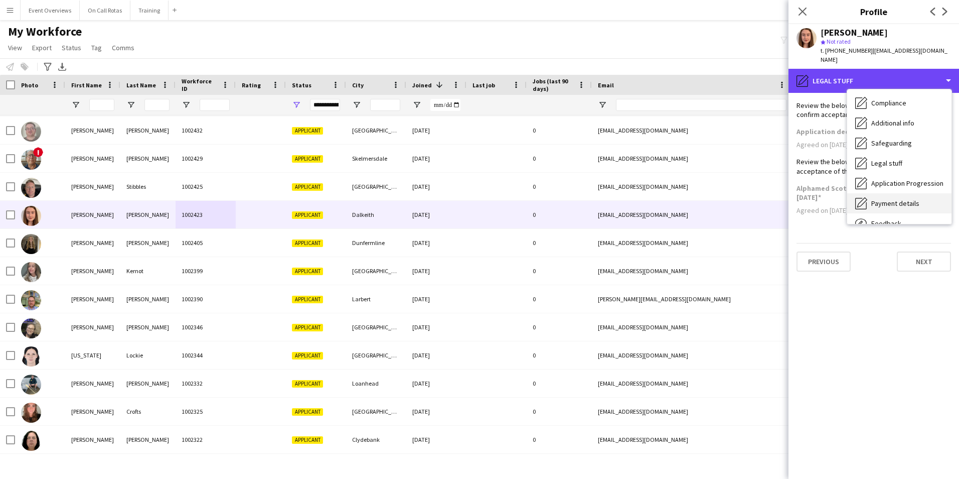
scroll to position [124, 0]
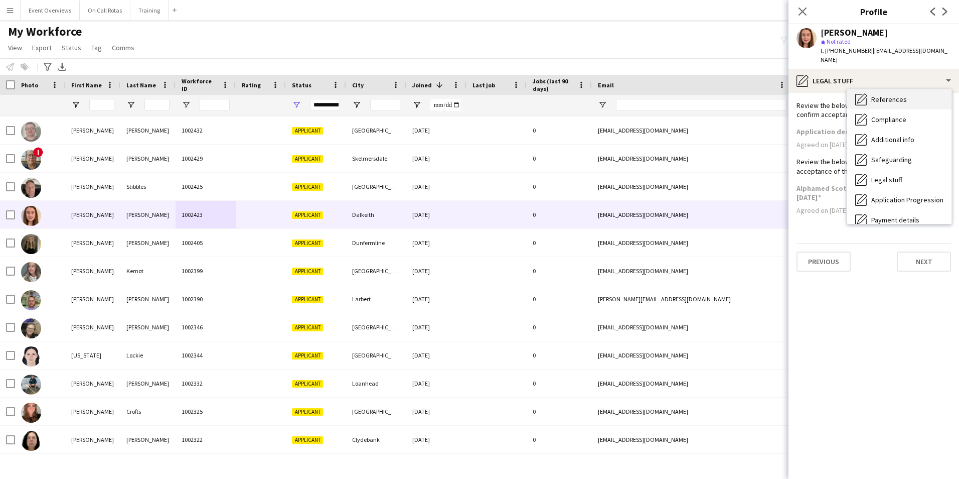
click at [886, 95] on span "References" at bounding box center [889, 99] width 36 height 9
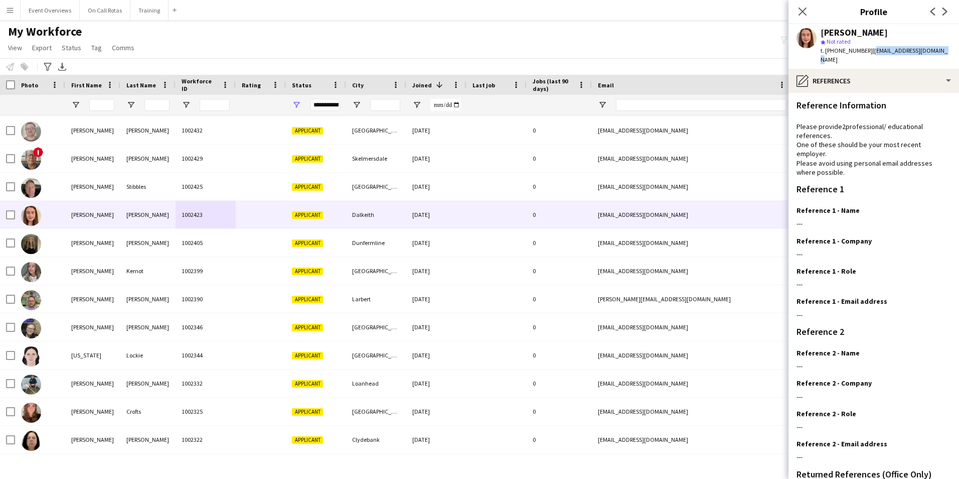
drag, startPoint x: 938, startPoint y: 51, endPoint x: 868, endPoint y: 54, distance: 69.8
click at [868, 54] on div "Claire Turner star Not rated t. +447563236258 | j2901claire@outlook.com" at bounding box center [874, 46] width 171 height 45
copy span "j2901claire@outlook.com"
click at [807, 14] on icon "Close pop-in" at bounding box center [803, 12] width 10 height 10
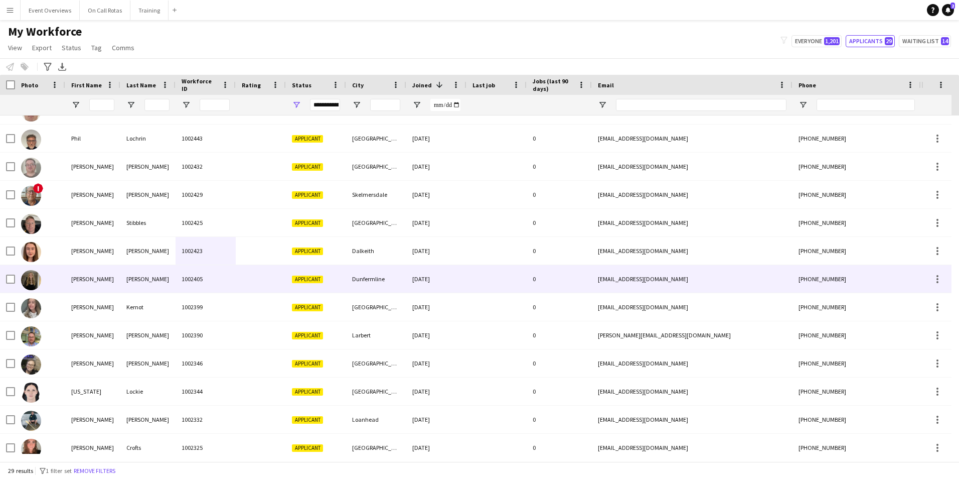
scroll to position [0, 0]
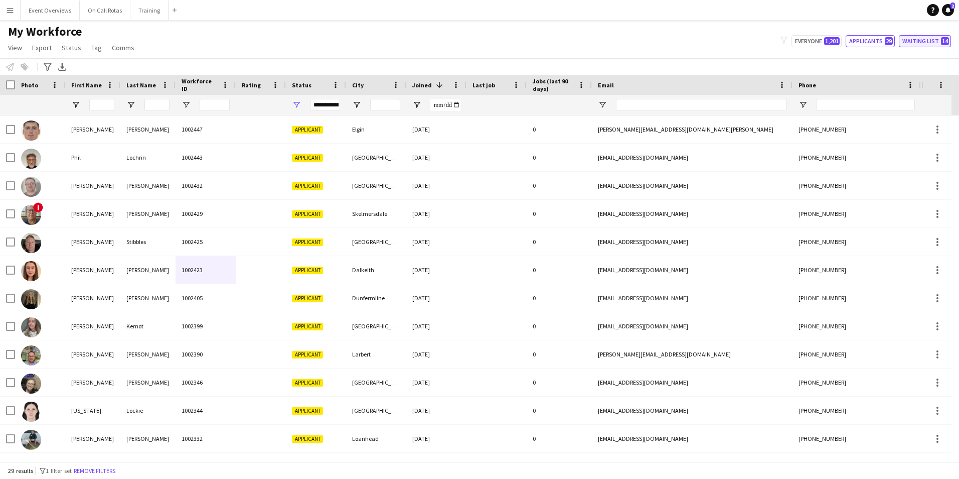
click at [915, 41] on button "Waiting list 14" at bounding box center [925, 41] width 52 height 12
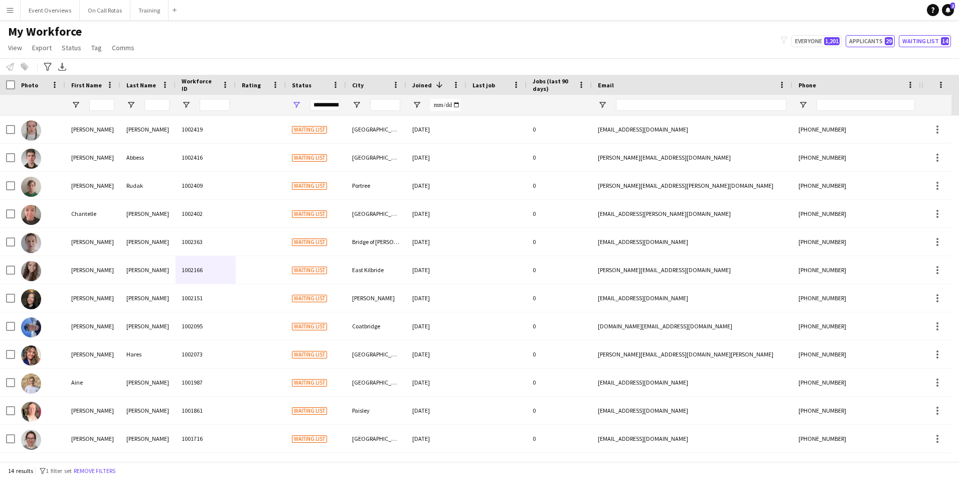
drag, startPoint x: 878, startPoint y: 40, endPoint x: 805, endPoint y: 208, distance: 182.5
click at [805, 208] on main "My Workforce View Views Default view Active Staff Applications - First Aider Ap…" at bounding box center [479, 242] width 959 height 445
click at [872, 39] on button "Applicants 29" at bounding box center [870, 41] width 49 height 12
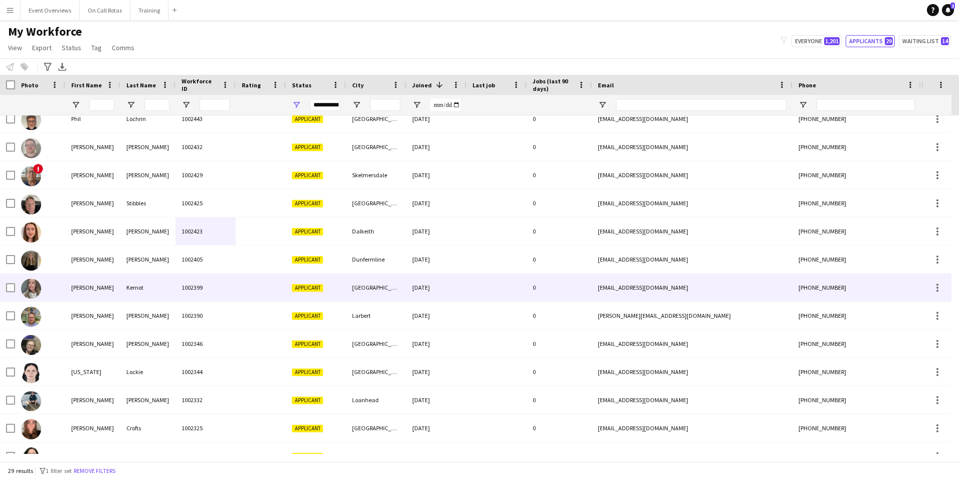
scroll to position [100, 0]
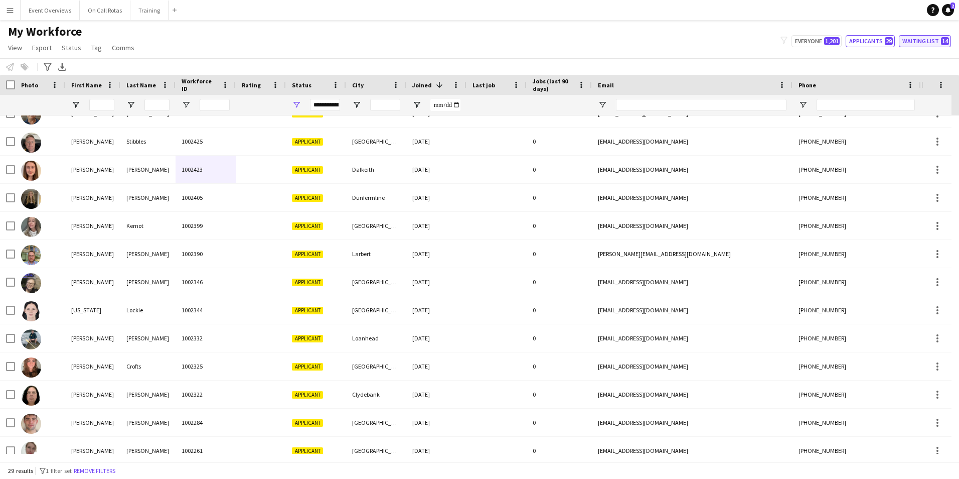
click at [921, 45] on button "Waiting list 14" at bounding box center [925, 41] width 52 height 12
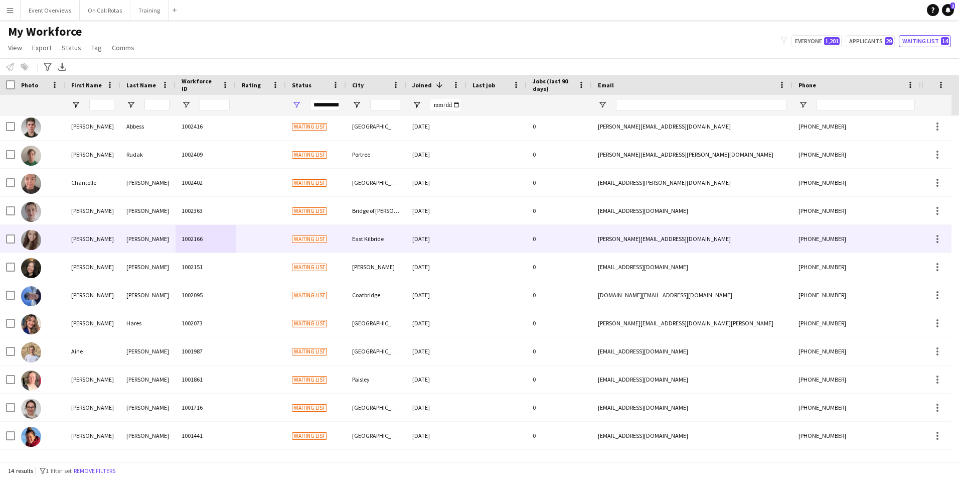
scroll to position [0, 0]
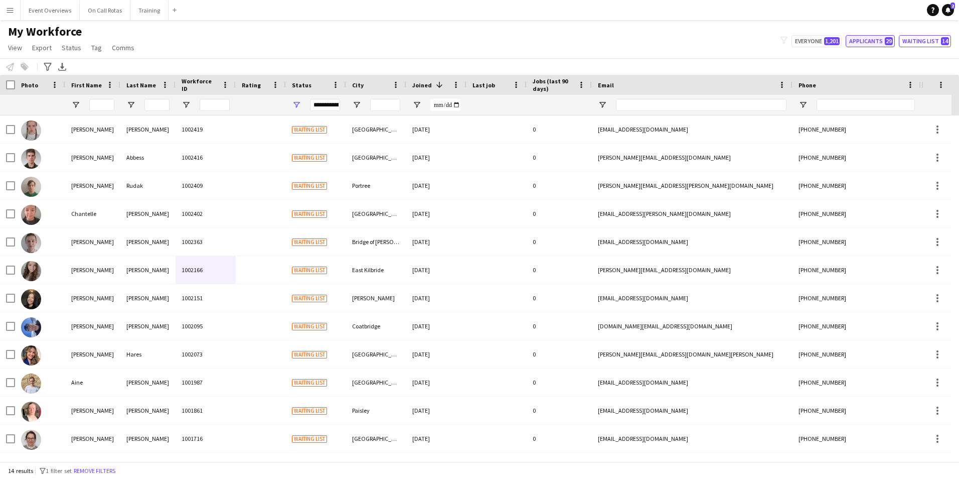
click at [881, 37] on button "Applicants 29" at bounding box center [870, 41] width 49 height 12
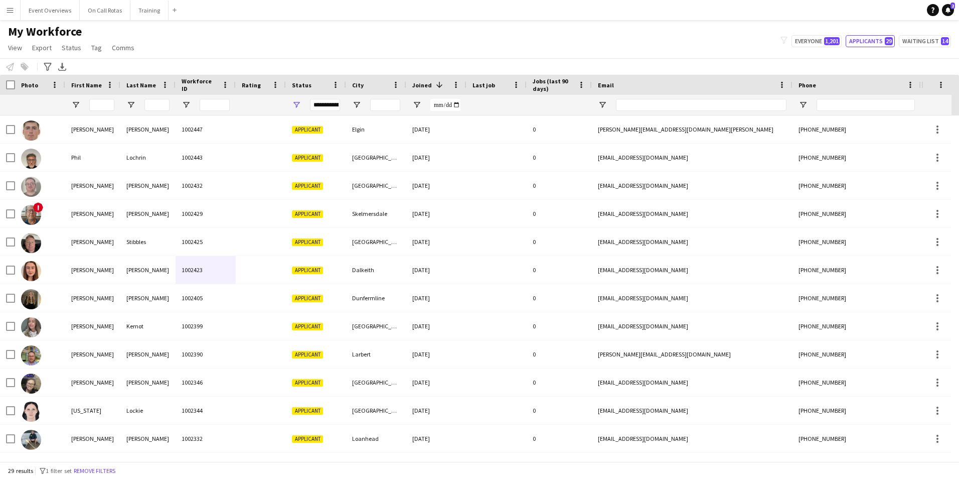
click at [819, 35] on div "My Workforce View Views Default view Active Staff Applications - First Aider Ap…" at bounding box center [479, 41] width 959 height 34
click at [814, 37] on button "Everyone 1,201" at bounding box center [817, 41] width 50 height 12
type input "**********"
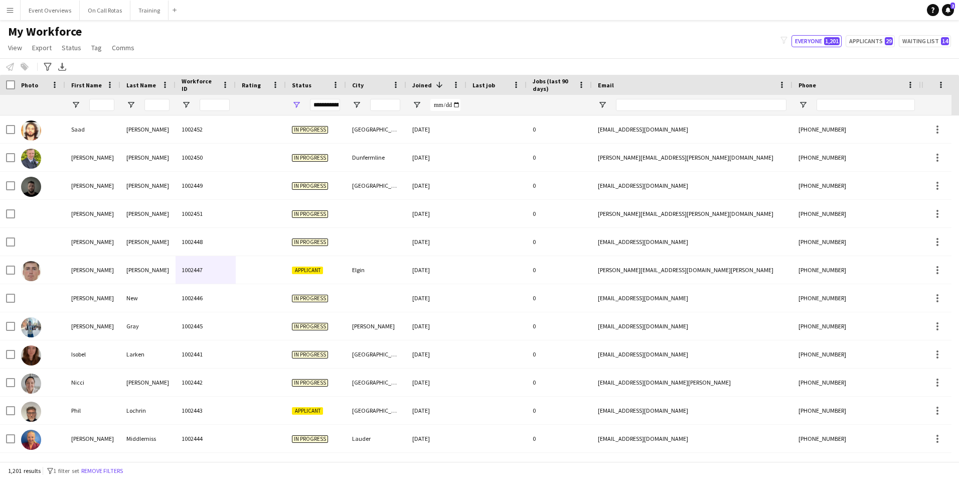
click at [89, 106] on div at bounding box center [92, 105] width 55 height 20
click at [96, 106] on input "First Name Filter Input" at bounding box center [101, 105] width 25 height 12
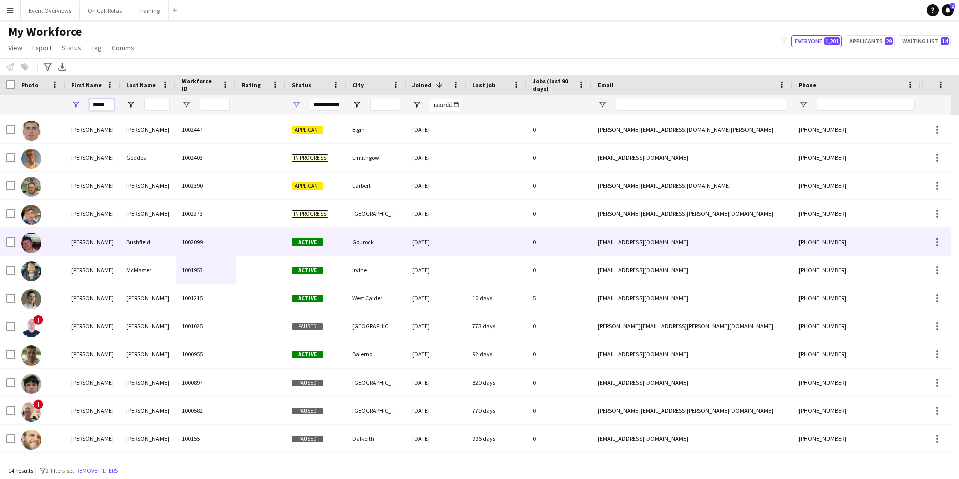
type input "*****"
click at [194, 245] on div "1002099" at bounding box center [206, 242] width 60 height 28
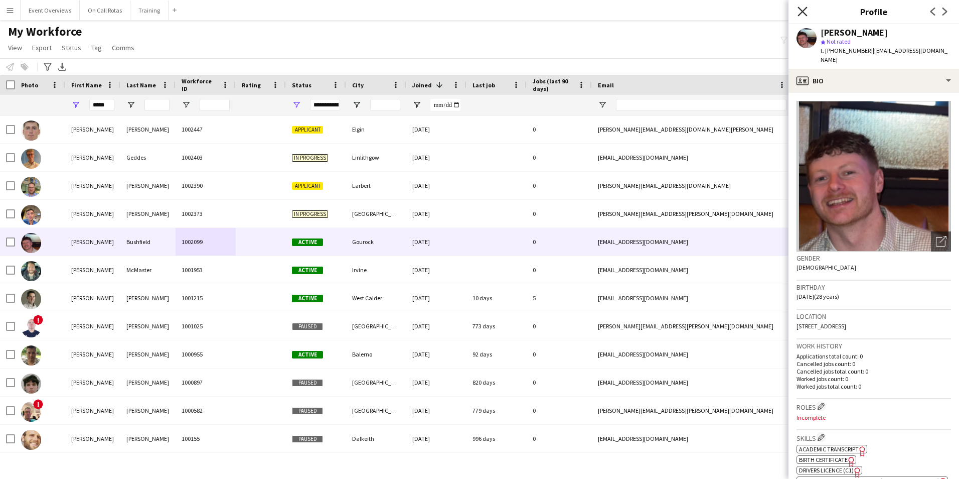
click at [799, 13] on icon "Close pop-in" at bounding box center [803, 12] width 10 height 10
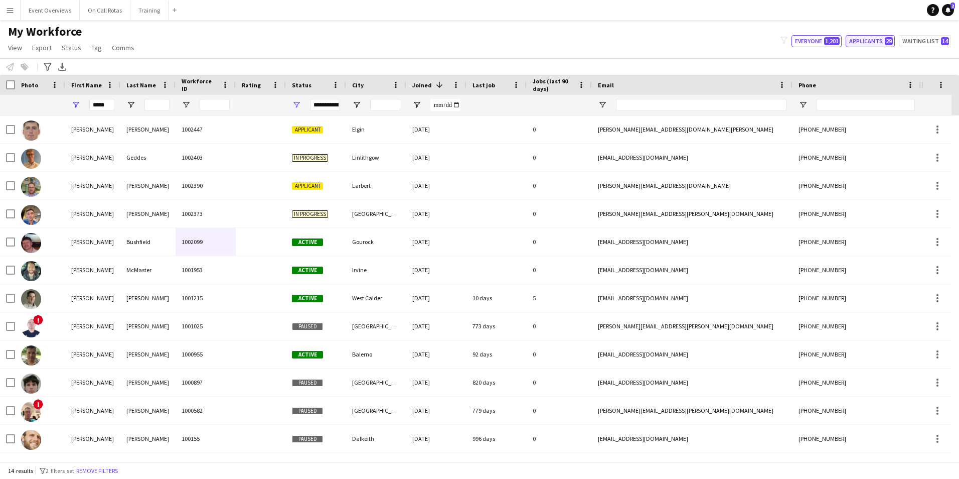
click at [889, 39] on span "29" at bounding box center [889, 41] width 8 height 8
type input "**********"
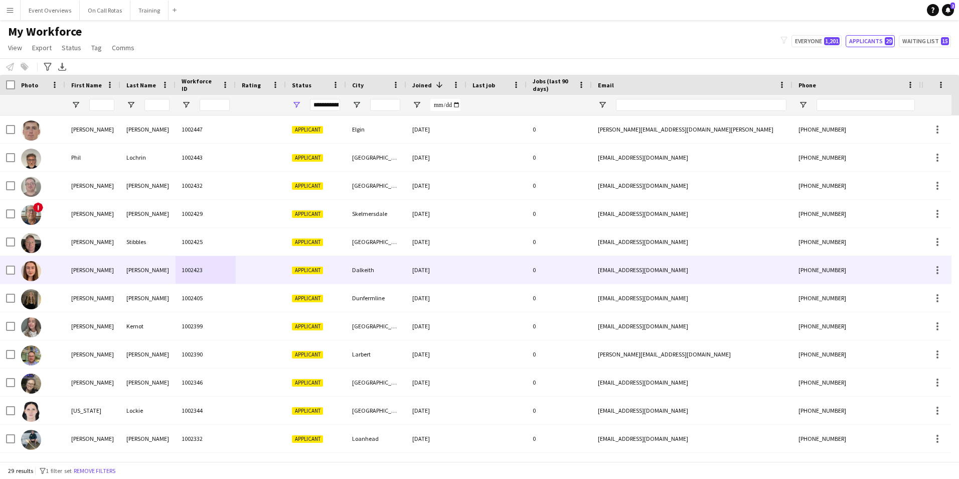
click at [136, 269] on div "[PERSON_NAME]" at bounding box center [147, 270] width 55 height 28
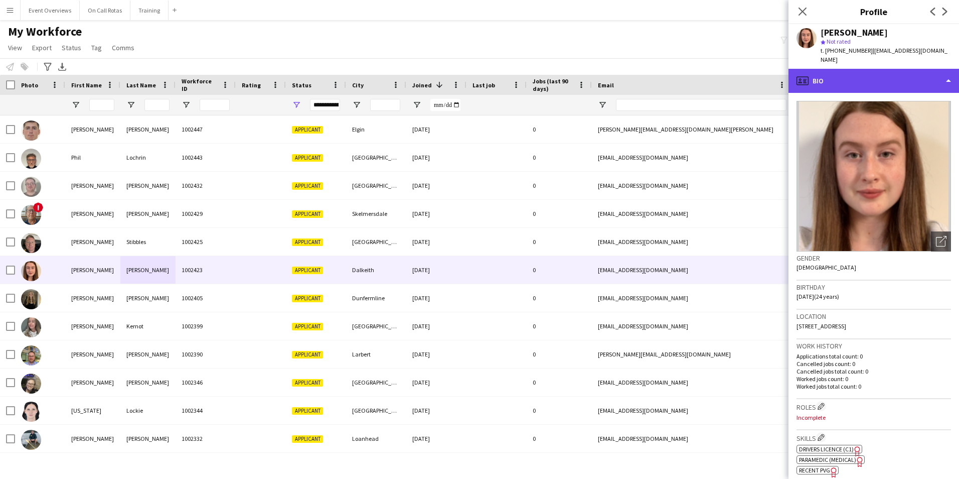
click at [888, 70] on div "profile Bio" at bounding box center [874, 81] width 171 height 24
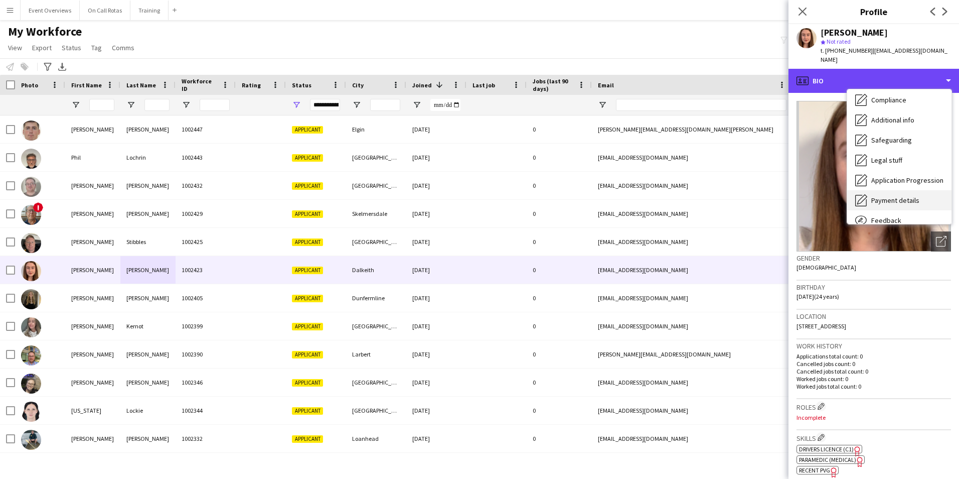
scroll to position [175, 0]
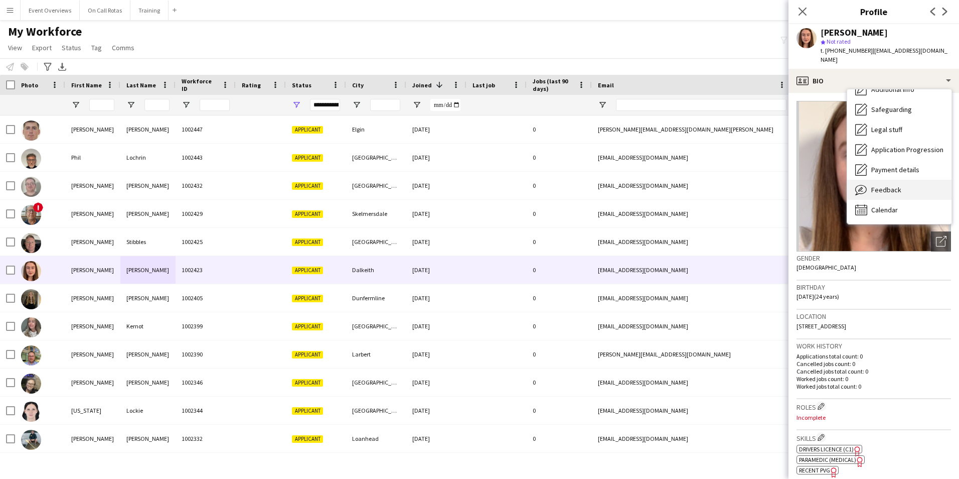
click at [887, 180] on div "Feedback Feedback" at bounding box center [899, 190] width 104 height 20
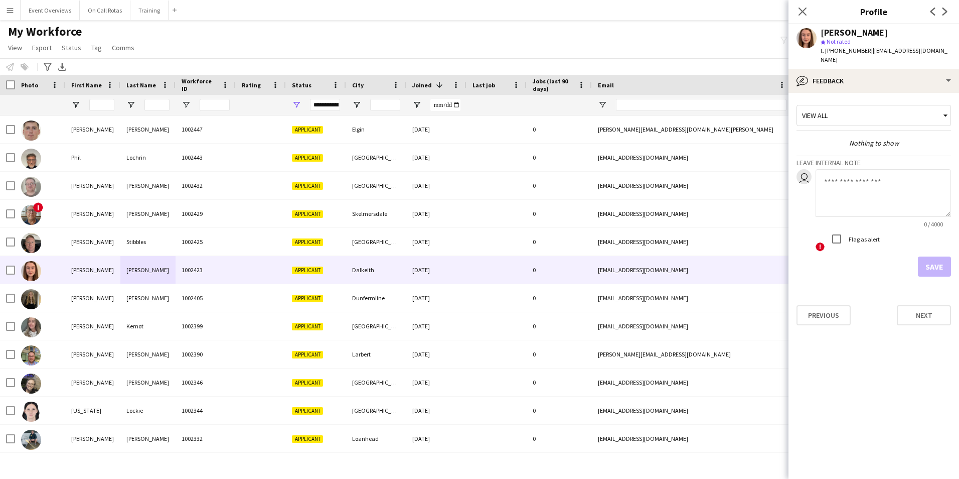
click at [848, 182] on textarea at bounding box center [883, 193] width 135 height 48
type textarea "*"
type textarea "**********"
click at [932, 257] on button "Save" at bounding box center [934, 266] width 33 height 20
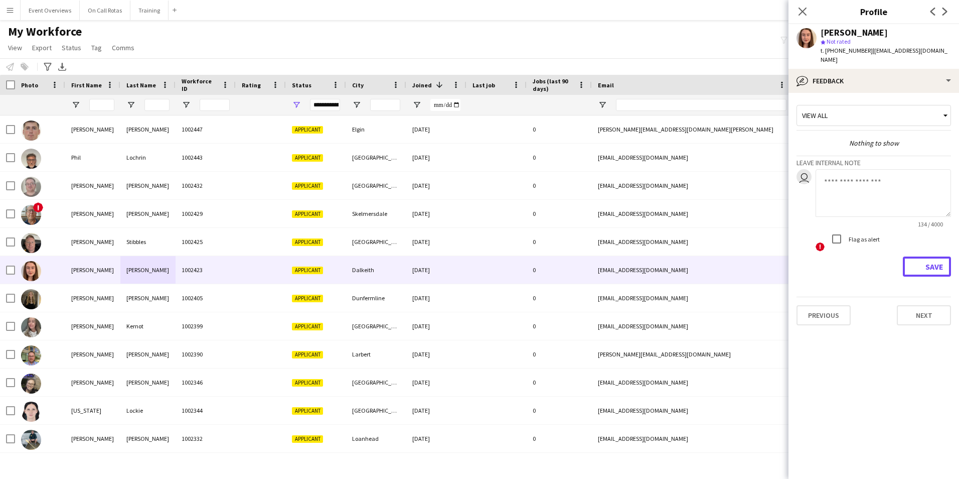
scroll to position [0, 0]
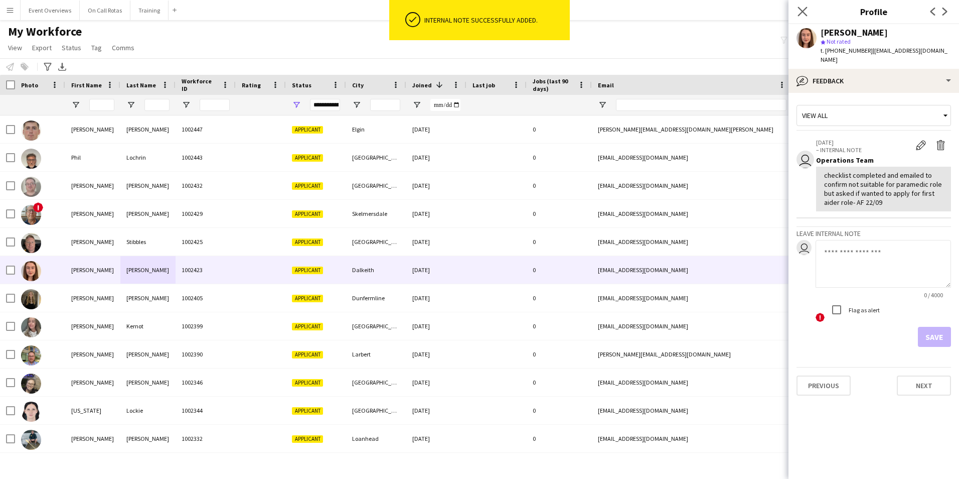
click at [807, 5] on app-icon "Close pop-in" at bounding box center [803, 12] width 15 height 15
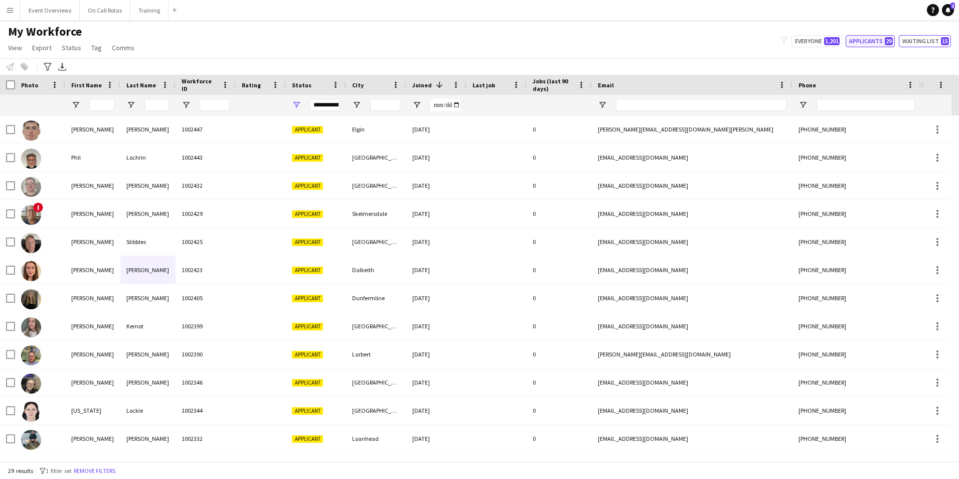
drag, startPoint x: 902, startPoint y: 42, endPoint x: 896, endPoint y: 47, distance: 8.2
click at [902, 42] on button "Waiting list 15" at bounding box center [925, 41] width 52 height 12
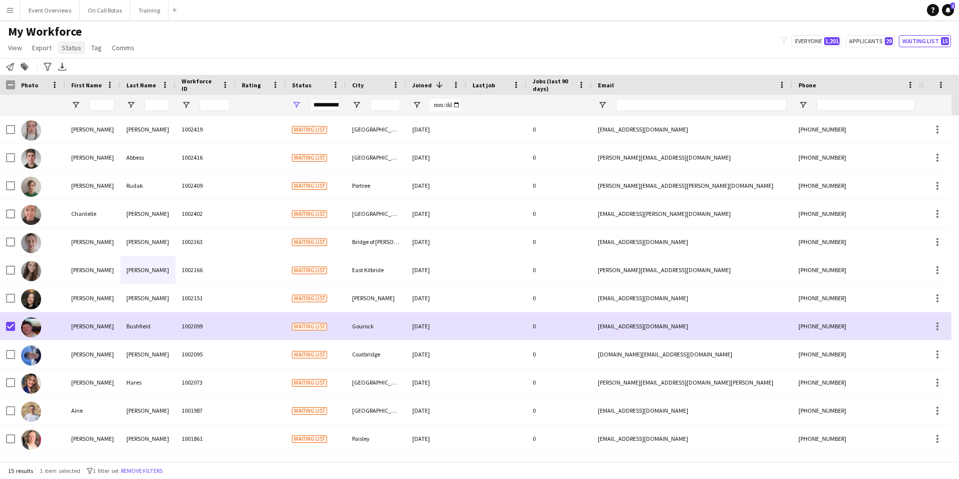
click at [78, 49] on span "Status" at bounding box center [72, 47] width 20 height 9
click at [93, 71] on link "Edit" at bounding box center [93, 69] width 70 height 21
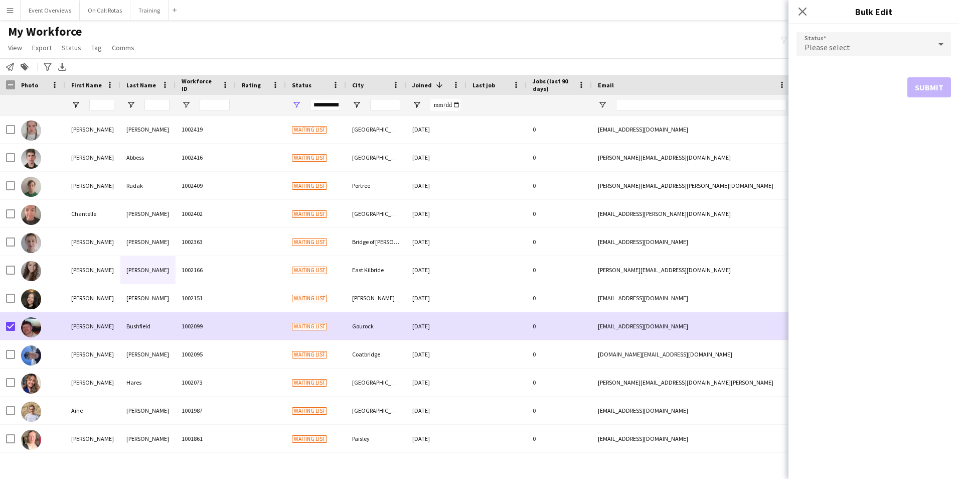
click at [885, 56] on mat-select "Please select" at bounding box center [874, 44] width 155 height 25
click at [871, 47] on div "Please select" at bounding box center [864, 44] width 134 height 24
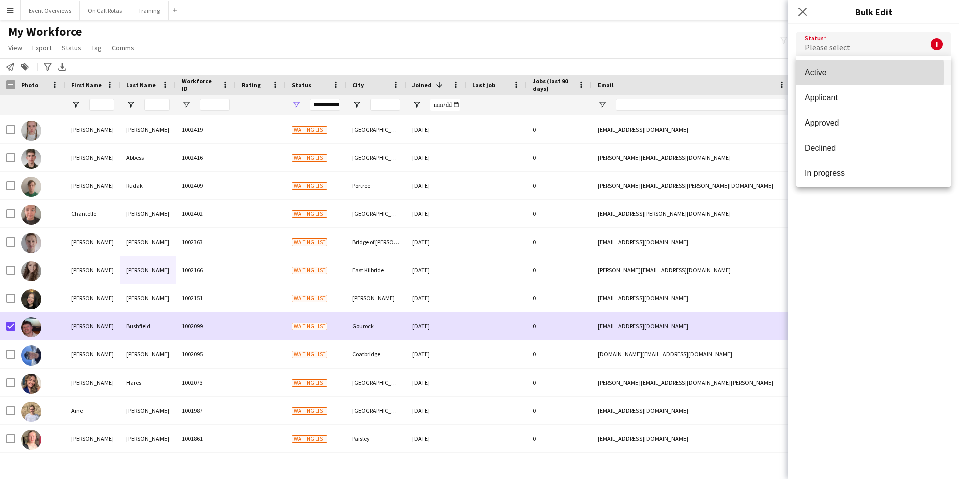
click at [845, 73] on span "Active" at bounding box center [874, 73] width 138 height 10
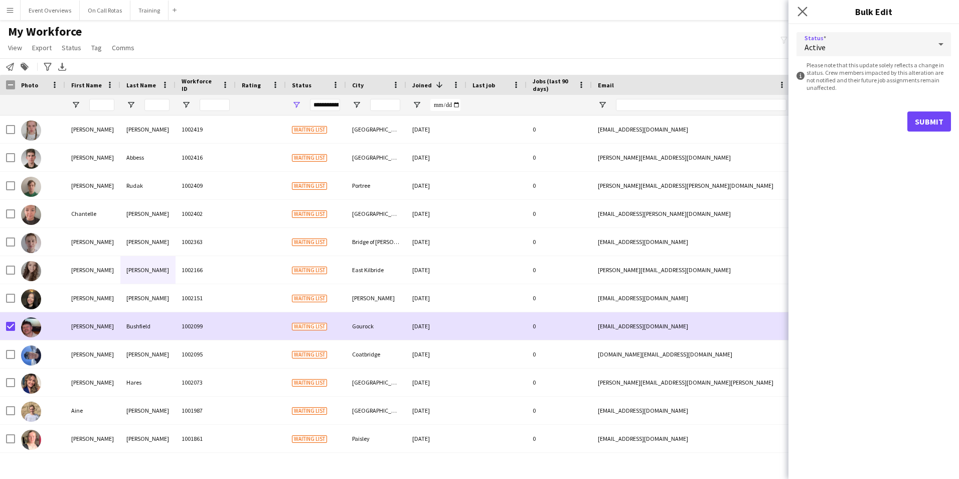
click at [807, 17] on app-icon "Close pop-in" at bounding box center [803, 12] width 15 height 15
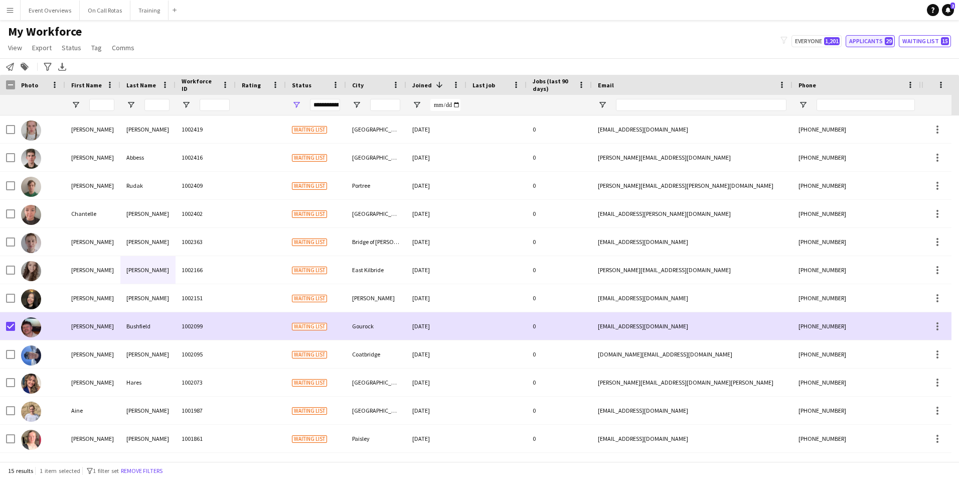
click at [874, 42] on button "Applicants 29" at bounding box center [870, 41] width 49 height 12
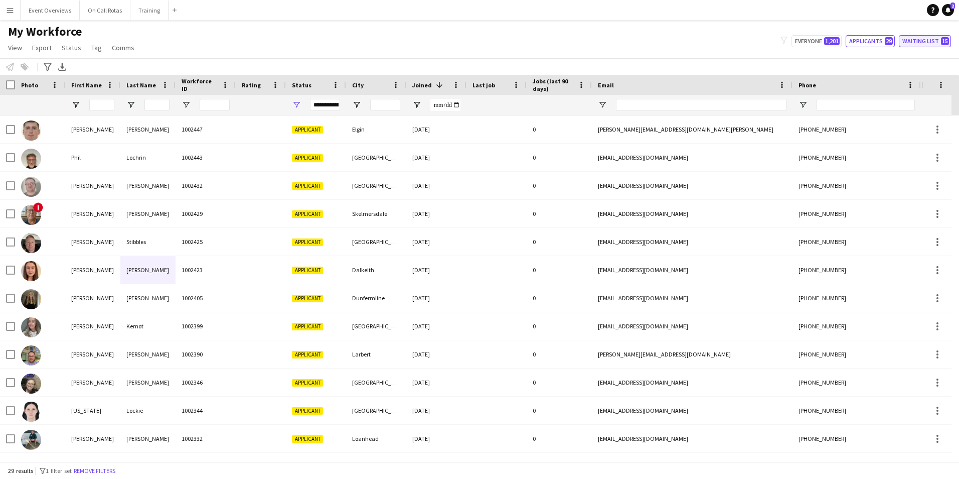
click at [923, 41] on button "Waiting list 15" at bounding box center [925, 41] width 52 height 12
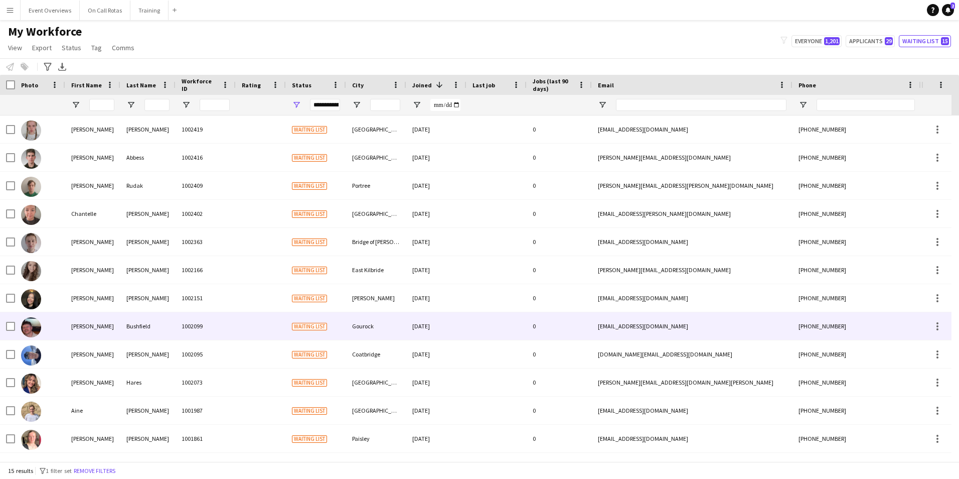
click at [521, 313] on div at bounding box center [497, 326] width 60 height 28
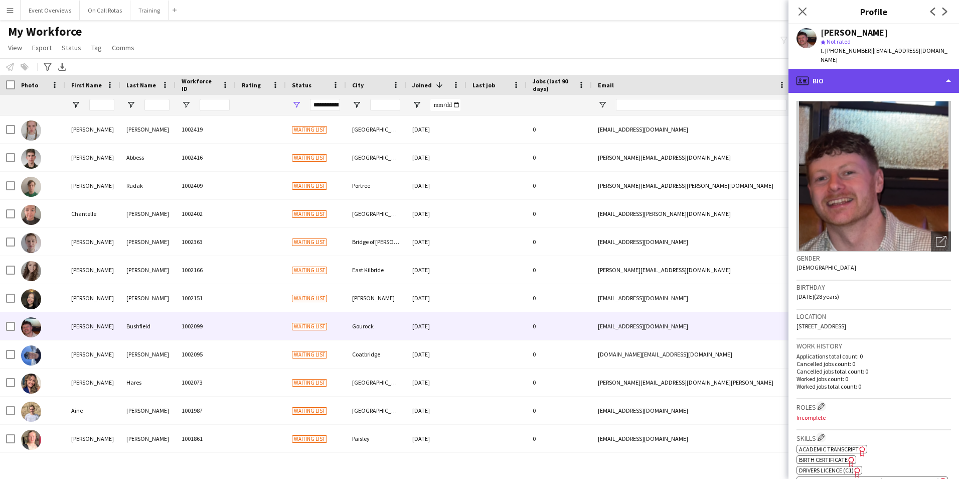
click at [863, 69] on div "profile Bio" at bounding box center [874, 81] width 171 height 24
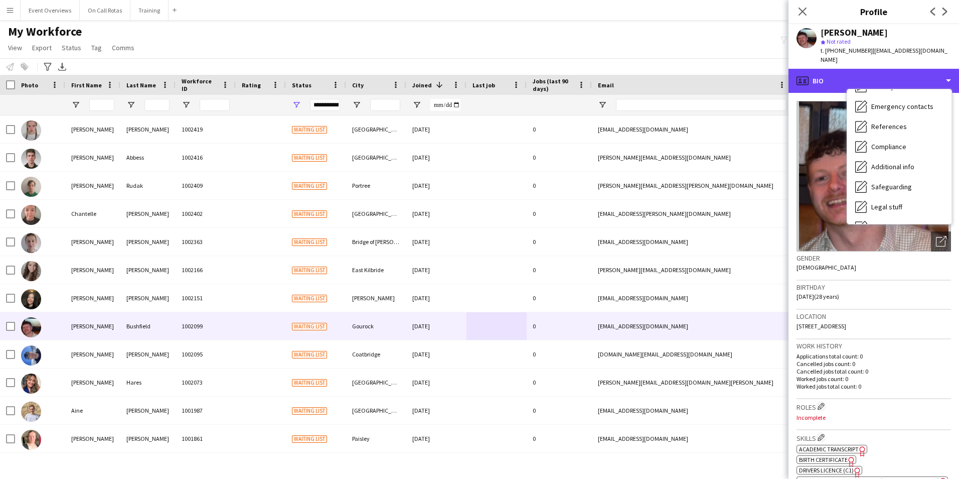
scroll to position [175, 0]
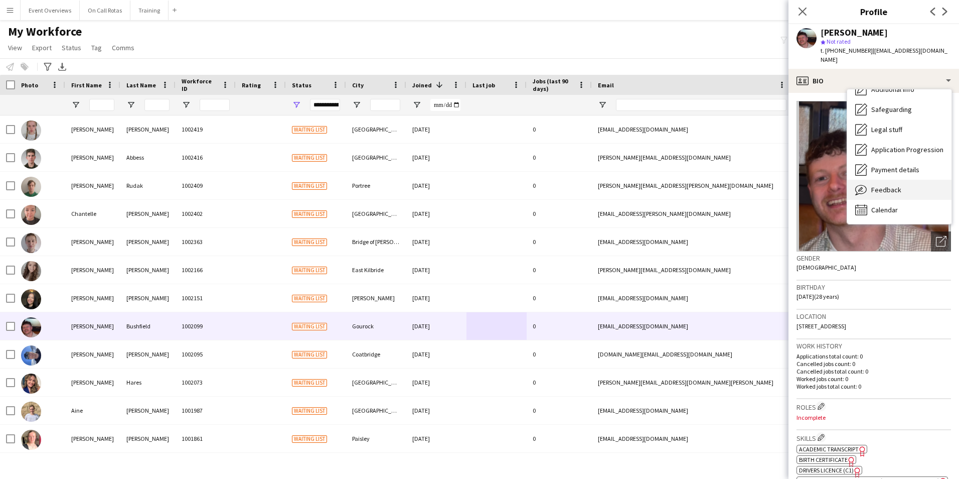
click at [884, 185] on span "Feedback" at bounding box center [886, 189] width 30 height 9
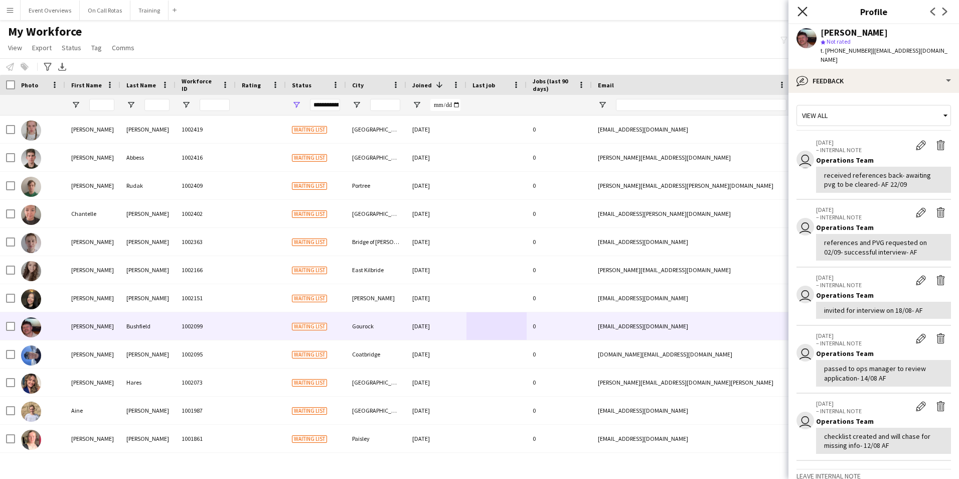
click at [805, 10] on icon at bounding box center [803, 12] width 10 height 10
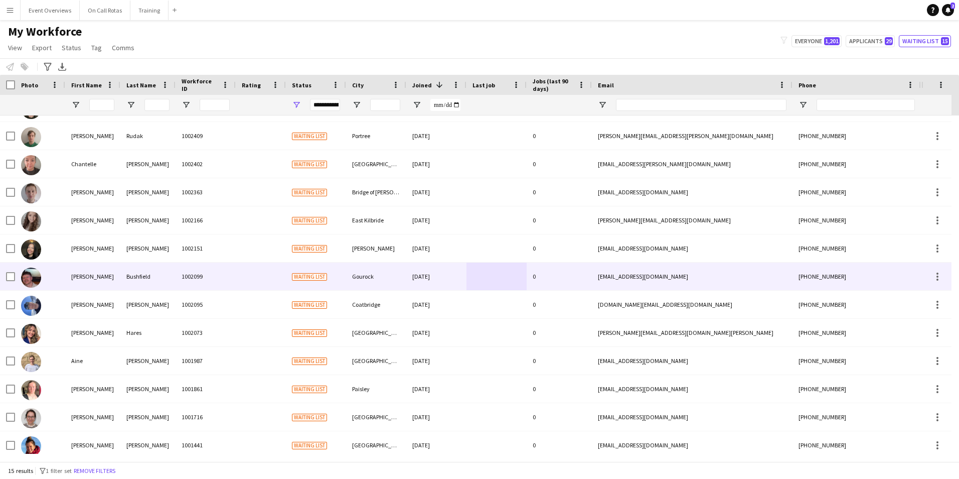
scroll to position [0, 0]
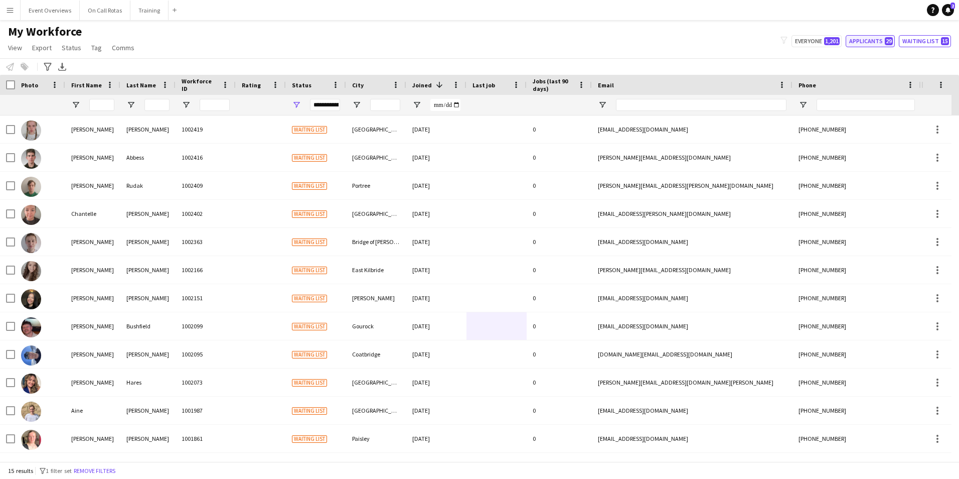
click at [880, 40] on button "Applicants 29" at bounding box center [870, 41] width 49 height 12
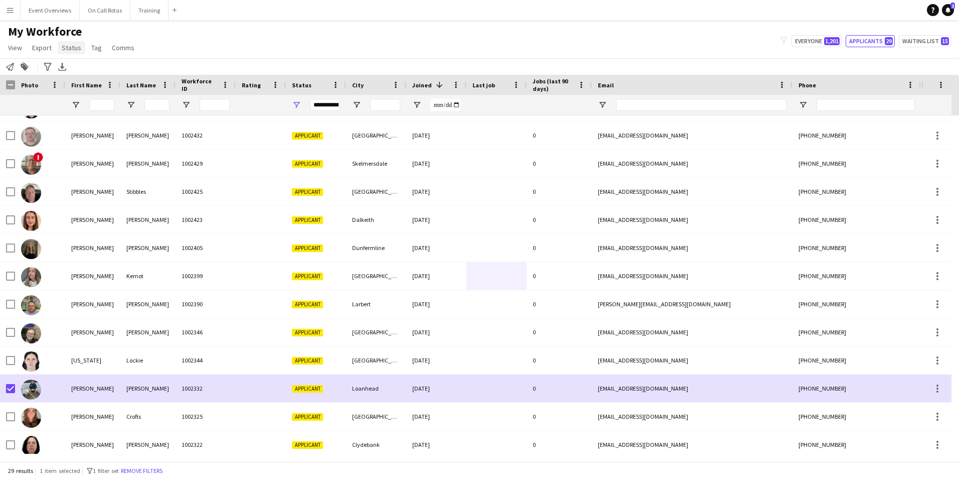
click at [78, 50] on span "Status" at bounding box center [72, 47] width 20 height 9
click at [90, 72] on link "Edit" at bounding box center [93, 69] width 70 height 21
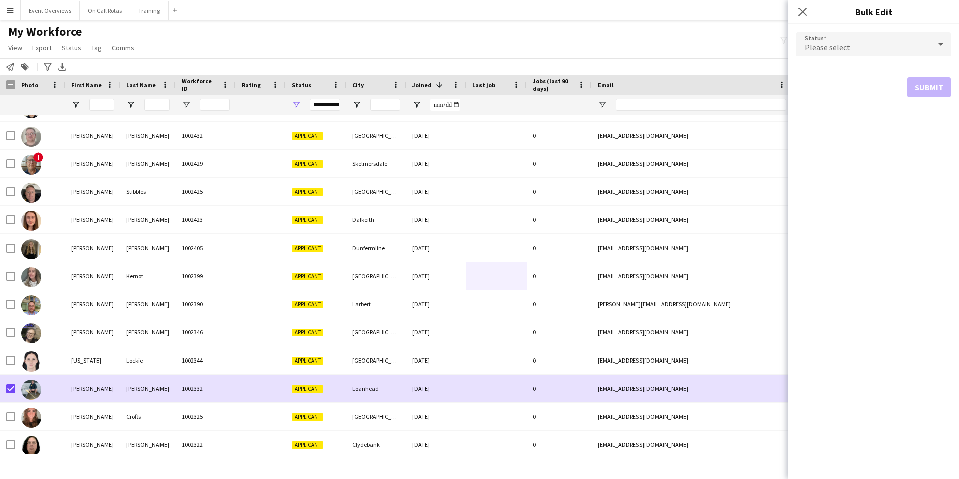
click at [849, 51] on div "Please select" at bounding box center [864, 44] width 134 height 24
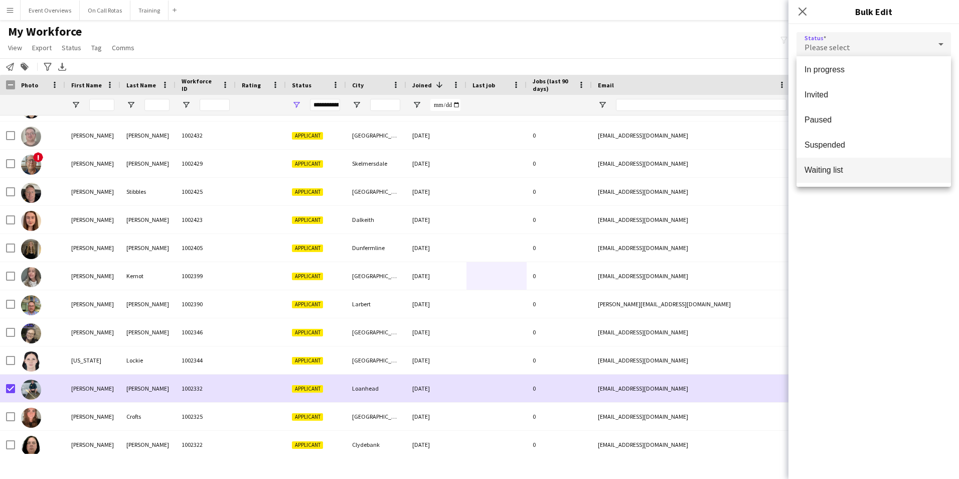
click at [840, 170] on span "Waiting list" at bounding box center [874, 170] width 138 height 10
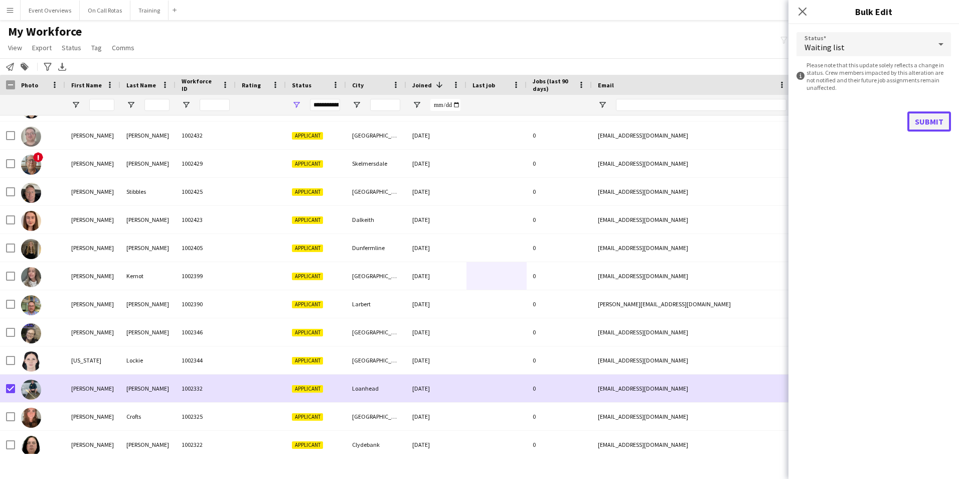
click at [919, 118] on button "Submit" at bounding box center [930, 121] width 44 height 20
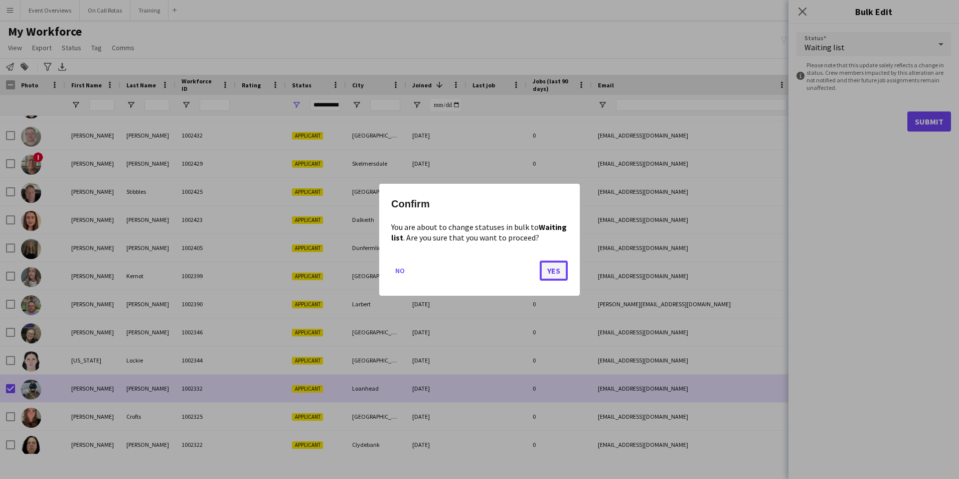
click at [565, 266] on button "Yes" at bounding box center [554, 270] width 28 height 20
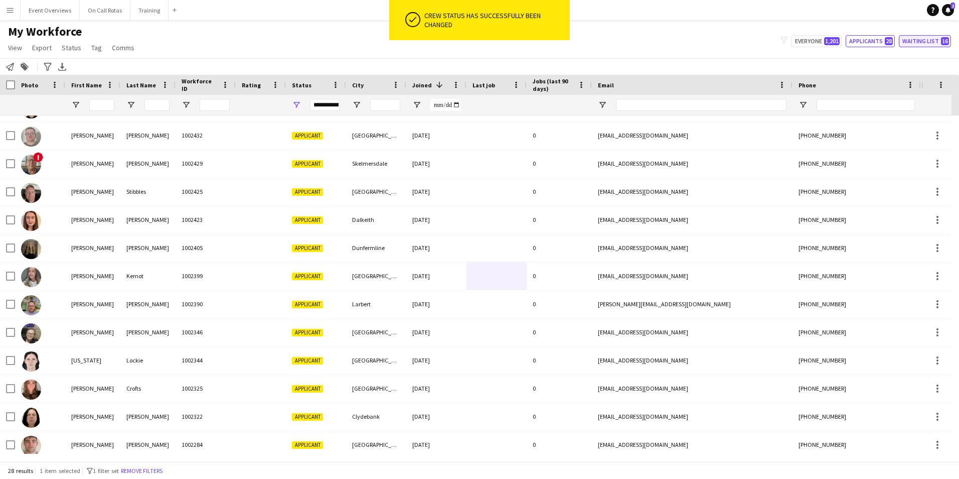
click at [915, 41] on button "Waiting list 16" at bounding box center [925, 41] width 52 height 12
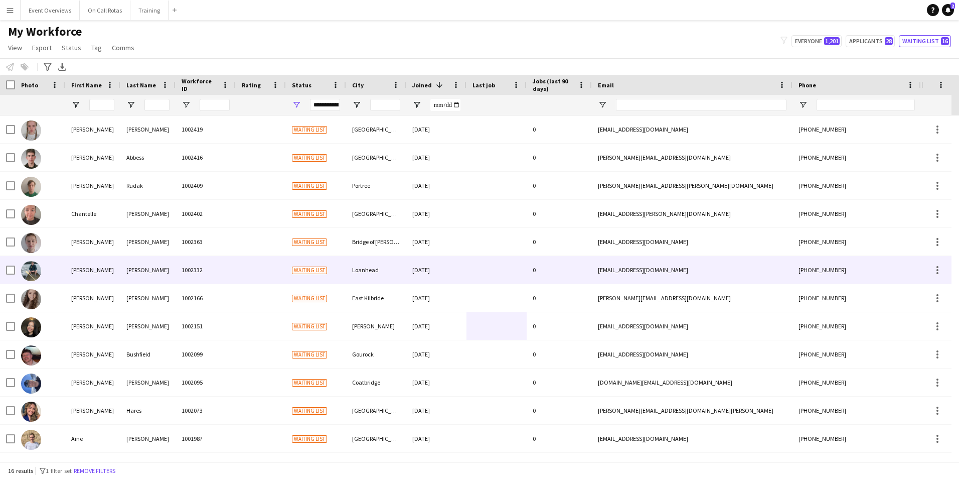
click at [176, 271] on div "1002332" at bounding box center [206, 270] width 60 height 28
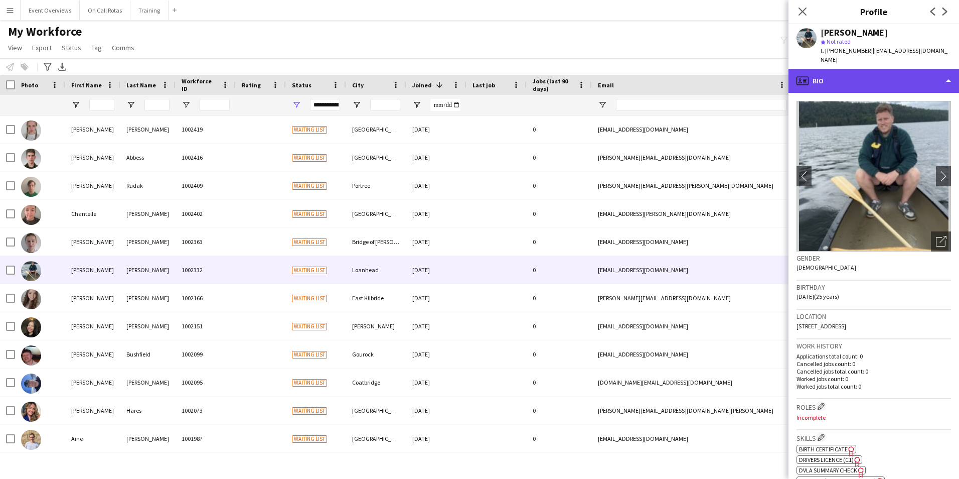
click at [854, 69] on div "profile Bio" at bounding box center [874, 81] width 171 height 24
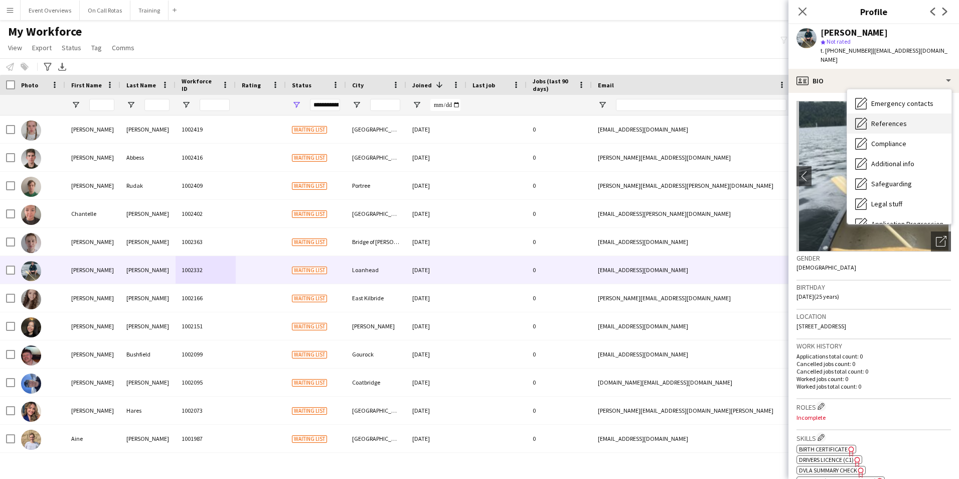
click at [871, 113] on div "References References" at bounding box center [899, 123] width 104 height 20
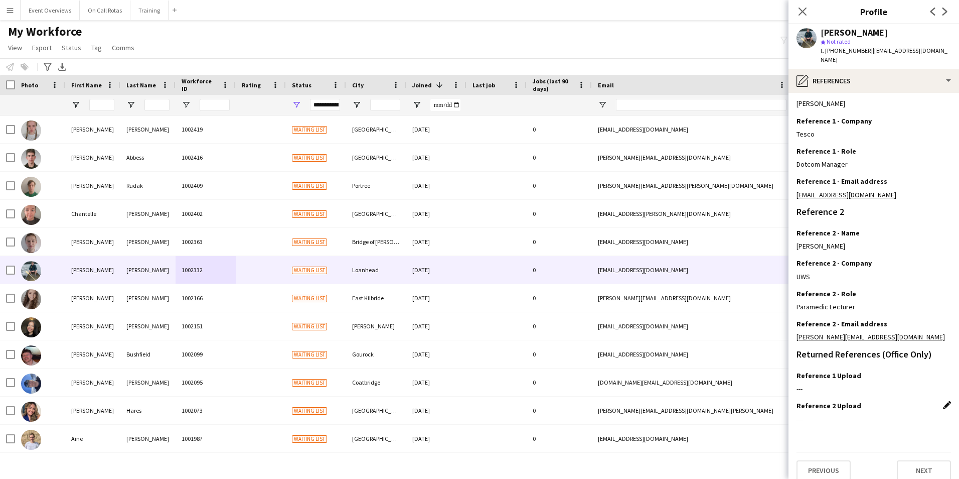
click at [943, 401] on app-icon "Edit this field" at bounding box center [947, 405] width 8 height 8
click at [890, 414] on button "Upload new file" at bounding box center [920, 422] width 63 height 16
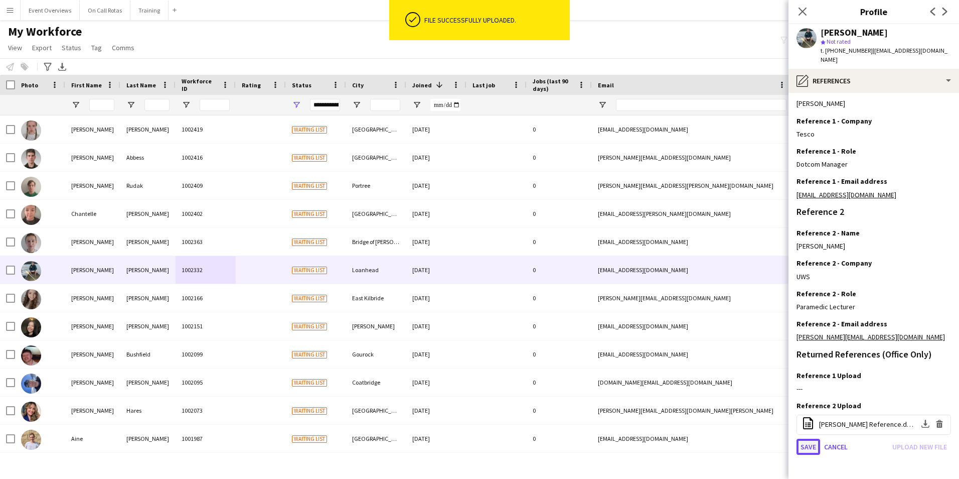
click at [805, 438] on button "Save" at bounding box center [809, 446] width 24 height 16
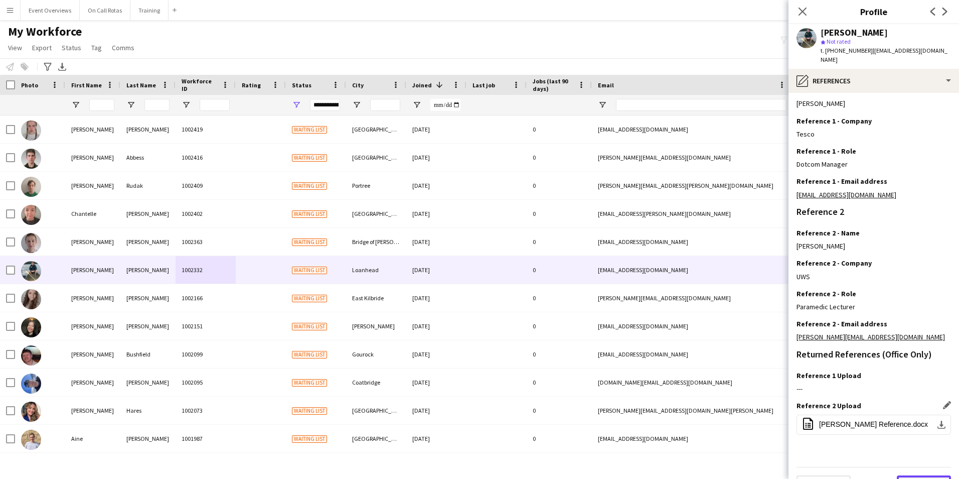
click at [904, 477] on button "Next" at bounding box center [924, 485] width 54 height 20
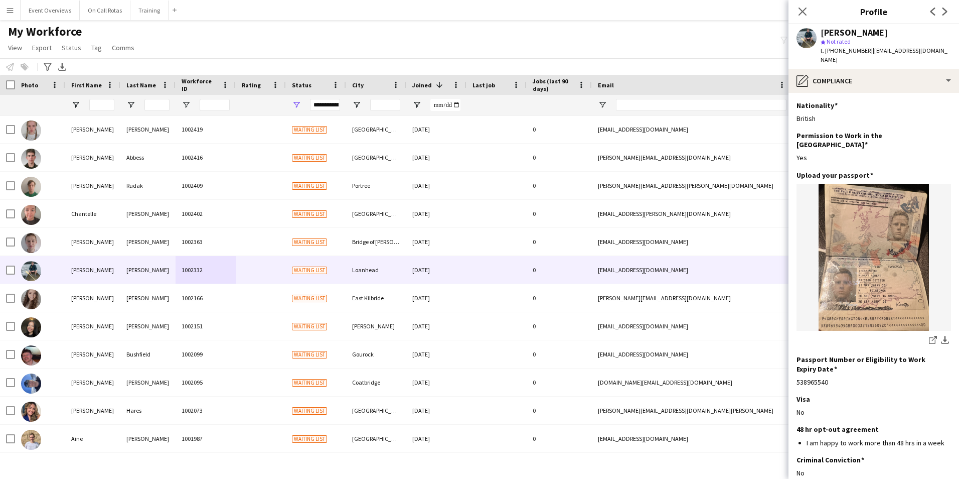
click at [872, 93] on app-section-data-types "Nationality Edit this field British Permission to Work in the UK Edit this fiel…" at bounding box center [874, 286] width 171 height 386
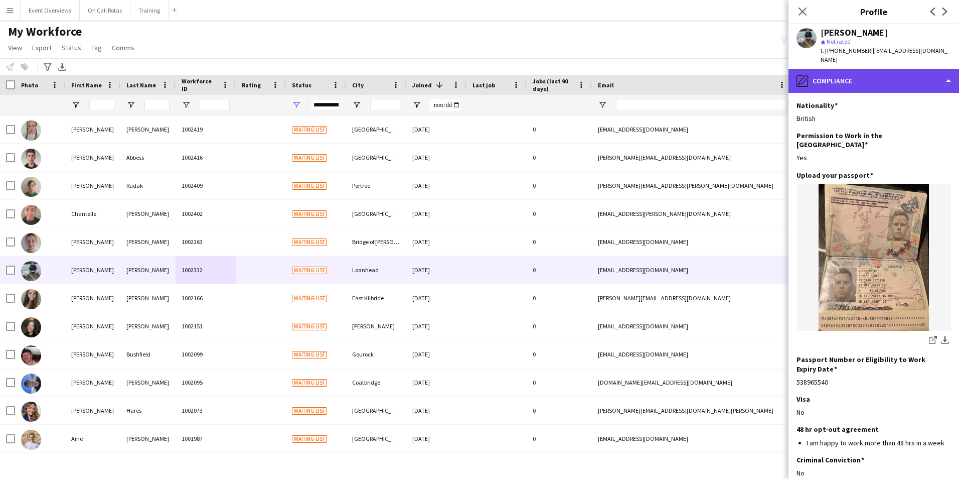
click at [871, 80] on div "pencil4 Compliance" at bounding box center [874, 81] width 171 height 24
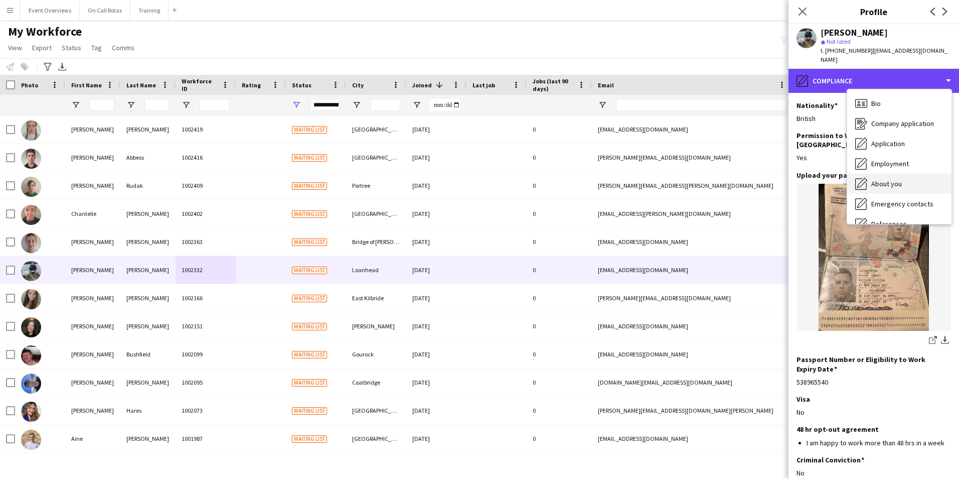
scroll to position [50, 0]
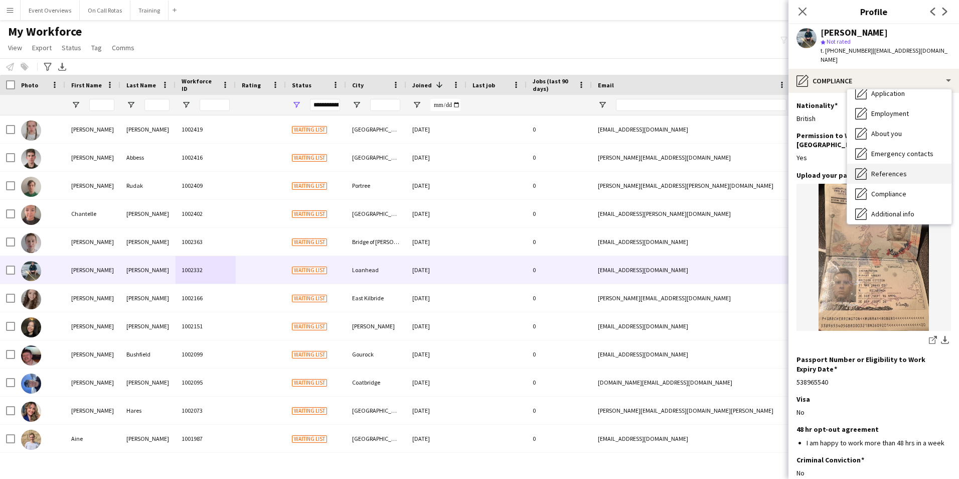
click at [887, 169] on span "References" at bounding box center [889, 173] width 36 height 9
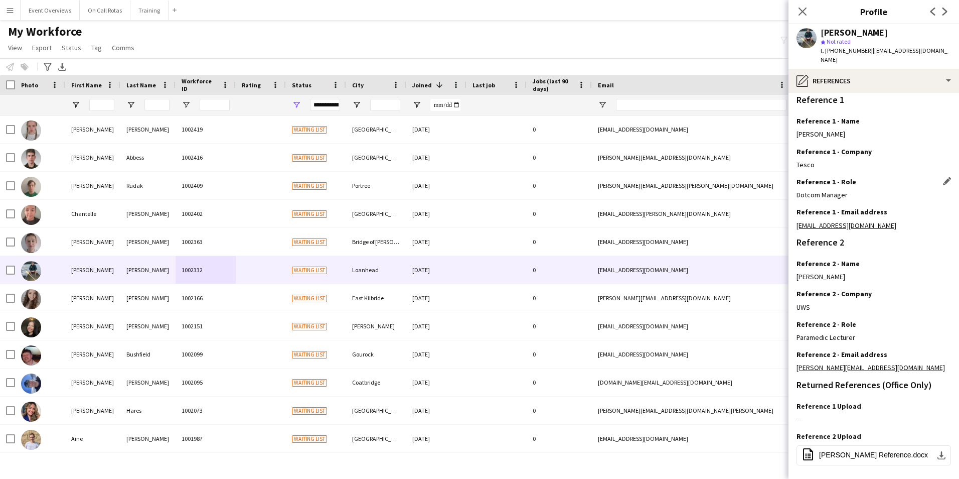
scroll to position [135, 0]
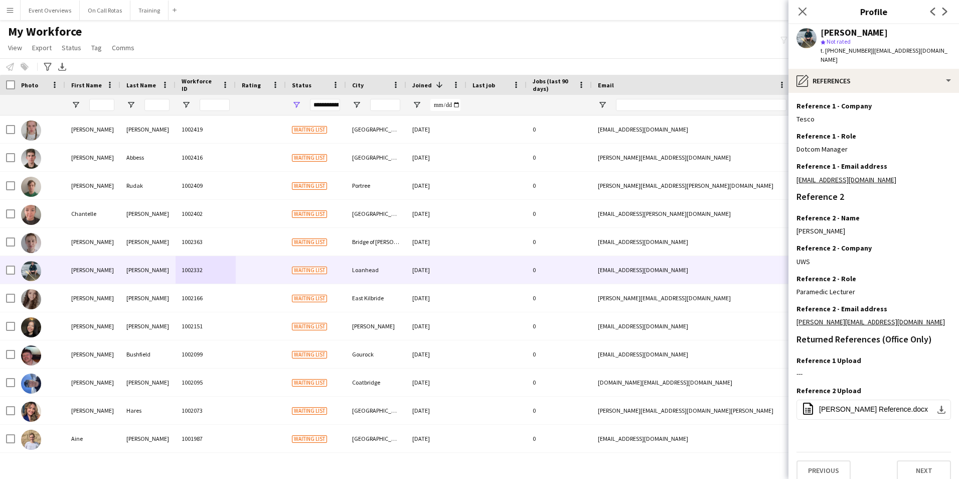
click at [809, 7] on div "Close pop-in" at bounding box center [803, 11] width 28 height 23
click at [806, 10] on icon "Close pop-in" at bounding box center [803, 12] width 10 height 10
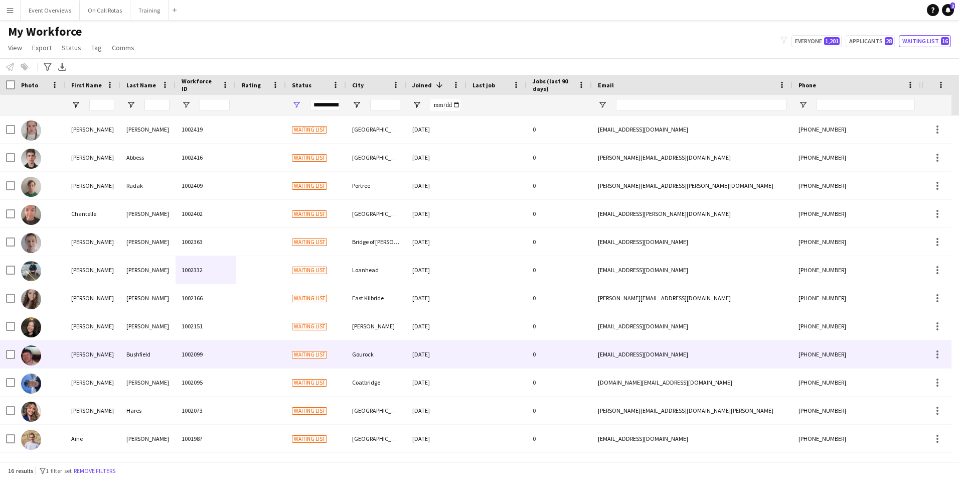
click at [66, 351] on div "David" at bounding box center [92, 354] width 55 height 28
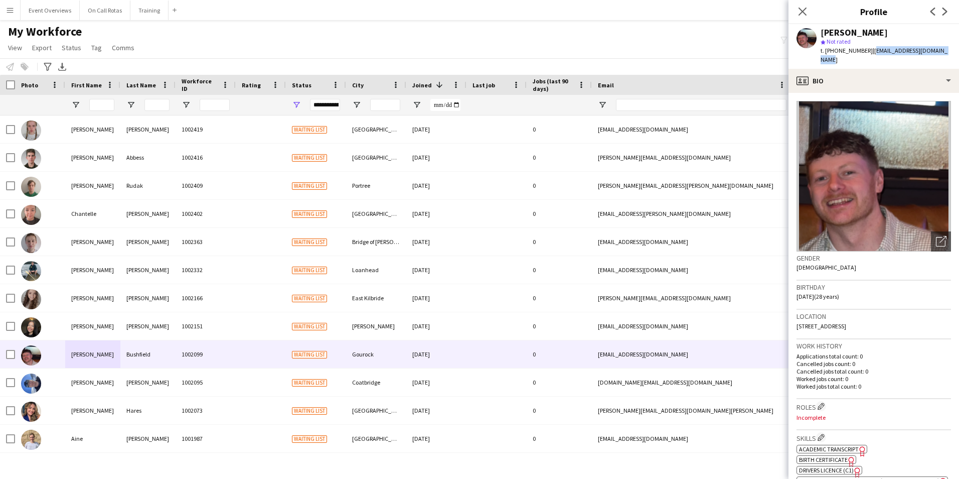
drag, startPoint x: 947, startPoint y: 52, endPoint x: 872, endPoint y: 51, distance: 74.8
click at [872, 51] on div "David Bushfield star Not rated t. +4407538955045 | davidbushfield97@gmail.com" at bounding box center [874, 46] width 171 height 45
copy span "davidbushfield97@gmail.com"
click at [803, 10] on icon "Close pop-in" at bounding box center [803, 12] width 10 height 10
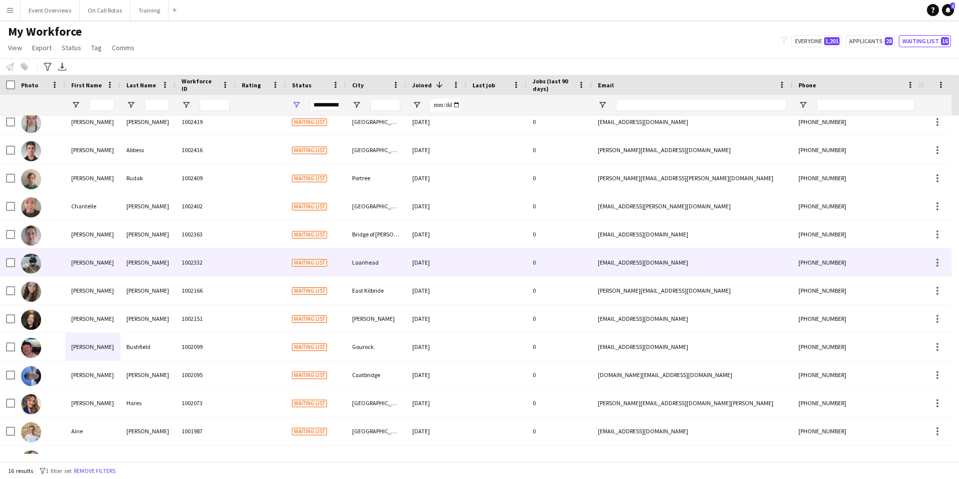
scroll to position [0, 0]
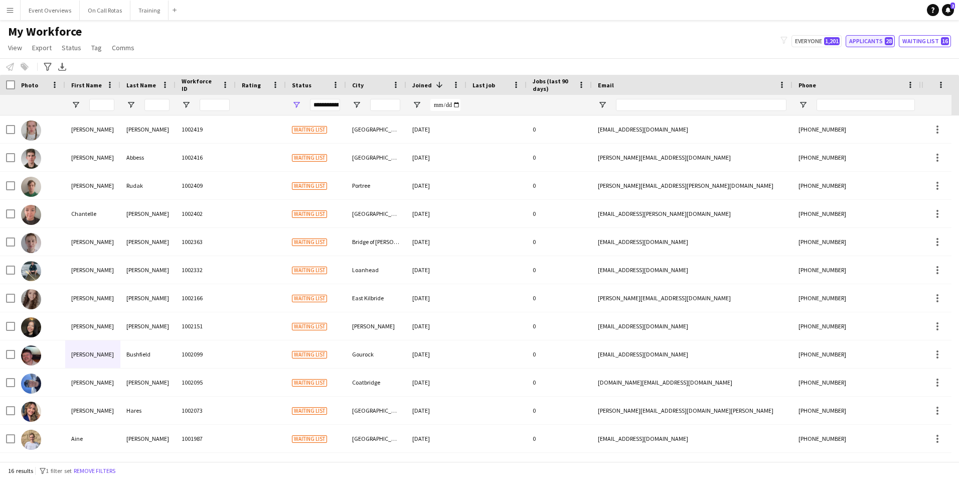
click at [882, 39] on button "Applicants 28" at bounding box center [870, 41] width 49 height 12
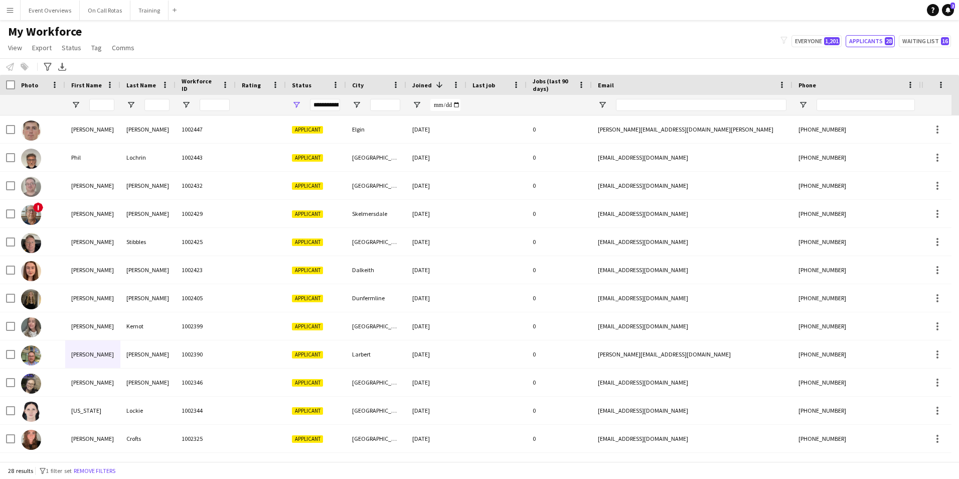
click at [88, 106] on div at bounding box center [92, 105] width 55 height 20
click at [839, 36] on button "Everyone 1,201" at bounding box center [817, 41] width 50 height 12
type input "**********"
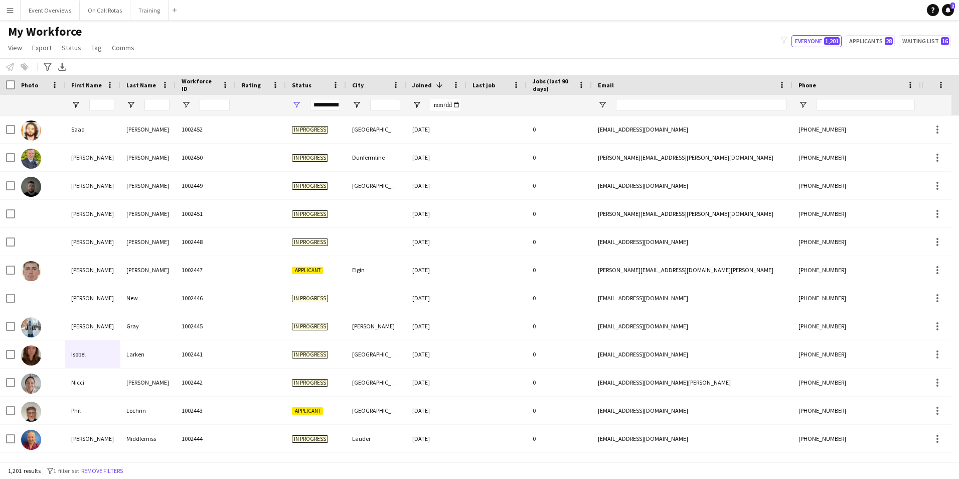
click at [98, 97] on div at bounding box center [101, 105] width 25 height 20
click at [101, 103] on input "First Name Filter Input" at bounding box center [101, 105] width 25 height 12
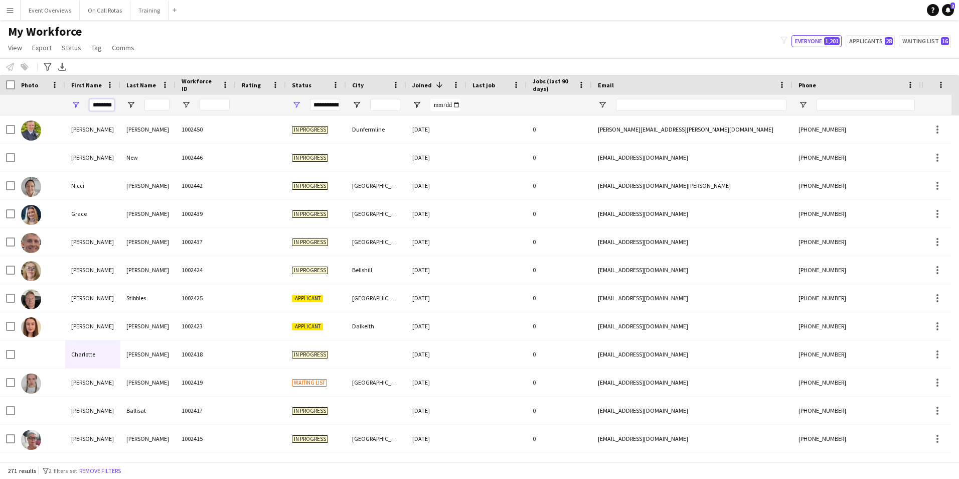
scroll to position [0, 4]
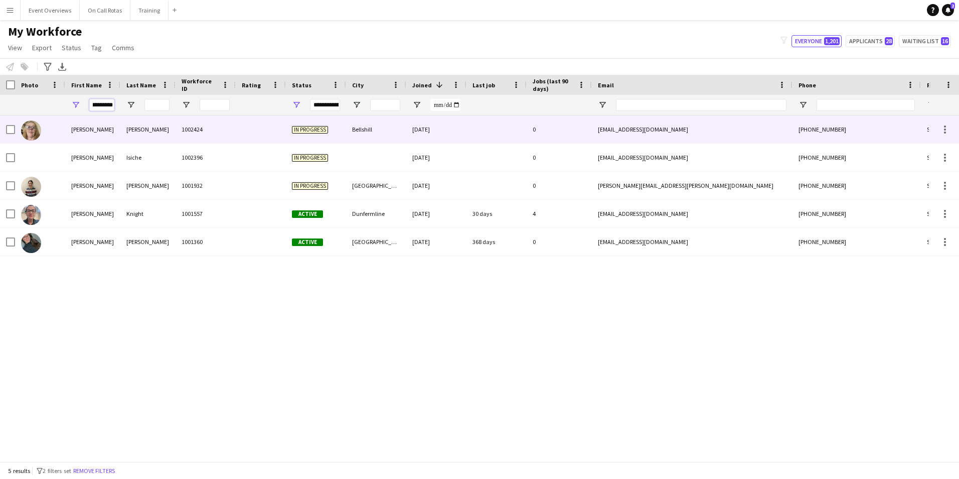
type input "*********"
click at [162, 132] on div "Heenan" at bounding box center [147, 129] width 55 height 28
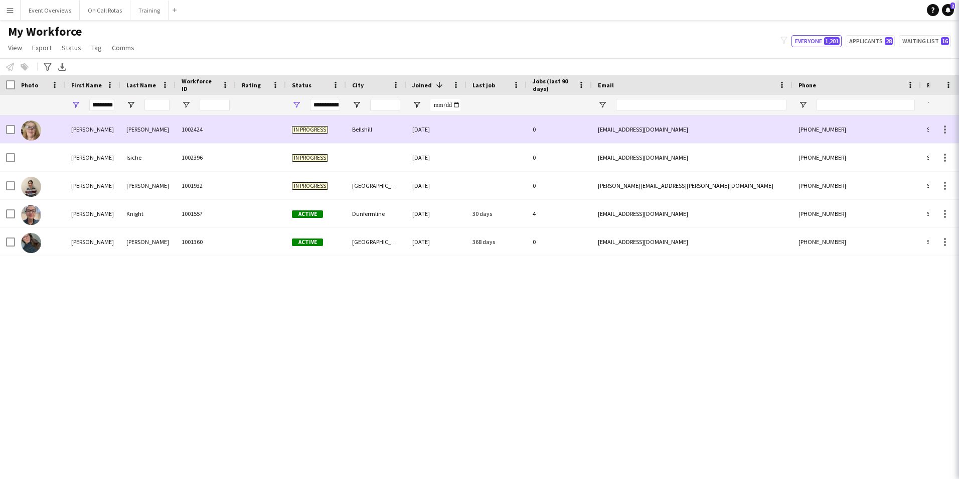
scroll to position [0, 0]
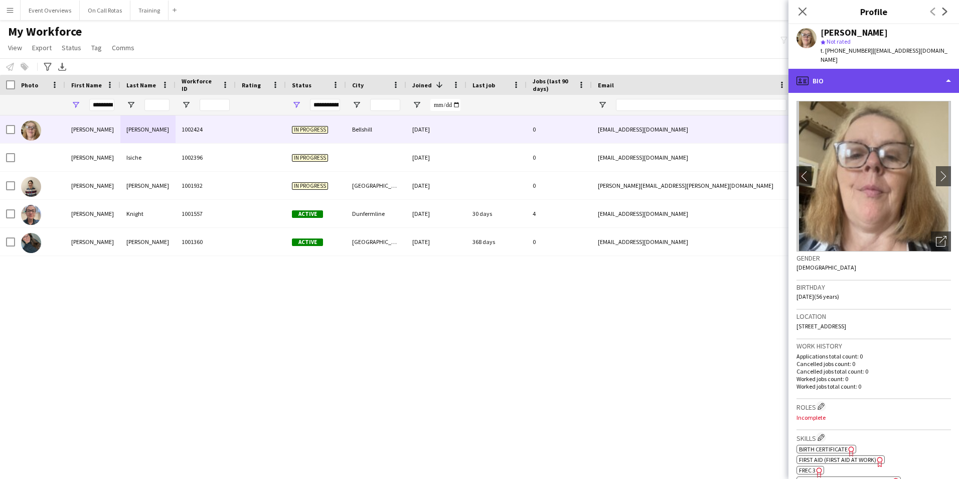
click at [866, 69] on div "profile Bio" at bounding box center [874, 81] width 171 height 24
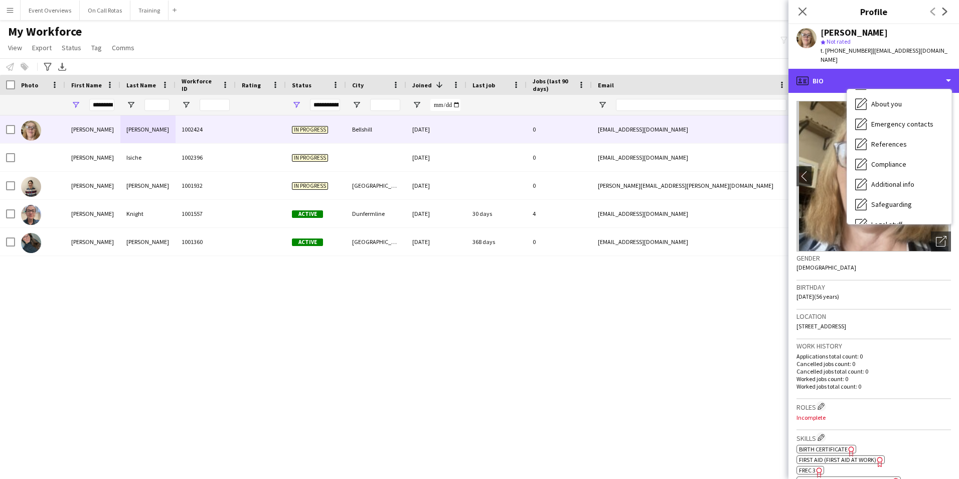
scroll to position [175, 0]
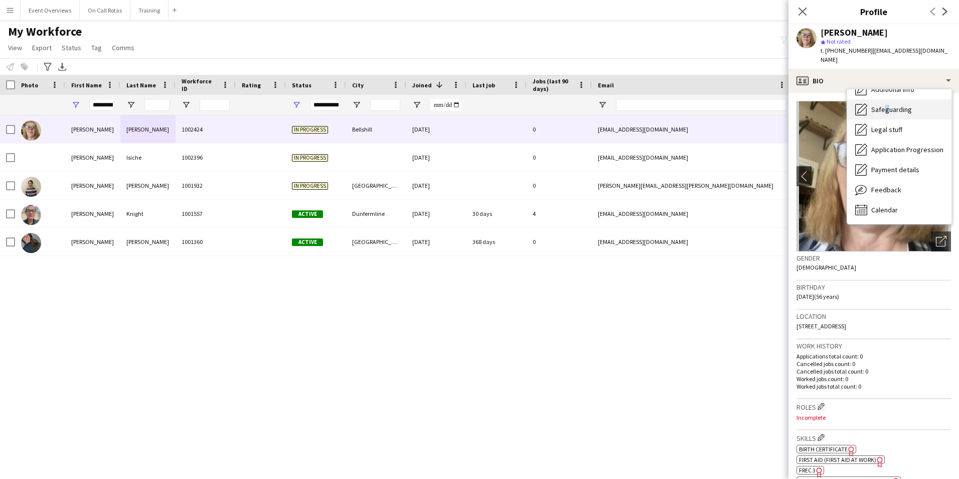
click at [883, 105] on span "Safeguarding" at bounding box center [891, 109] width 41 height 9
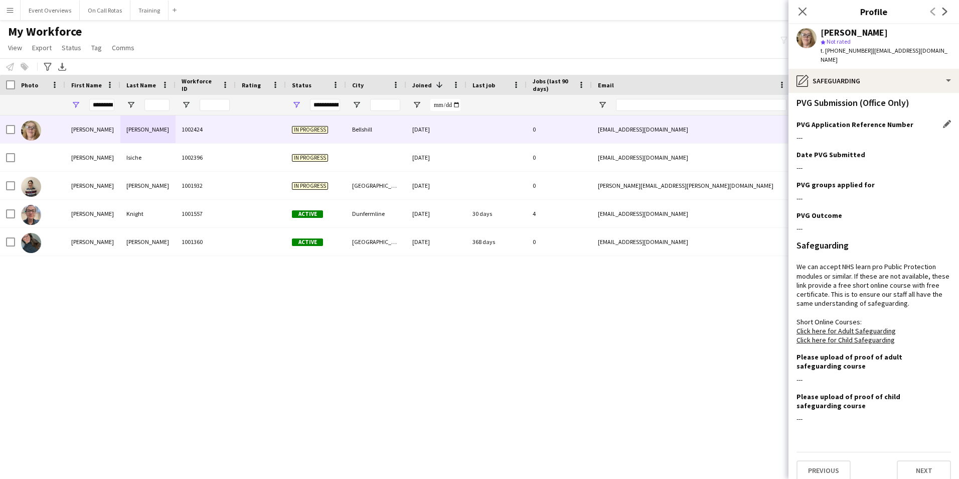
scroll to position [0, 0]
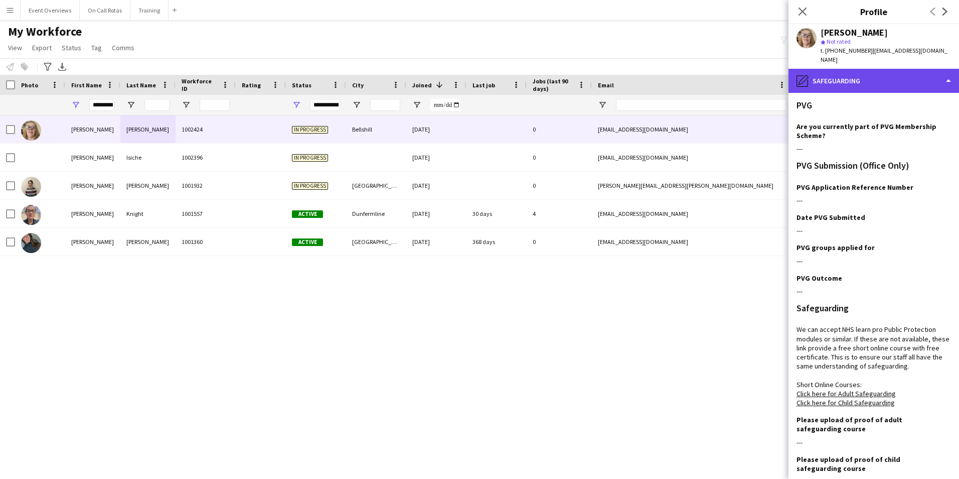
click at [849, 83] on div "pencil4 Safeguarding" at bounding box center [874, 81] width 171 height 24
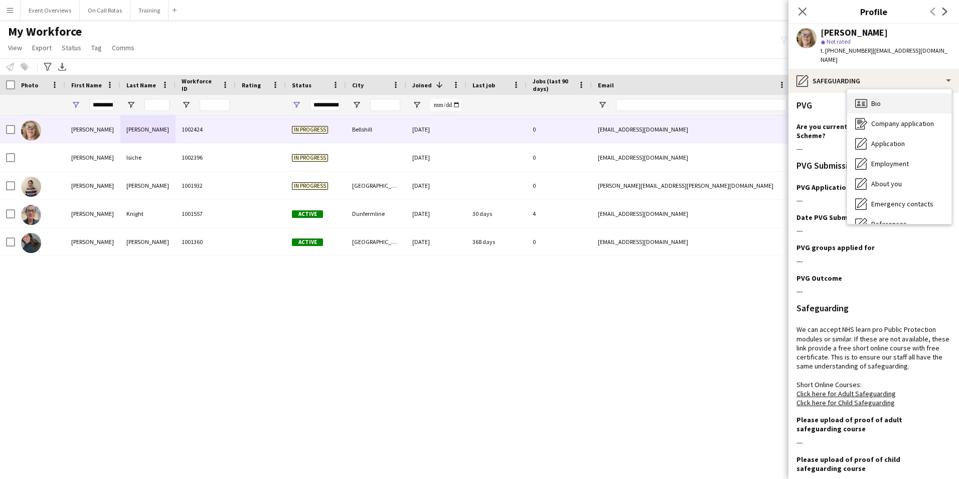
click at [878, 99] on span "Bio" at bounding box center [876, 103] width 10 height 9
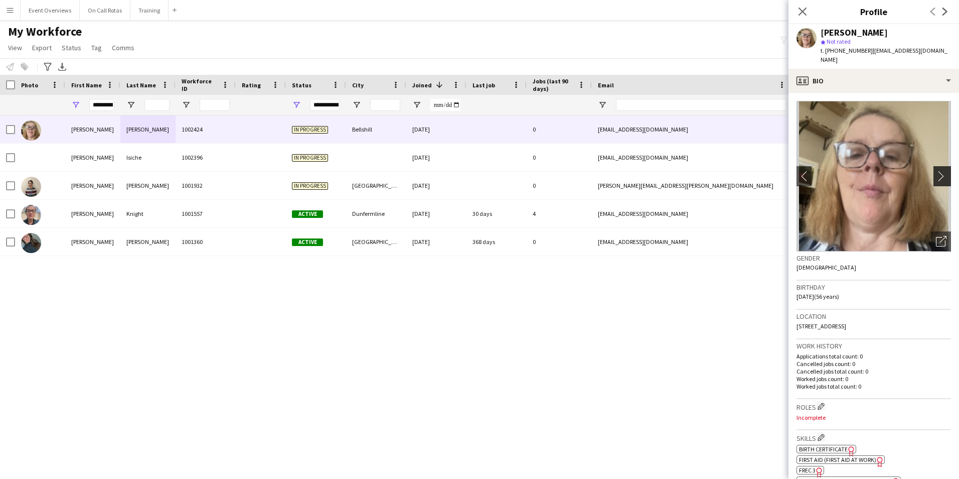
click at [936, 171] on app-icon "chevron-right" at bounding box center [944, 176] width 16 height 11
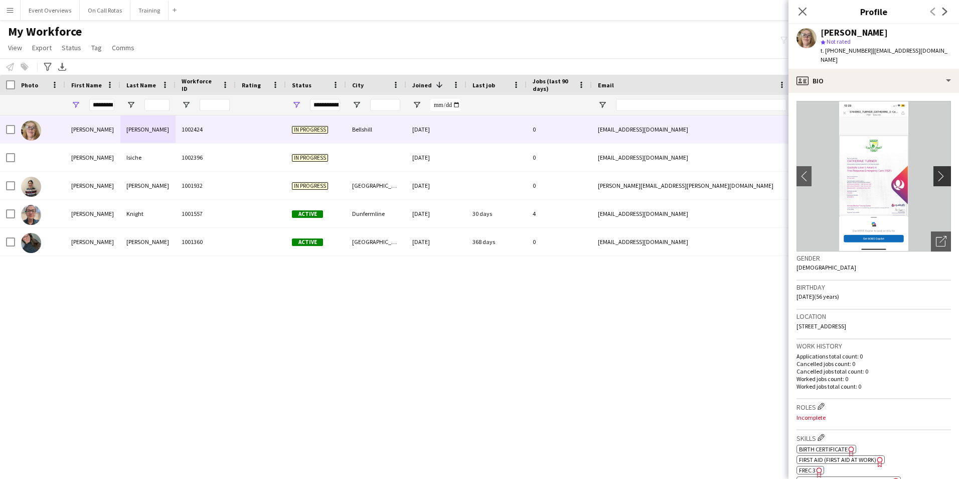
click at [936, 171] on app-icon "chevron-right" at bounding box center [944, 176] width 16 height 11
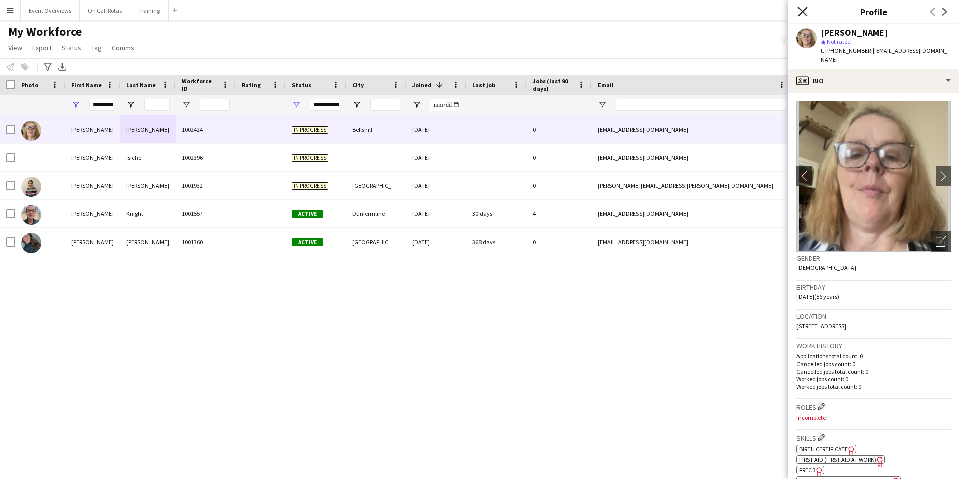
click at [807, 9] on icon "Close pop-in" at bounding box center [803, 12] width 10 height 10
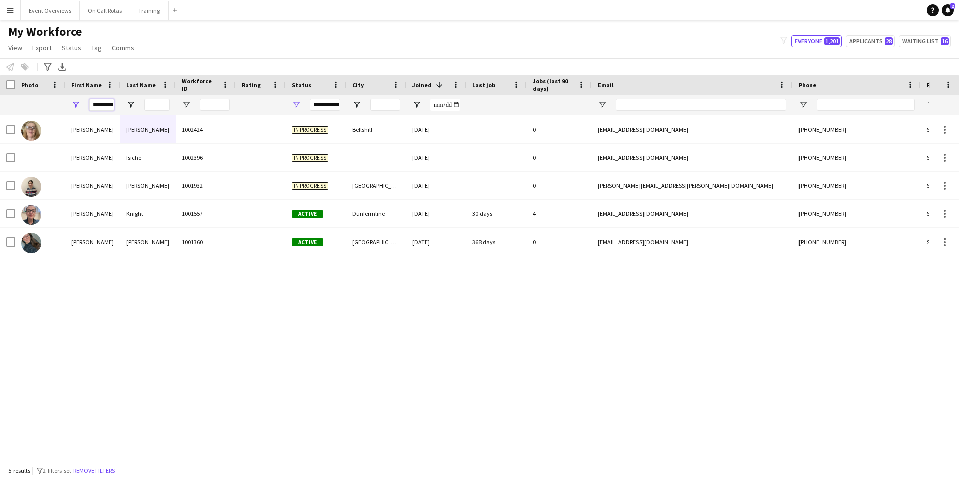
scroll to position [0, 4]
drag, startPoint x: 94, startPoint y: 105, endPoint x: 242, endPoint y: 106, distance: 148.0
click at [242, 106] on div "*********" at bounding box center [544, 105] width 1088 height 20
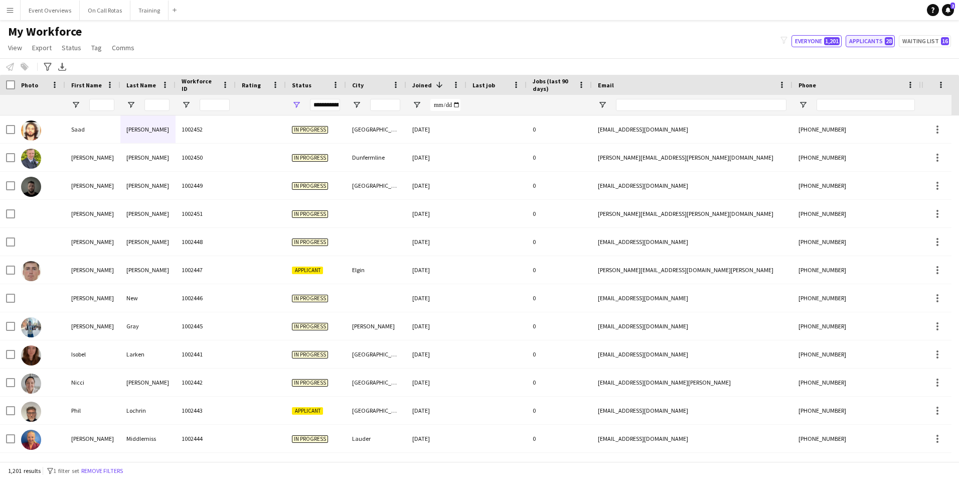
click at [885, 41] on button "Applicants 28" at bounding box center [870, 41] width 49 height 12
type input "**********"
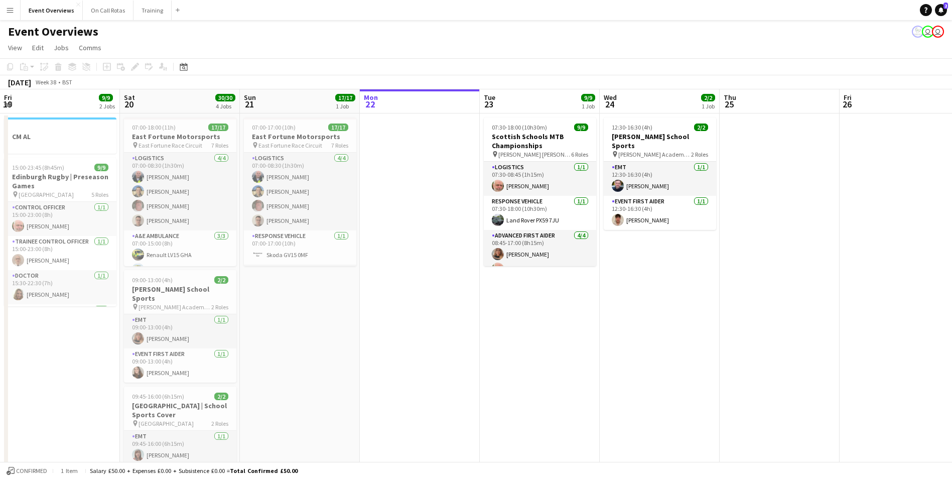
scroll to position [0, 282]
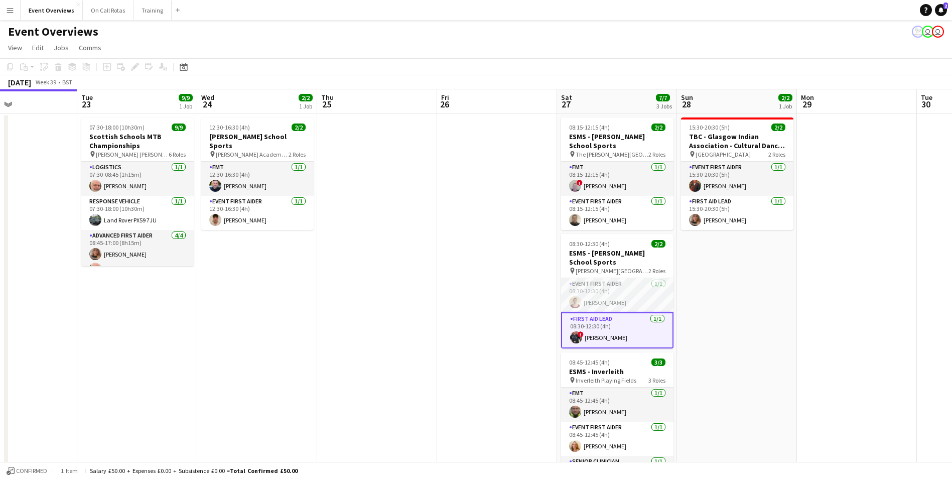
drag, startPoint x: 609, startPoint y: 327, endPoint x: 476, endPoint y: 319, distance: 132.7
click at [485, 323] on app-calendar-viewport "Sat 20 30/30 4 Jobs Sun 21 17/17 1 Job Mon 22 Tue 23 9/9 1 Job Wed 24 2/2 1 Job…" at bounding box center [476, 475] width 952 height 772
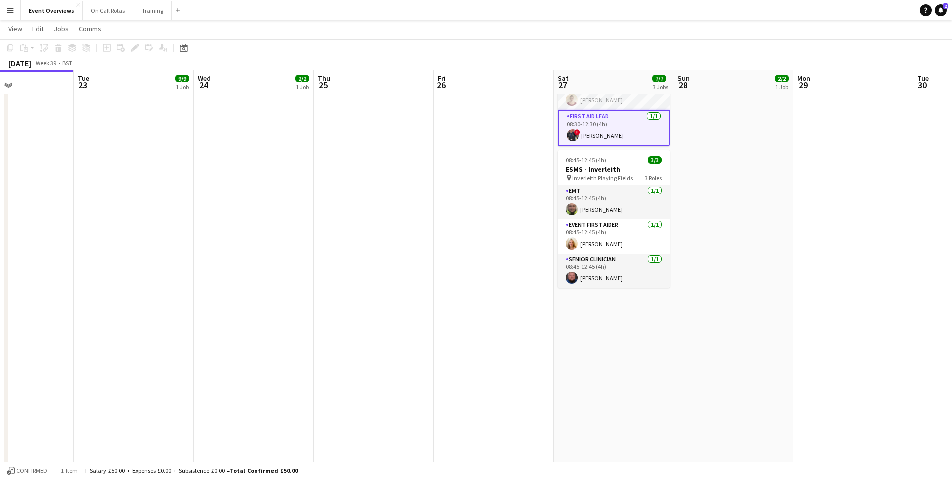
scroll to position [0, 0]
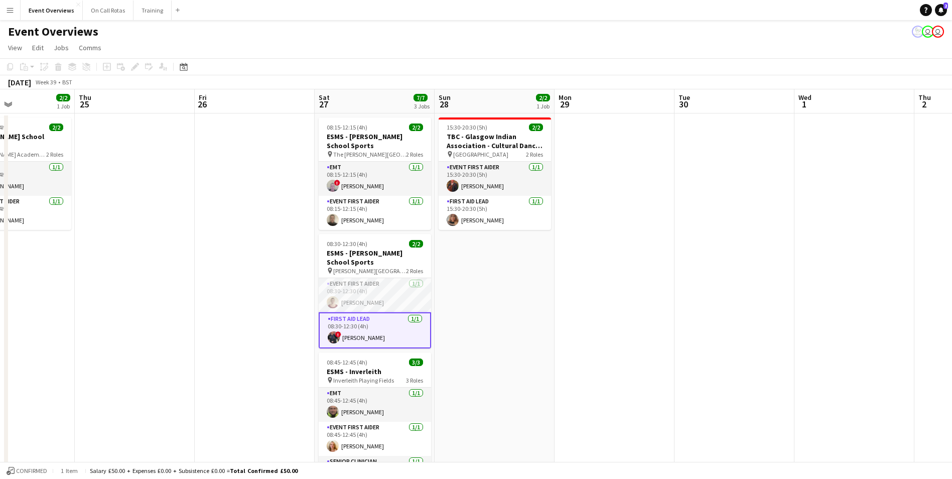
drag, startPoint x: 769, startPoint y: 314, endPoint x: 410, endPoint y: 328, distance: 359.0
click at [410, 328] on app-calendar-viewport "Mon 22 Tue 23 9/9 1 Job Wed 24 2/2 1 Job Thu 25 Fri 26 Sat 27 7/7 3 Jobs Sun 28…" at bounding box center [476, 475] width 952 height 772
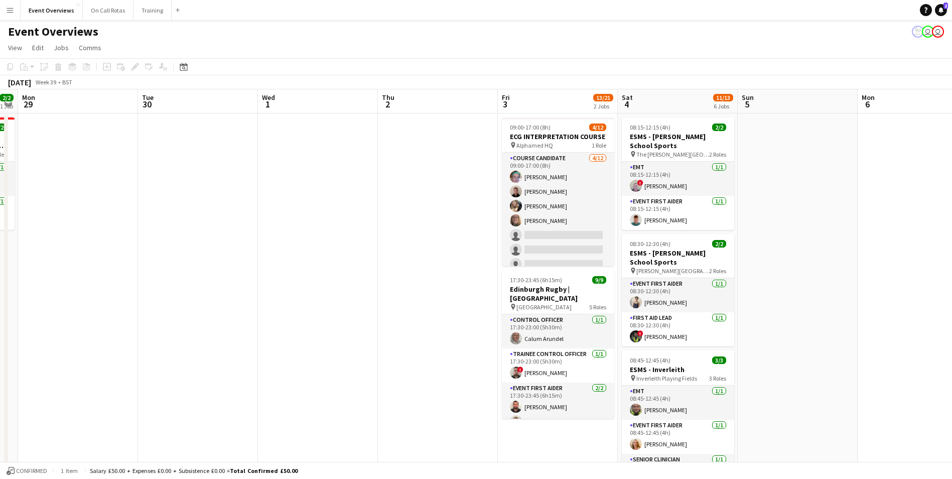
drag, startPoint x: 670, startPoint y: 293, endPoint x: 254, endPoint y: 319, distance: 417.2
click at [254, 319] on app-calendar-viewport "Fri 26 Sat 27 7/7 3 Jobs Sun 28 2/2 1 Job Mon 29 Tue 30 Wed 1 Thu 2 Fri 3 13/21…" at bounding box center [476, 475] width 952 height 772
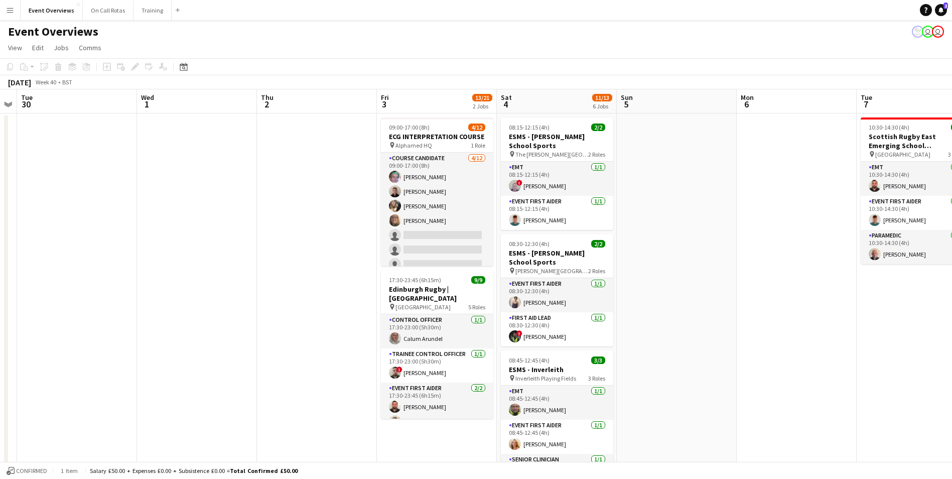
drag, startPoint x: 480, startPoint y: 307, endPoint x: 352, endPoint y: 313, distance: 128.1
click at [352, 313] on app-calendar-viewport "Sat 27 7/7 3 Jobs Sun 28 2/2 1 Job Mon 29 Tue 30 Wed 1 Thu 2 Fri 3 13/21 2 Jobs…" at bounding box center [476, 475] width 952 height 772
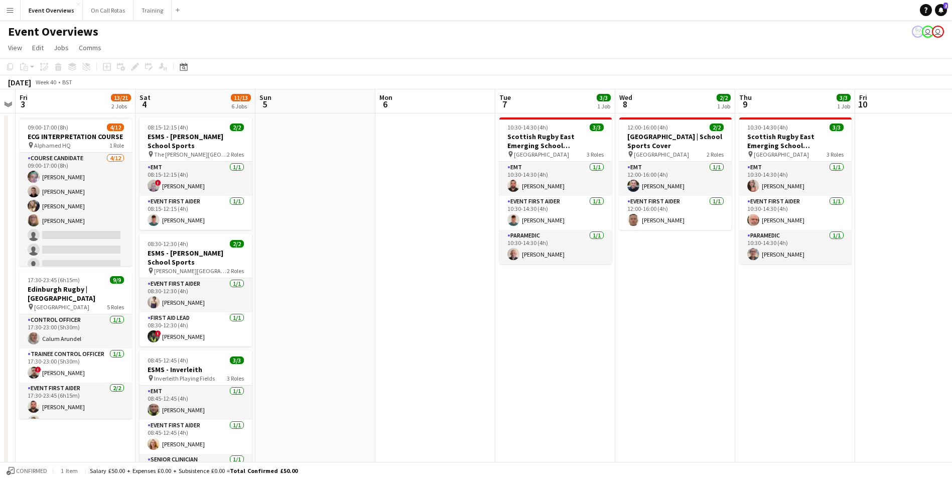
drag, startPoint x: 724, startPoint y: 315, endPoint x: 370, endPoint y: 320, distance: 354.2
click at [370, 320] on app-calendar-viewport "Tue 30 Wed 1 Thu 2 Fri 3 13/21 2 Jobs Sat 4 11/13 6 Jobs Sun 5 Mon 6 Tue 7 3/3 …" at bounding box center [476, 475] width 952 height 772
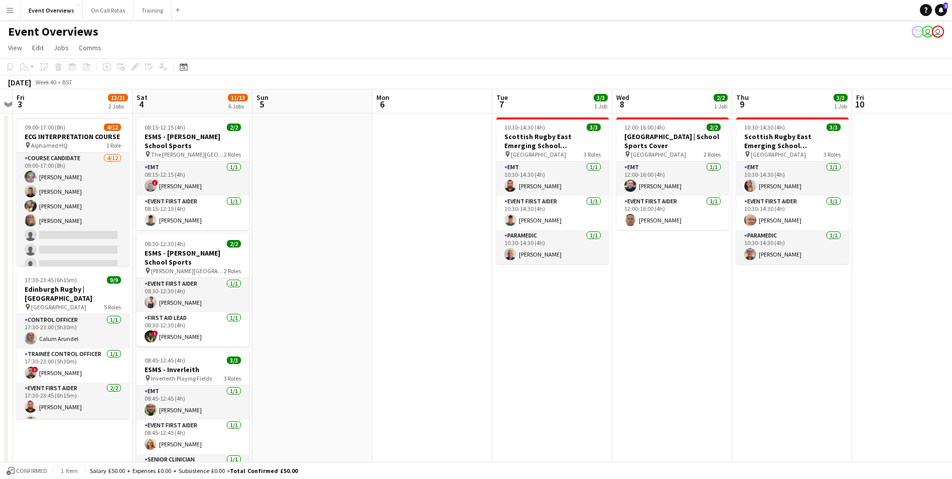
drag, startPoint x: 520, startPoint y: 327, endPoint x: 855, endPoint y: 318, distance: 335.3
click at [855, 318] on app-calendar-viewport "Wed 1 Thu 2 Fri 3 13/21 2 Jobs Sat 4 11/13 6 Jobs Sun 5 Mon 6 Tue 7 3/3 1 Job W…" at bounding box center [476, 475] width 952 height 772
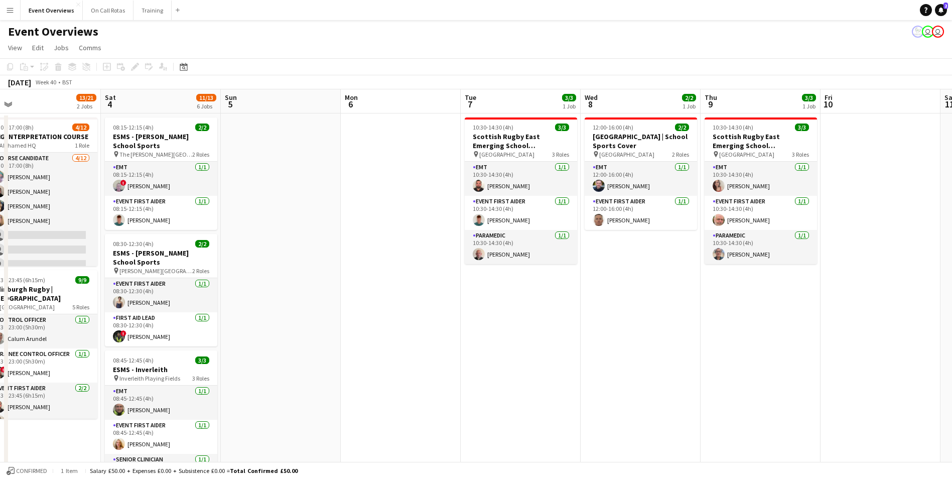
drag, startPoint x: 350, startPoint y: 261, endPoint x: 503, endPoint y: 133, distance: 199.5
click at [598, 239] on app-calendar-viewport "Wed 1 Thu 2 Fri 3 13/21 2 Jobs Sat 4 11/13 6 Jobs Sun 5 Mon 6 Tue 7 3/3 1 Job W…" at bounding box center [476, 475] width 952 height 772
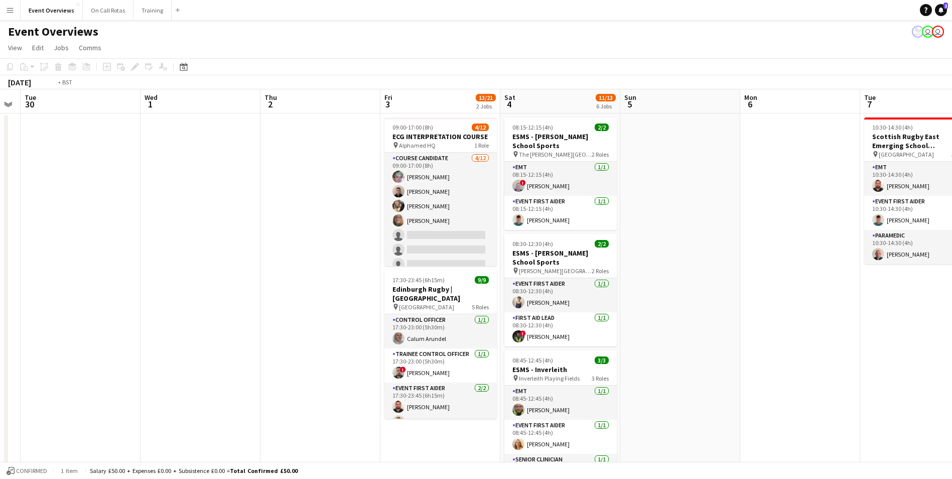
scroll to position [0, 206]
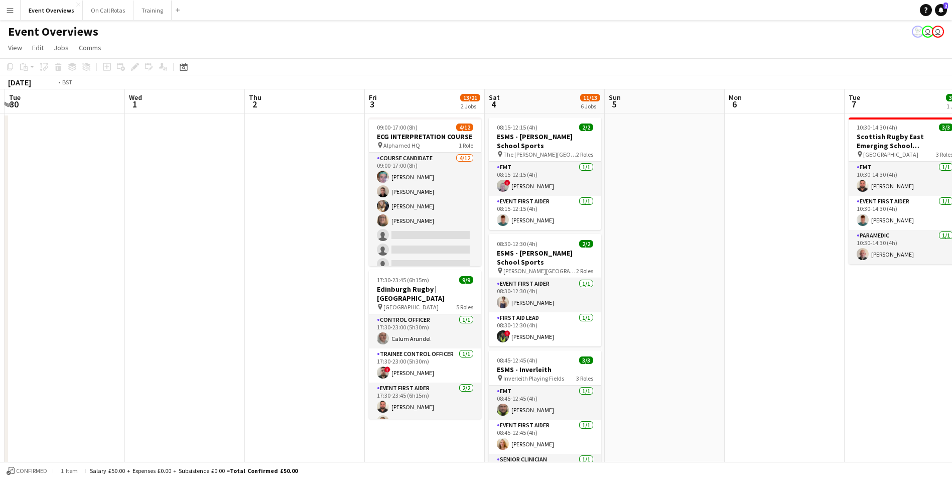
drag, startPoint x: 232, startPoint y: 180, endPoint x: 536, endPoint y: 162, distance: 304.1
click at [537, 164] on app-calendar-viewport "Sun 28 2/2 1 Job Mon 29 Tue 30 Wed 1 Thu 2 Fri 3 13/21 2 Jobs Sat 4 11/13 6 Job…" at bounding box center [476, 475] width 952 height 772
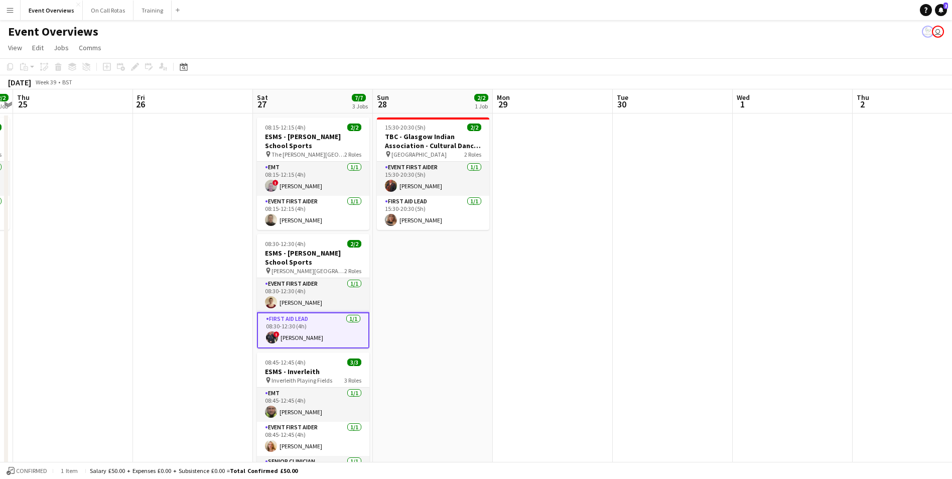
scroll to position [0, 282]
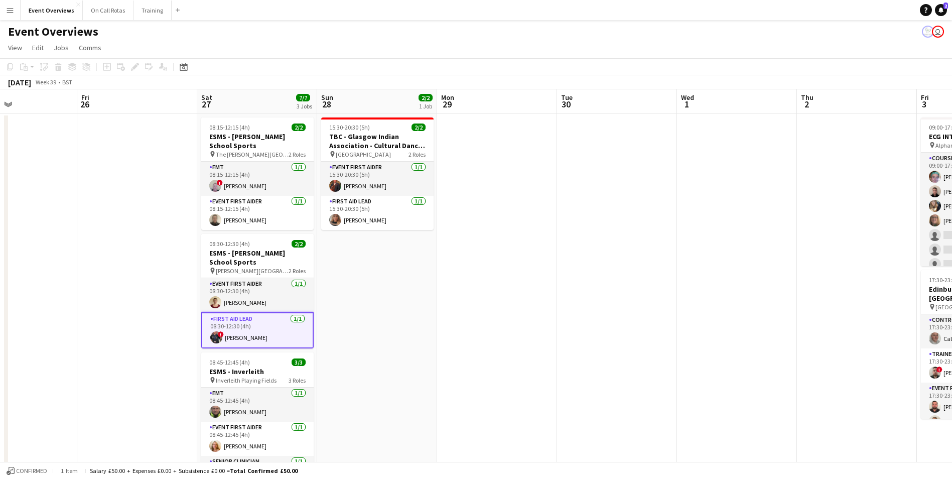
drag, startPoint x: 321, startPoint y: 163, endPoint x: 605, endPoint y: 184, distance: 284.2
click at [605, 184] on app-calendar-viewport "Tue 23 9/9 1 Job Wed 24 2/2 1 Job Thu 25 Fri 26 Sat 27 7/7 3 Jobs Sun 28 2/2 1 …" at bounding box center [476, 475] width 952 height 772
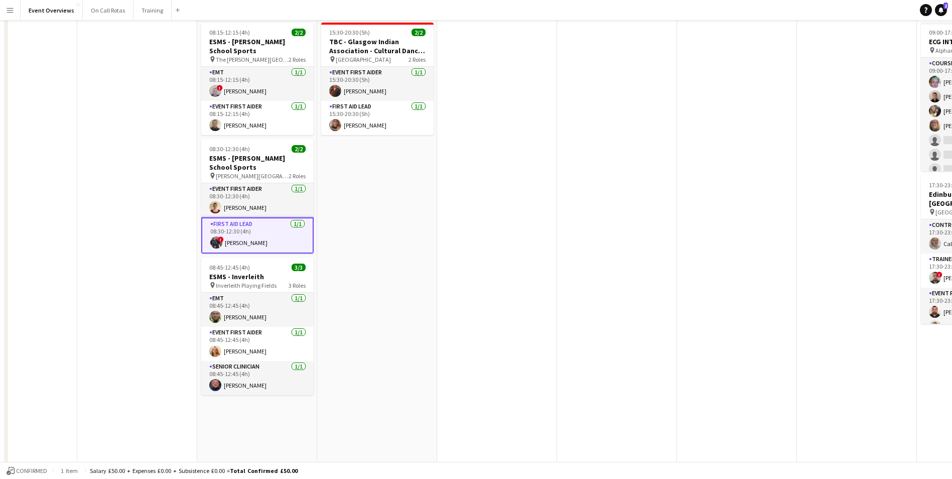
scroll to position [0, 0]
